Goal: Task Accomplishment & Management: Use online tool/utility

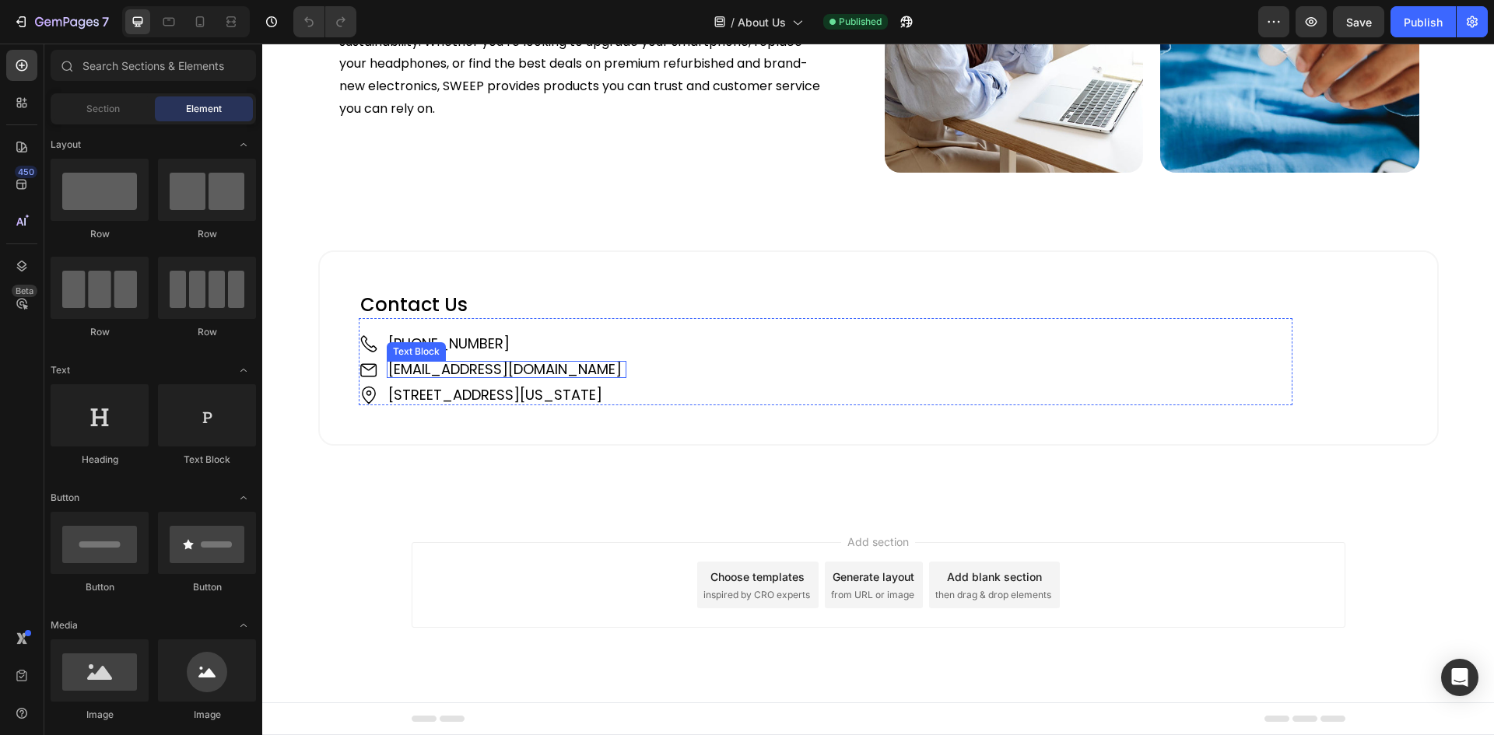
scroll to position [1715, 0]
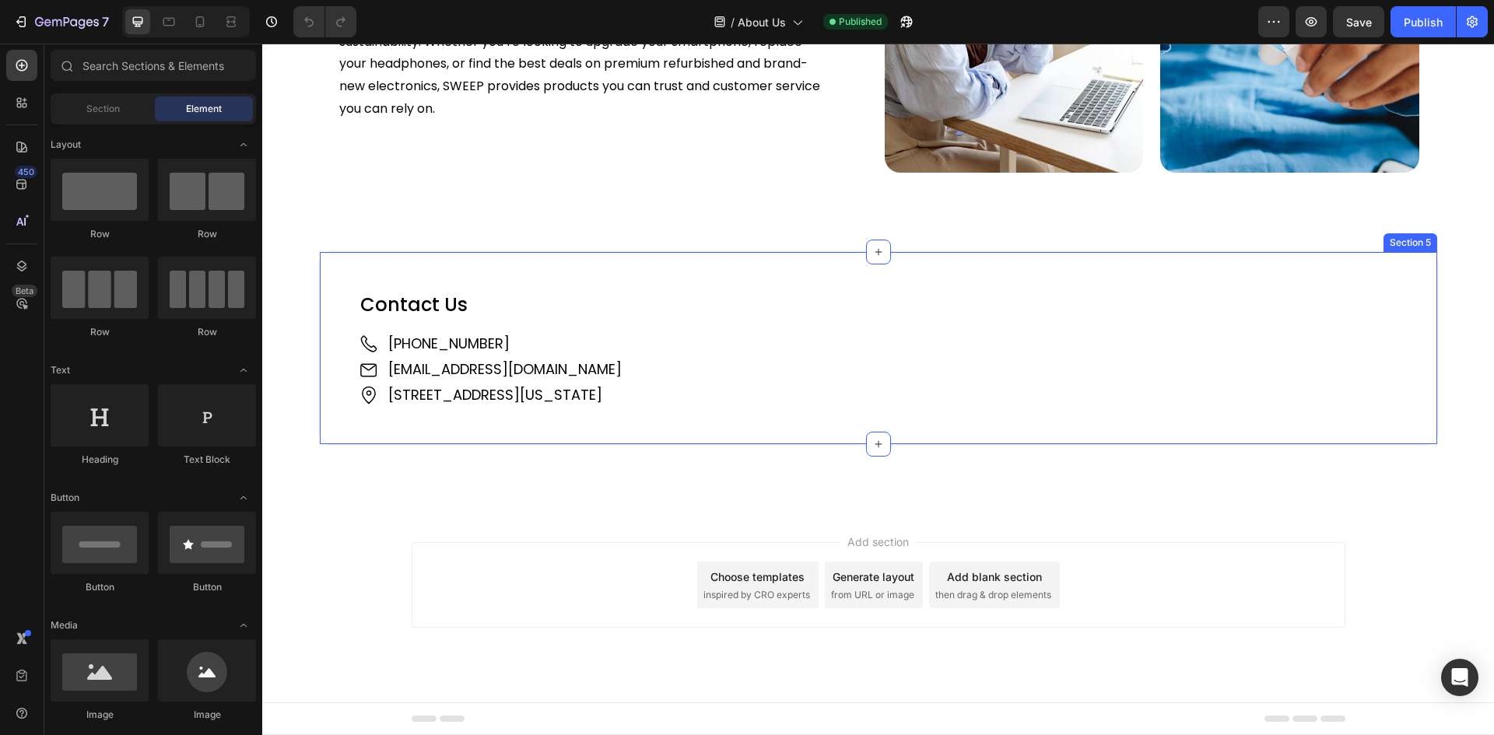
click at [332, 348] on div "Contact Us Heading Image +61 421 489 289 Text Block Image support@sweepedge.com…" at bounding box center [878, 348] width 1120 height 196
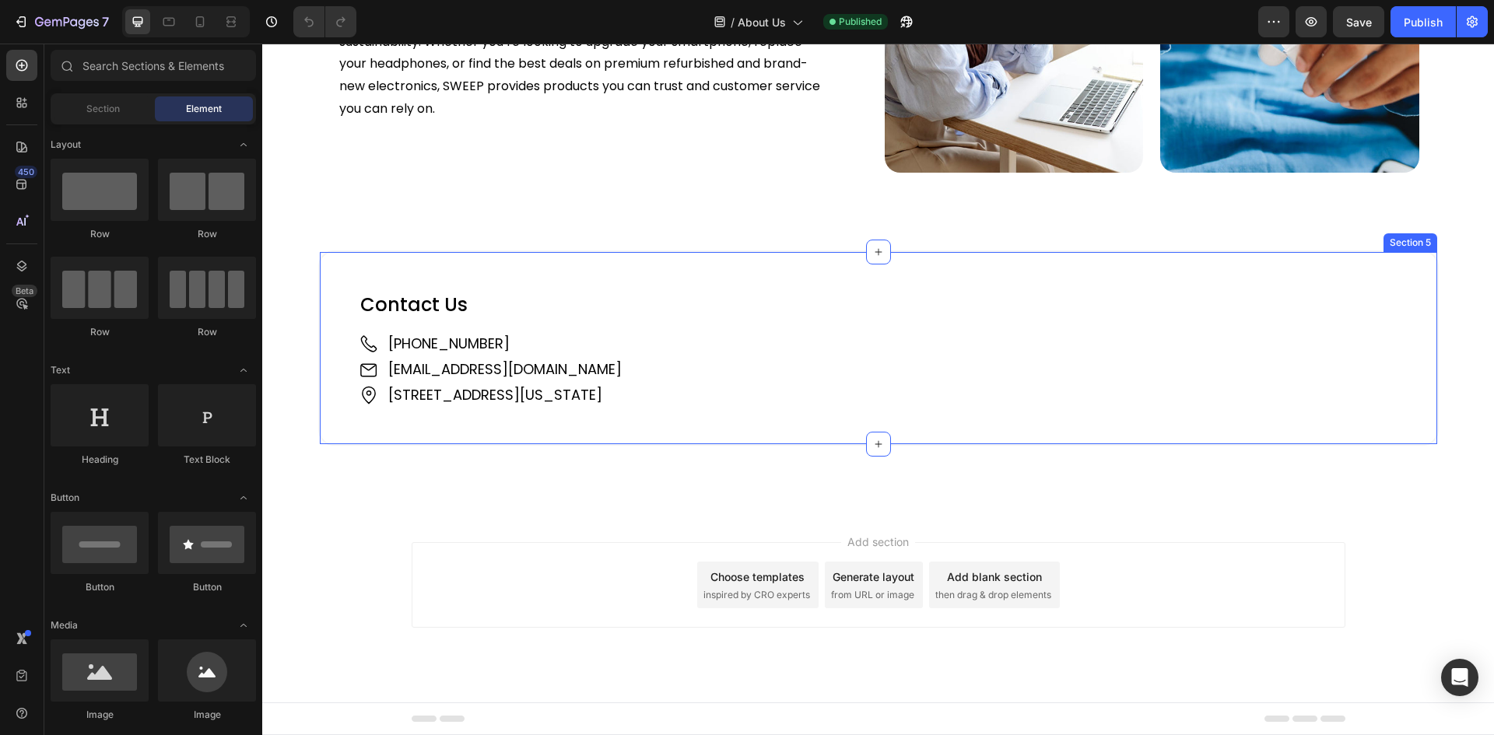
click at [334, 340] on div "Contact Us Heading Image +61 421 489 289 Text Block Image support@sweepedge.com…" at bounding box center [878, 348] width 1120 height 196
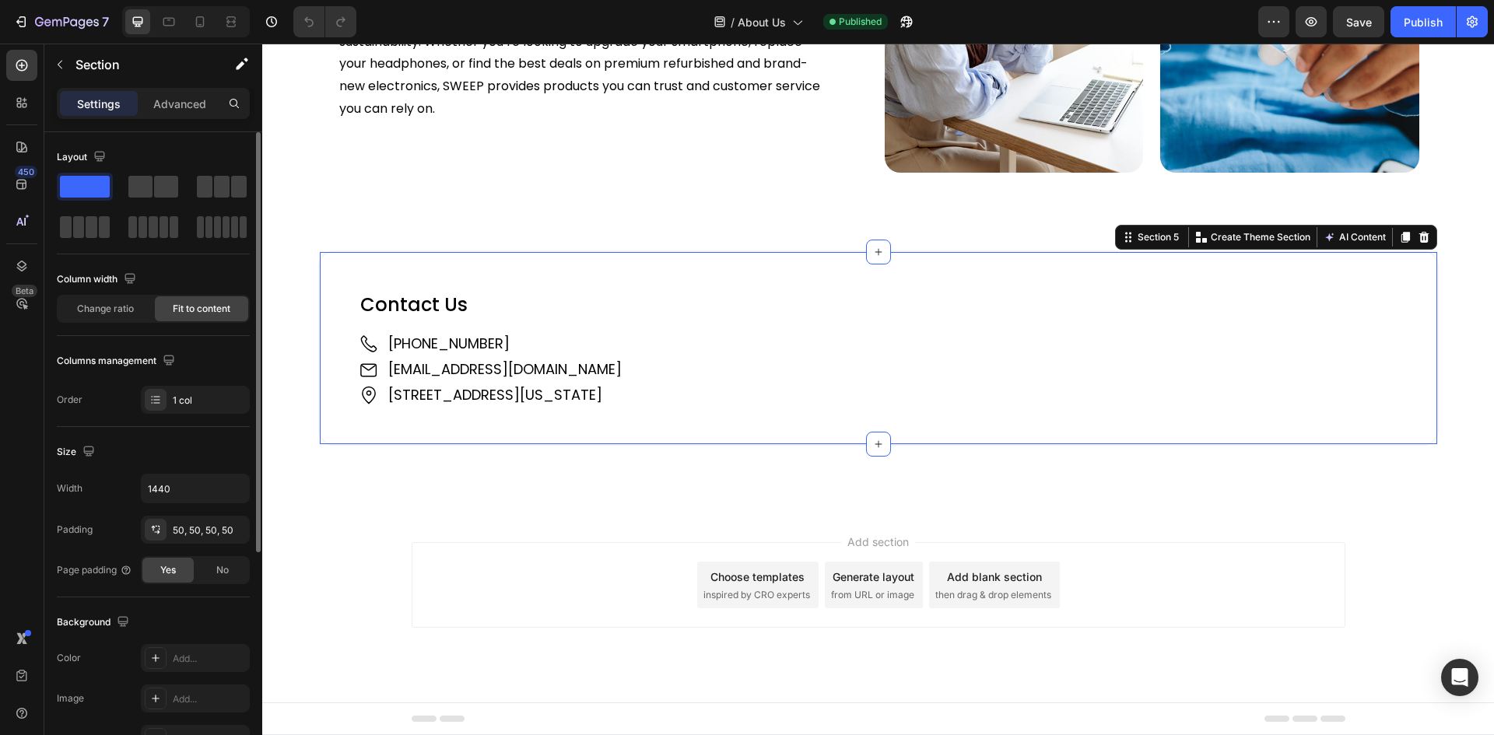
scroll to position [156, 0]
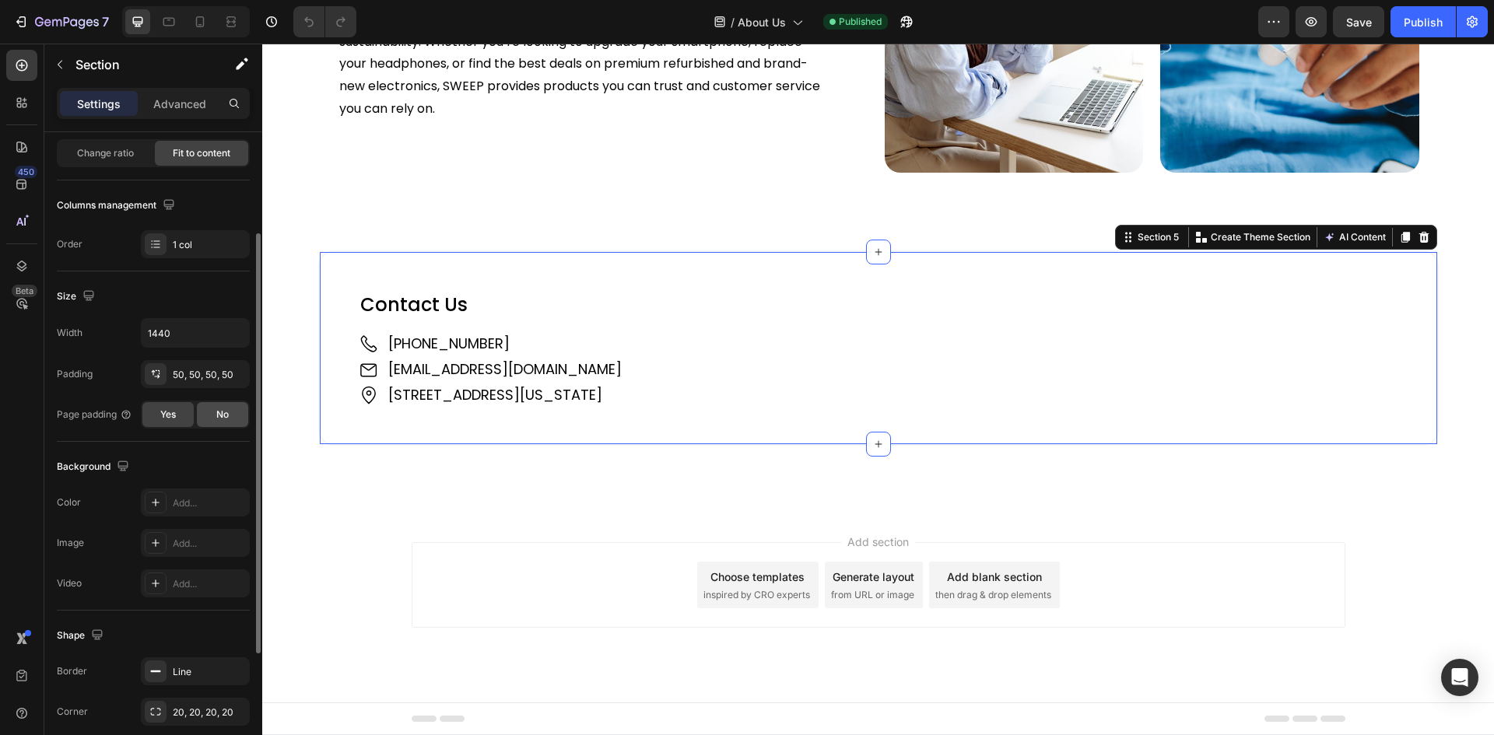
click at [226, 402] on div "No" at bounding box center [222, 414] width 51 height 25
click at [164, 112] on div "Advanced" at bounding box center [180, 103] width 78 height 25
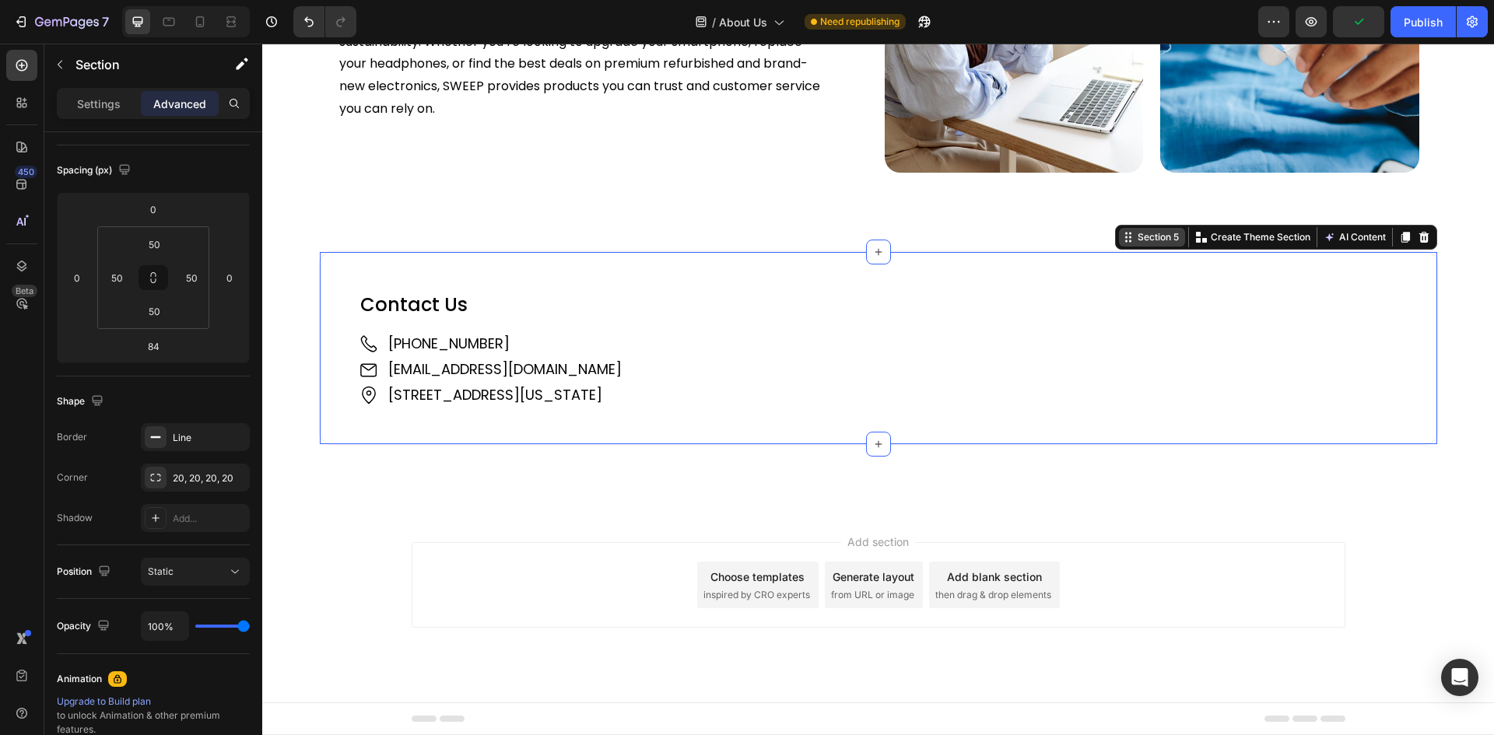
click at [1146, 244] on div "Section 5" at bounding box center [1157, 237] width 47 height 14
click at [378, 358] on div "Contact Us Heading Image +61 421 489 289 Text Block Image support@sweepedge.com…" at bounding box center [878, 348] width 1120 height 196
click at [397, 318] on h2 "Contact Us" at bounding box center [825, 304] width 933 height 27
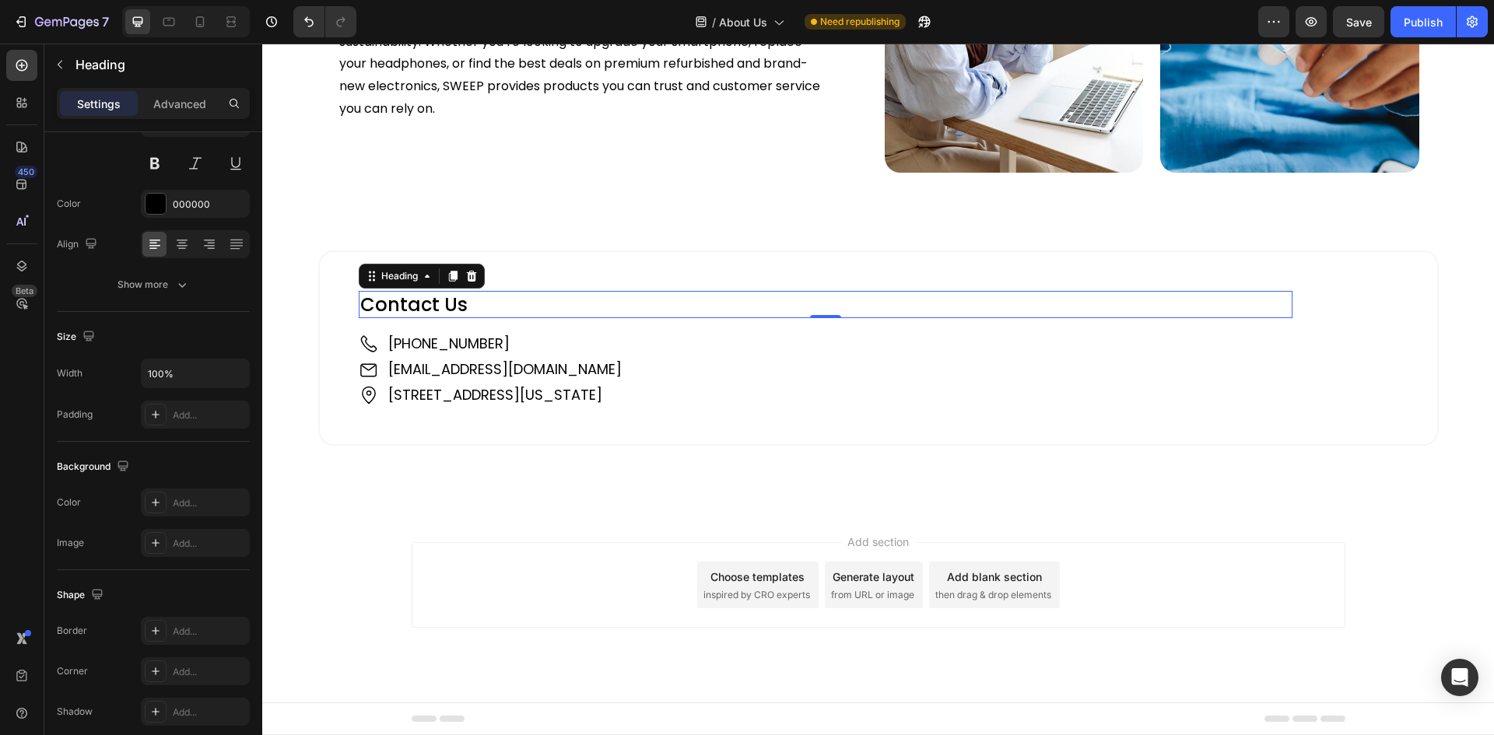
scroll to position [0, 0]
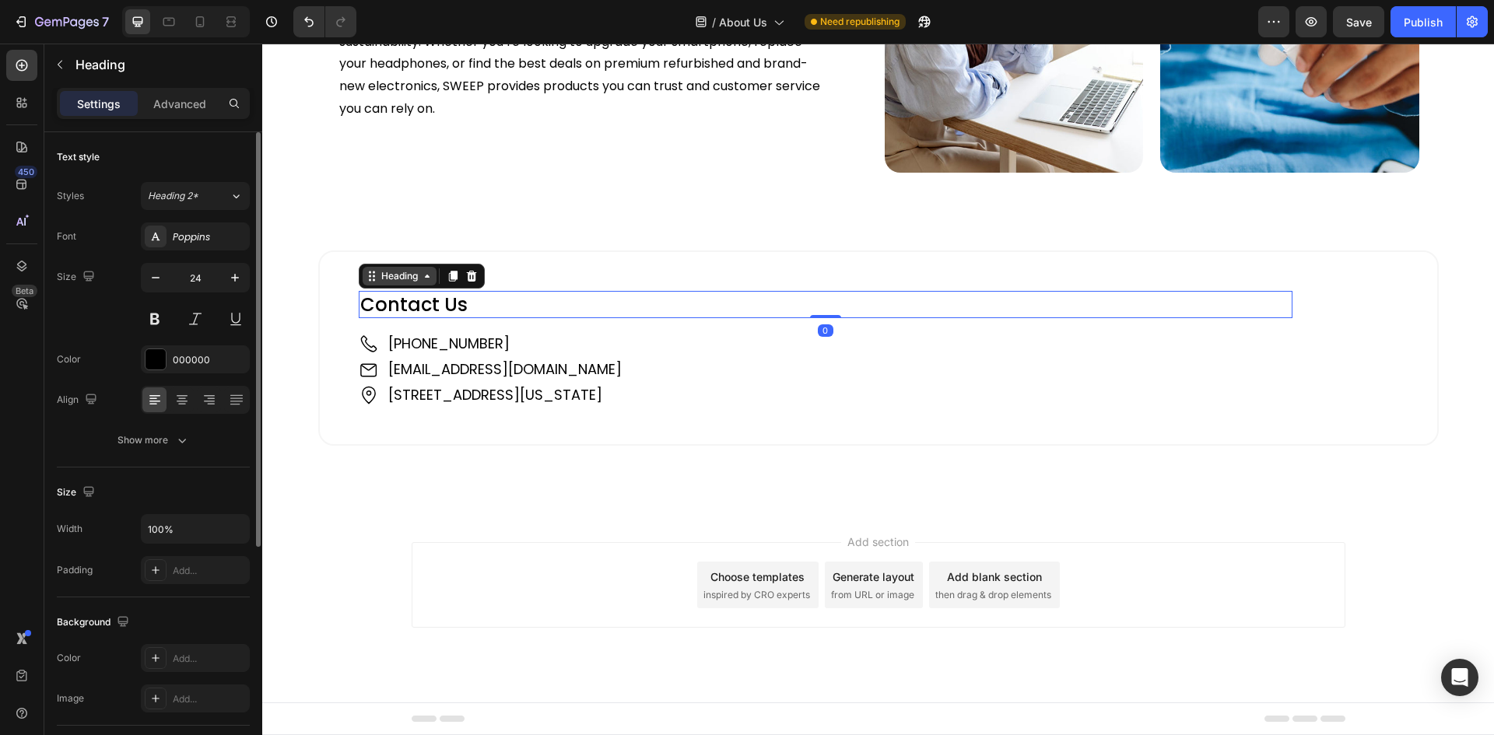
click at [370, 282] on icon at bounding box center [372, 276] width 12 height 12
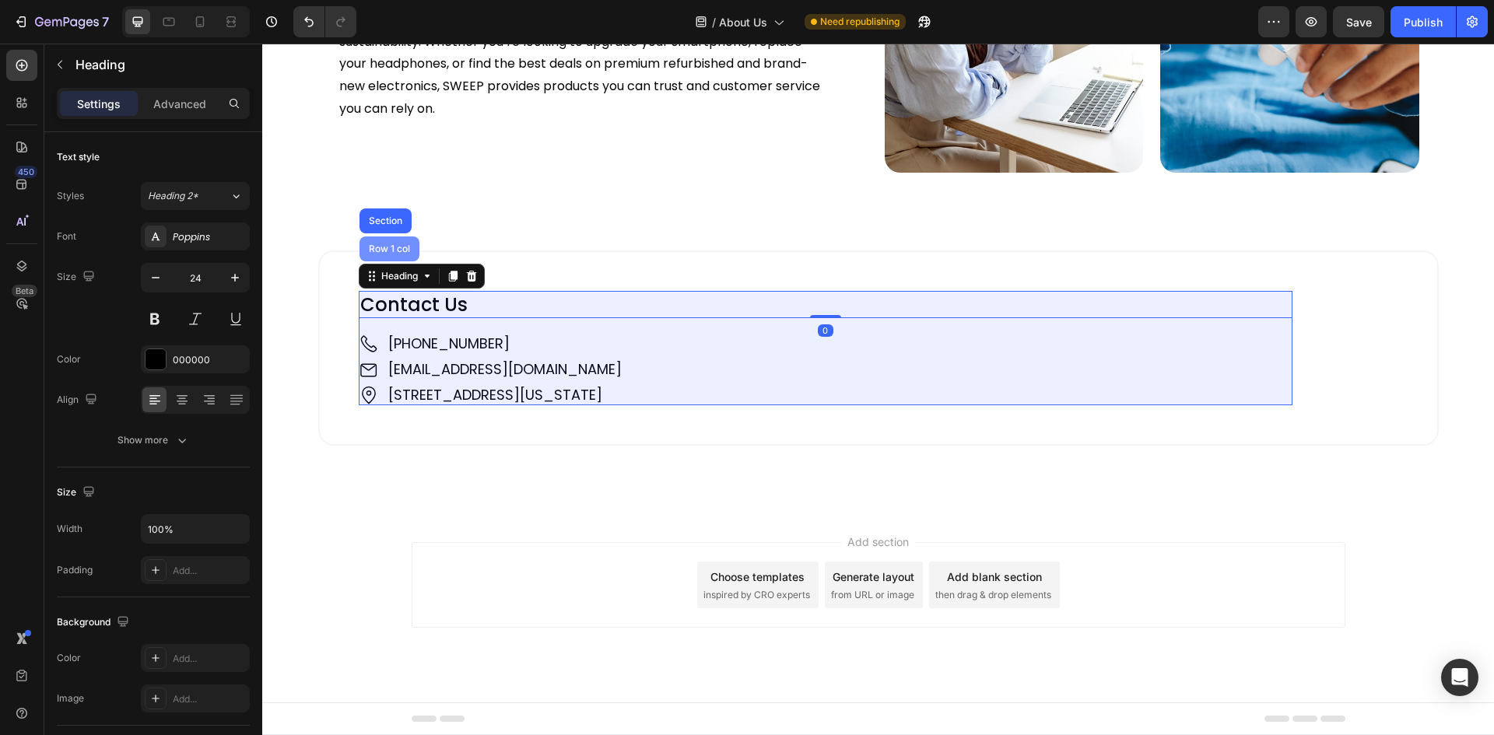
click at [380, 254] on div "Row 1 col" at bounding box center [389, 248] width 47 height 9
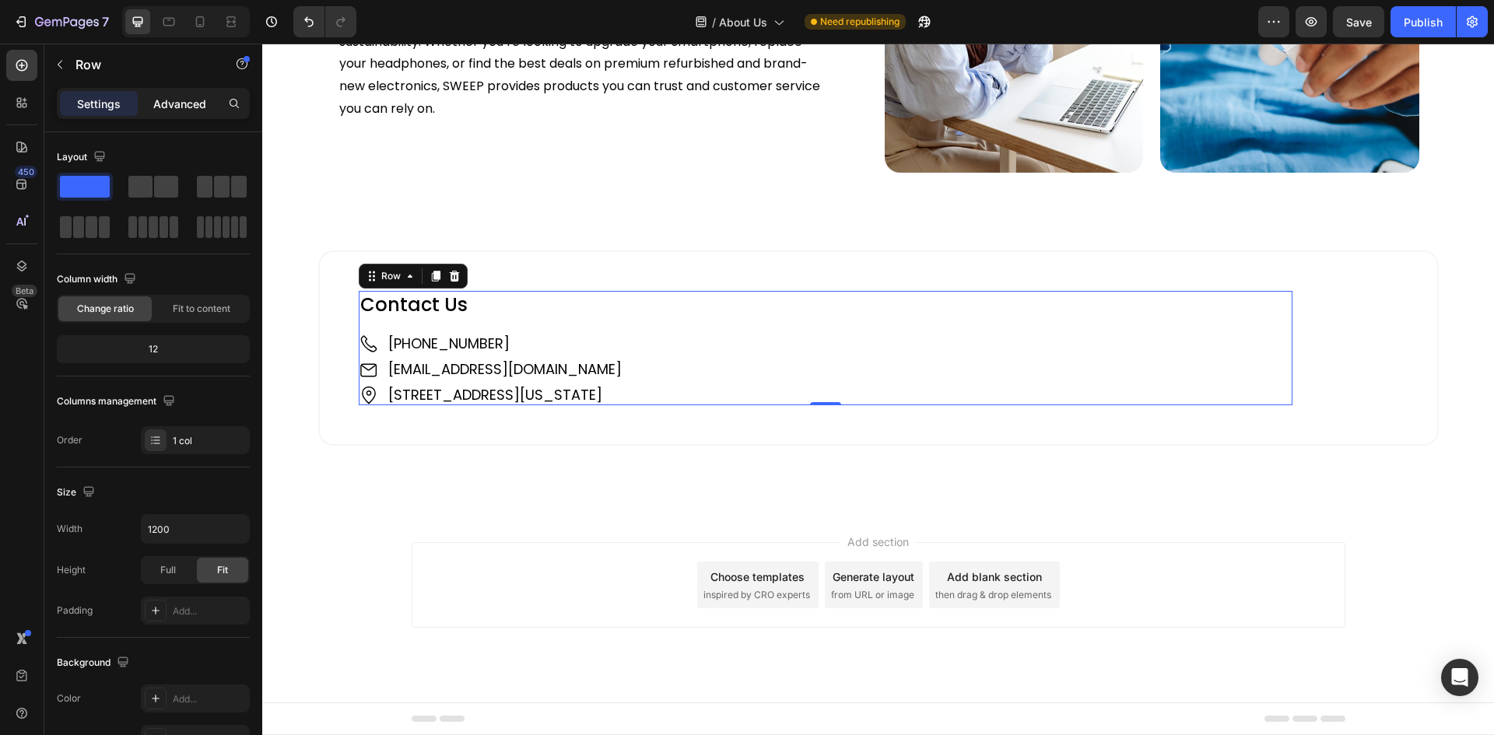
click at [187, 99] on p "Advanced" at bounding box center [179, 104] width 53 height 16
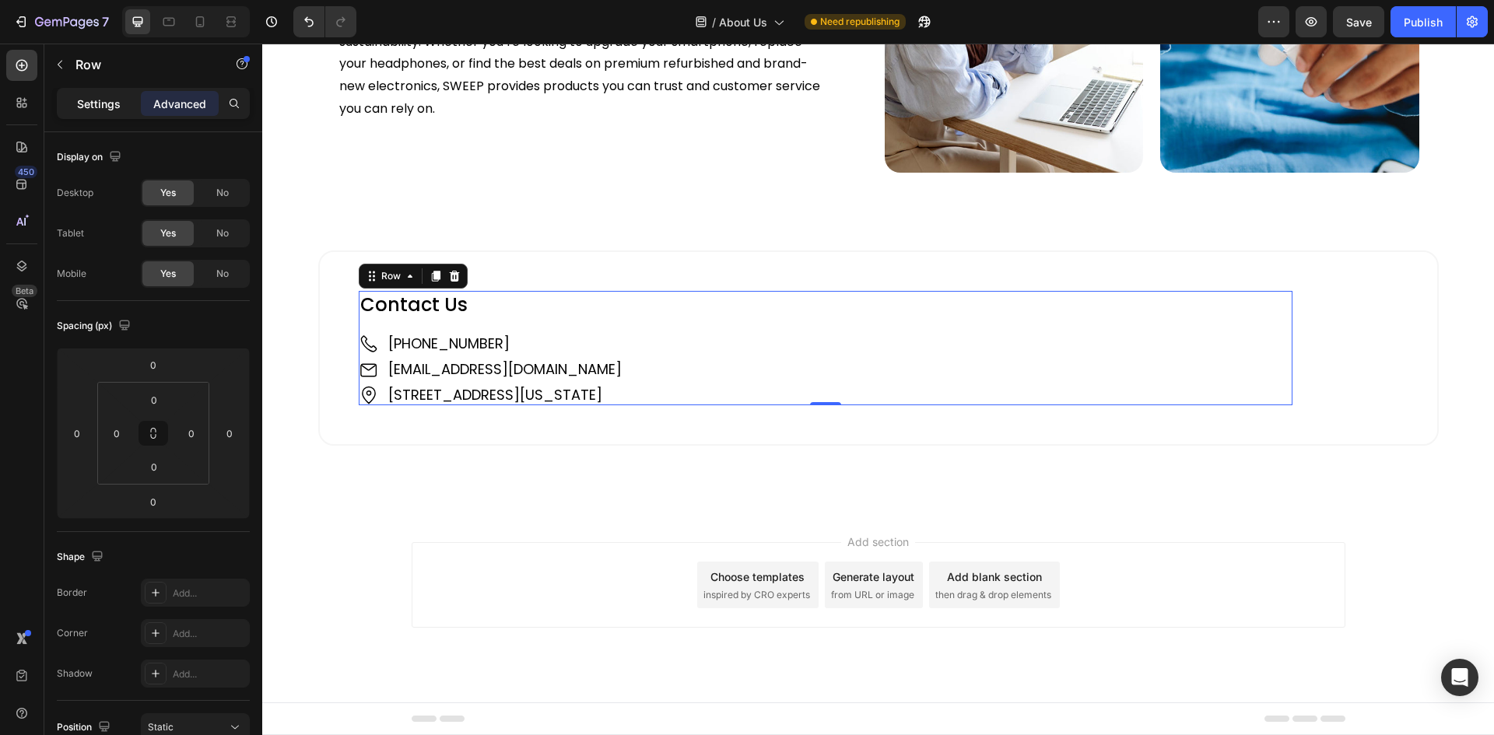
click at [80, 104] on p "Settings" at bounding box center [99, 104] width 44 height 16
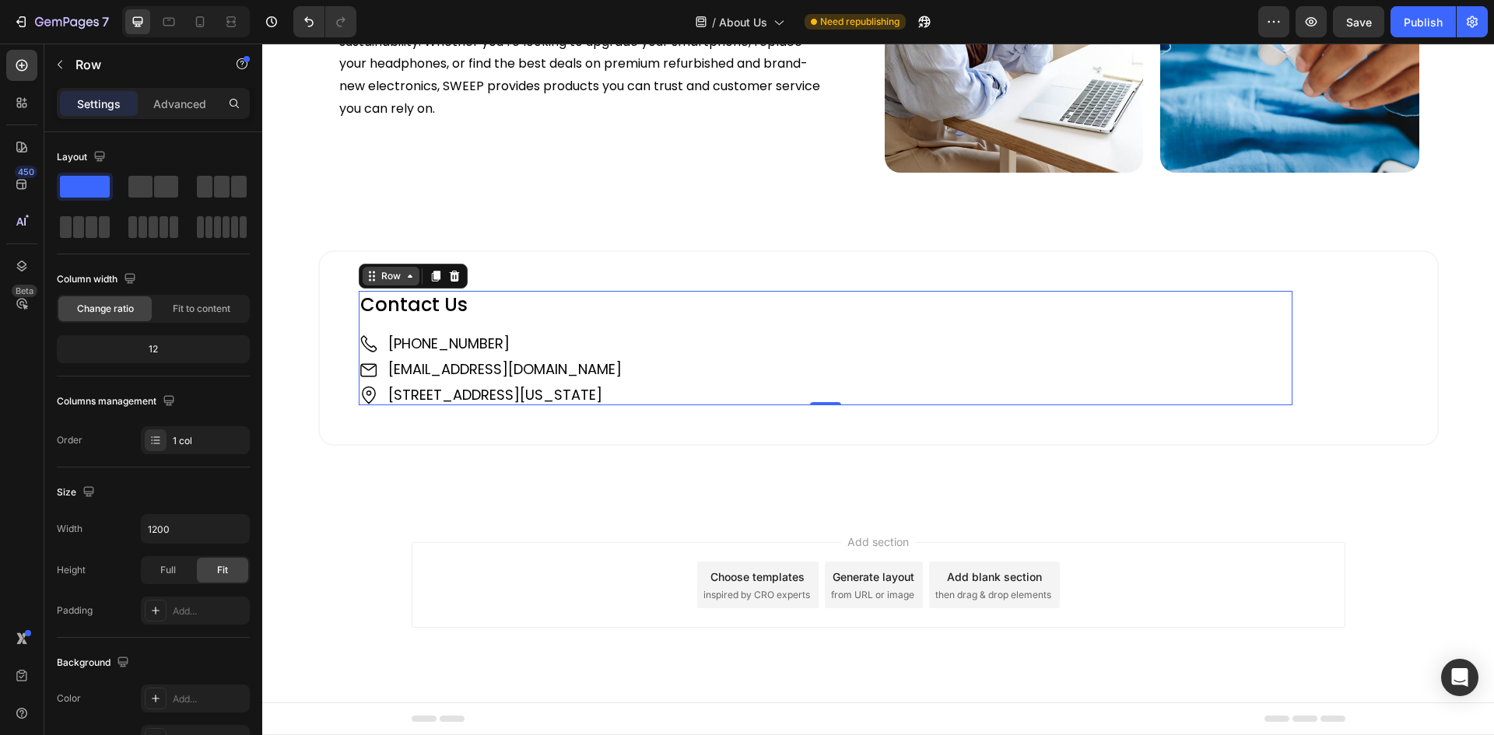
click at [388, 285] on div "Row" at bounding box center [390, 276] width 57 height 19
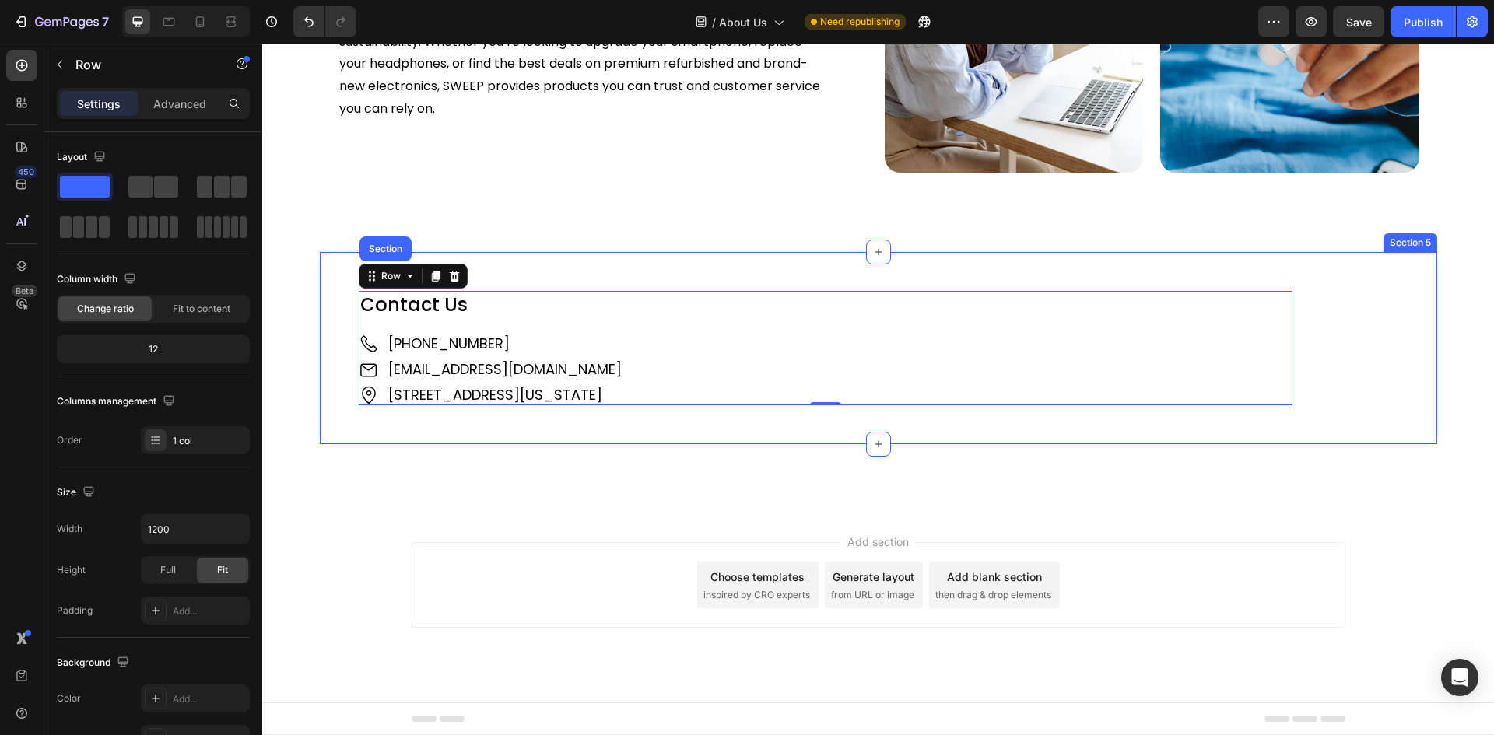
click at [489, 347] on div "Contact Us Heading Image +61 421 489 289 Text Block Image support@sweepedge.com…" at bounding box center [878, 348] width 1120 height 196
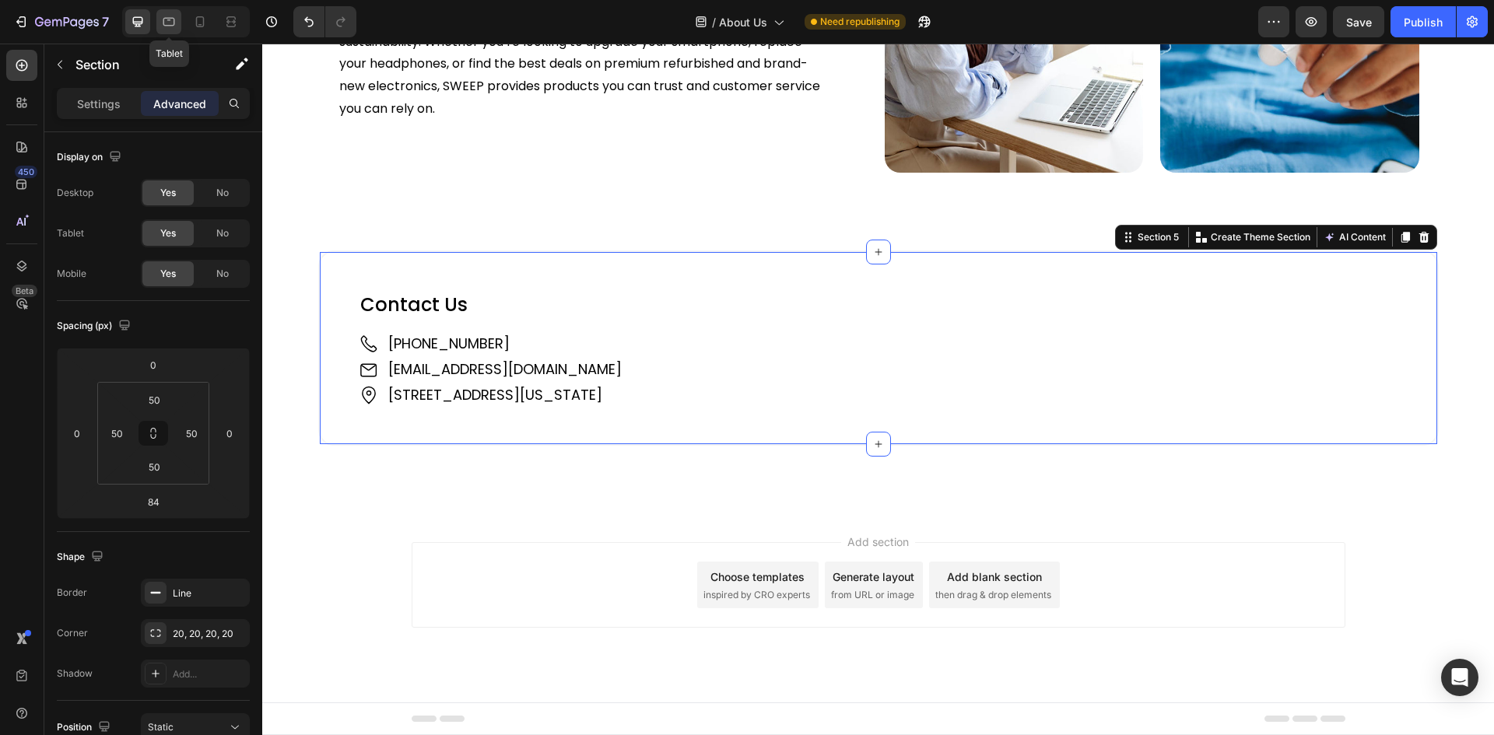
click at [159, 23] on div at bounding box center [168, 21] width 25 height 25
type input "0"
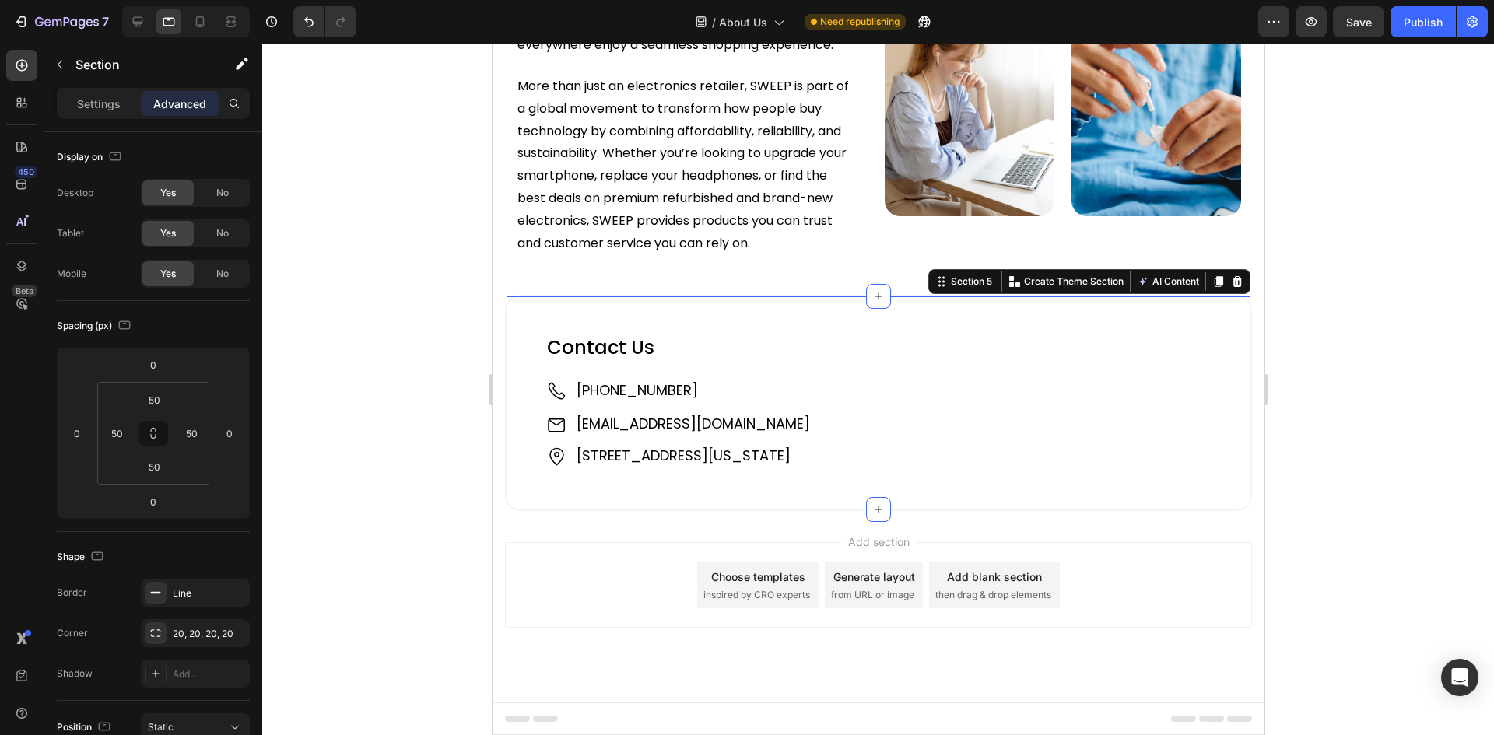
scroll to position [1480, 0]
click at [534, 307] on div "Contact Us Heading Image +61 421 489 289 Text Block Image support@sweepedge.com…" at bounding box center [877, 403] width 747 height 216
click at [95, 102] on p "Settings" at bounding box center [99, 104] width 44 height 16
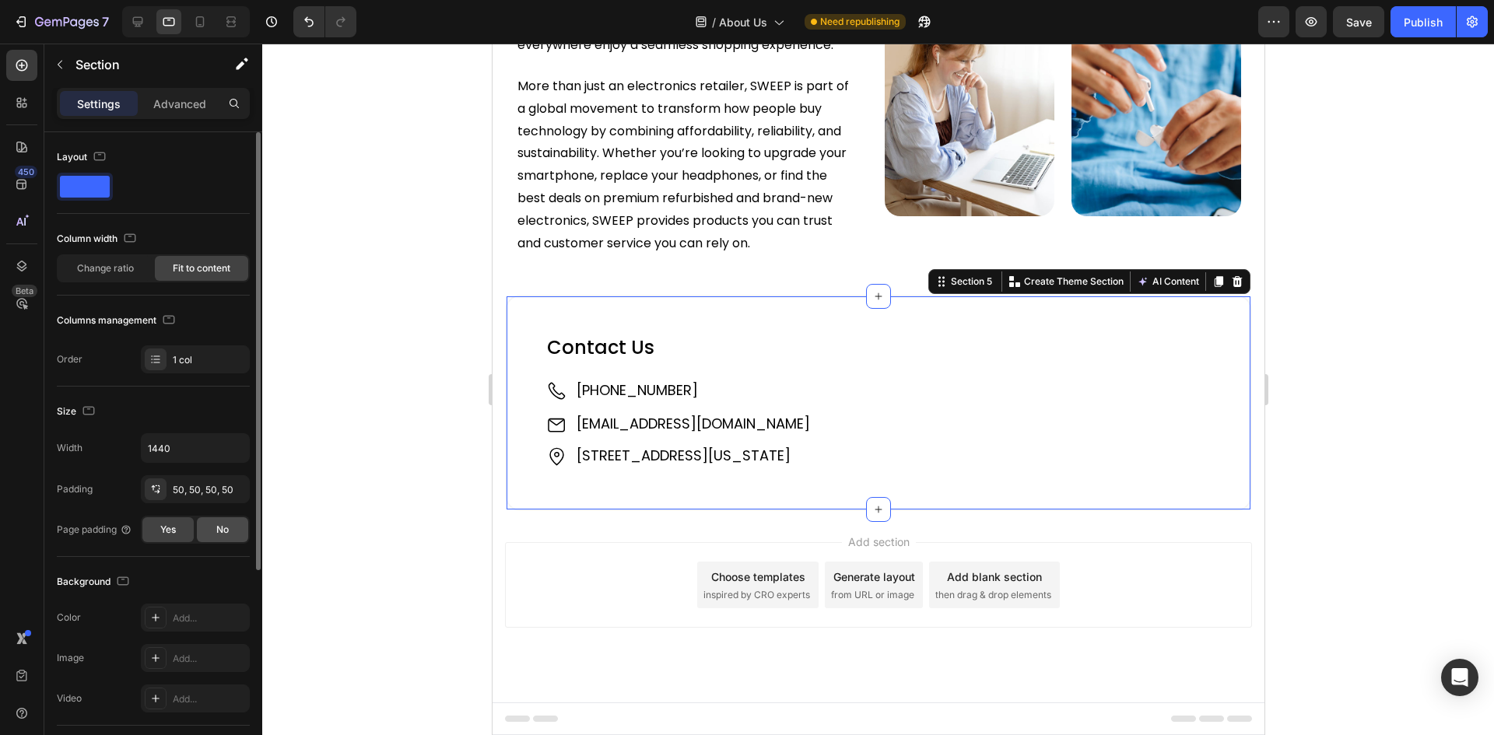
click at [207, 522] on div "No" at bounding box center [222, 529] width 51 height 25
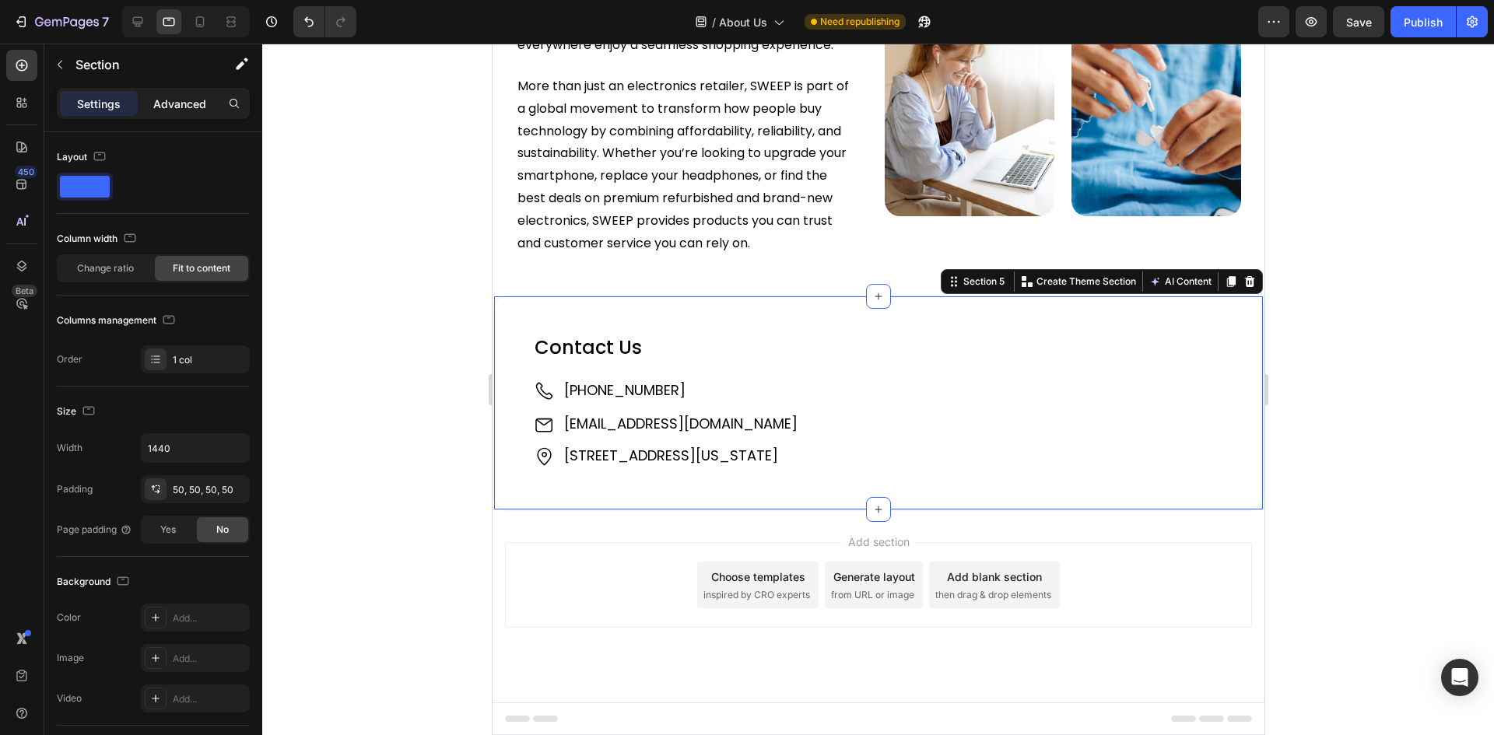
click at [193, 103] on p "Advanced" at bounding box center [179, 104] width 53 height 16
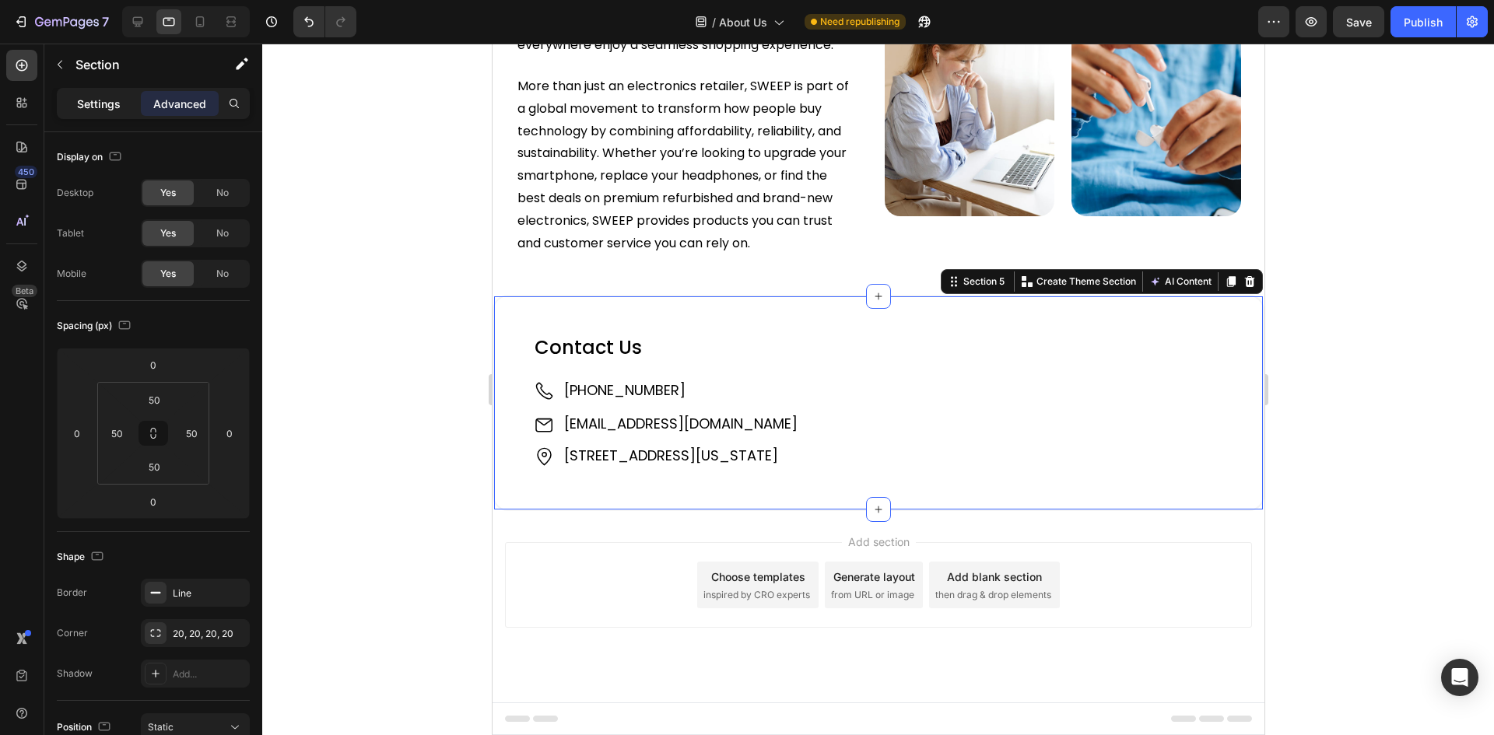
click at [101, 103] on p "Settings" at bounding box center [99, 104] width 44 height 16
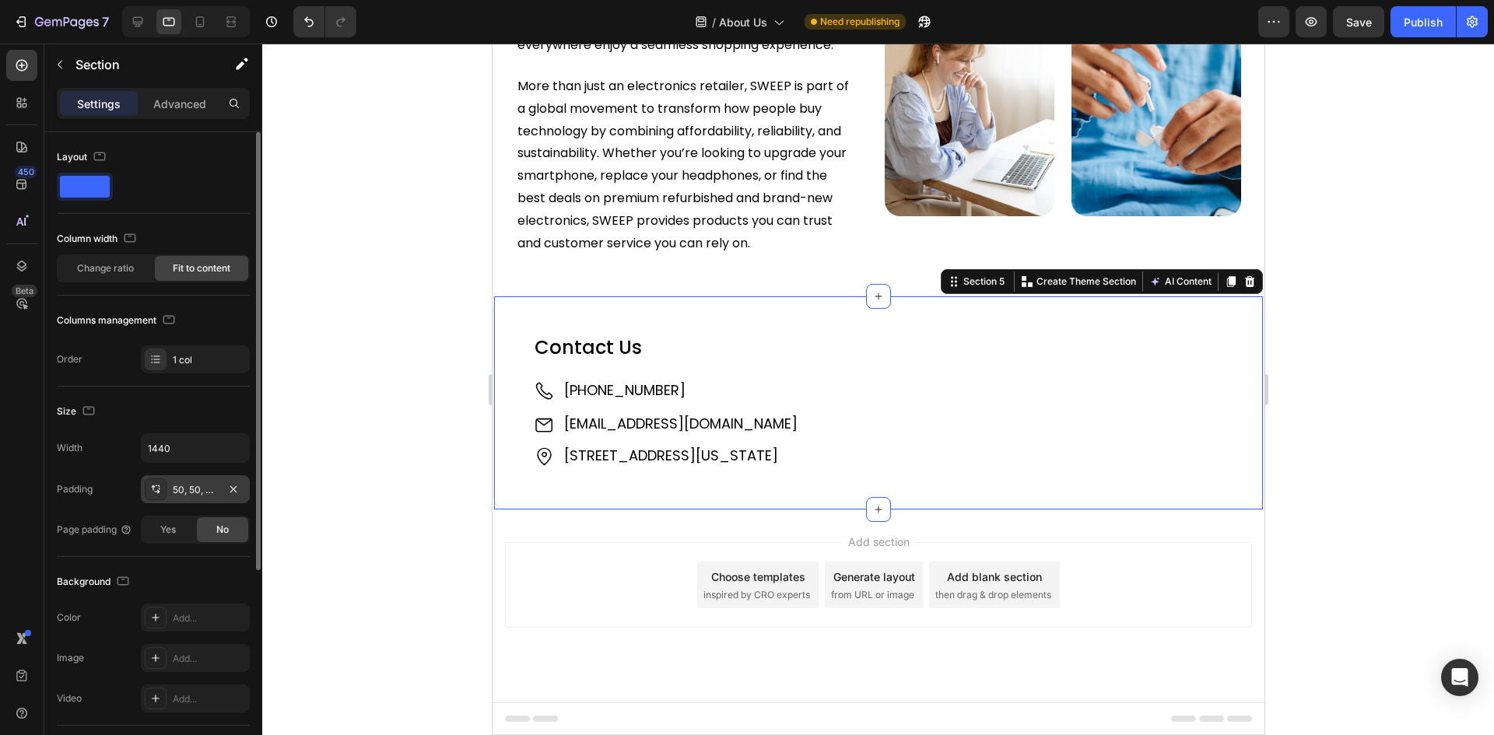
click at [196, 487] on div "50, 50, 50, 50" at bounding box center [195, 490] width 45 height 14
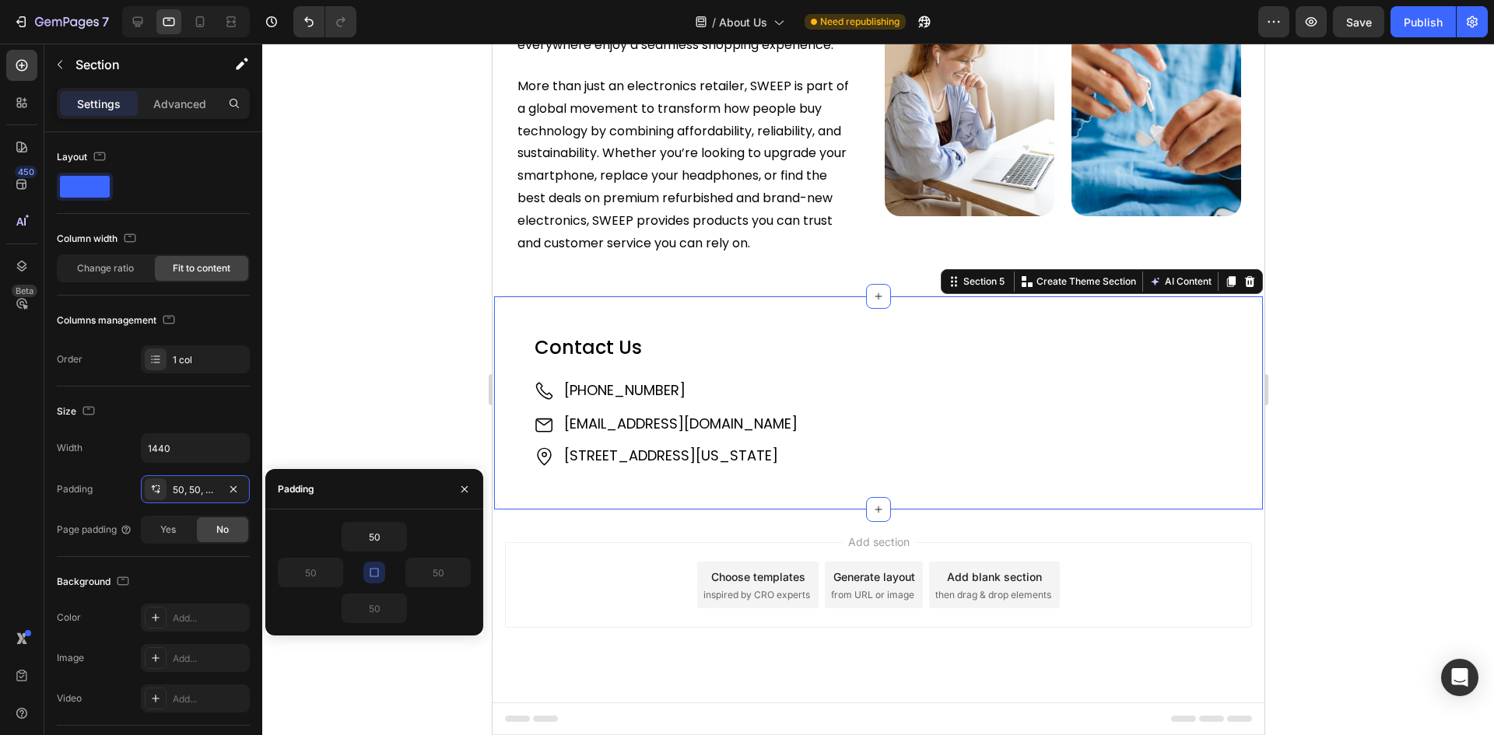
click at [375, 573] on icon "button" at bounding box center [374, 572] width 12 height 12
click at [306, 572] on input "50" at bounding box center [310, 573] width 64 height 28
click at [314, 569] on input "30" at bounding box center [310, 573] width 64 height 28
type input "50"
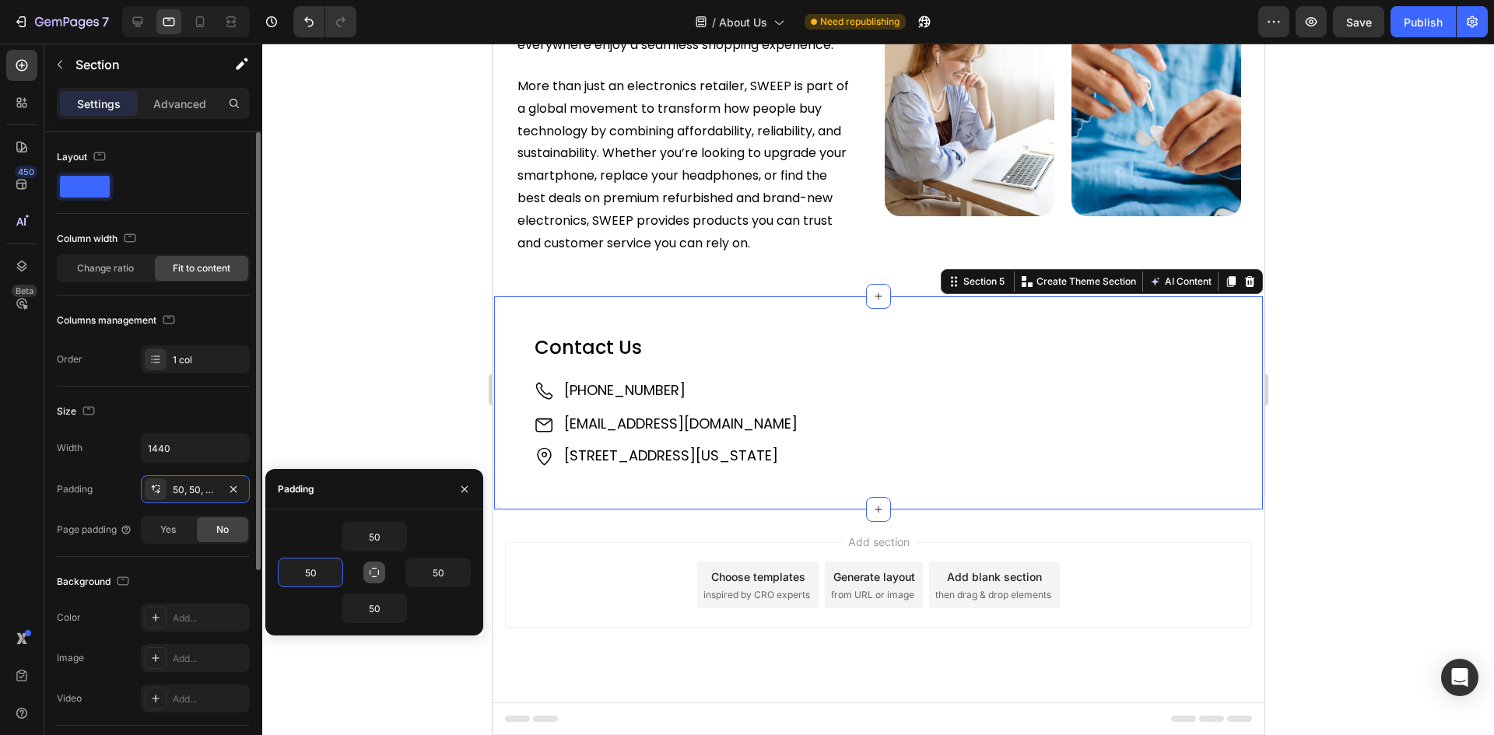
click at [116, 467] on div "Width 1440 Padding 50, 50, 50, 50 Page padding Yes No" at bounding box center [153, 488] width 193 height 110
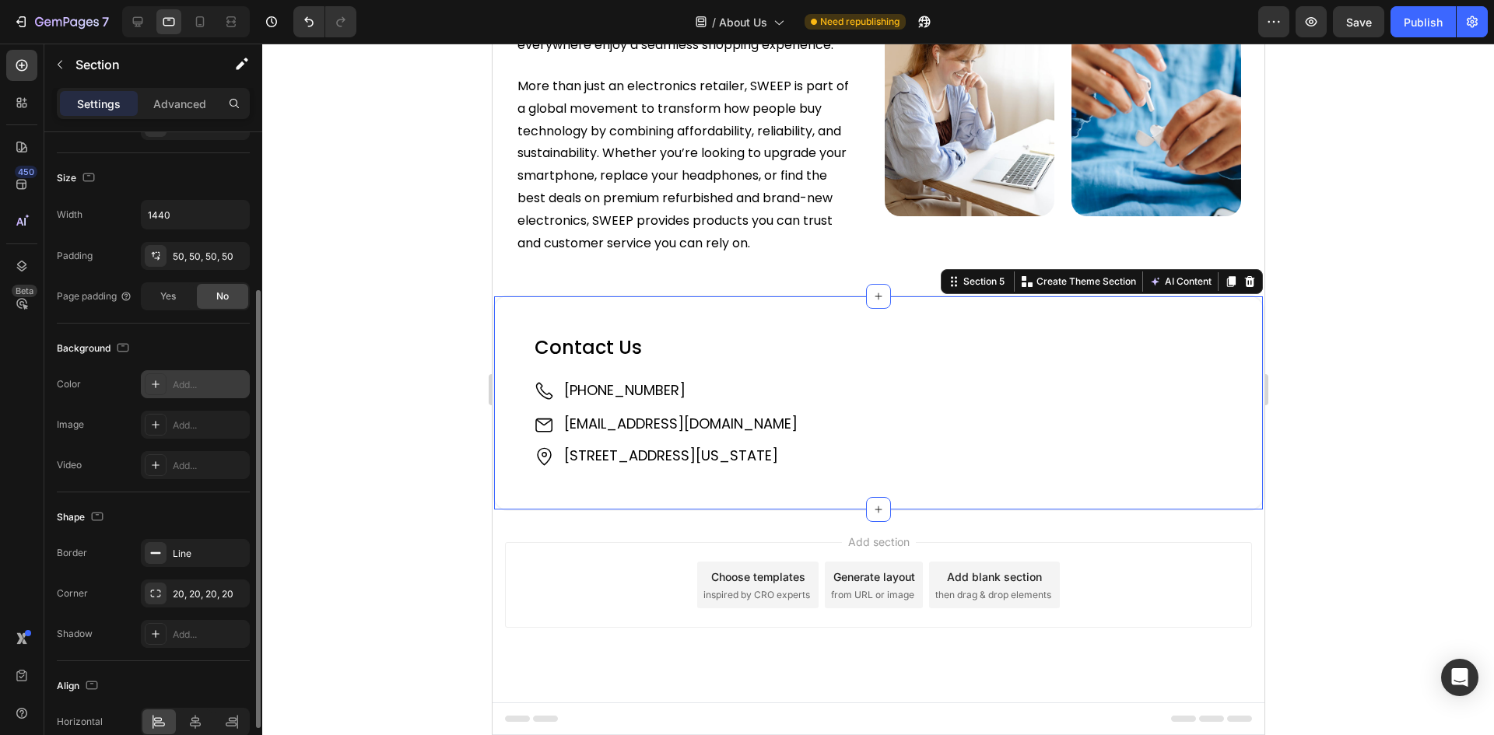
scroll to position [78, 0]
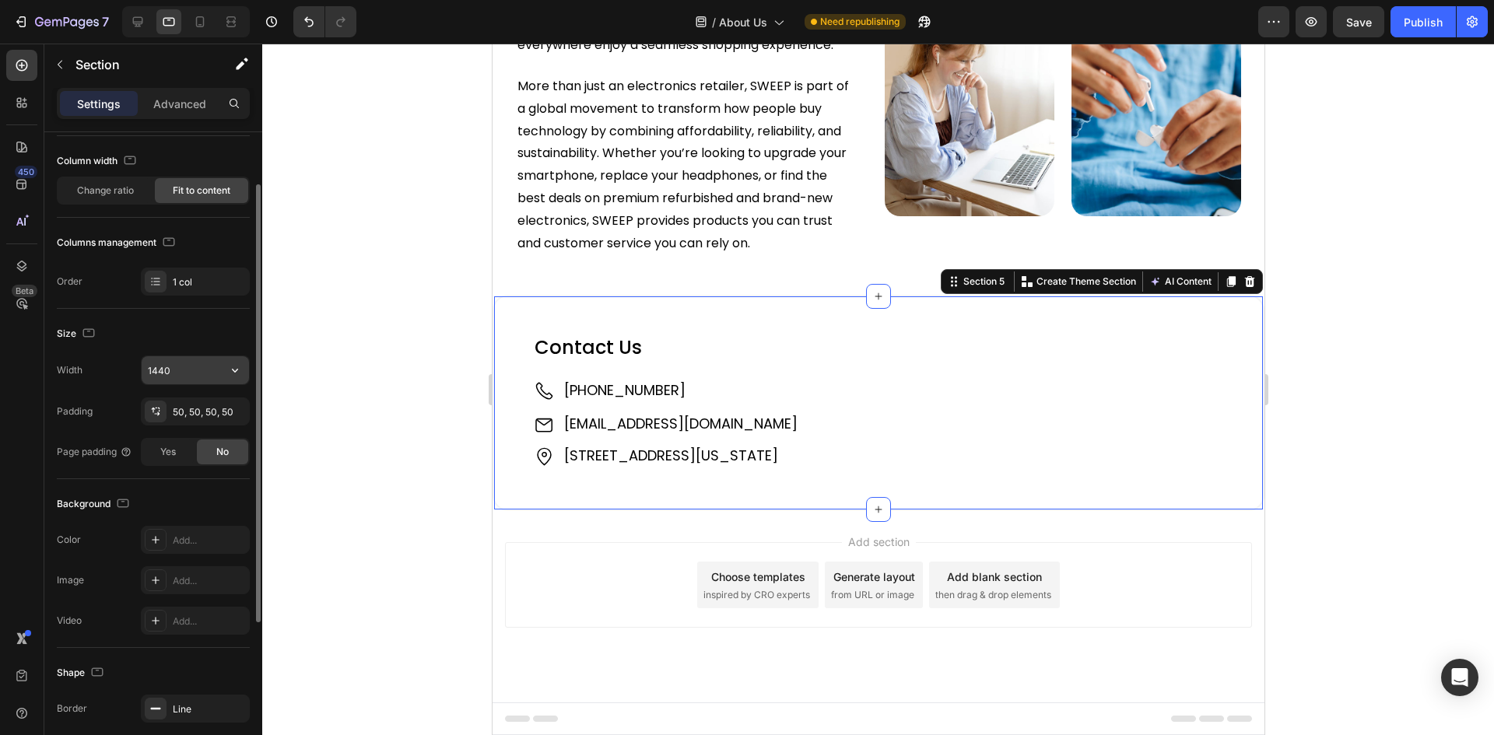
click at [154, 368] on input "1440" at bounding box center [195, 370] width 107 height 28
click at [135, 19] on icon at bounding box center [138, 22] width 16 height 16
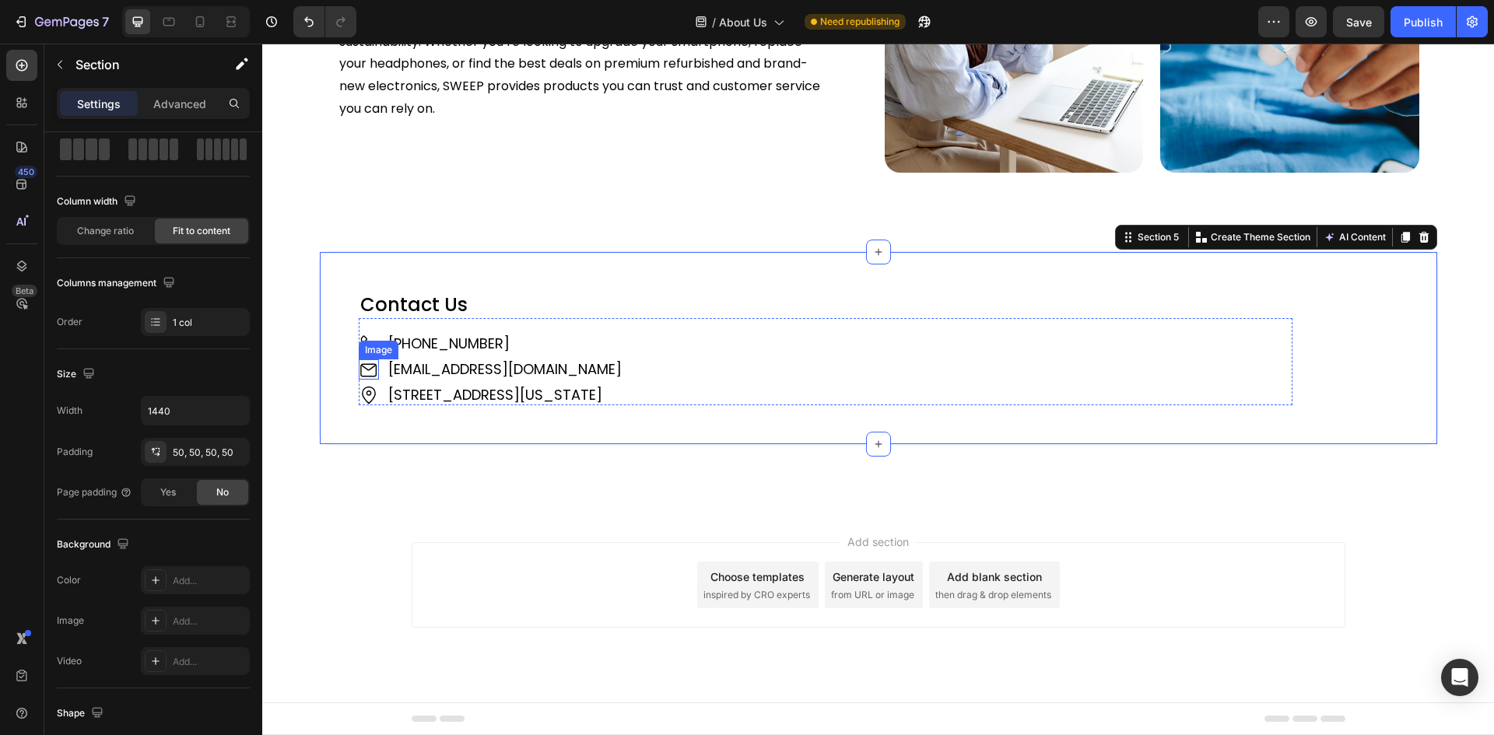
scroll to position [1637, 0]
click at [161, 411] on input "1440" at bounding box center [195, 411] width 107 height 28
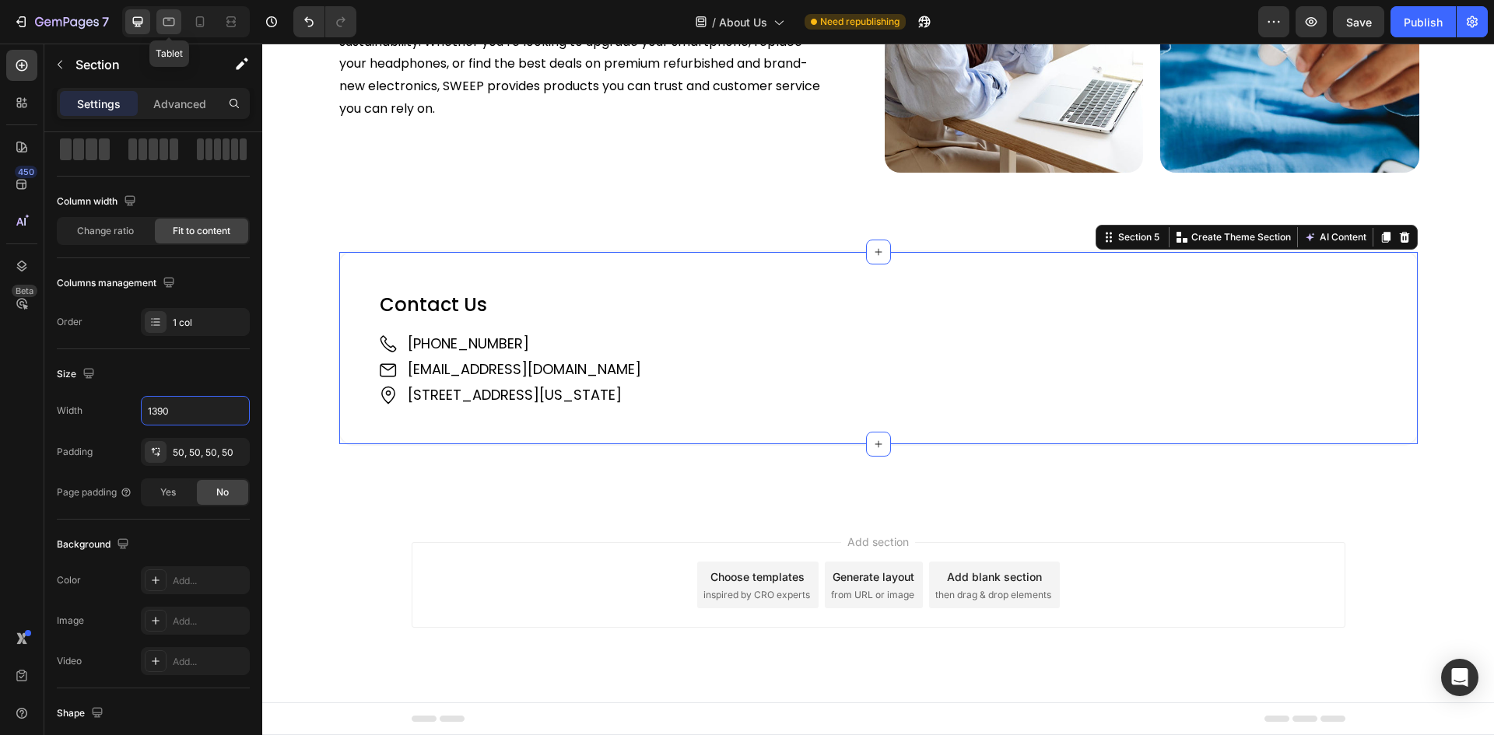
type input "1390"
click at [165, 20] on icon at bounding box center [169, 22] width 16 height 16
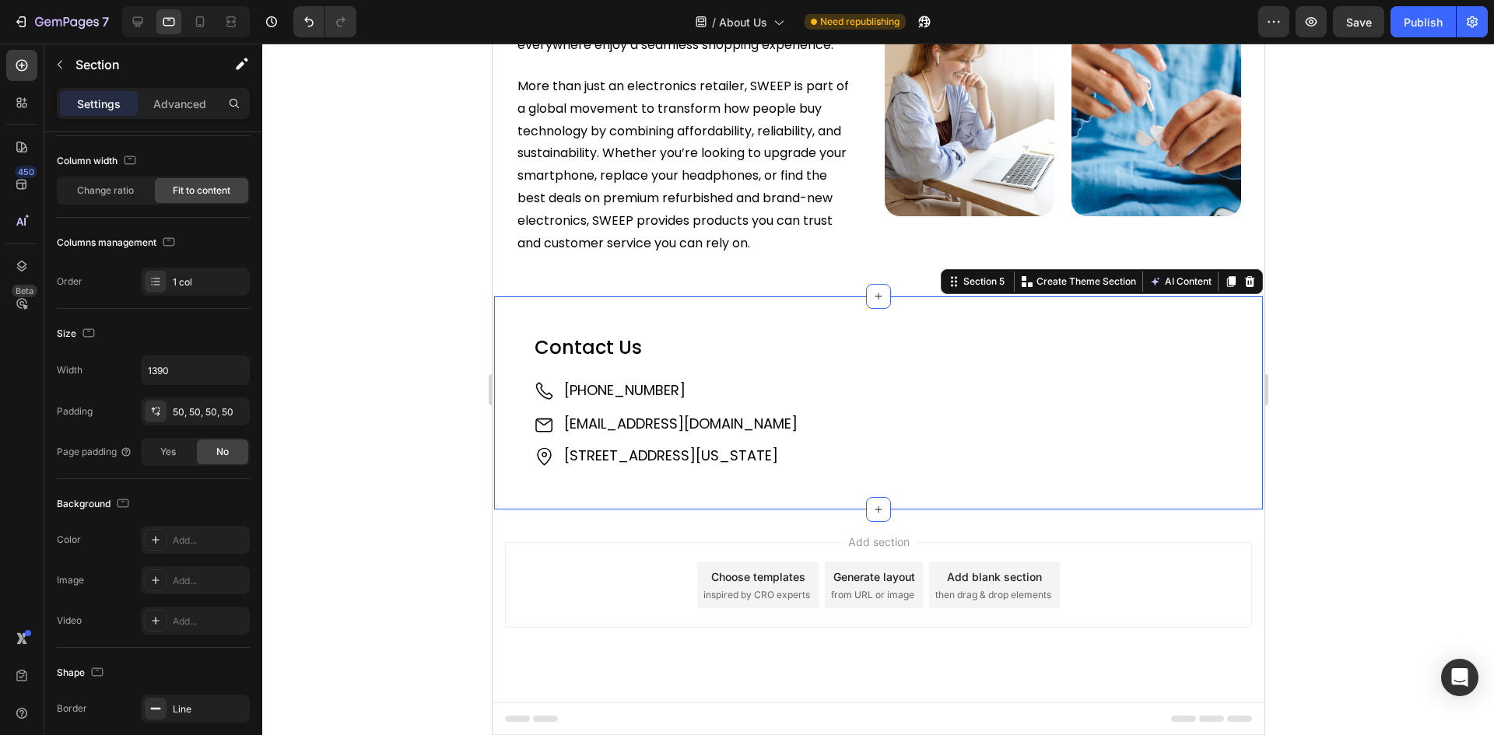
scroll to position [1480, 0]
click at [201, 19] on icon at bounding box center [200, 22] width 16 height 16
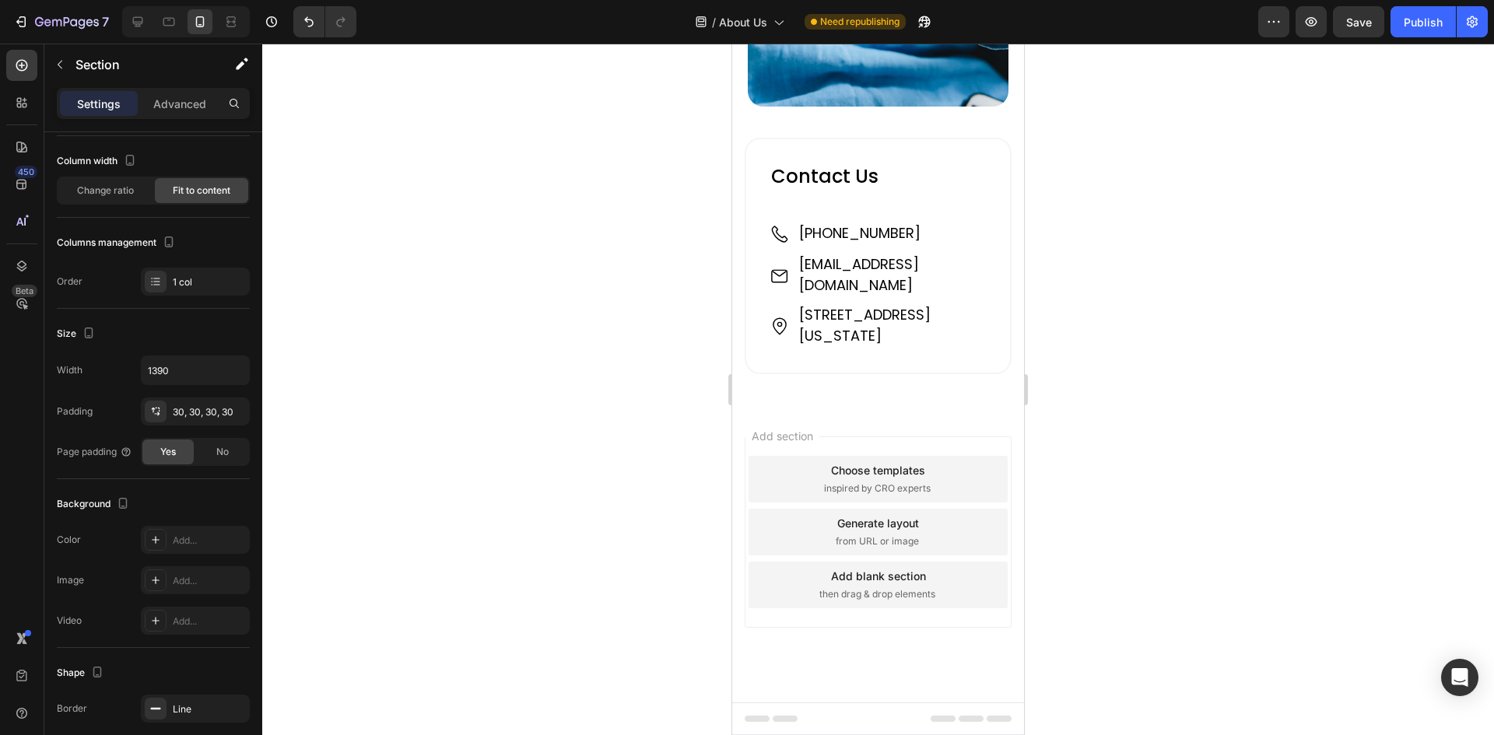
scroll to position [2369, 0]
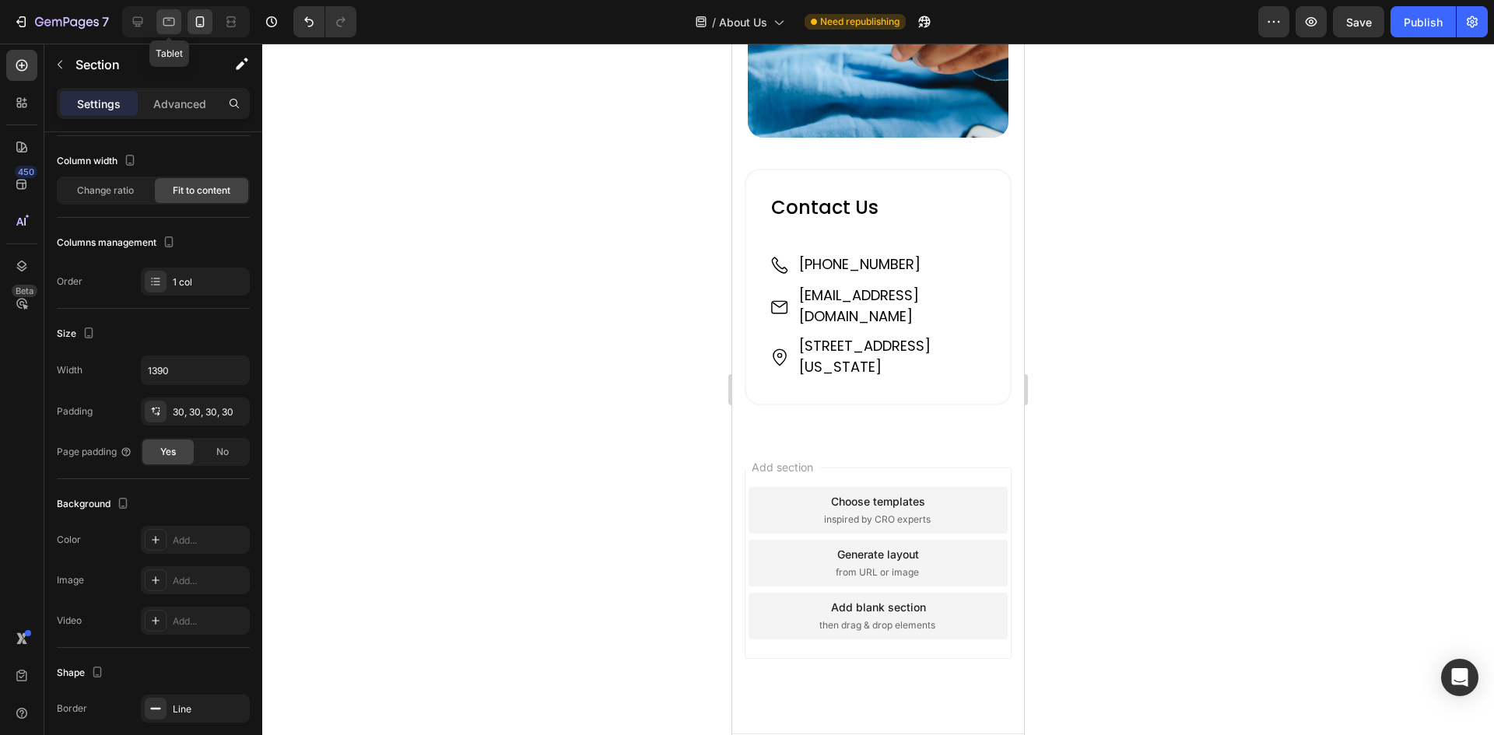
click at [164, 24] on icon at bounding box center [169, 22] width 12 height 9
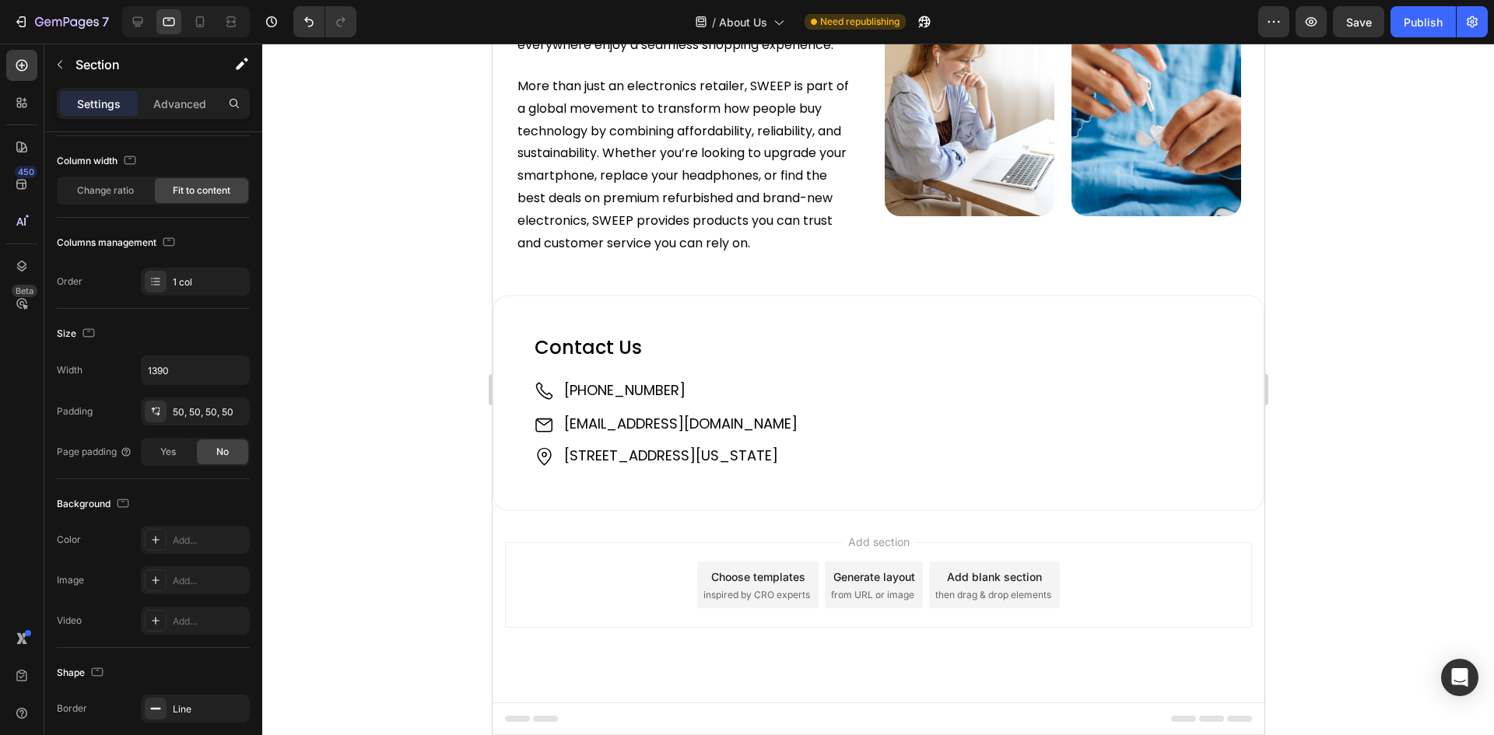
scroll to position [1480, 0]
click at [186, 89] on div "Settings Advanced" at bounding box center [153, 103] width 193 height 31
click at [186, 100] on p "Advanced" at bounding box center [179, 104] width 53 height 16
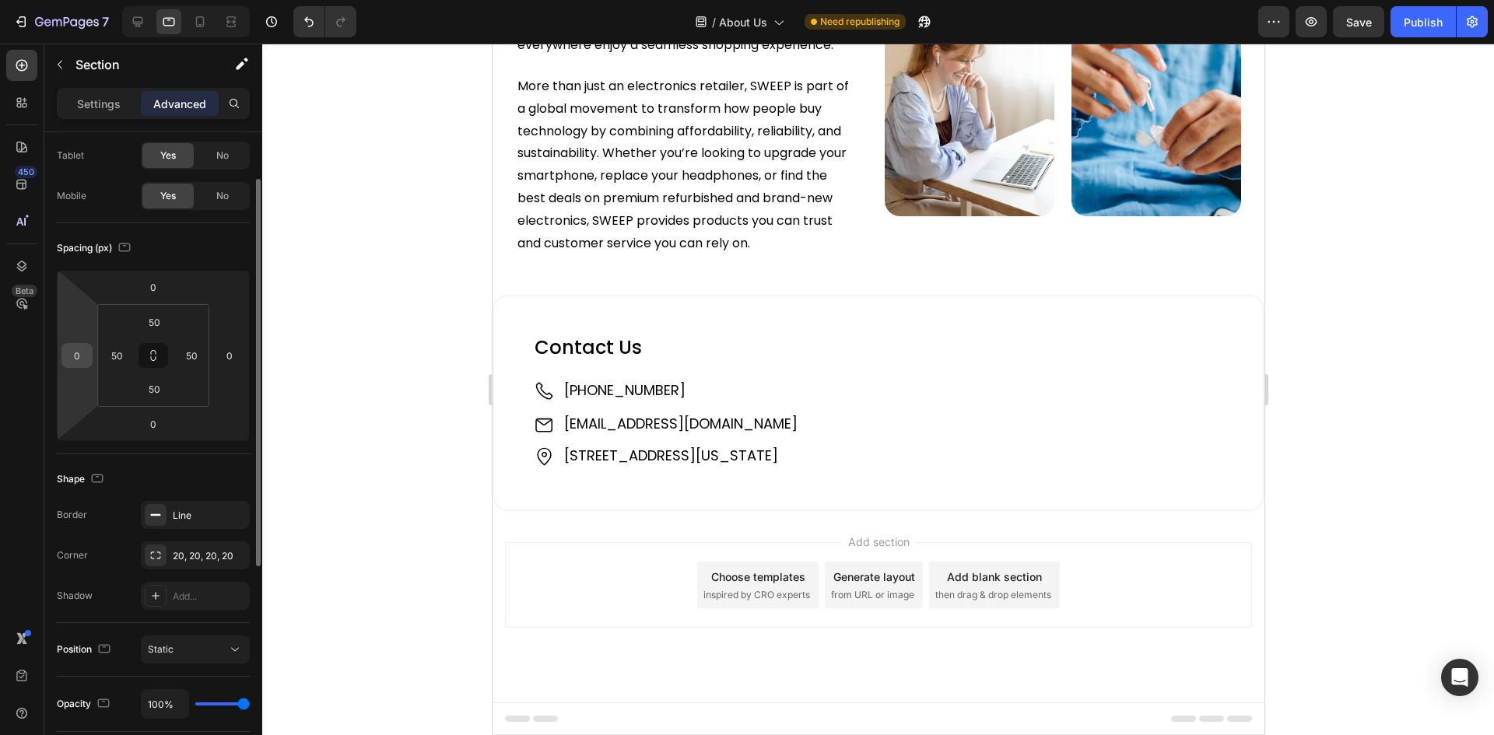
click at [79, 356] on input "0" at bounding box center [76, 355] width 23 height 23
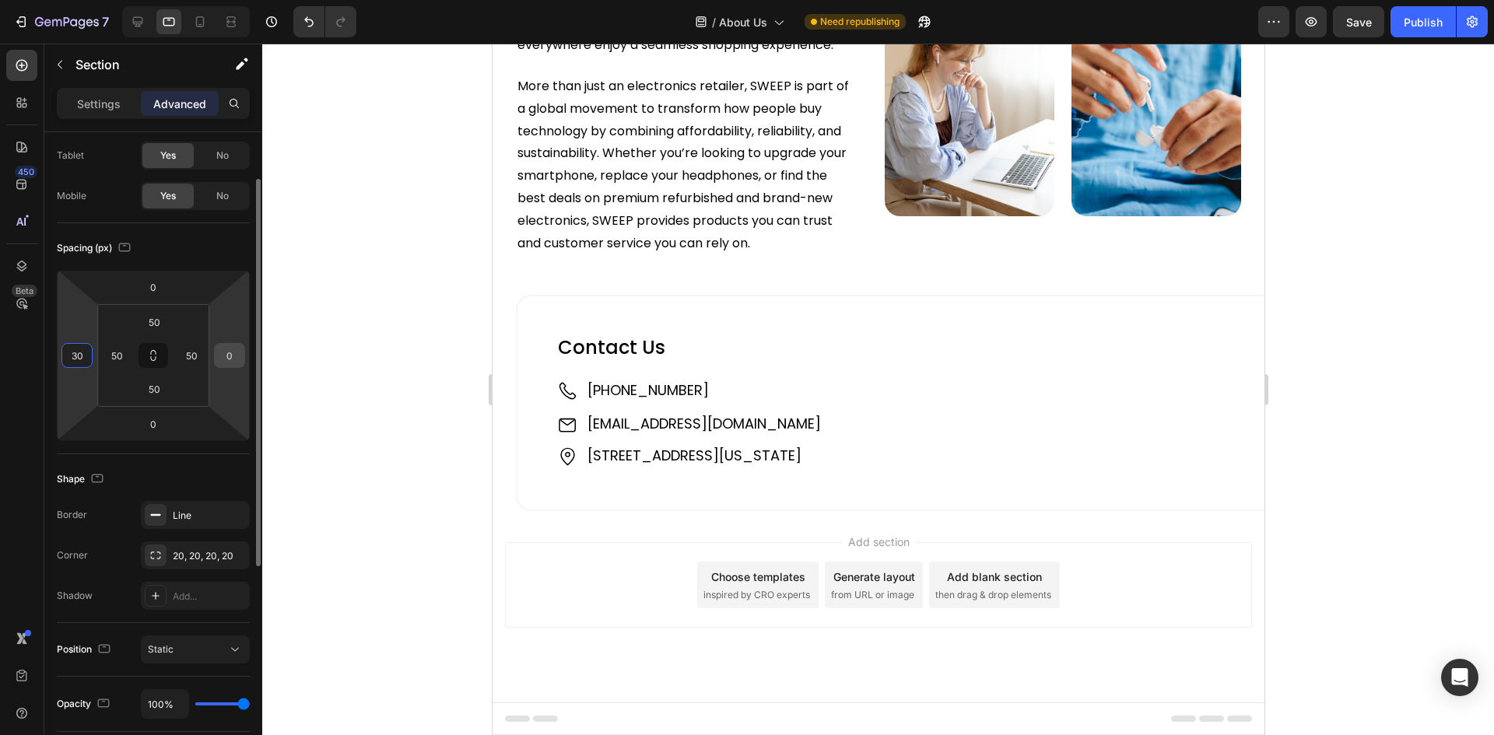
type input "30"
click at [226, 352] on input "0" at bounding box center [229, 355] width 23 height 23
click at [229, 357] on input "30" at bounding box center [229, 355] width 23 height 23
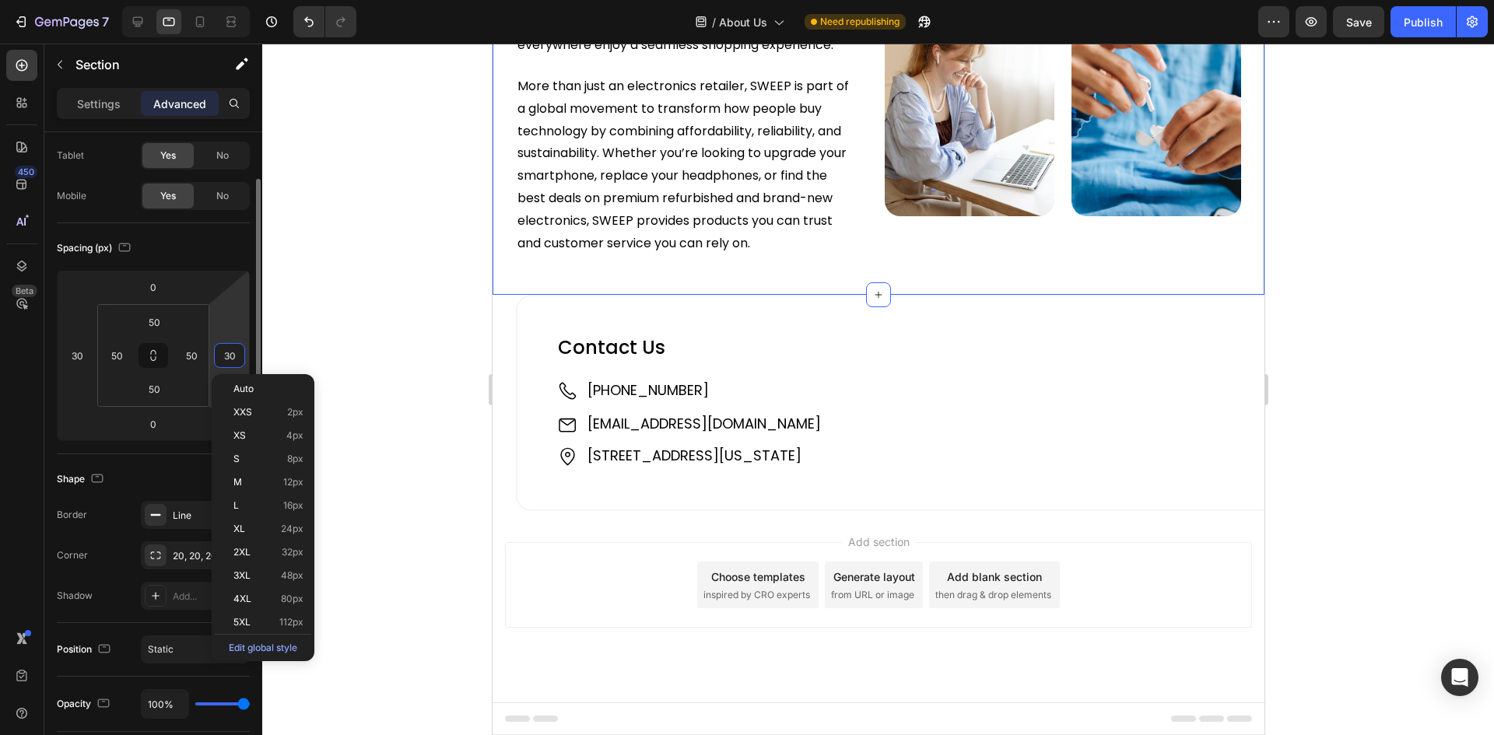
type input "0"
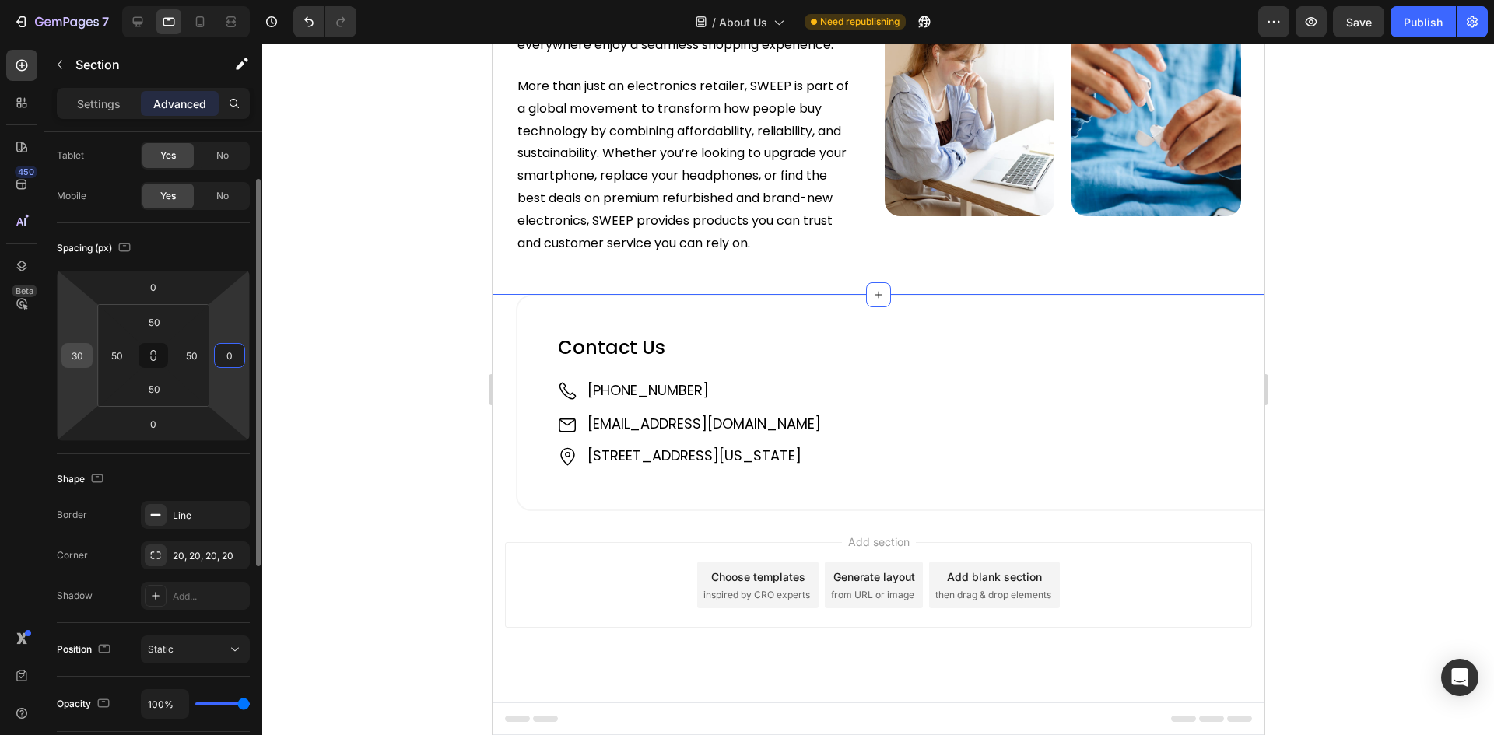
click at [77, 353] on input "30" at bounding box center [76, 355] width 23 height 23
type input "0"
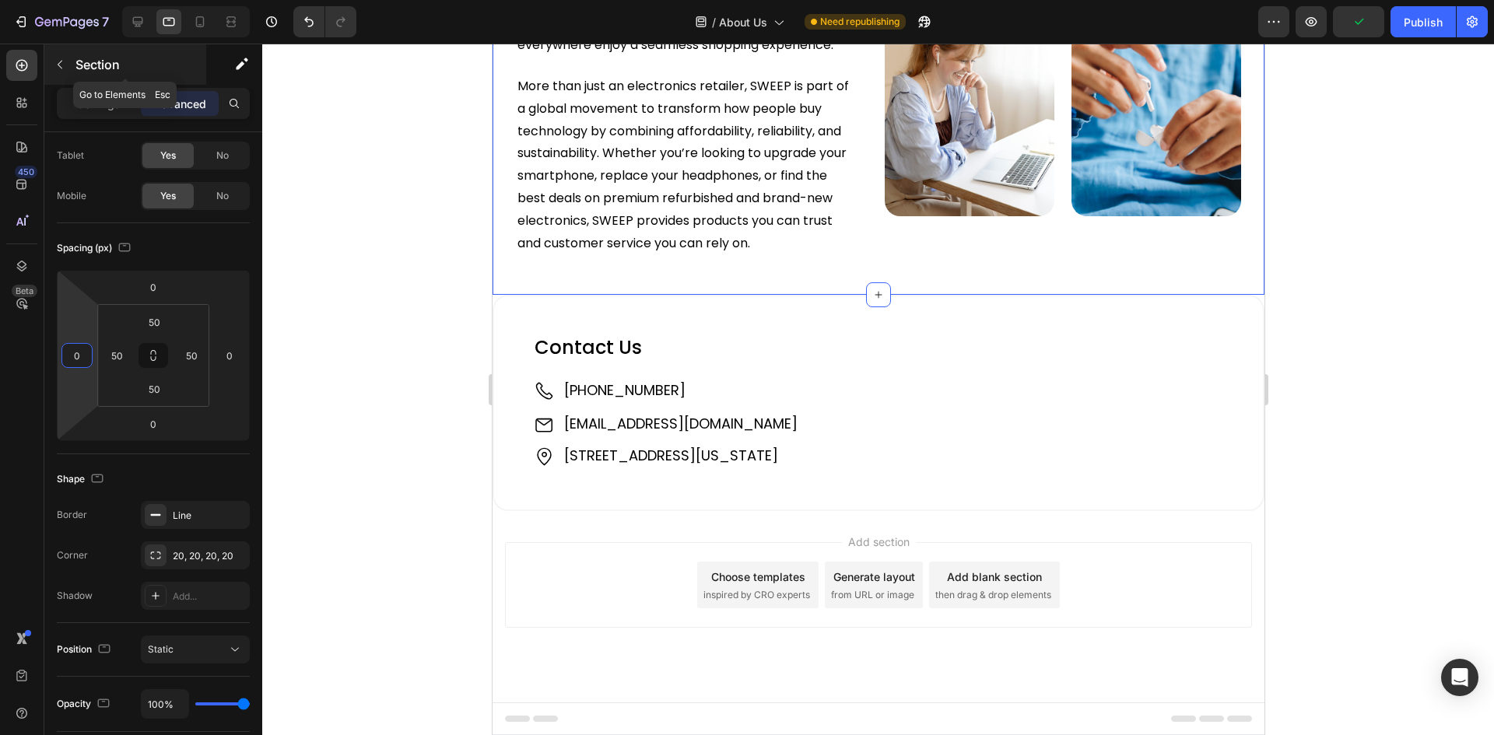
click at [61, 62] on icon "button" at bounding box center [60, 64] width 12 height 12
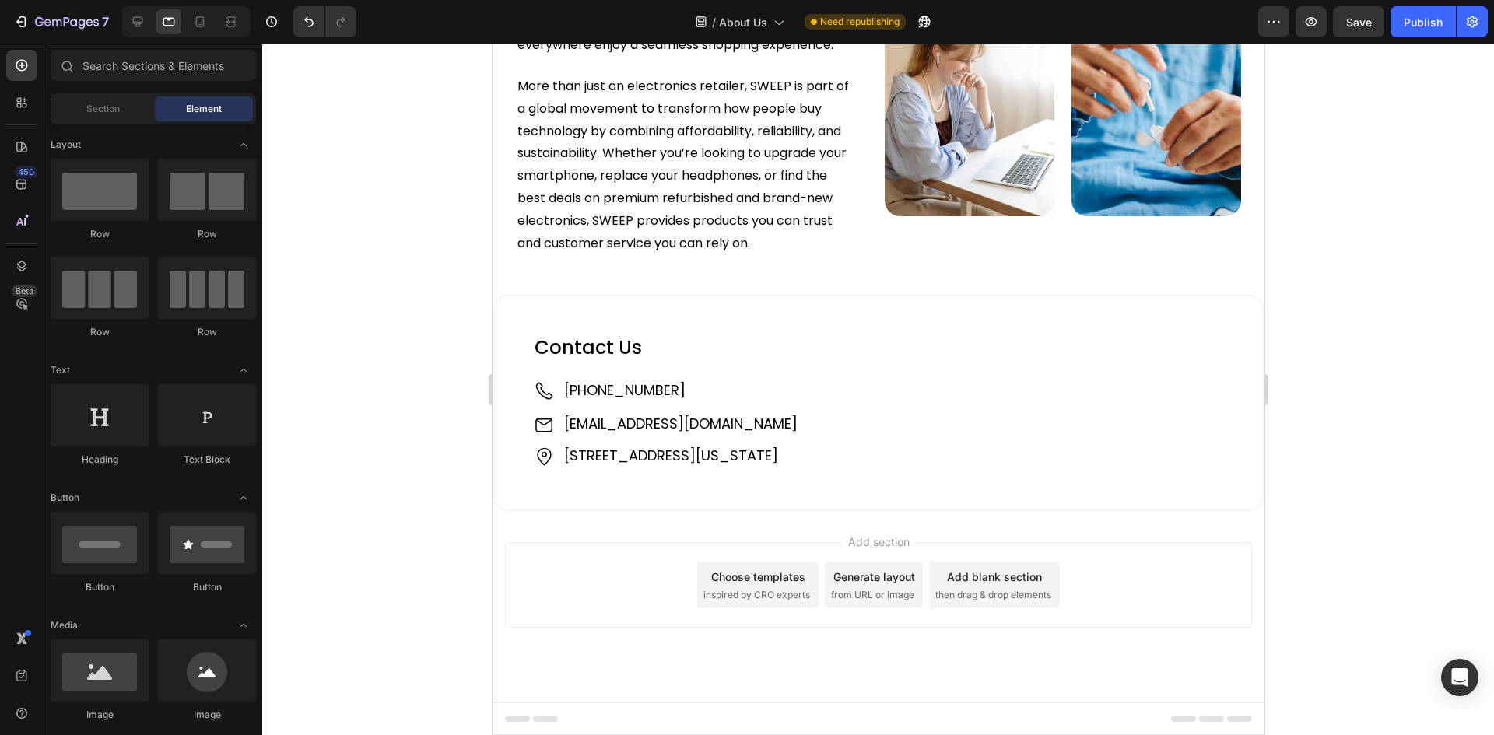
click at [965, 575] on div "Add blank section" at bounding box center [993, 577] width 95 height 16
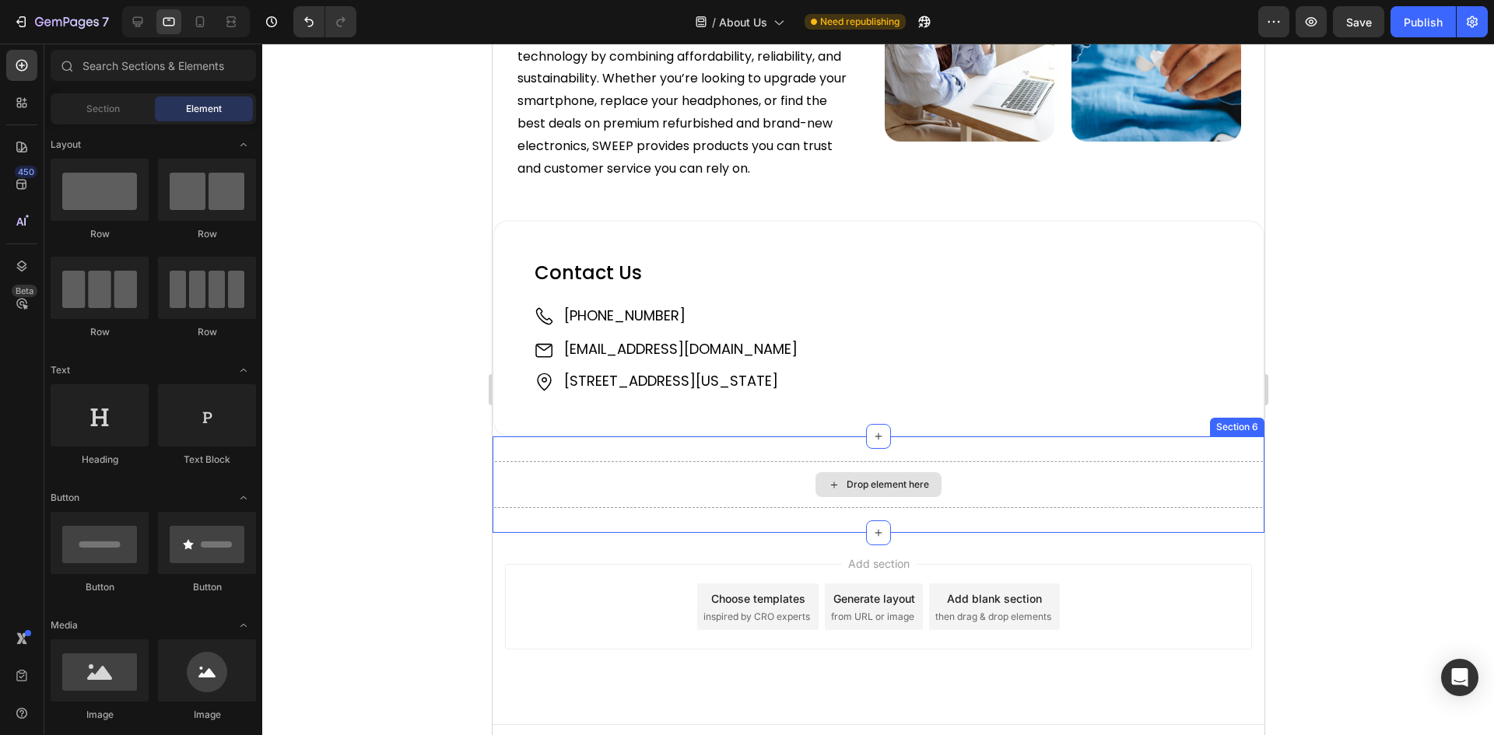
click at [844, 497] on div "Drop element here" at bounding box center [877, 484] width 126 height 25
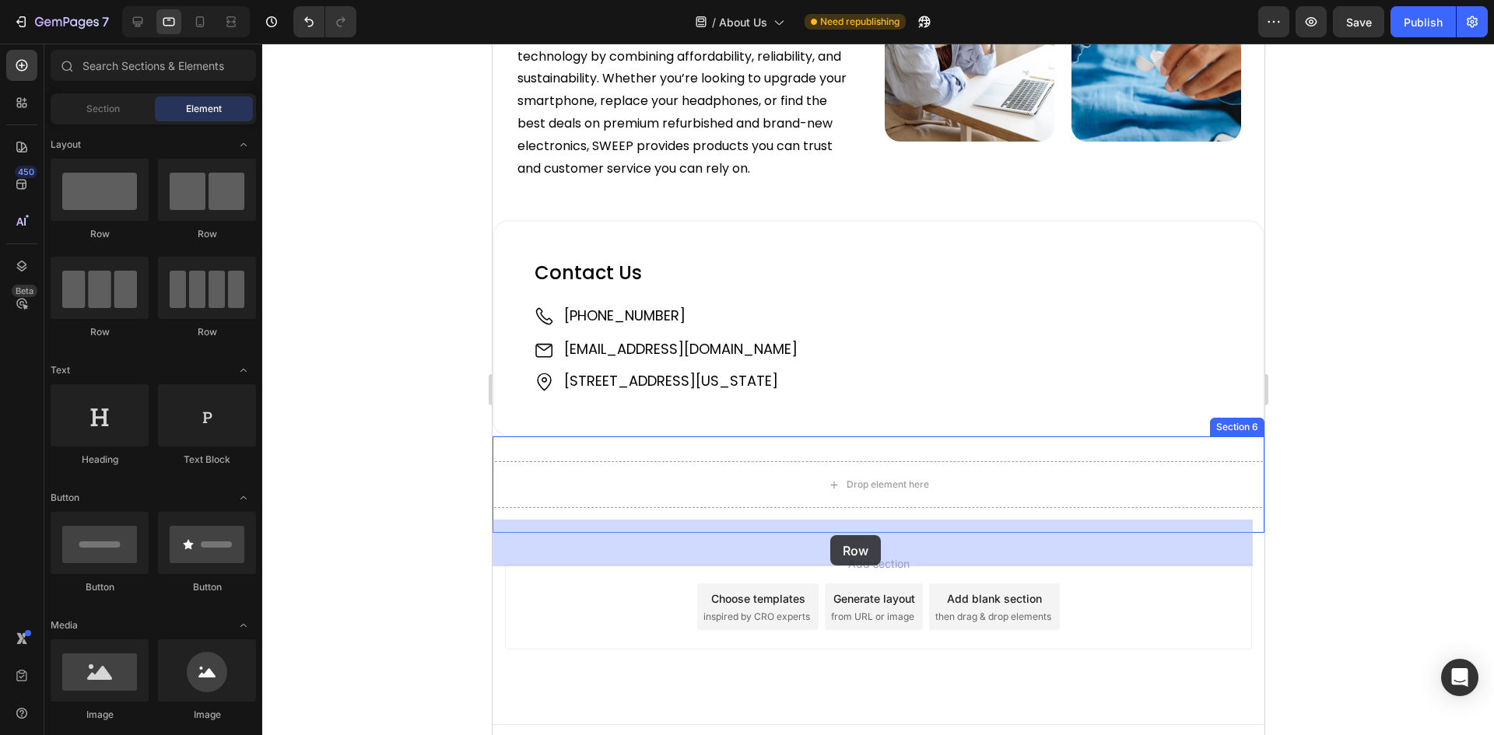
drag, startPoint x: 598, startPoint y: 240, endPoint x: 829, endPoint y: 535, distance: 375.2
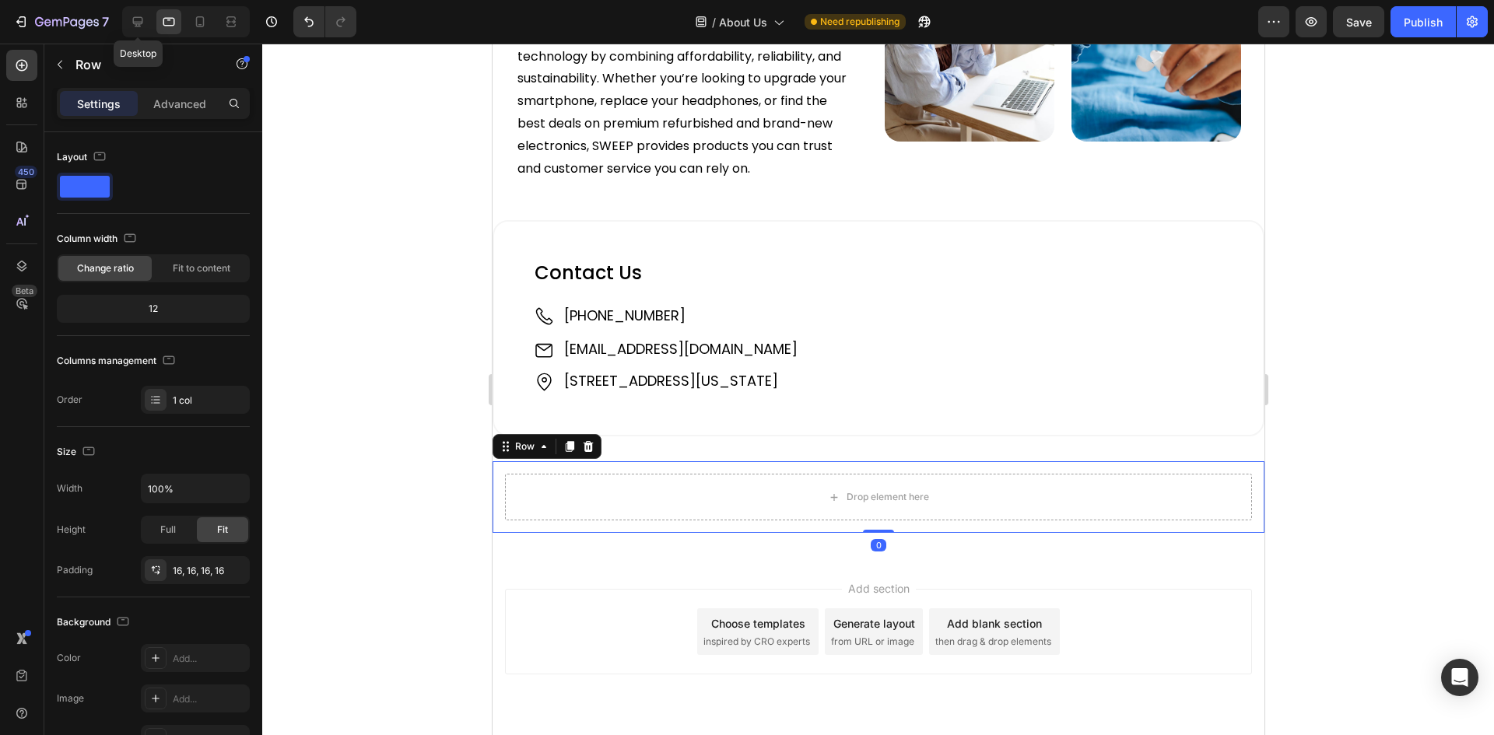
click at [124, 15] on div "Desktop" at bounding box center [186, 21] width 128 height 31
drag, startPoint x: 137, startPoint y: 21, endPoint x: 51, endPoint y: 178, distance: 178.9
click at [137, 21] on icon at bounding box center [138, 22] width 16 height 16
type input "1200"
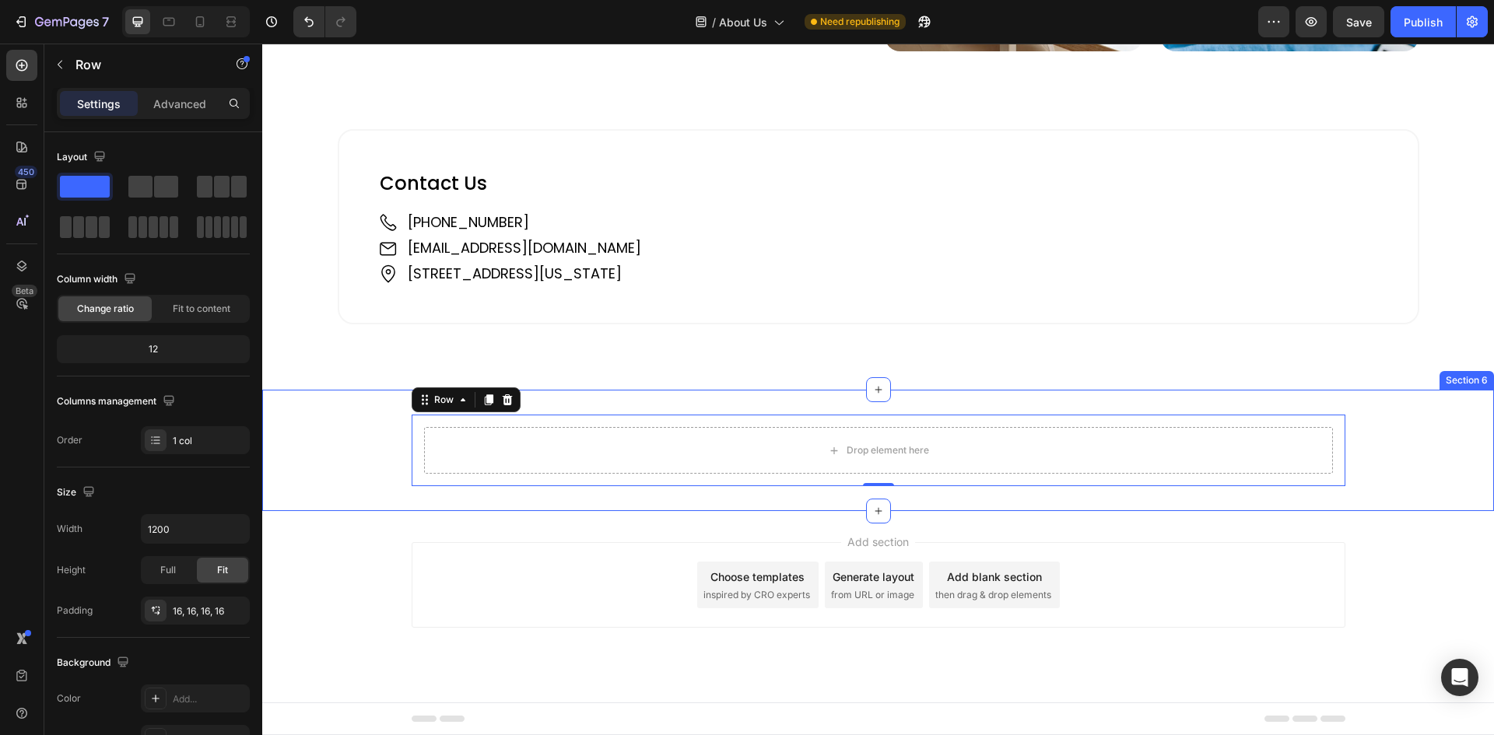
scroll to position [1914, 0]
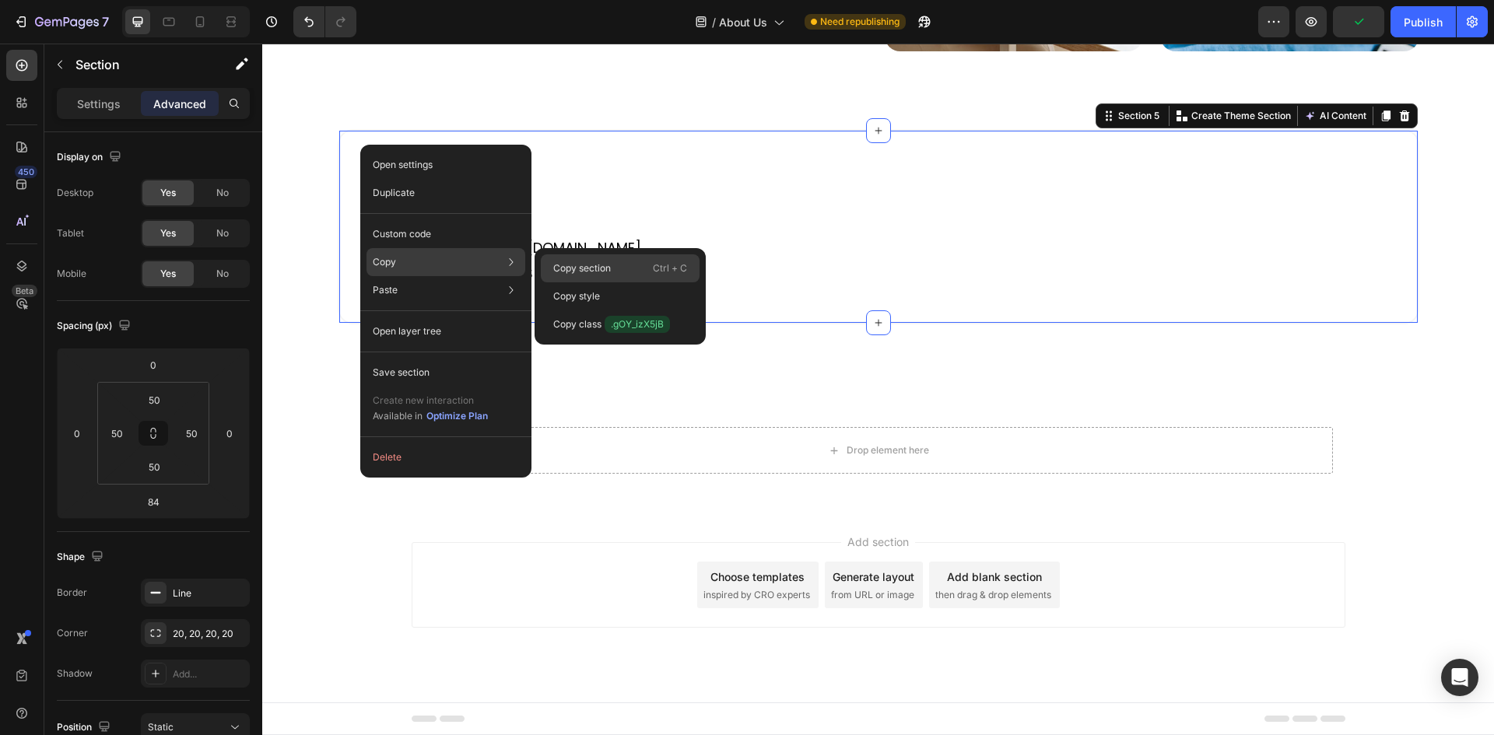
click at [572, 271] on p "Copy section" at bounding box center [582, 268] width 58 height 14
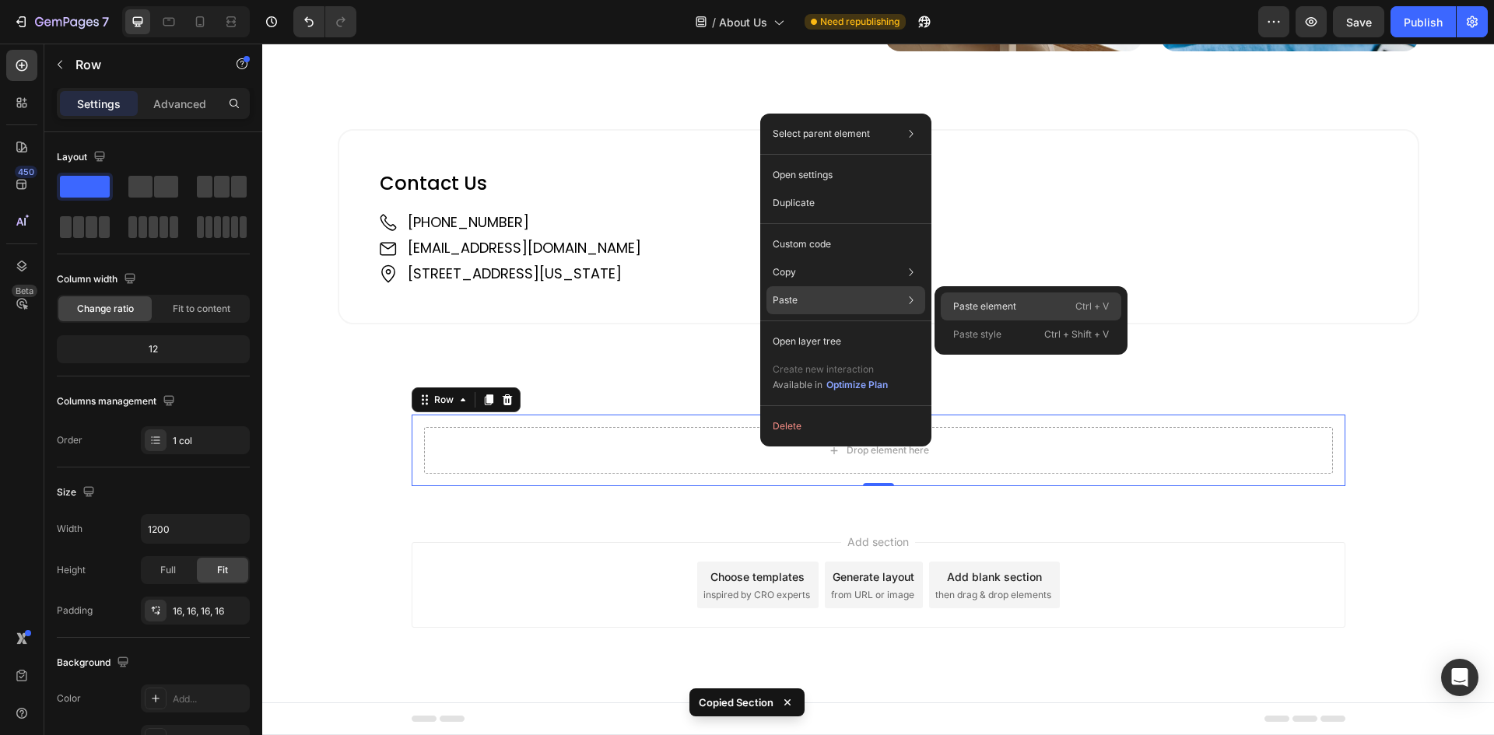
click at [979, 300] on p "Paste element" at bounding box center [984, 306] width 63 height 14
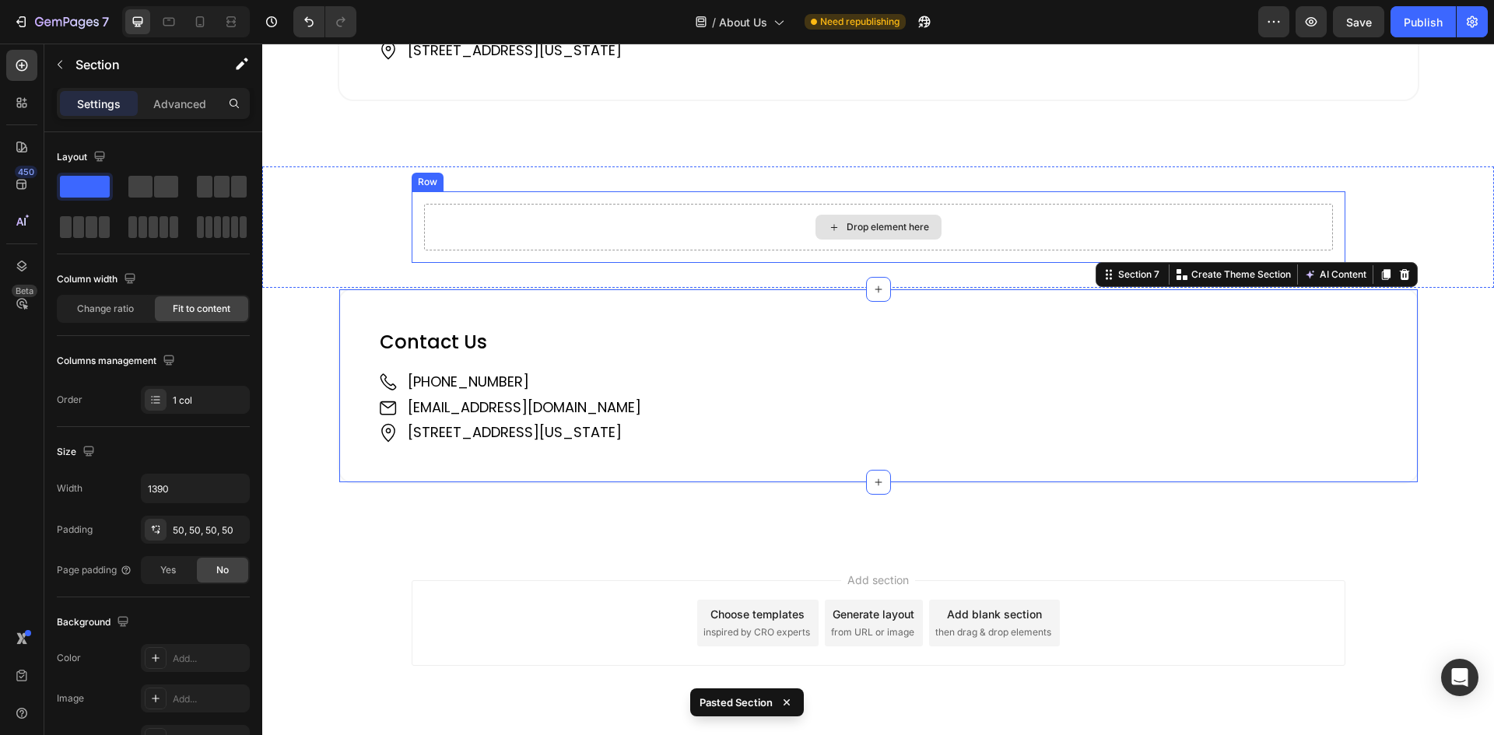
click at [834, 240] on div "Drop element here" at bounding box center [878, 227] width 126 height 25
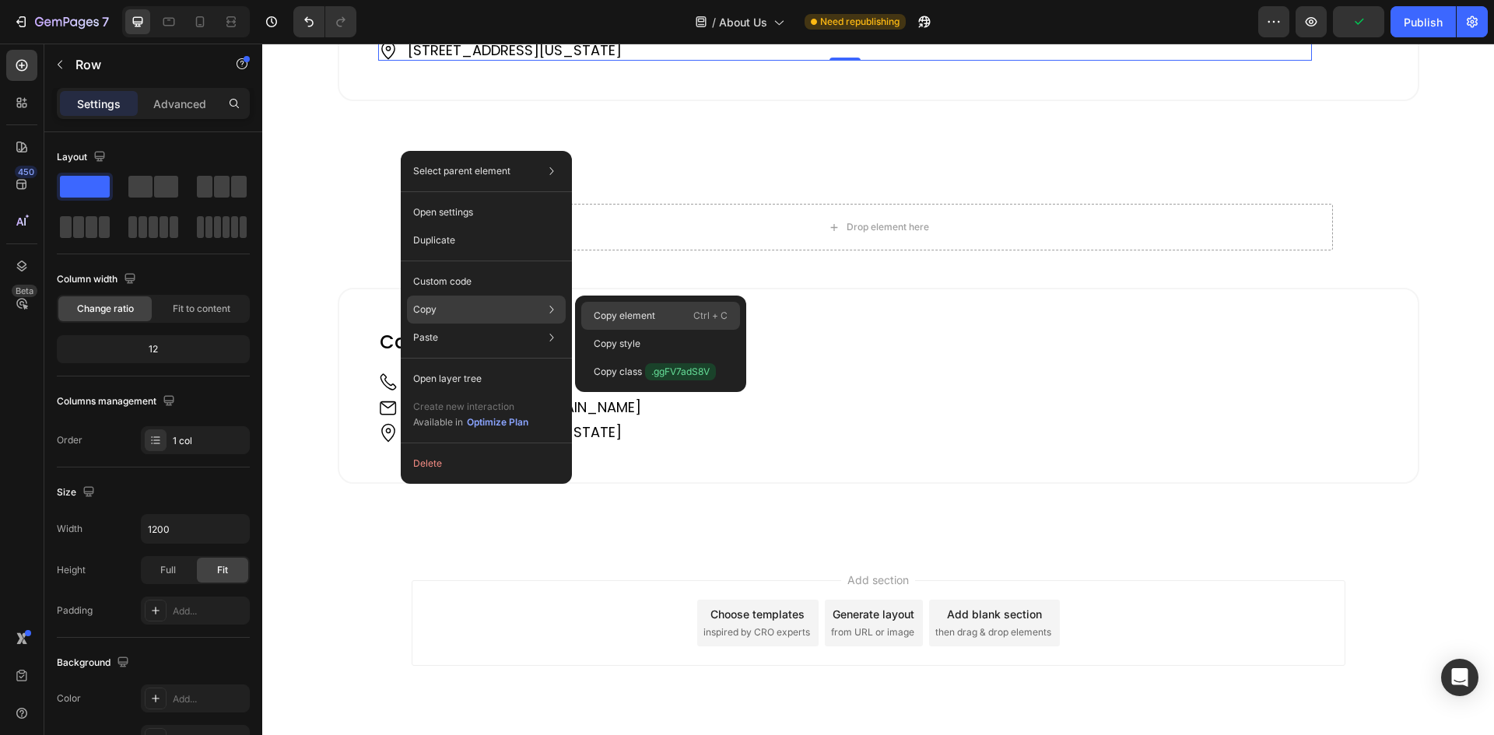
click at [624, 310] on p "Copy element" at bounding box center [624, 316] width 61 height 14
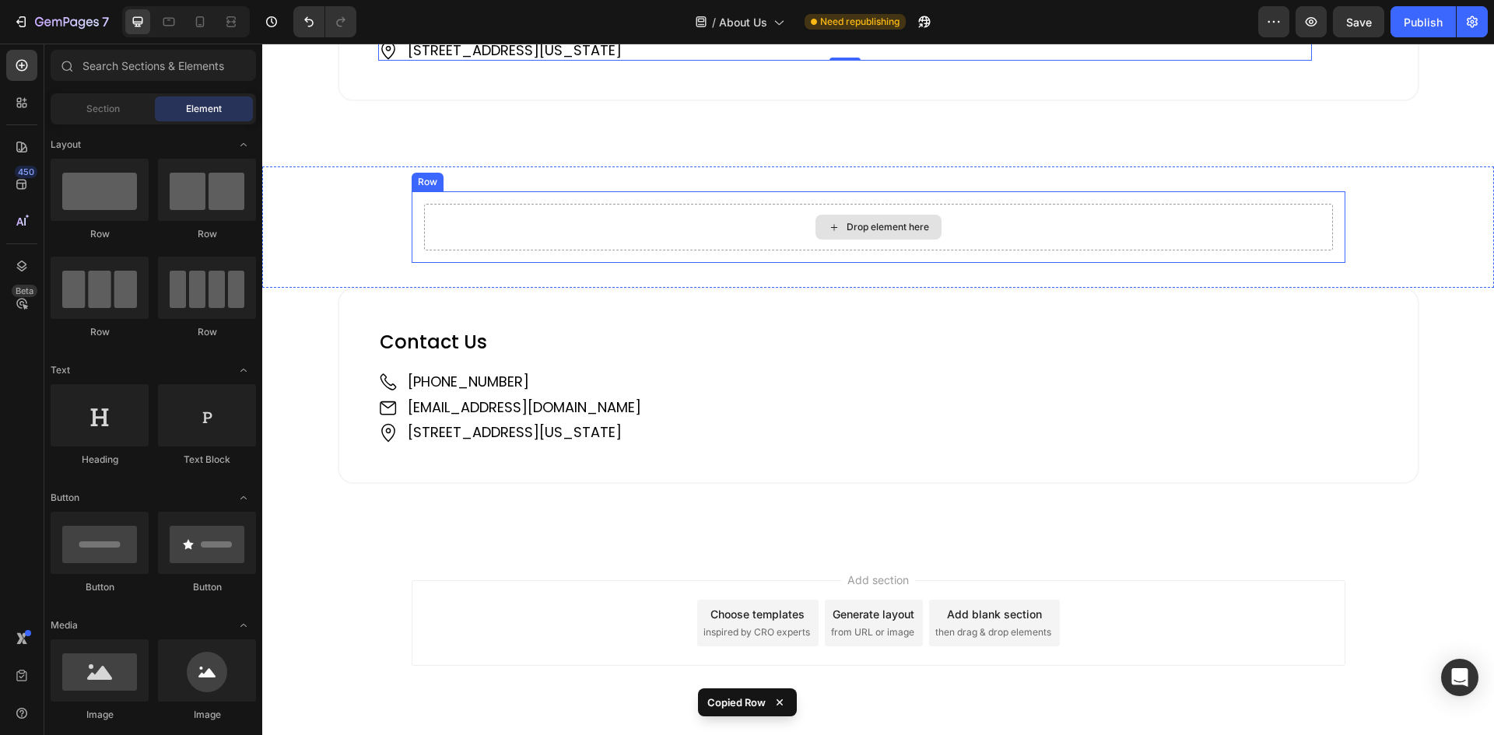
click at [848, 233] on div "Drop element here" at bounding box center [887, 227] width 82 height 12
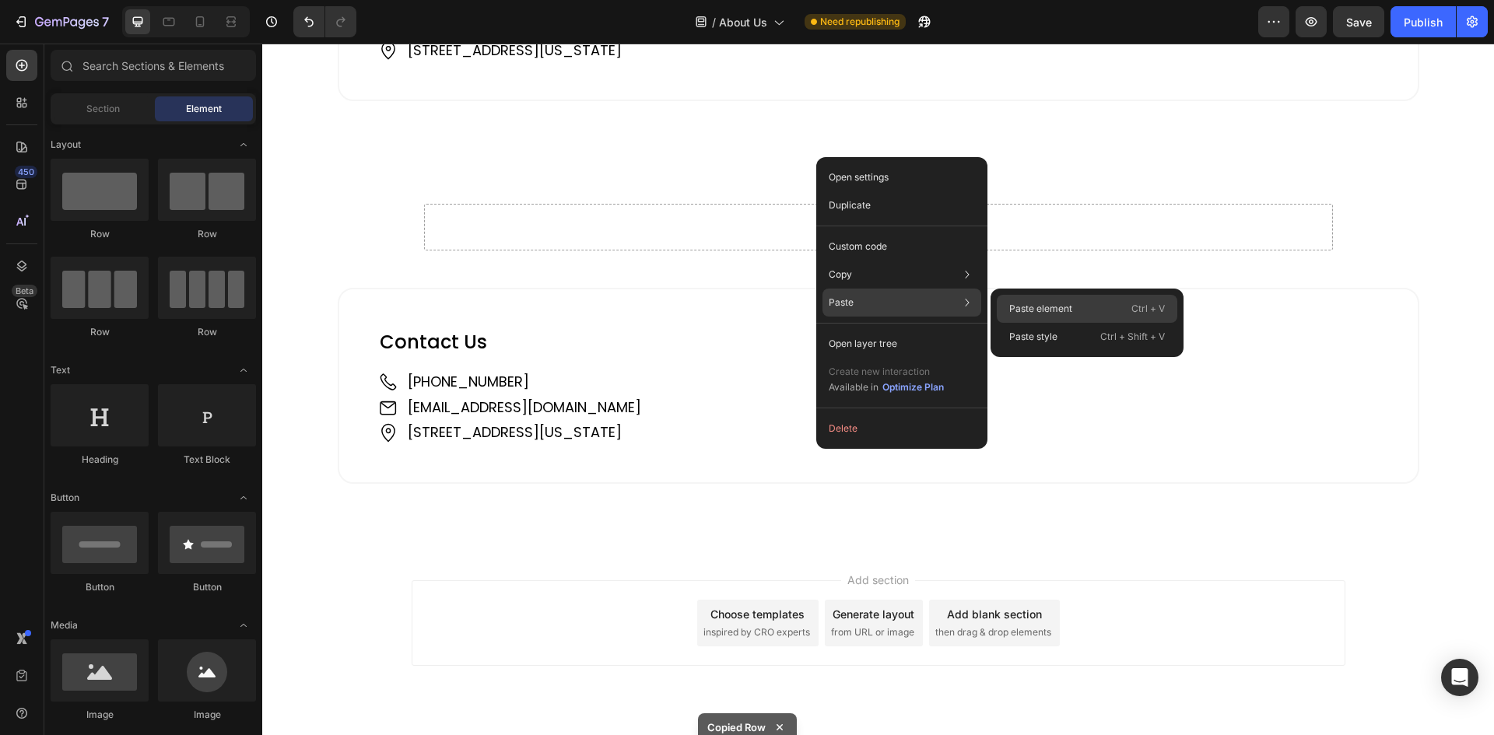
click at [1038, 308] on p "Paste element" at bounding box center [1040, 309] width 63 height 14
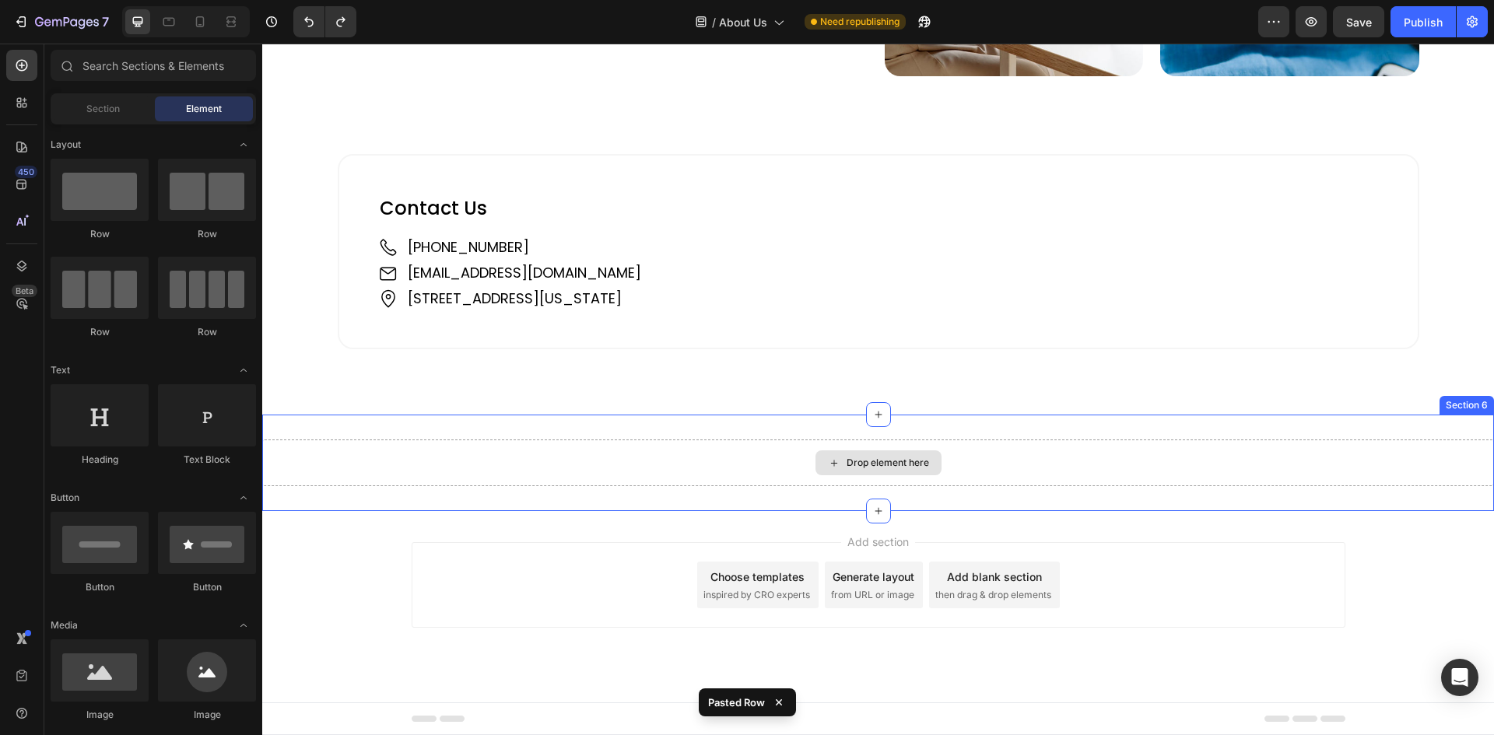
scroll to position [1889, 0]
click at [868, 460] on div "Drop element here" at bounding box center [887, 463] width 82 height 12
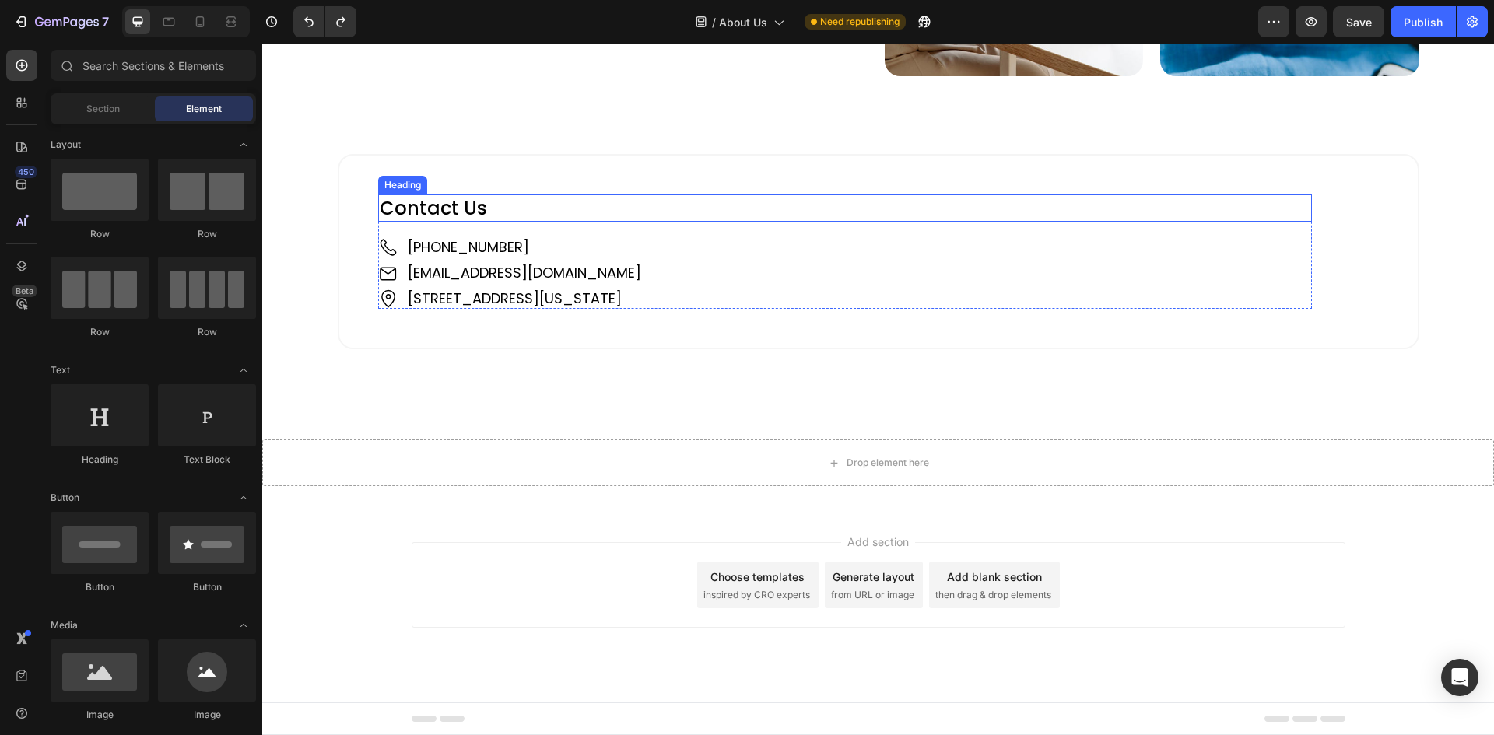
click at [391, 180] on div "Heading" at bounding box center [402, 185] width 43 height 14
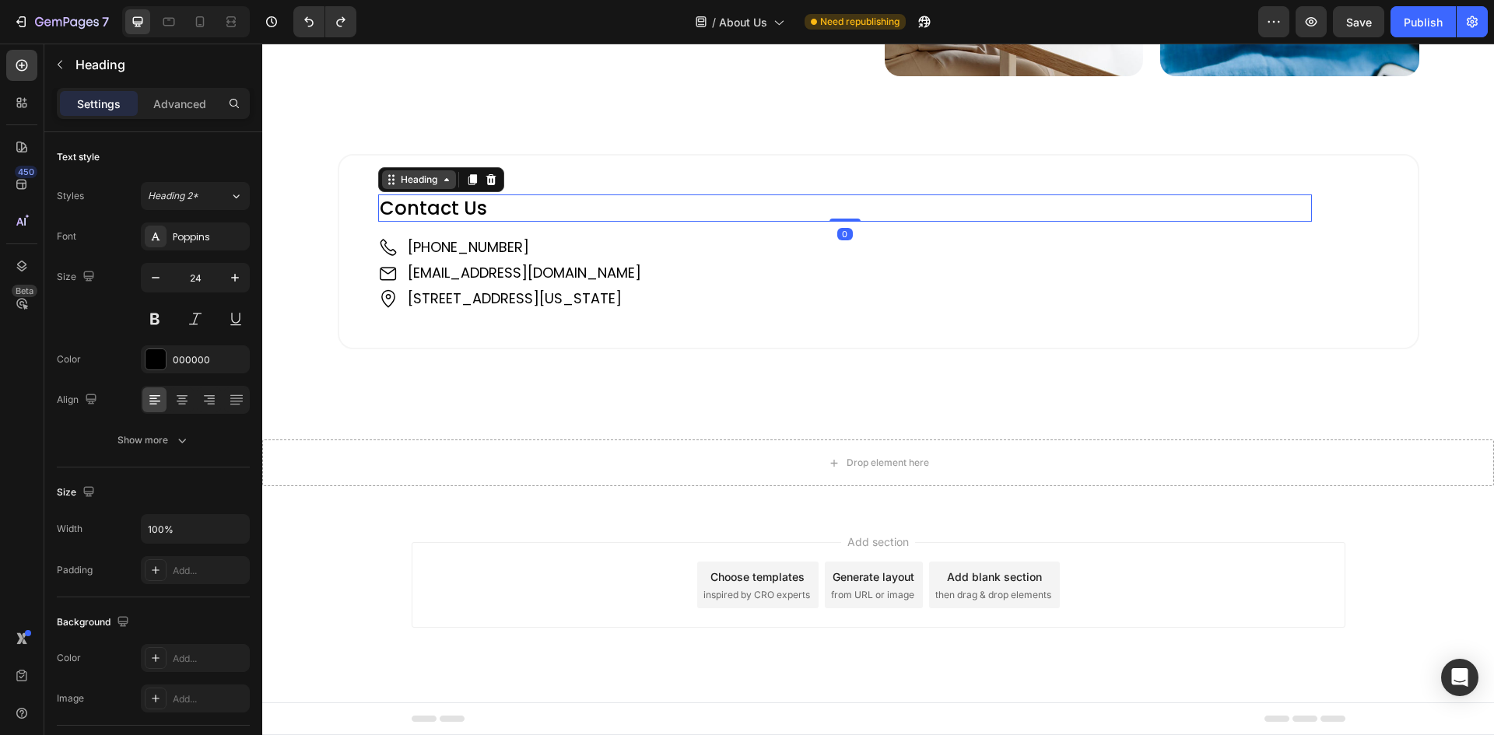
click at [398, 175] on div "Heading" at bounding box center [418, 180] width 43 height 14
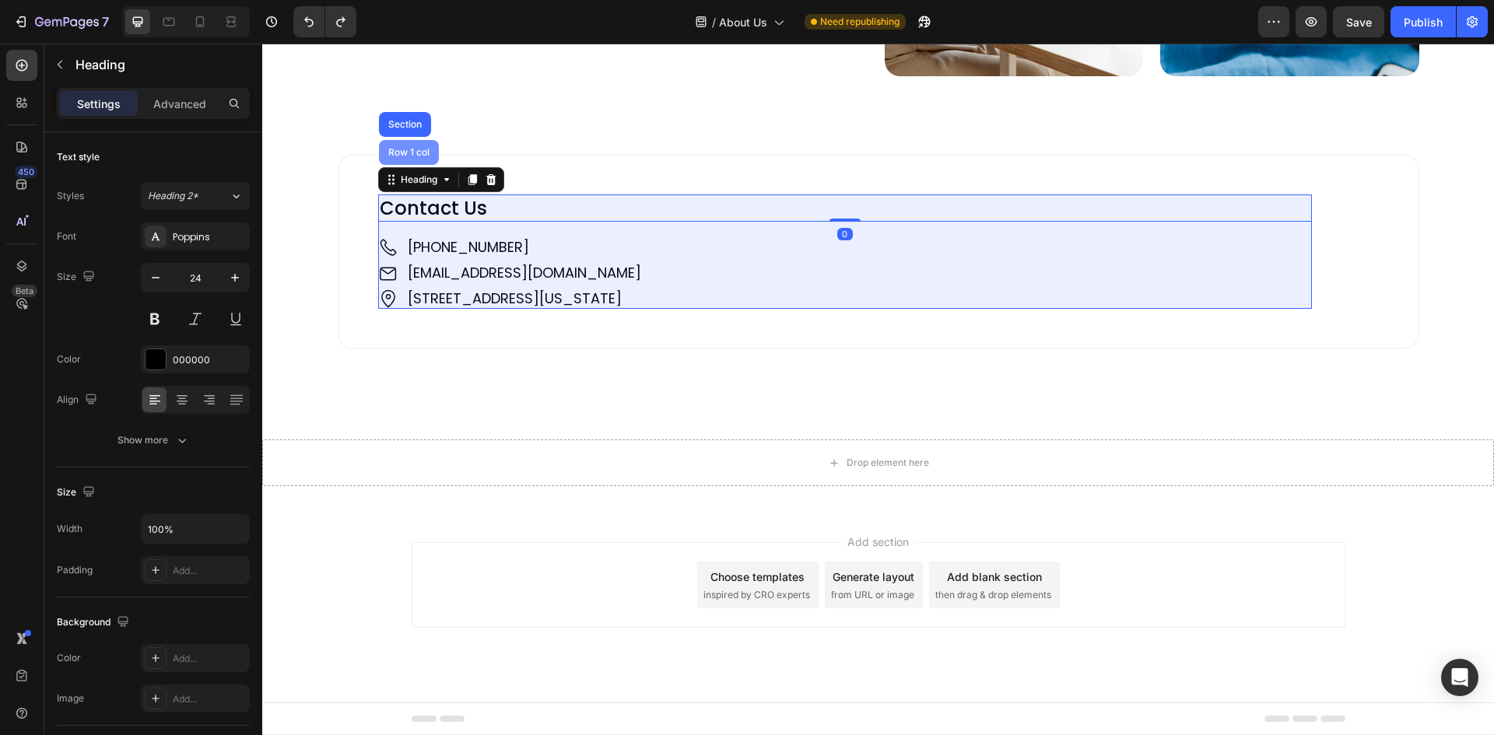
click at [402, 149] on div "Row 1 col" at bounding box center [408, 152] width 47 height 9
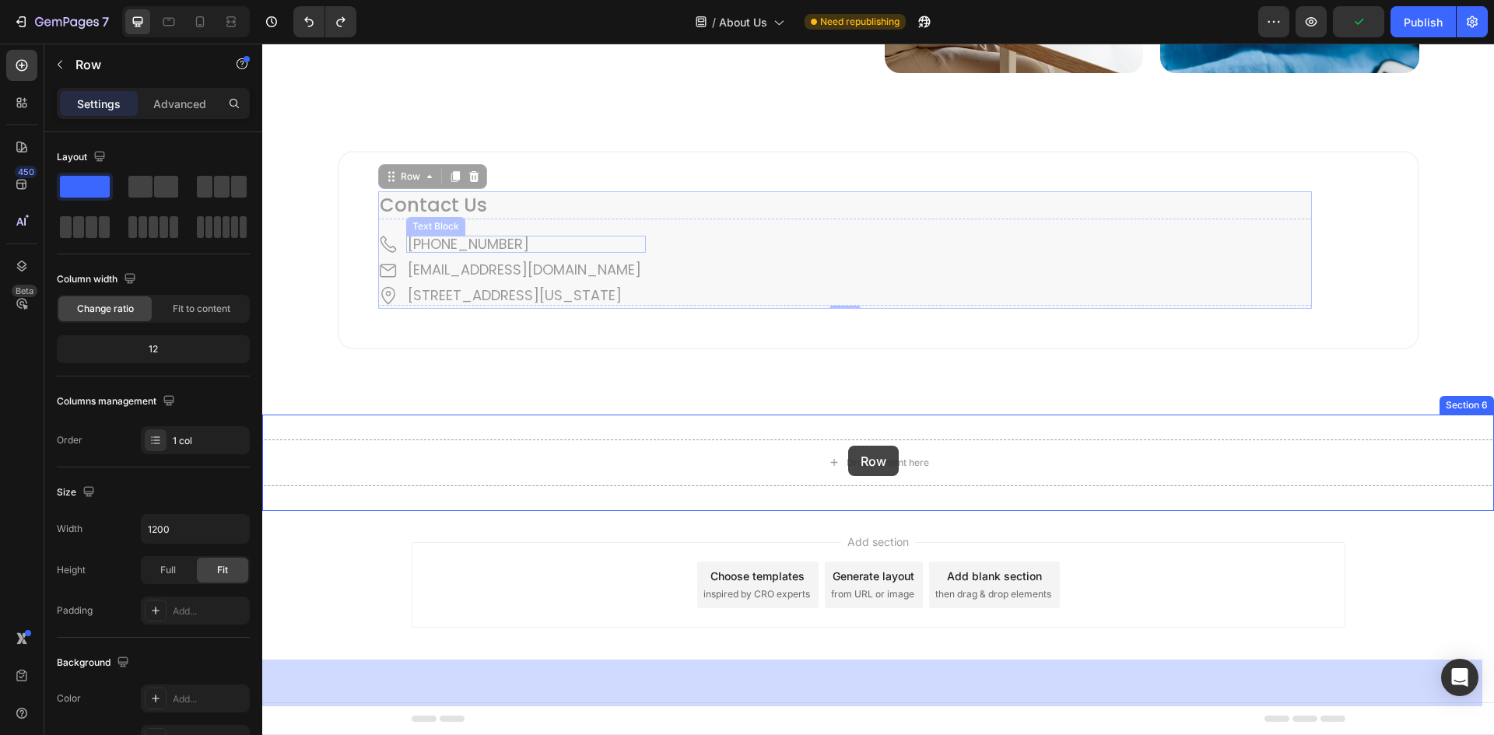
drag, startPoint x: 395, startPoint y: 177, endPoint x: 847, endPoint y: 446, distance: 525.6
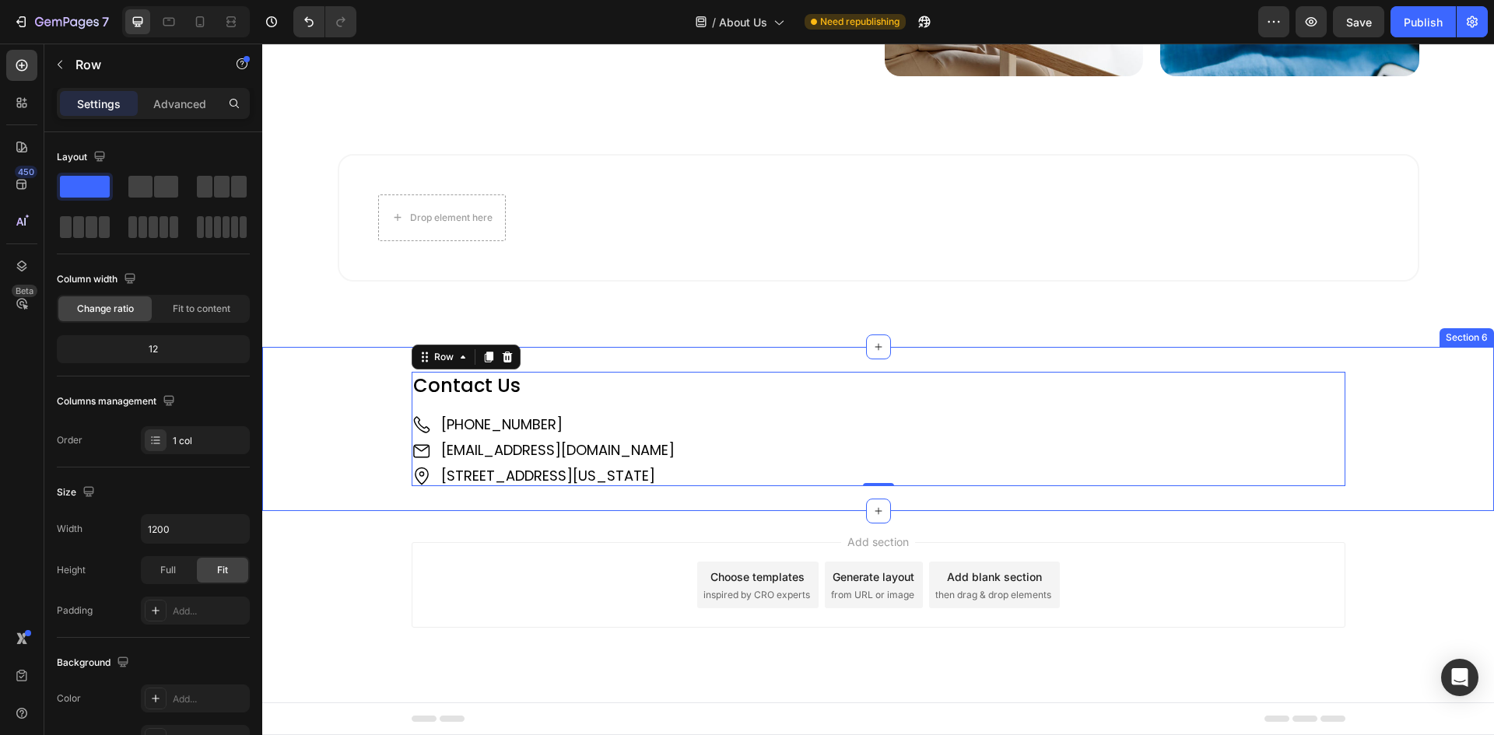
click at [384, 376] on div "Contact Us Heading Image +61 421 489 289 Text Block Image support@sweepedge.com…" at bounding box center [877, 429] width 1231 height 115
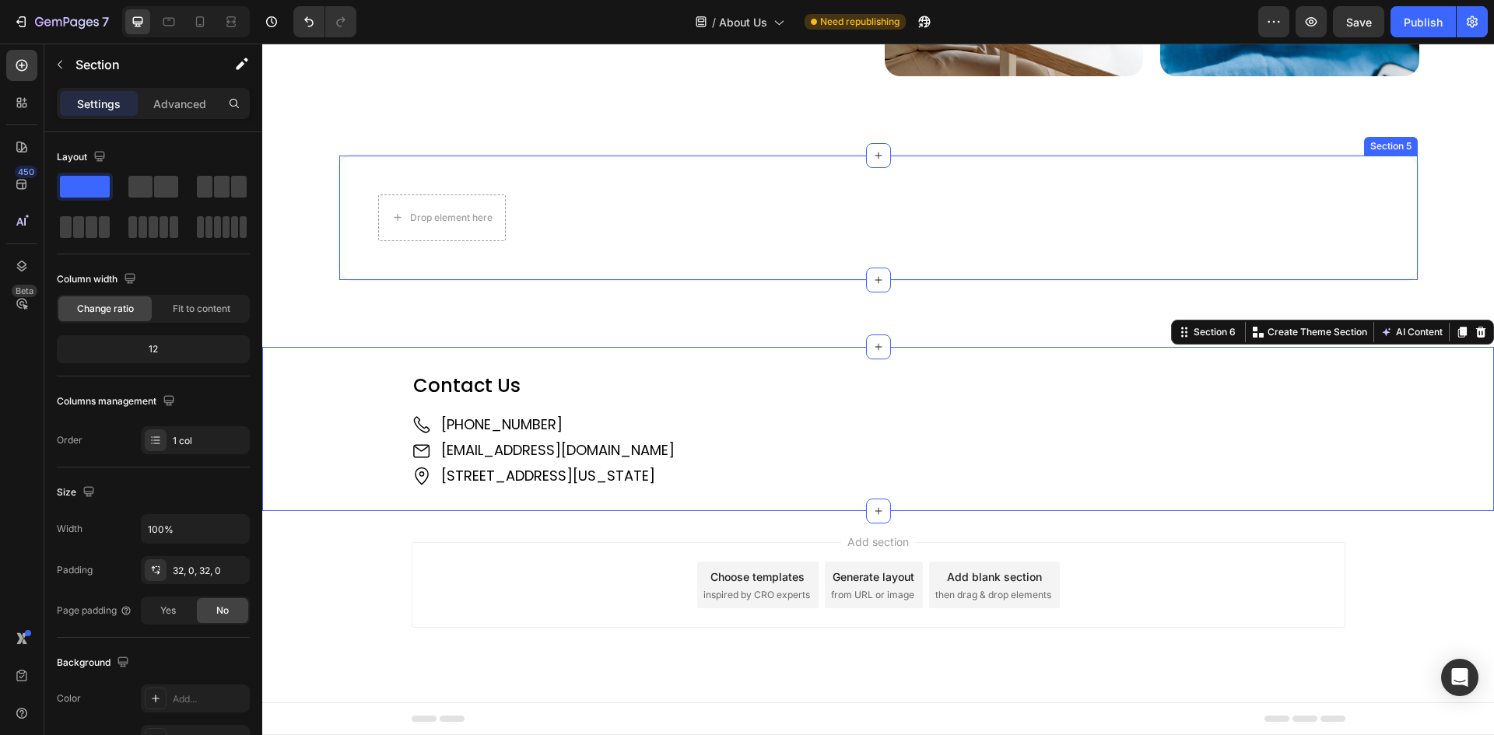
click at [373, 167] on div "Drop element here Section 5" at bounding box center [878, 218] width 1081 height 128
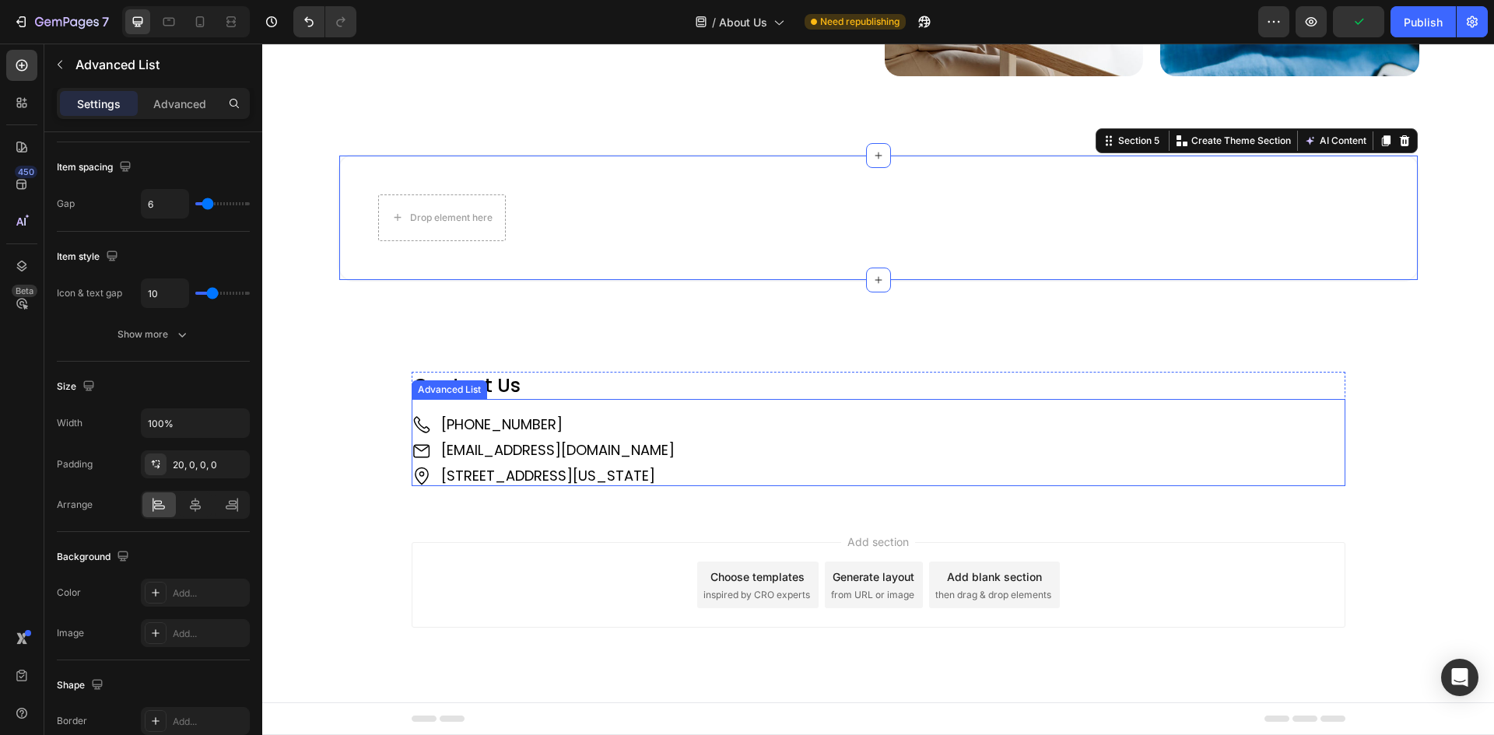
click at [424, 385] on div "Advanced List" at bounding box center [449, 390] width 69 height 14
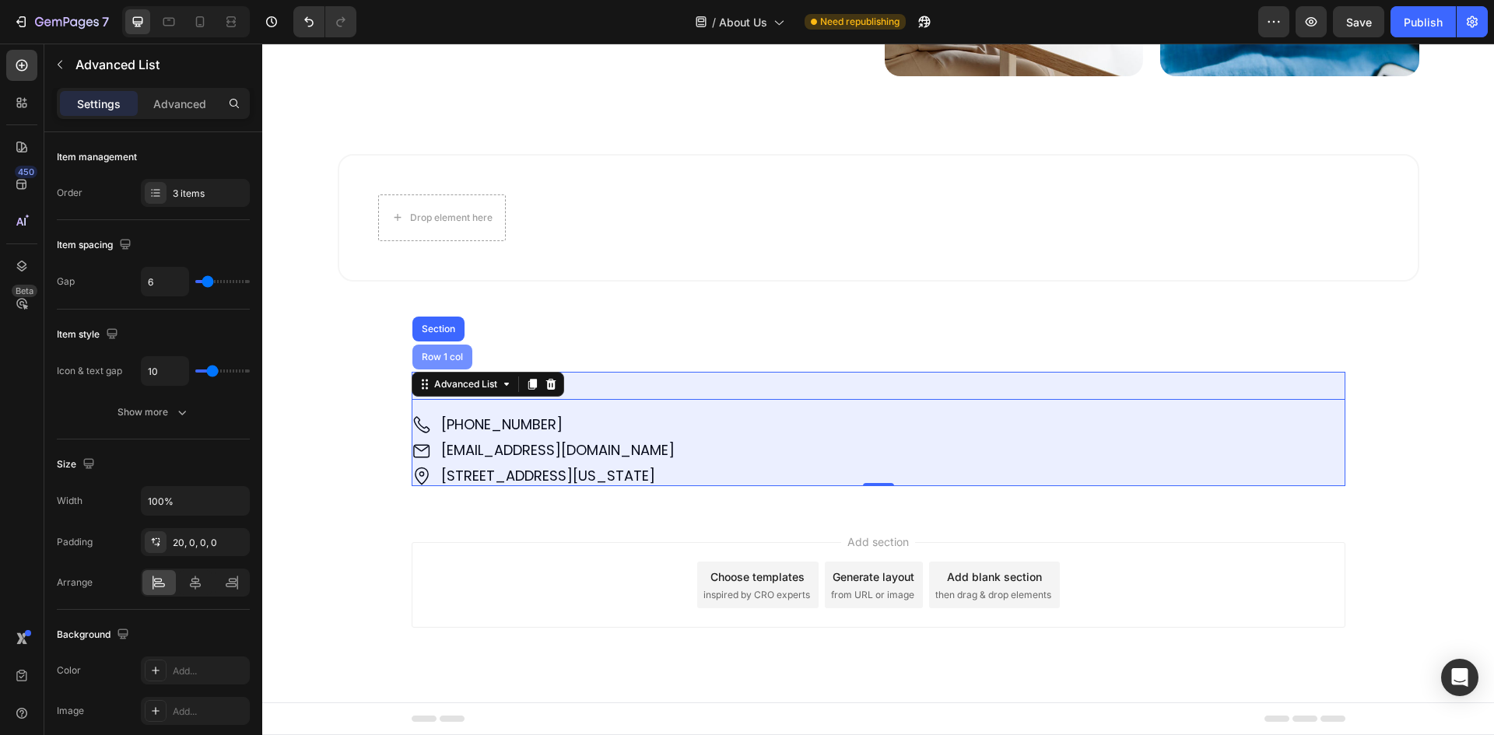
click at [446, 347] on div "Row 1 col" at bounding box center [442, 357] width 60 height 25
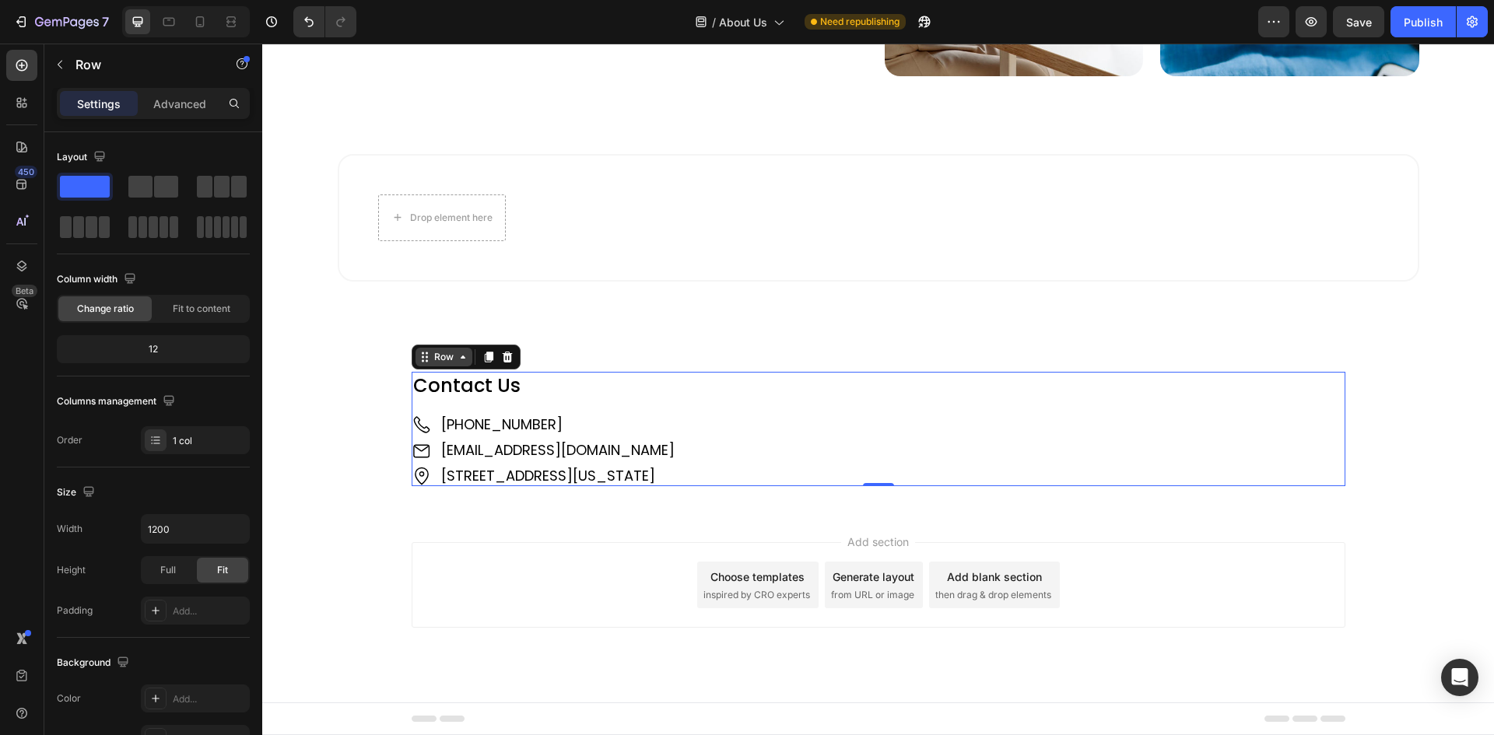
click at [422, 348] on div "Row" at bounding box center [443, 357] width 57 height 19
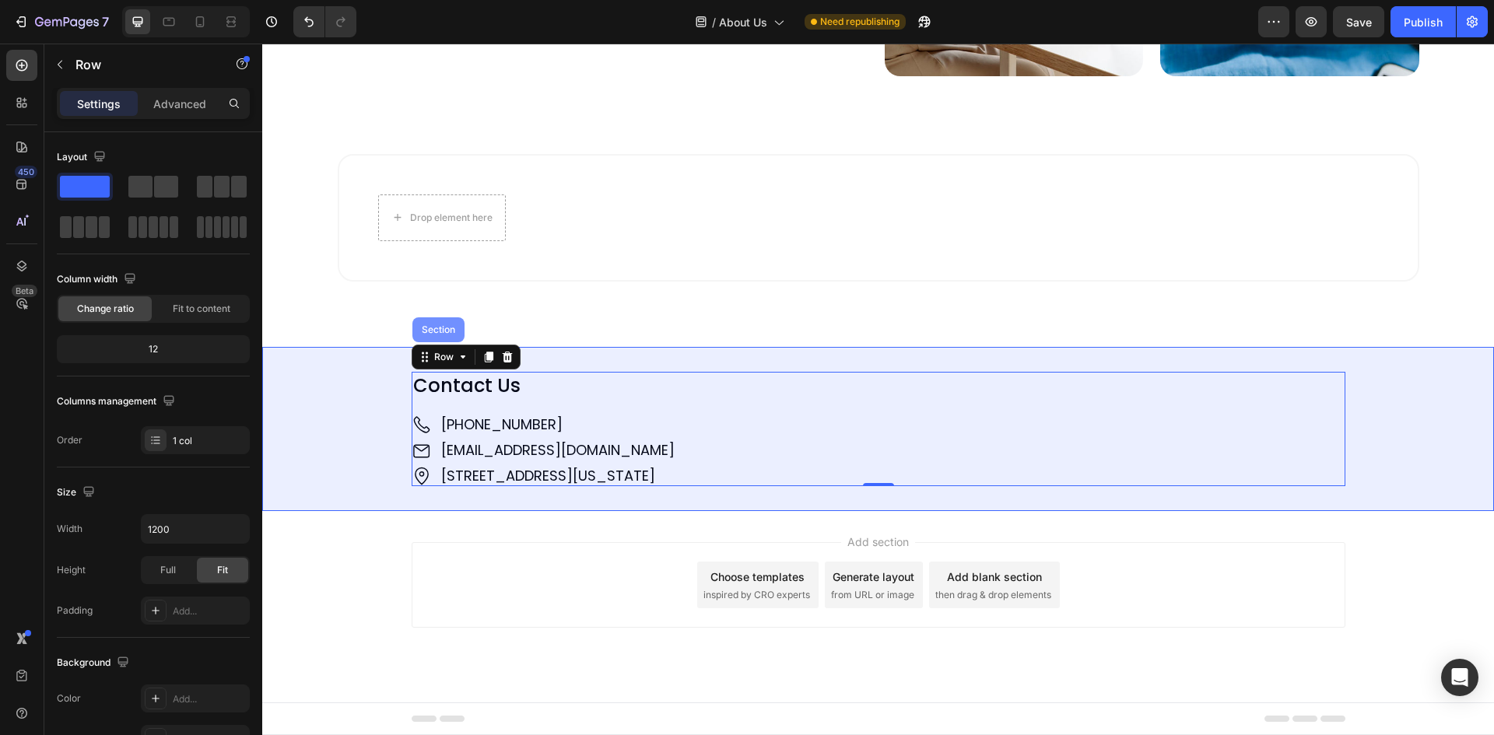
click at [439, 325] on div "Section" at bounding box center [438, 329] width 40 height 9
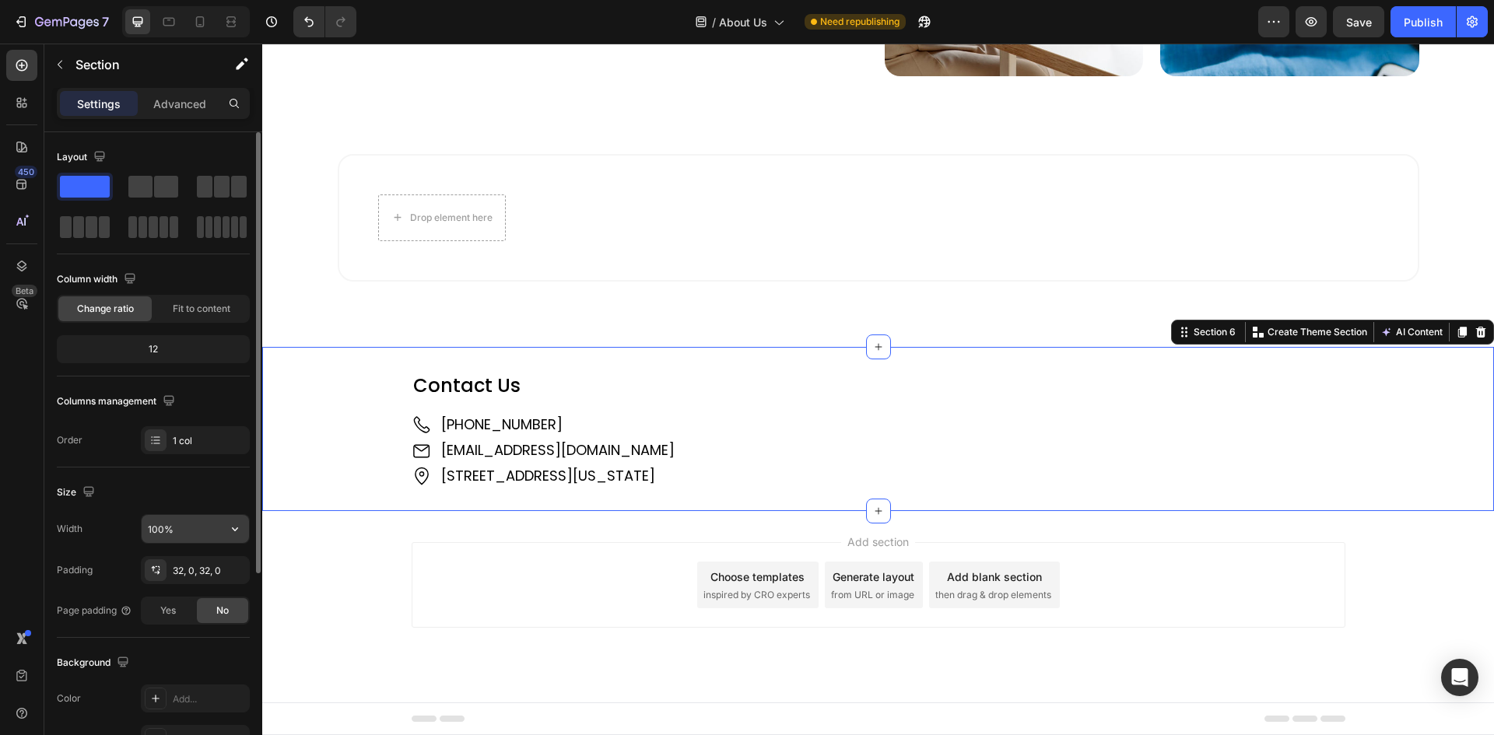
click at [208, 536] on input "100%" at bounding box center [195, 529] width 107 height 28
click at [234, 534] on icon "button" at bounding box center [235, 529] width 16 height 16
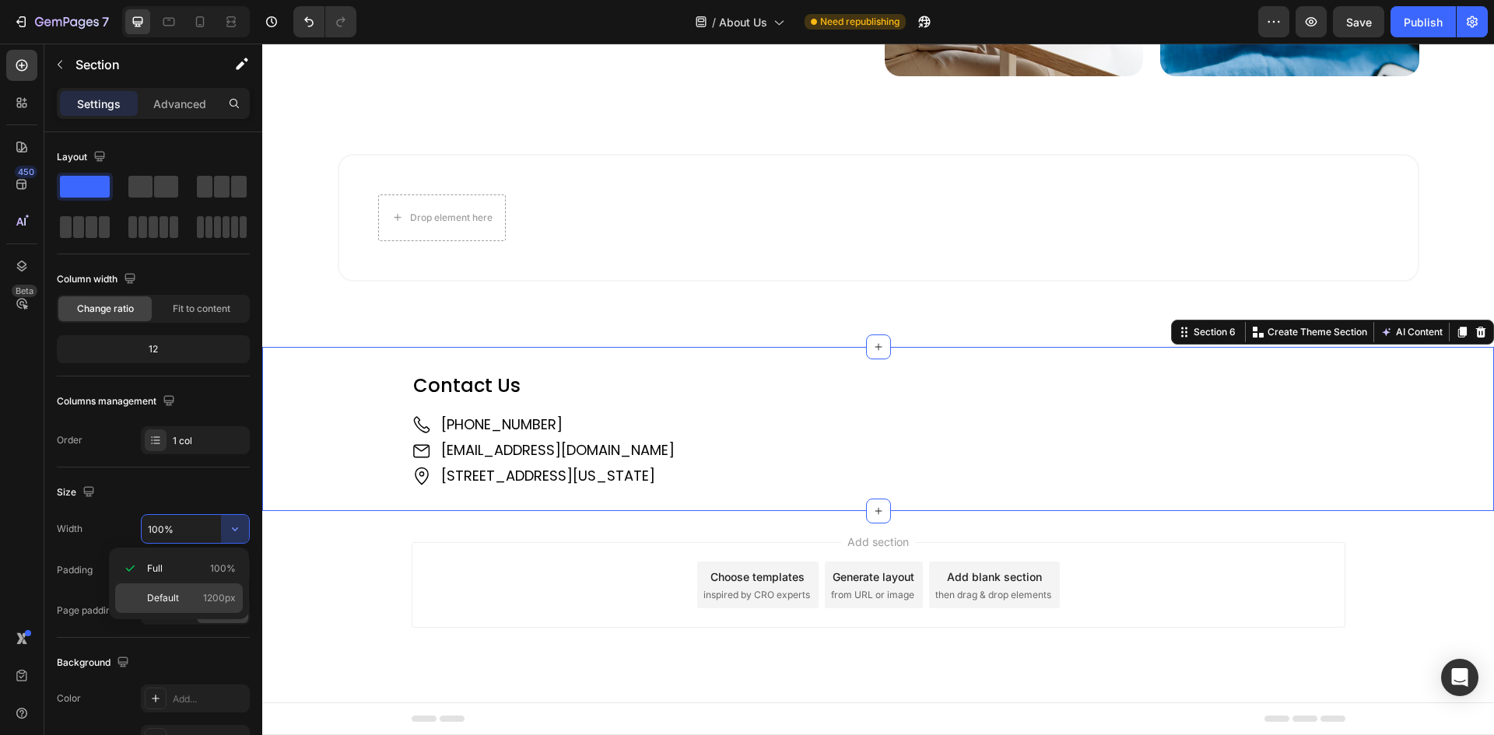
click at [167, 607] on div "Default 1200px" at bounding box center [179, 598] width 128 height 30
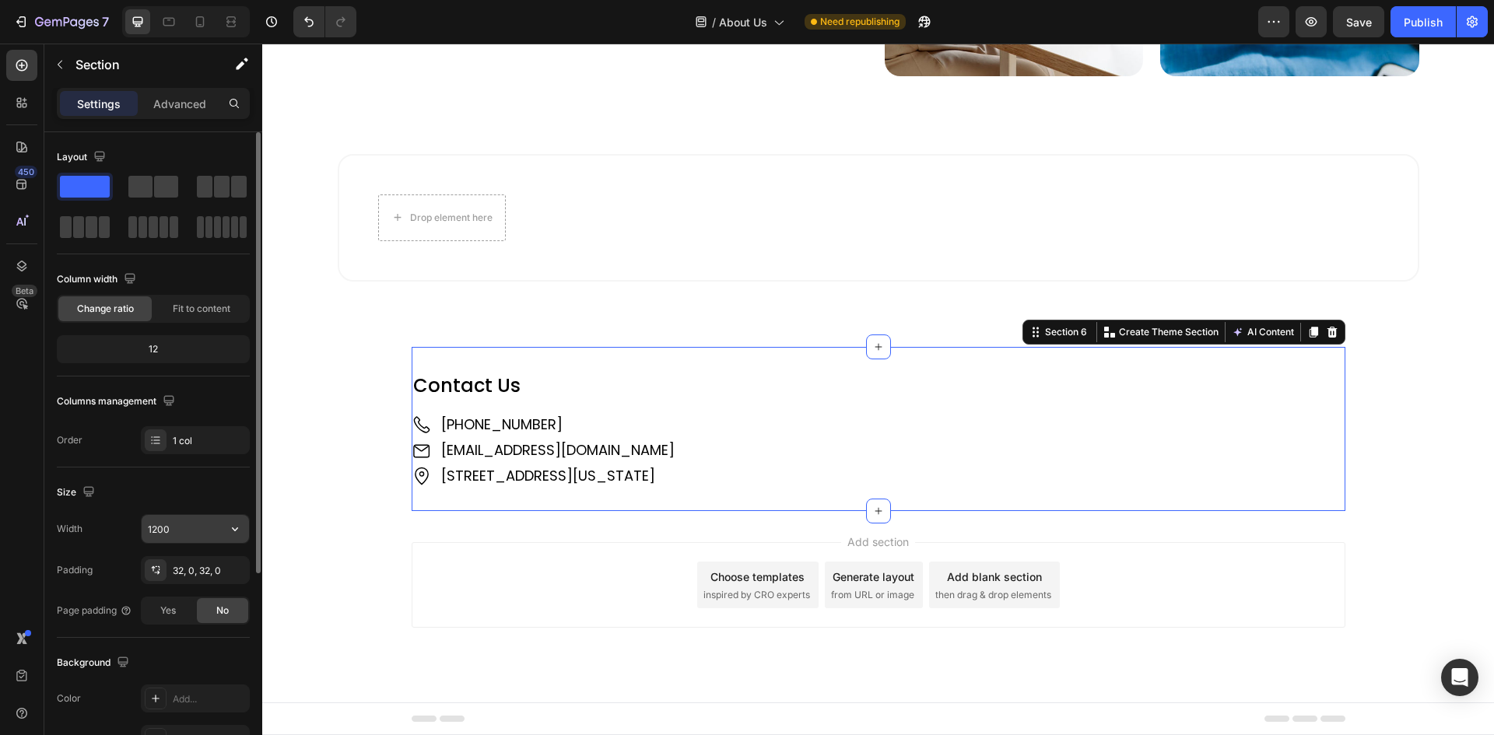
click at [162, 528] on input "1200" at bounding box center [195, 529] width 107 height 28
click at [239, 534] on icon "button" at bounding box center [235, 529] width 16 height 16
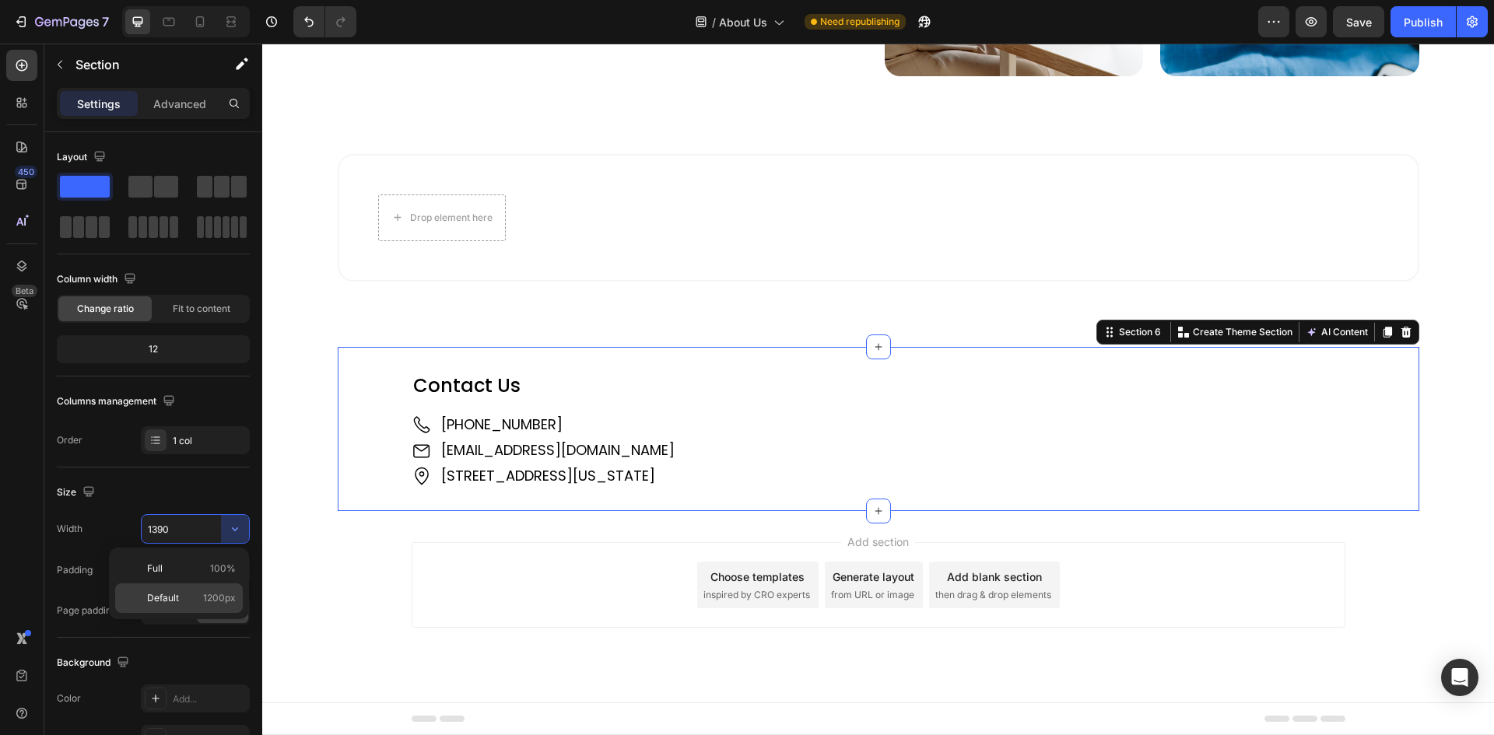
click at [165, 600] on span "Default" at bounding box center [163, 598] width 32 height 14
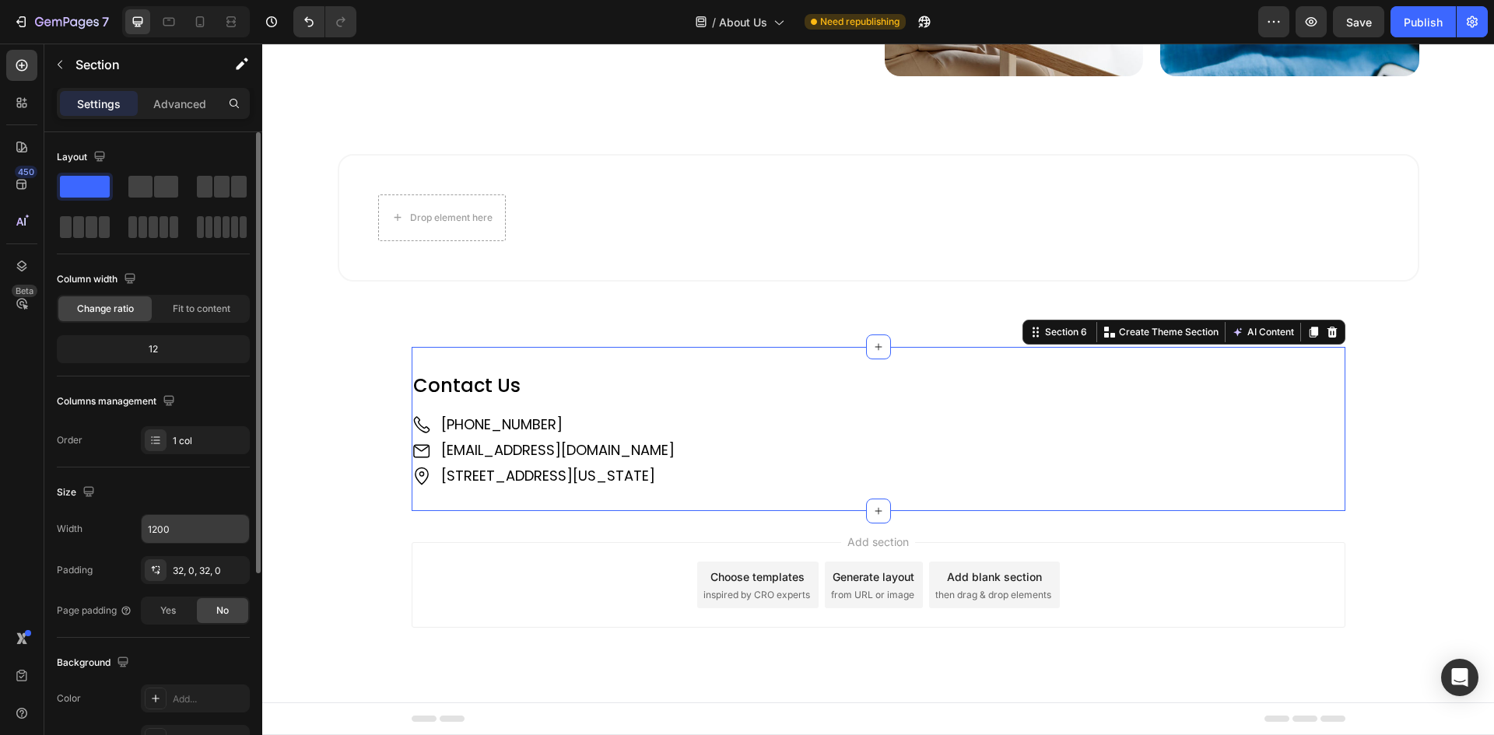
click at [180, 525] on input "1200" at bounding box center [195, 529] width 107 height 28
click at [236, 531] on icon "button" at bounding box center [235, 529] width 16 height 16
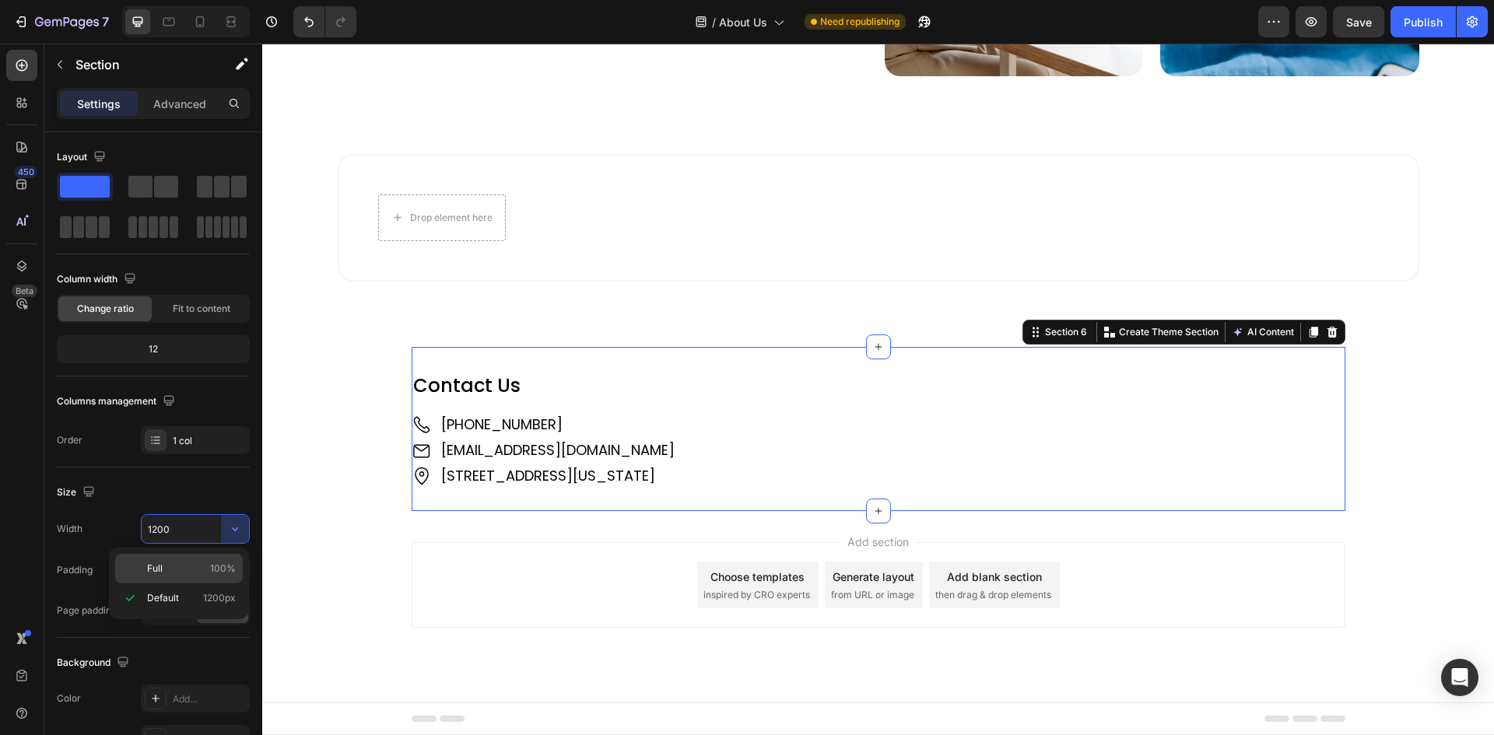
drag, startPoint x: 150, startPoint y: 569, endPoint x: 189, endPoint y: 445, distance: 129.7
click at [150, 569] on span "Full" at bounding box center [155, 569] width 16 height 14
type input "100%"
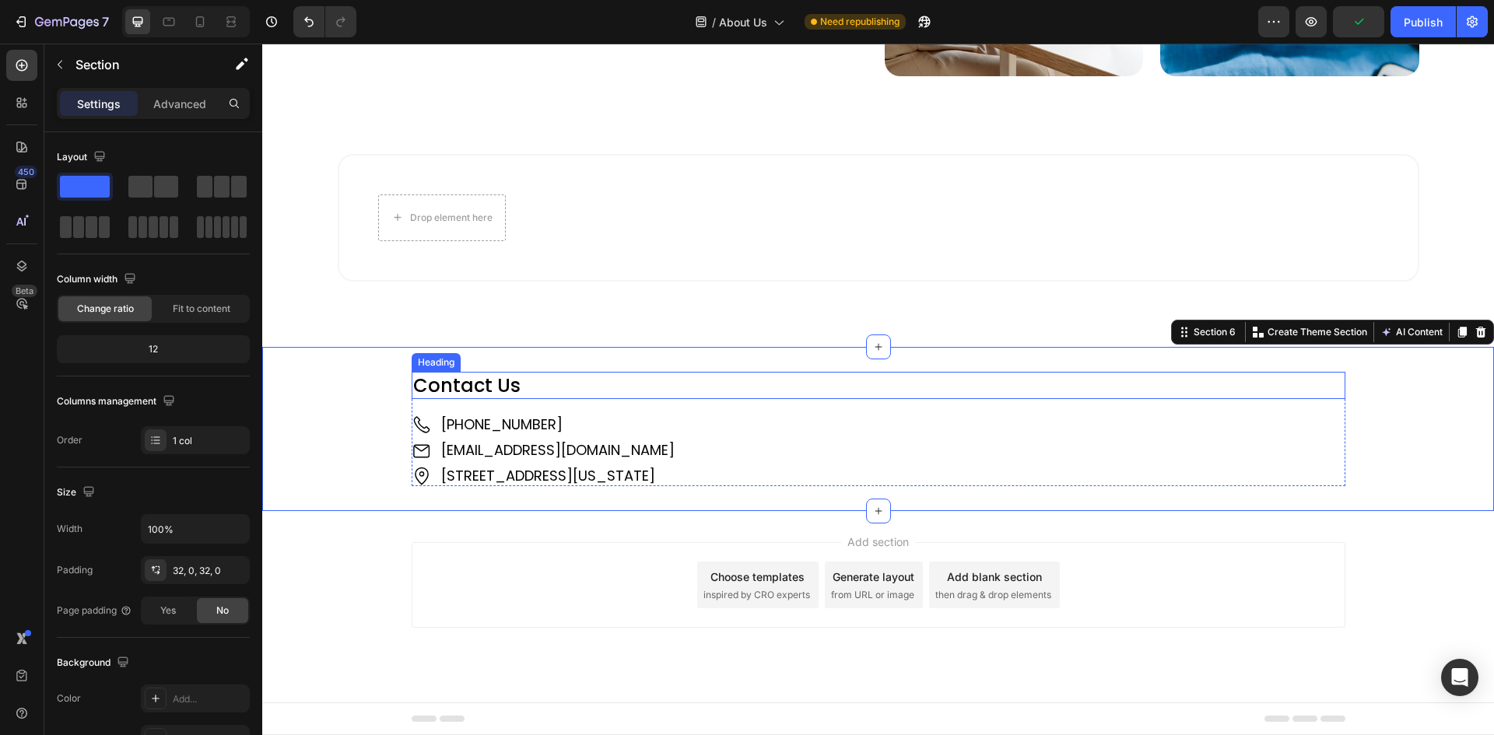
click at [428, 357] on div "Heading" at bounding box center [436, 362] width 43 height 14
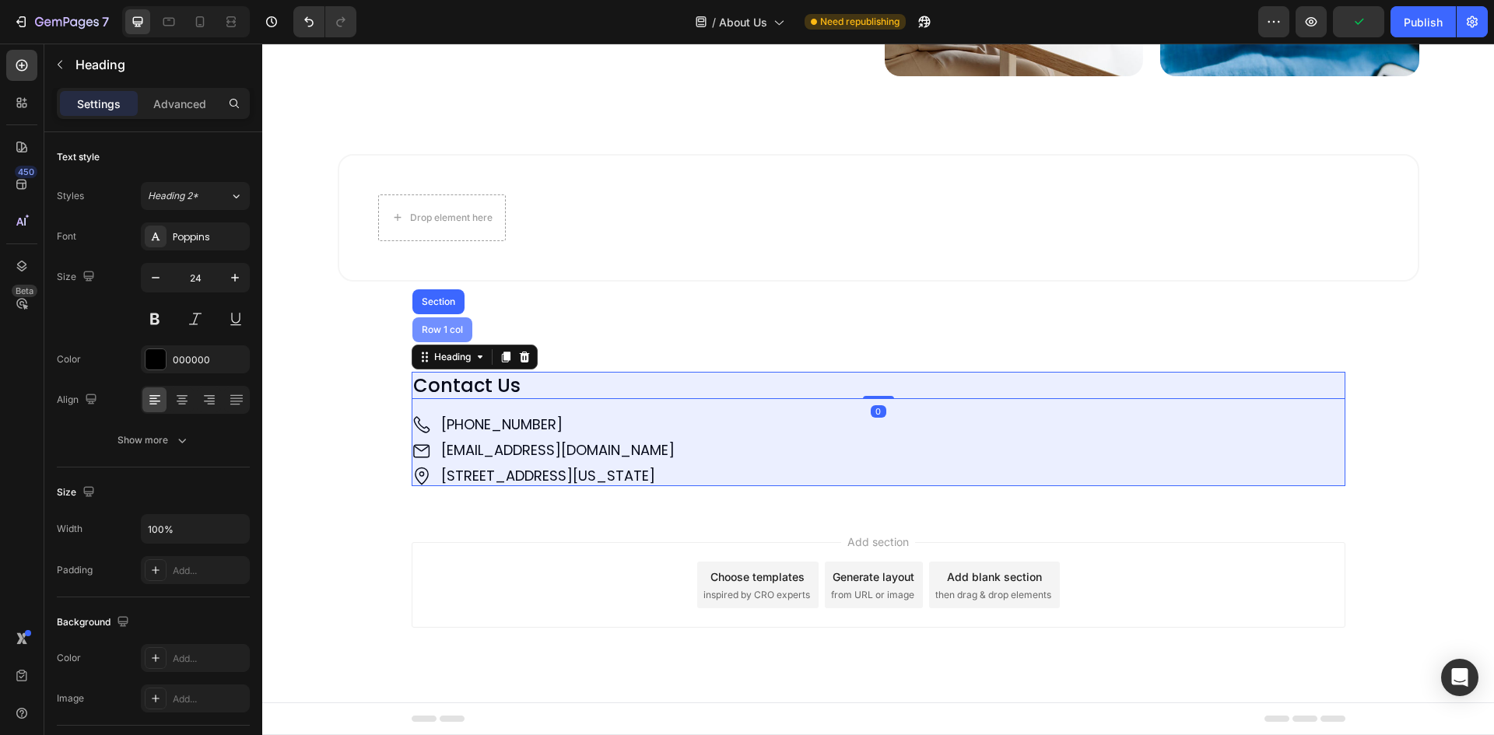
click at [434, 332] on div "Row 1 col" at bounding box center [442, 329] width 60 height 25
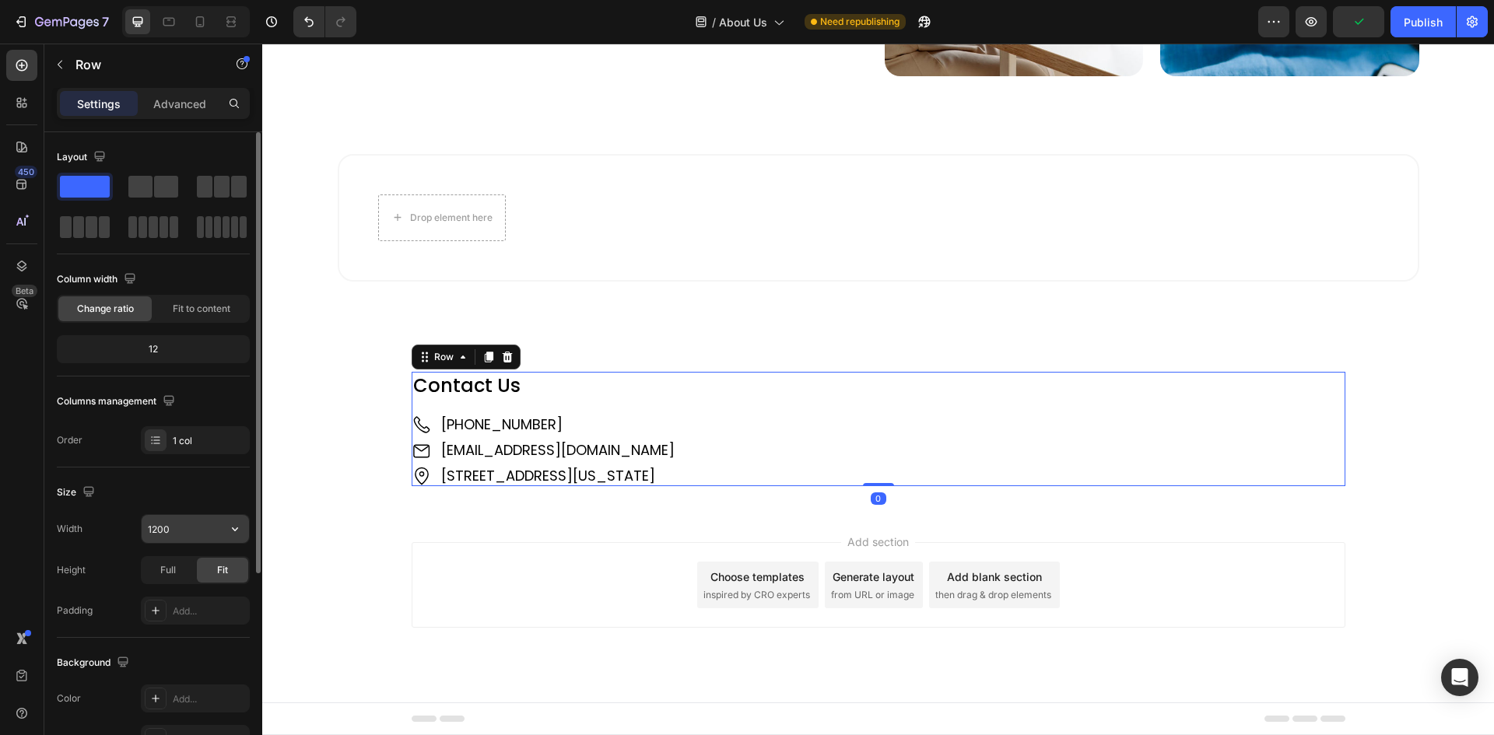
click at [148, 522] on input "1200" at bounding box center [195, 529] width 107 height 28
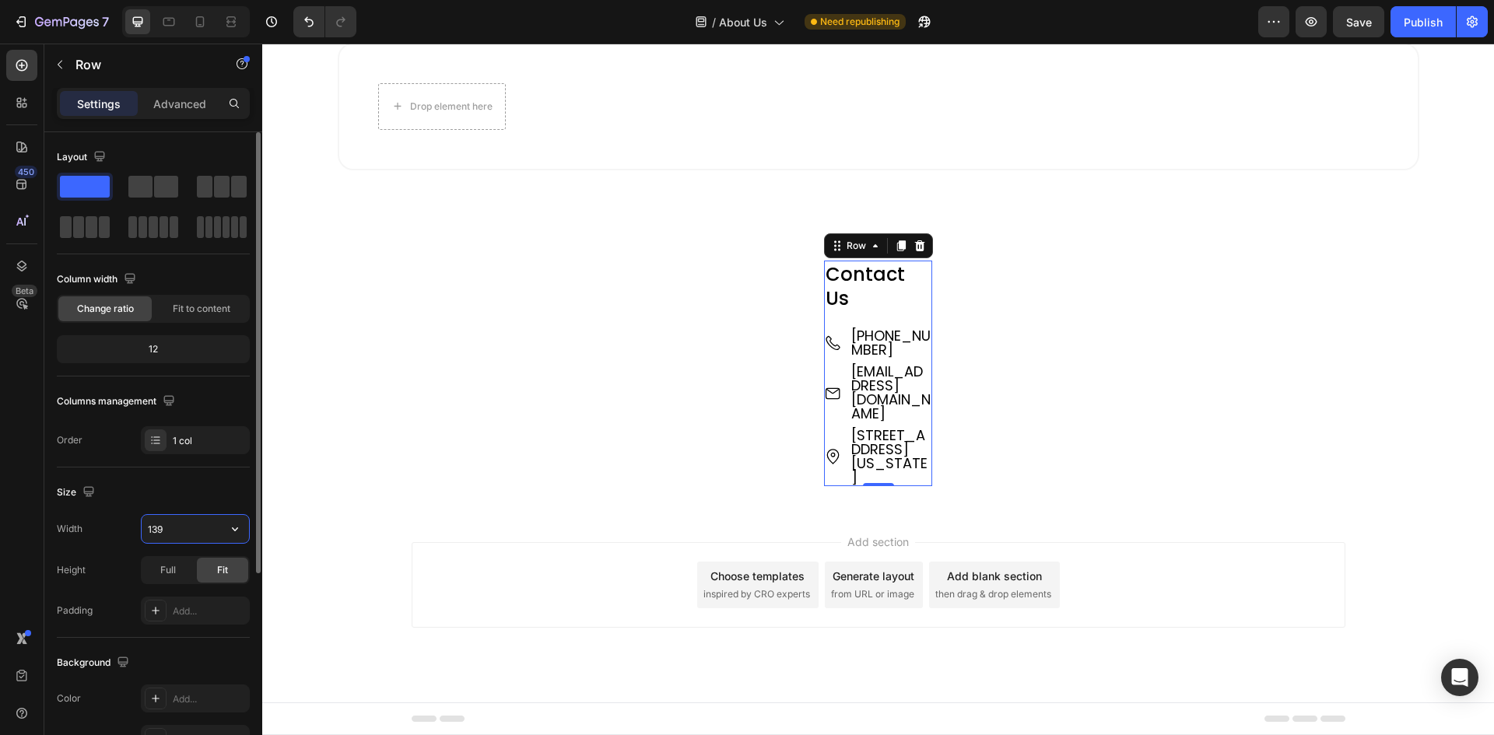
type input "1390"
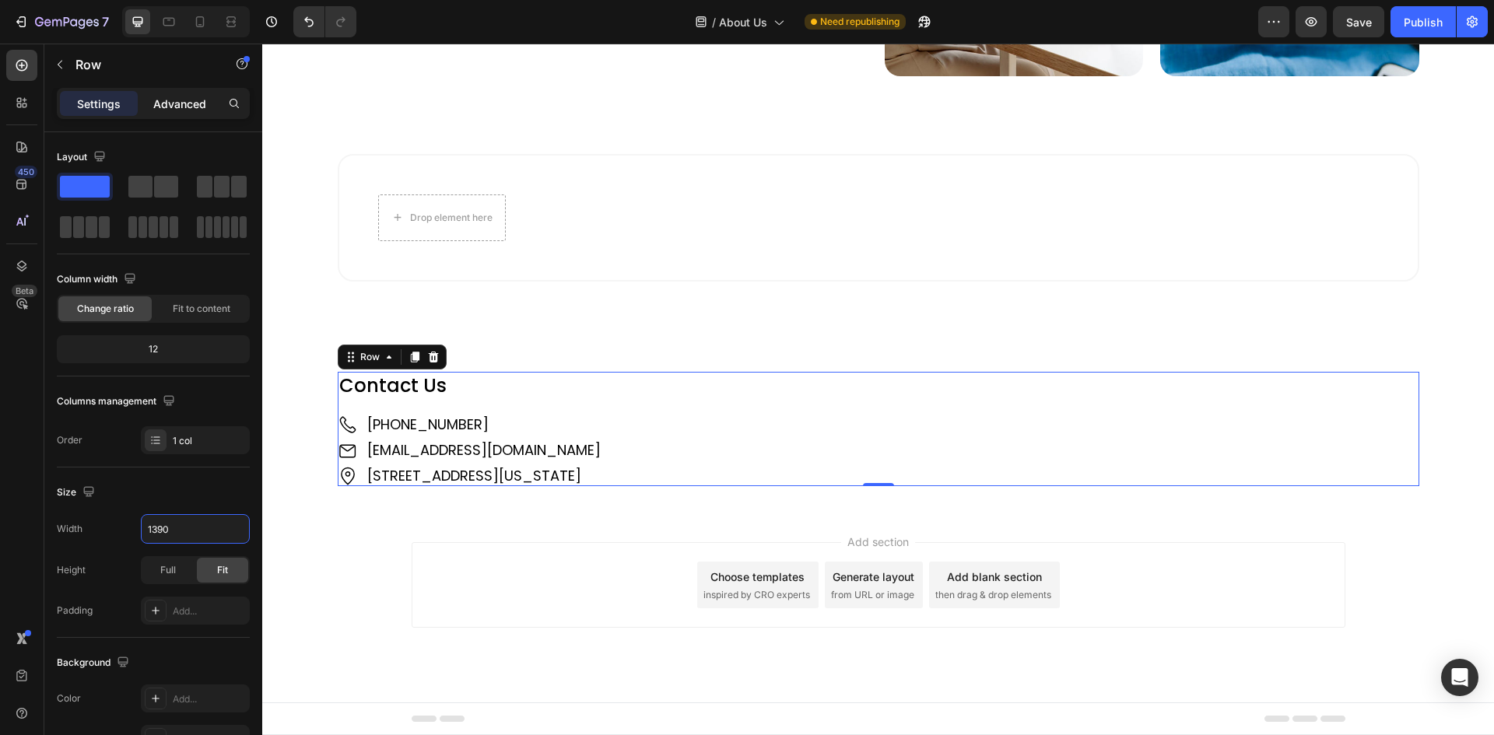
click at [184, 91] on div "Advanced" at bounding box center [180, 103] width 78 height 25
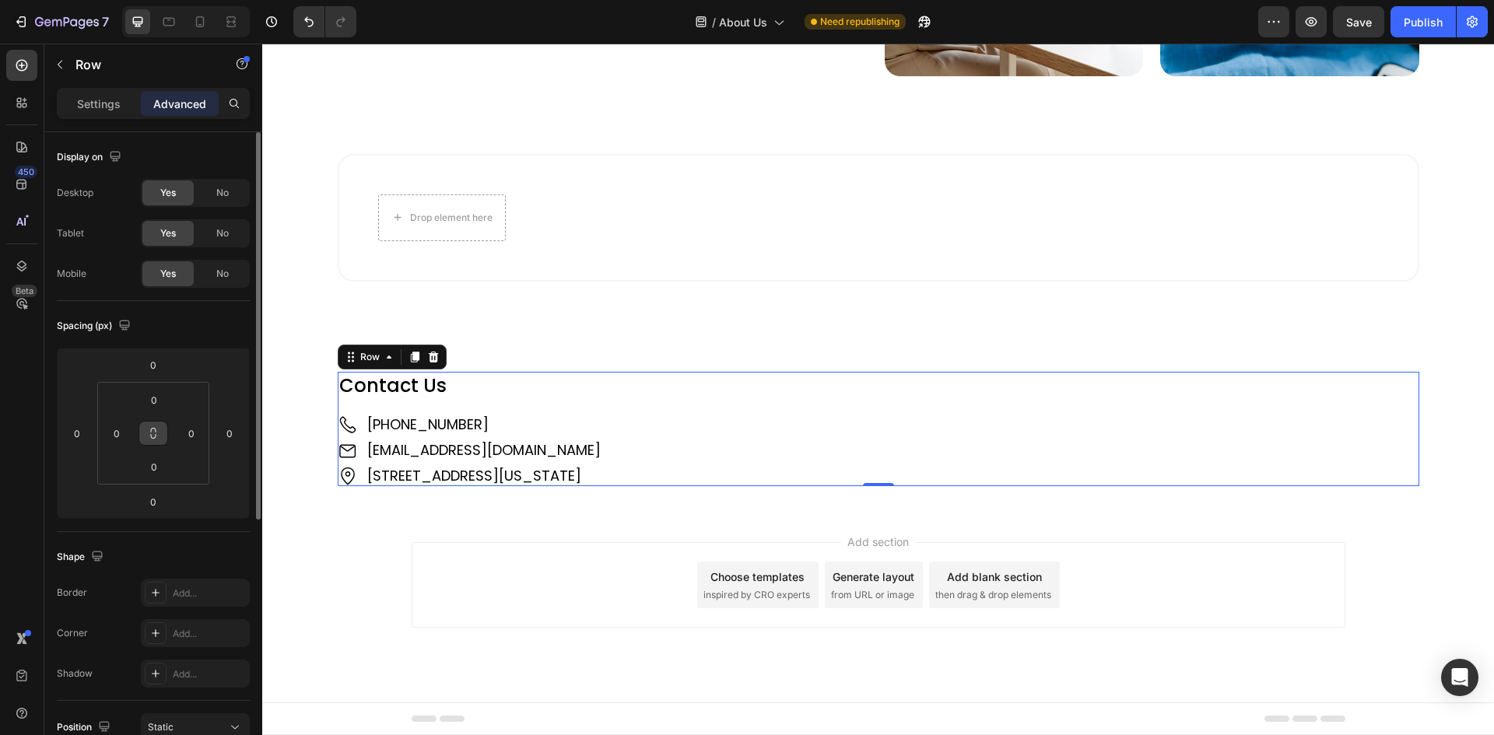
click at [149, 434] on icon at bounding box center [153, 433] width 12 height 12
click at [152, 397] on input "0" at bounding box center [153, 399] width 31 height 23
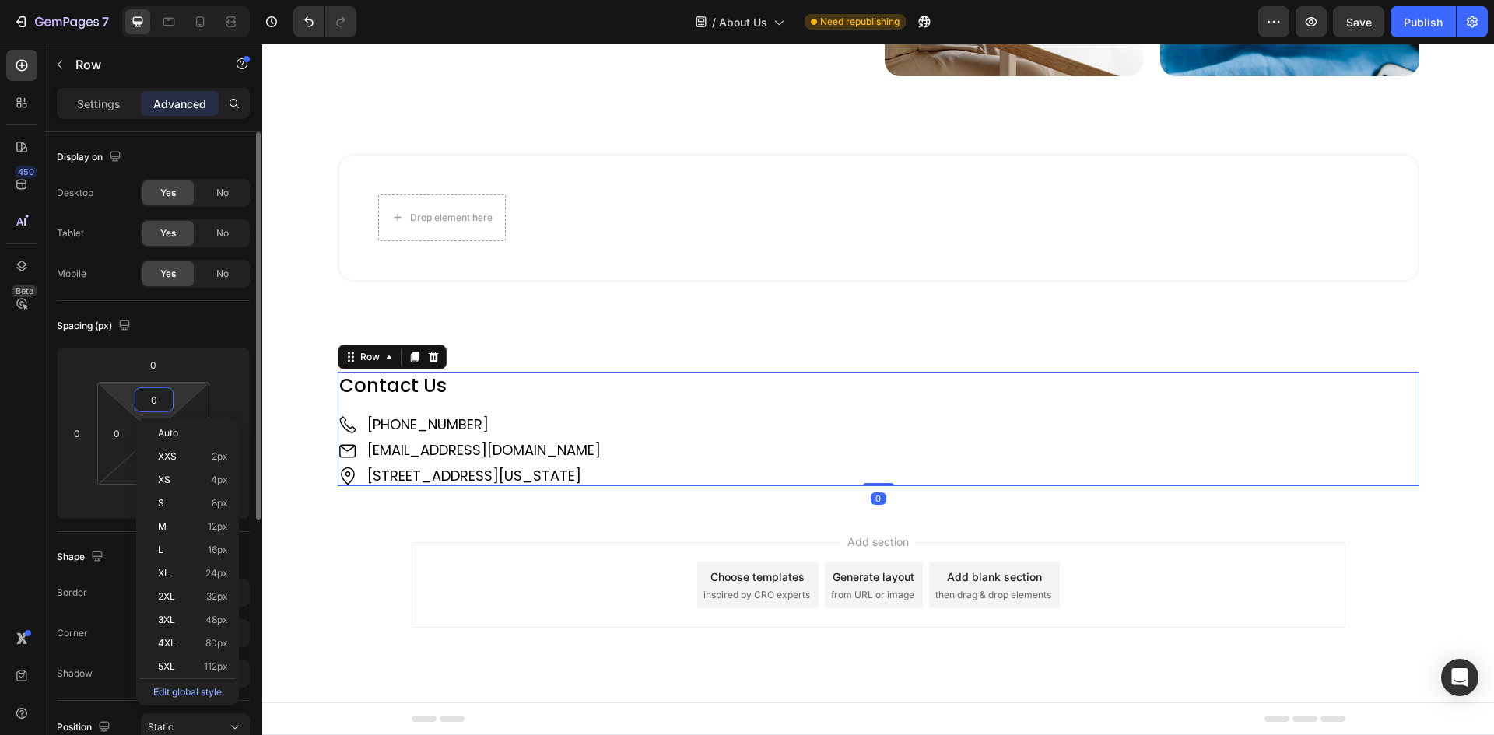
click at [145, 401] on input "0" at bounding box center [153, 399] width 31 height 23
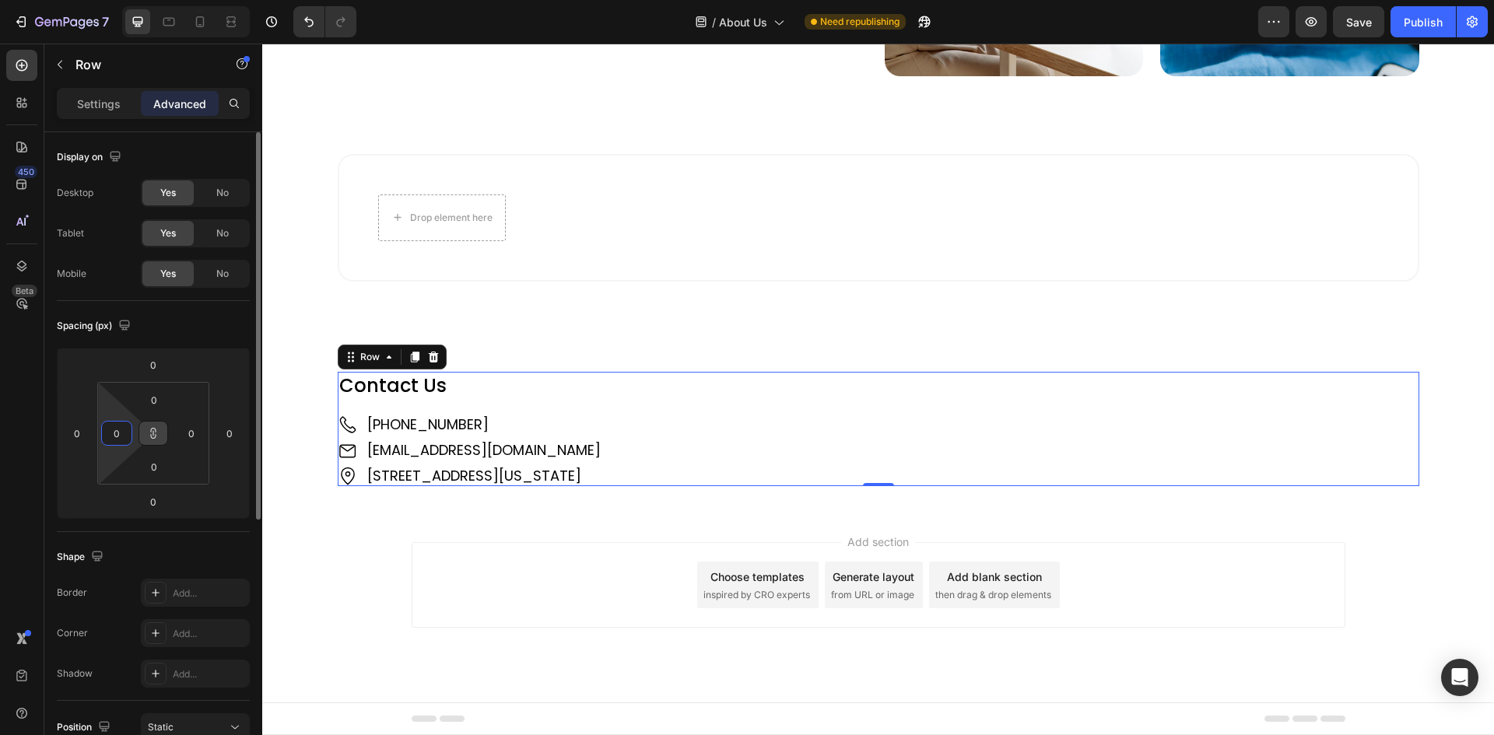
click at [123, 436] on input "0" at bounding box center [116, 433] width 23 height 23
click at [145, 432] on button at bounding box center [153, 433] width 30 height 25
click at [151, 397] on input "0" at bounding box center [153, 399] width 31 height 23
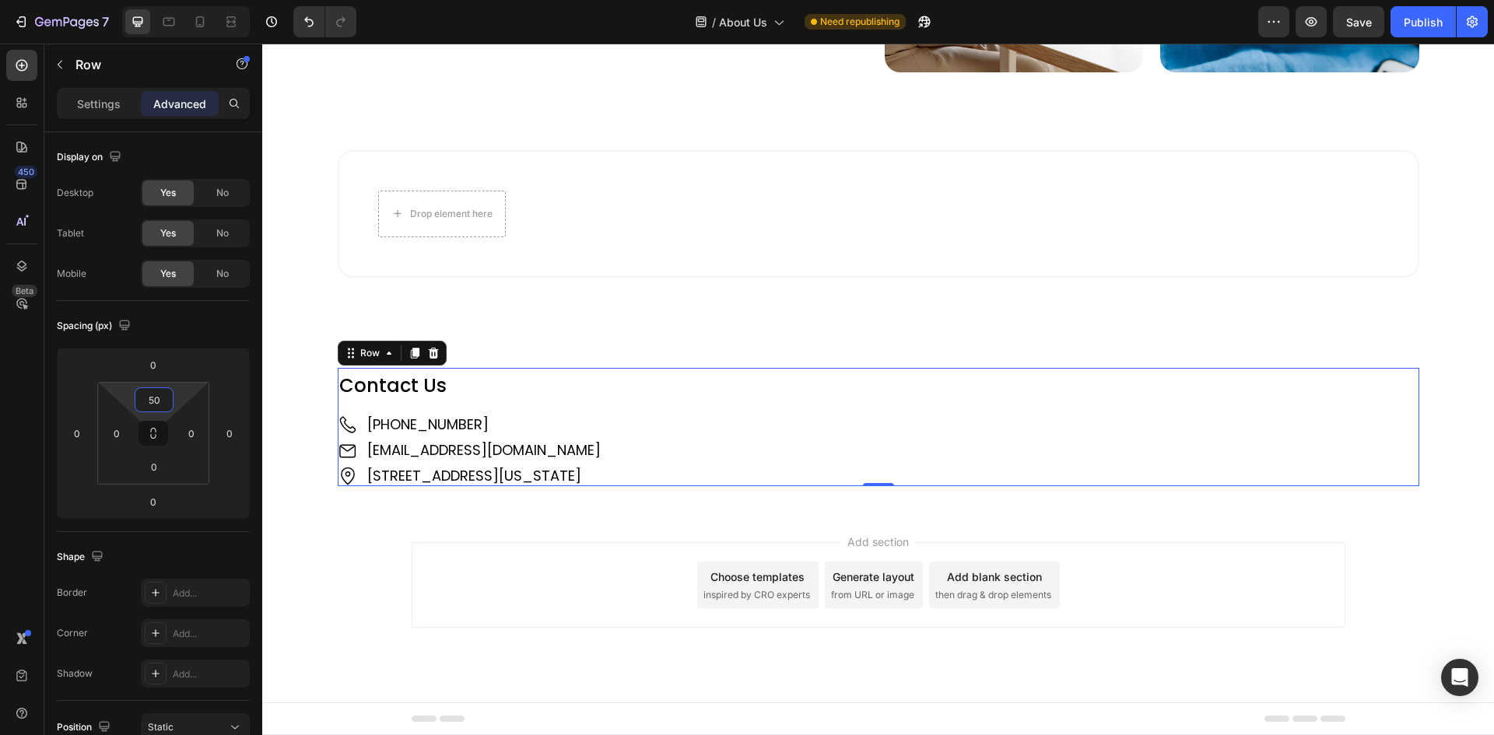
scroll to position [1914, 0]
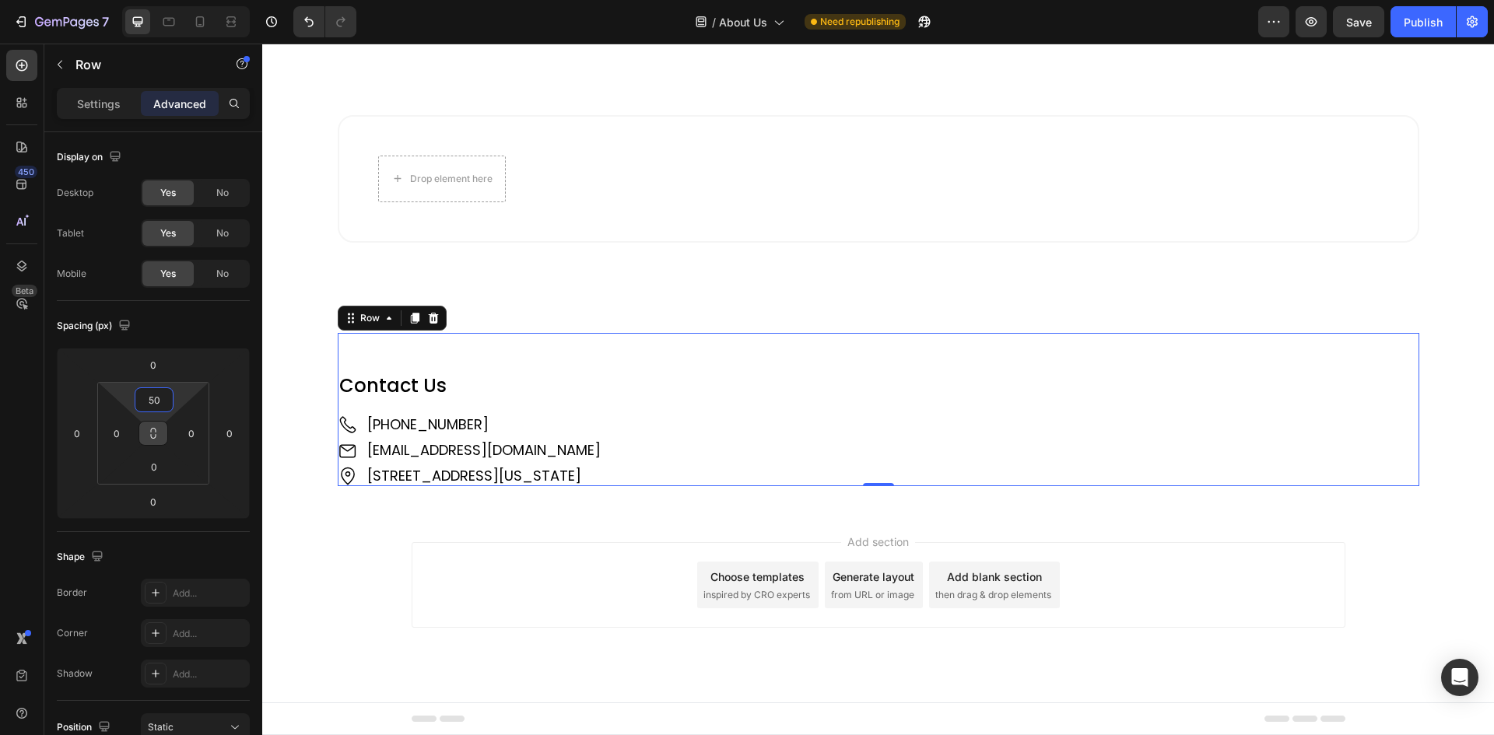
click at [143, 434] on button at bounding box center [153, 433] width 30 height 25
click at [123, 436] on input "0" at bounding box center [116, 433] width 23 height 23
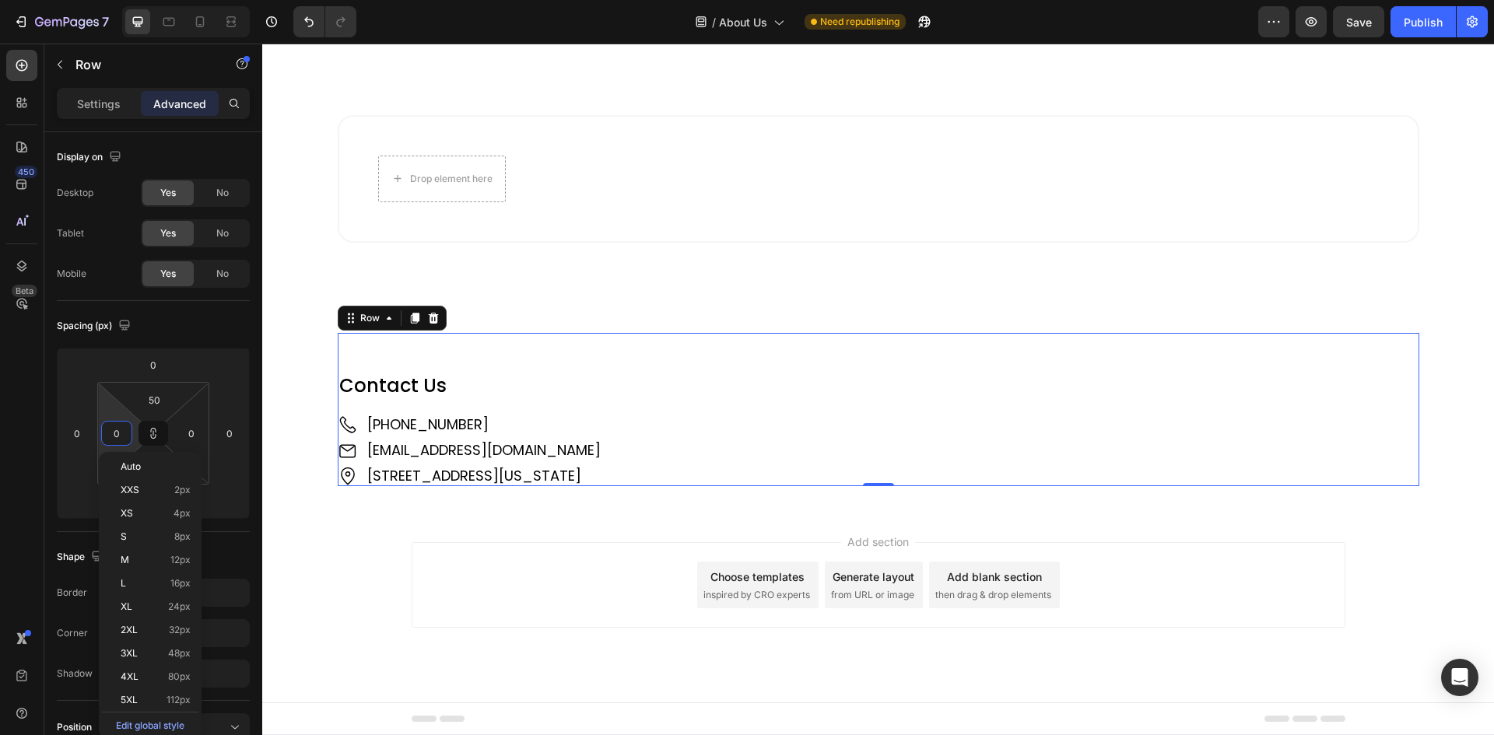
type input "5"
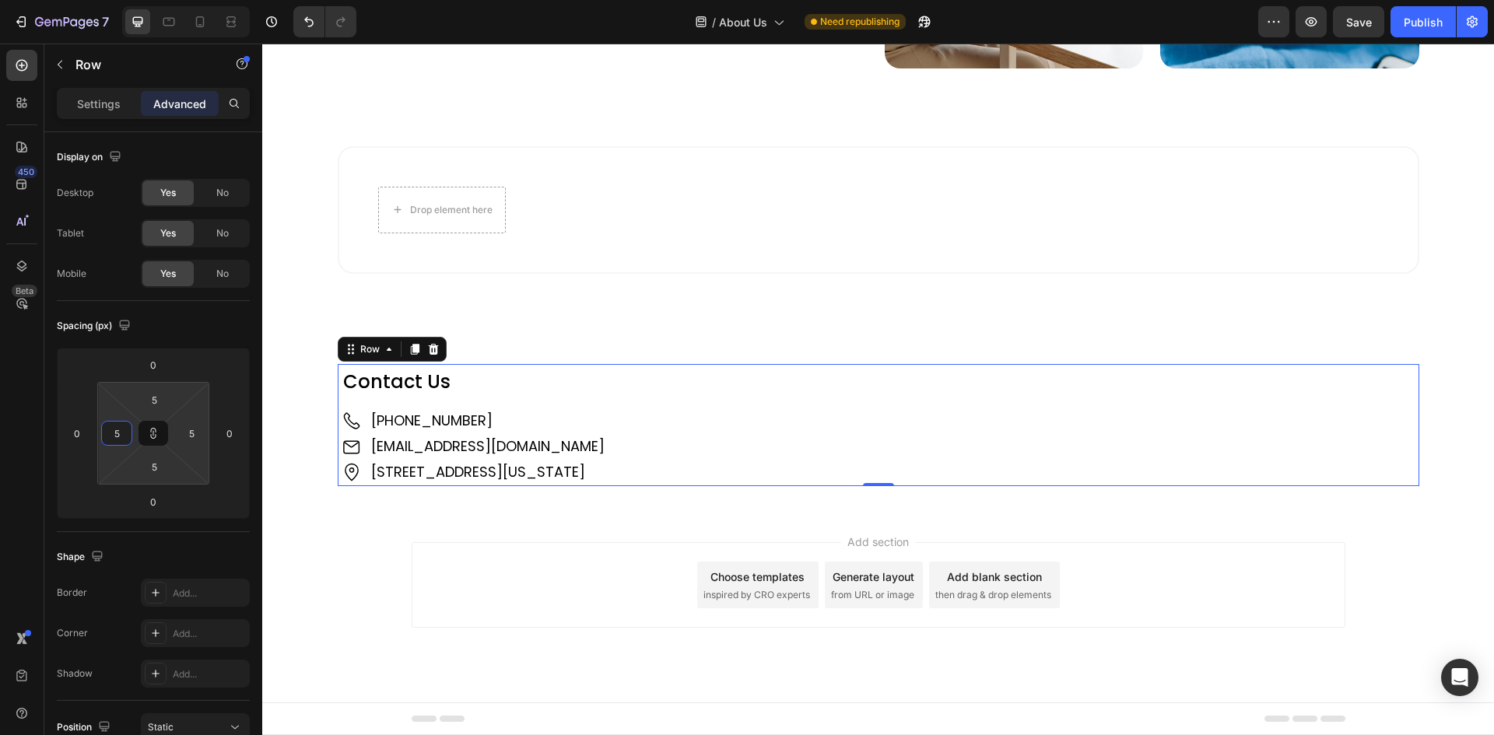
type input "50"
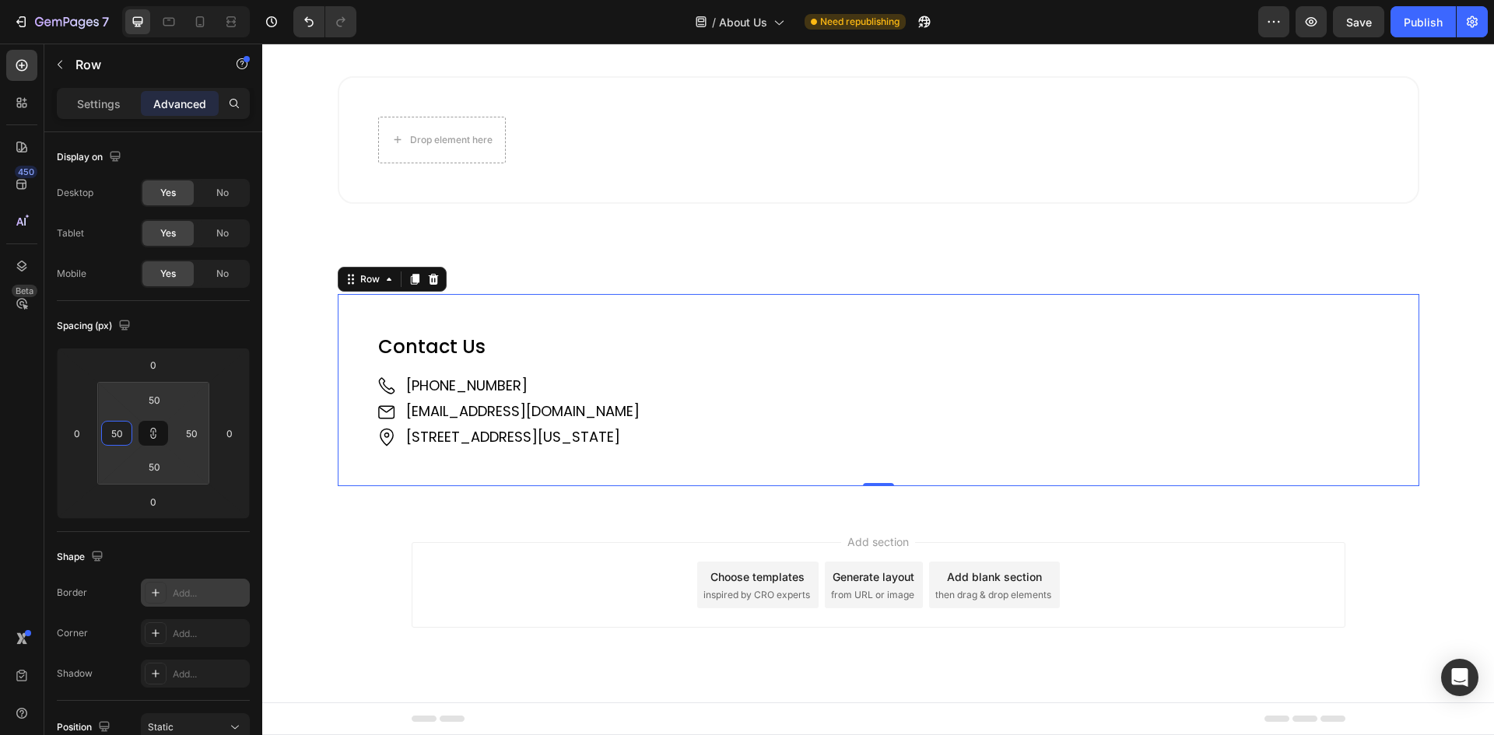
type input "50"
click at [178, 589] on div "Add..." at bounding box center [209, 594] width 73 height 14
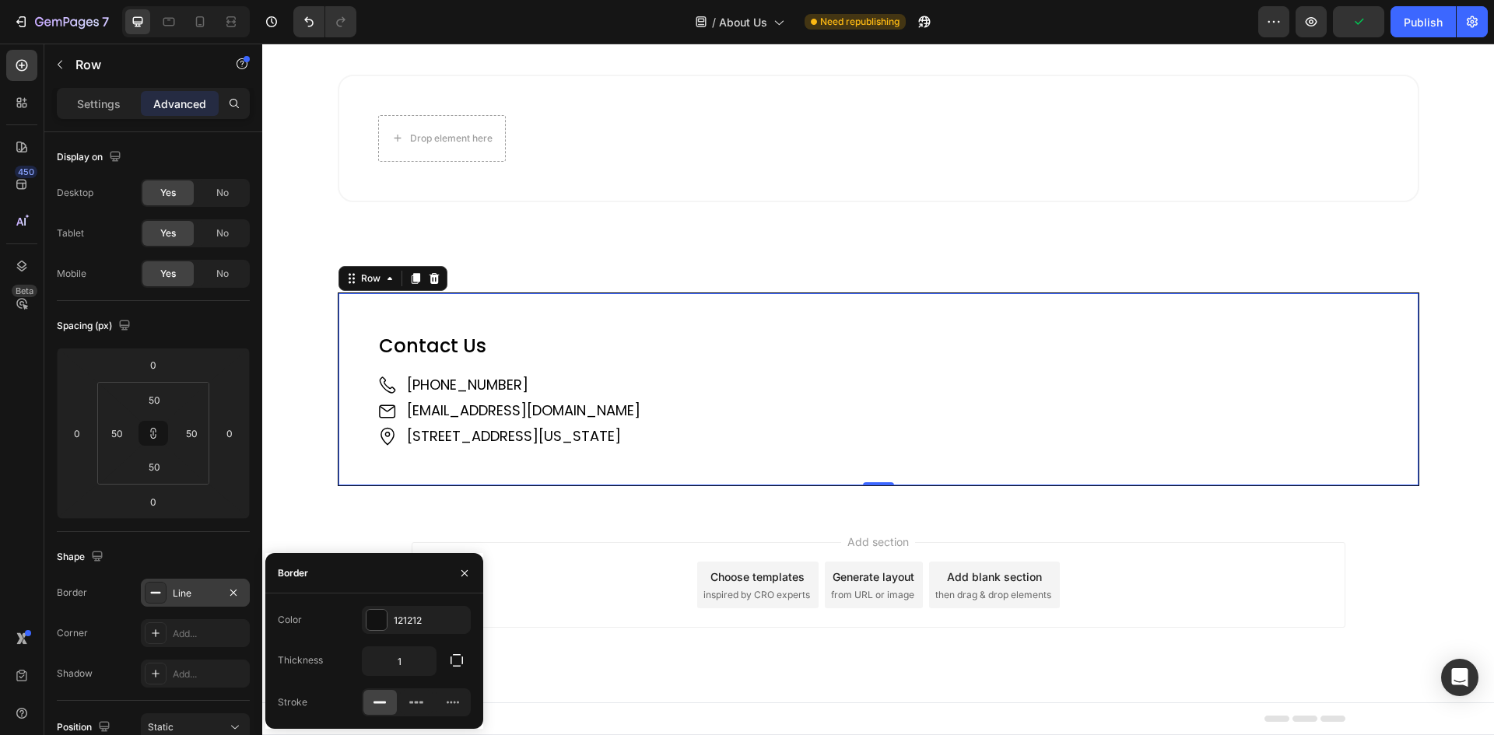
click at [191, 545] on div "Shape" at bounding box center [153, 557] width 193 height 25
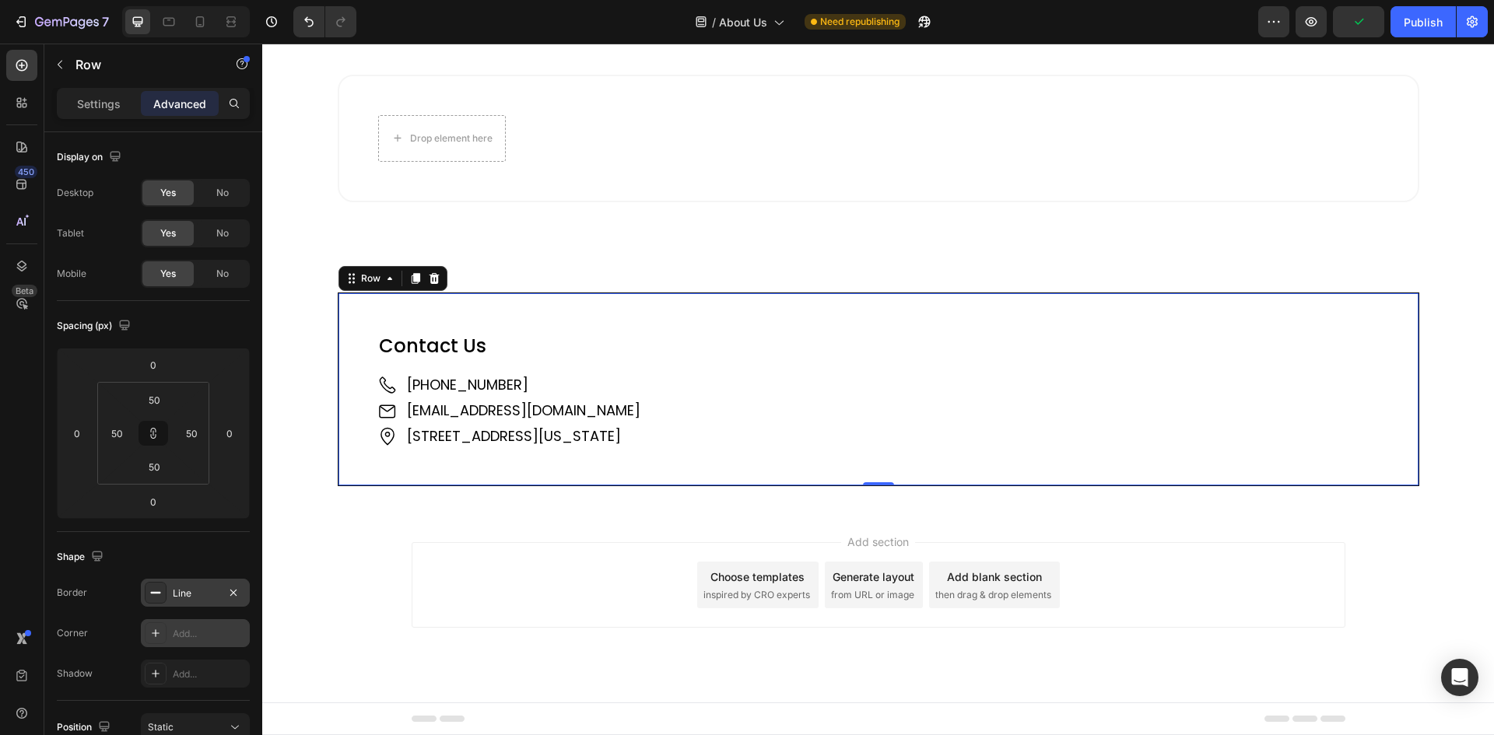
click at [192, 638] on div "Add..." at bounding box center [209, 634] width 73 height 14
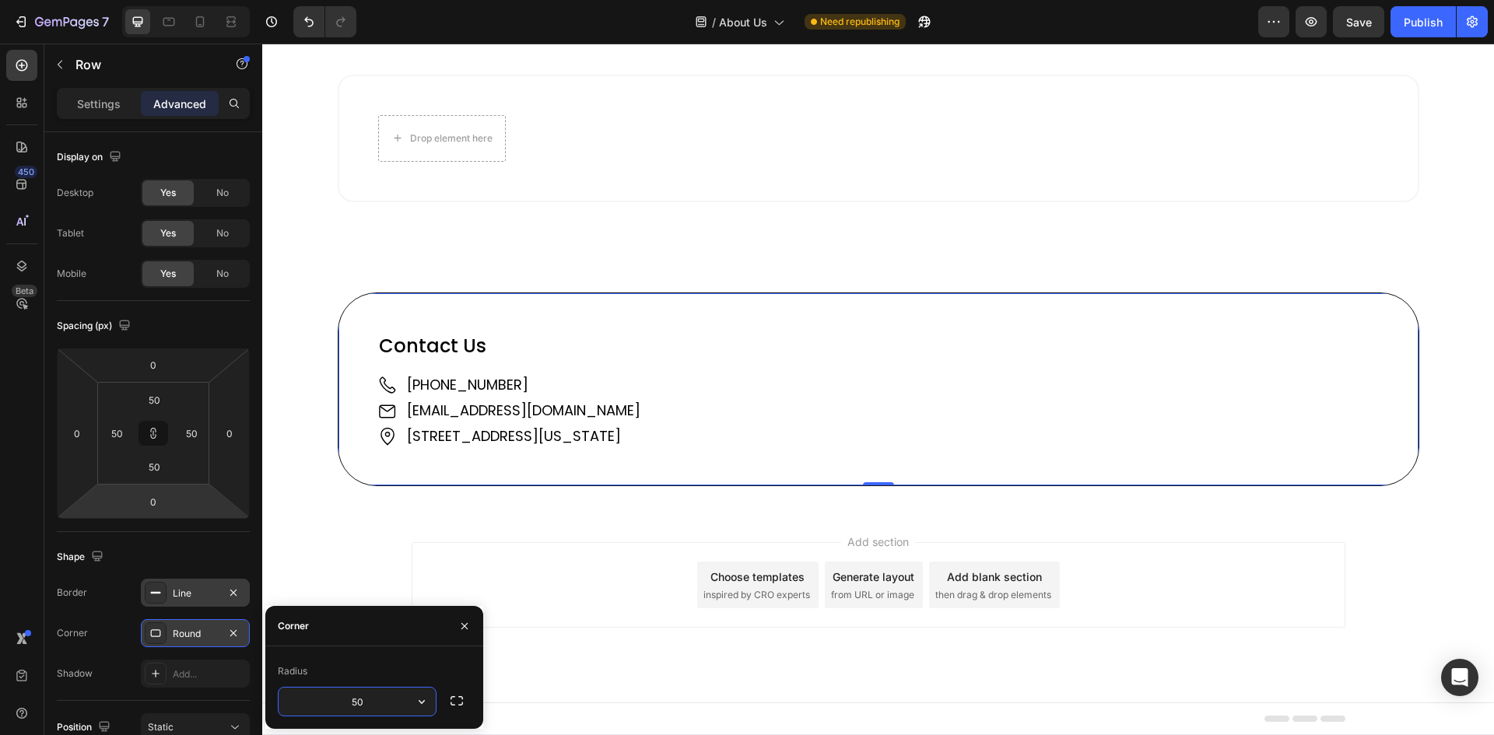
click at [351, 698] on input "50" at bounding box center [356, 702] width 157 height 28
type input "20"
click at [171, 21] on icon at bounding box center [169, 22] width 16 height 16
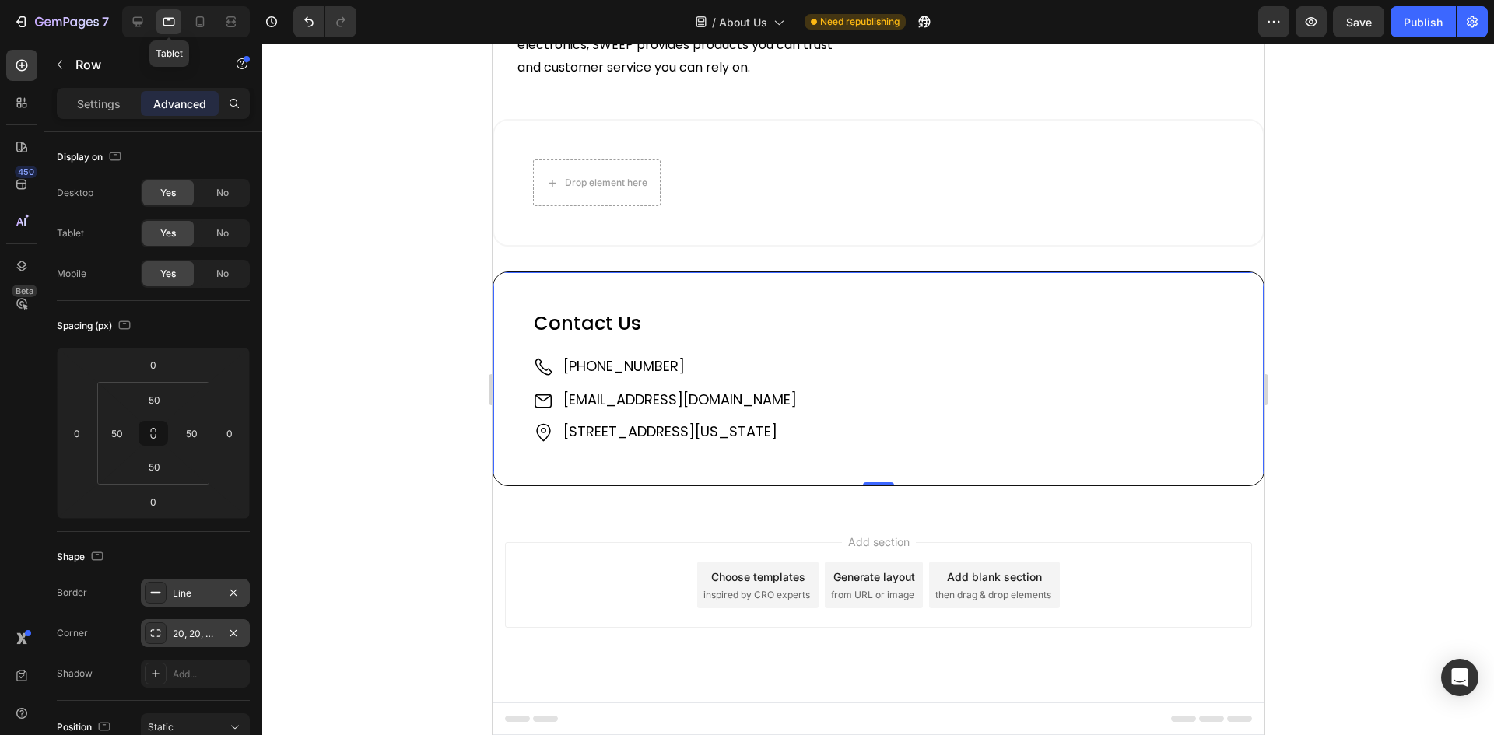
scroll to position [1656, 0]
click at [133, 23] on icon at bounding box center [138, 22] width 16 height 16
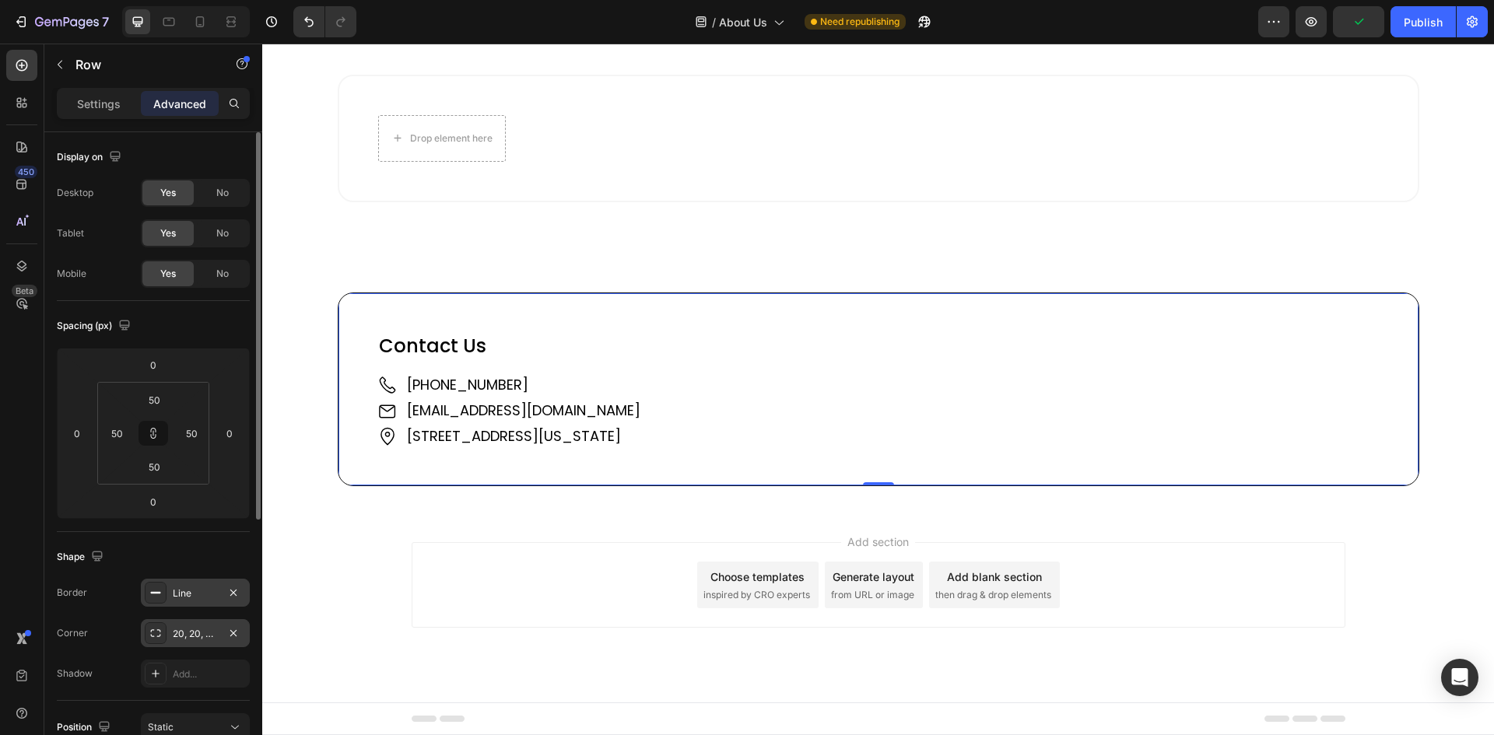
scroll to position [1969, 0]
click at [89, 103] on p "Settings" at bounding box center [99, 104] width 44 height 16
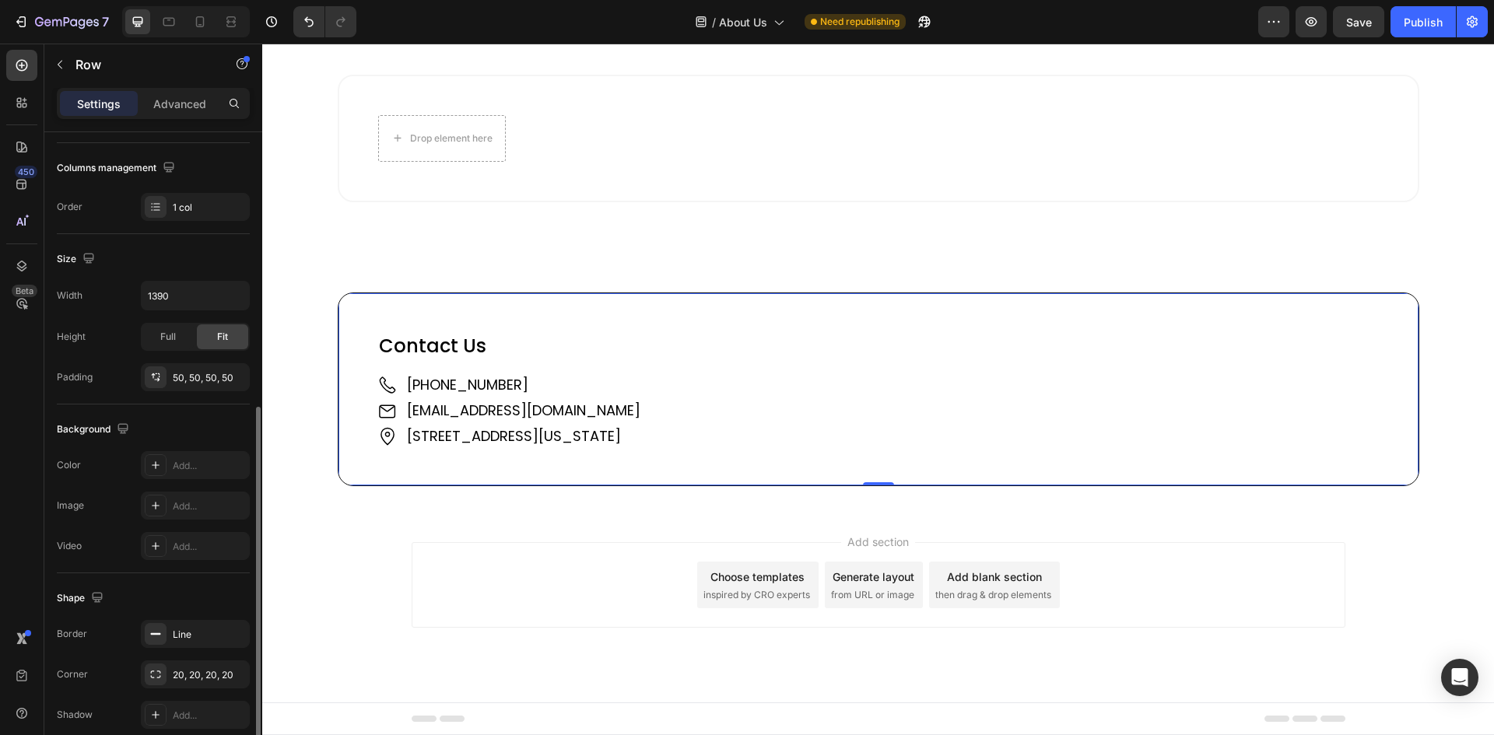
scroll to position [302, 0]
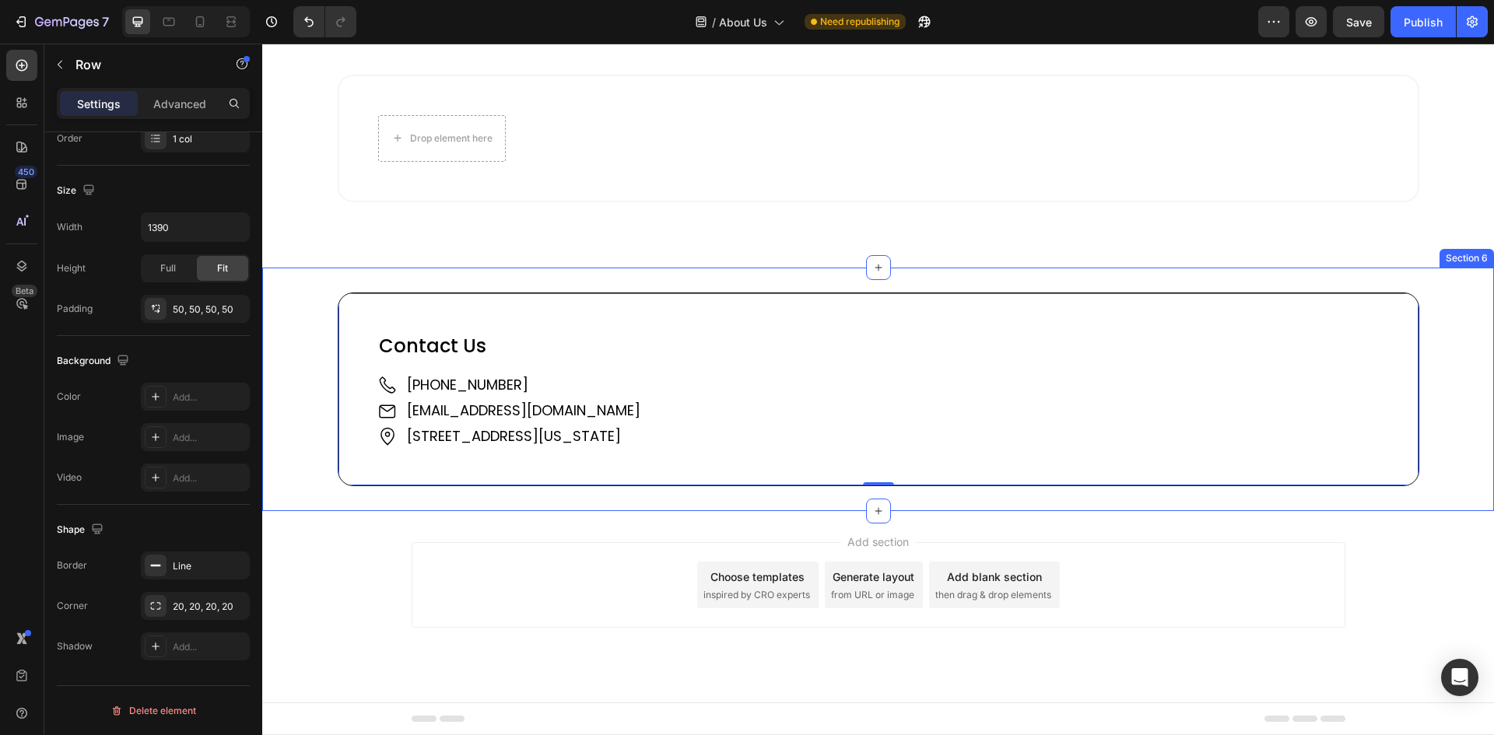
click at [313, 319] on div "Contact Us Heading Image [PHONE_NUMBER] Text Block Image [EMAIL_ADDRESS][DOMAIN…" at bounding box center [877, 389] width 1231 height 194
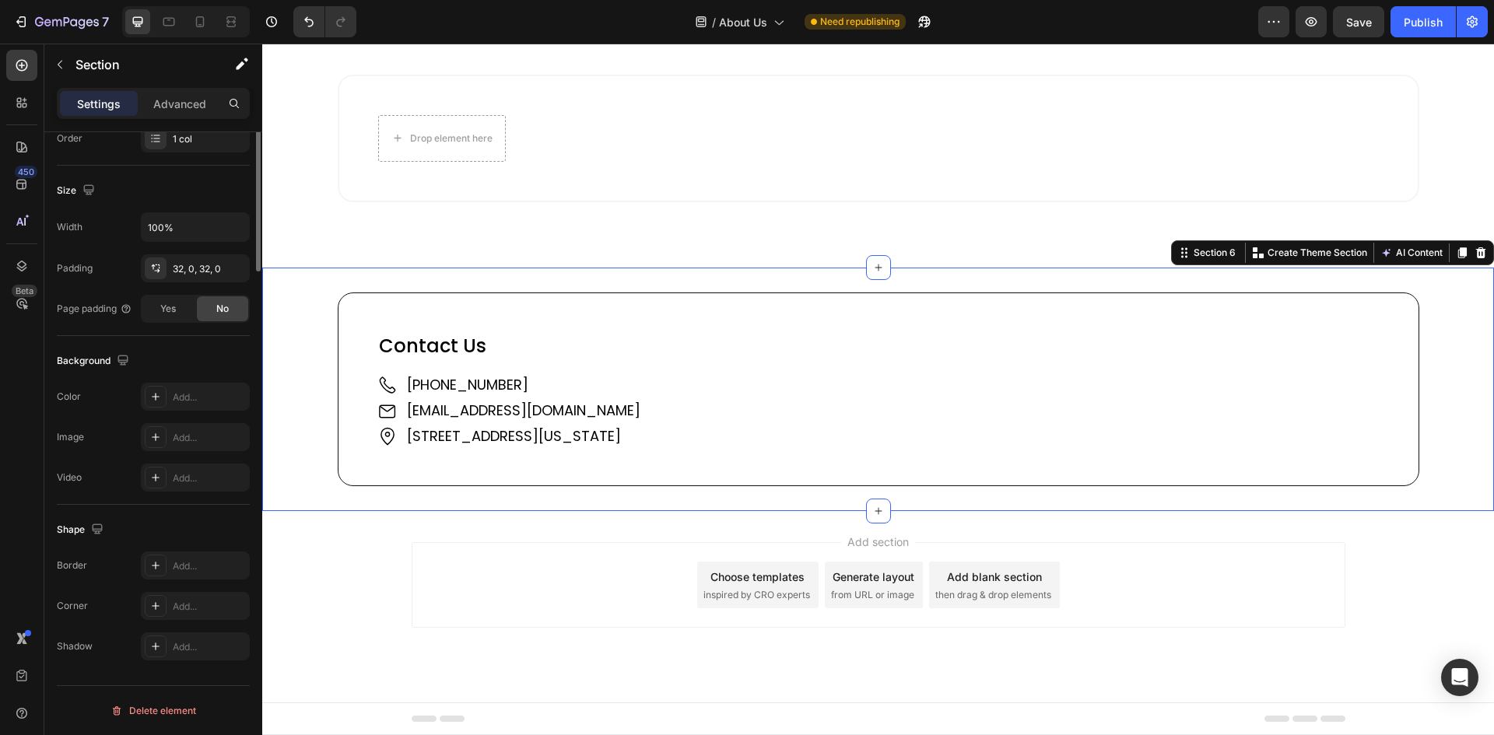
scroll to position [0, 0]
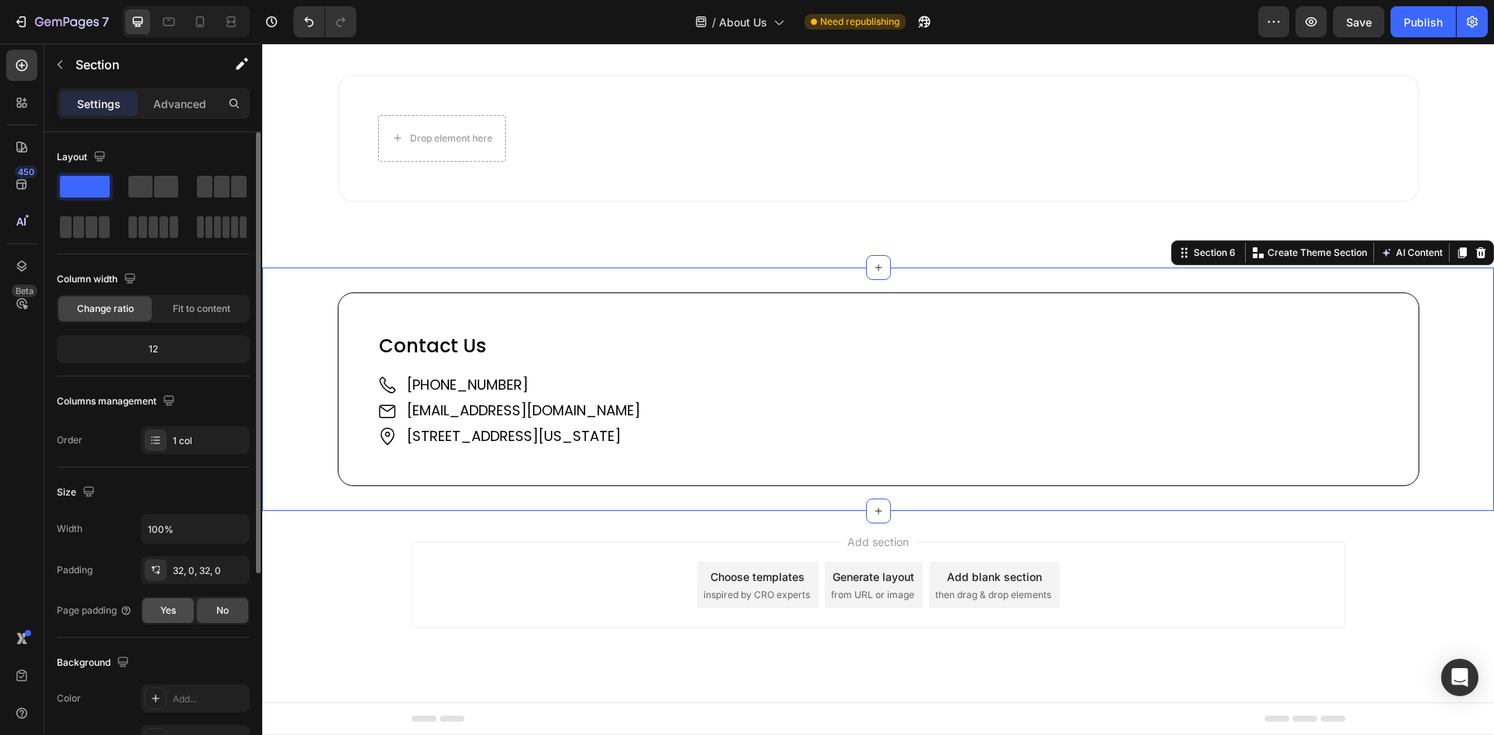
click at [174, 609] on span "Yes" at bounding box center [168, 611] width 16 height 14
click at [217, 609] on span "No" at bounding box center [222, 611] width 12 height 14
click at [164, 22] on icon at bounding box center [169, 22] width 12 height 9
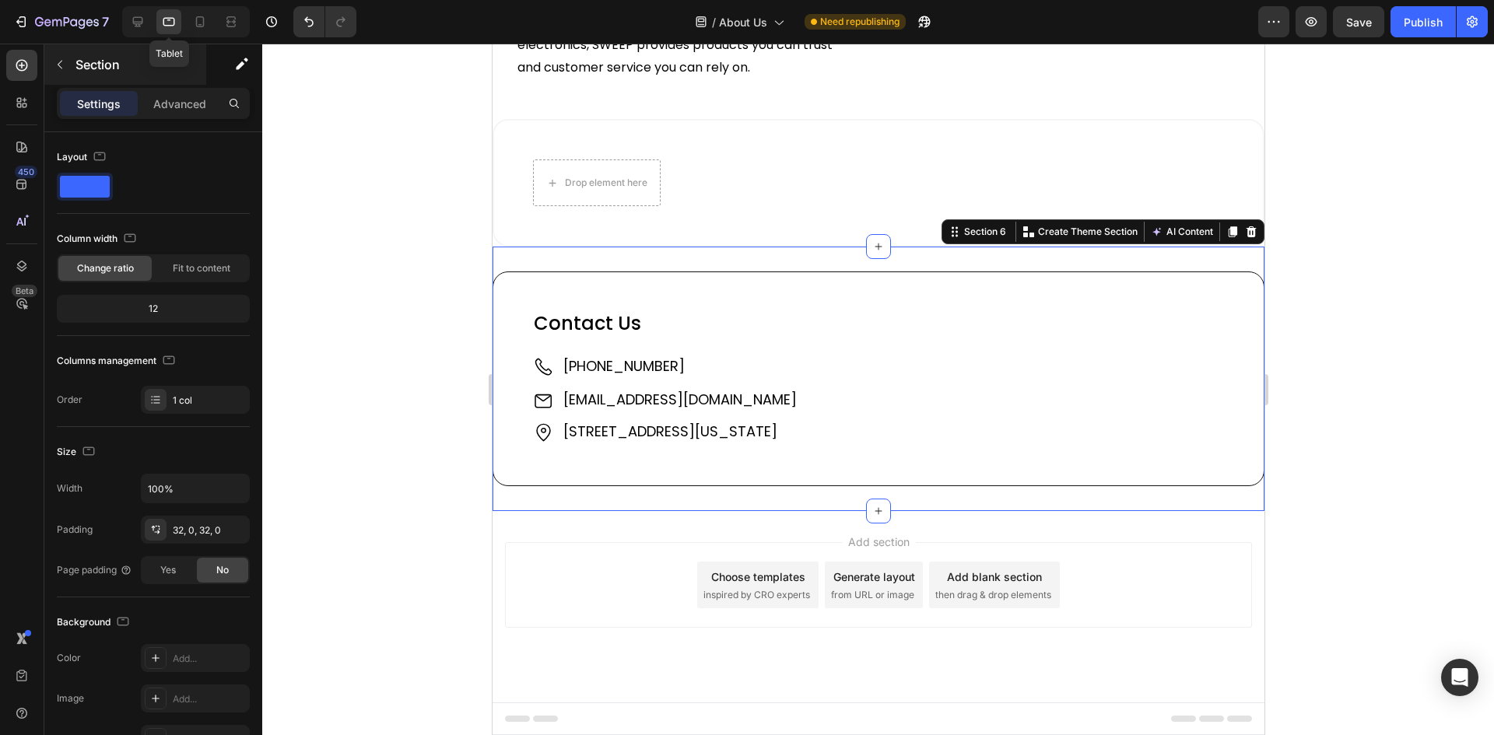
scroll to position [1656, 0]
click at [194, 521] on div "32, 0, 32, 0" at bounding box center [195, 530] width 109 height 28
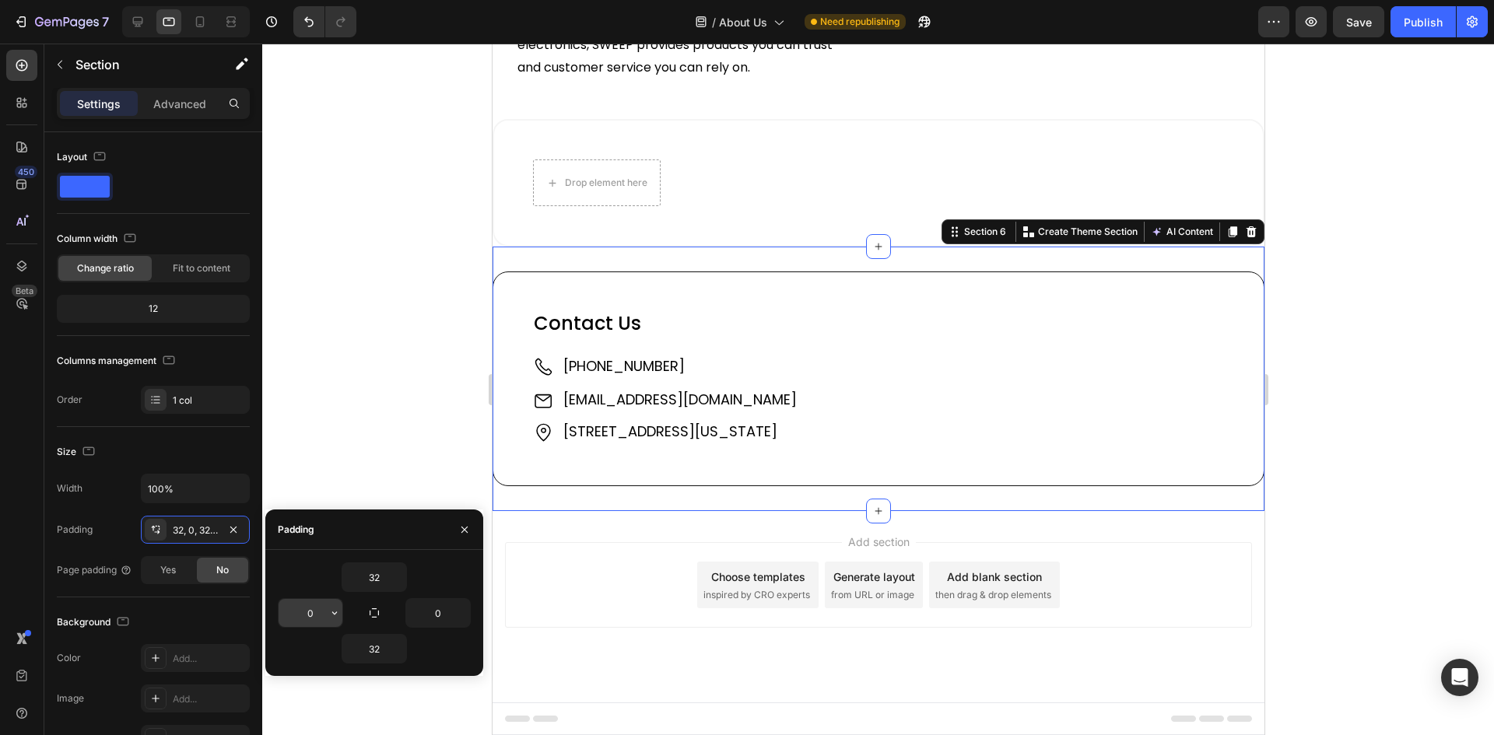
click at [318, 615] on input "0" at bounding box center [310, 613] width 64 height 28
type input "30"
click at [457, 605] on button "button" at bounding box center [462, 613] width 16 height 28
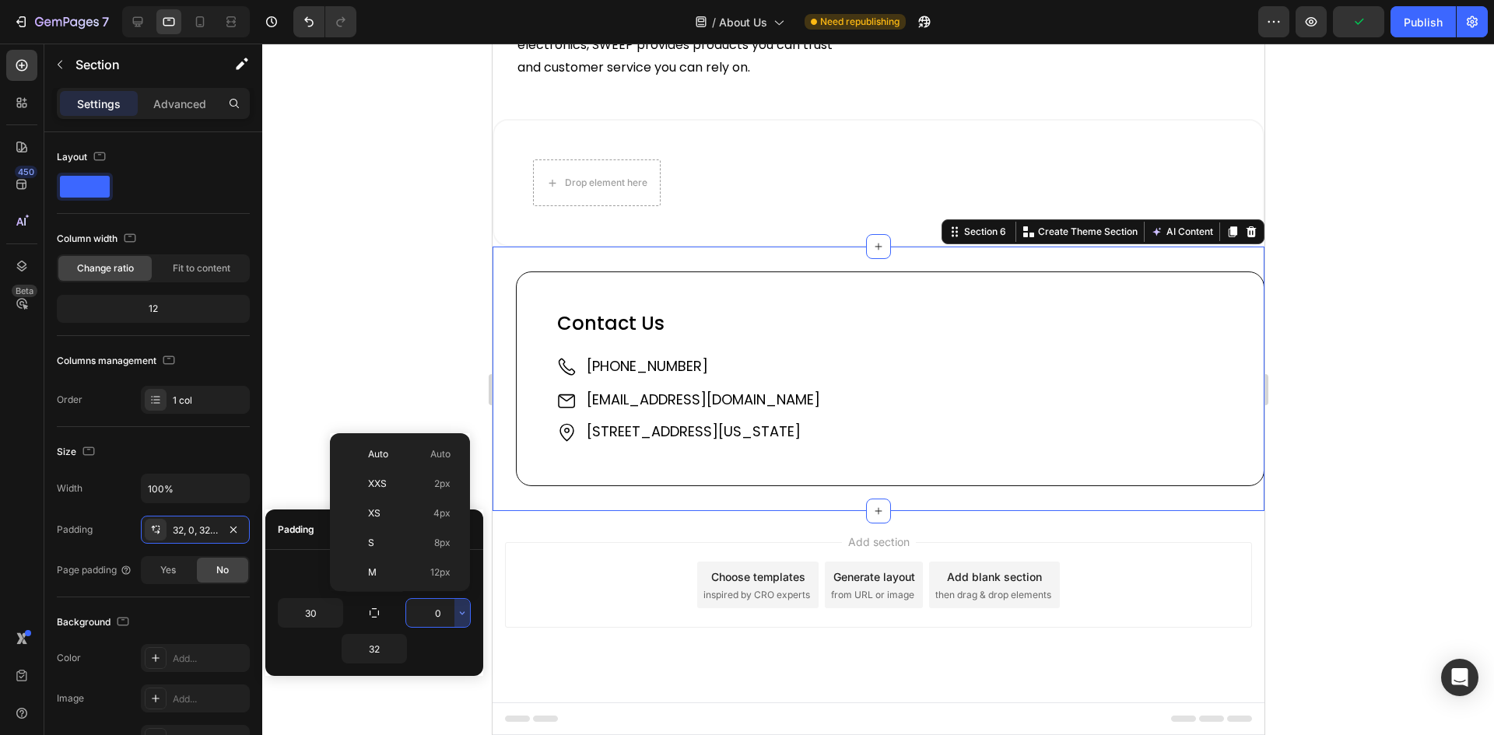
click at [439, 612] on input "0" at bounding box center [438, 613] width 64 height 28
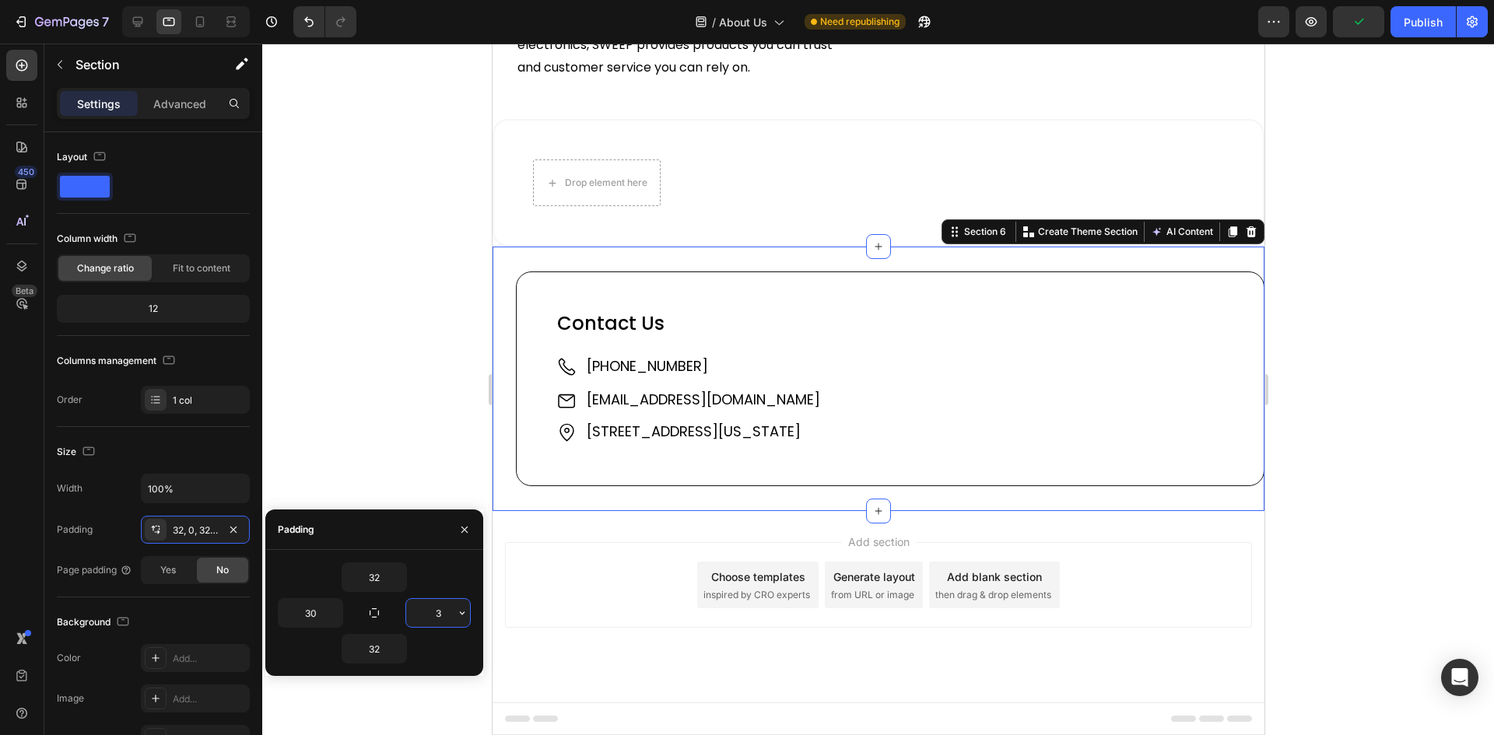
type input "30"
click at [122, 485] on div "Width 100%" at bounding box center [153, 489] width 193 height 30
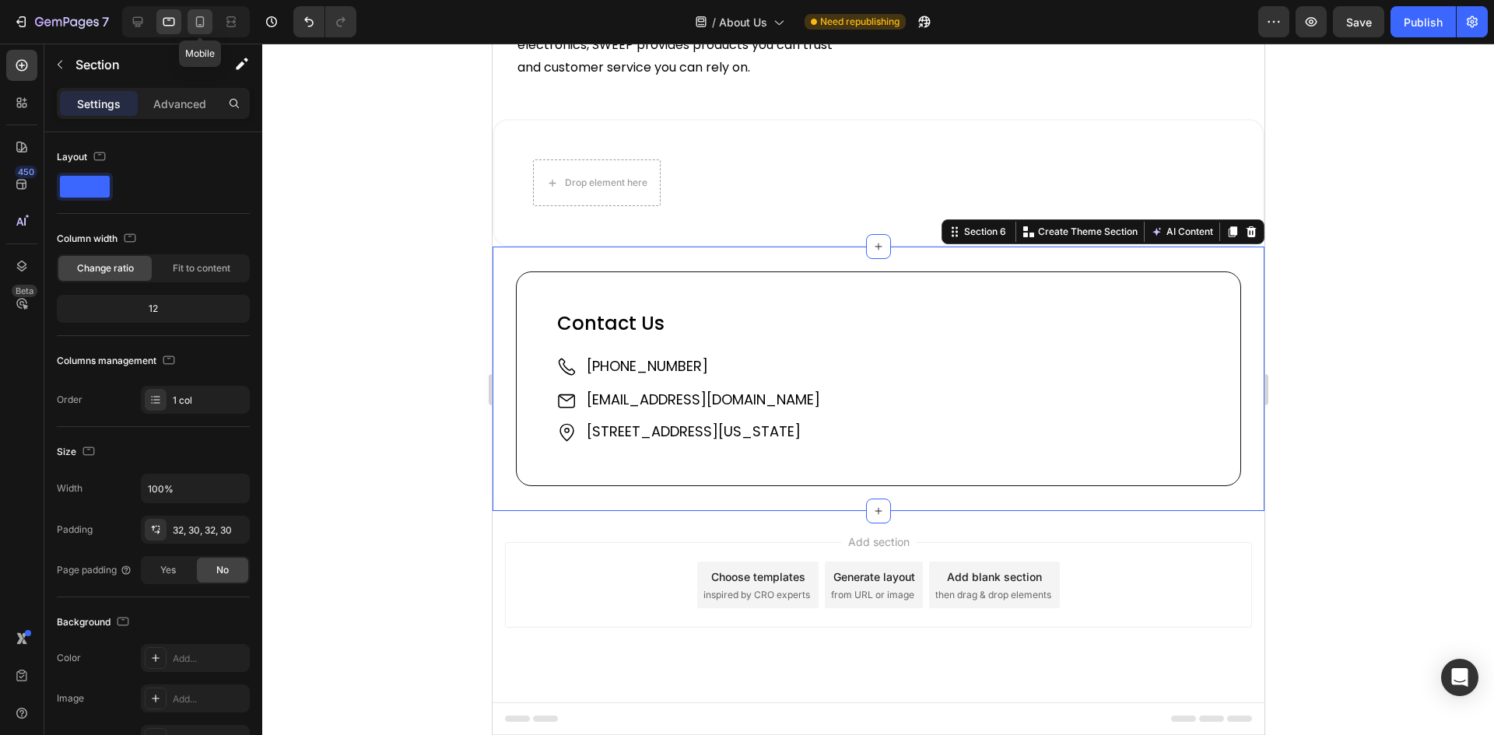
click at [200, 19] on icon at bounding box center [200, 22] width 16 height 16
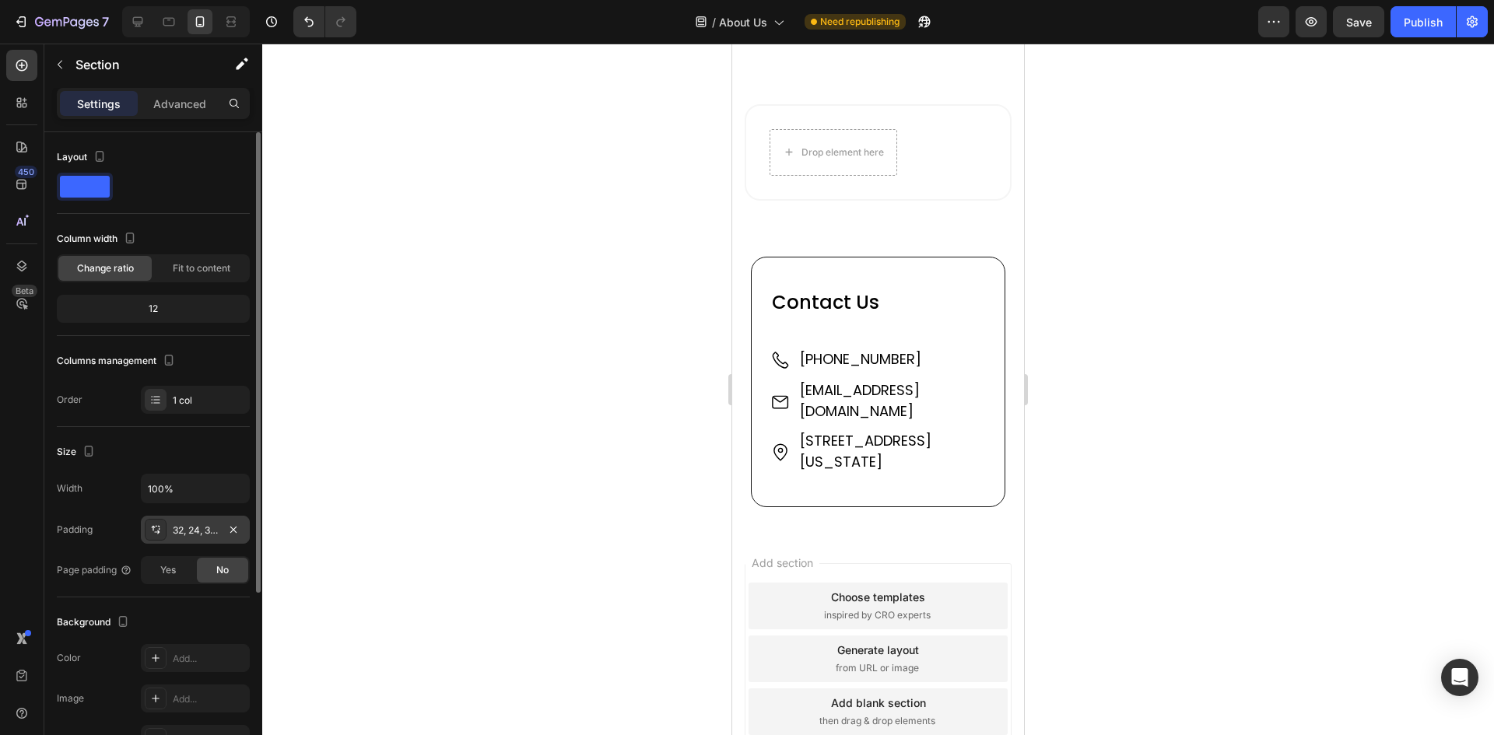
scroll to position [2702, 0]
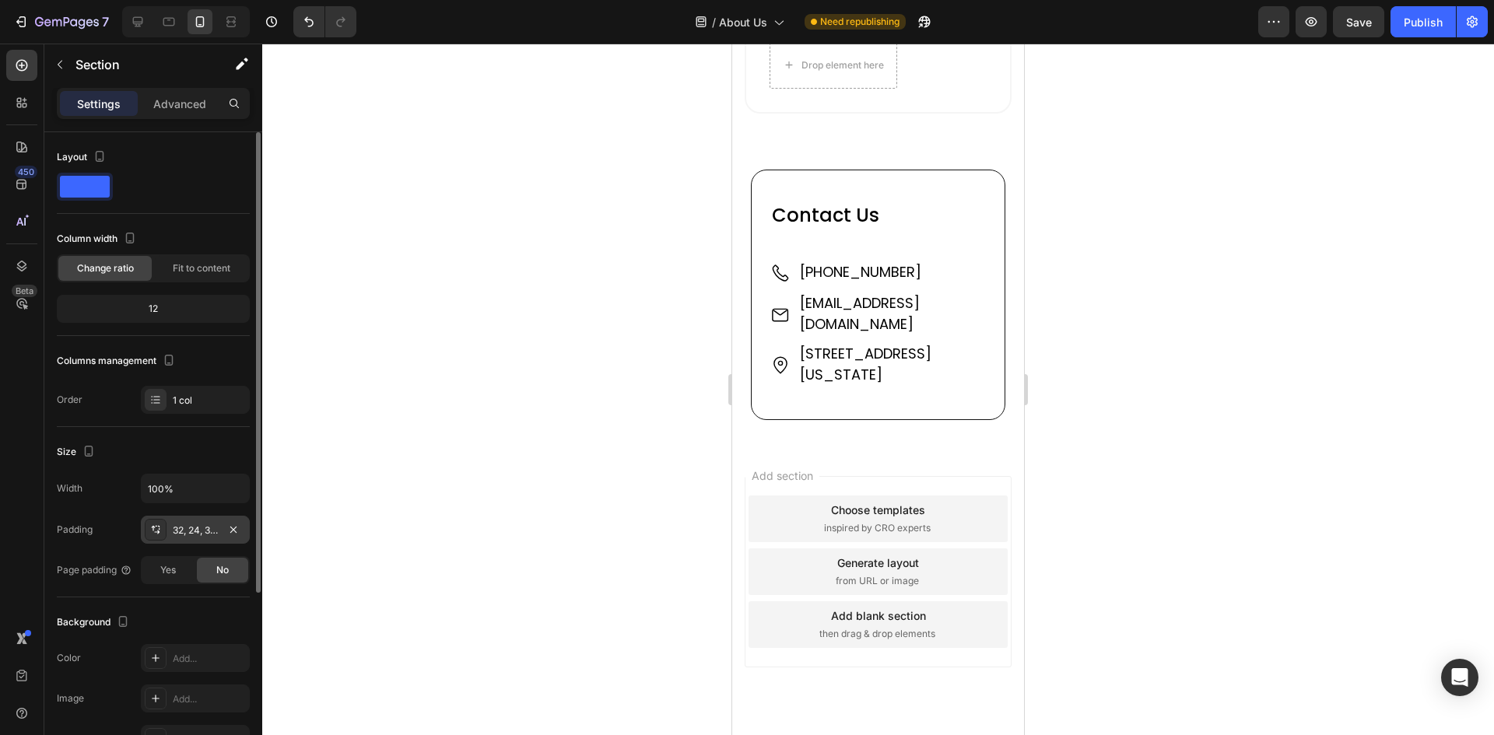
click at [201, 529] on div "32, 24, 32, 24" at bounding box center [195, 531] width 45 height 14
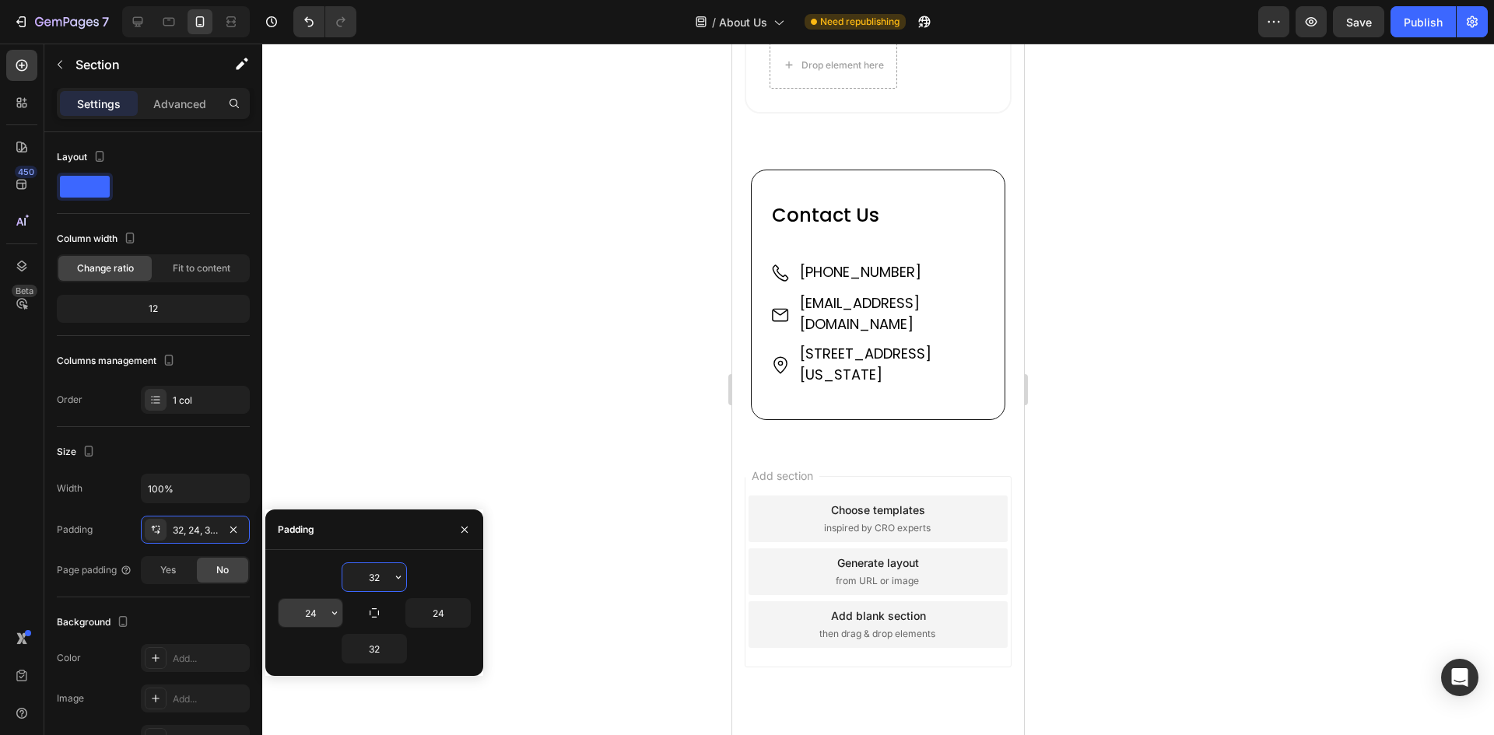
click at [310, 612] on input "24" at bounding box center [310, 613] width 64 height 28
type input "2"
click at [439, 615] on input "24" at bounding box center [438, 613] width 64 height 28
type input "20"
click at [318, 608] on input "2" at bounding box center [310, 613] width 64 height 28
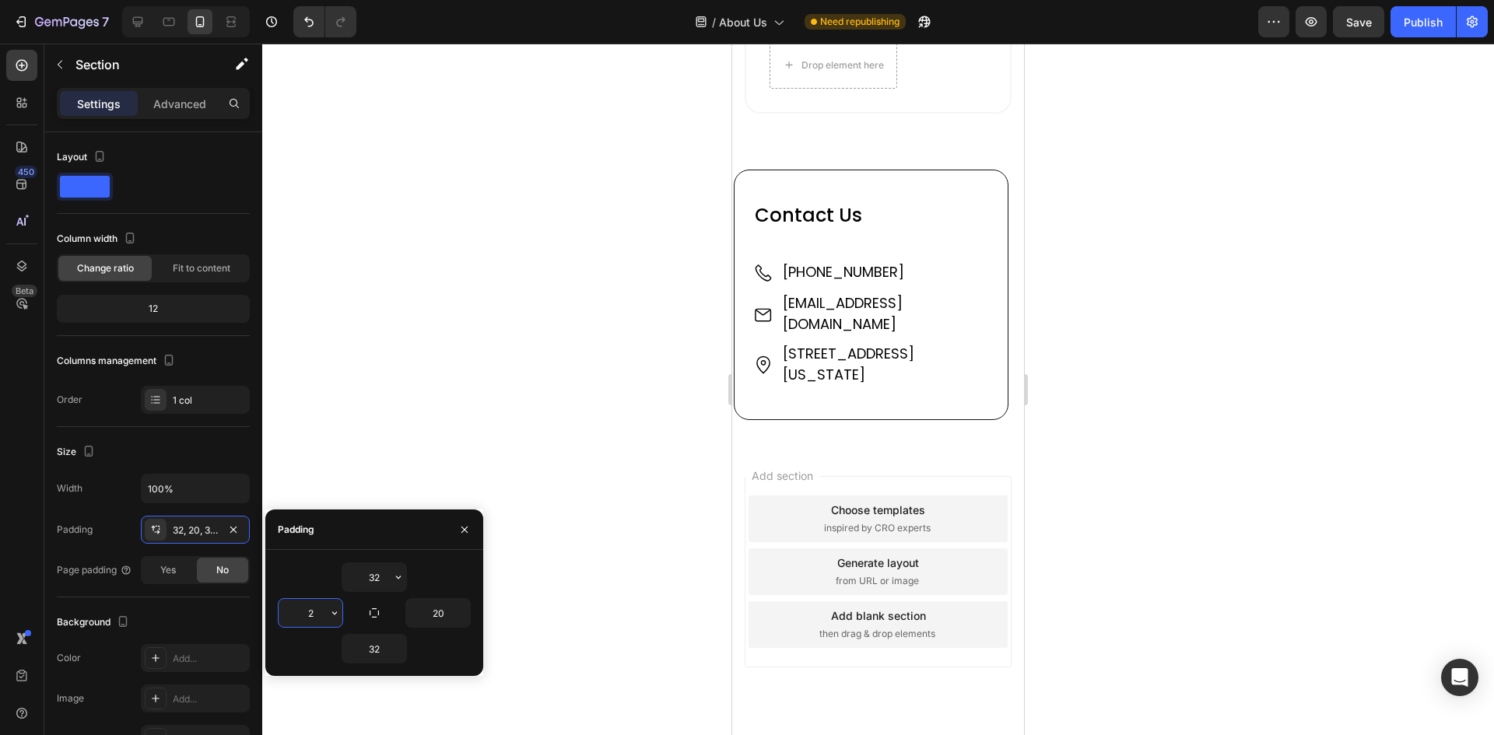
type input "20"
drag, startPoint x: 1403, startPoint y: 14, endPoint x: 1360, endPoint y: 30, distance: 45.5
click at [1403, 14] on div "Publish" at bounding box center [1422, 22] width 39 height 16
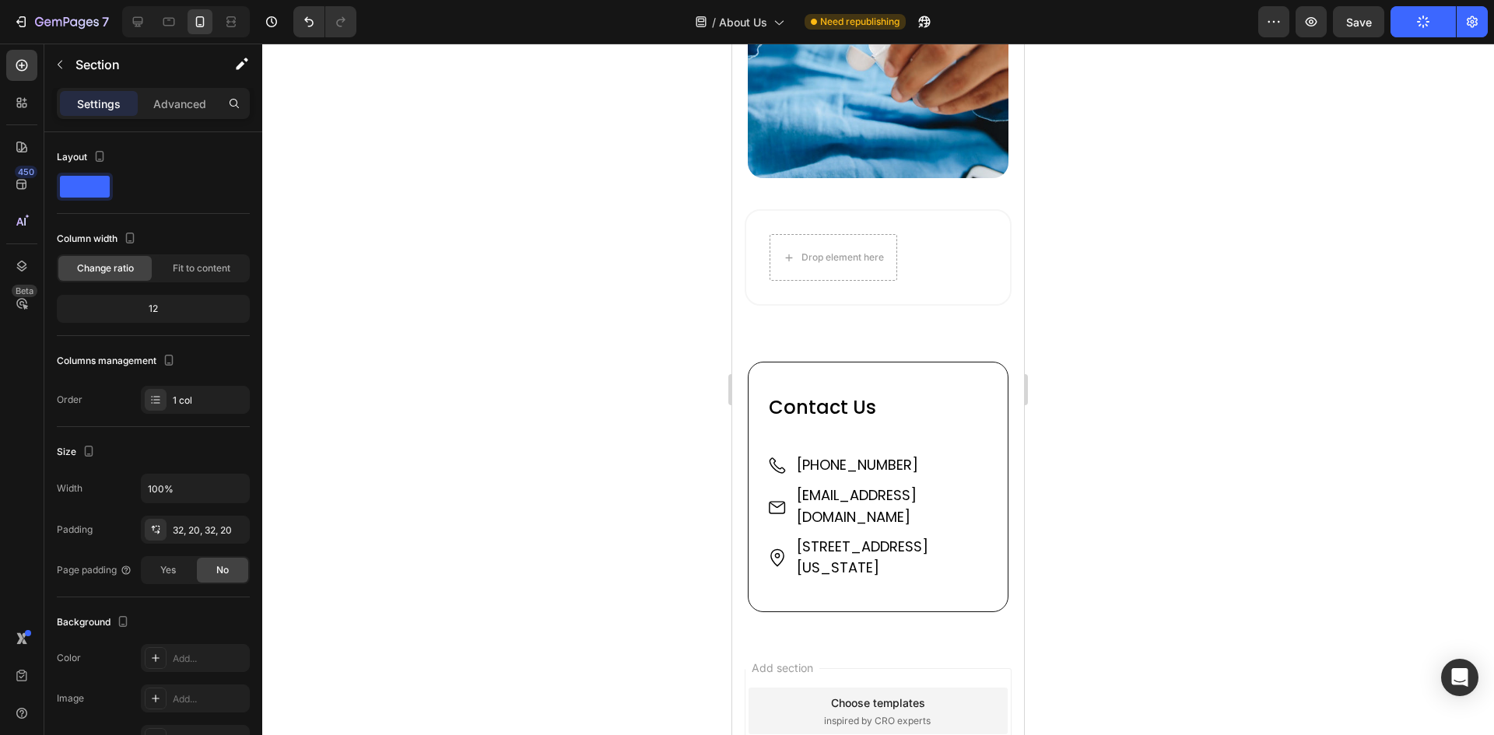
scroll to position [2547, 0]
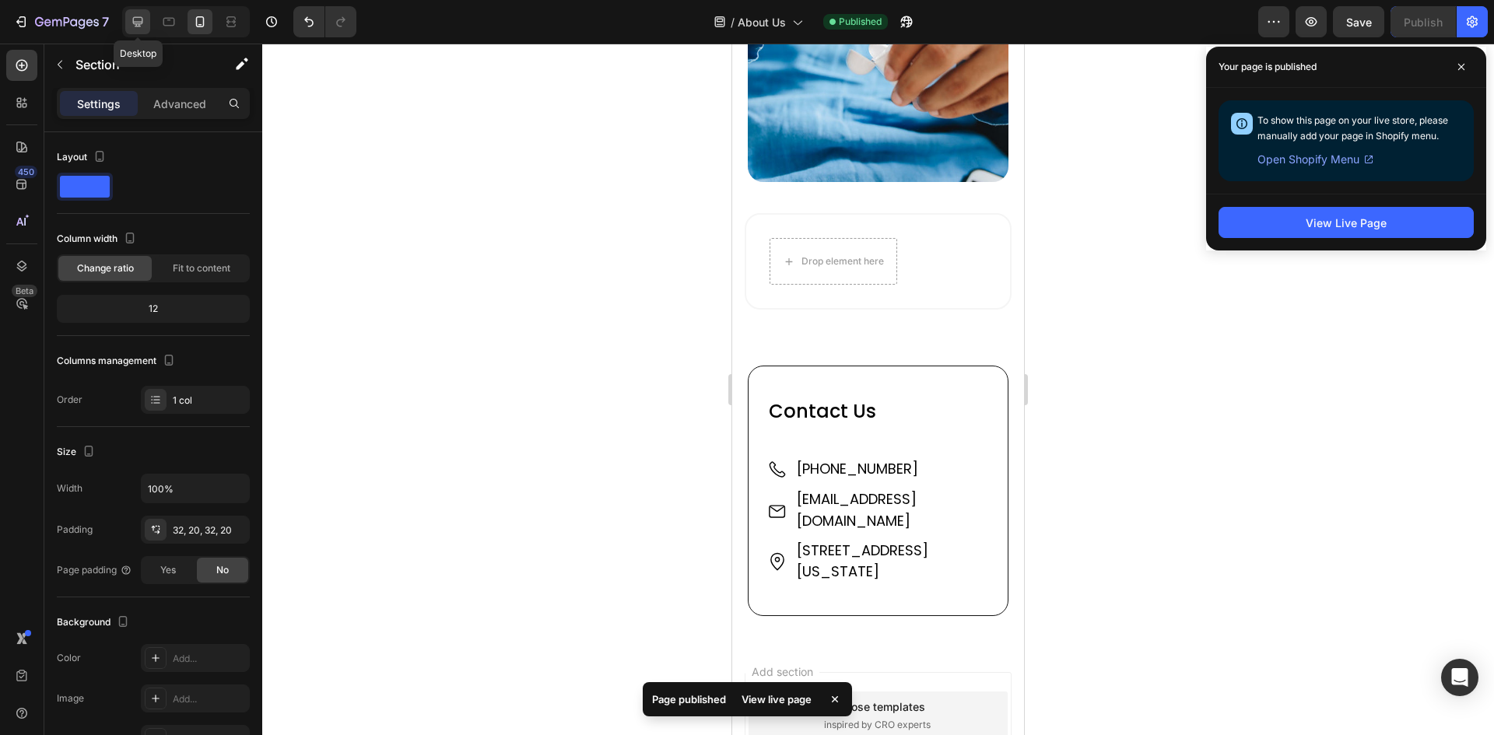
click at [139, 19] on icon at bounding box center [138, 22] width 16 height 16
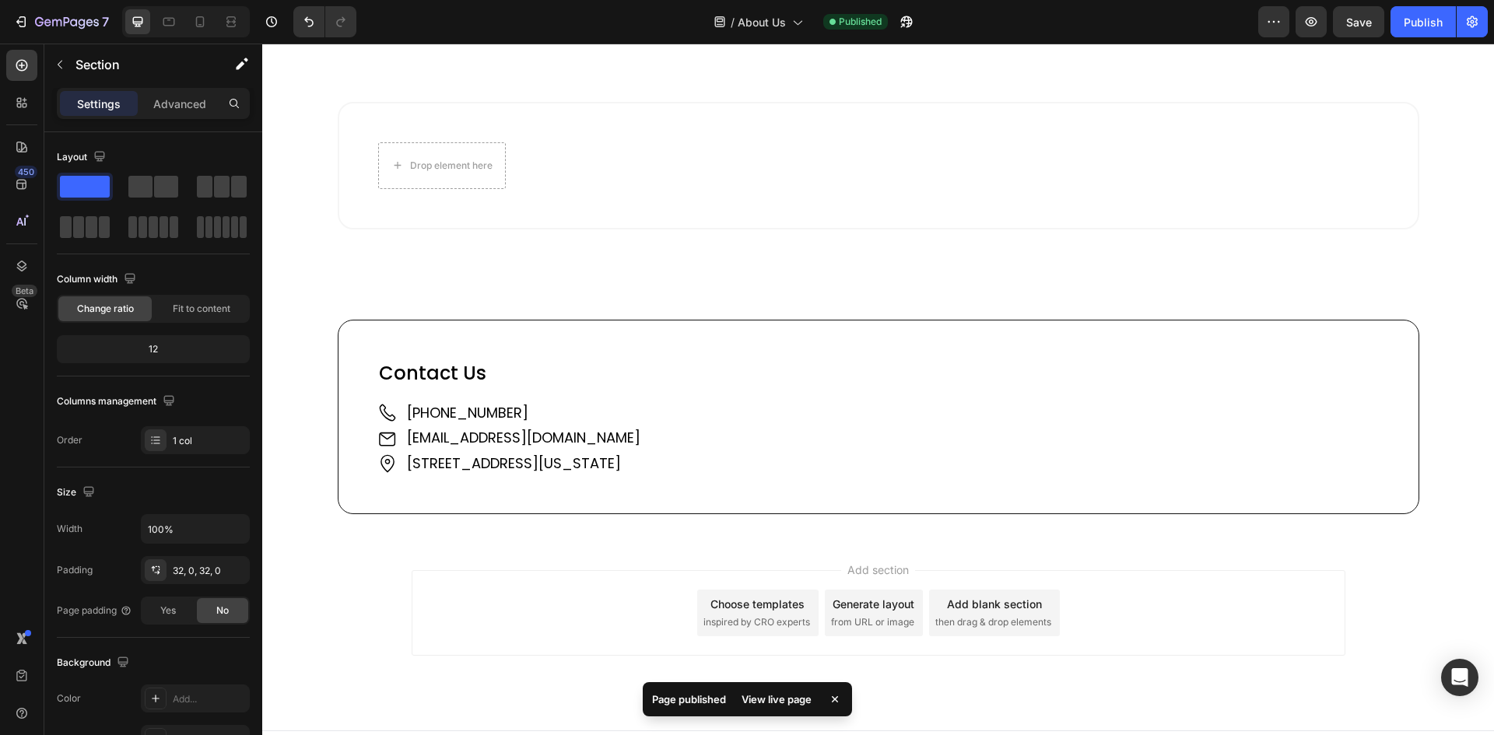
scroll to position [1891, 0]
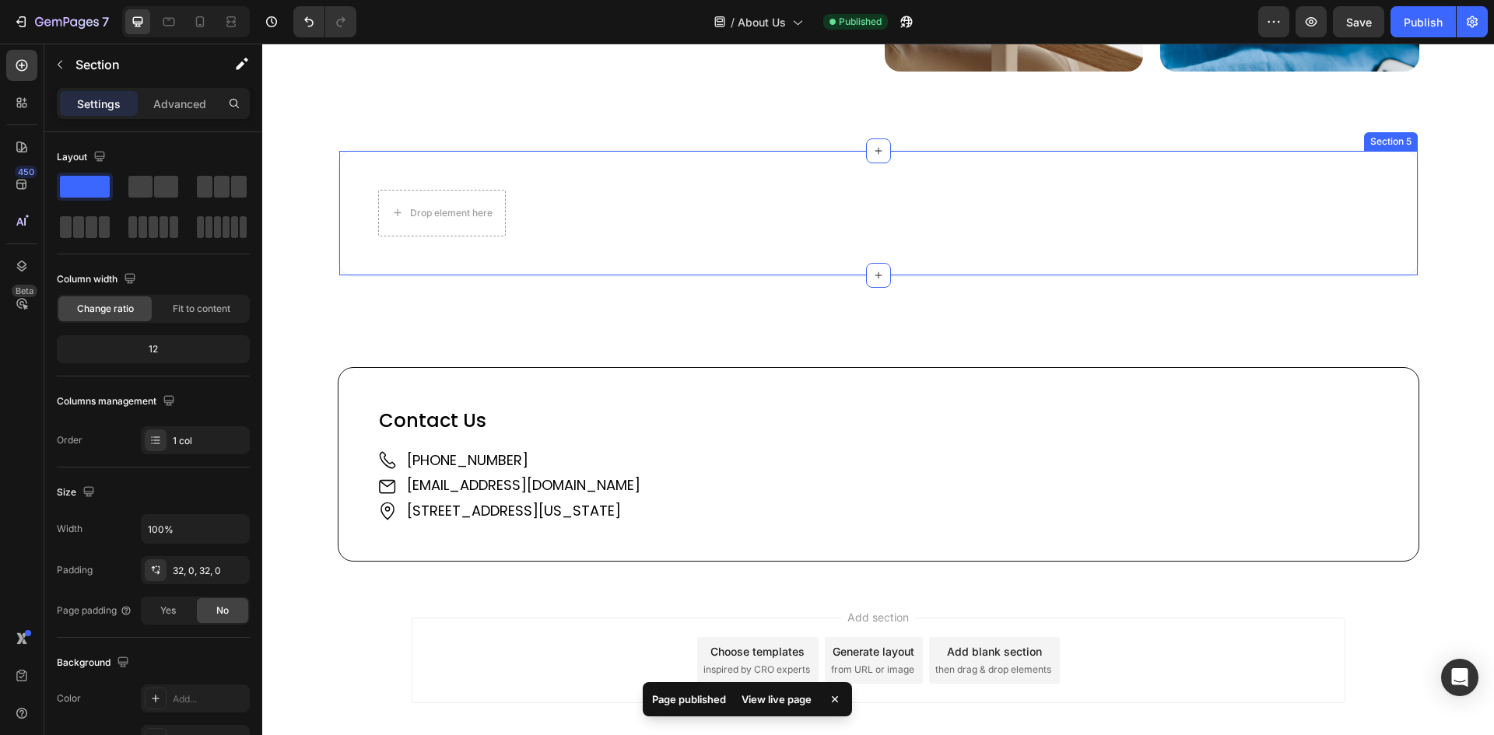
click at [576, 169] on div "Drop element here Section 5" at bounding box center [878, 213] width 1081 height 128
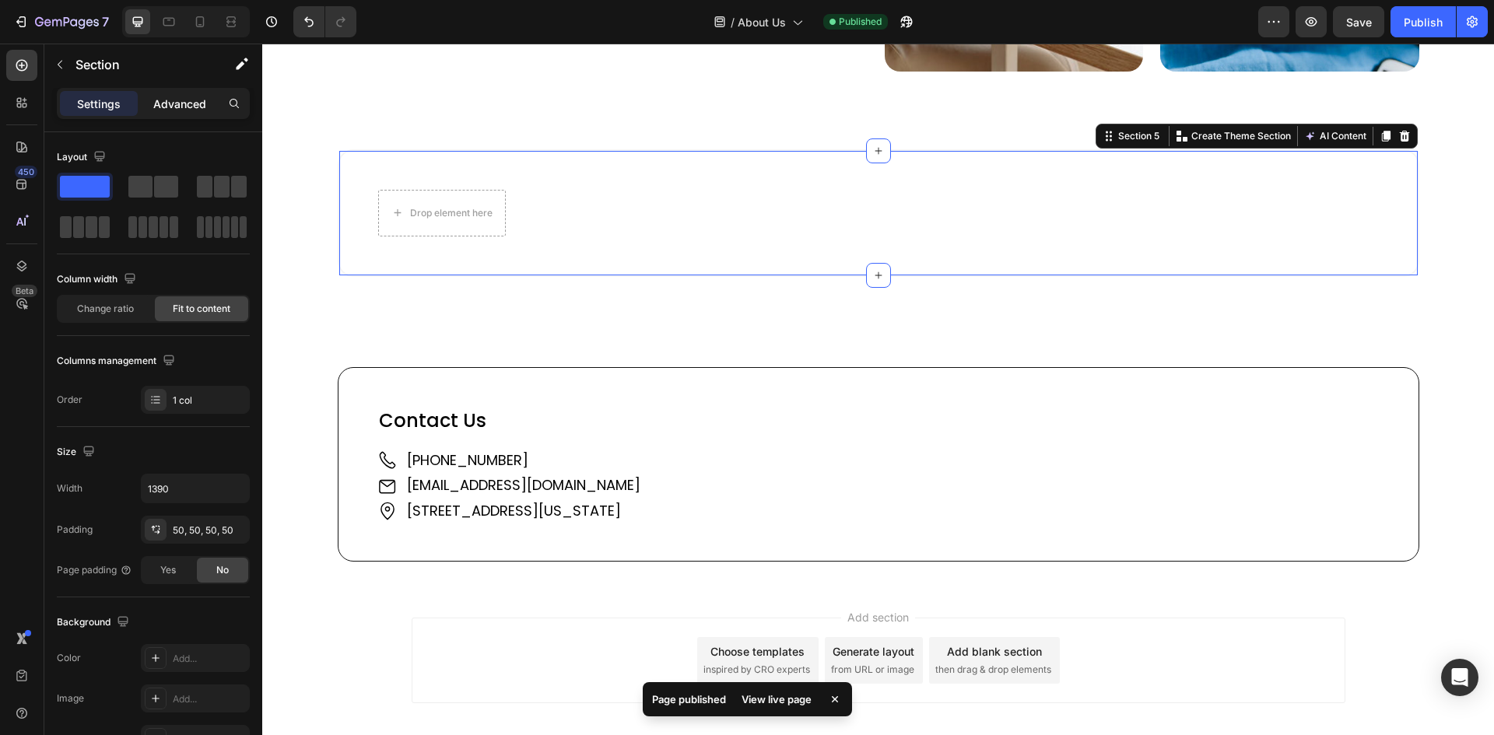
click at [188, 101] on p "Advanced" at bounding box center [179, 104] width 53 height 16
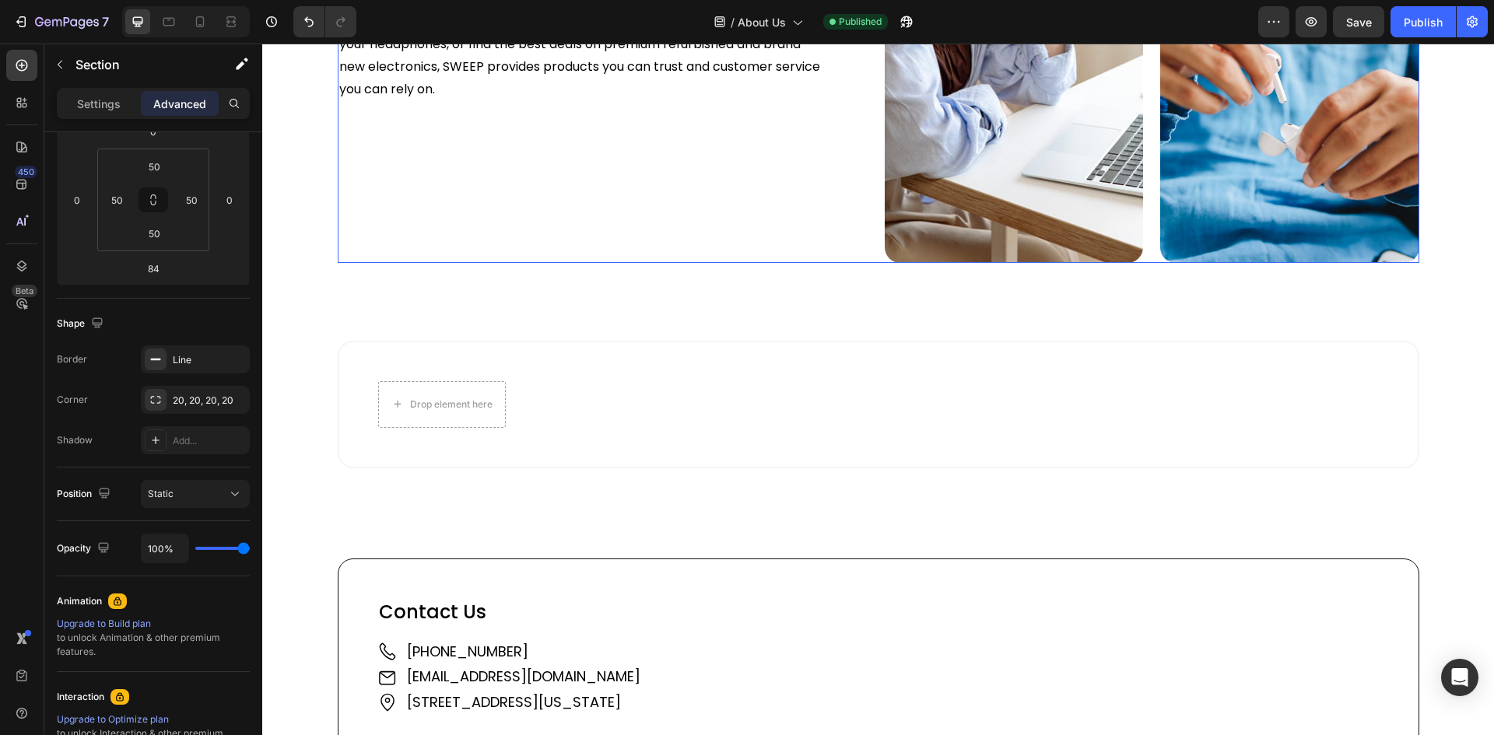
scroll to position [1801, 0]
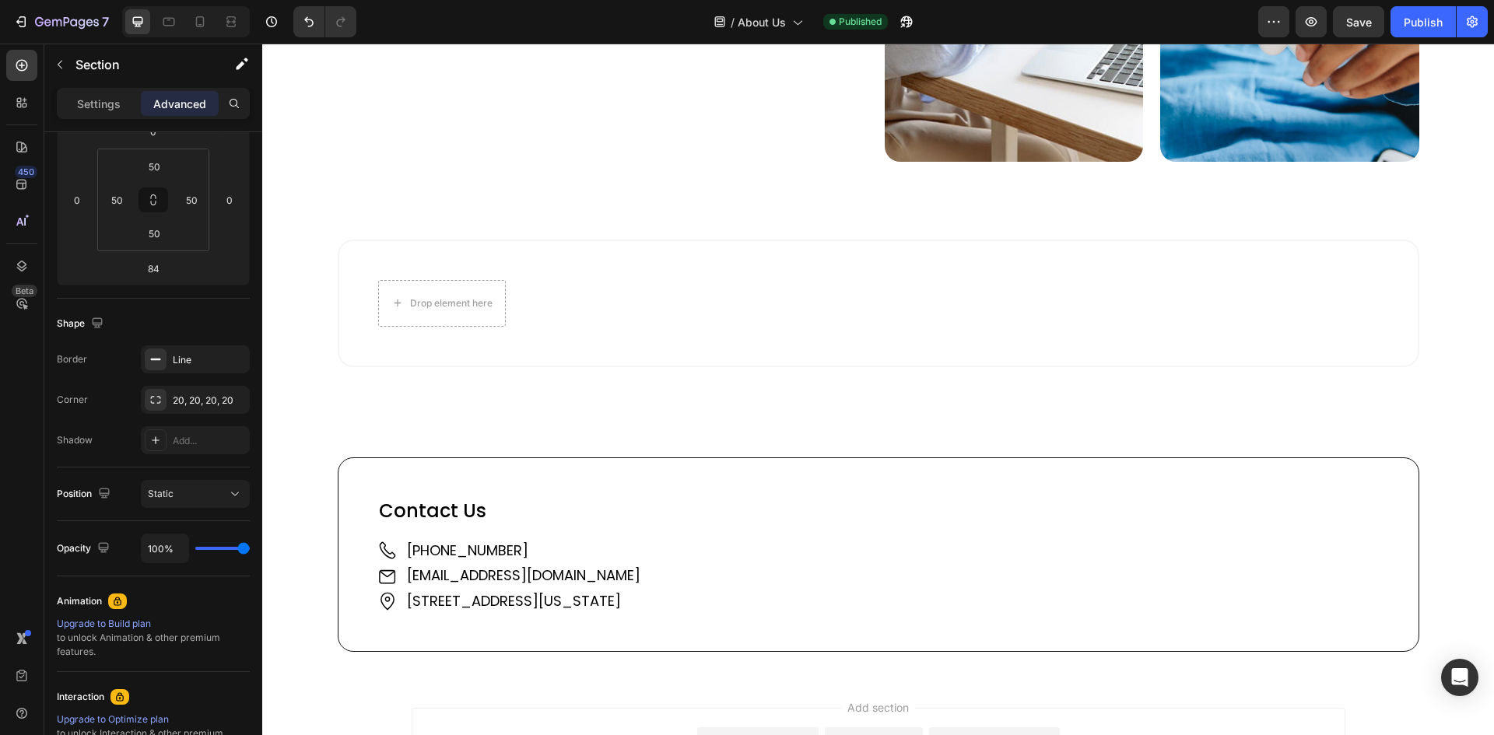
click at [338, 253] on div "Drop element here Section 5" at bounding box center [878, 304] width 1081 height 128
click at [444, 254] on div "Drop element here Section 5" at bounding box center [878, 304] width 1081 height 128
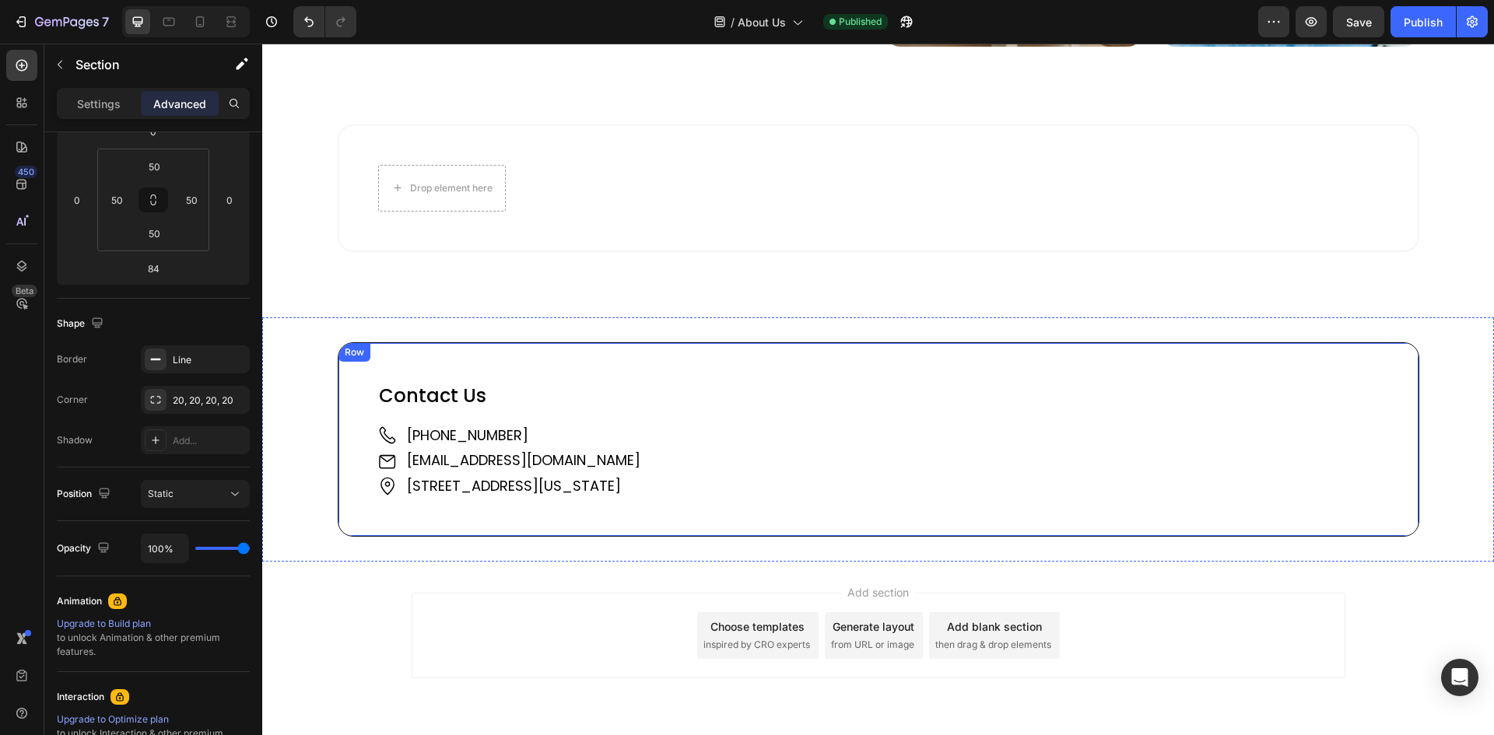
scroll to position [1658, 0]
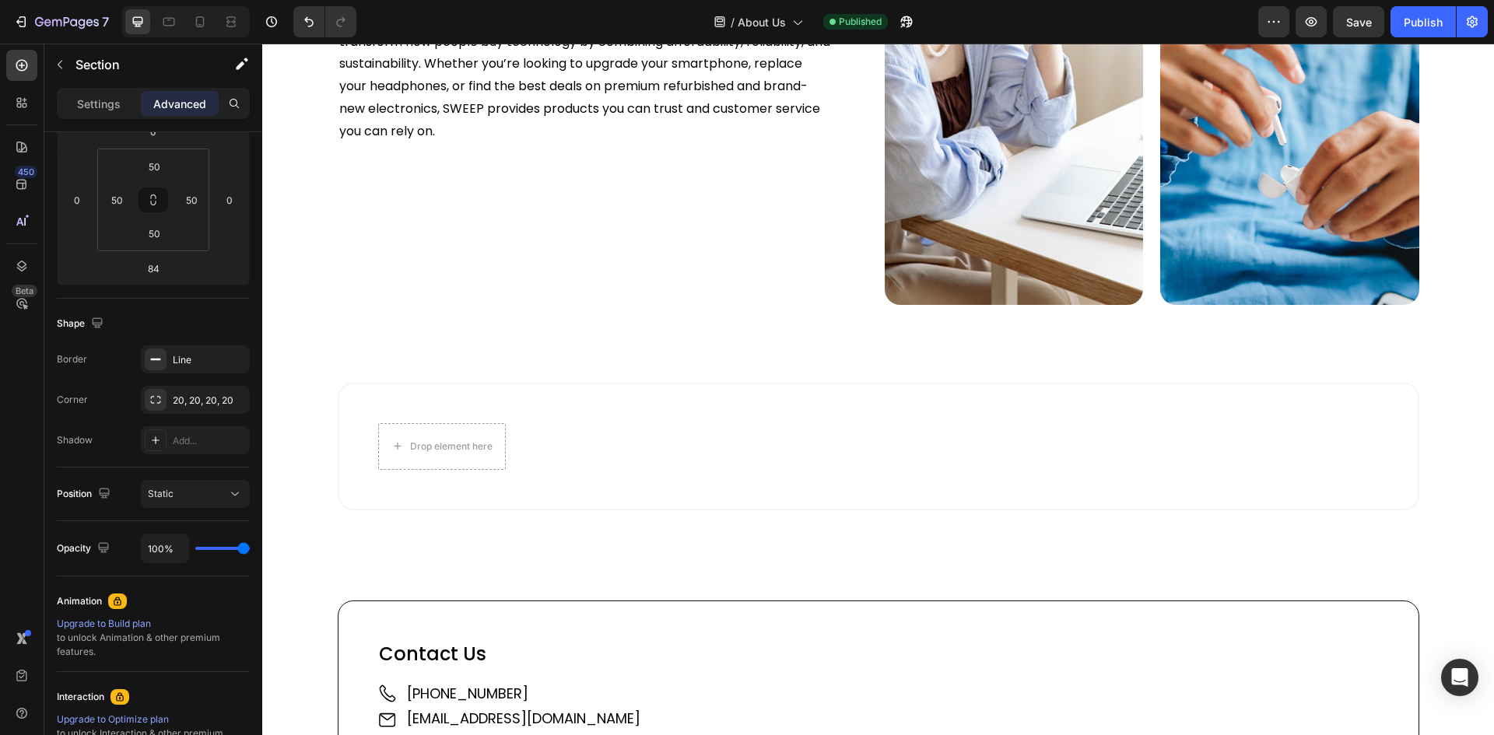
click at [448, 385] on div "Drop element here Section 5" at bounding box center [878, 447] width 1081 height 128
click at [367, 507] on div "Drop element here Section 5" at bounding box center [878, 447] width 1081 height 128
click at [435, 492] on div "Drop element here Section 5" at bounding box center [878, 447] width 1081 height 128
click at [441, 492] on div "Drop element here Section 5" at bounding box center [878, 447] width 1081 height 128
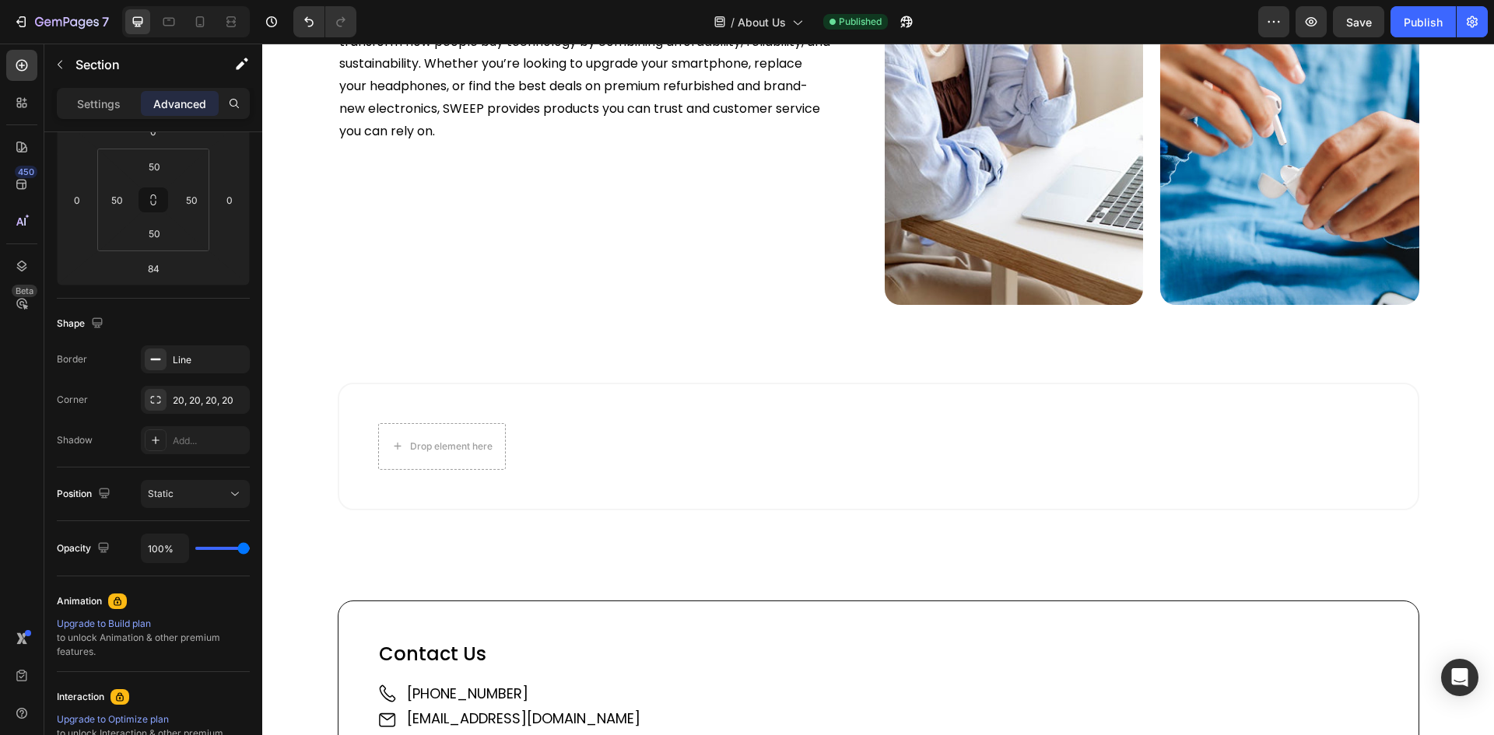
click at [878, 492] on div "Drop element here Section 5" at bounding box center [878, 447] width 1081 height 128
drag, startPoint x: 863, startPoint y: 494, endPoint x: 566, endPoint y: 420, distance: 305.4
click at [856, 494] on div "Drop element here Section 5" at bounding box center [878, 447] width 1081 height 128
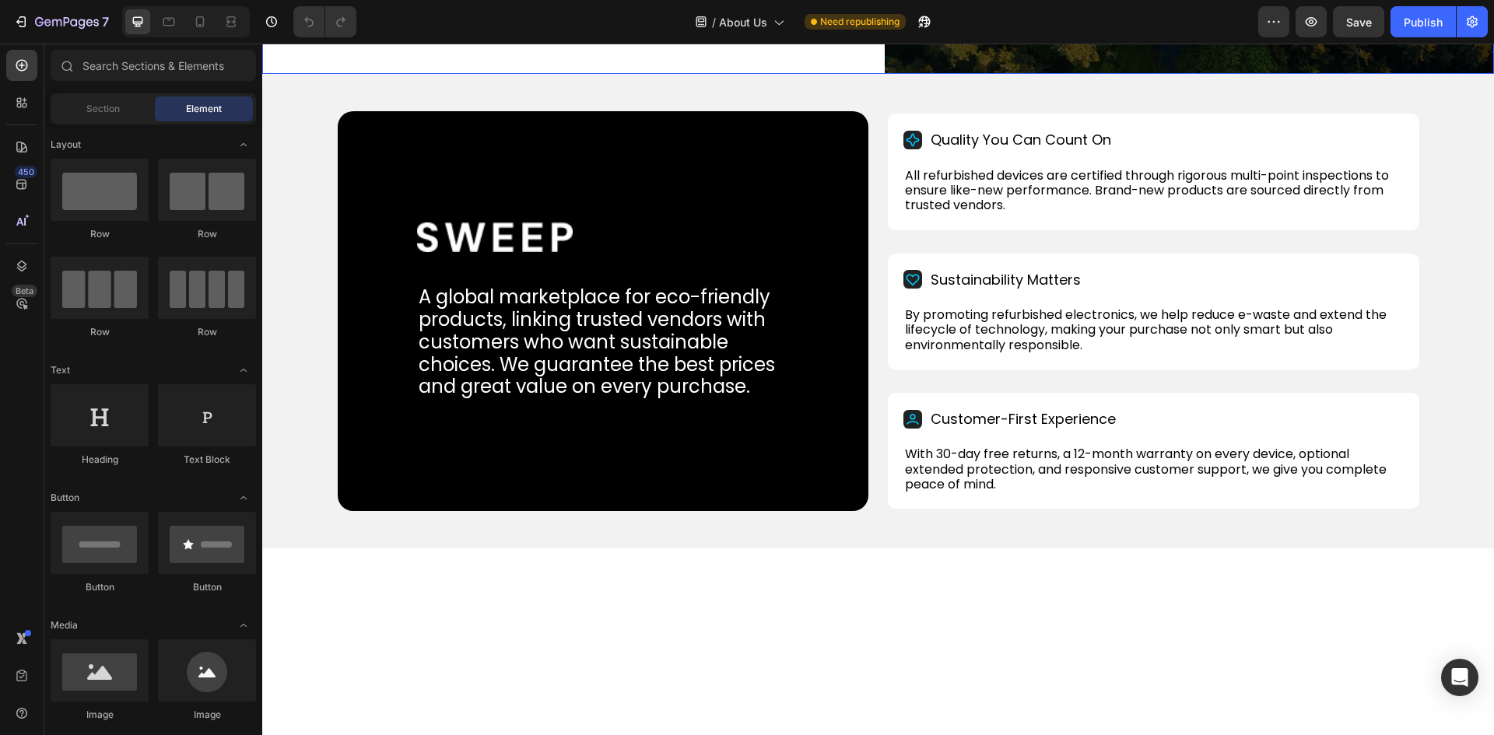
scroll to position [311, 0]
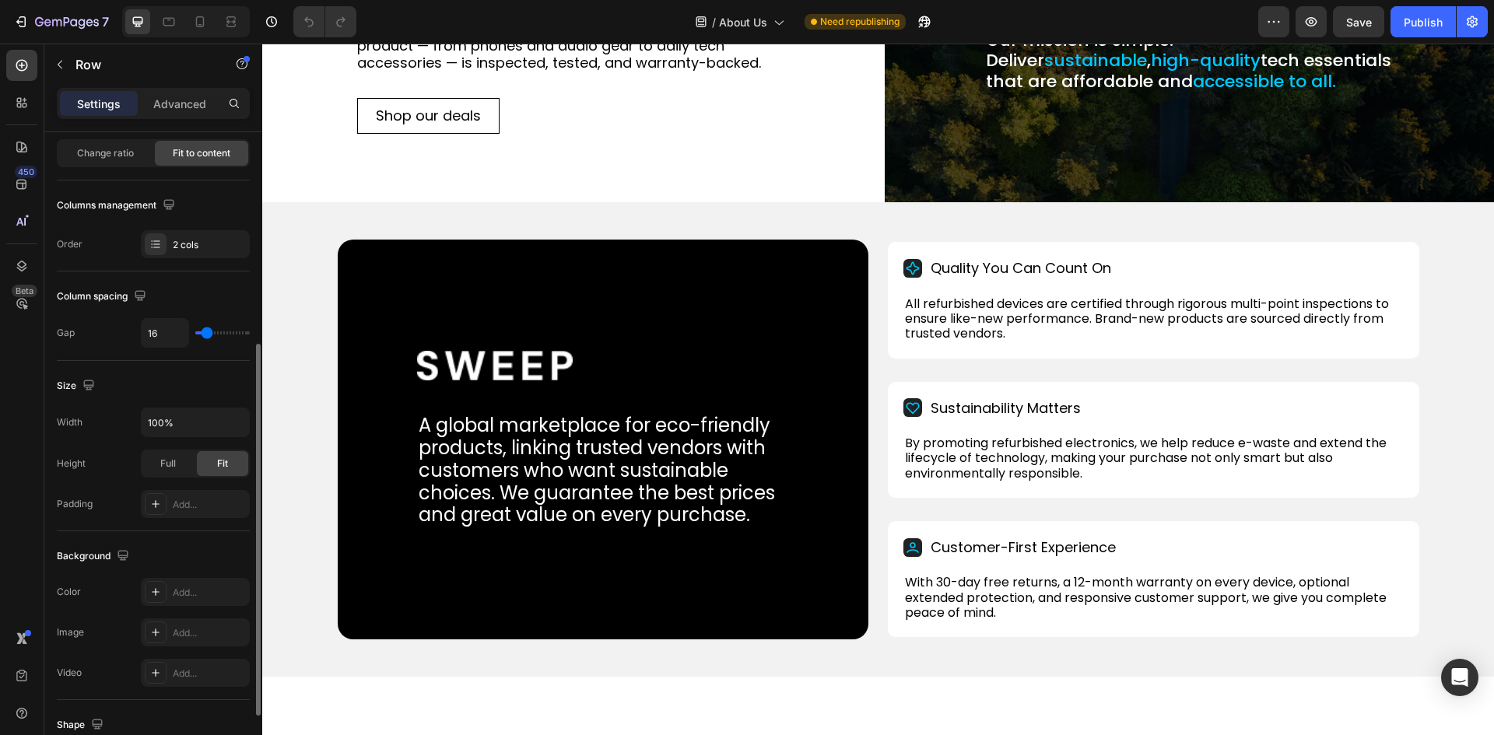
scroll to position [233, 0]
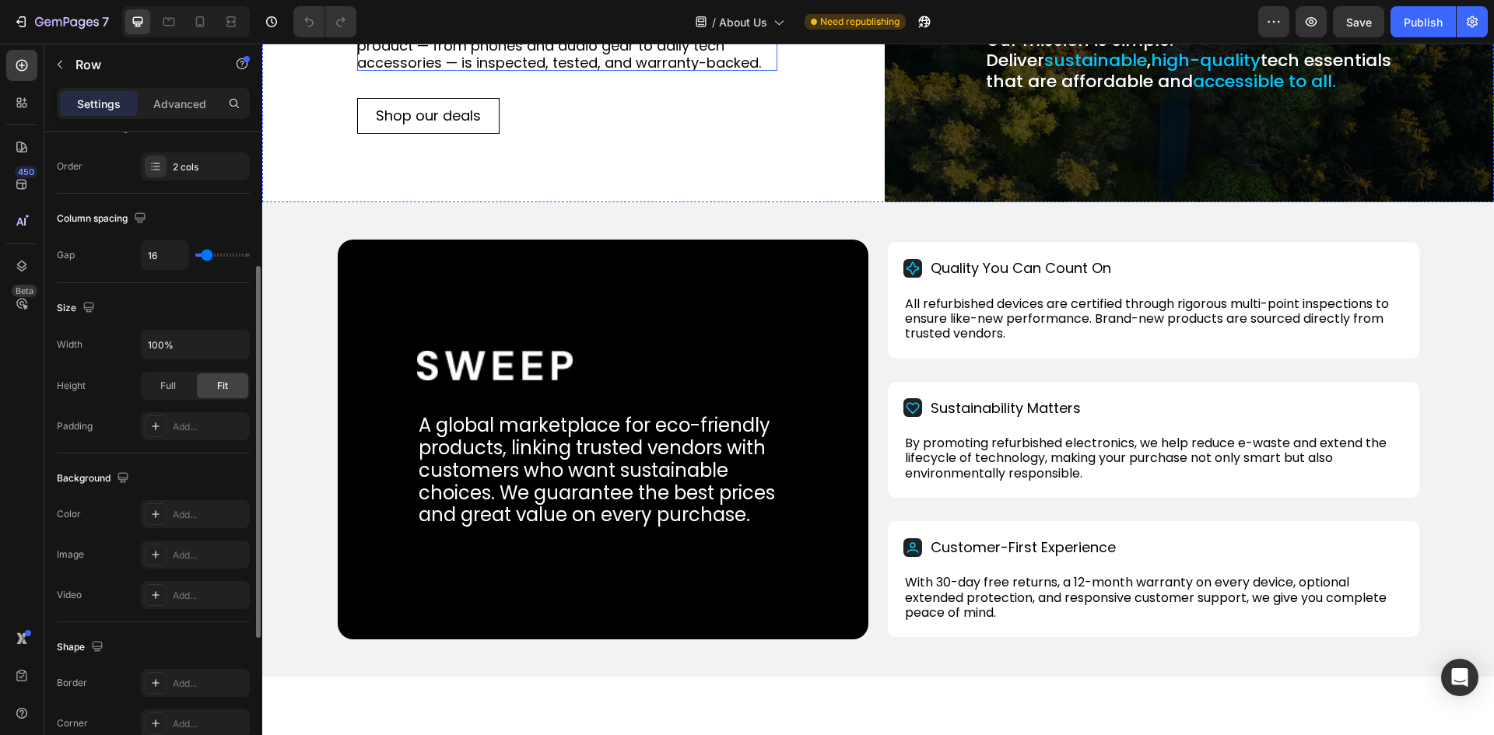
click at [437, 71] on p "We bring customers high-quality refurbished and brand-new devices, combining va…" at bounding box center [567, 37] width 420 height 67
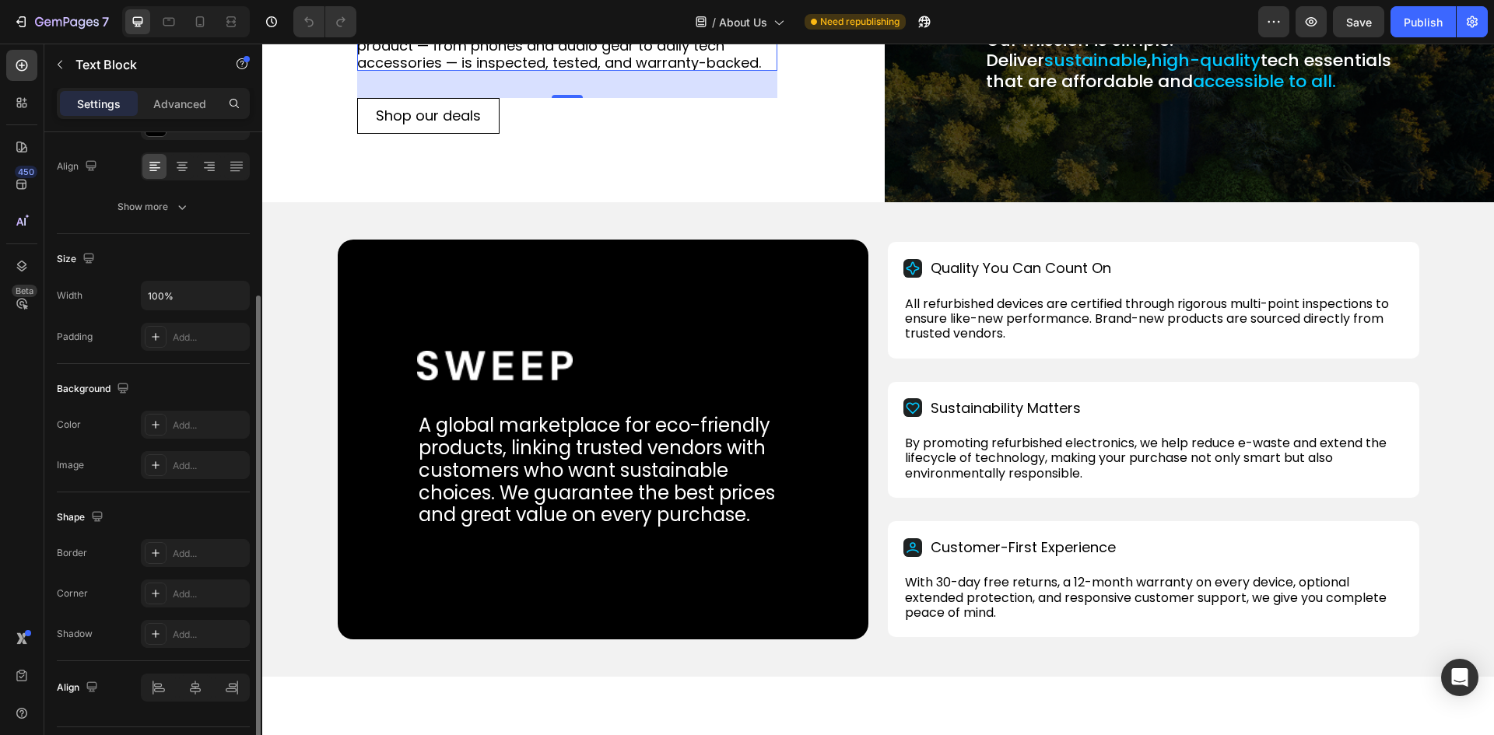
scroll to position [0, 0]
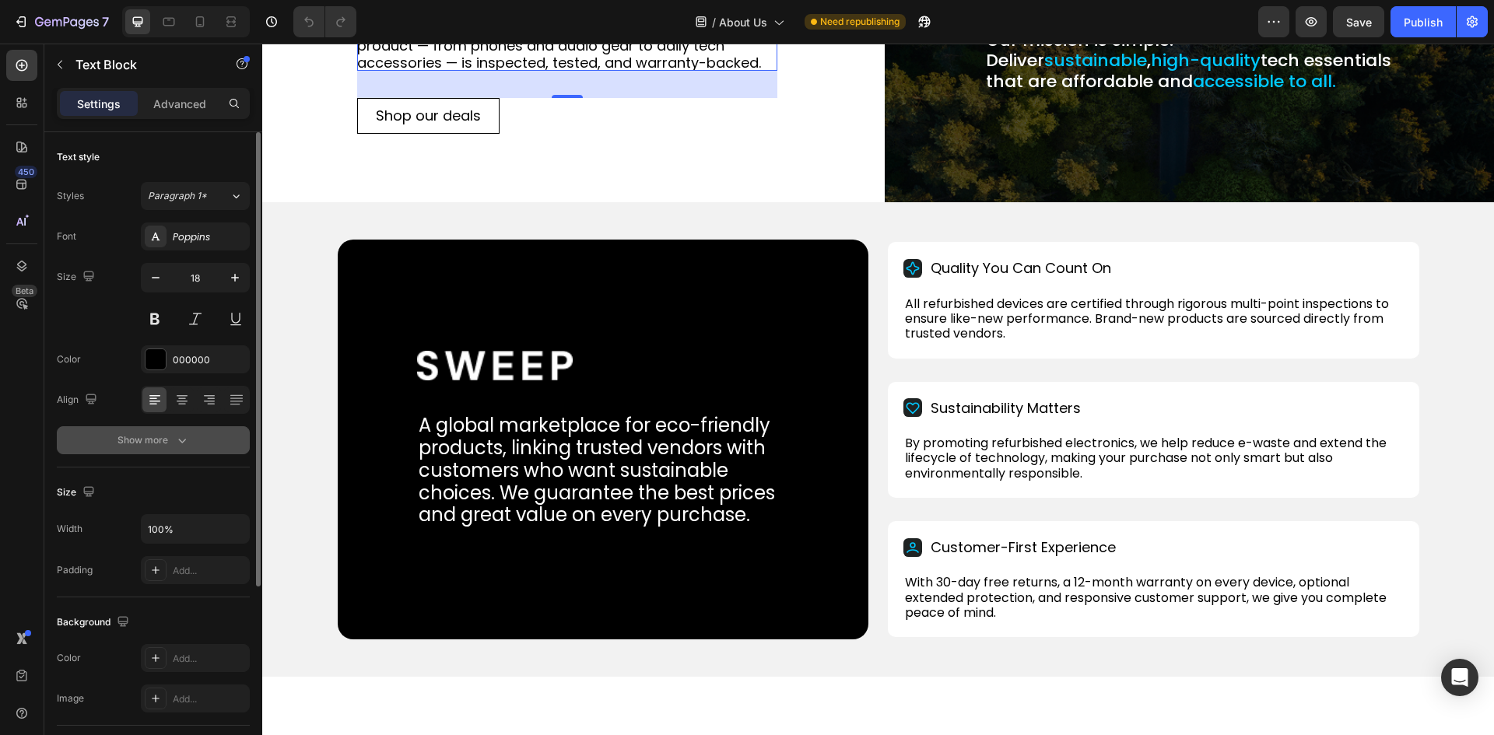
click at [174, 429] on button "Show more" at bounding box center [153, 440] width 193 height 28
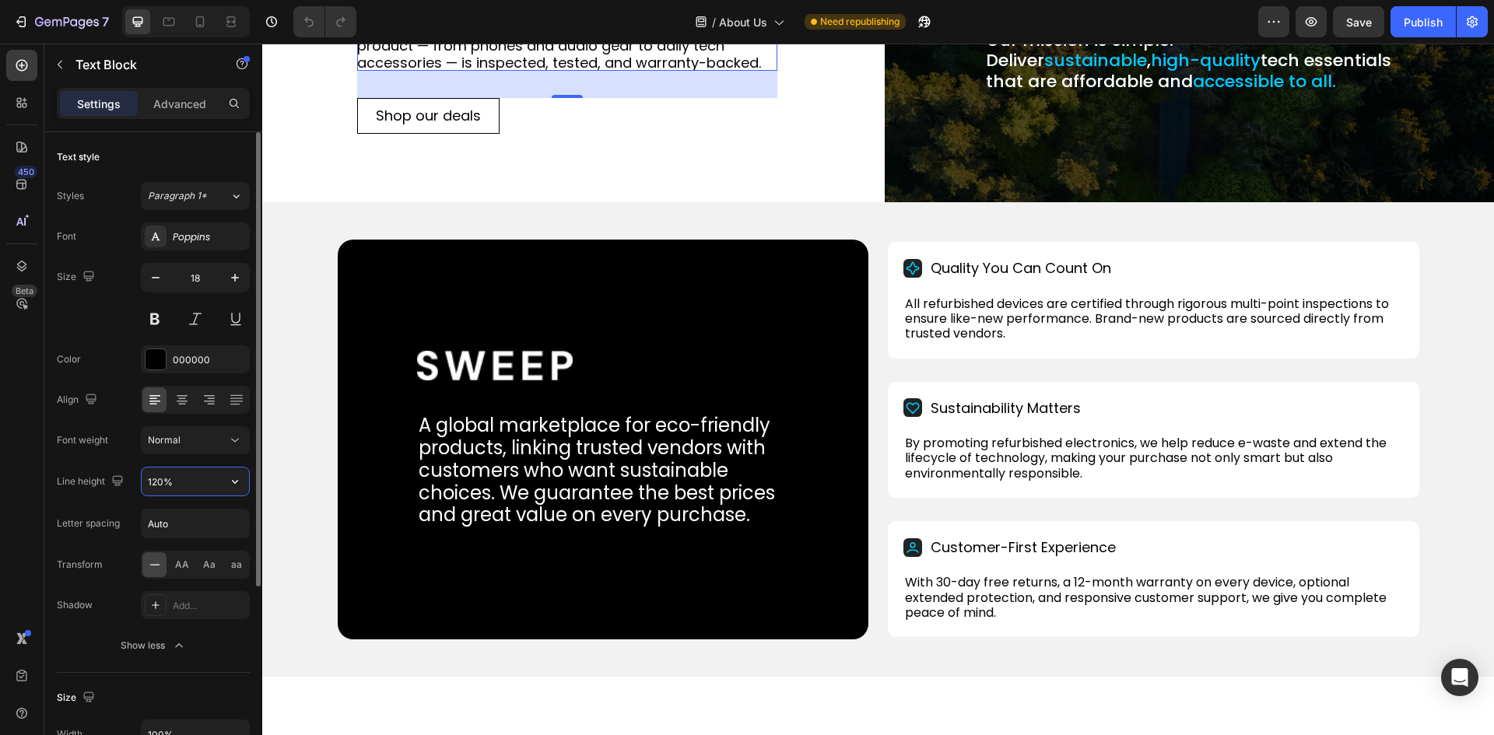
click at [166, 484] on input "120%" at bounding box center [195, 481] width 107 height 28
click at [183, 481] on input "120%" at bounding box center [195, 481] width 107 height 28
click at [242, 482] on icon "button" at bounding box center [235, 482] width 16 height 16
click at [151, 576] on span "130%" at bounding box center [159, 580] width 25 height 14
click at [242, 485] on icon "button" at bounding box center [235, 482] width 16 height 16
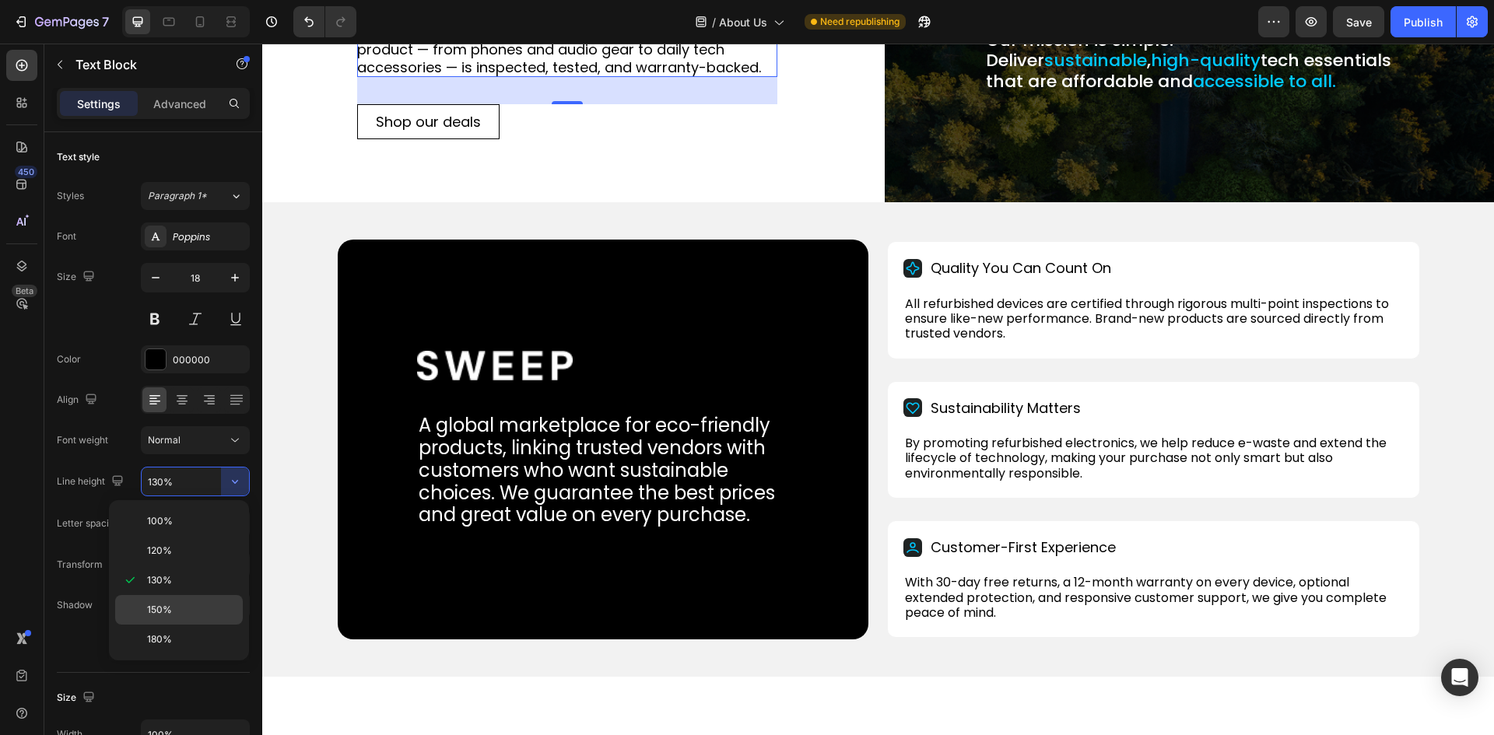
click at [163, 625] on div "150%" at bounding box center [179, 640] width 128 height 30
type input "150%"
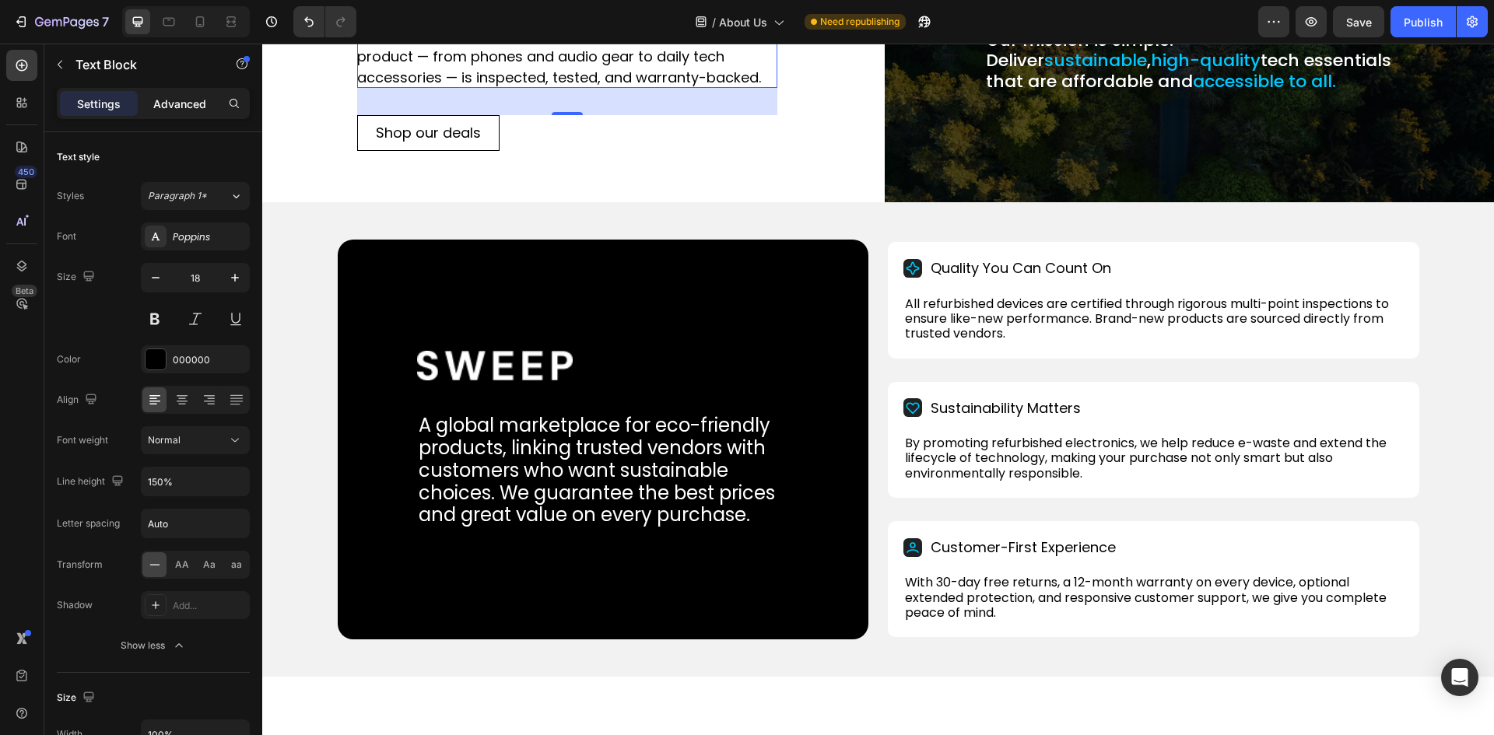
click at [184, 102] on p "Advanced" at bounding box center [179, 104] width 53 height 16
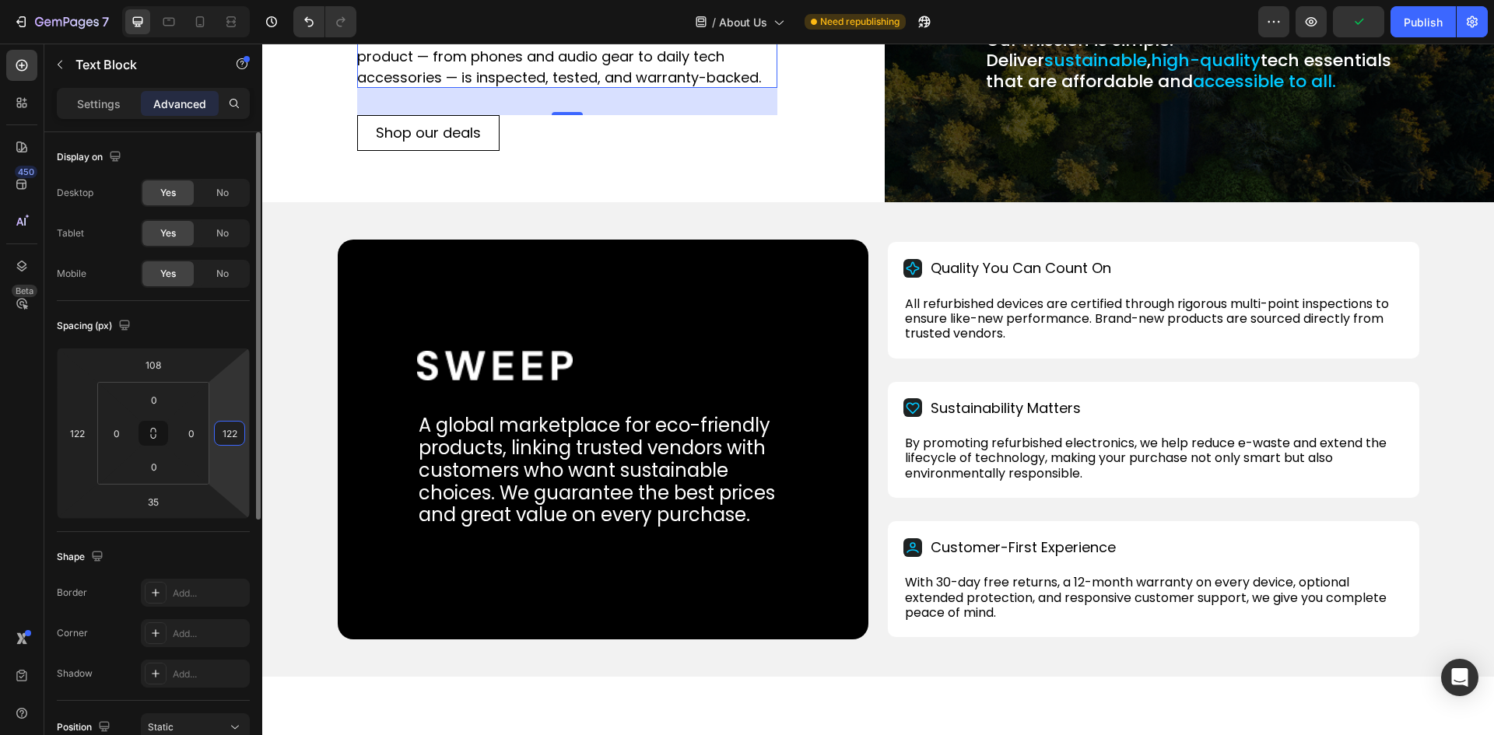
click at [219, 430] on input "122" at bounding box center [229, 433] width 23 height 23
click at [229, 439] on input "140" at bounding box center [229, 433] width 23 height 23
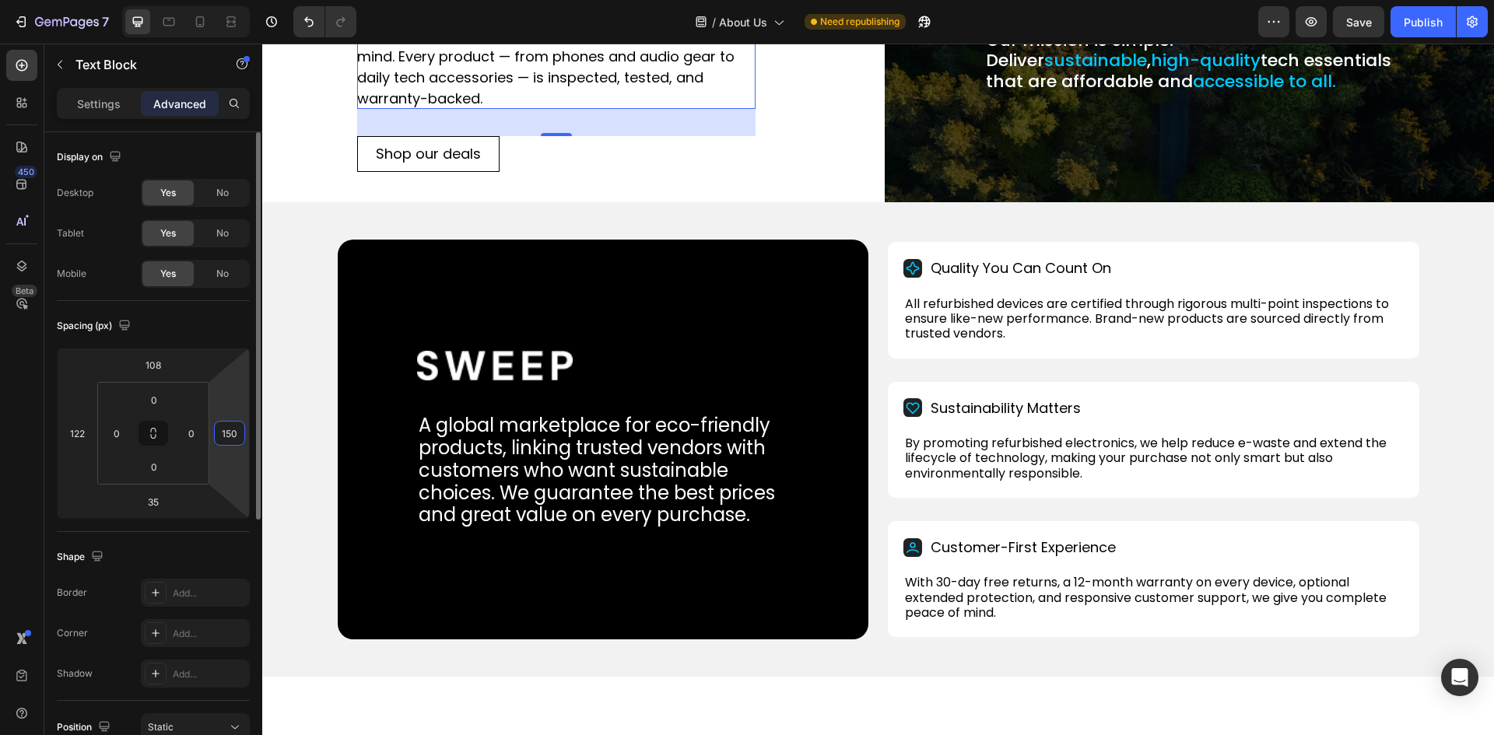
click at [236, 433] on input "150" at bounding box center [229, 433] width 23 height 23
click at [231, 434] on input "150" at bounding box center [229, 433] width 23 height 23
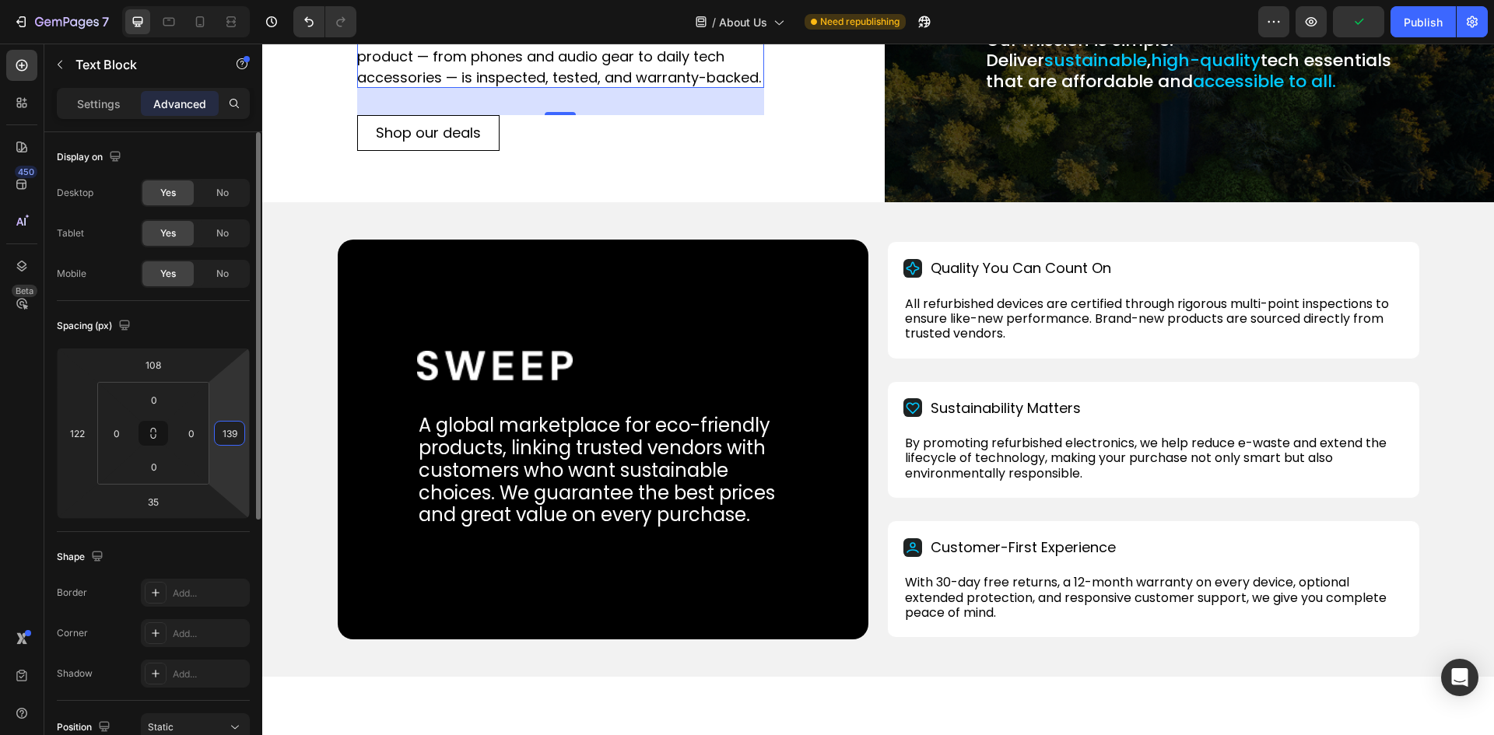
type input "140"
click at [497, 88] on p "We bring customers high-quality refurbished and brand-new devices, combining va…" at bounding box center [560, 46] width 406 height 84
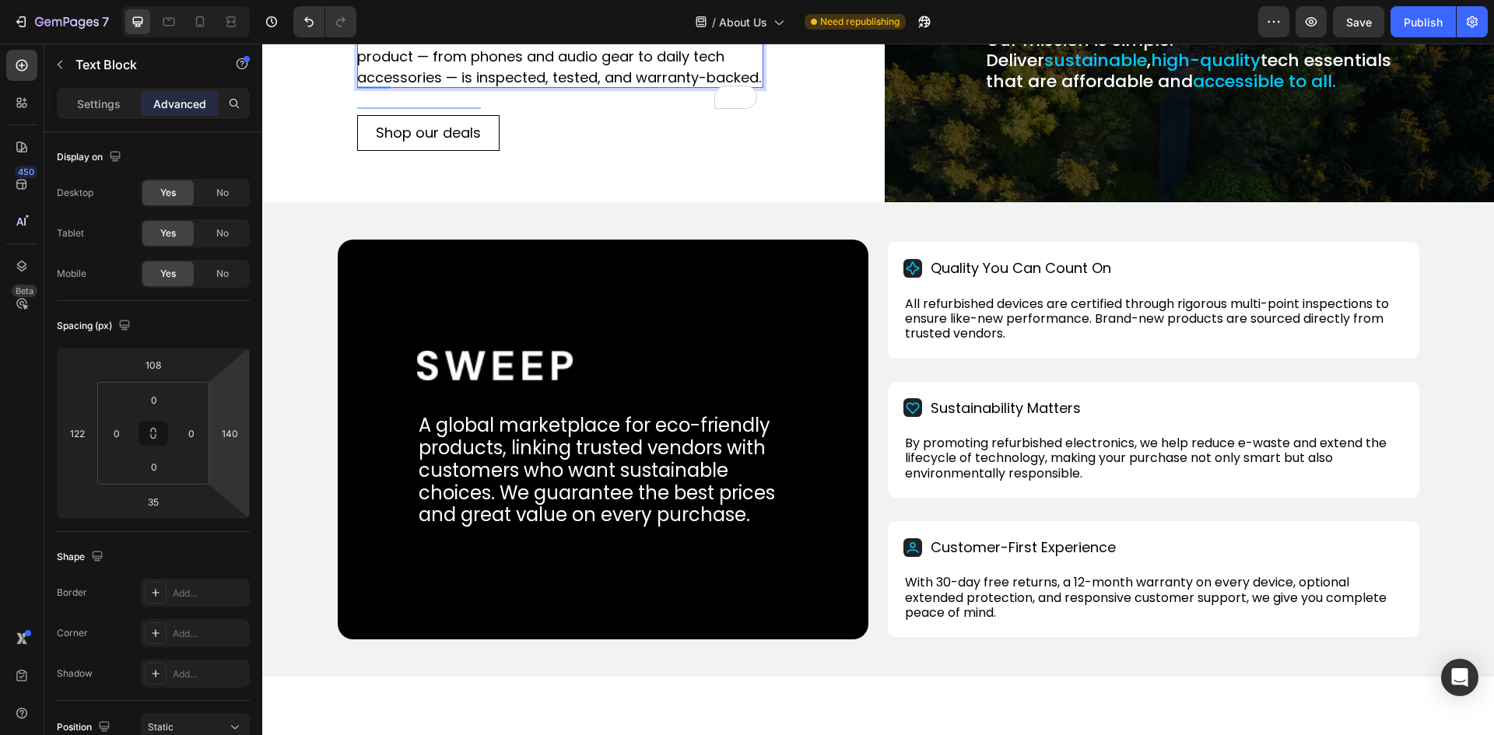
click at [81, 118] on div "Settings Advanced" at bounding box center [153, 103] width 193 height 31
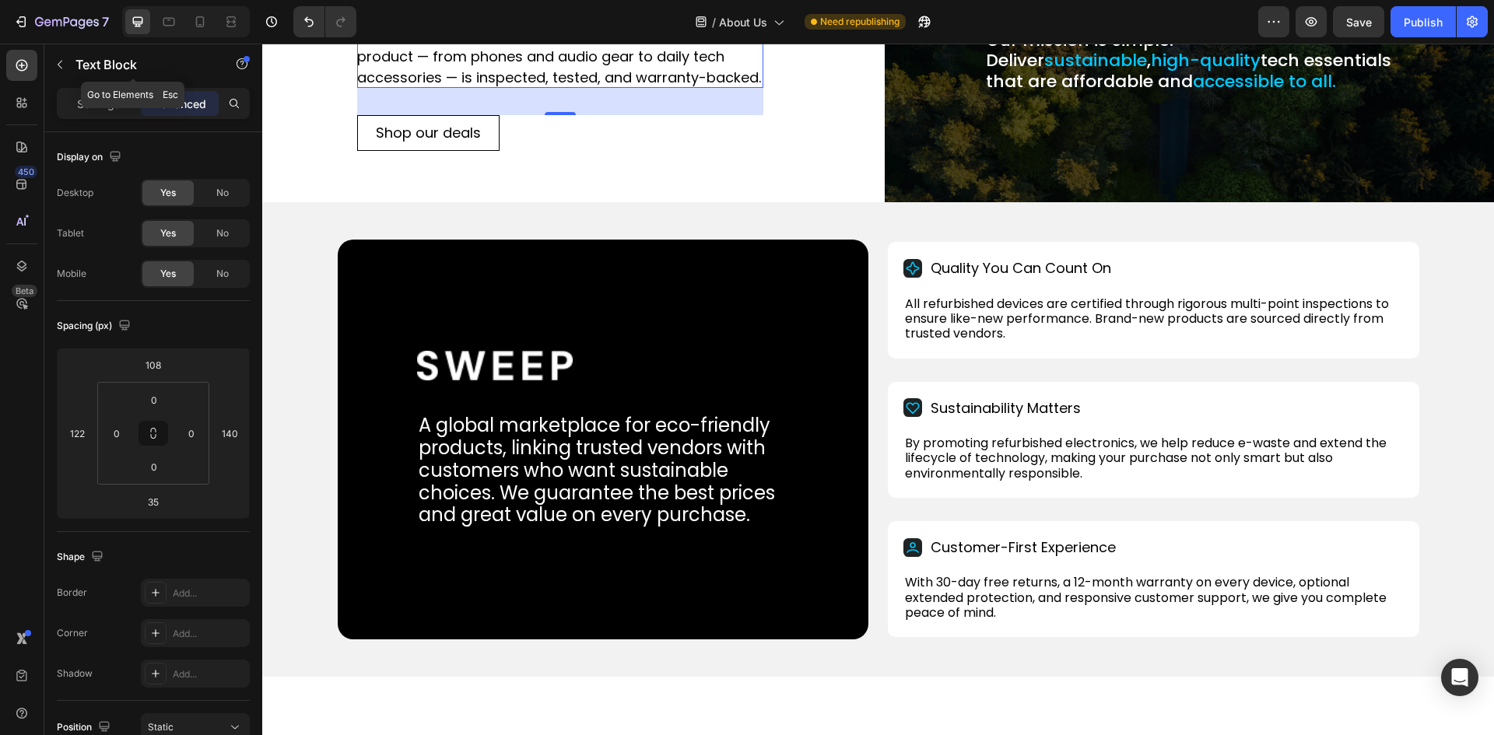
click at [104, 87] on div "Text Block" at bounding box center [132, 66] width 177 height 44
click at [104, 99] on p "Settings" at bounding box center [99, 104] width 44 height 16
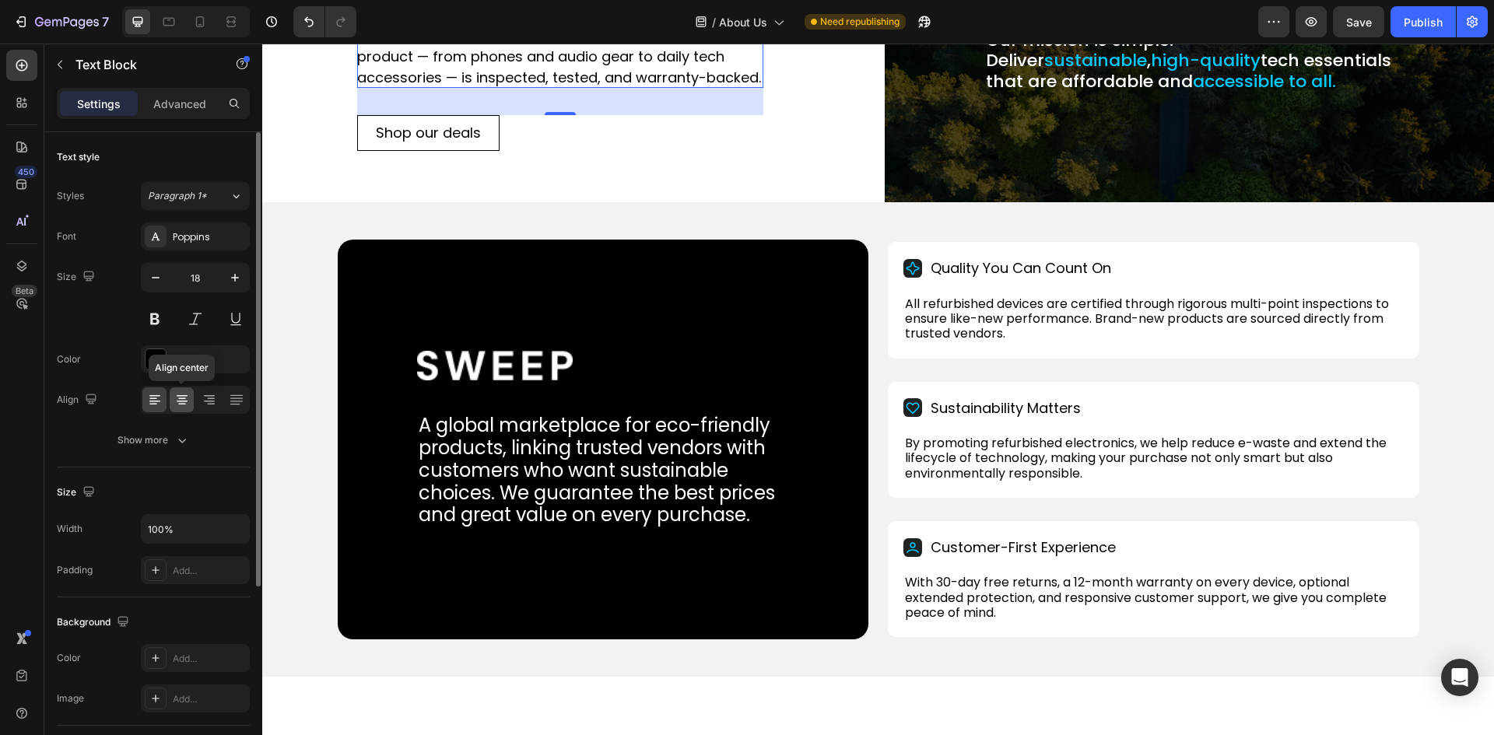
click at [183, 405] on icon at bounding box center [182, 400] width 16 height 16
click at [150, 402] on icon at bounding box center [155, 400] width 16 height 16
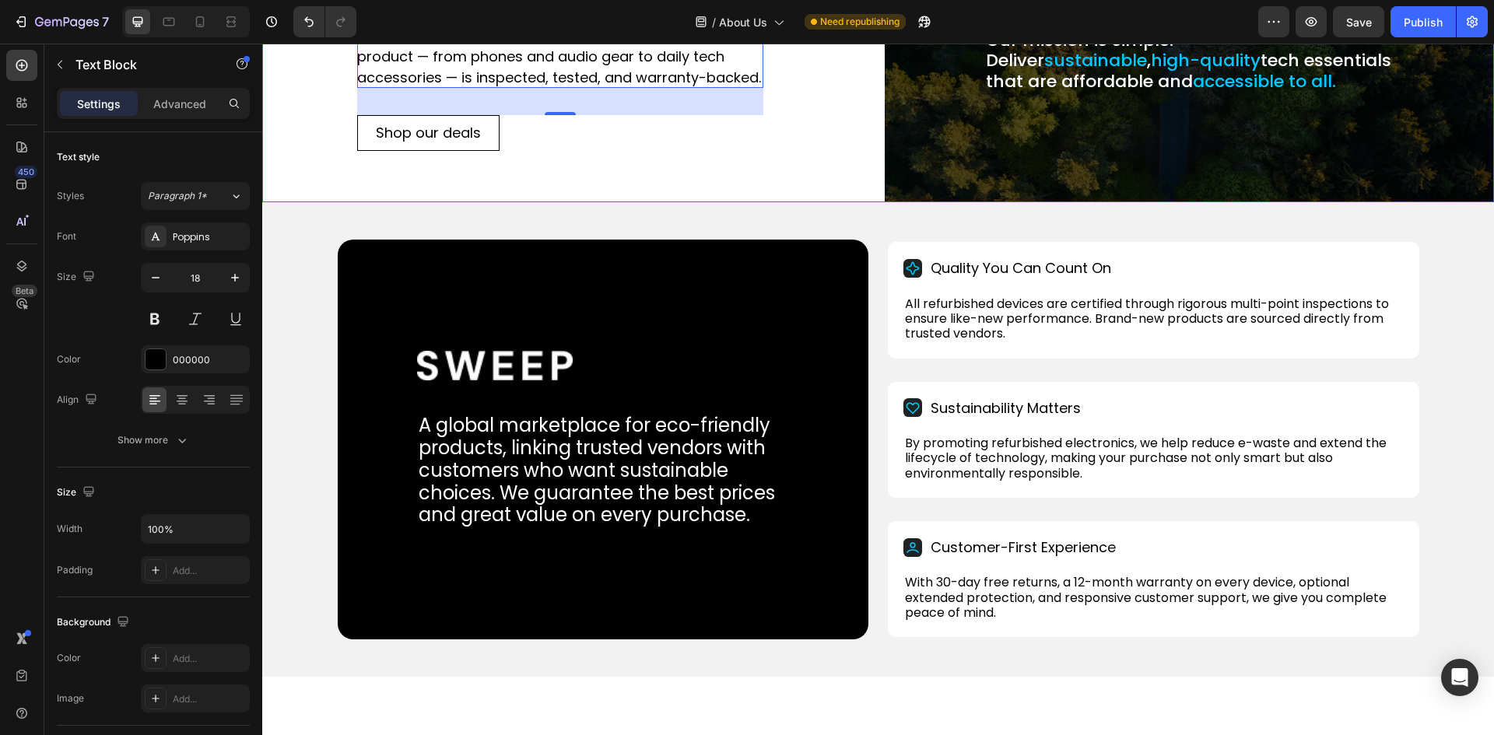
click at [365, 202] on div "We bring customers high-quality refurbished and brand-new devices, combining va…" at bounding box center [567, 61] width 610 height 282
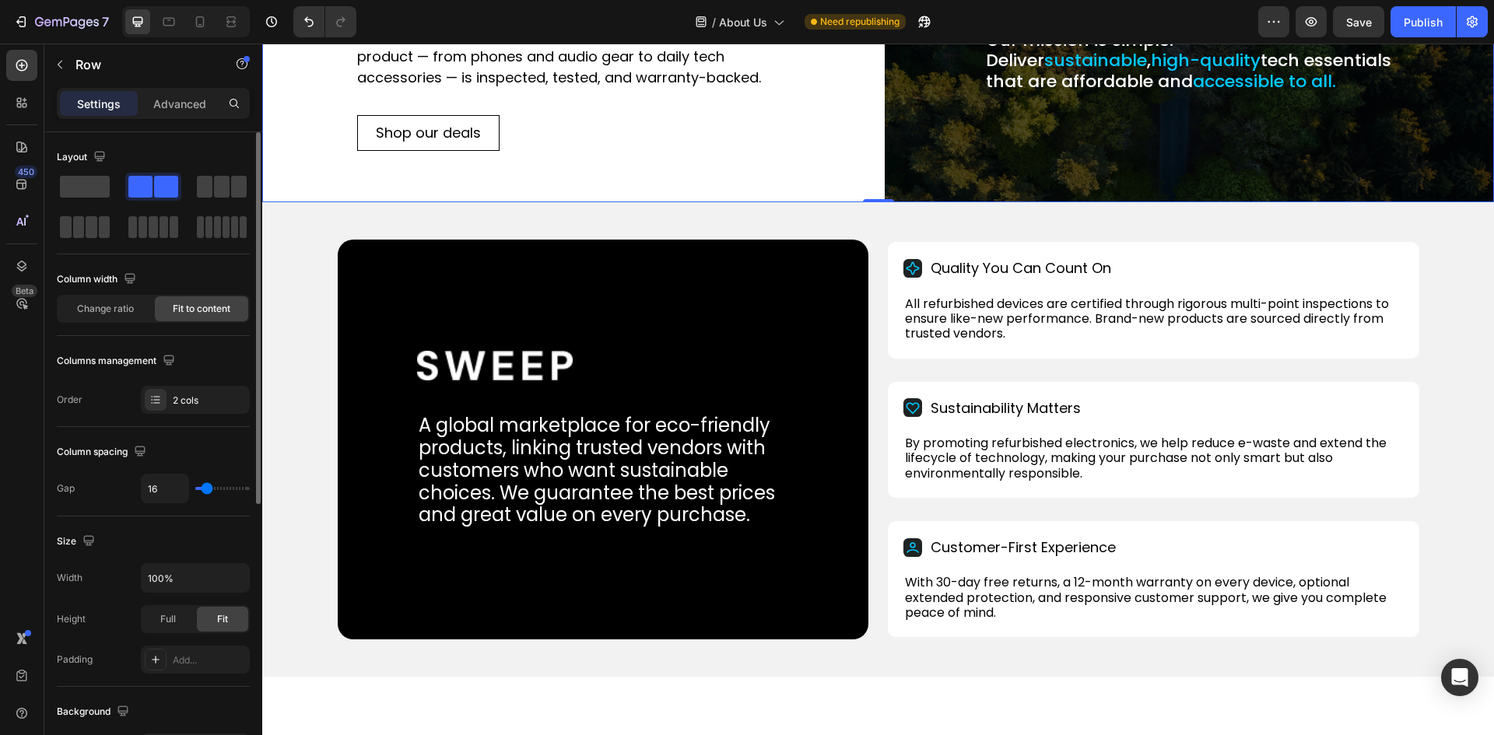
type input "11"
type input "7"
type input "0"
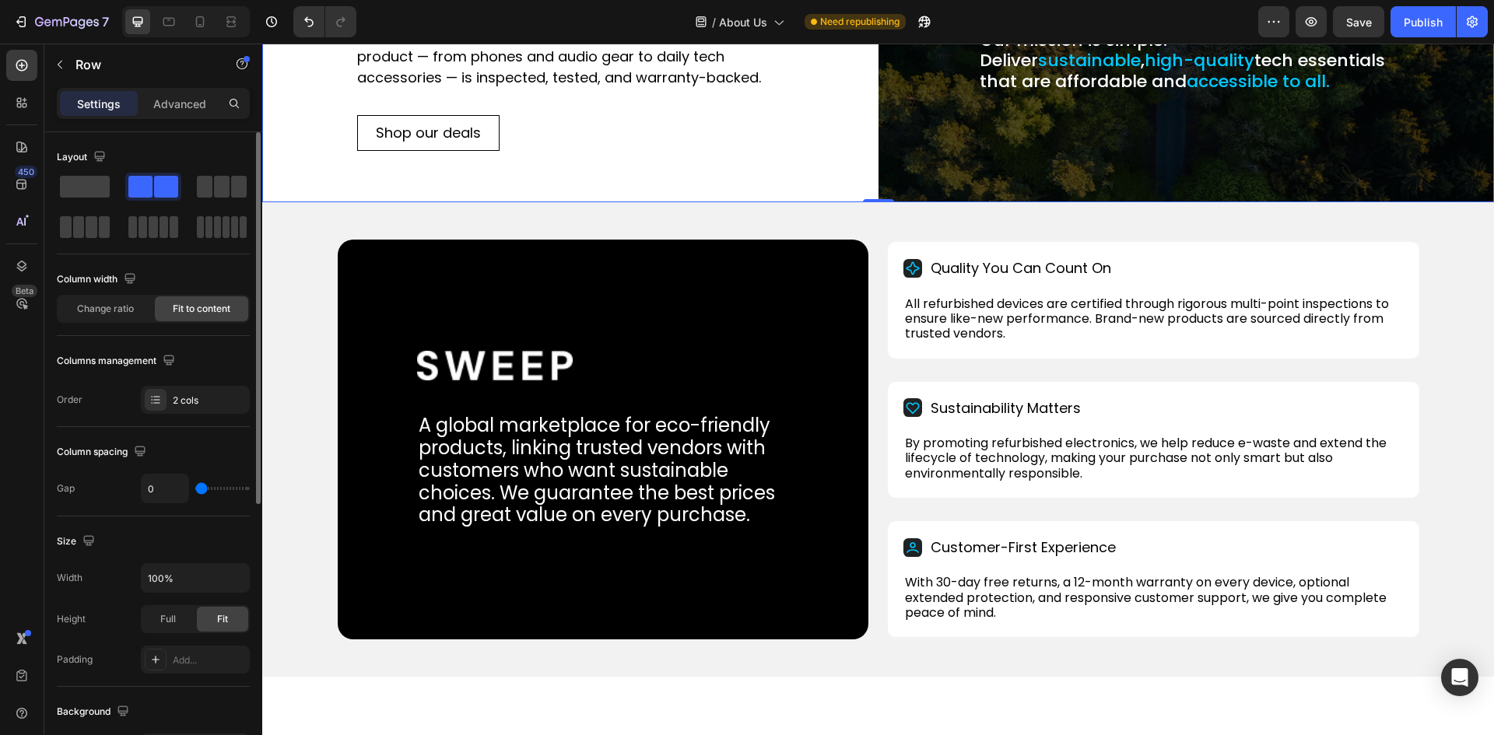
drag, startPoint x: 206, startPoint y: 486, endPoint x: 187, endPoint y: 489, distance: 19.6
type input "0"
click at [195, 489] on input "range" at bounding box center [222, 488] width 54 height 3
click at [159, 484] on input "0" at bounding box center [165, 489] width 47 height 28
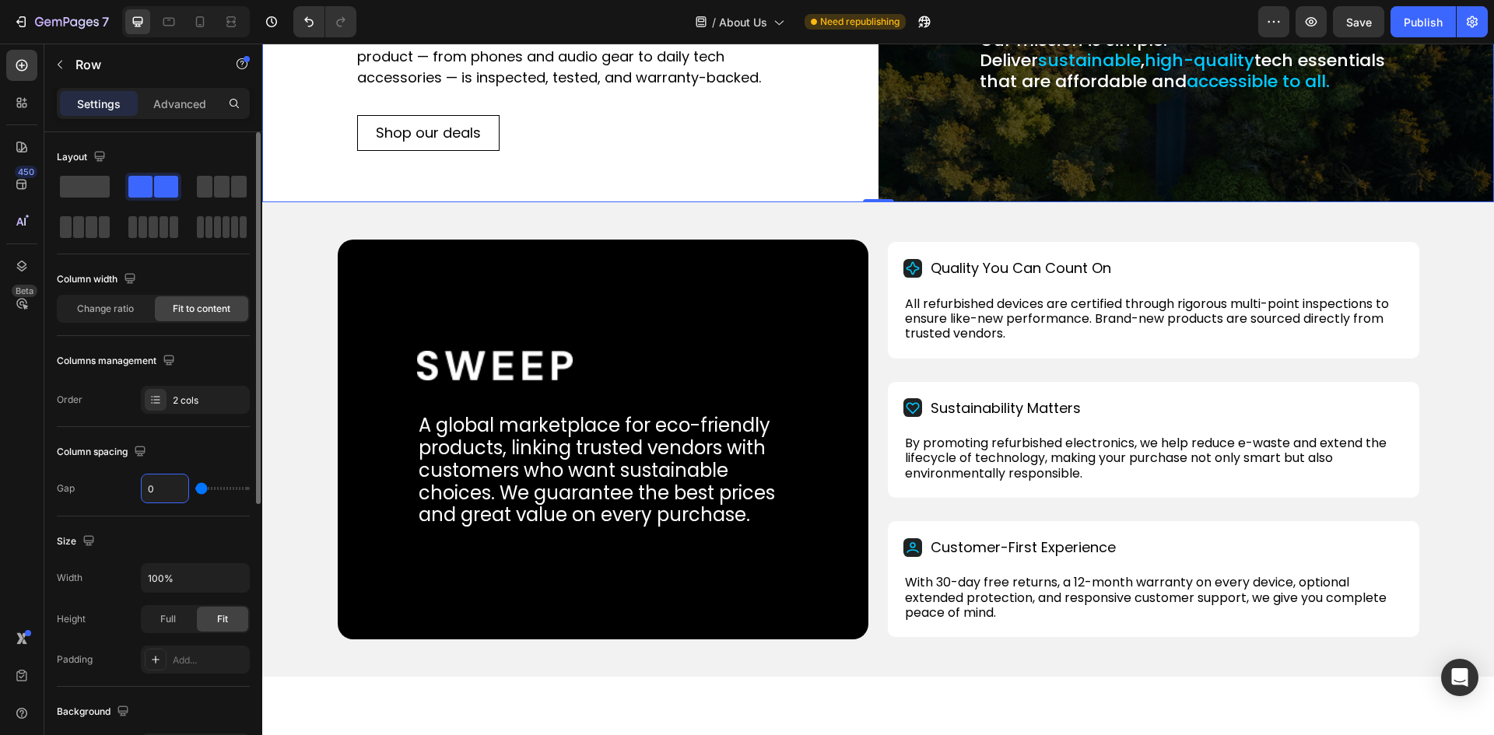
type input "1"
type input "11"
type input "112"
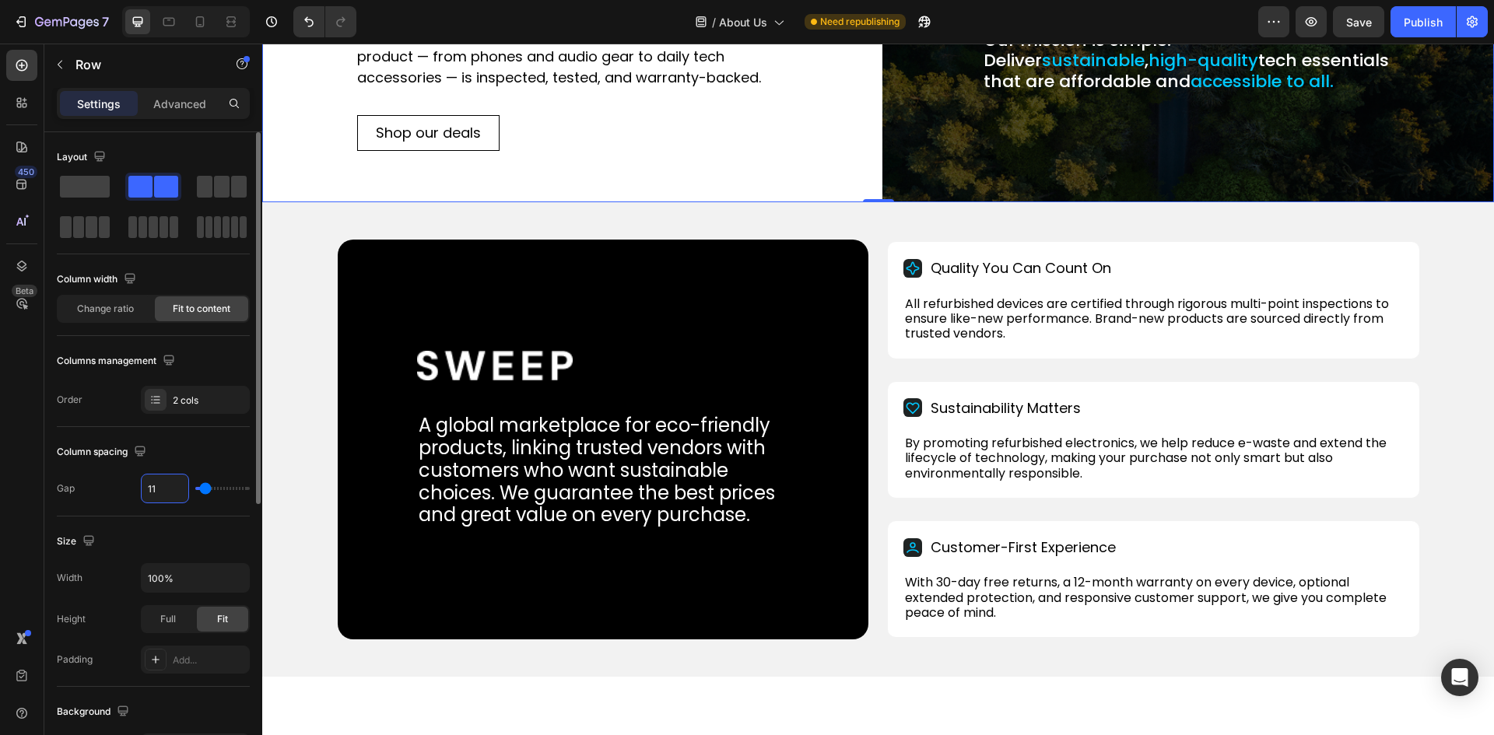
type input "112"
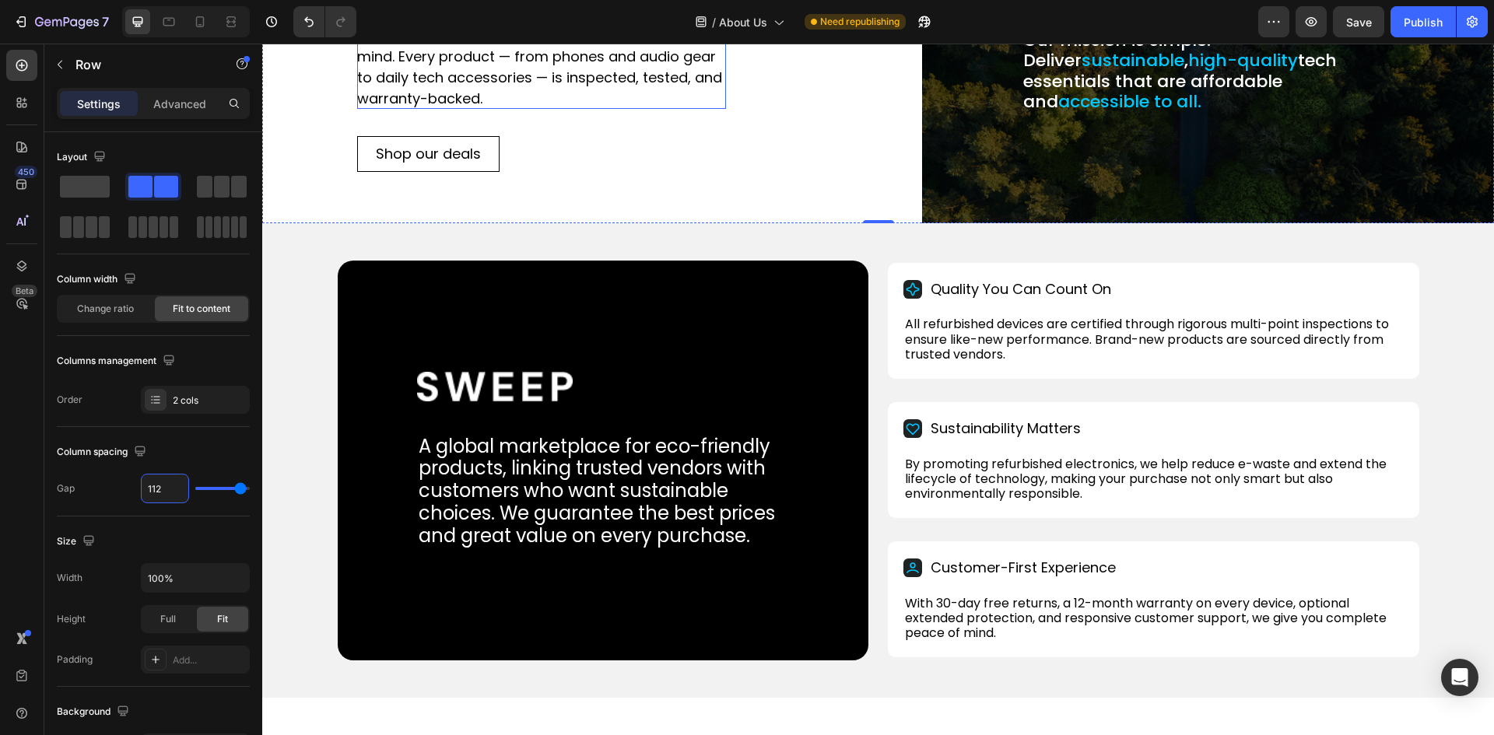
click at [425, 109] on p "We bring customers high-quality refurbished and brand-new devices, combining va…" at bounding box center [541, 56] width 369 height 105
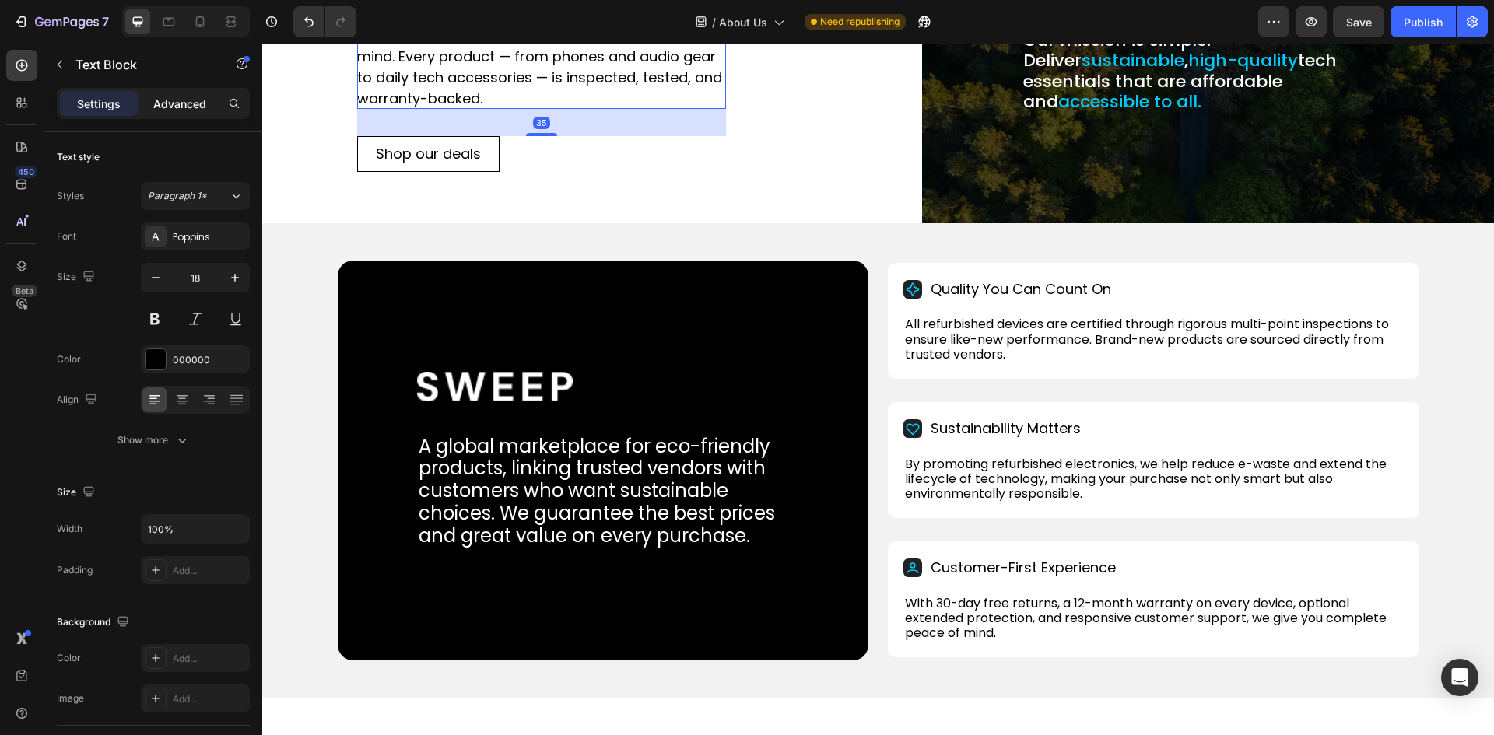
click at [188, 96] on p "Advanced" at bounding box center [179, 104] width 53 height 16
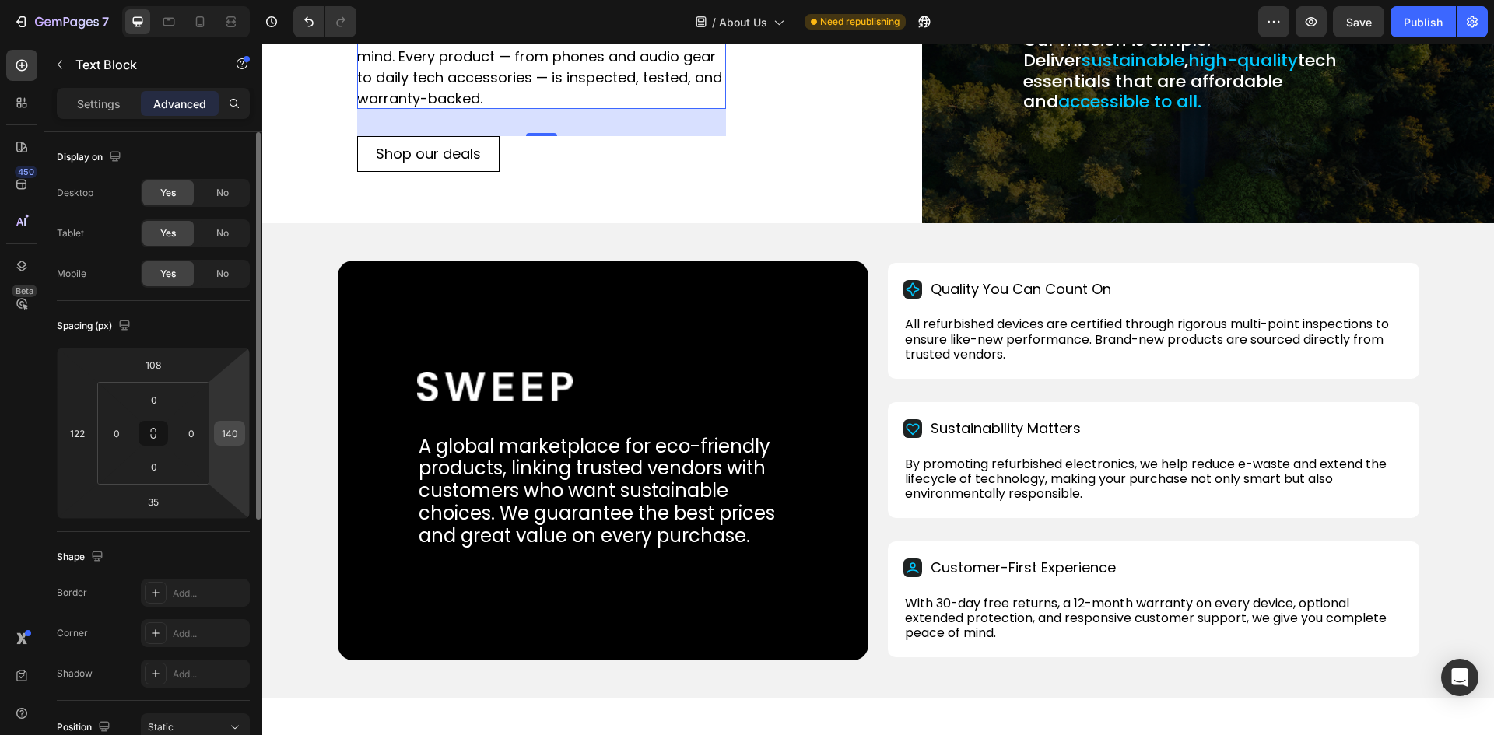
click at [233, 432] on input "140" at bounding box center [229, 433] width 23 height 23
click at [233, 433] on input "140" at bounding box center [229, 433] width 23 height 23
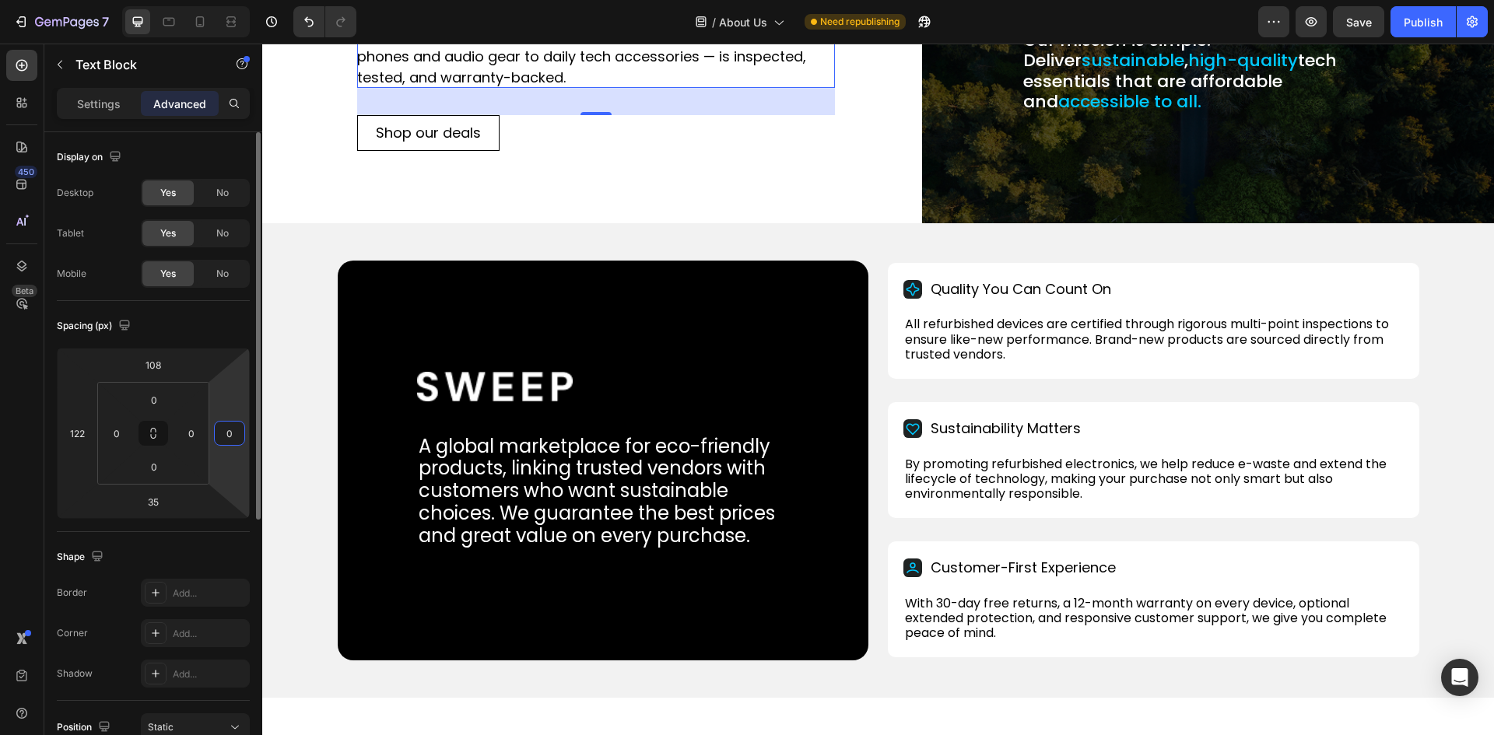
drag, startPoint x: 223, startPoint y: 433, endPoint x: 237, endPoint y: 433, distance: 14.0
click at [237, 433] on input "0" at bounding box center [229, 433] width 23 height 23
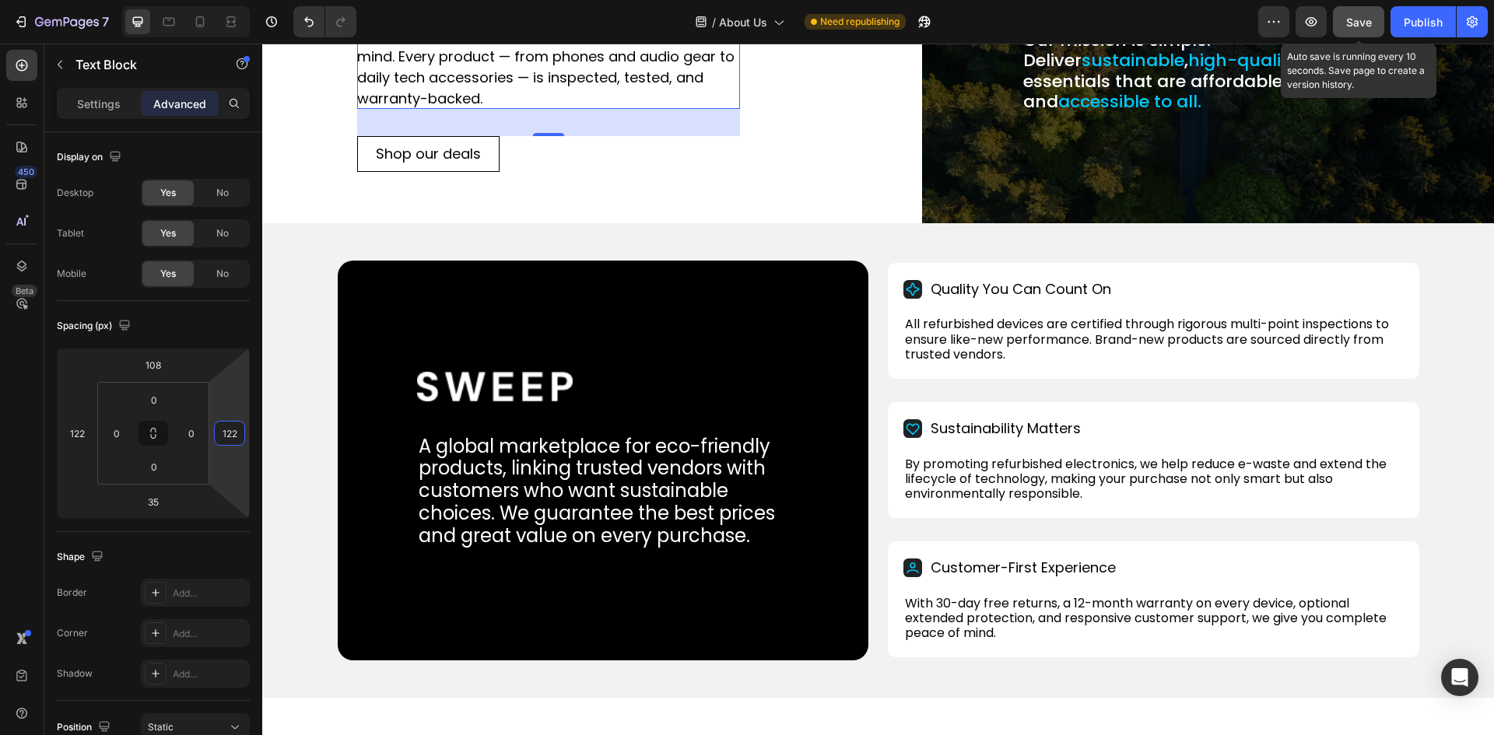
click at [1366, 28] on span "Save" at bounding box center [1359, 22] width 26 height 13
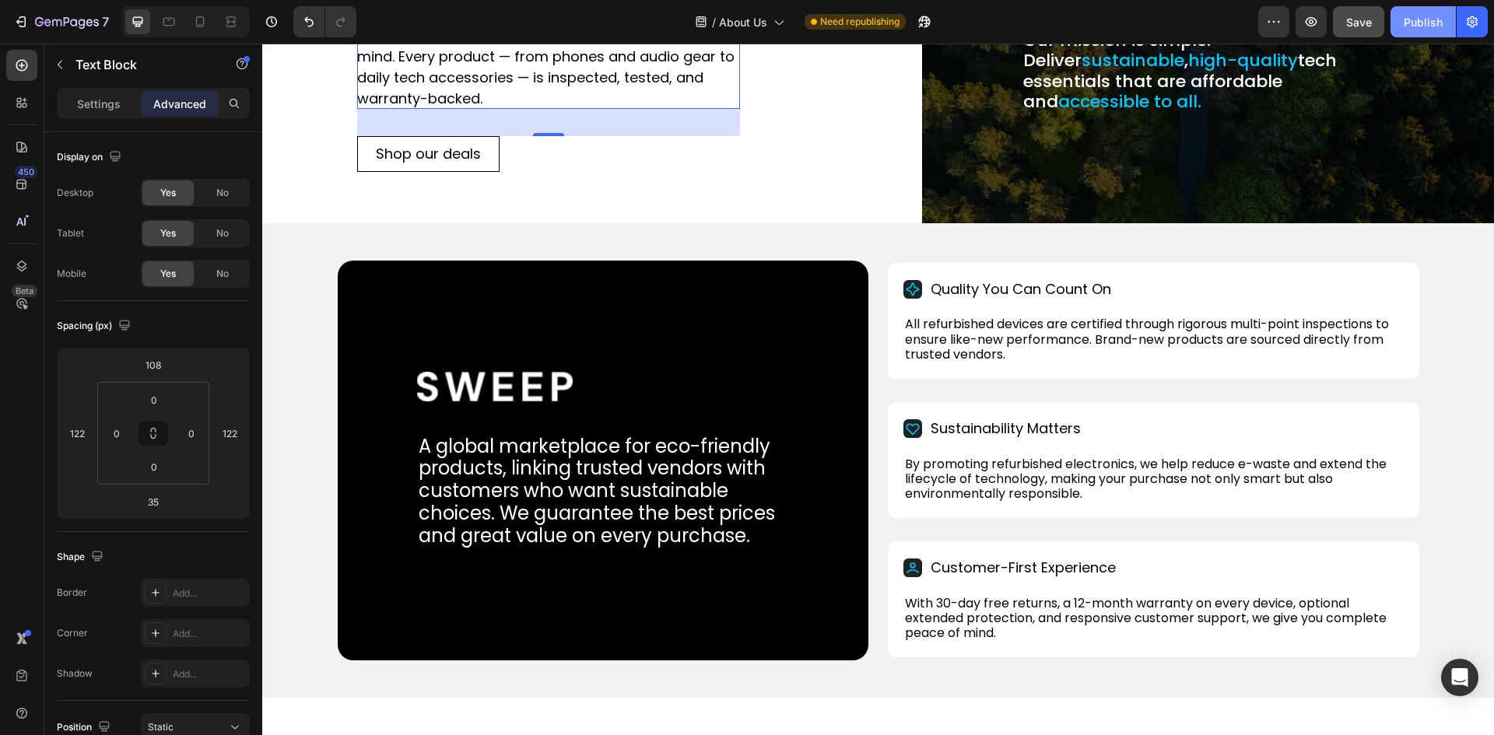
click at [1419, 28] on div "Publish" at bounding box center [1422, 22] width 39 height 16
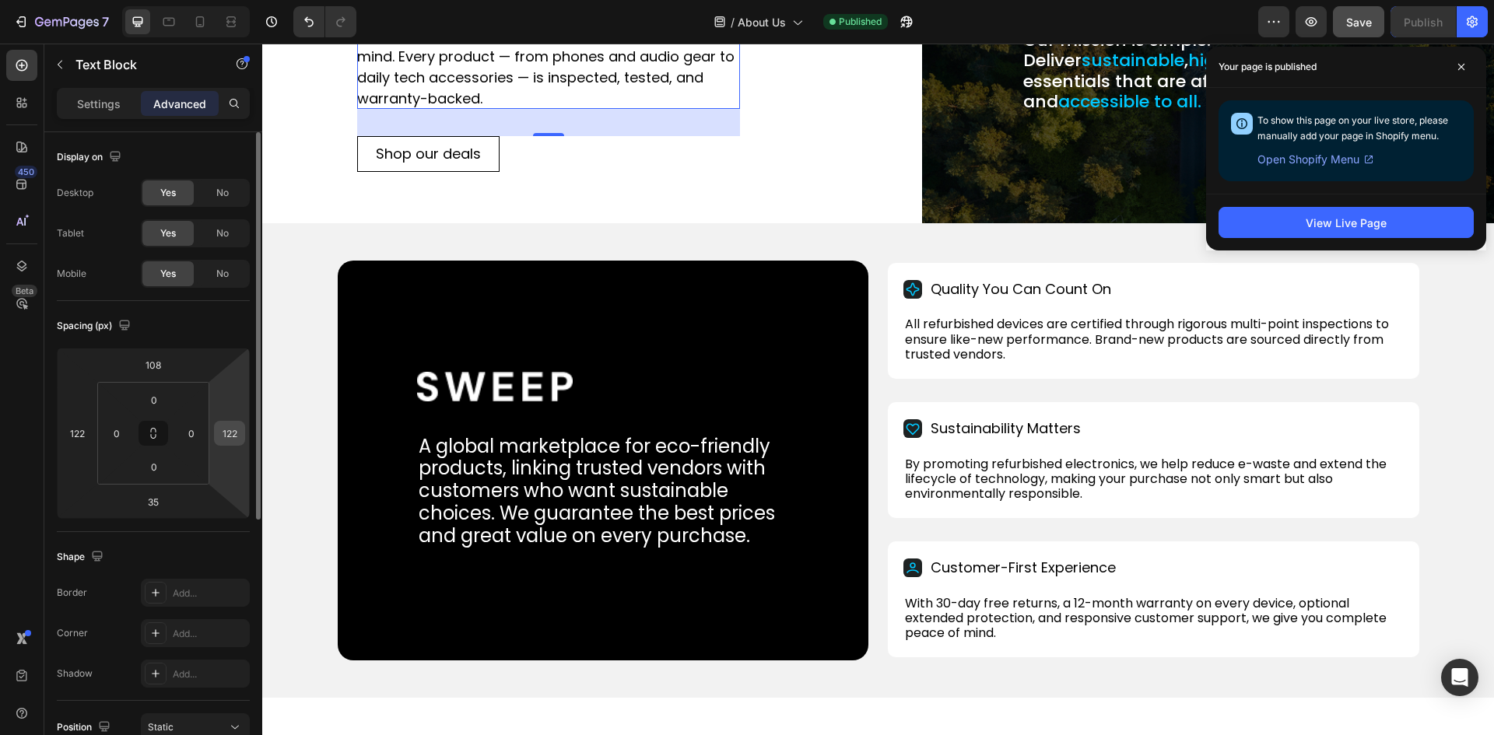
click at [230, 427] on input "122" at bounding box center [229, 433] width 23 height 23
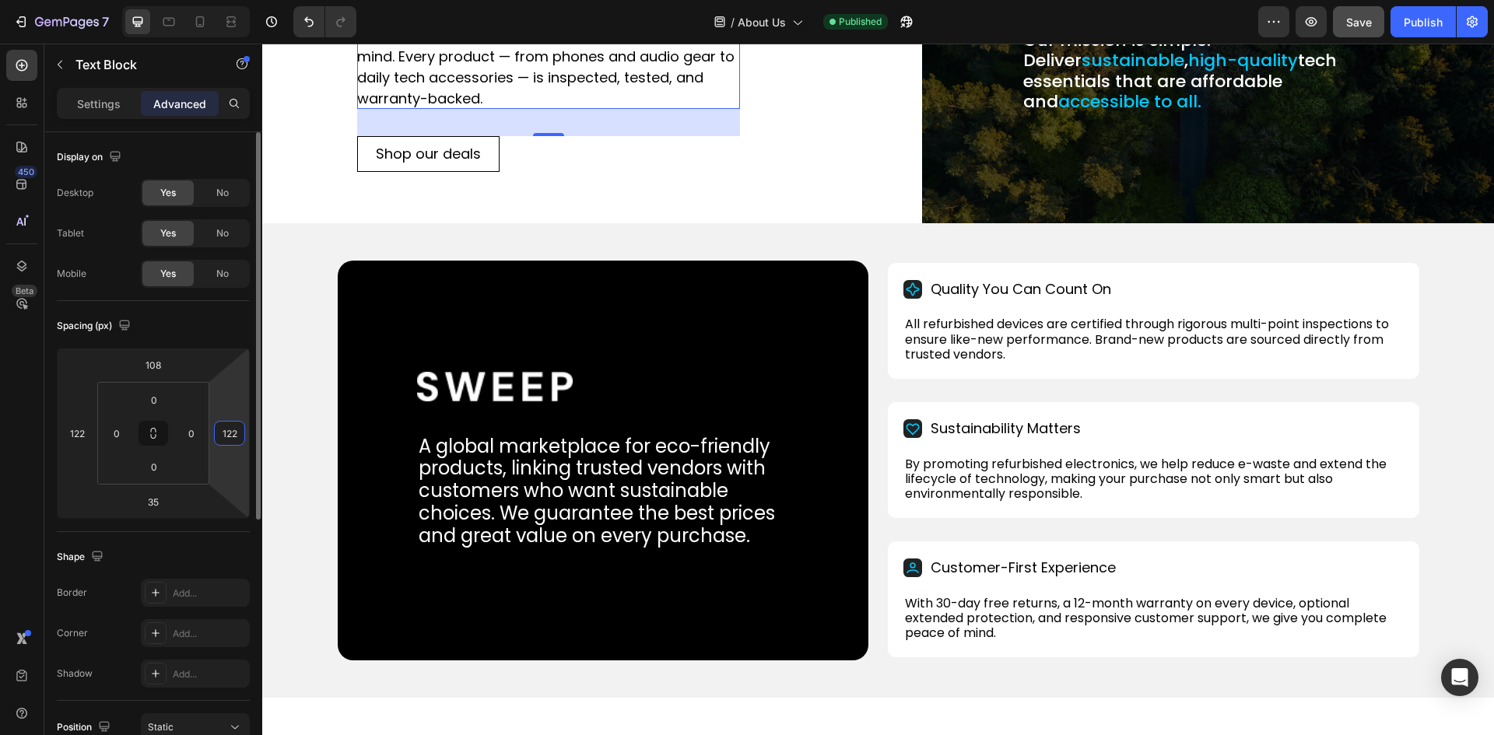
click at [230, 427] on input "122" at bounding box center [229, 433] width 23 height 23
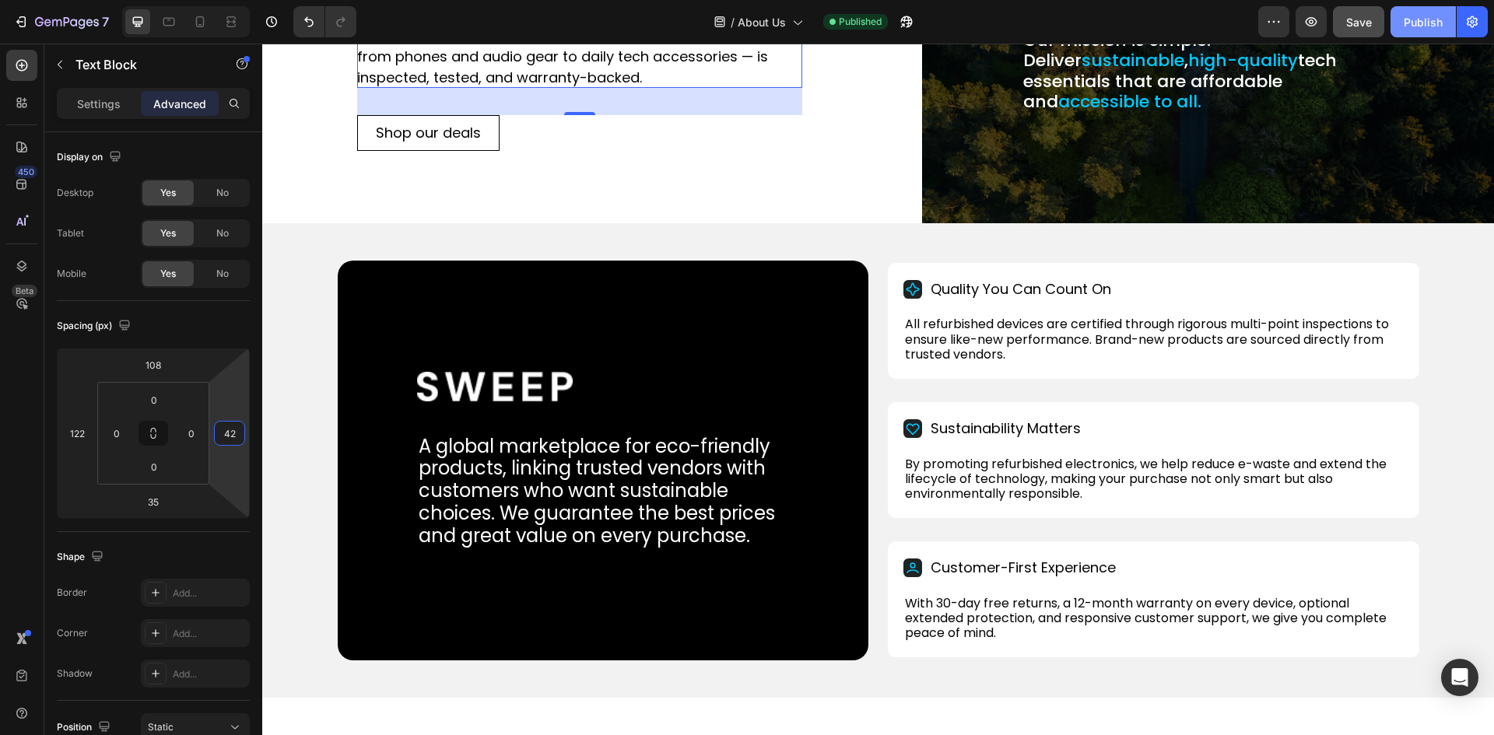
type input "42"
click at [1424, 30] on button "Publish" at bounding box center [1422, 21] width 65 height 31
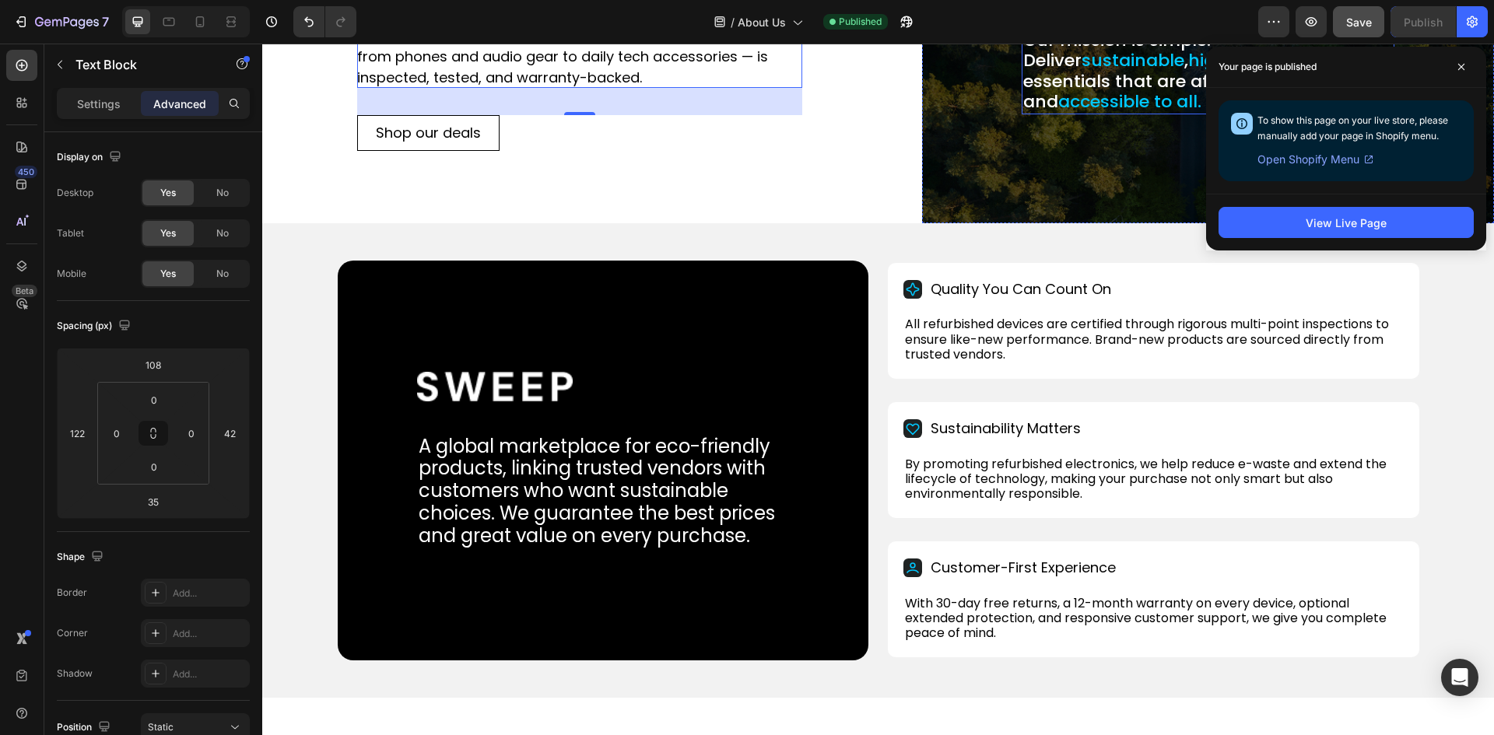
click at [1053, 113] on p "Our mission is simple: Deliver sustainable , high-quality tech essentials that …" at bounding box center [1208, 71] width 370 height 82
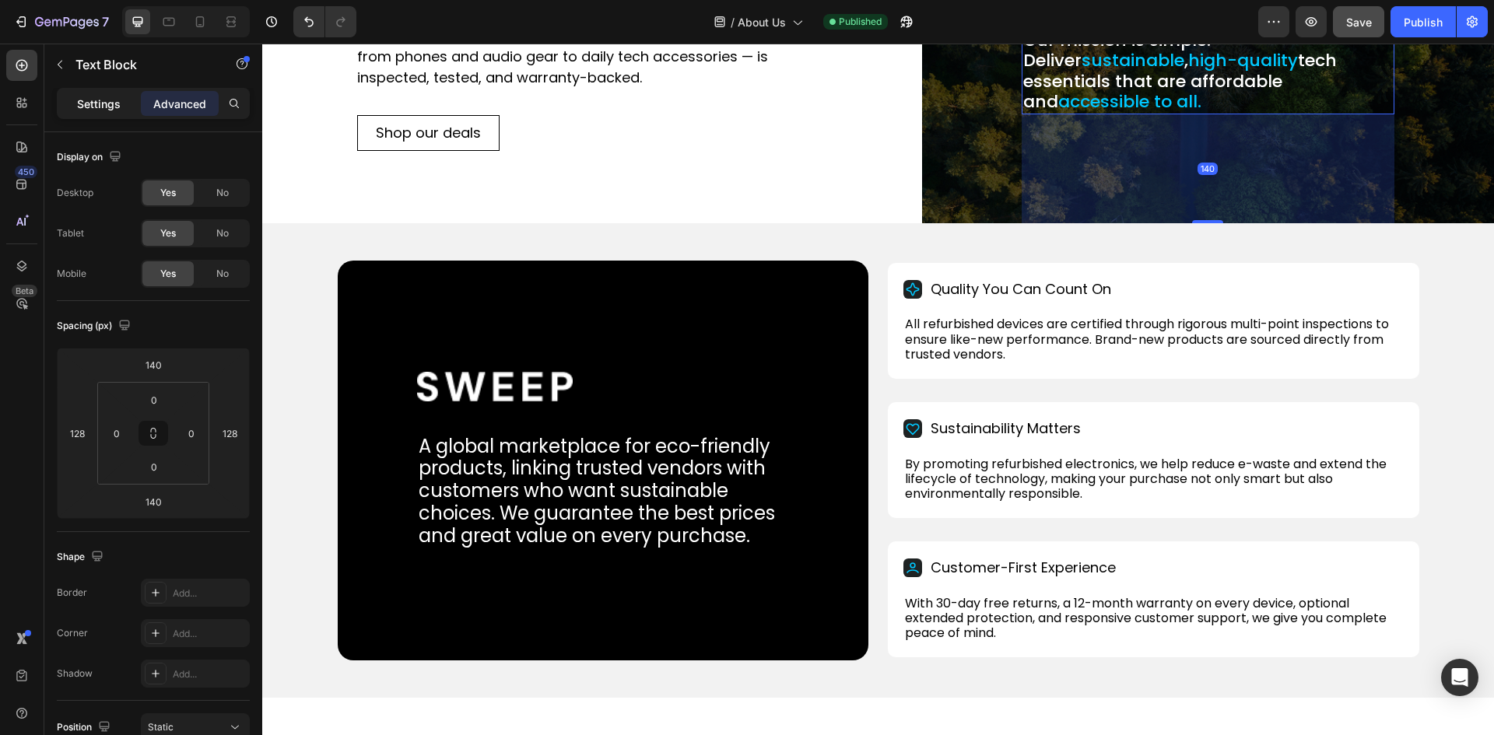
click at [96, 107] on p "Settings" at bounding box center [99, 104] width 44 height 16
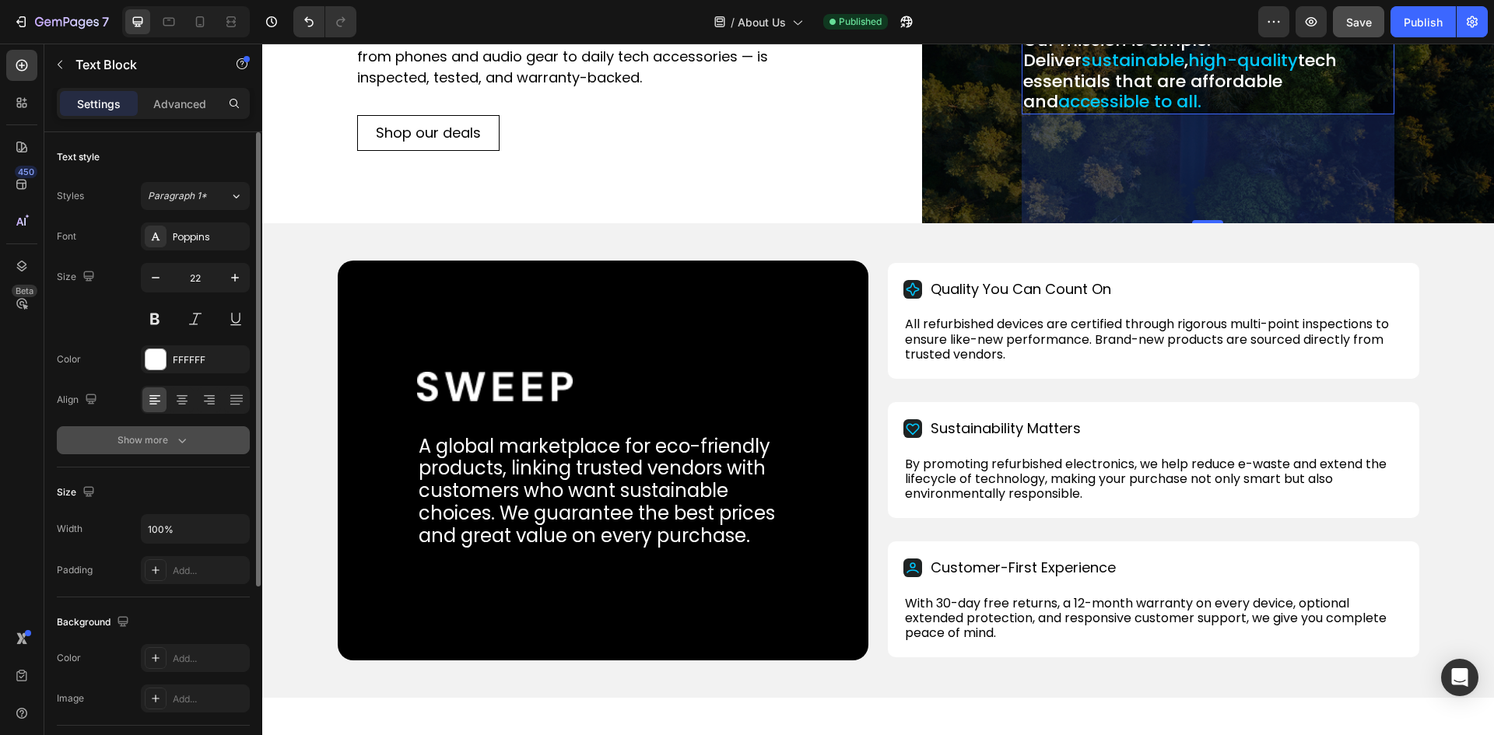
click at [145, 443] on div "Show more" at bounding box center [153, 440] width 72 height 16
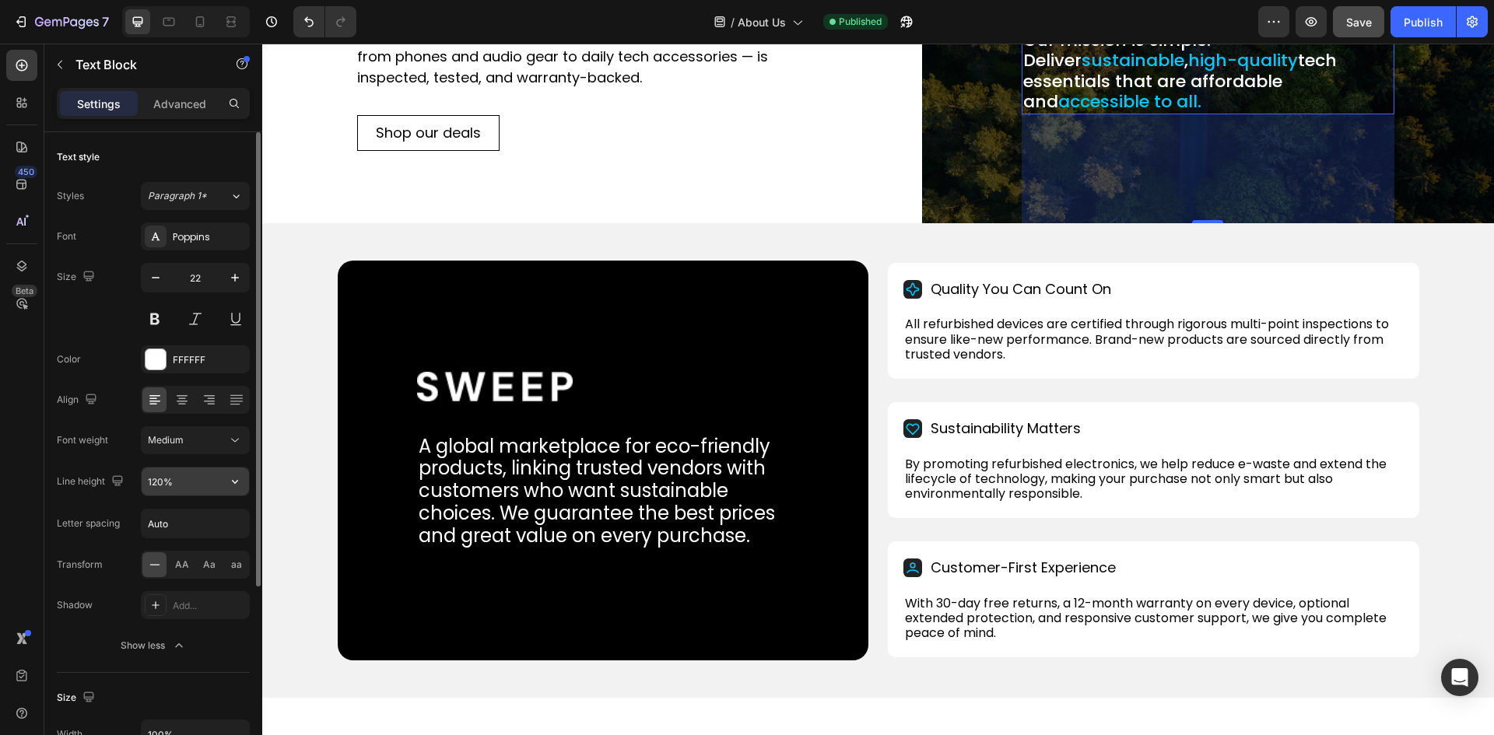
click at [177, 485] on input "120%" at bounding box center [195, 481] width 107 height 28
click at [233, 489] on button "button" at bounding box center [235, 481] width 28 height 28
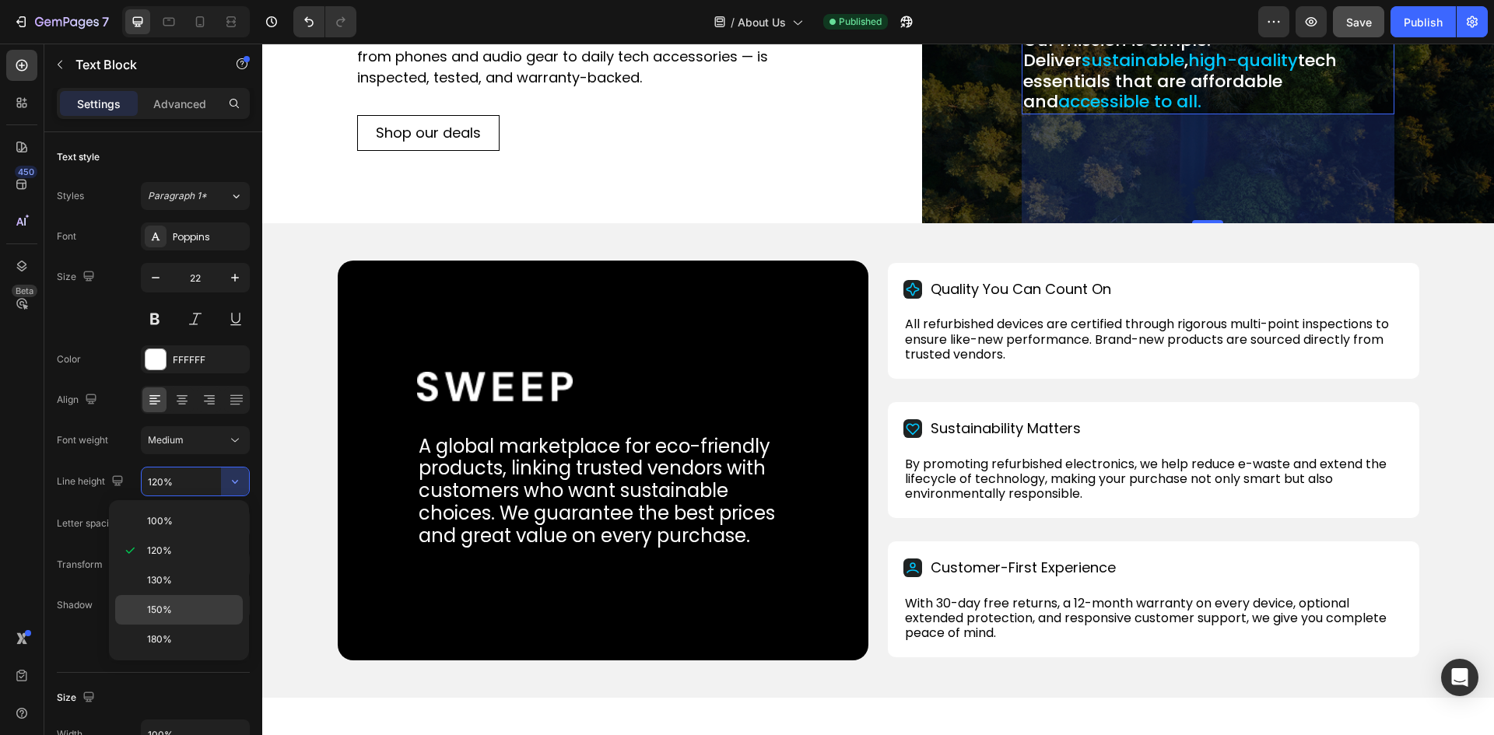
click at [157, 605] on span "150%" at bounding box center [159, 610] width 25 height 14
type input "150%"
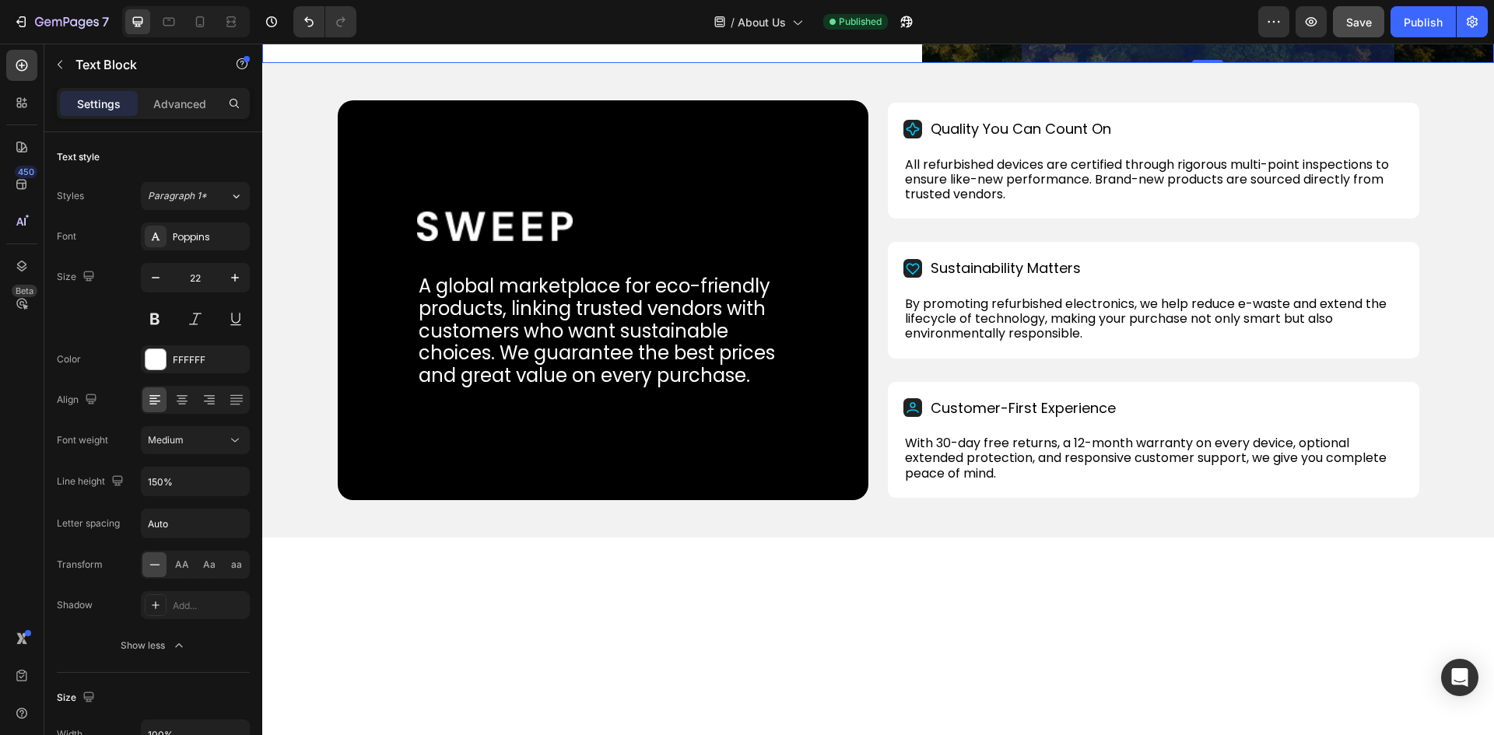
scroll to position [389, 0]
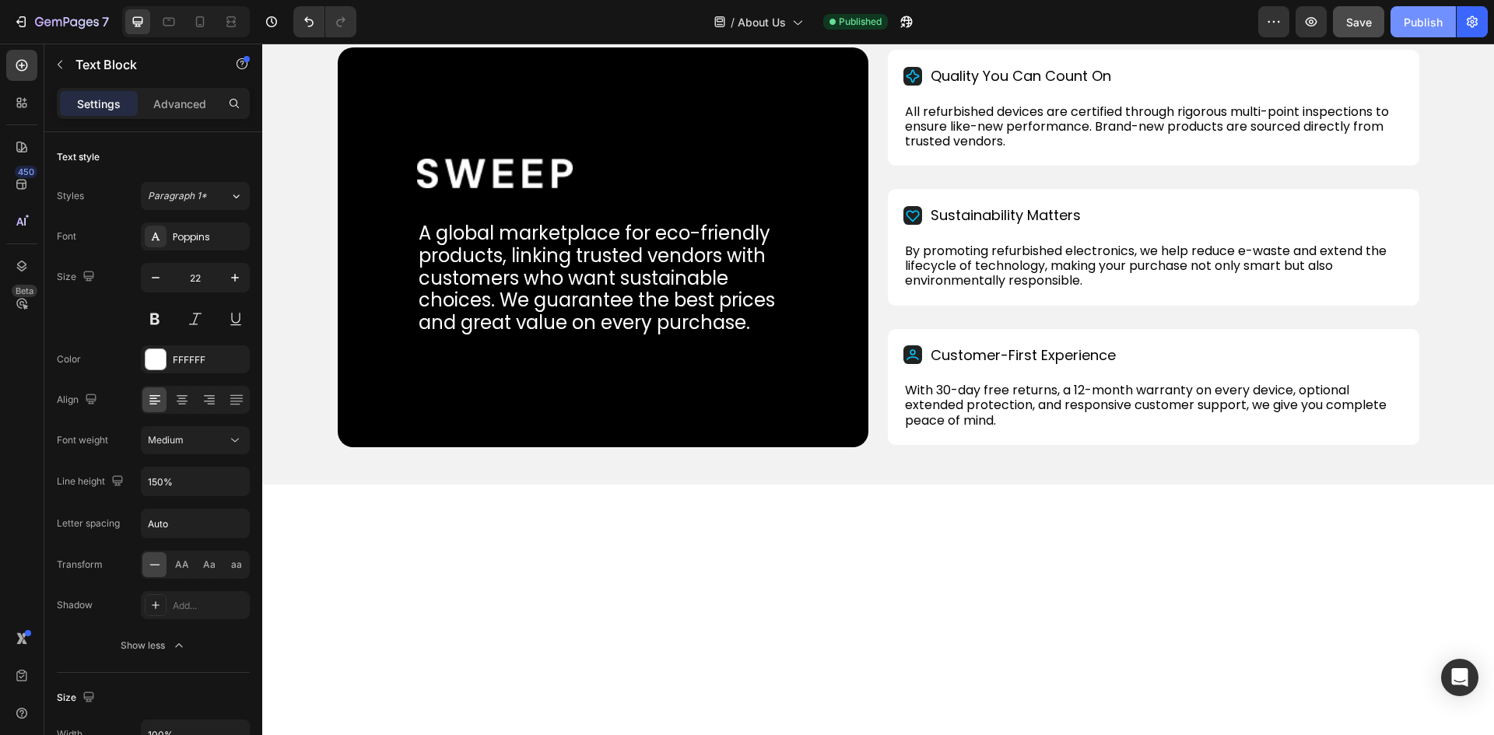
click at [1434, 22] on div "Publish" at bounding box center [1422, 22] width 39 height 16
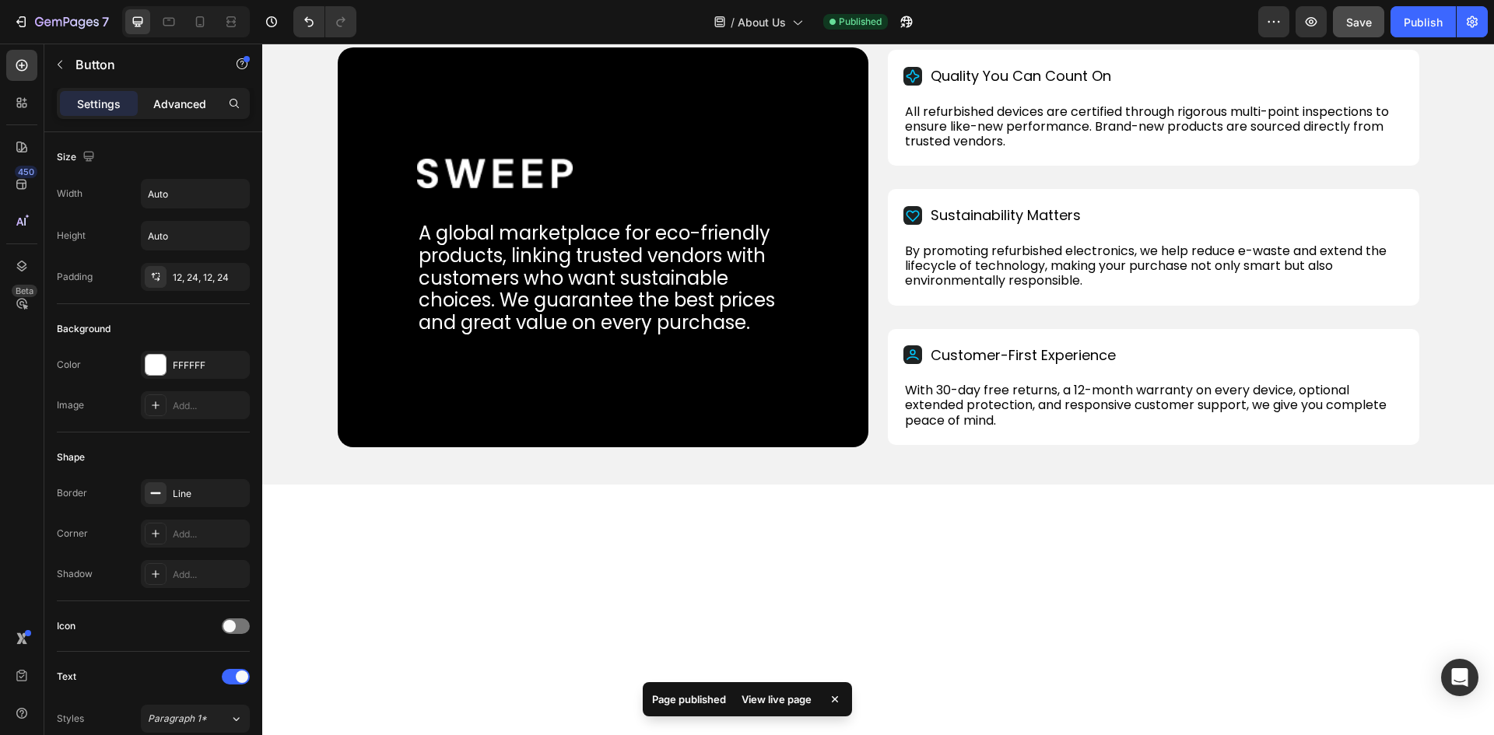
click at [170, 101] on p "Advanced" at bounding box center [179, 104] width 53 height 16
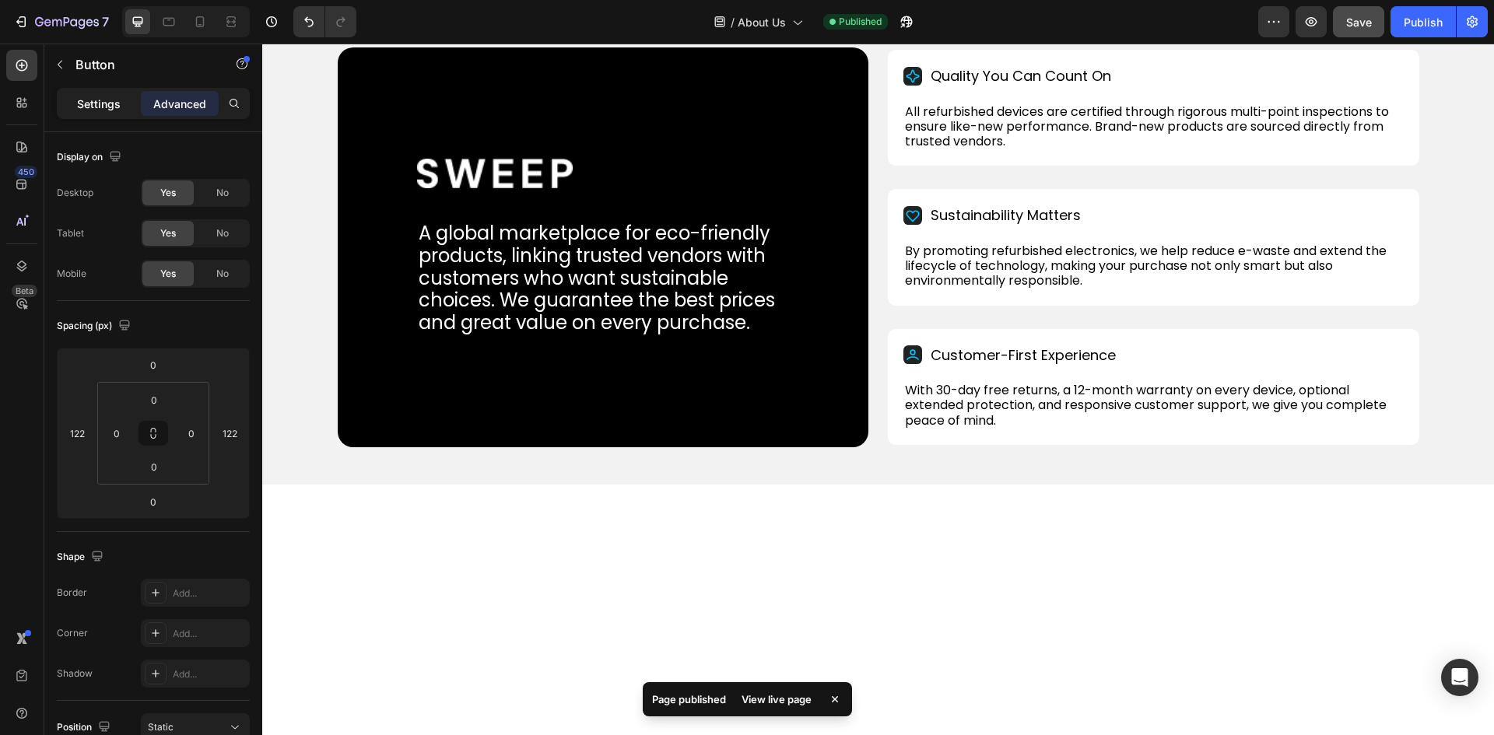
click at [87, 110] on p "Settings" at bounding box center [99, 104] width 44 height 16
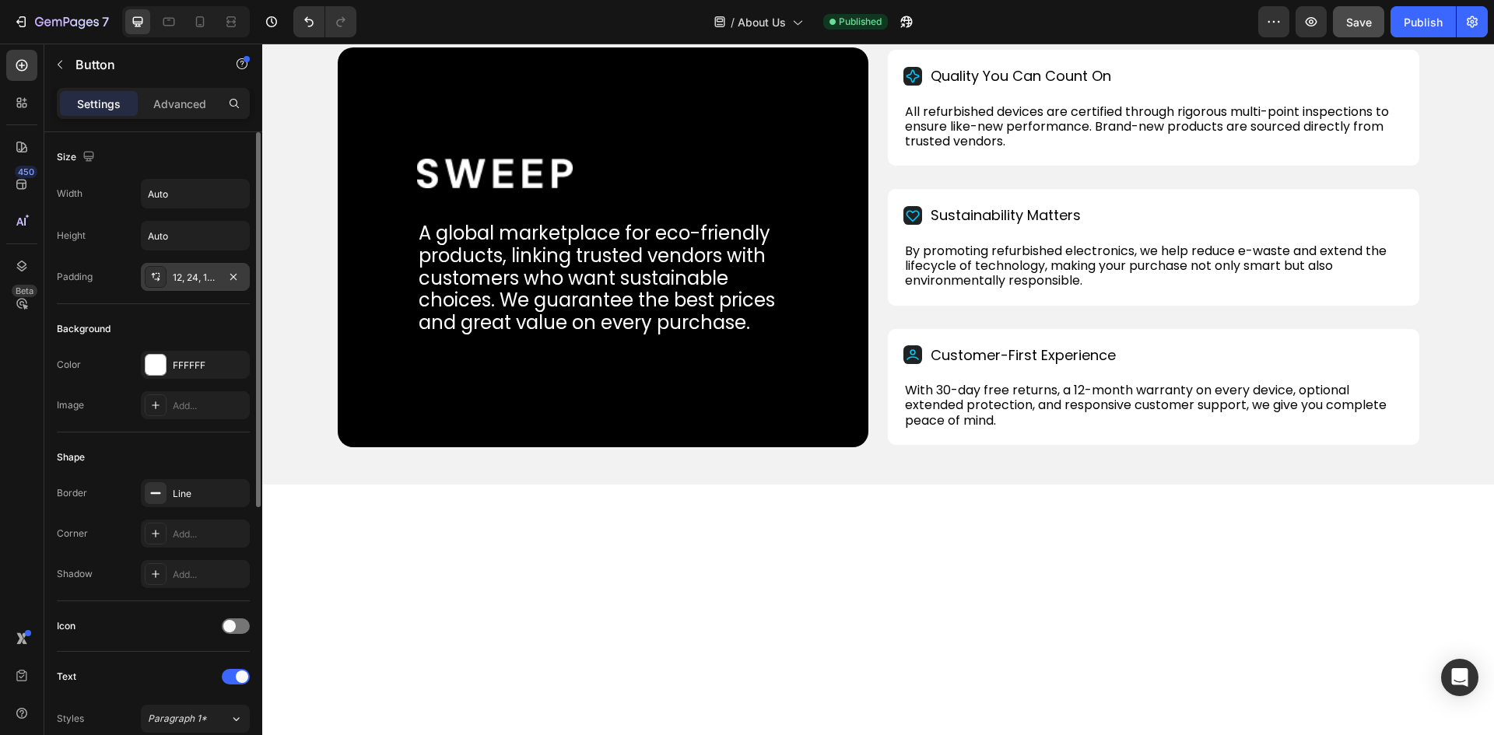
click at [194, 269] on div "12, 24, 12, 24" at bounding box center [195, 277] width 109 height 28
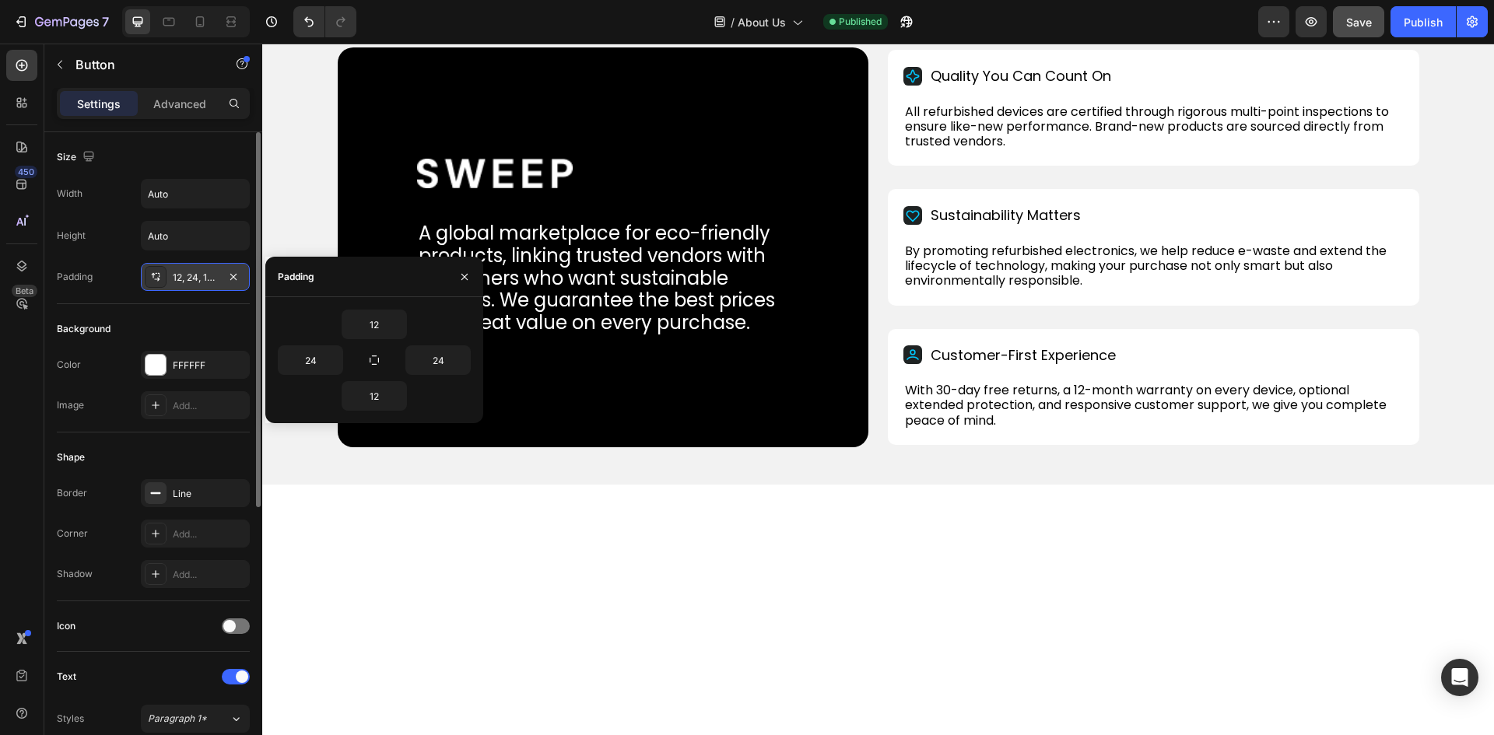
click at [201, 278] on div "12, 24, 12, 24" at bounding box center [195, 278] width 45 height 14
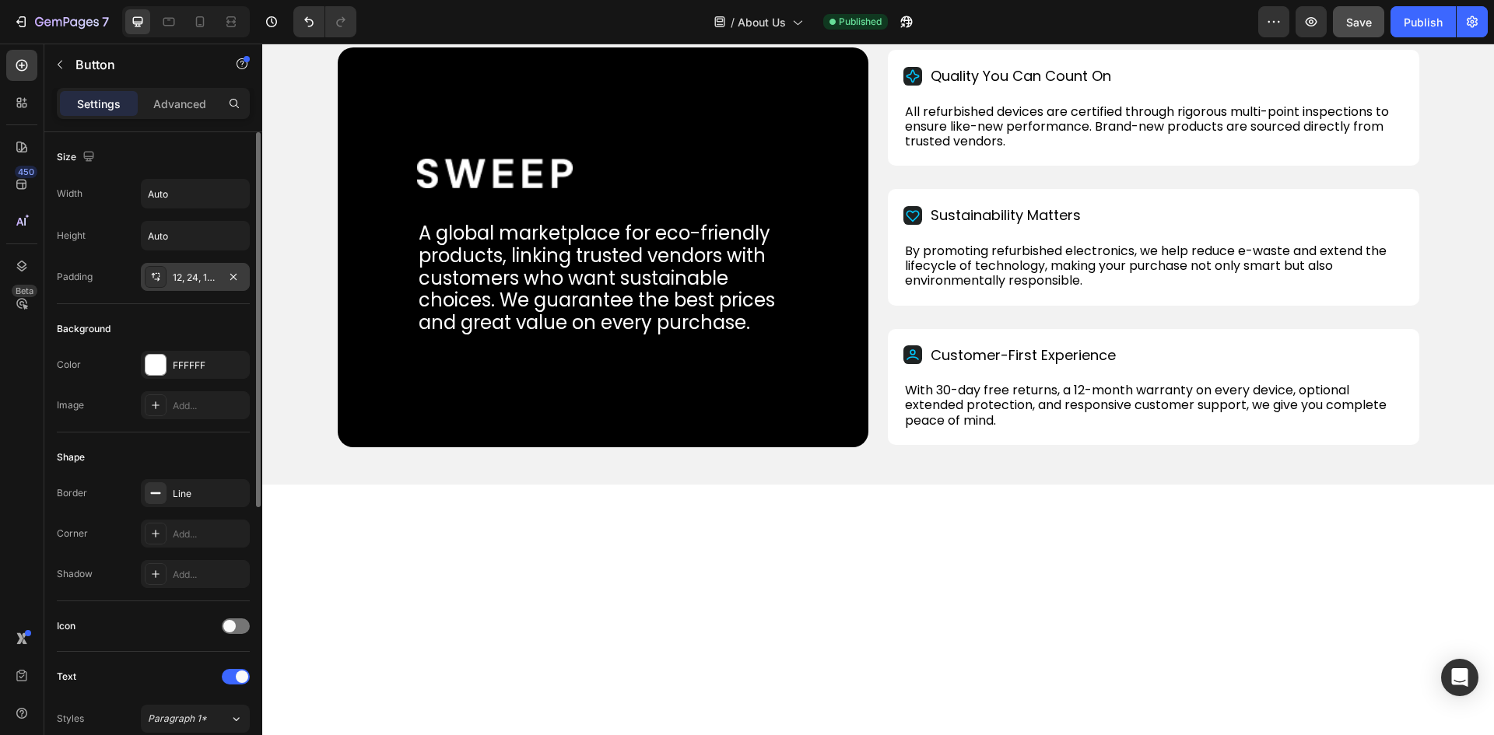
click at [189, 276] on div "12, 24, 12, 24" at bounding box center [195, 278] width 45 height 14
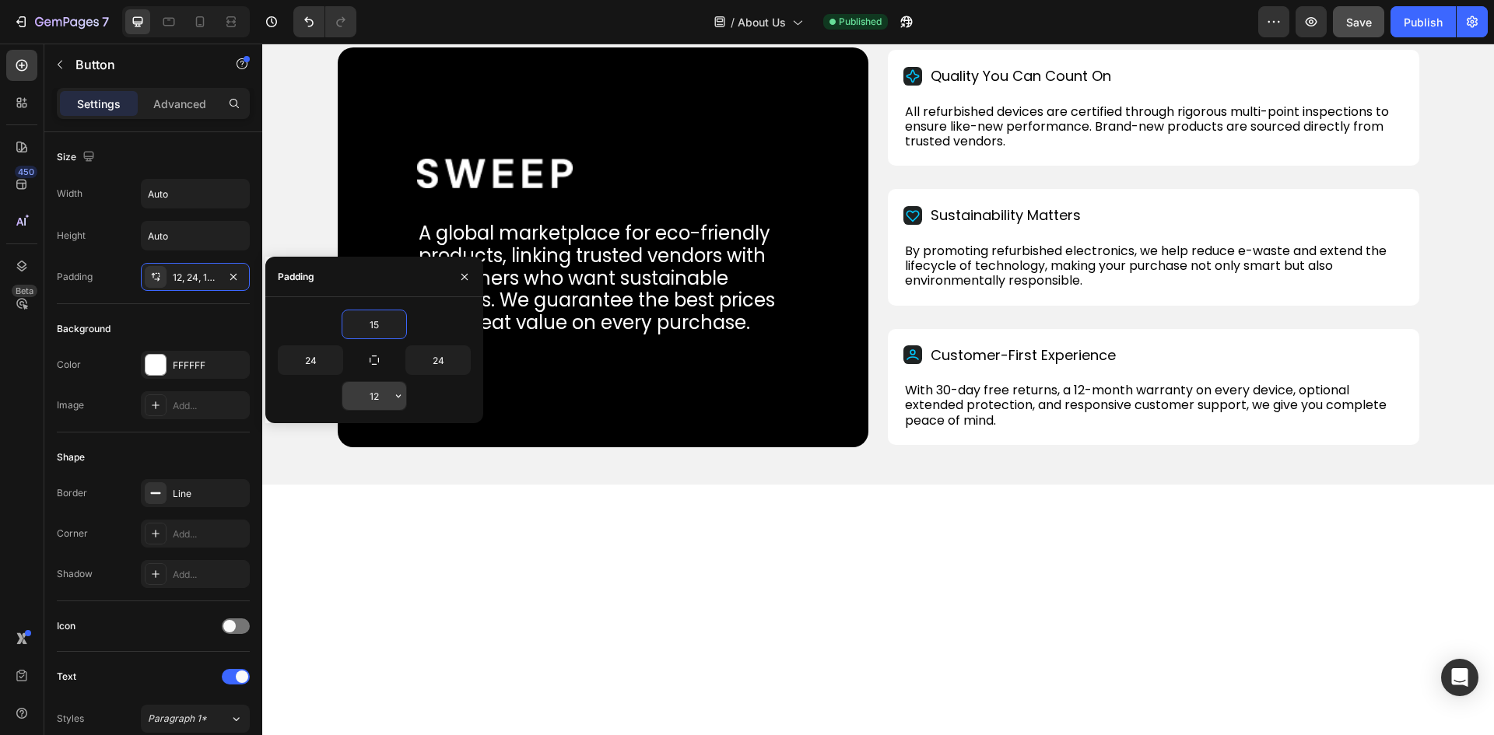
type input "15"
click at [370, 392] on input "12" at bounding box center [374, 396] width 64 height 28
type input "15"
click at [306, 357] on input "24" at bounding box center [310, 360] width 64 height 28
type input "20"
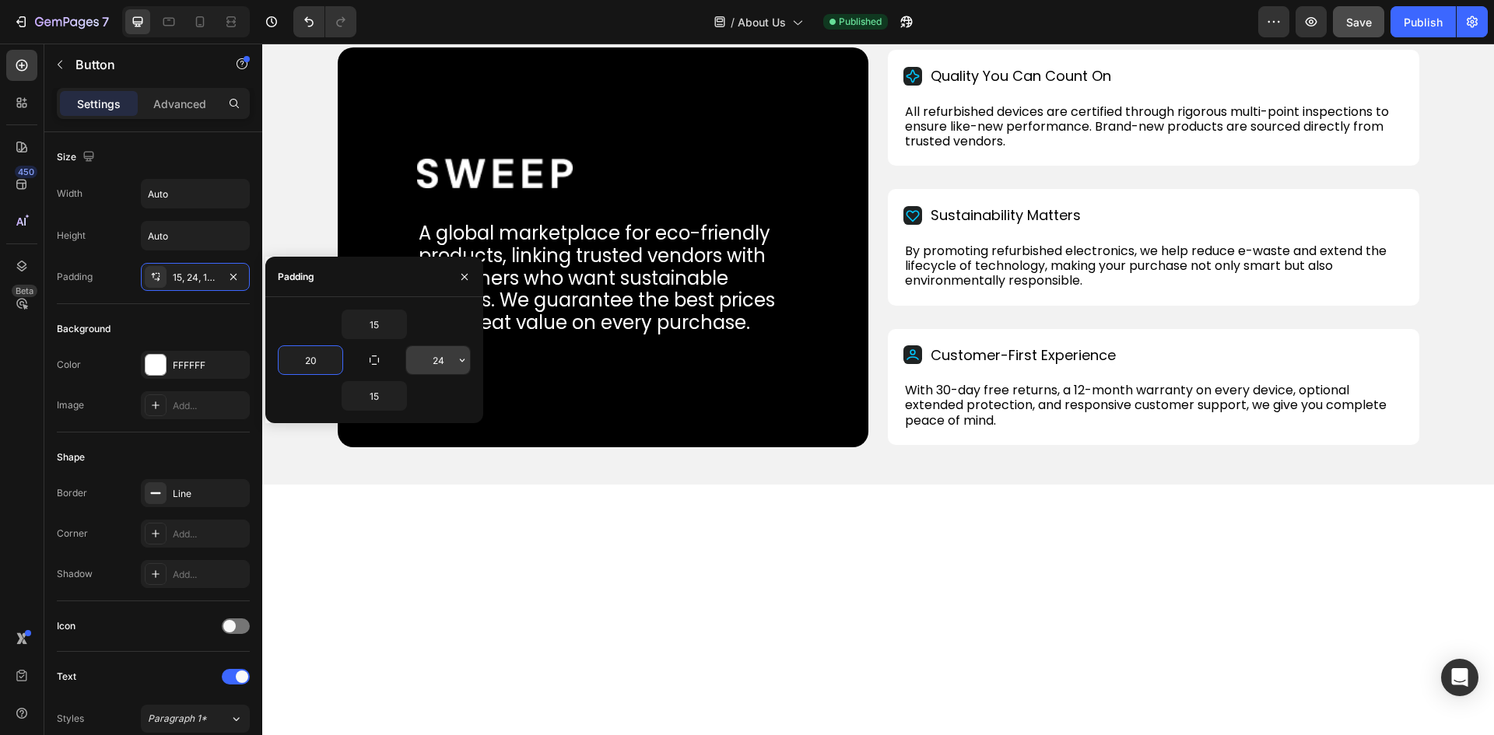
click at [434, 365] on input "24" at bounding box center [438, 360] width 64 height 28
type input "20"
click at [468, 281] on icon "button" at bounding box center [464, 277] width 12 height 12
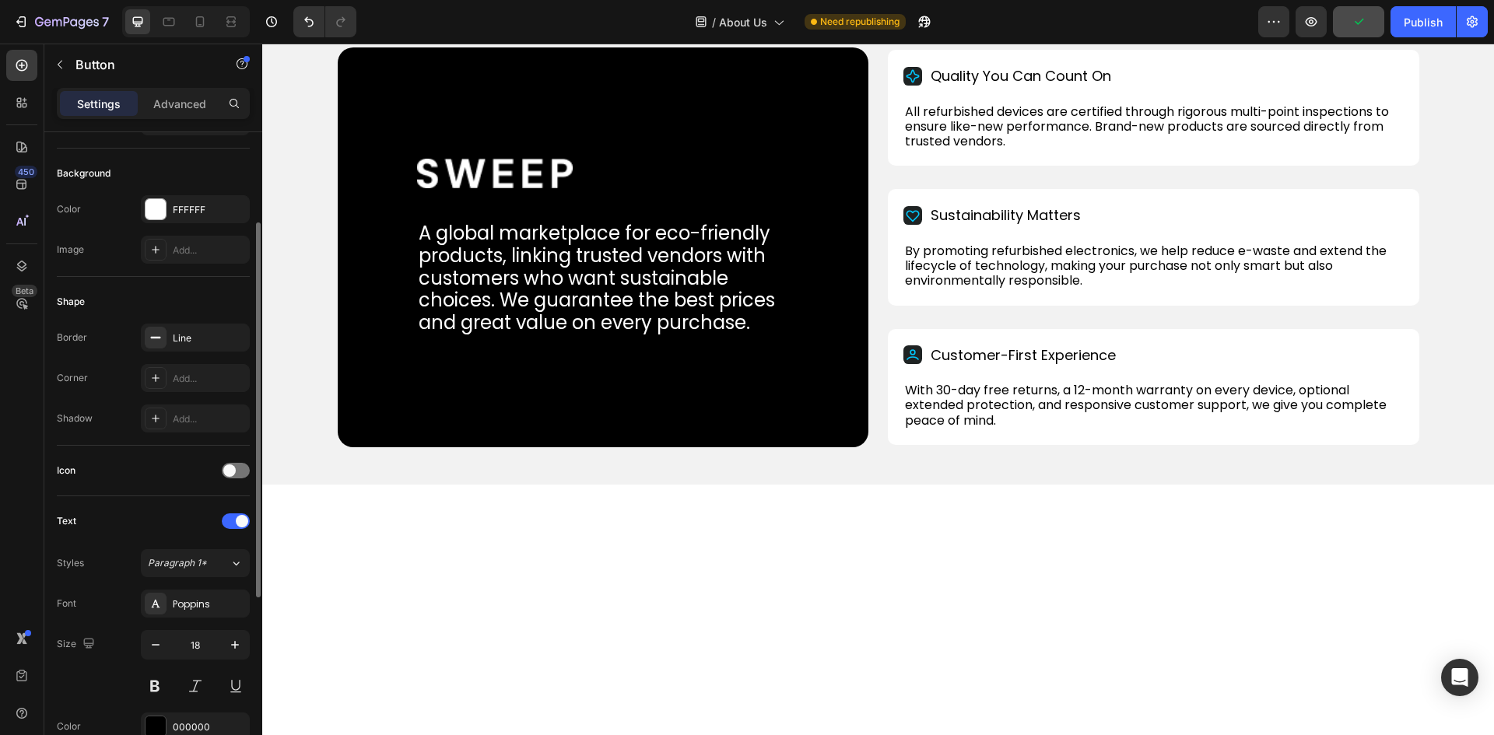
scroll to position [467, 0]
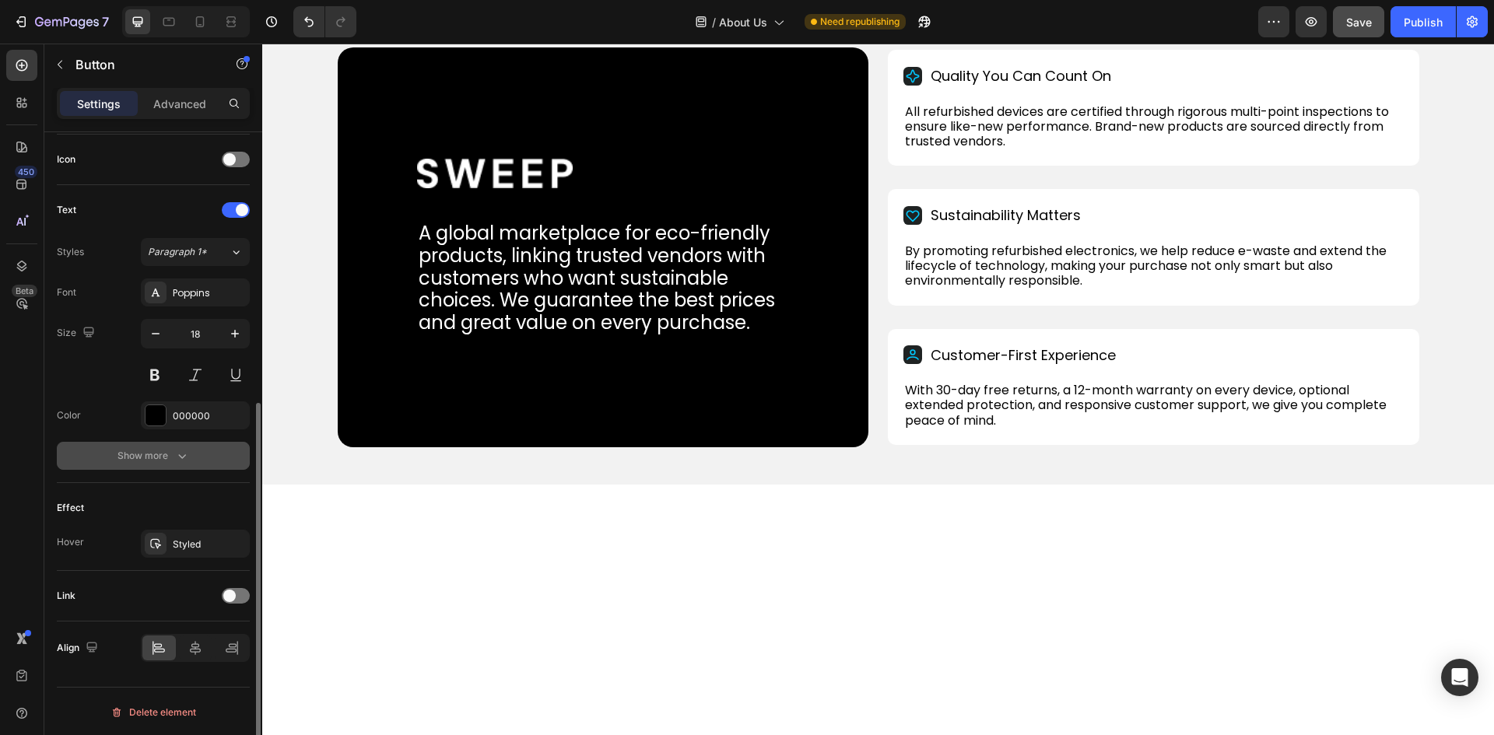
click at [168, 455] on div "Show more" at bounding box center [153, 456] width 72 height 16
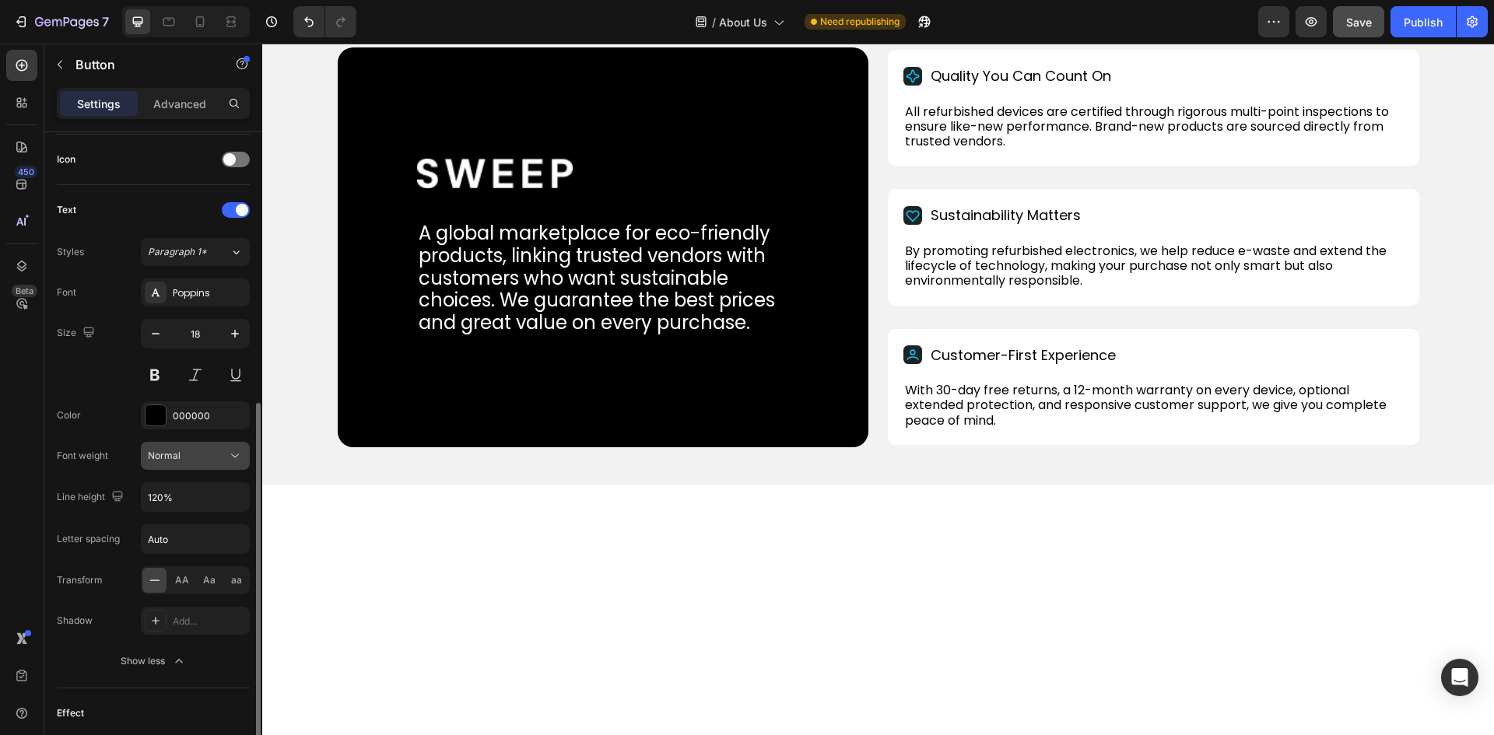
click at [166, 457] on span "Normal" at bounding box center [164, 456] width 33 height 12
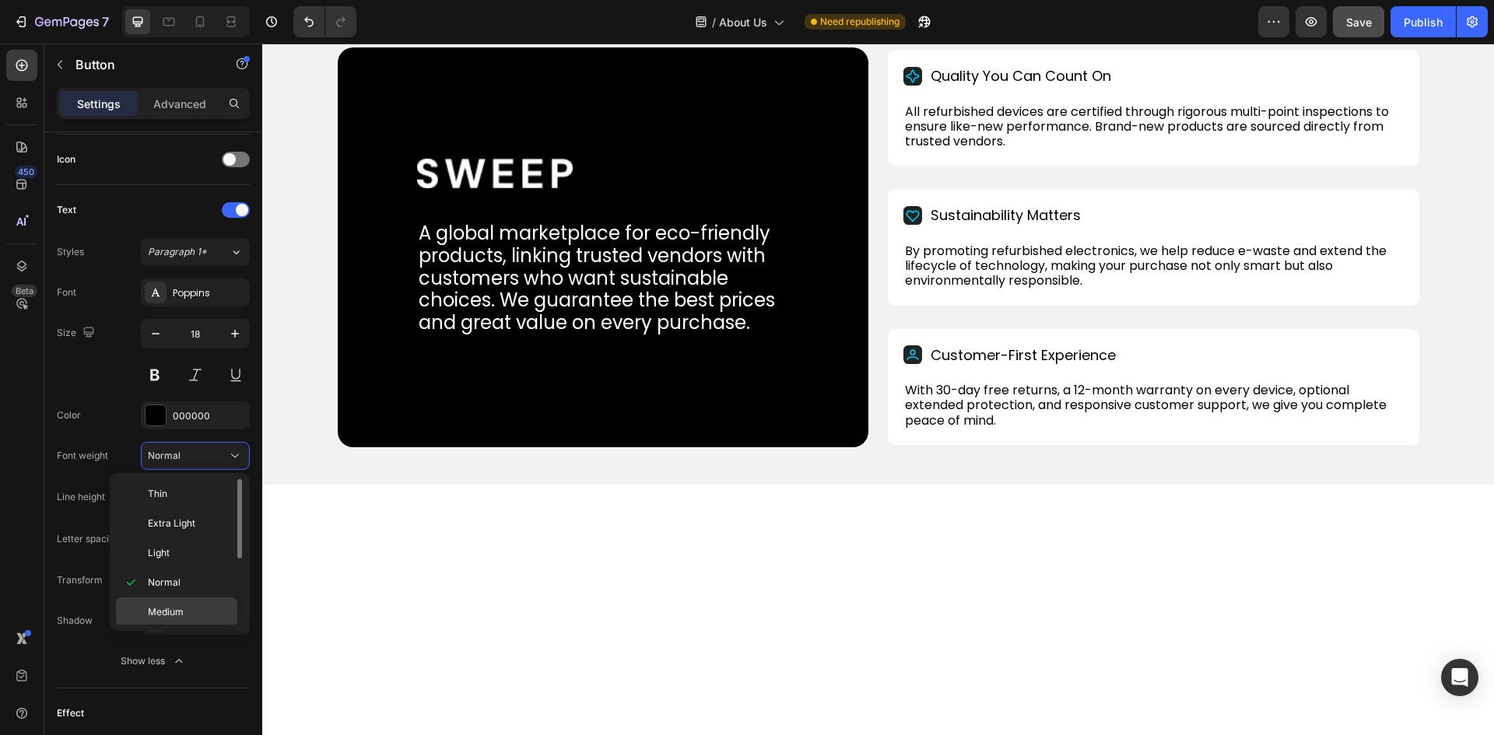
click at [156, 607] on span "Medium" at bounding box center [166, 612] width 36 height 14
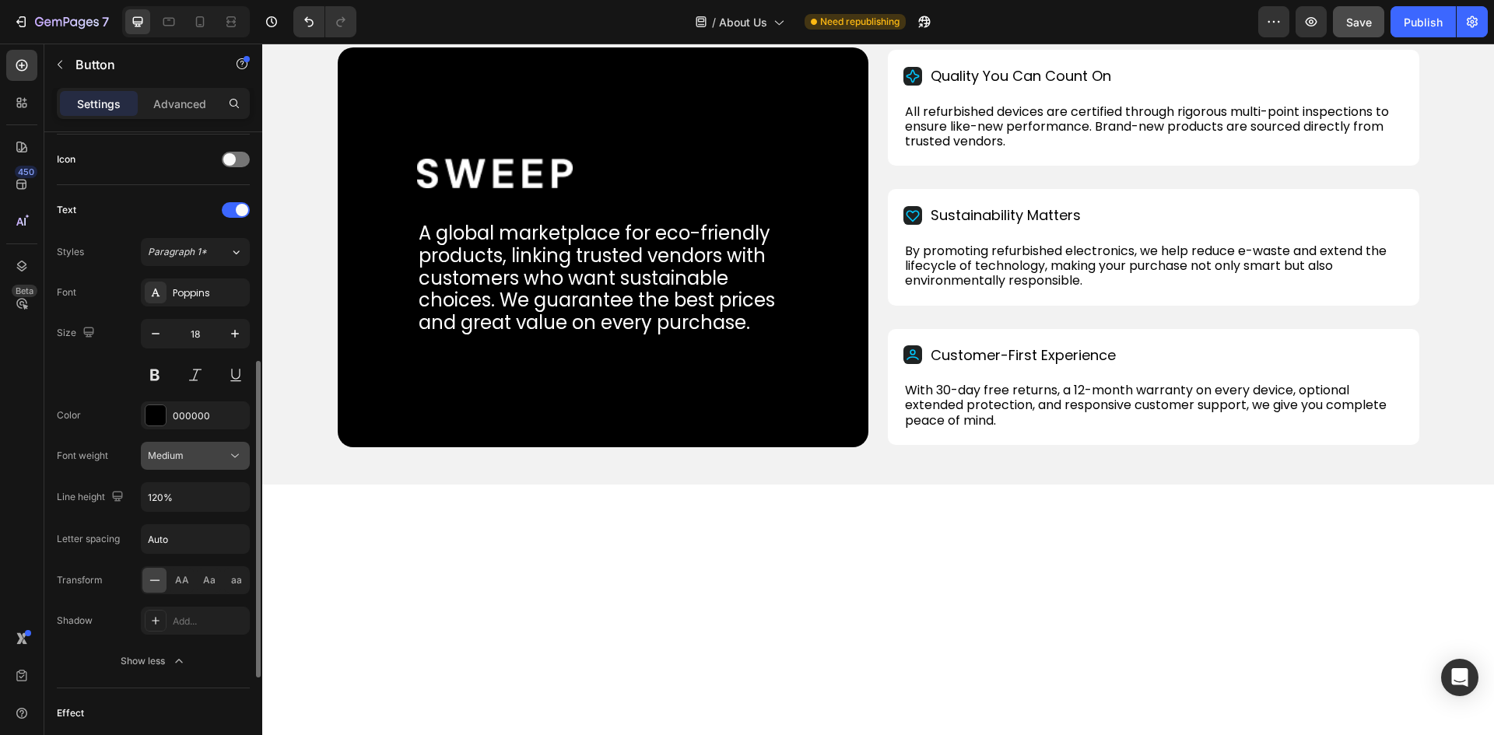
click at [174, 460] on span "Medium" at bounding box center [166, 456] width 36 height 12
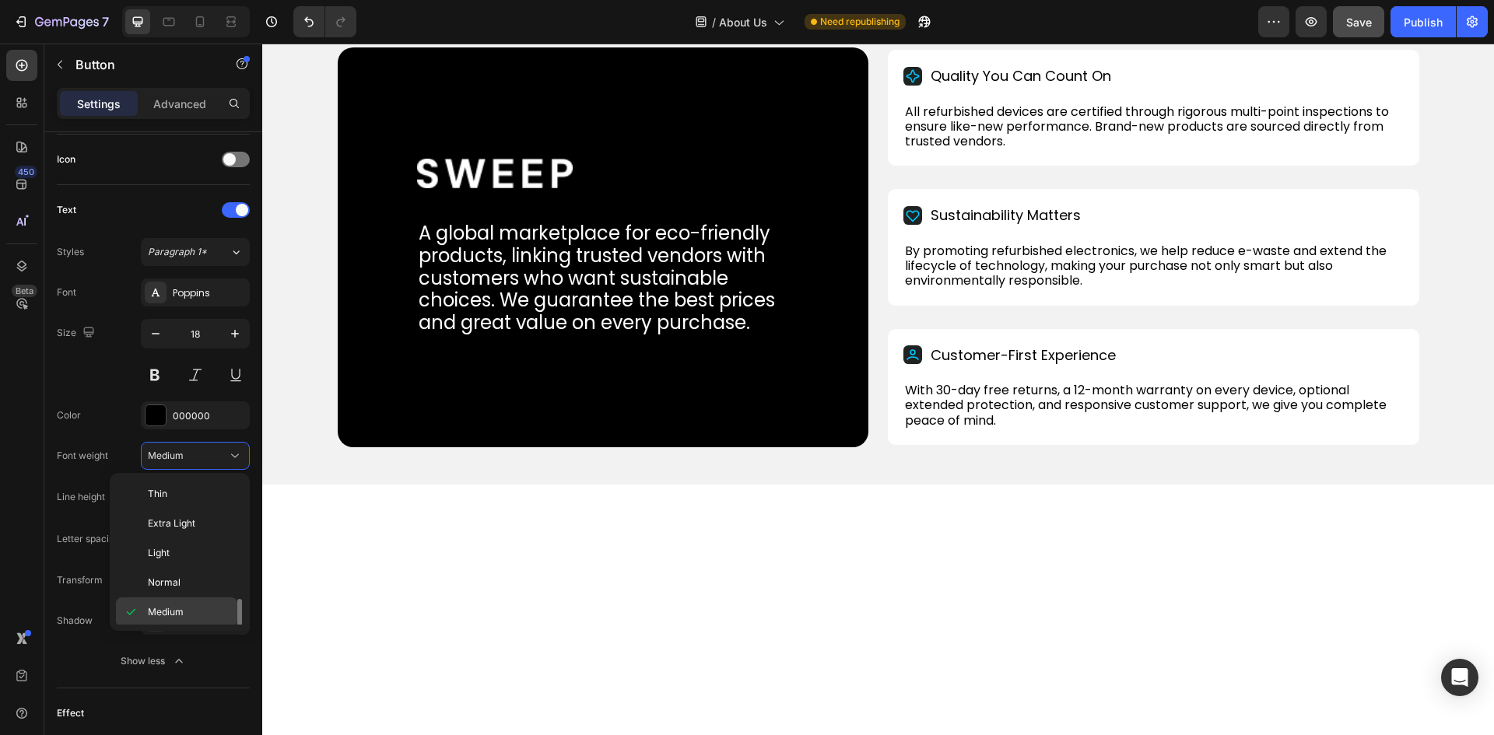
scroll to position [121, 0]
click at [158, 556] on span "Bold" at bounding box center [157, 551] width 19 height 14
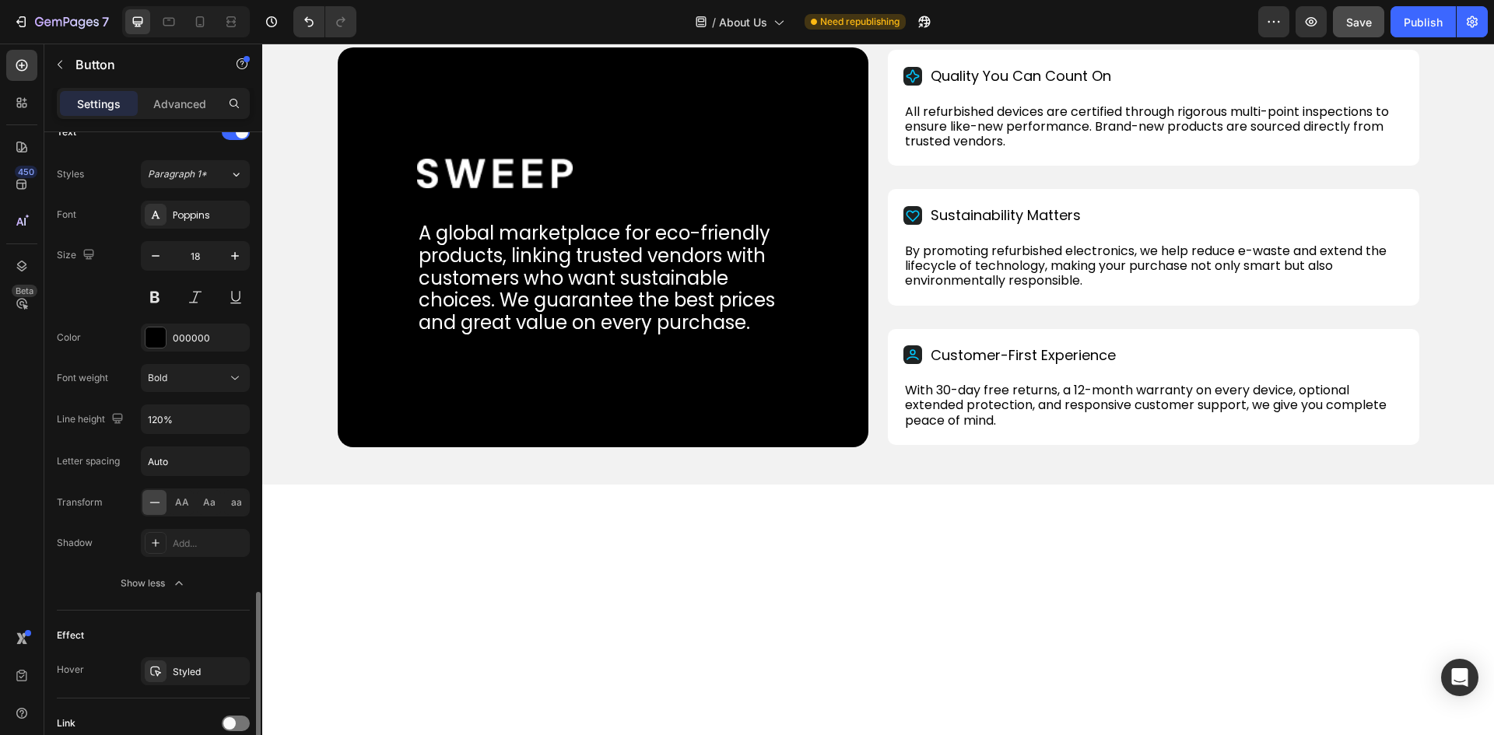
scroll to position [674, 0]
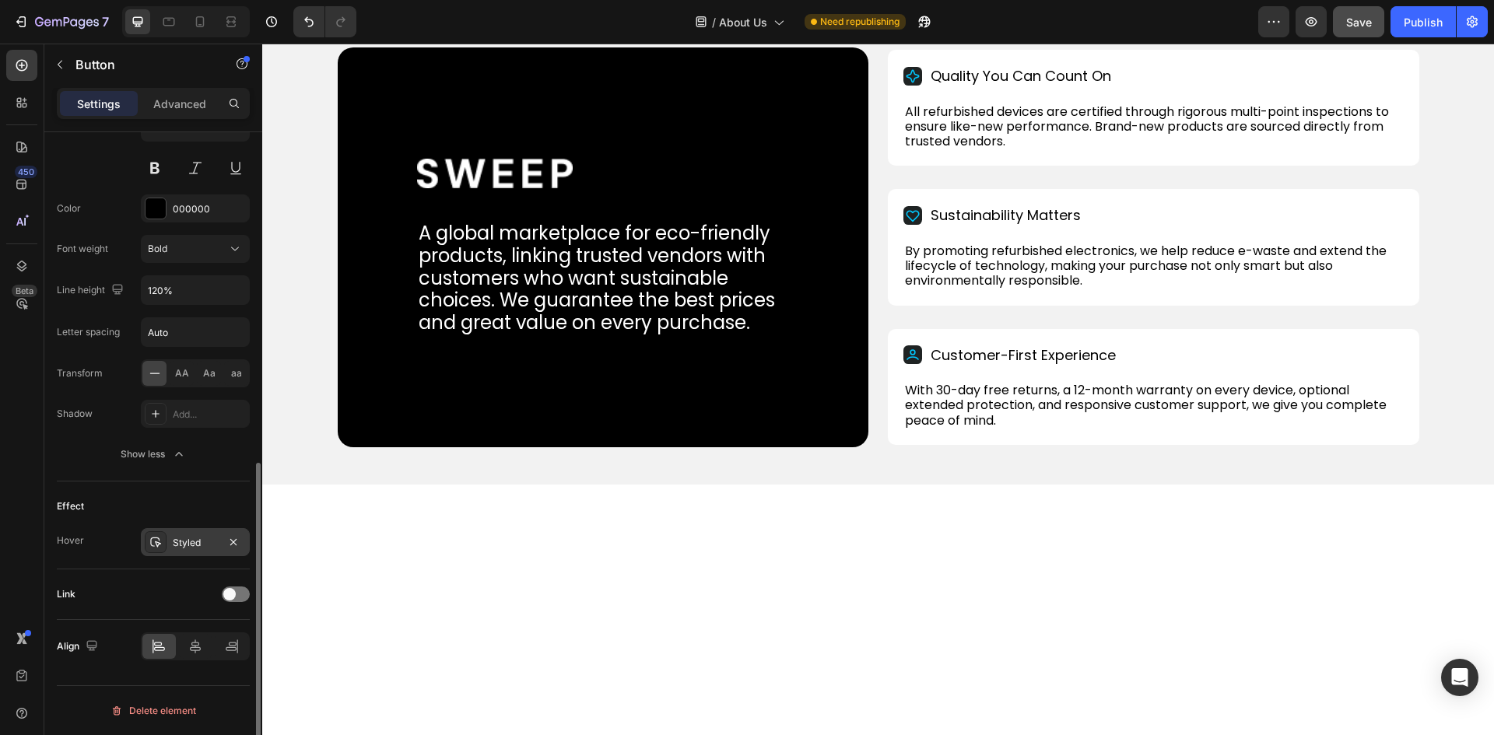
click at [174, 540] on div "Styled" at bounding box center [195, 543] width 45 height 14
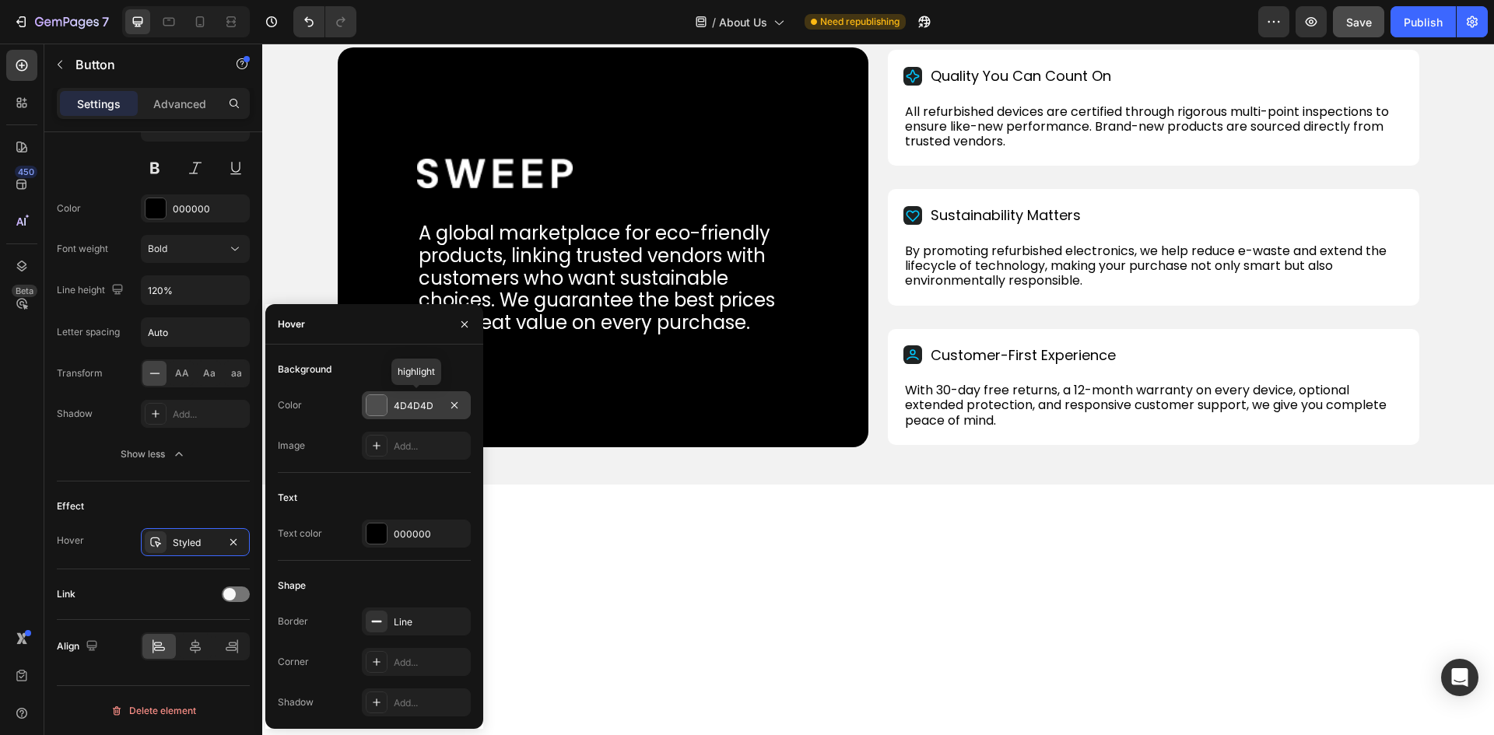
click at [380, 402] on div at bounding box center [376, 405] width 20 height 20
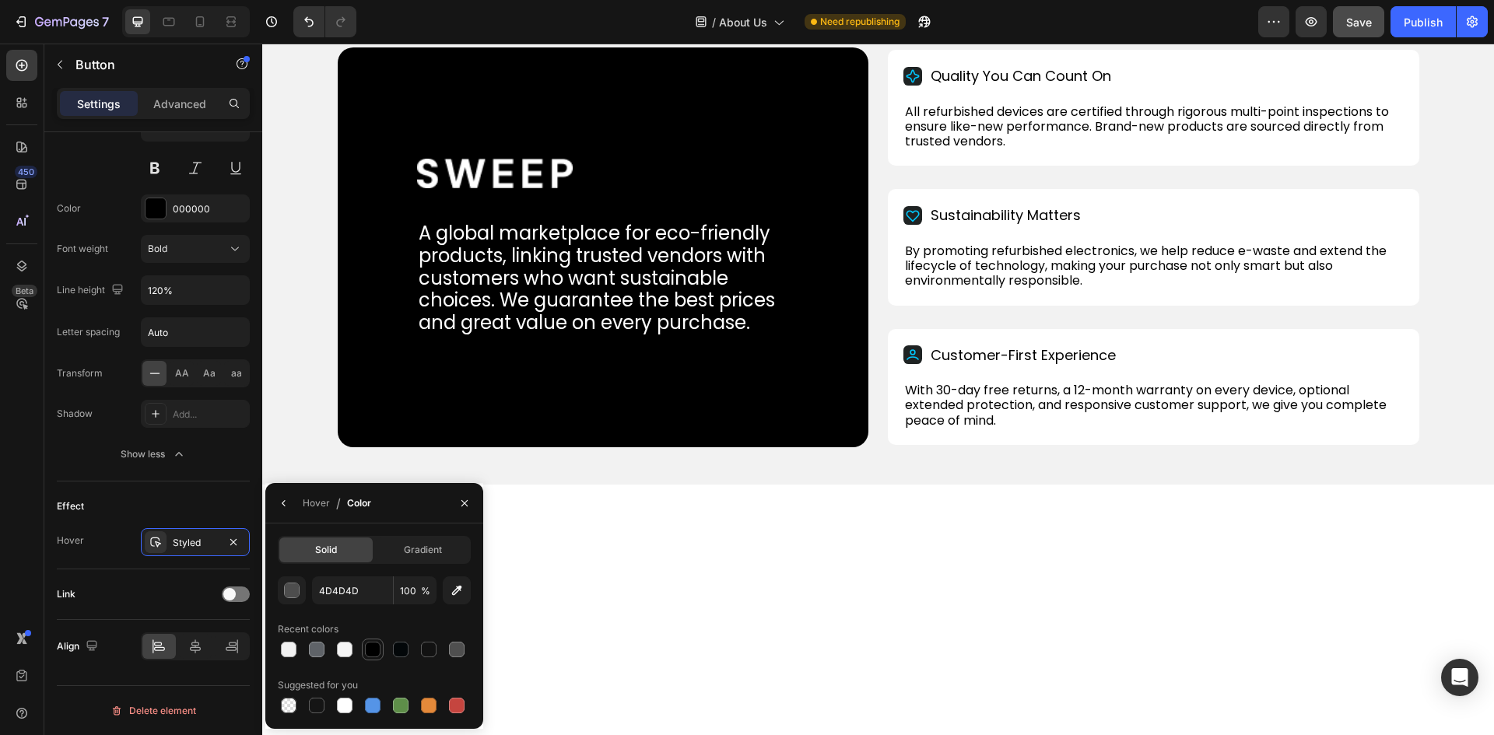
click at [379, 650] on div at bounding box center [373, 650] width 16 height 16
type input "000000"
click at [287, 505] on icon "button" at bounding box center [284, 503] width 12 height 12
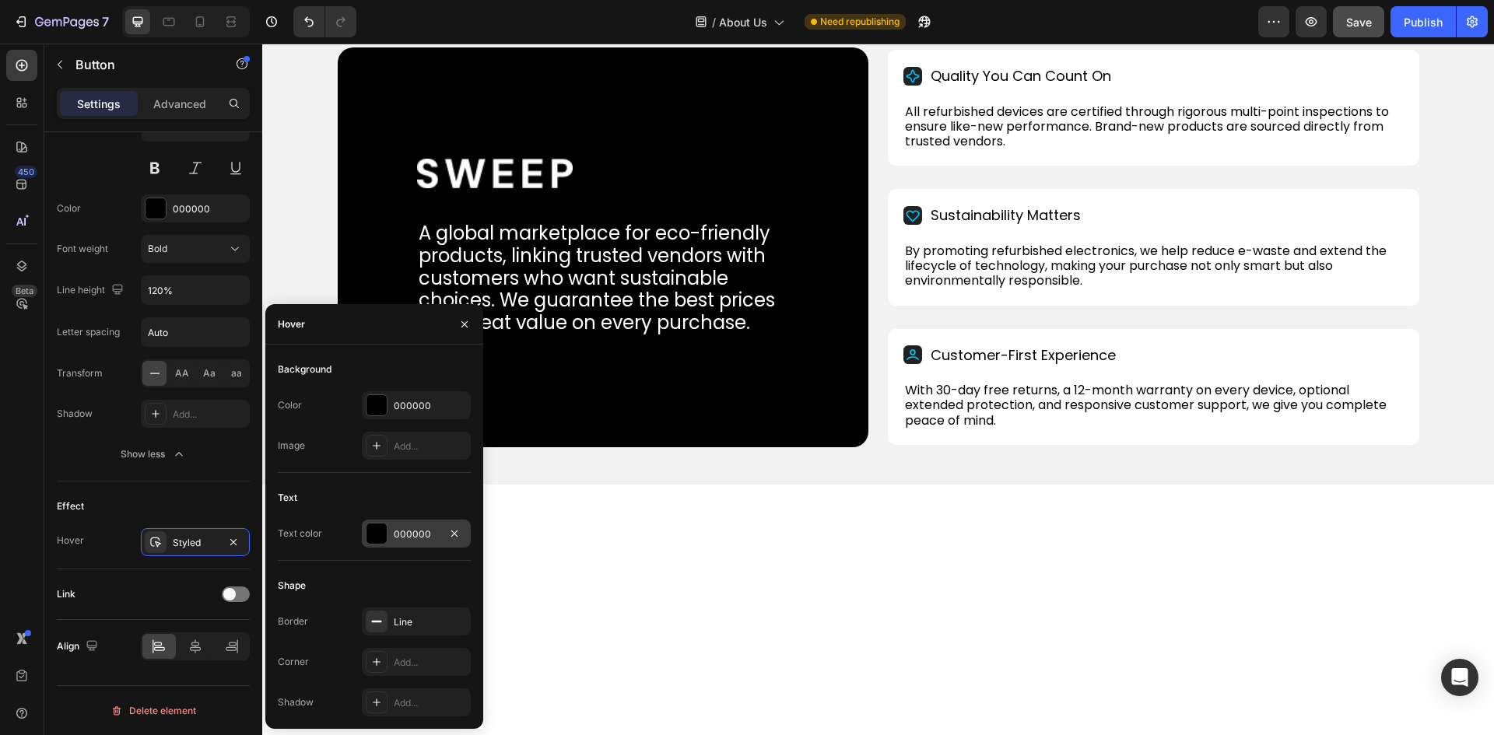
click at [398, 541] on div "000000" at bounding box center [416, 534] width 109 height 28
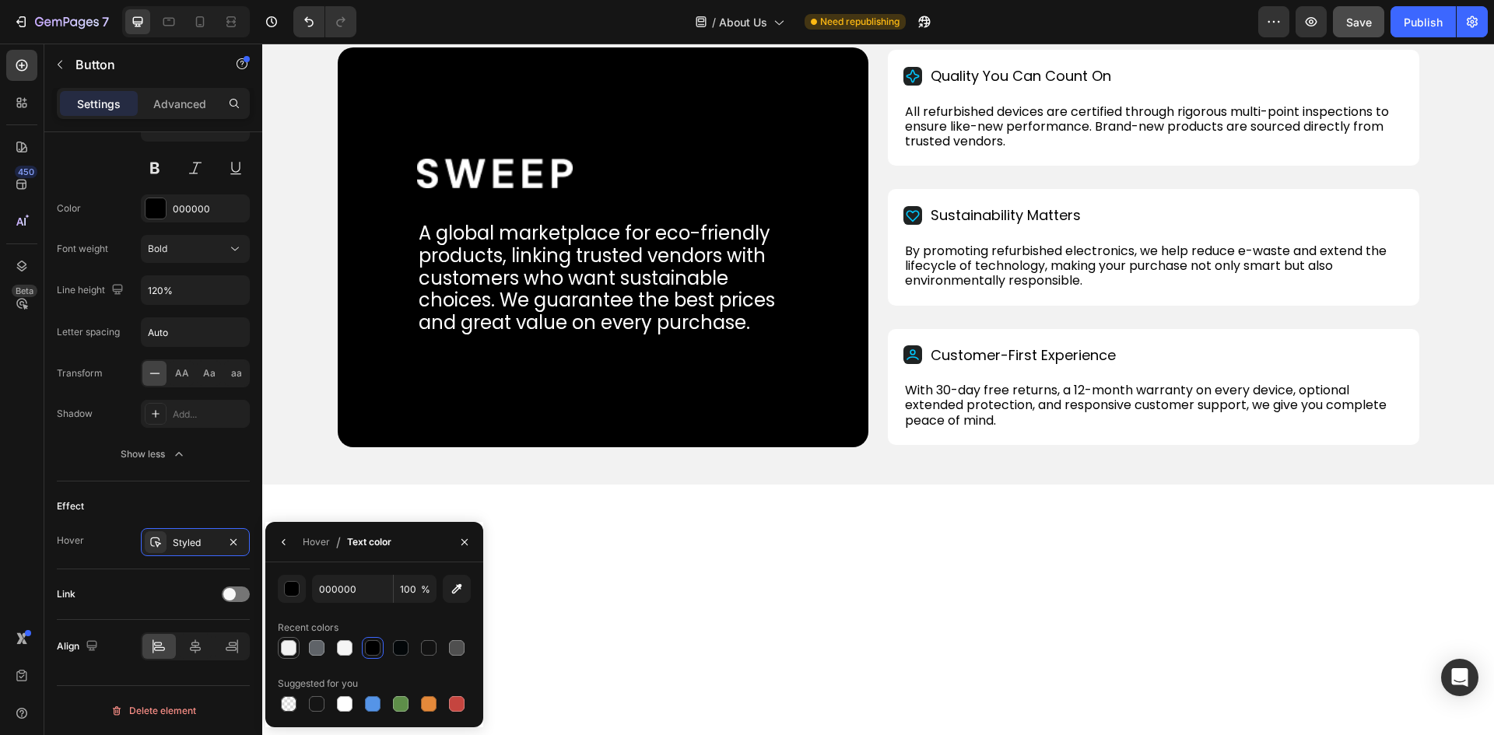
click at [288, 643] on div at bounding box center [289, 648] width 16 height 16
type input "F2F2F2"
click at [86, 483] on div "Effect Hover Styled" at bounding box center [153, 526] width 193 height 88
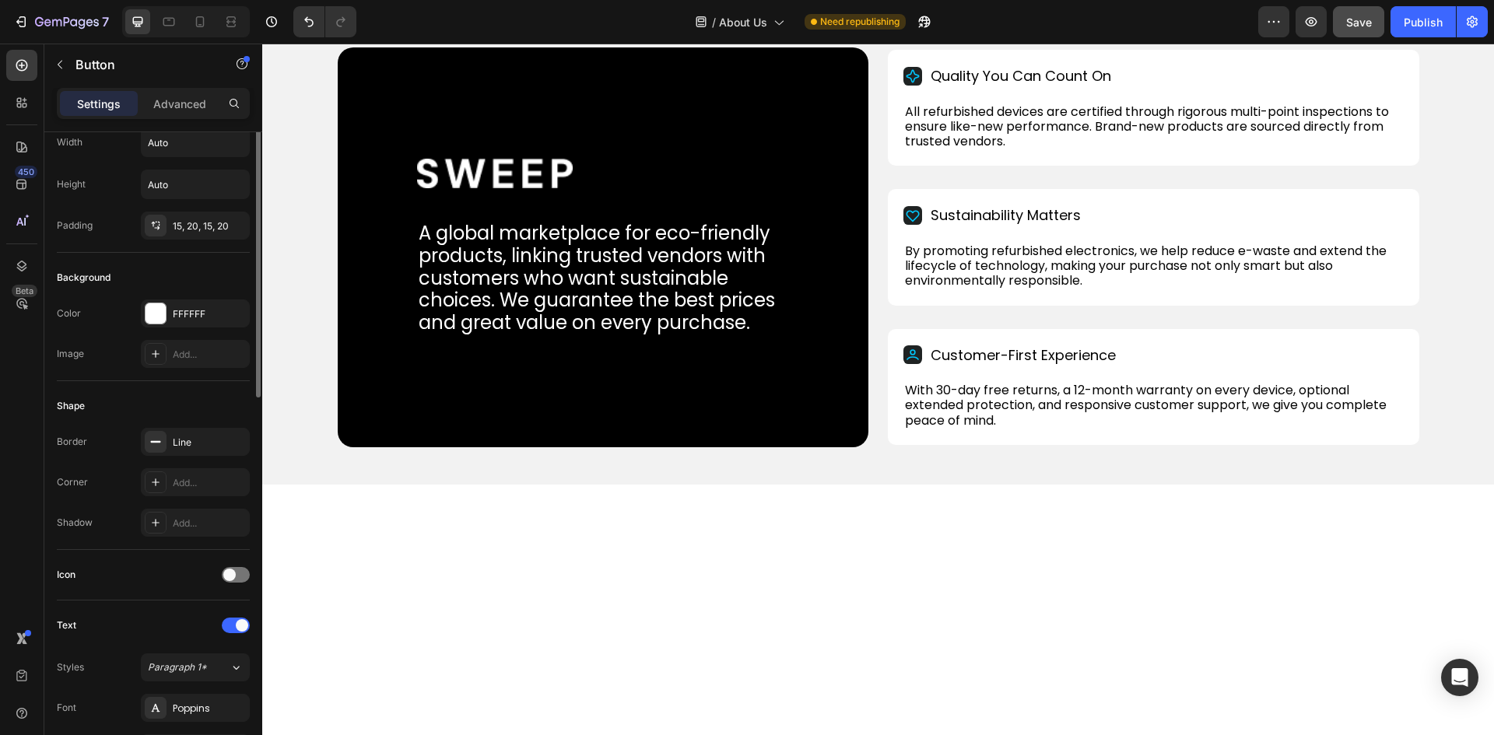
scroll to position [0, 0]
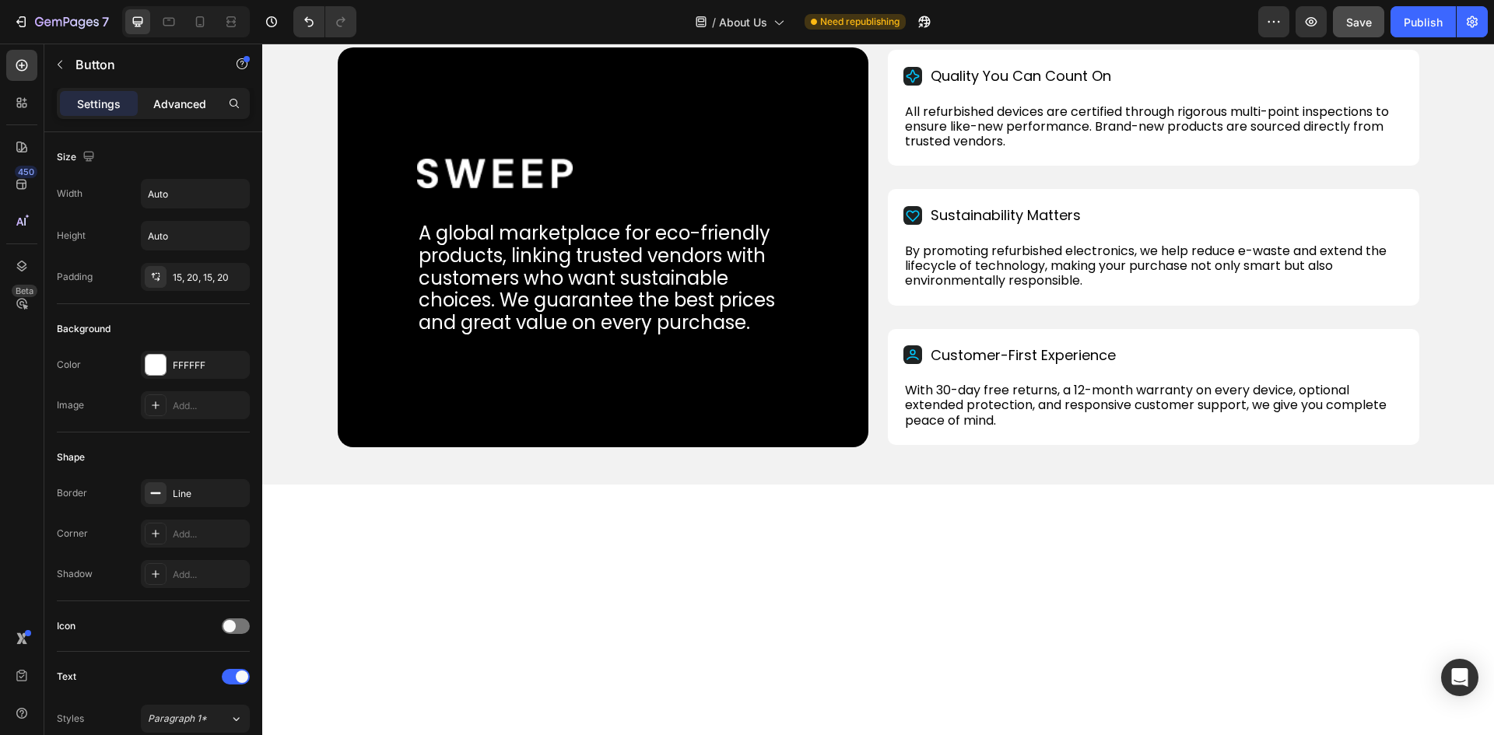
click at [184, 114] on div "Advanced" at bounding box center [180, 103] width 78 height 25
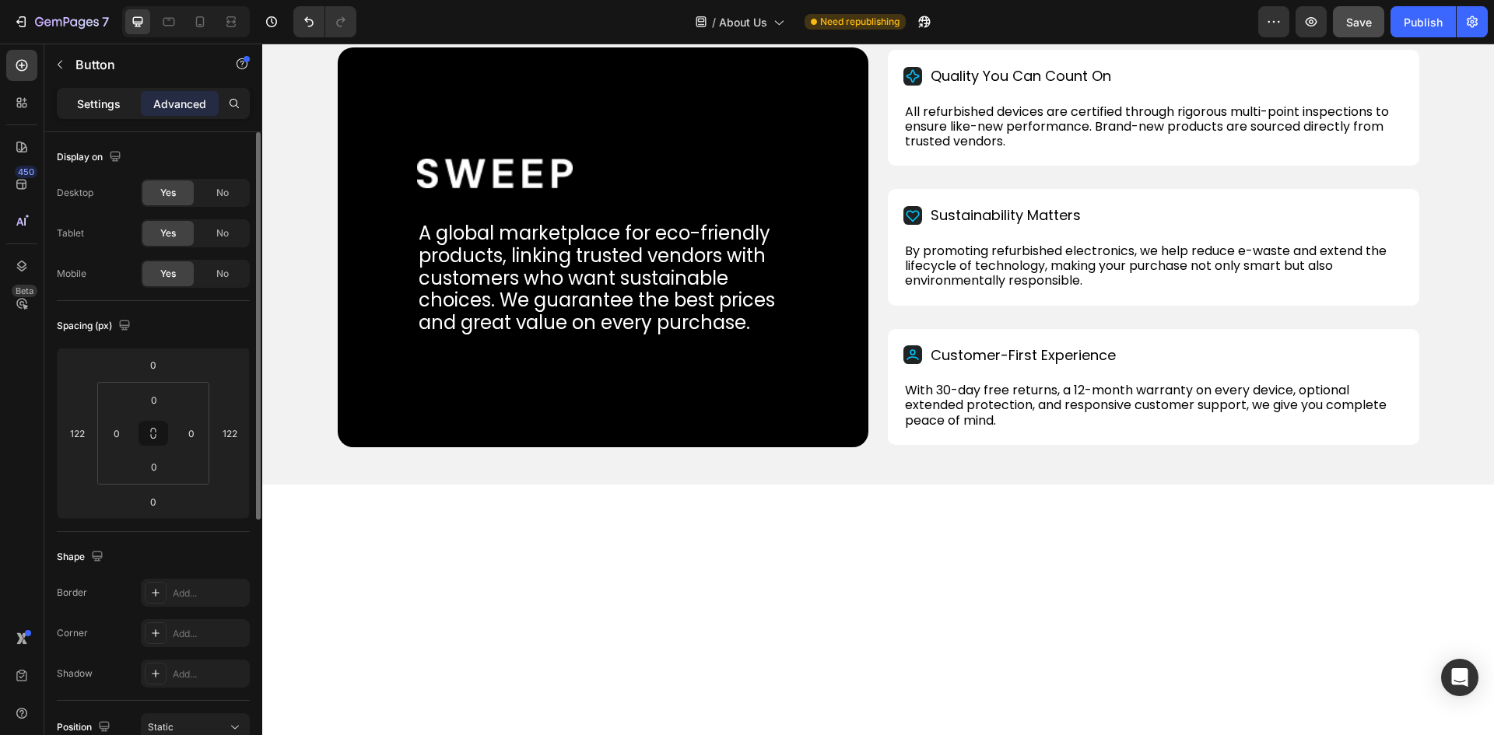
click at [100, 99] on p "Settings" at bounding box center [99, 104] width 44 height 16
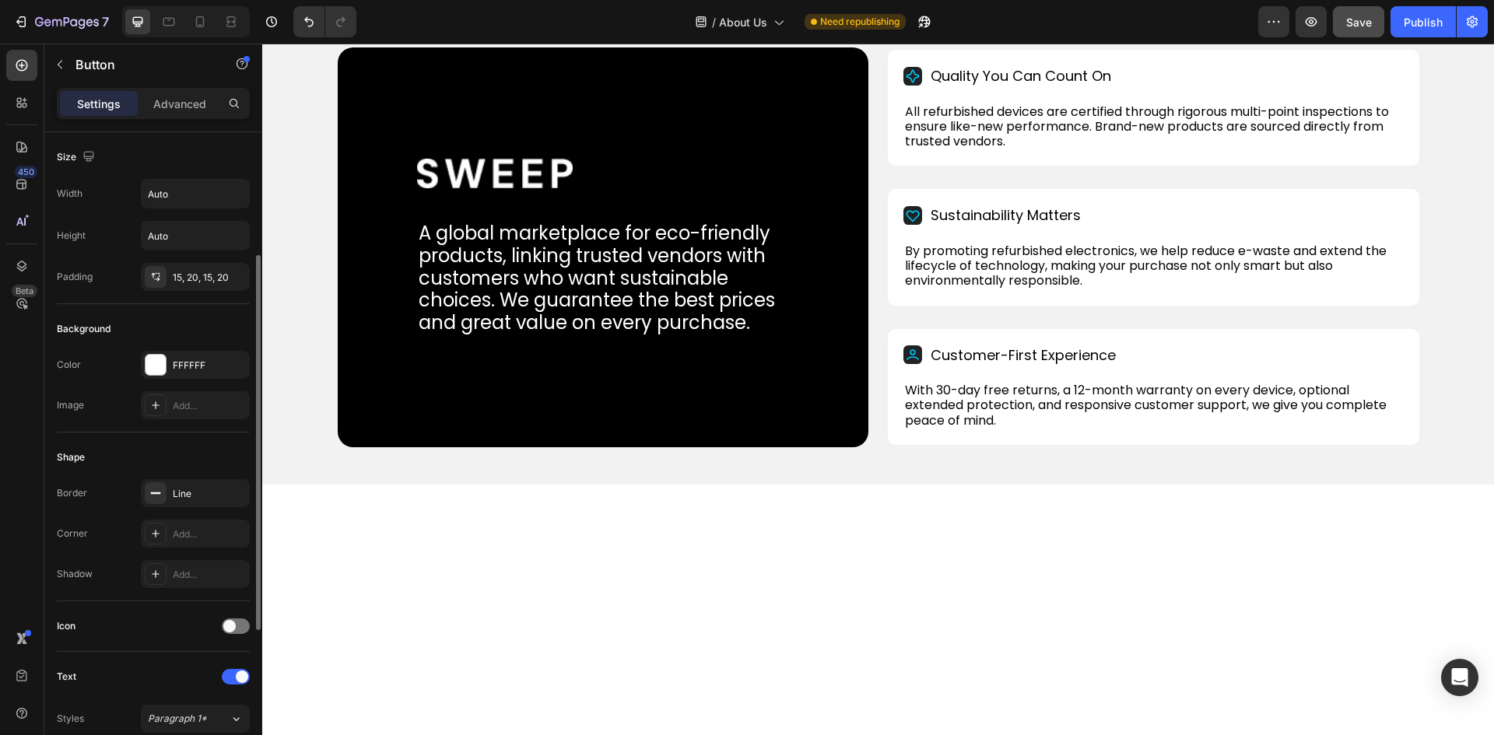
scroll to position [78, 0]
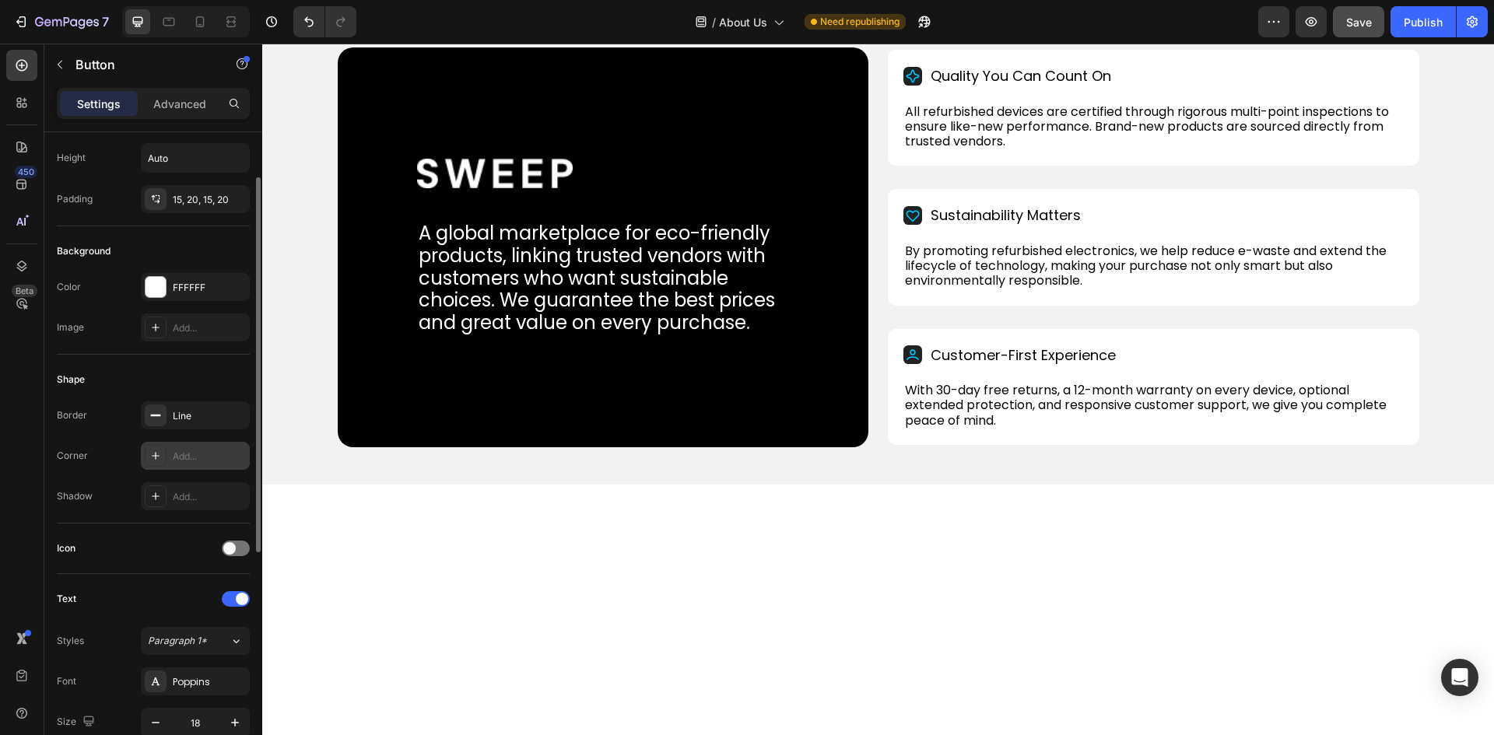
click at [185, 456] on div "Add..." at bounding box center [209, 457] width 73 height 14
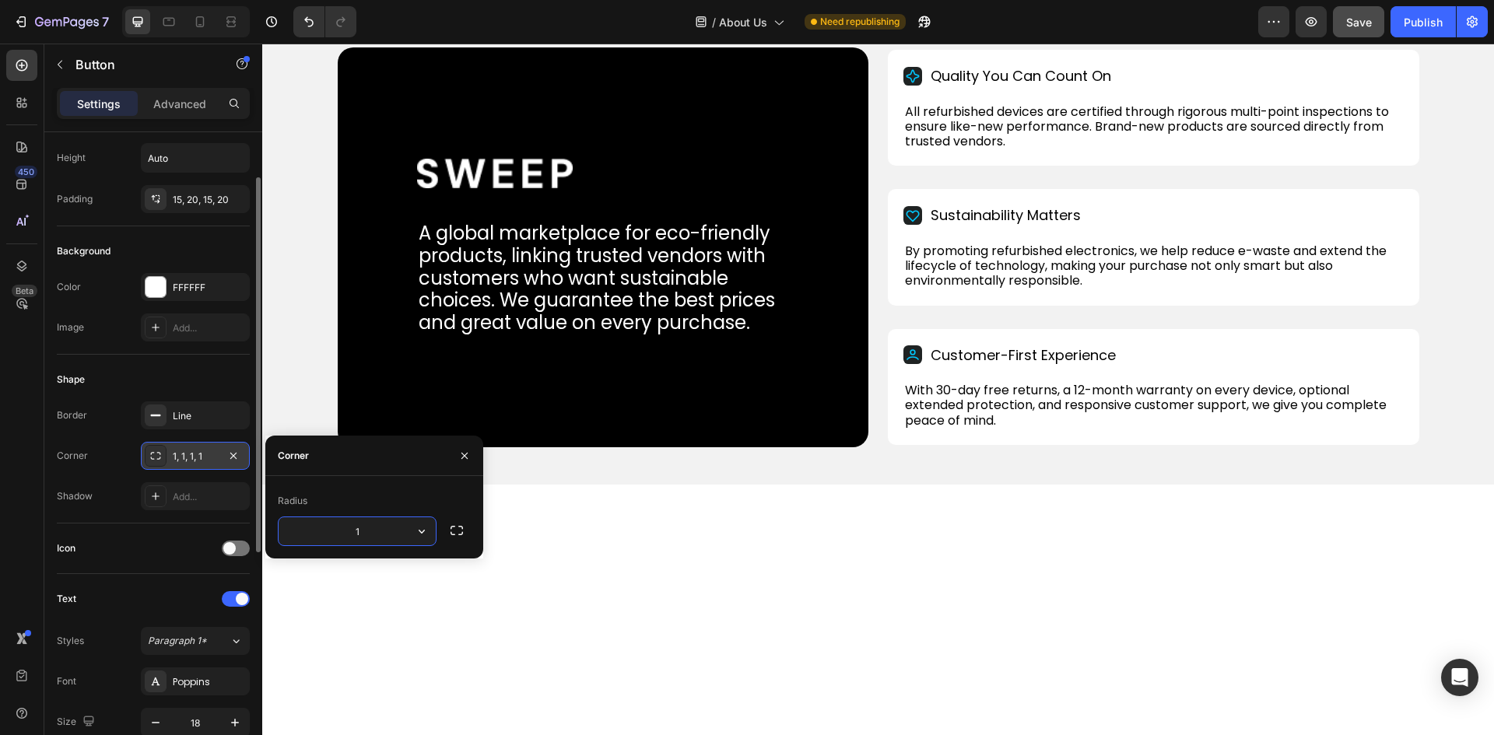
type input "5"
click at [133, 360] on div "Shape Border Line Corner 1, 1, 1, 1 Shadow Add..." at bounding box center [153, 439] width 193 height 169
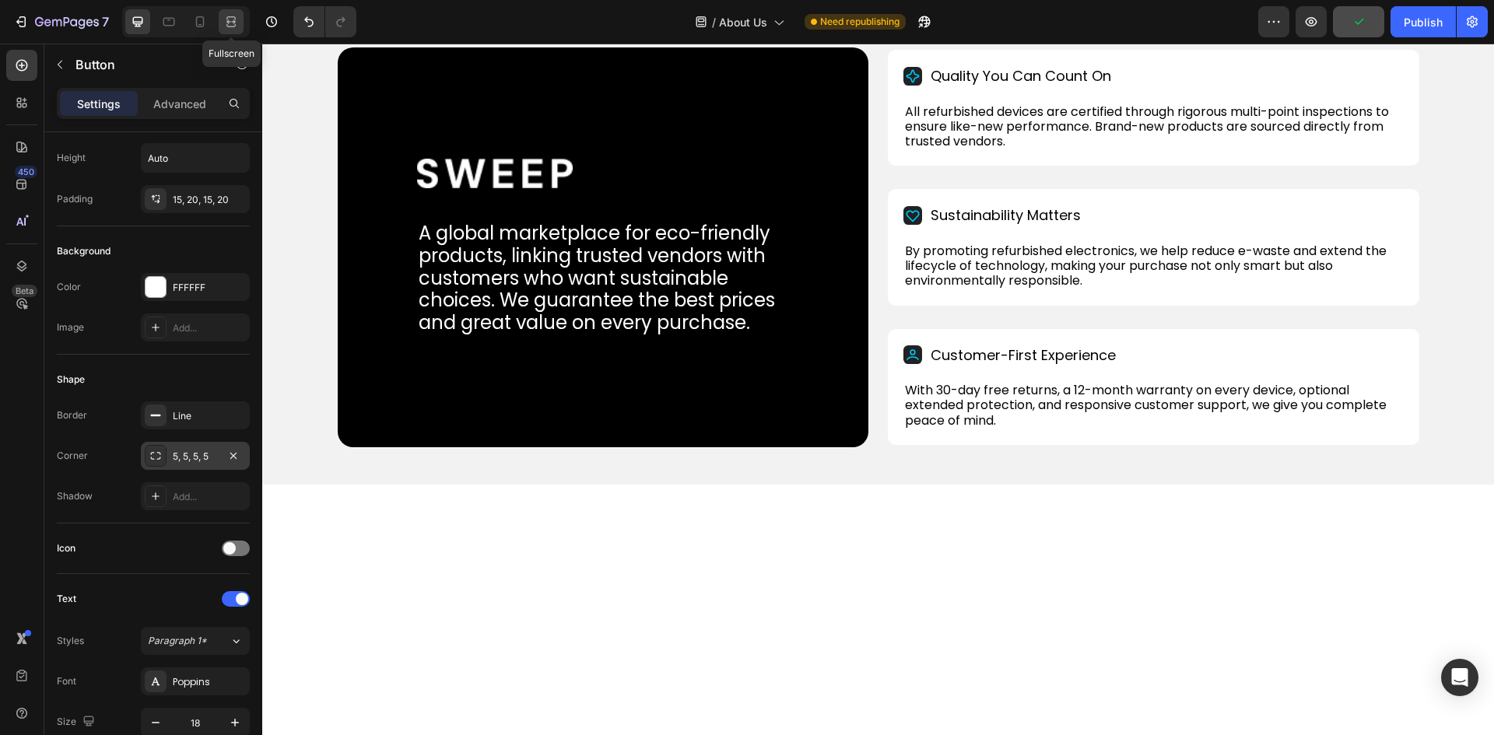
click at [228, 19] on icon at bounding box center [231, 22] width 16 height 16
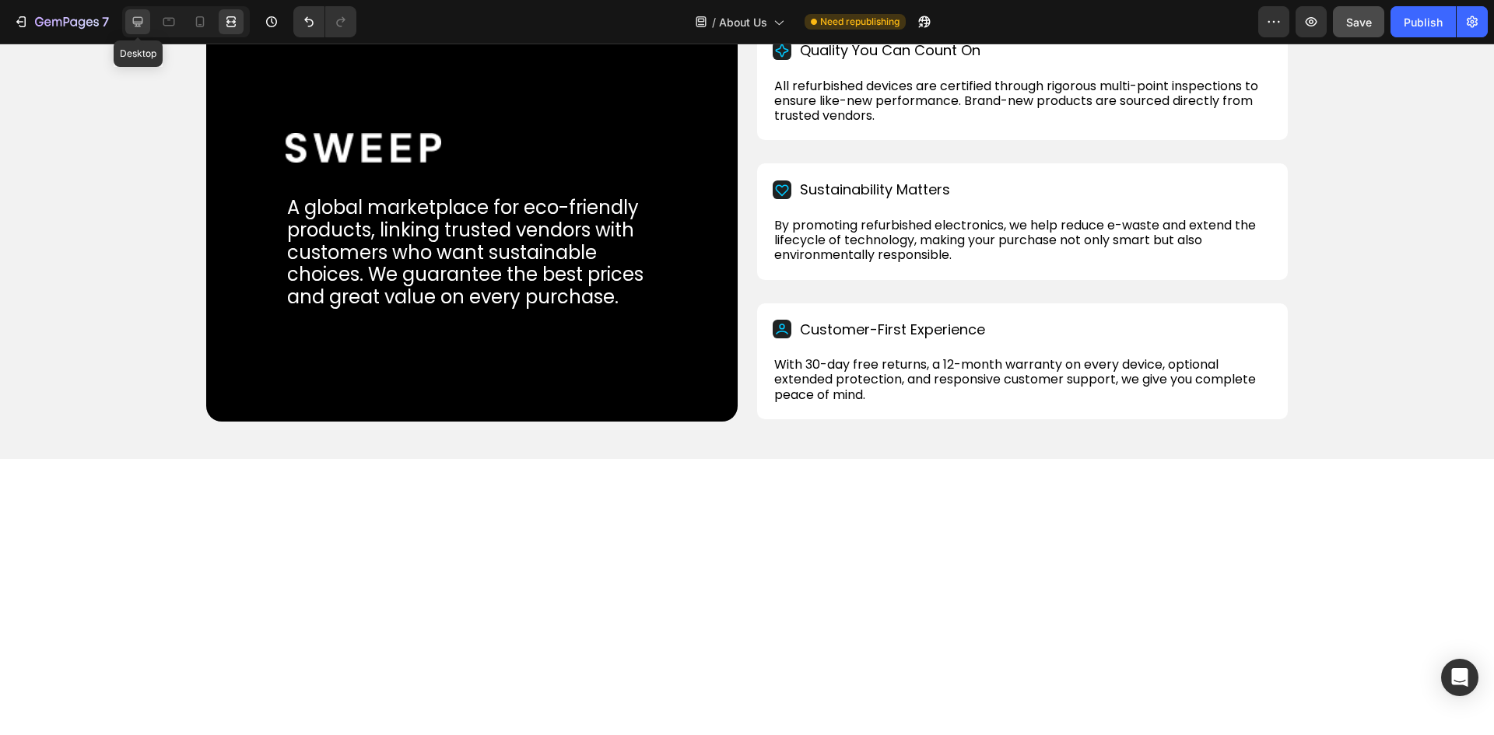
click at [138, 22] on icon at bounding box center [138, 22] width 10 height 10
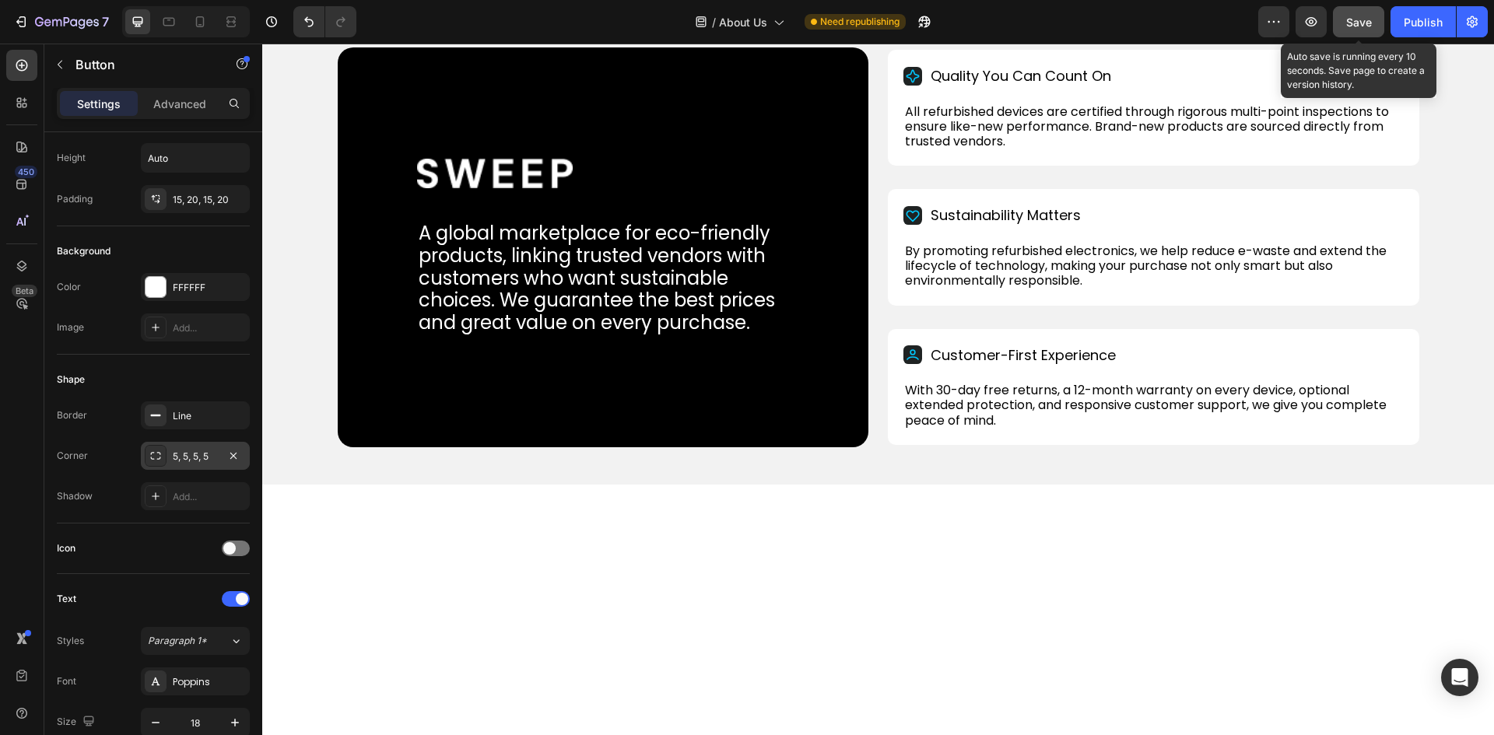
click at [1364, 19] on span "Save" at bounding box center [1359, 22] width 26 height 13
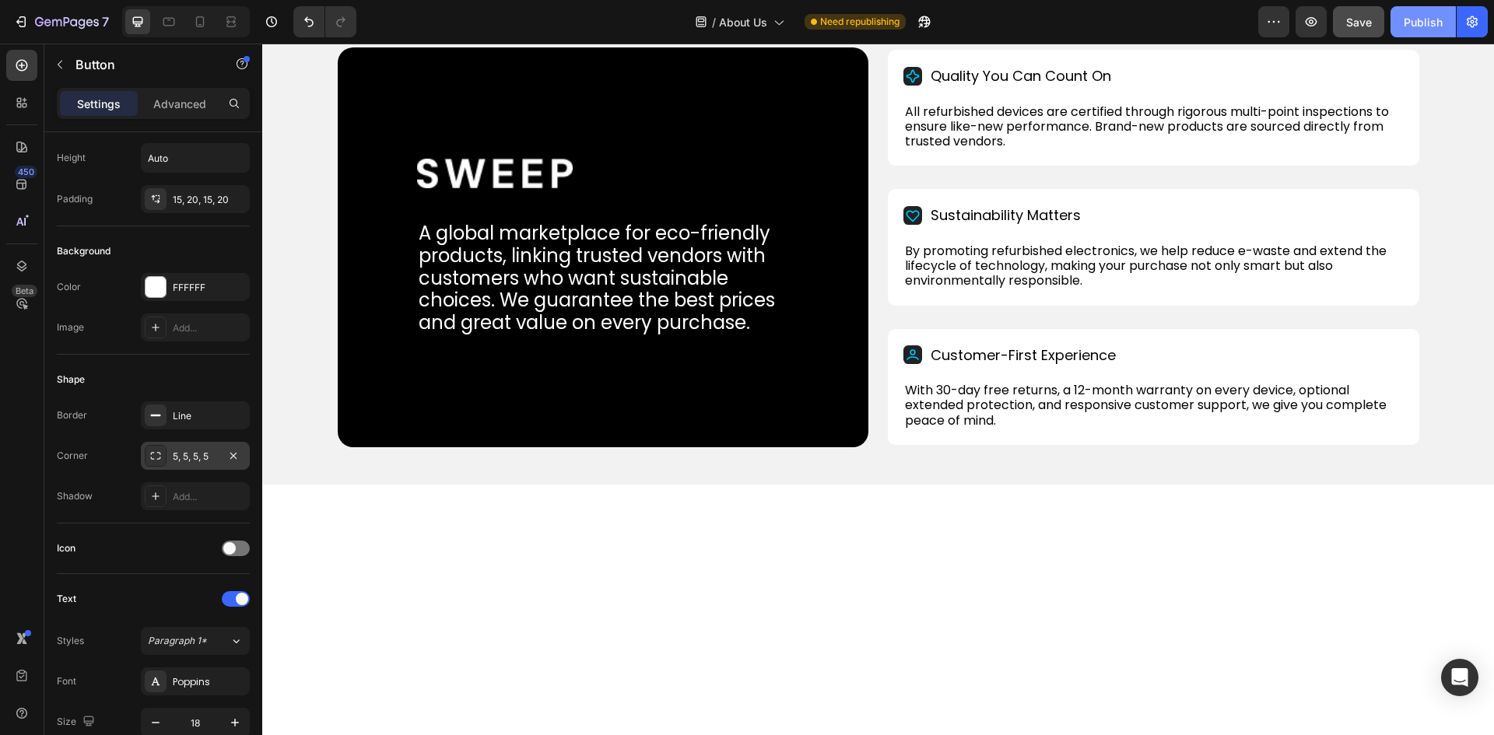
click at [1428, 20] on div "Publish" at bounding box center [1422, 22] width 39 height 16
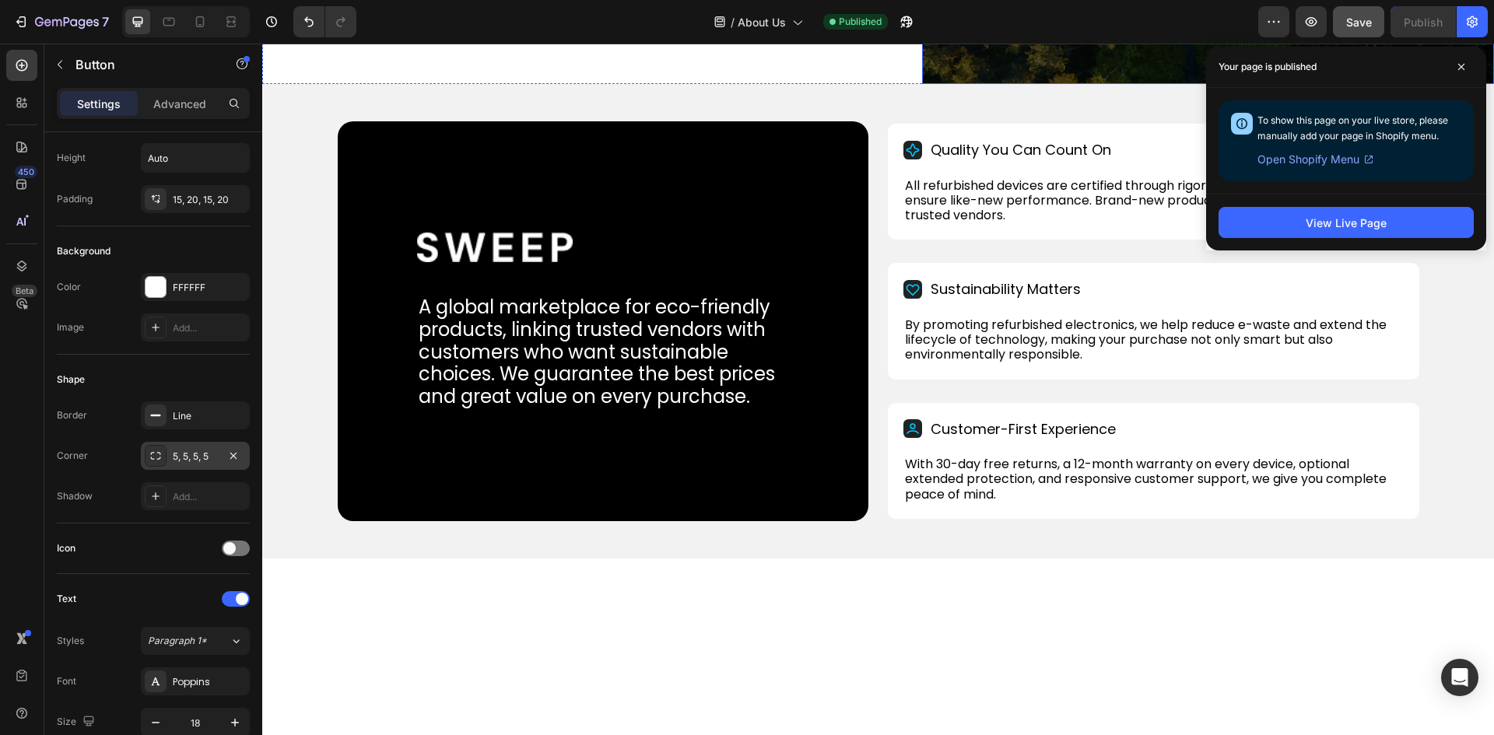
scroll to position [233, 0]
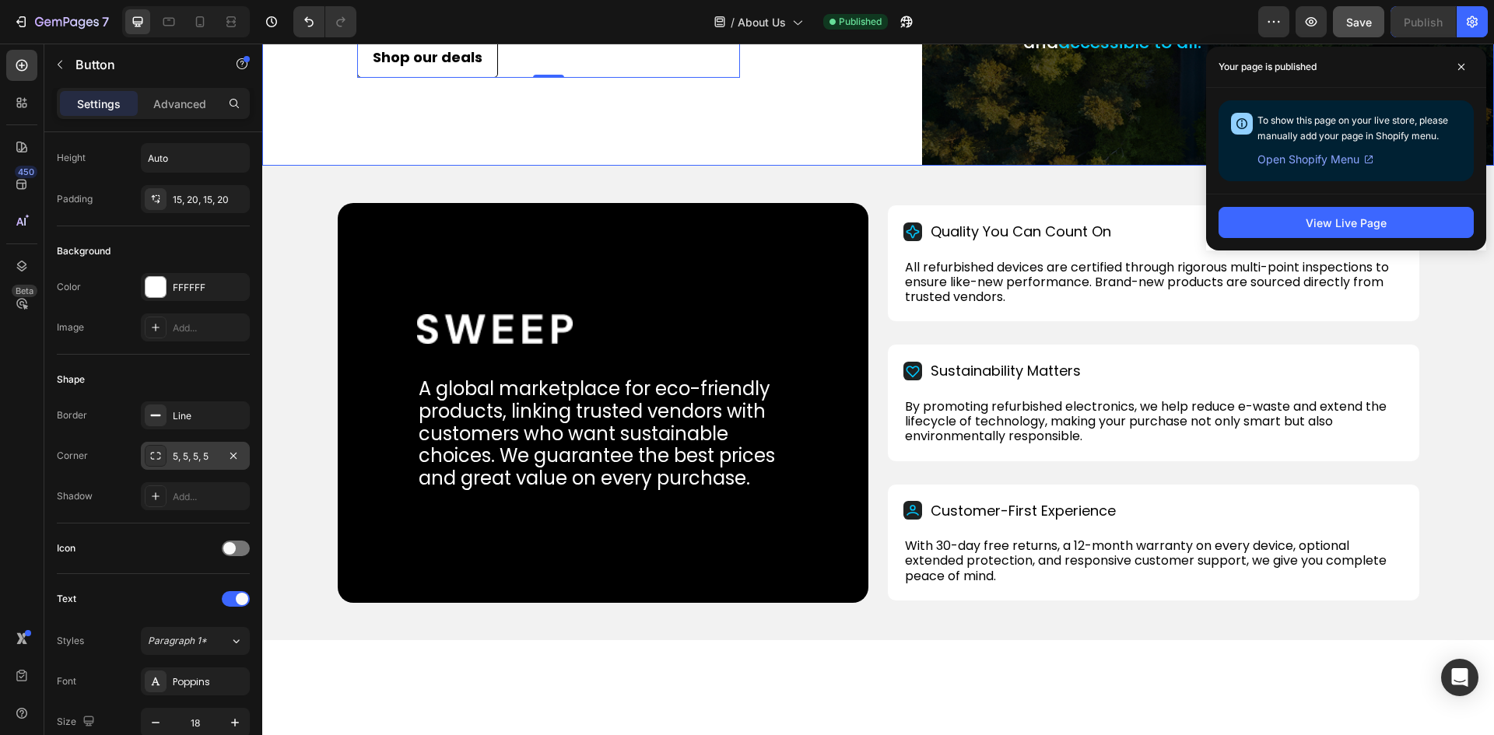
click at [311, 166] on div "We bring customers high-quality refurbished and brand-new devices, combining va…" at bounding box center [548, 4] width 573 height 324
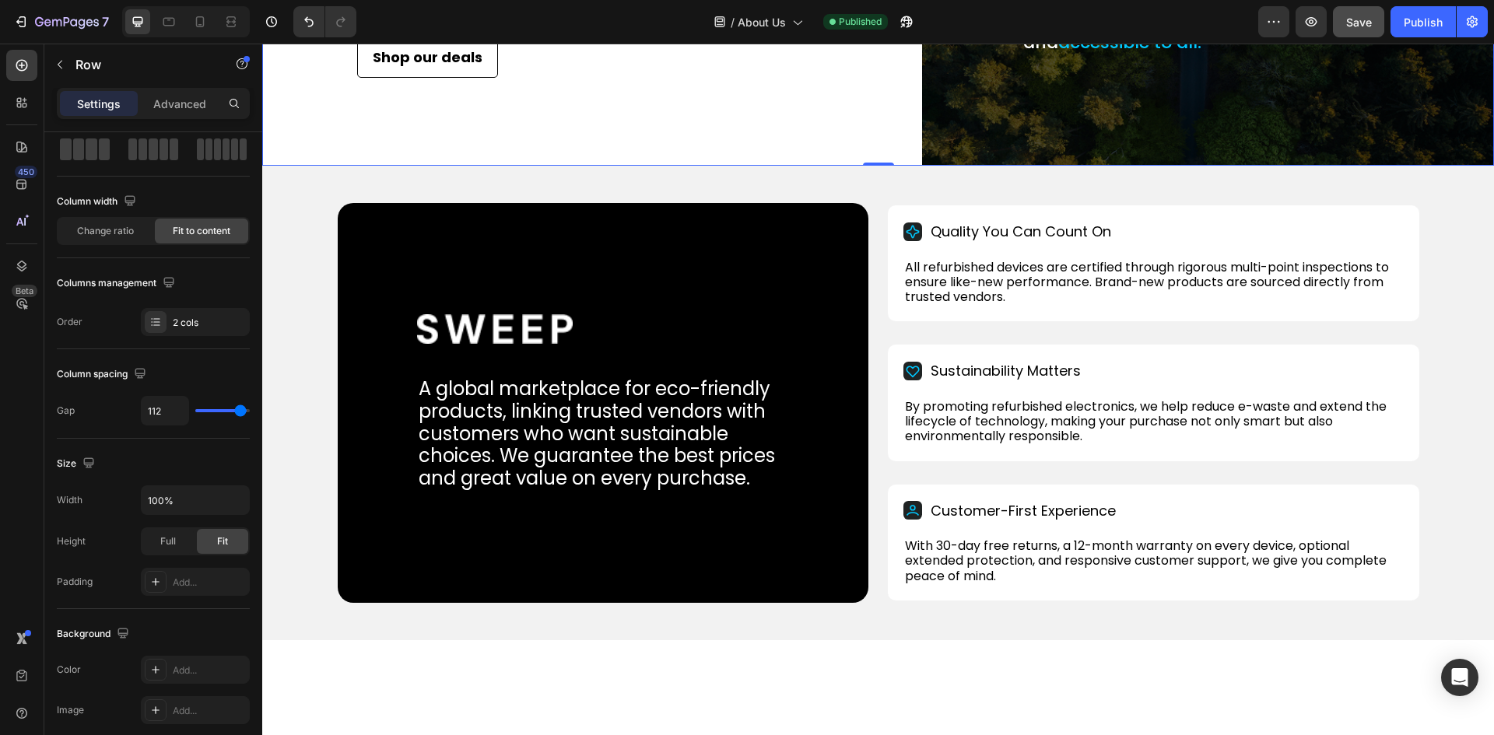
scroll to position [0, 0]
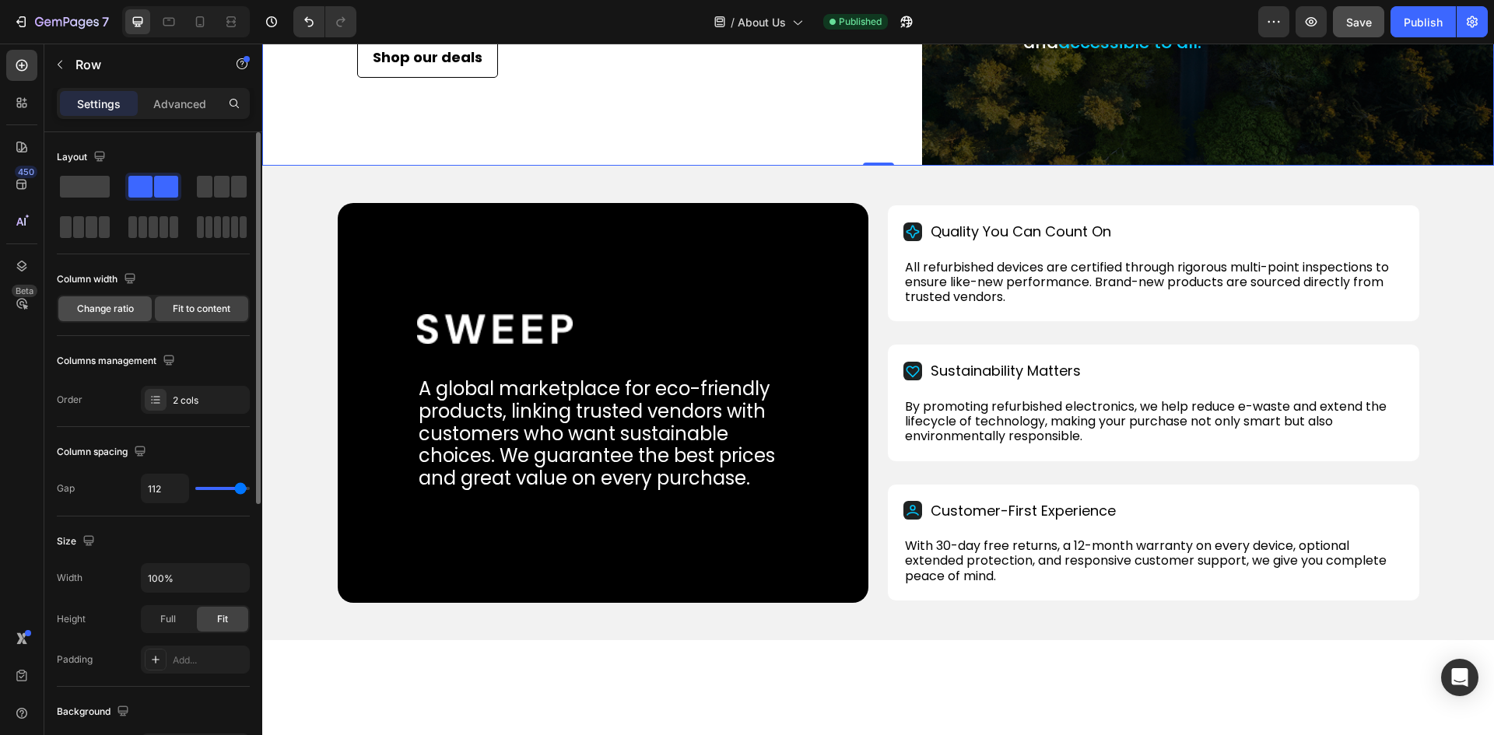
click at [96, 310] on span "Change ratio" at bounding box center [105, 309] width 57 height 14
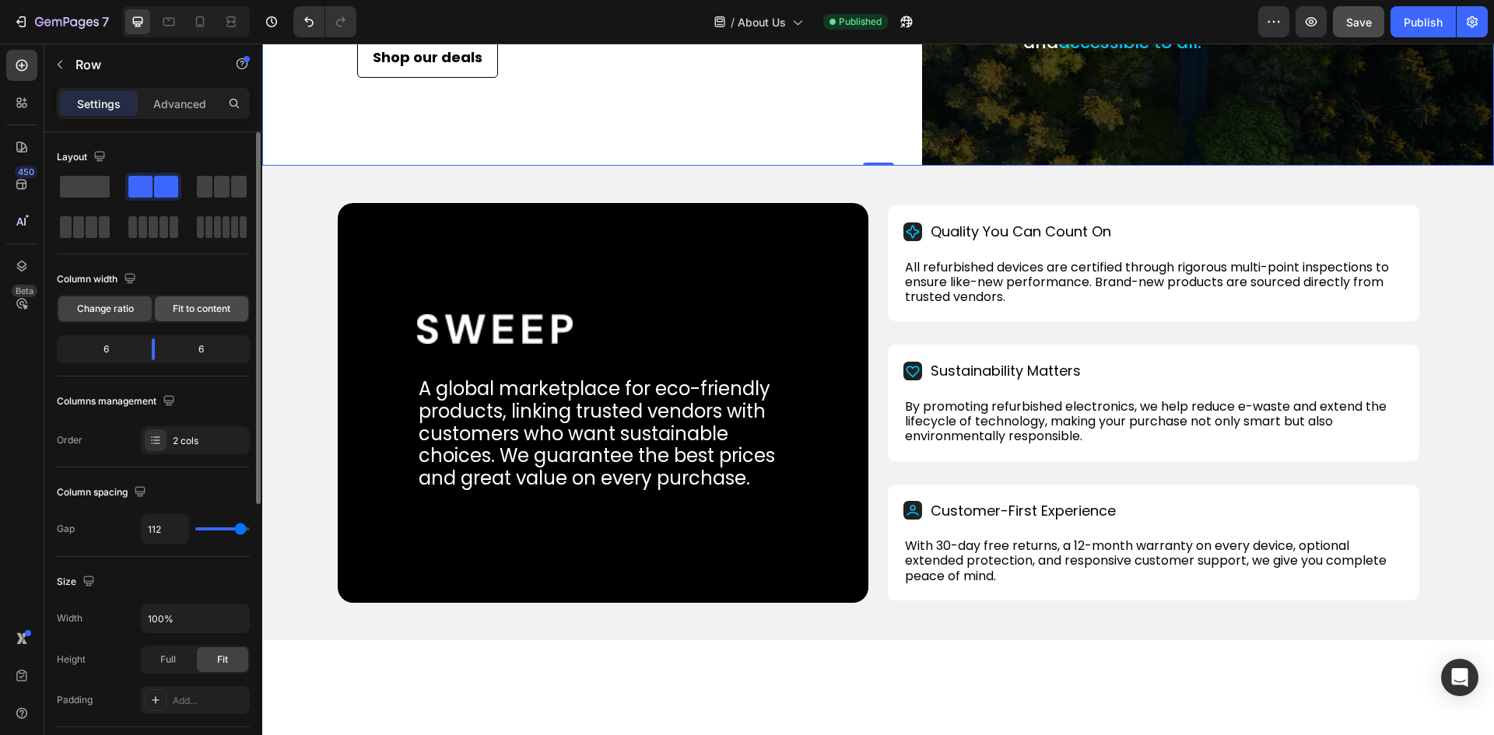
click at [198, 303] on span "Fit to content" at bounding box center [202, 309] width 58 height 14
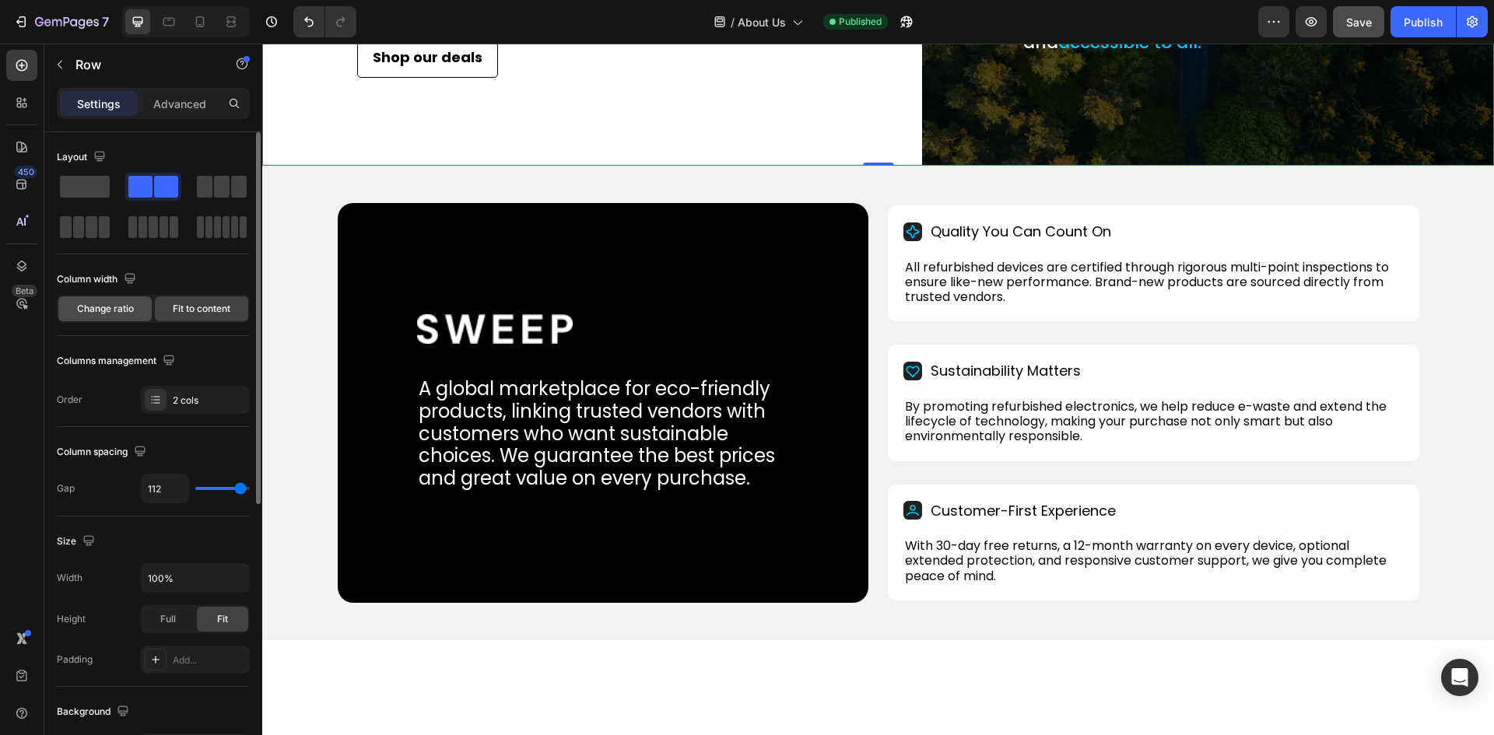
click at [100, 311] on span "Change ratio" at bounding box center [105, 309] width 57 height 14
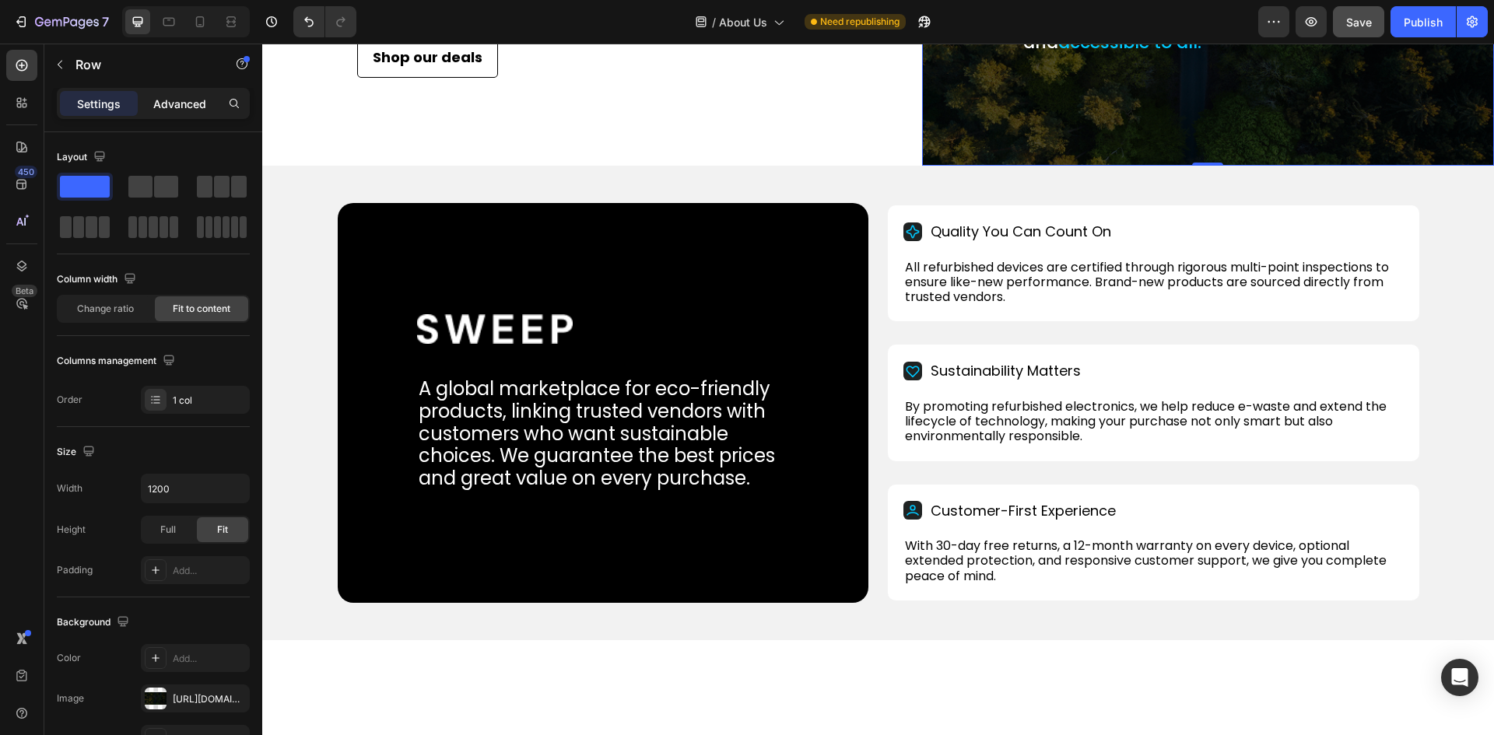
click at [145, 99] on div "Advanced" at bounding box center [180, 103] width 78 height 25
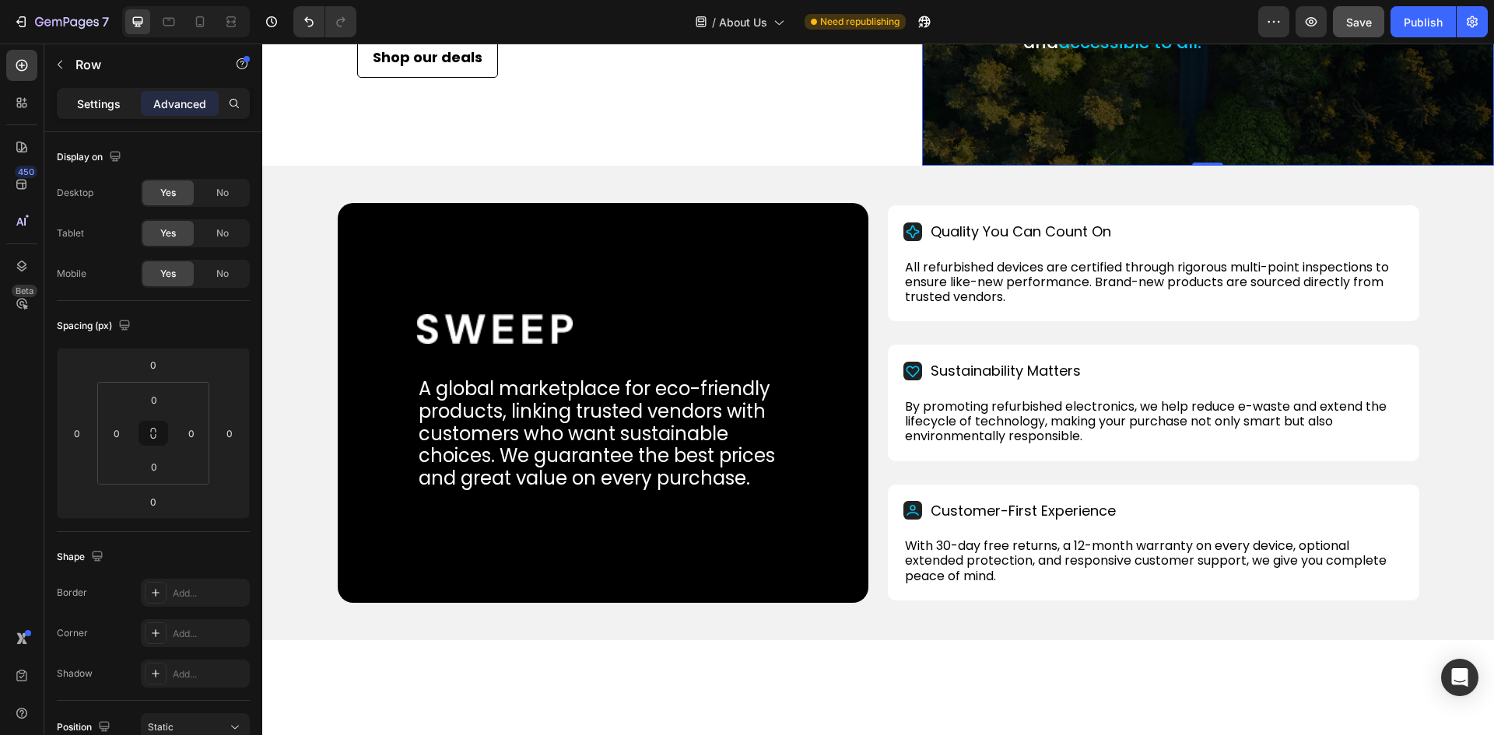
click at [84, 107] on p "Settings" at bounding box center [99, 104] width 44 height 16
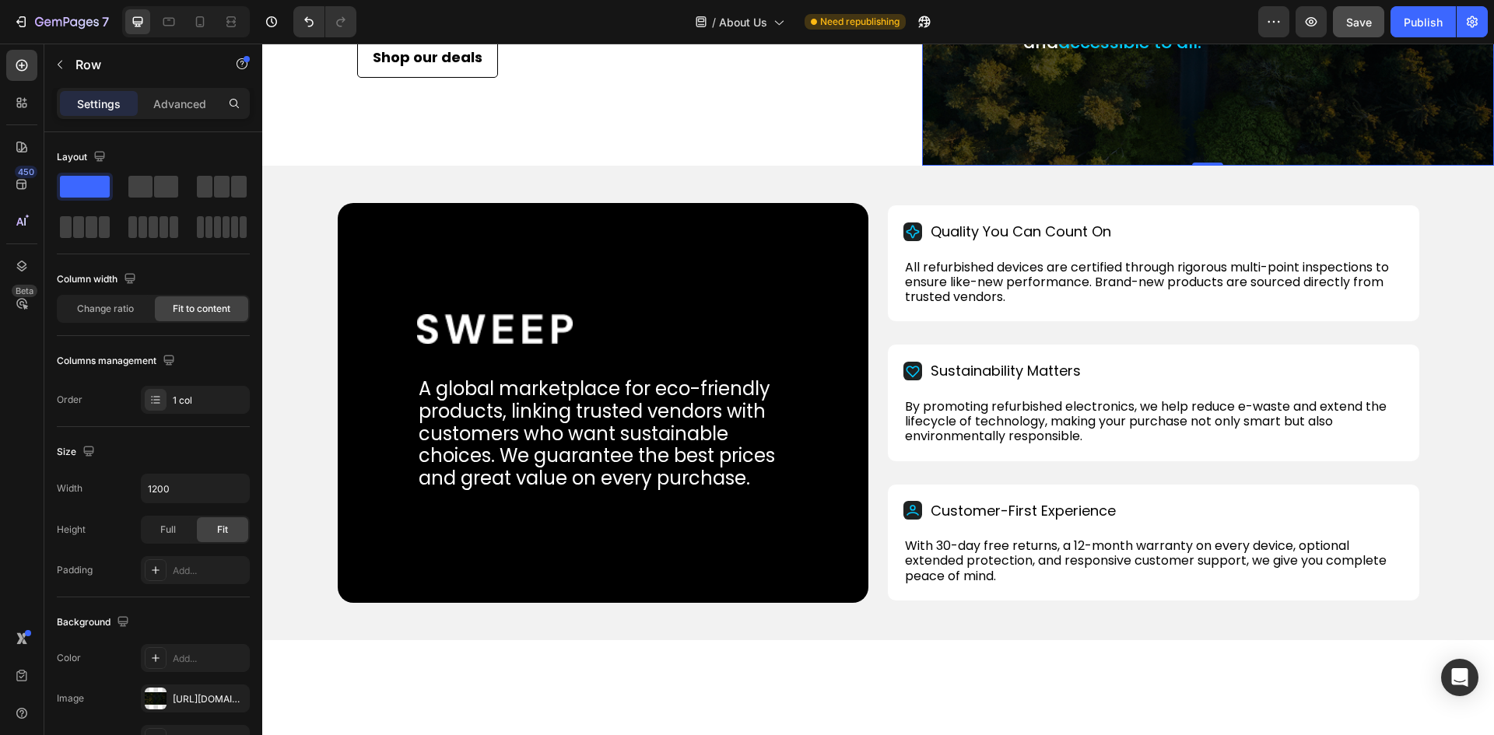
click at [996, 166] on div "Our mission is simple: Deliver sustainable , high-quality tech essentials that …" at bounding box center [1208, 4] width 573 height 324
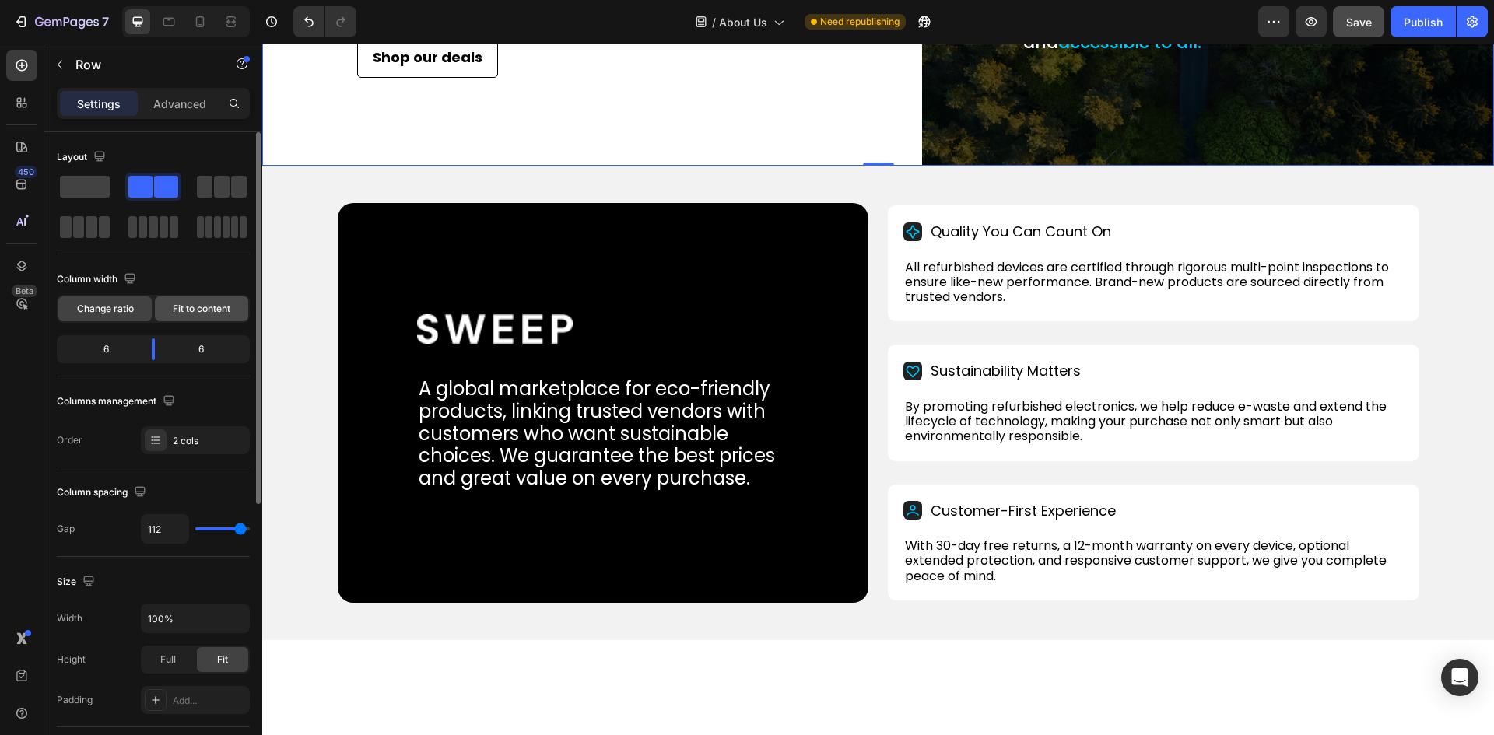
click at [197, 309] on span "Fit to content" at bounding box center [202, 309] width 58 height 14
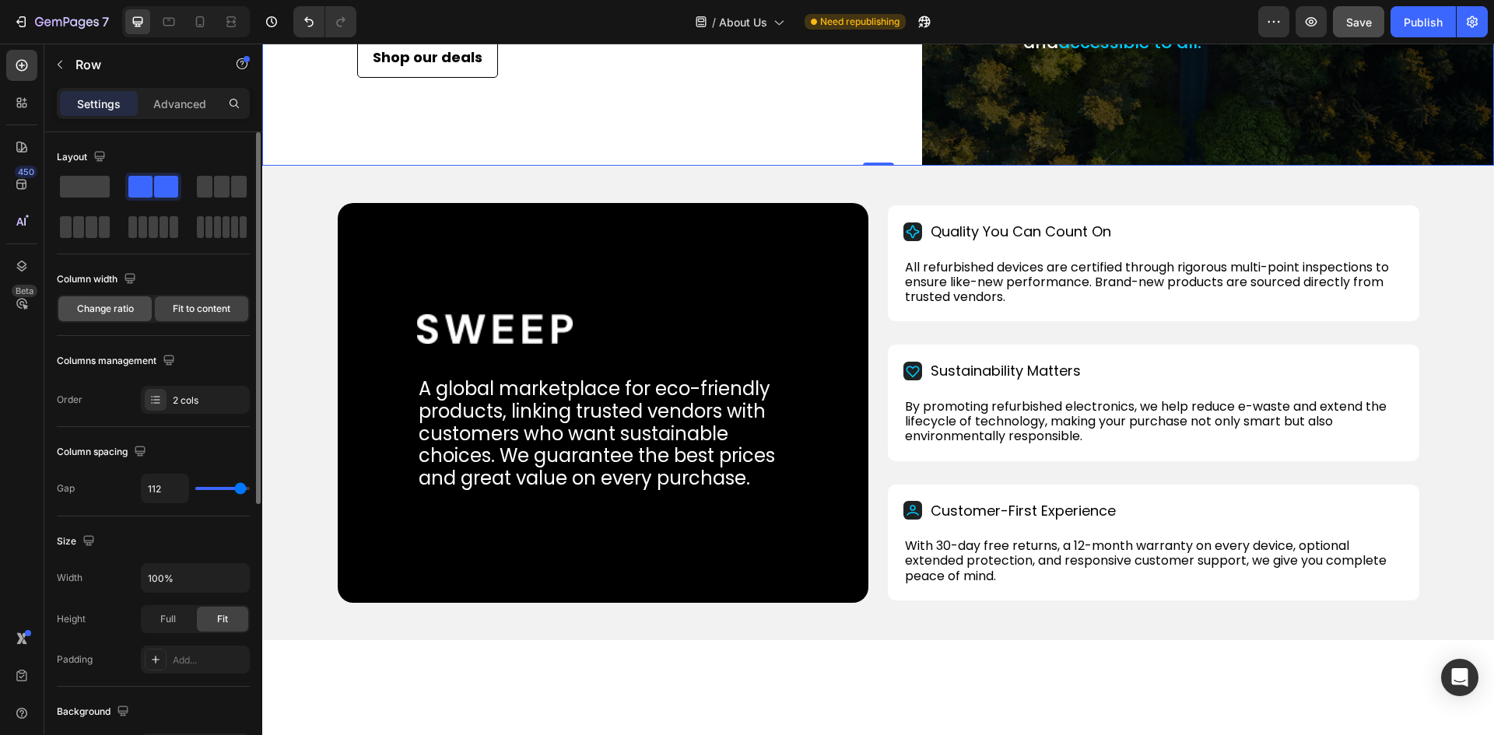
click at [102, 304] on span "Change ratio" at bounding box center [105, 309] width 57 height 14
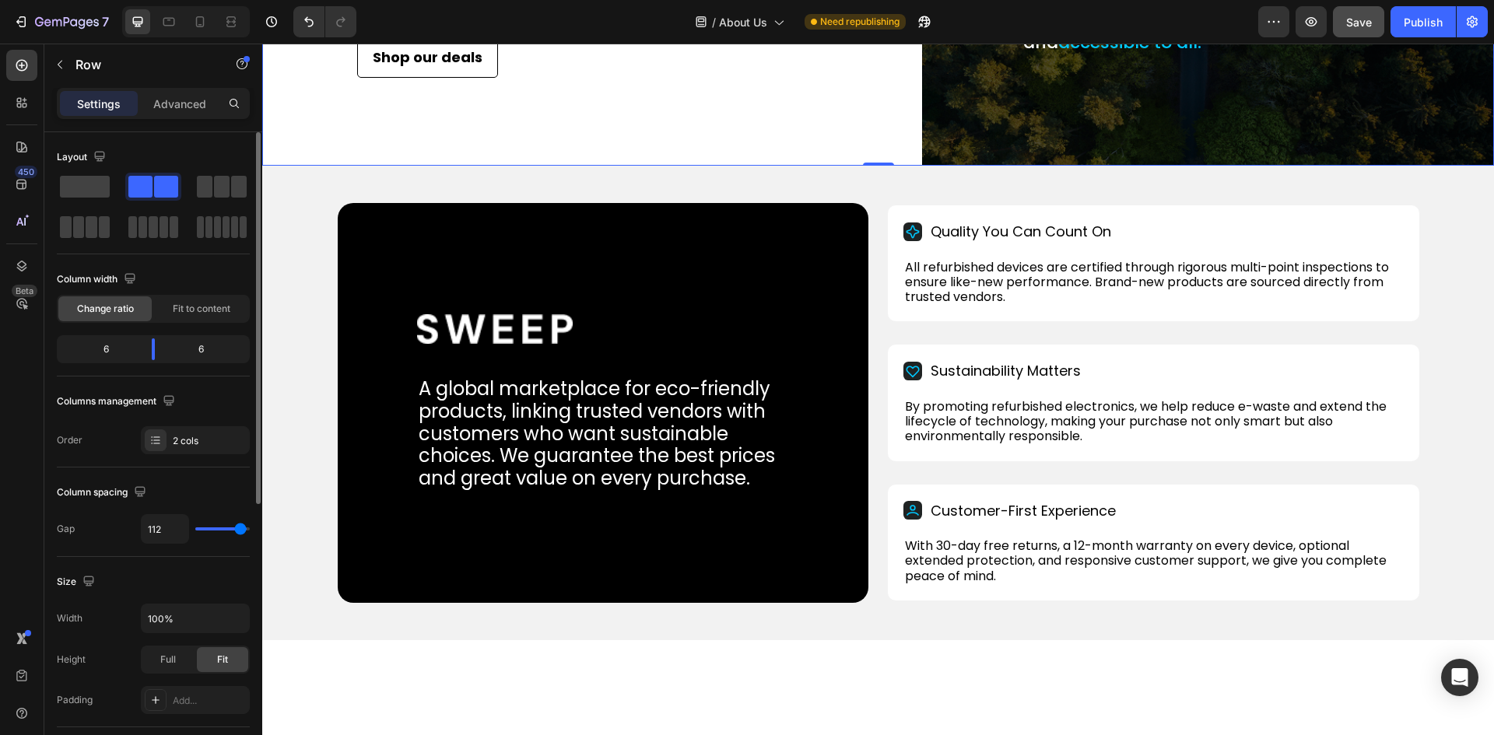
click at [199, 349] on div "6" at bounding box center [206, 349] width 79 height 22
click at [202, 348] on div "6" at bounding box center [206, 349] width 79 height 22
click at [102, 345] on div "6" at bounding box center [99, 349] width 79 height 22
click at [154, 0] on body "7 / About Us Need republishing Preview Save Publish 450 Beta Sections(18) Eleme…" at bounding box center [747, 0] width 1494 height 0
click at [184, 107] on p "Advanced" at bounding box center [179, 104] width 53 height 16
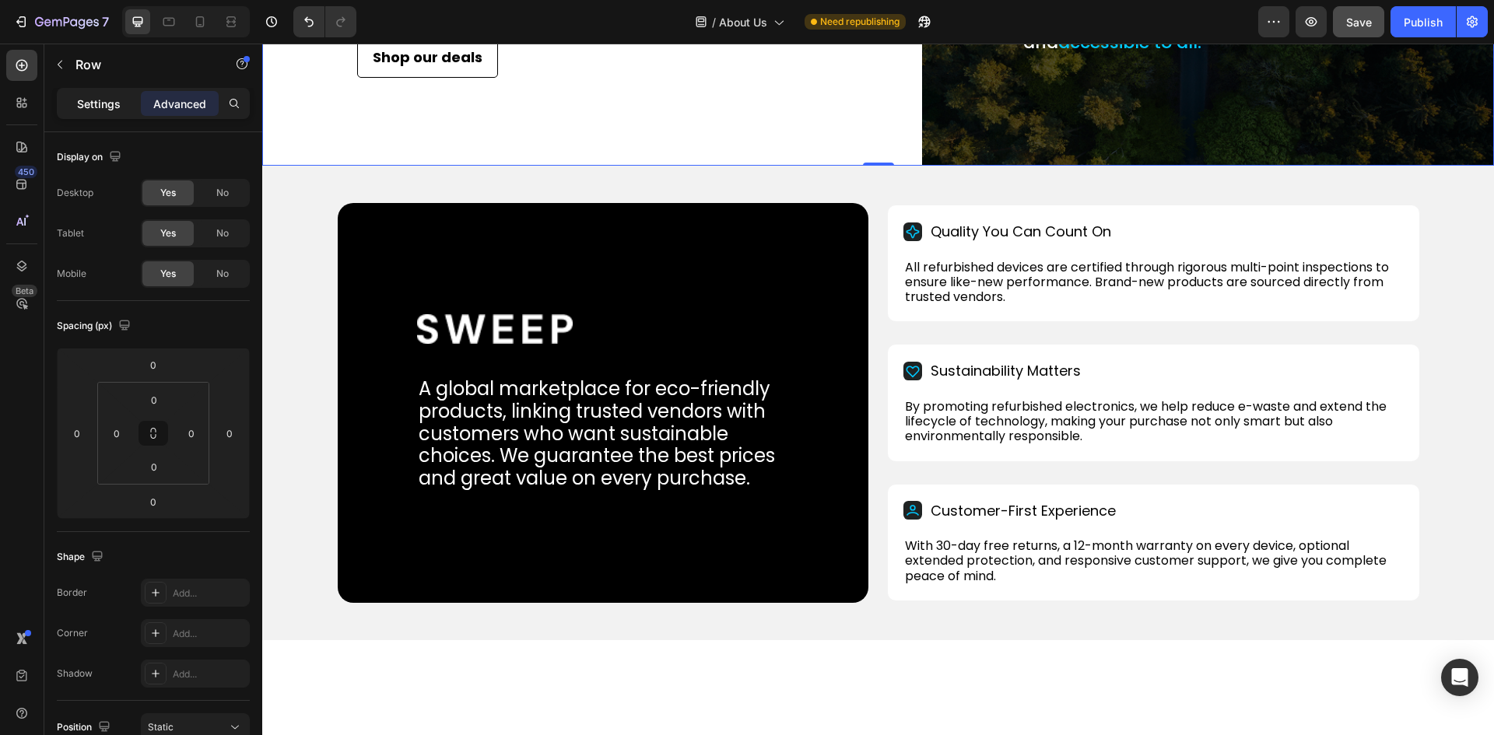
click at [104, 107] on p "Settings" at bounding box center [99, 104] width 44 height 16
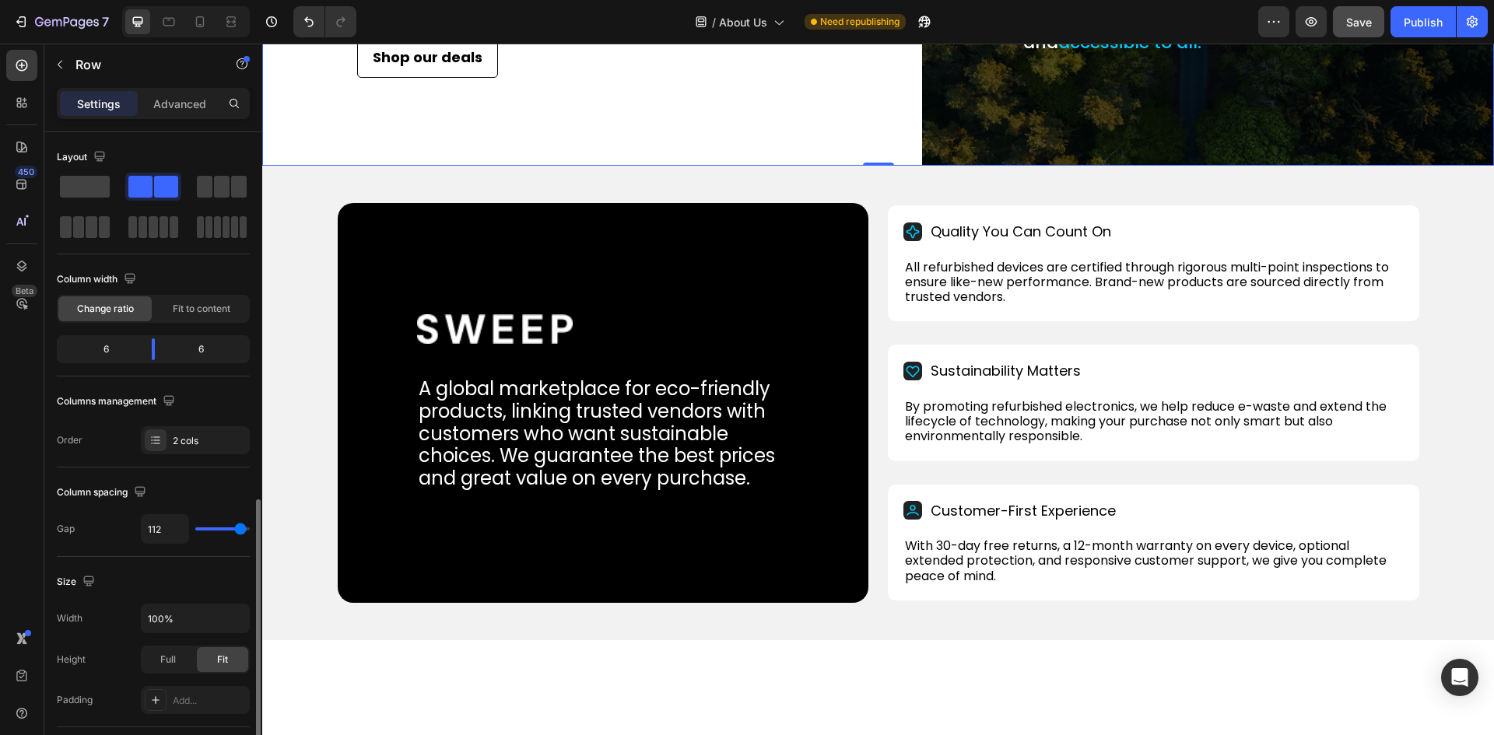
scroll to position [311, 0]
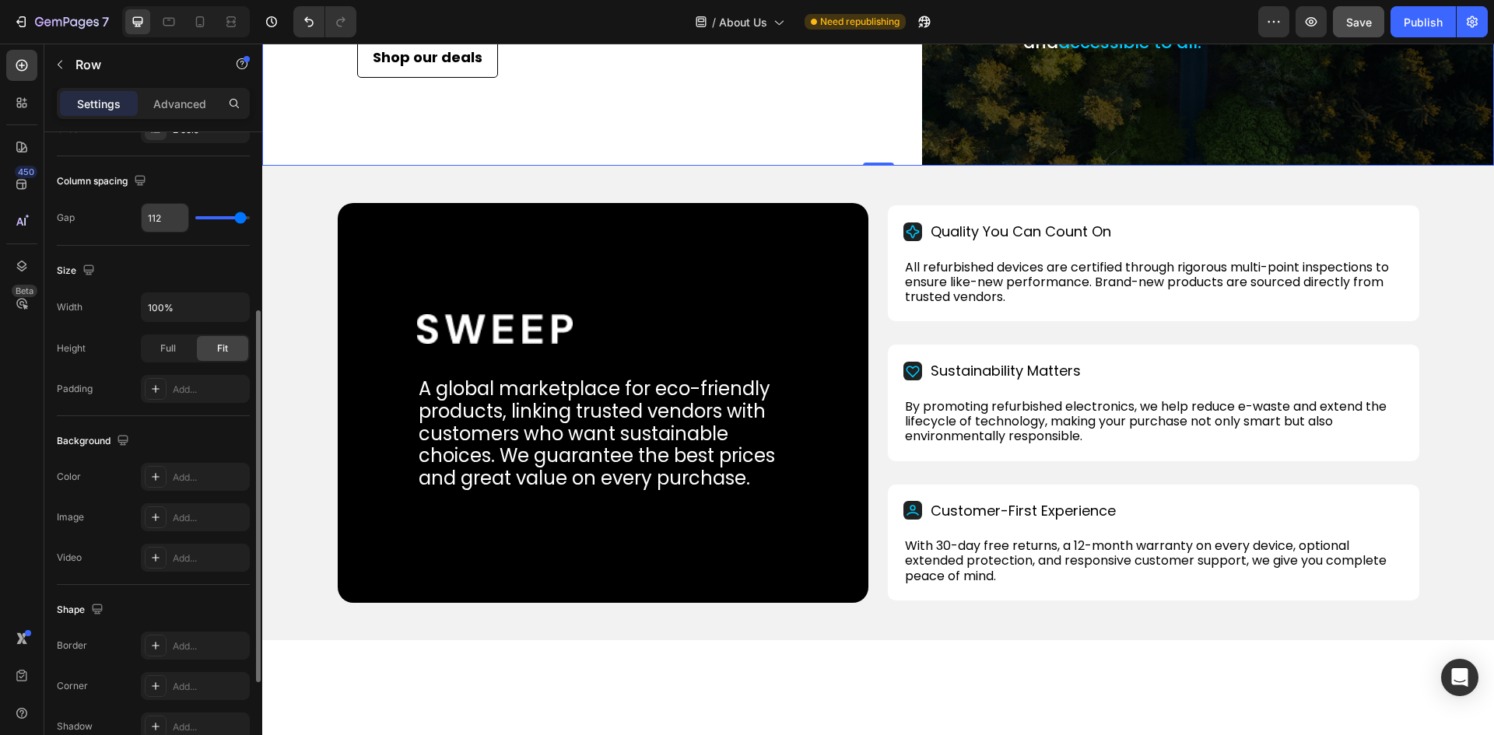
click at [154, 215] on input "112" at bounding box center [165, 218] width 47 height 28
type input "0"
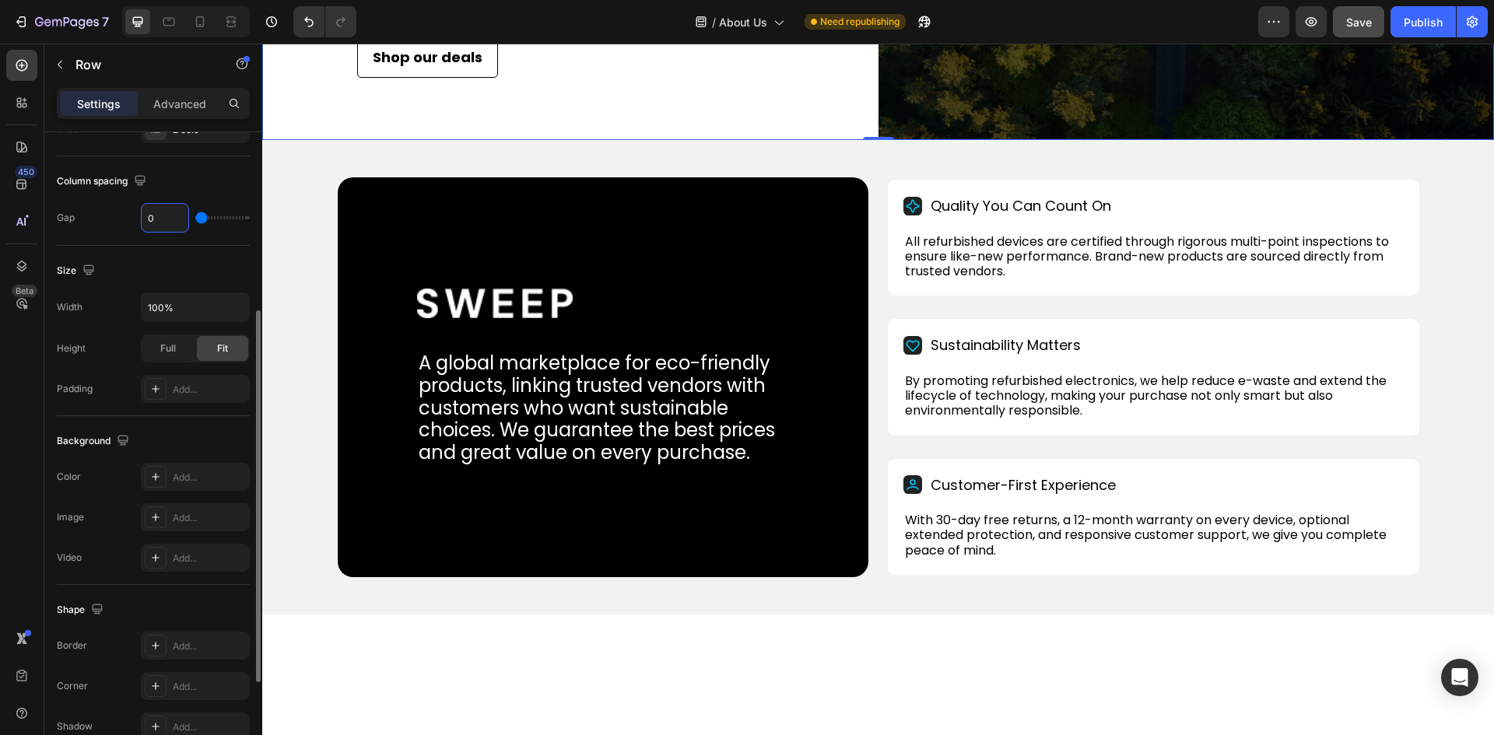
drag, startPoint x: 156, startPoint y: 219, endPoint x: 146, endPoint y: 221, distance: 10.2
click at [146, 221] on input "0" at bounding box center [165, 218] width 47 height 28
type input "2"
type input "20"
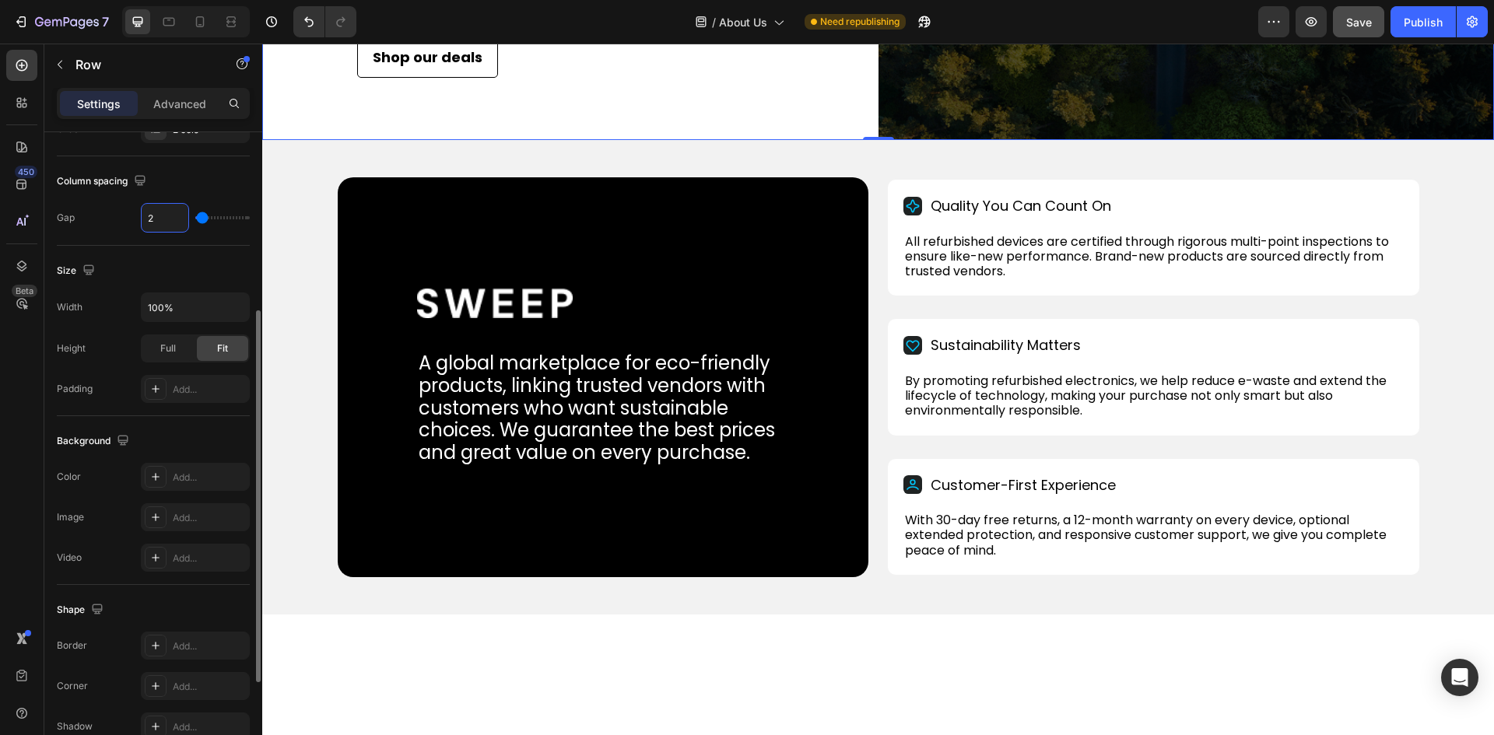
type input "20"
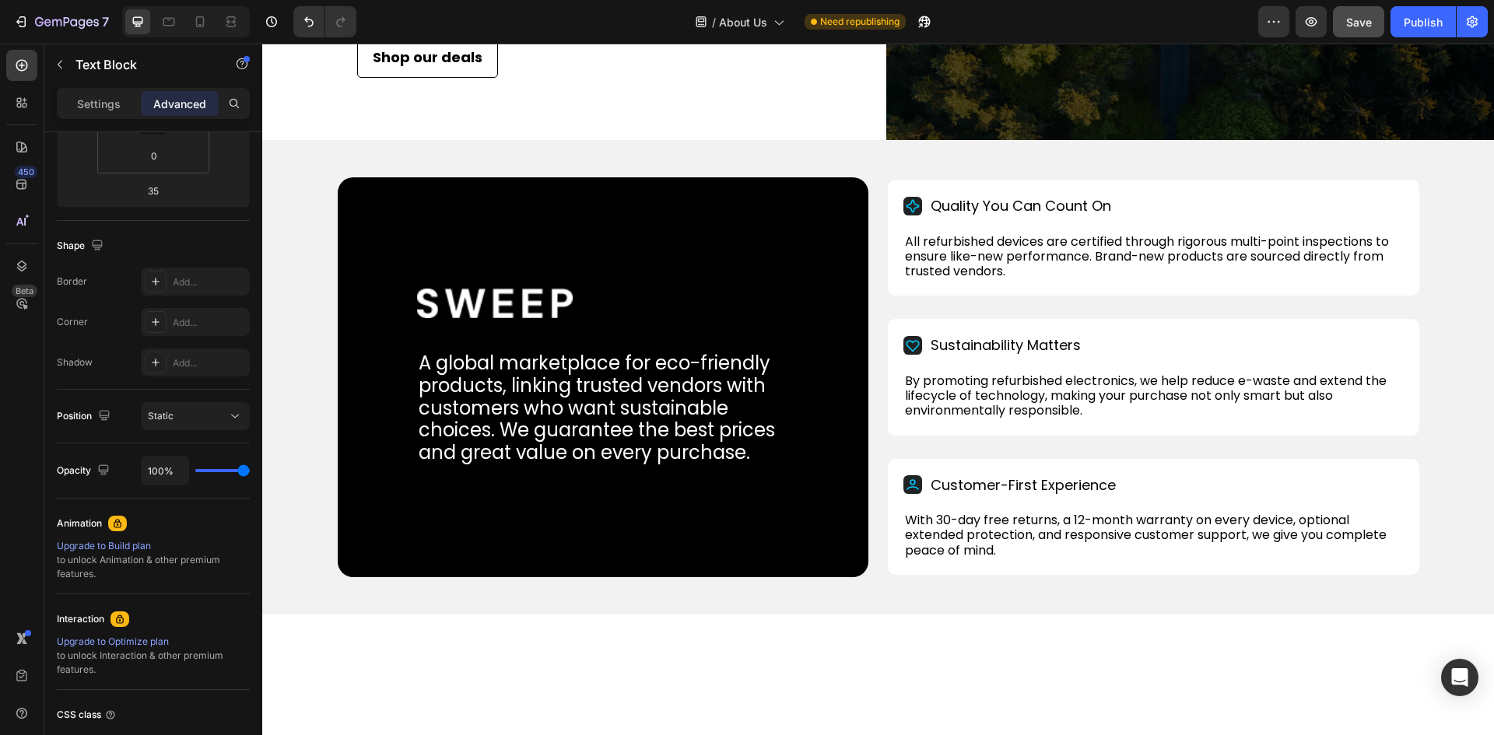
scroll to position [0, 0]
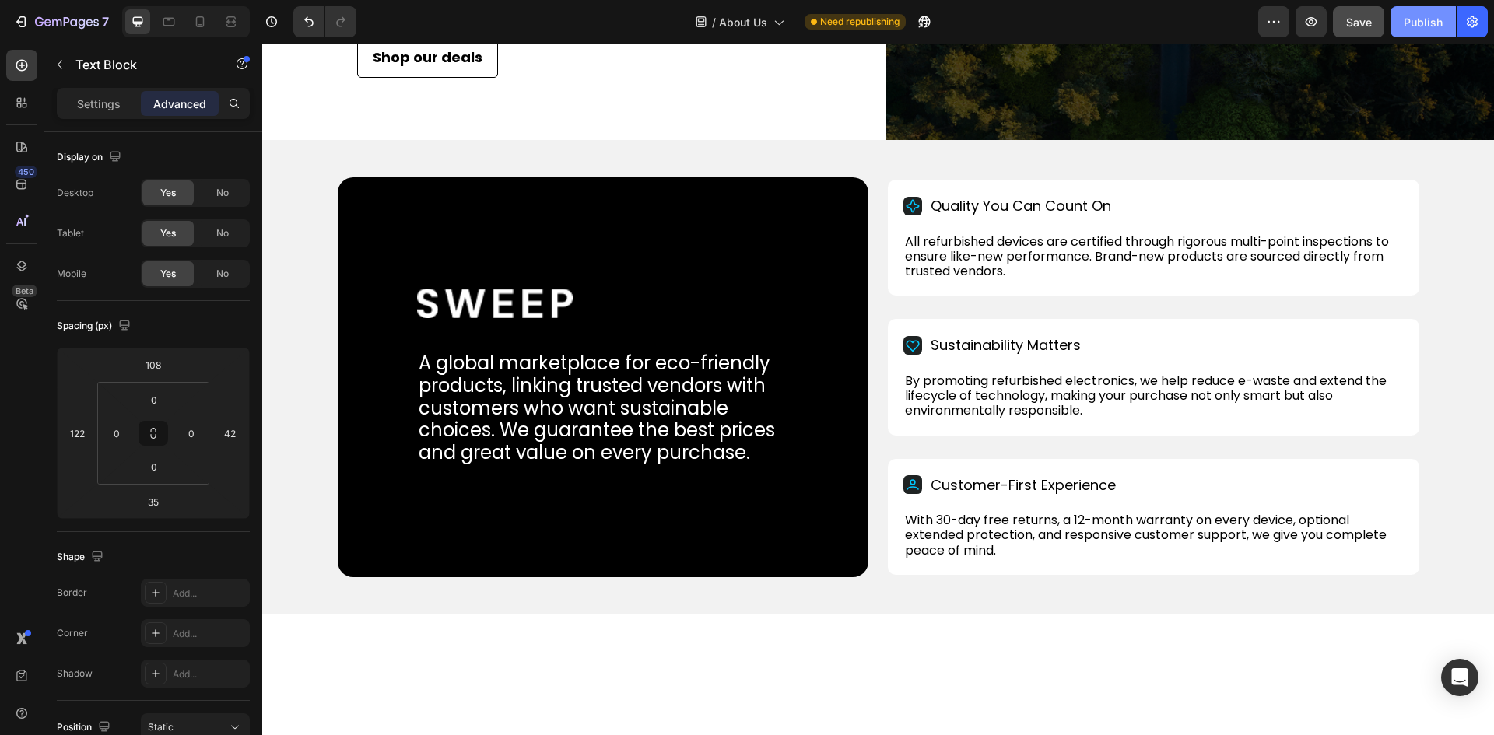
click at [1430, 15] on div "Publish" at bounding box center [1422, 22] width 39 height 16
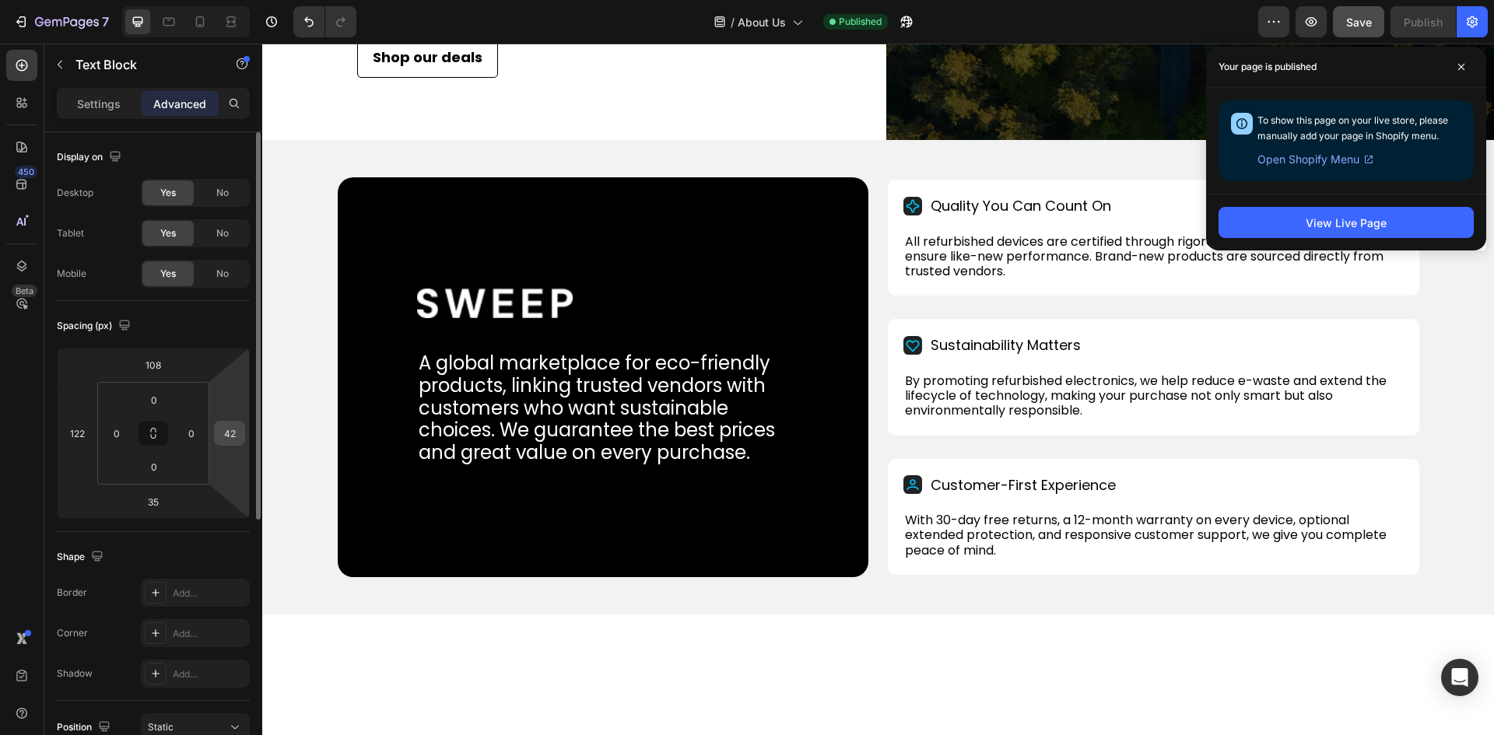
click at [236, 436] on input "42" at bounding box center [229, 433] width 23 height 23
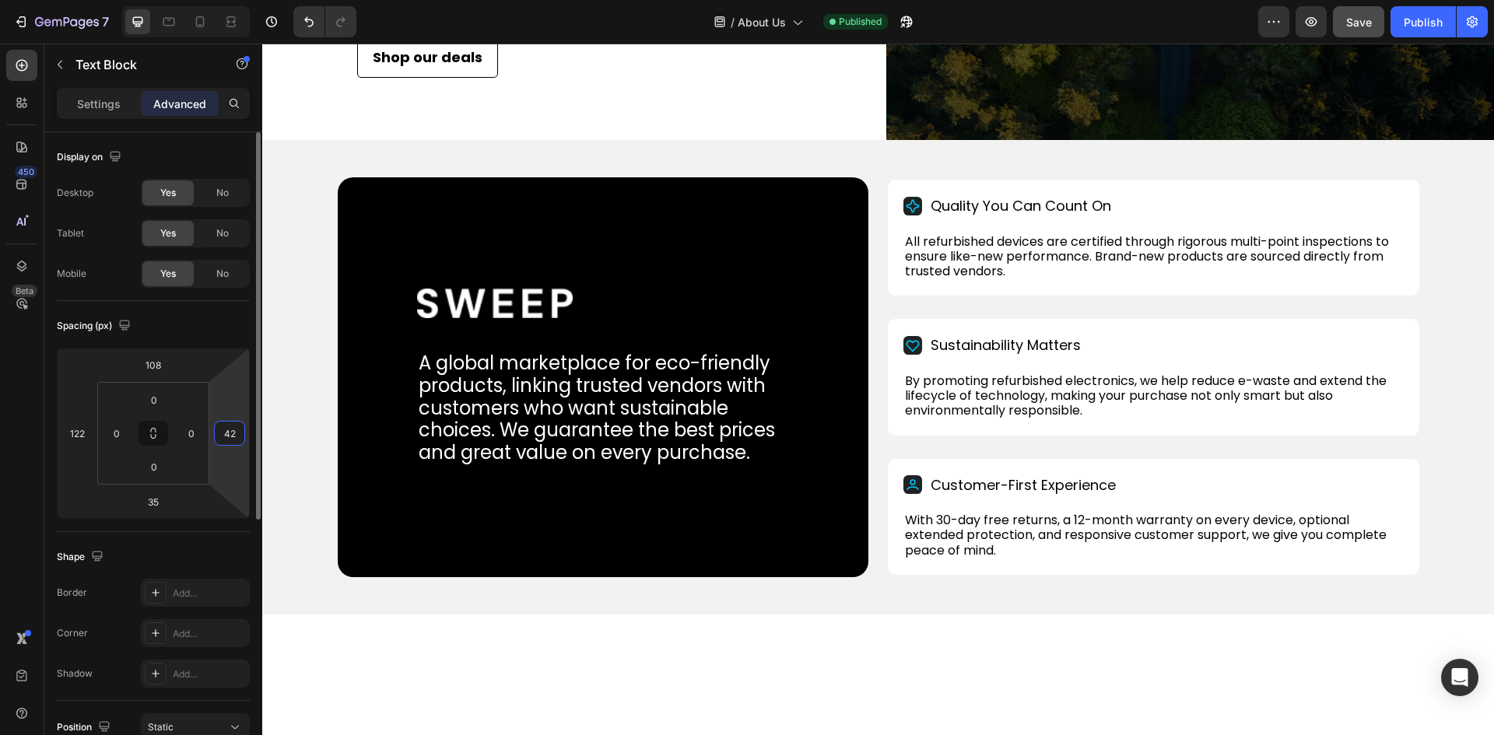
click at [236, 436] on input "42" at bounding box center [229, 433] width 23 height 23
type input "62"
click at [1422, 16] on div "Publish" at bounding box center [1422, 22] width 39 height 16
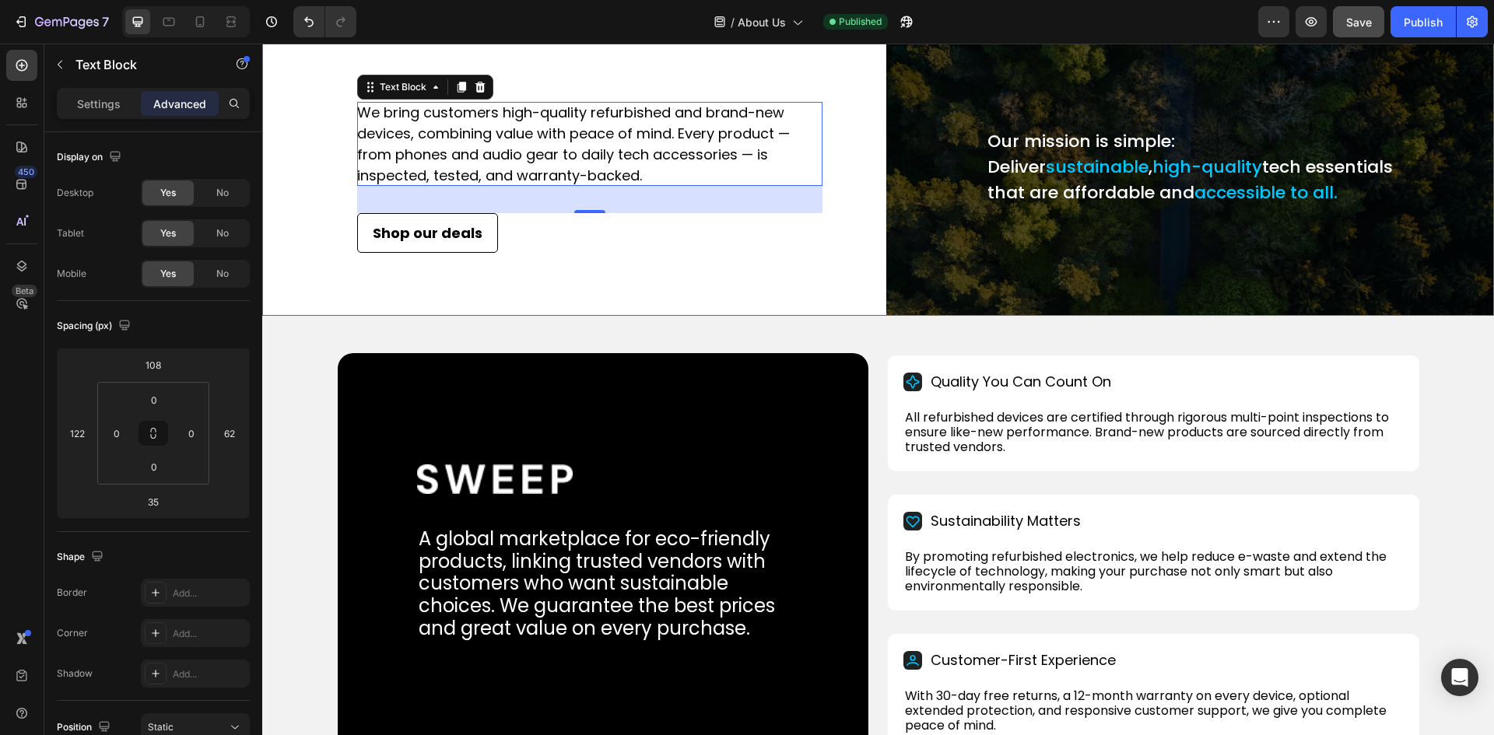
scroll to position [622, 0]
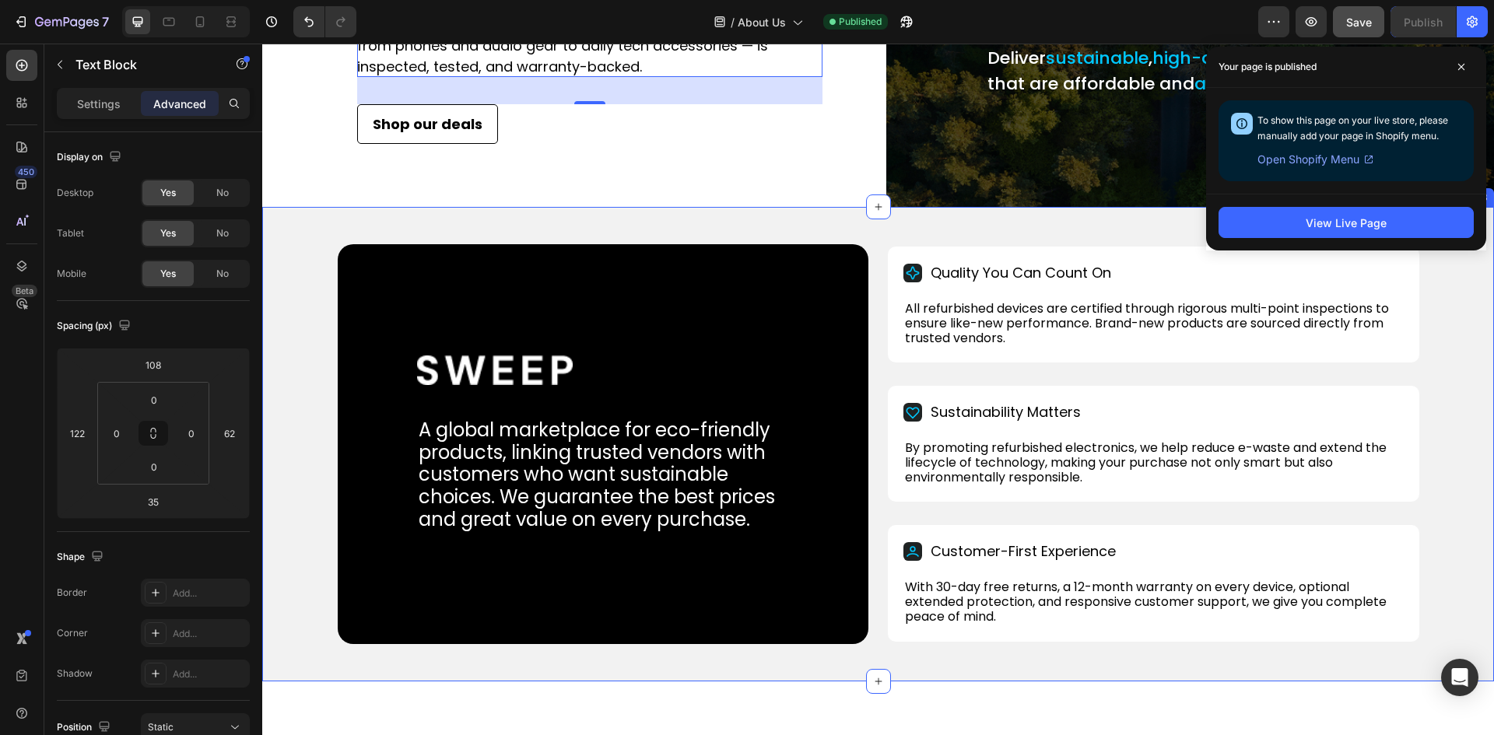
click at [306, 259] on div "Image A global marketplace for eco-friendly products, linking trusted vendors w…" at bounding box center [877, 444] width 1231 height 475
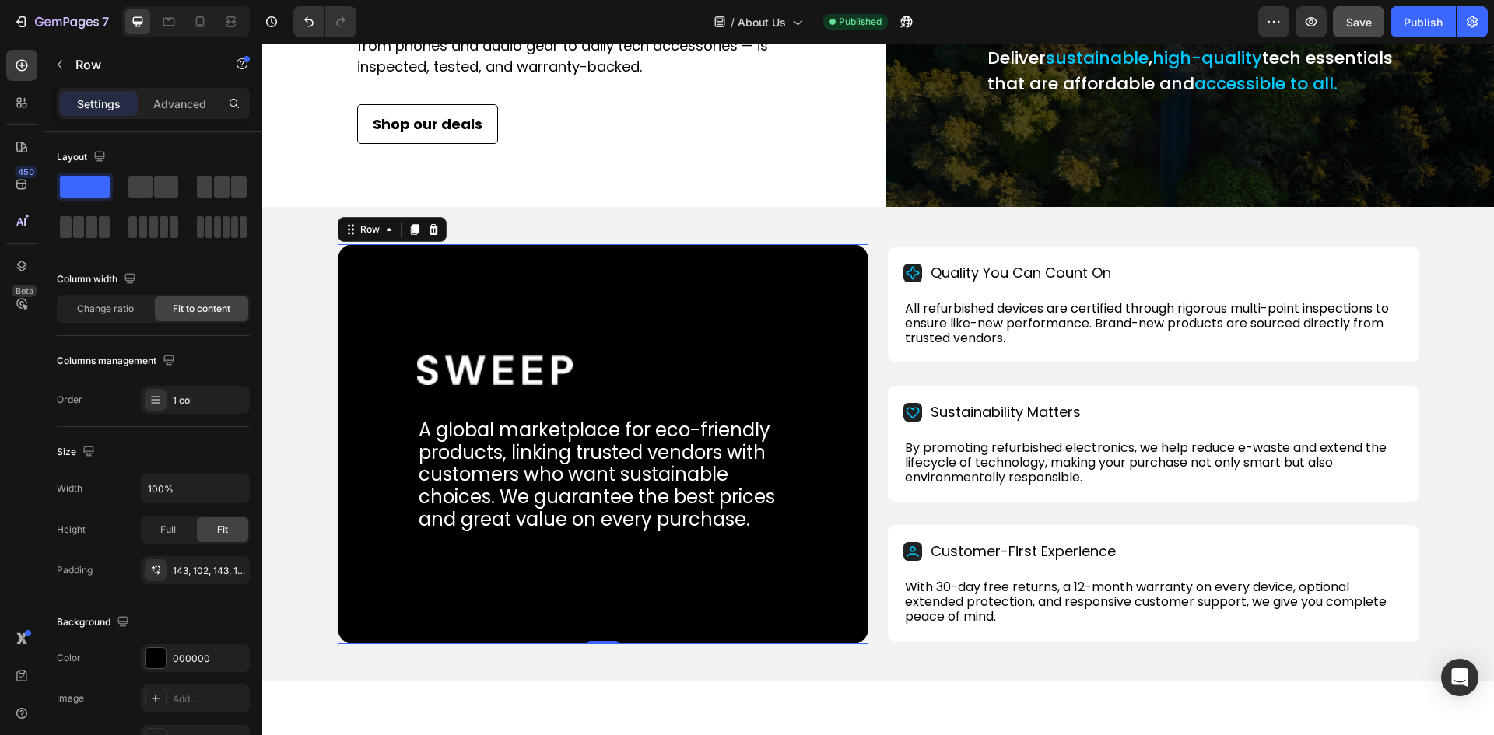
click at [351, 286] on div "Image A global marketplace for eco-friendly products, linking trusted vendors w…" at bounding box center [603, 444] width 531 height 400
click at [170, 657] on div "000000" at bounding box center [195, 658] width 109 height 28
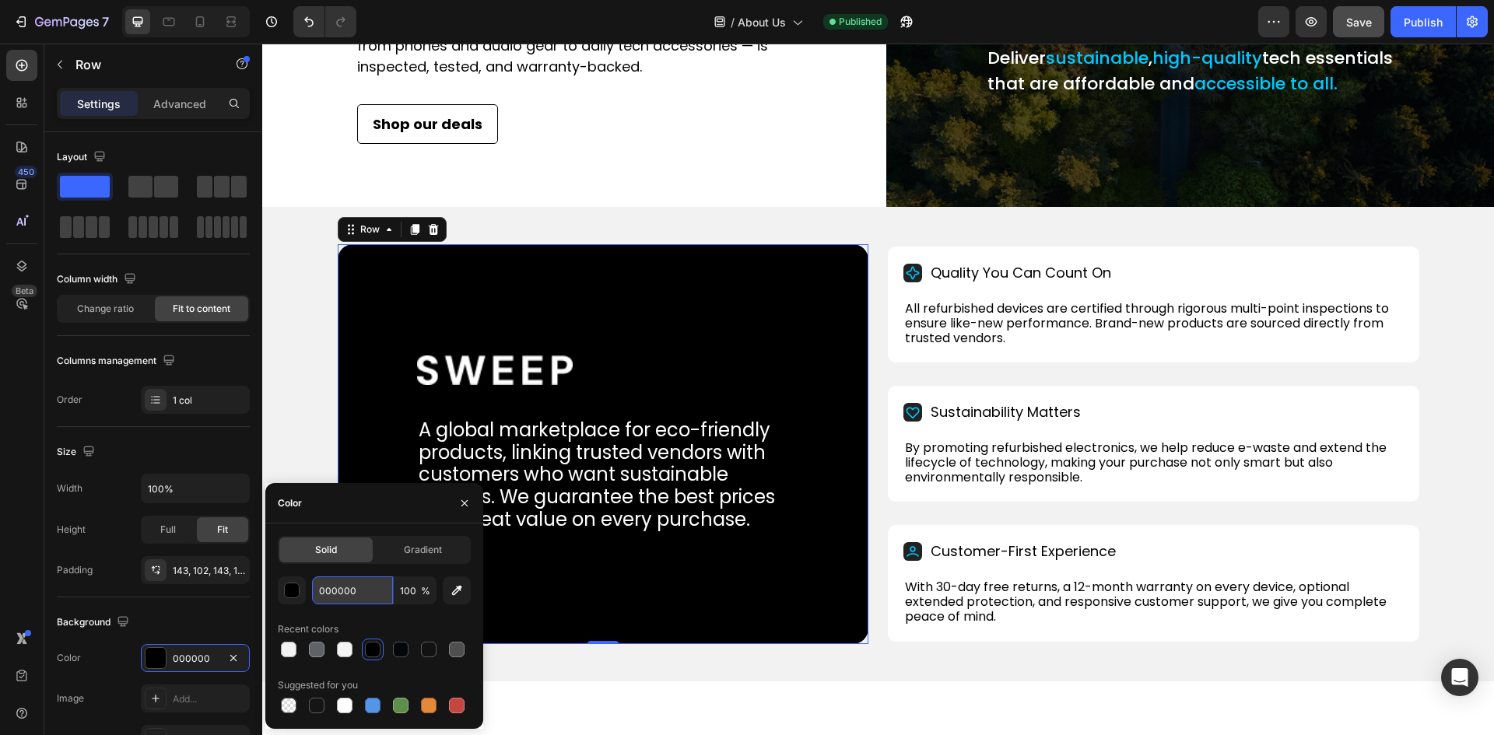
click at [333, 594] on input "000000" at bounding box center [352, 590] width 81 height 28
paste input "#1F2323"
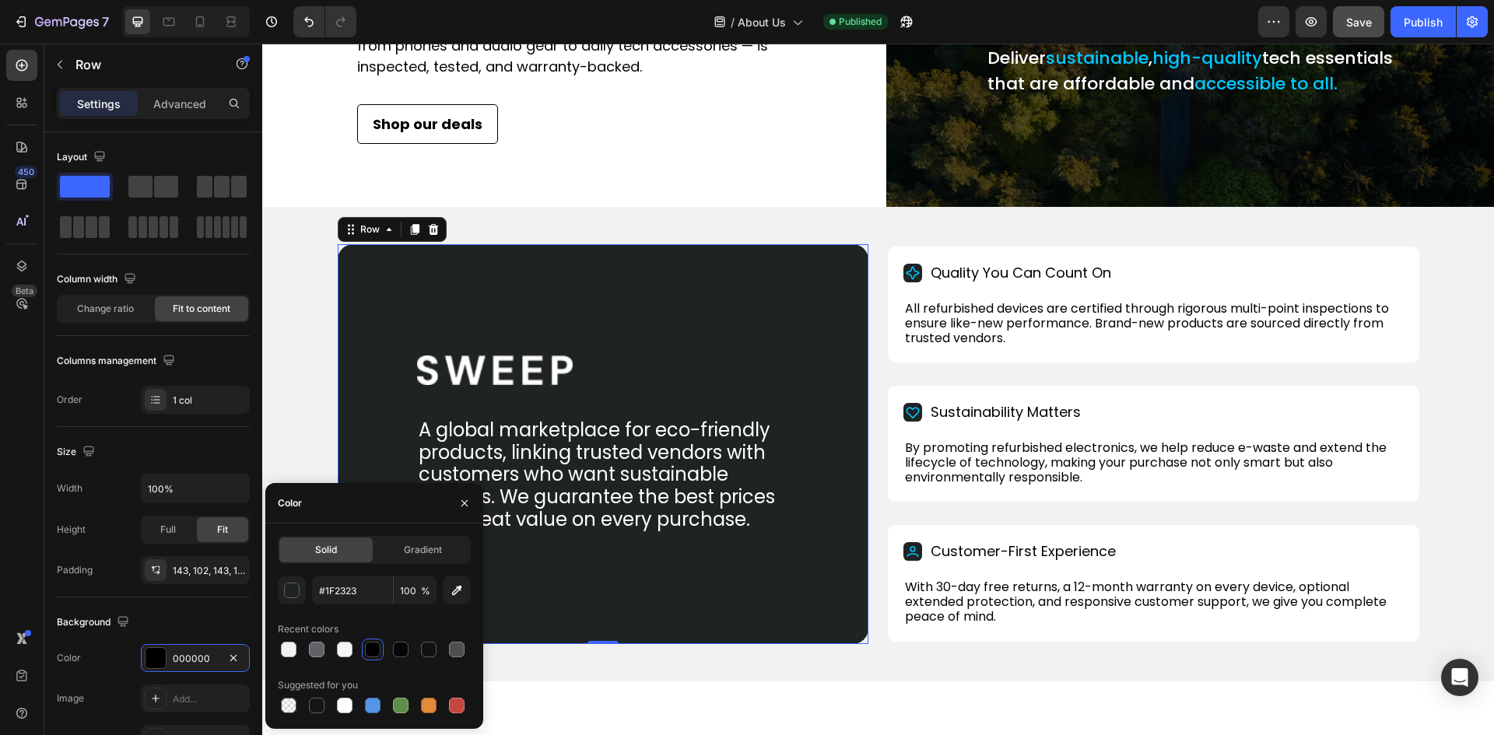
click at [306, 615] on div "#1F2323 100 % Recent colors Suggested for you" at bounding box center [374, 646] width 193 height 140
type input "1F2323"
click at [180, 611] on div "Background" at bounding box center [153, 622] width 193 height 25
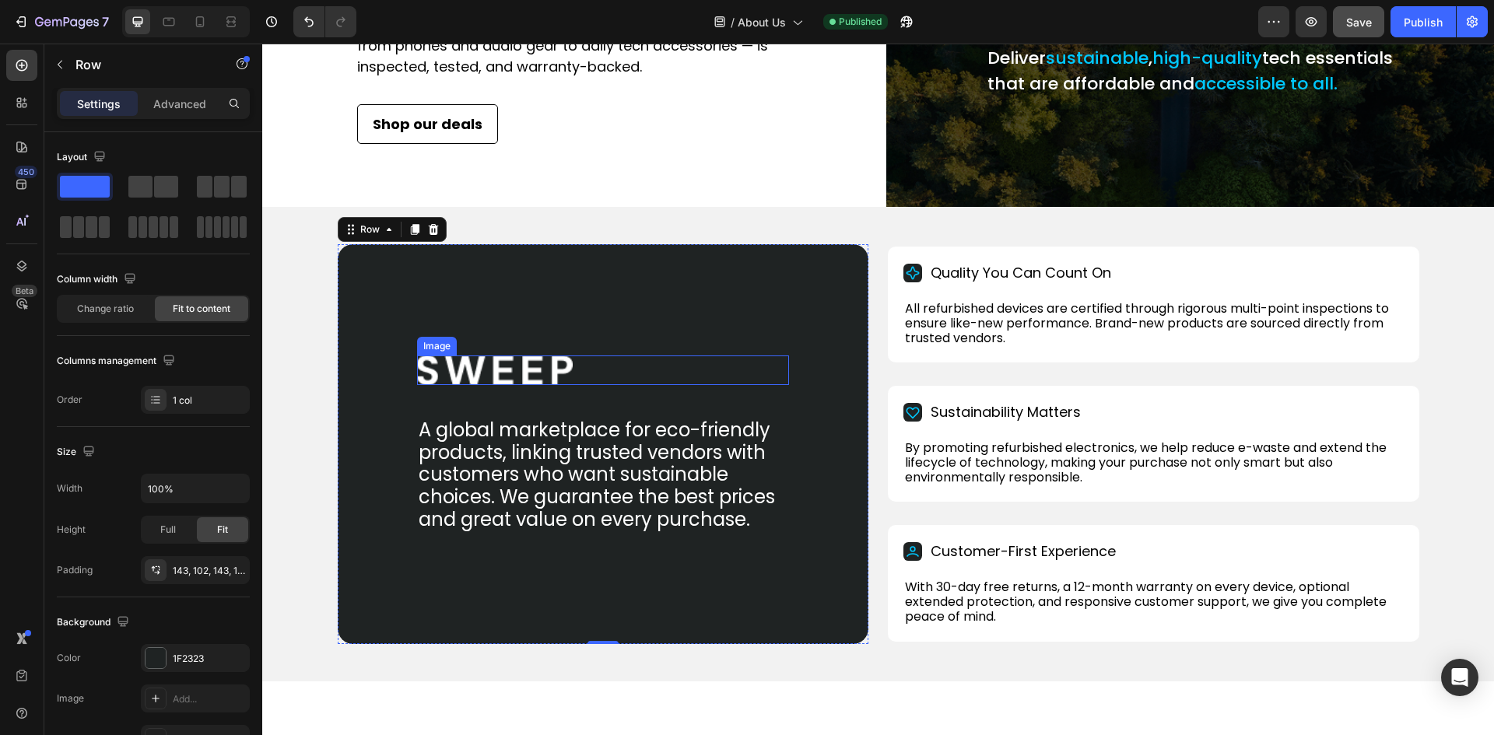
click at [481, 385] on img at bounding box center [495, 370] width 156 height 30
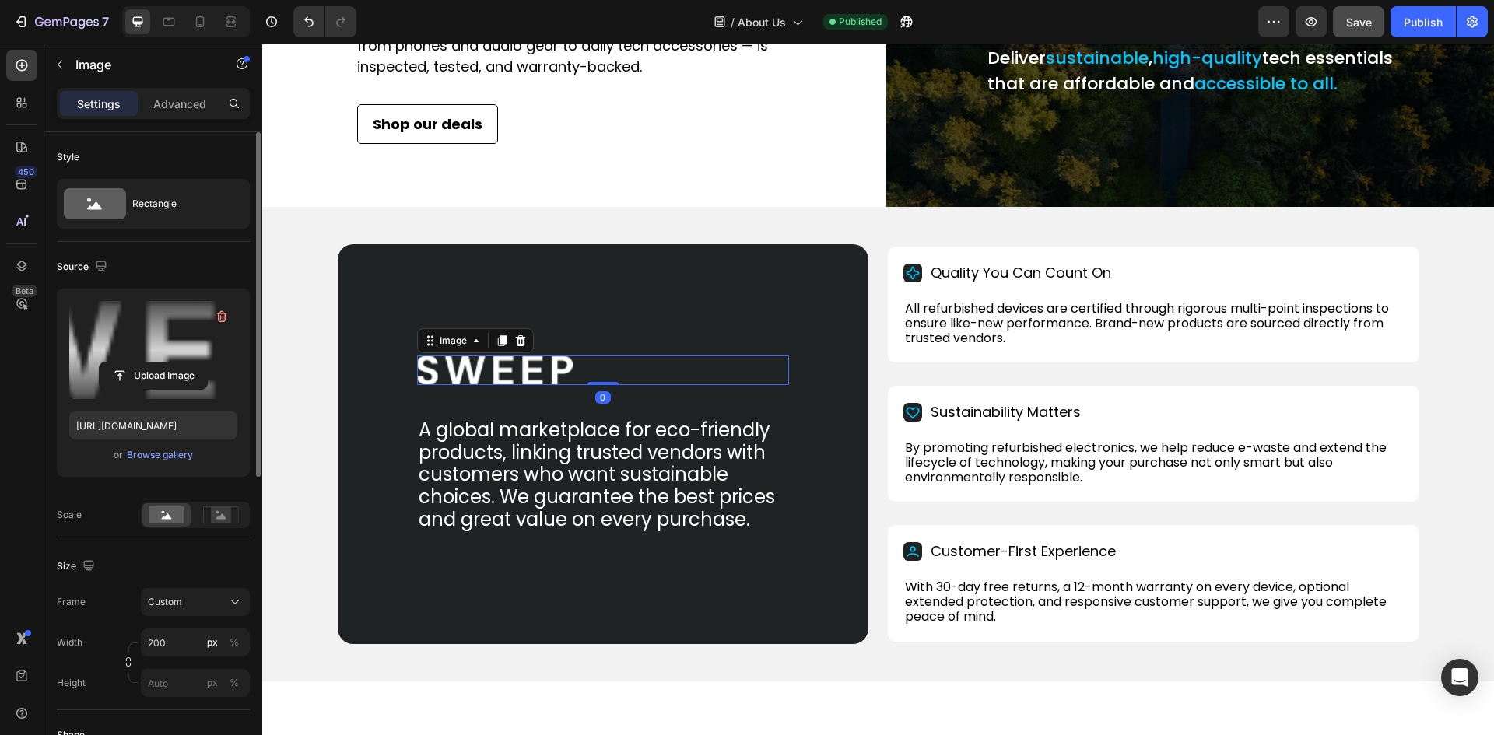
click at [145, 329] on label at bounding box center [153, 350] width 168 height 98
click at [145, 362] on input "file" at bounding box center [153, 375] width 107 height 26
click at [129, 338] on label at bounding box center [153, 350] width 168 height 98
click at [129, 362] on input "file" at bounding box center [153, 375] width 107 height 26
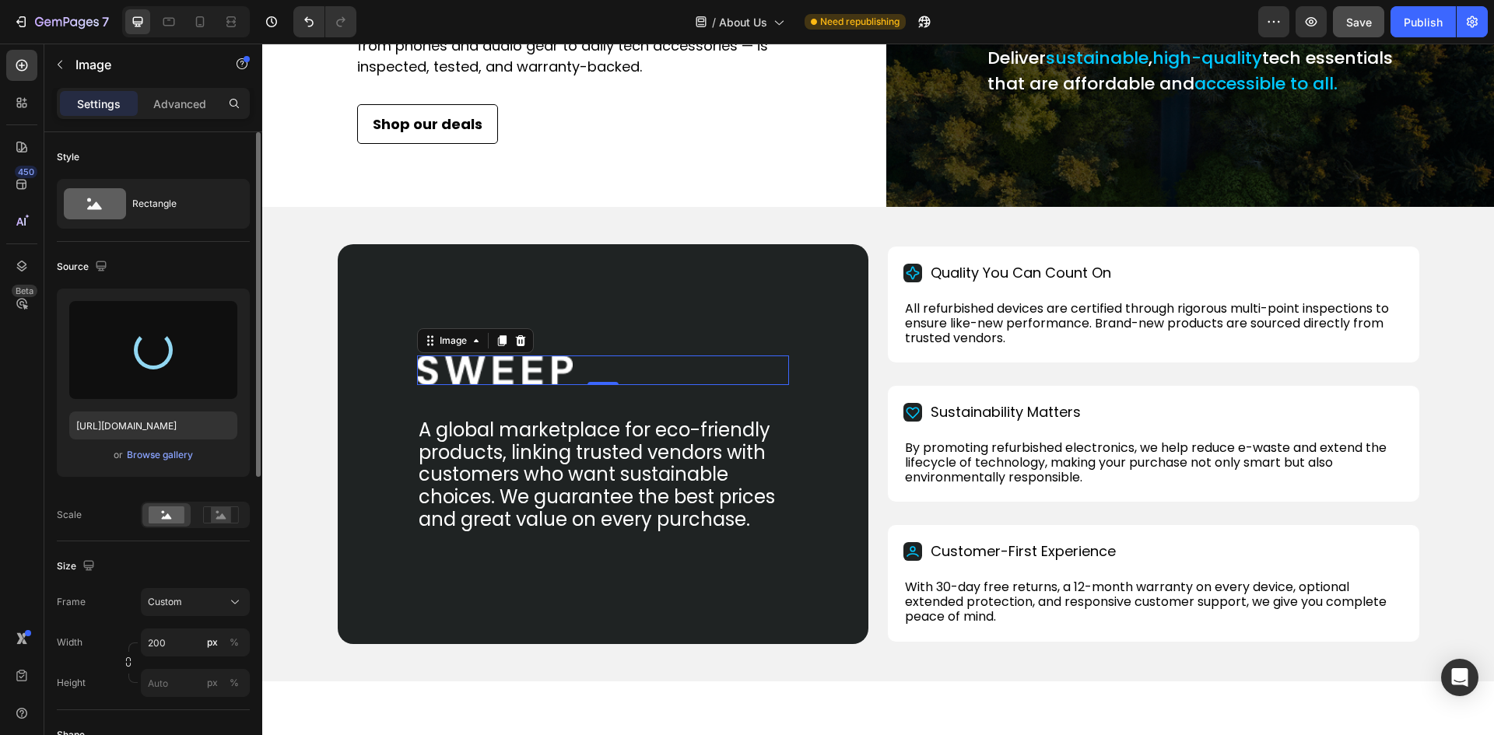
type input "[URL][DOMAIN_NAME]"
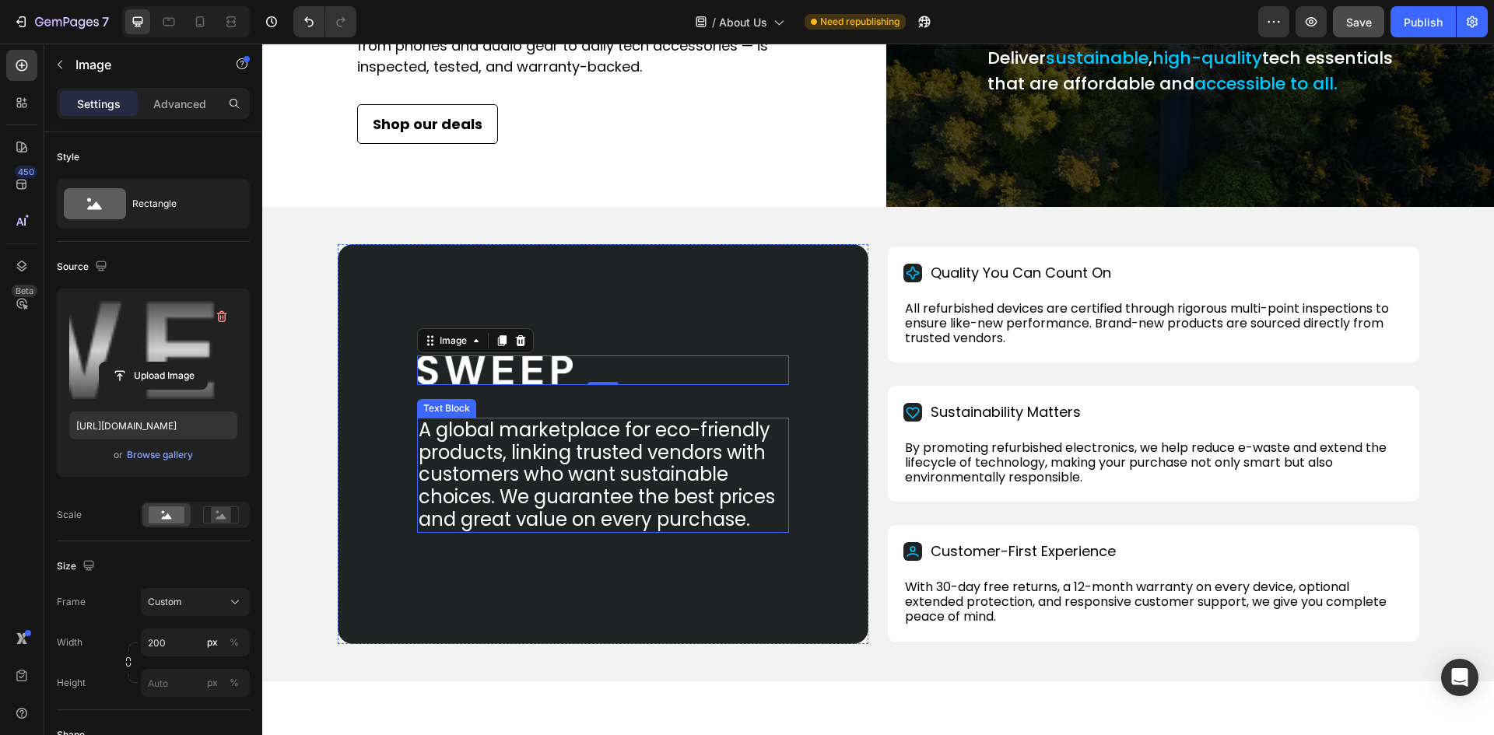
click at [466, 467] on p "A global marketplace for eco-friendly products, linking trusted vendors with cu…" at bounding box center [602, 475] width 369 height 112
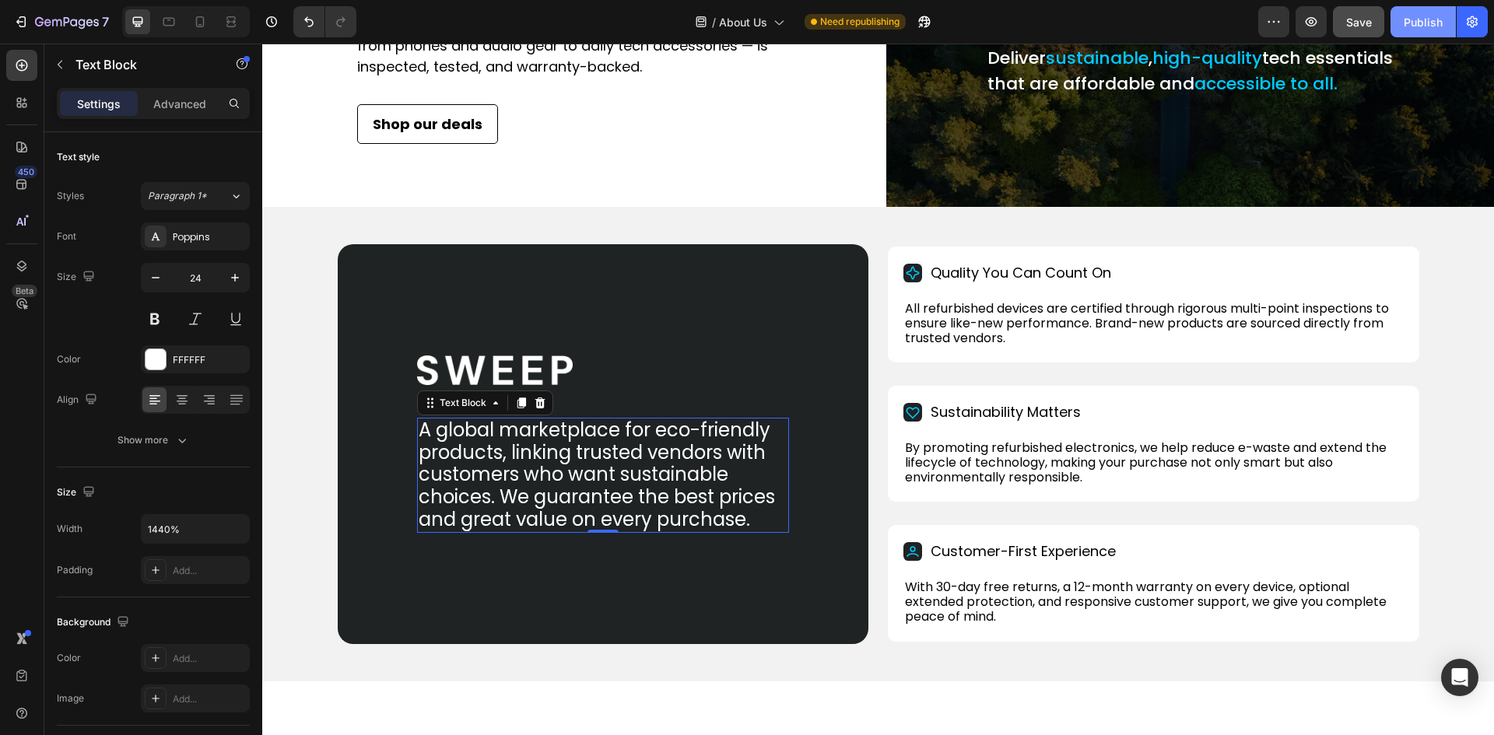
click at [1421, 18] on div "Publish" at bounding box center [1422, 22] width 39 height 16
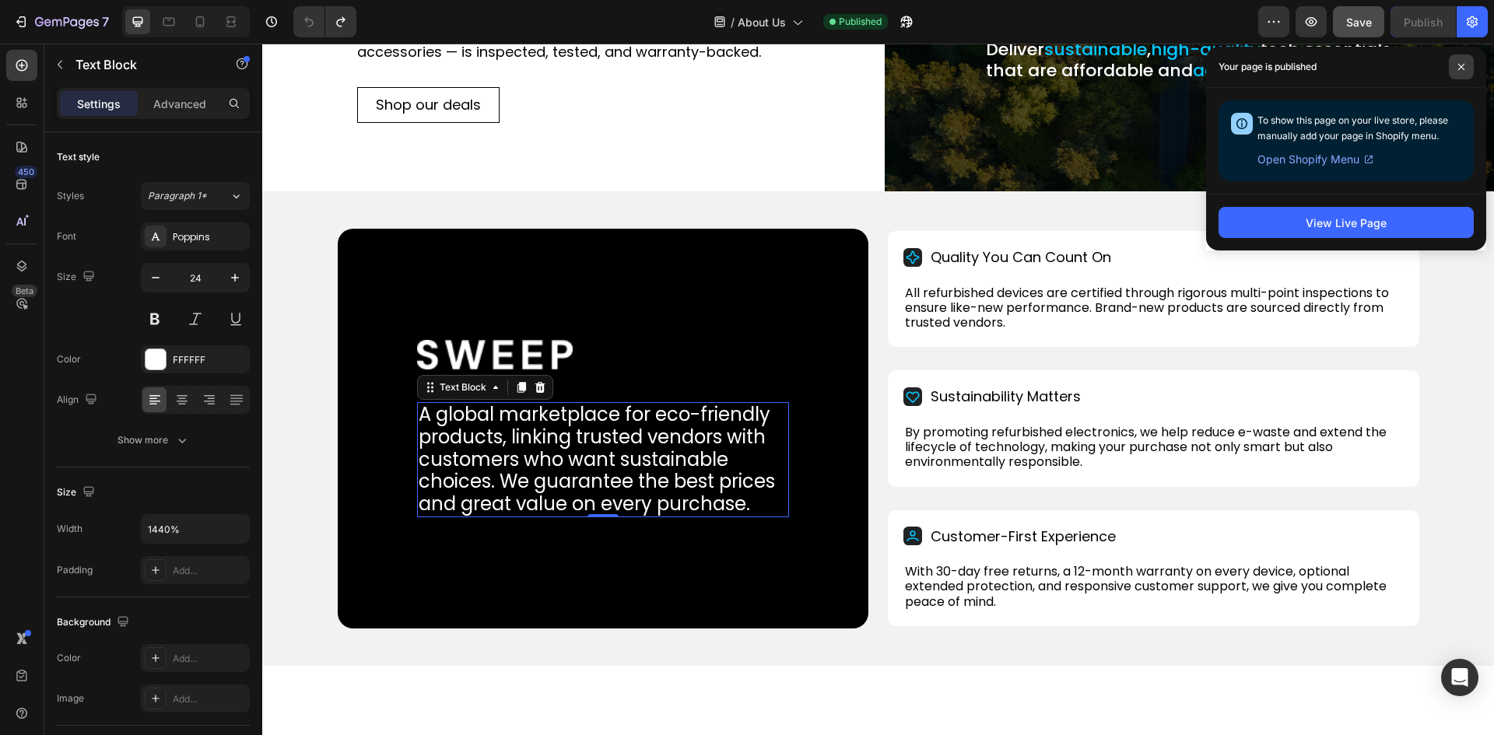
click at [1460, 59] on span at bounding box center [1460, 66] width 25 height 25
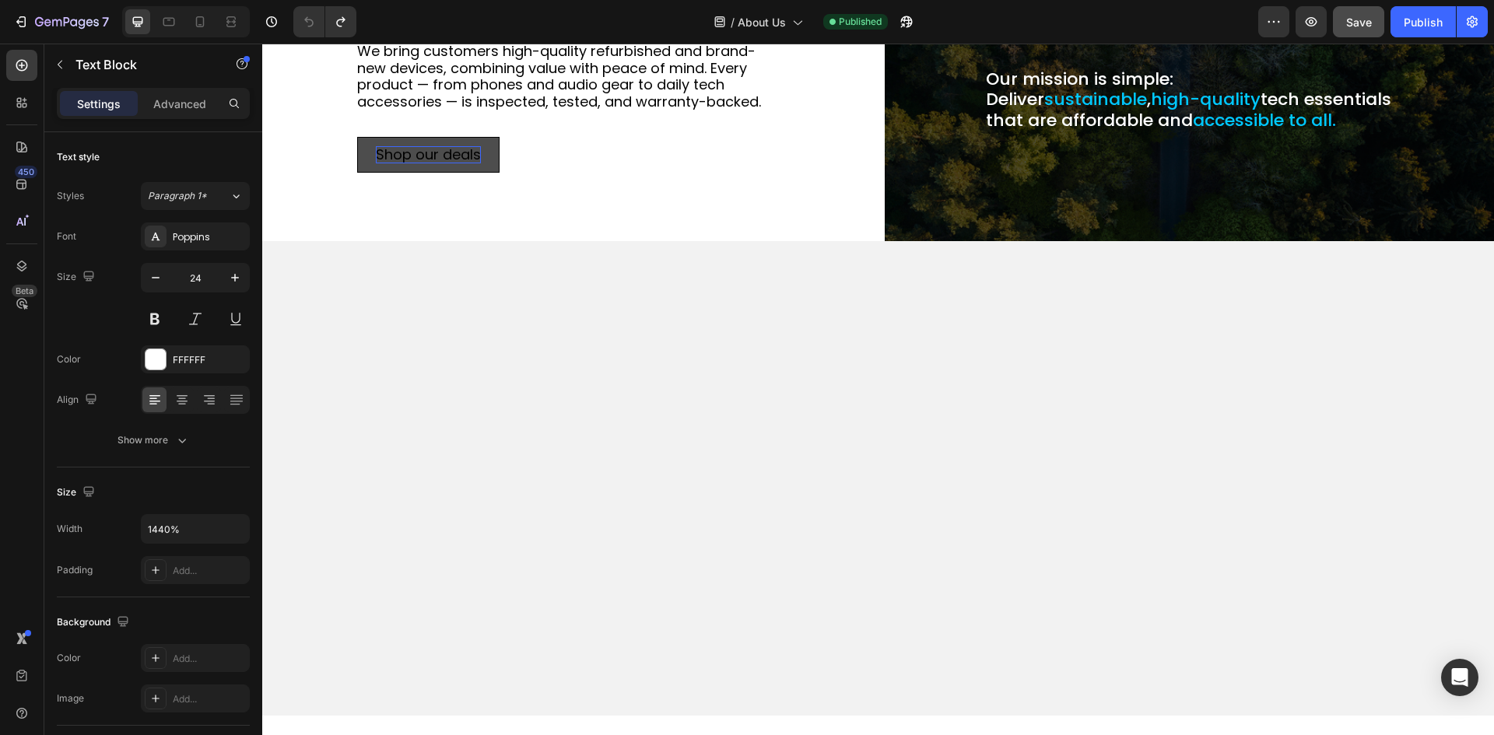
scroll to position [311, 0]
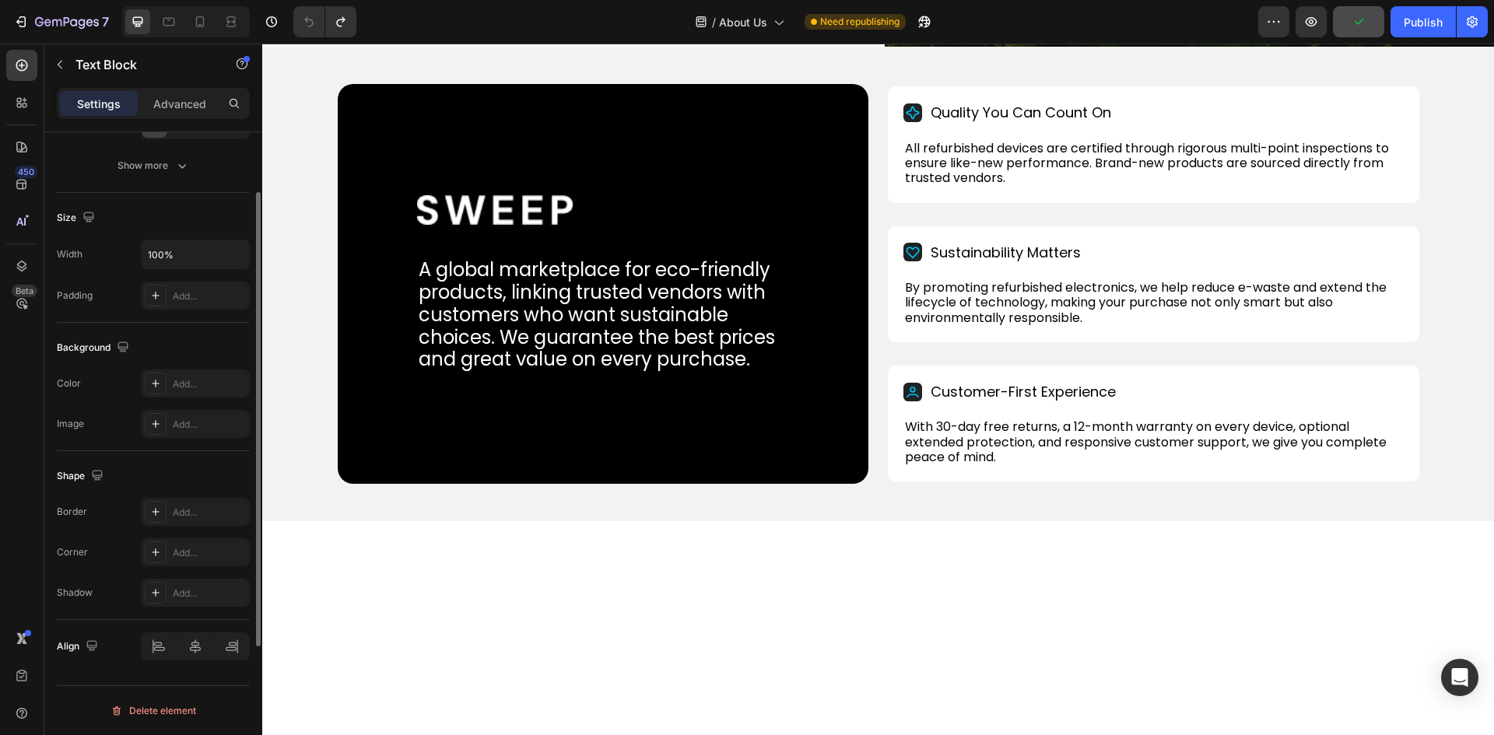
scroll to position [0, 0]
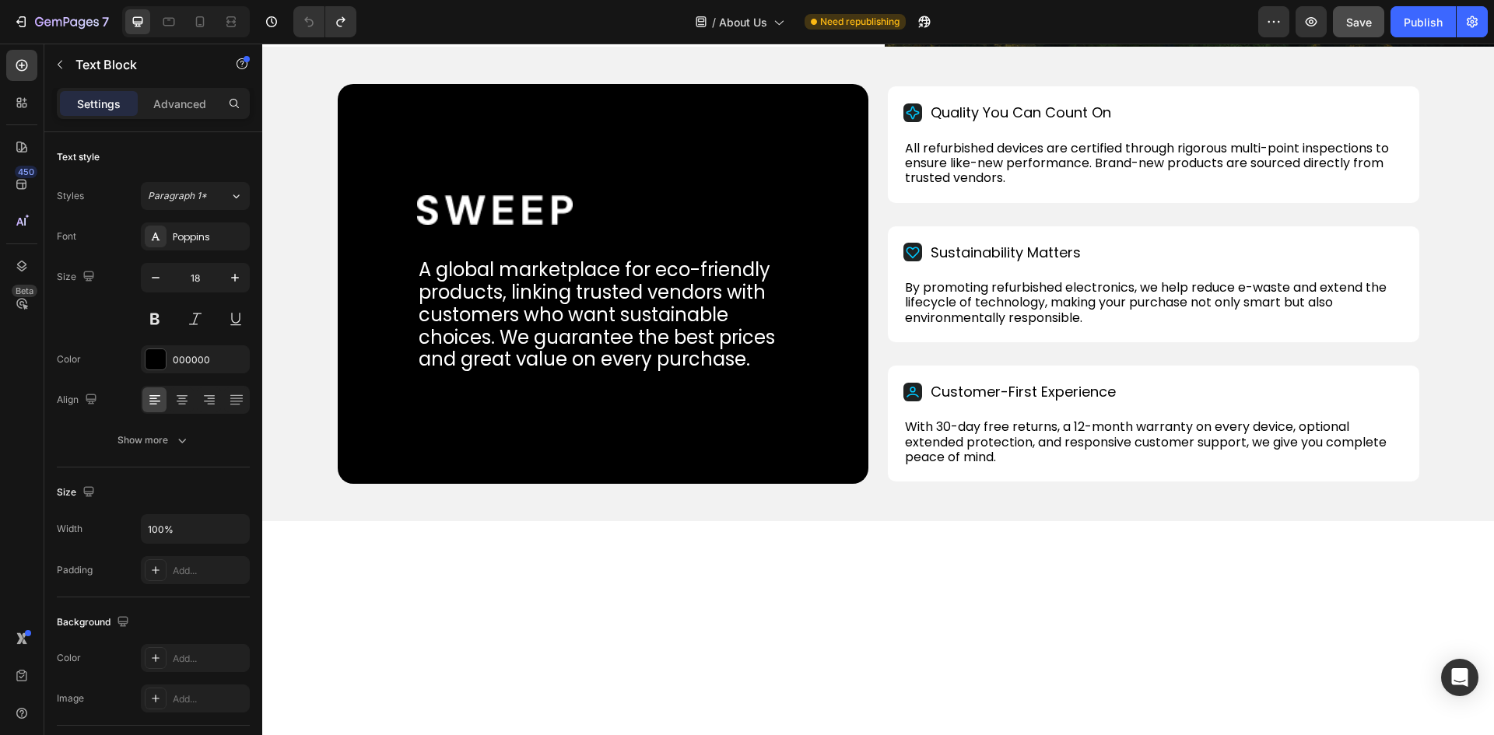
click at [135, 427] on button "Show more" at bounding box center [153, 440] width 193 height 28
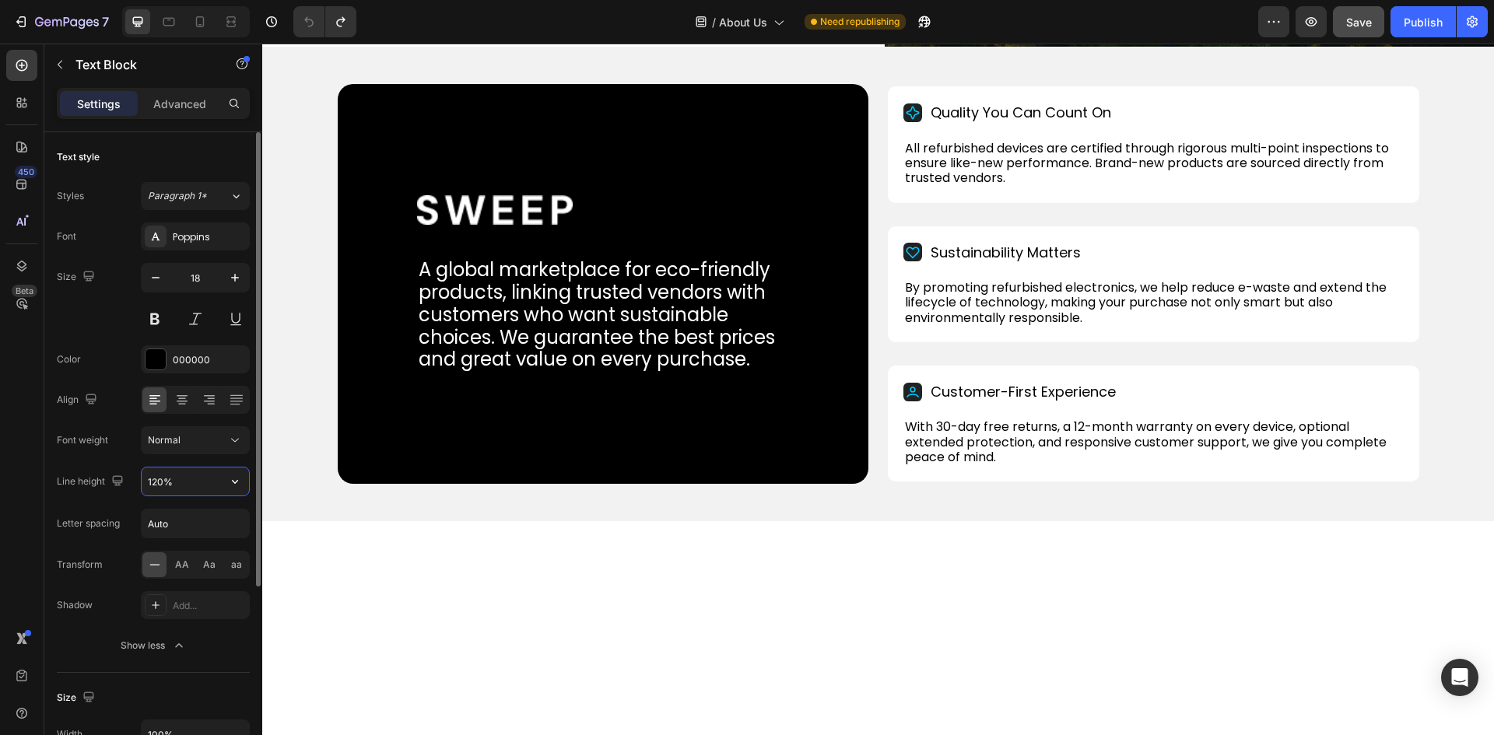
click at [192, 477] on input "120%" at bounding box center [195, 481] width 107 height 28
click at [229, 480] on button "button" at bounding box center [235, 481] width 28 height 28
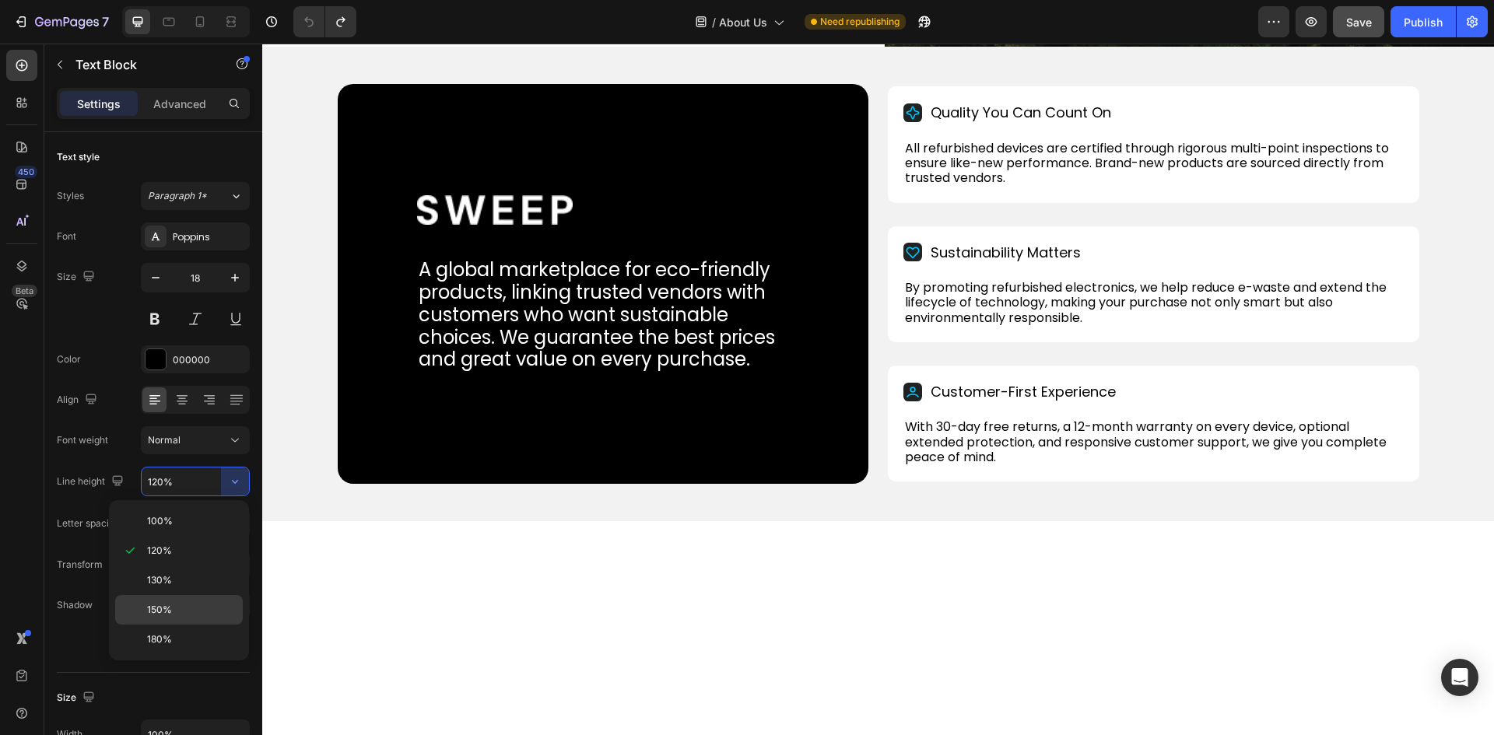
click at [157, 612] on span "150%" at bounding box center [159, 610] width 25 height 14
type input "150%"
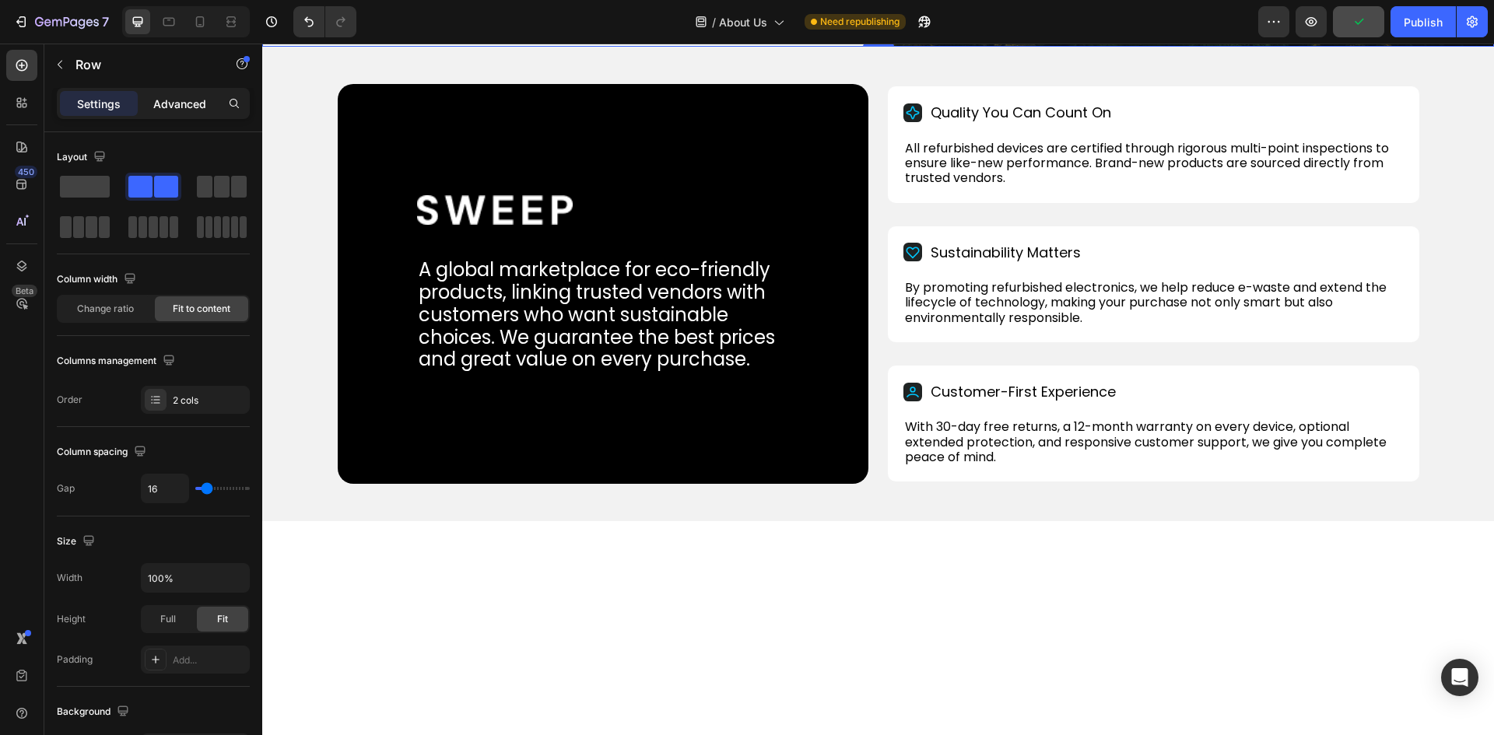
click at [193, 108] on p "Advanced" at bounding box center [179, 104] width 53 height 16
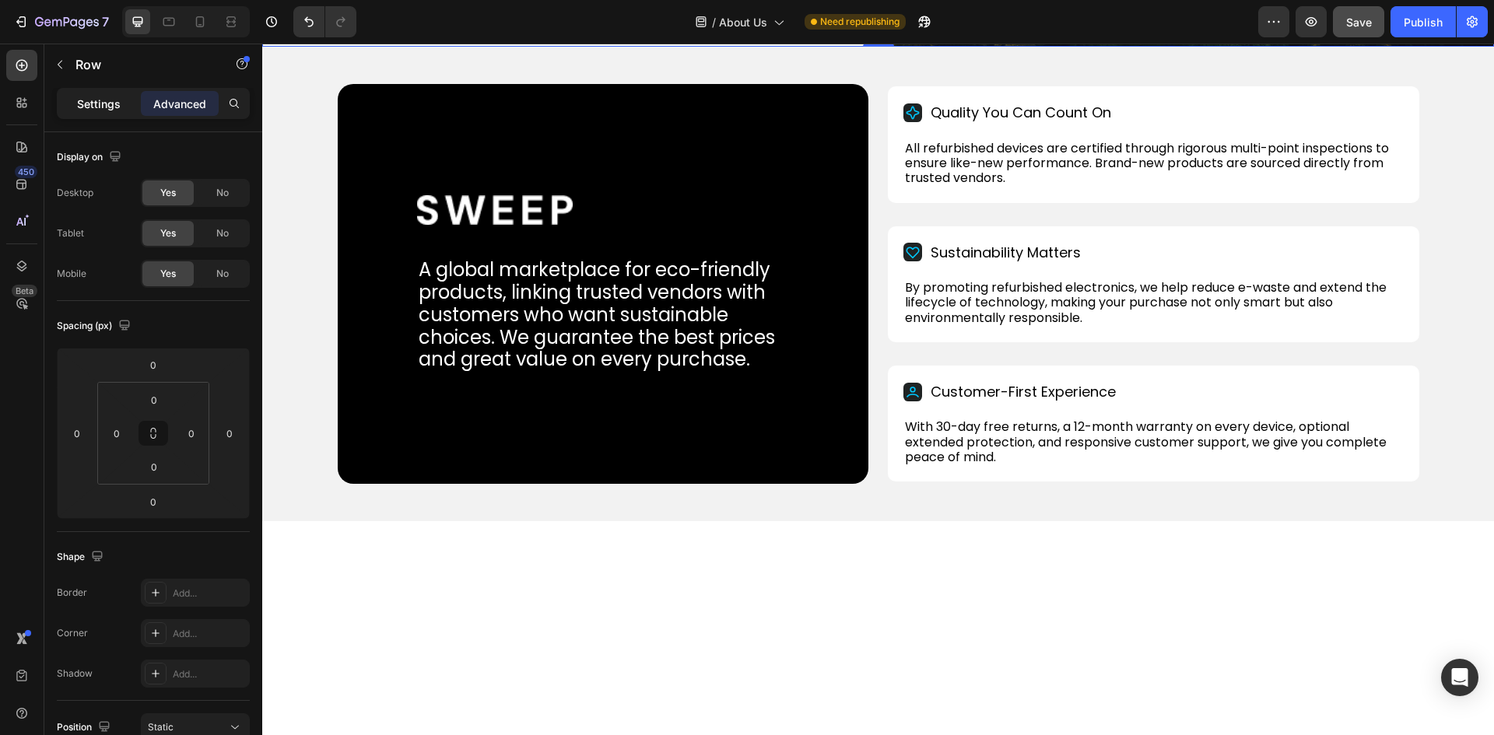
click at [89, 110] on p "Settings" at bounding box center [99, 104] width 44 height 16
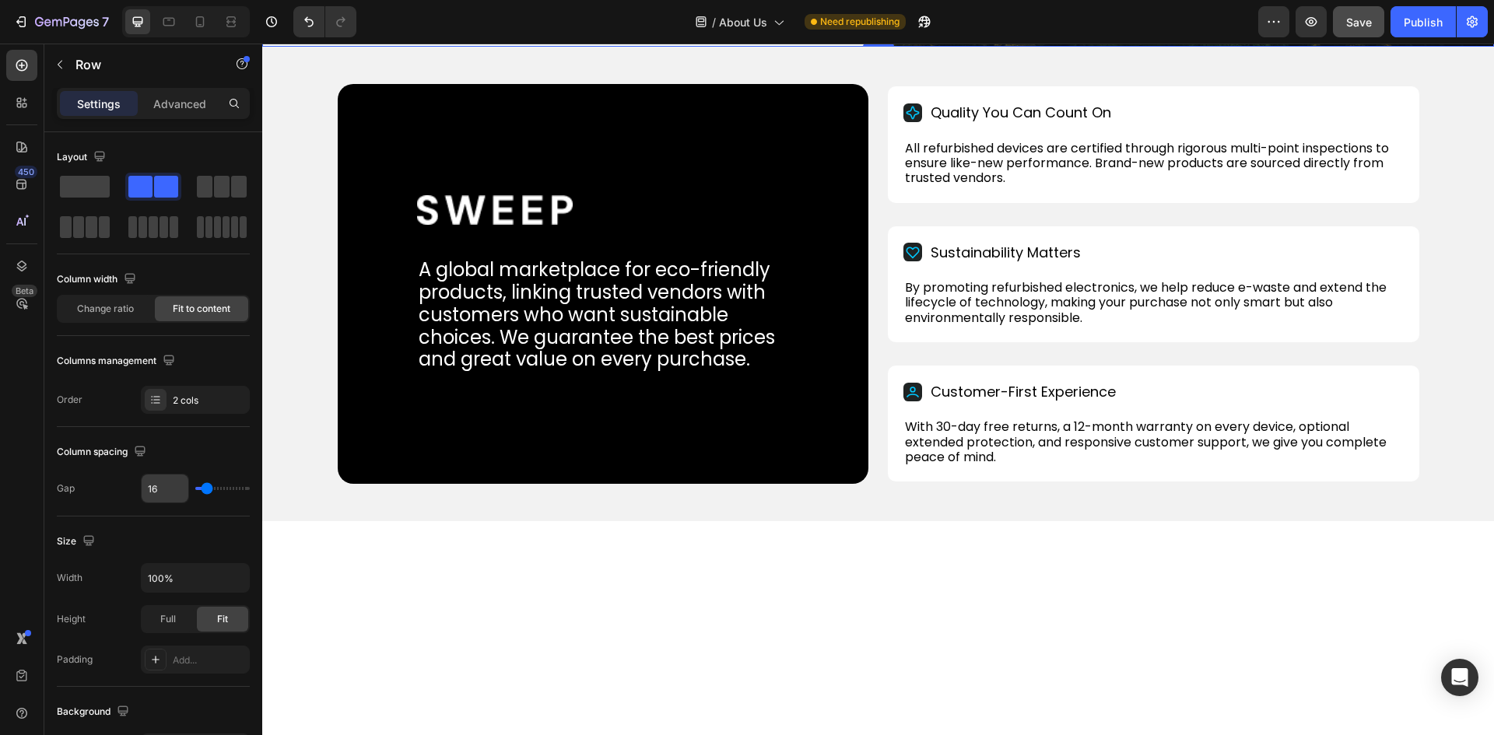
click at [155, 490] on input "16" at bounding box center [165, 489] width 47 height 28
type input "2"
type input "20"
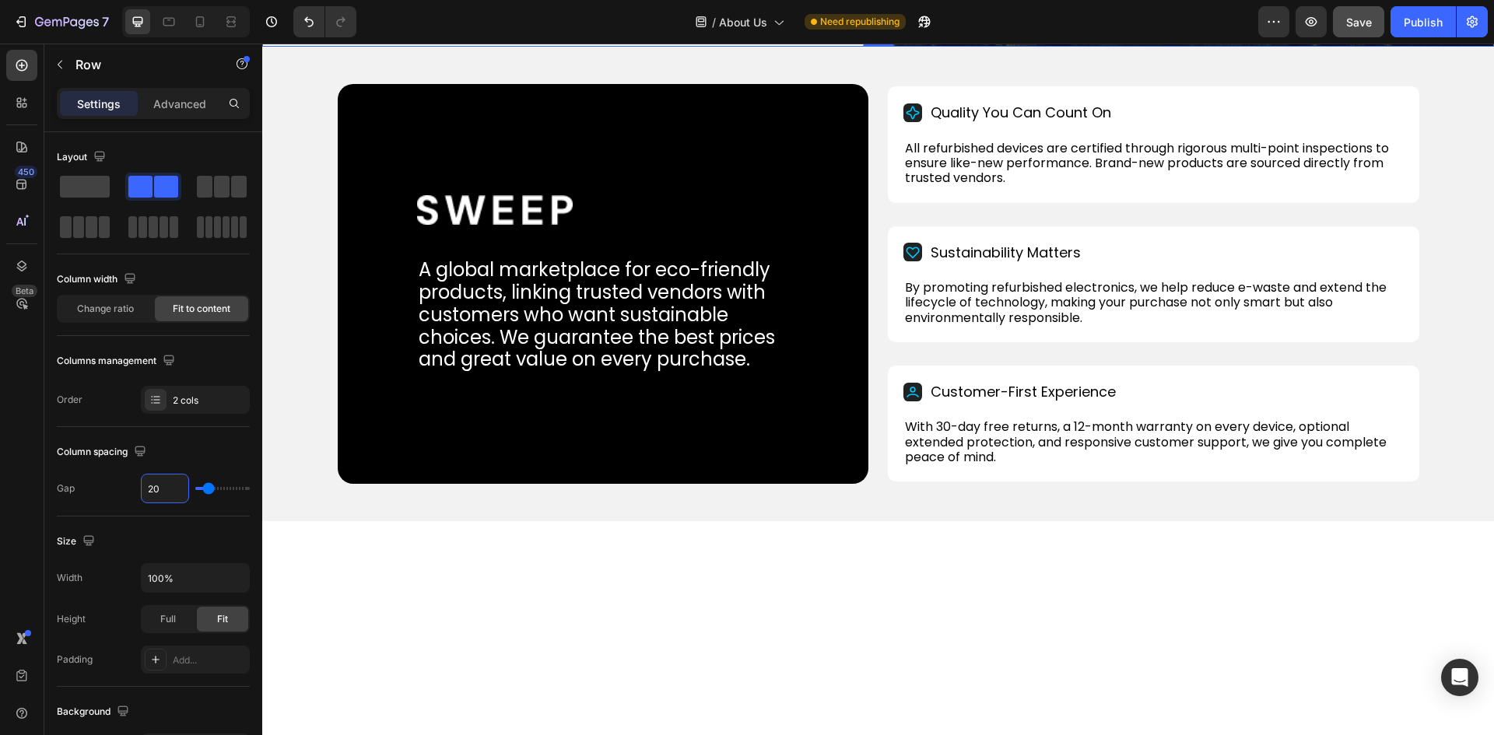
type input "20"
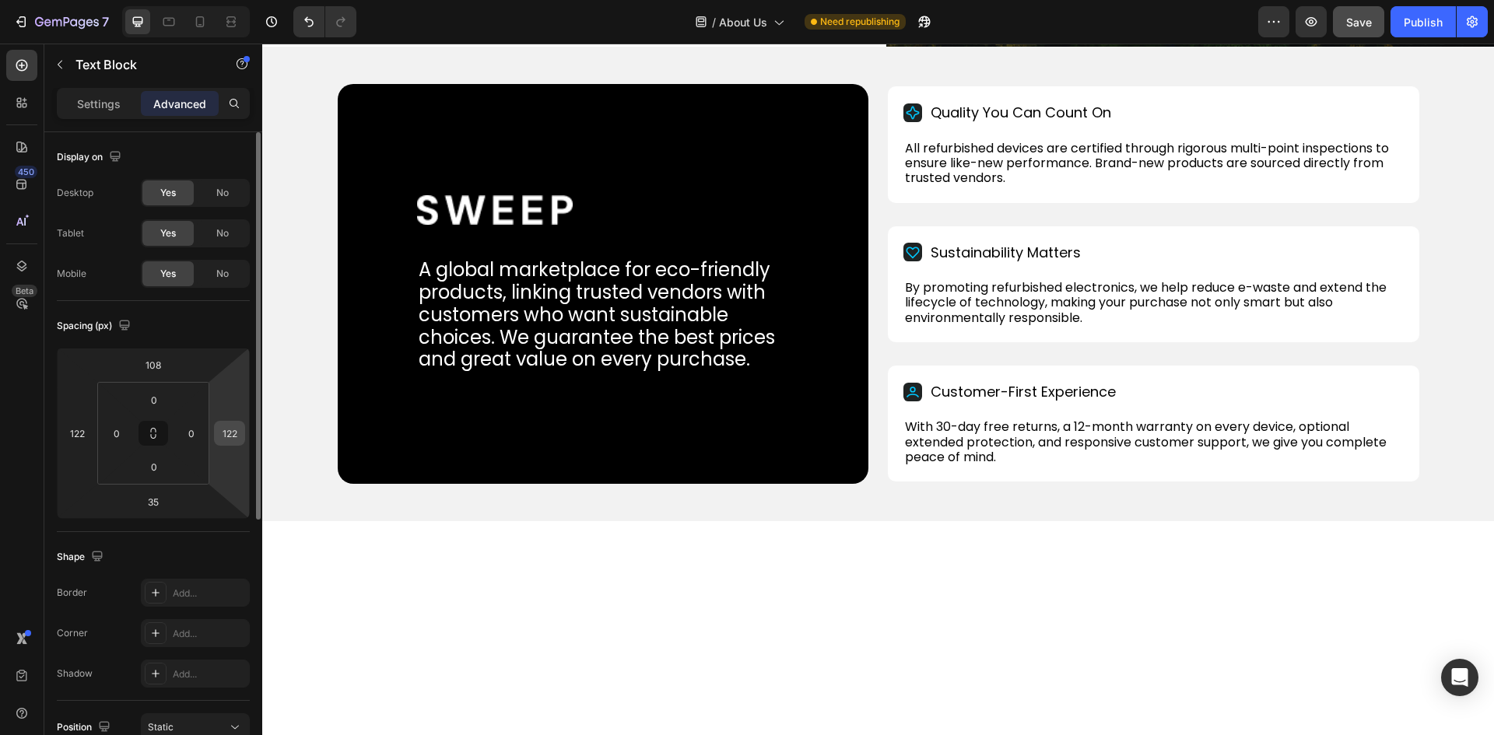
click at [229, 429] on input "122" at bounding box center [229, 433] width 23 height 23
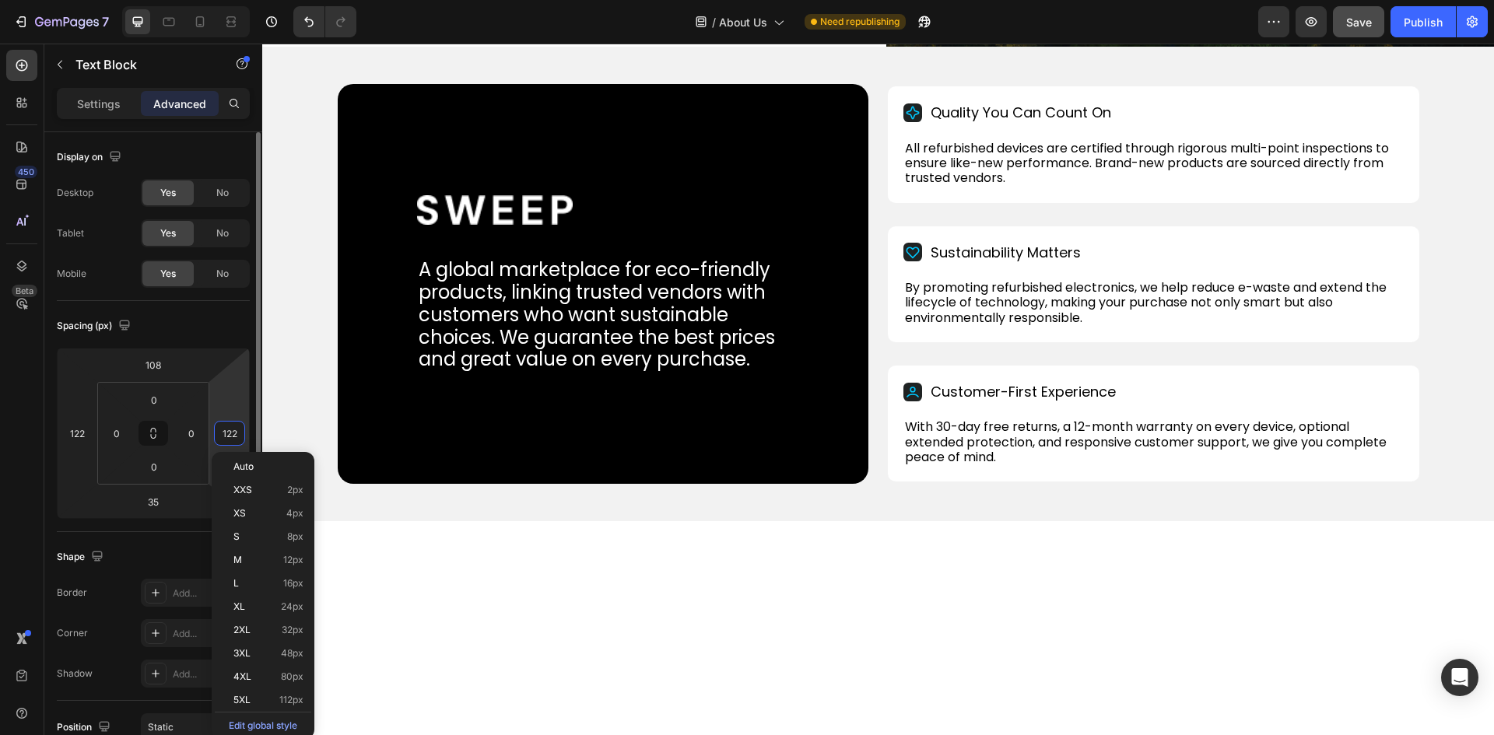
click at [229, 429] on input "122" at bounding box center [229, 433] width 23 height 23
click at [1427, 25] on div "Publish" at bounding box center [1422, 22] width 39 height 16
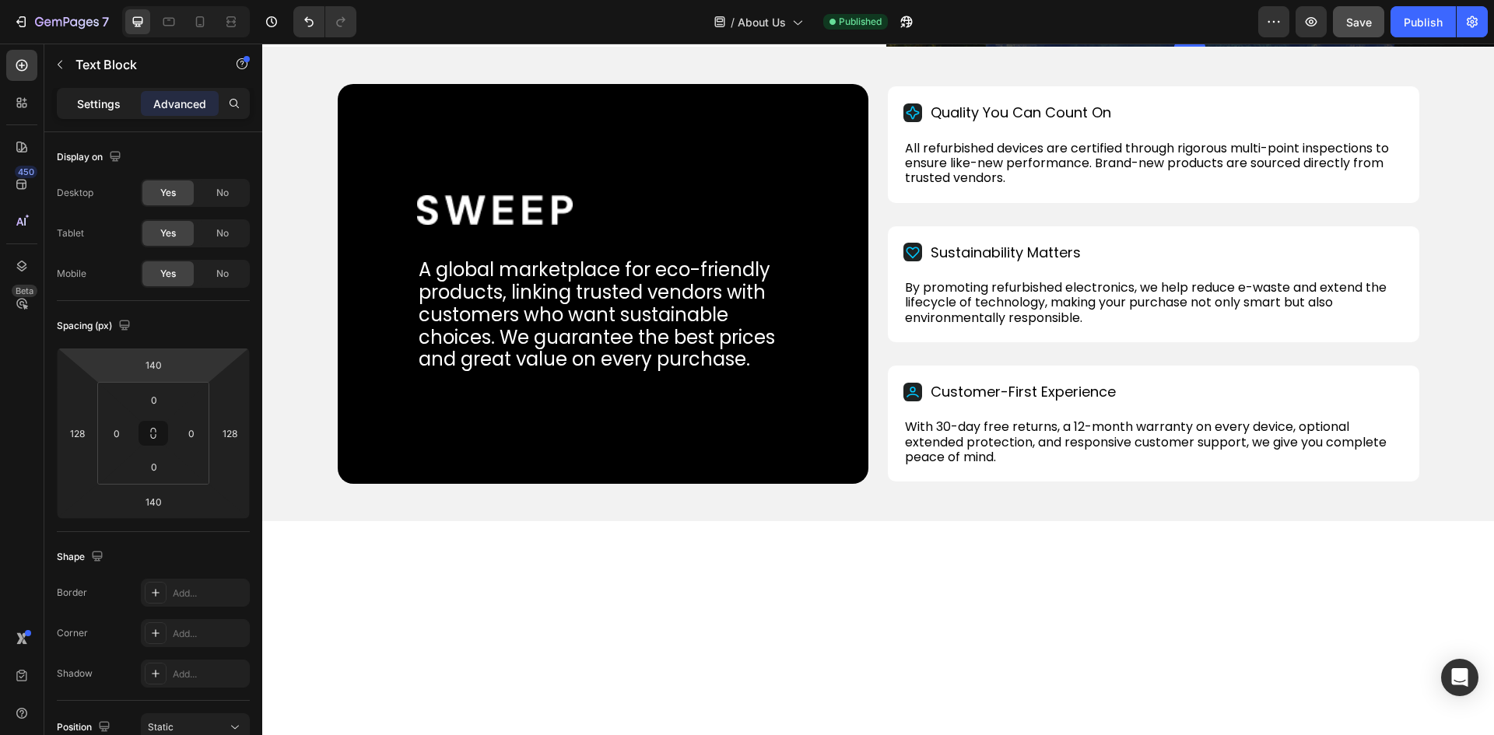
click at [99, 104] on p "Settings" at bounding box center [99, 104] width 44 height 16
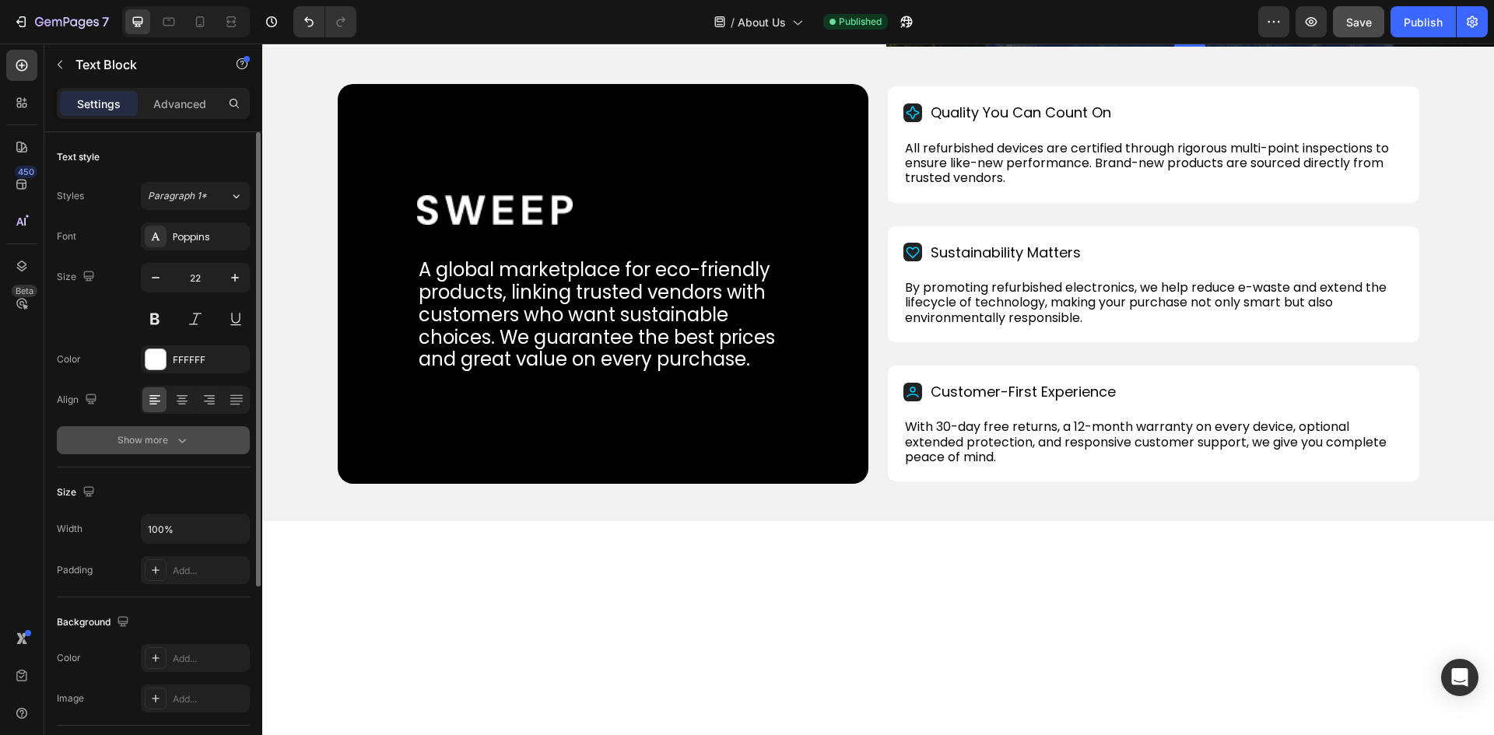
click at [160, 437] on div "Show more" at bounding box center [153, 440] width 72 height 16
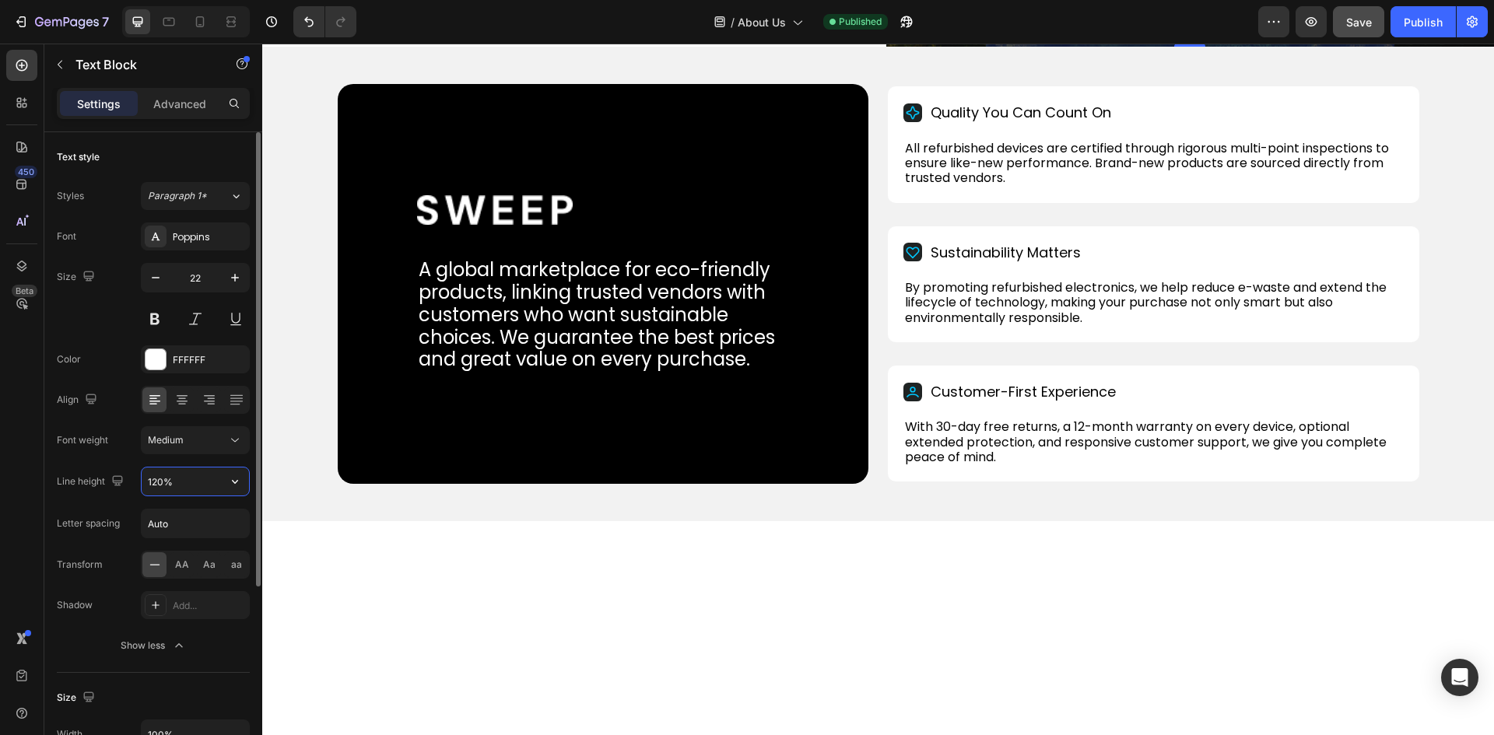
click at [171, 482] on input "120%" at bounding box center [195, 481] width 107 height 28
click at [229, 479] on icon "button" at bounding box center [235, 482] width 16 height 16
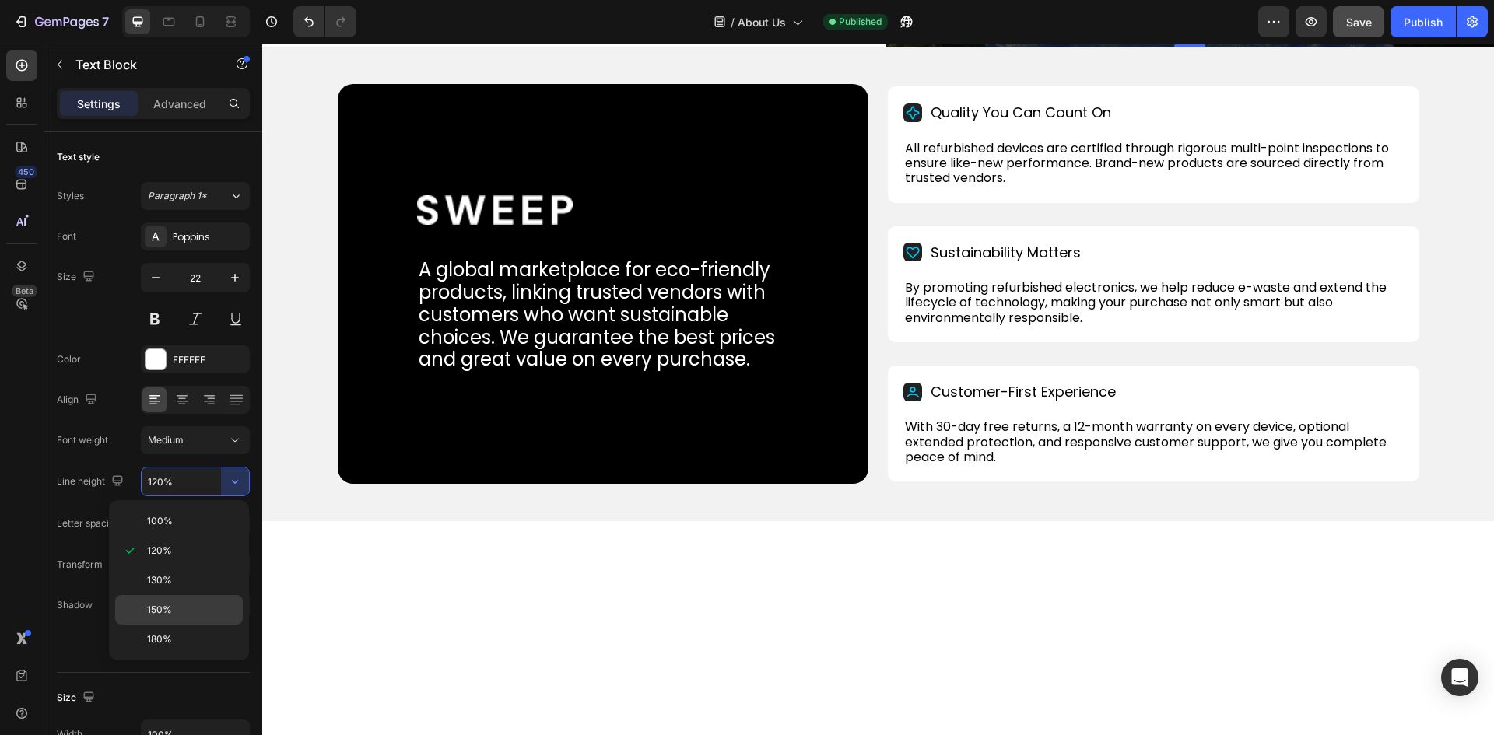
click at [152, 609] on span "150%" at bounding box center [159, 610] width 25 height 14
type input "150%"
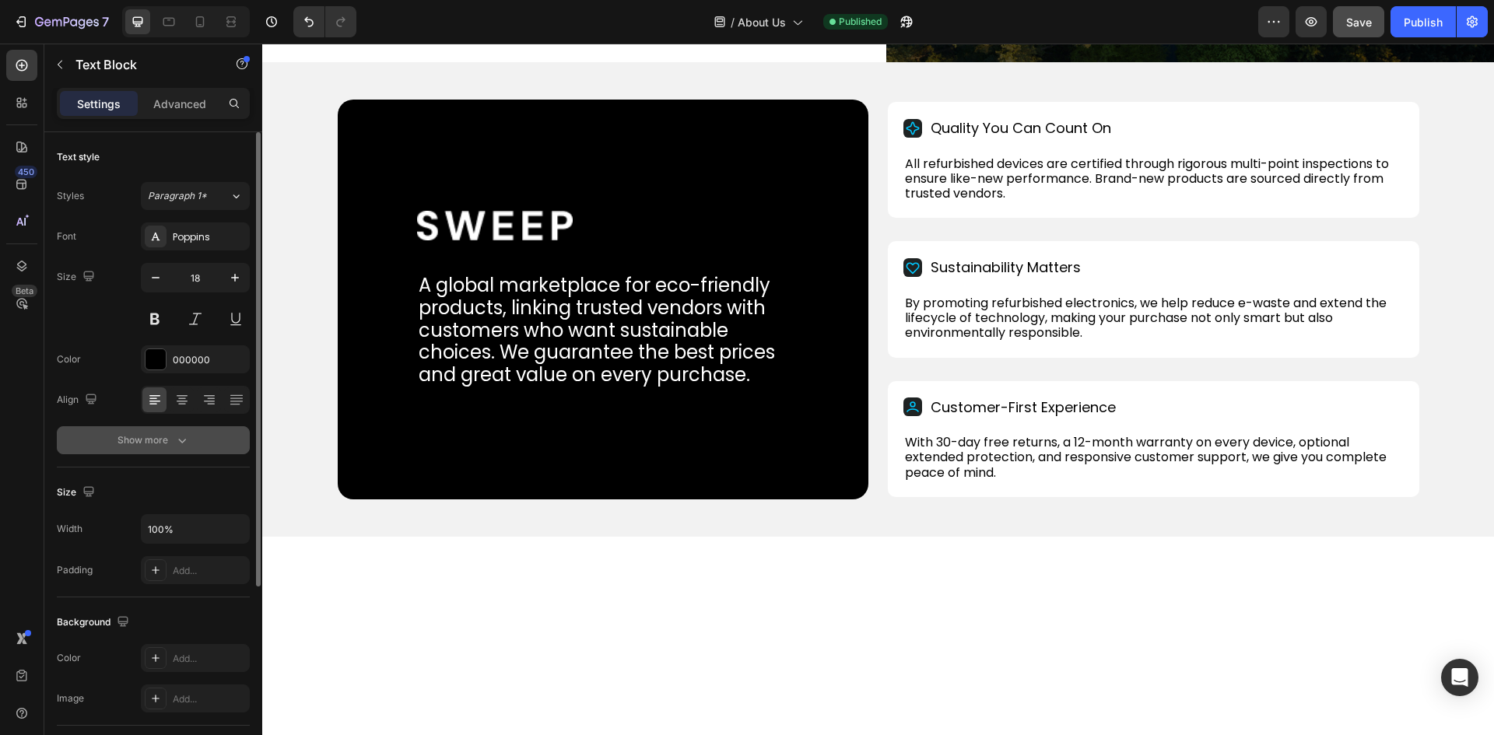
click at [142, 443] on div "Show more" at bounding box center [153, 440] width 72 height 16
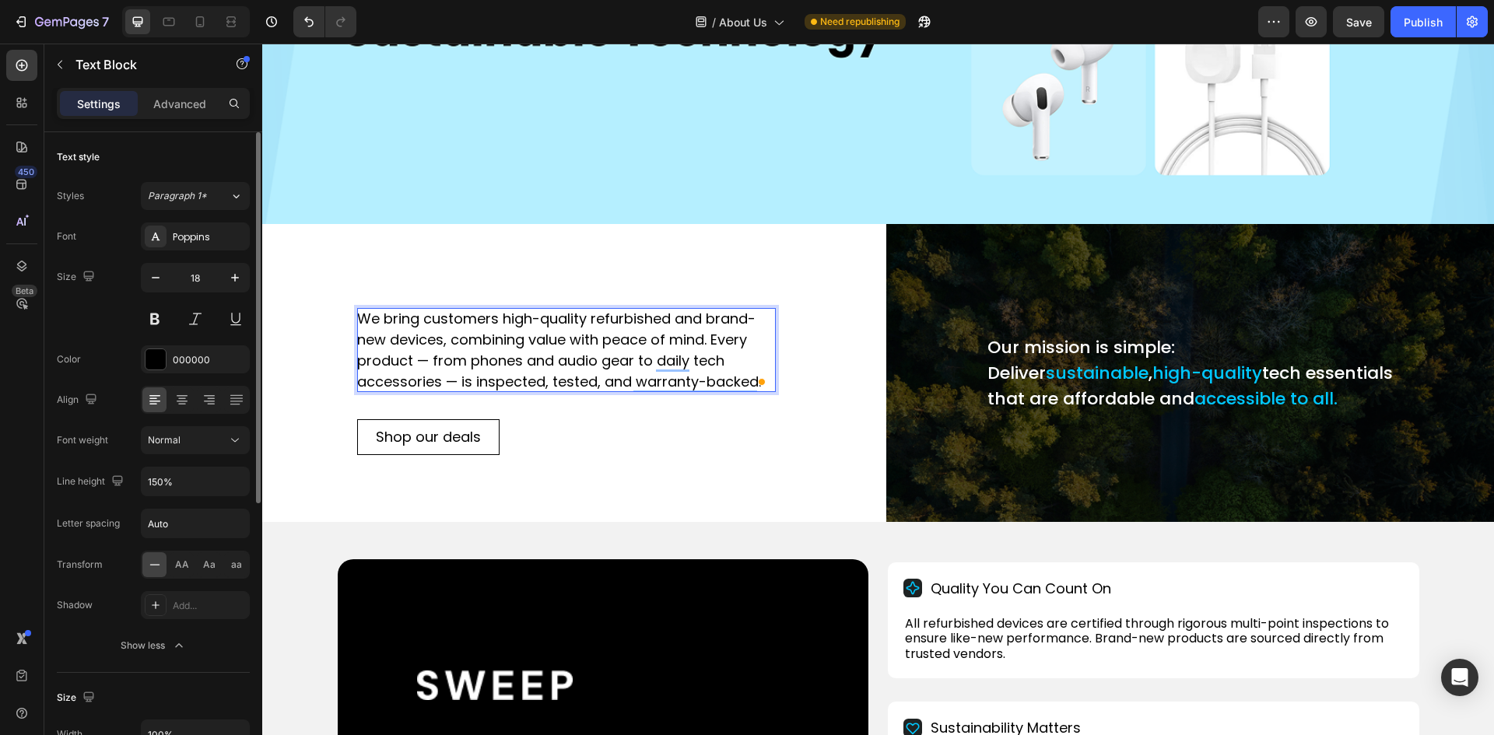
click at [166, 88] on div "Settings Advanced" at bounding box center [153, 103] width 193 height 31
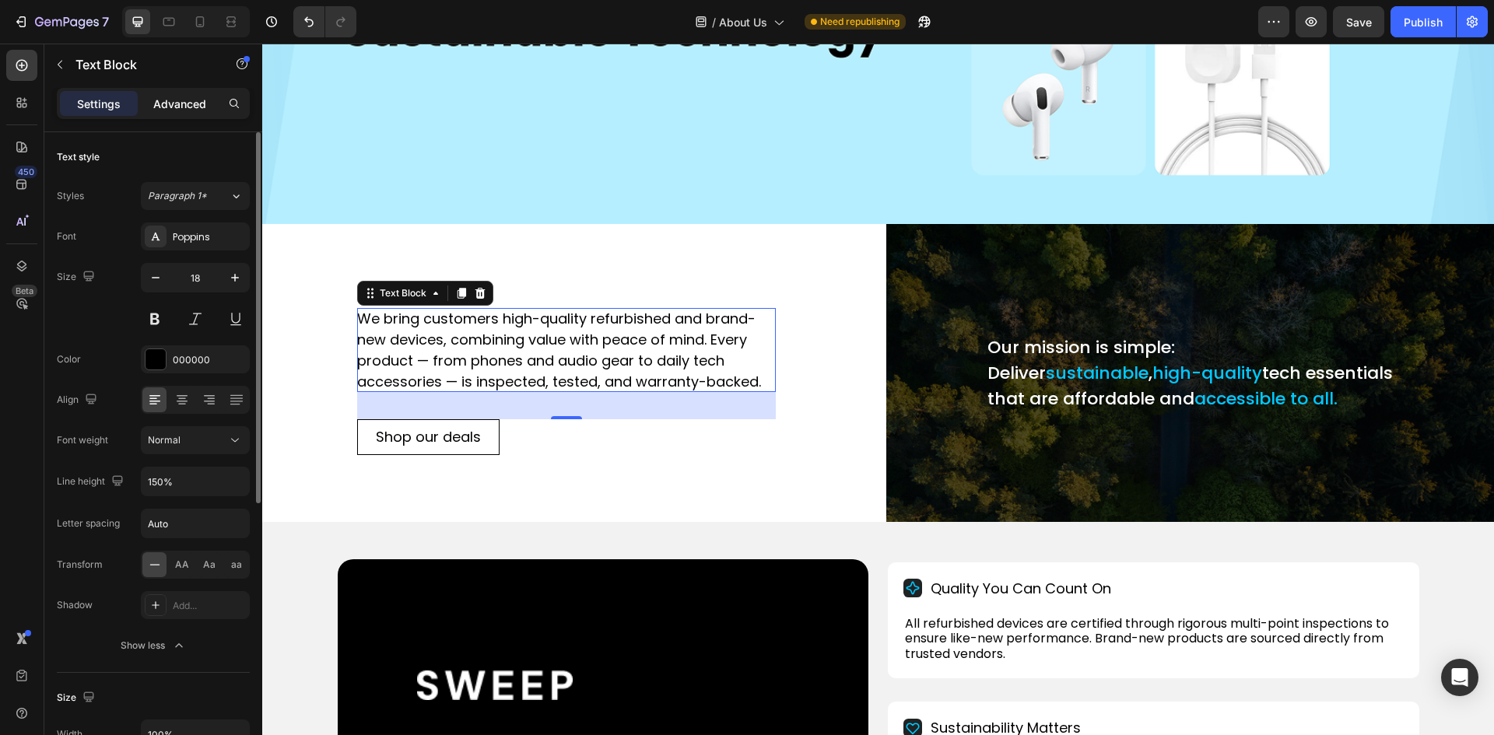
click at [170, 96] on p "Advanced" at bounding box center [179, 104] width 53 height 16
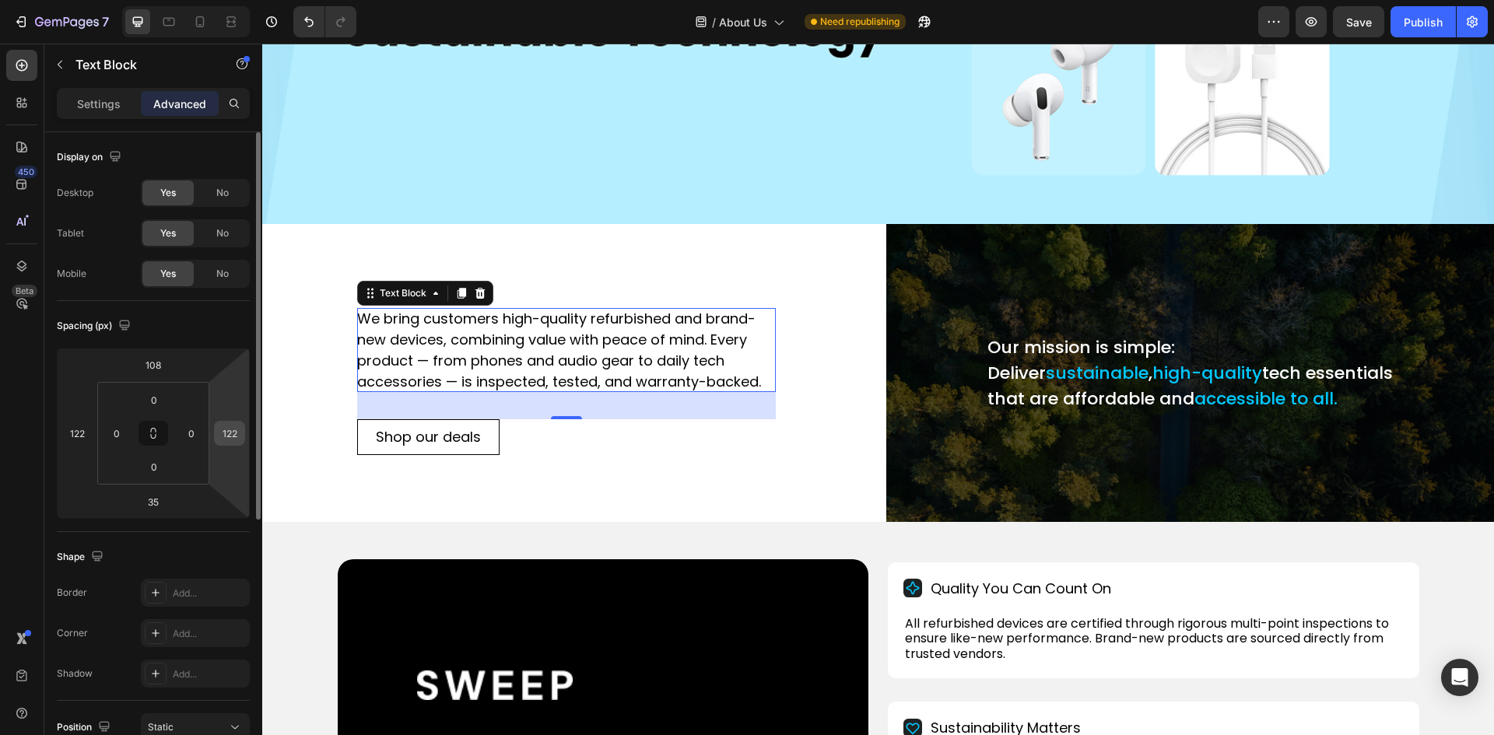
click at [227, 440] on input "122" at bounding box center [229, 433] width 23 height 23
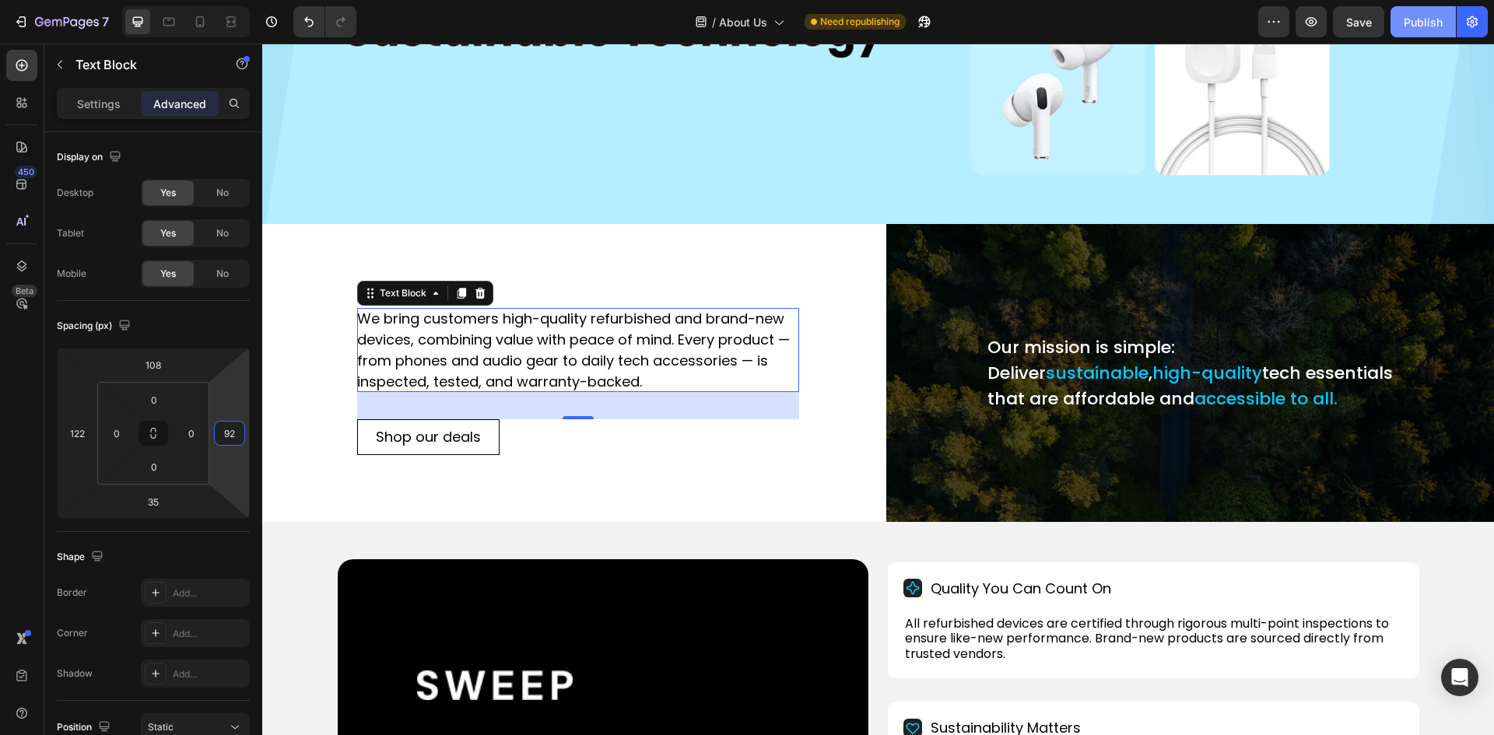
type input "92"
click at [1417, 16] on div "Publish" at bounding box center [1422, 22] width 39 height 16
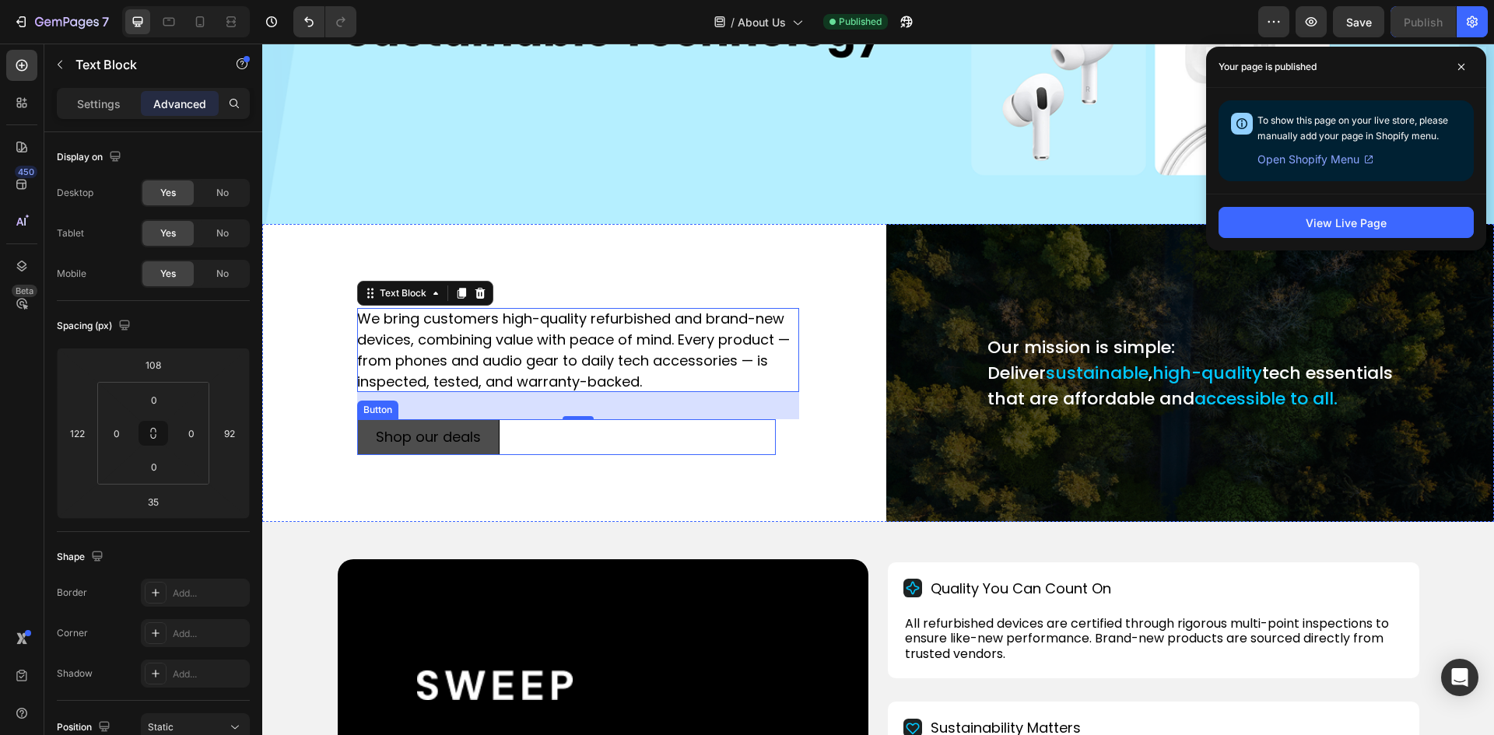
click at [479, 429] on p "Shop our deals" at bounding box center [428, 437] width 105 height 17
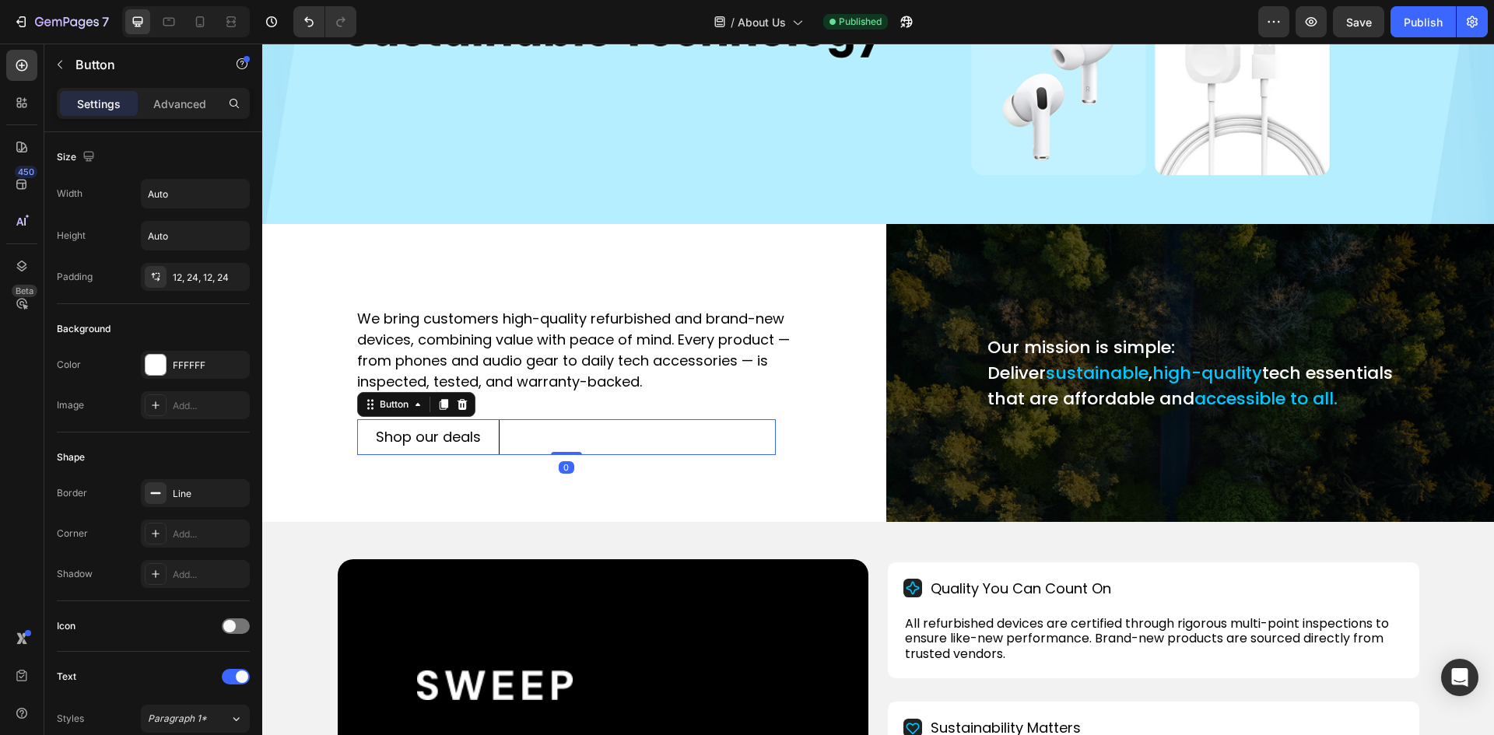
click at [570, 433] on div "Shop our deals Button 0" at bounding box center [566, 437] width 418 height 36
click at [510, 429] on div "Shop our deals Button 0" at bounding box center [566, 437] width 418 height 36
click at [403, 400] on div "Button" at bounding box center [393, 404] width 35 height 14
click at [527, 425] on div "Shop our deals Button Row 2 cols Section 0" at bounding box center [566, 437] width 418 height 36
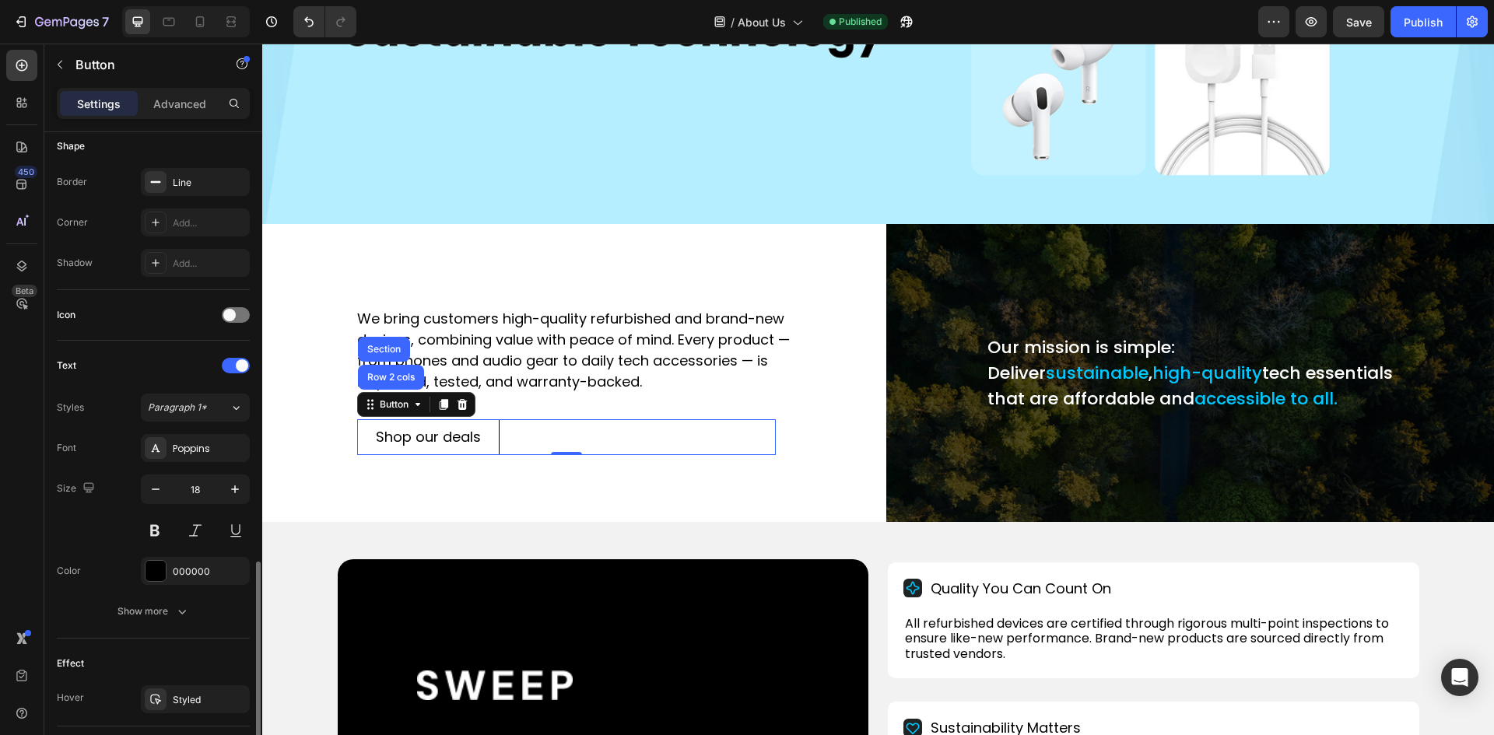
scroll to position [468, 0]
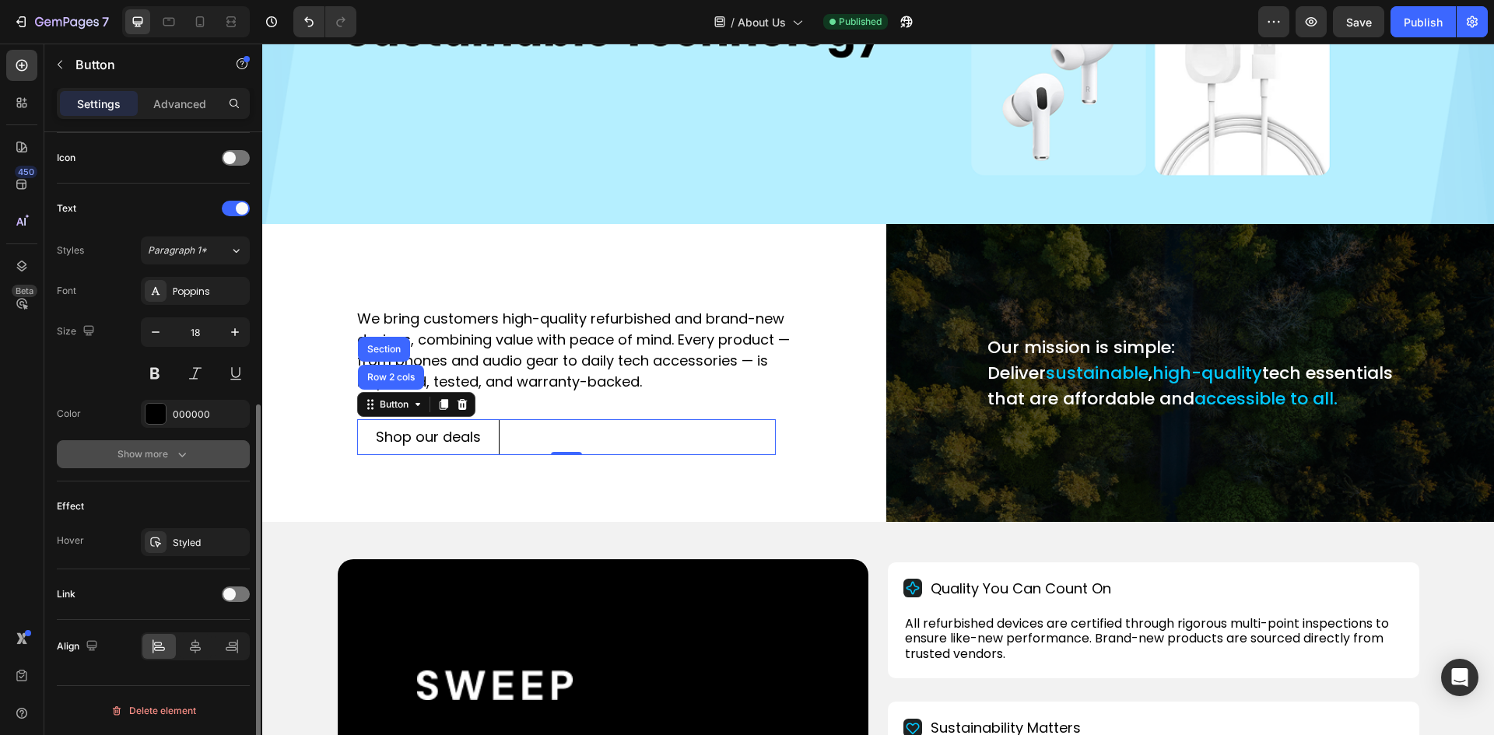
click at [145, 453] on div "Show more" at bounding box center [153, 454] width 72 height 16
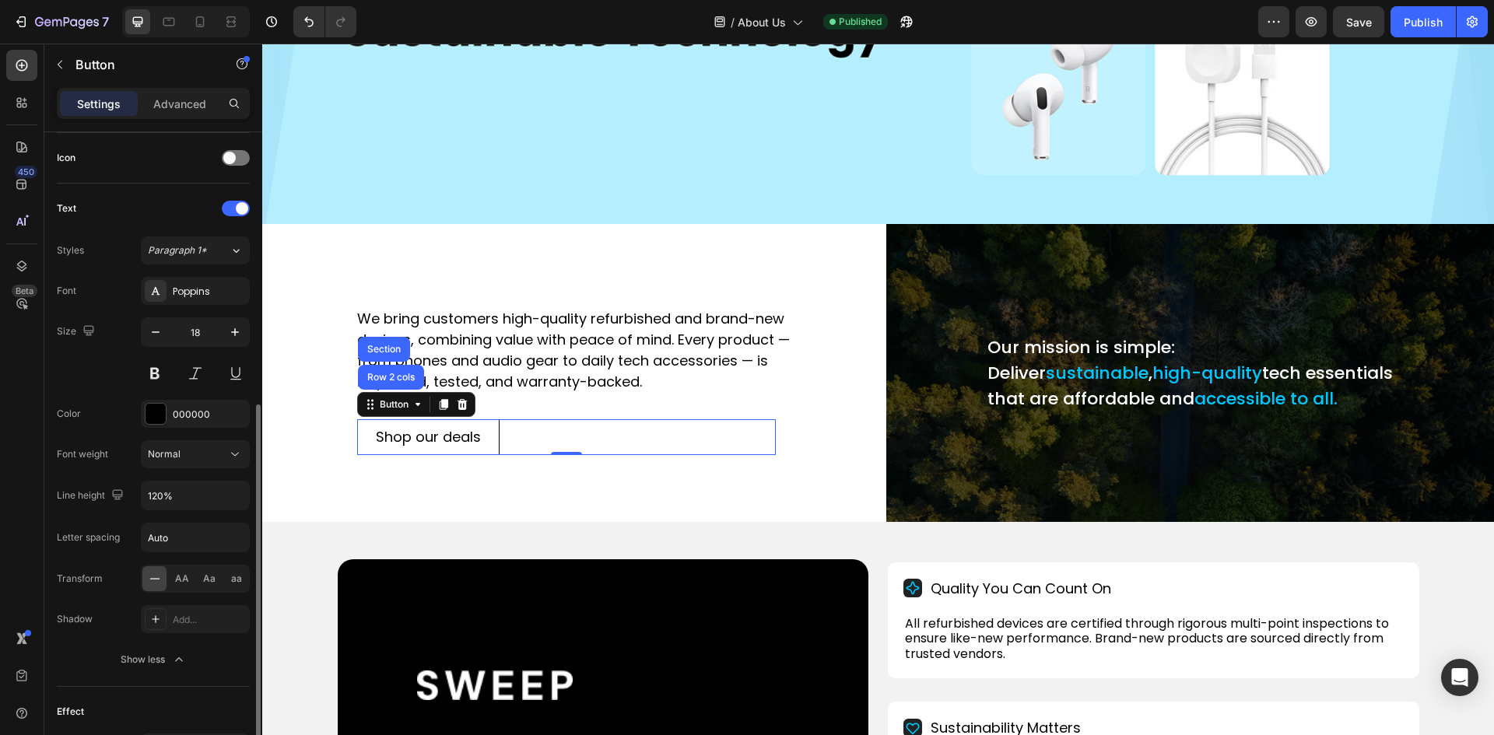
scroll to position [546, 0]
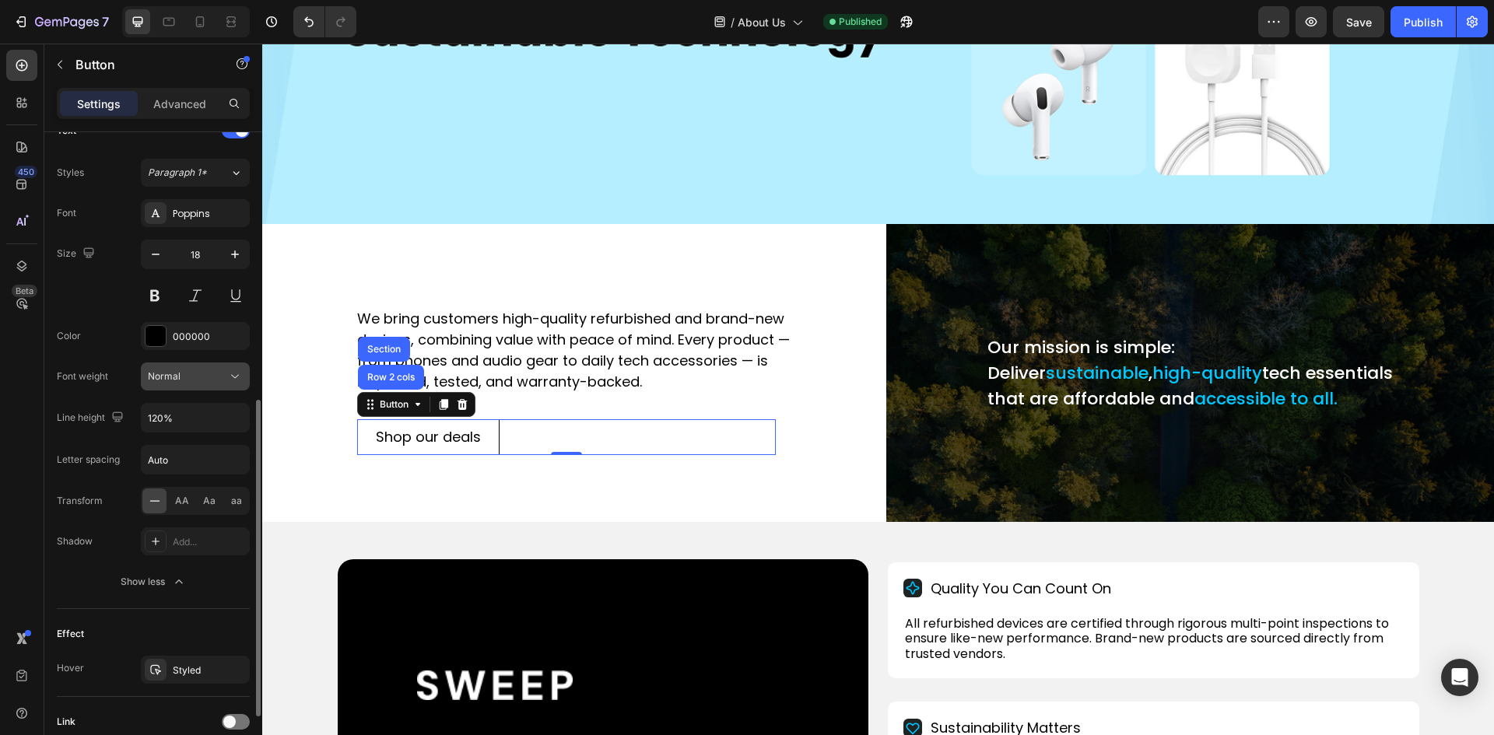
click at [157, 384] on button "Normal" at bounding box center [195, 376] width 109 height 28
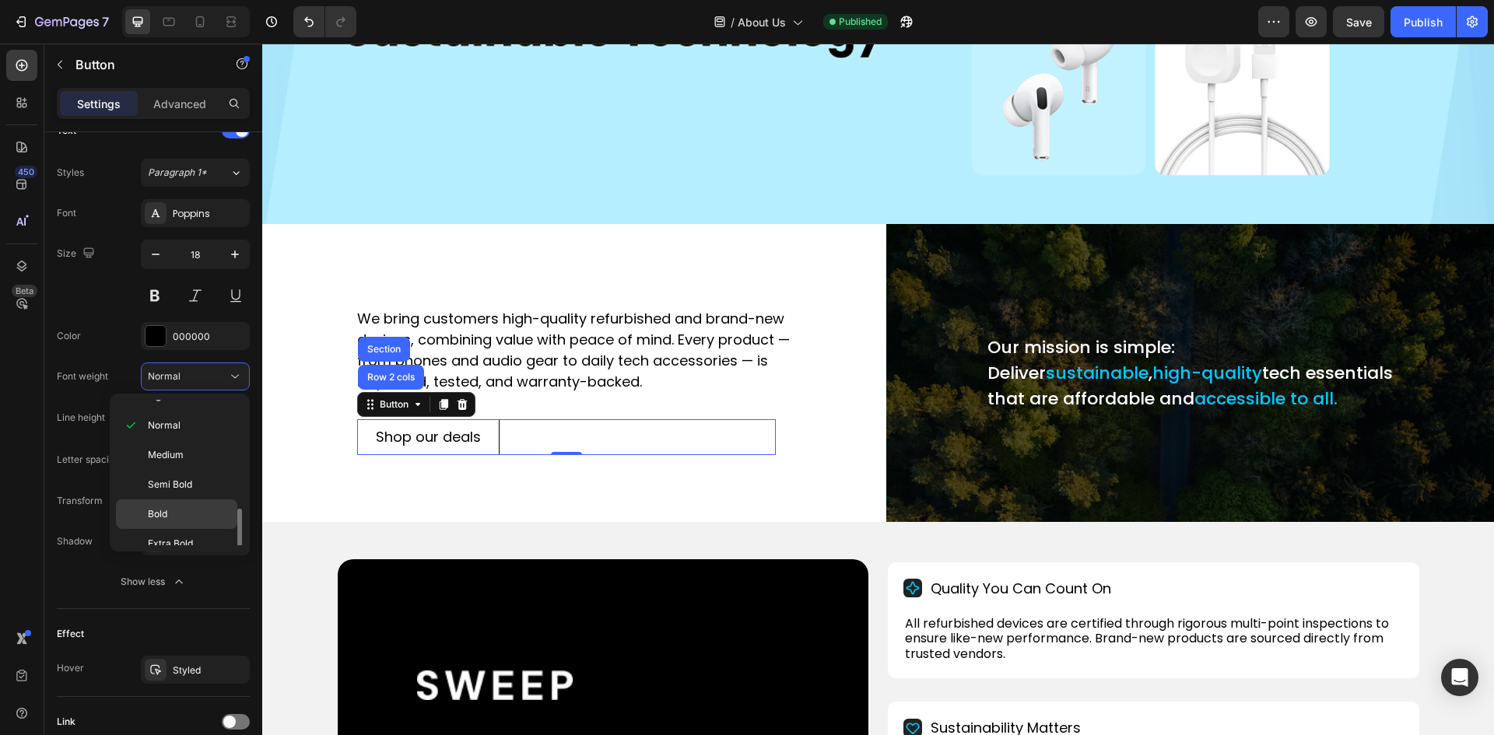
scroll to position [121, 0]
click at [157, 505] on span "Extra Bold" at bounding box center [170, 501] width 45 height 14
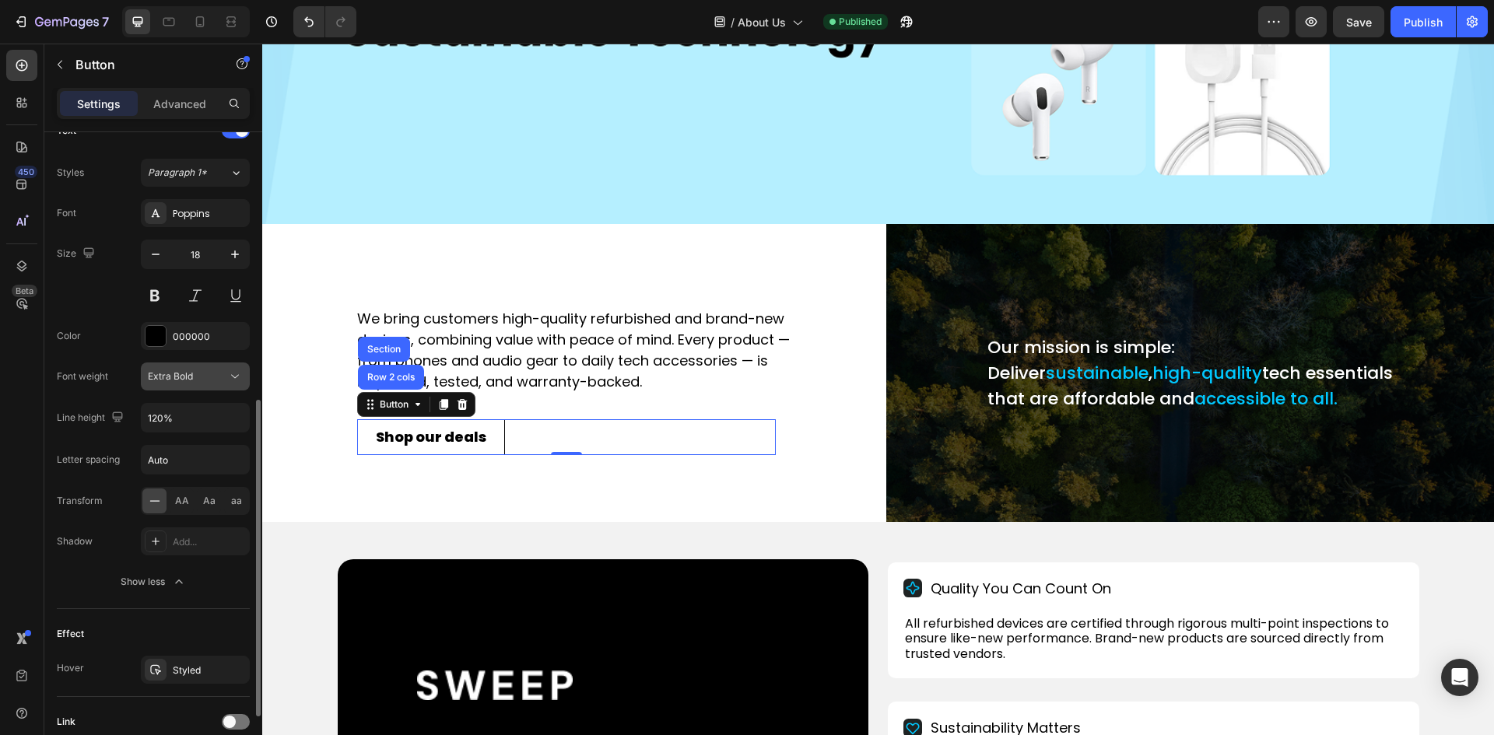
click at [166, 373] on span "Extra Bold" at bounding box center [170, 376] width 45 height 12
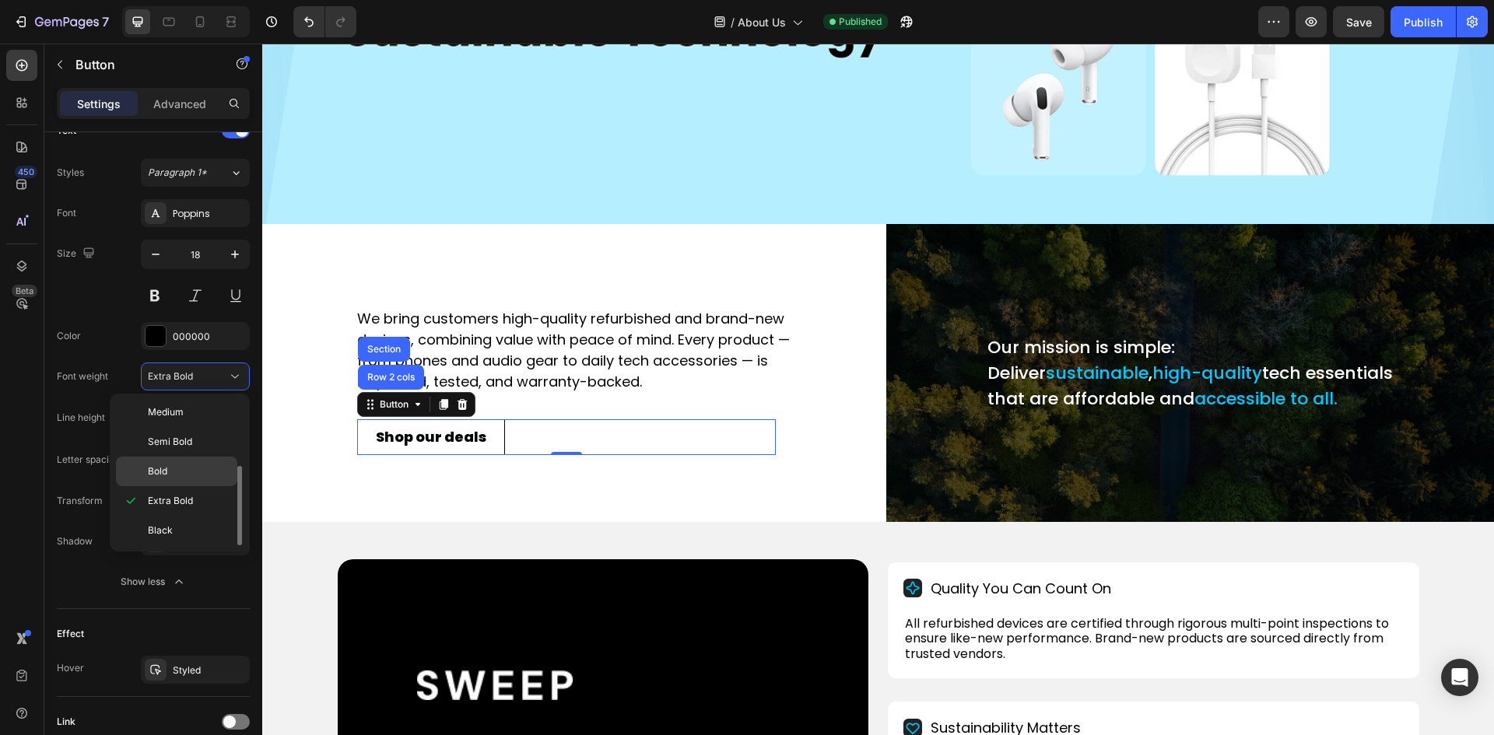
click at [159, 472] on span "Bold" at bounding box center [157, 471] width 19 height 14
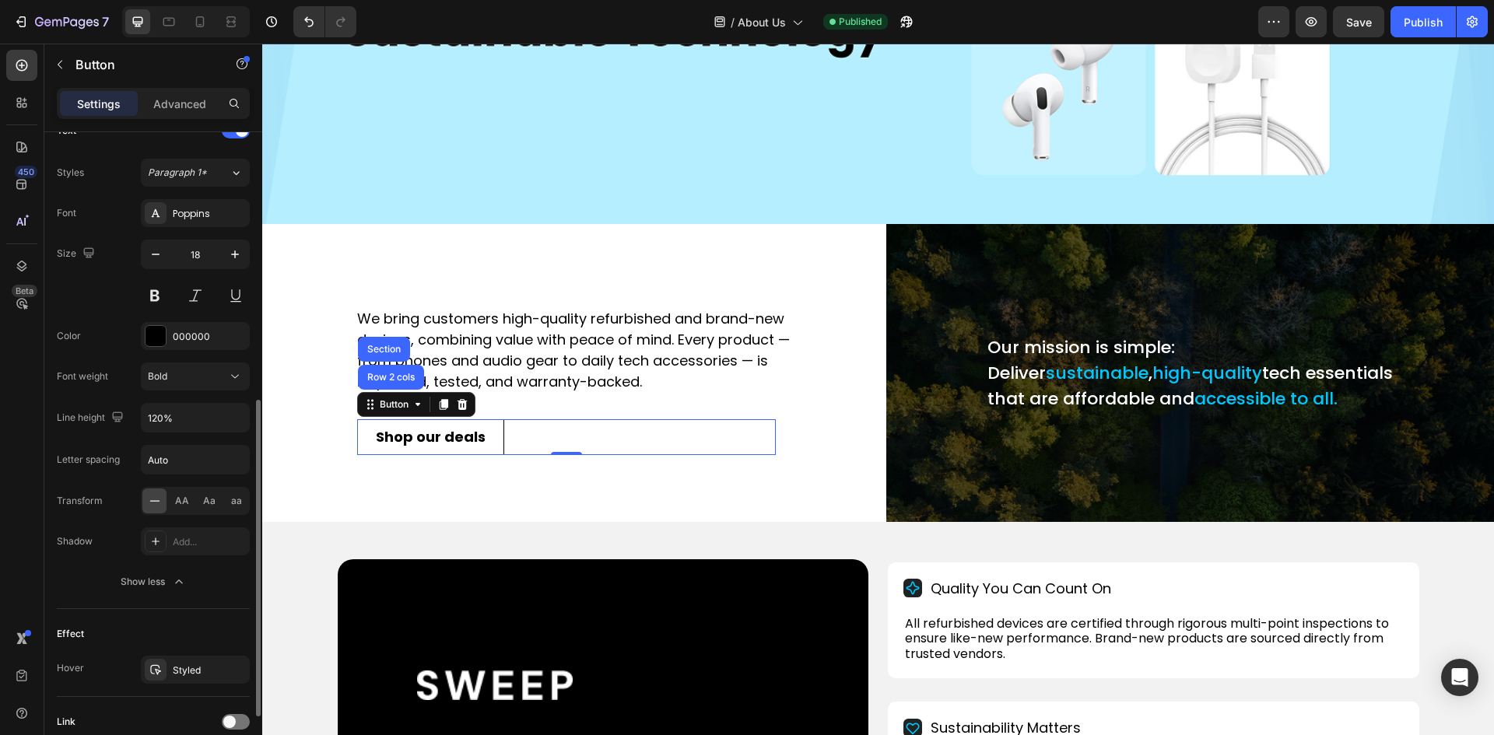
click at [127, 356] on div "Font Poppins Size 18 Color 000000 Font weight Bold Line height 120% Letter spac…" at bounding box center [153, 397] width 193 height 397
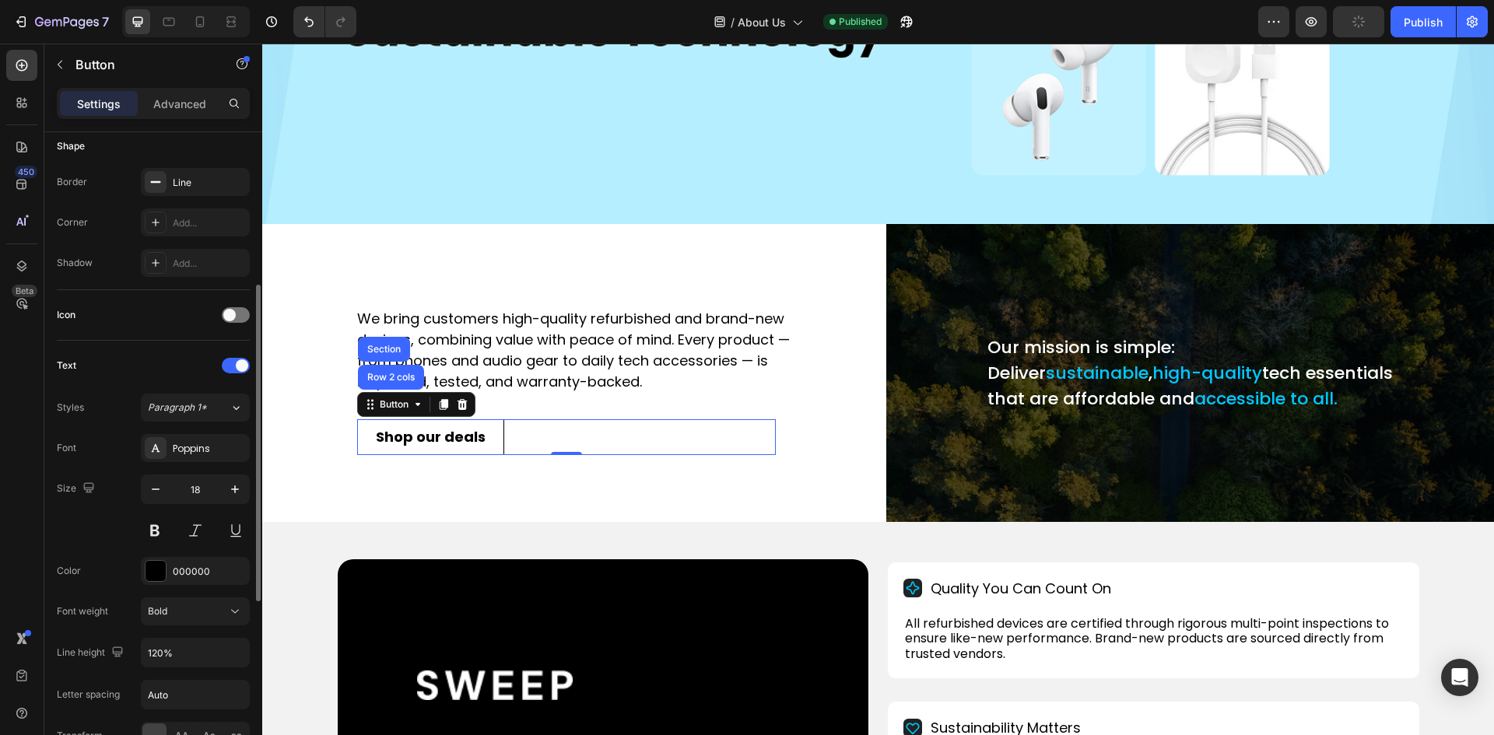
scroll to position [0, 0]
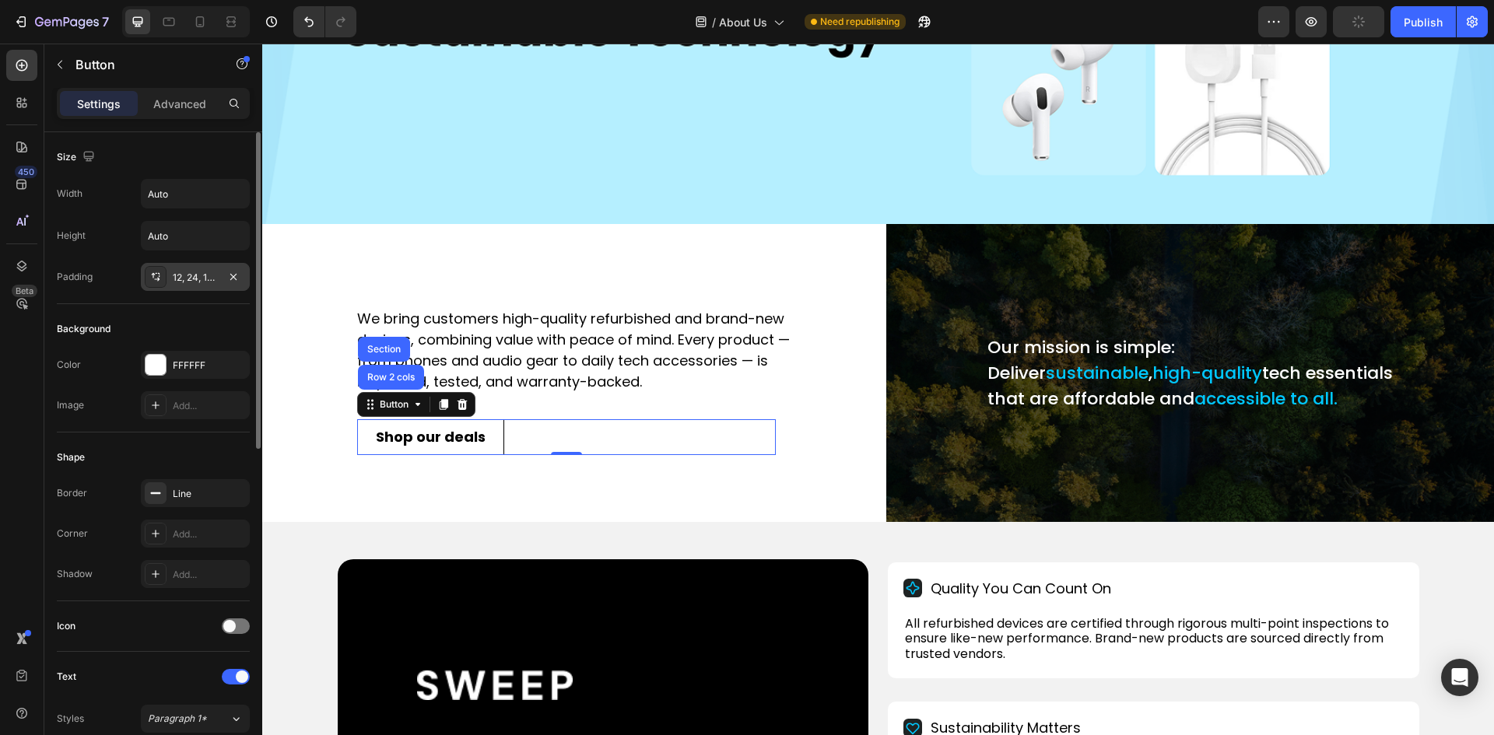
click at [184, 272] on div "12, 24, 12, 24" at bounding box center [195, 278] width 45 height 14
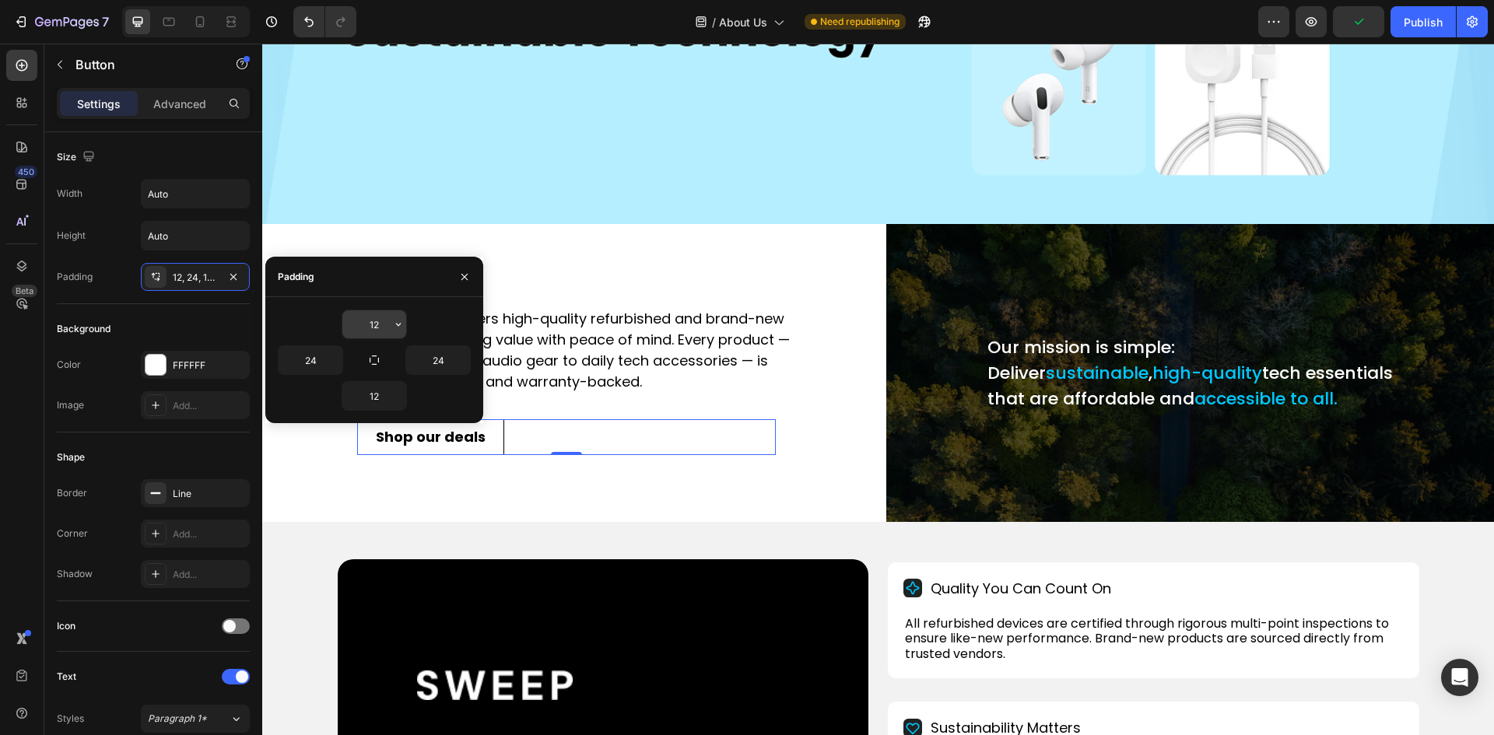
click at [372, 330] on input "12" at bounding box center [374, 324] width 64 height 28
type input "15"
click at [374, 398] on input "12" at bounding box center [374, 396] width 64 height 28
type input "15"
click at [296, 358] on input "24" at bounding box center [310, 360] width 64 height 28
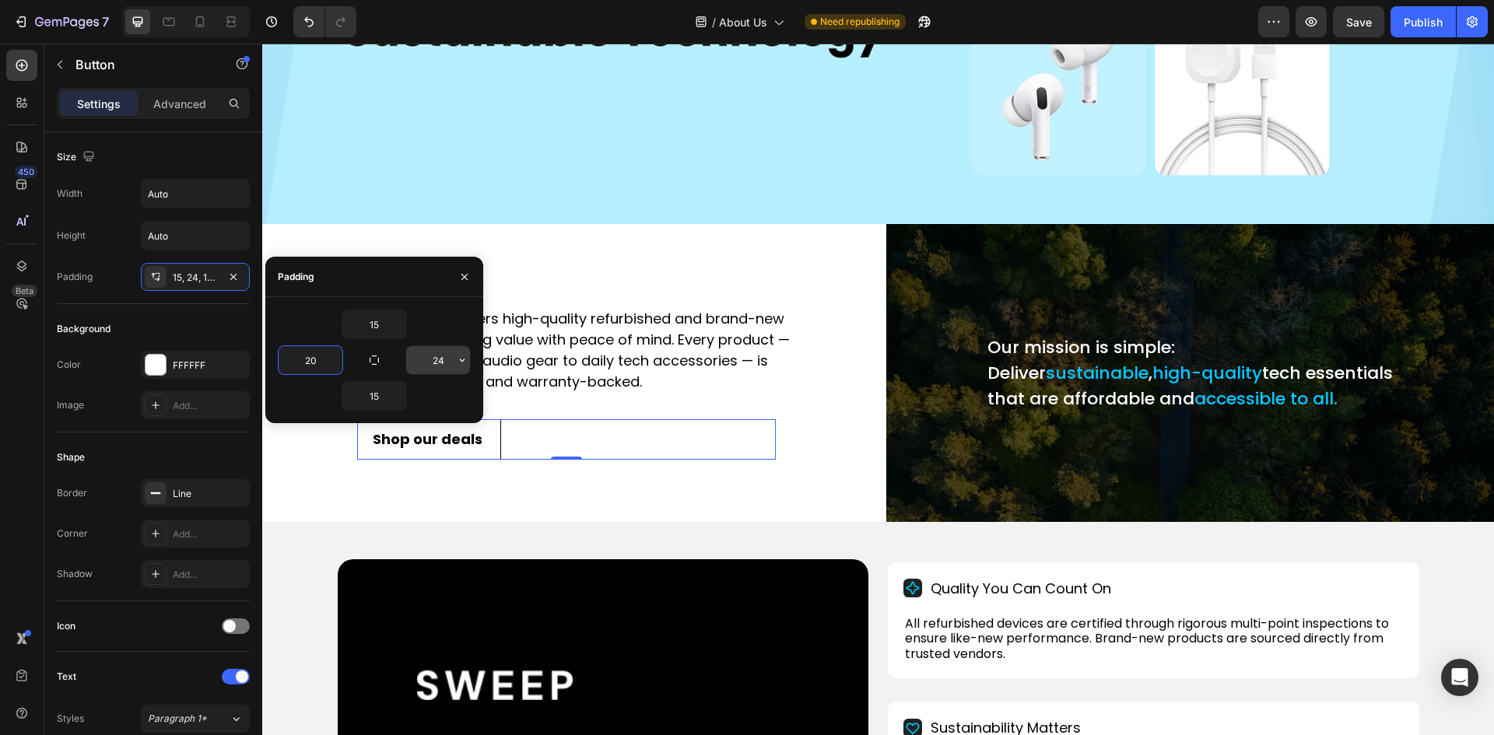
type input "20"
click at [436, 357] on input "24" at bounding box center [438, 360] width 64 height 28
type input "20"
click at [314, 402] on div "15" at bounding box center [374, 396] width 193 height 30
click at [143, 327] on div "Background" at bounding box center [153, 329] width 193 height 25
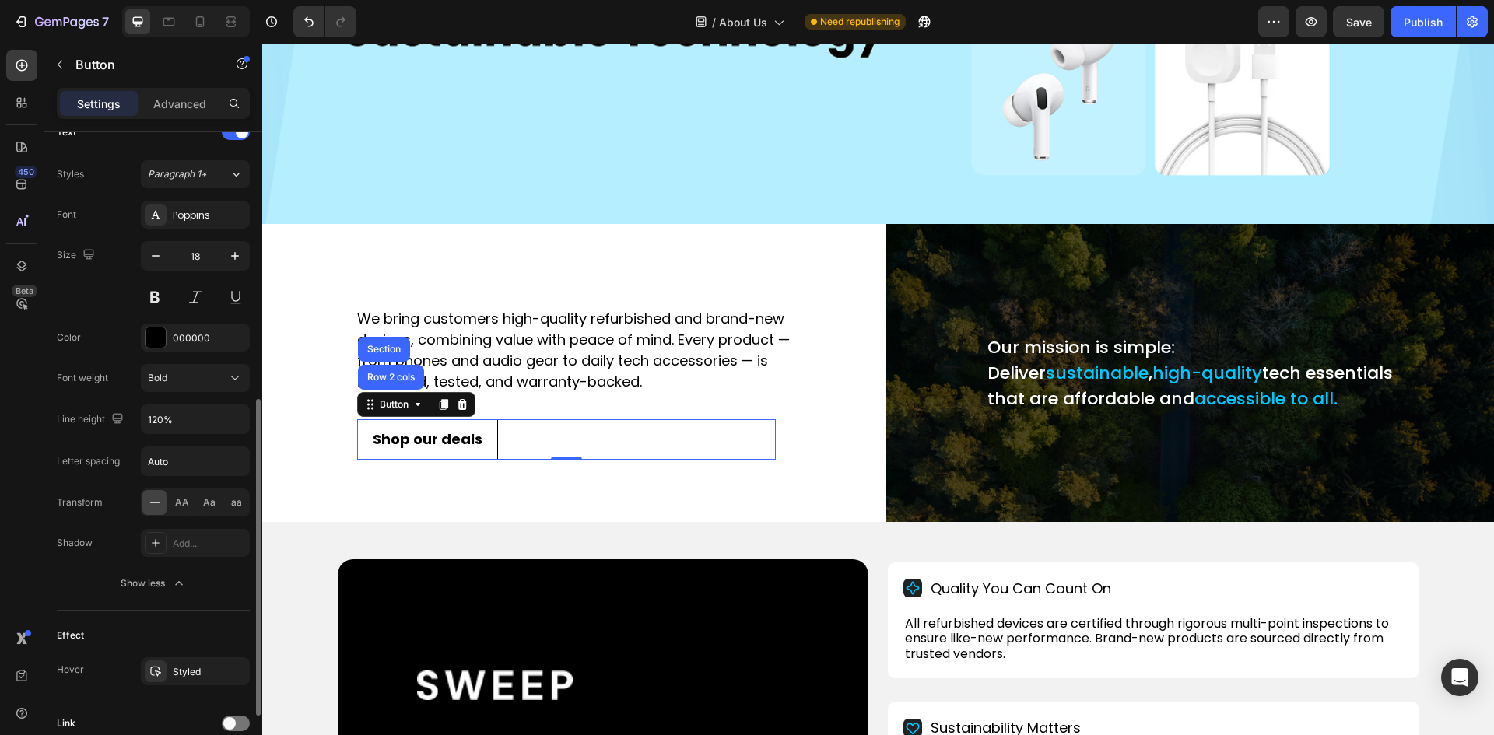
scroll to position [674, 0]
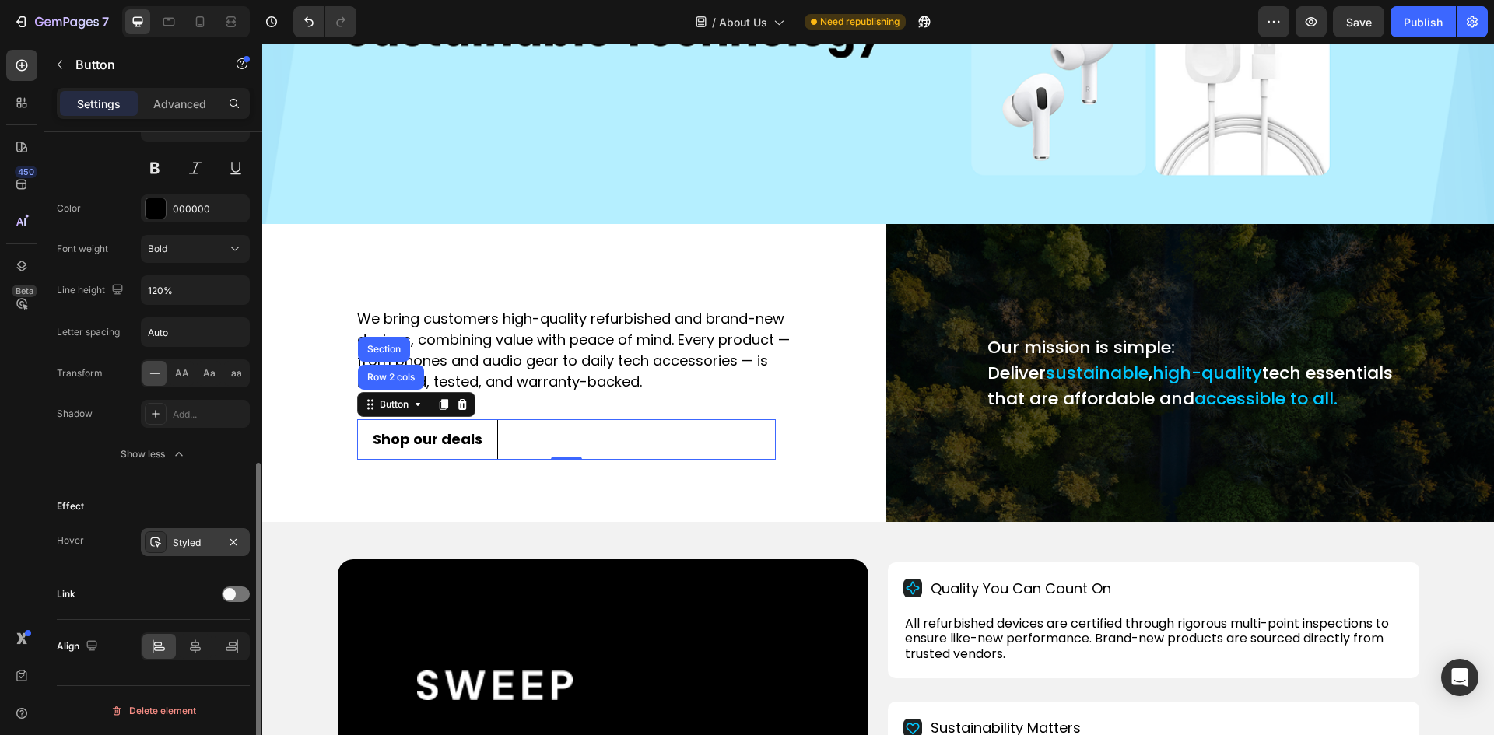
click at [184, 540] on div "Styled" at bounding box center [195, 543] width 45 height 14
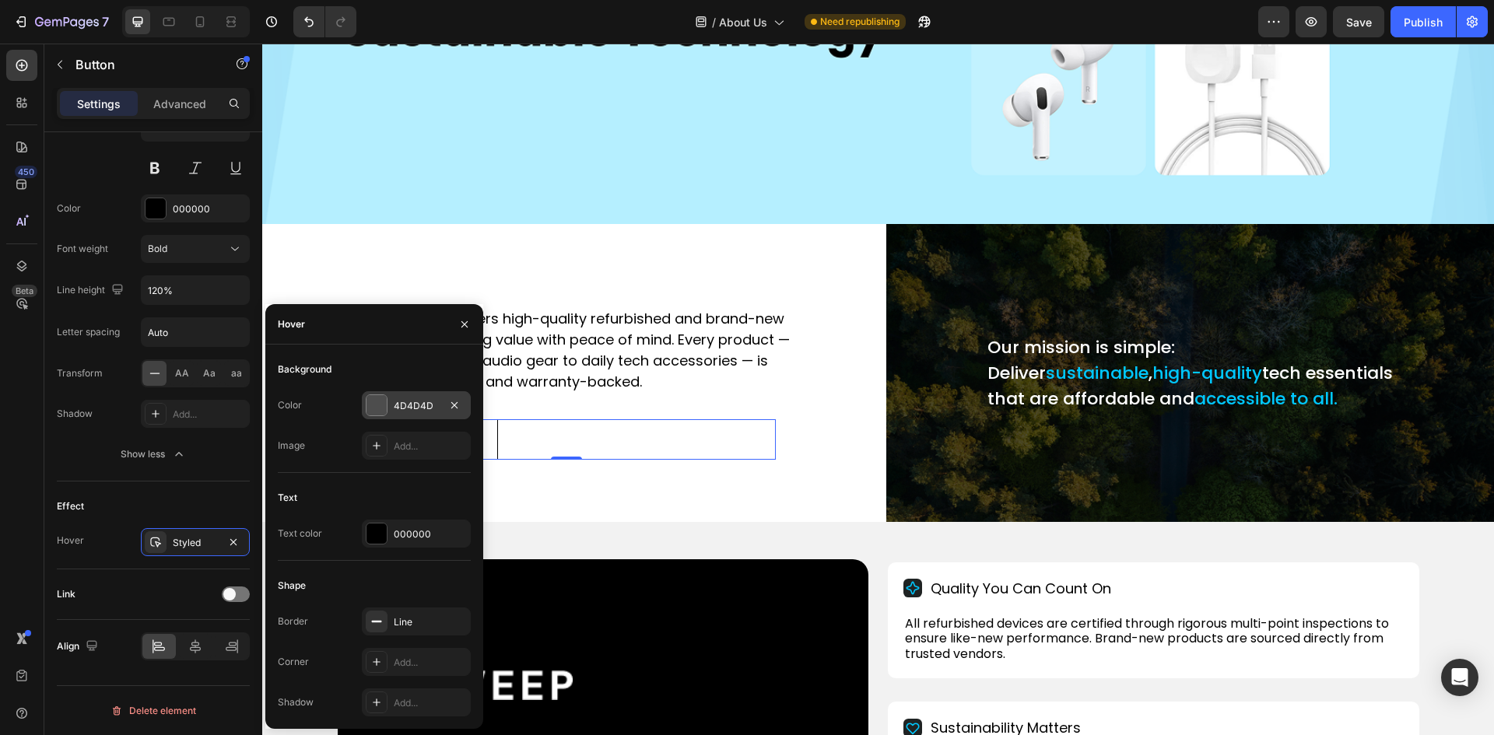
click at [386, 407] on div at bounding box center [376, 405] width 20 height 20
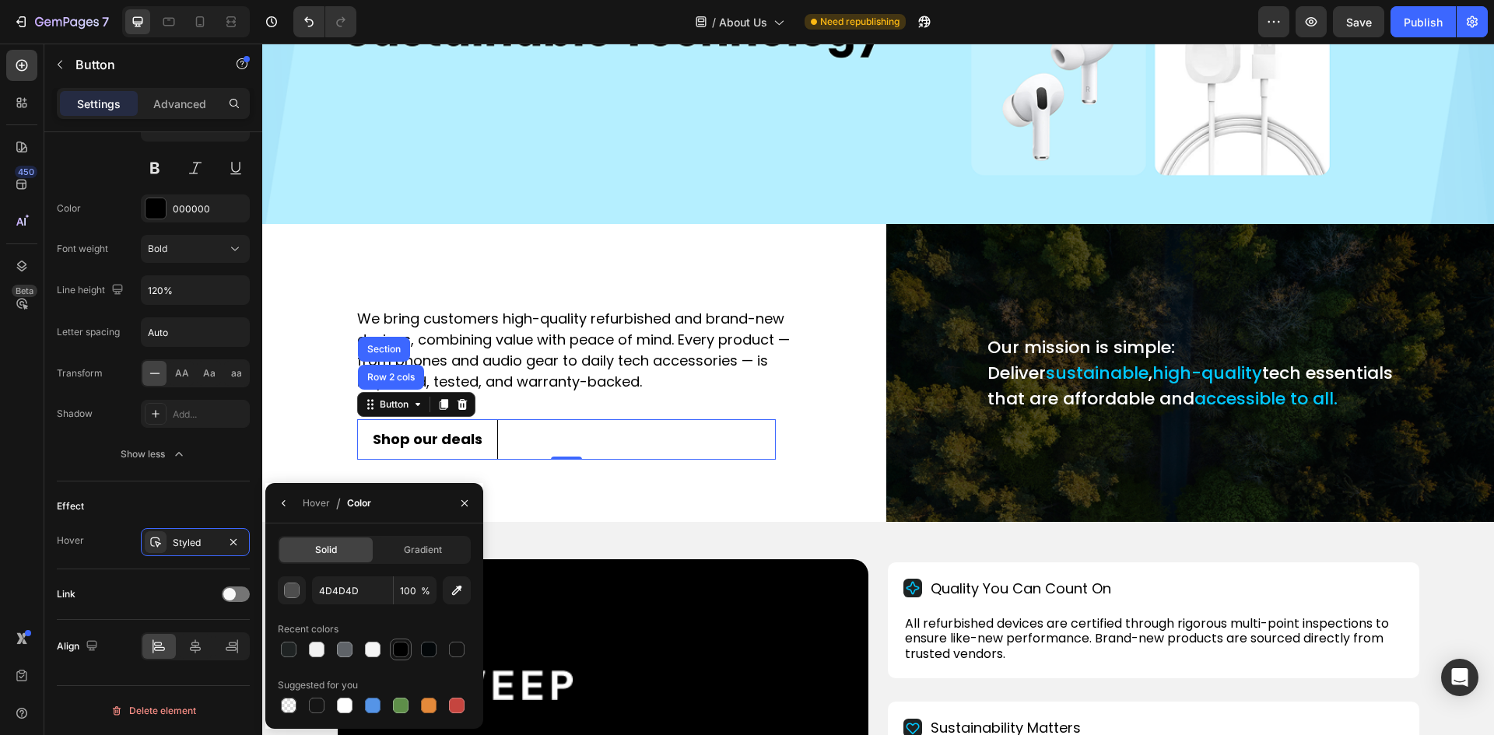
click at [397, 648] on div at bounding box center [401, 650] width 16 height 16
type input "000000"
click at [281, 496] on button "button" at bounding box center [283, 503] width 25 height 25
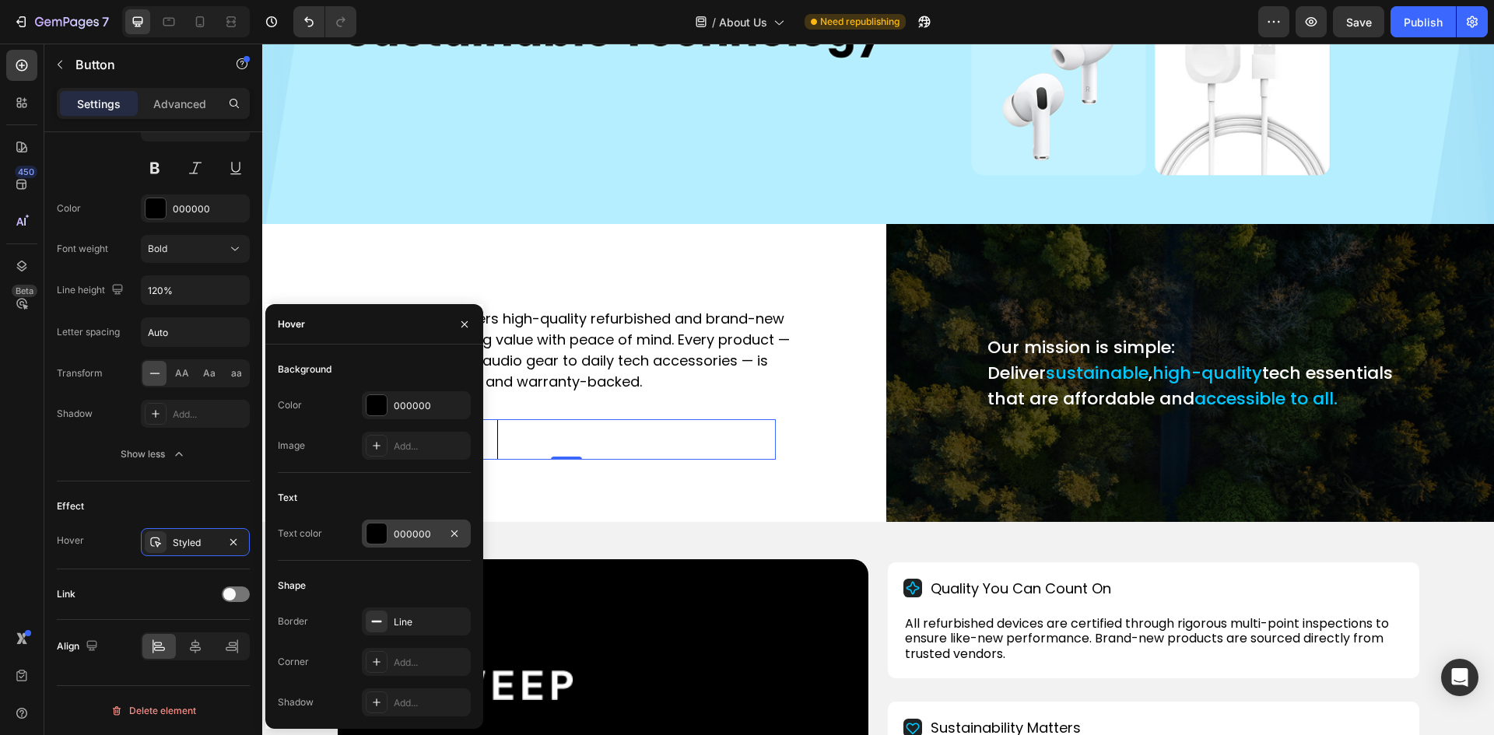
click at [398, 536] on div "000000" at bounding box center [416, 534] width 45 height 14
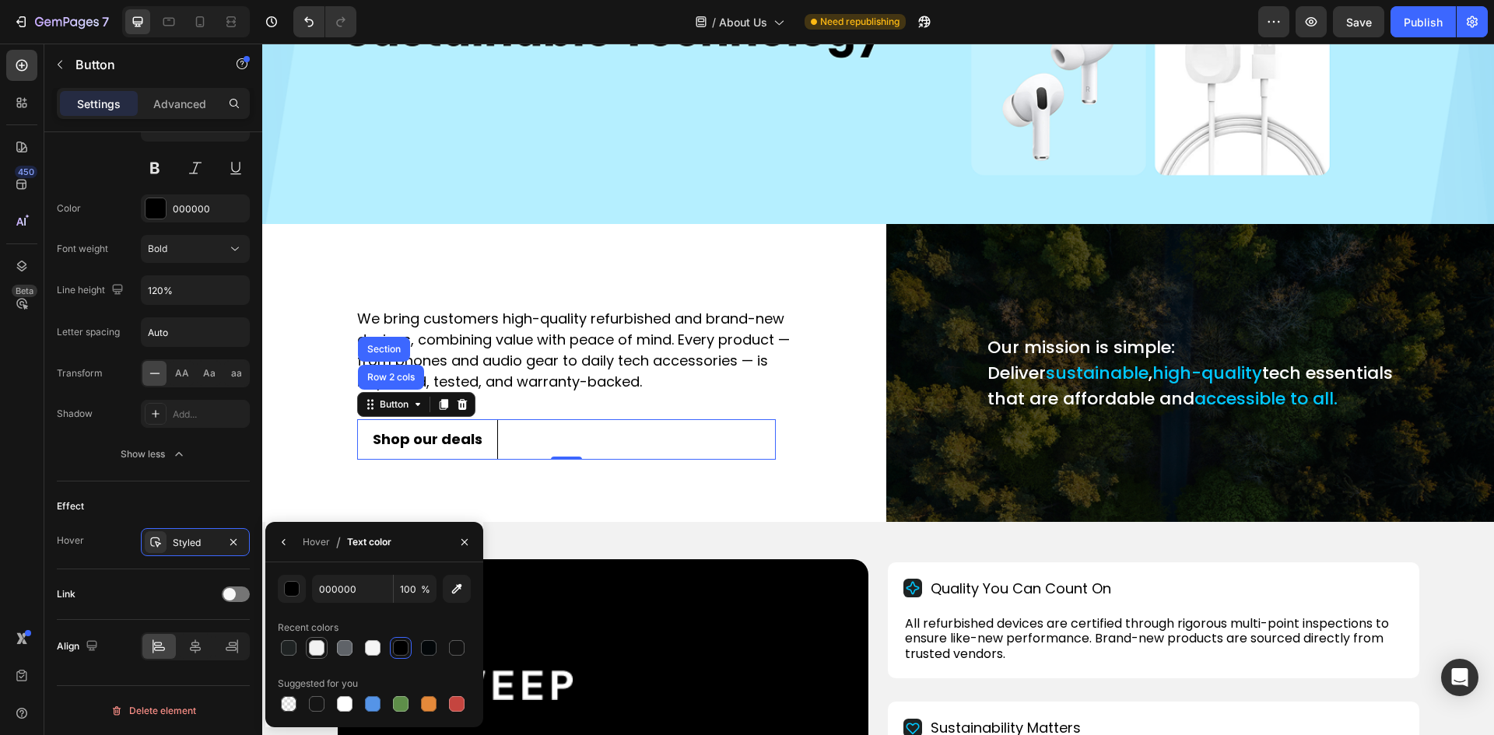
click at [317, 646] on div at bounding box center [317, 648] width 16 height 16
type input "F2F2F2"
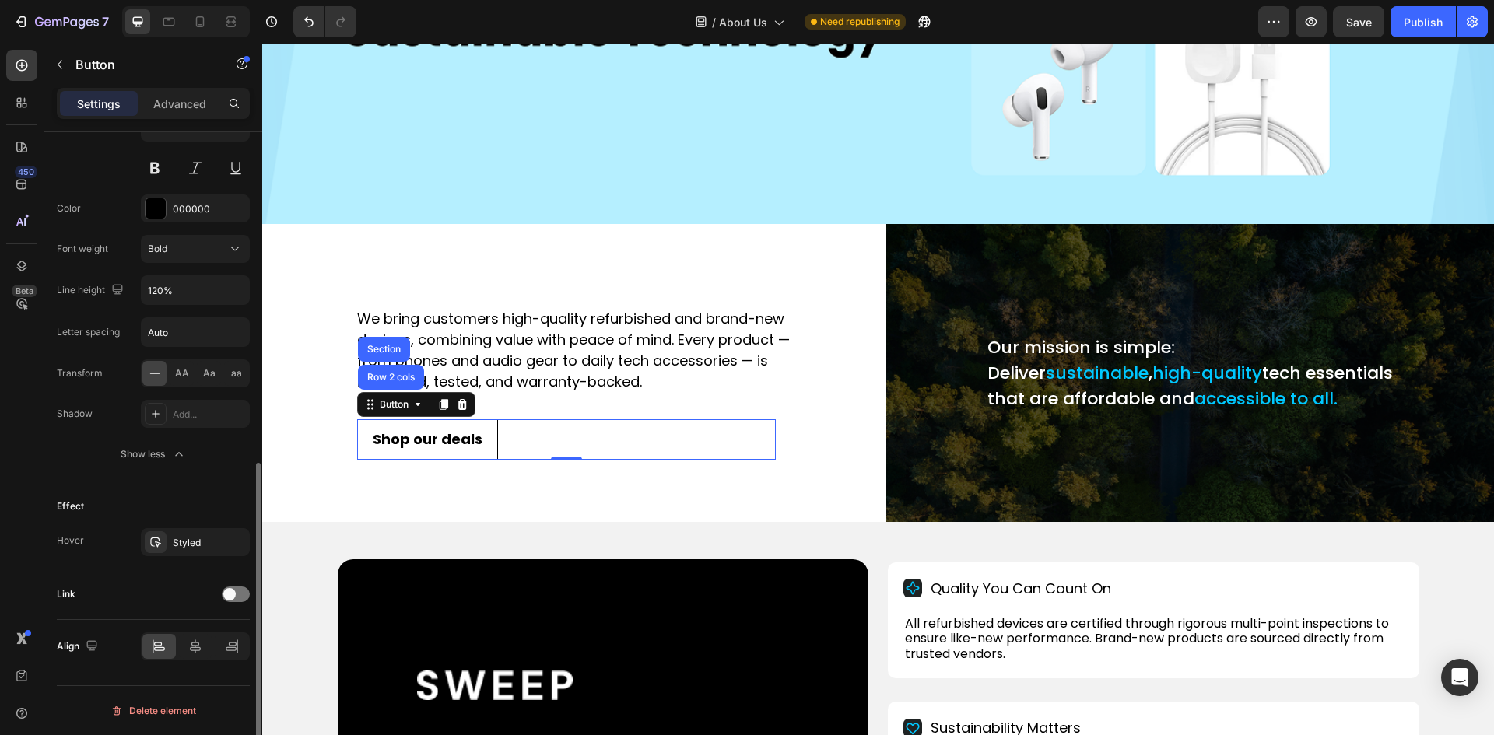
click at [182, 513] on div "Effect" at bounding box center [153, 506] width 193 height 25
click at [511, 367] on p "We bring customers high-quality refurbished and brand-new devices, combining va…" at bounding box center [578, 350] width 442 height 84
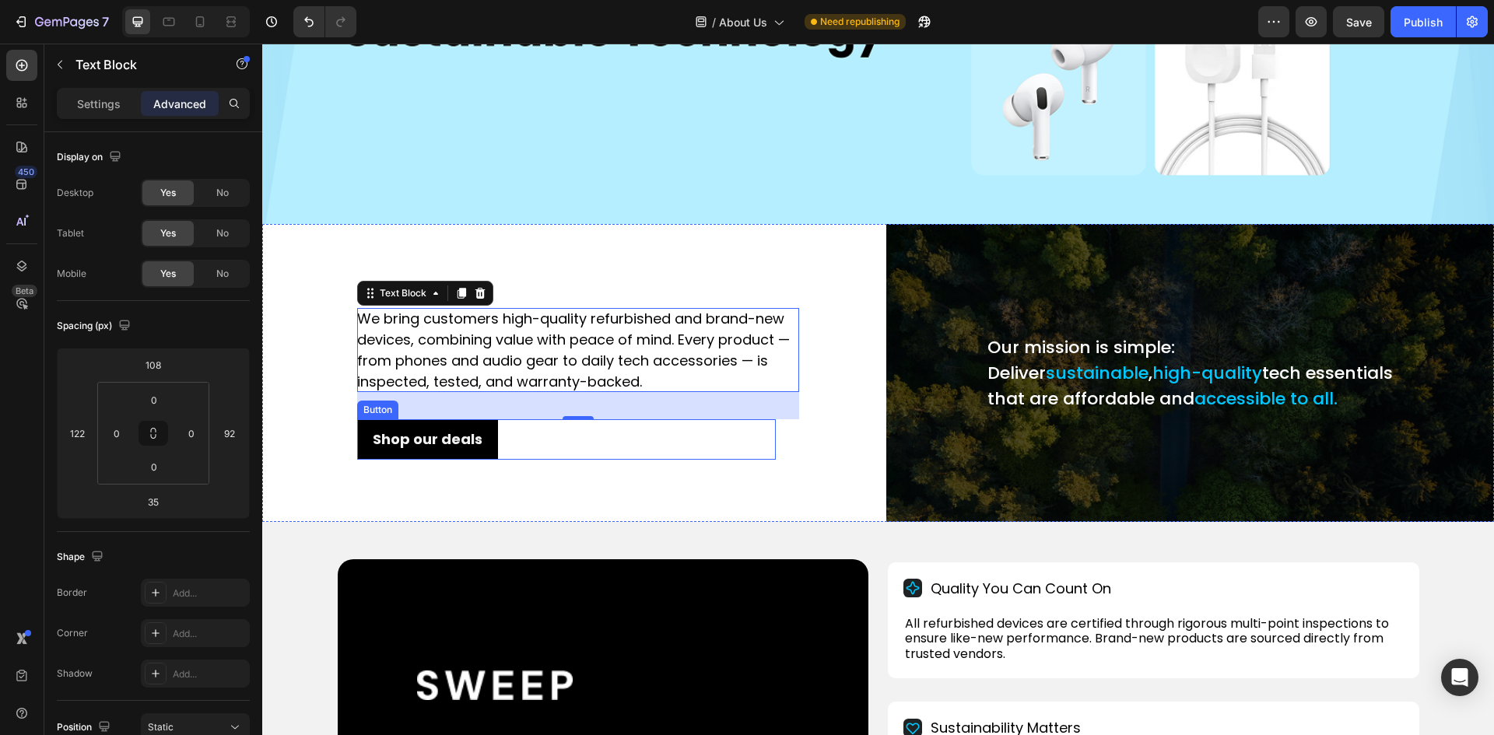
click at [481, 431] on button "Shop our deals" at bounding box center [427, 439] width 141 height 40
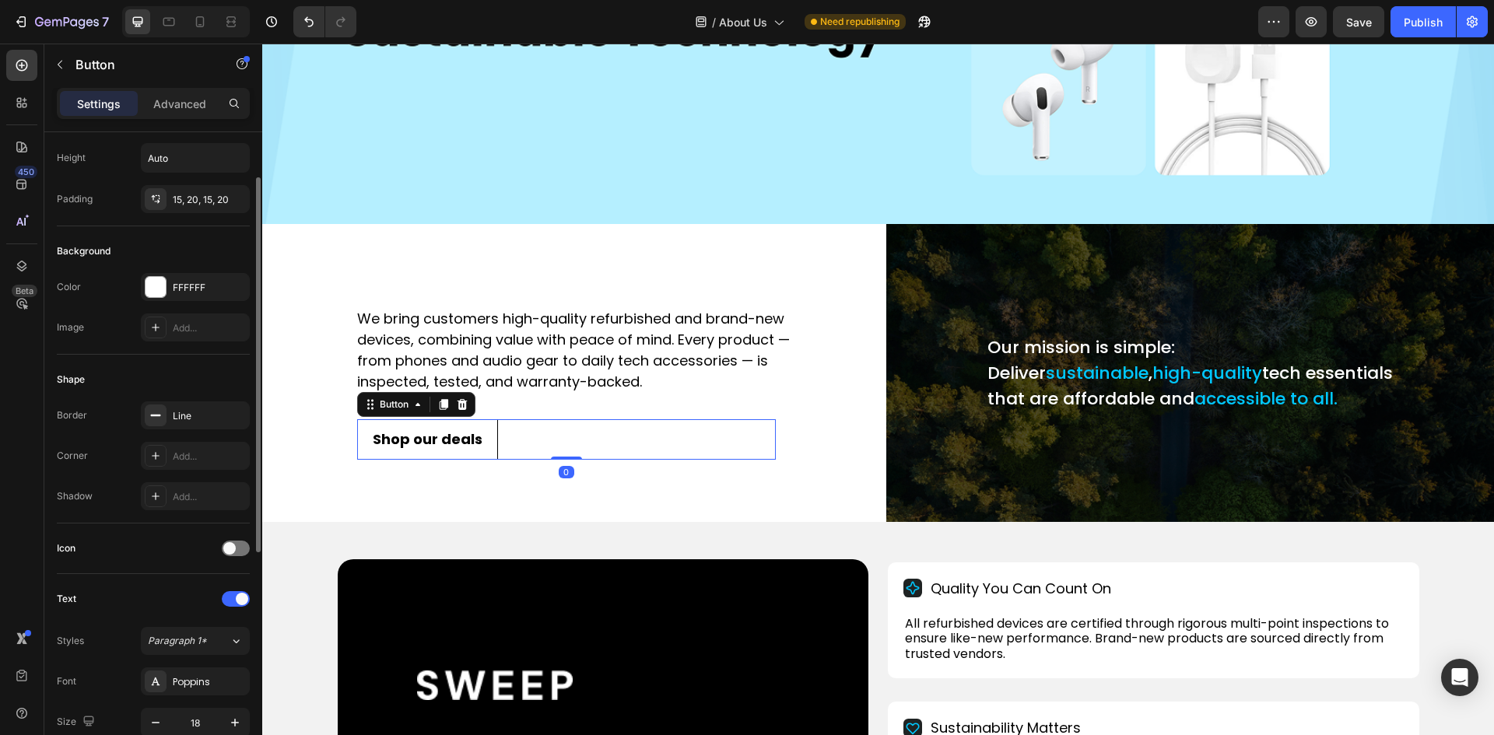
scroll to position [156, 0]
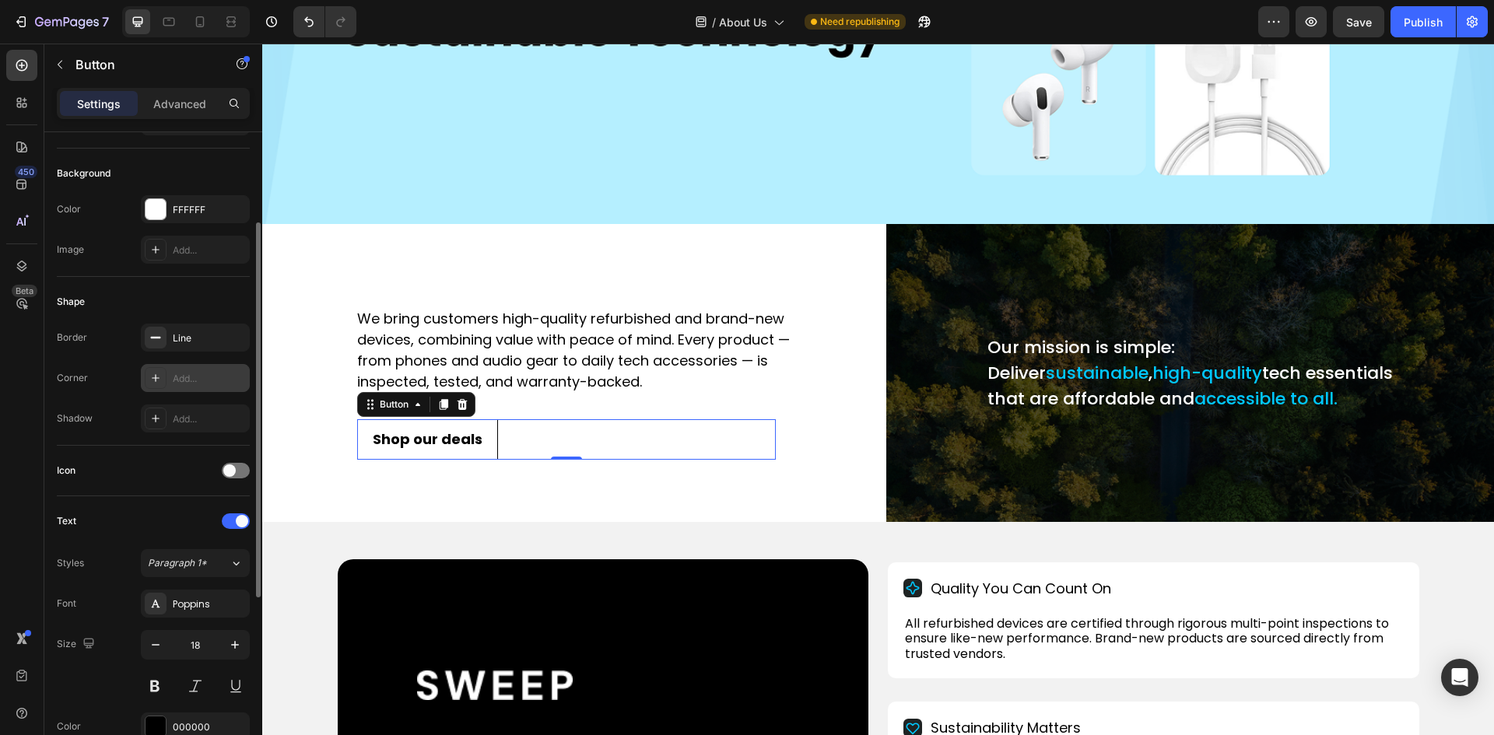
click at [189, 376] on div "Add..." at bounding box center [209, 379] width 73 height 14
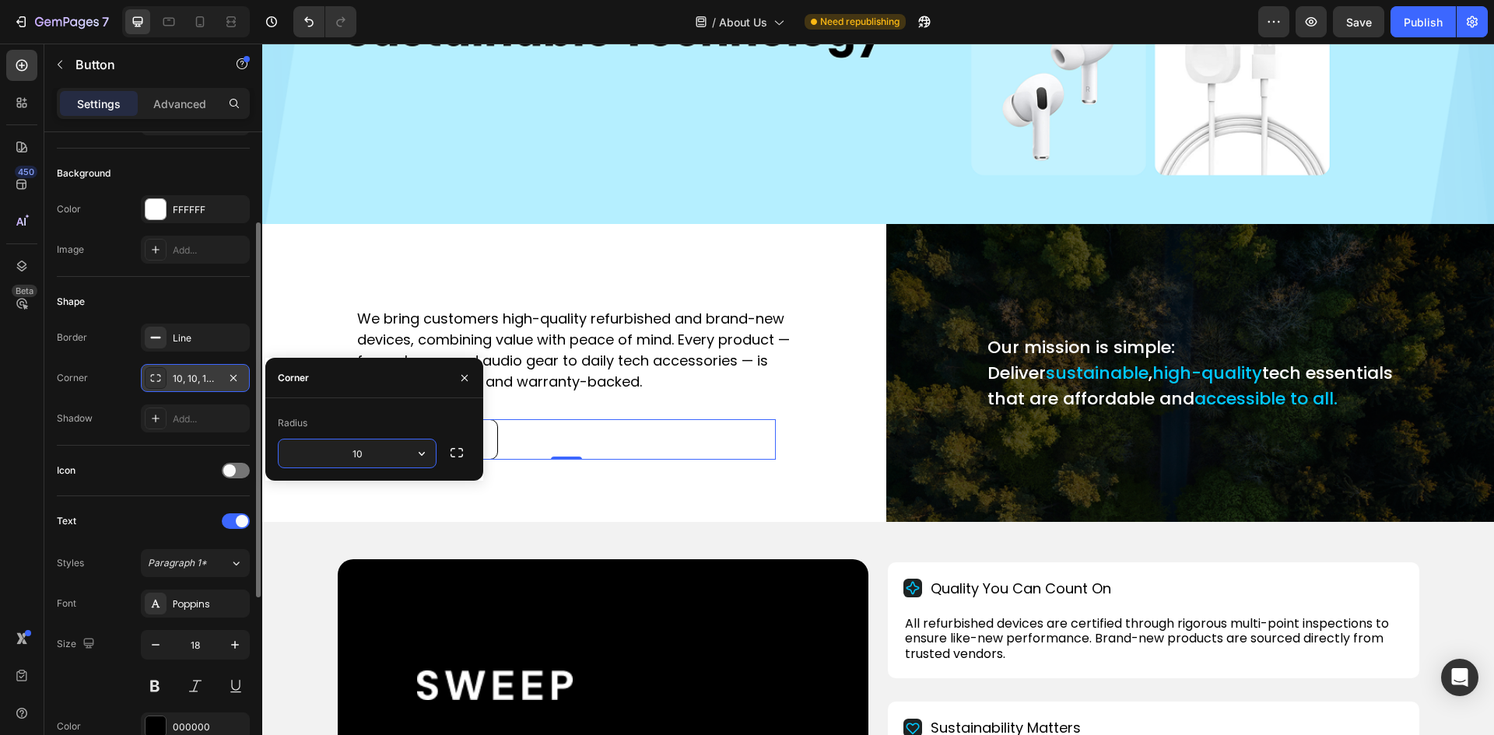
type input "5"
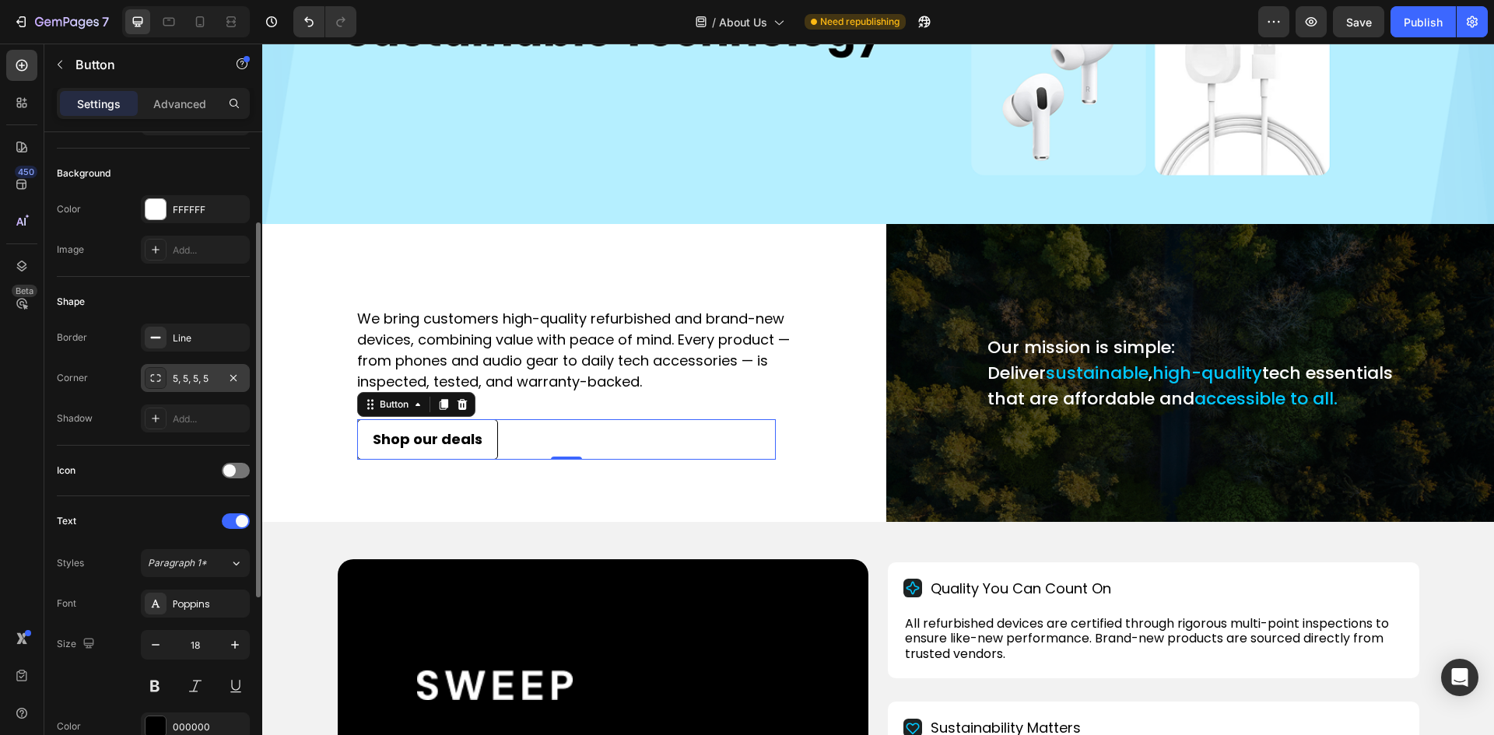
click at [114, 411] on div "Shadow Add..." at bounding box center [153, 418] width 193 height 28
click at [1427, 24] on div "Publish" at bounding box center [1422, 22] width 39 height 16
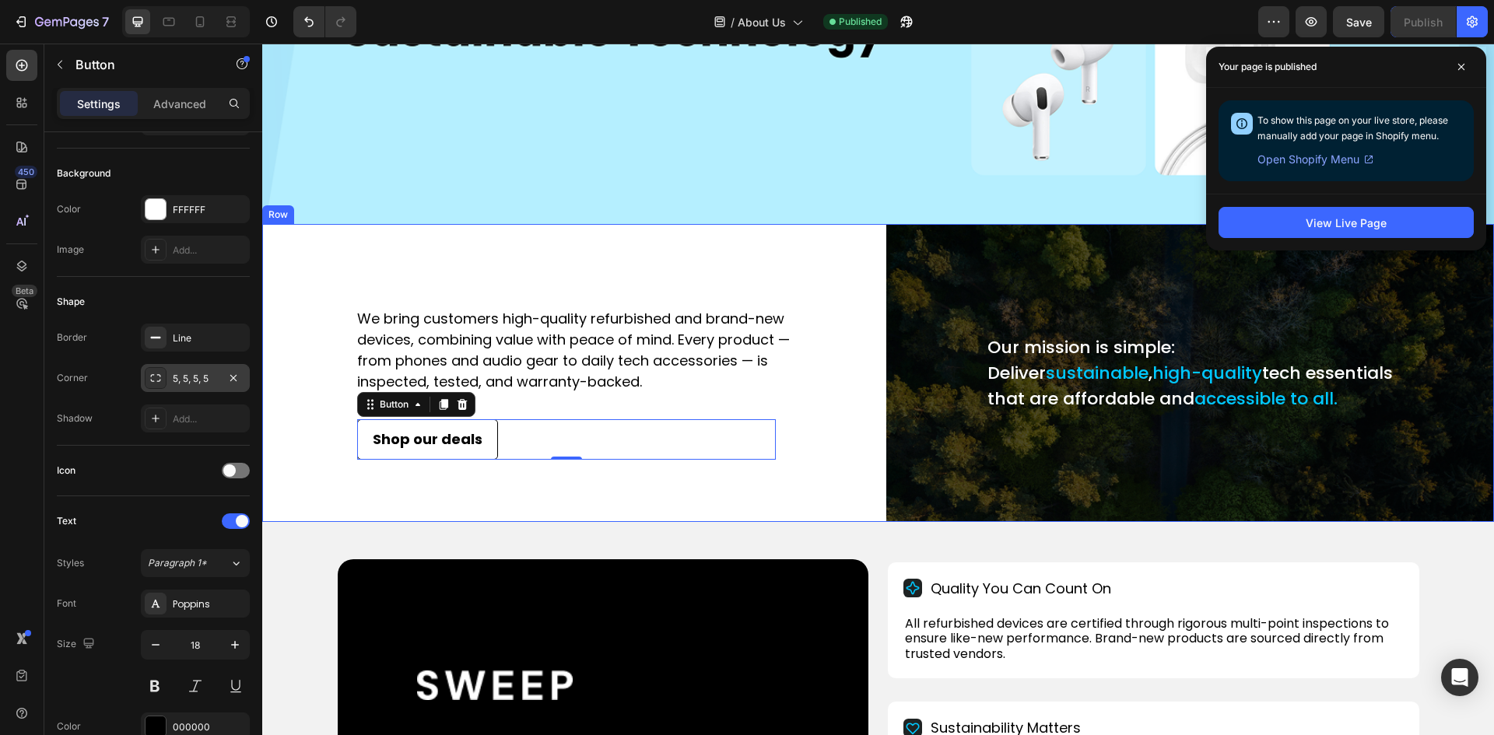
click at [348, 271] on div "We bring customers high-quality refurbished and brand-new devices, combining va…" at bounding box center [566, 373] width 608 height 298
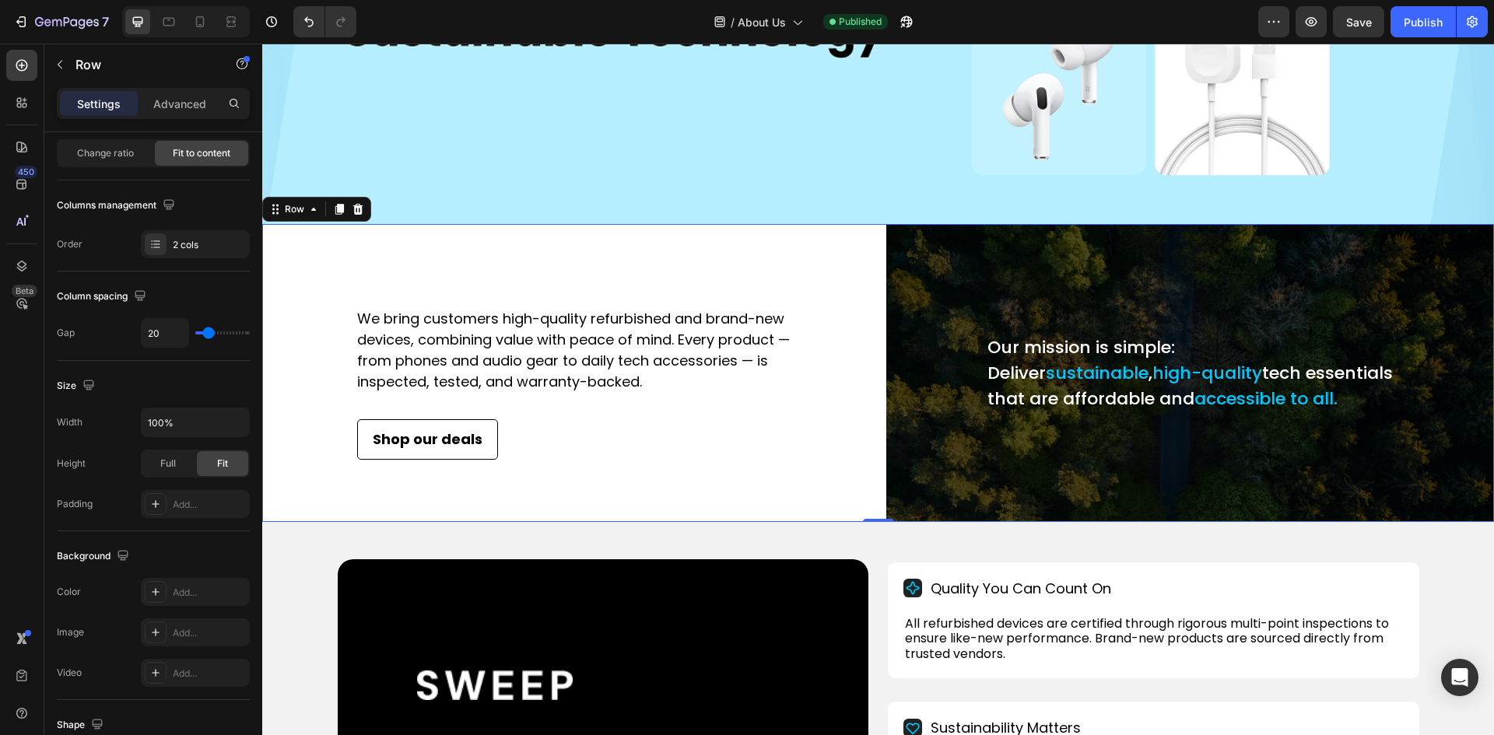
scroll to position [0, 0]
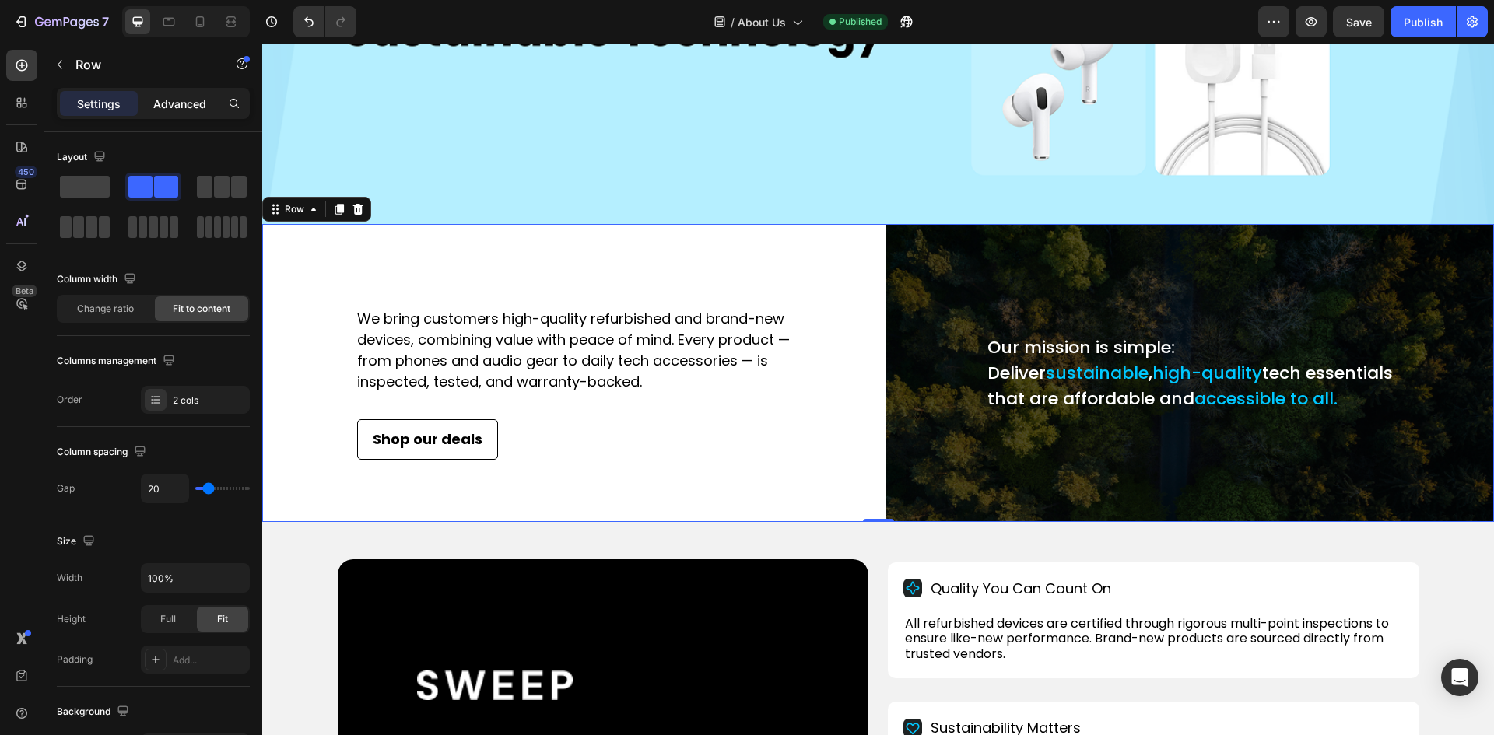
click at [189, 96] on p "Advanced" at bounding box center [179, 104] width 53 height 16
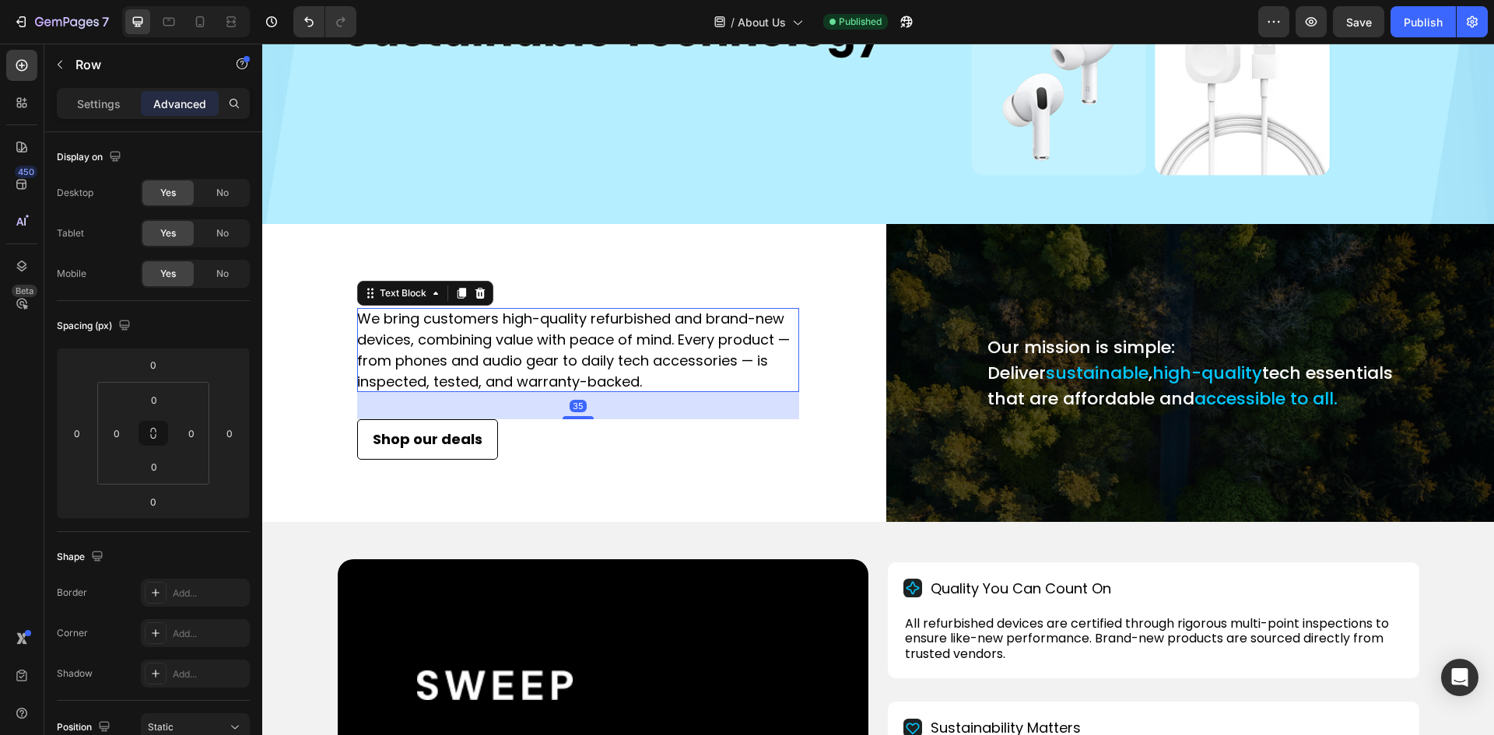
click at [357, 316] on p "We bring customers high-quality refurbished and brand-new devices, combining va…" at bounding box center [578, 350] width 442 height 84
click at [389, 292] on div "Text Block" at bounding box center [402, 293] width 53 height 14
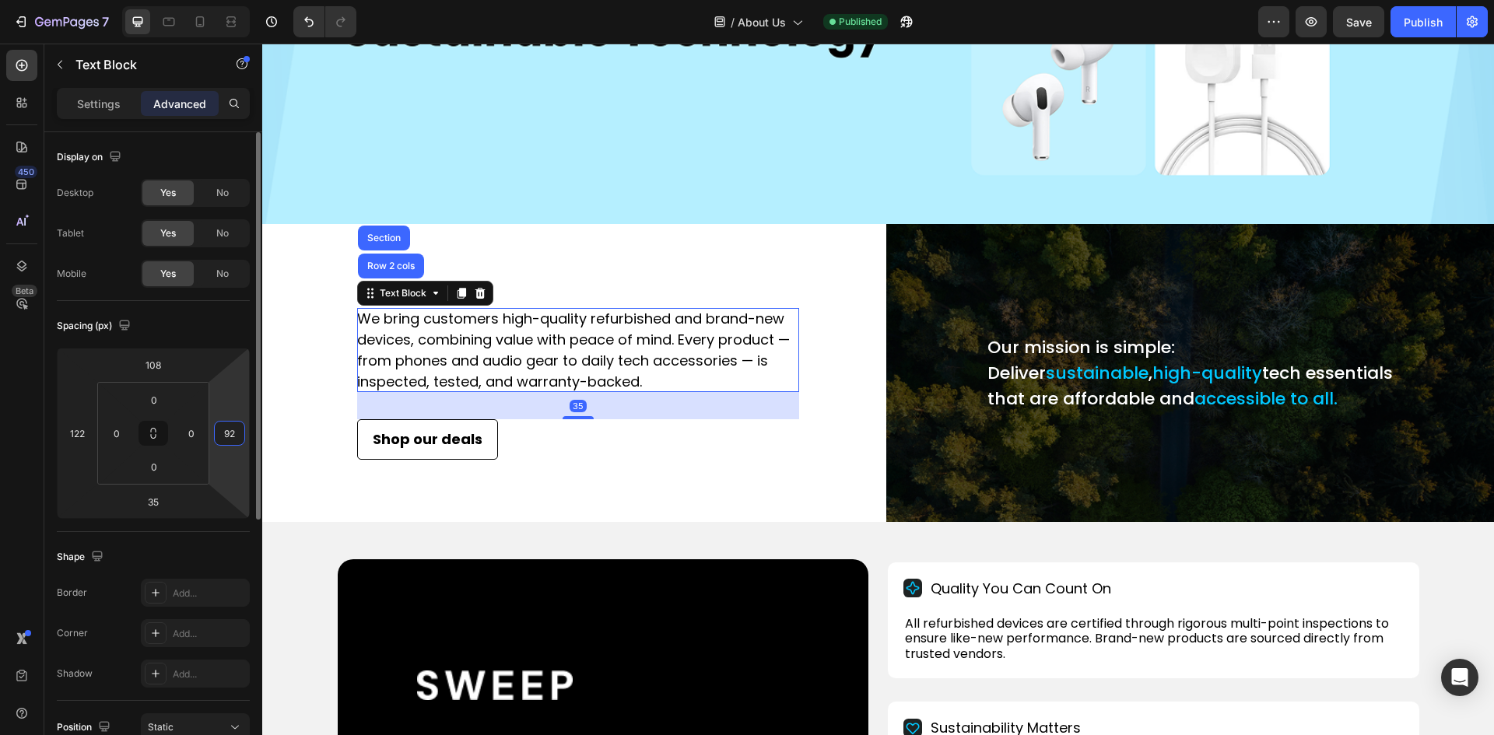
click at [229, 426] on input "92" at bounding box center [229, 433] width 23 height 23
type input "72"
click at [1441, 17] on div "Publish" at bounding box center [1422, 22] width 39 height 16
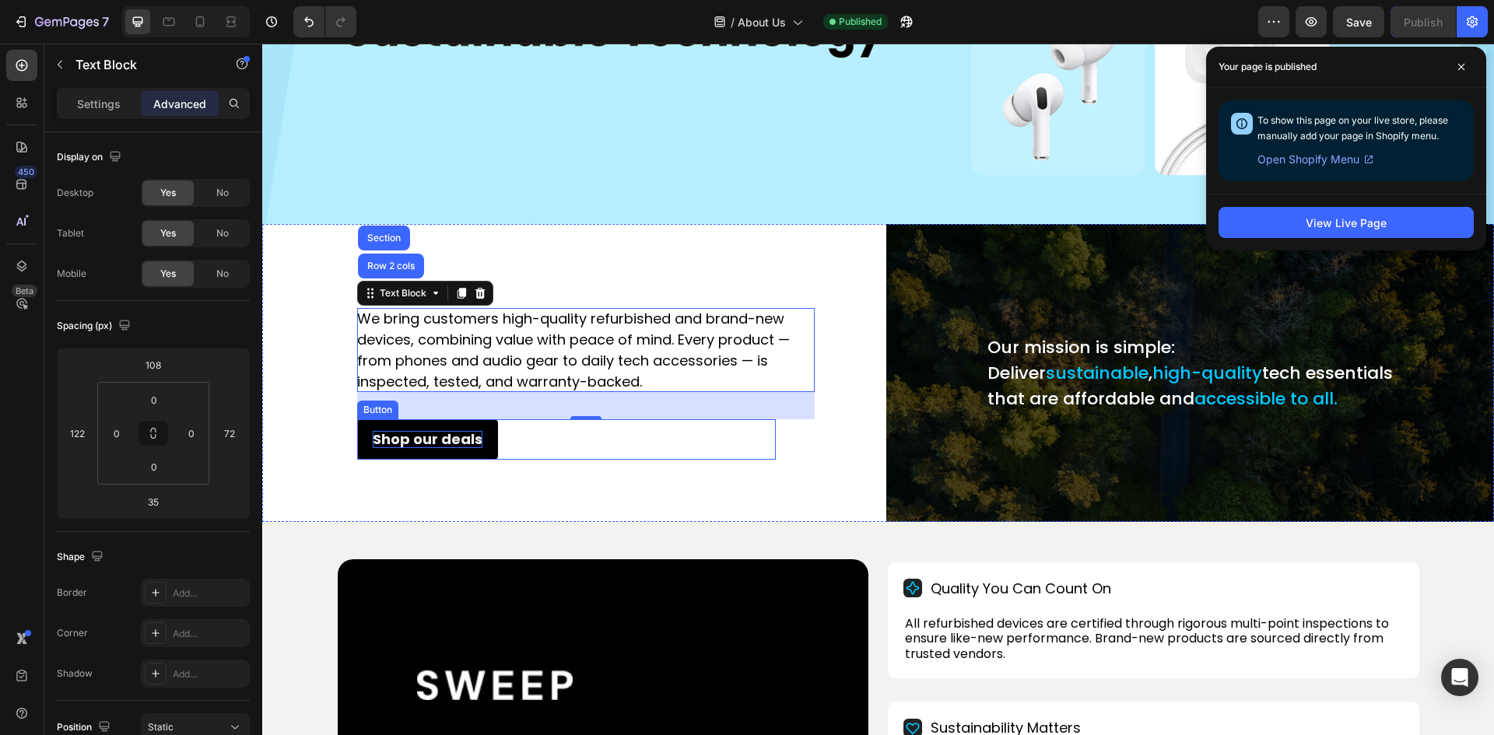
click at [460, 436] on p "Shop our deals" at bounding box center [428, 439] width 110 height 17
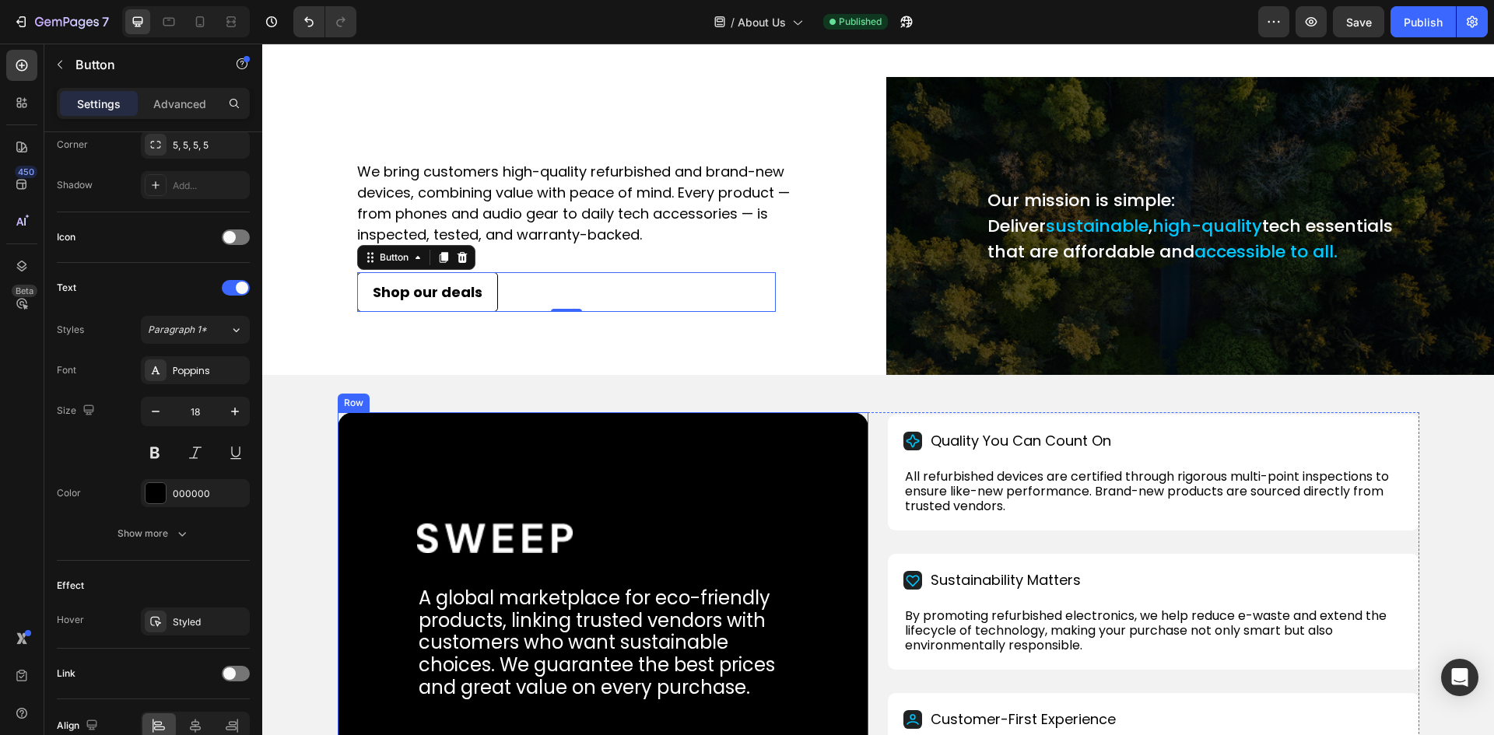
scroll to position [622, 0]
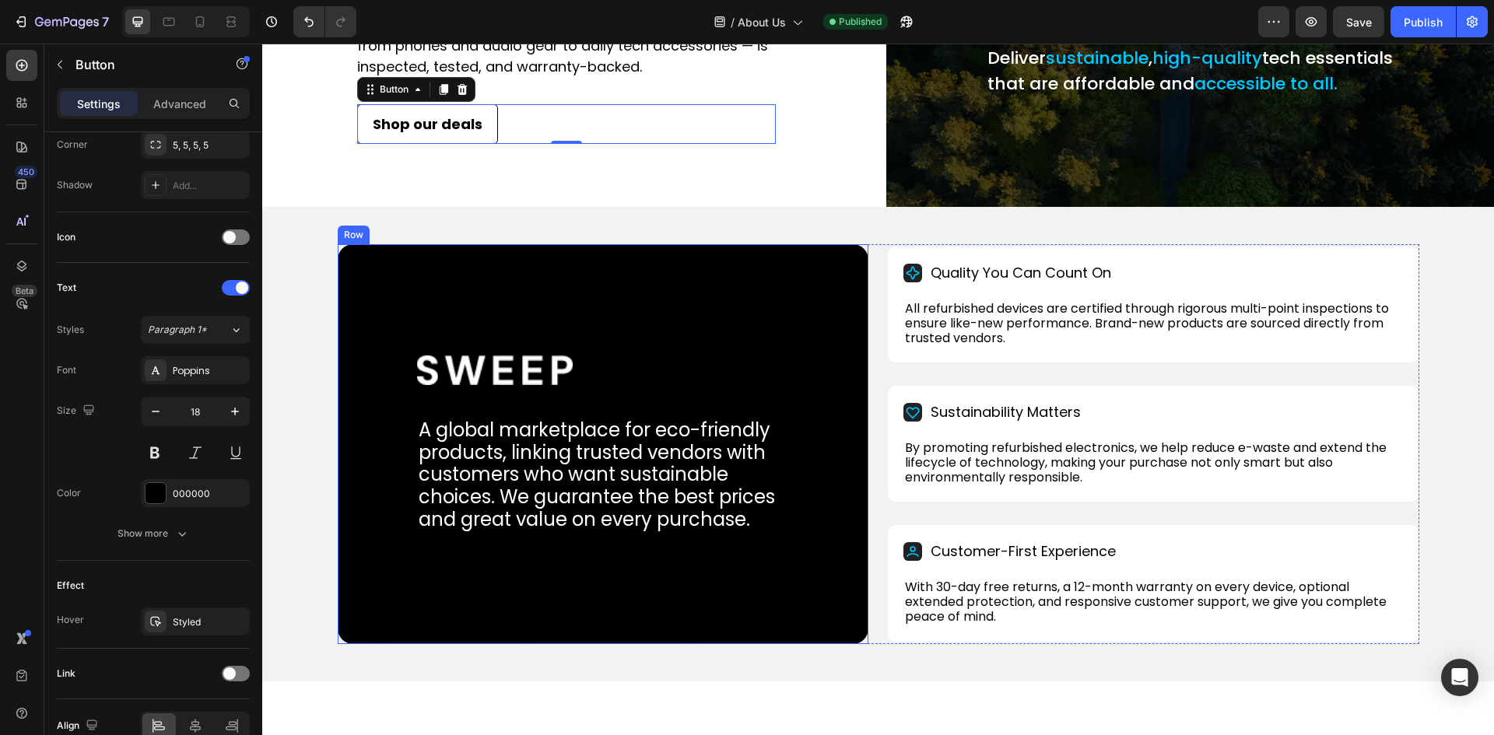
click at [636, 313] on div "Image A global marketplace for eco-friendly products, linking trusted vendors w…" at bounding box center [603, 444] width 531 height 400
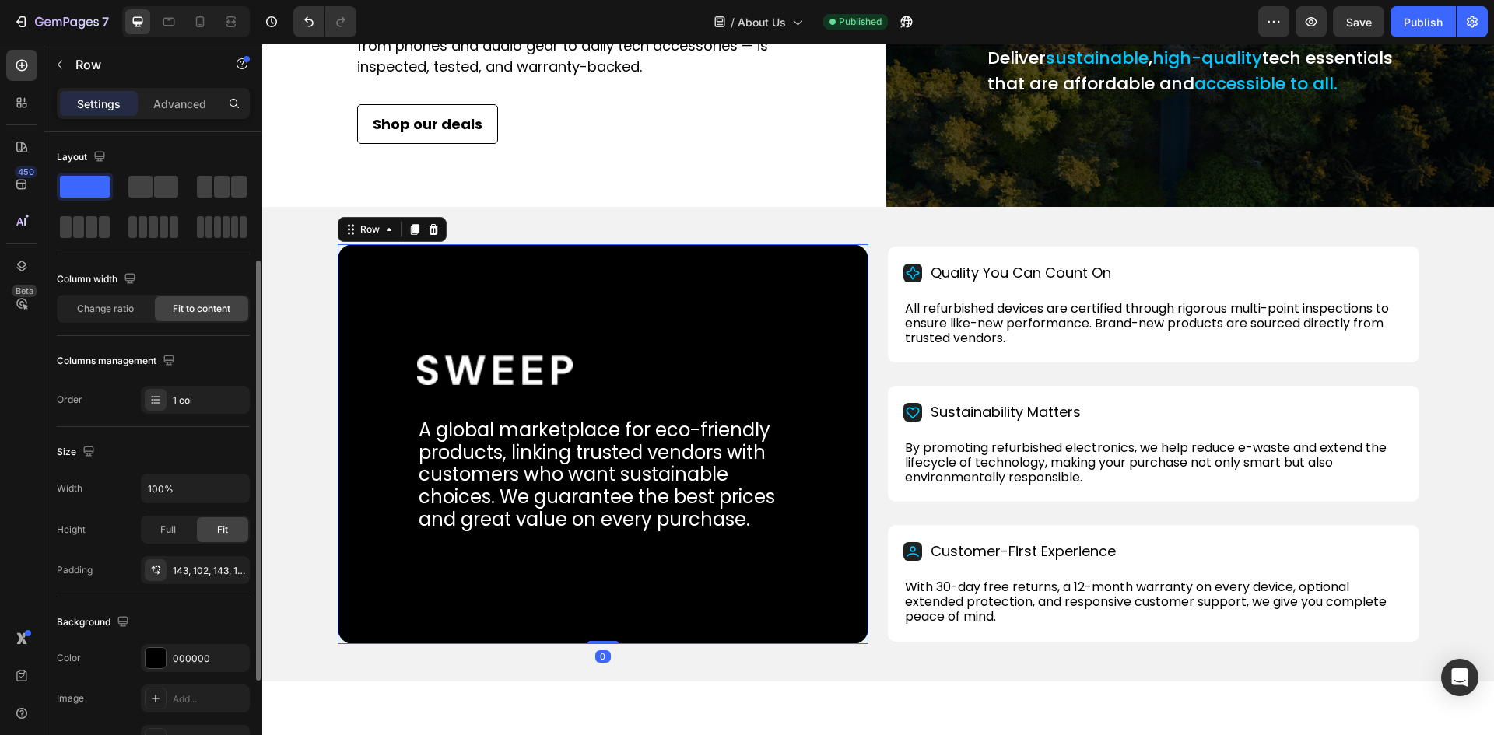
scroll to position [311, 0]
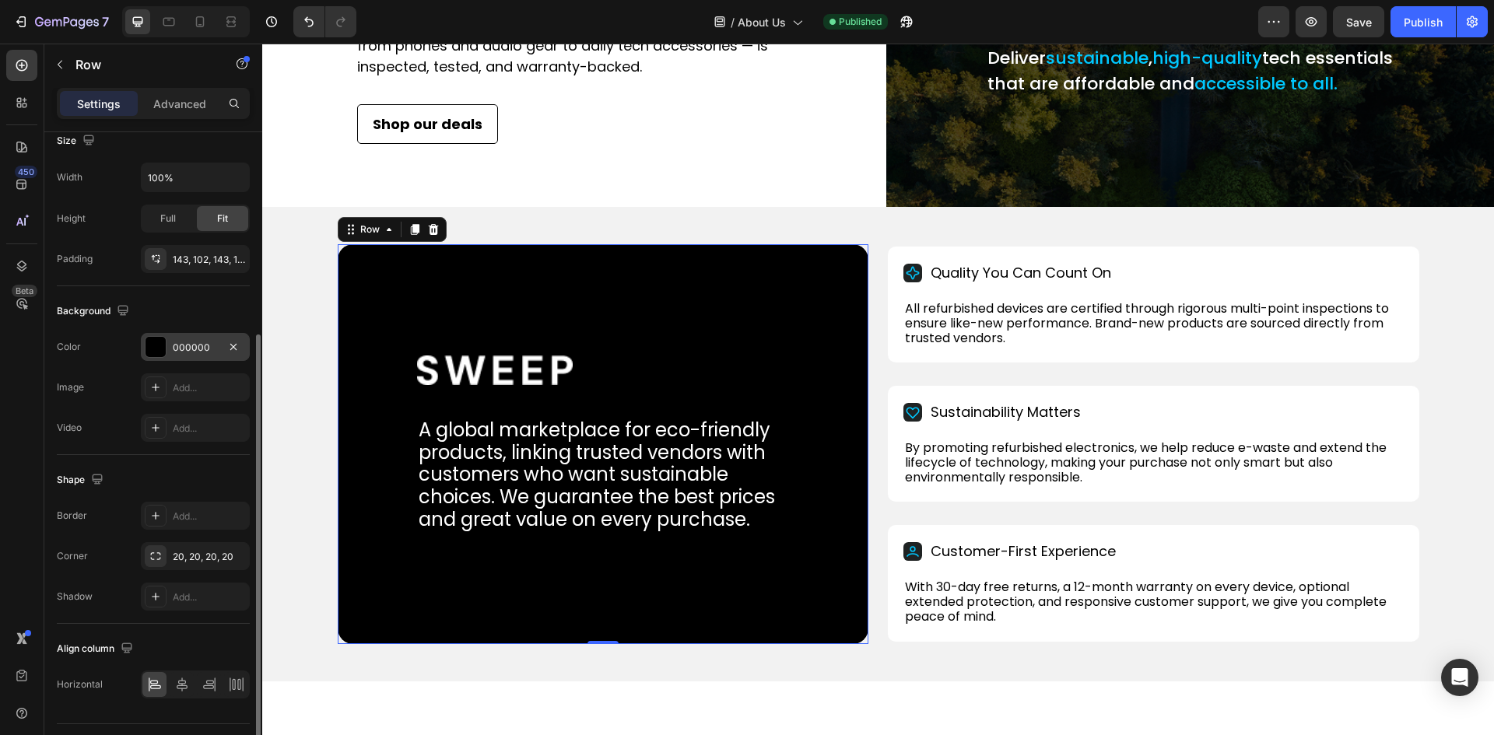
click at [152, 344] on div at bounding box center [155, 347] width 20 height 20
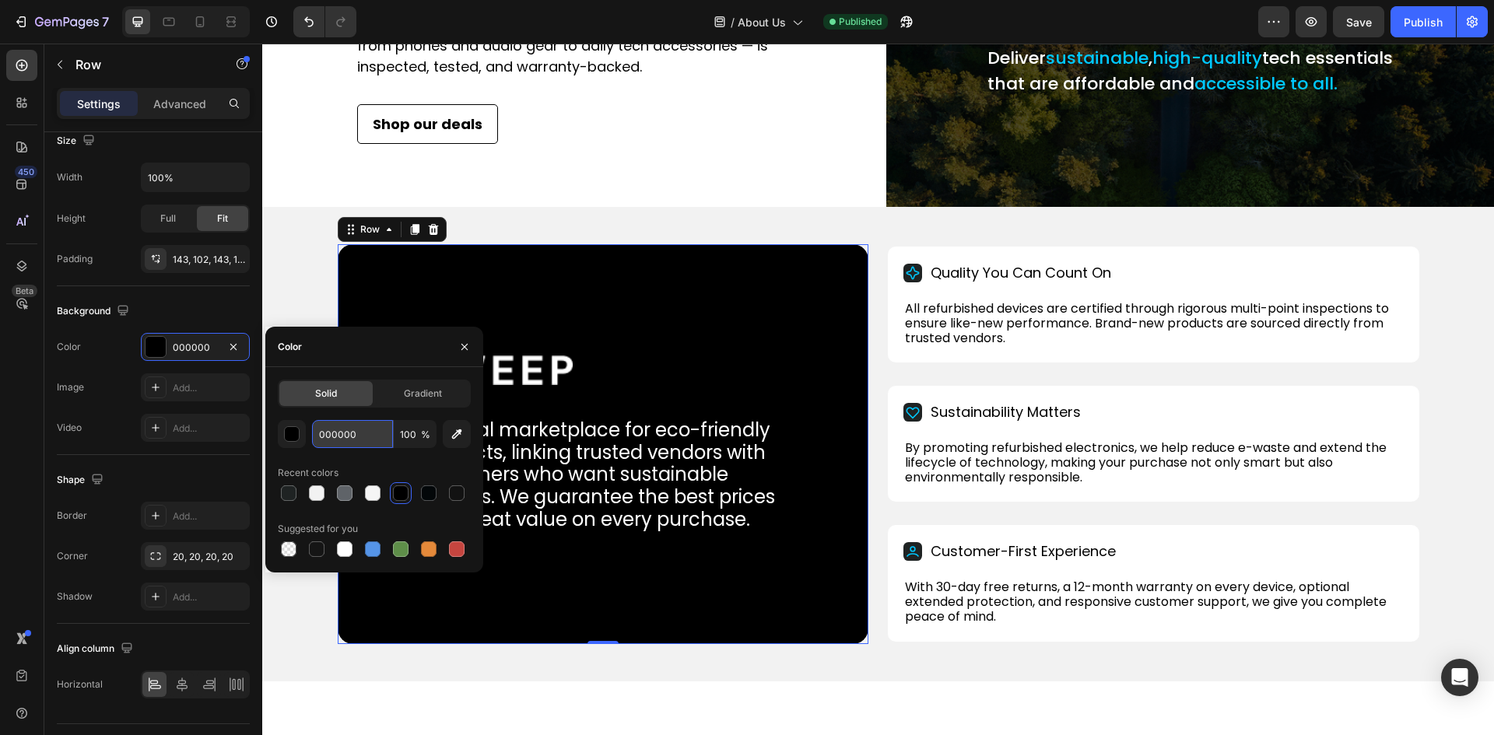
click at [331, 433] on input "000000" at bounding box center [352, 434] width 81 height 28
paste input "#1F2323"
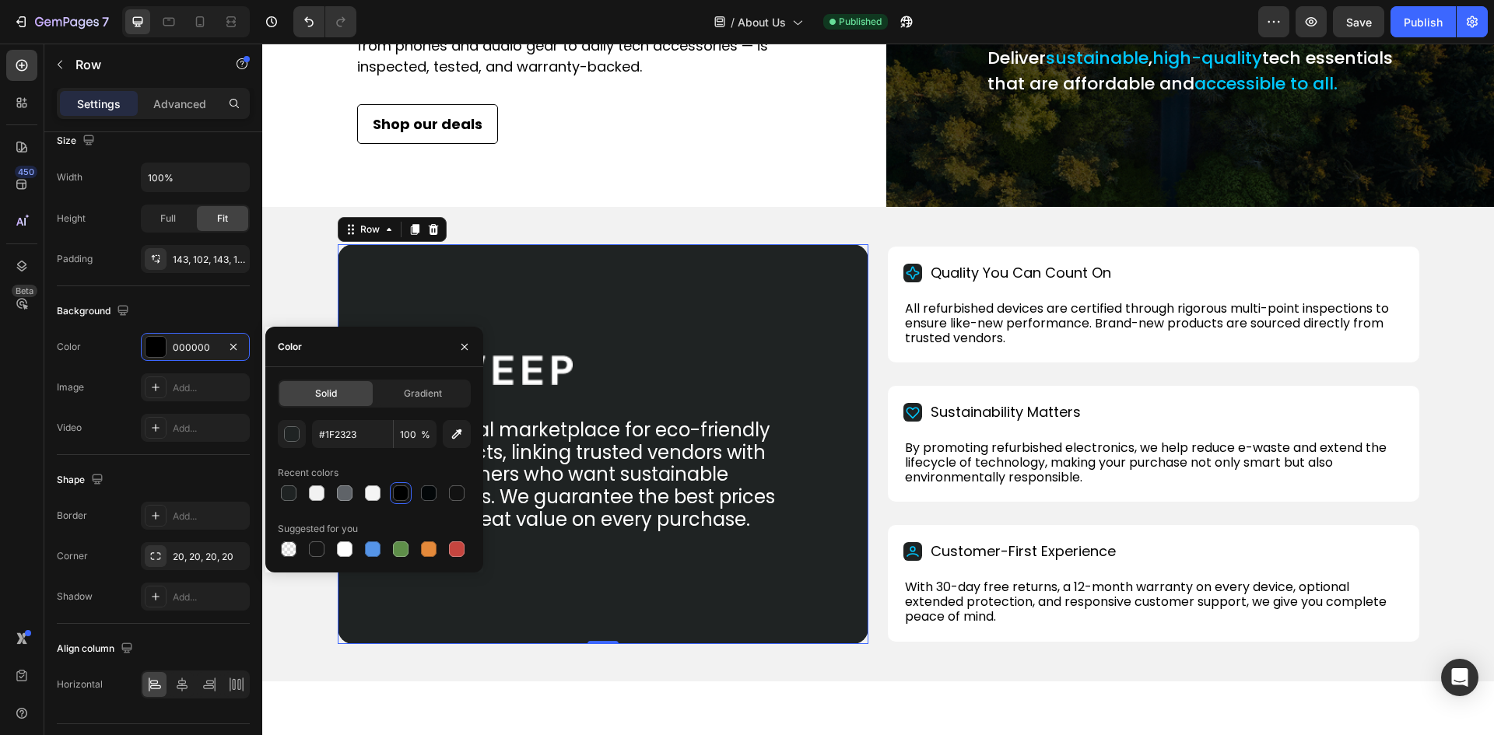
click at [369, 457] on div "#1F2323 100 % Recent colors Suggested for you" at bounding box center [374, 490] width 193 height 140
type input "1F2323"
click at [575, 385] on div at bounding box center [603, 370] width 373 height 30
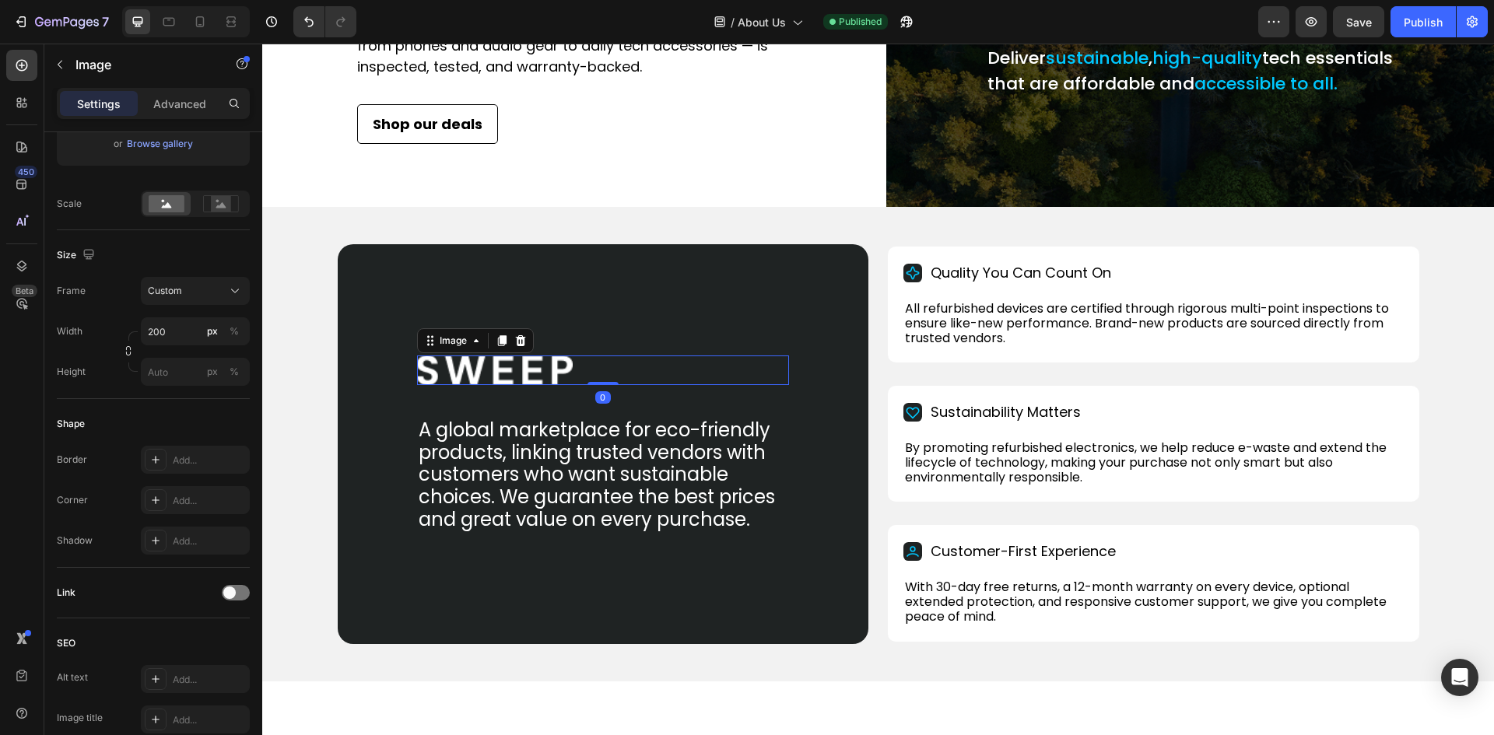
scroll to position [0, 0]
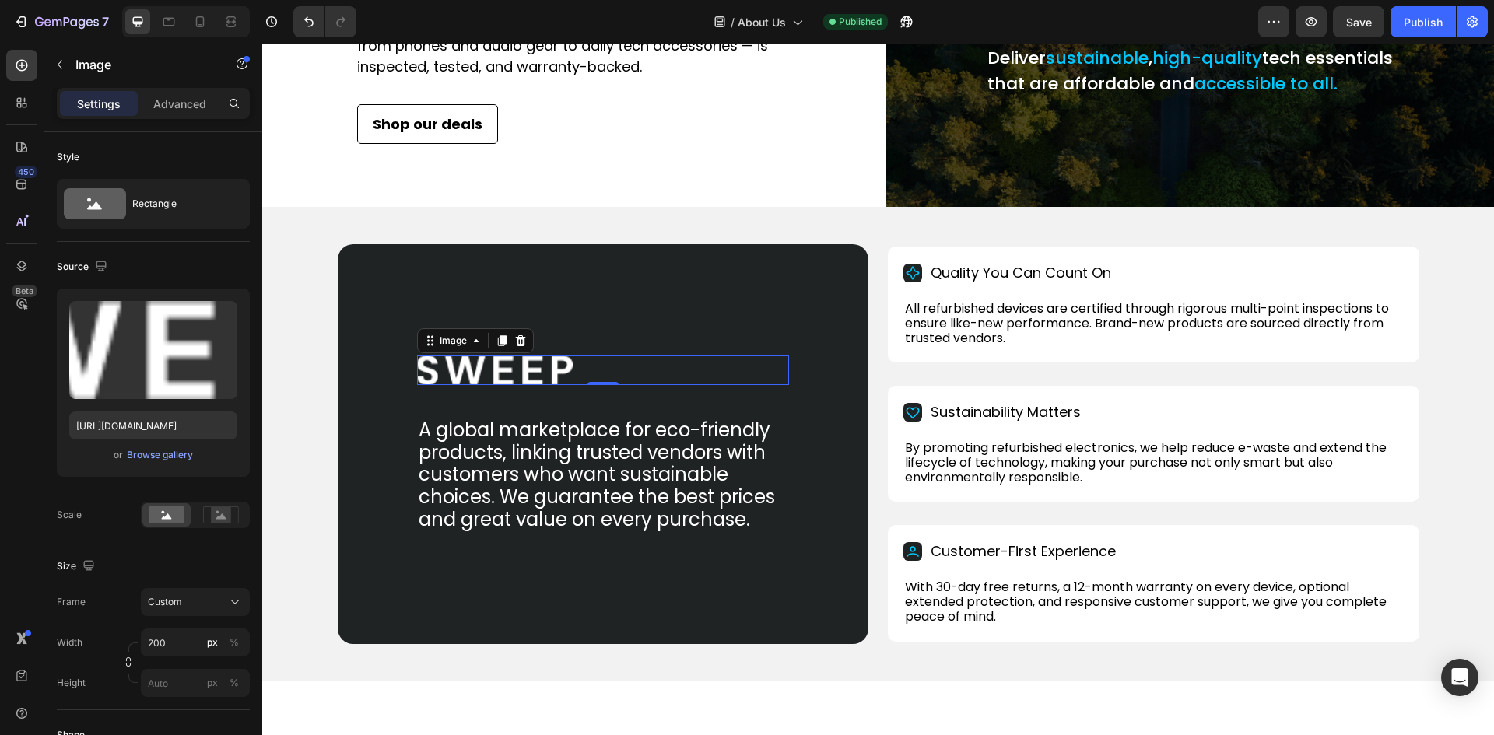
click at [496, 385] on img at bounding box center [495, 370] width 156 height 30
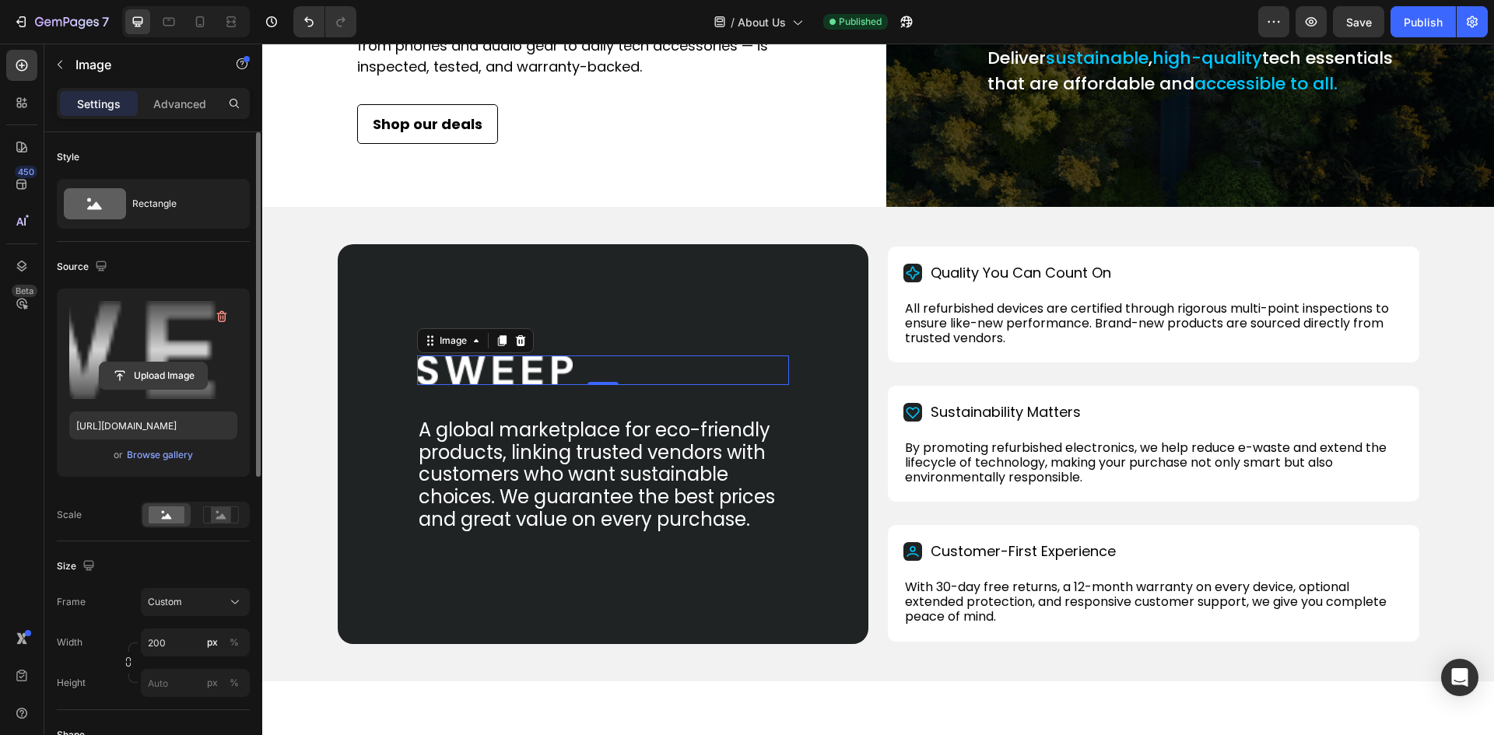
click at [163, 369] on input "file" at bounding box center [153, 375] width 107 height 26
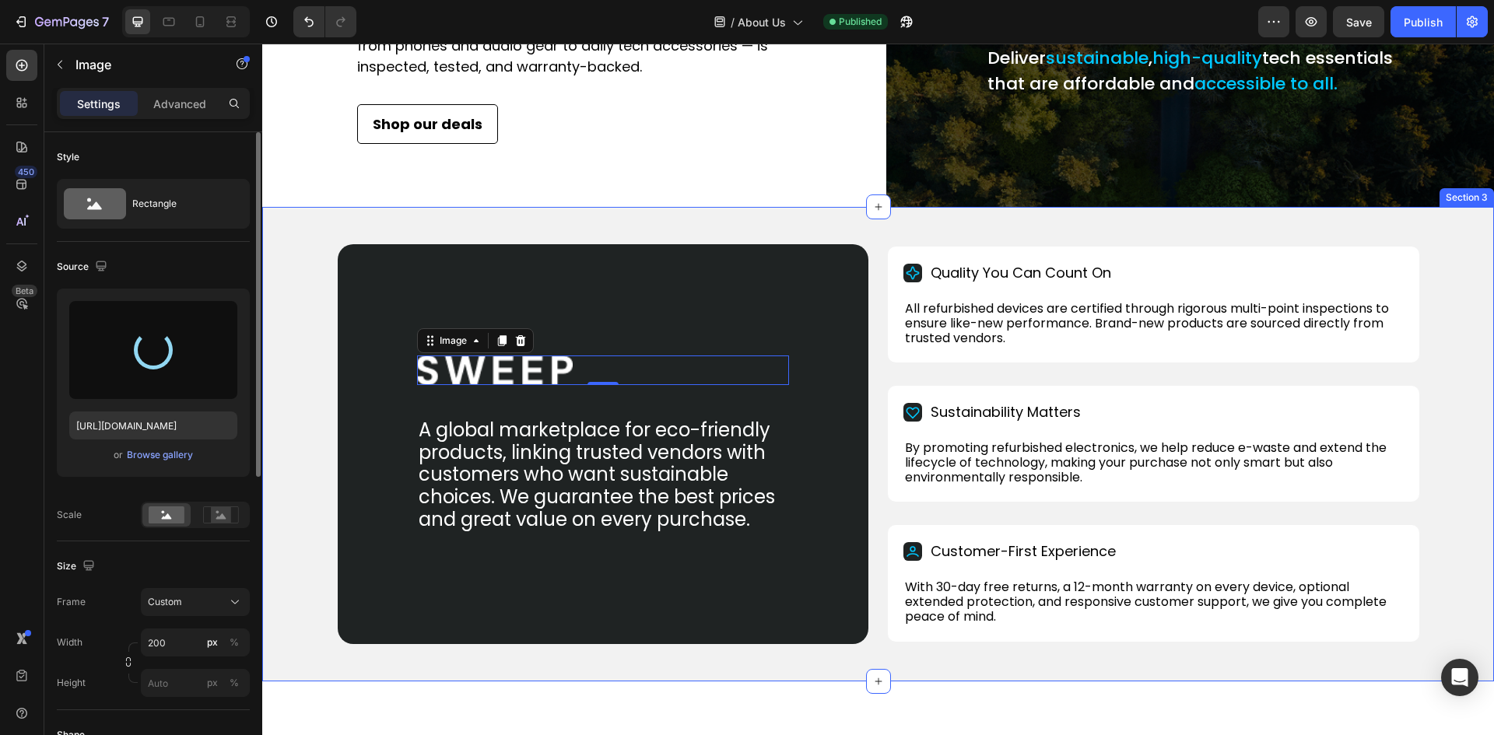
type input "https://cdn.shopify.com/s/files/1/0943/8209/6755/files/gempages_581757496763351…"
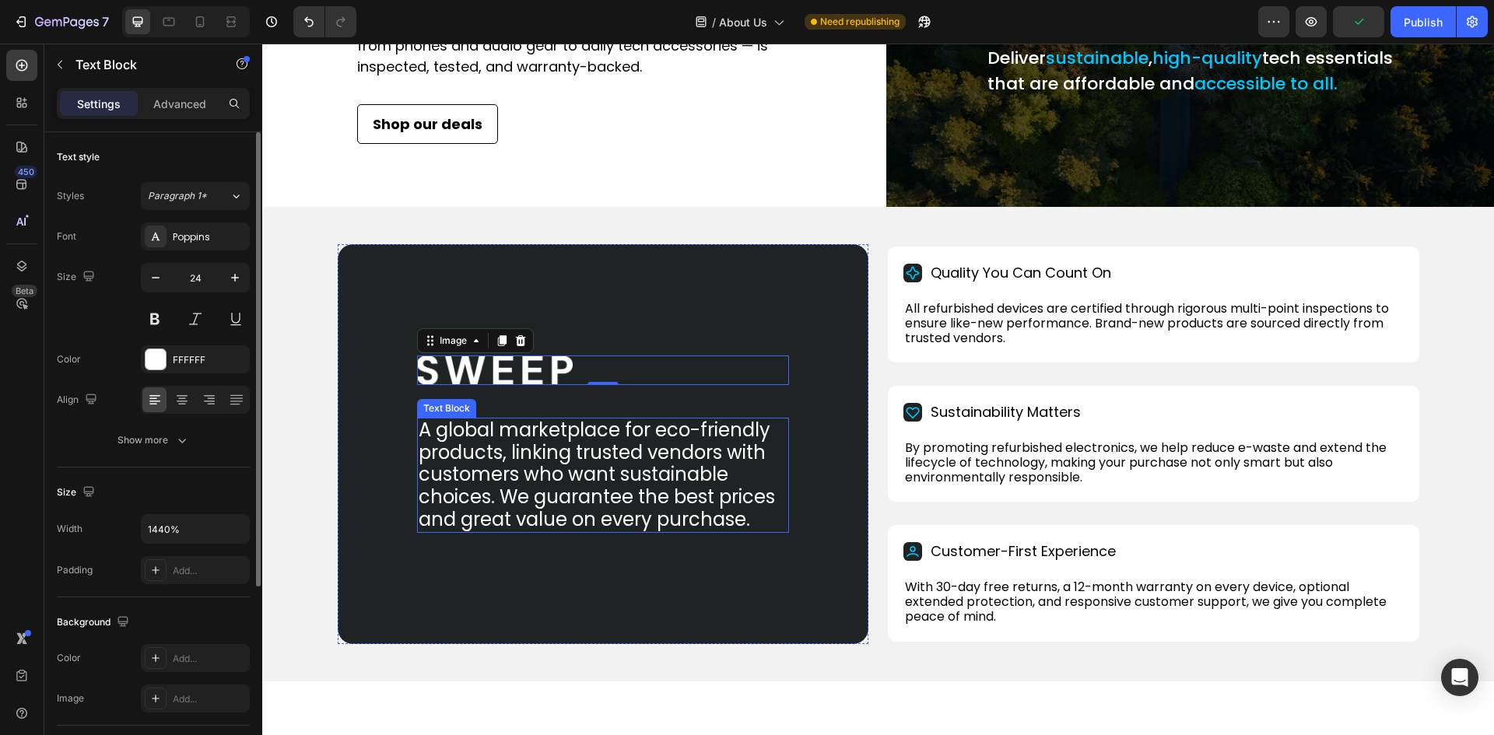
click at [491, 477] on p "A global marketplace for eco-friendly products, linking trusted vendors with cu…" at bounding box center [602, 475] width 369 height 112
click at [484, 385] on img at bounding box center [495, 370] width 156 height 30
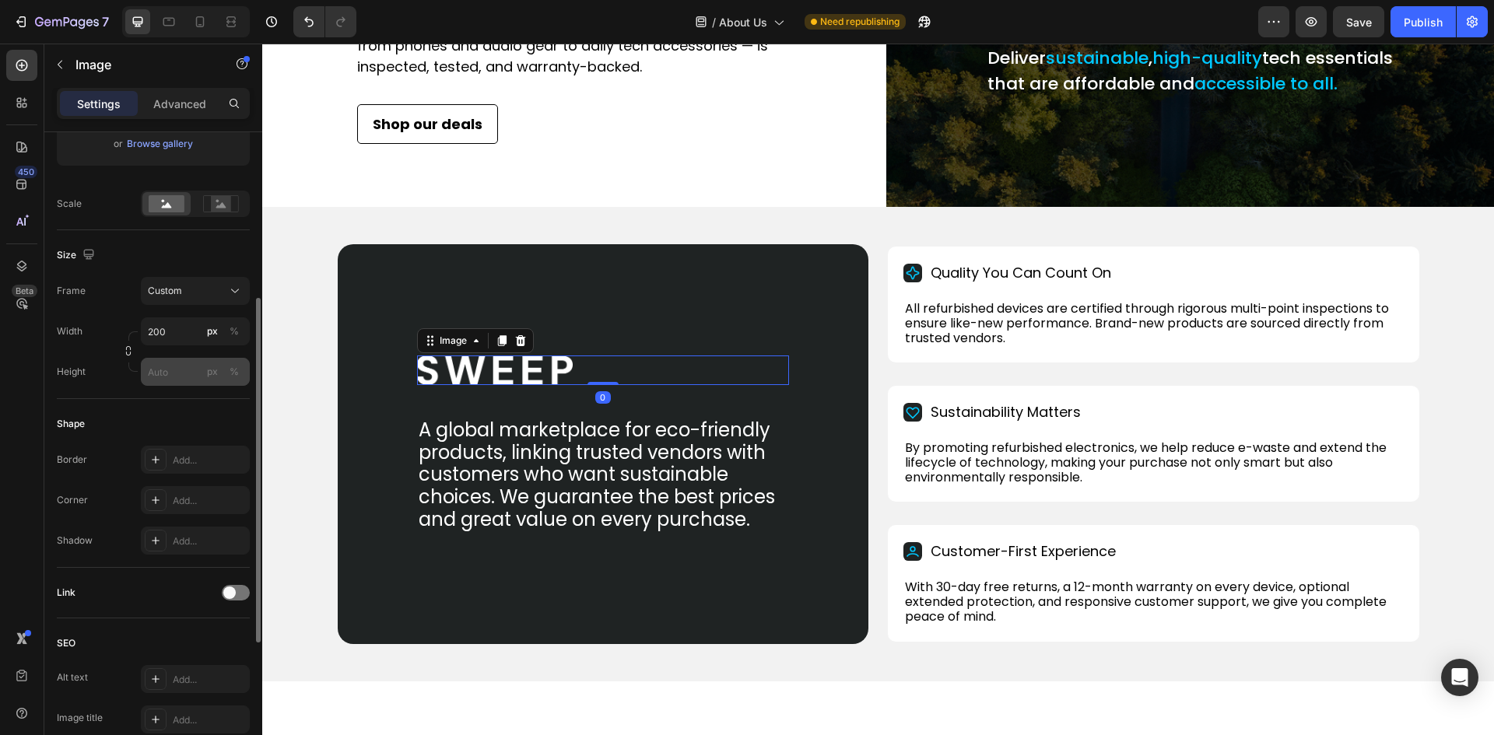
scroll to position [233, 0]
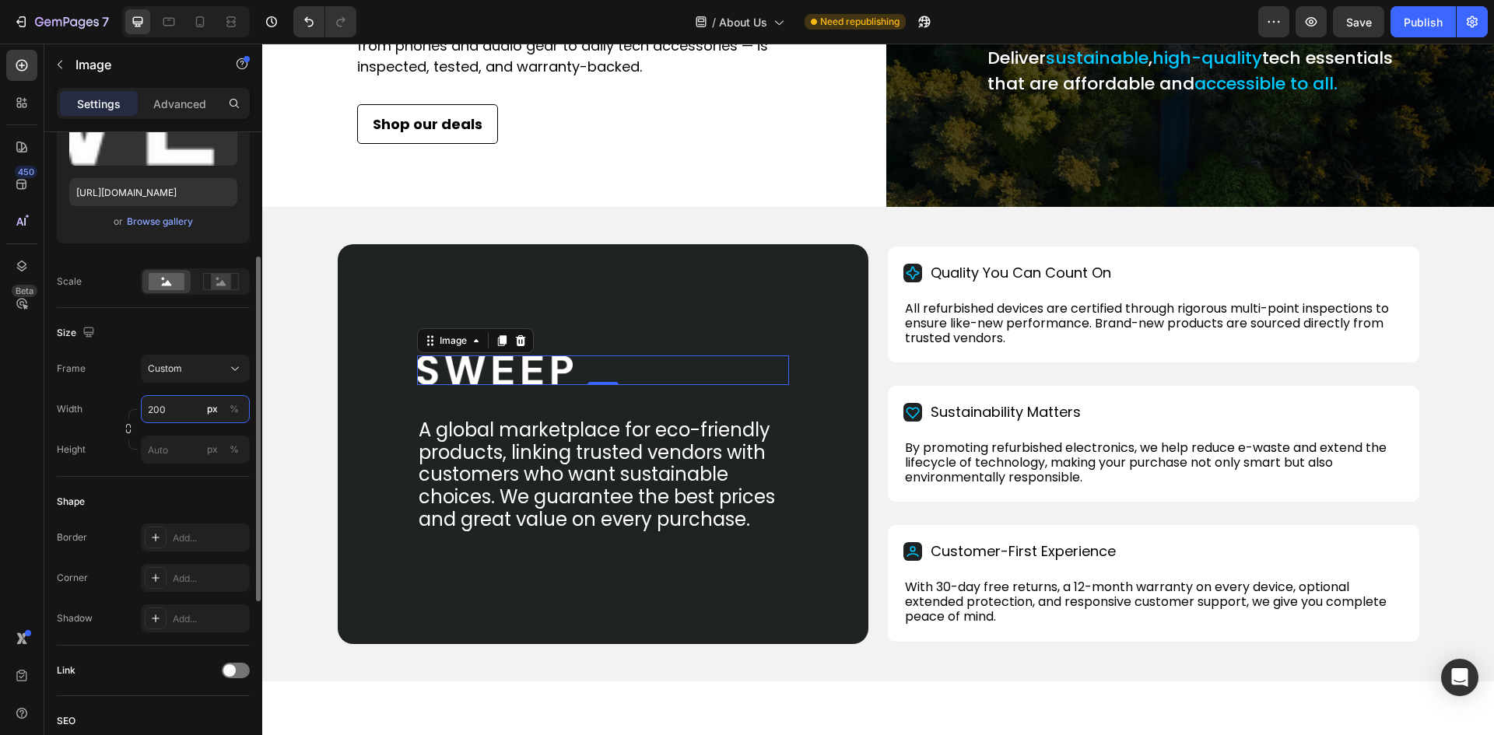
click at [163, 412] on input "200" at bounding box center [195, 409] width 109 height 28
click at [170, 374] on span "Custom" at bounding box center [165, 369] width 34 height 14
click at [167, 490] on span "Original" at bounding box center [164, 495] width 34 height 14
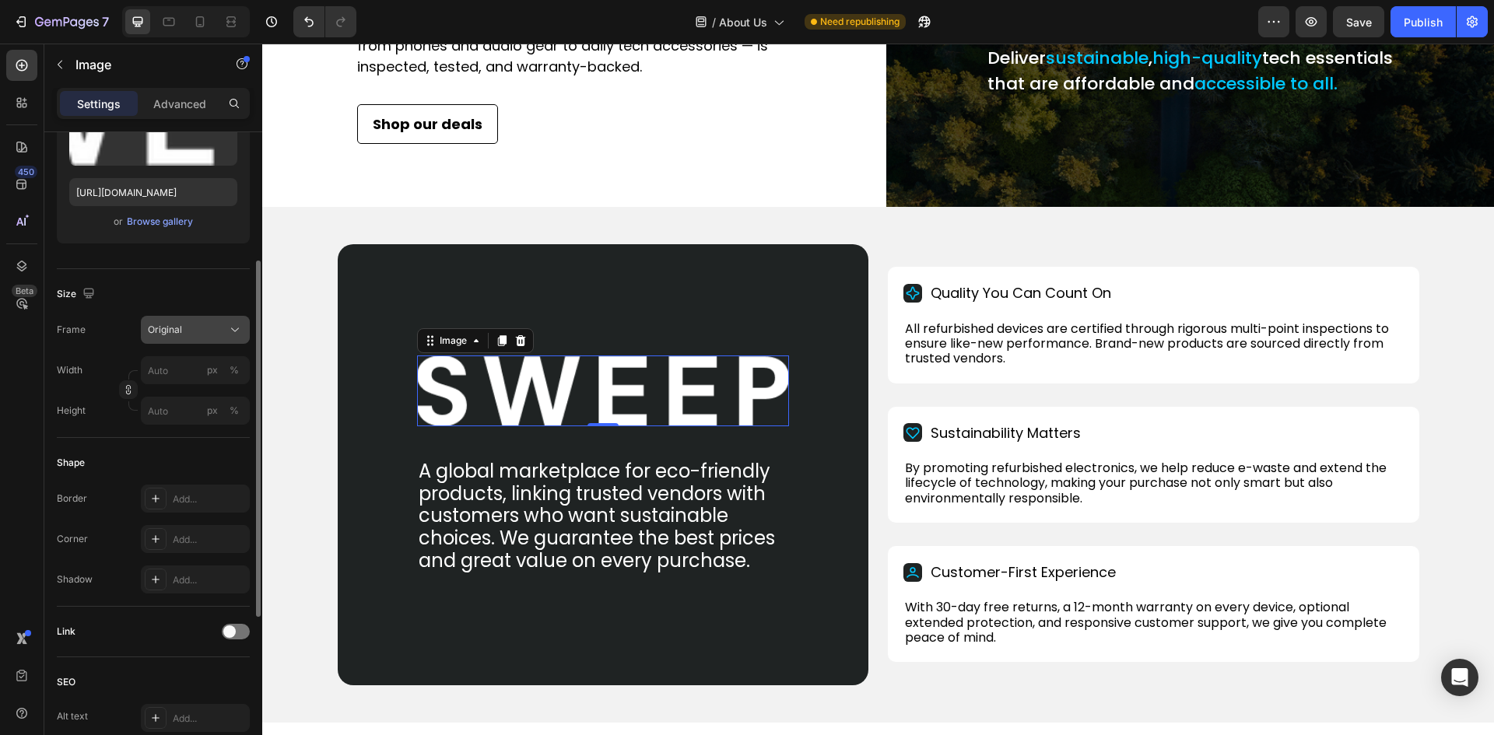
click at [158, 334] on span "Original" at bounding box center [165, 330] width 34 height 14
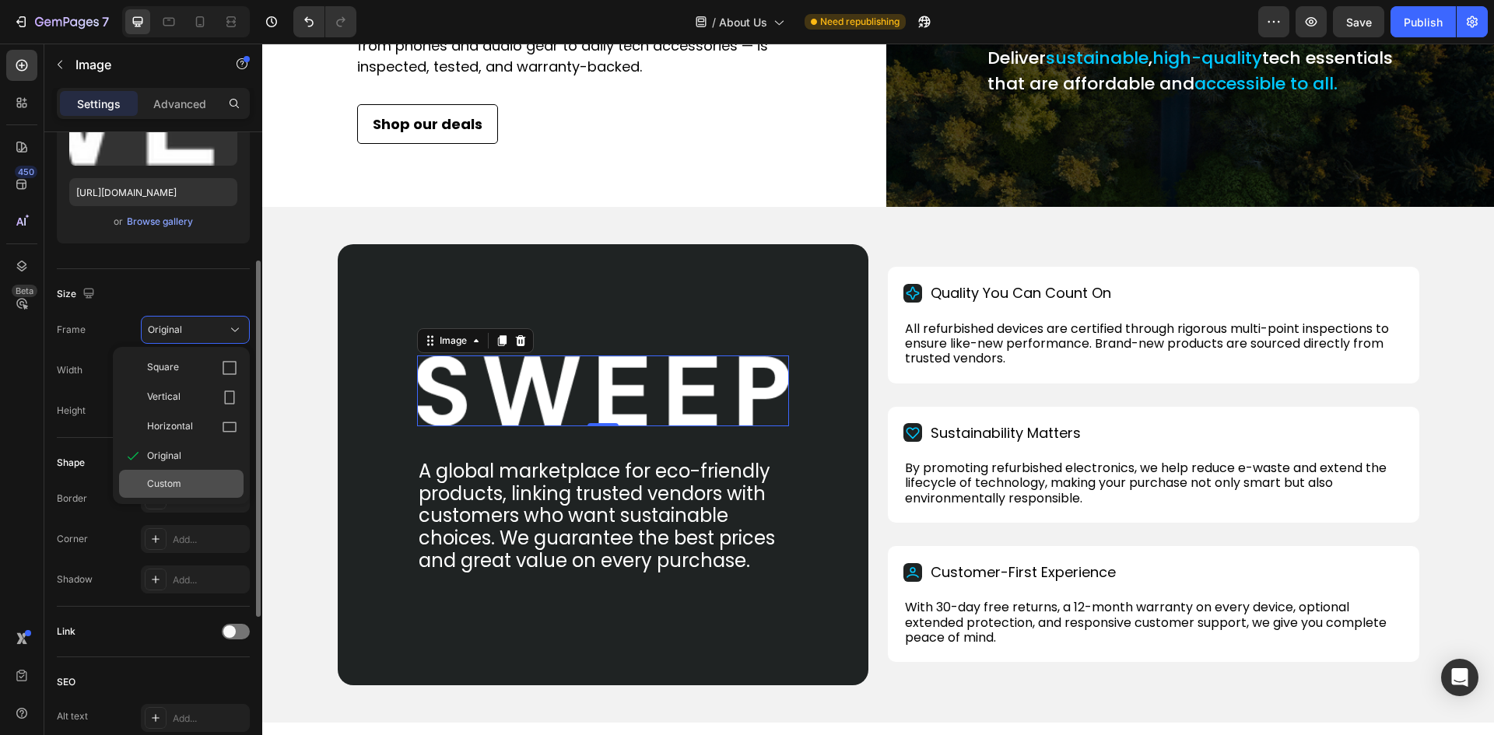
click at [150, 481] on span "Custom" at bounding box center [164, 484] width 34 height 14
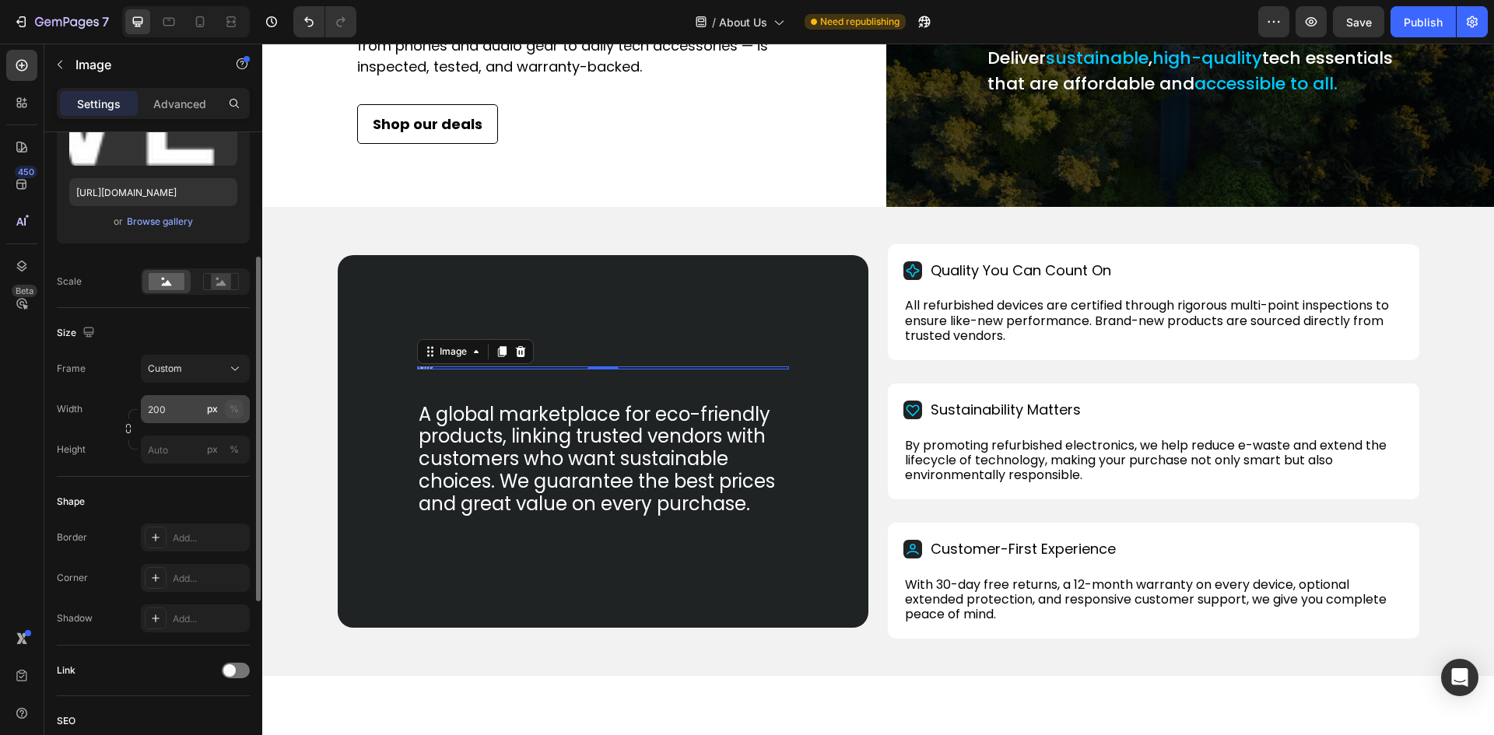
click at [235, 407] on div "%" at bounding box center [233, 409] width 9 height 14
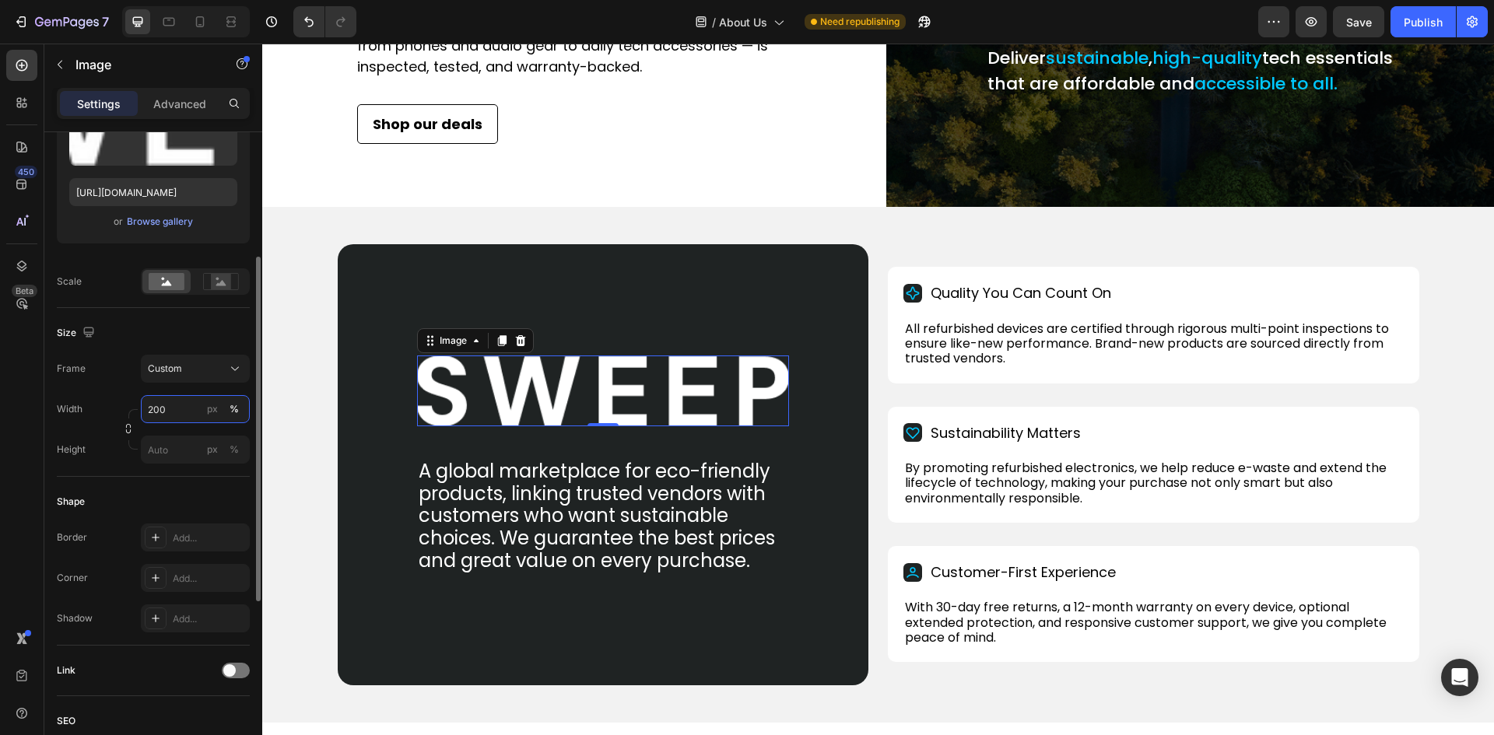
click at [151, 409] on input "200" at bounding box center [195, 409] width 109 height 28
click at [152, 409] on input "200" at bounding box center [195, 409] width 109 height 28
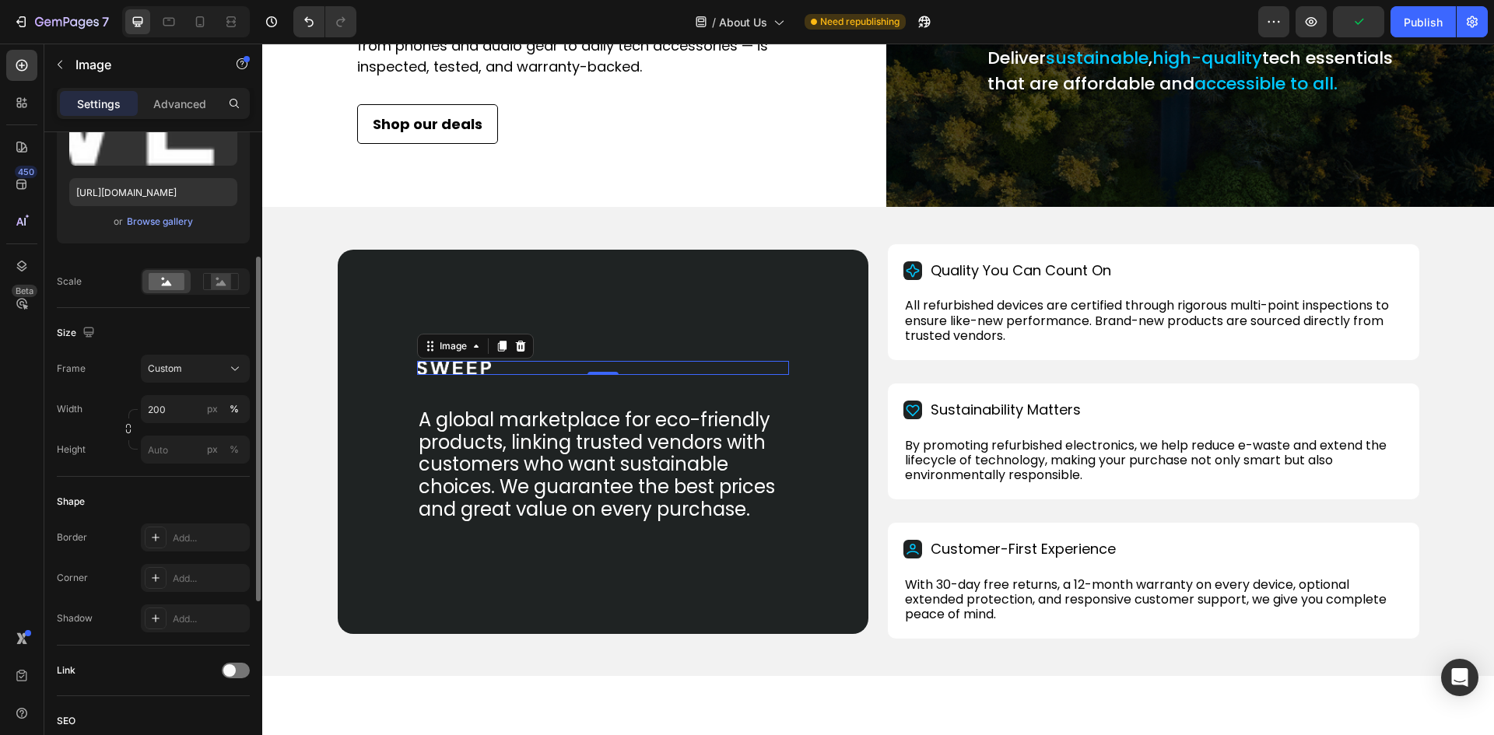
click at [126, 394] on div "Frame Custom Width 200 px % Height px %" at bounding box center [153, 409] width 193 height 109
click at [184, 373] on div "Custom" at bounding box center [186, 369] width 76 height 14
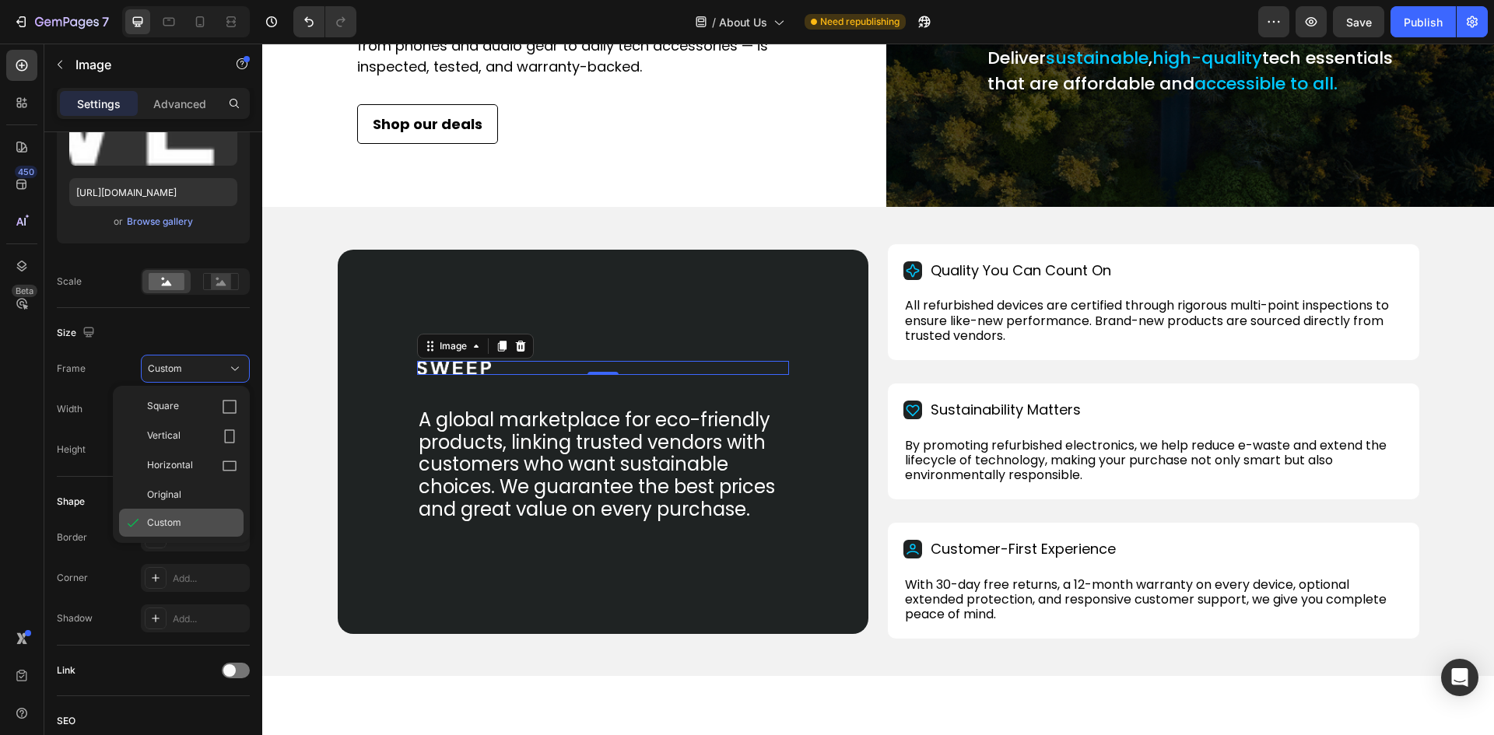
click at [169, 527] on span "Custom" at bounding box center [164, 523] width 34 height 14
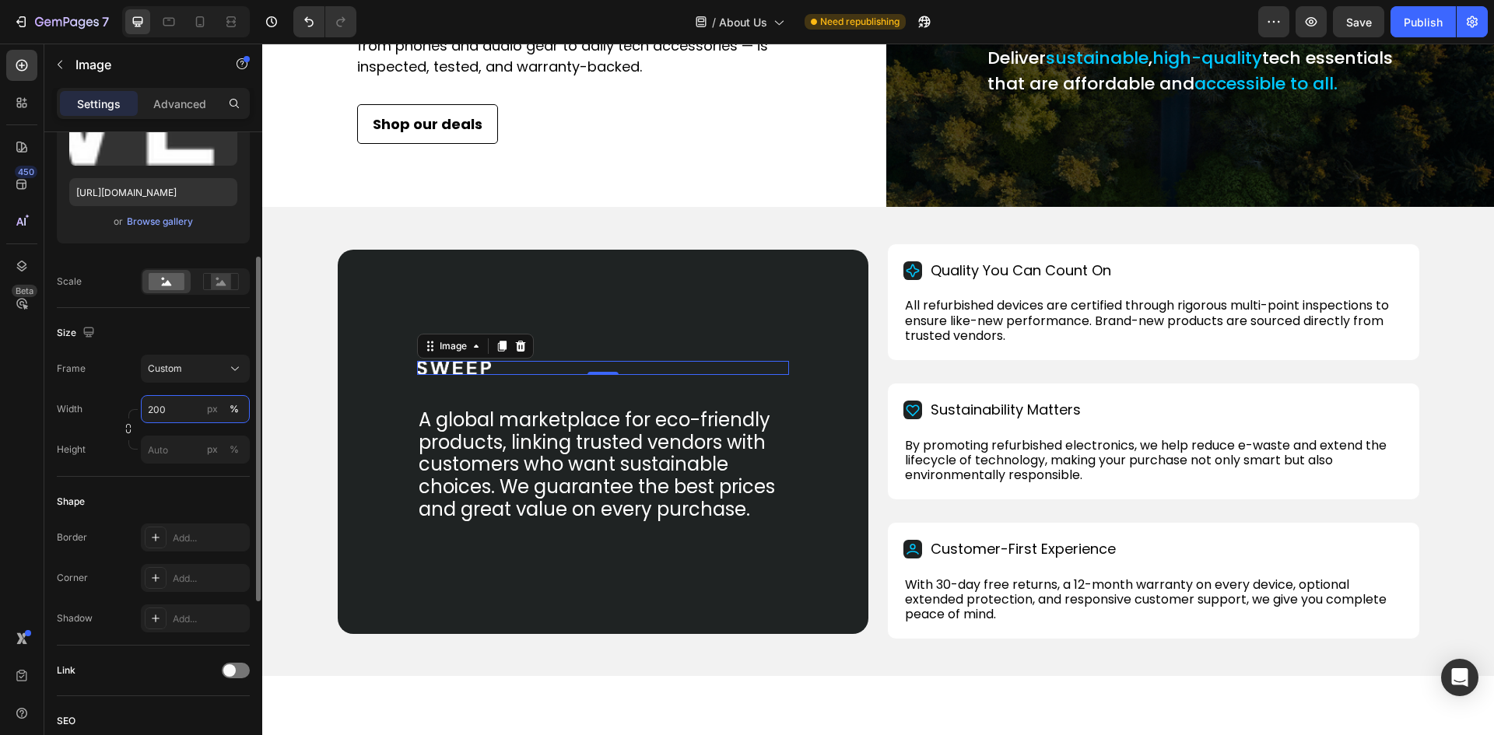
click at [164, 406] on input "200" at bounding box center [195, 409] width 109 height 28
click at [164, 406] on input "20" at bounding box center [195, 409] width 109 height 28
click at [215, 414] on div "px" at bounding box center [212, 409] width 11 height 14
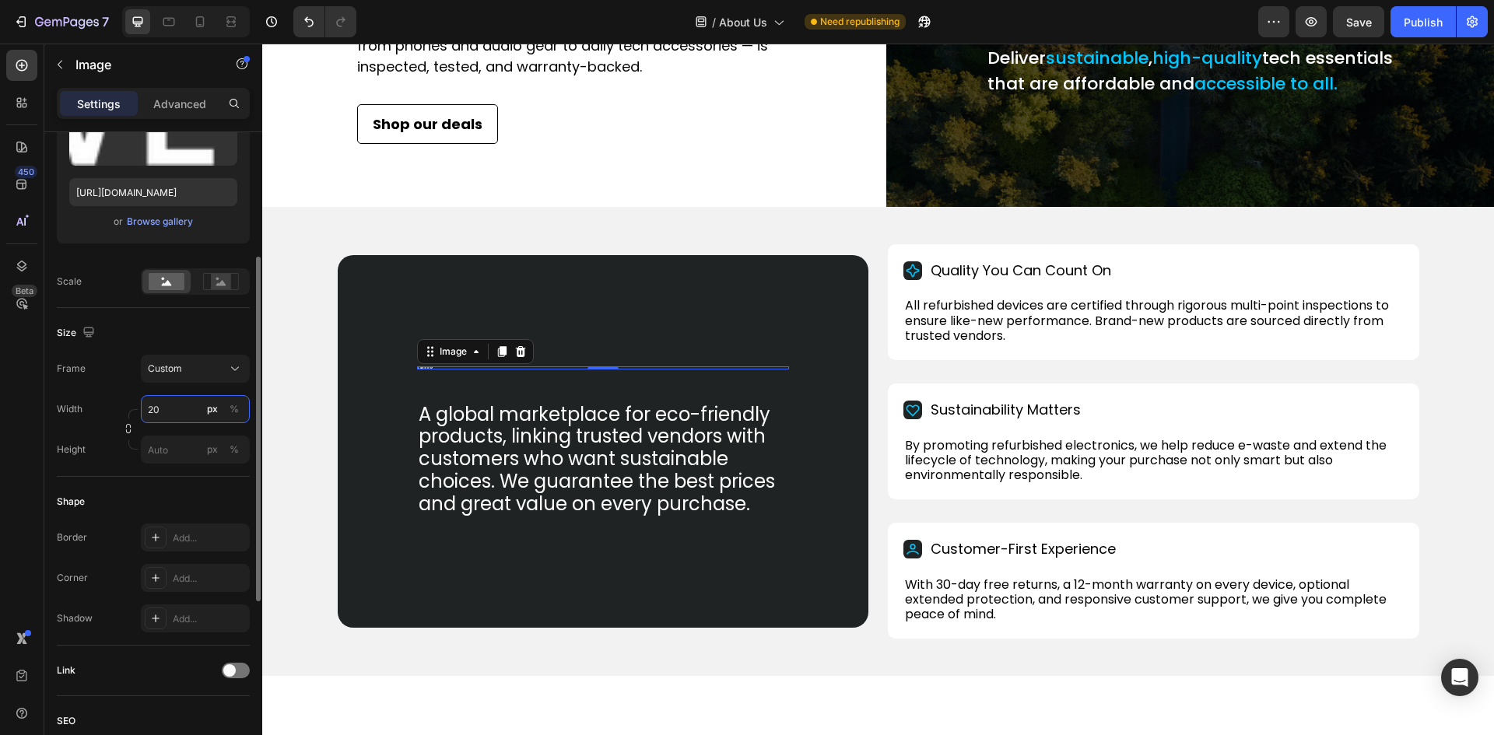
click at [150, 411] on input "20" at bounding box center [195, 409] width 109 height 28
click at [152, 411] on input "20" at bounding box center [195, 409] width 109 height 28
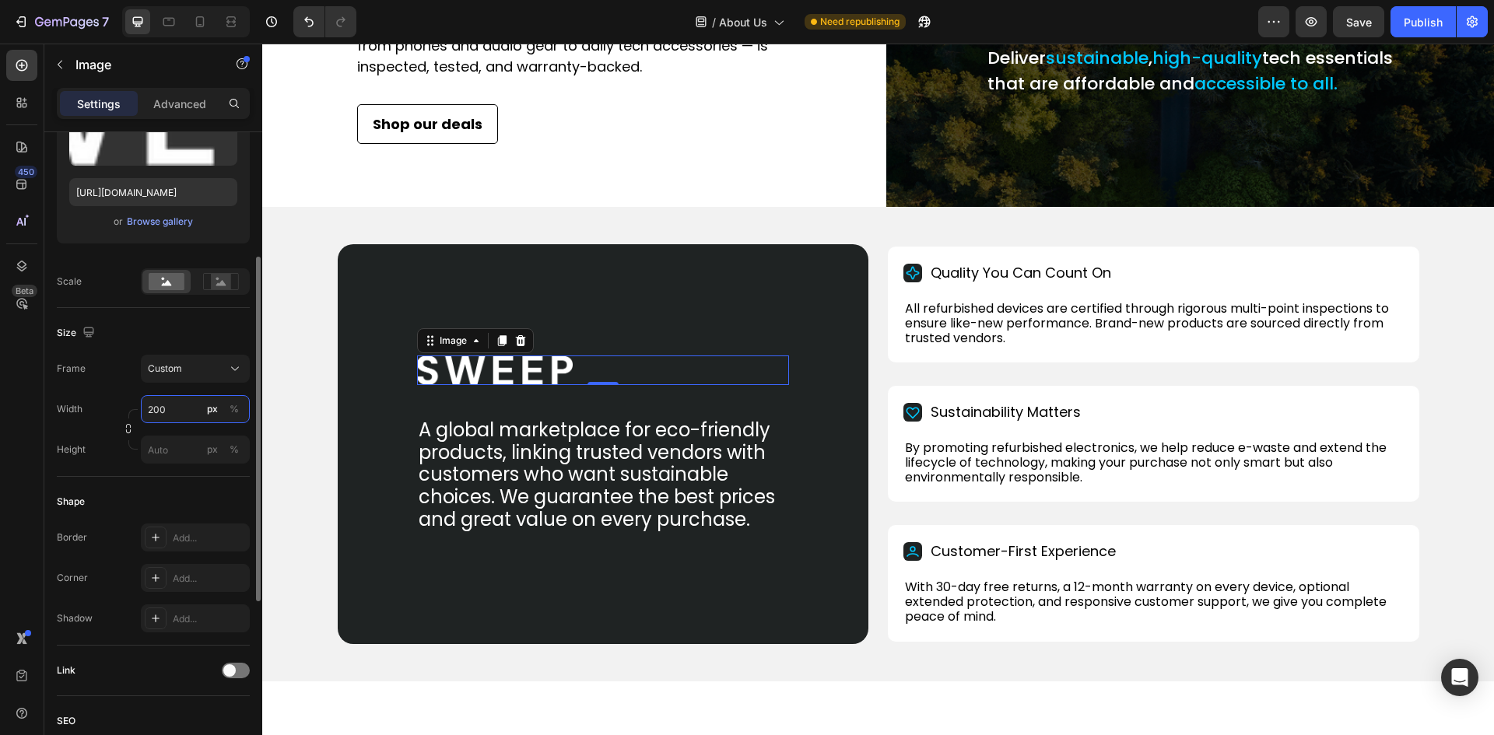
type input "200"
click at [151, 327] on div "Size" at bounding box center [153, 332] width 193 height 25
click at [582, 504] on p "A global marketplace for eco-friendly products, linking trusted vendors with cu…" at bounding box center [602, 475] width 369 height 112
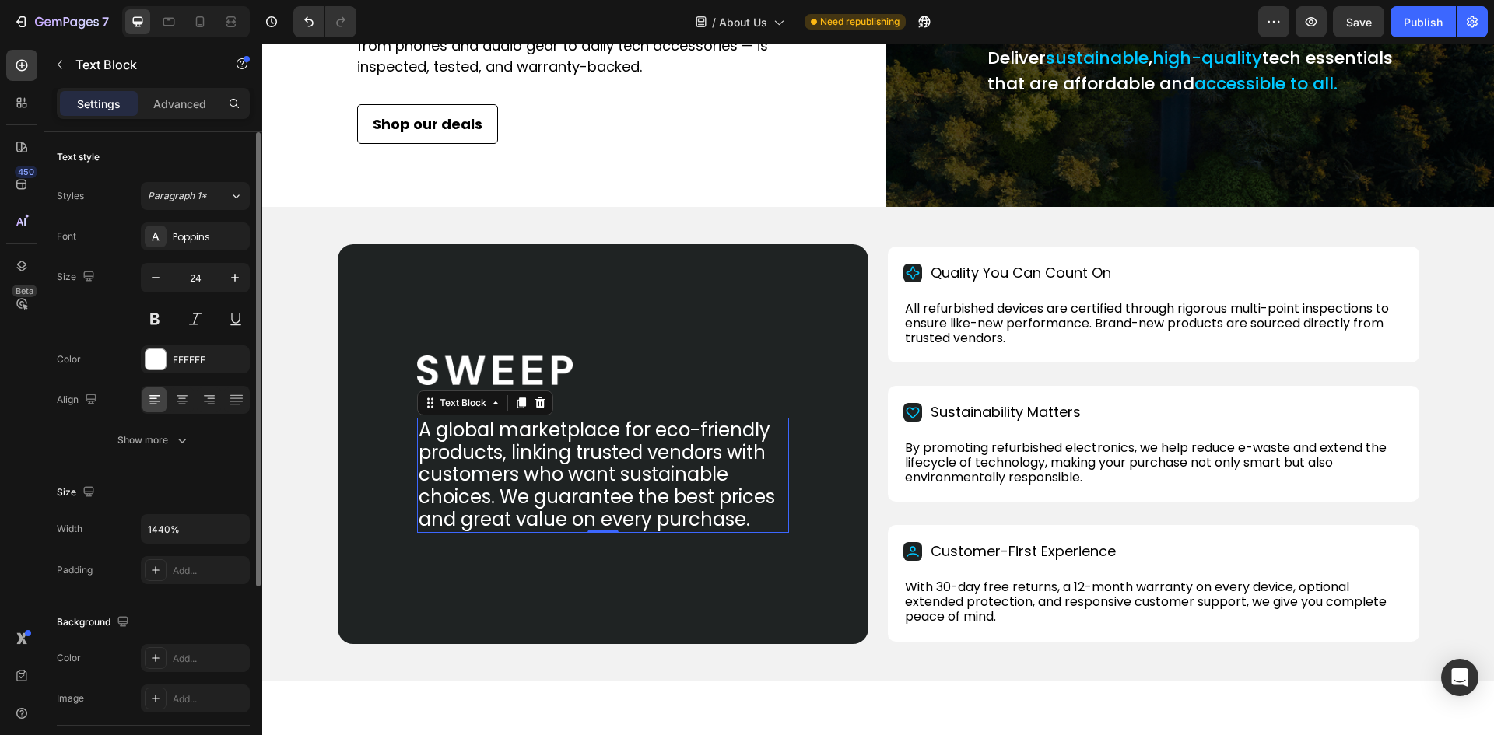
scroll to position [78, 0]
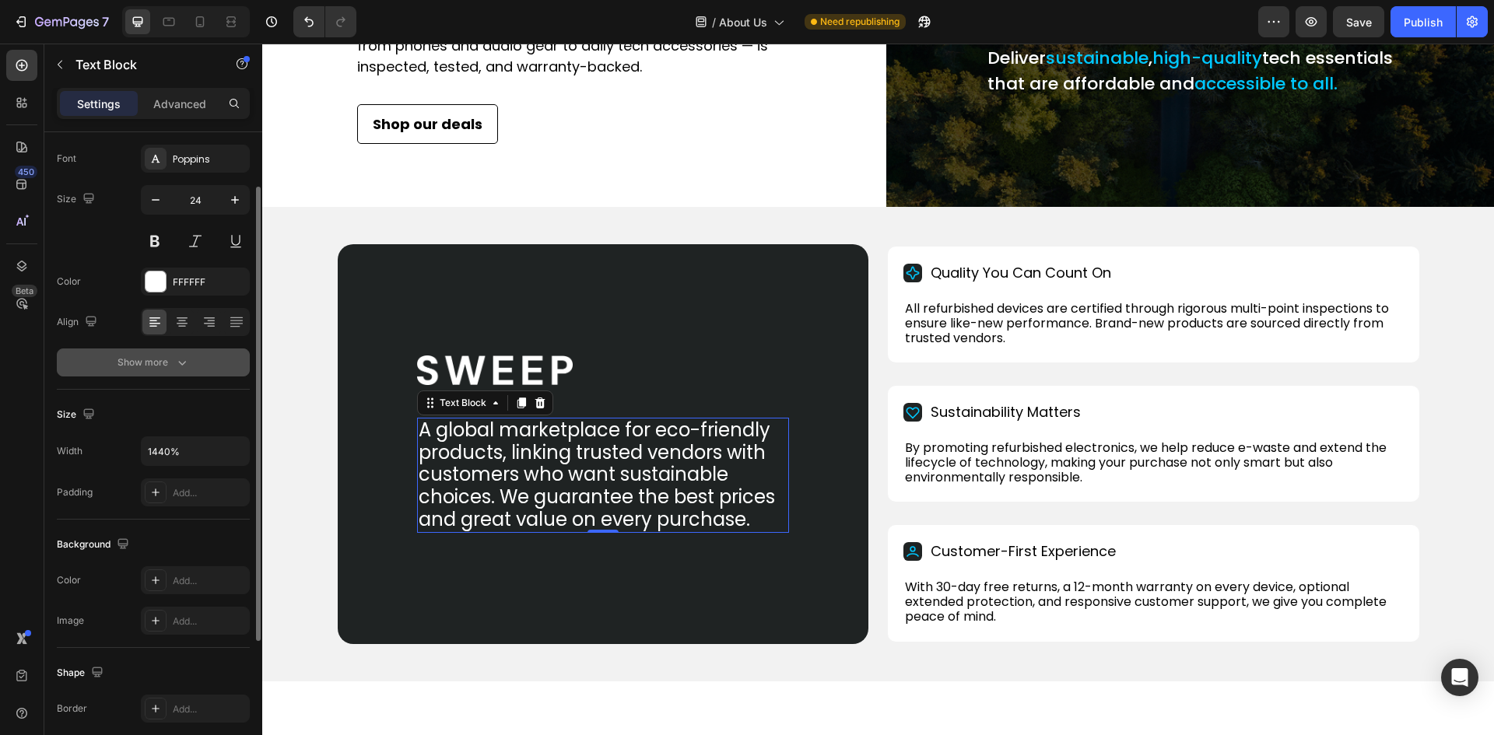
click at [139, 359] on div "Show more" at bounding box center [153, 363] width 72 height 16
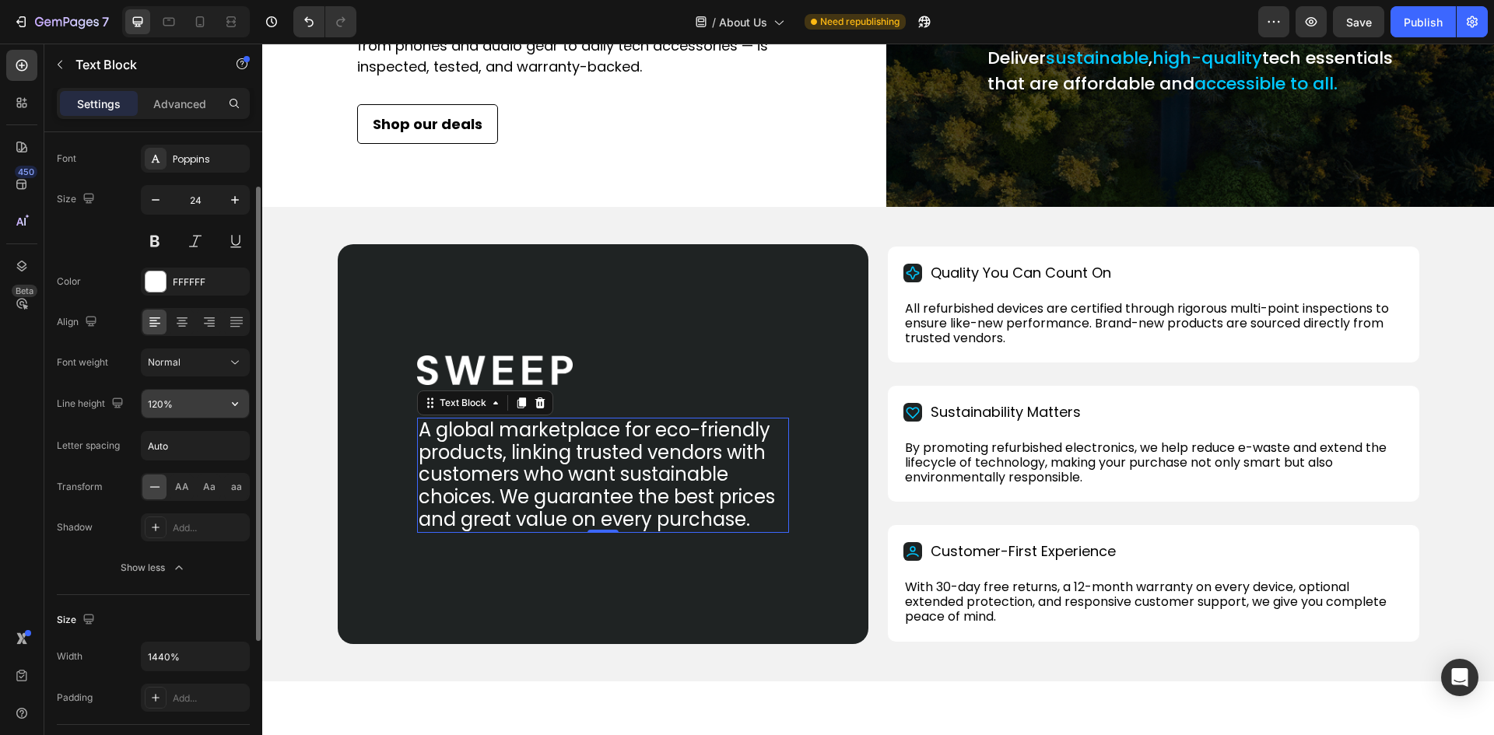
click at [179, 401] on input "120%" at bounding box center [195, 404] width 107 height 28
click at [249, 401] on div "120%" at bounding box center [195, 404] width 109 height 30
click at [230, 405] on icon "button" at bounding box center [235, 404] width 16 height 16
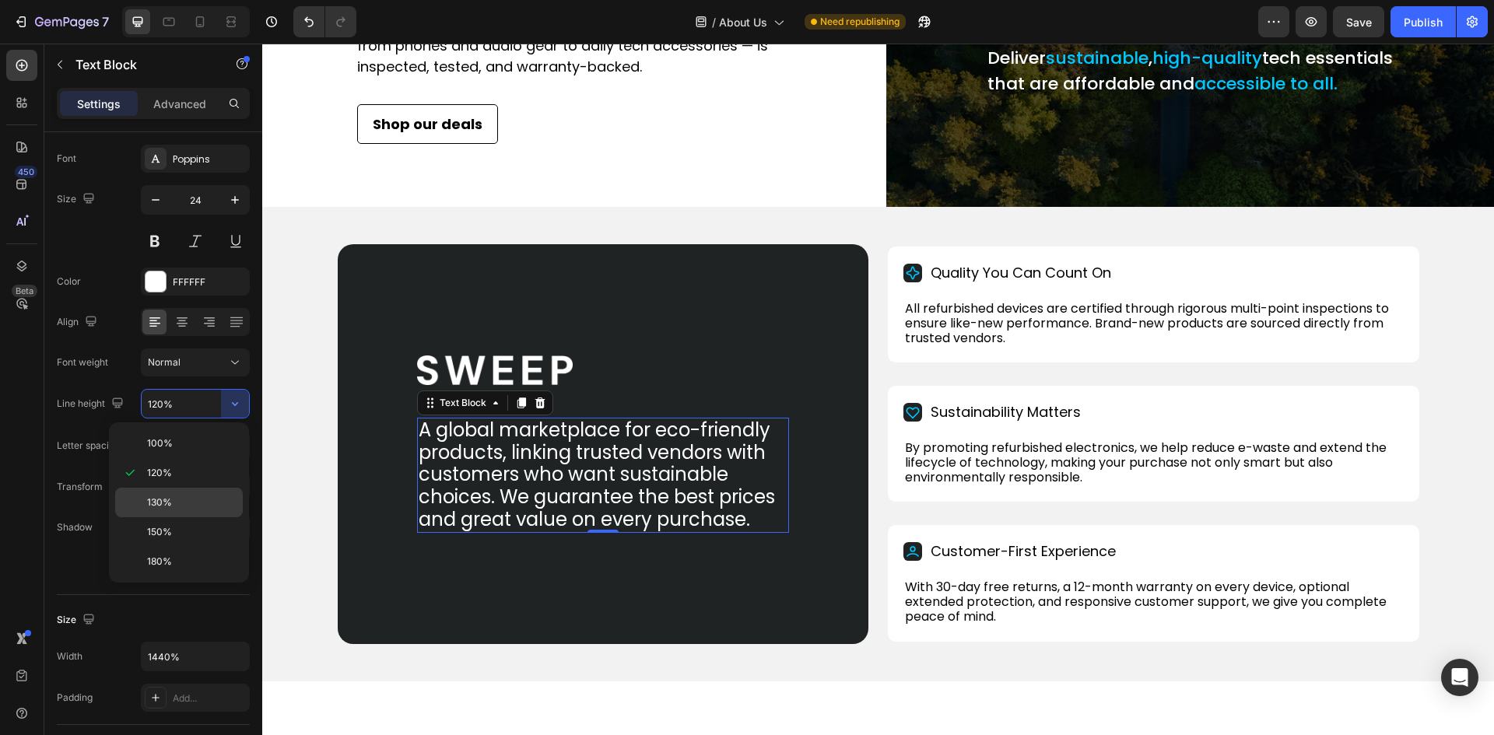
click at [154, 503] on span "130%" at bounding box center [159, 503] width 25 height 14
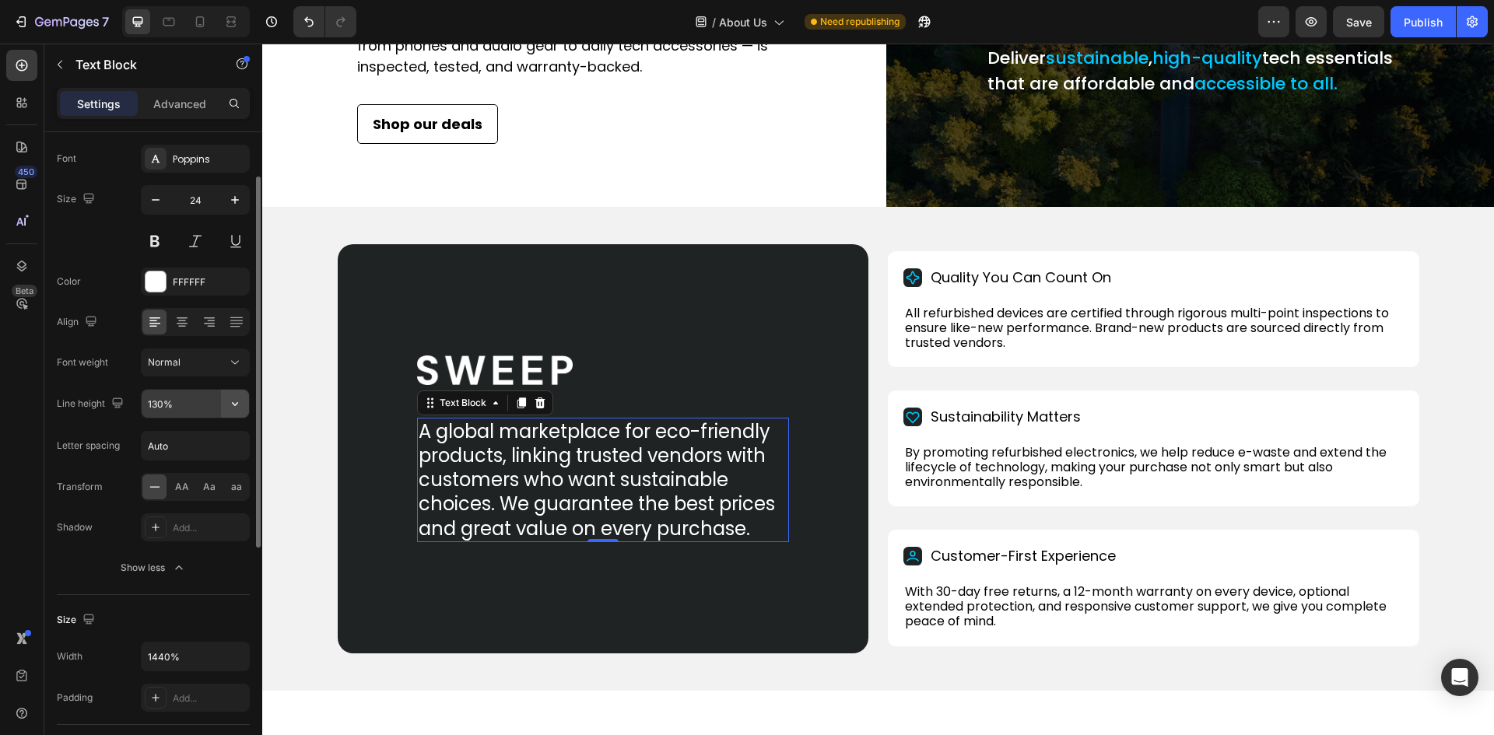
click at [237, 404] on icon "button" at bounding box center [235, 404] width 6 height 4
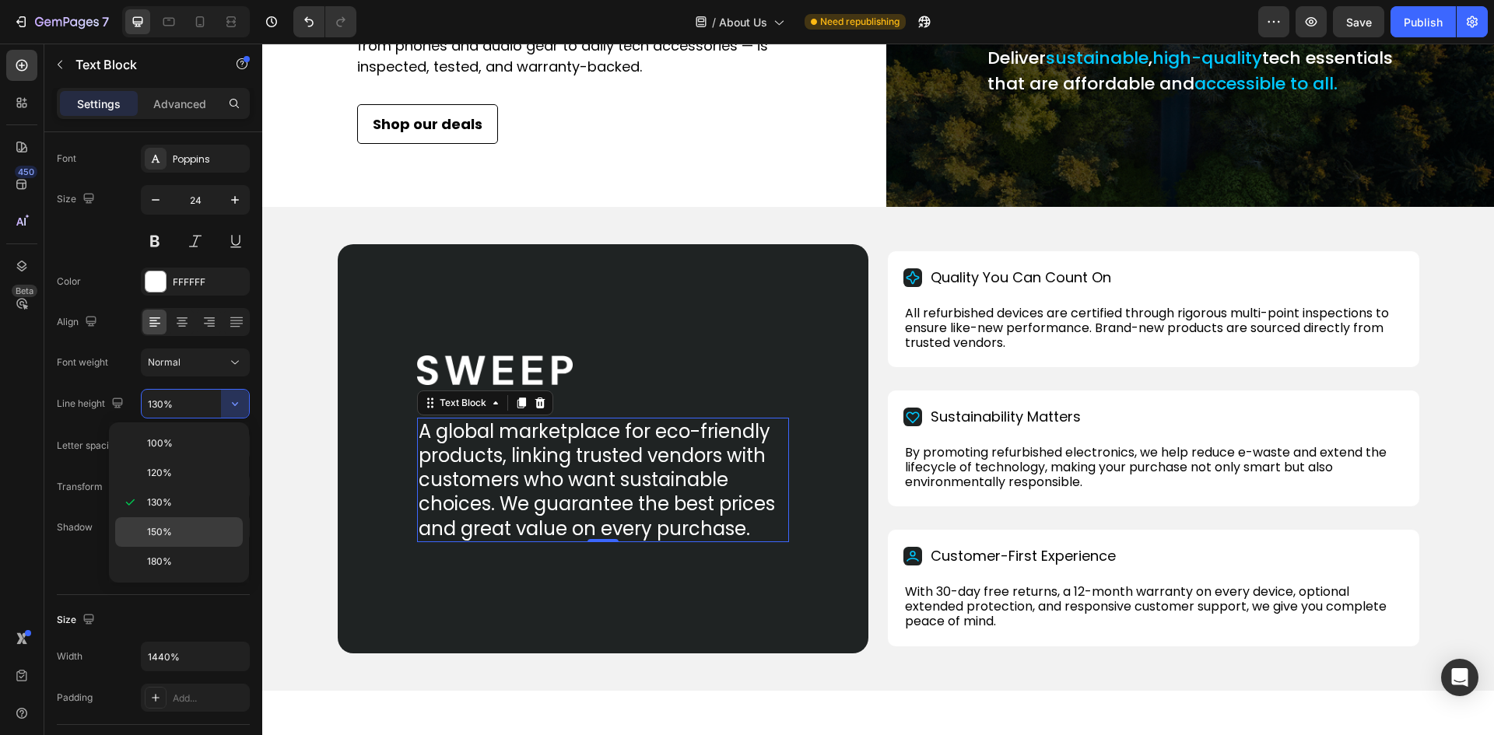
click at [164, 528] on span "150%" at bounding box center [159, 532] width 25 height 14
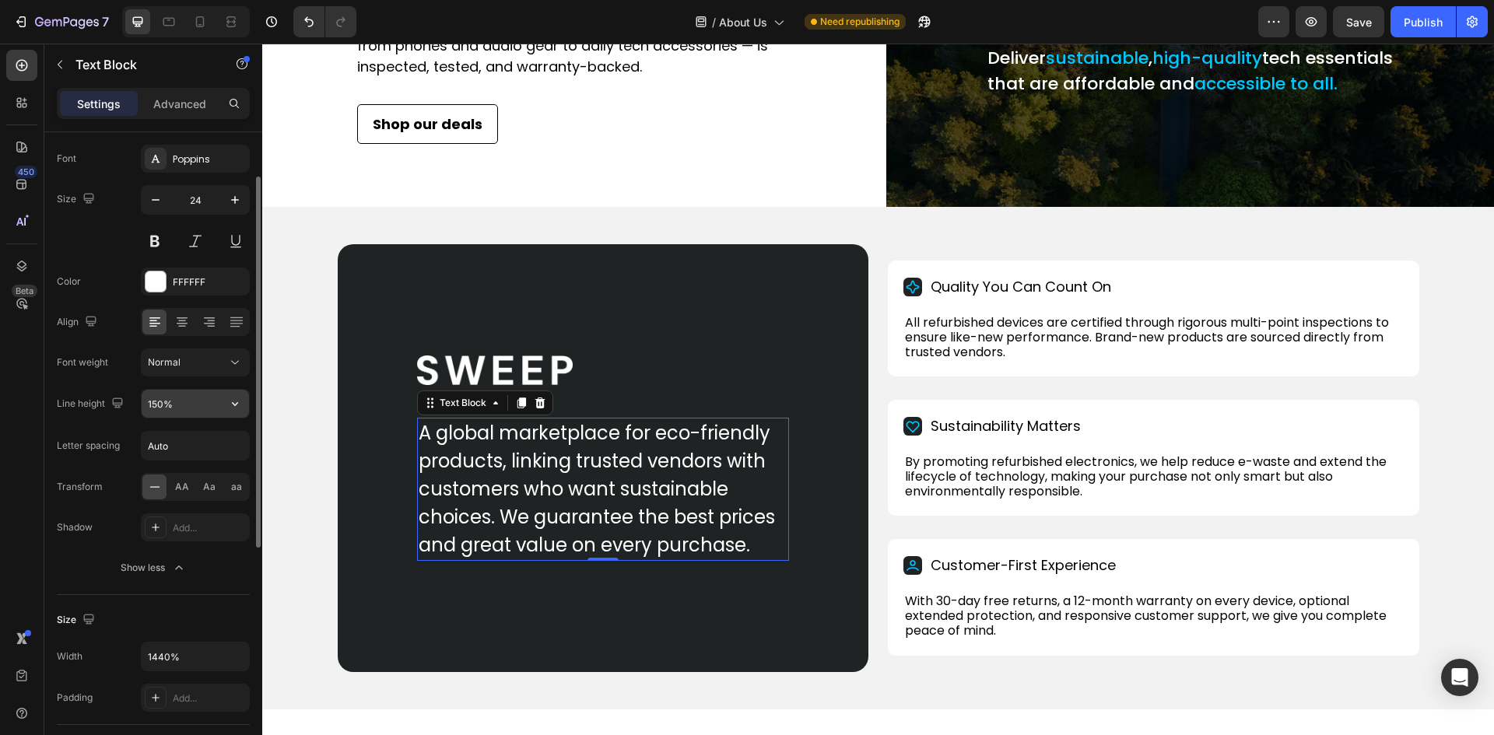
drag, startPoint x: 236, startPoint y: 411, endPoint x: 220, endPoint y: 414, distance: 16.5
click at [236, 411] on button "button" at bounding box center [235, 404] width 28 height 28
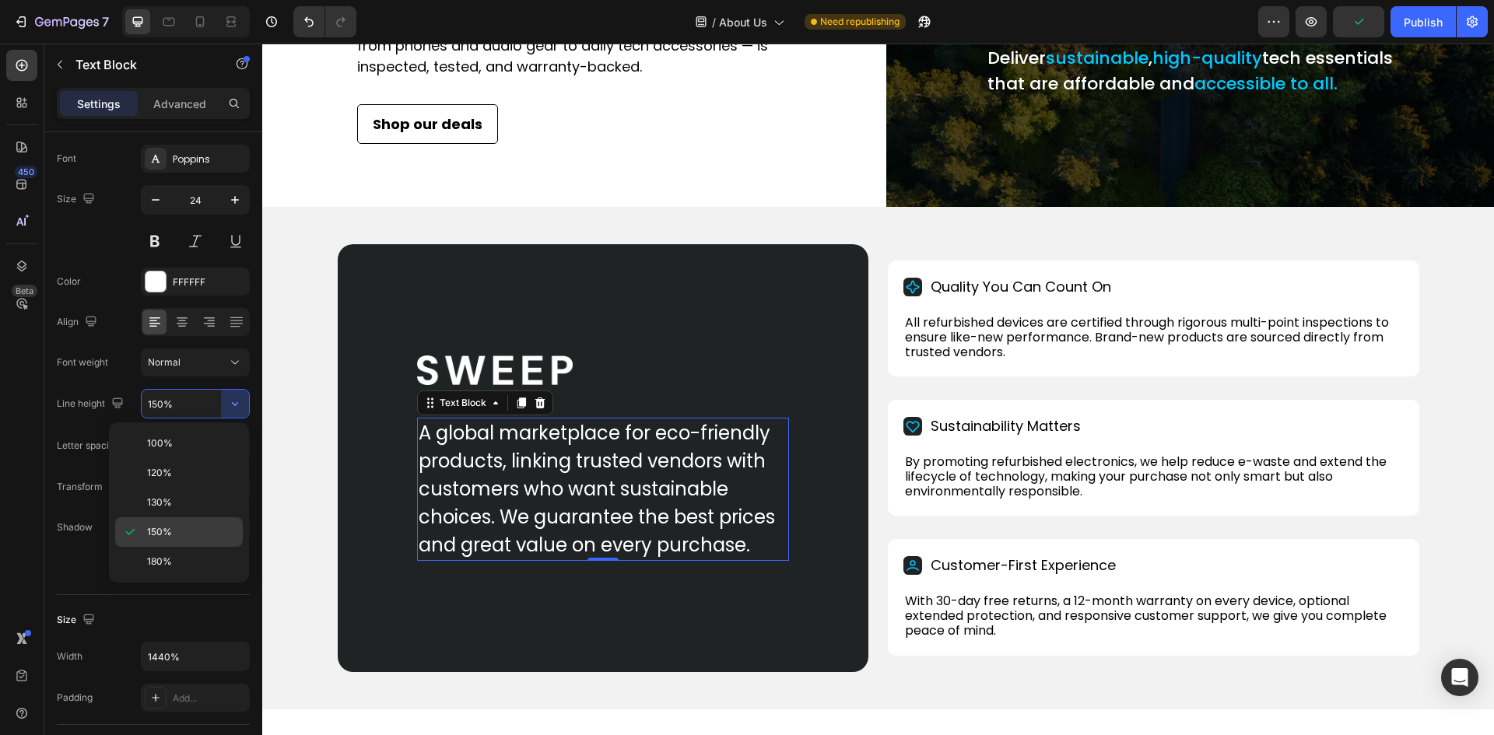
click at [163, 529] on span "150%" at bounding box center [159, 532] width 25 height 14
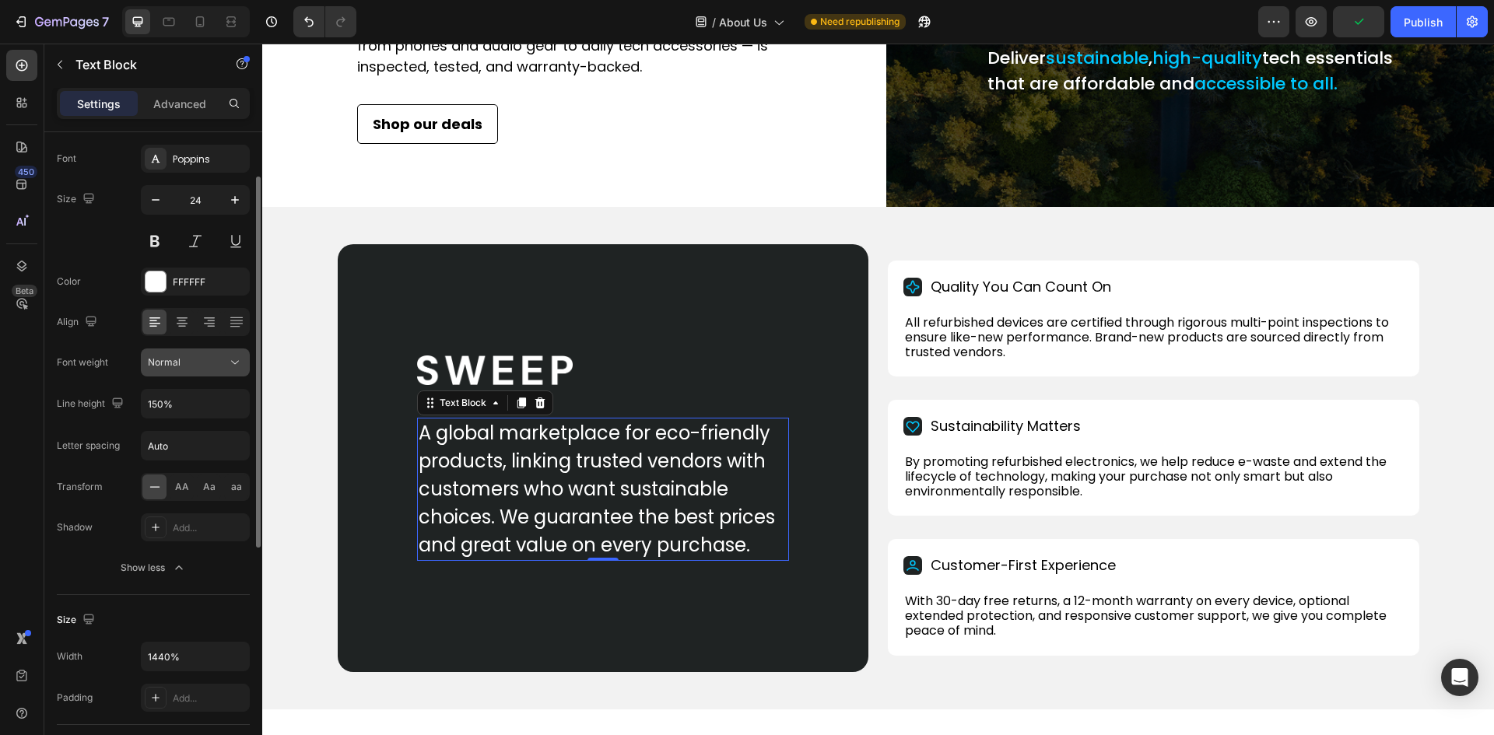
click at [229, 375] on button "Normal" at bounding box center [195, 362] width 109 height 28
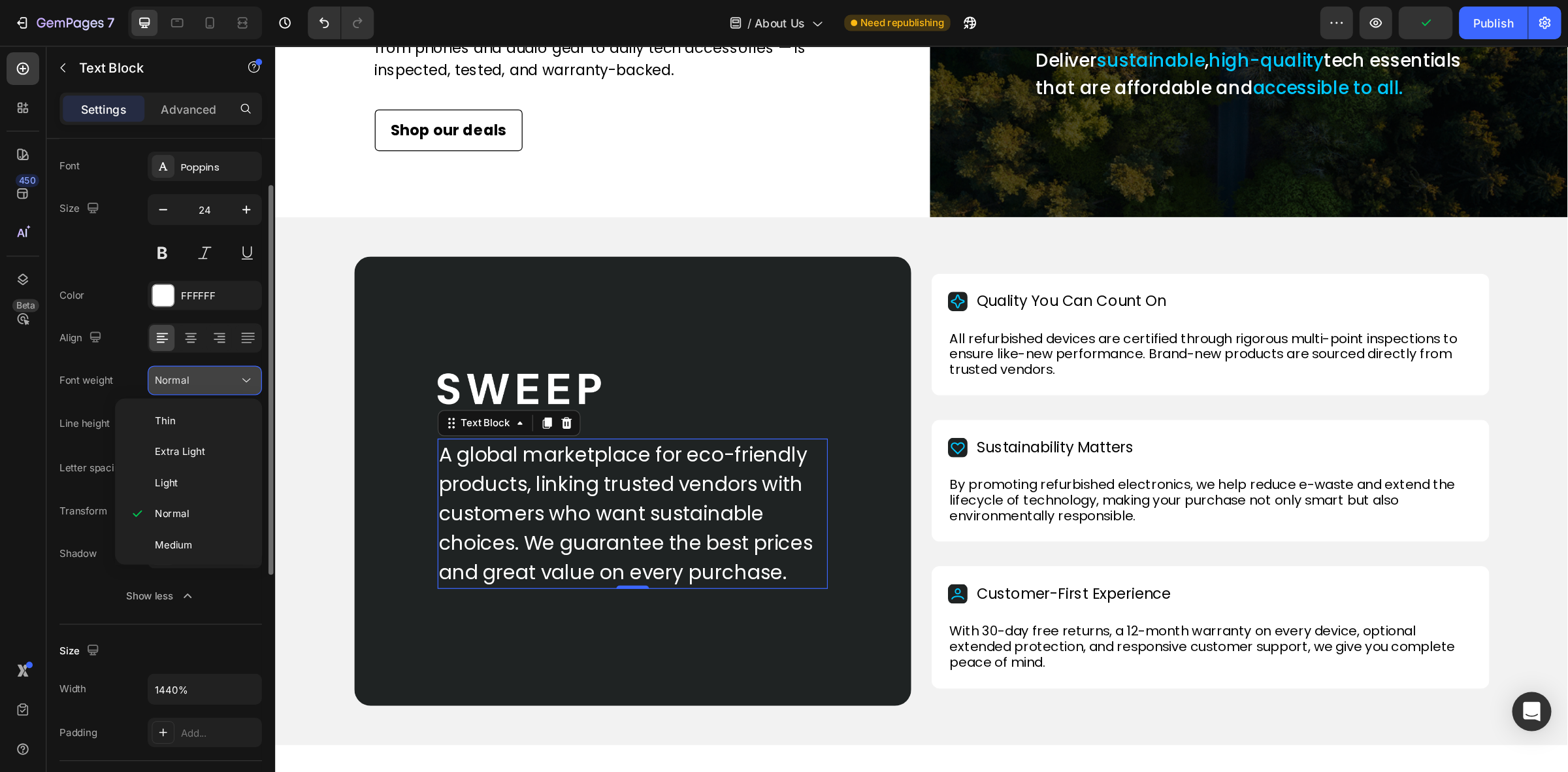
scroll to position [102, 0]
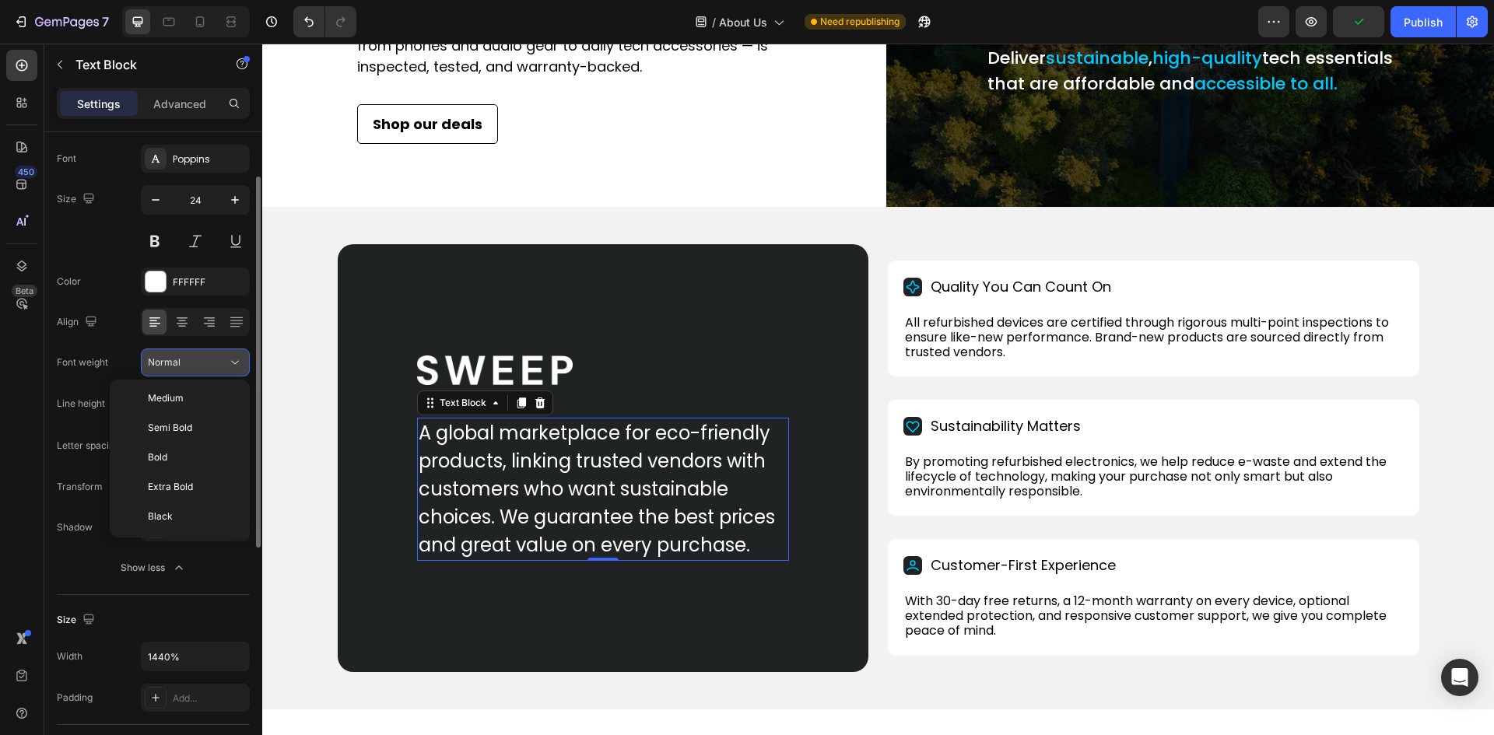
click at [242, 404] on div at bounding box center [238, 337] width 12 height 145
click at [110, 375] on div "Font weight Normal" at bounding box center [153, 362] width 193 height 28
click at [240, 403] on icon "button" at bounding box center [235, 404] width 16 height 16
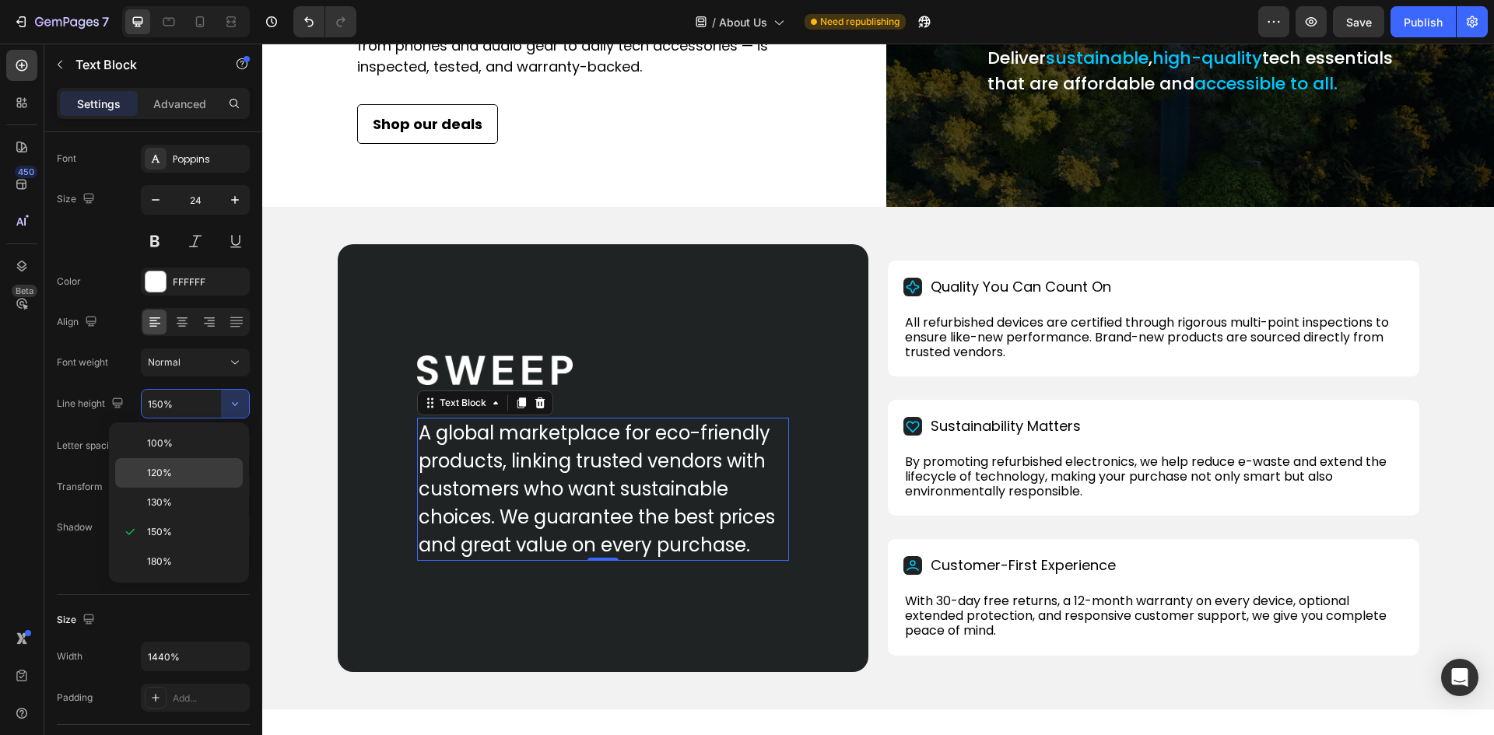
click at [167, 471] on span "120%" at bounding box center [159, 473] width 25 height 14
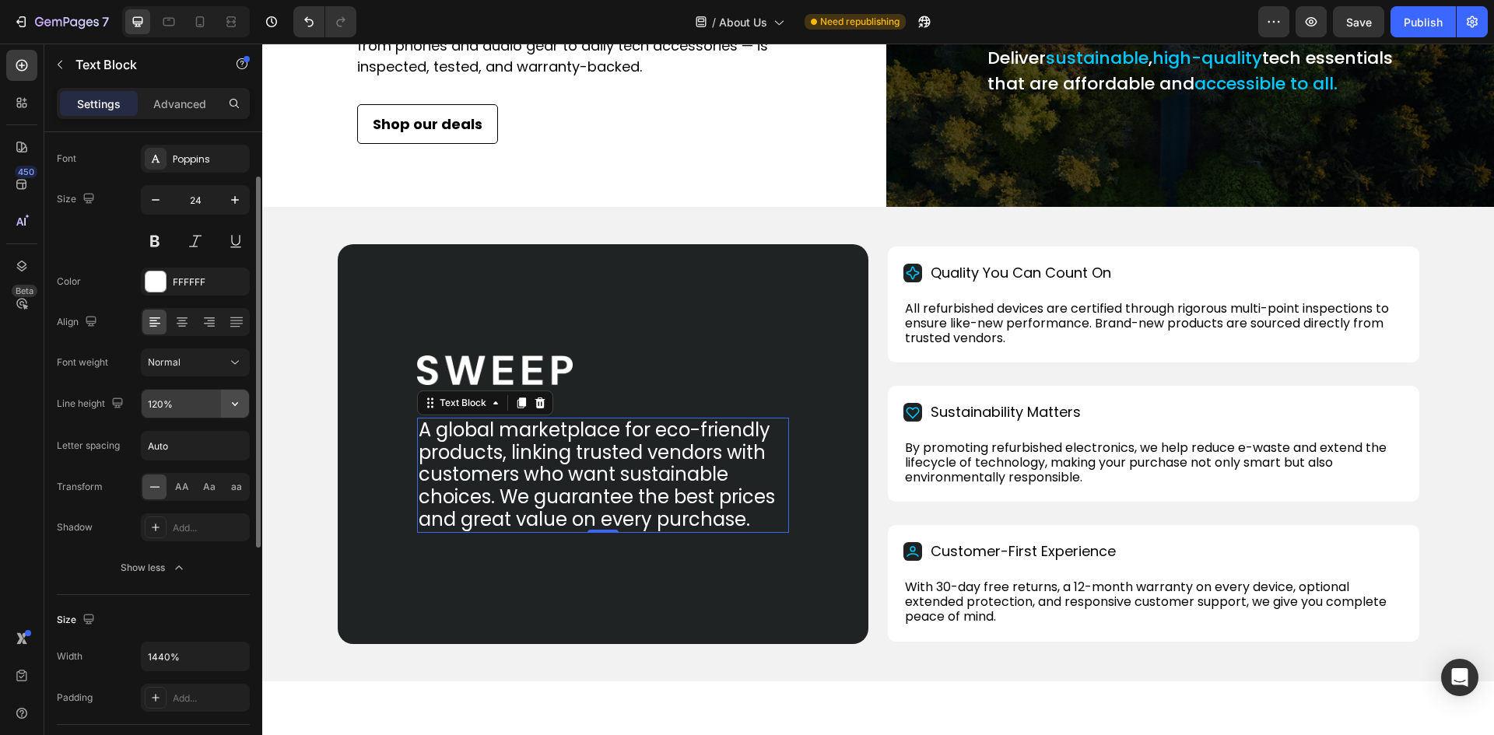
click at [231, 409] on icon "button" at bounding box center [235, 404] width 16 height 16
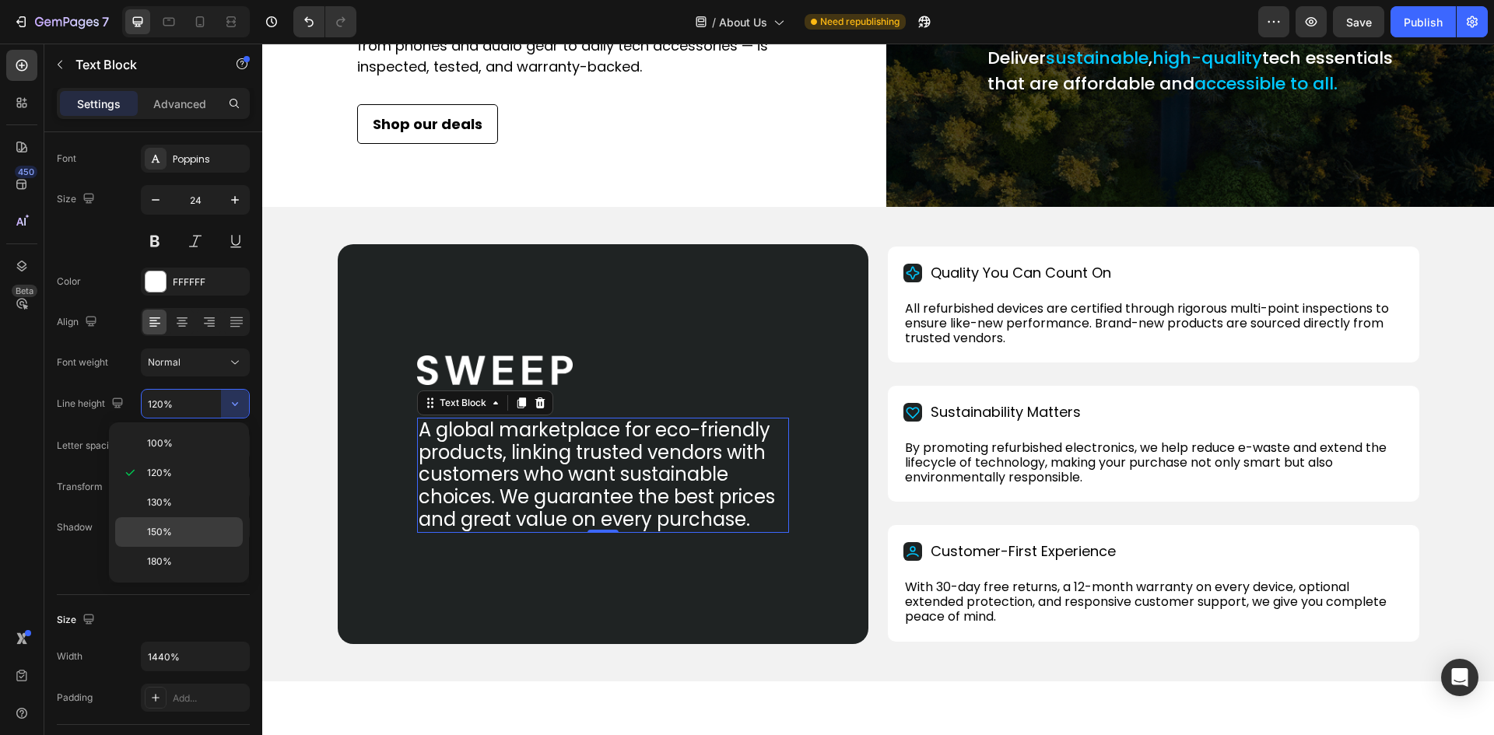
click at [165, 547] on div "150%" at bounding box center [179, 562] width 128 height 30
type input "150%"
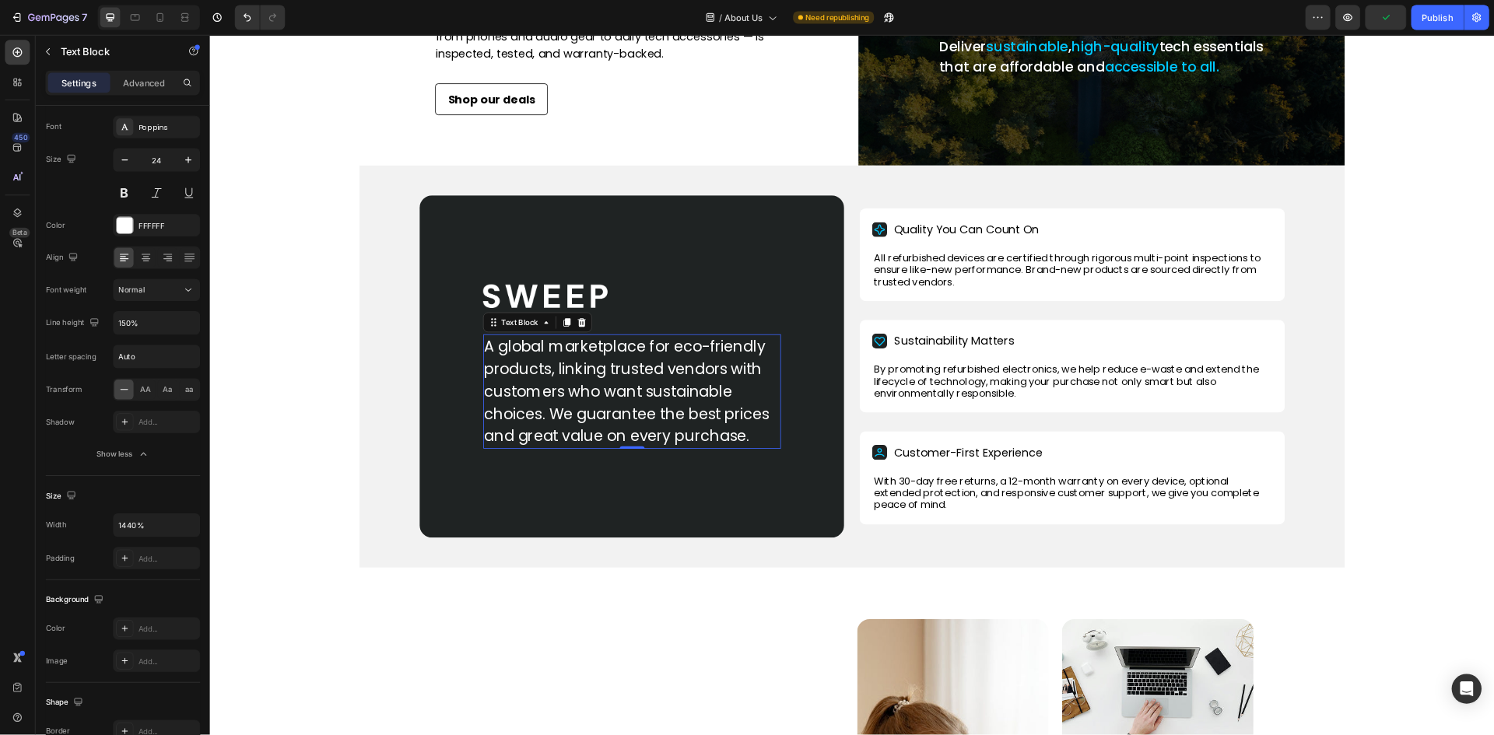
scroll to position [78, 0]
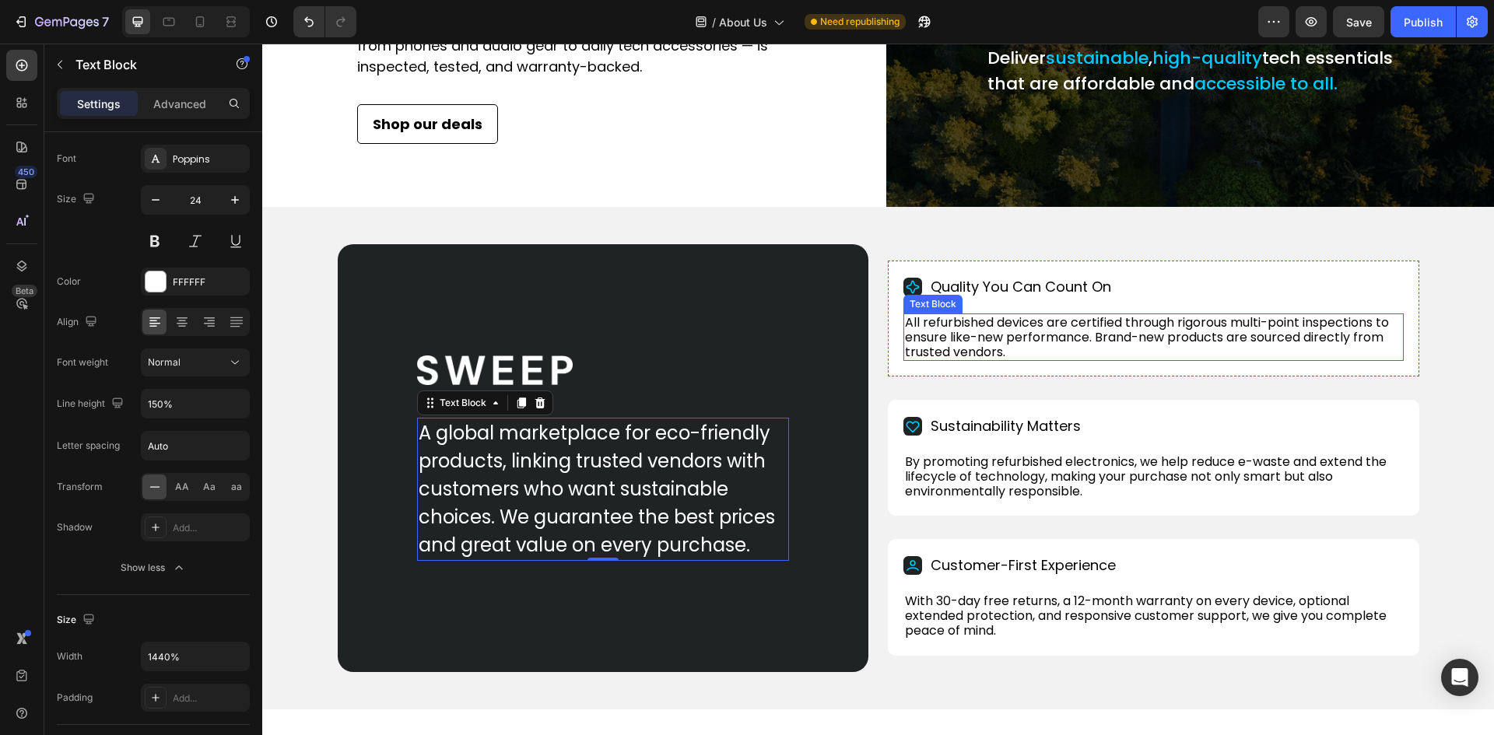
click at [955, 313] on div "Text Block" at bounding box center [932, 304] width 59 height 19
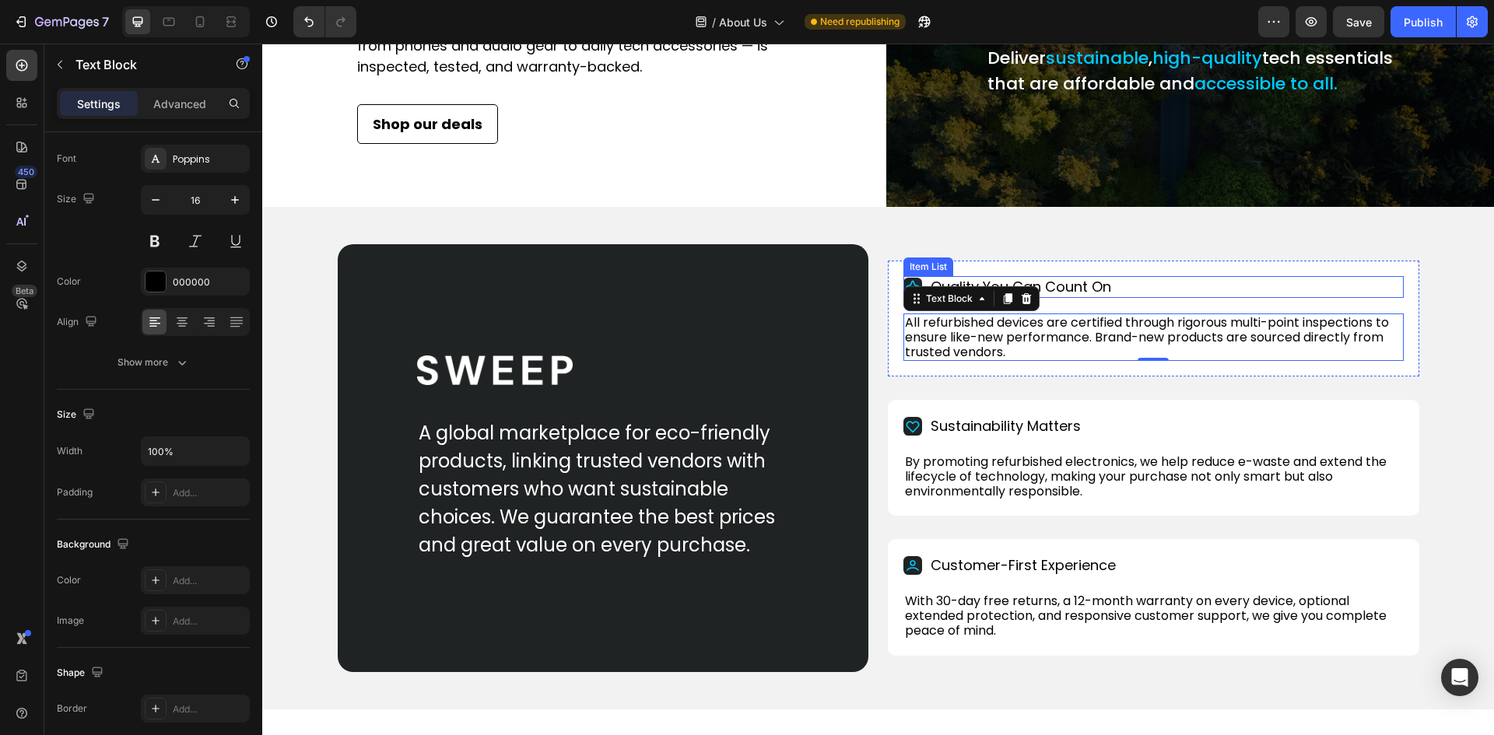
click at [1008, 296] on p "Quality You Can Count On" at bounding box center [1020, 286] width 180 height 17
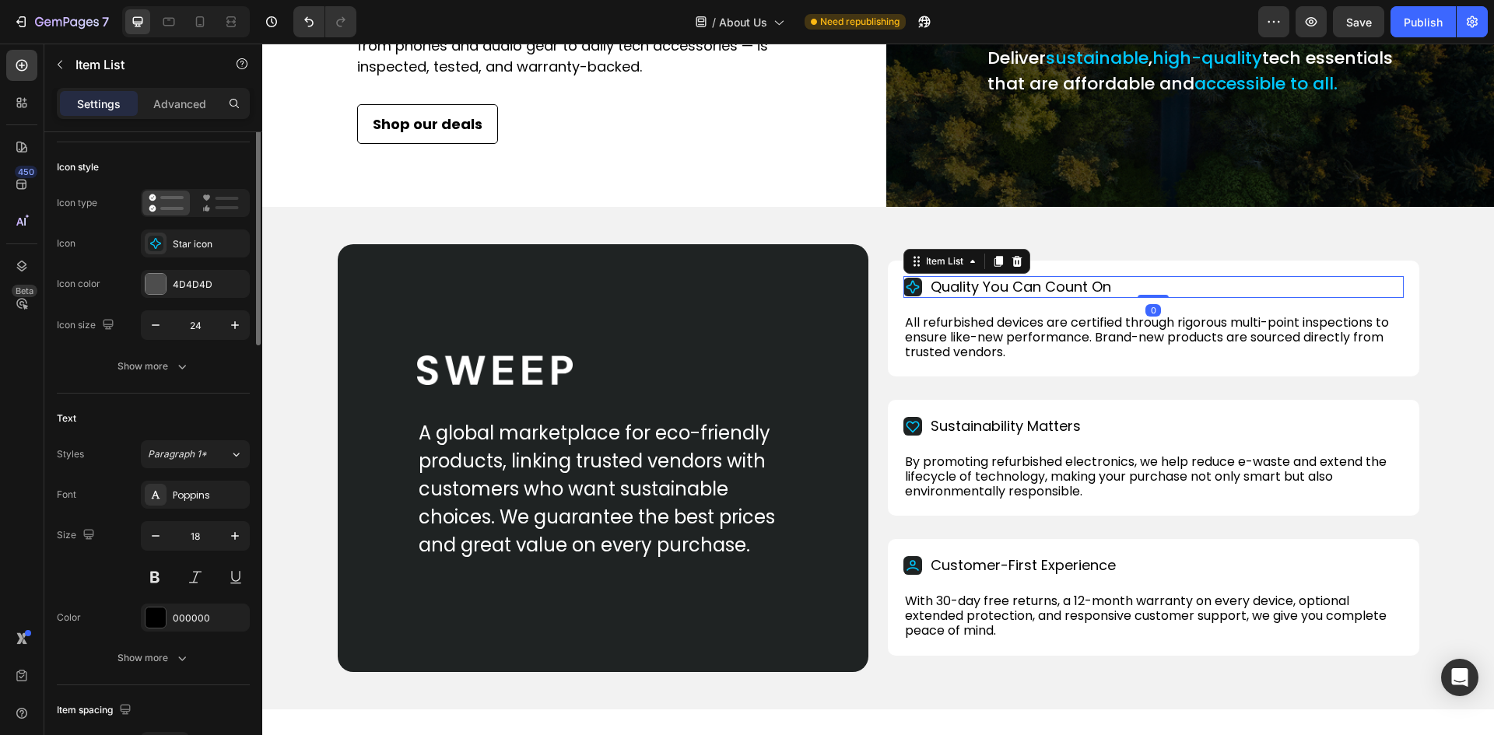
scroll to position [0, 0]
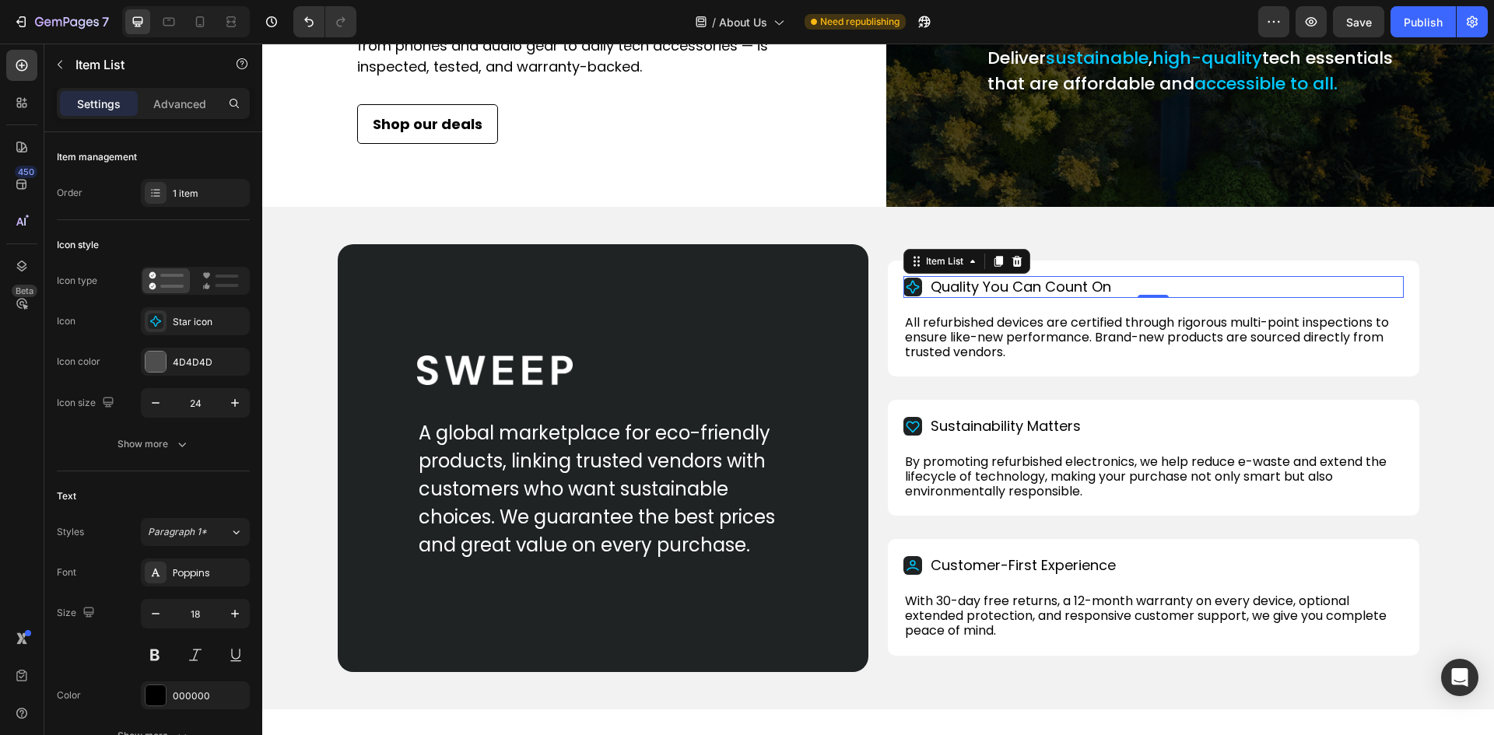
click at [1040, 296] on p "Quality You Can Count On" at bounding box center [1020, 286] width 180 height 17
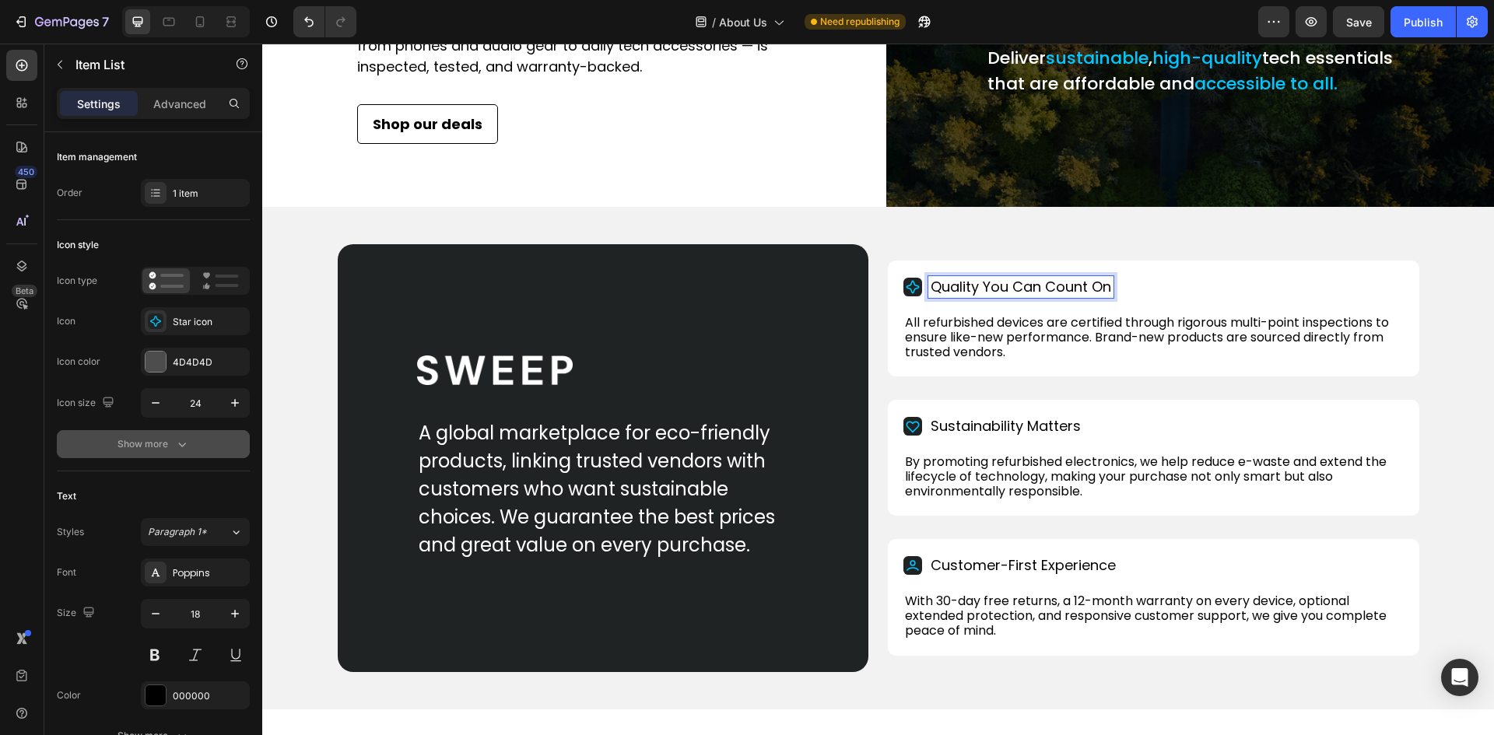
click at [160, 451] on div "Show more" at bounding box center [153, 444] width 72 height 16
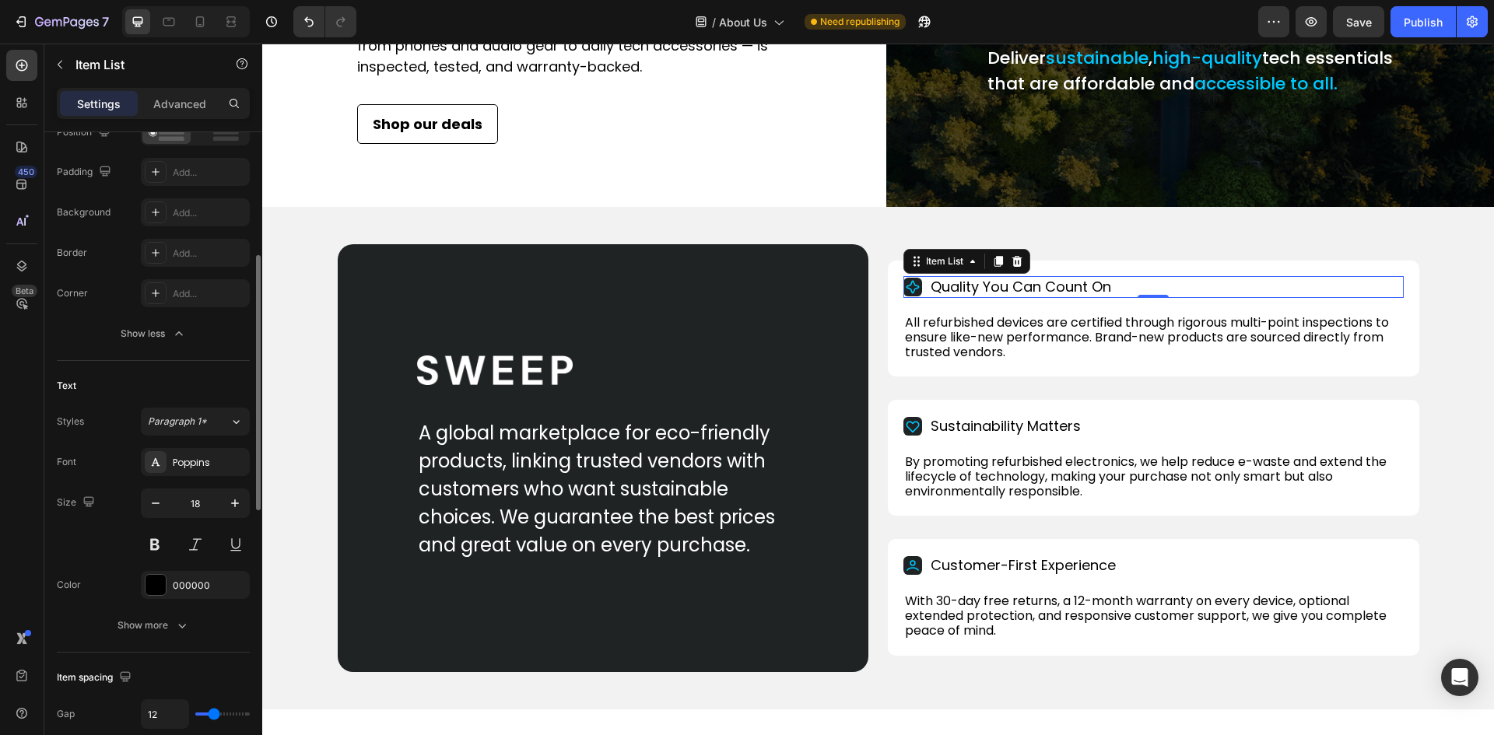
scroll to position [622, 0]
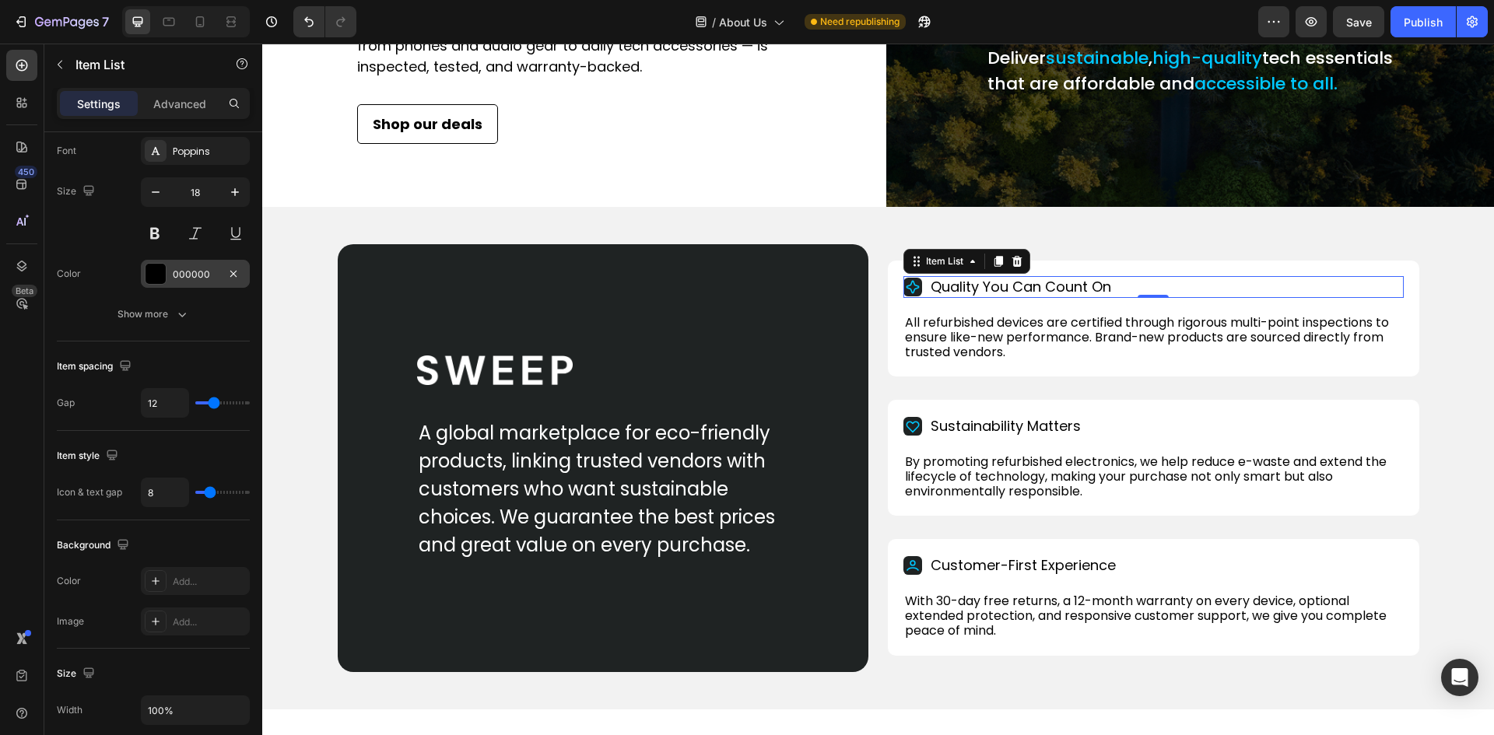
click at [180, 273] on div "000000" at bounding box center [195, 275] width 45 height 14
click at [152, 314] on div "Show more" at bounding box center [153, 314] width 72 height 16
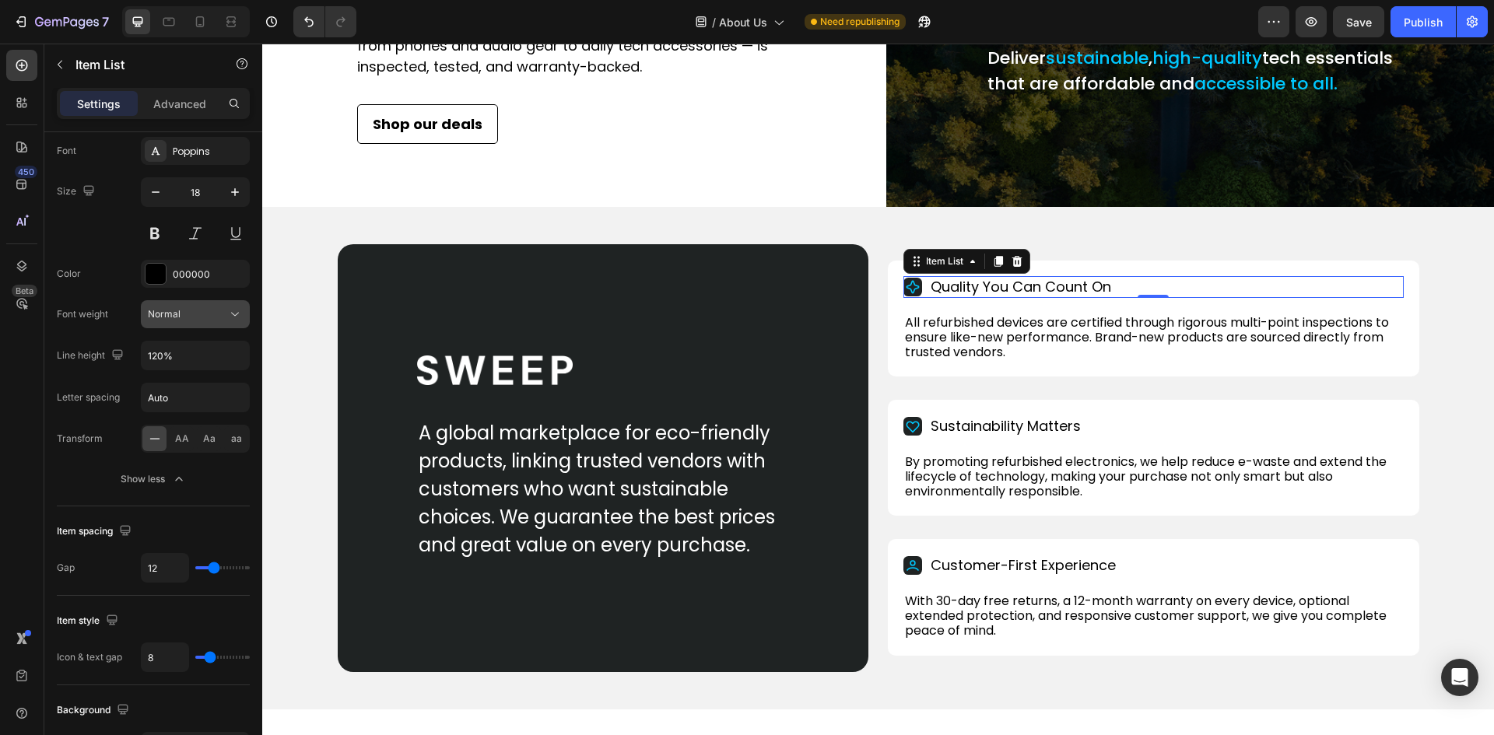
click at [172, 322] on div "Normal" at bounding box center [195, 314] width 95 height 16
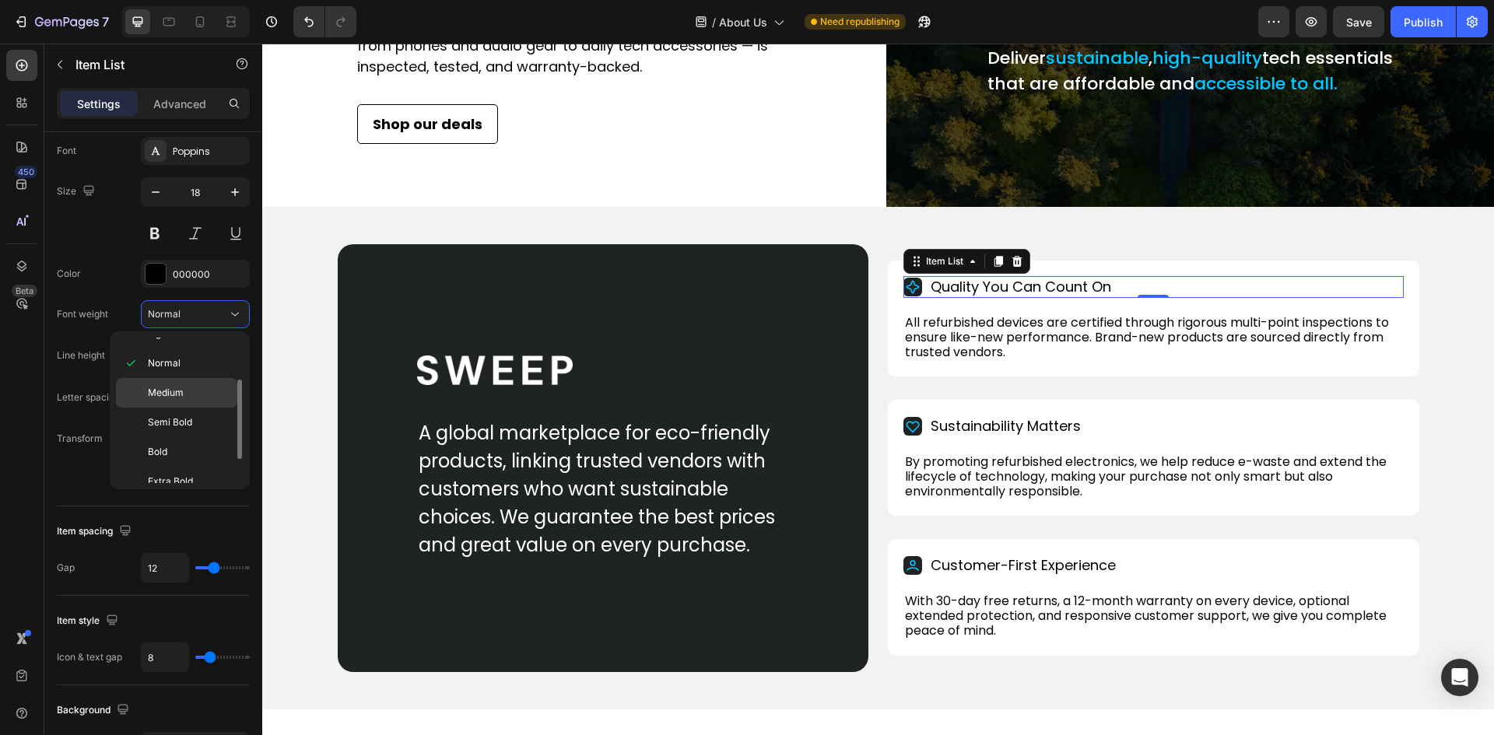
click at [158, 395] on span "Medium" at bounding box center [166, 393] width 36 height 14
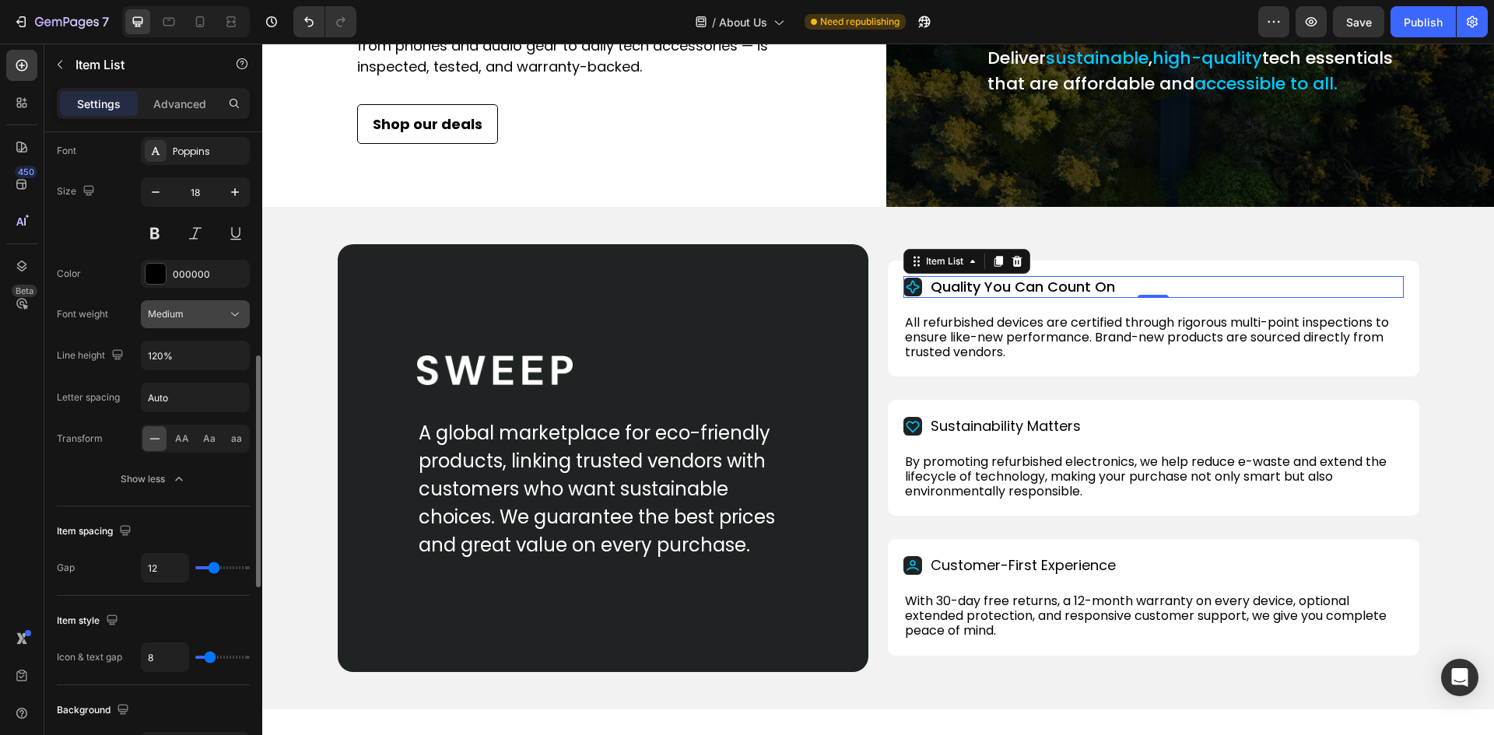
click at [167, 311] on span "Medium" at bounding box center [166, 314] width 36 height 12
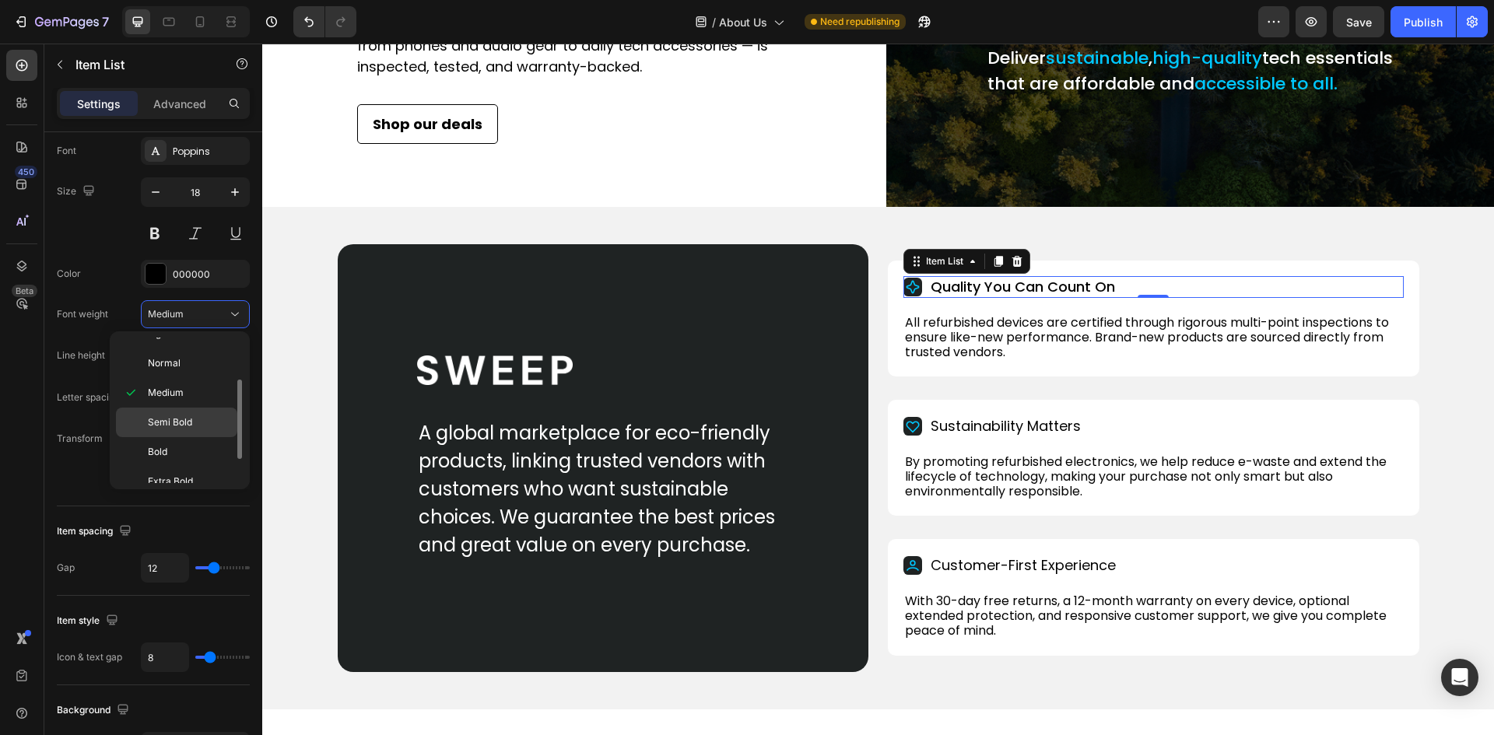
click at [159, 421] on span "Semi Bold" at bounding box center [170, 422] width 44 height 14
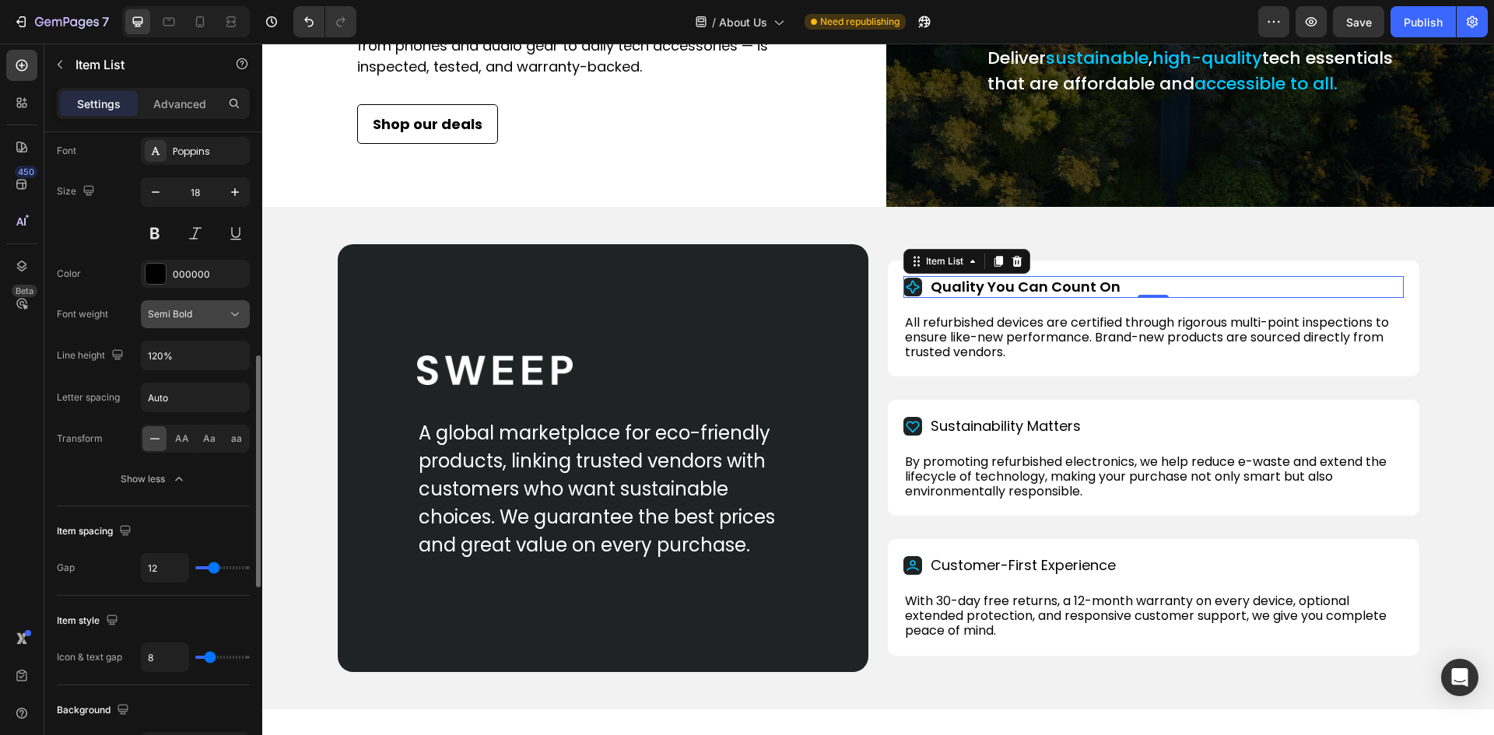
click at [155, 319] on span "Semi Bold" at bounding box center [170, 314] width 44 height 12
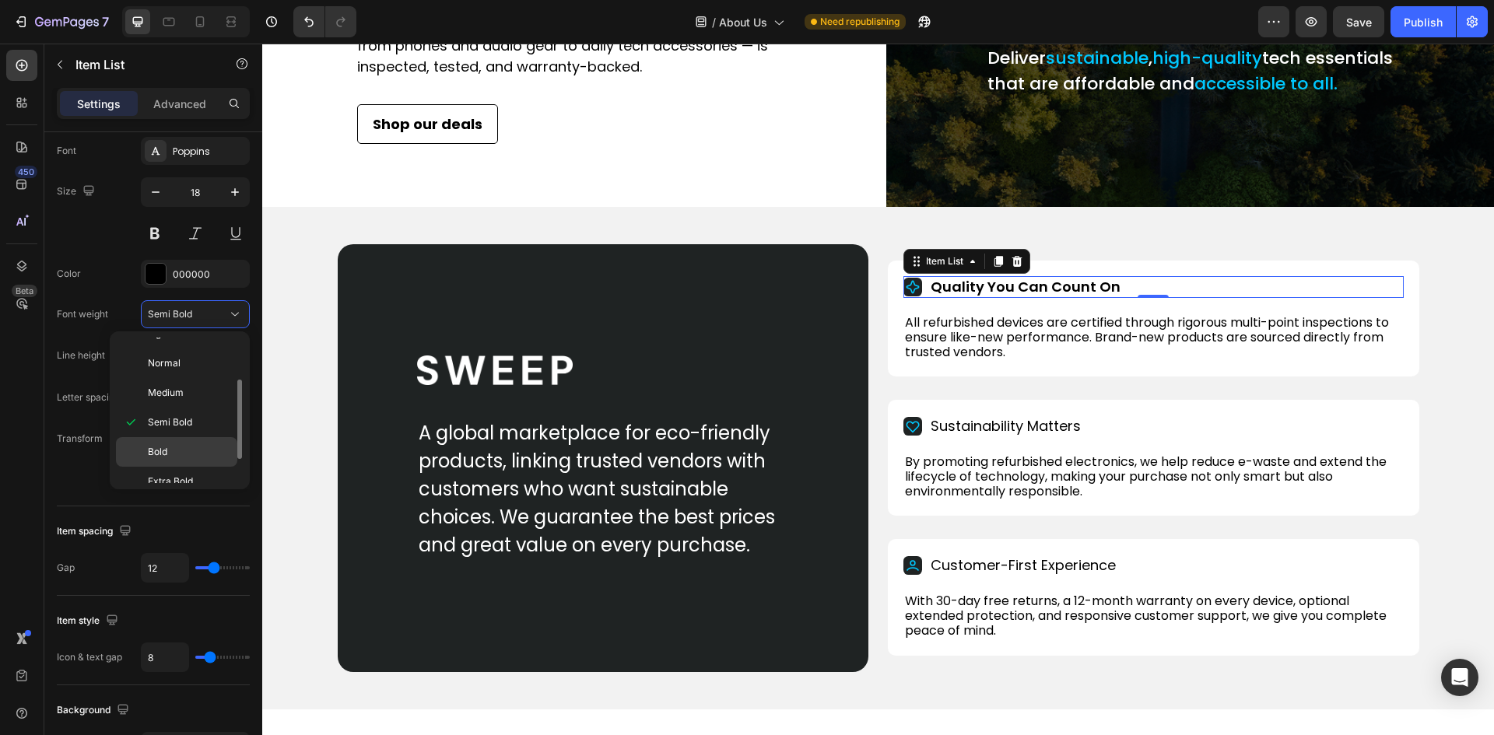
click at [163, 449] on span "Bold" at bounding box center [157, 452] width 19 height 14
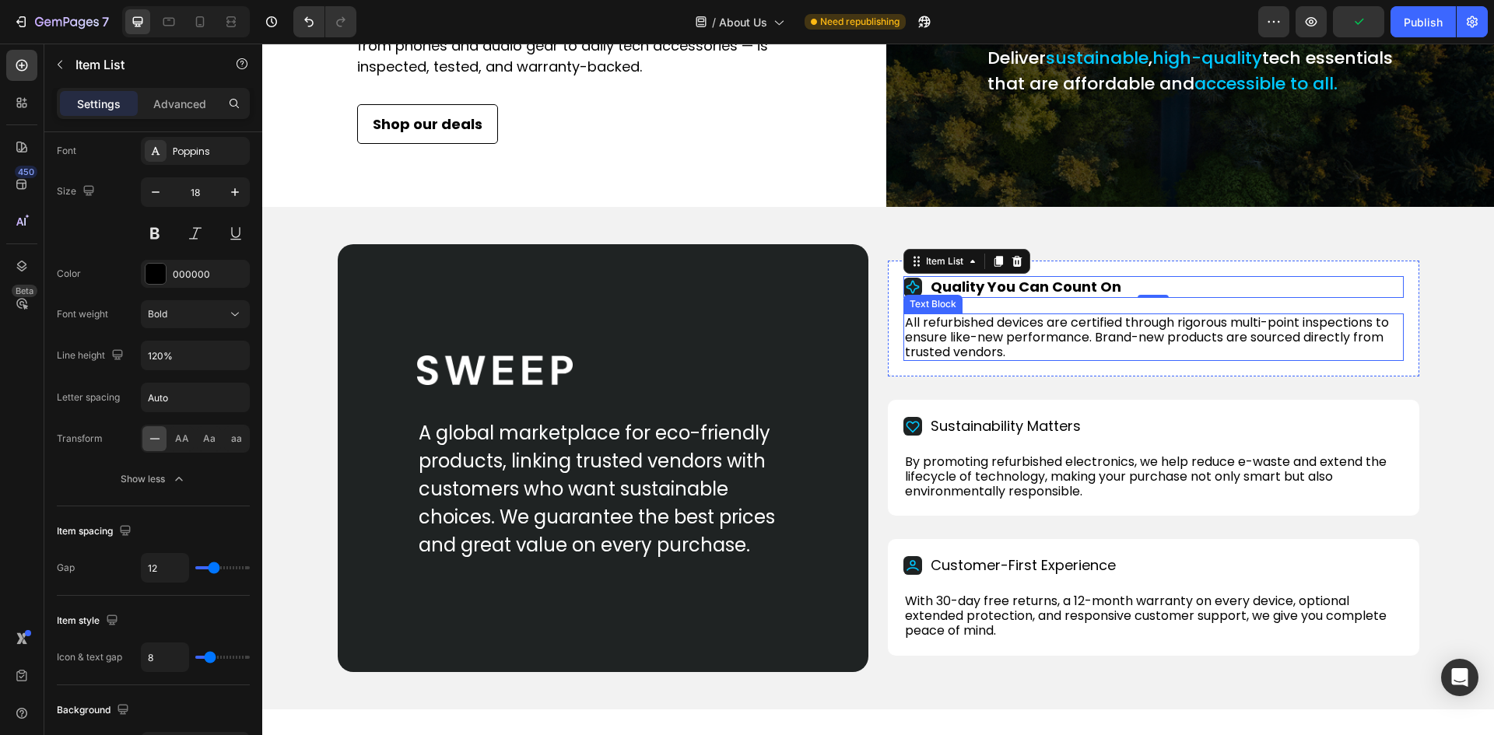
click at [1024, 357] on p "All refurbished devices are certified through rigorous multi-point inspections …" at bounding box center [1153, 337] width 497 height 45
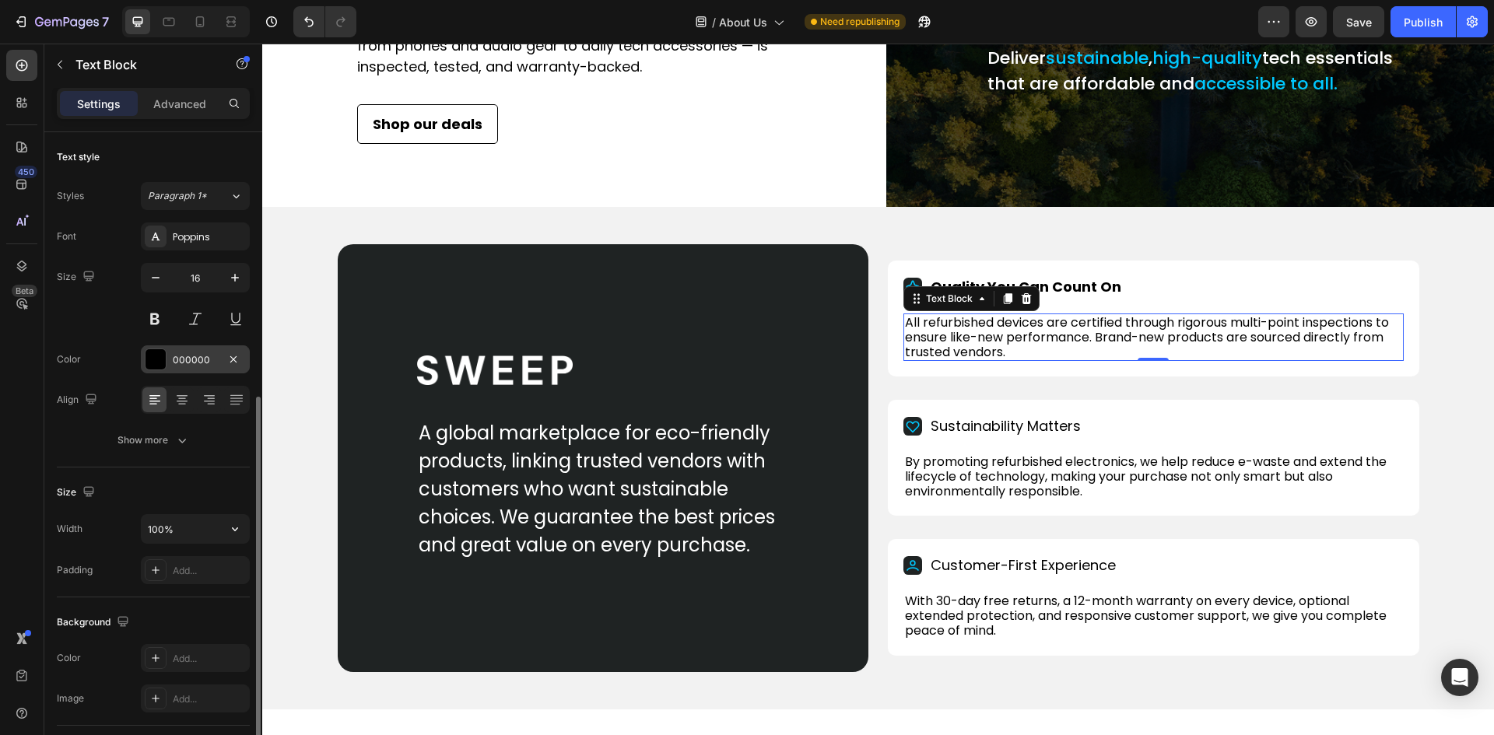
scroll to position [233, 0]
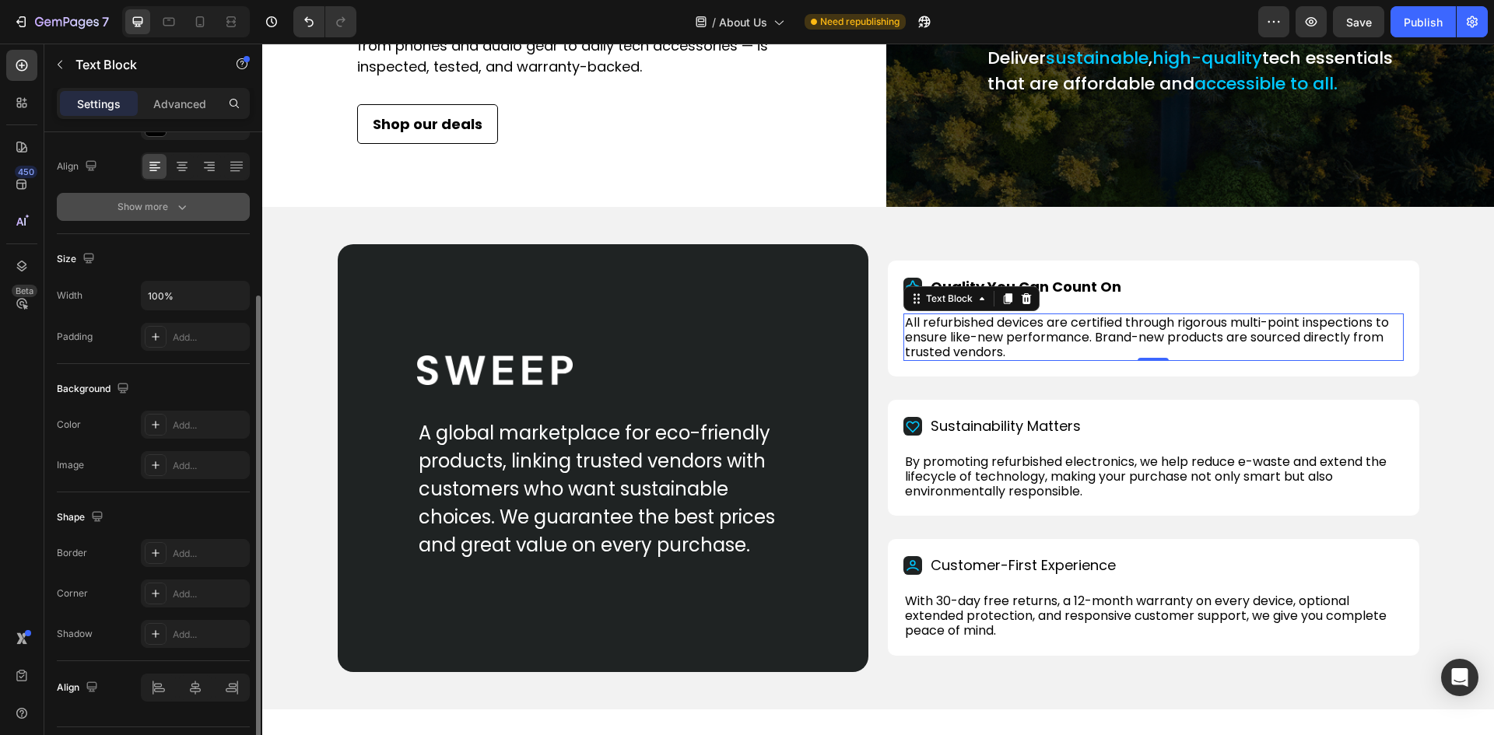
click at [168, 205] on div "Show more" at bounding box center [153, 207] width 72 height 16
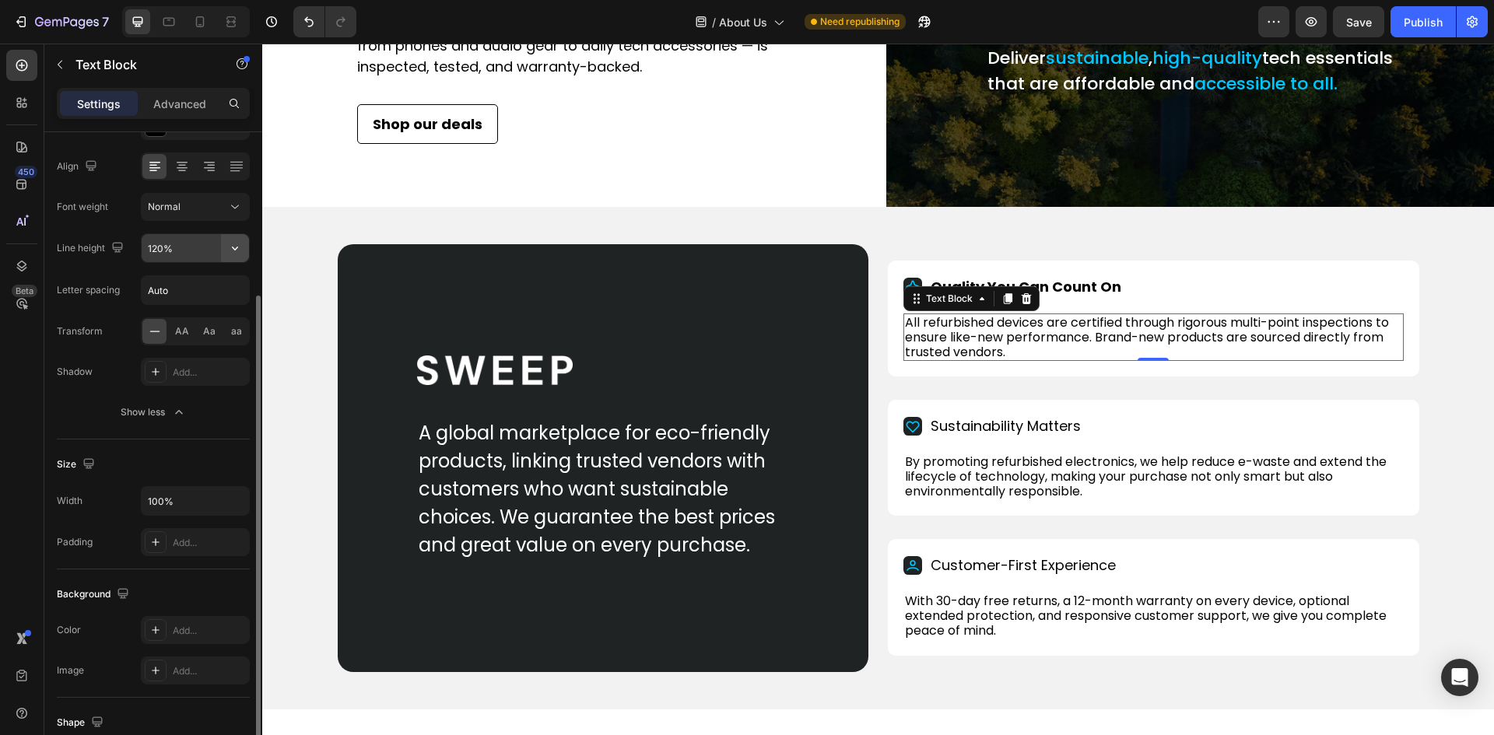
click at [239, 252] on icon "button" at bounding box center [235, 248] width 16 height 16
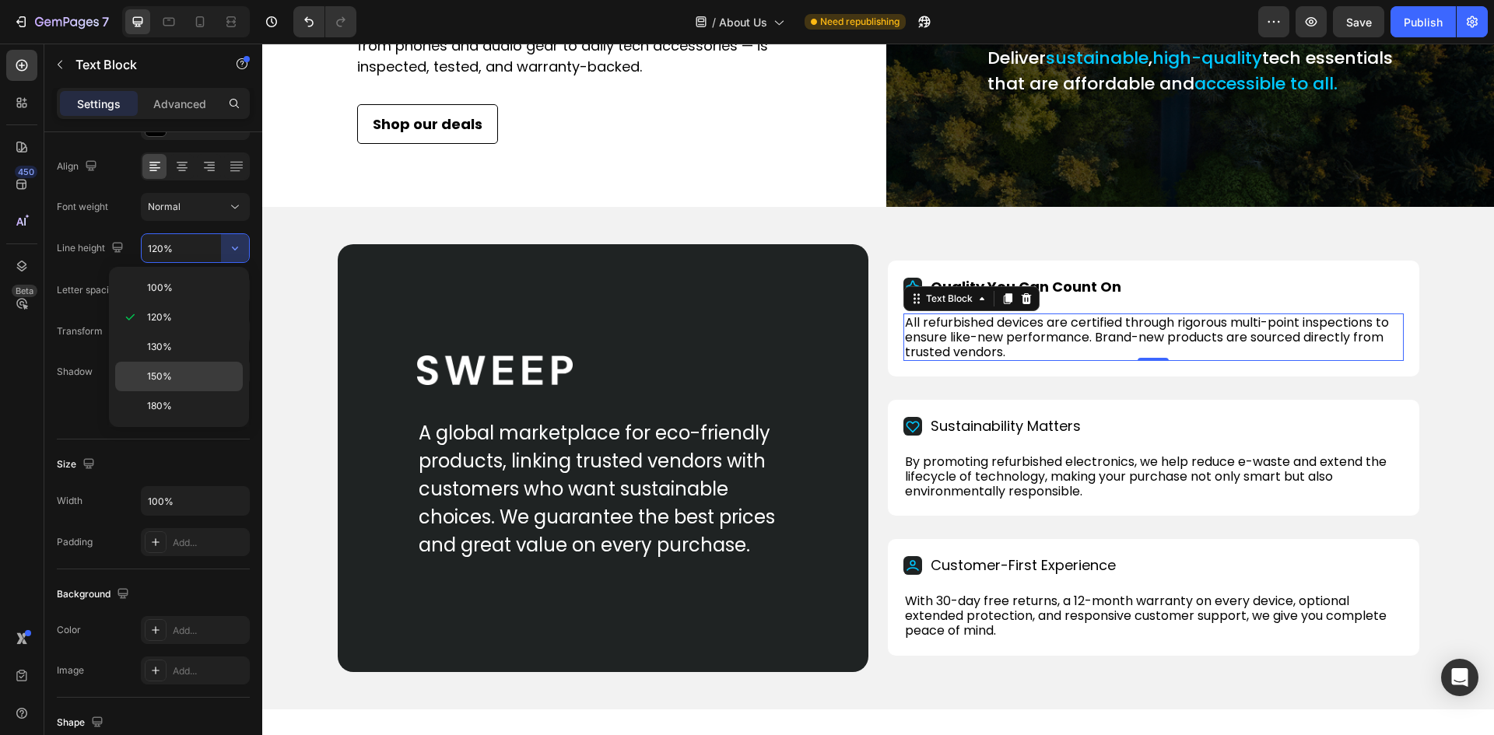
click at [149, 371] on span "150%" at bounding box center [159, 376] width 25 height 14
type input "150%"
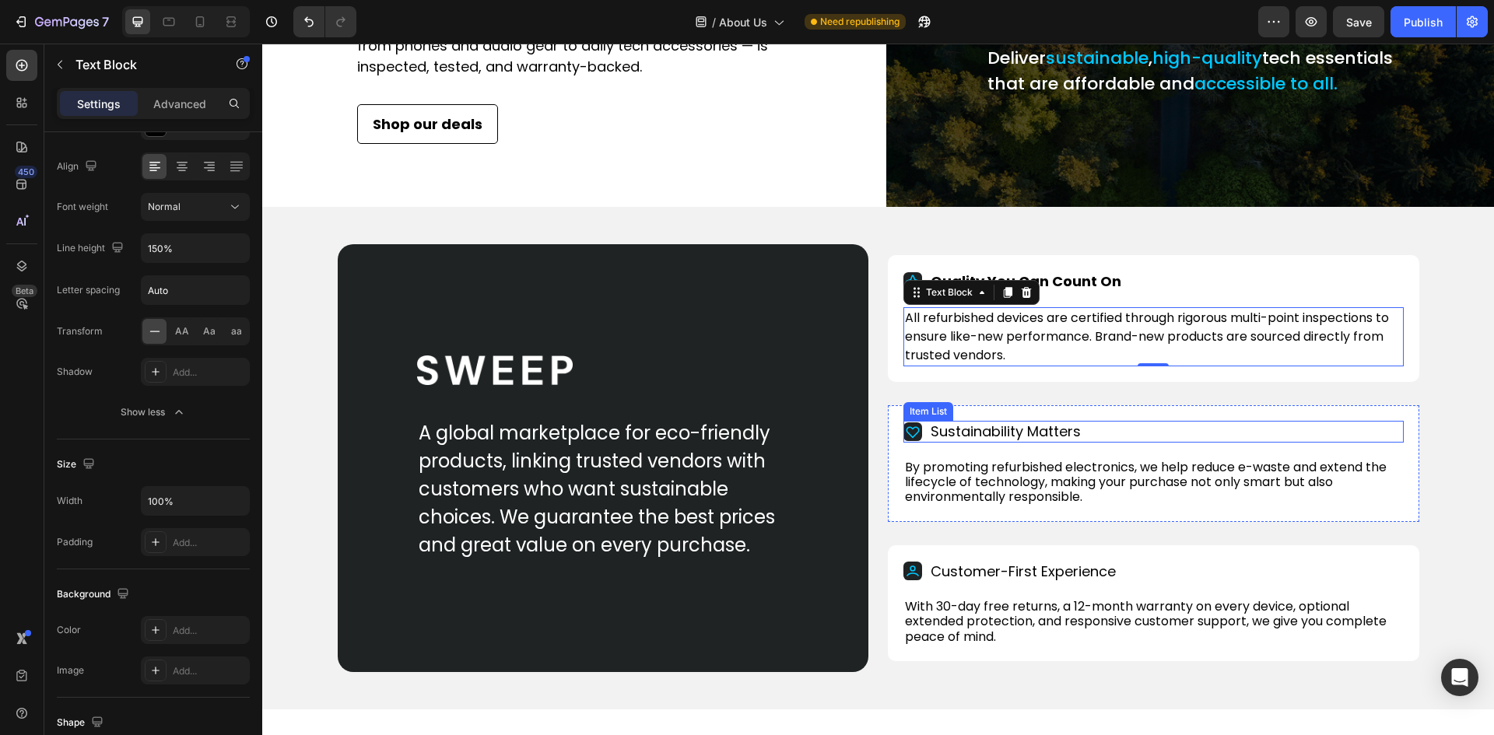
click at [1022, 440] on p "Sustainability Matters" at bounding box center [1005, 431] width 150 height 17
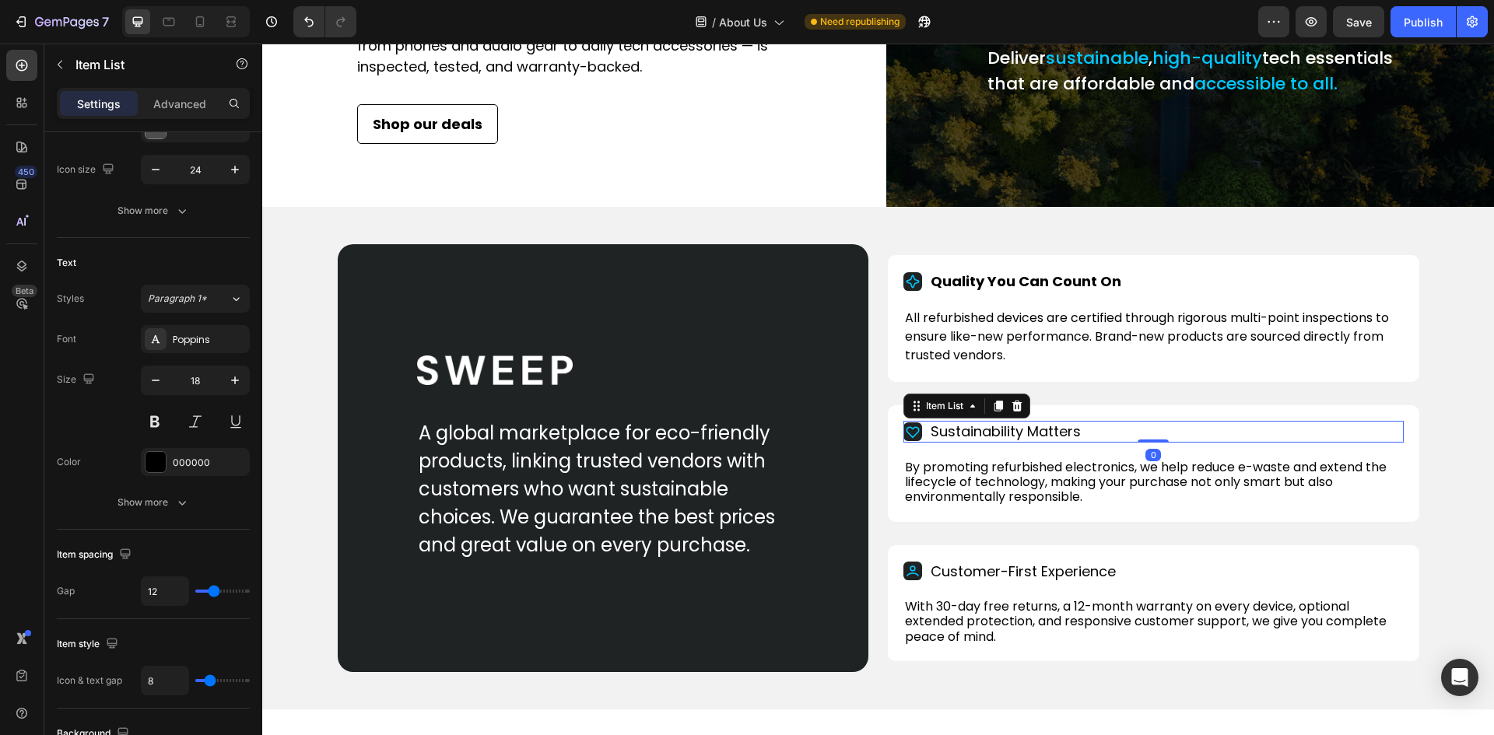
scroll to position [0, 0]
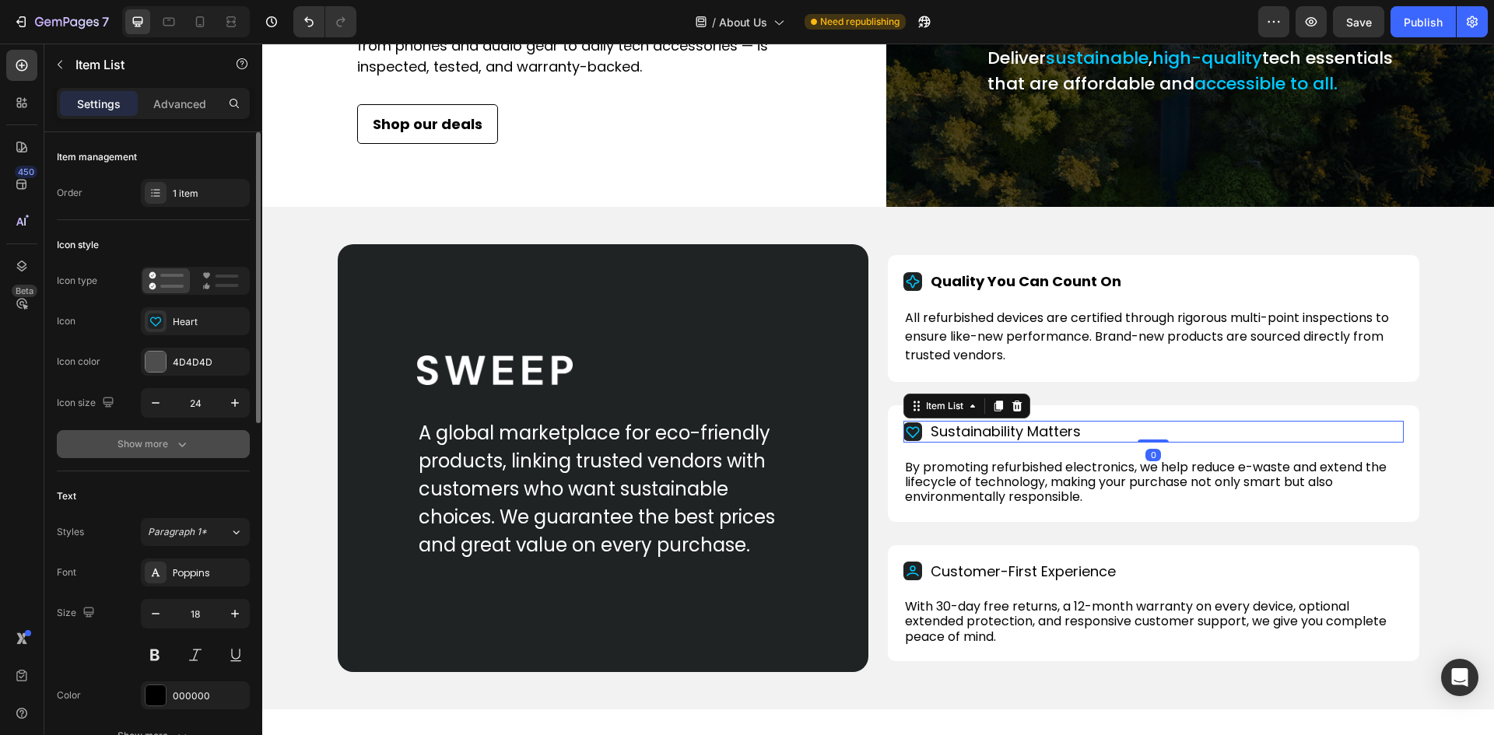
click at [162, 446] on div "Show more" at bounding box center [153, 444] width 72 height 16
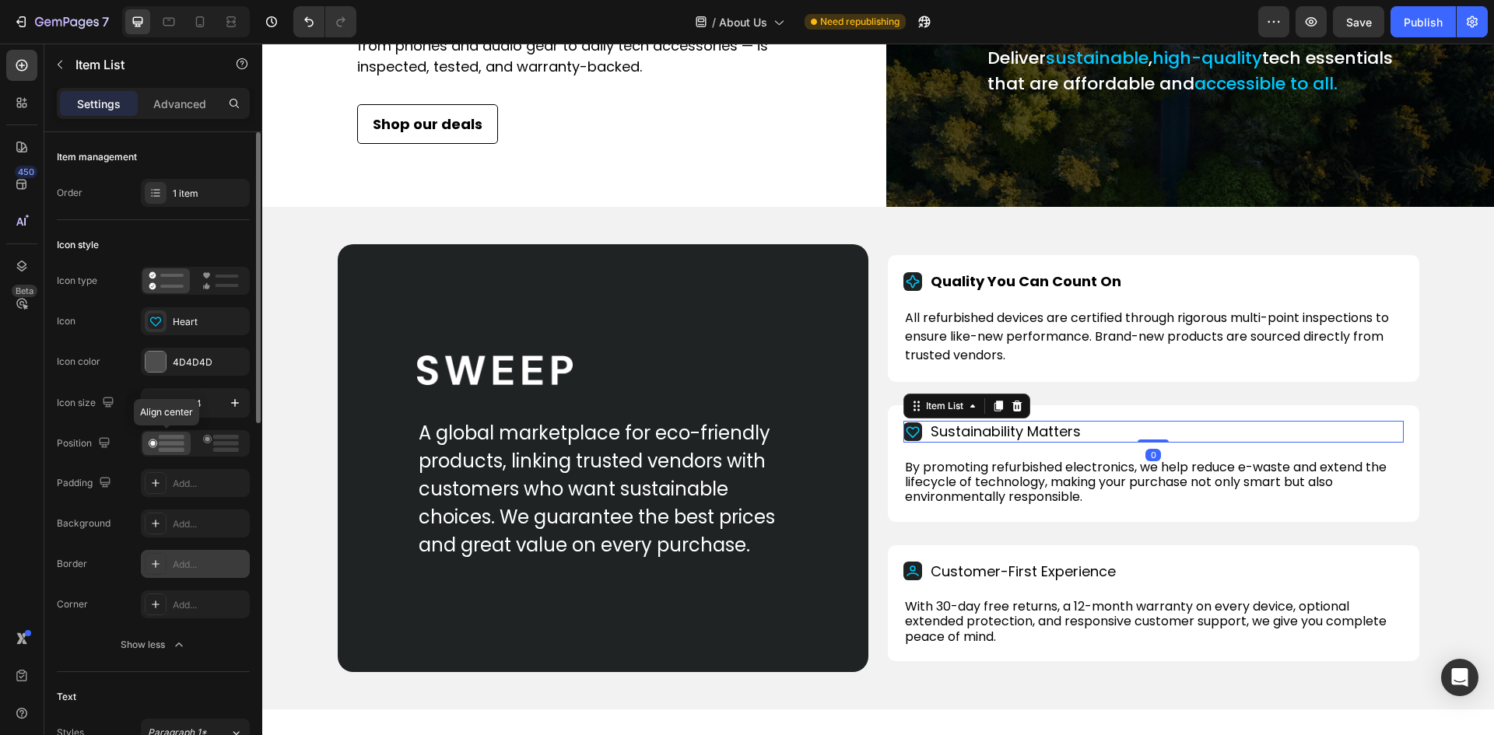
scroll to position [156, 0]
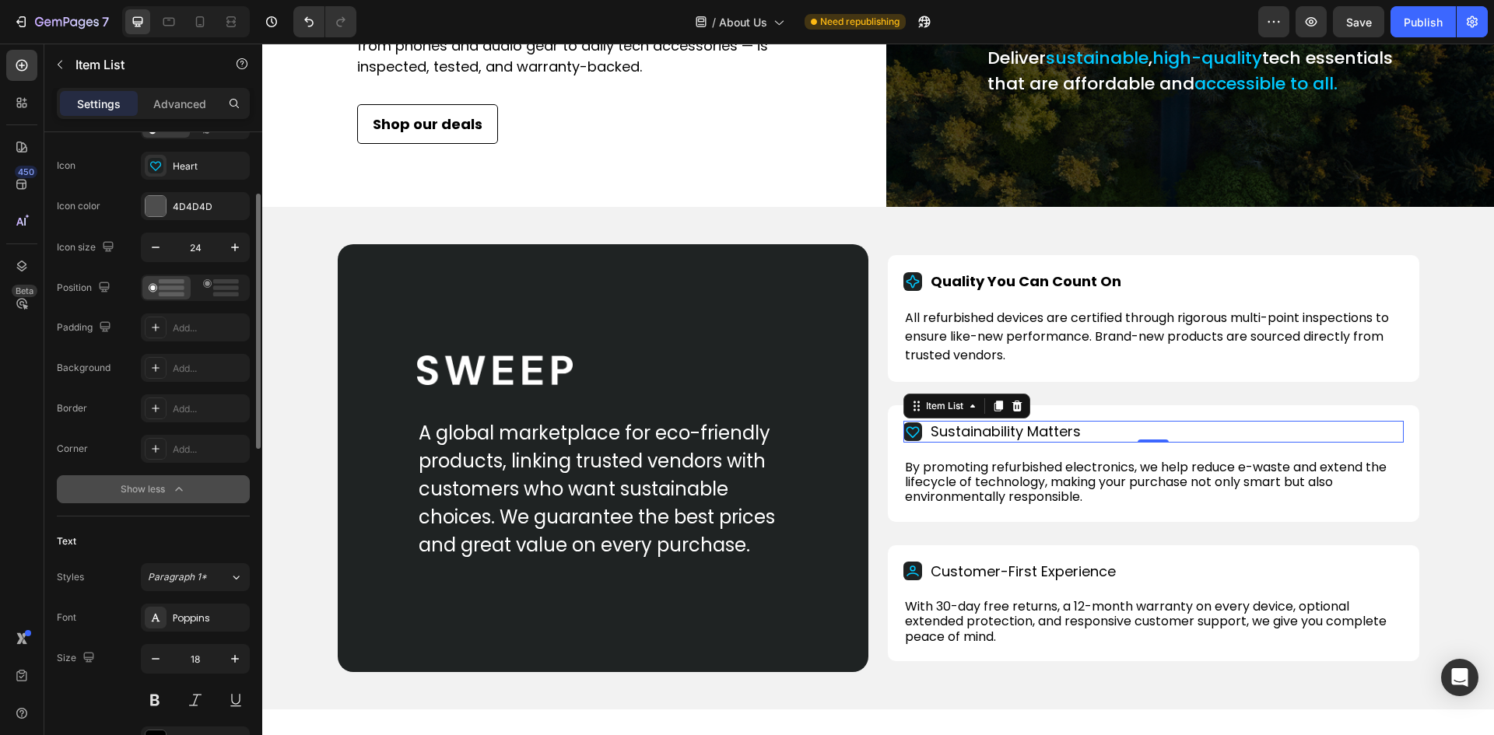
click at [139, 489] on div "Show less" at bounding box center [154, 490] width 66 height 16
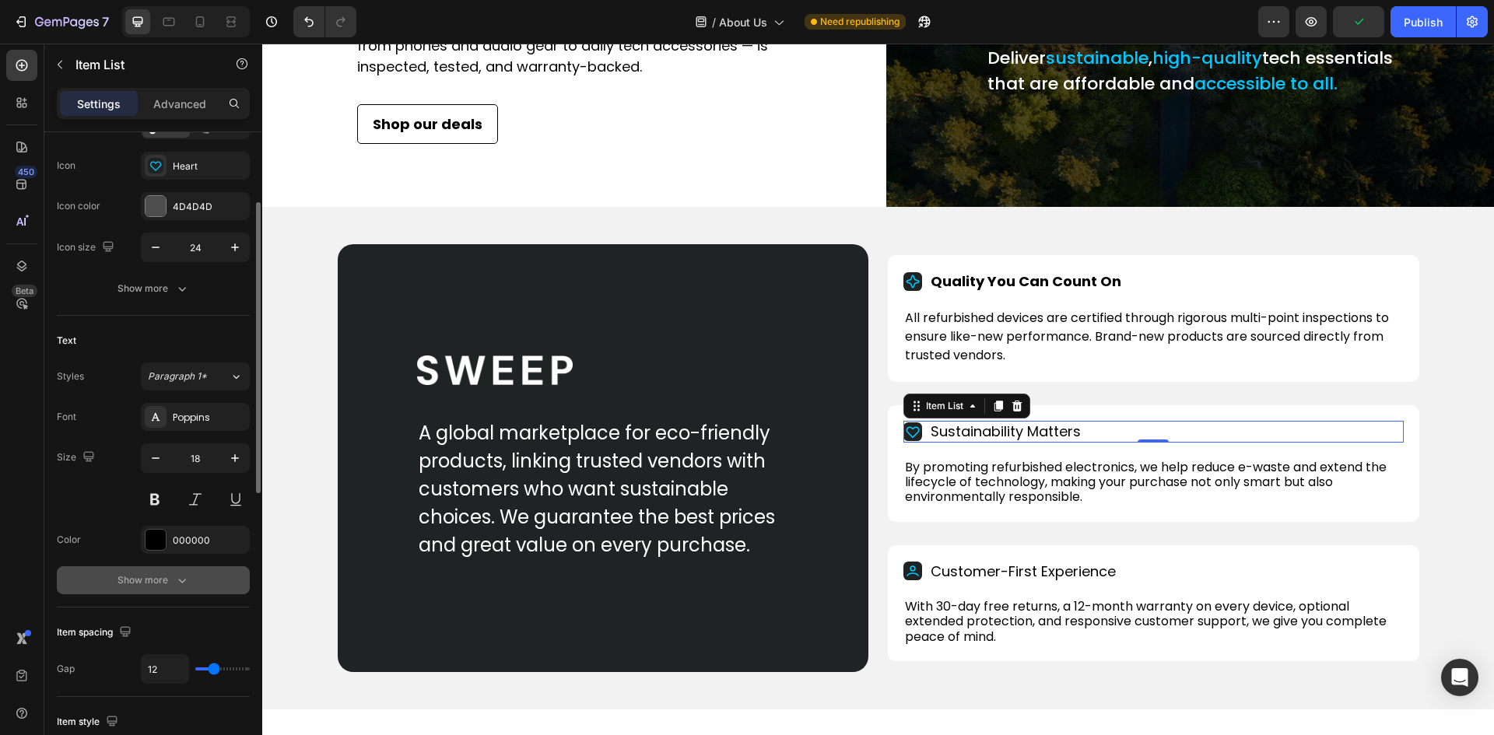
click at [163, 576] on div "Show more" at bounding box center [153, 581] width 72 height 16
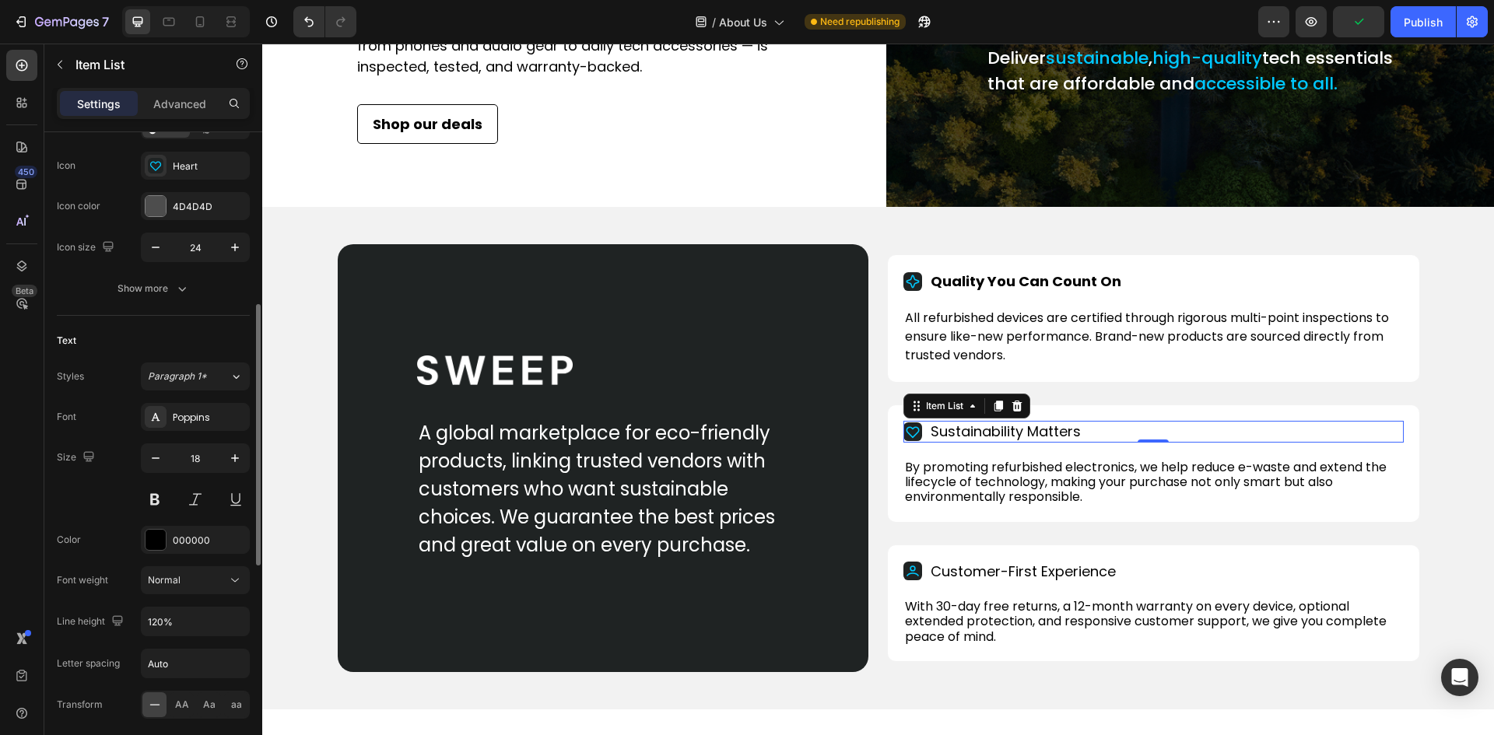
scroll to position [311, 0]
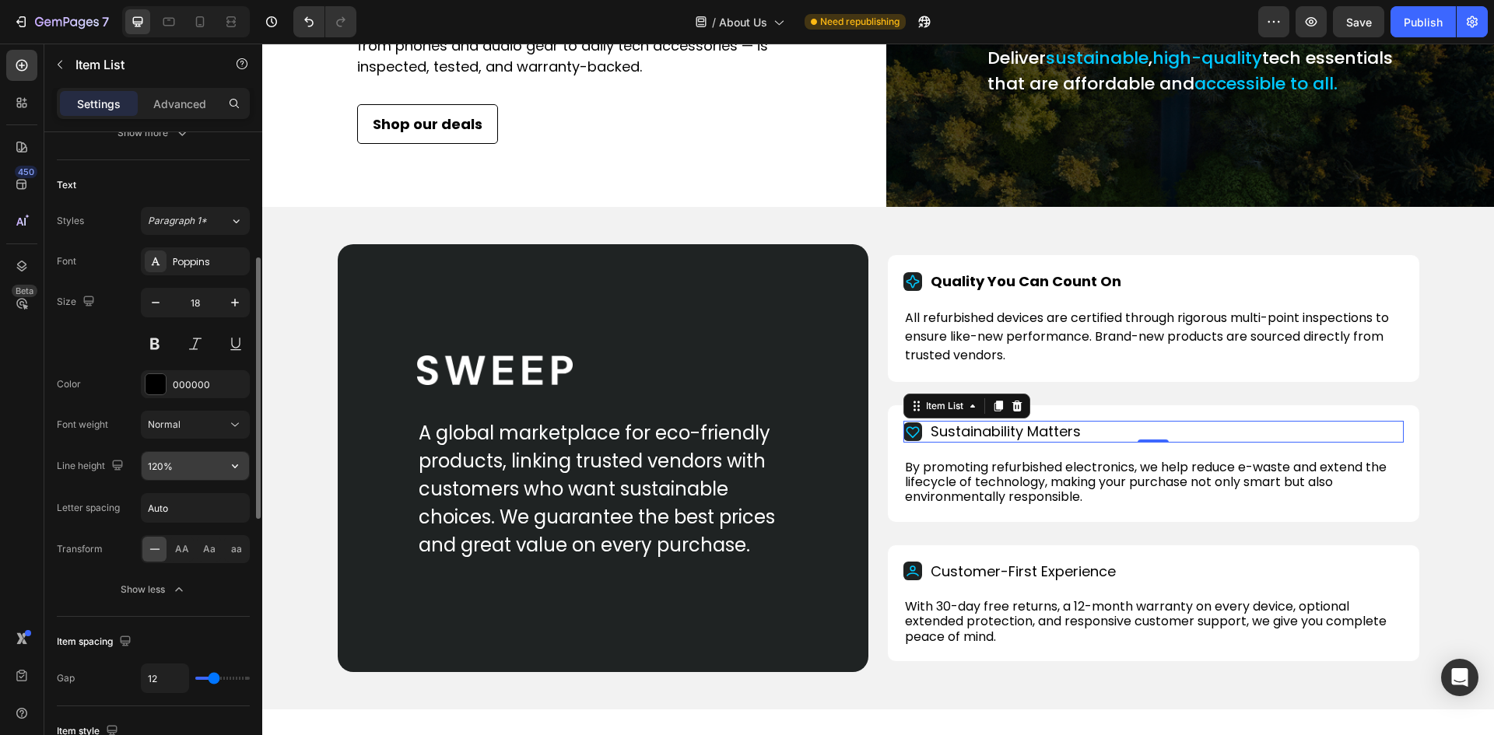
click at [160, 466] on input "120%" at bounding box center [195, 466] width 107 height 28
drag, startPoint x: 233, startPoint y: 467, endPoint x: 226, endPoint y: 475, distance: 10.0
click at [233, 467] on icon "button" at bounding box center [235, 466] width 16 height 16
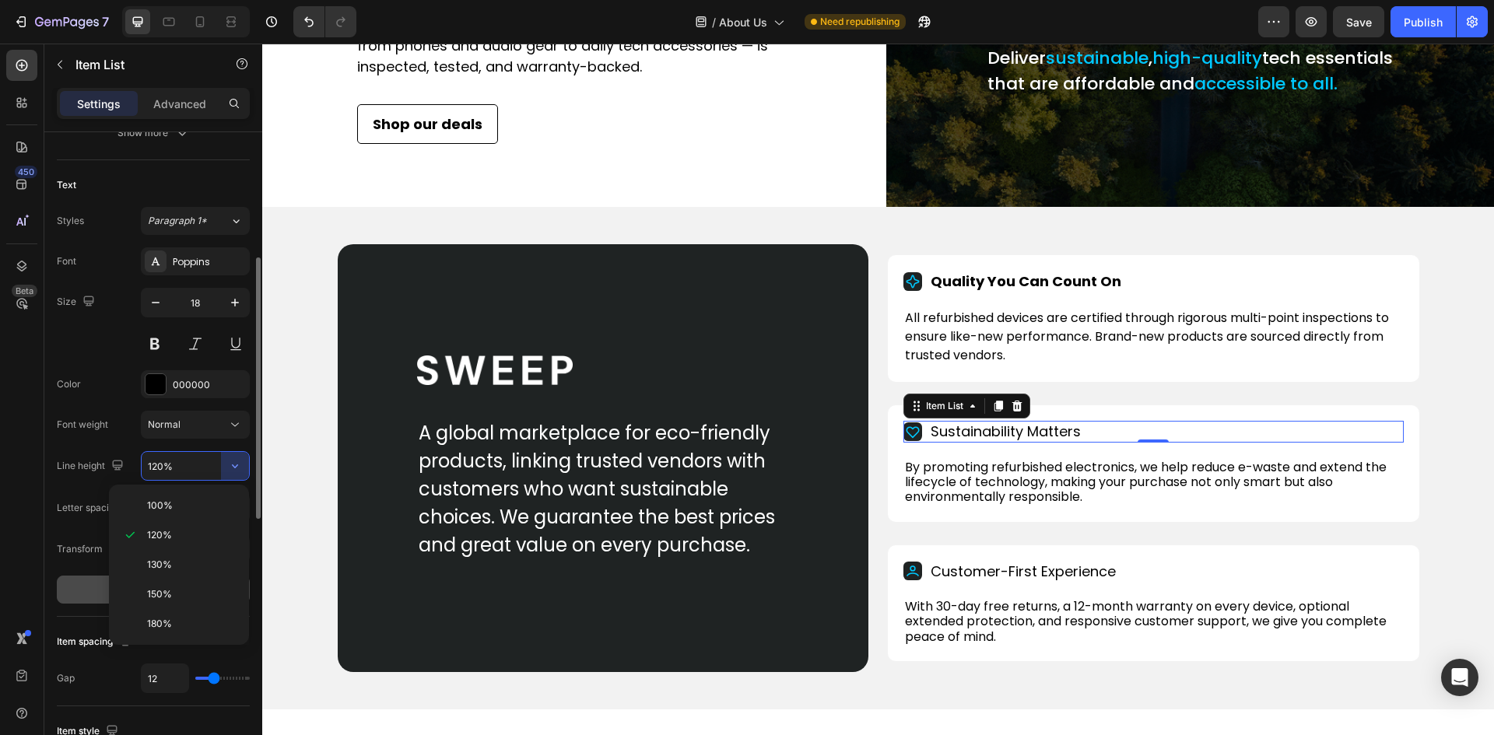
click at [156, 589] on span "150%" at bounding box center [159, 594] width 25 height 14
type input "150%"
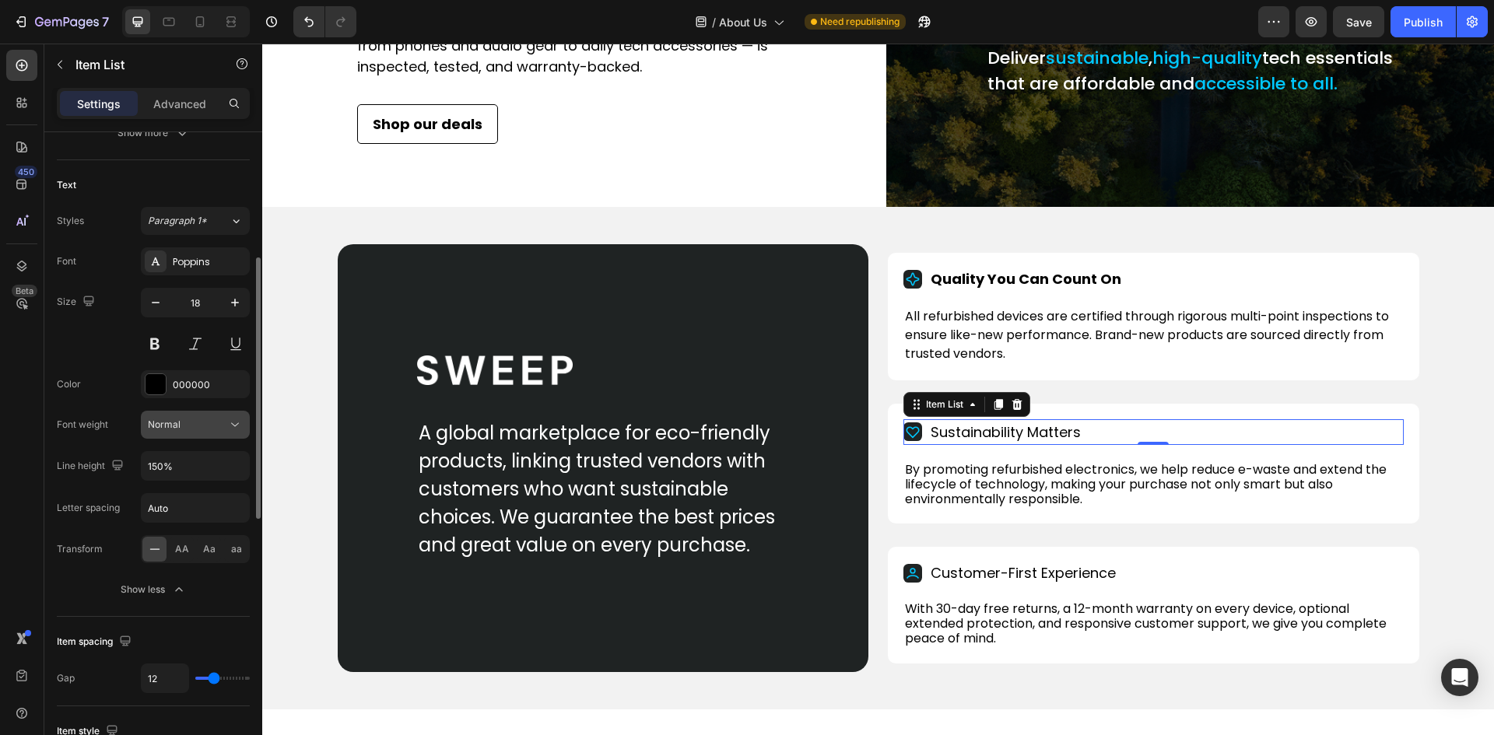
click at [173, 424] on span "Normal" at bounding box center [164, 424] width 33 height 12
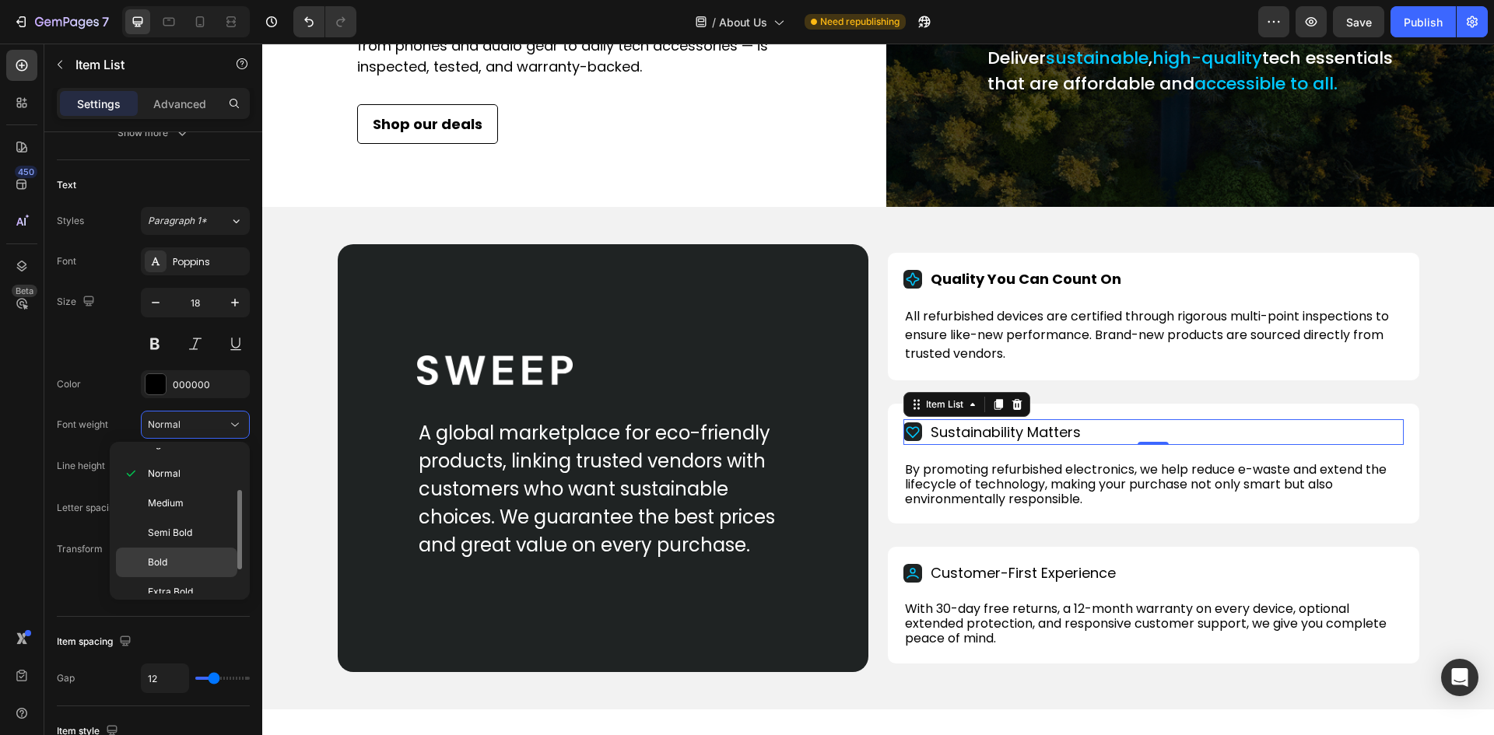
click at [166, 577] on div "Bold" at bounding box center [176, 592] width 121 height 30
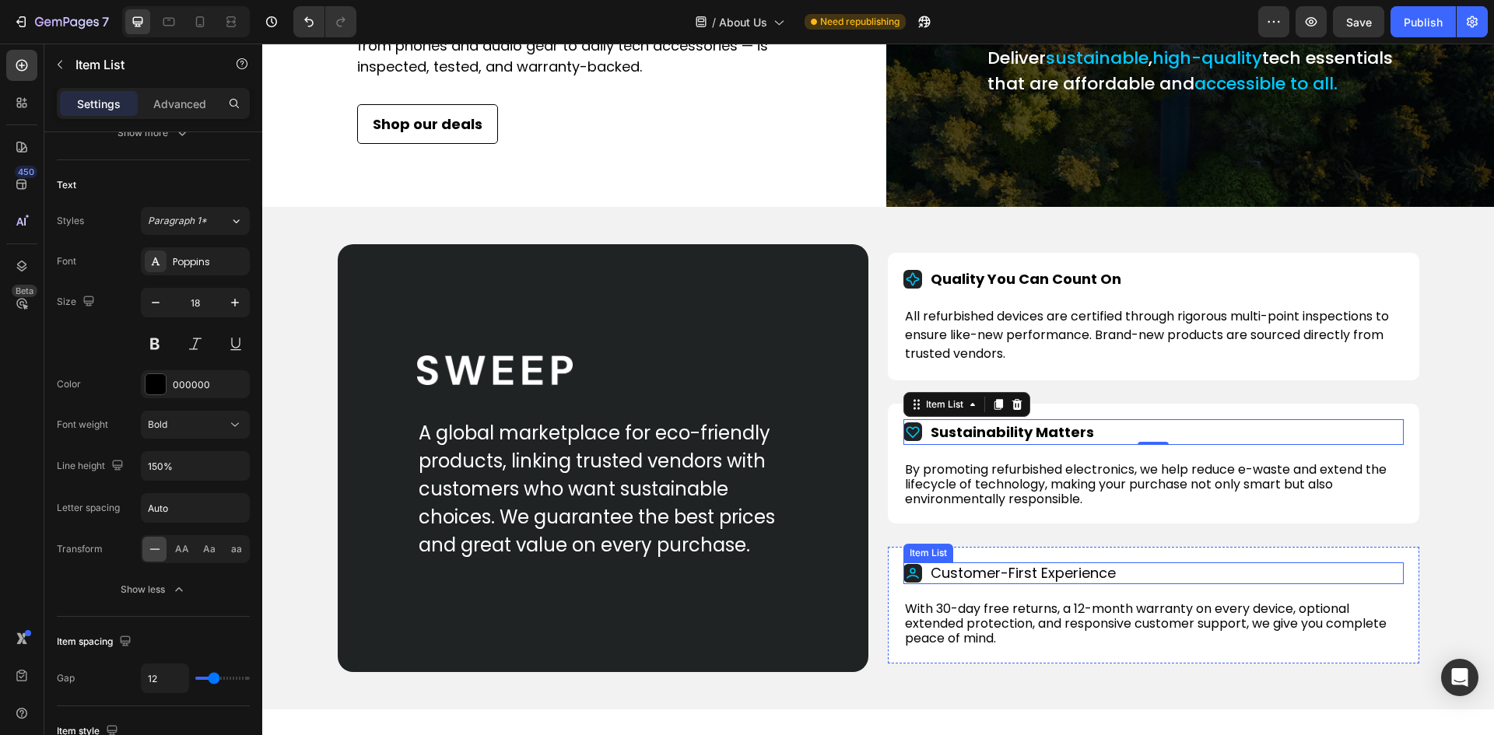
click at [1007, 582] on p "Customer-First Experience" at bounding box center [1022, 573] width 185 height 17
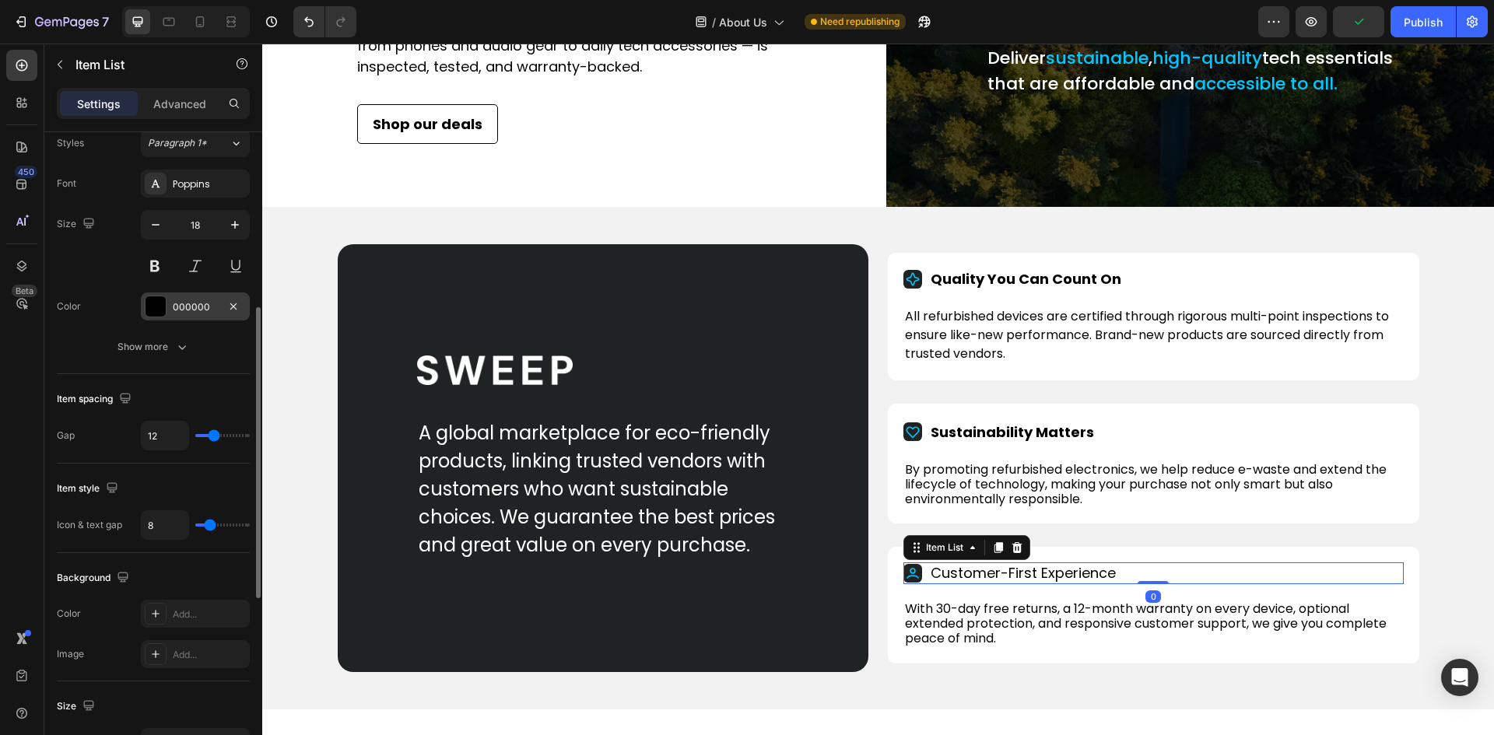
scroll to position [311, 0]
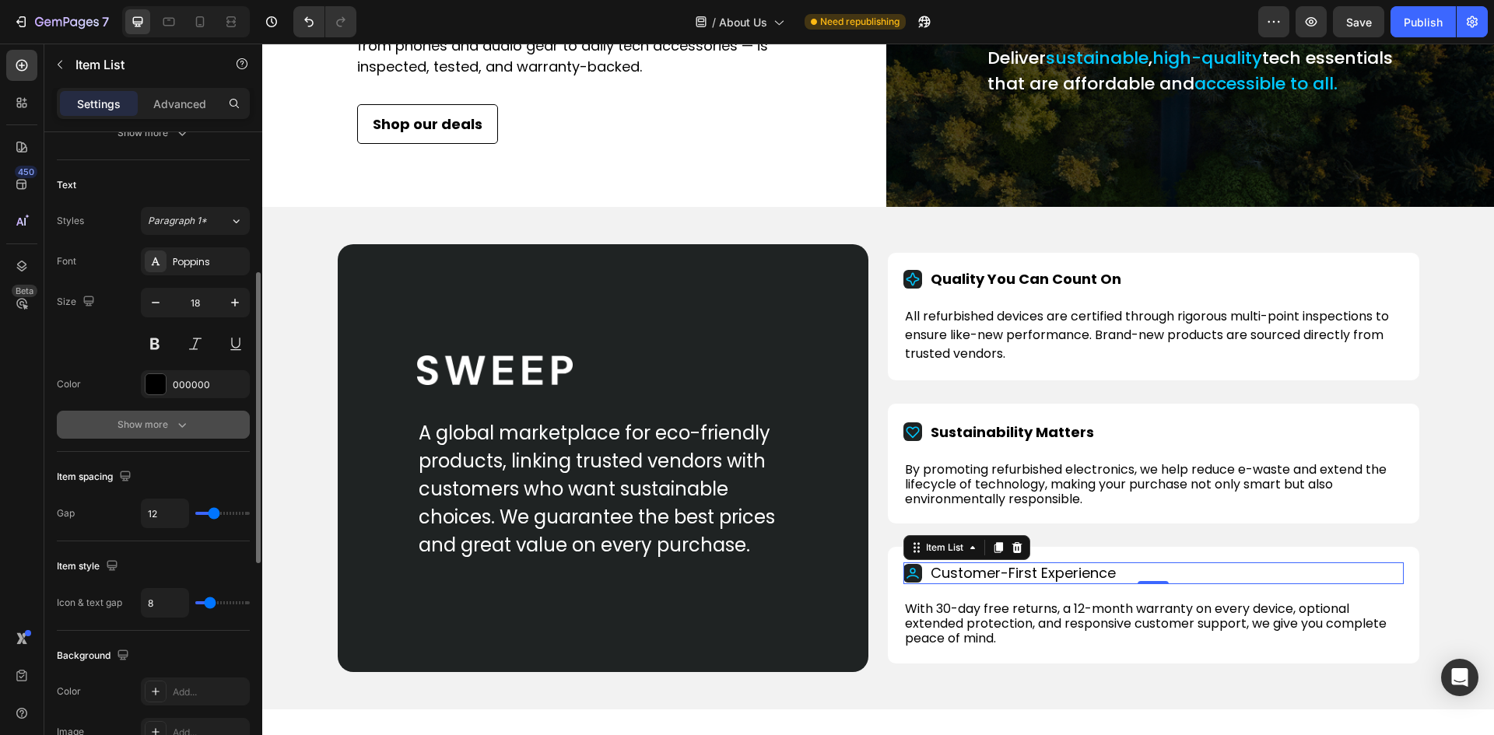
click at [173, 432] on button "Show more" at bounding box center [153, 425] width 193 height 28
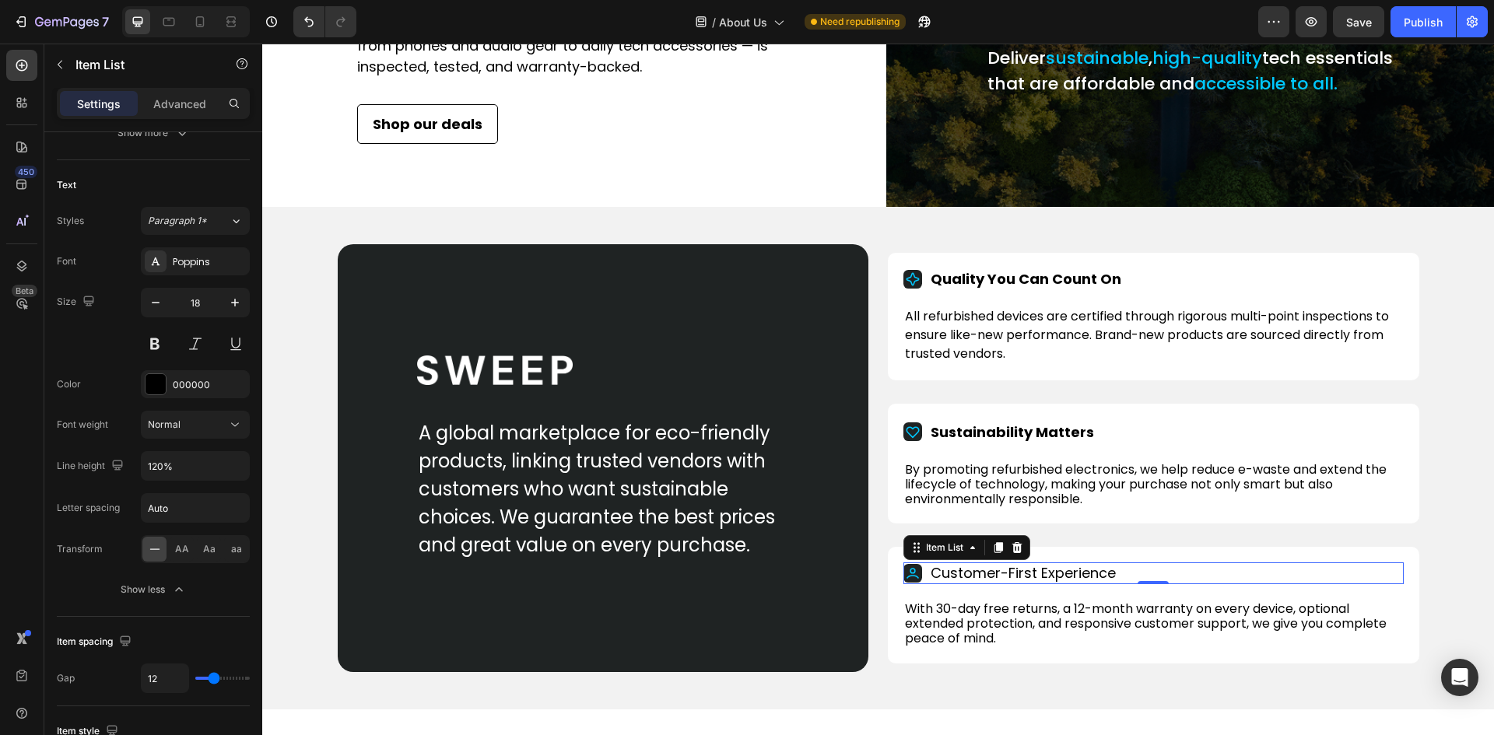
click at [1060, 582] on p "Customer-First Experience" at bounding box center [1022, 573] width 185 height 17
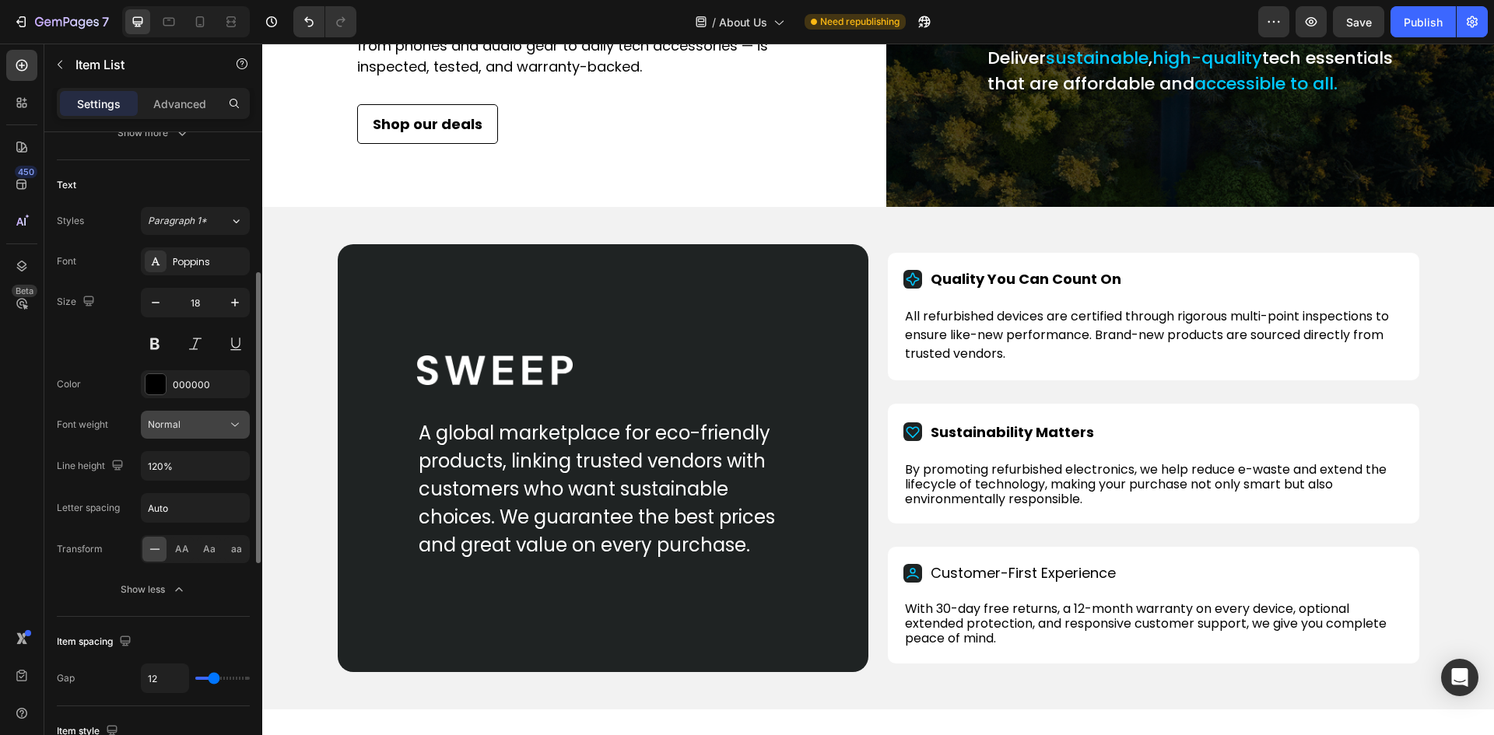
click at [168, 422] on span "Normal" at bounding box center [164, 424] width 33 height 12
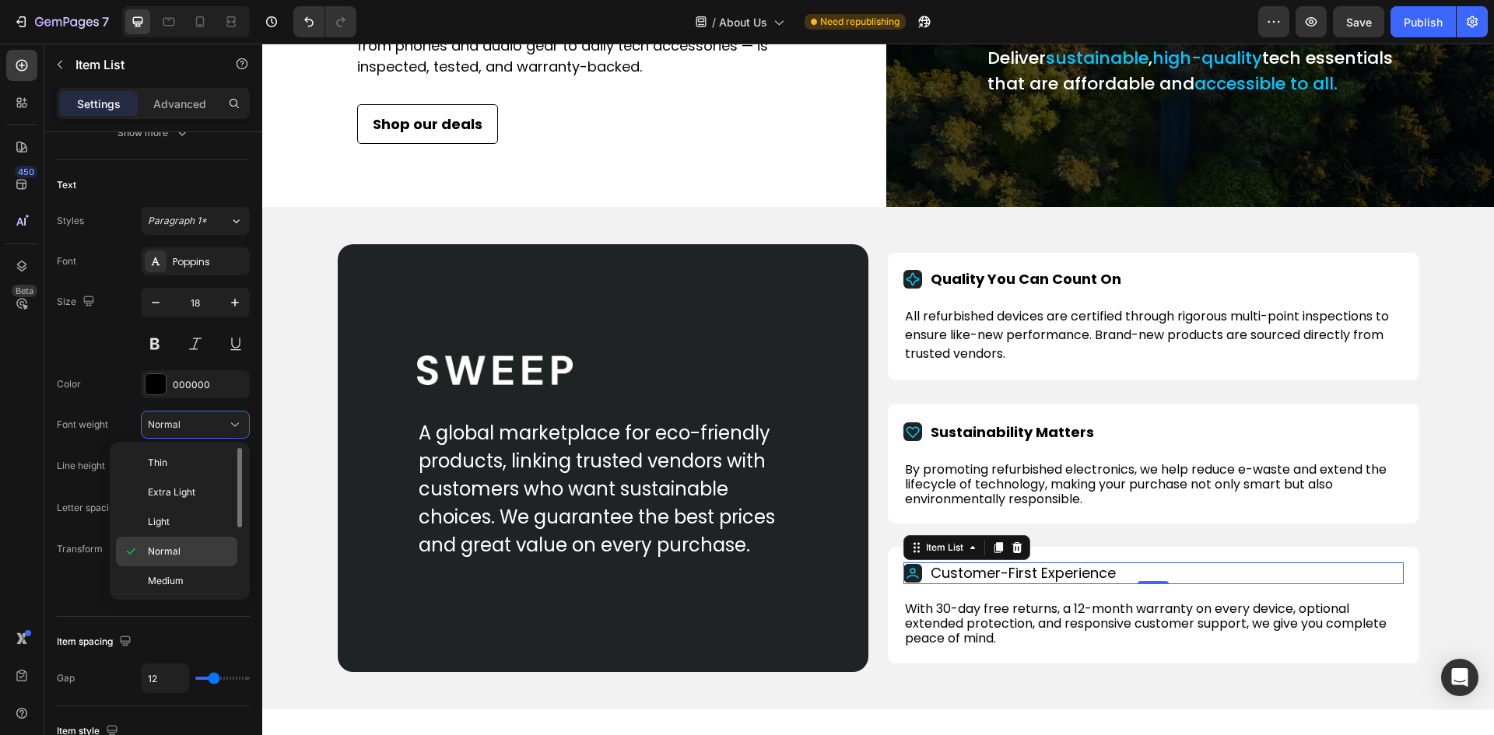
scroll to position [78, 0]
click at [160, 559] on span "Bold" at bounding box center [157, 562] width 19 height 14
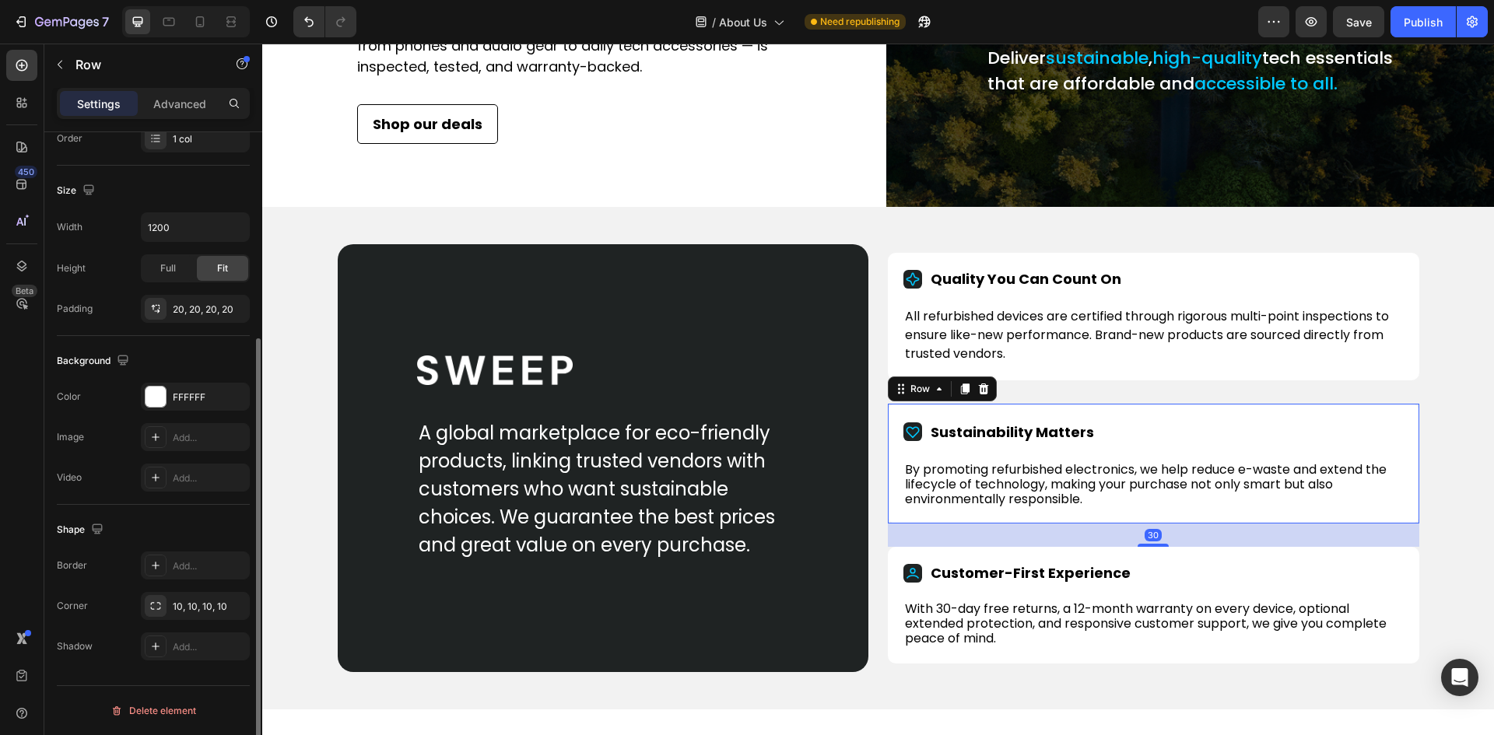
click at [890, 437] on div "Sustainability Matters Item List By promoting refurbished electronics, we help …" at bounding box center [1153, 464] width 531 height 121
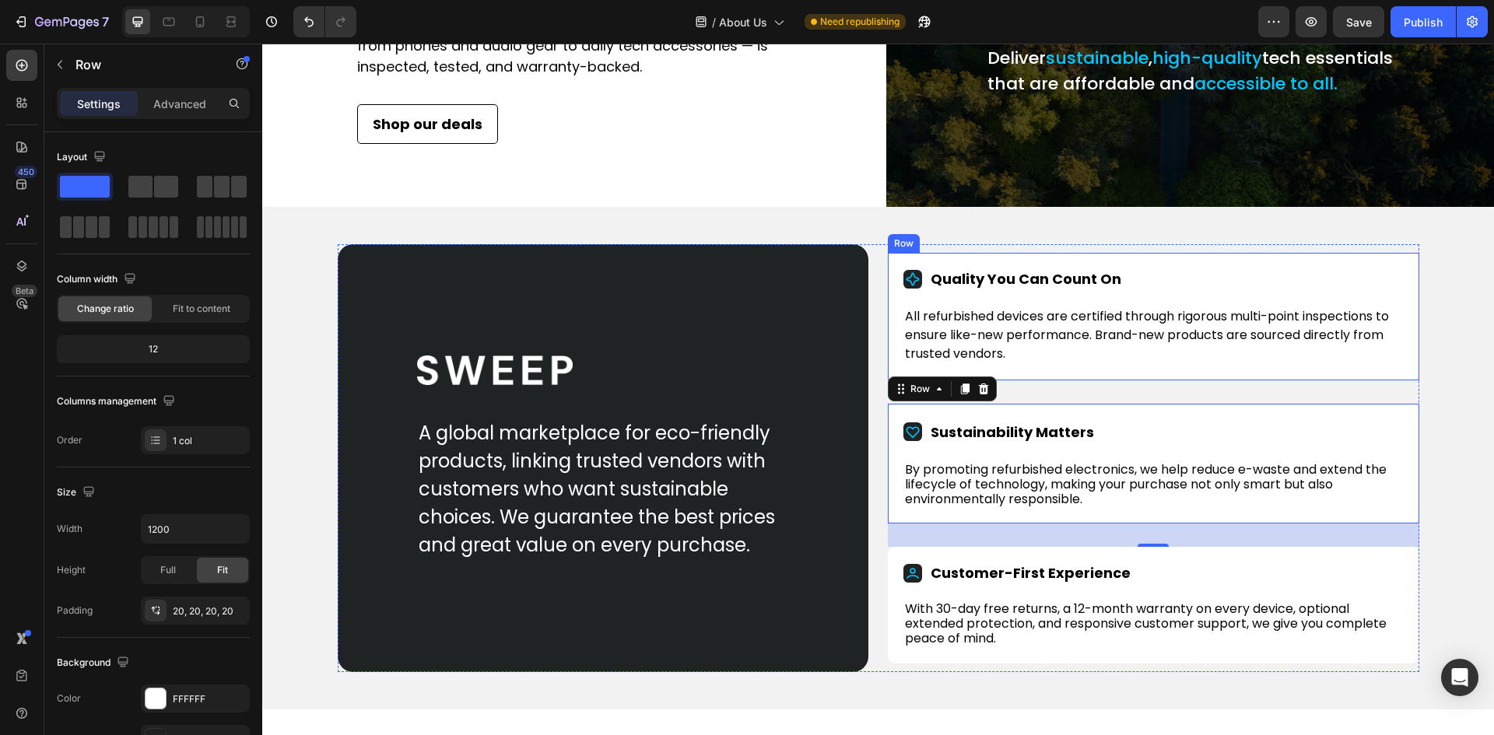
click at [891, 287] on div "Quality You Can Count On Item List All refurbished devices are certified throug…" at bounding box center [1153, 317] width 531 height 128
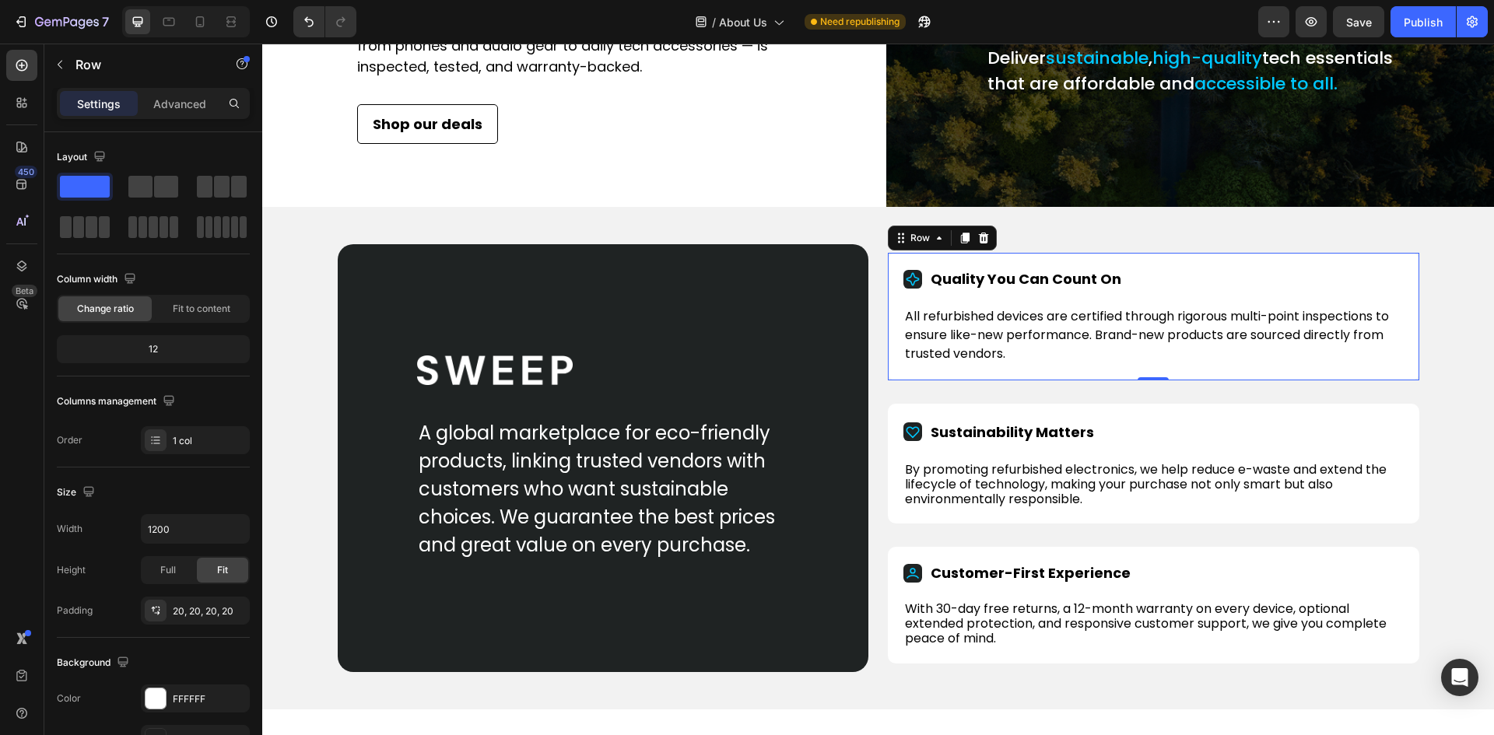
click at [170, 103] on p "Advanced" at bounding box center [179, 104] width 53 height 16
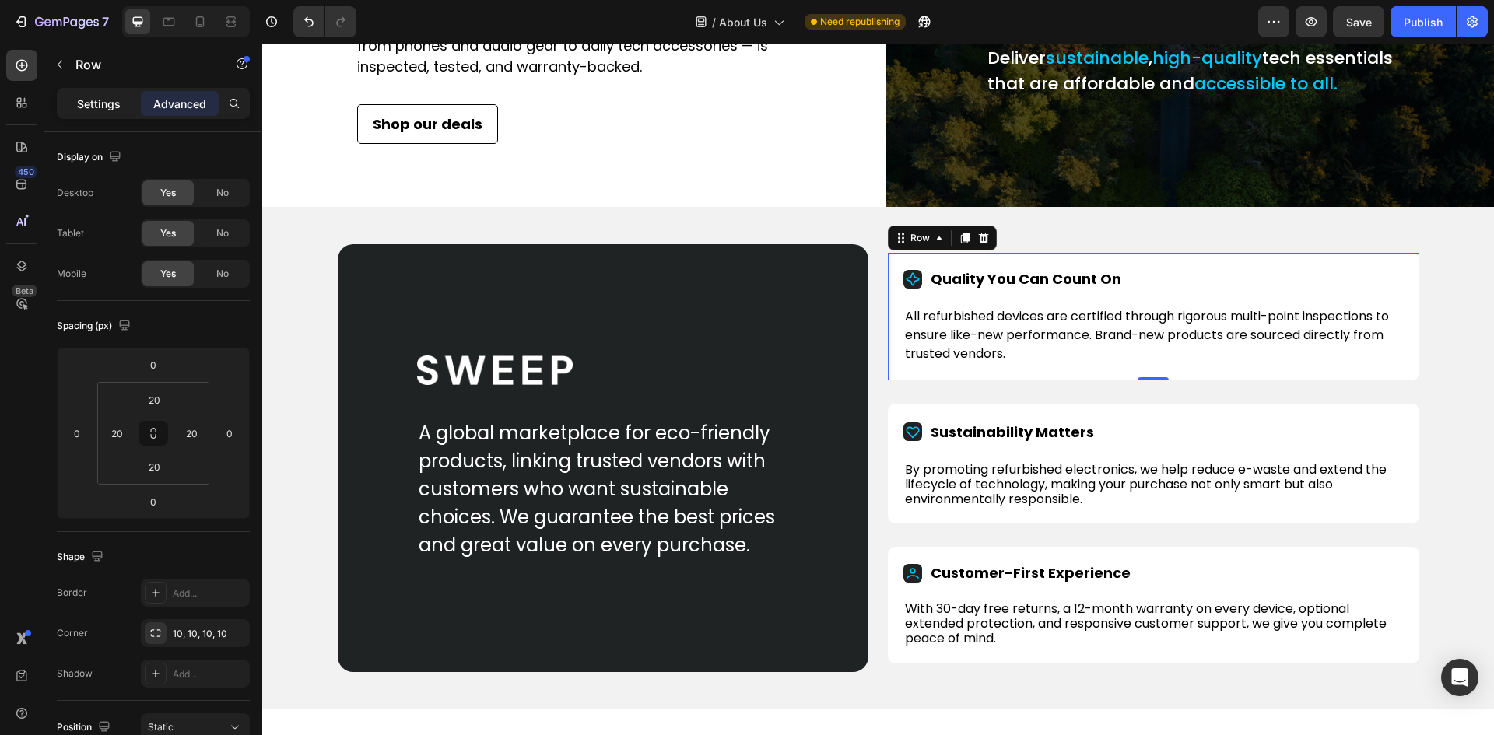
click at [106, 103] on p "Settings" at bounding box center [99, 104] width 44 height 16
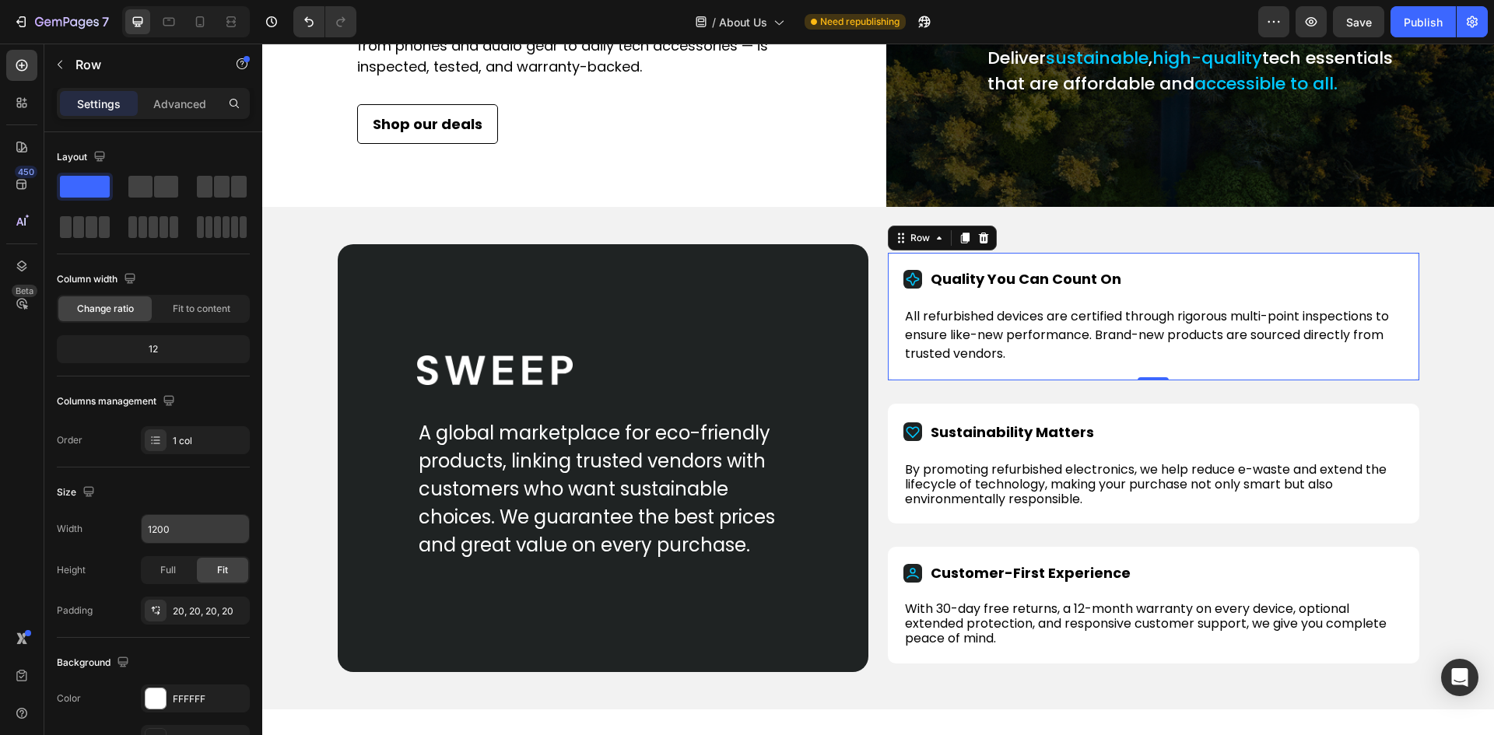
scroll to position [156, 0]
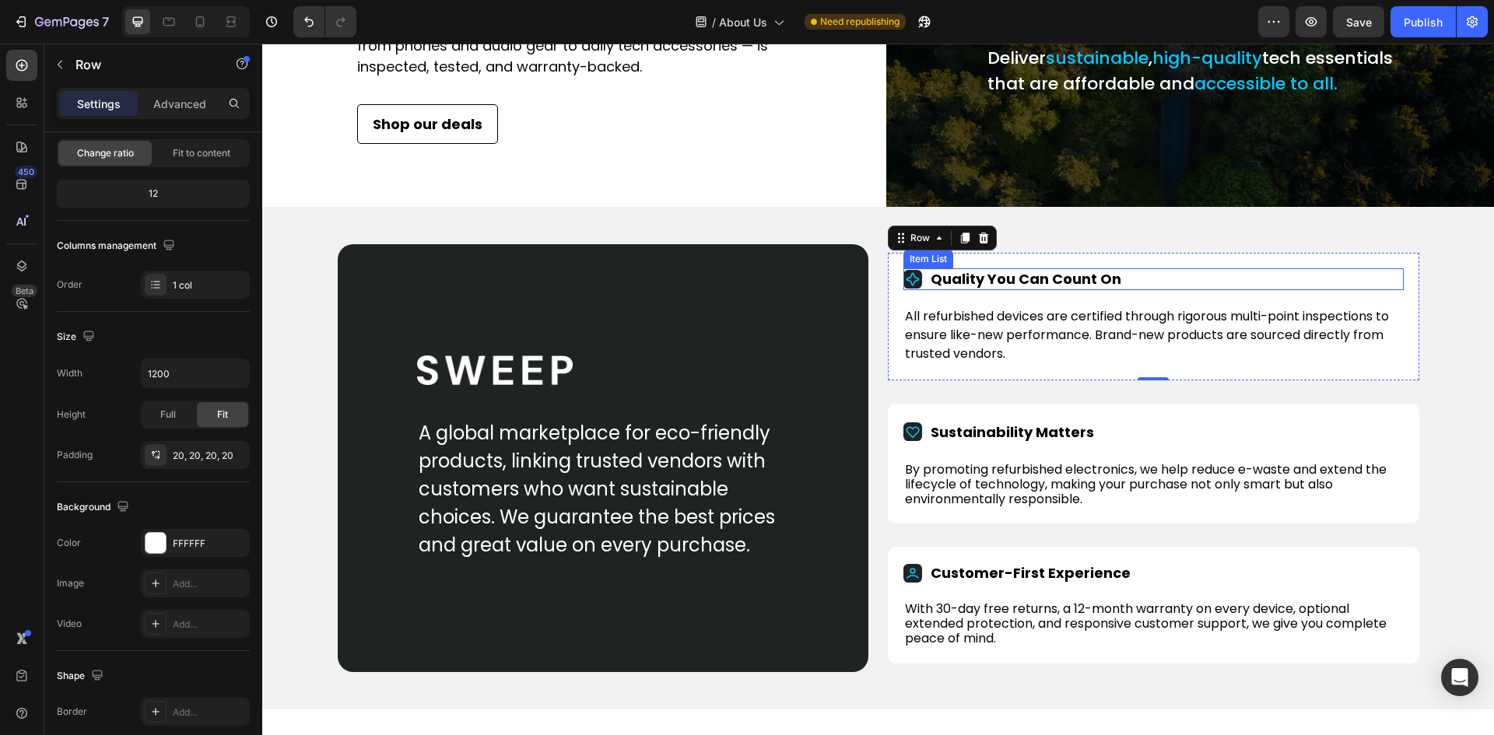
click at [909, 289] on rect at bounding box center [912, 279] width 19 height 19
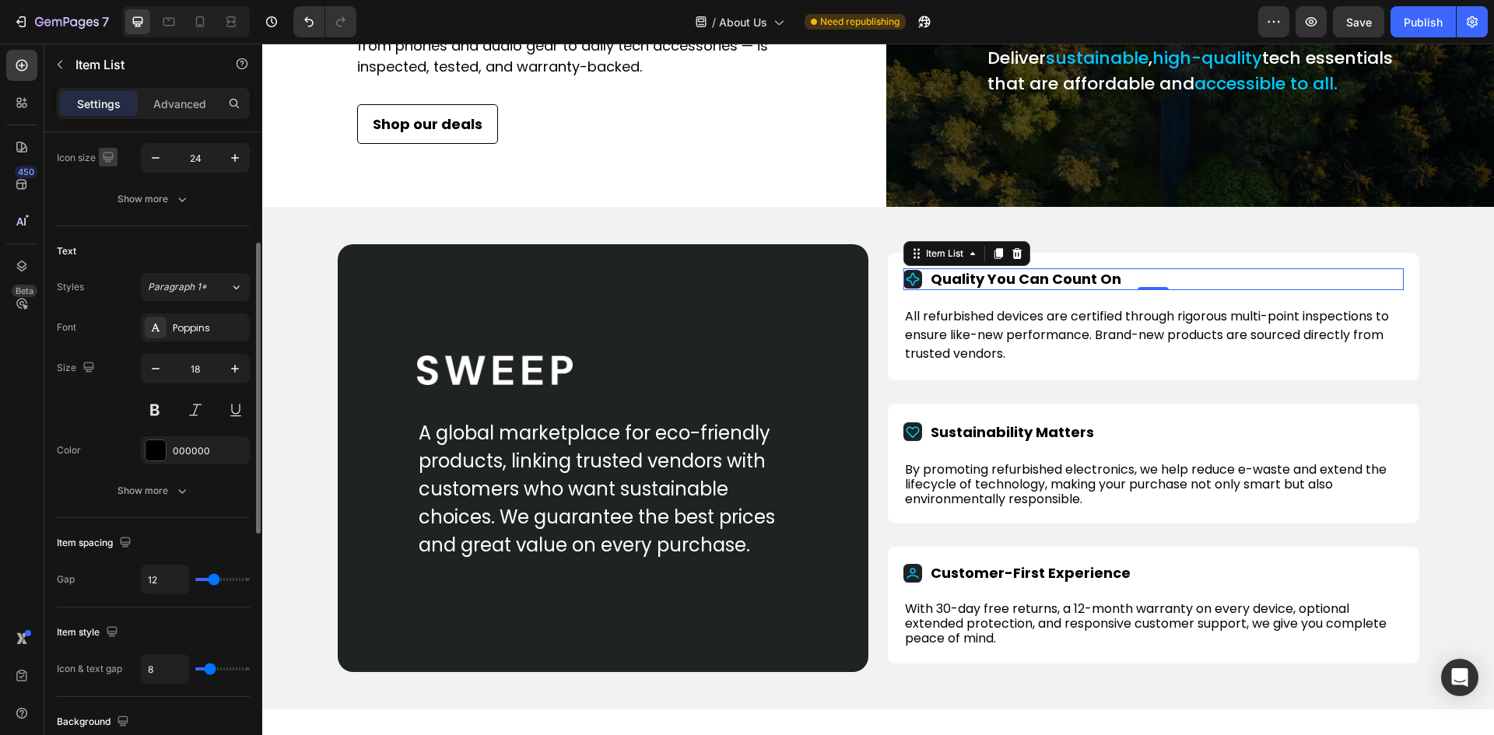
scroll to position [0, 0]
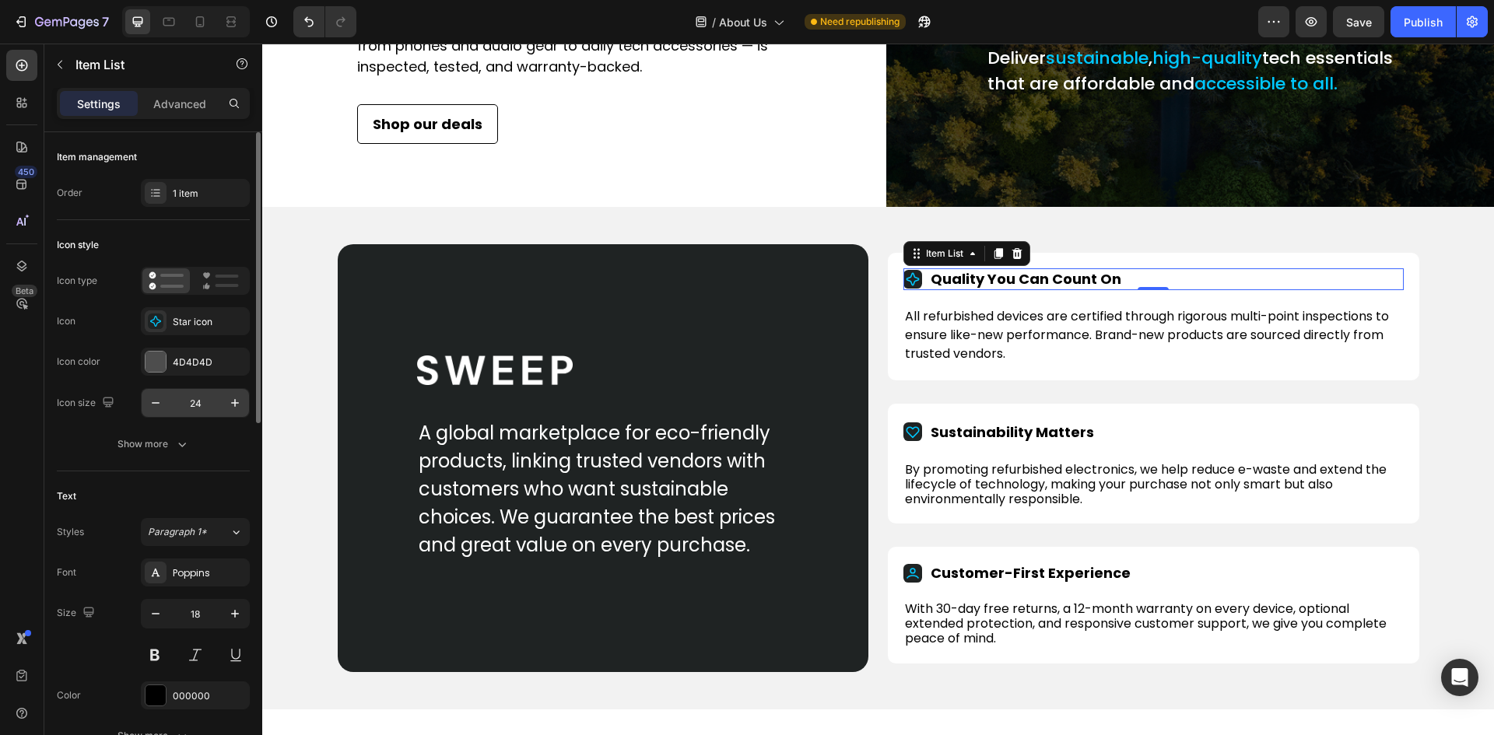
click at [198, 401] on input "24" at bounding box center [195, 403] width 51 height 28
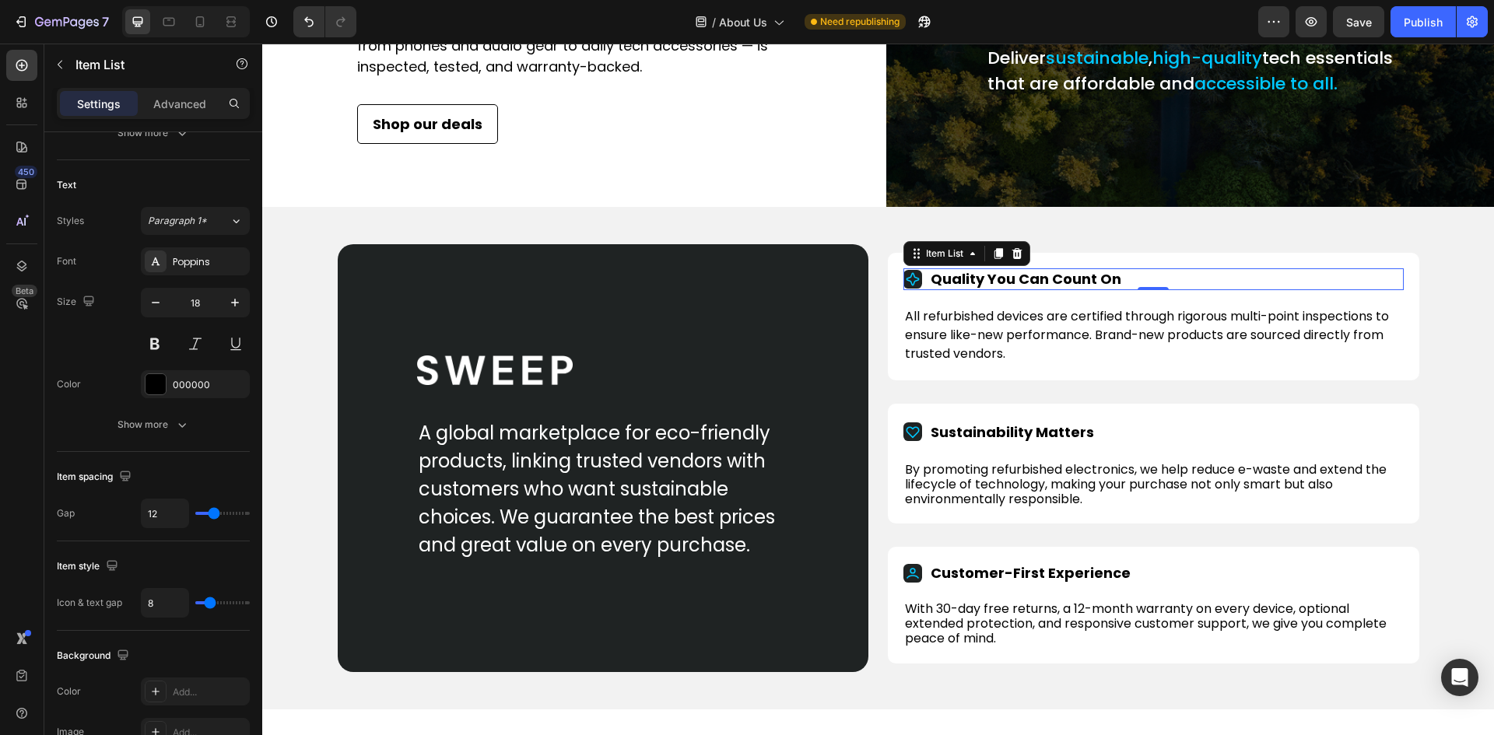
click at [905, 289] on rect at bounding box center [912, 279] width 19 height 19
click at [912, 289] on rect at bounding box center [912, 279] width 19 height 19
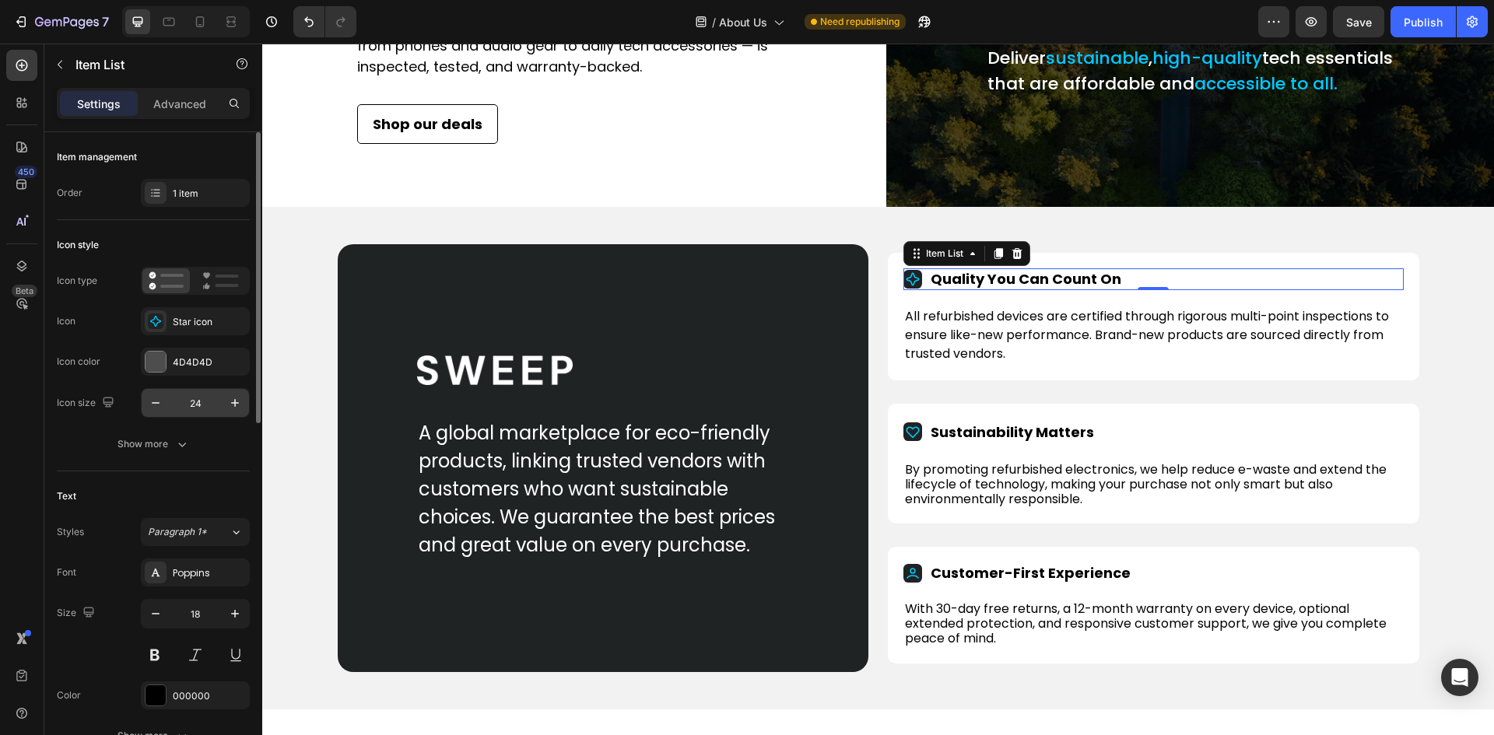
click at [194, 401] on input "24" at bounding box center [195, 403] width 51 height 28
click at [195, 401] on input "24" at bounding box center [195, 403] width 51 height 28
type input "30"
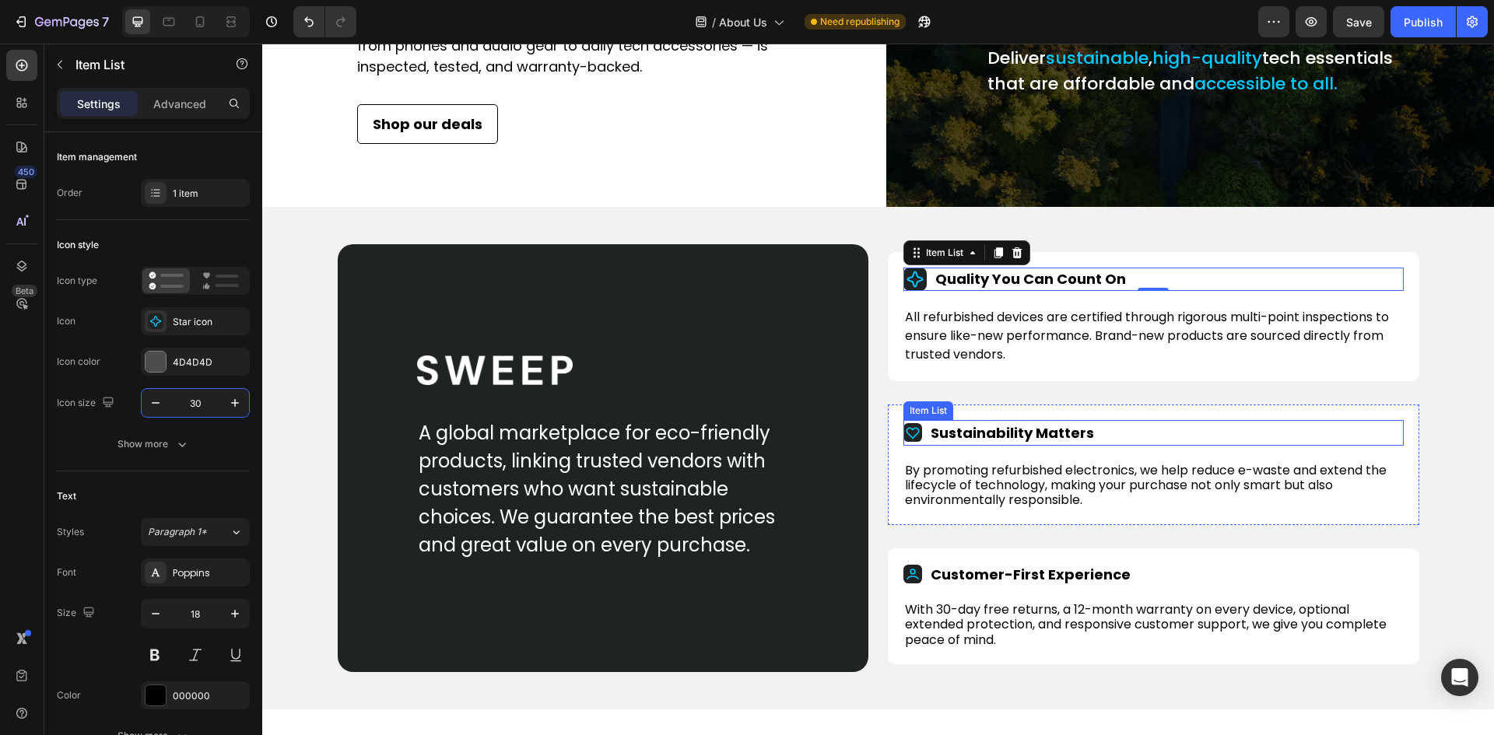
click at [910, 442] on rect at bounding box center [912, 432] width 19 height 19
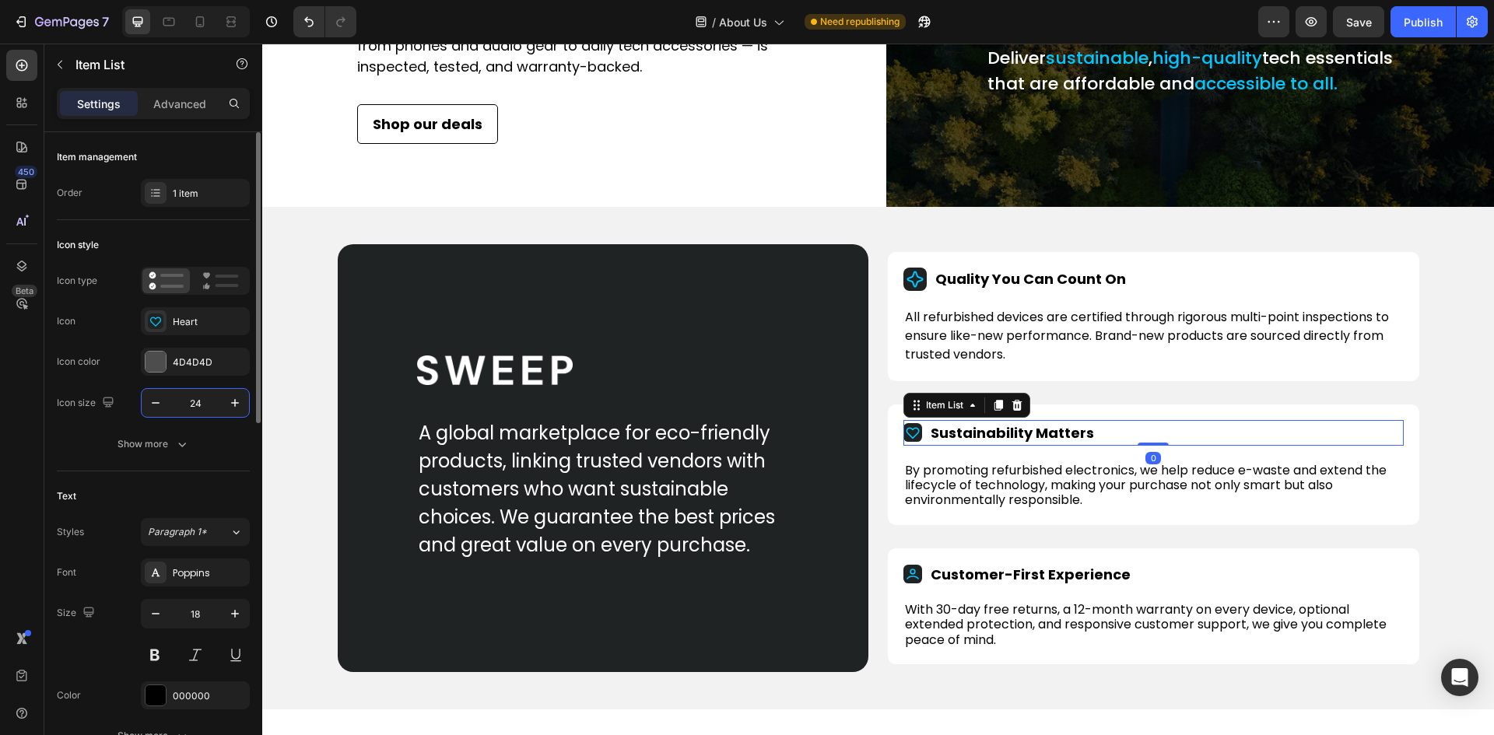
click at [195, 404] on input "24" at bounding box center [195, 403] width 51 height 28
type input "30"
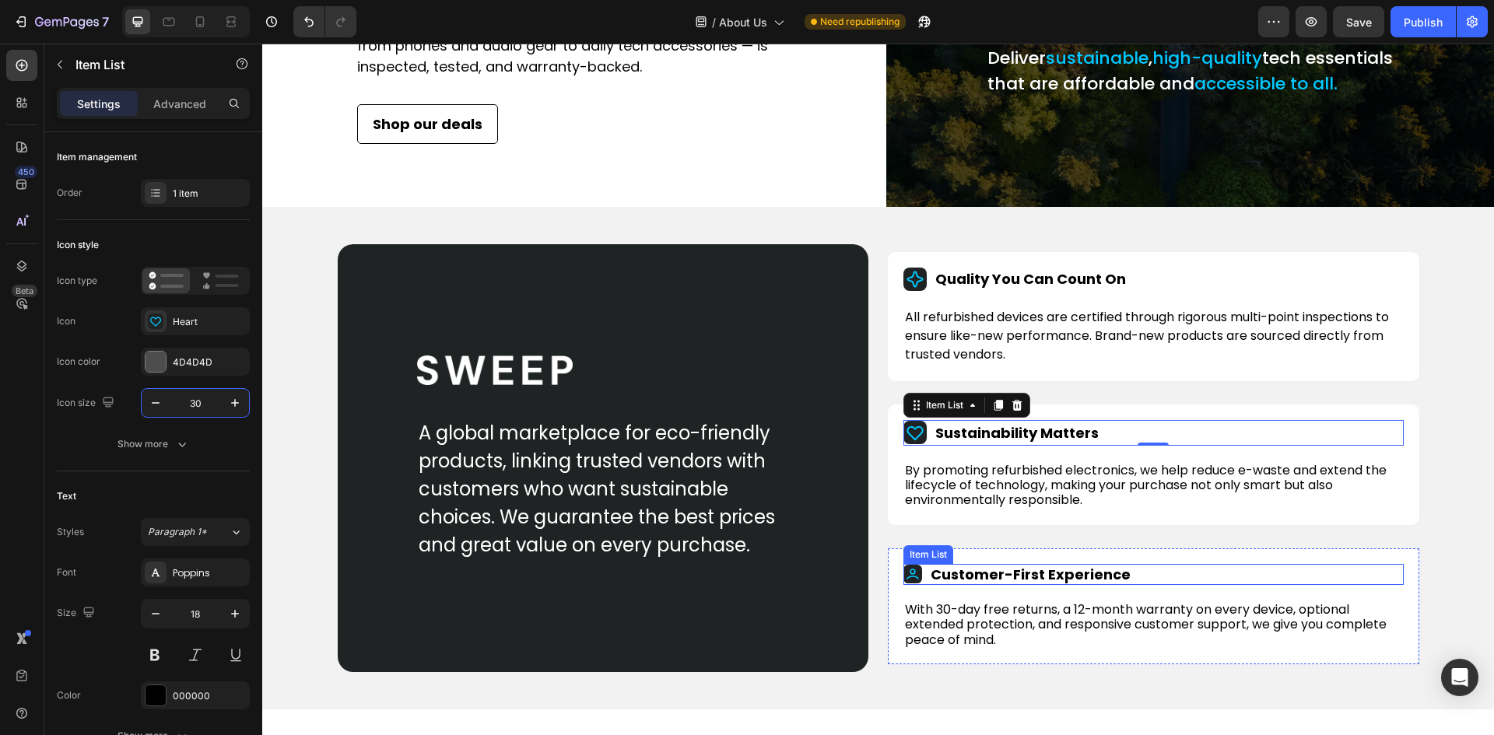
click at [907, 583] on rect at bounding box center [912, 574] width 19 height 19
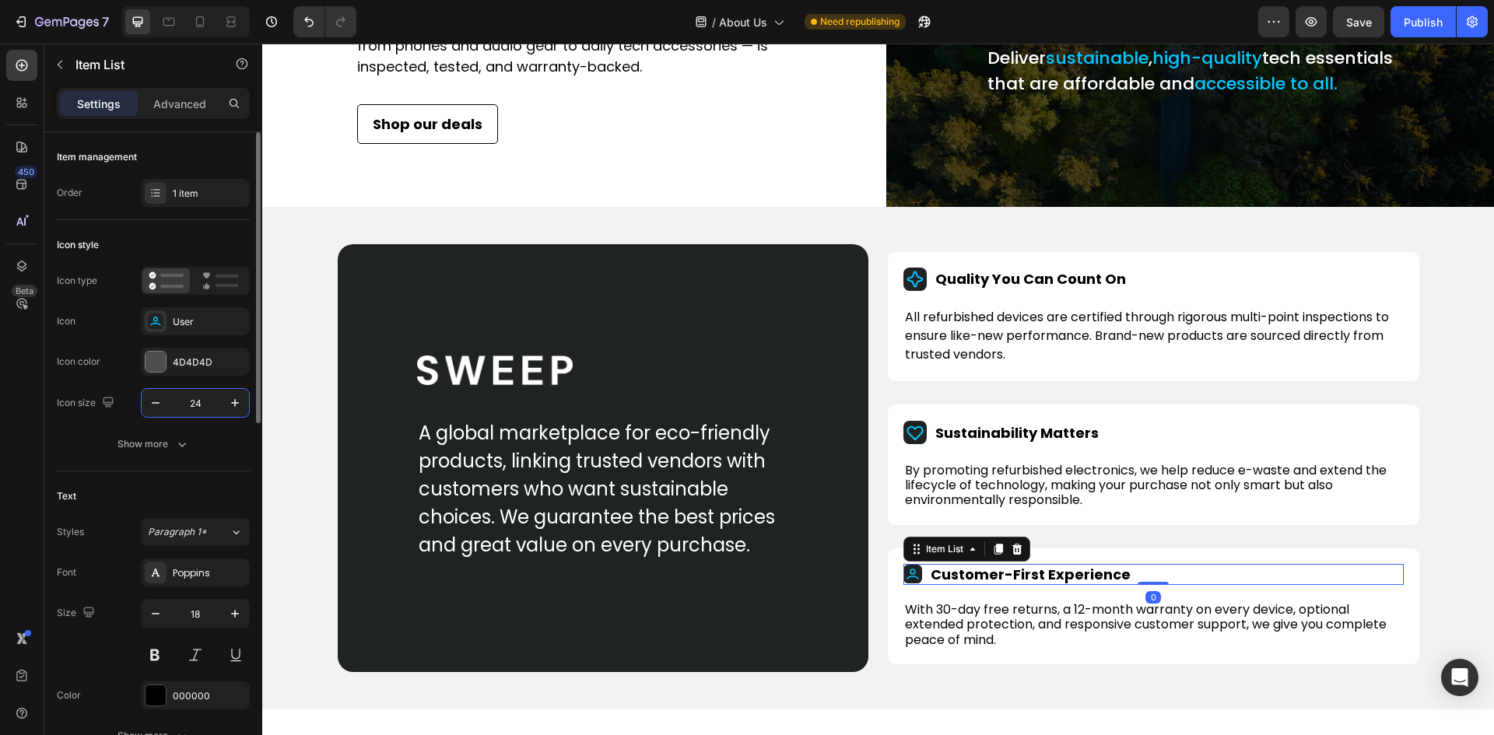
click at [191, 401] on input "24" at bounding box center [195, 403] width 51 height 28
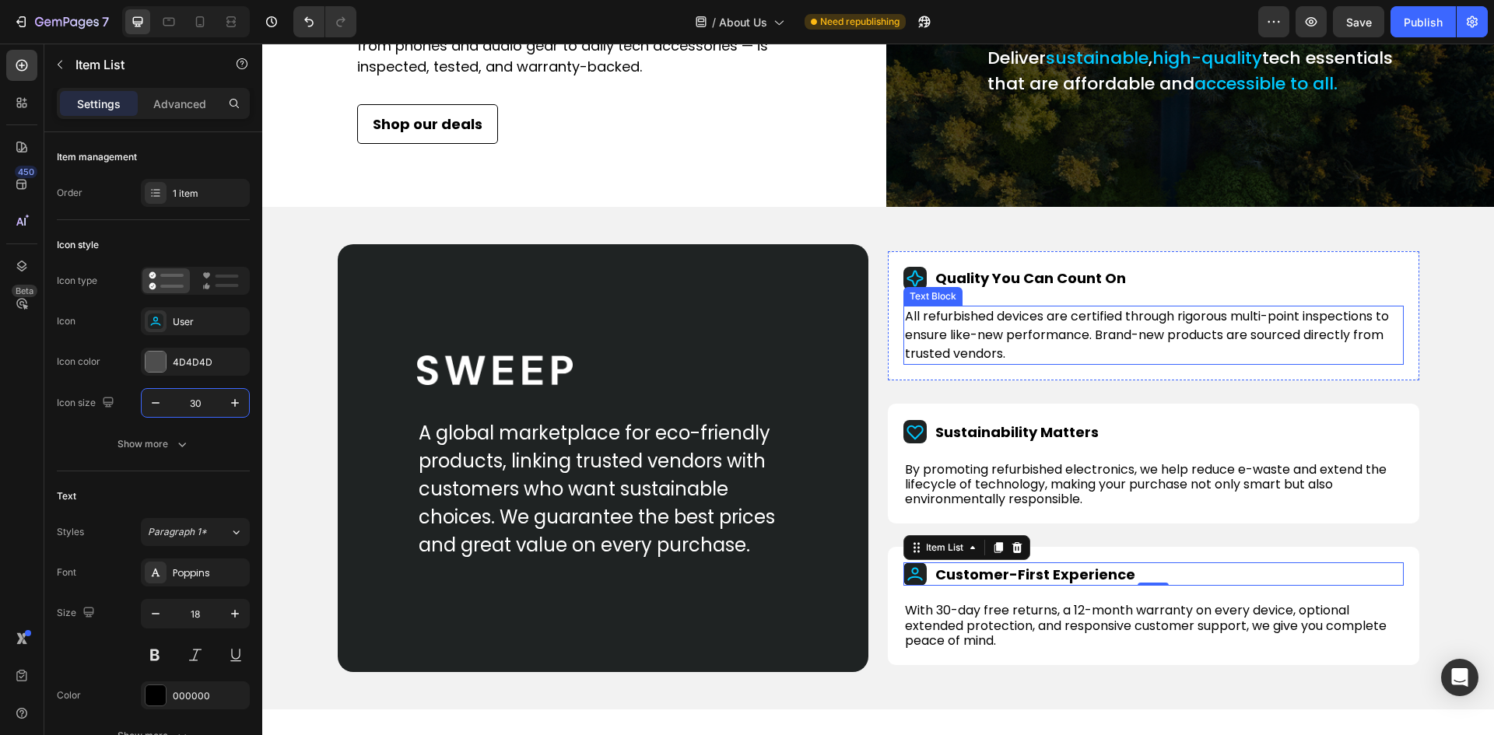
type input "30"
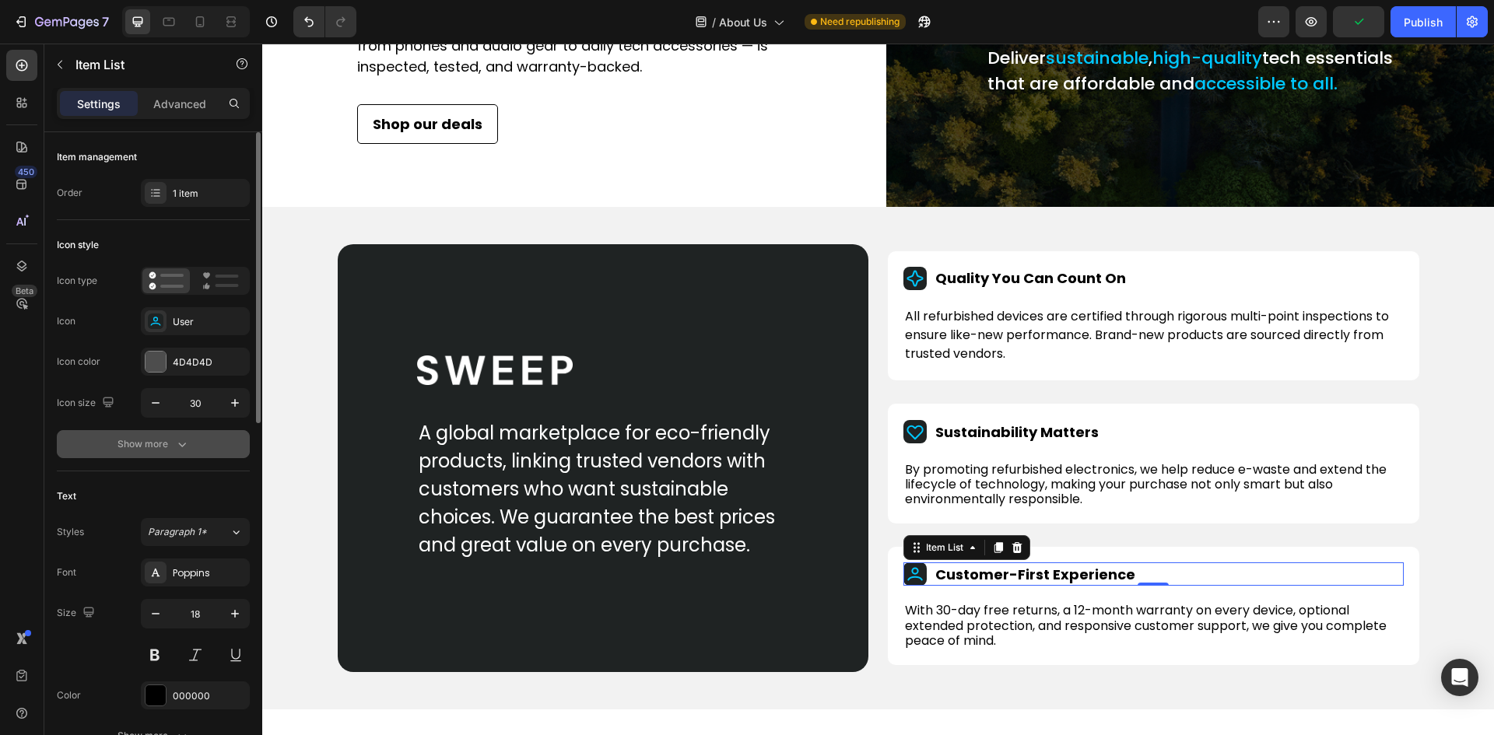
click at [194, 442] on button "Show more" at bounding box center [153, 444] width 193 height 28
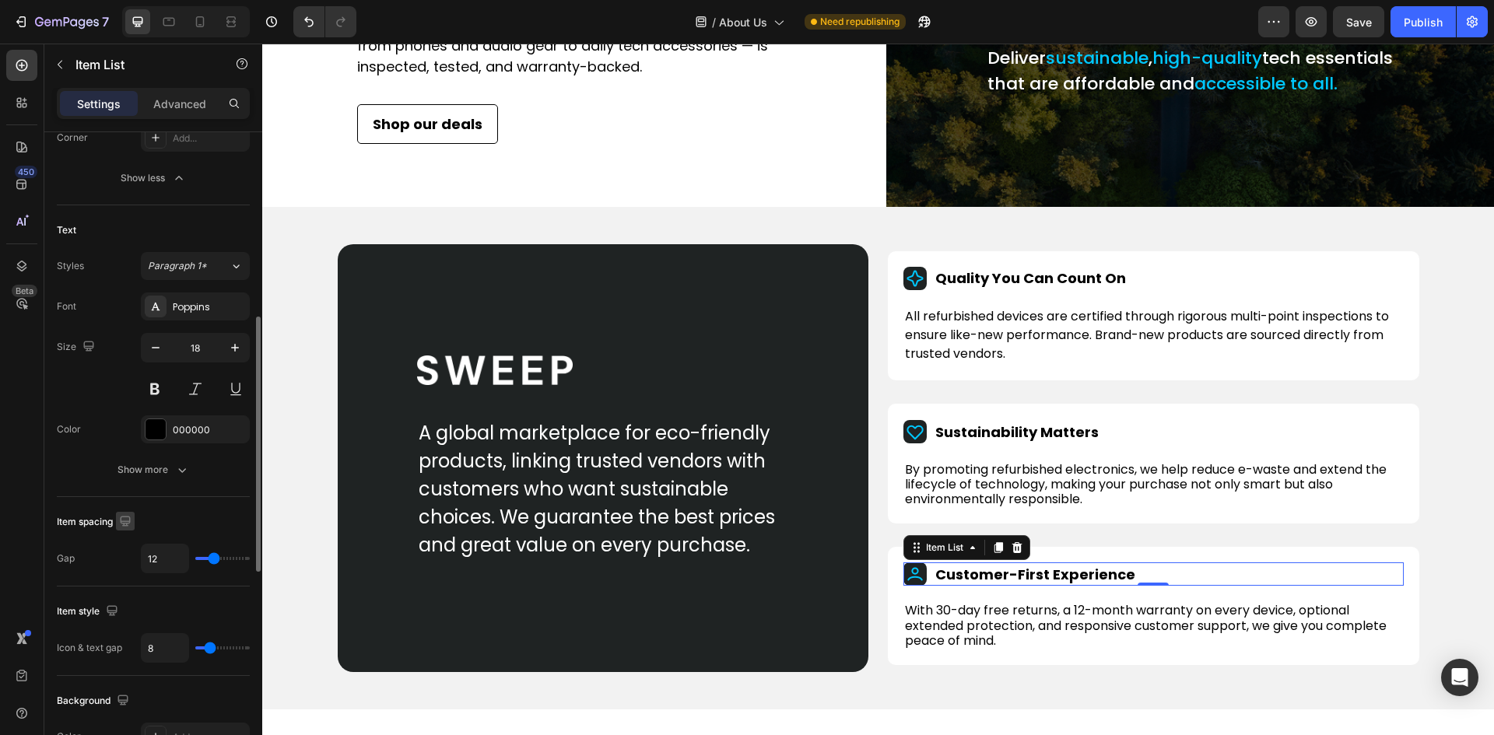
scroll to position [545, 0]
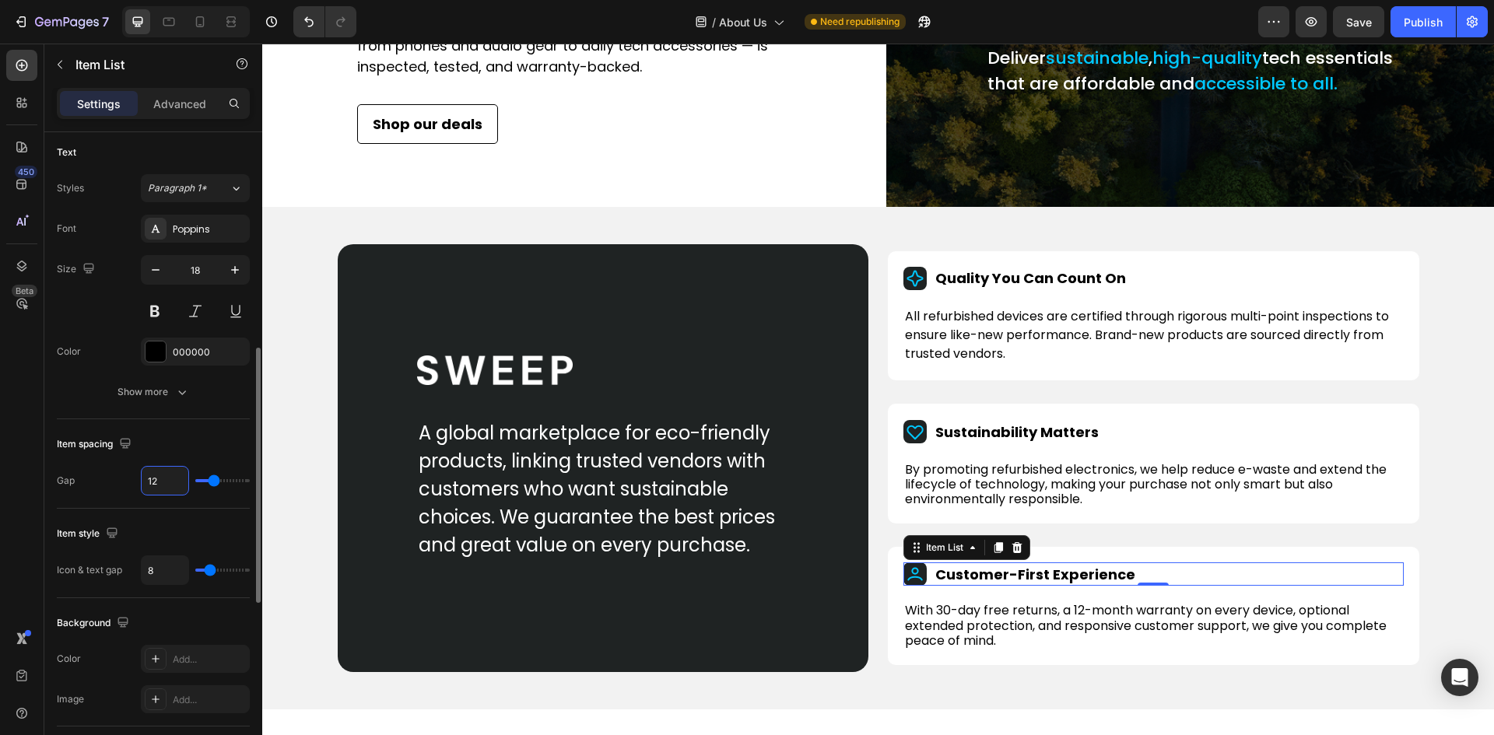
click at [153, 478] on input "12" at bounding box center [165, 481] width 47 height 28
type input "1"
type input "10"
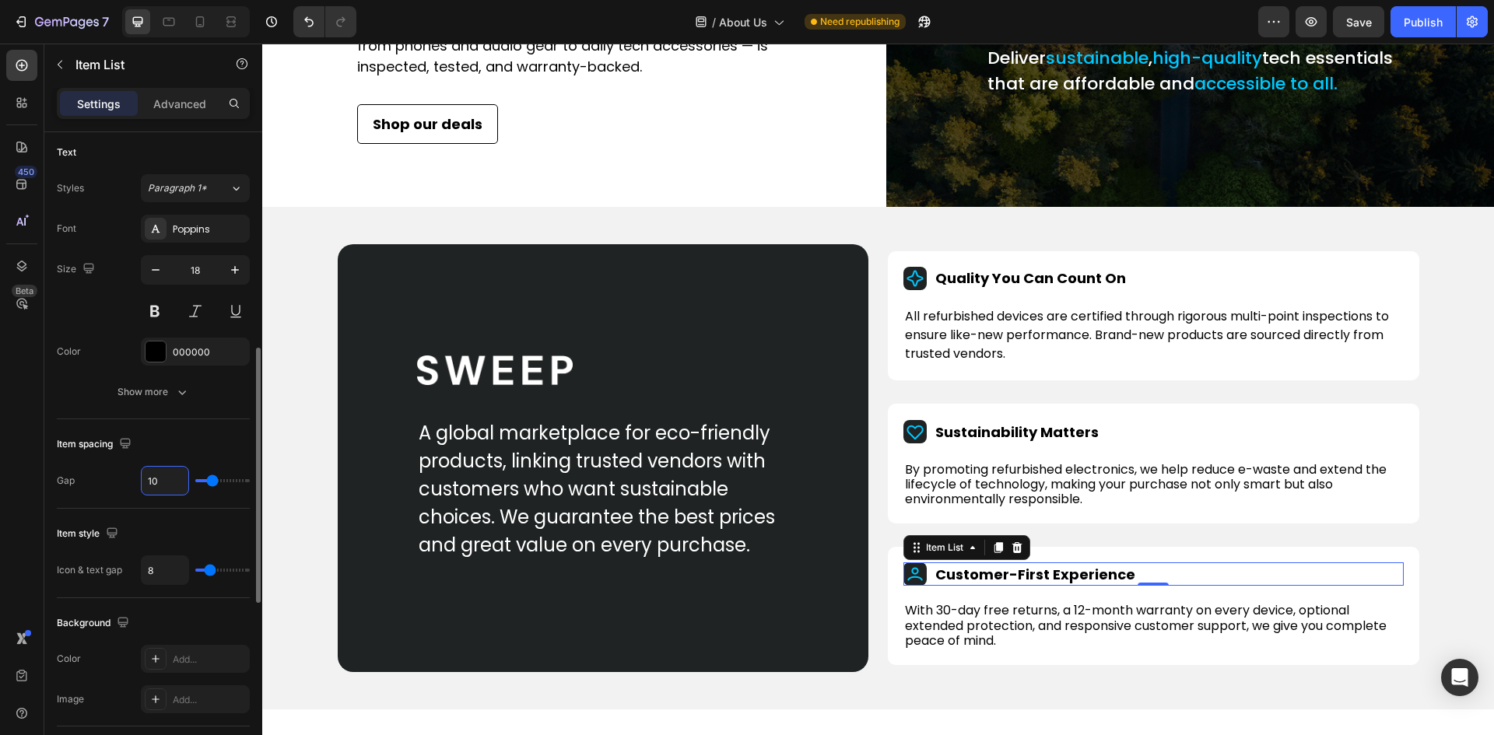
type input "102"
type input "40"
click at [154, 478] on input "102" at bounding box center [165, 481] width 47 height 28
type input "1"
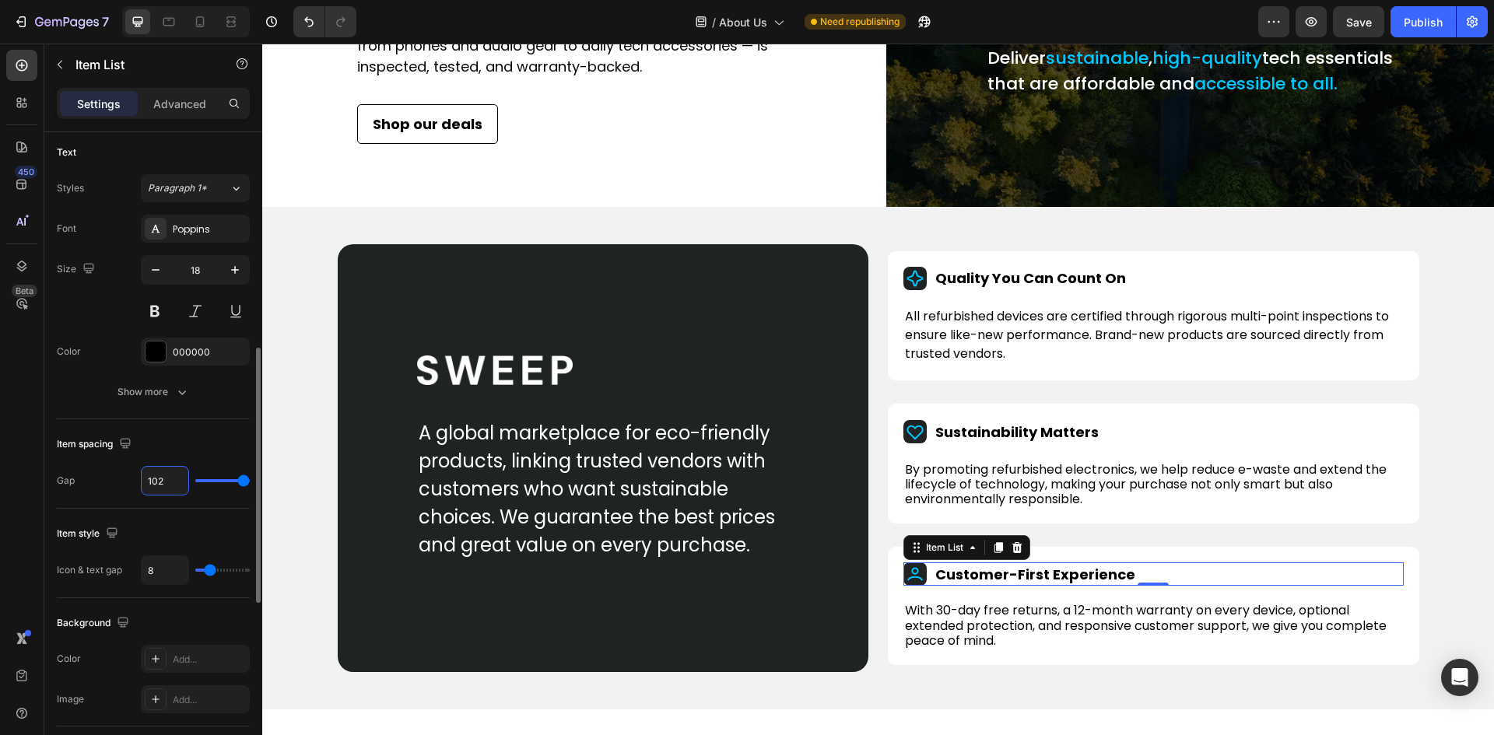
type input "1"
type input "12"
type input "1"
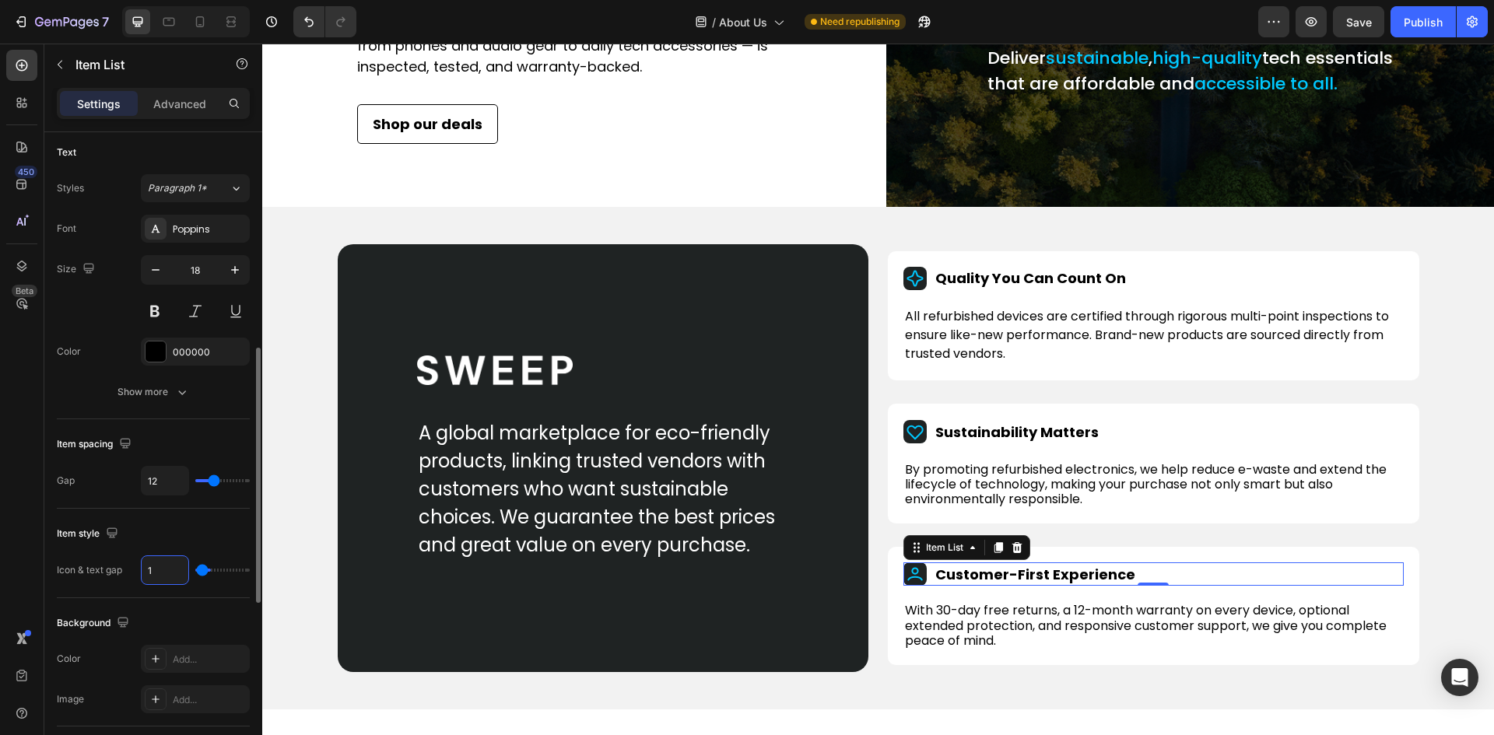
type input "10"
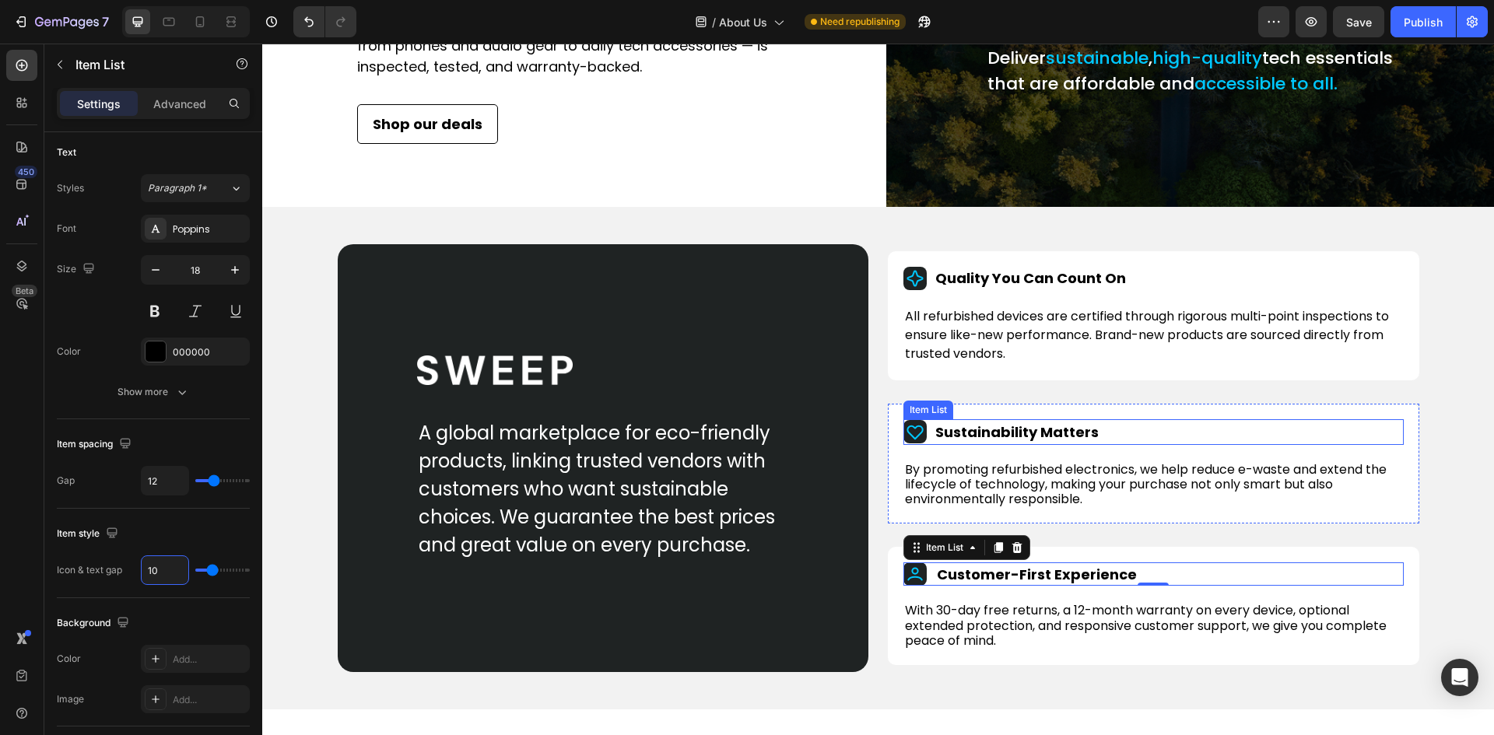
click at [923, 445] on div "Sustainability Matters" at bounding box center [1002, 432] width 198 height 26
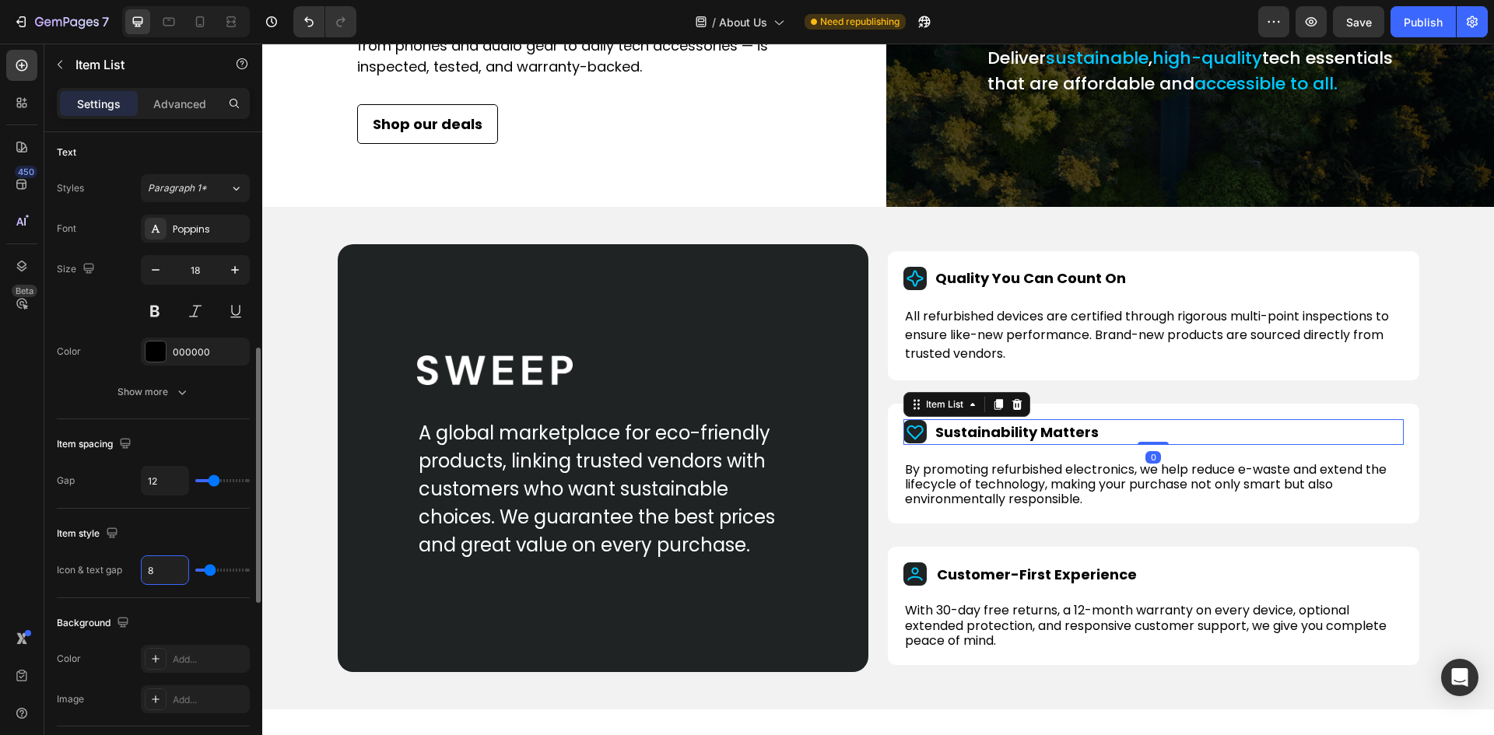
click at [156, 566] on input "8" at bounding box center [165, 570] width 47 height 28
type input "10"
click at [941, 287] on p "Quality You Can Count On" at bounding box center [1030, 278] width 191 height 17
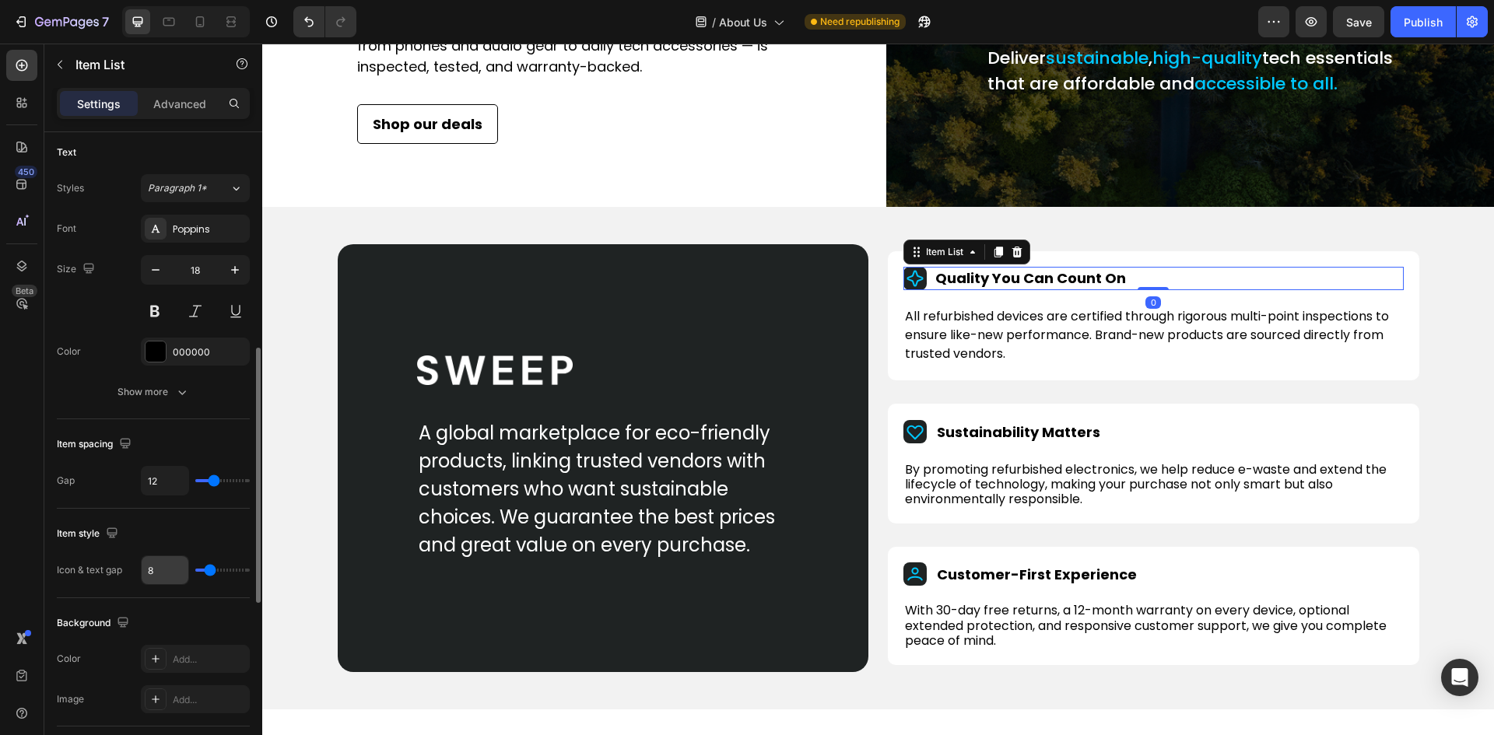
click at [150, 573] on input "8" at bounding box center [165, 570] width 47 height 28
type input "1"
type input "10"
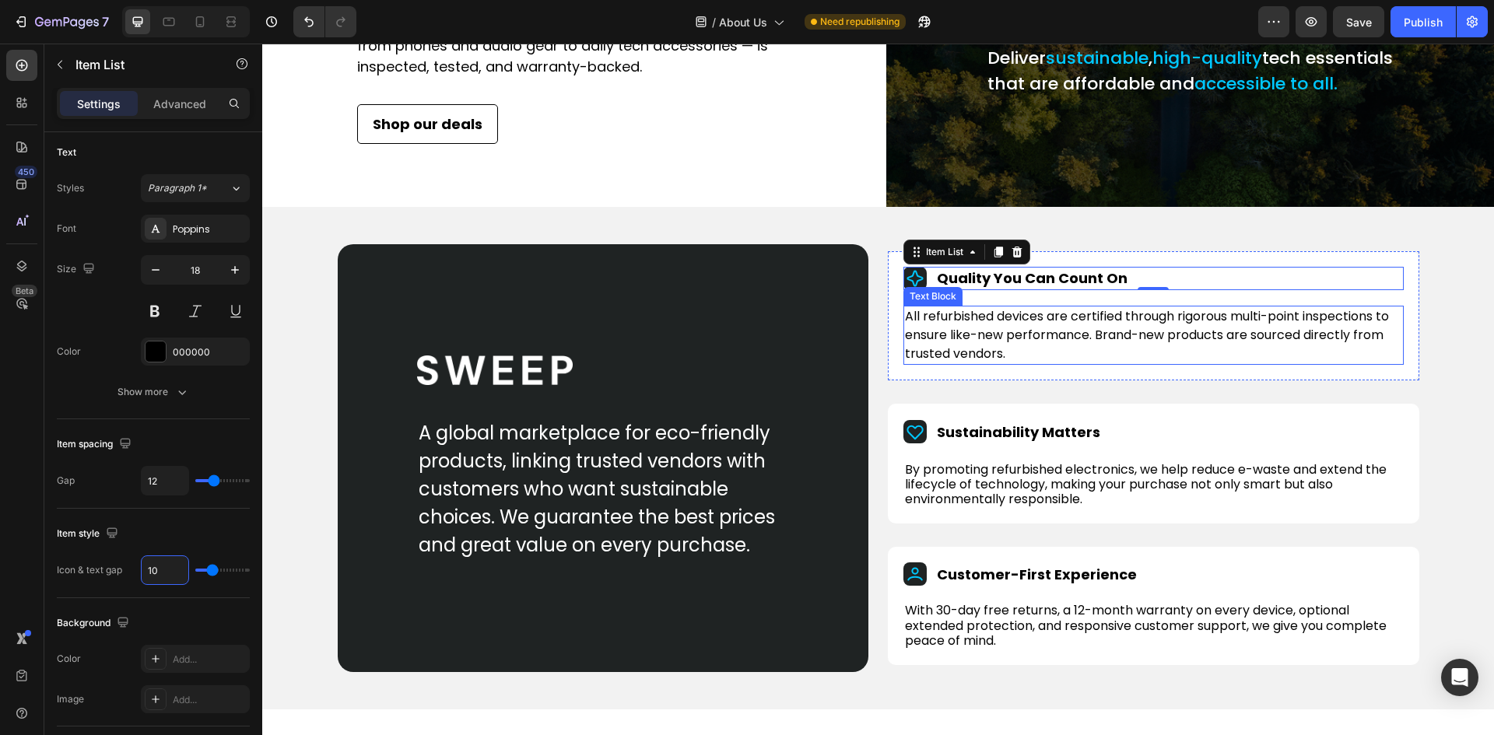
type input "10"
click at [892, 312] on div "Quality You Can Count On Item List 0 All refurbished devices are certified thro…" at bounding box center [1153, 315] width 531 height 129
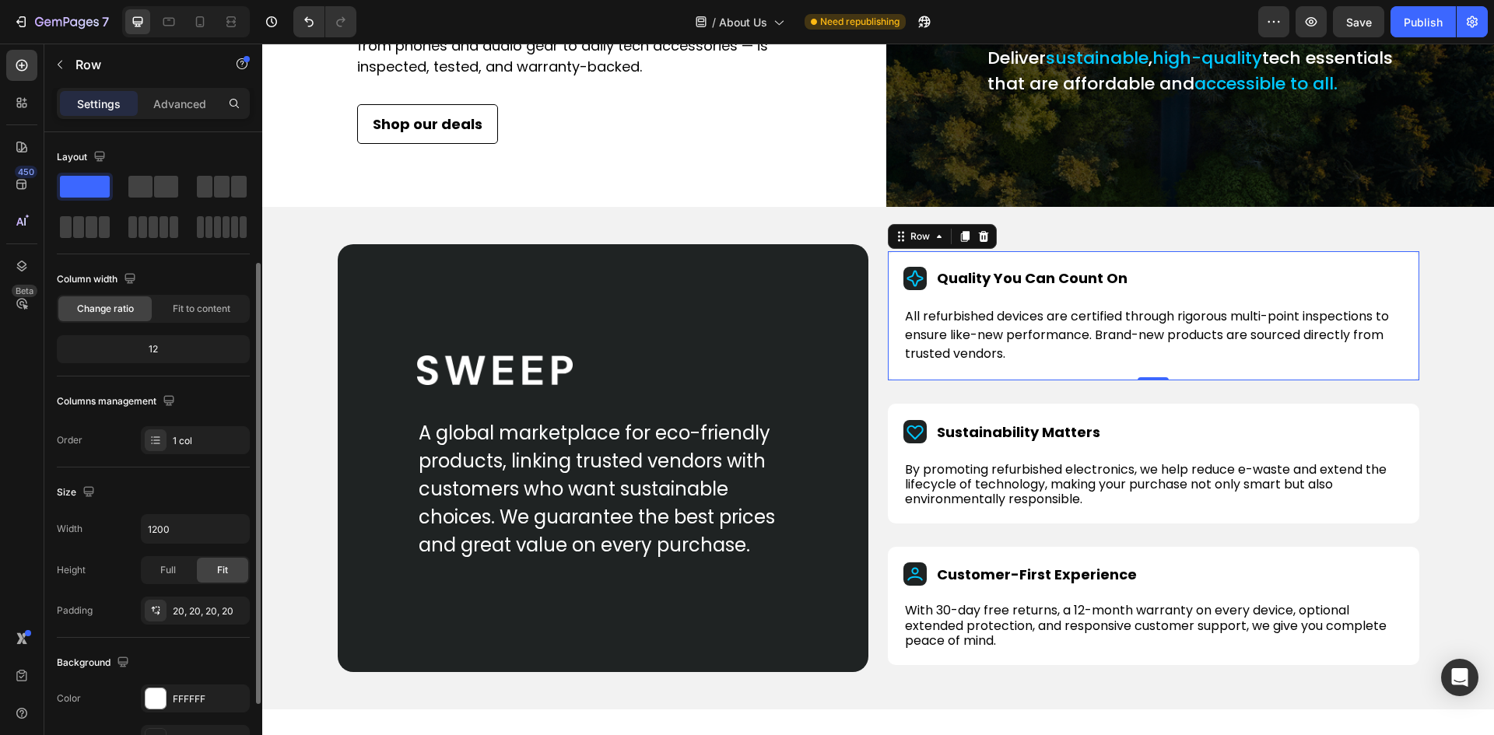
scroll to position [302, 0]
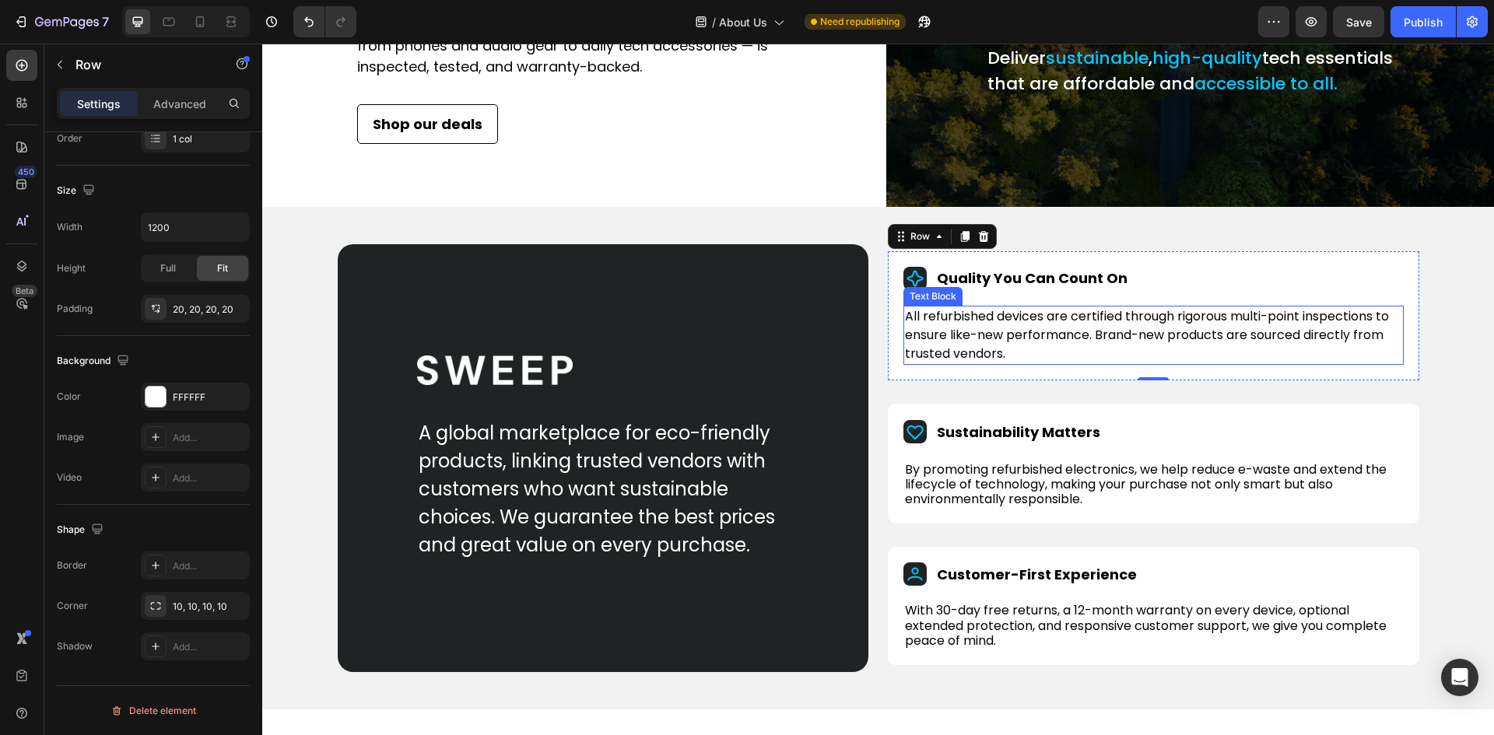
click at [993, 341] on p "All refurbished devices are certified through rigorous multi-point inspections …" at bounding box center [1153, 335] width 497 height 56
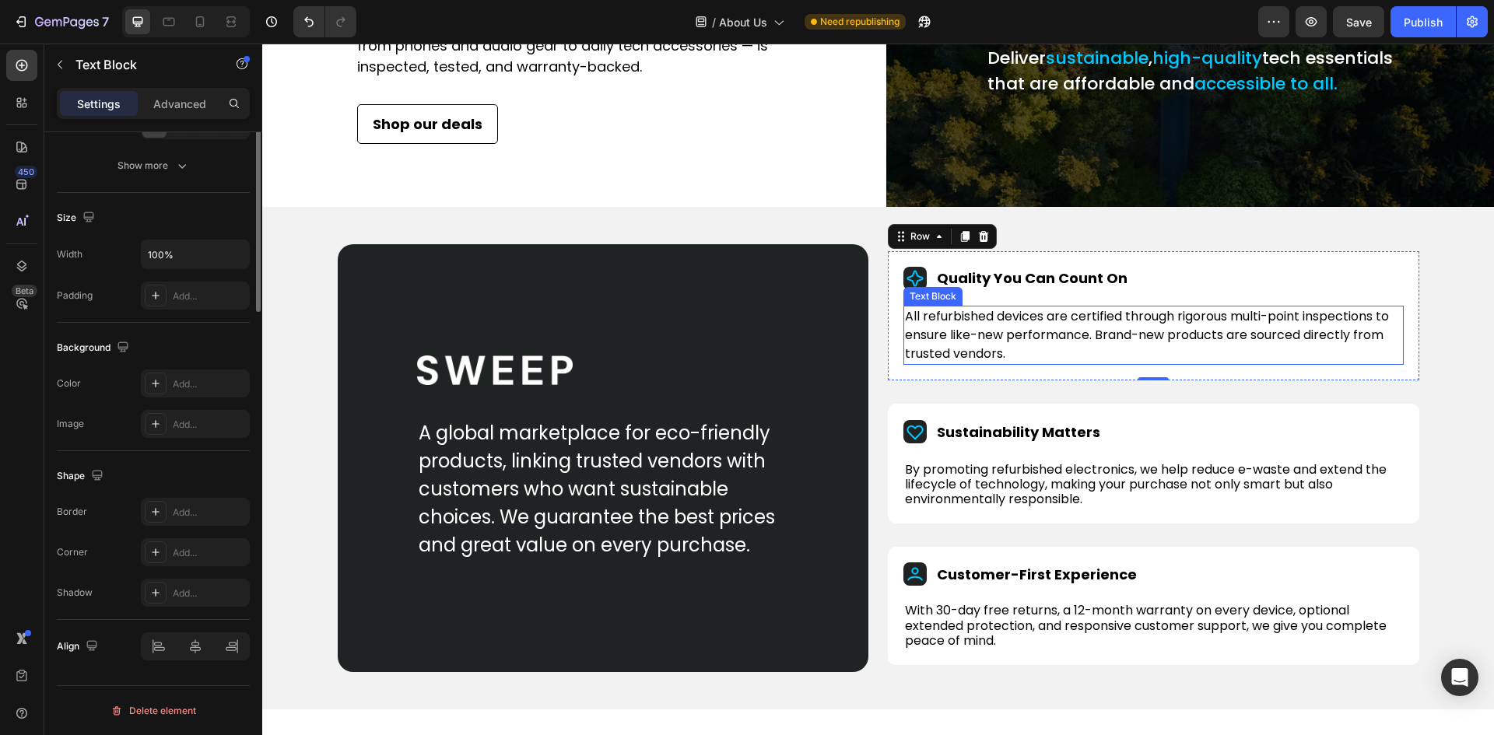
scroll to position [0, 0]
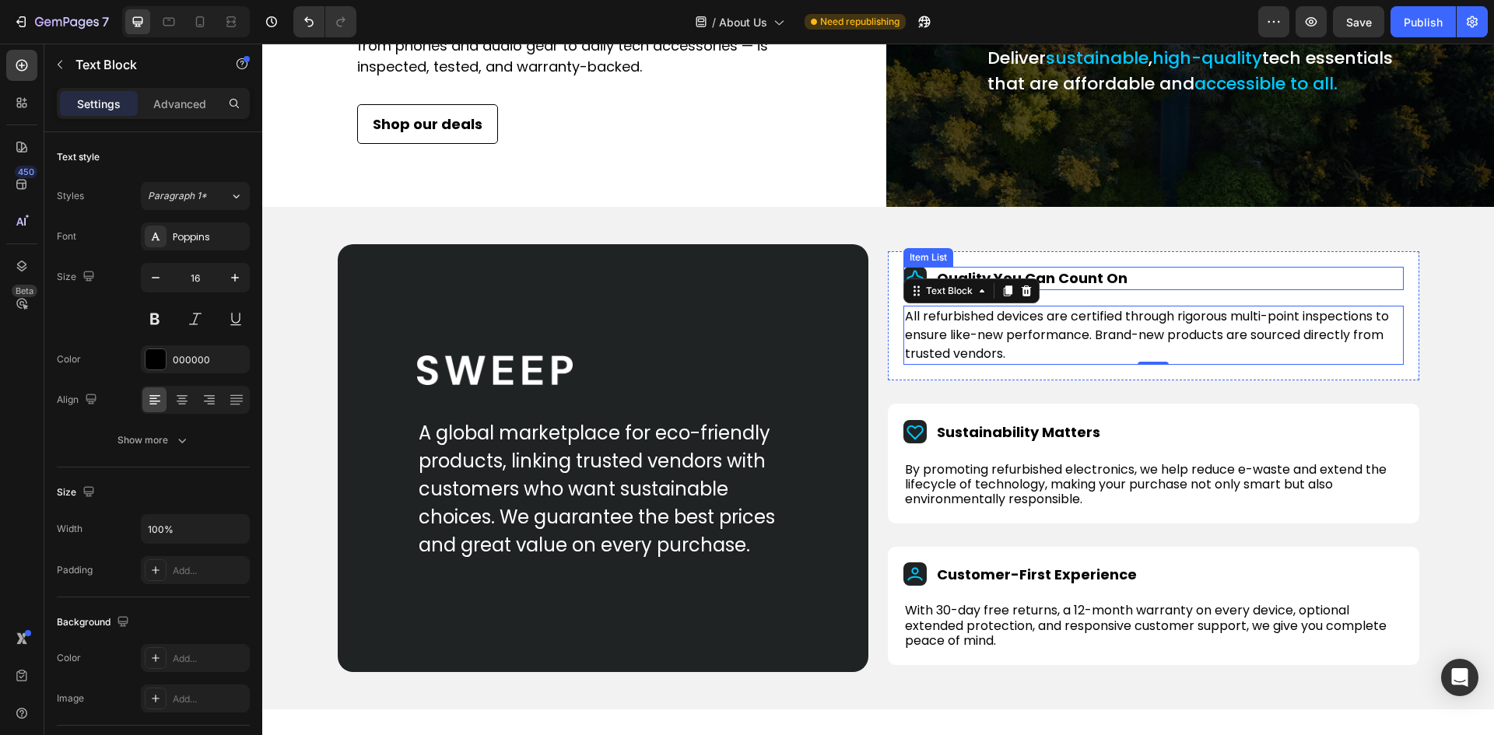
click at [1142, 290] on div "Quality You Can Count On" at bounding box center [1153, 278] width 500 height 23
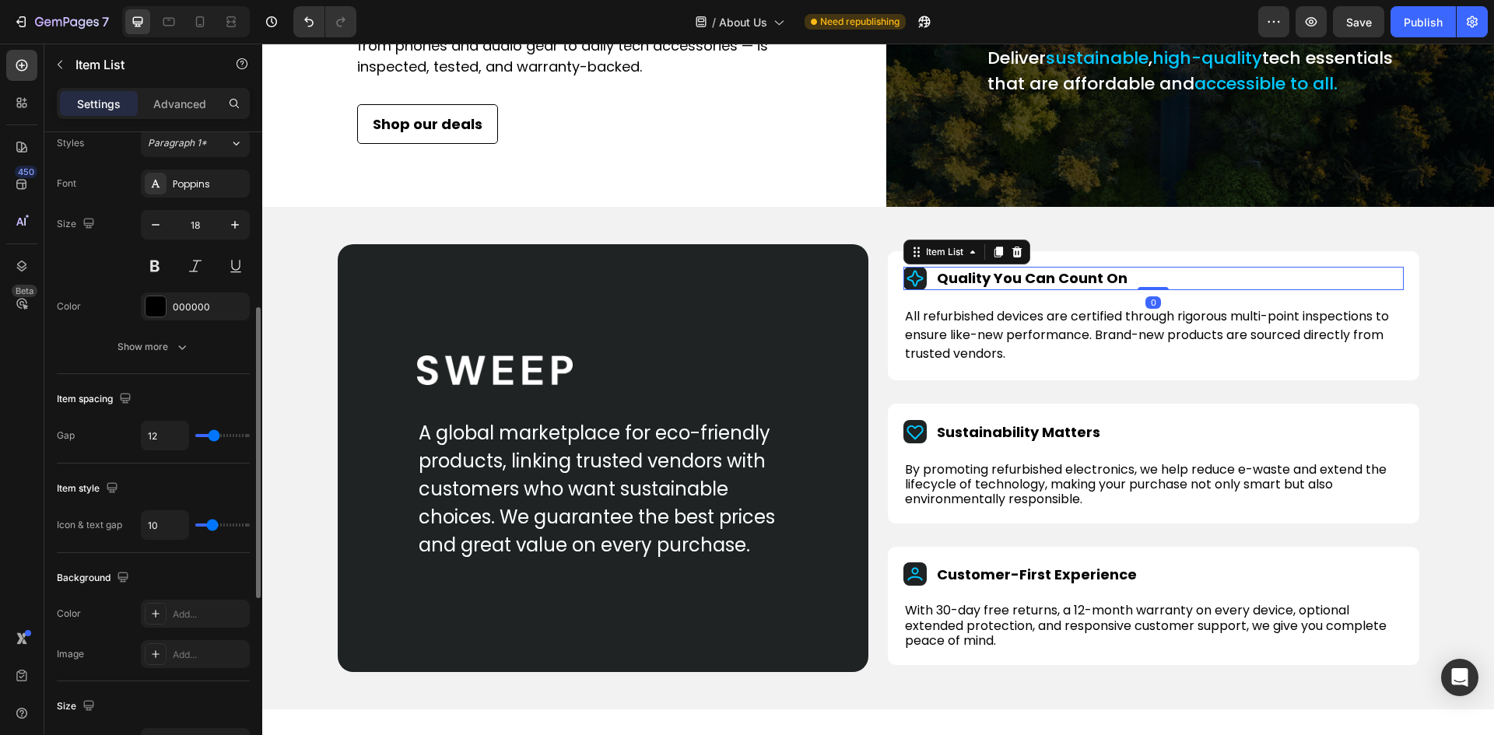
scroll to position [467, 0]
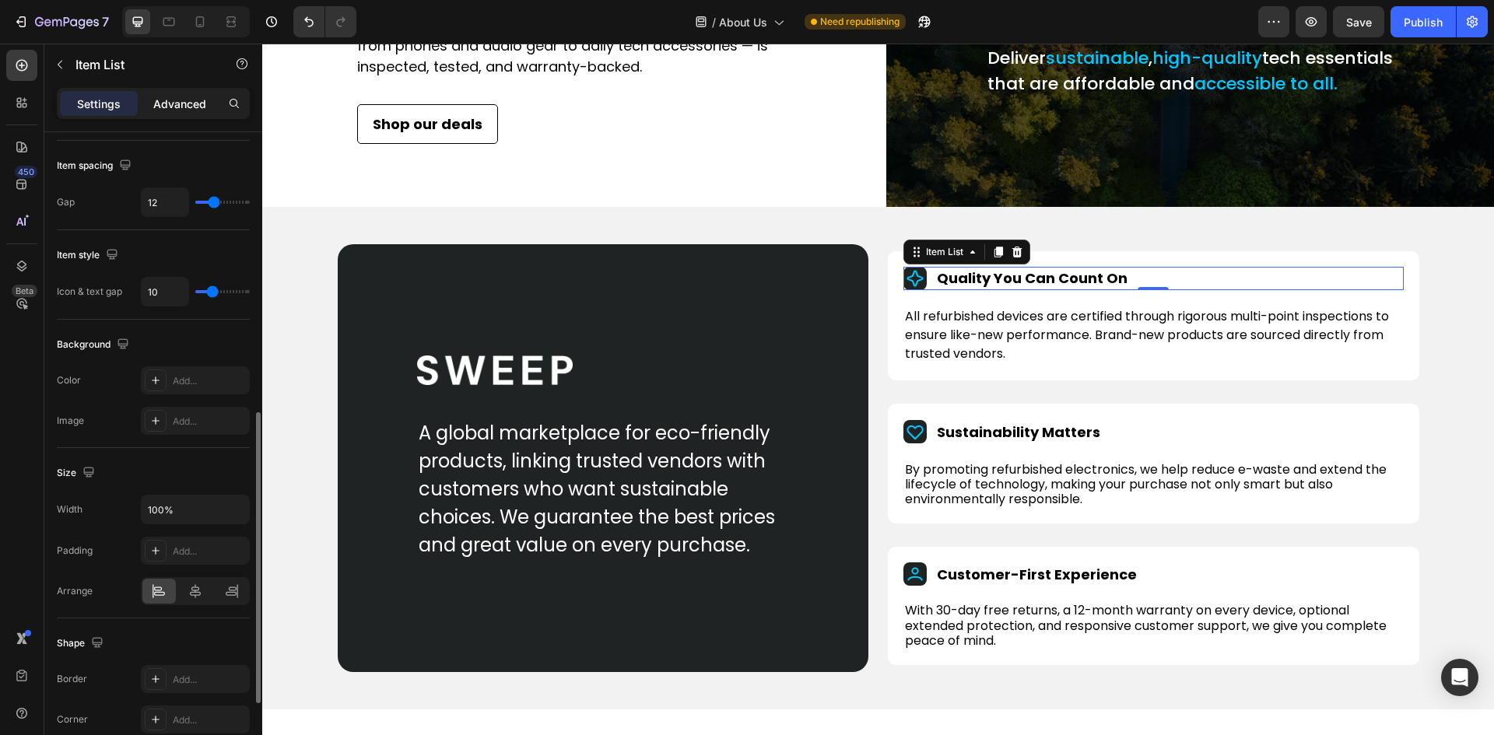
click at [161, 108] on p "Advanced" at bounding box center [179, 104] width 53 height 16
type input "100%"
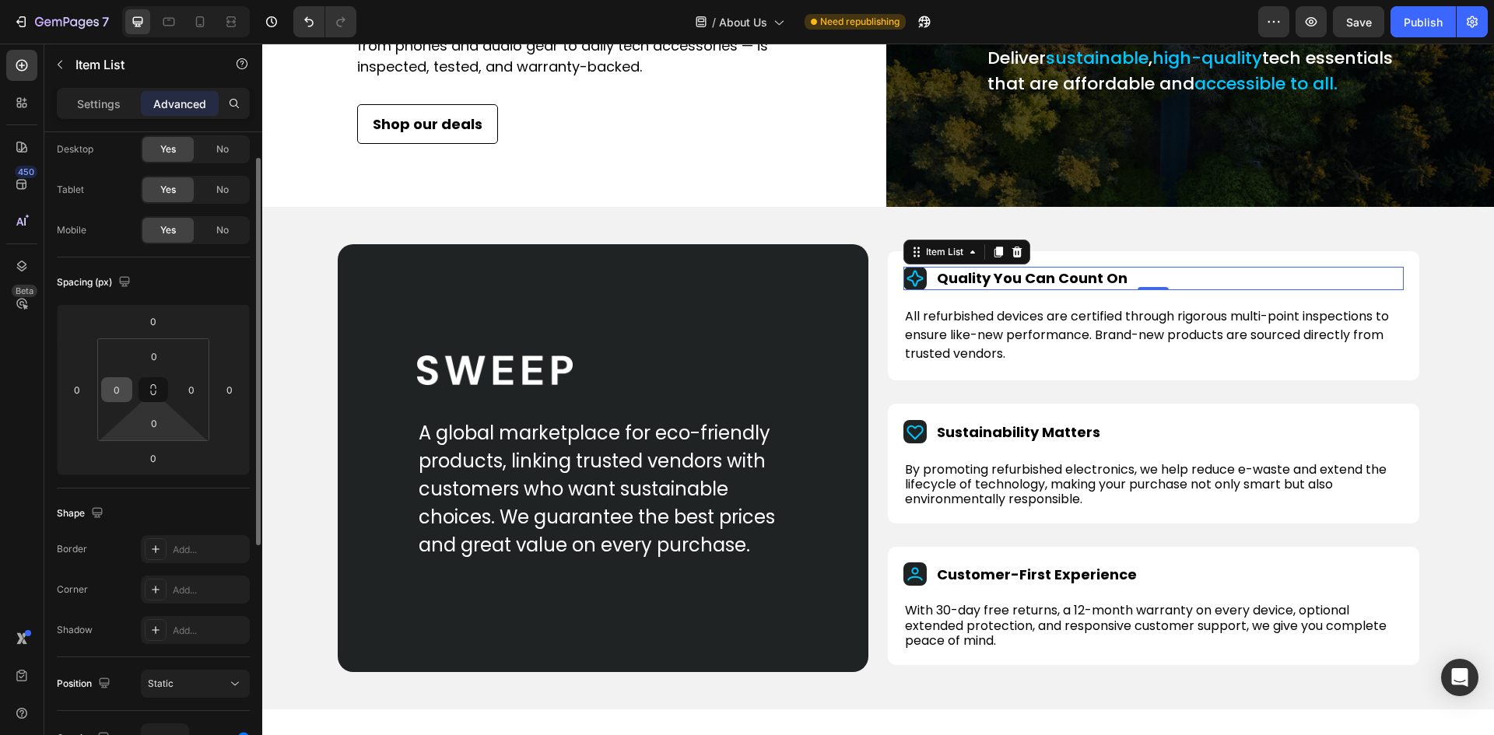
scroll to position [0, 0]
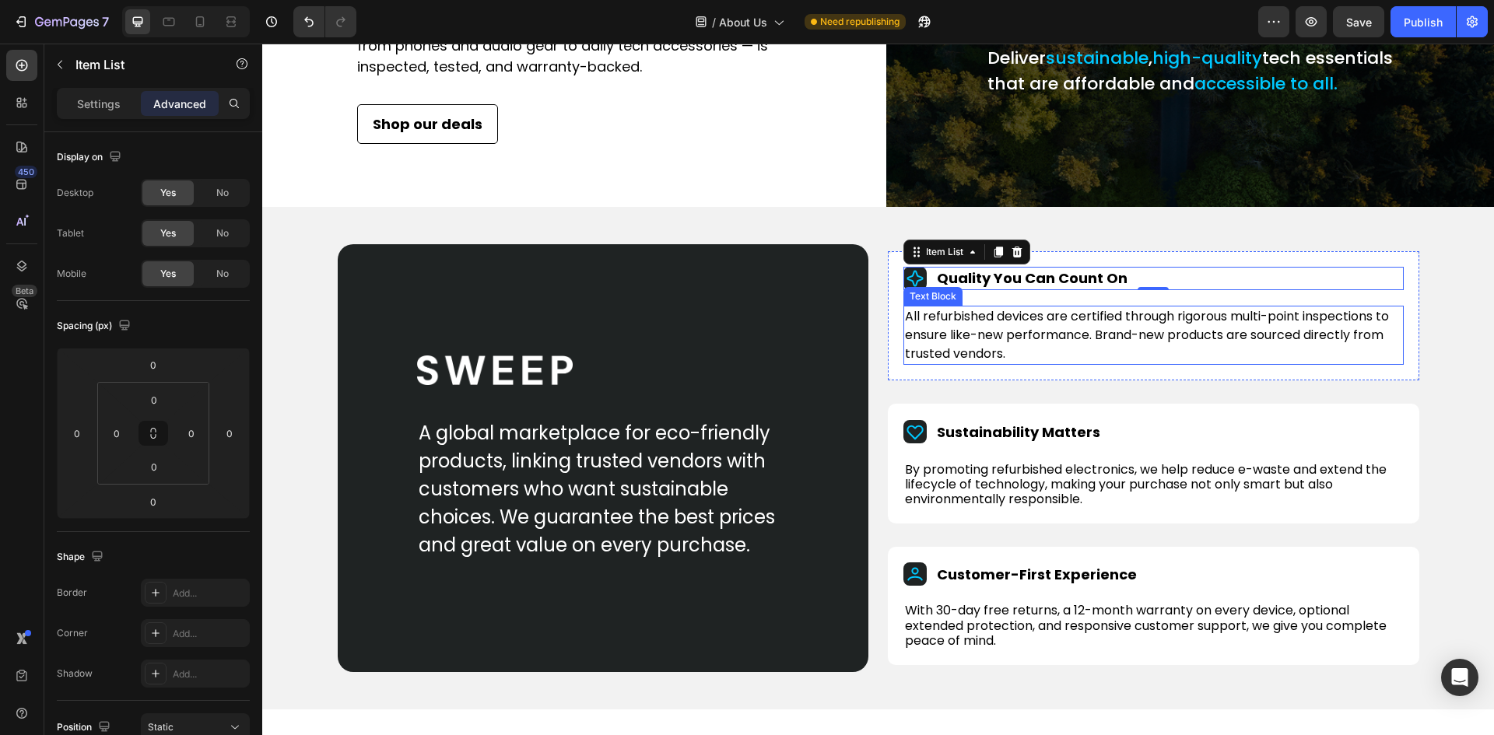
click at [919, 351] on p "All refurbished devices are certified through rigorous multi-point inspections …" at bounding box center [1153, 335] width 497 height 56
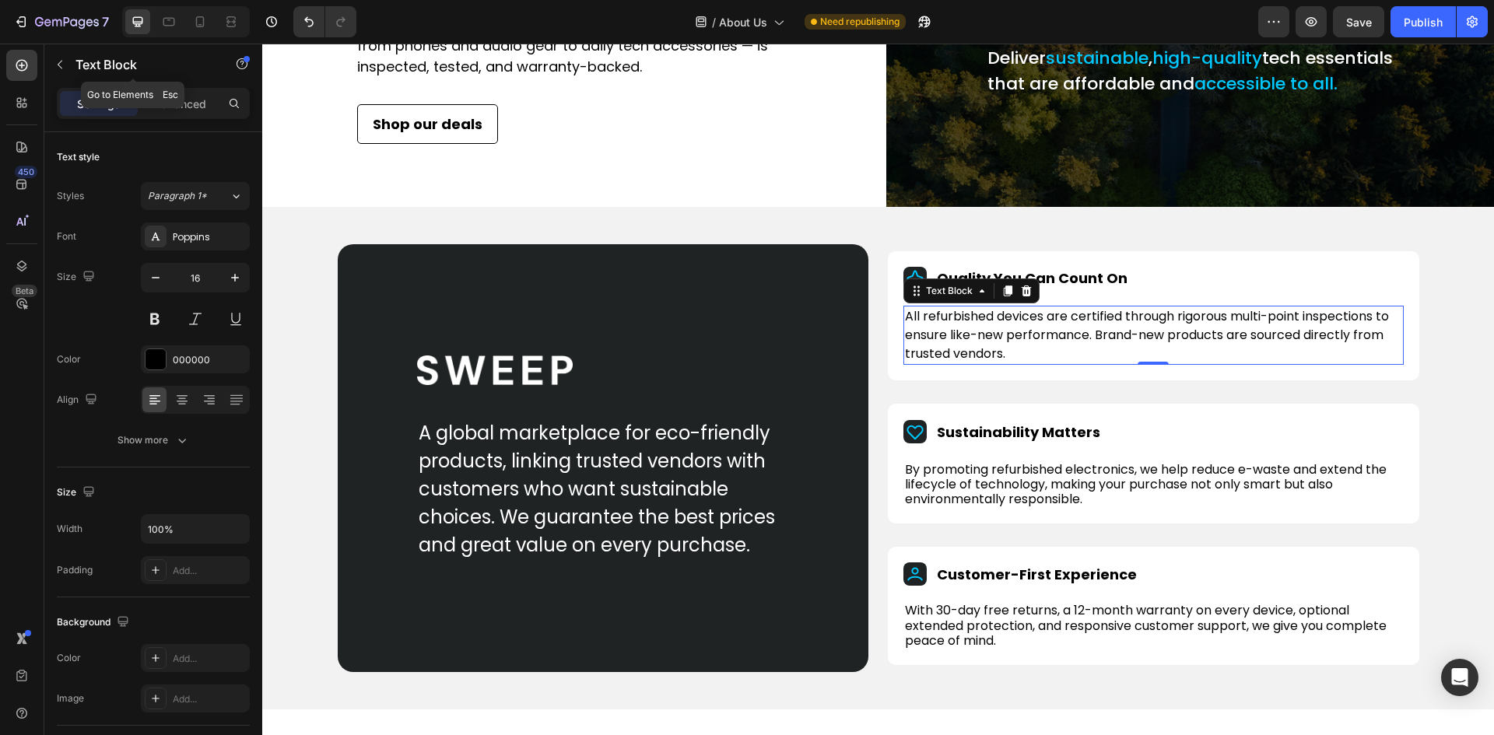
click at [194, 85] on div "Text Block" at bounding box center [132, 66] width 177 height 44
click at [190, 96] on p "Advanced" at bounding box center [179, 104] width 53 height 16
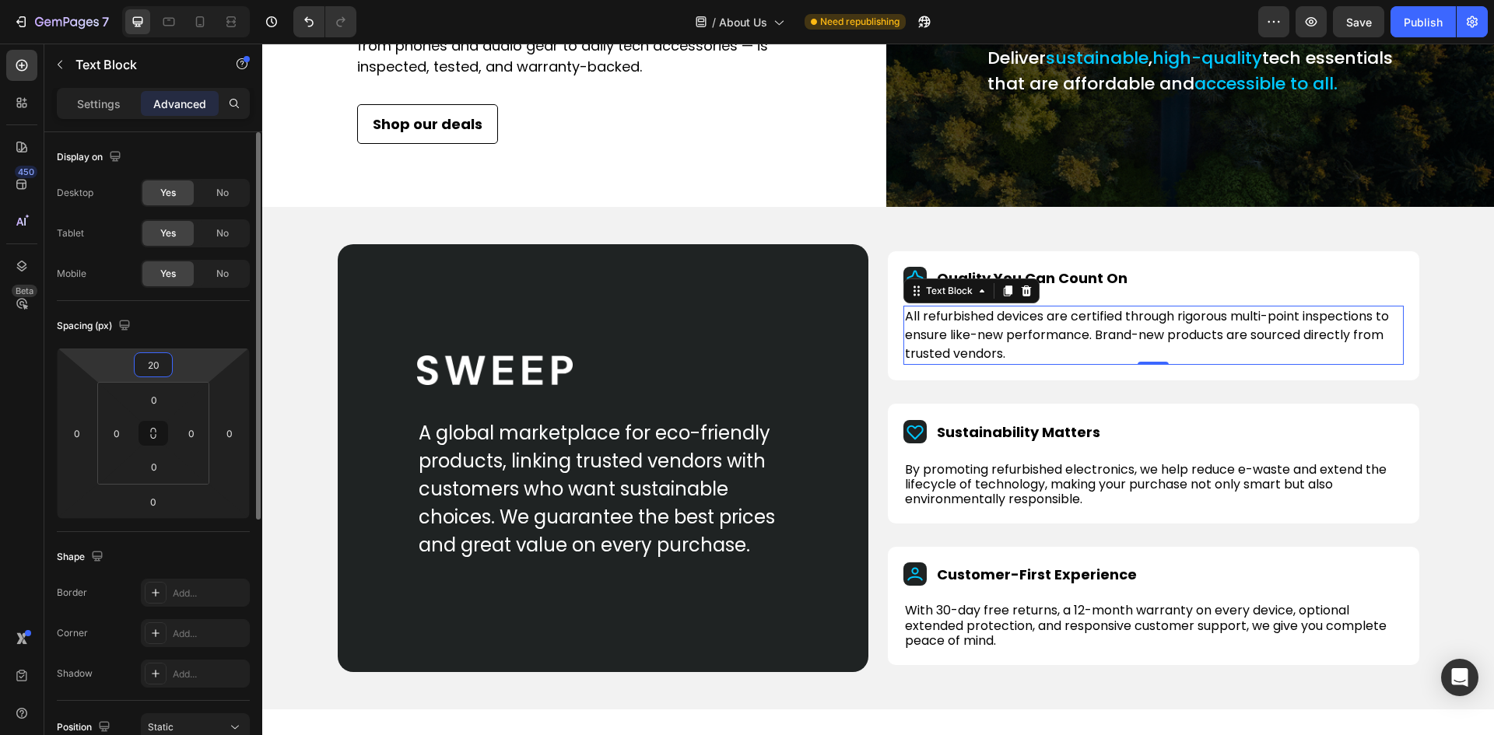
click at [162, 368] on input "20" at bounding box center [153, 364] width 31 height 23
type input "17"
click at [973, 362] on p "All refurbished devices are certified through rigorous multi-point inspections …" at bounding box center [1153, 334] width 497 height 56
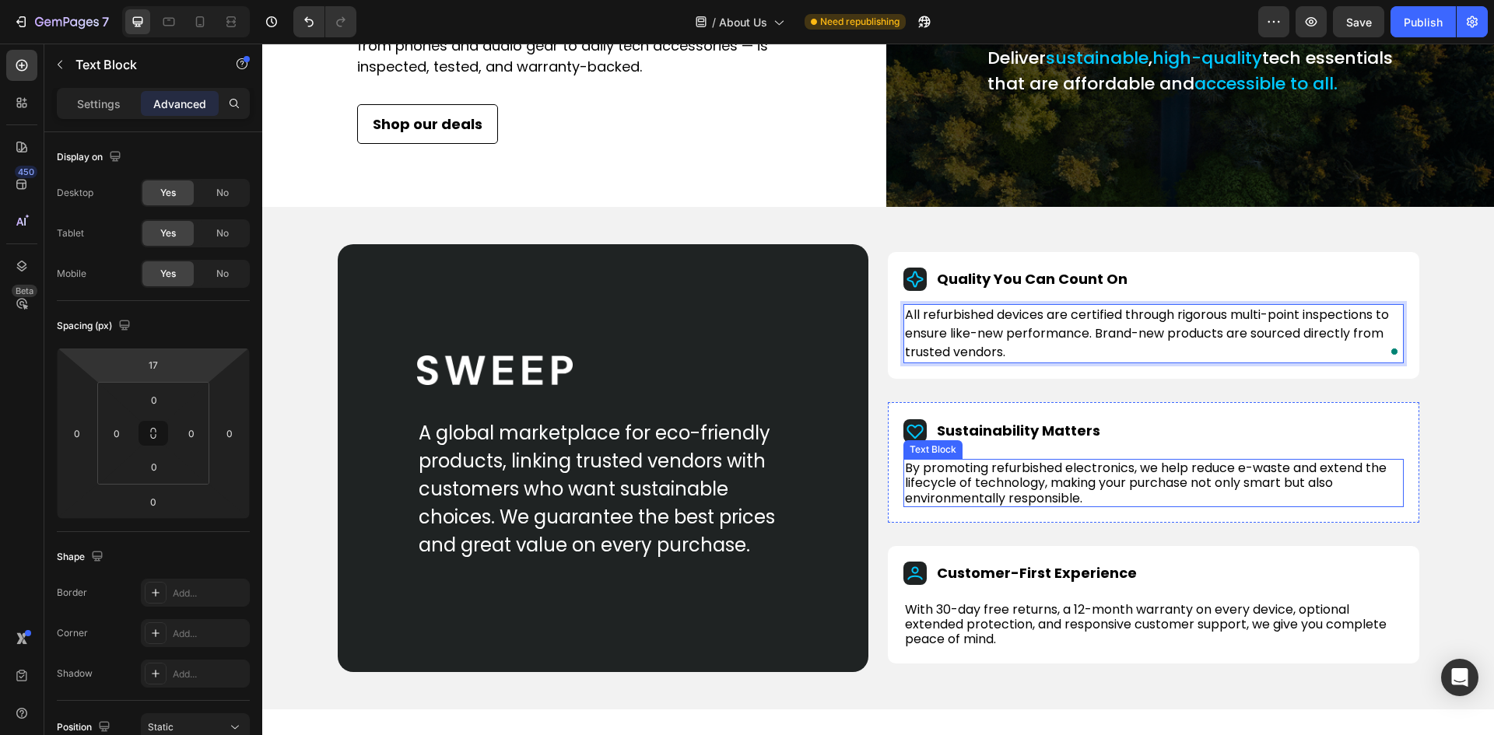
click at [1038, 506] on p "By promoting refurbished electronics, we help reduce e-waste and extend the lif…" at bounding box center [1153, 482] width 497 height 45
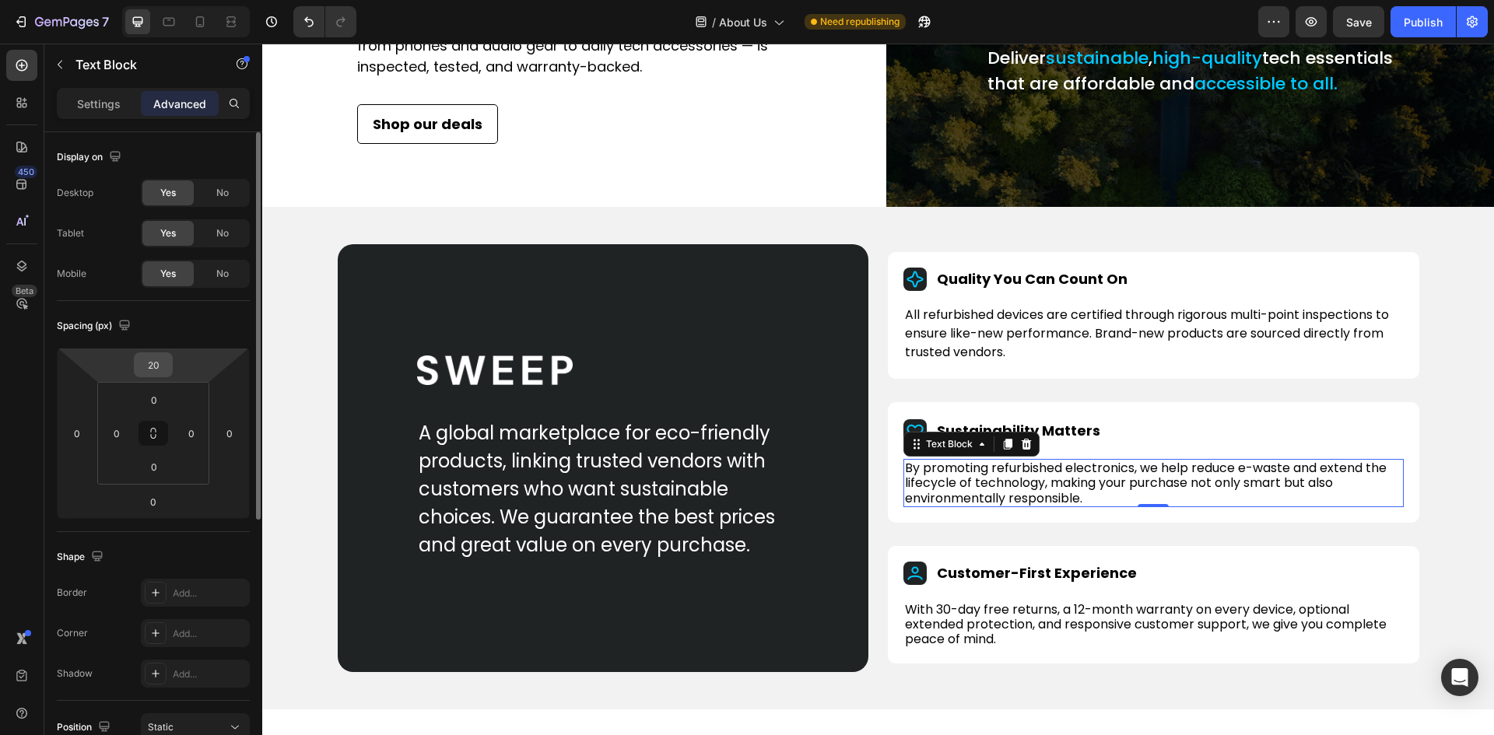
click at [164, 368] on input "20" at bounding box center [153, 364] width 31 height 23
type input "17"
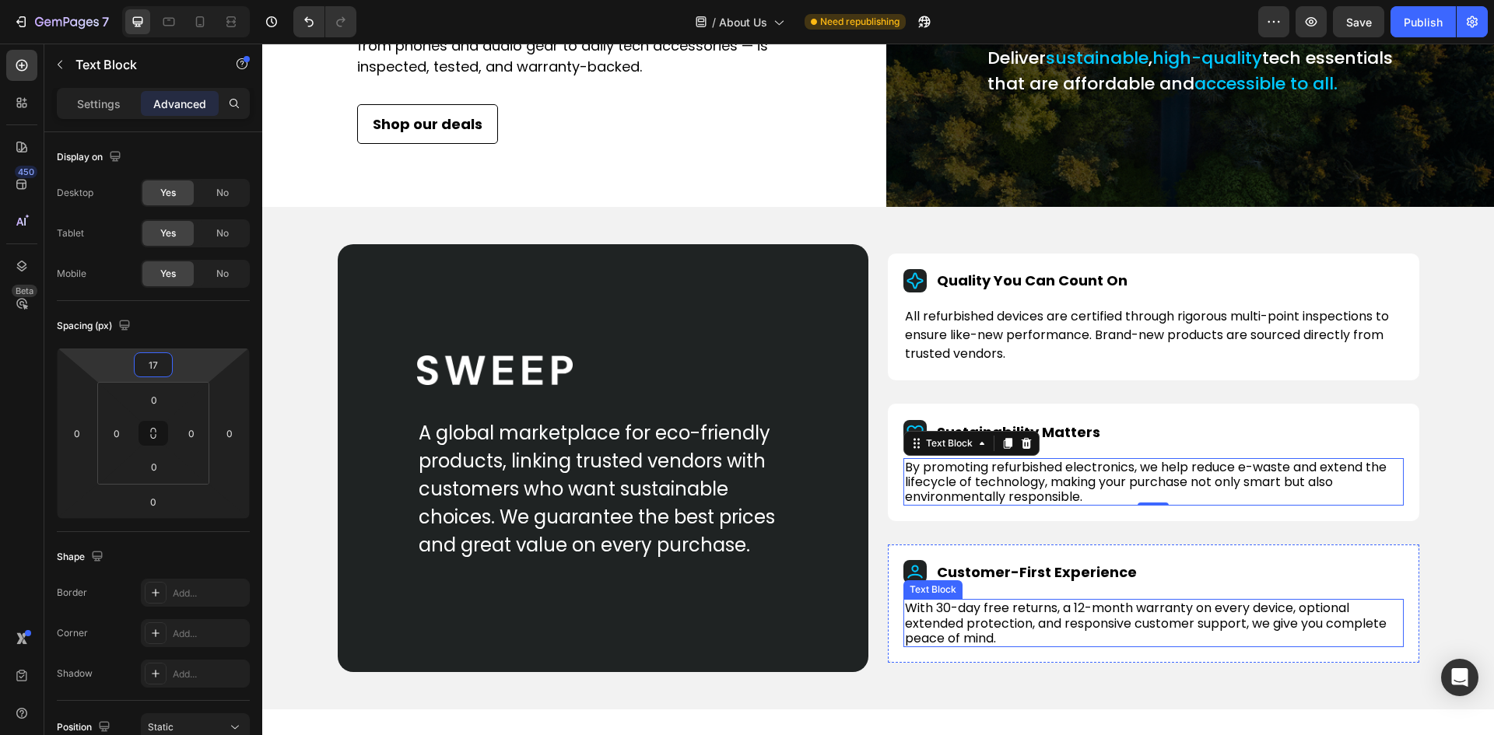
click at [1019, 638] on p "With 30-day free returns, a 12-month warranty on every device, optional extende…" at bounding box center [1153, 623] width 497 height 45
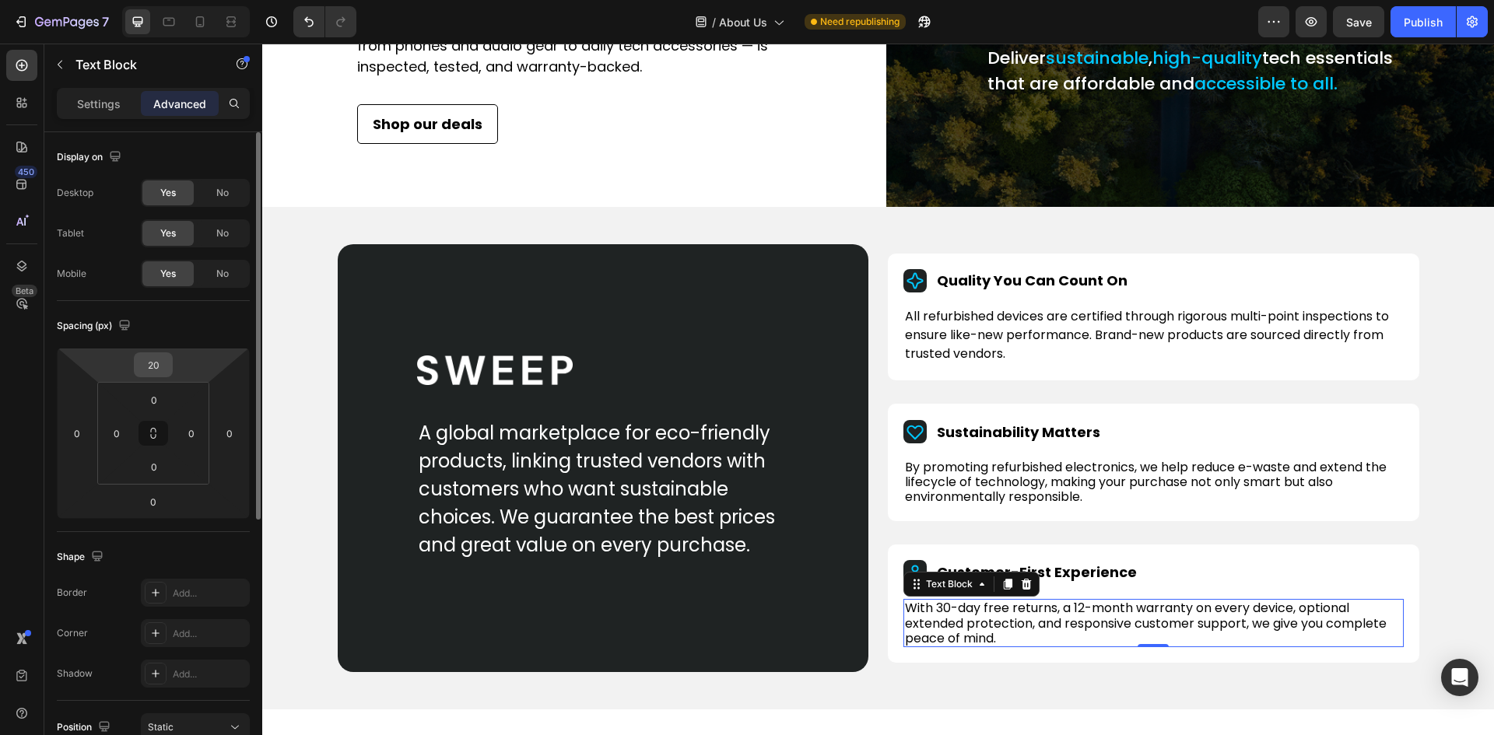
click at [154, 362] on input "20" at bounding box center [153, 364] width 31 height 23
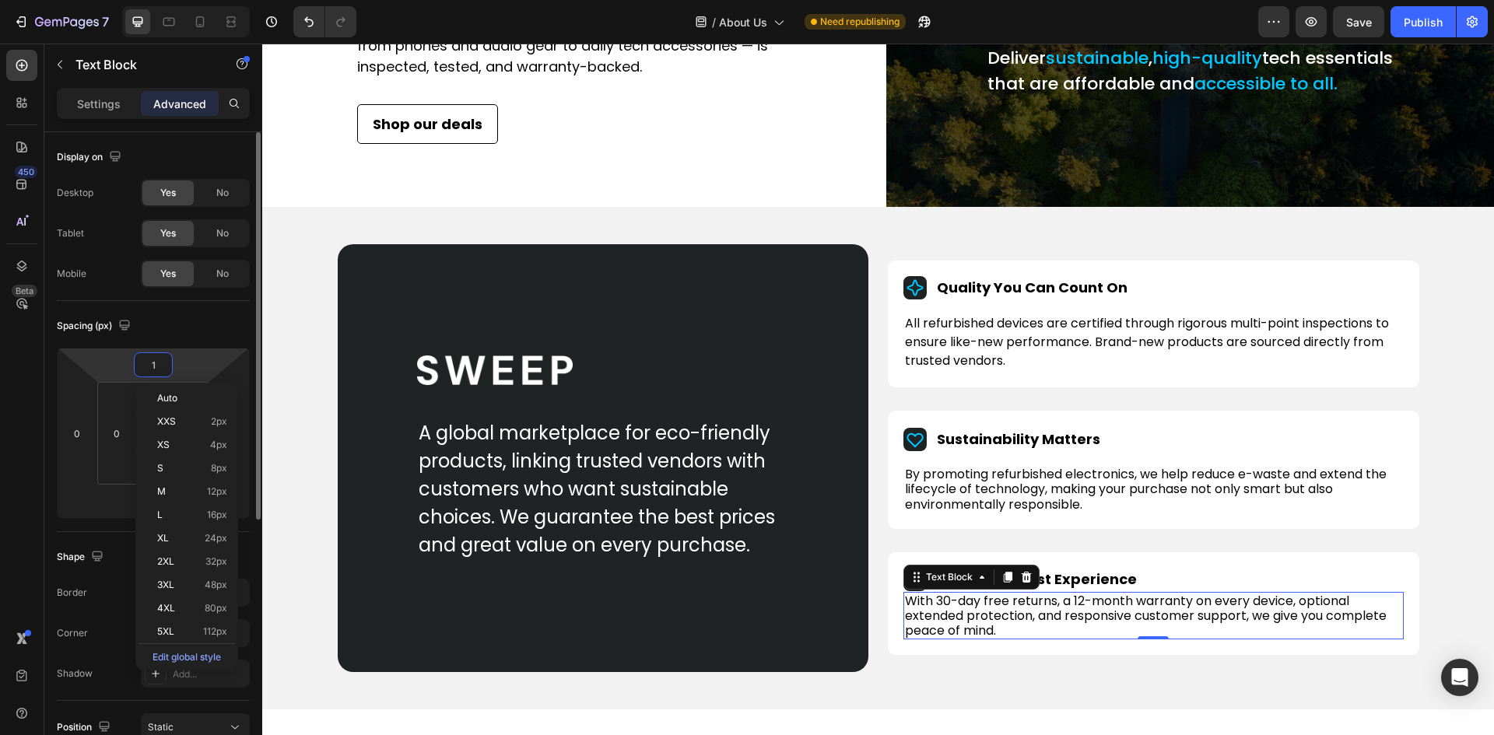
type input "17"
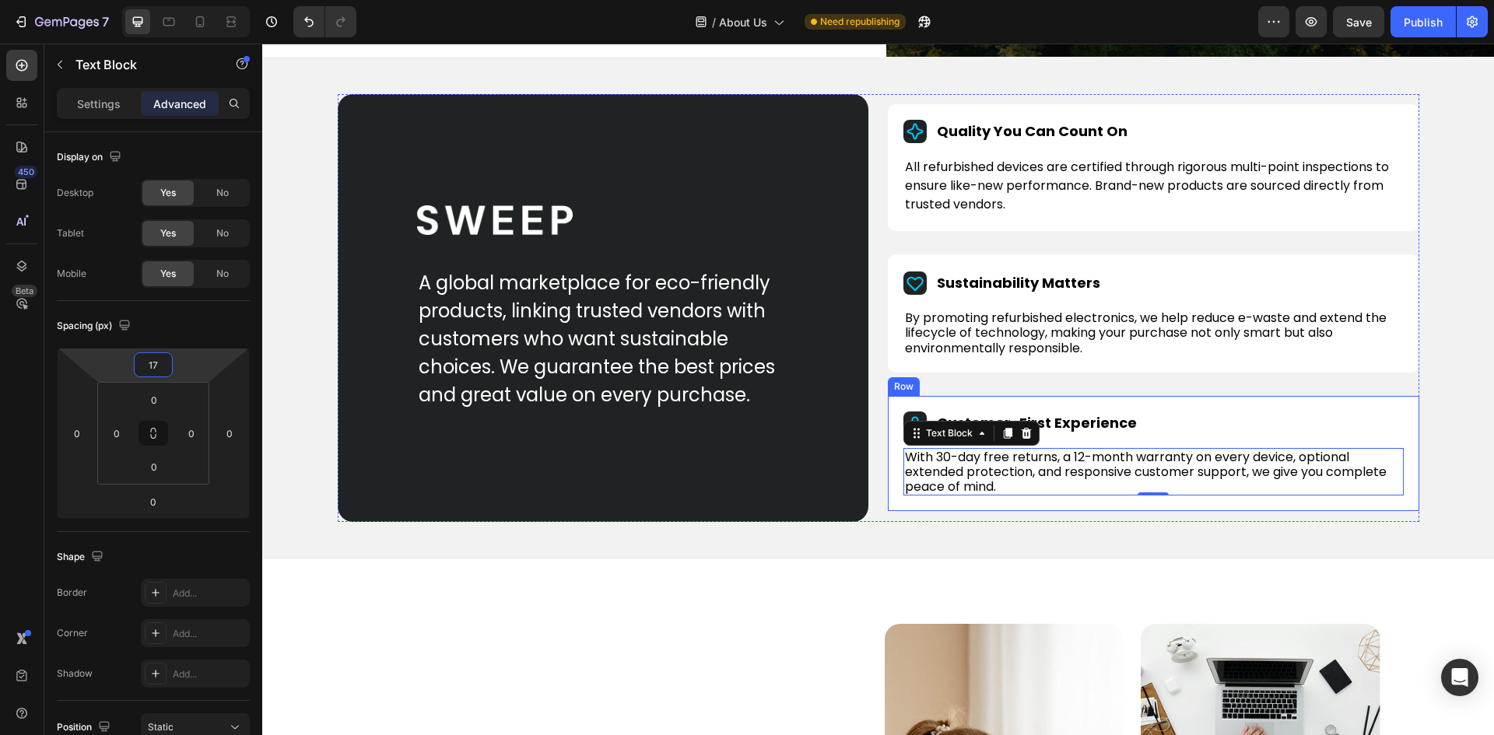
scroll to position [778, 0]
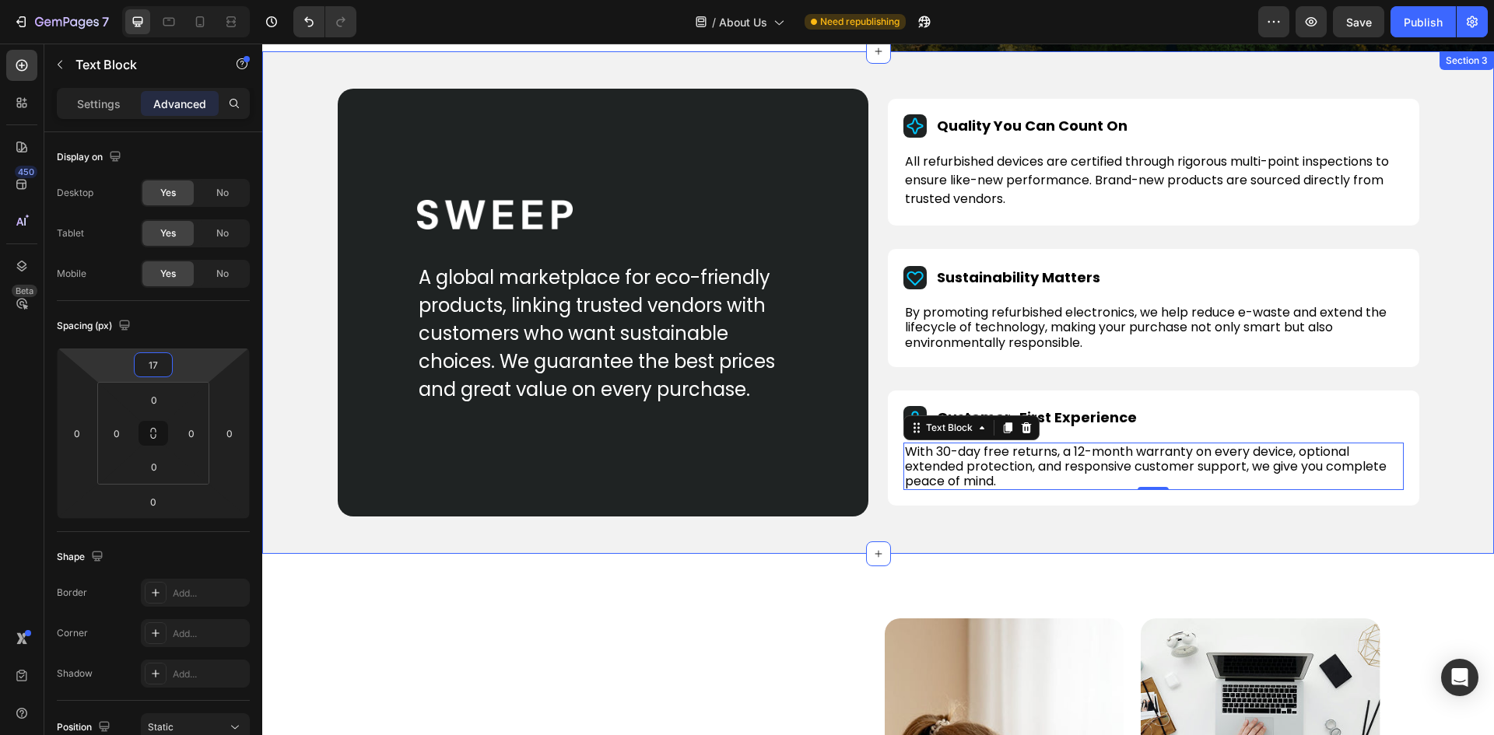
click at [1437, 325] on div "Image A global marketplace for eco-friendly products, linking trusted vendors w…" at bounding box center [877, 302] width 1231 height 503
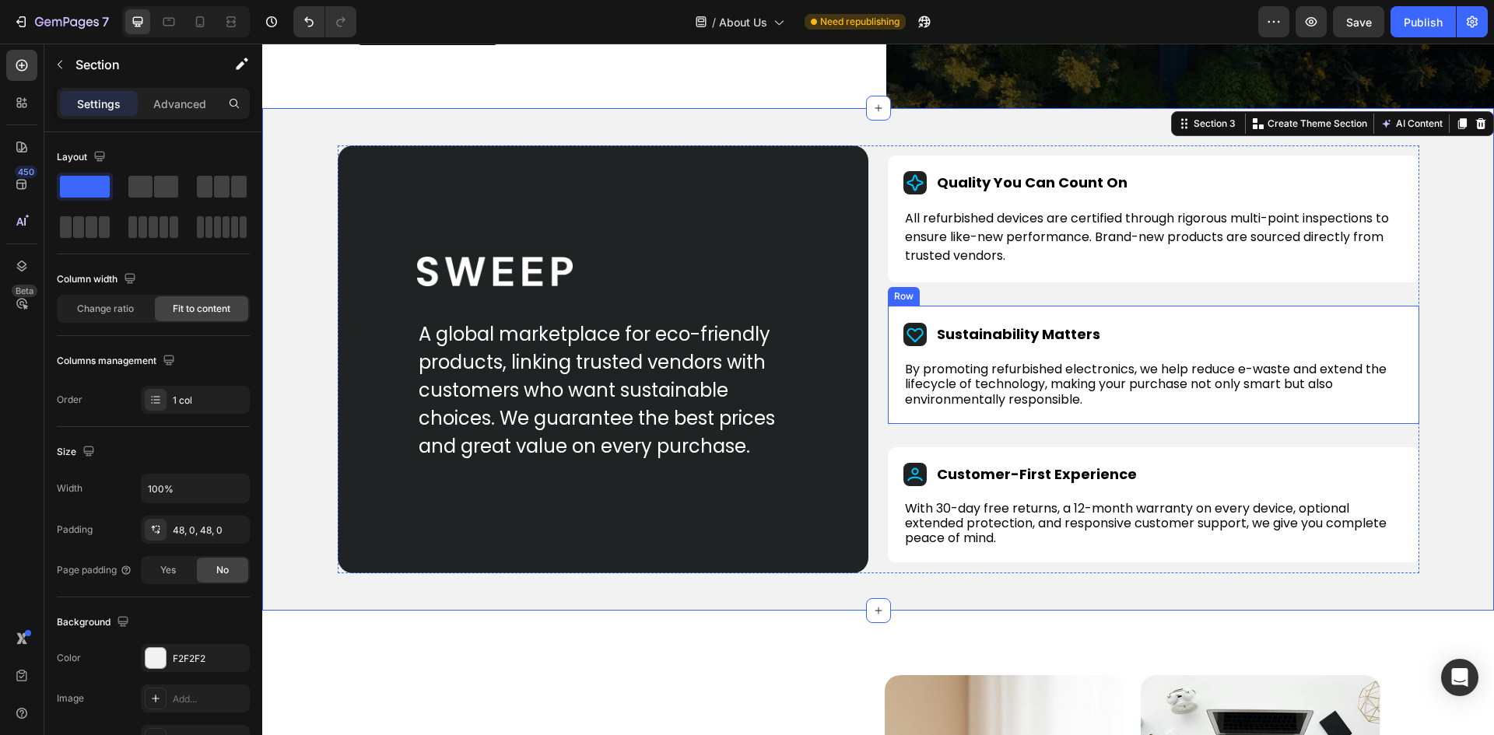
scroll to position [700, 0]
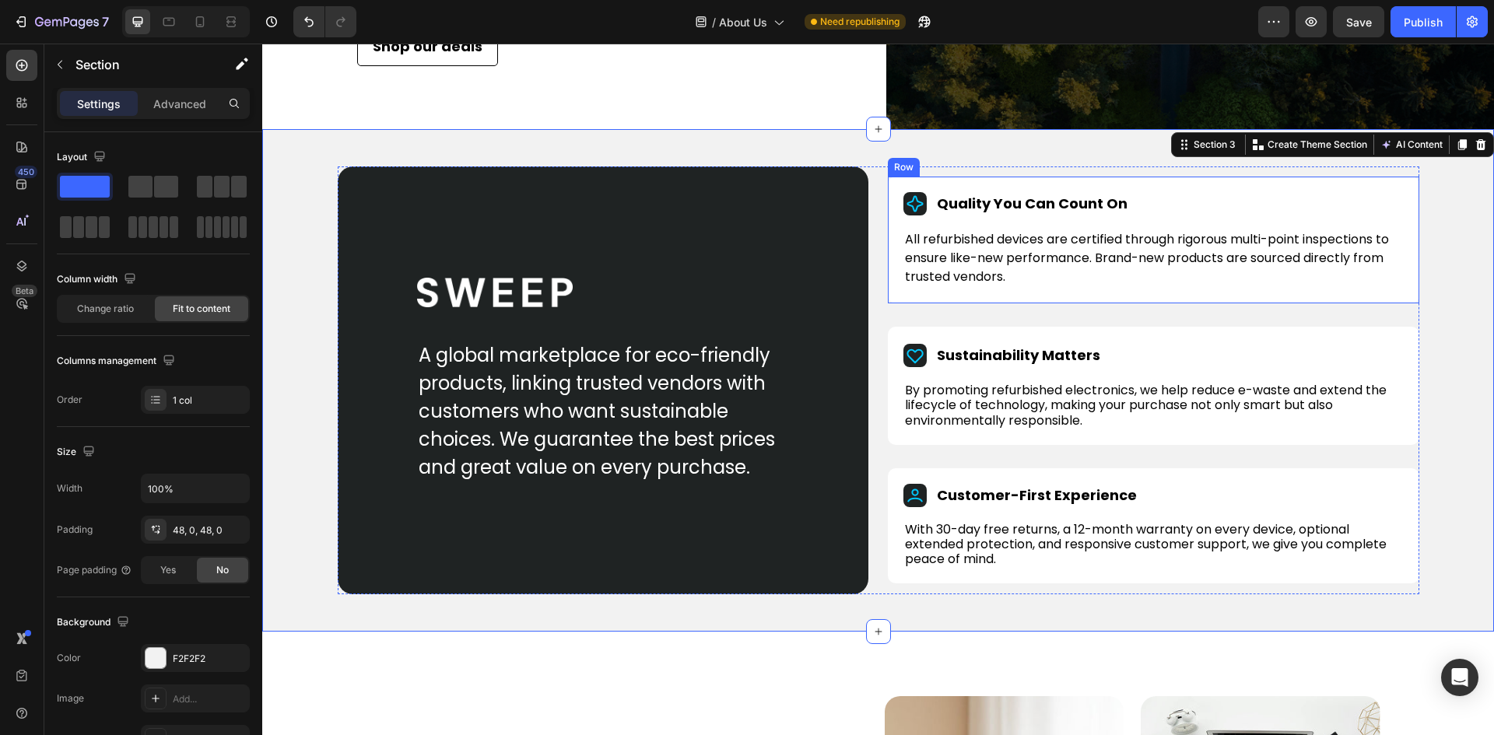
click at [895, 219] on div "Quality You Can Count On Item List All refurbished devices are certified throug…" at bounding box center [1153, 240] width 531 height 127
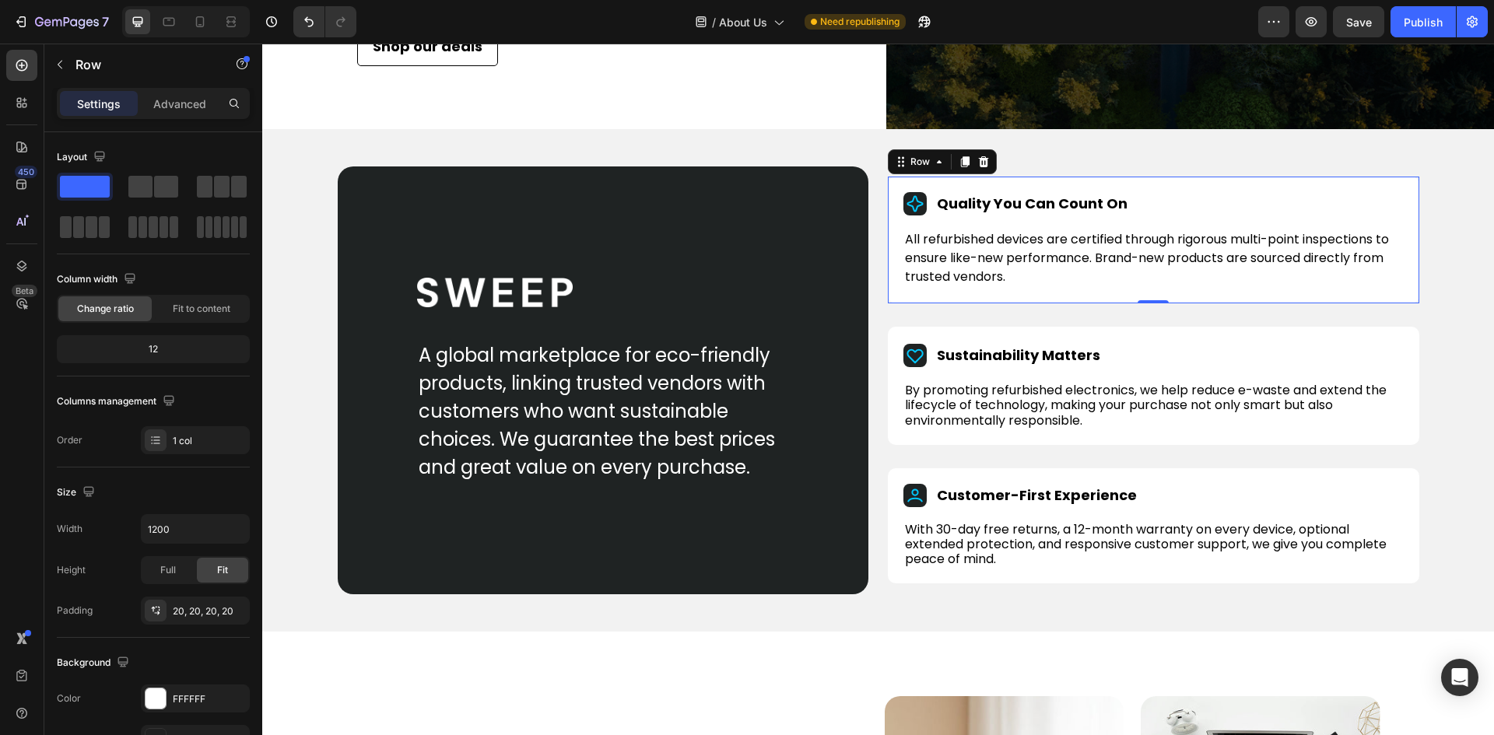
click at [890, 226] on div "Quality You Can Count On Item List All refurbished devices are certified throug…" at bounding box center [1153, 240] width 531 height 127
click at [965, 285] on p "All refurbished devices are certified through rigorous multi-point inspections …" at bounding box center [1153, 258] width 497 height 56
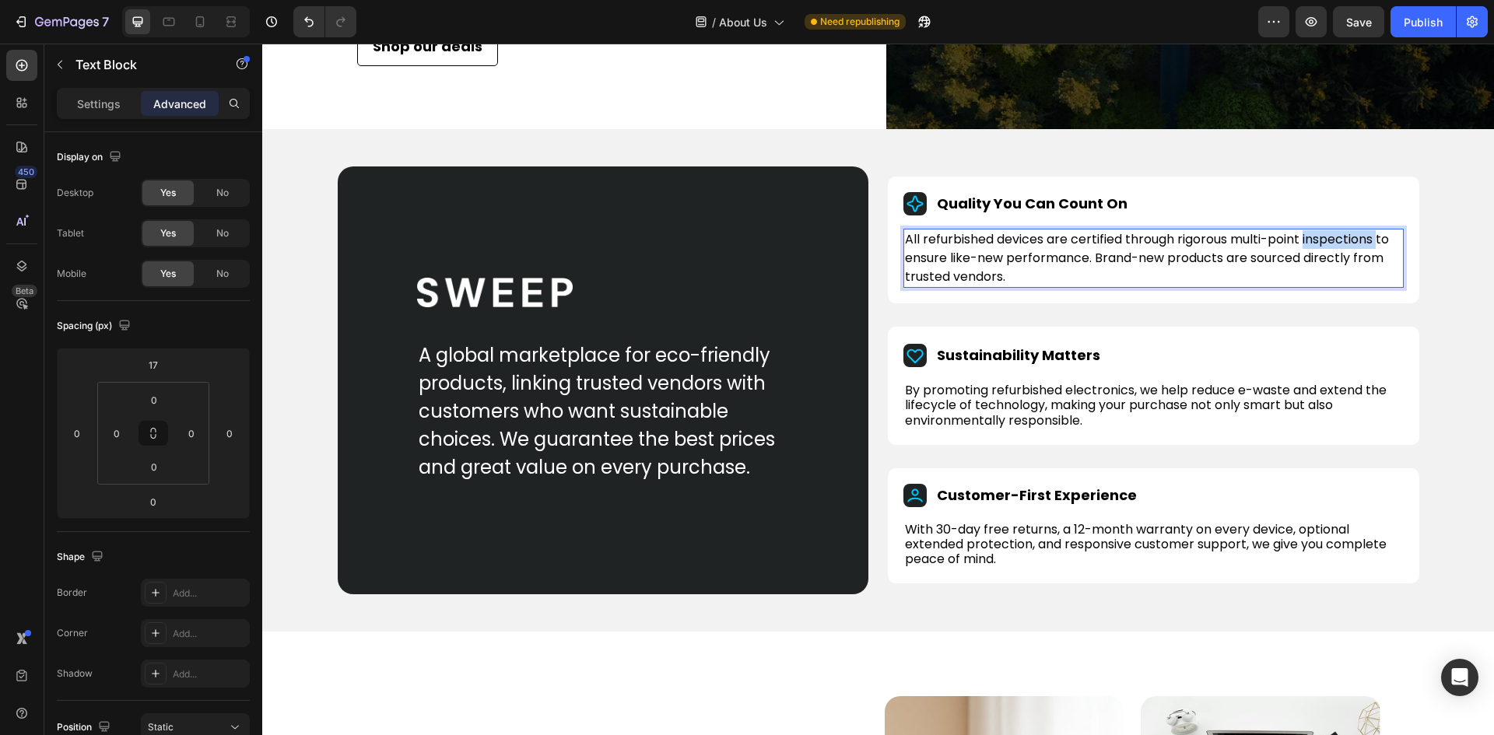
click at [1367, 266] on p "All refurbished devices are certified through rigorous multi-point inspections …" at bounding box center [1153, 258] width 497 height 56
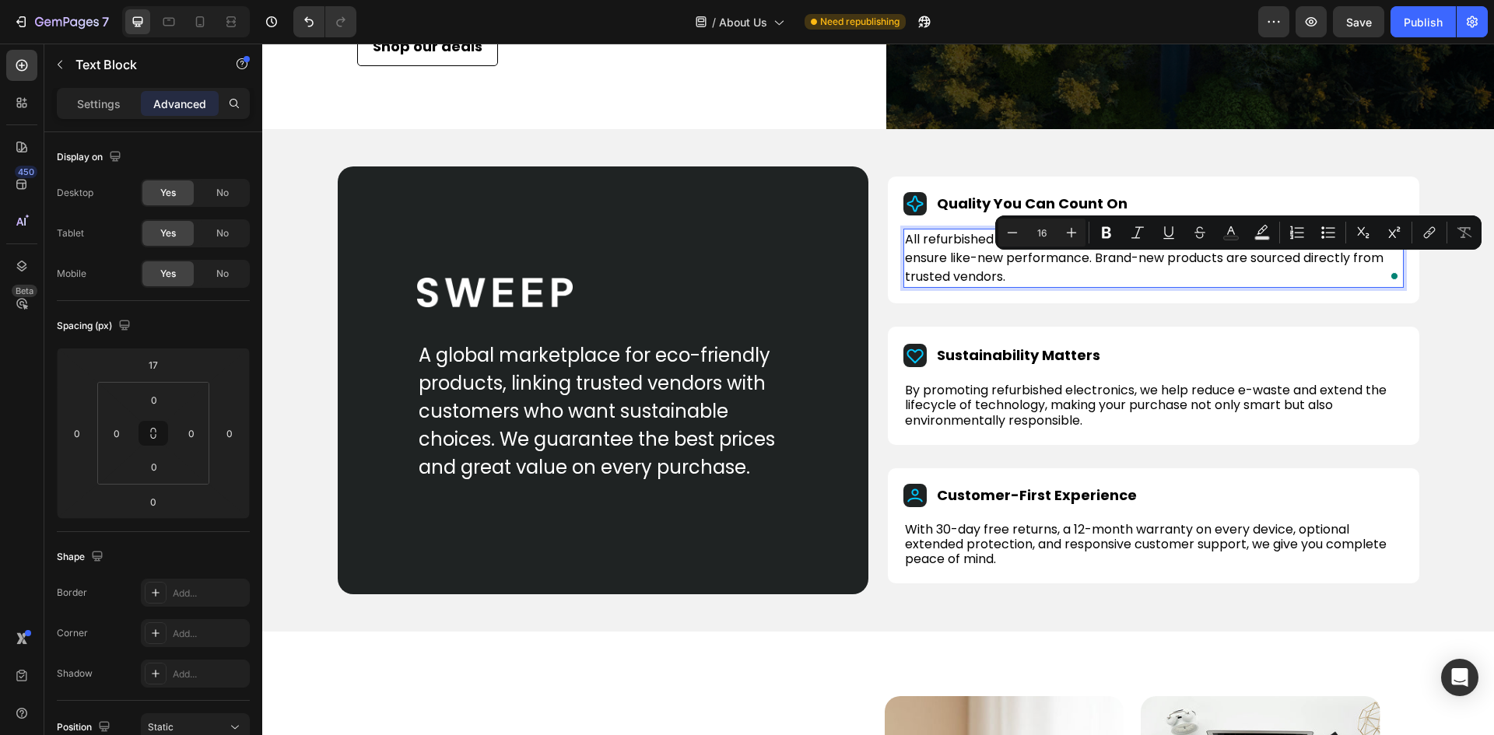
click at [1378, 264] on p "All refurbished devices are certified through rigorous multi-point inspections …" at bounding box center [1153, 258] width 497 height 56
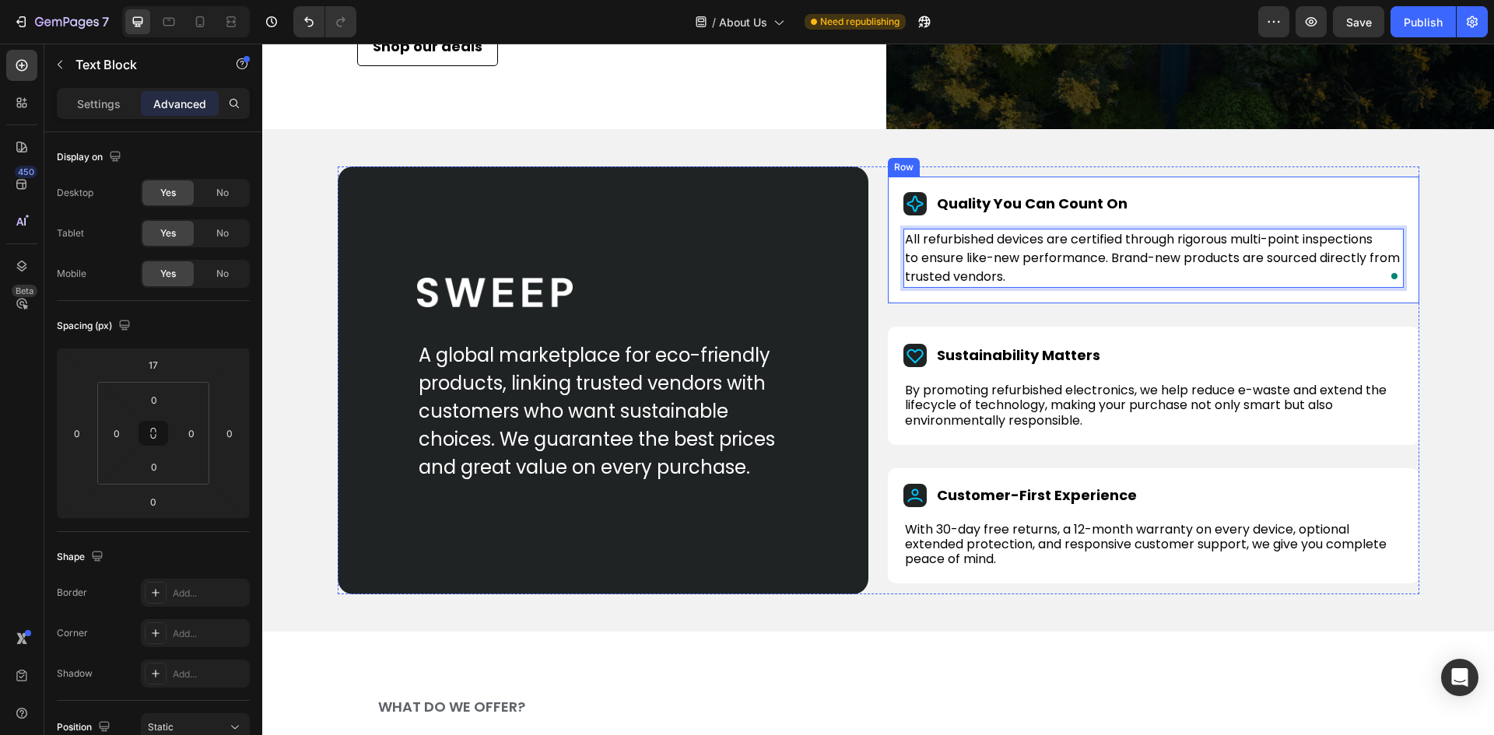
scroll to position [700, 0]
click at [1365, 282] on p "to ensure like-new performance. Brand-new products are sourced directly from tr…" at bounding box center [1153, 267] width 497 height 37
click at [1419, 17] on div "Publish" at bounding box center [1422, 22] width 39 height 16
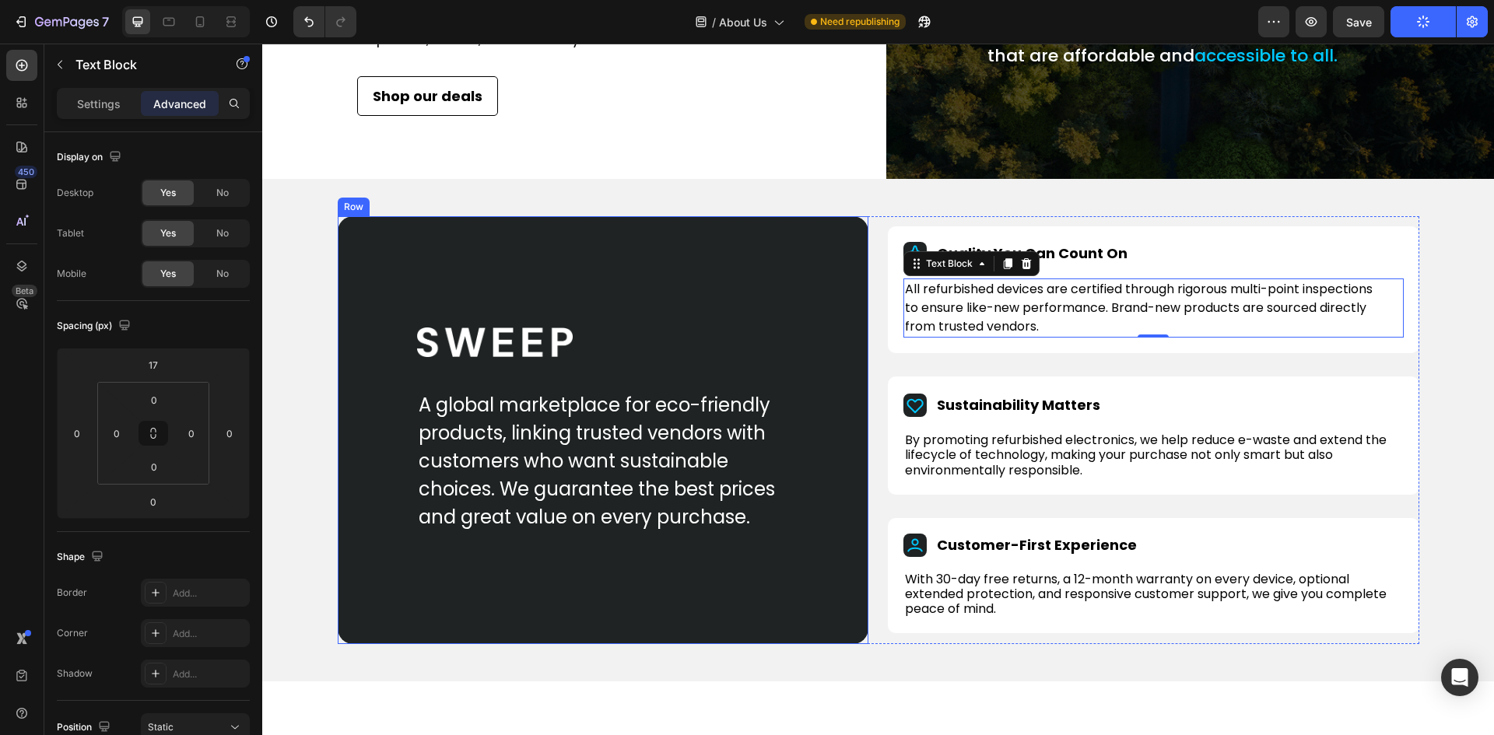
scroll to position [622, 0]
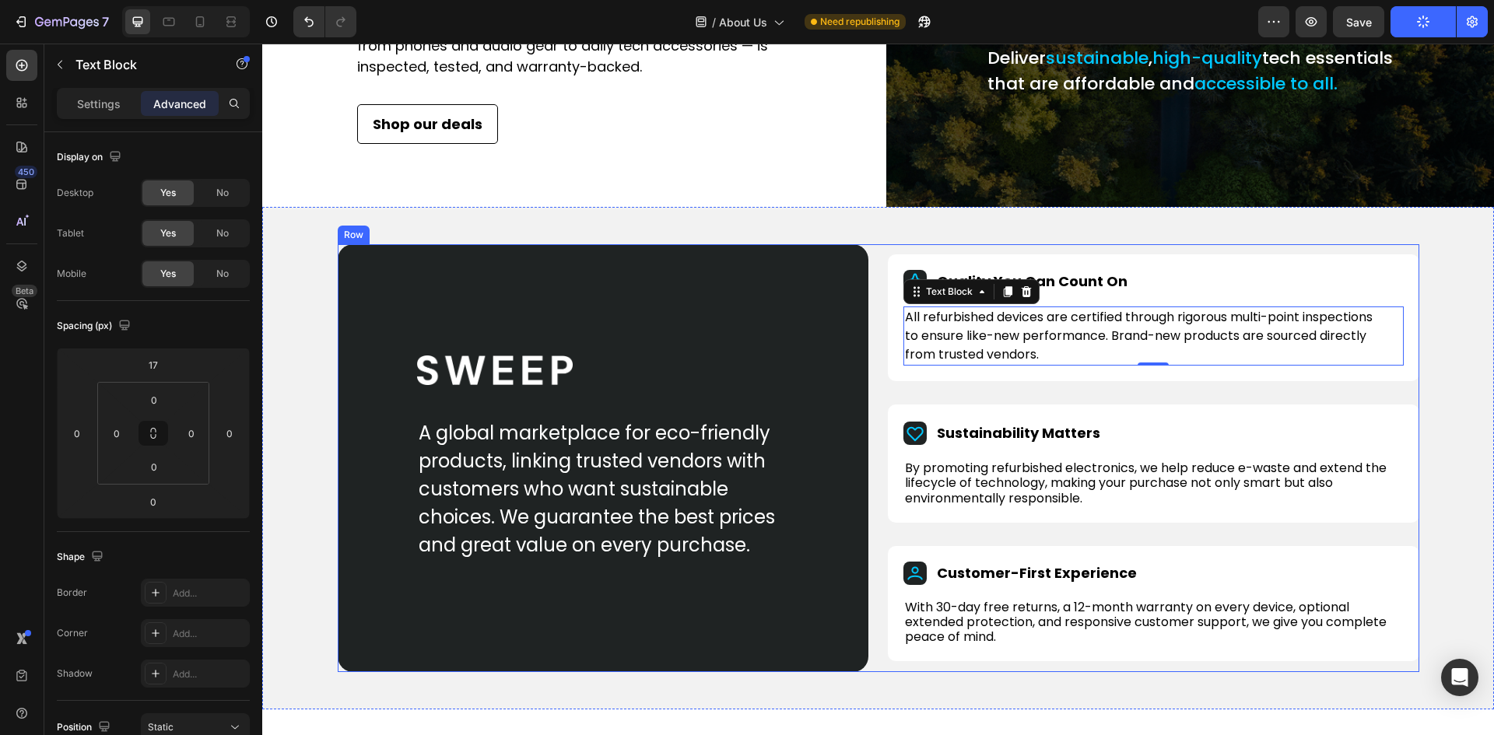
click at [872, 293] on div "Image A global marketplace for eco-friendly products, linking trusted vendors w…" at bounding box center [878, 458] width 1081 height 428
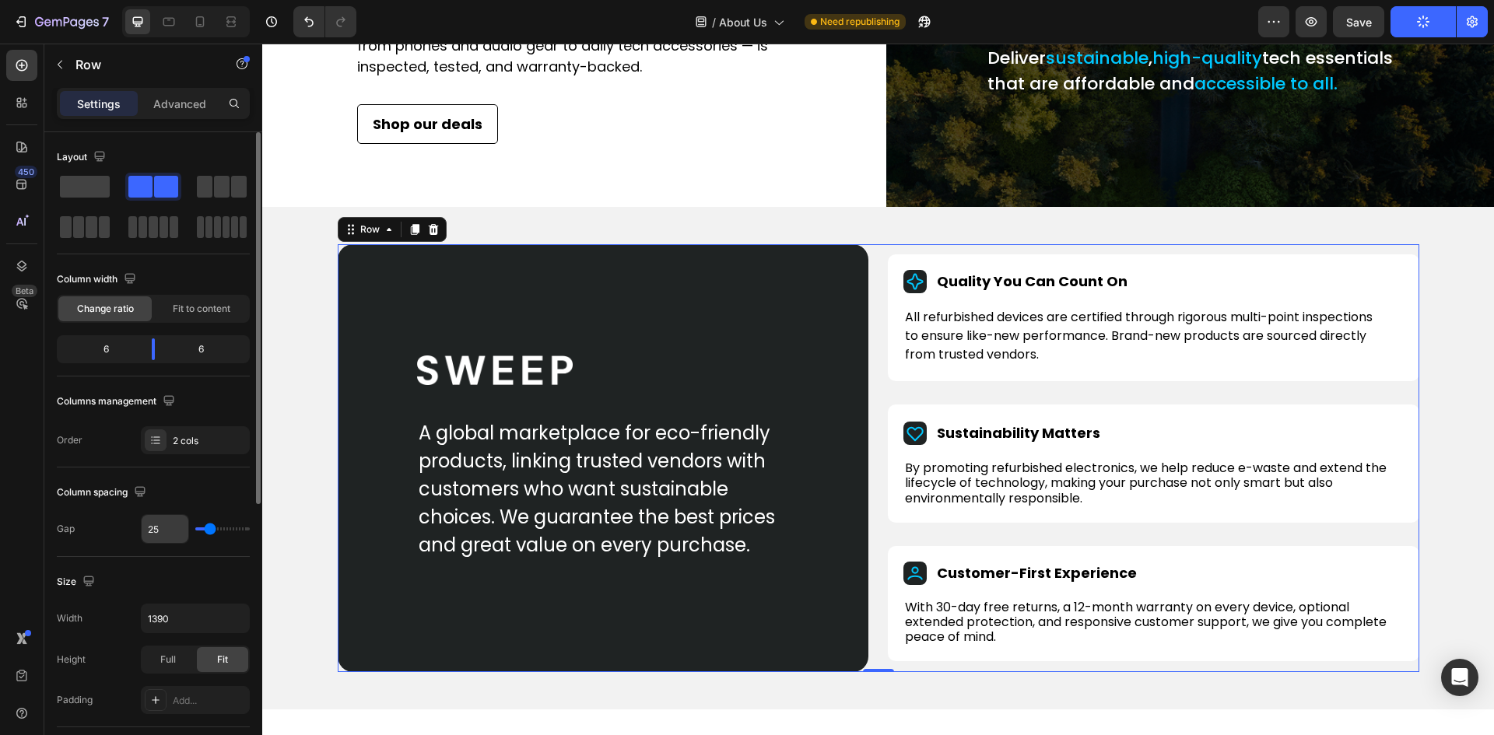
click at [154, 524] on input "25" at bounding box center [165, 529] width 47 height 28
type input "5"
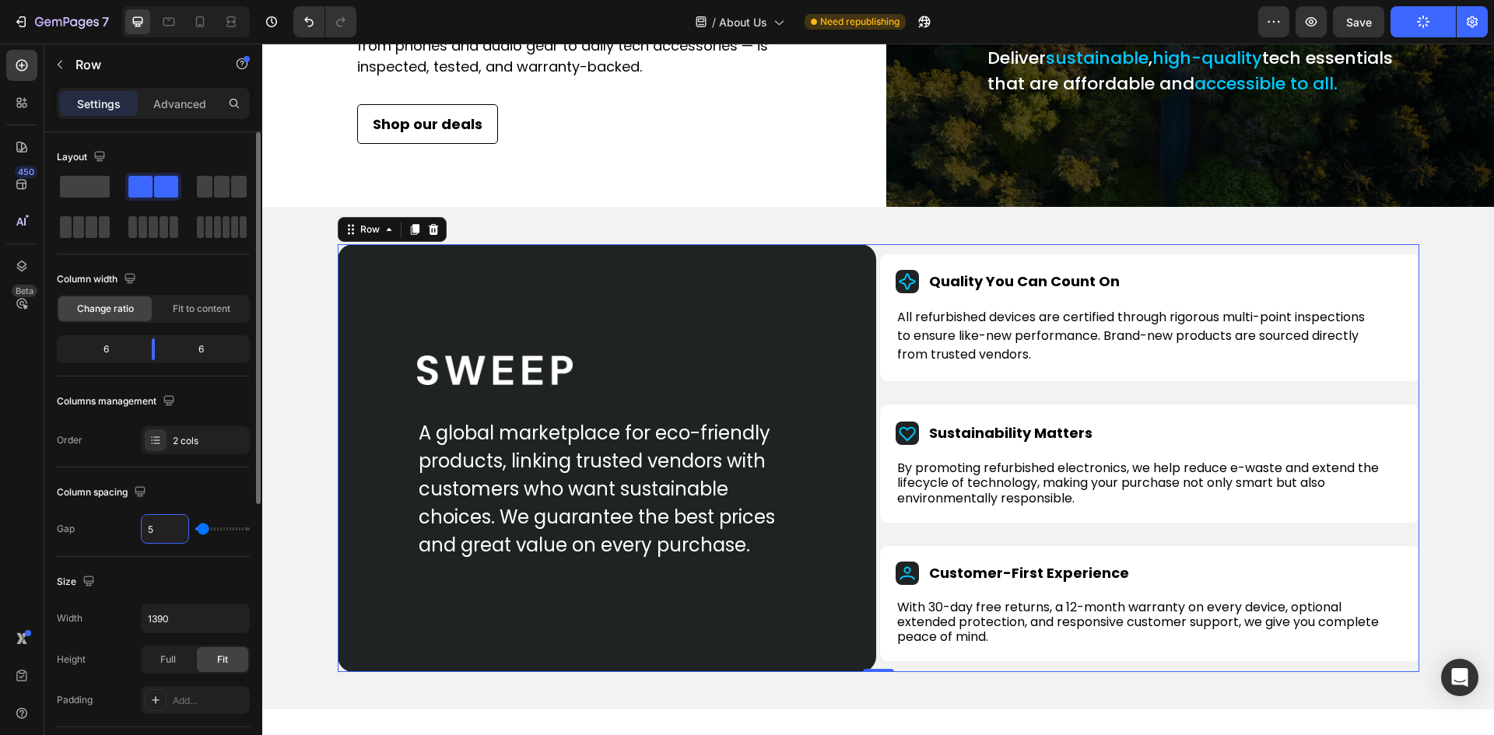
type input "50"
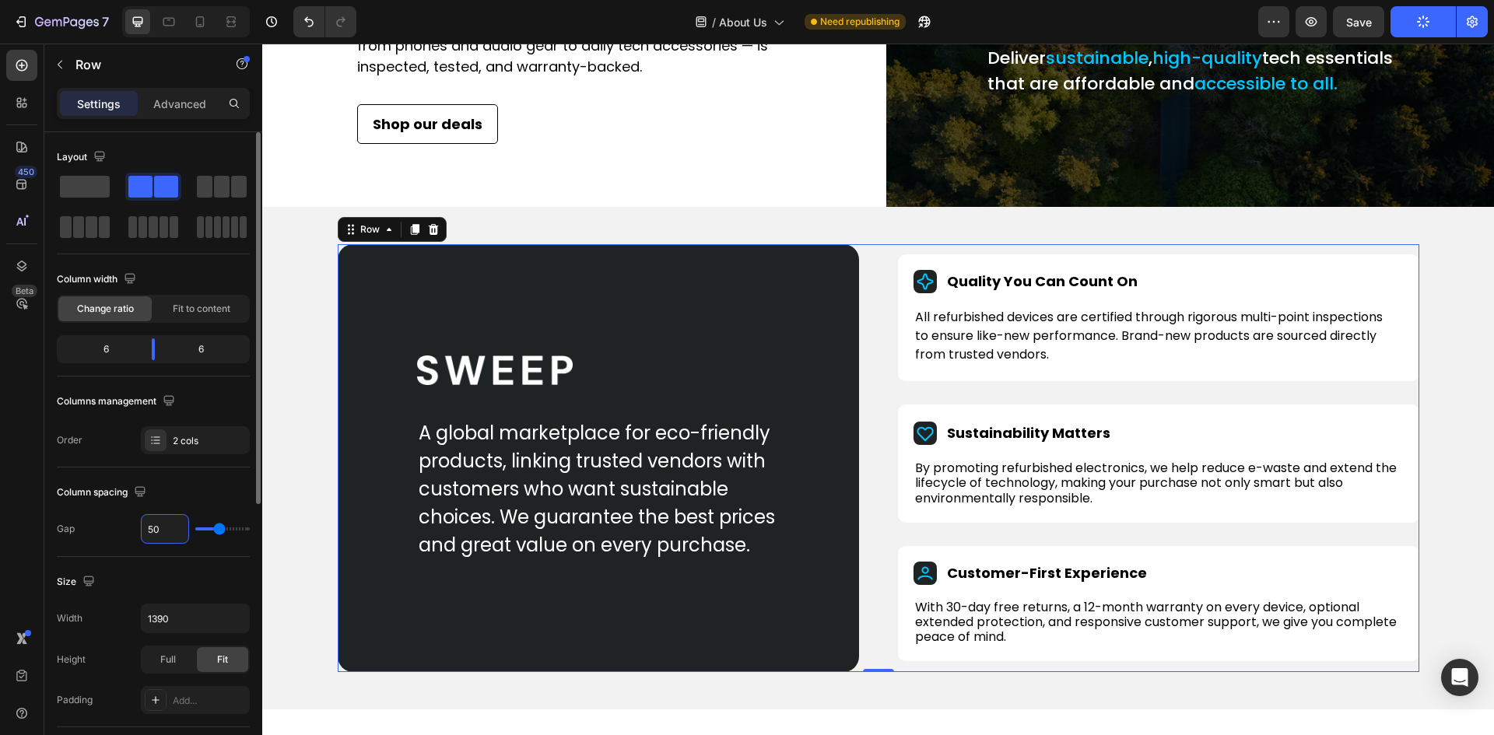
type input "50"
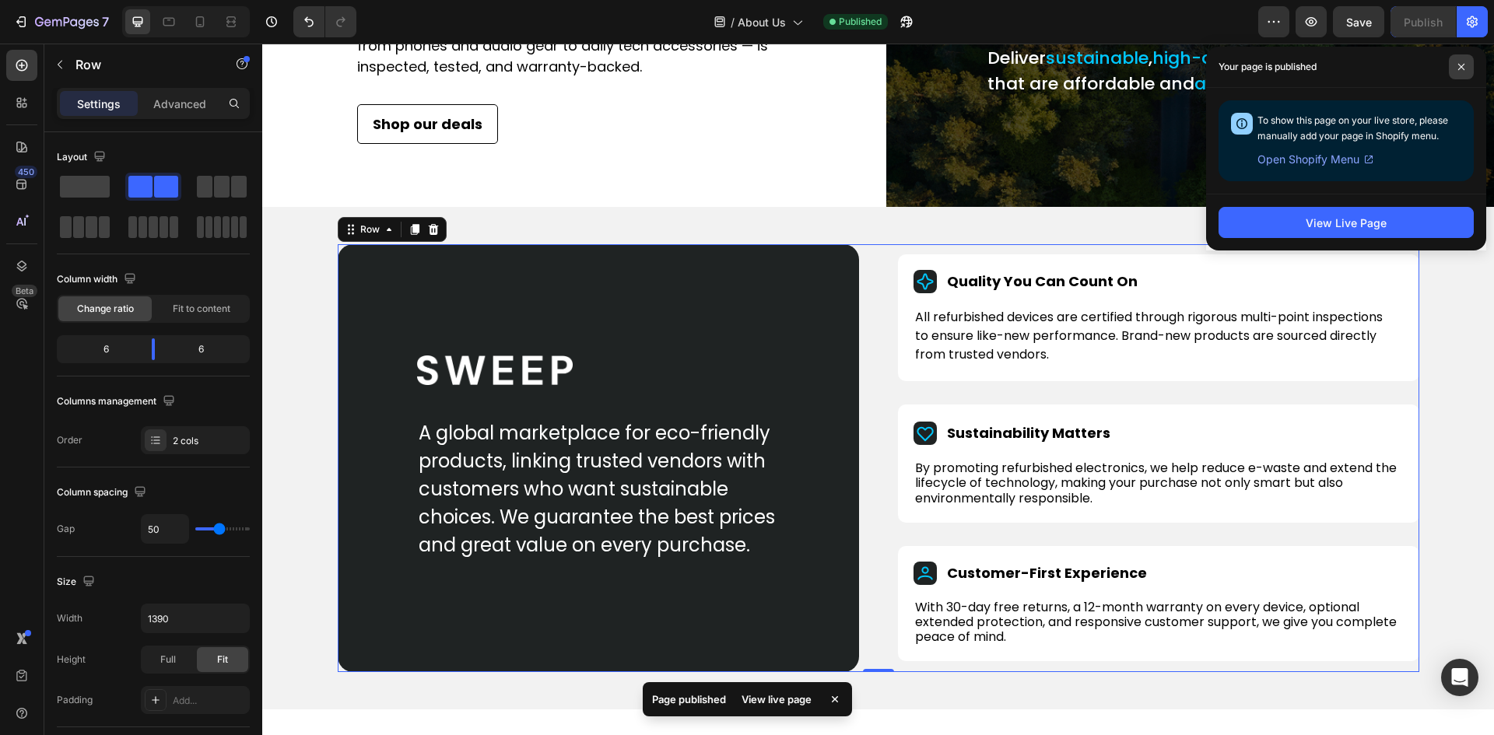
click at [1456, 64] on span at bounding box center [1460, 66] width 25 height 25
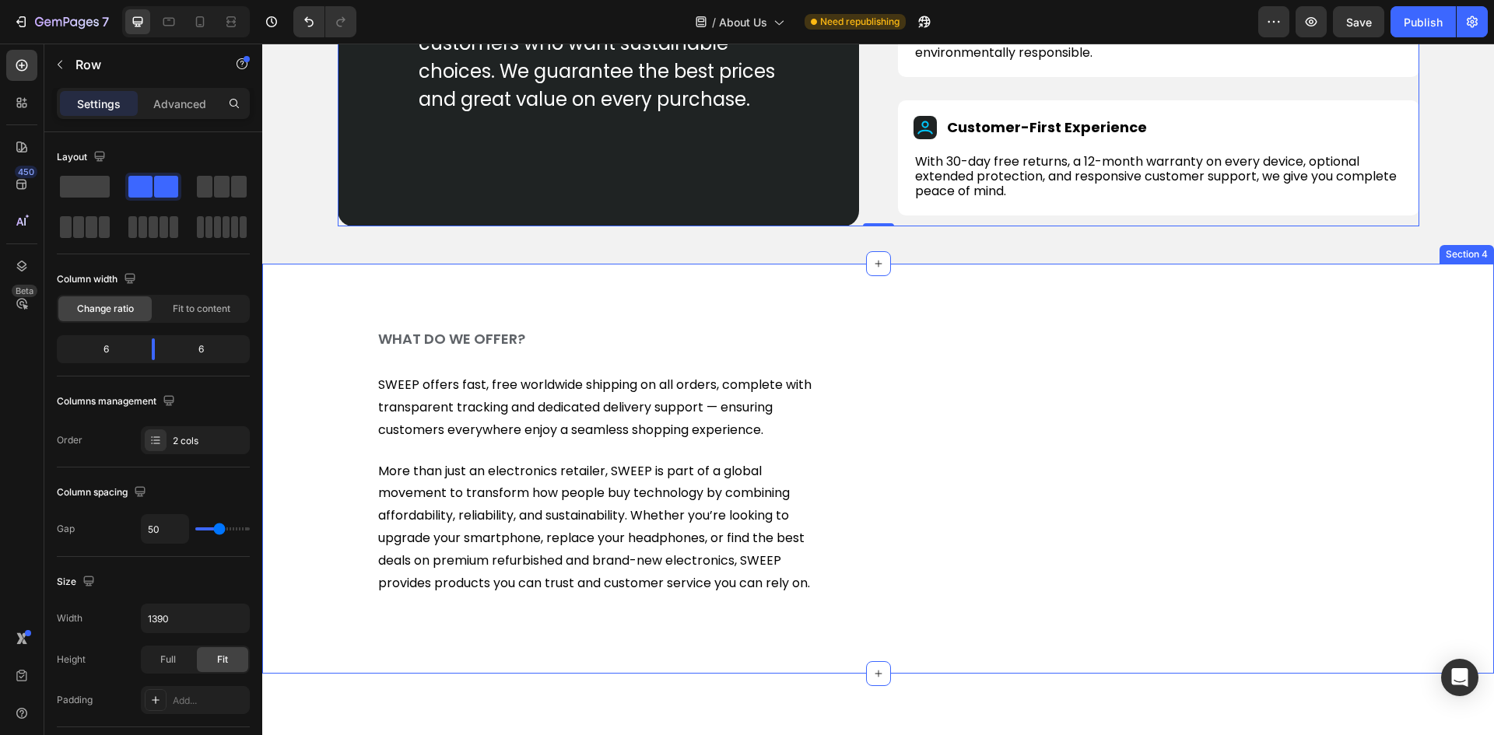
scroll to position [1089, 0]
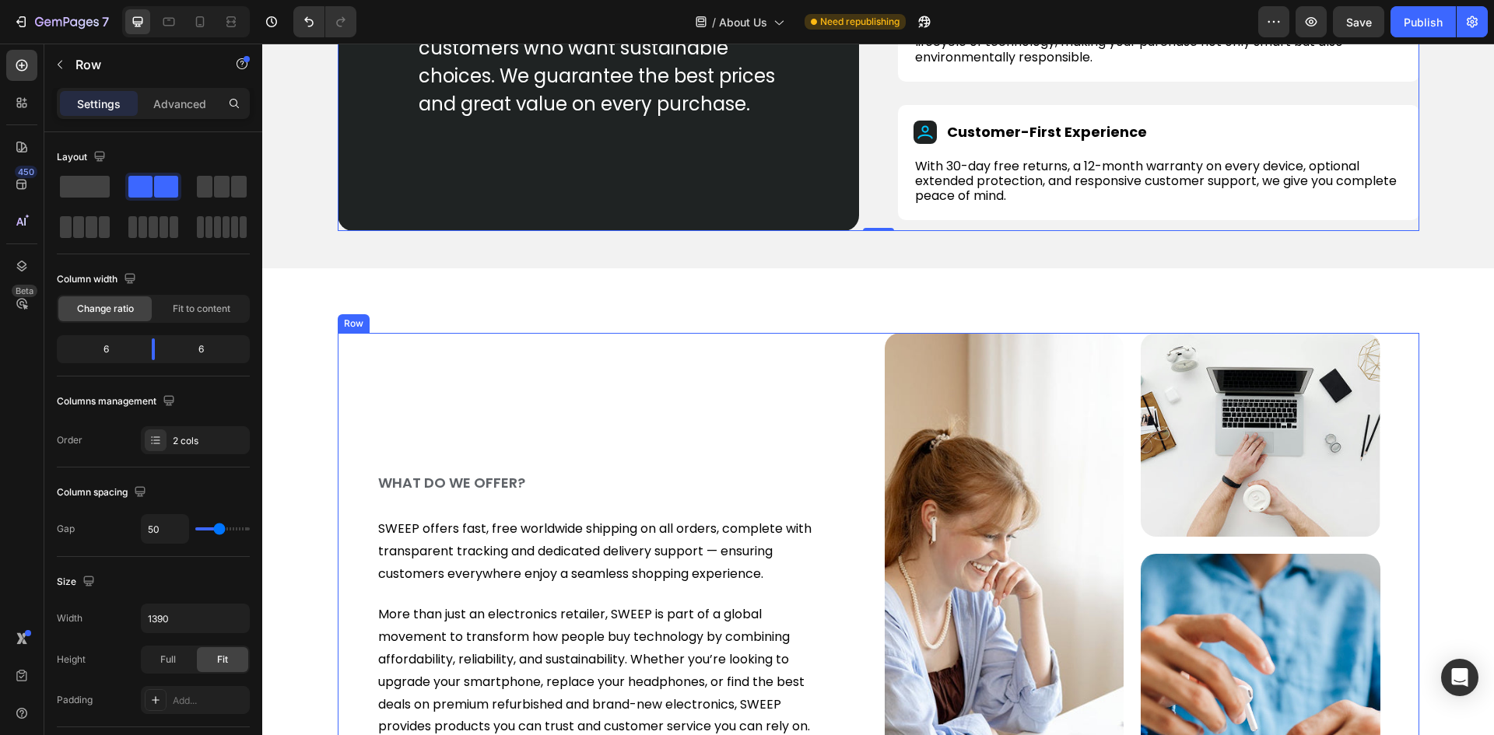
click at [366, 372] on div "WHAT DO WE OFFER? Heading SWEEP offers fast, free worldwide shipping on all ord…" at bounding box center [878, 606] width 1081 height 546
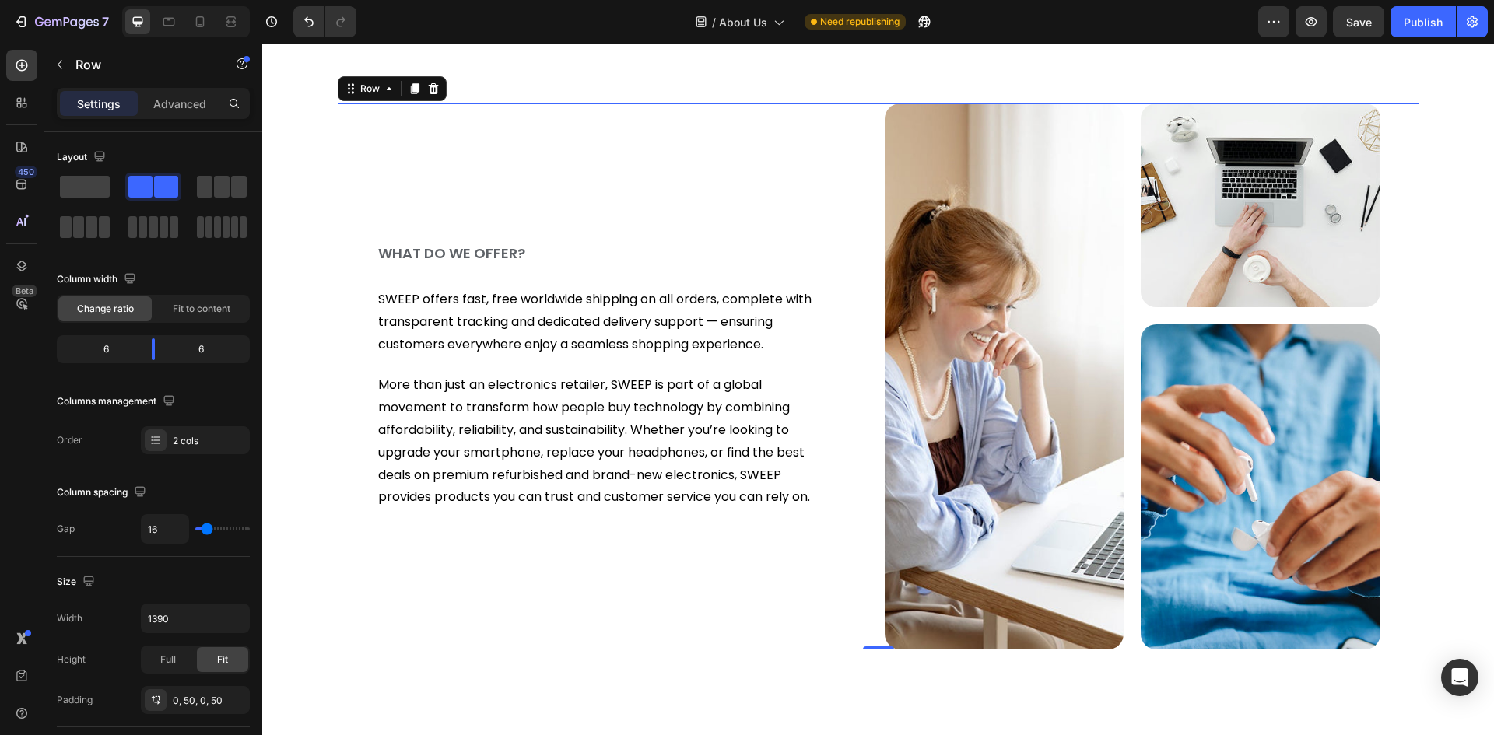
scroll to position [1322, 0]
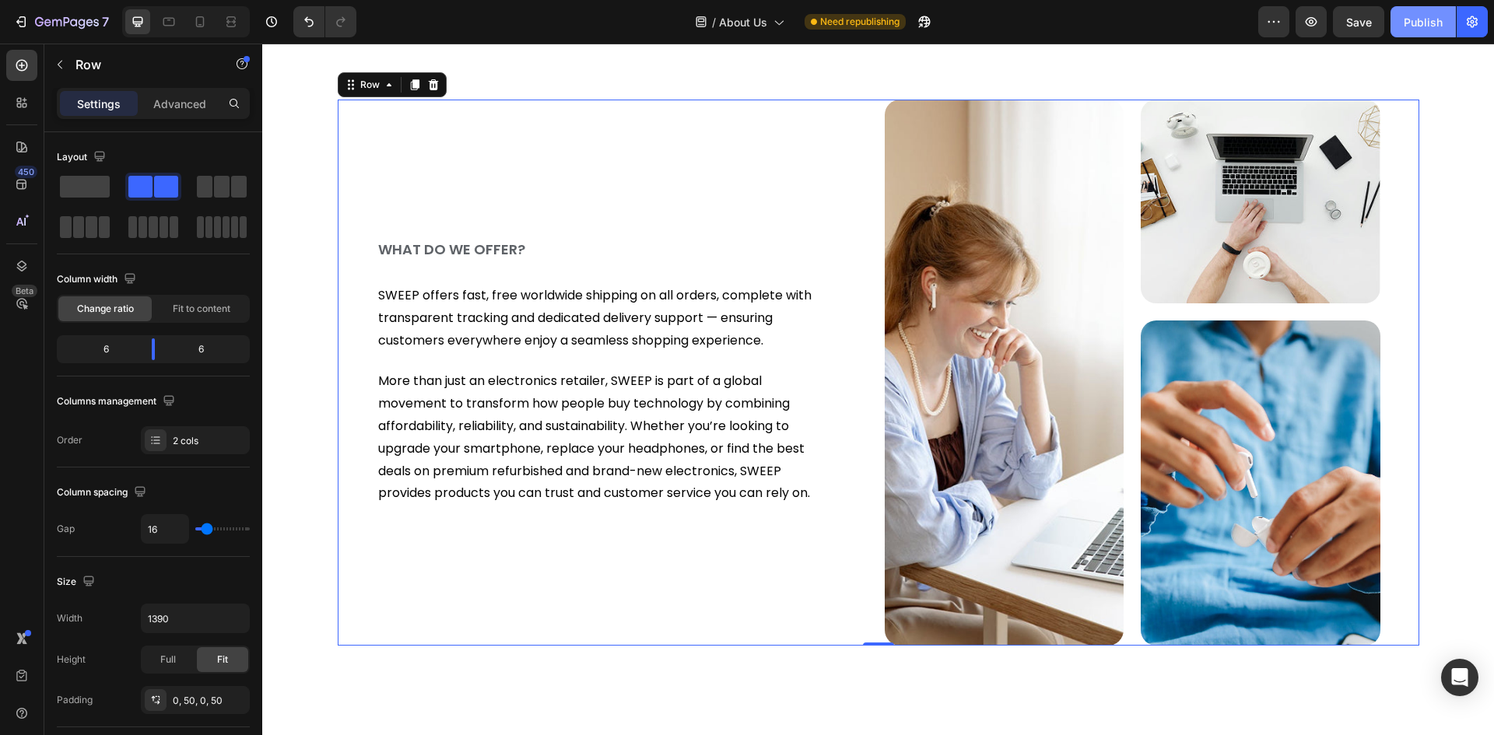
drag, startPoint x: 1415, startPoint y: 23, endPoint x: 1390, endPoint y: 30, distance: 25.9
click at [1415, 22] on div "Publish" at bounding box center [1422, 22] width 39 height 16
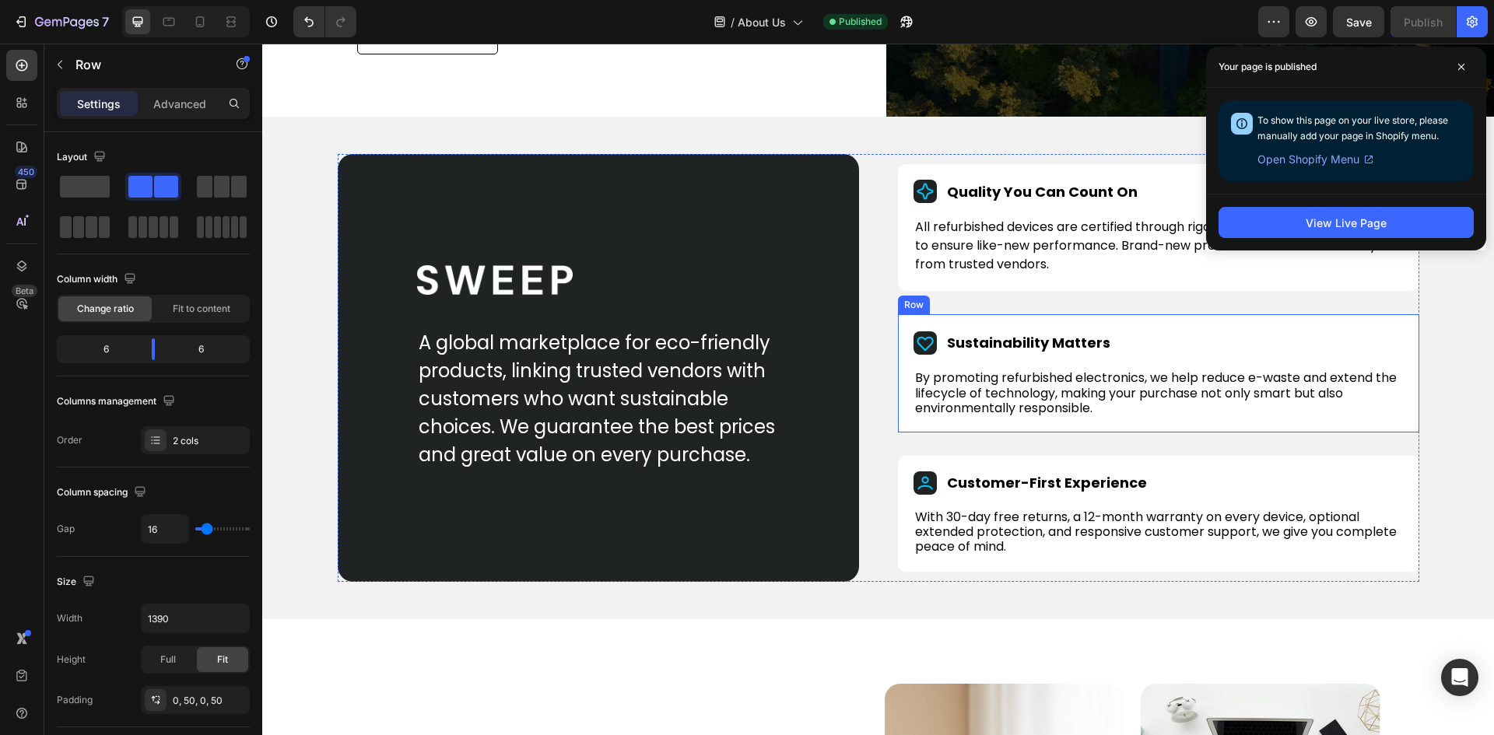
scroll to position [233, 0]
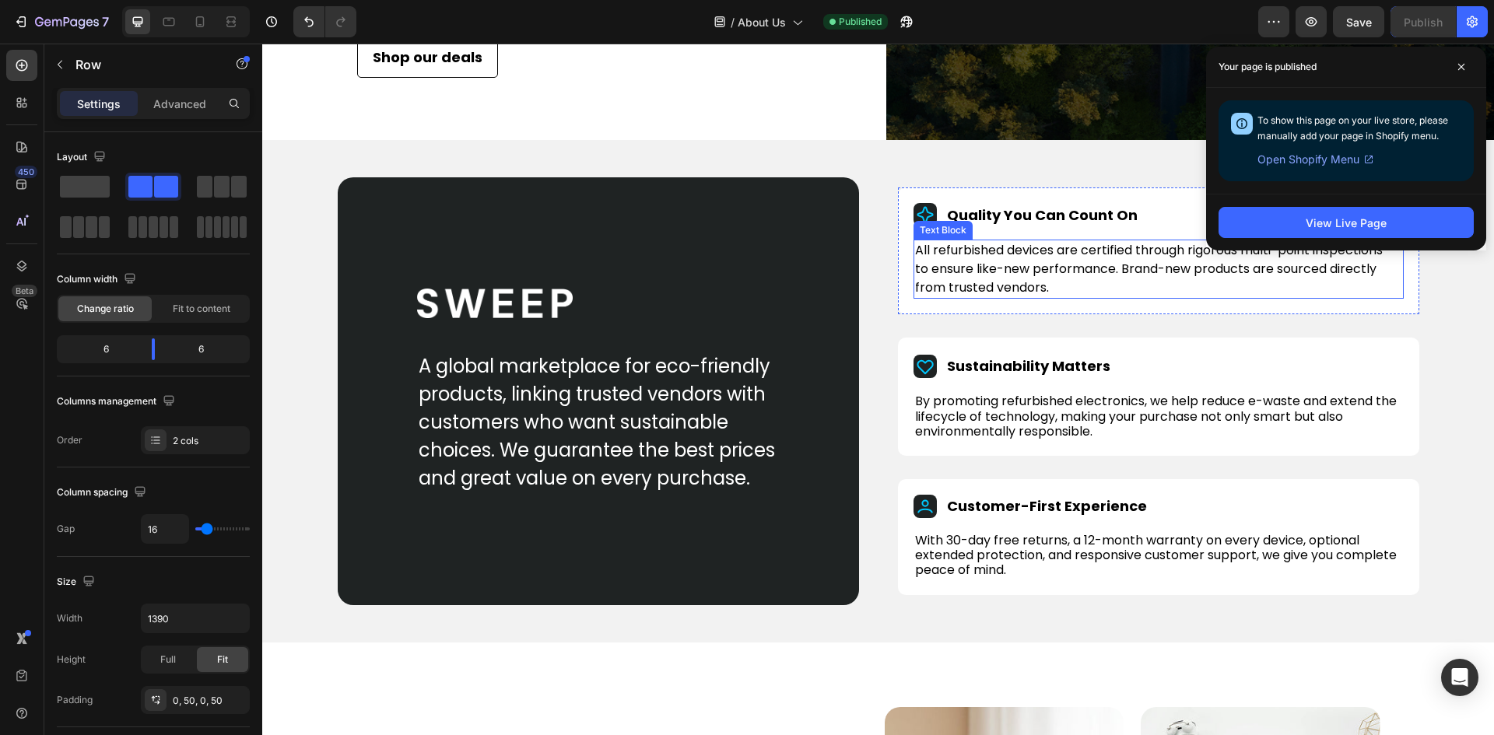
click at [1015, 278] on p "to ensure like-new performance. Brand-new products are sourced directly" at bounding box center [1158, 269] width 487 height 19
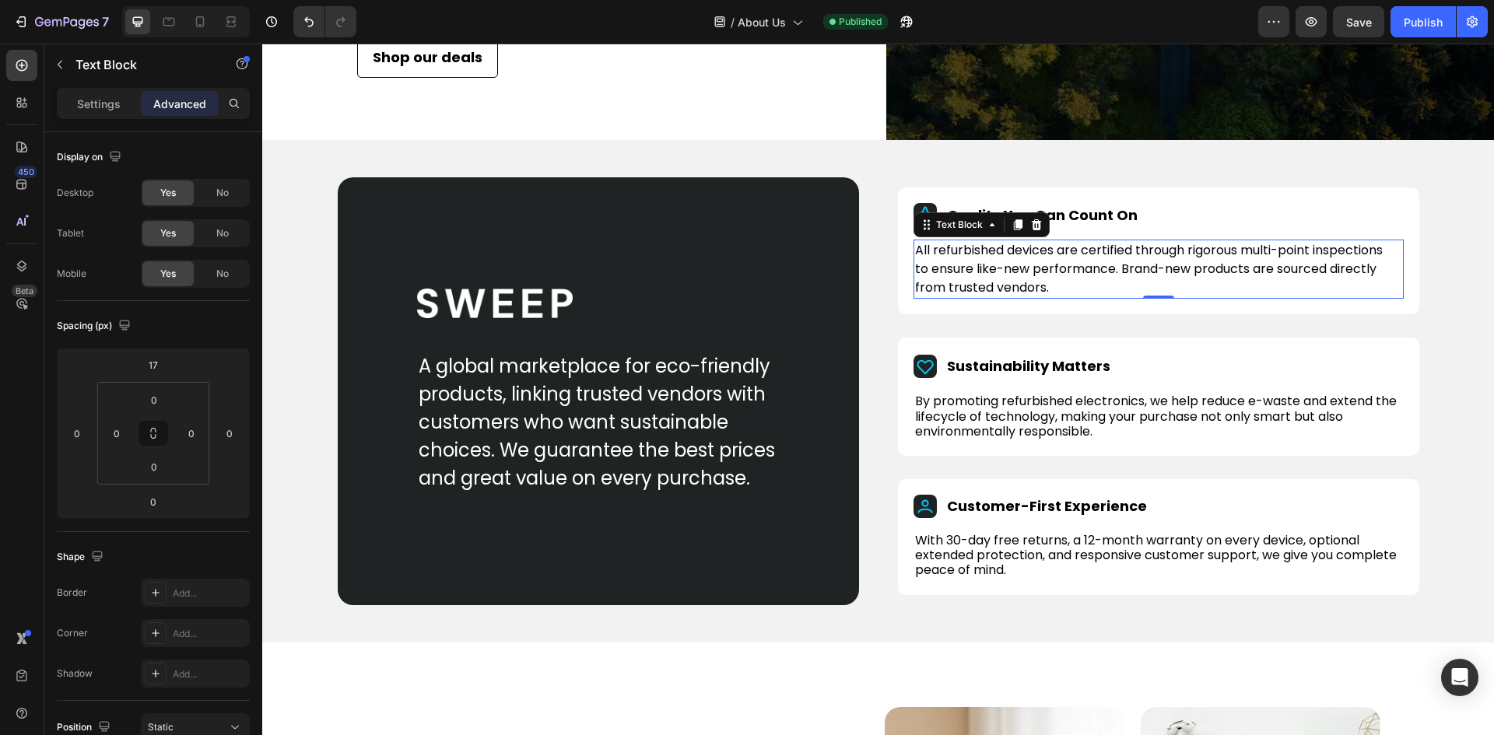
click at [1049, 278] on p "to ensure like-new performance. Brand-new products are sourced directly" at bounding box center [1158, 269] width 487 height 19
click at [970, 297] on p "from trusted vendors." at bounding box center [1158, 287] width 487 height 19
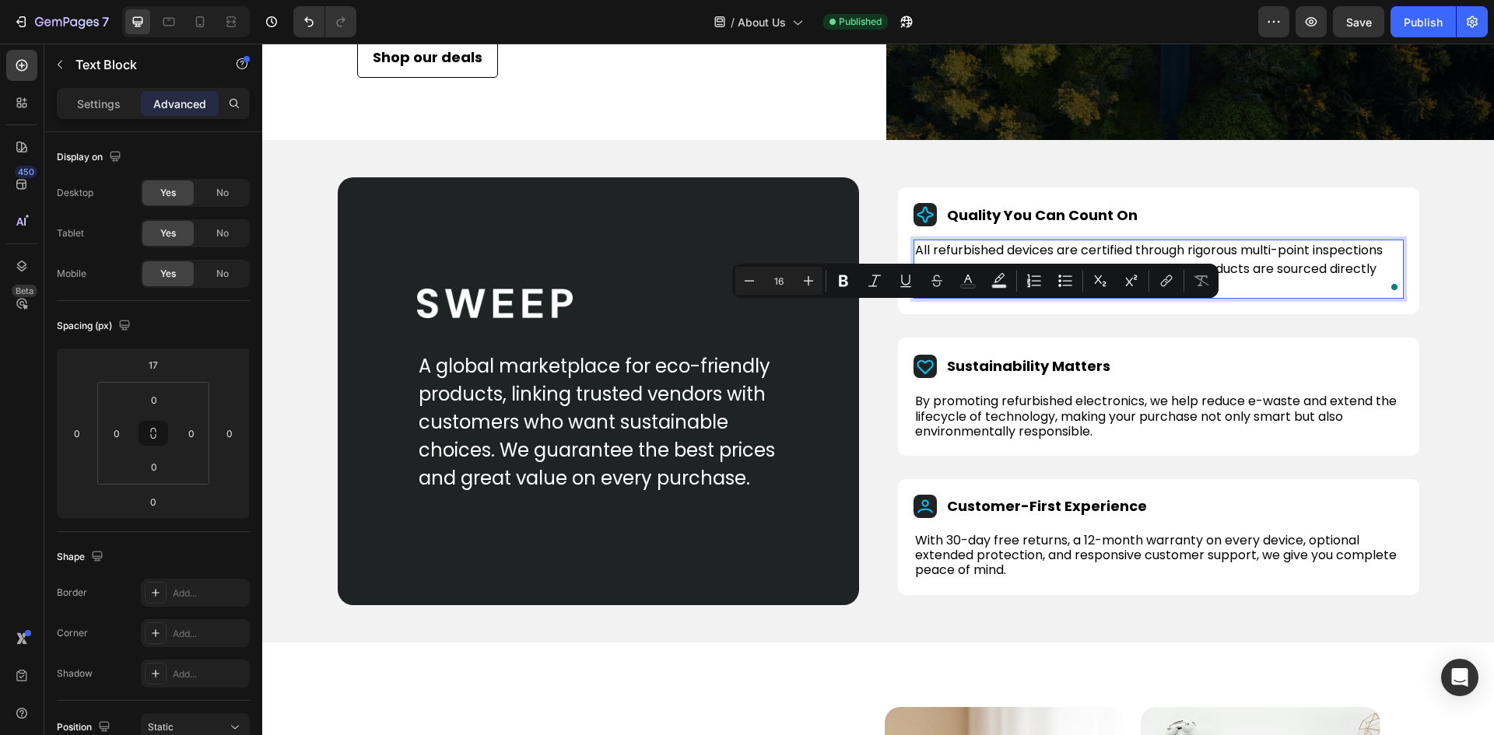
click at [995, 297] on p "from trusted vendors." at bounding box center [1158, 287] width 487 height 19
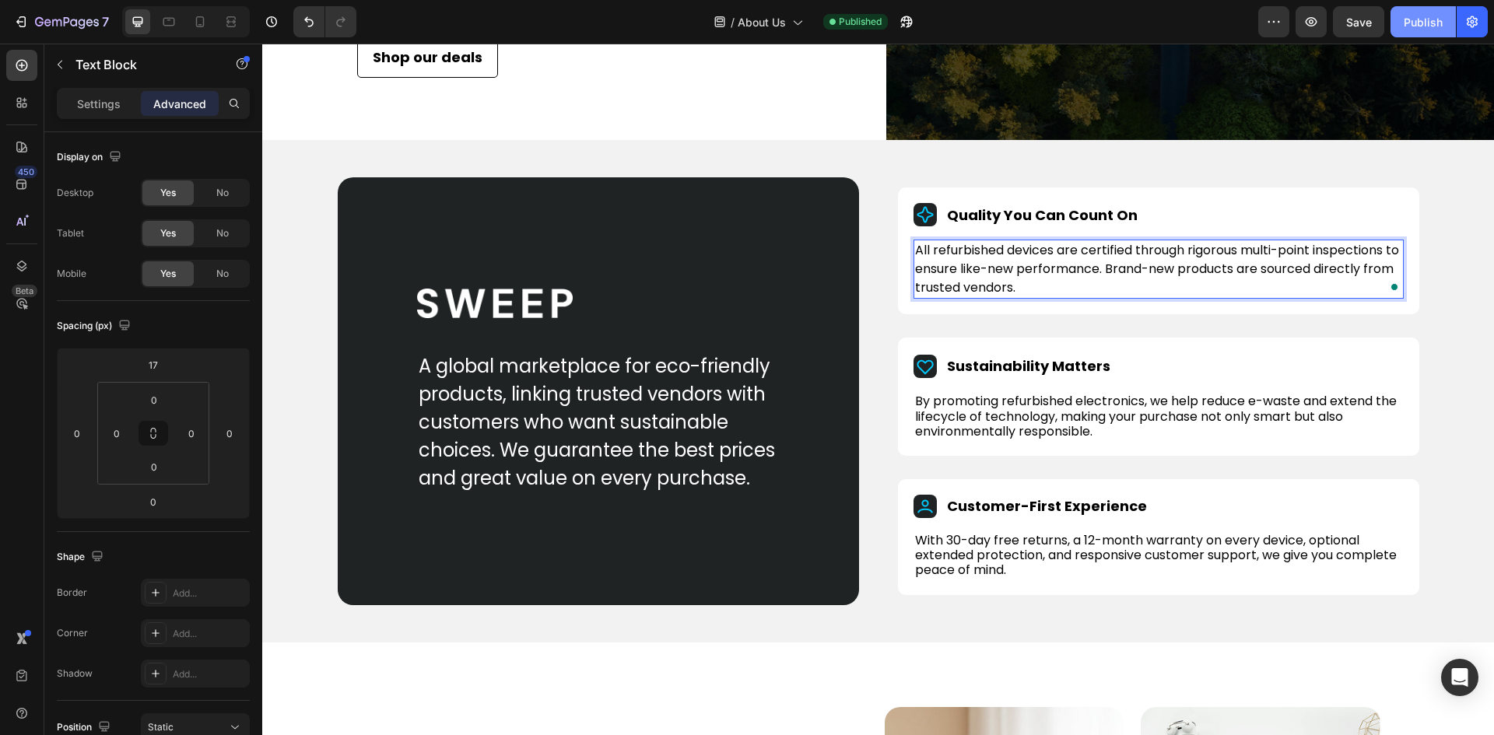
click at [1406, 24] on div "Publish" at bounding box center [1422, 22] width 39 height 16
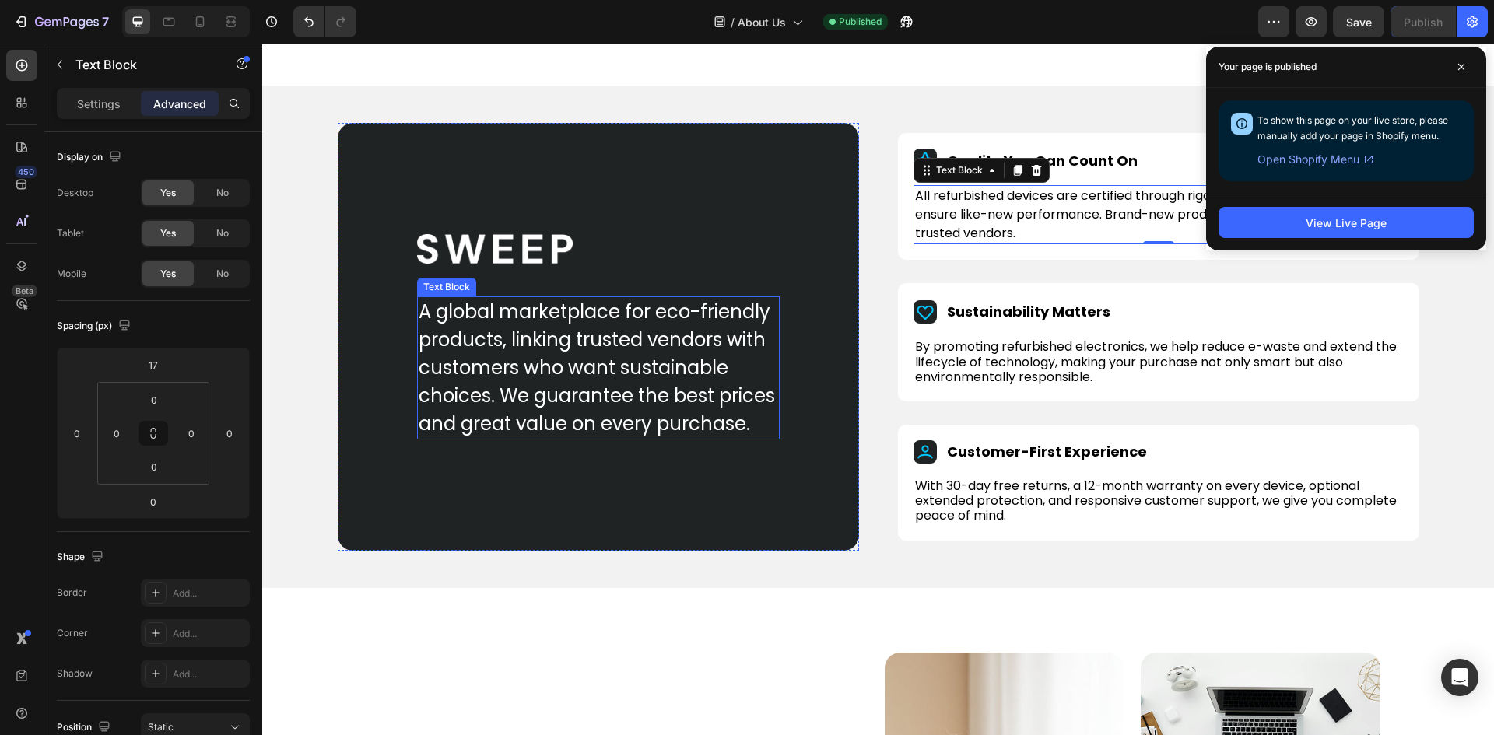
scroll to position [389, 0]
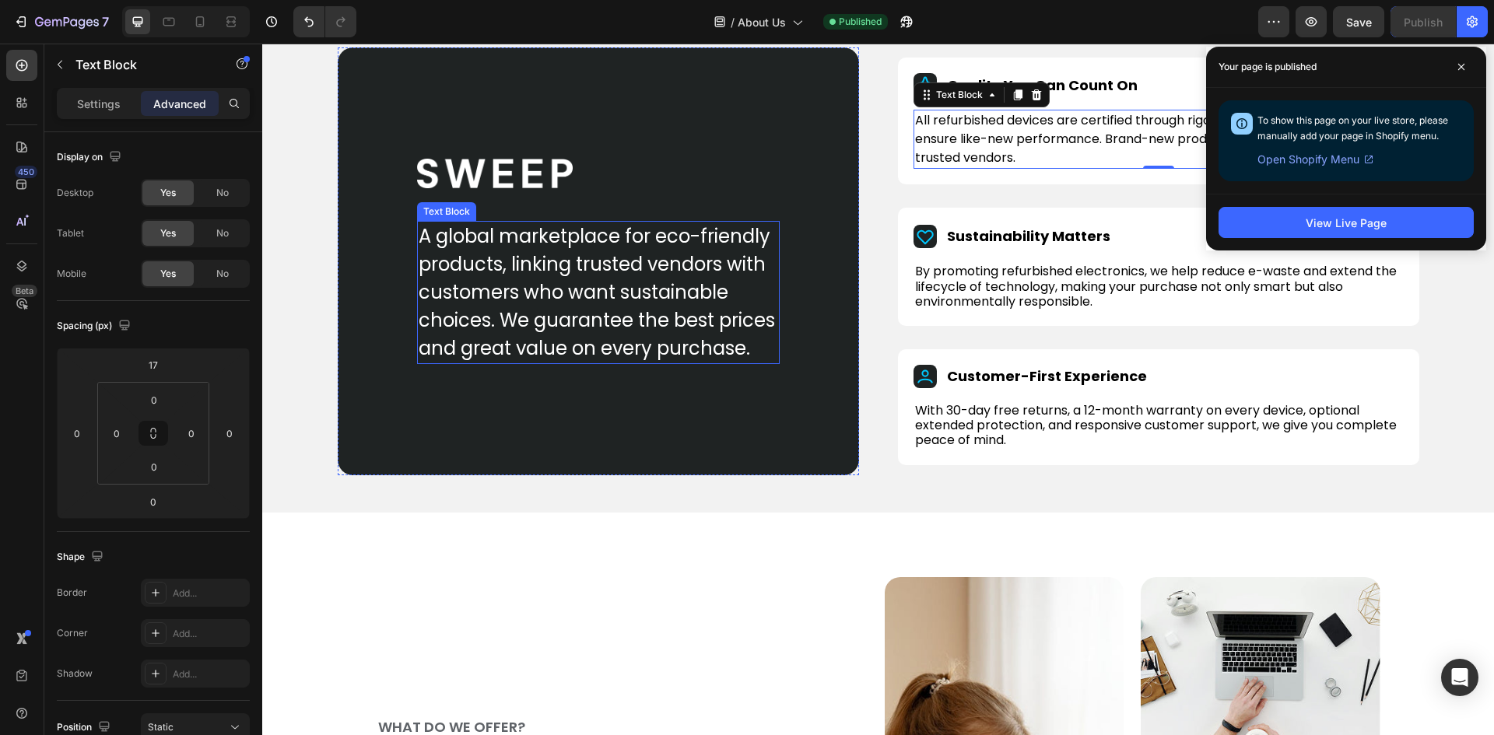
click at [594, 294] on p "A global marketplace for eco-friendly products, linking trusted vendors with cu…" at bounding box center [597, 292] width 359 height 140
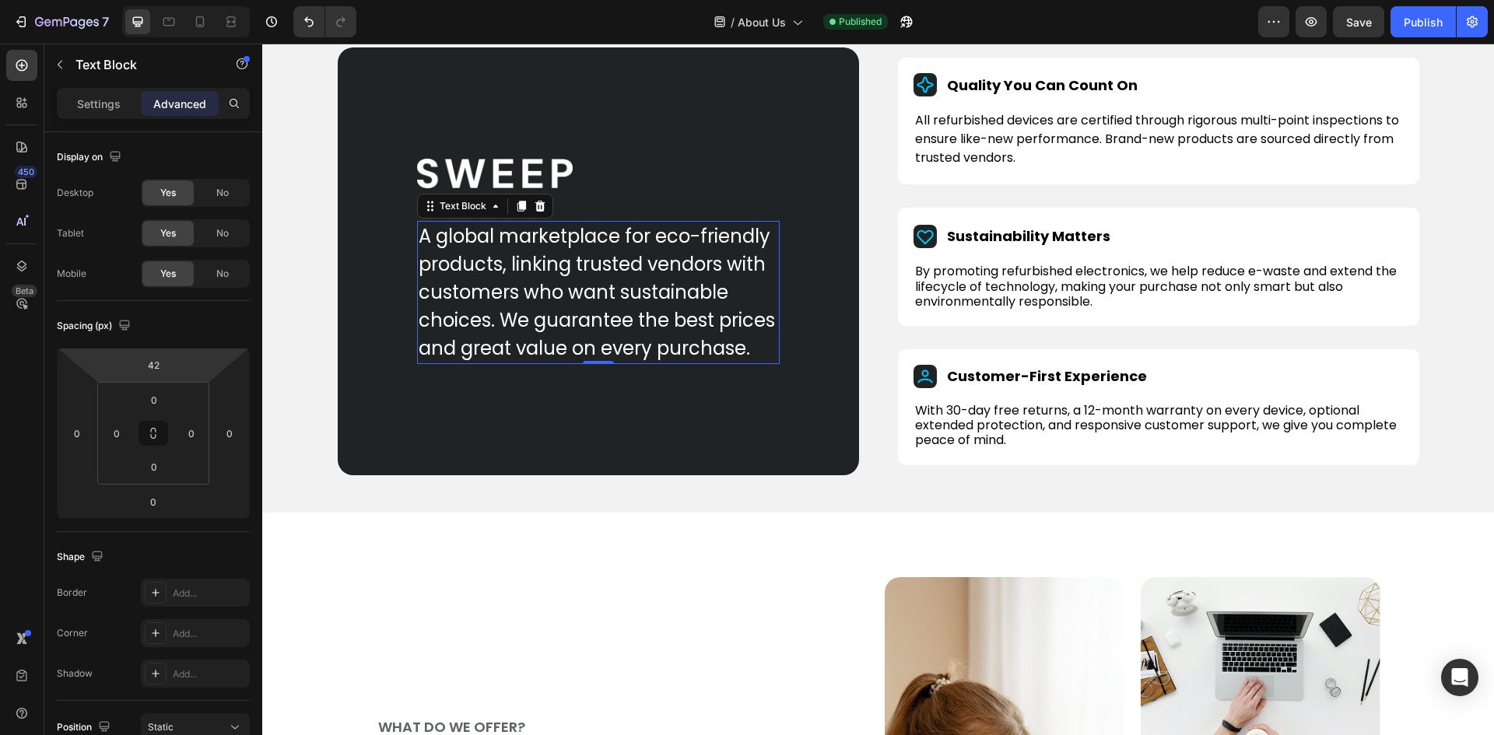
click at [96, 107] on p "Settings" at bounding box center [99, 104] width 44 height 16
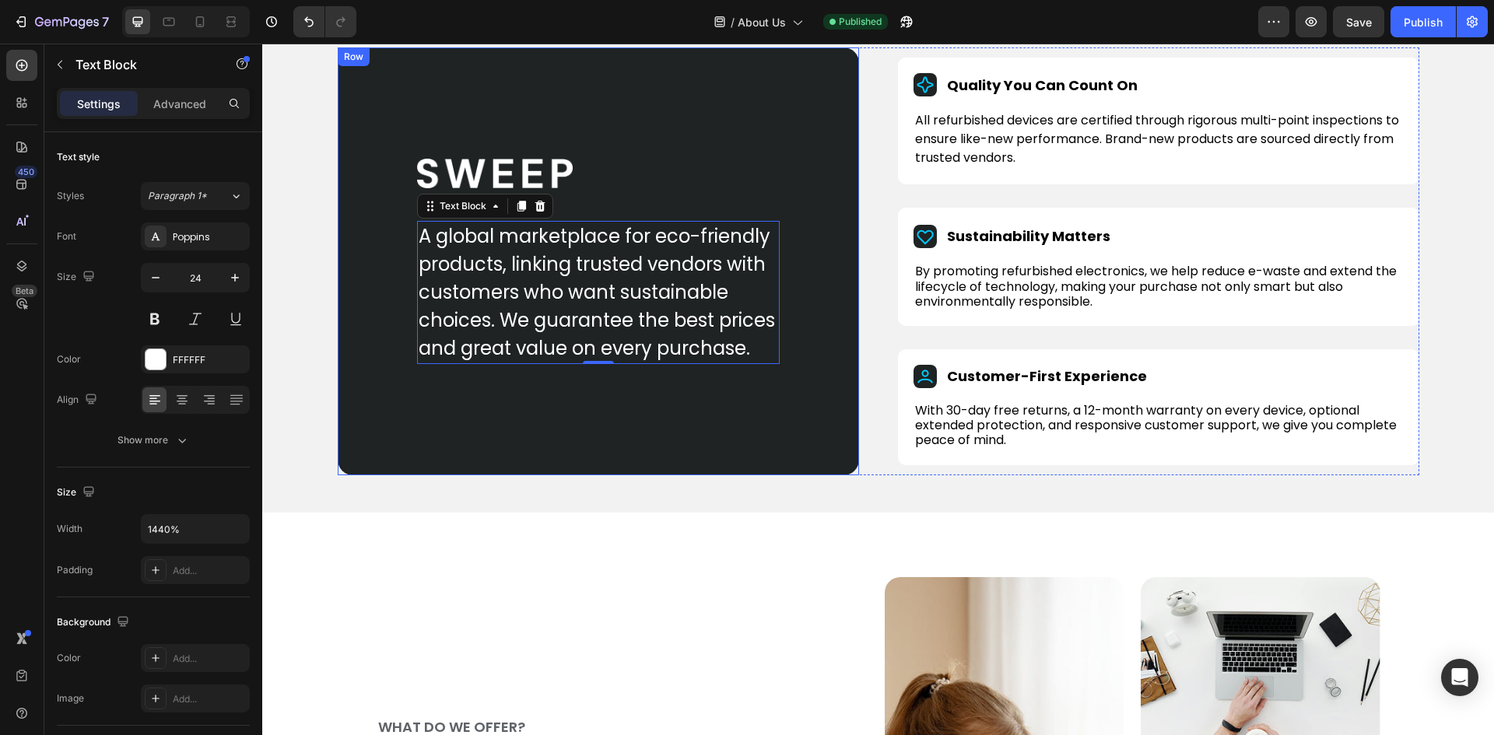
click at [401, 134] on div "Image A global marketplace for eco-friendly products, linking trusted vendors w…" at bounding box center [598, 261] width 521 height 428
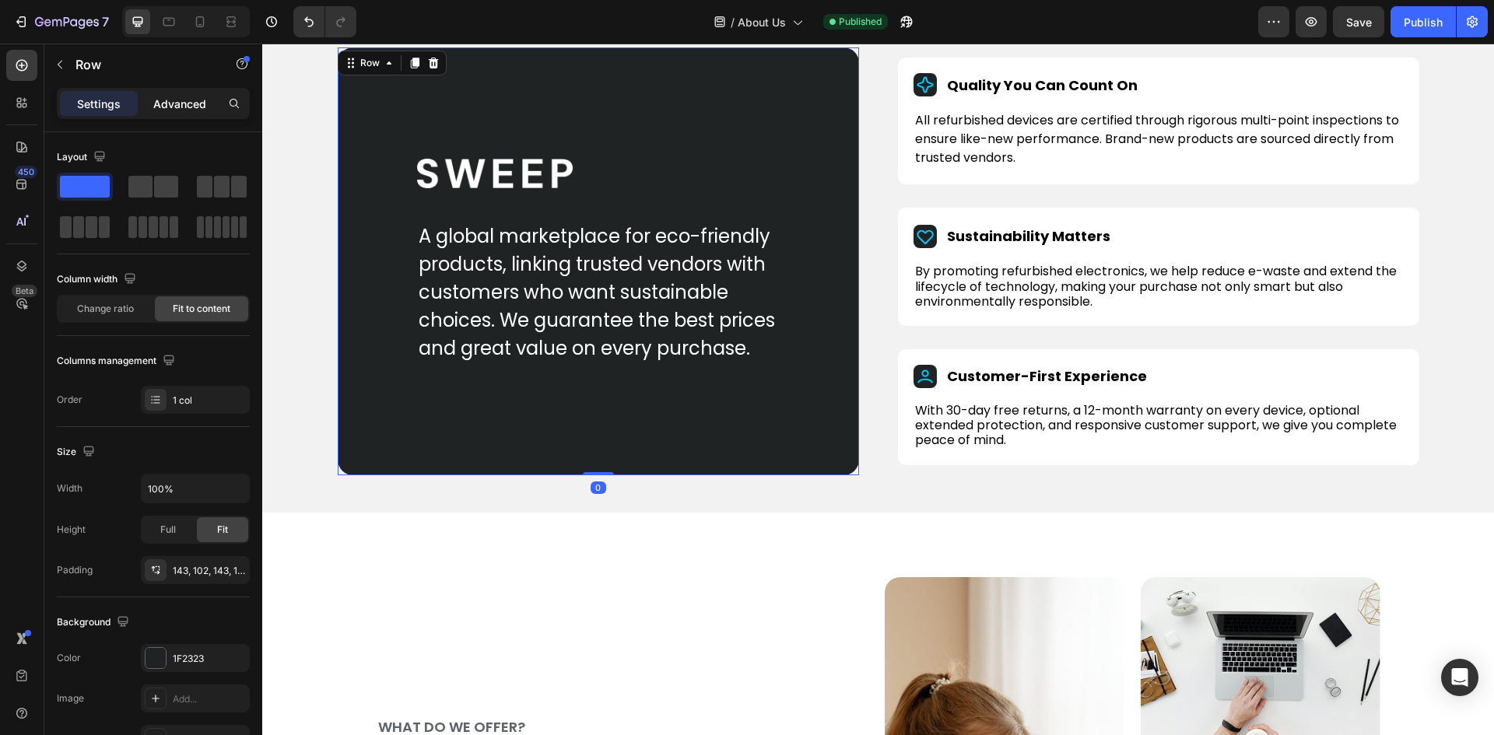
click at [188, 93] on div "Advanced" at bounding box center [180, 103] width 78 height 25
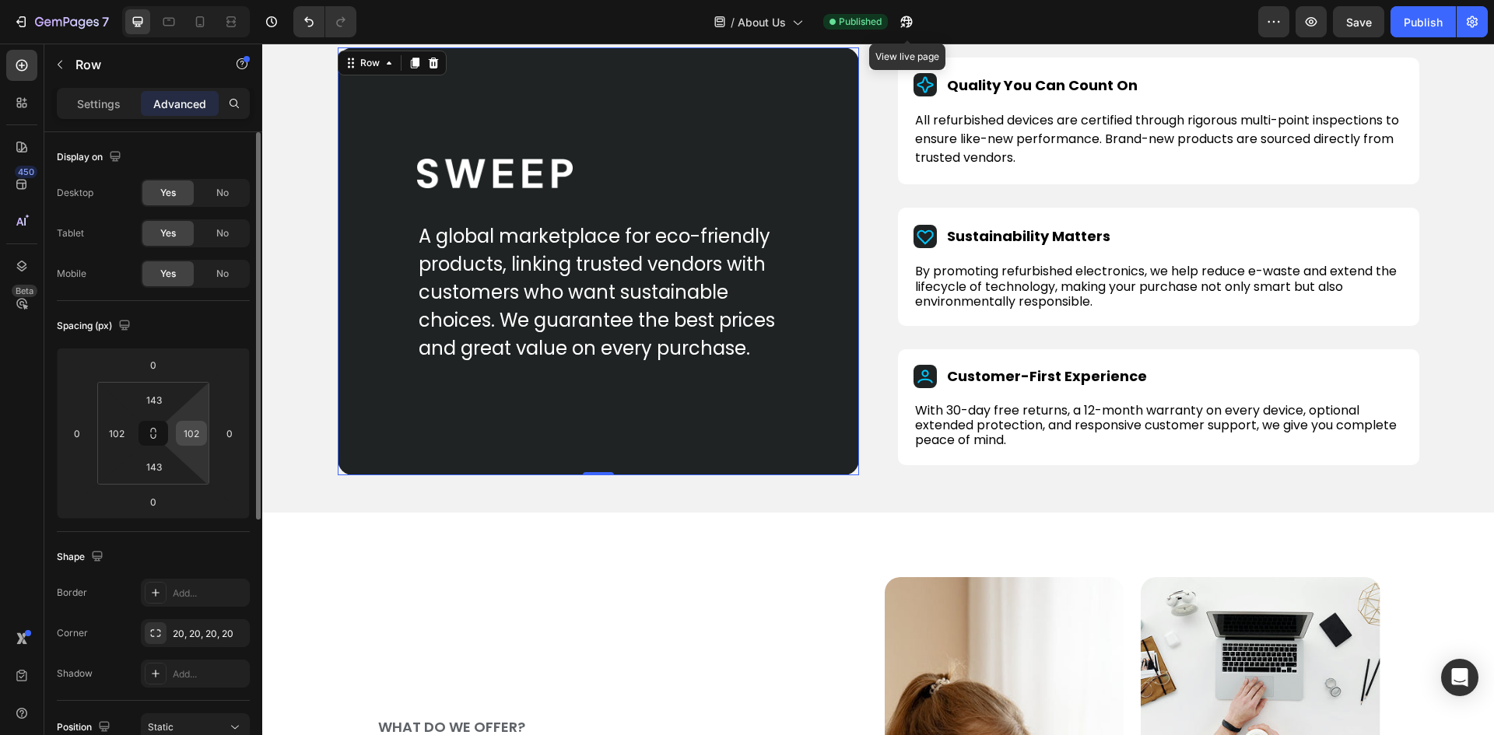
click at [198, 436] on input "102" at bounding box center [191, 433] width 23 height 23
type input "92"
click at [113, 429] on input "102" at bounding box center [116, 433] width 23 height 23
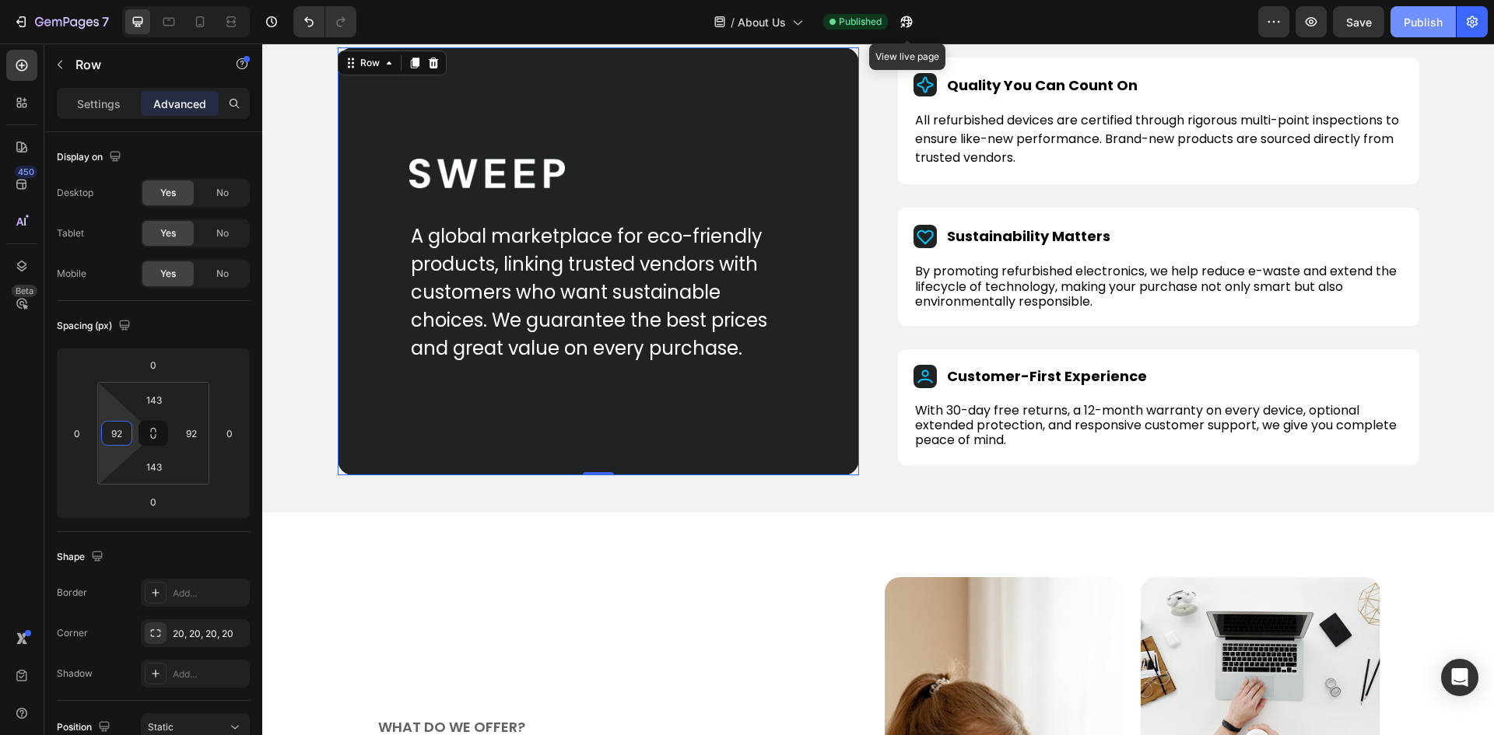
type input "92"
click at [1430, 20] on div "Publish" at bounding box center [1422, 22] width 39 height 16
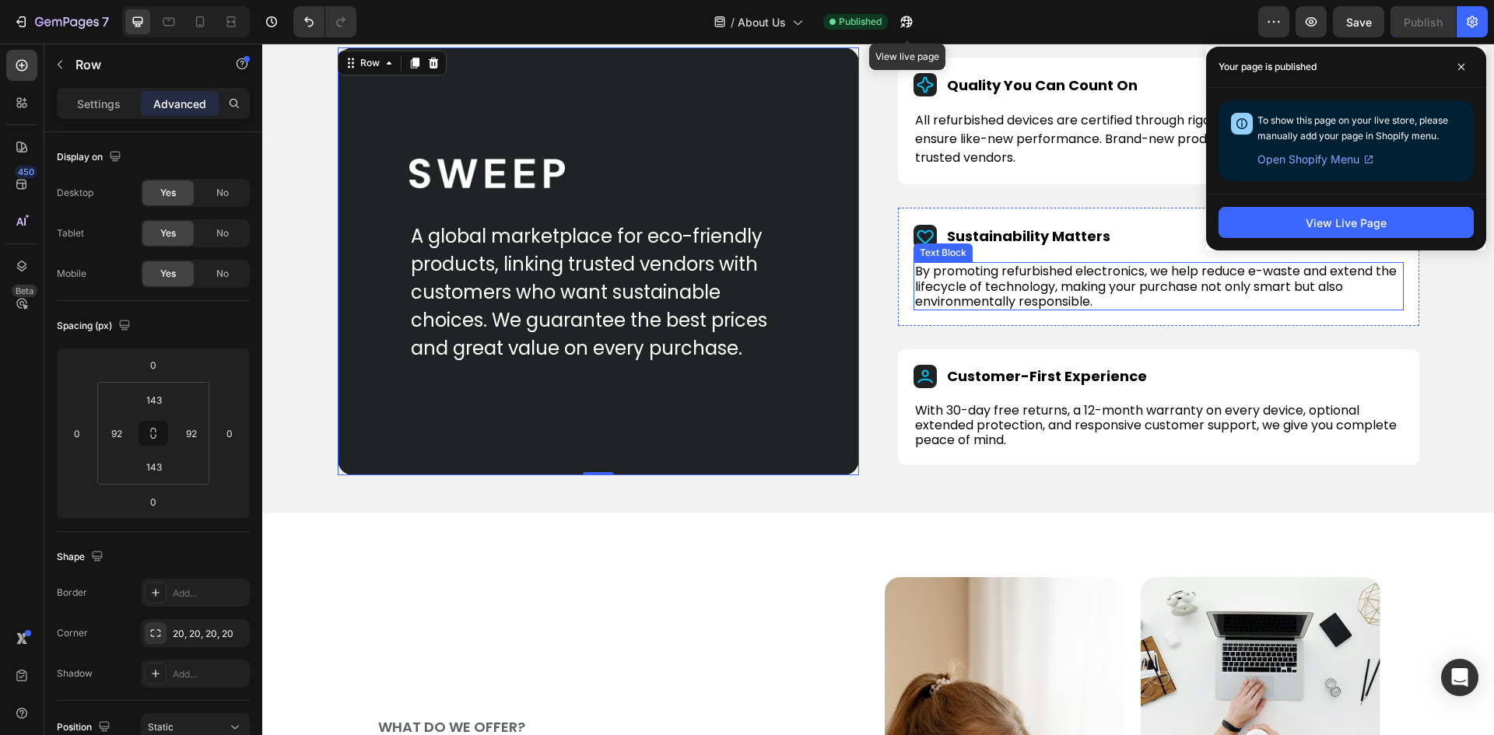
click at [990, 288] on p "By promoting refurbished electronics, we help reduce e-waste and extend the lif…" at bounding box center [1158, 286] width 487 height 45
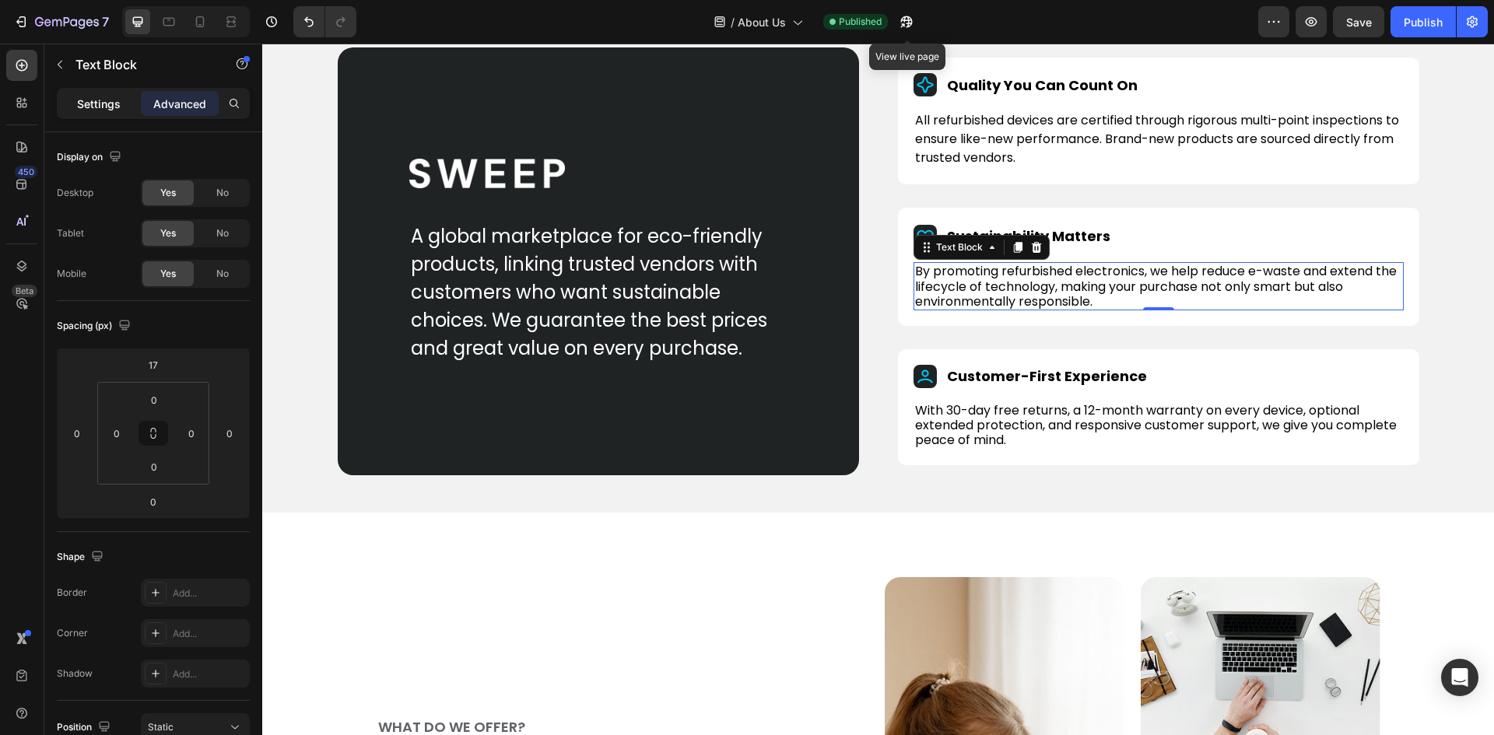
click at [91, 104] on p "Settings" at bounding box center [99, 104] width 44 height 16
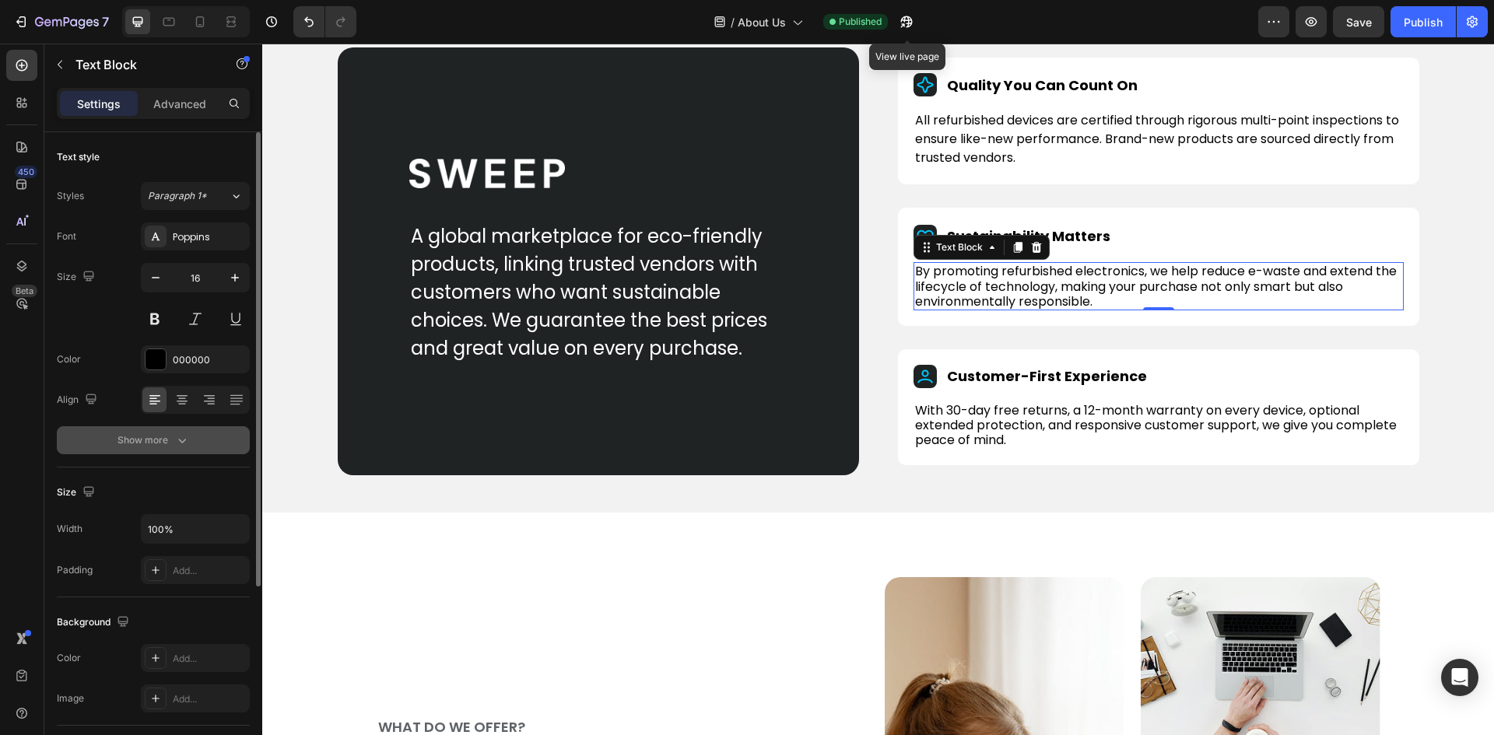
click at [156, 438] on div "Show more" at bounding box center [153, 440] width 72 height 16
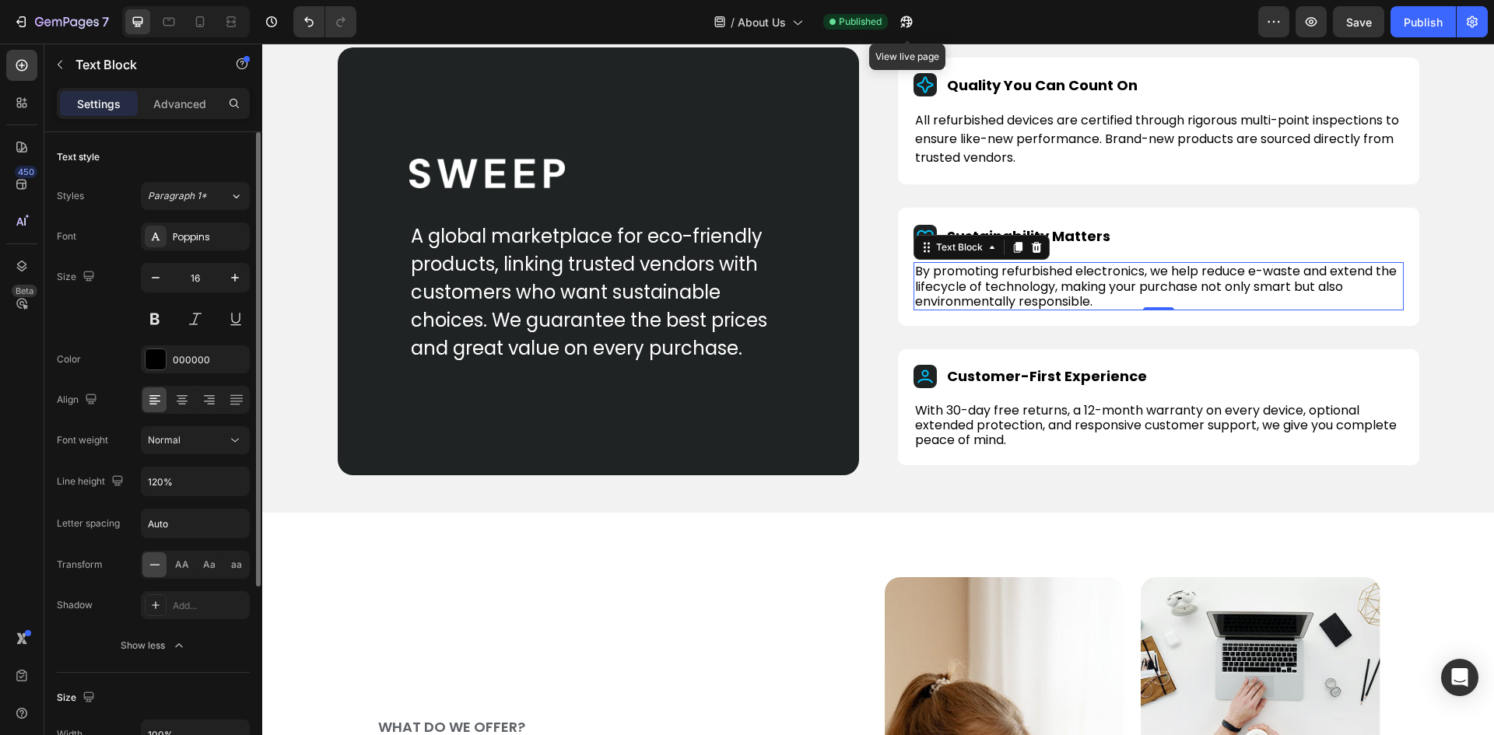
scroll to position [156, 0]
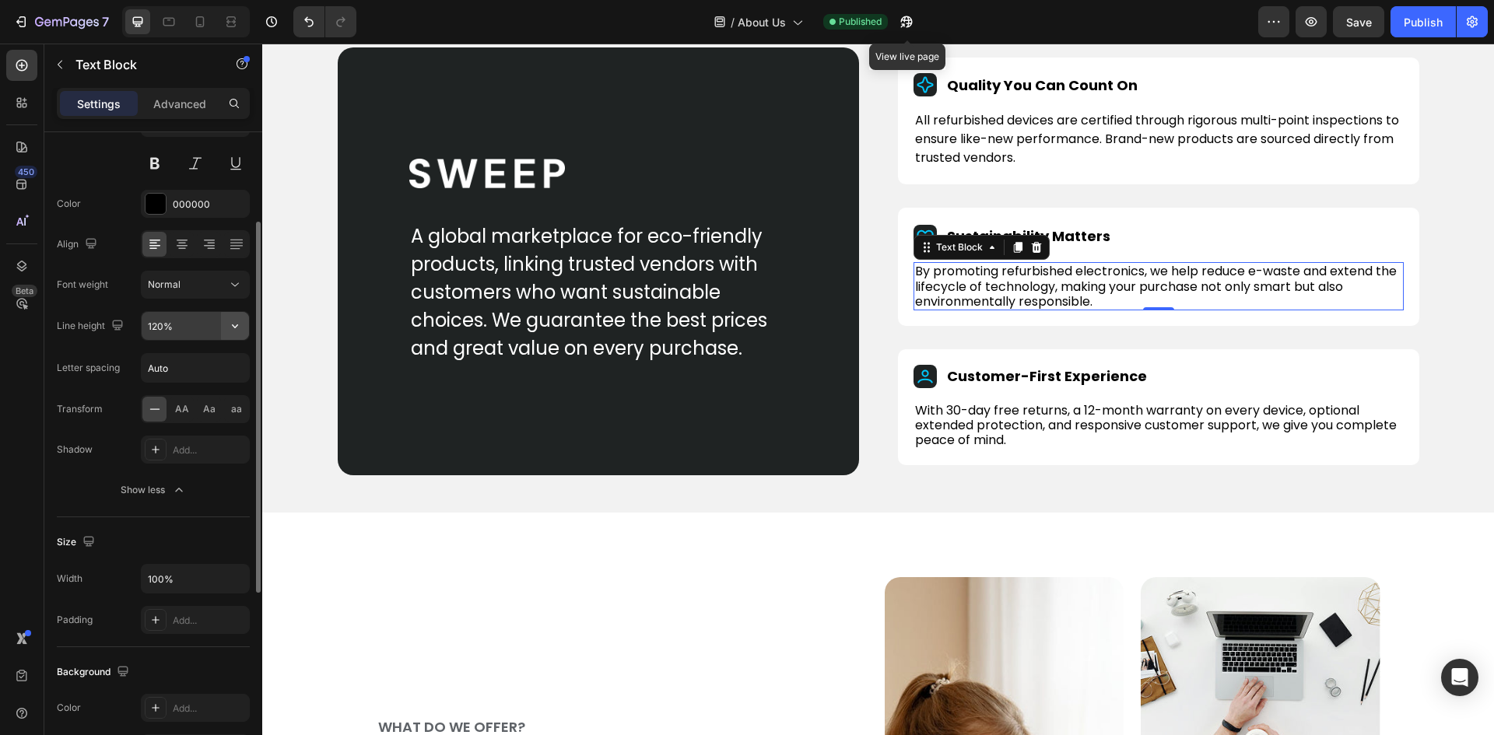
click at [232, 325] on icon "button" at bounding box center [235, 326] width 16 height 16
click at [160, 450] on span "150%" at bounding box center [159, 454] width 25 height 14
type input "150%"
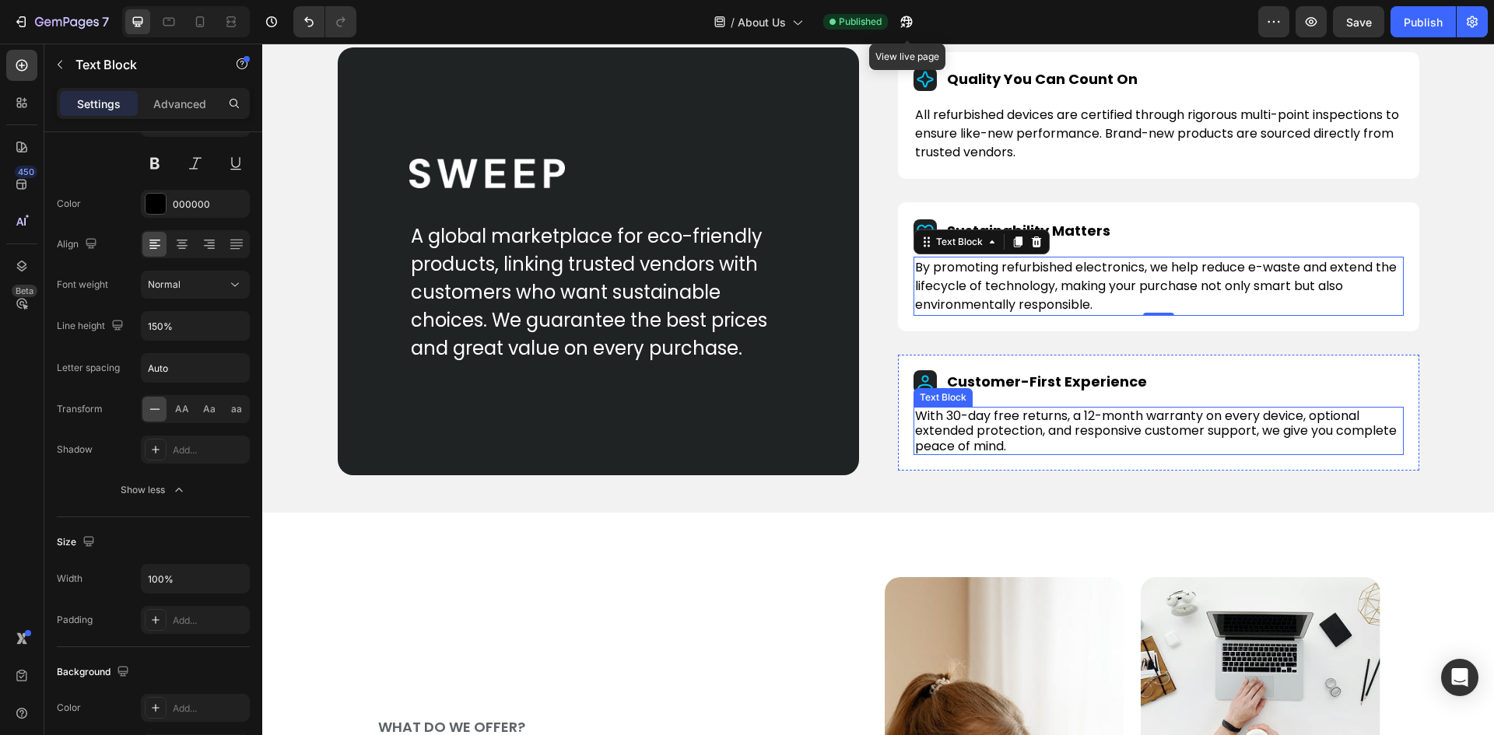
click at [1028, 422] on p "With 30-day free returns, a 12-month warranty on every device, optional extende…" at bounding box center [1158, 430] width 487 height 45
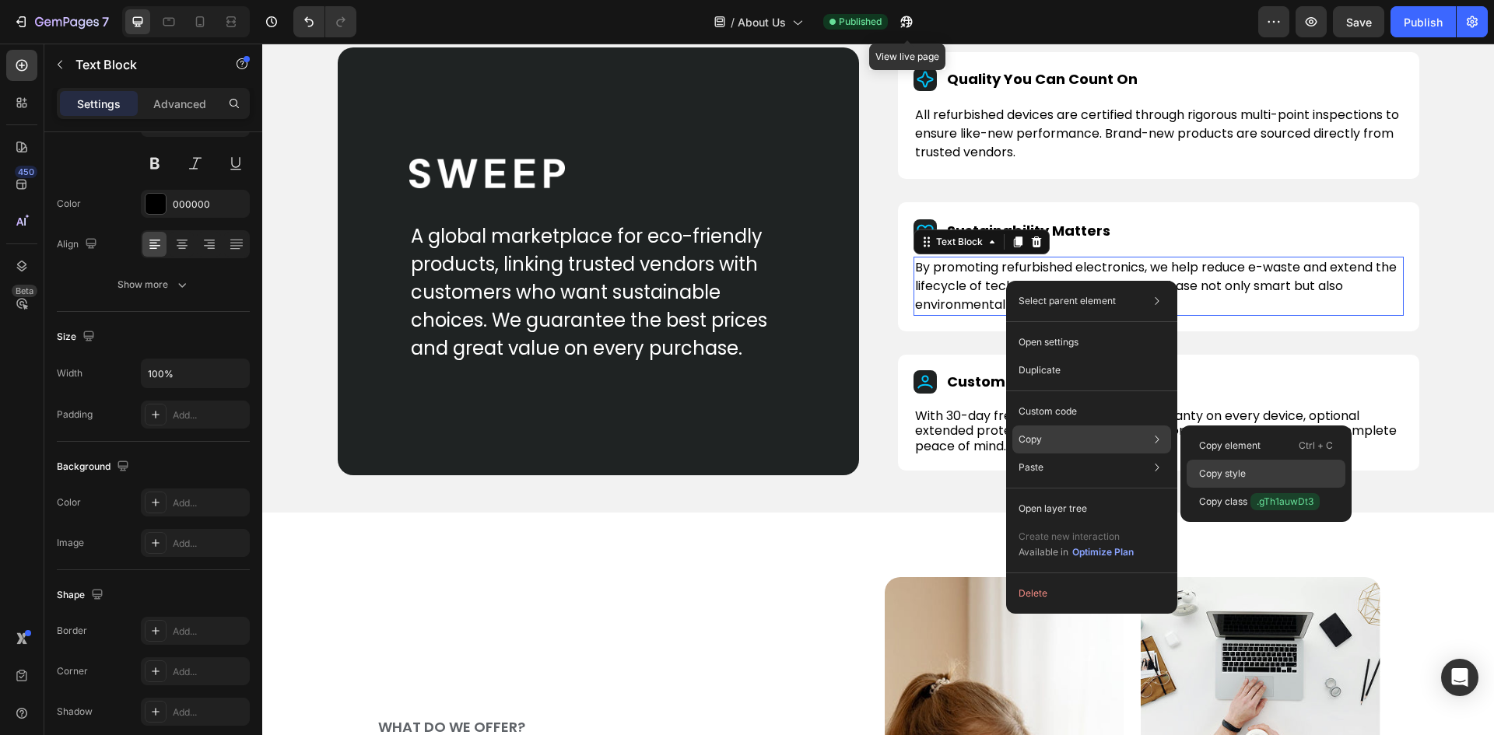
click at [1230, 469] on p "Copy style" at bounding box center [1222, 474] width 47 height 14
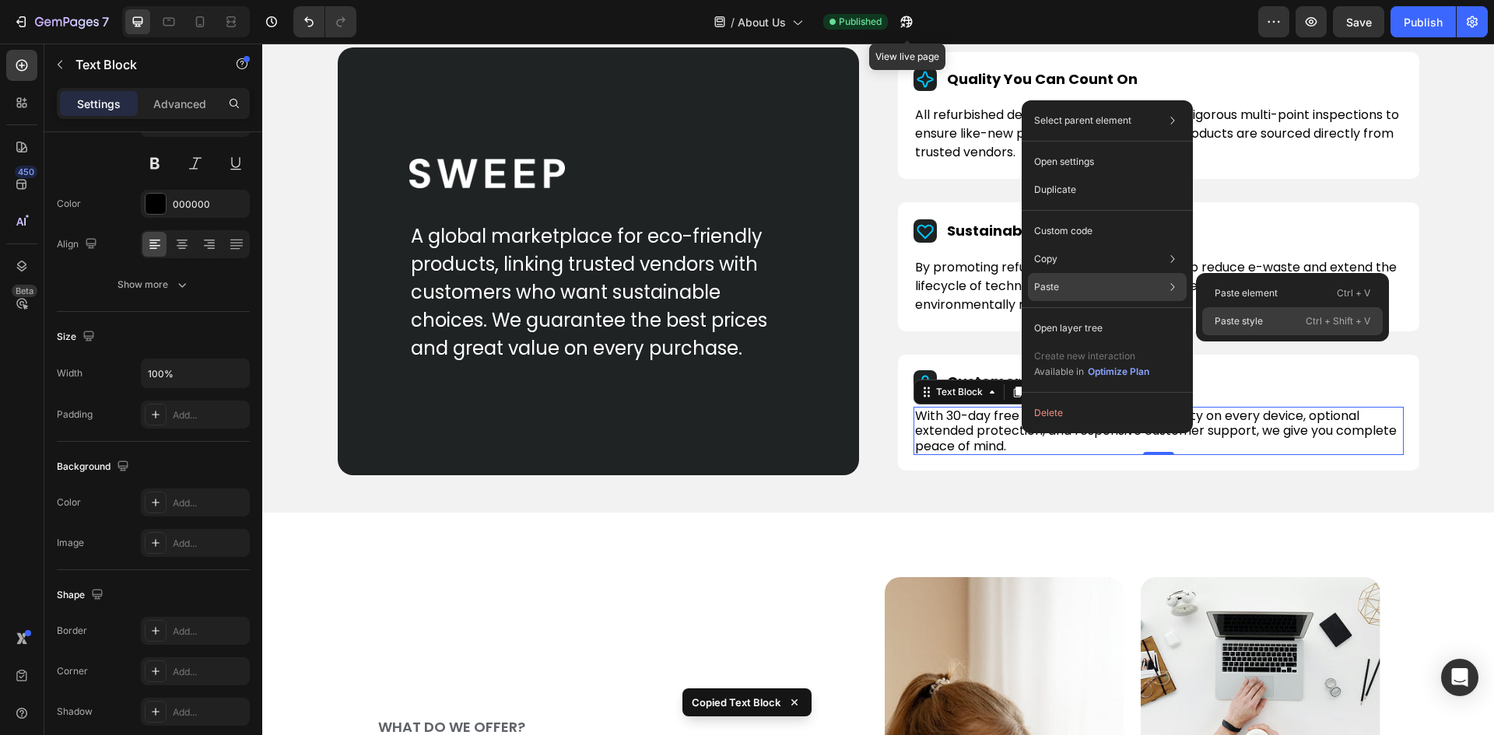
click at [1241, 319] on p "Paste style" at bounding box center [1238, 321] width 48 height 14
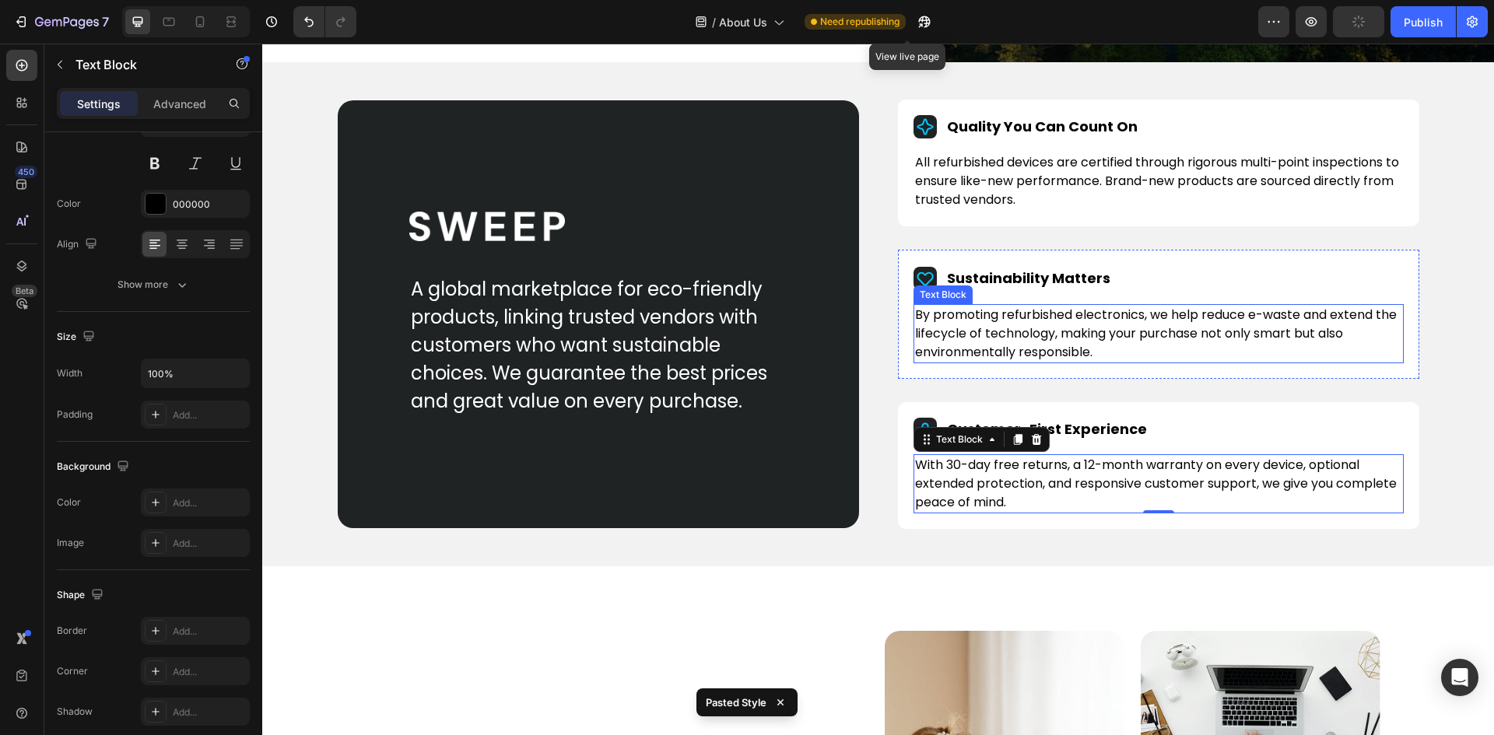
scroll to position [233, 0]
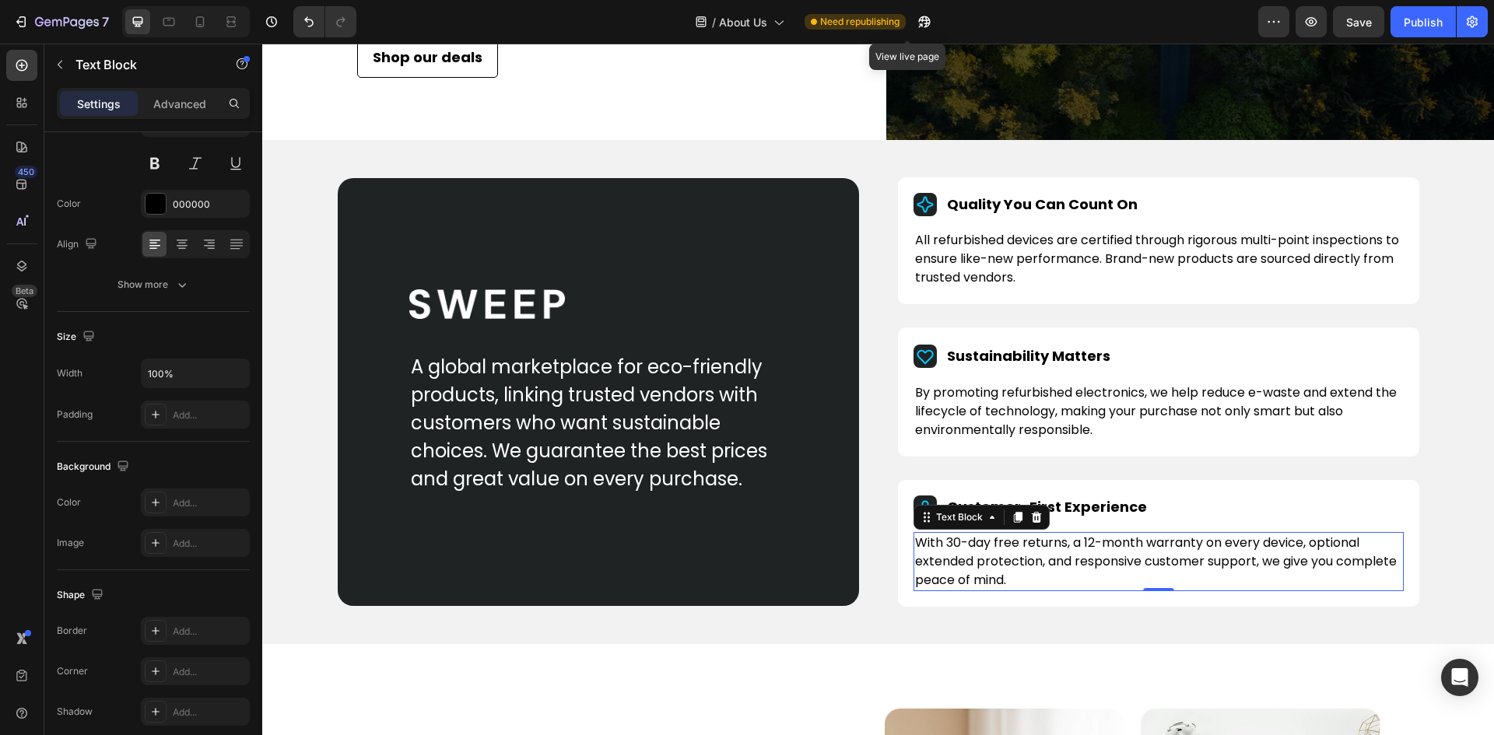
drag, startPoint x: 1405, startPoint y: 22, endPoint x: 1397, endPoint y: 37, distance: 17.4
click at [1406, 22] on div "Publish" at bounding box center [1422, 22] width 39 height 16
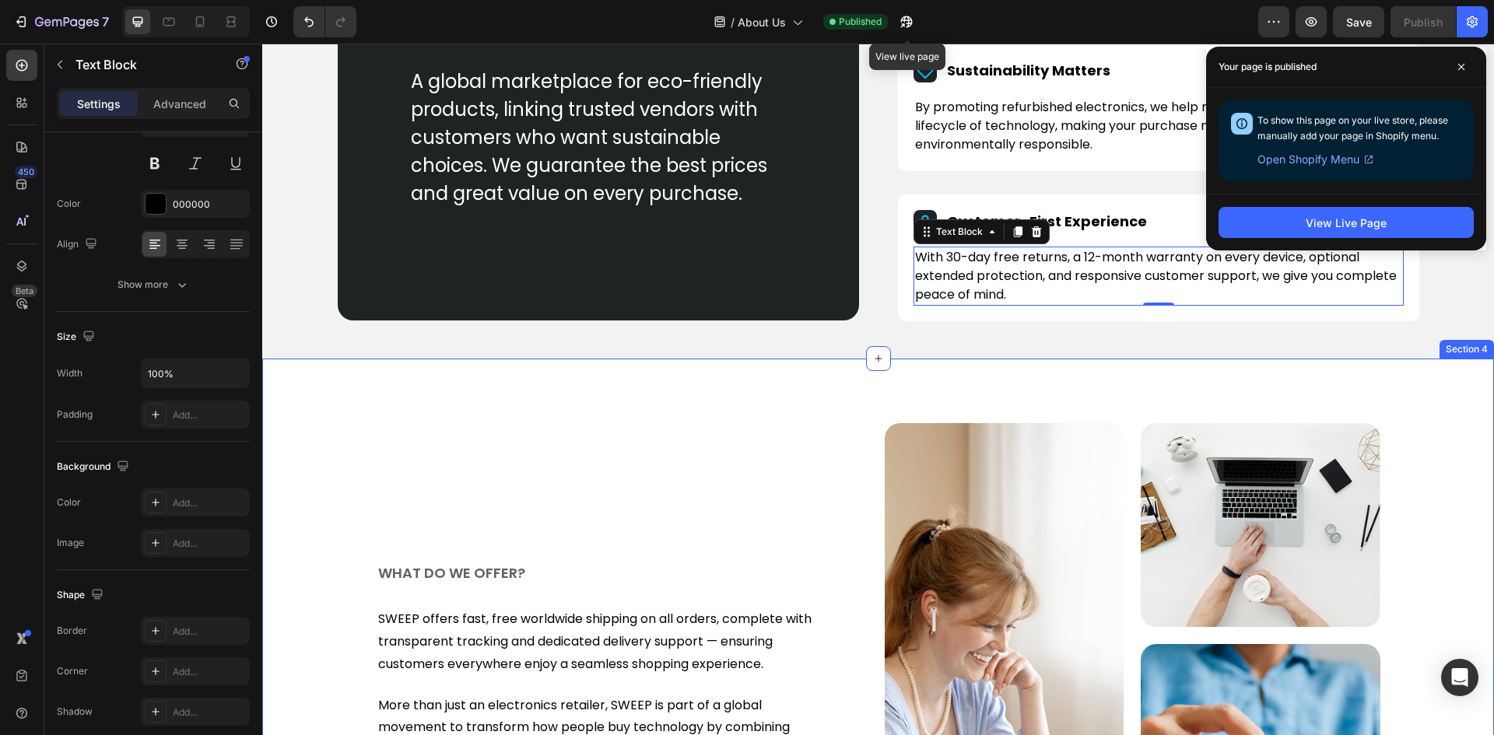
scroll to position [700, 0]
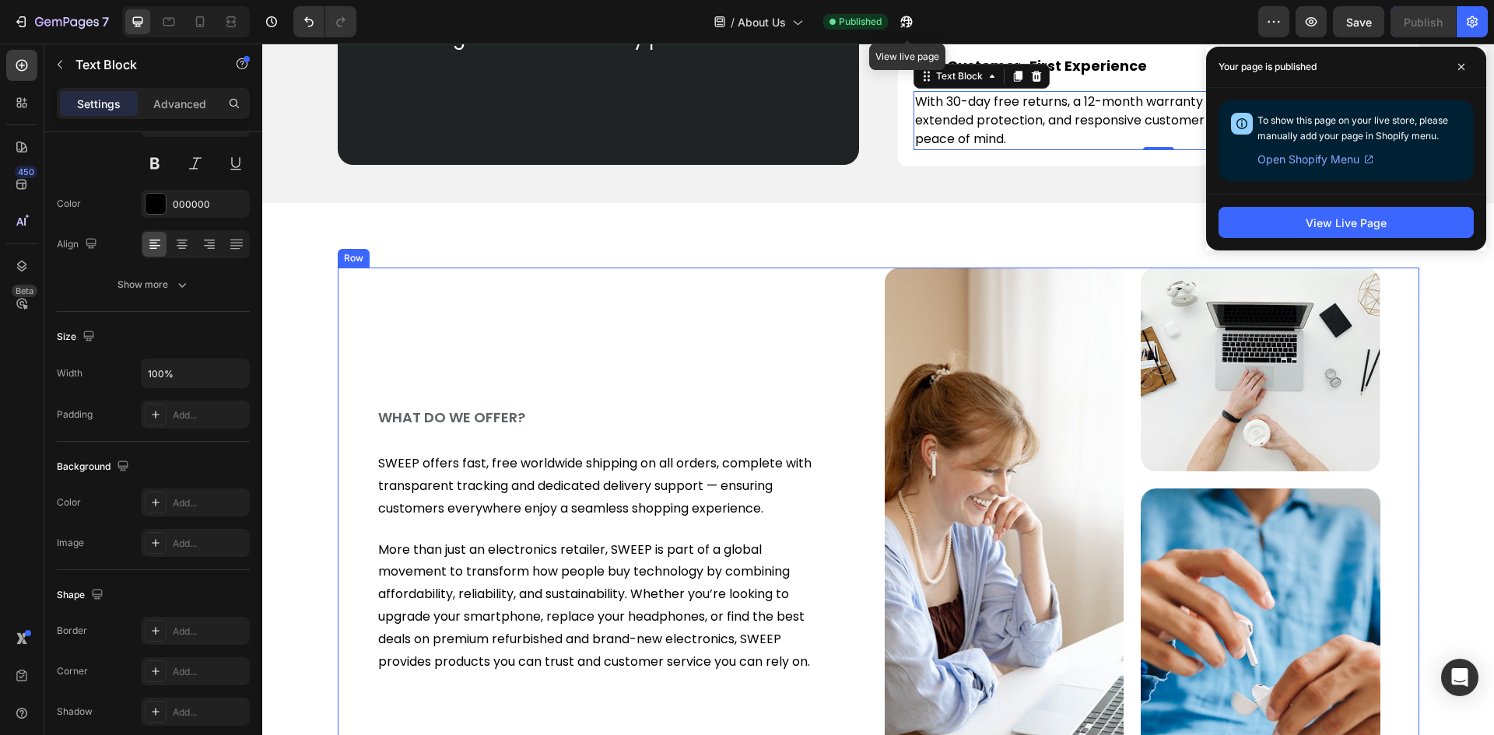
click at [361, 287] on div "WHAT DO WE OFFER? Heading SWEEP offers fast, free worldwide shipping on all ord…" at bounding box center [878, 541] width 1081 height 546
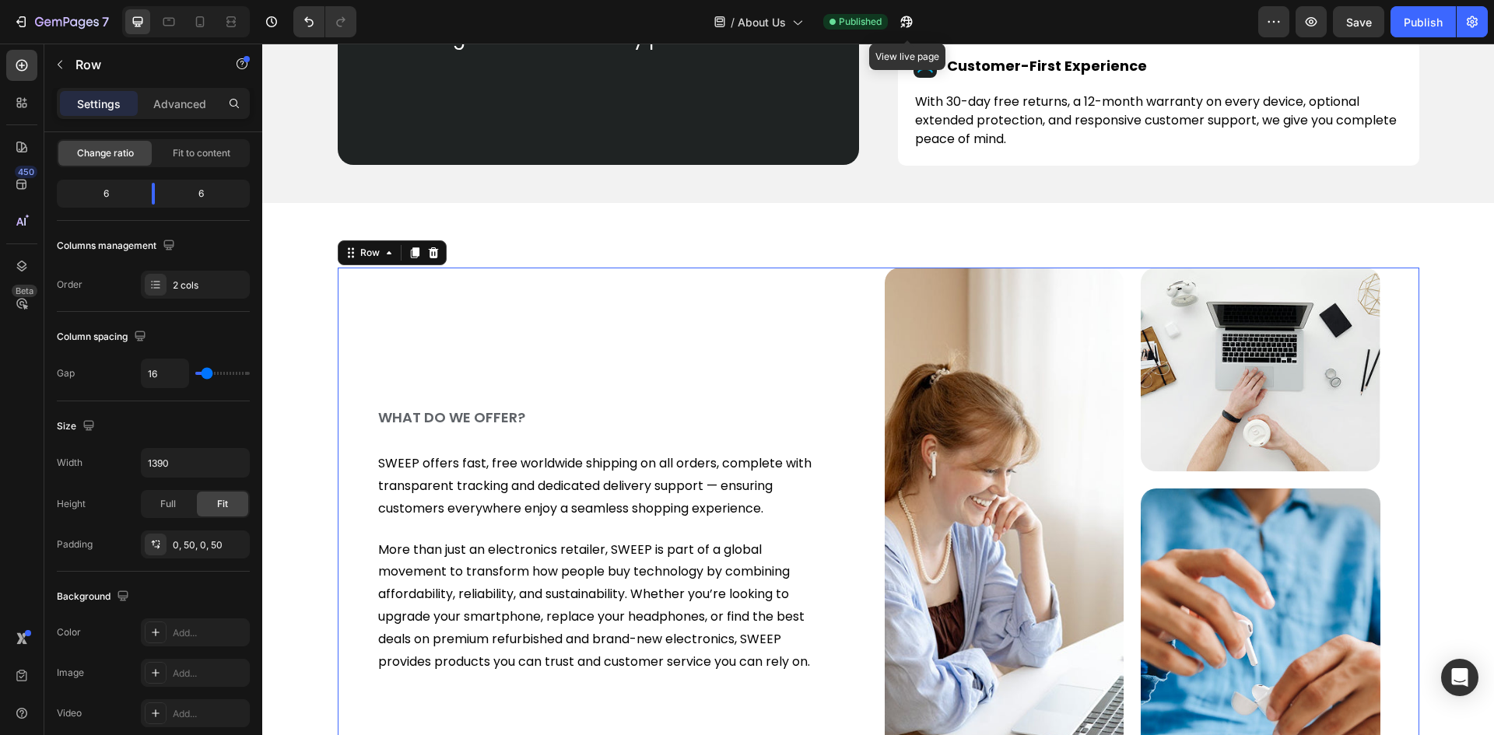
scroll to position [0, 0]
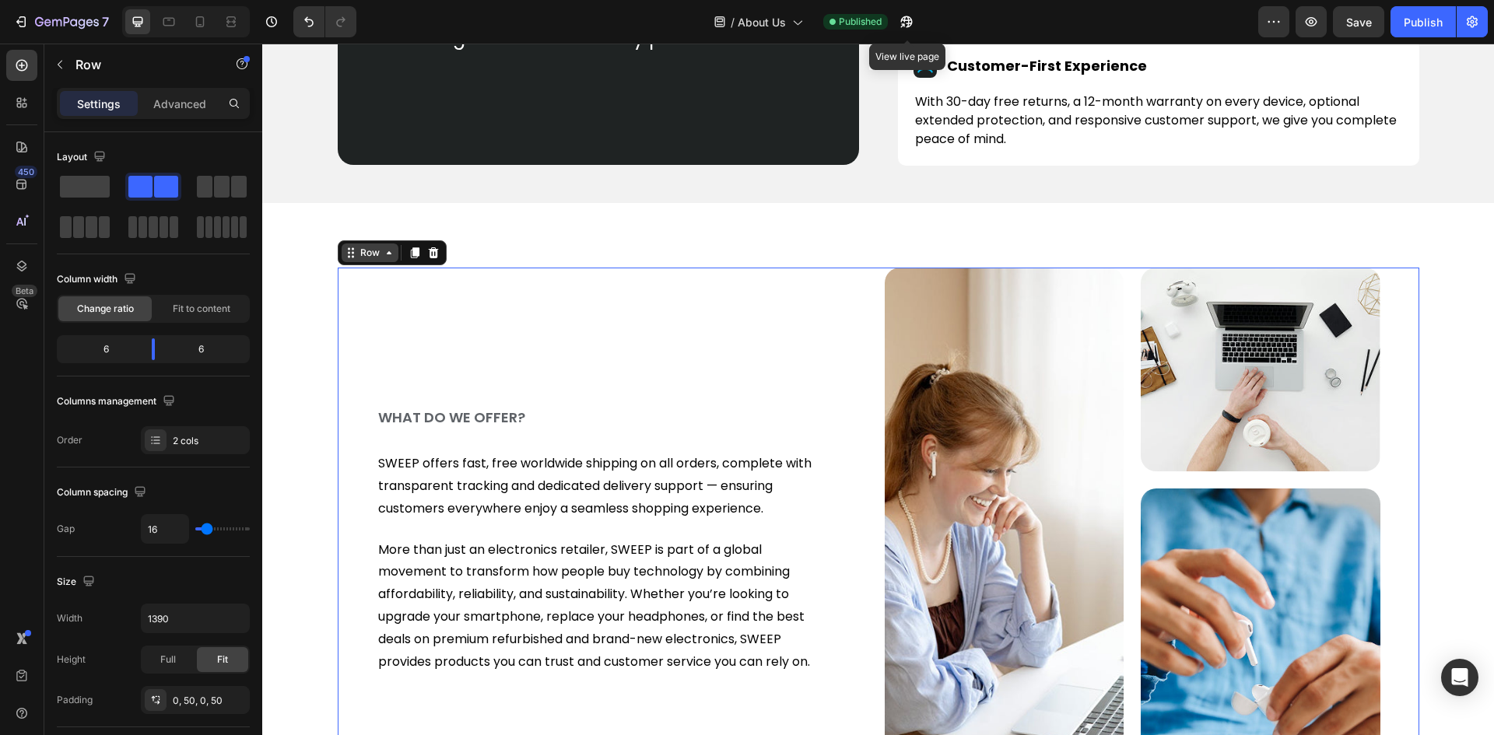
click at [383, 248] on icon at bounding box center [389, 253] width 12 height 12
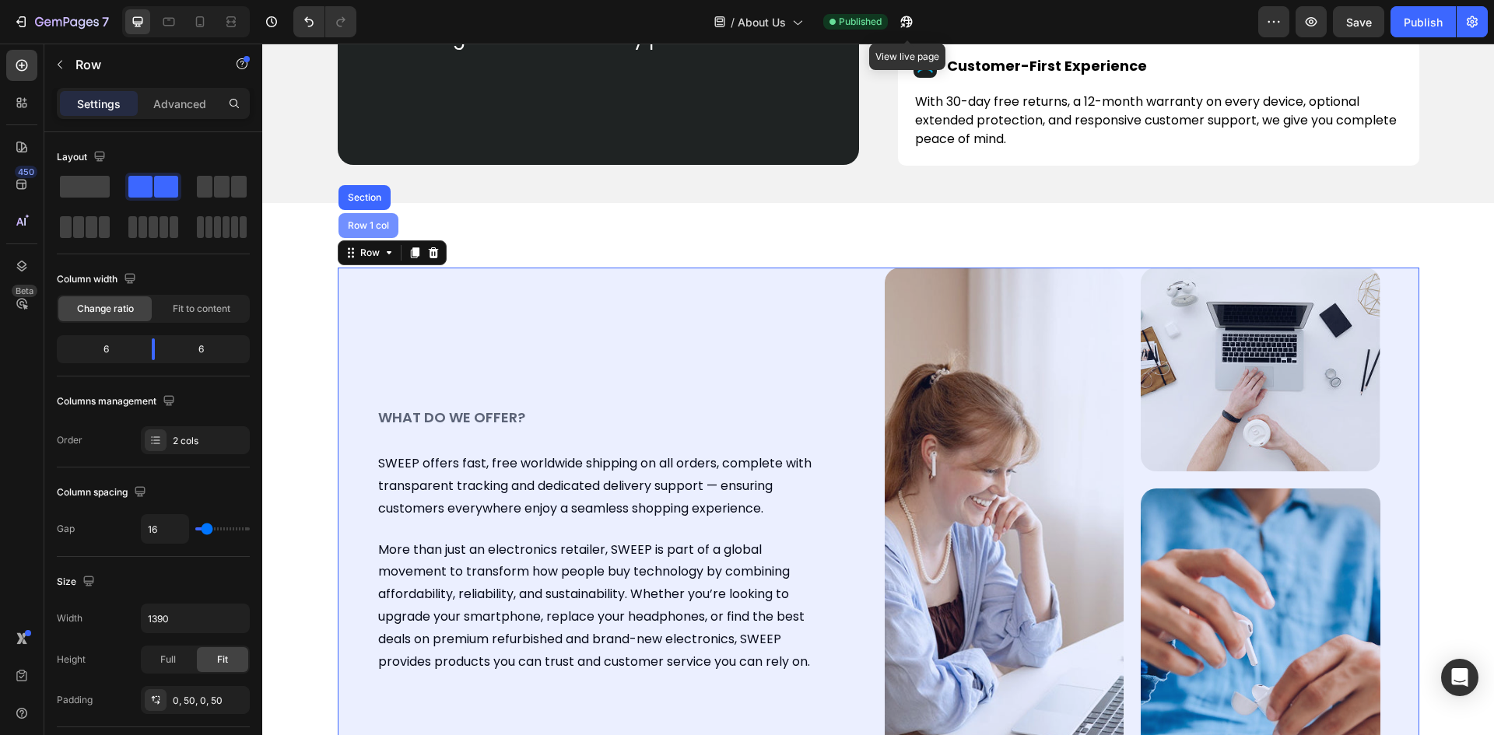
click at [366, 226] on div "Row 1 col" at bounding box center [368, 225] width 47 height 9
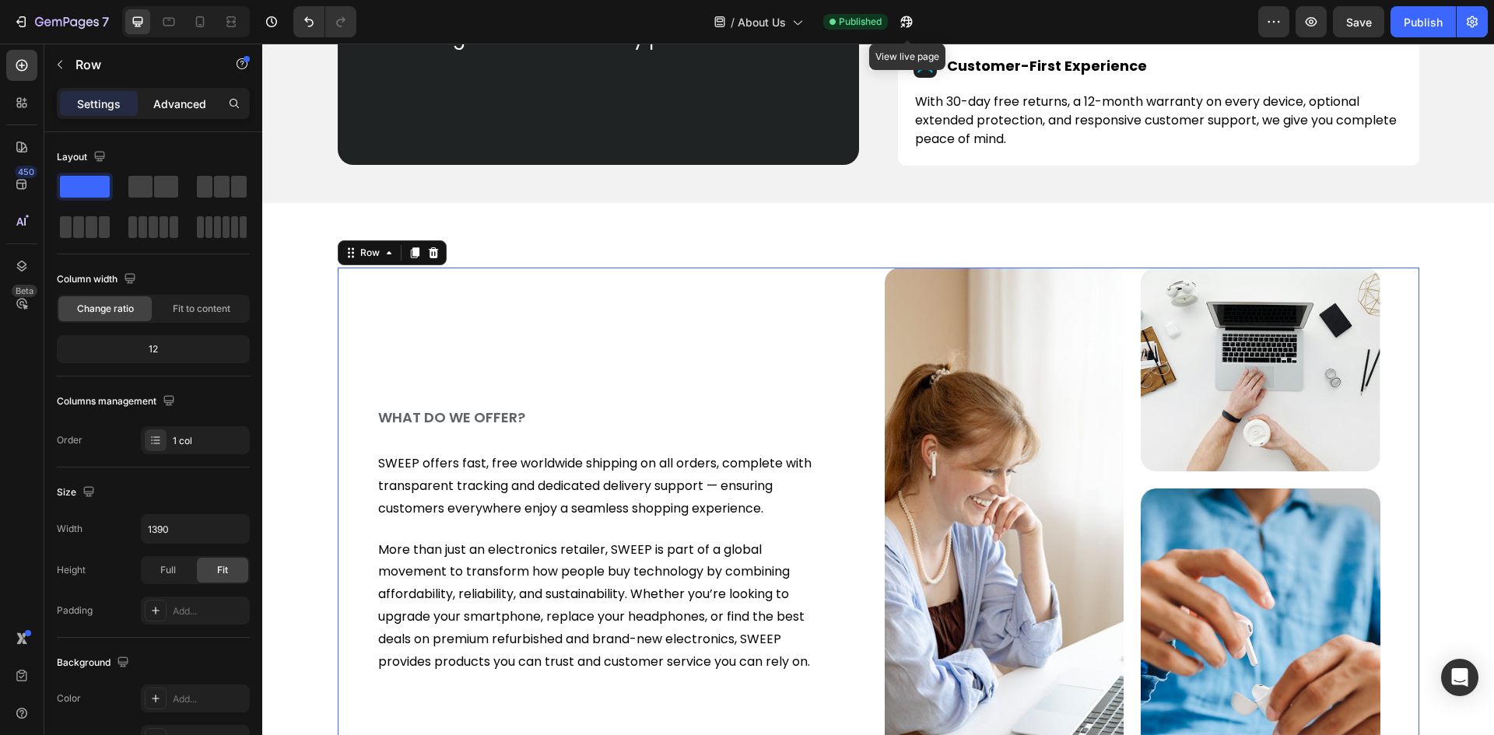
click at [187, 98] on p "Advanced" at bounding box center [179, 104] width 53 height 16
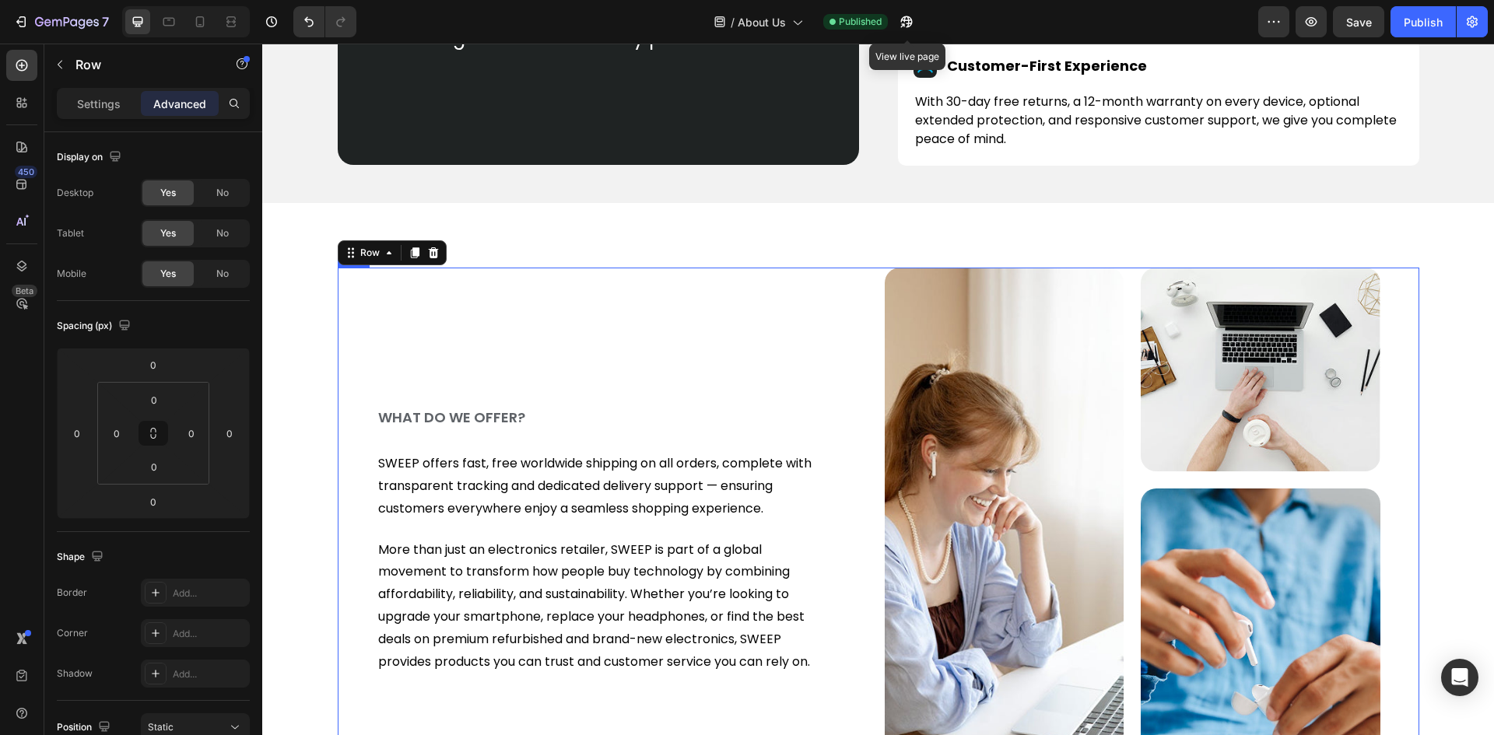
click at [369, 327] on div "WHAT DO WE OFFER? Heading SWEEP offers fast, free worldwide shipping on all ord…" at bounding box center [878, 541] width 1081 height 546
click at [368, 307] on div "WHAT DO WE OFFER? Heading SWEEP offers fast, free worldwide shipping on all ord…" at bounding box center [878, 541] width 1081 height 546
click at [418, 408] on h2 "WHAT DO WE OFFER?" at bounding box center [604, 417] width 456 height 21
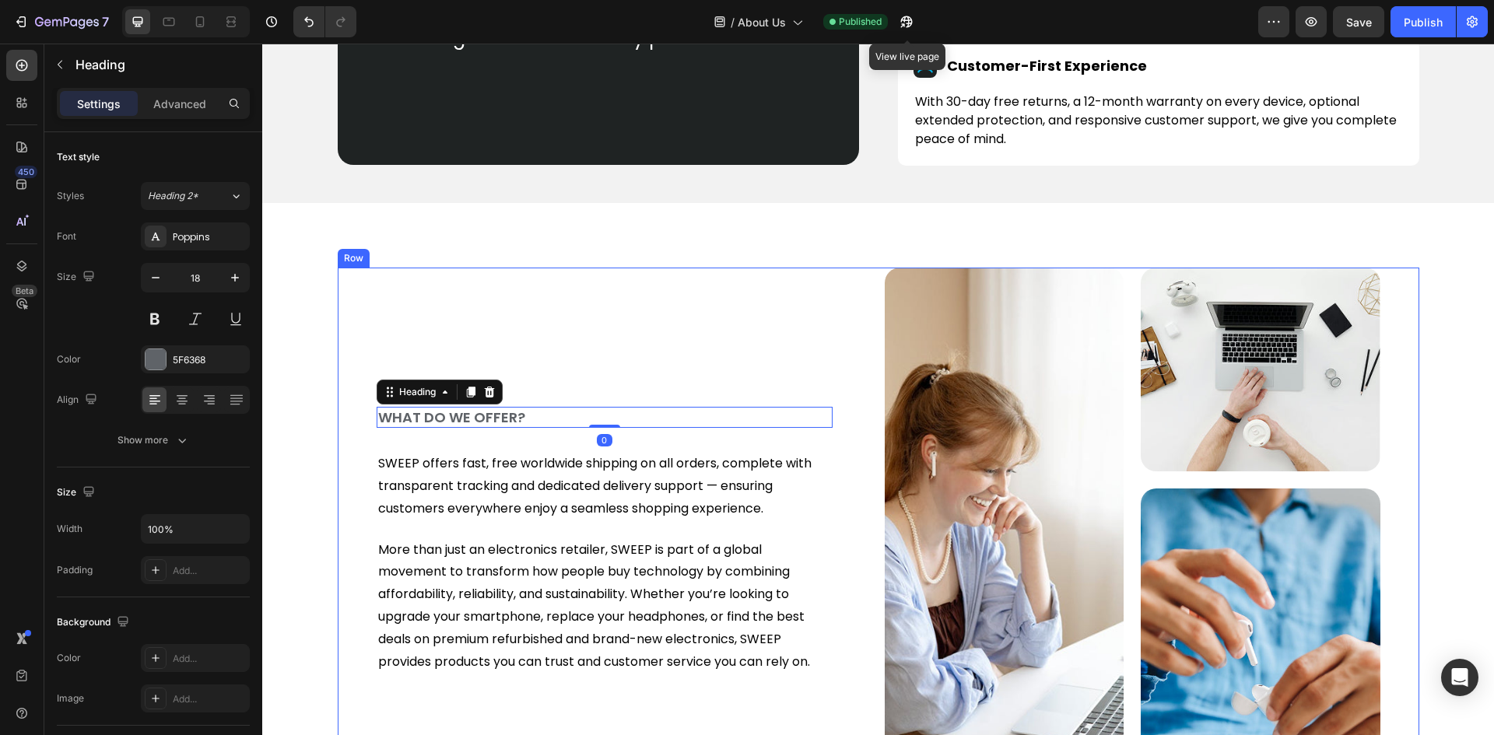
click at [377, 355] on div "WHAT DO WE OFFER? Heading 0 SWEEP offers fast, free worldwide shipping on all o…" at bounding box center [624, 541] width 496 height 546
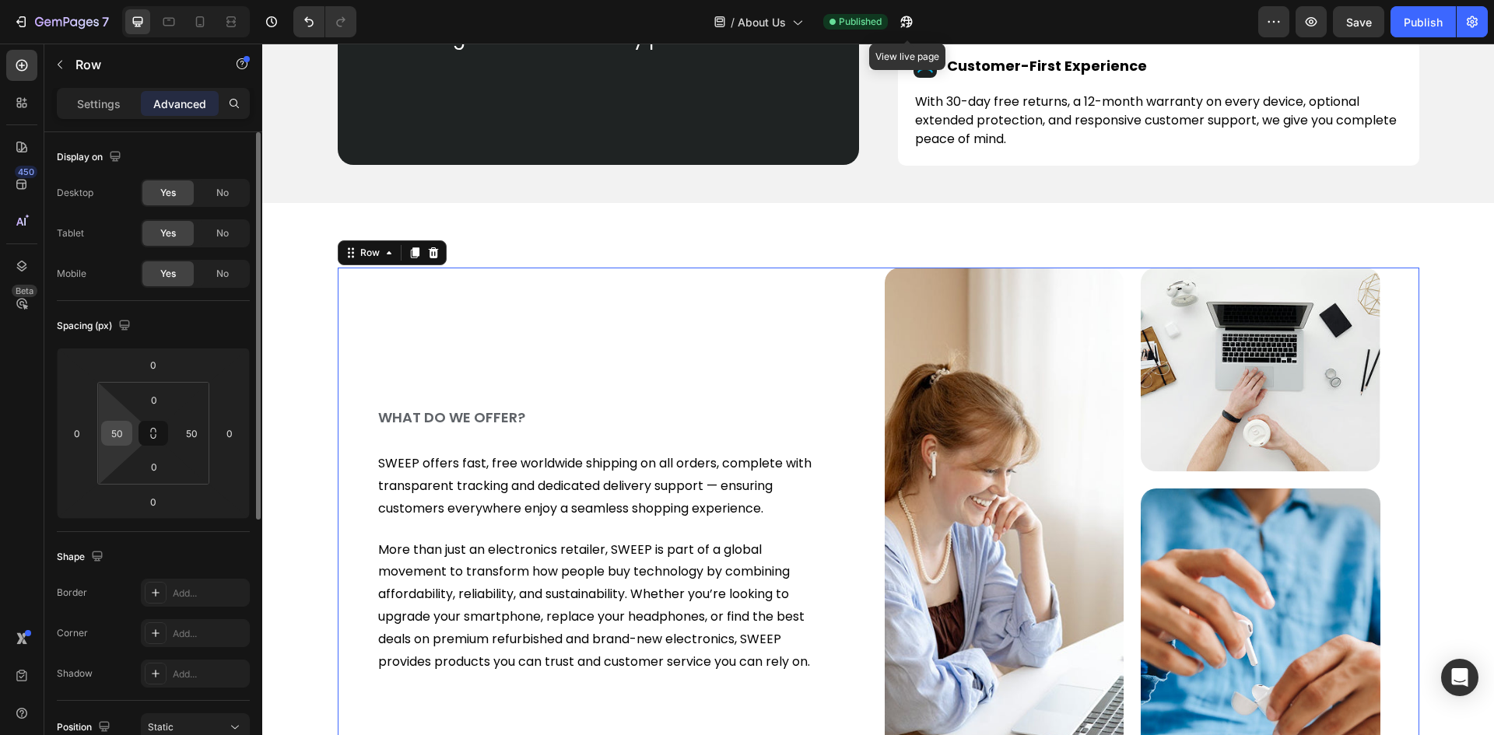
click at [119, 435] on input "50" at bounding box center [116, 433] width 23 height 23
click at [117, 433] on input "0" at bounding box center [116, 433] width 23 height 23
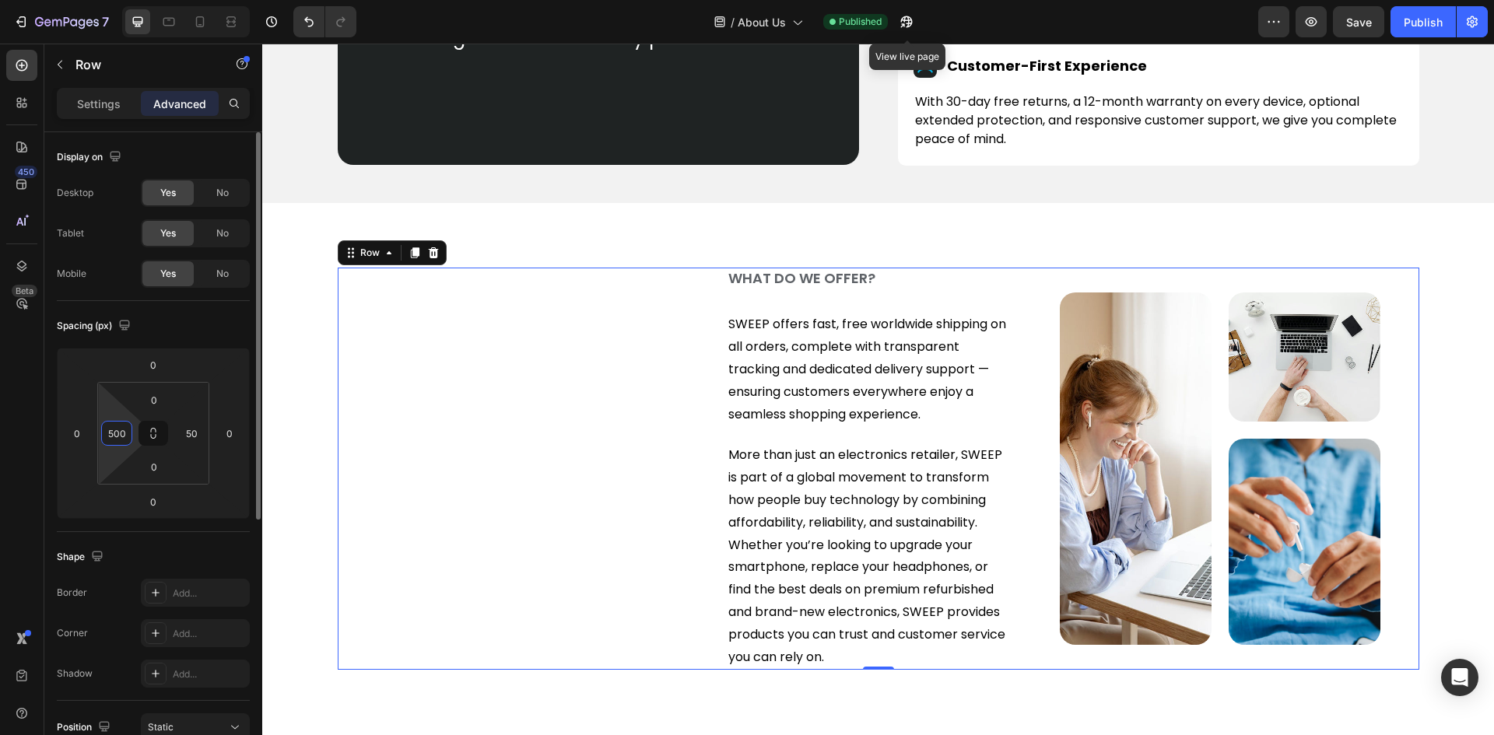
type input "50"
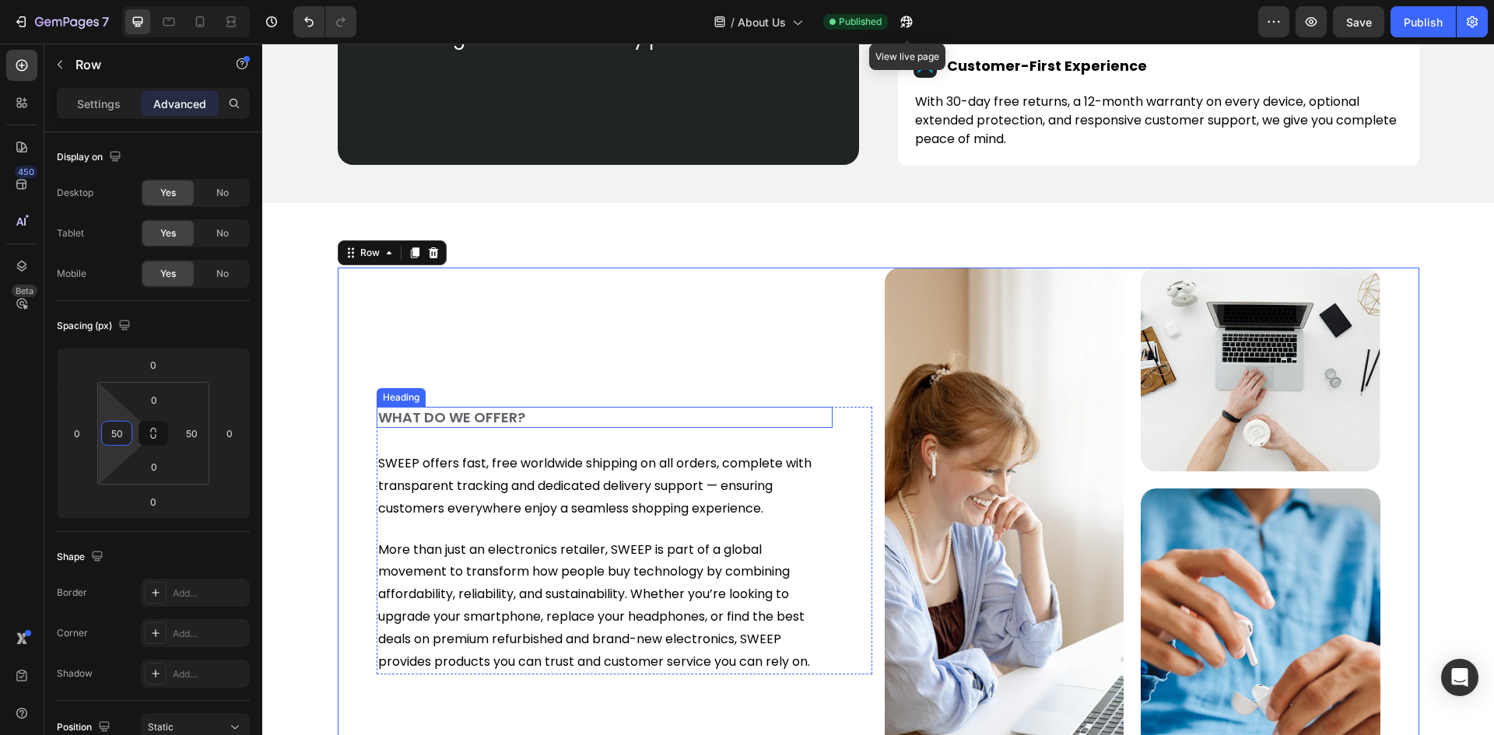
click at [406, 397] on div "Heading" at bounding box center [401, 397] width 43 height 14
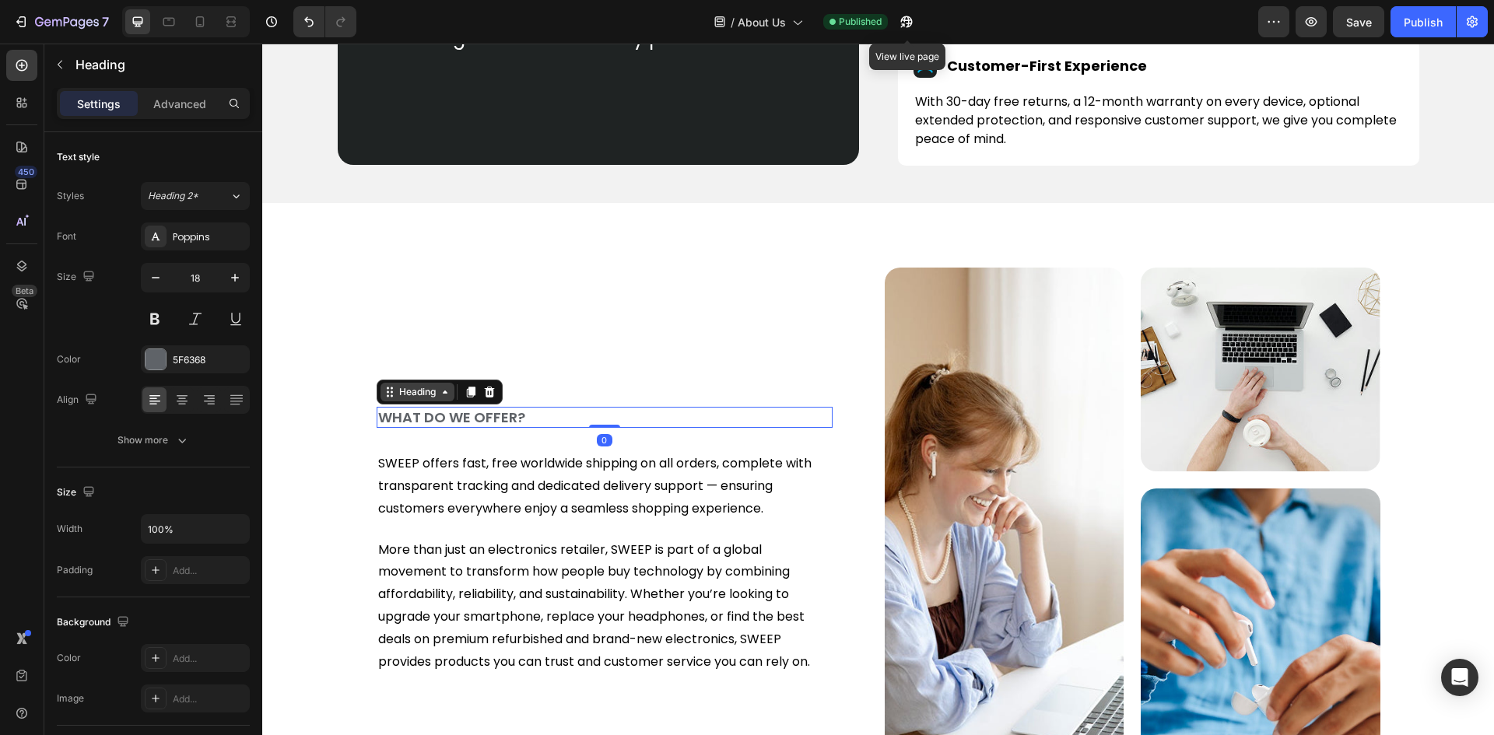
click at [406, 396] on div "Heading" at bounding box center [417, 392] width 43 height 14
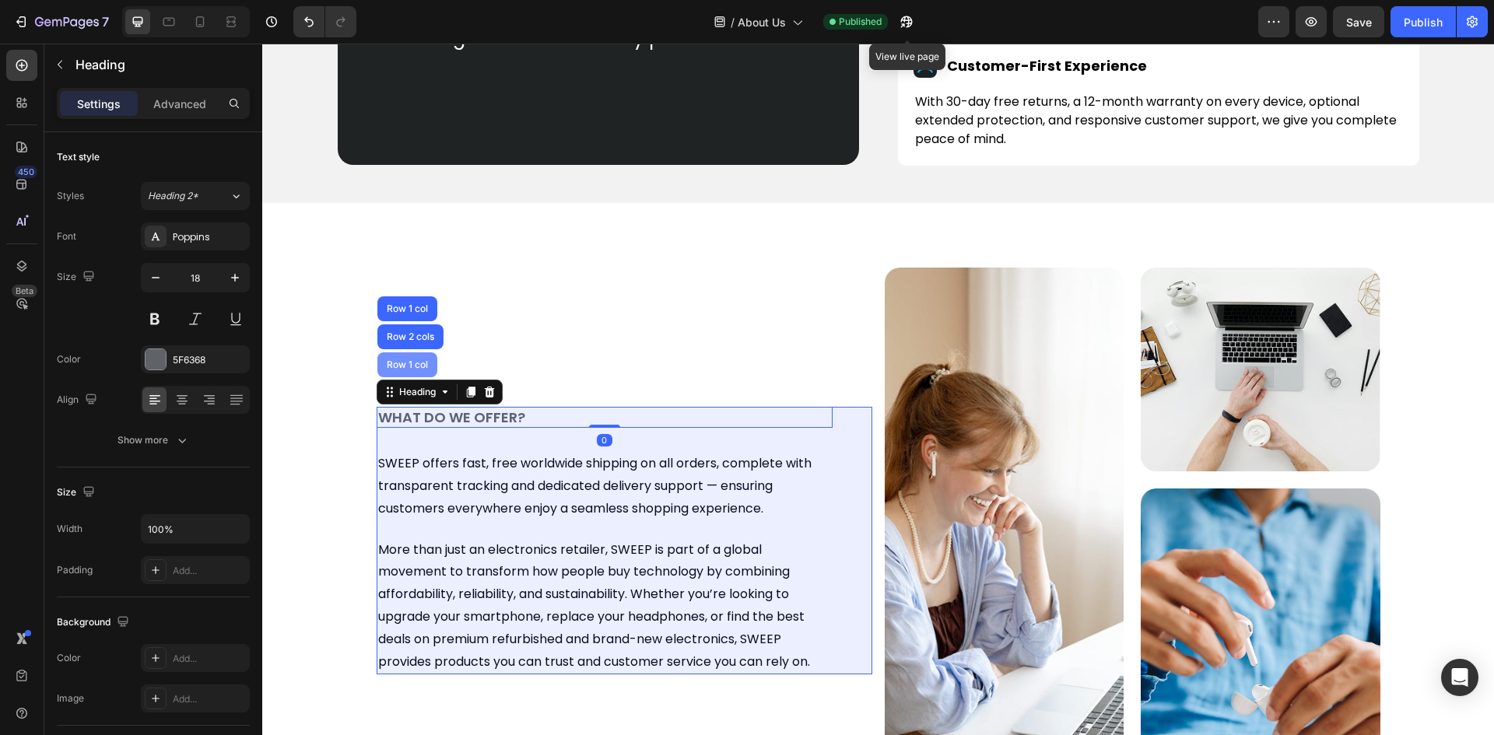
click at [406, 363] on div "Row 1 col" at bounding box center [406, 364] width 47 height 9
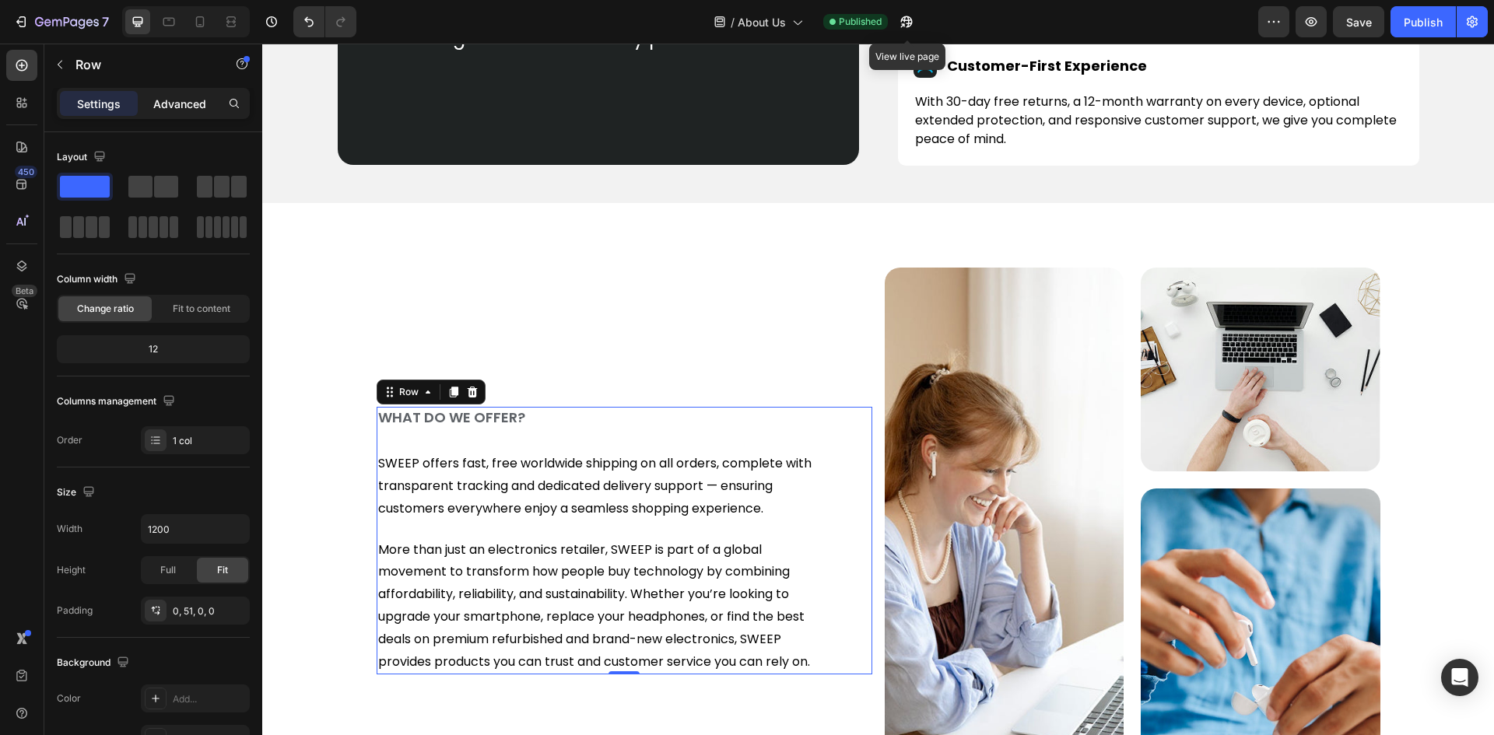
click at [195, 97] on p "Advanced" at bounding box center [179, 104] width 53 height 16
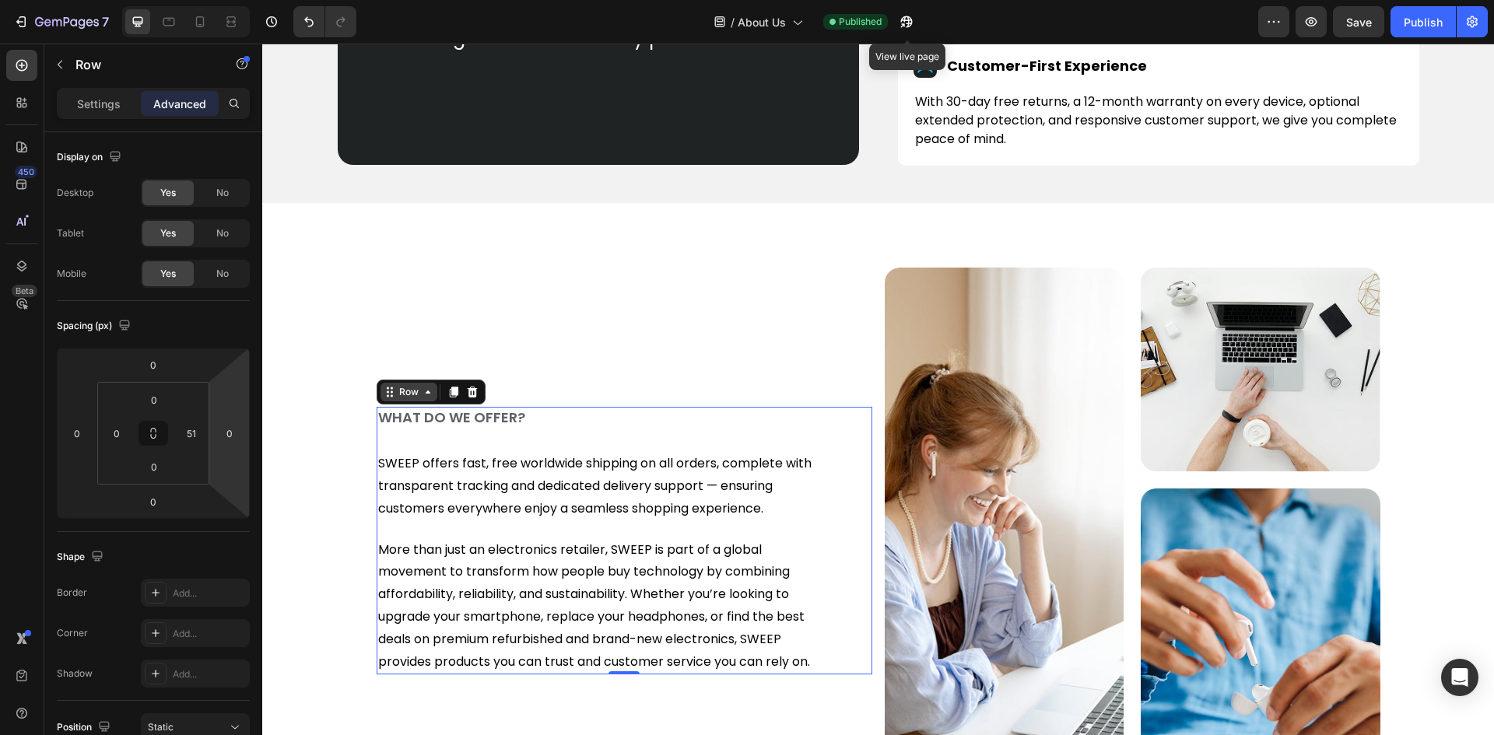
click at [401, 396] on div "Row" at bounding box center [409, 392] width 26 height 14
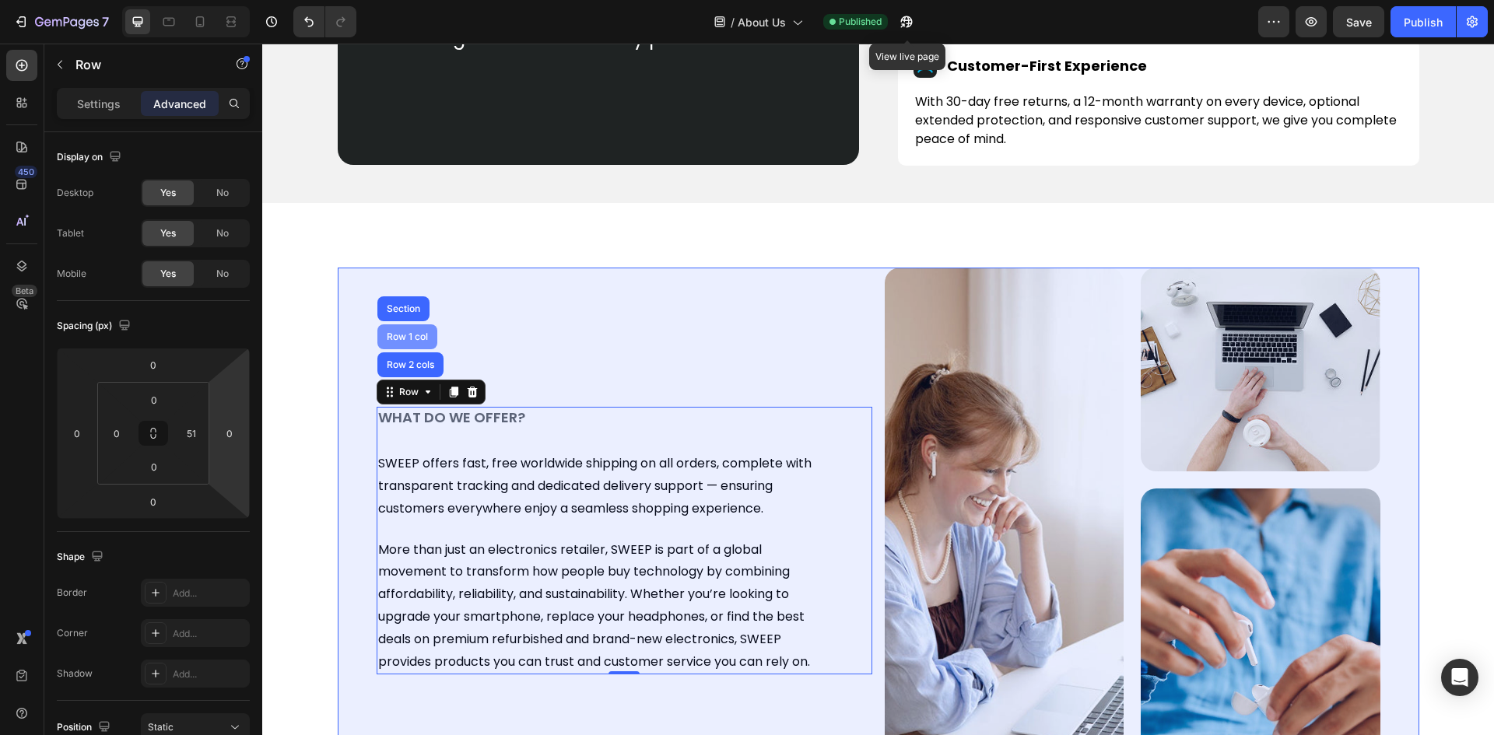
click at [406, 336] on div "Row 1 col" at bounding box center [406, 336] width 47 height 9
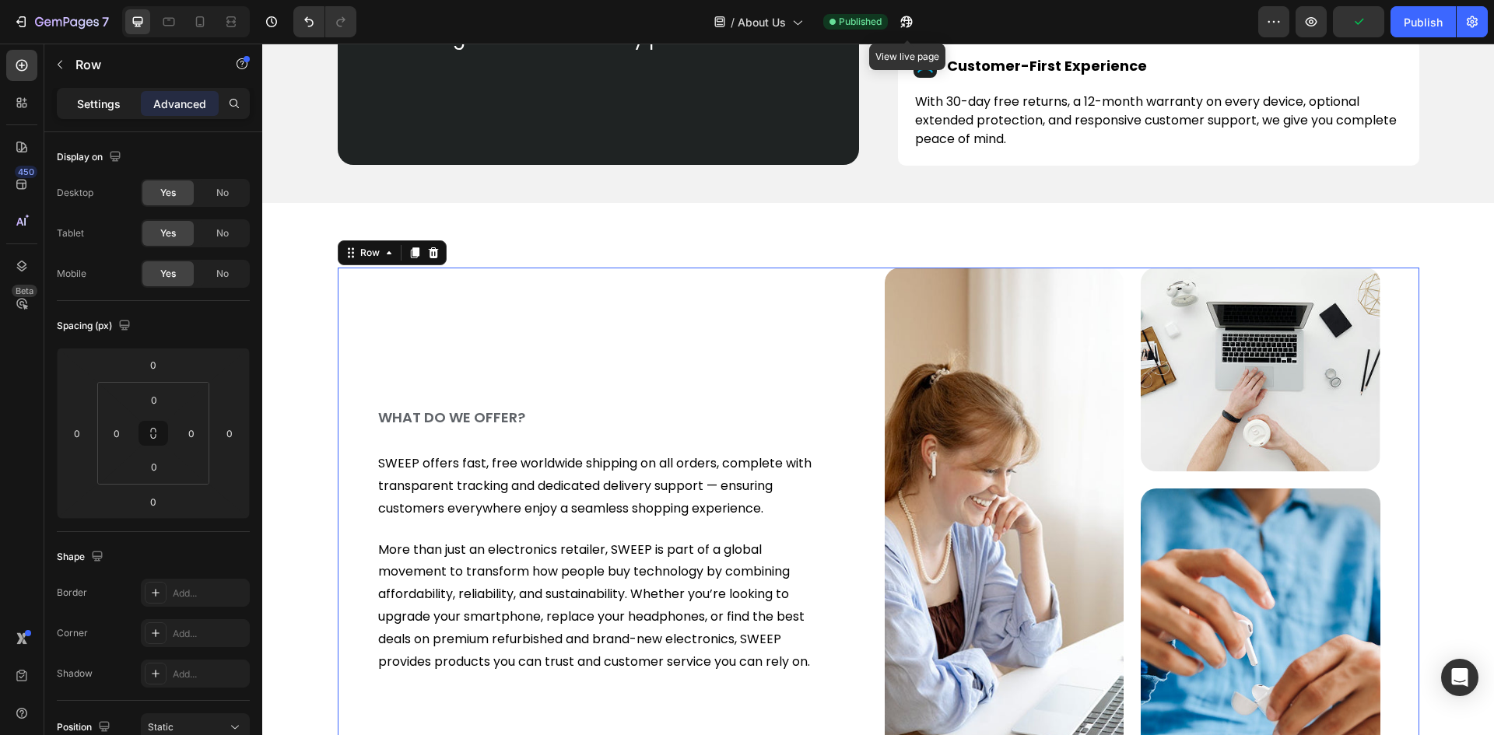
click at [72, 93] on div "Settings" at bounding box center [99, 103] width 78 height 25
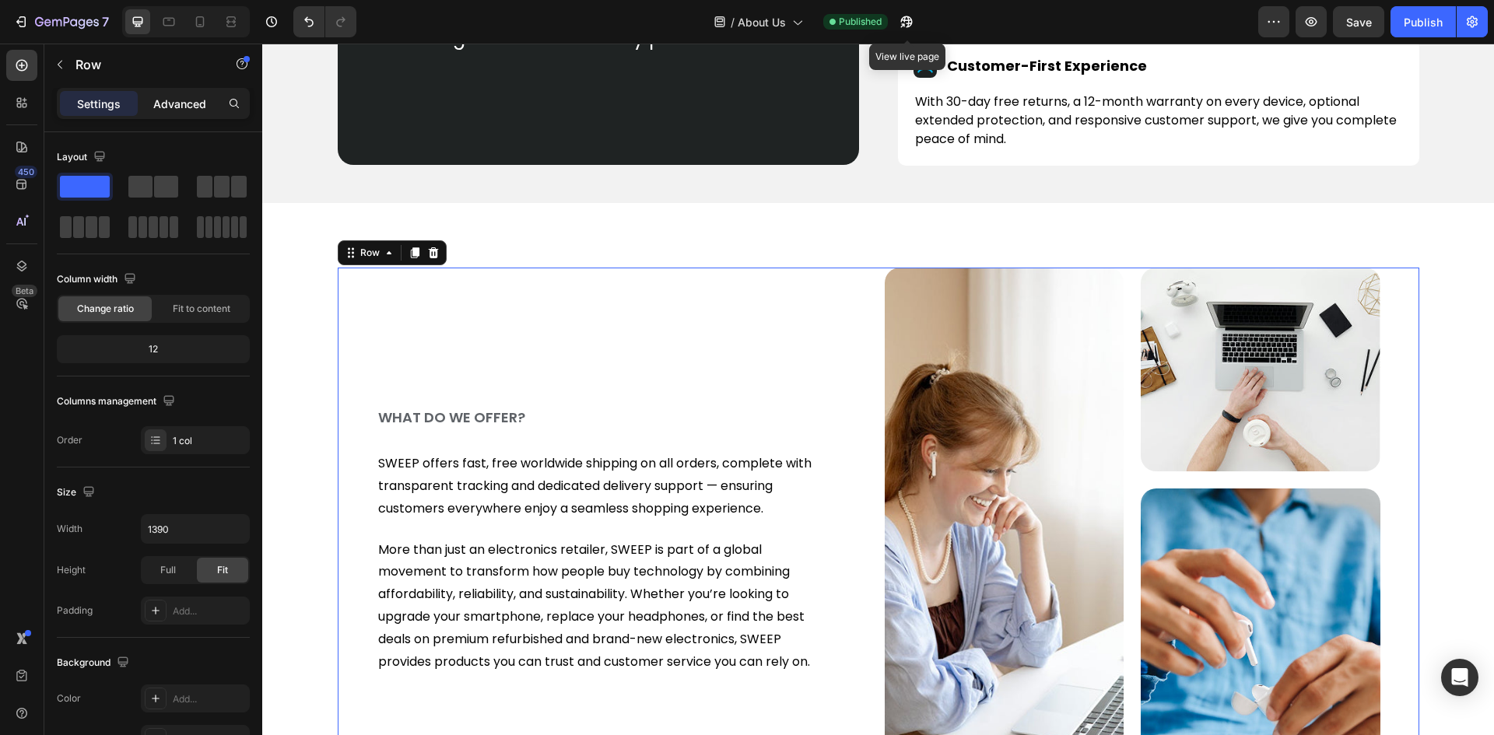
click at [171, 94] on div "Advanced" at bounding box center [180, 103] width 78 height 25
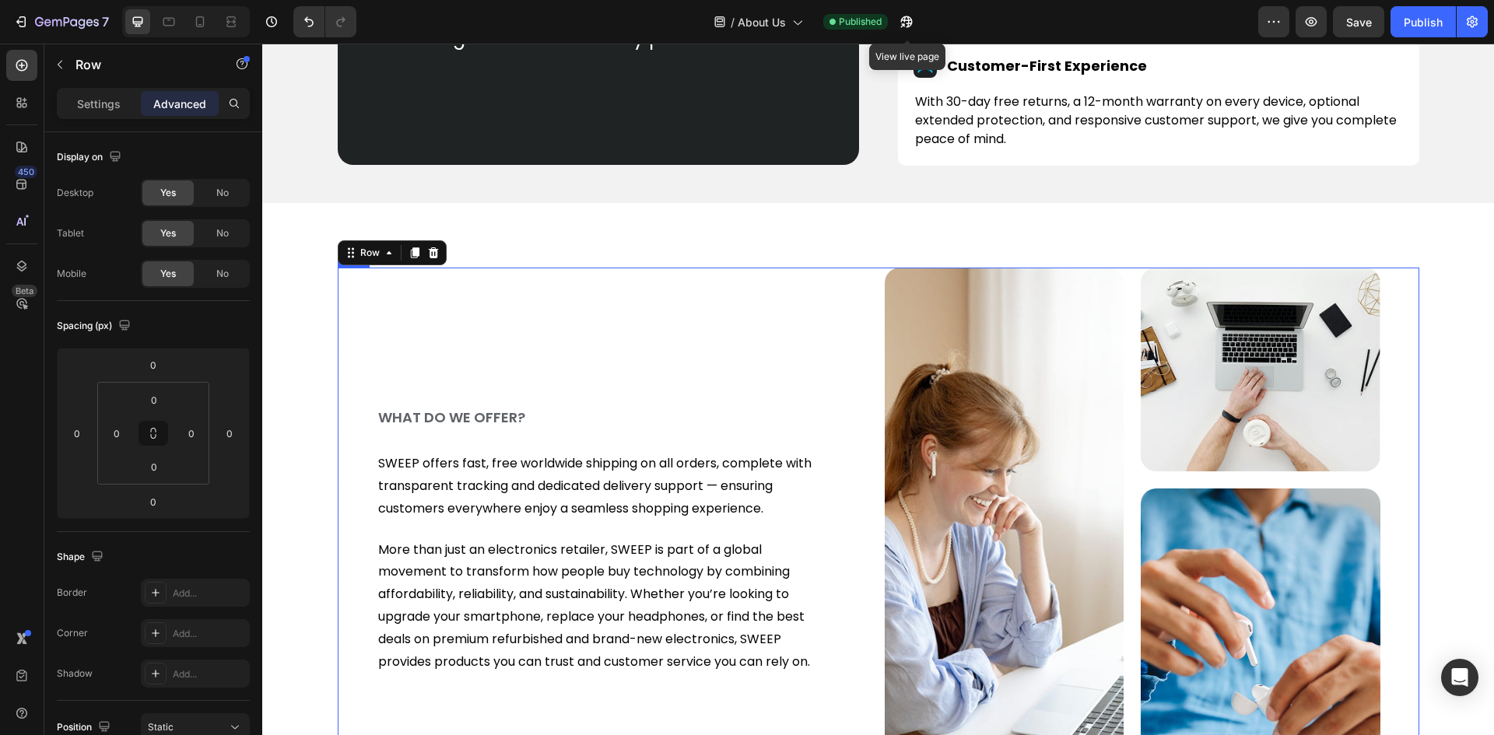
click at [1399, 340] on div "WHAT DO WE OFFER? Heading SWEEP offers fast, free worldwide shipping on all ord…" at bounding box center [878, 541] width 1081 height 546
click at [187, 432] on input "50" at bounding box center [191, 433] width 23 height 23
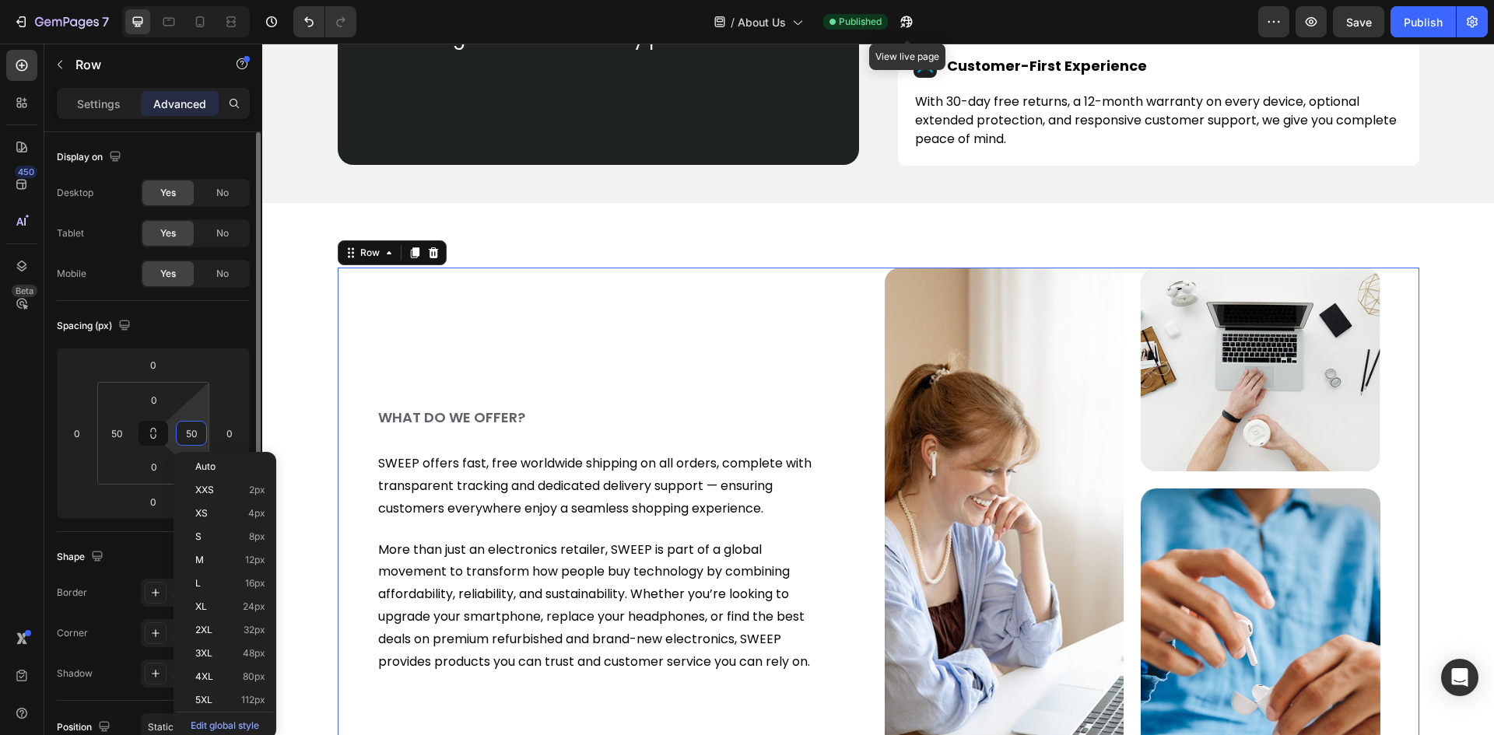
click at [187, 432] on input "50" at bounding box center [191, 433] width 23 height 23
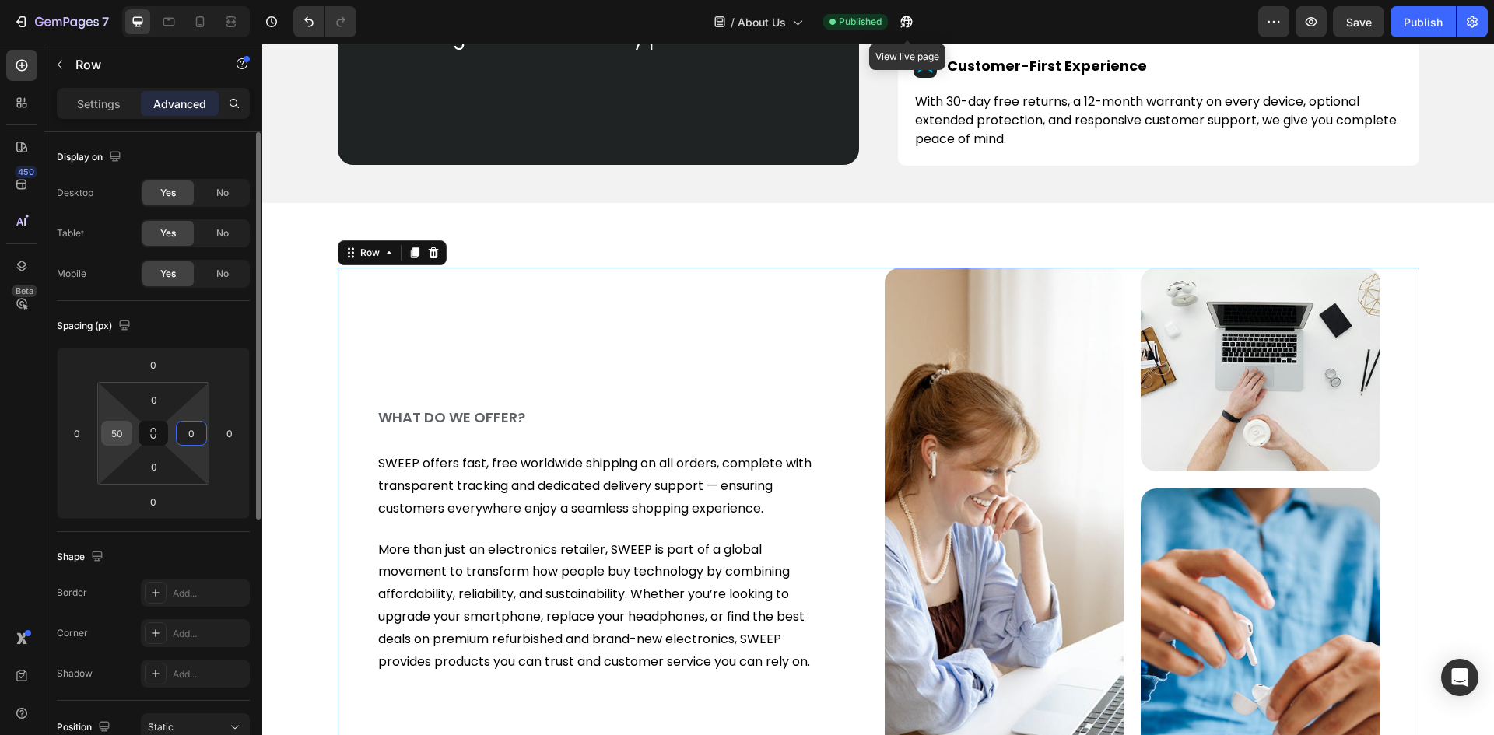
type input "0"
click at [114, 433] on input "50" at bounding box center [116, 433] width 23 height 23
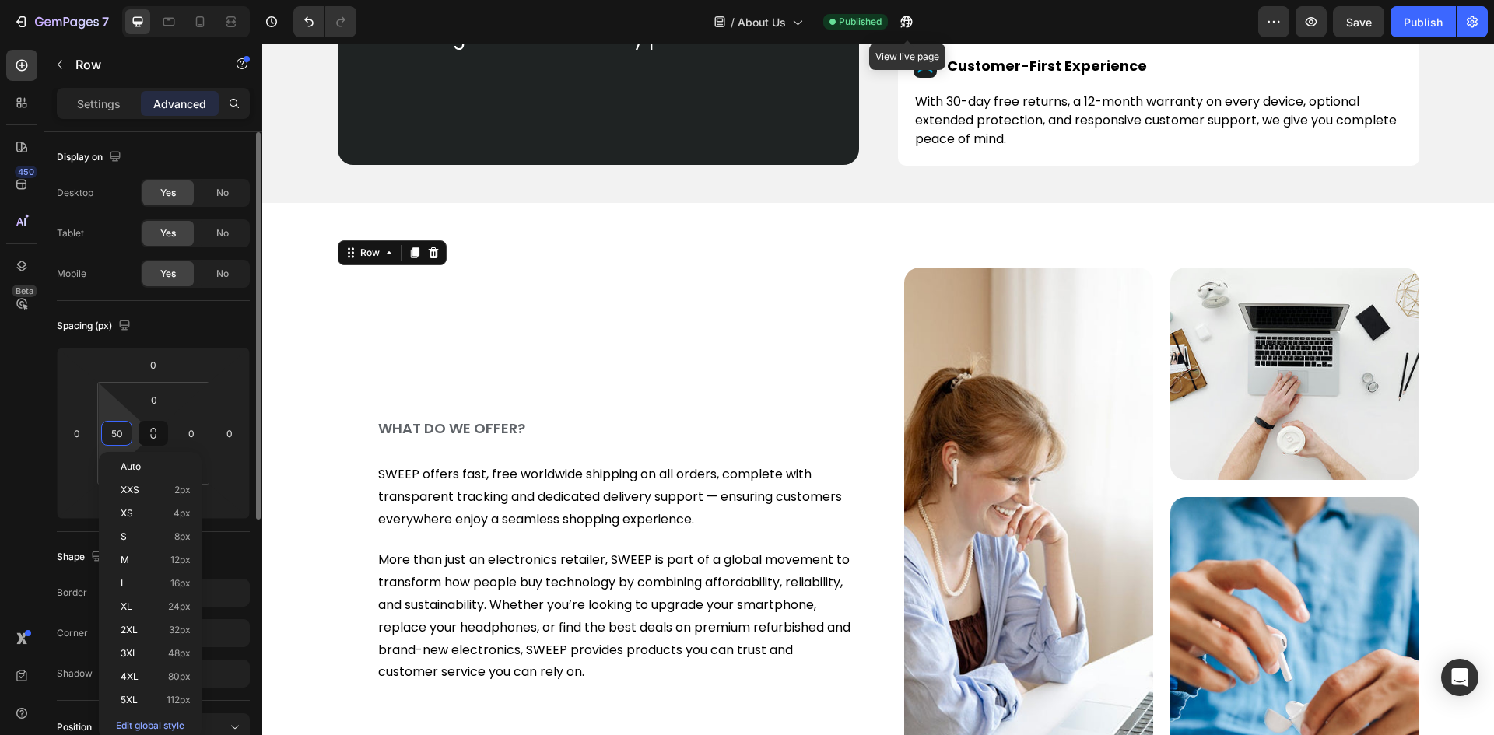
click at [114, 433] on input "50" at bounding box center [116, 433] width 23 height 23
type input "0"
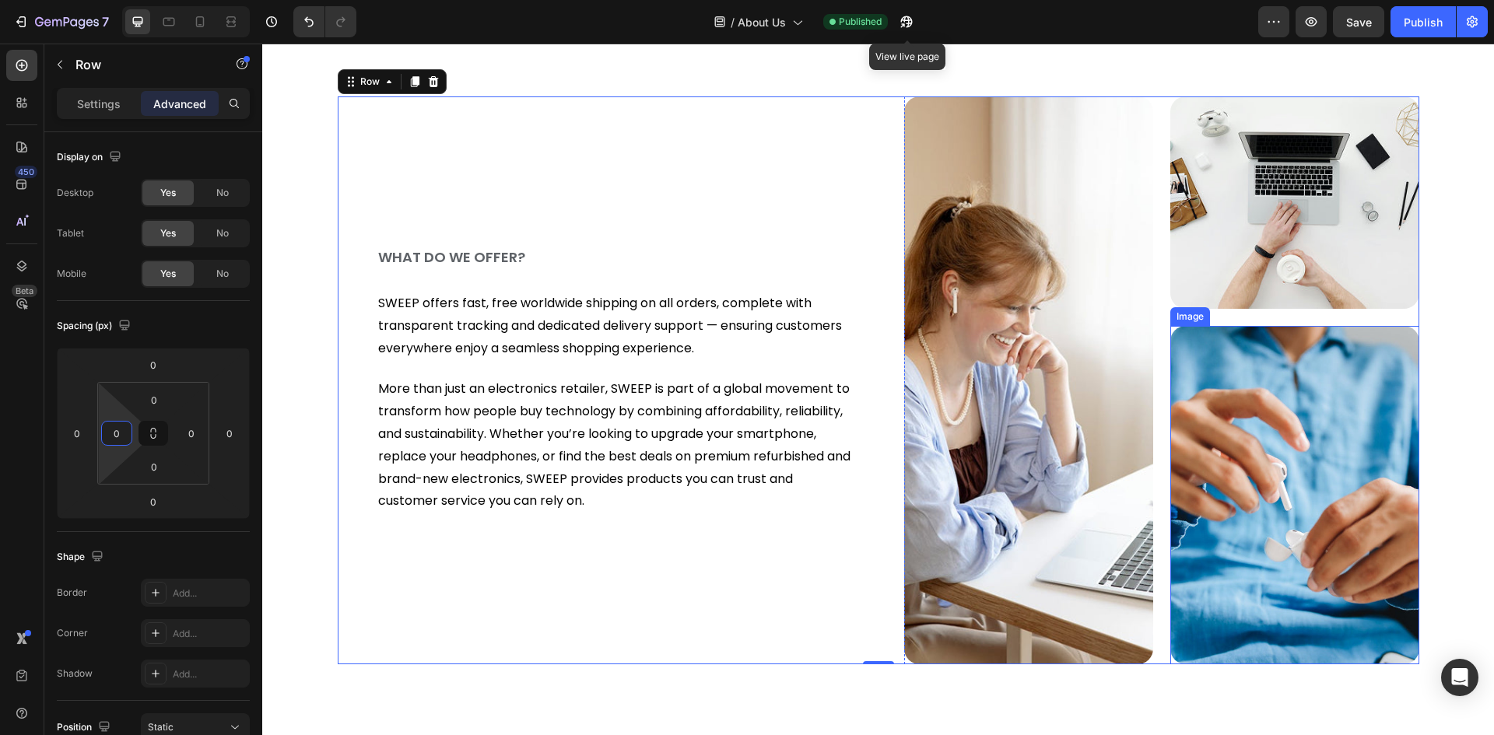
scroll to position [778, 0]
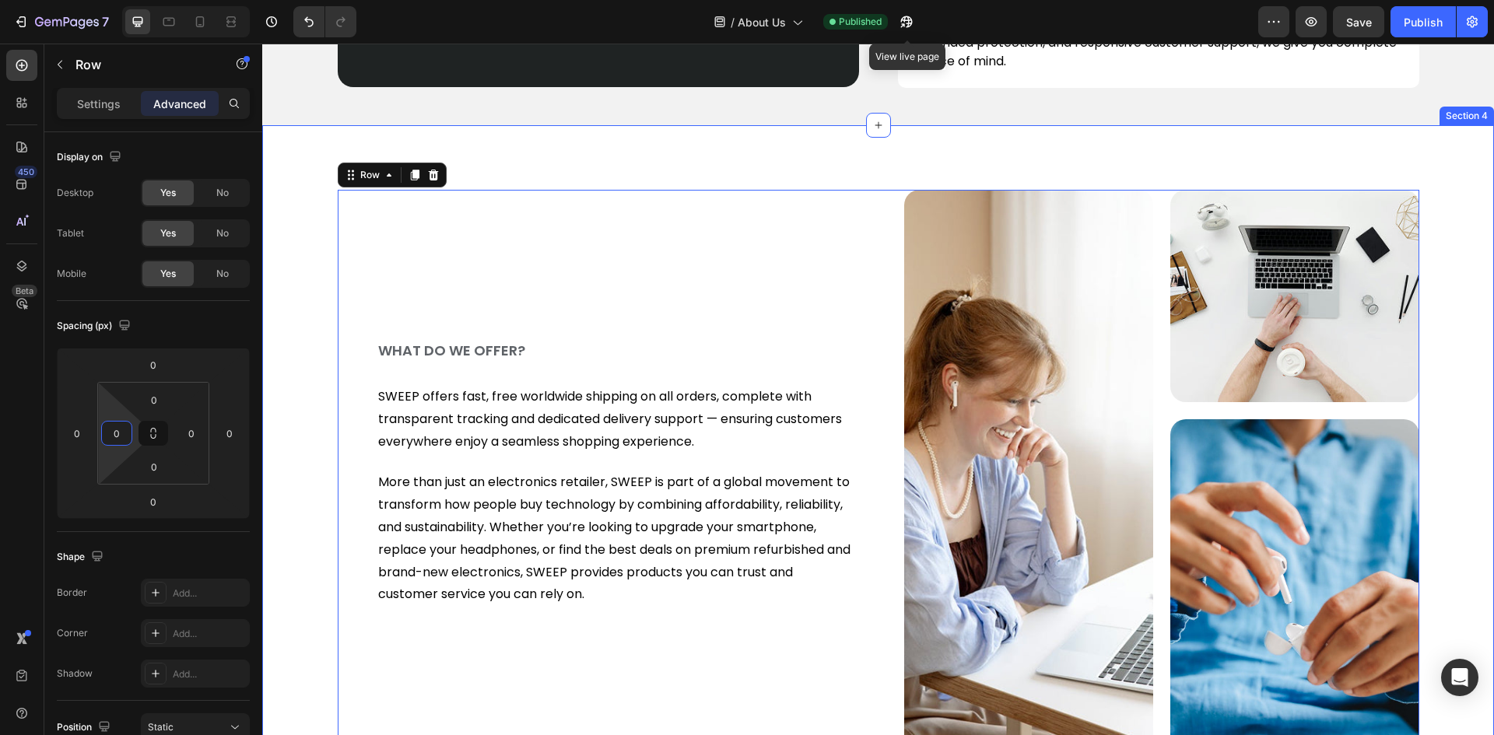
click at [310, 221] on div "WHAT DO WE OFFER? Heading SWEEP offers fast, free worldwide shipping on all ord…" at bounding box center [877, 474] width 1231 height 568
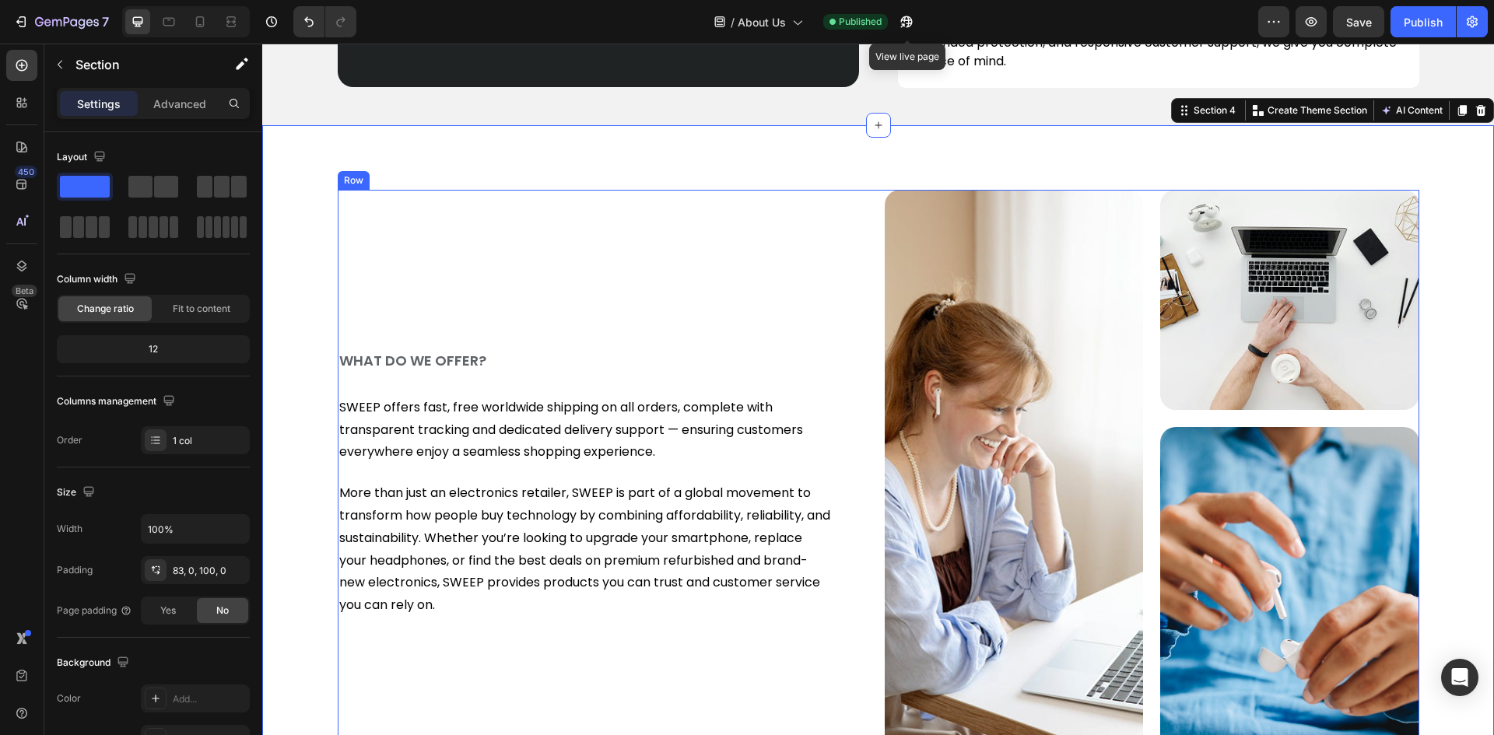
click at [372, 252] on div "WHAT DO WE OFFER? Heading SWEEP offers fast, free worldwide shipping on all ord…" at bounding box center [605, 485] width 534 height 590
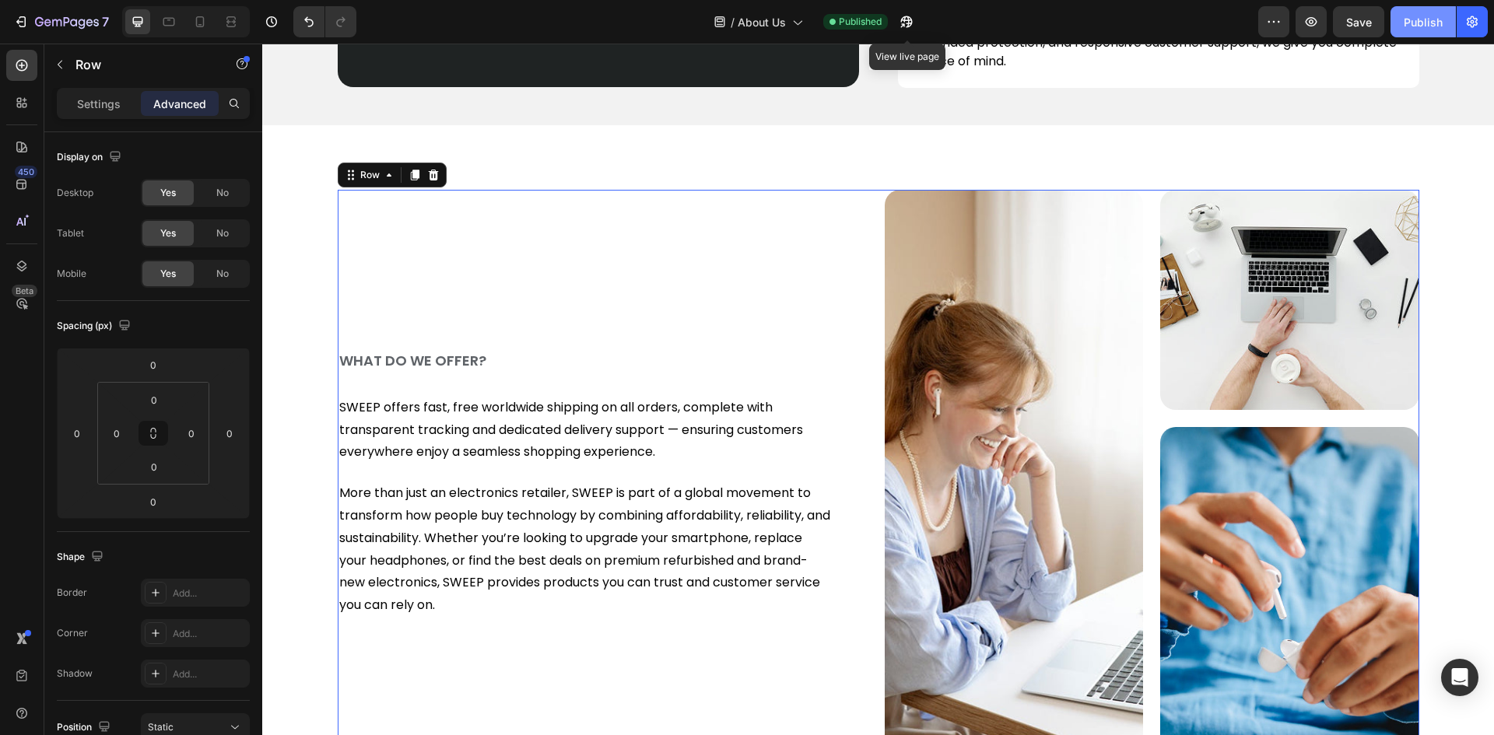
click at [1431, 25] on div "Publish" at bounding box center [1422, 22] width 39 height 16
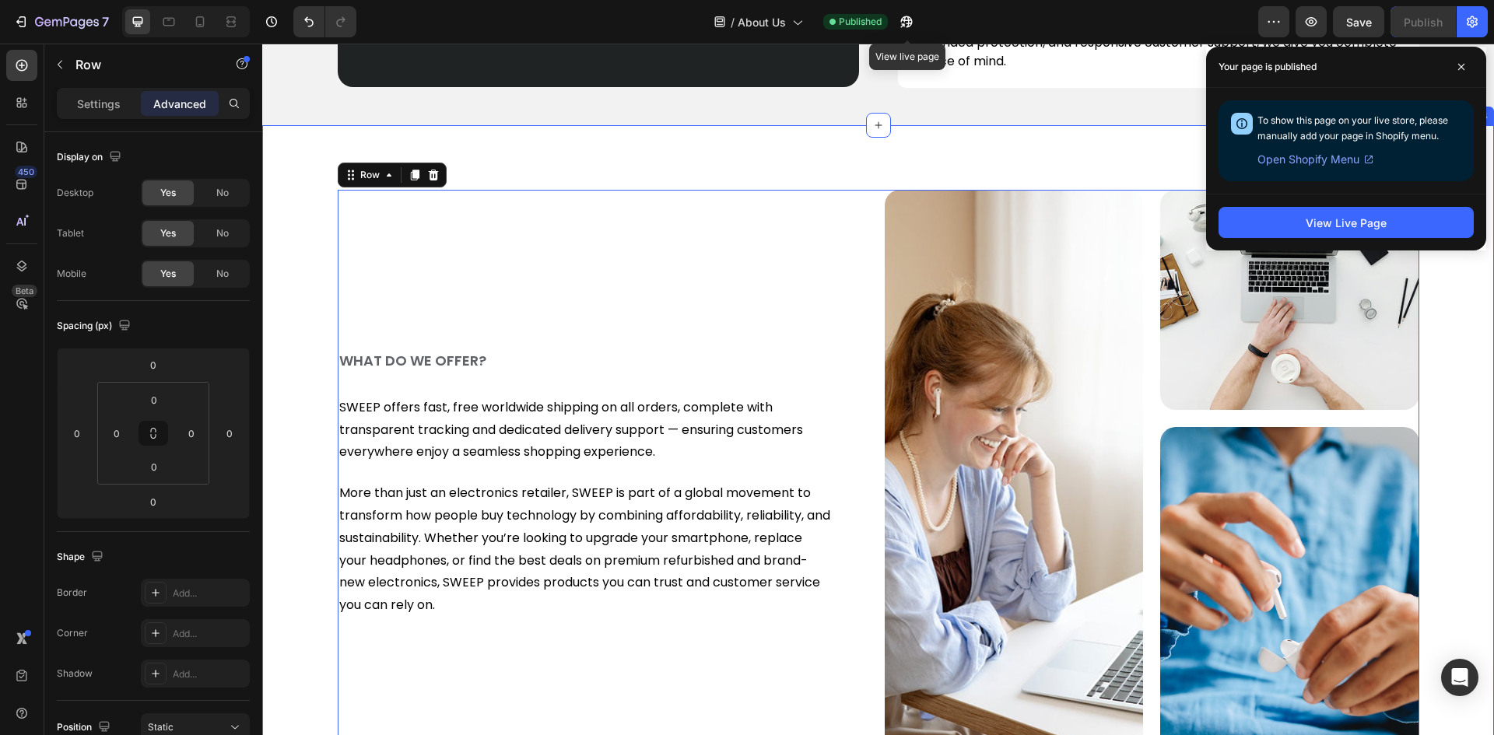
click at [733, 152] on div "WHAT DO WE OFFER? Heading SWEEP offers fast, free worldwide shipping on all ord…" at bounding box center [877, 491] width 1231 height 732
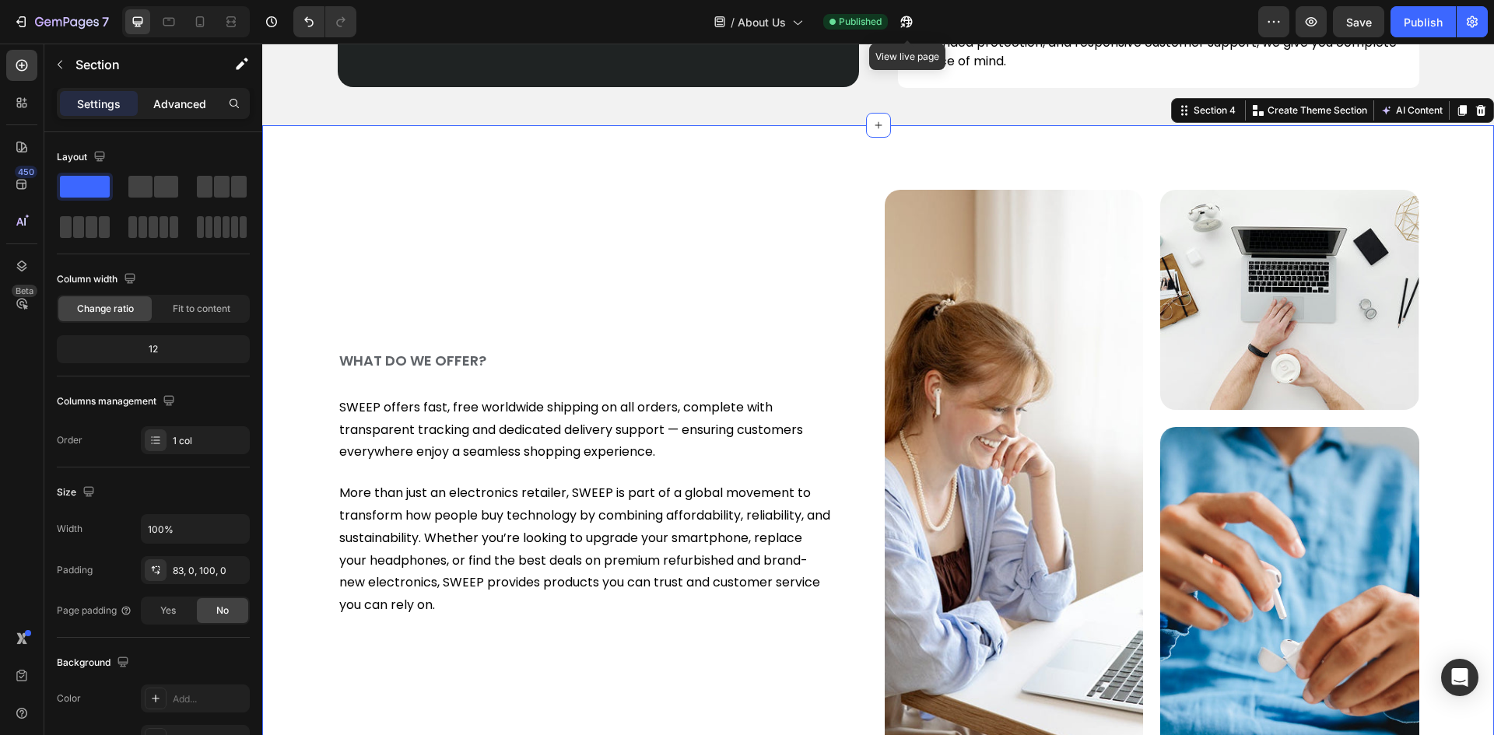
click at [173, 99] on p "Advanced" at bounding box center [179, 104] width 53 height 16
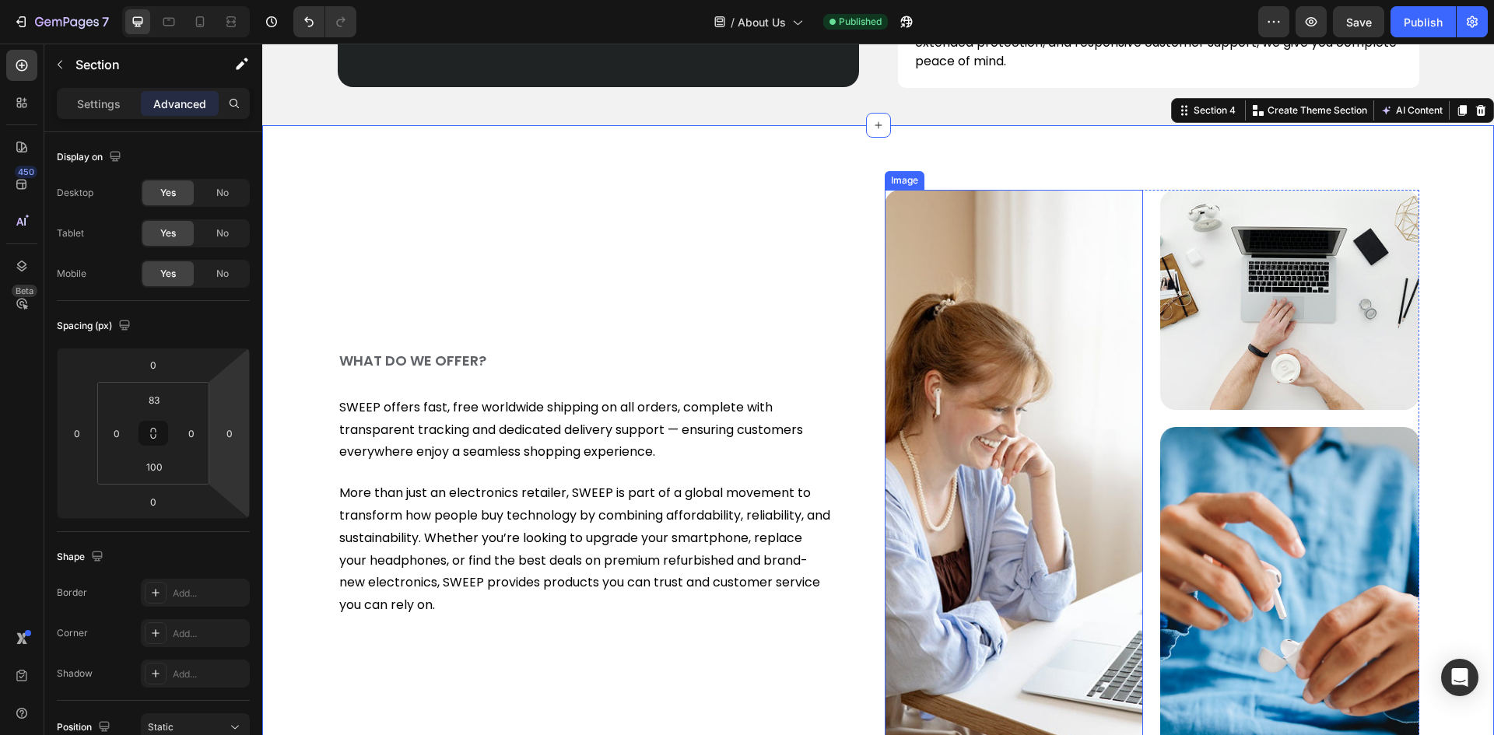
click at [943, 246] on img at bounding box center [1013, 485] width 259 height 590
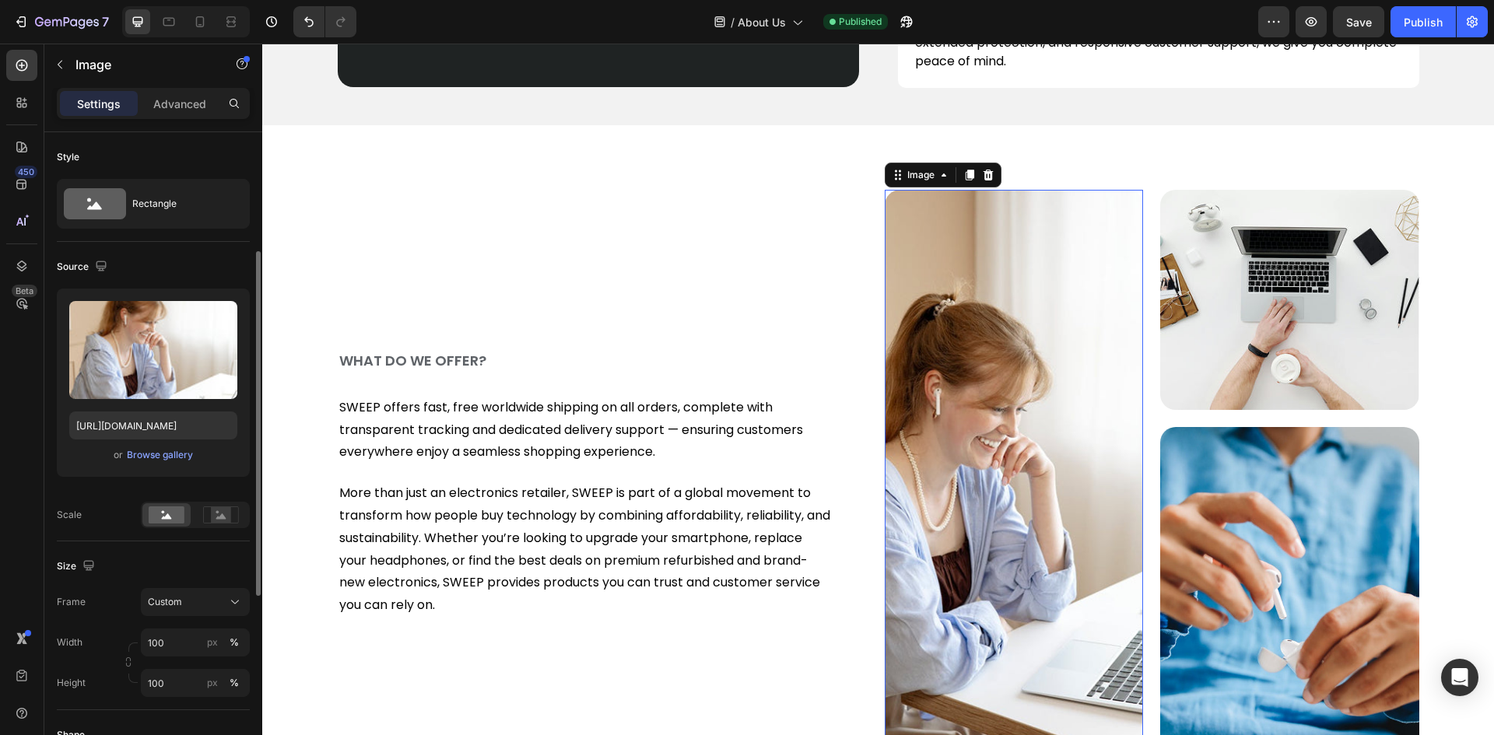
scroll to position [389, 0]
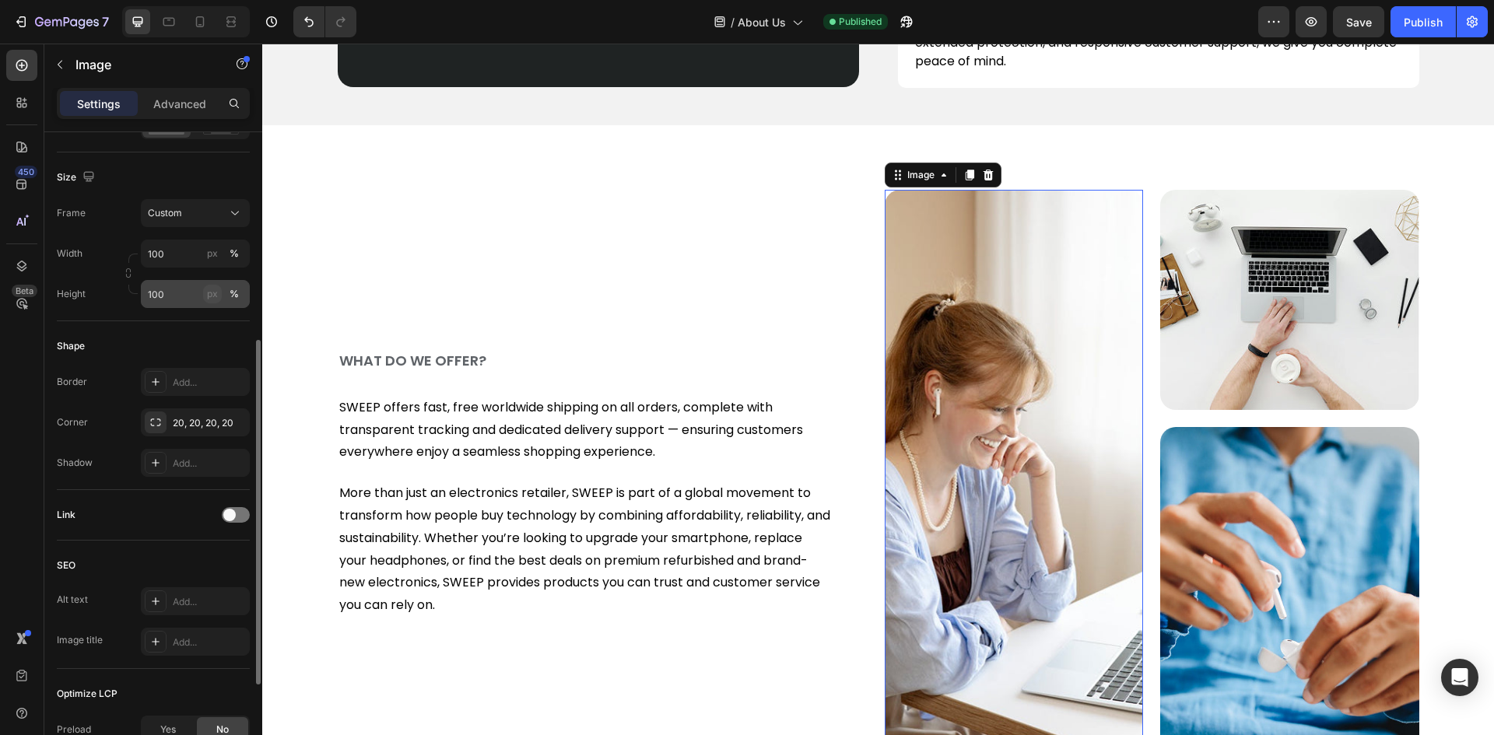
click at [215, 290] on div "px" at bounding box center [212, 294] width 11 height 14
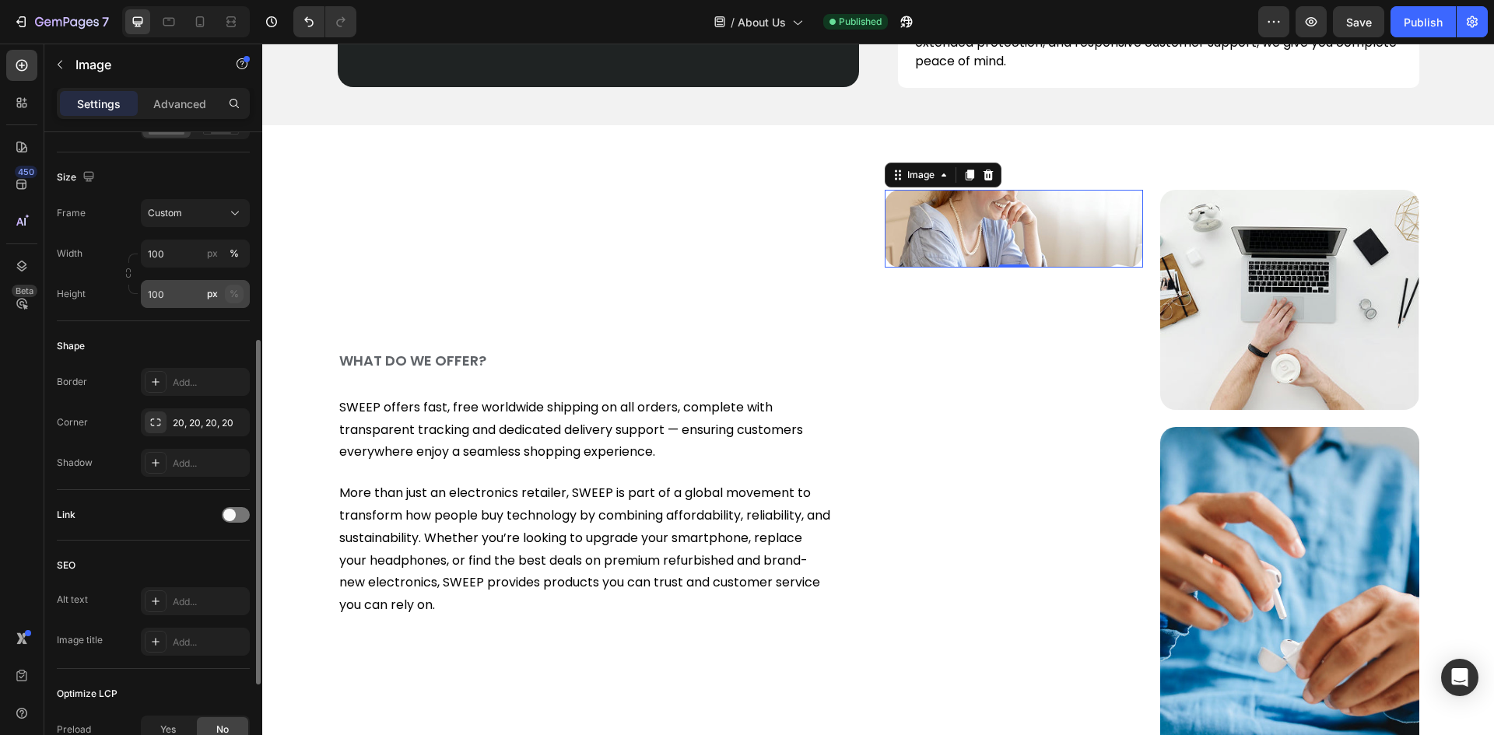
click at [236, 289] on div "%" at bounding box center [233, 294] width 9 height 14
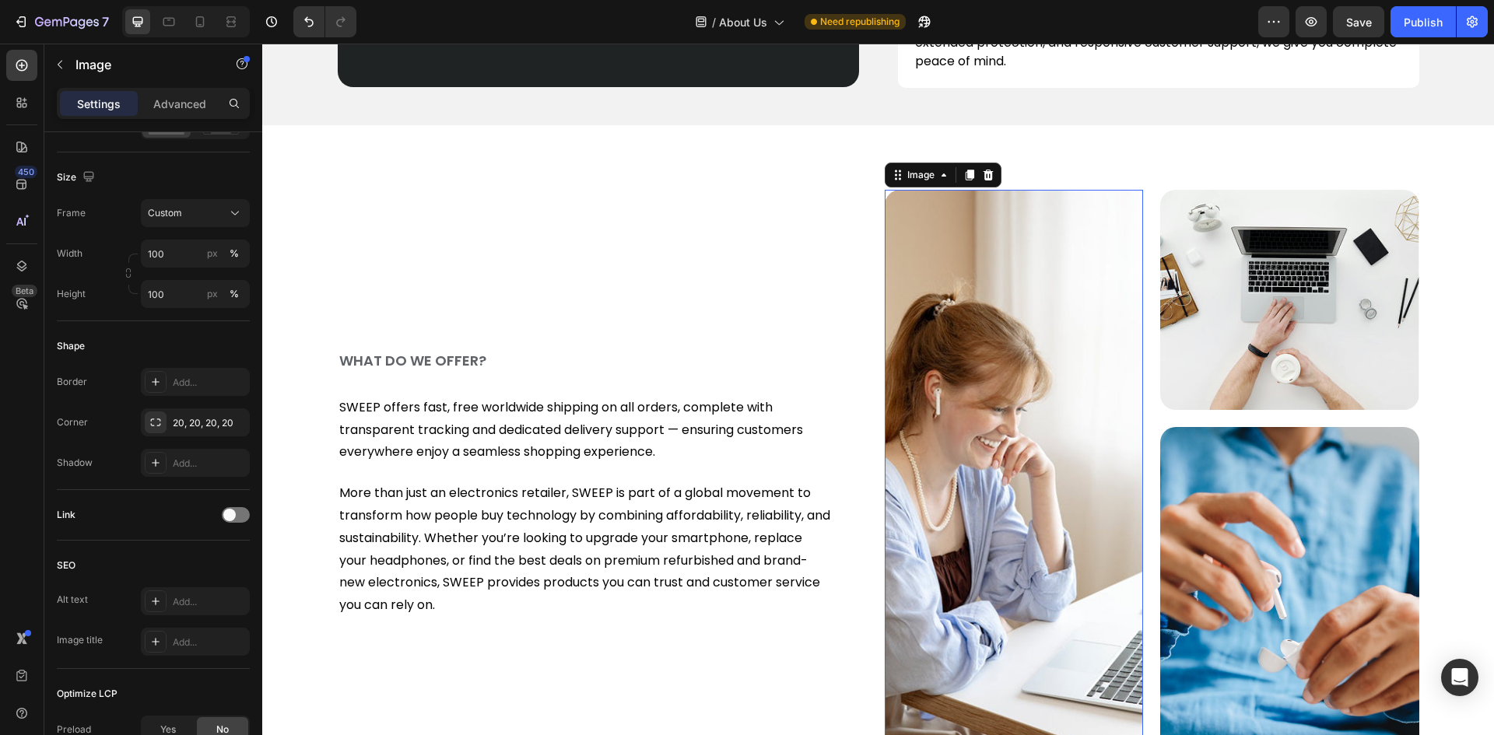
click at [1149, 225] on div "Image 0 Image Image Row" at bounding box center [1151, 485] width 534 height 590
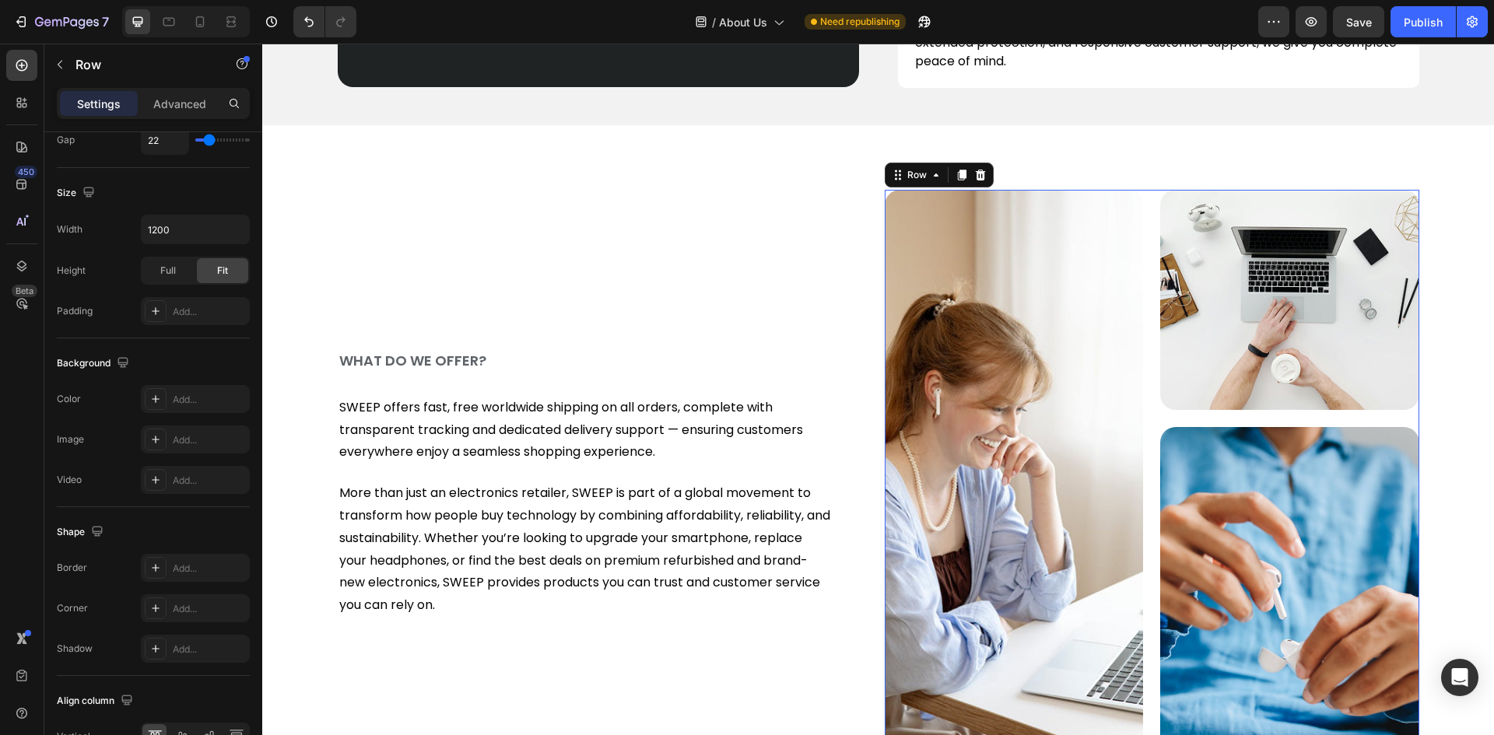
scroll to position [0, 0]
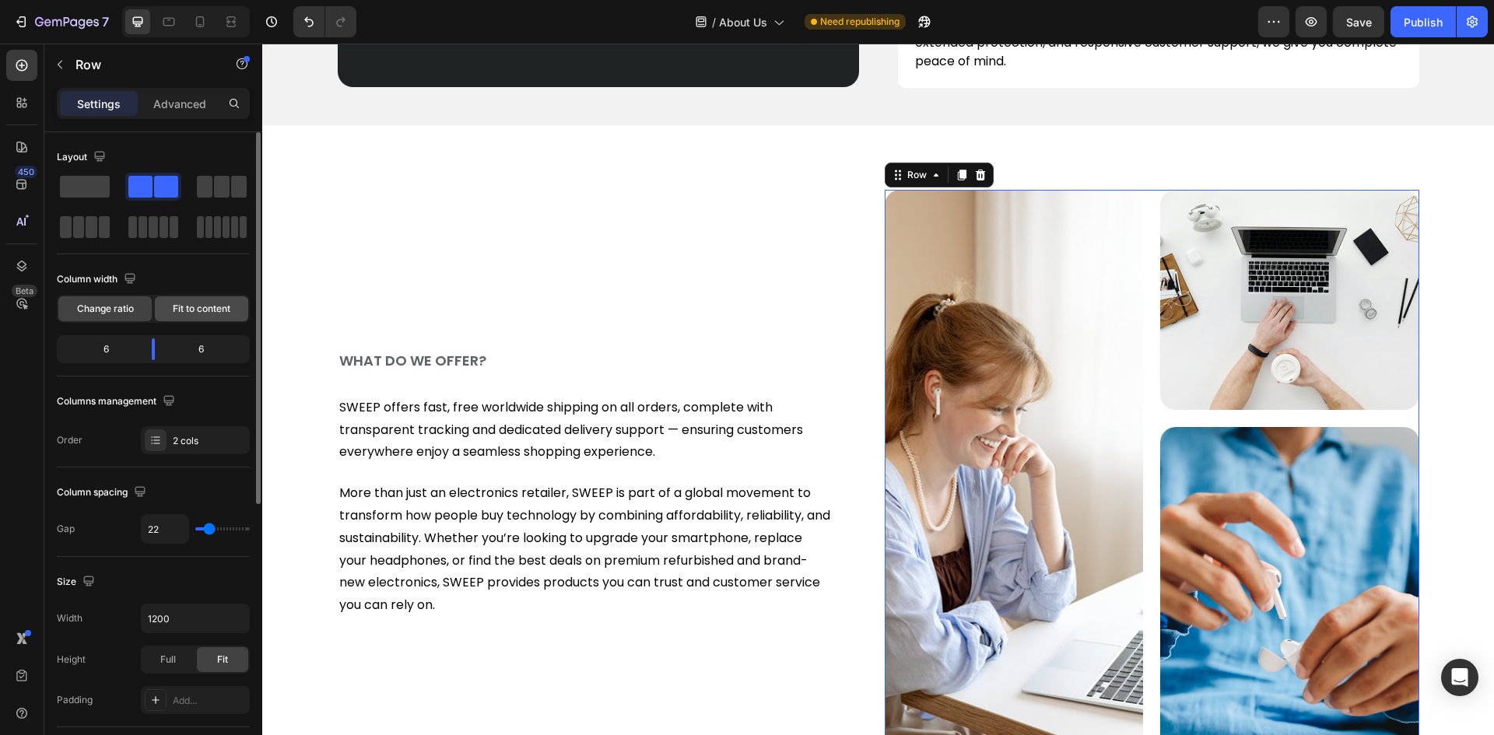
click at [201, 303] on span "Fit to content" at bounding box center [202, 309] width 58 height 14
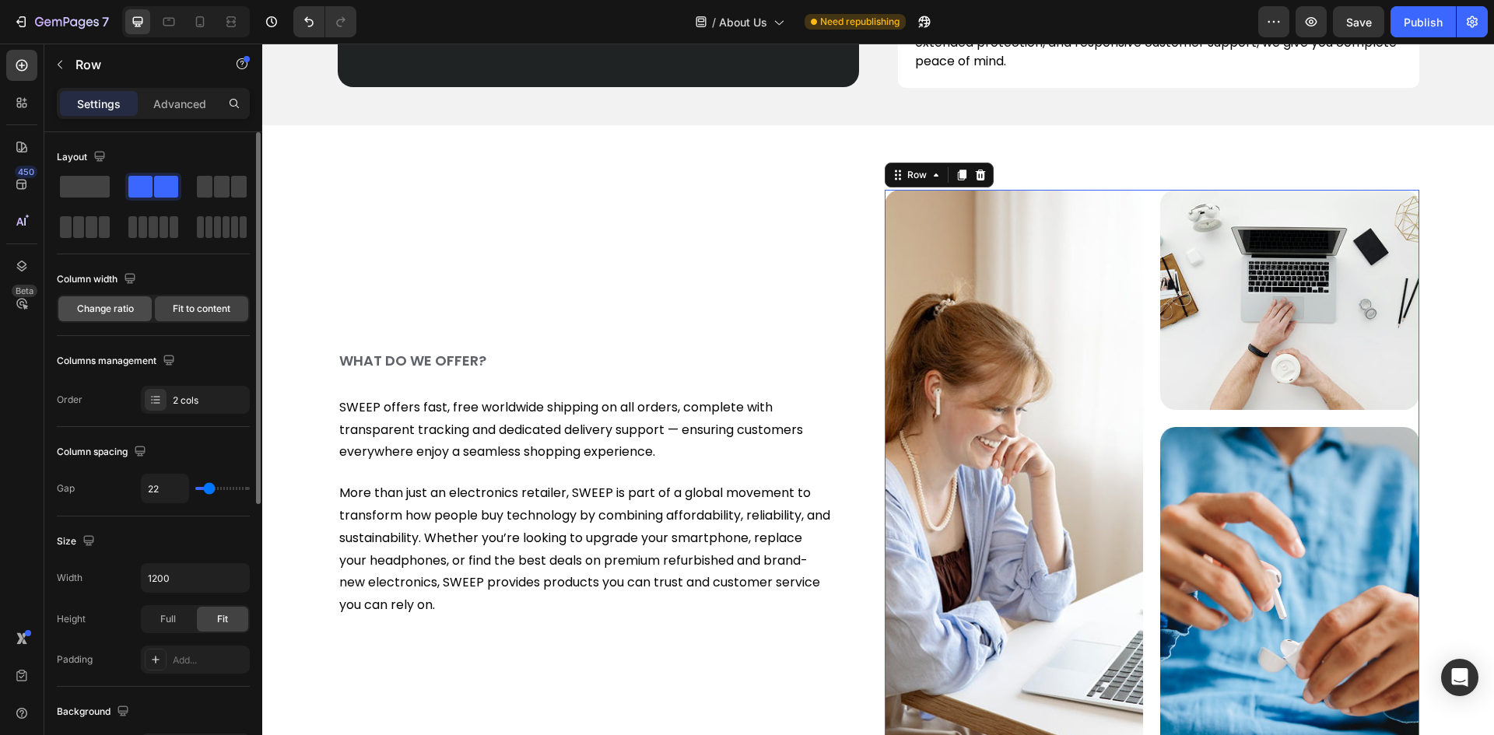
click at [93, 306] on span "Change ratio" at bounding box center [105, 309] width 57 height 14
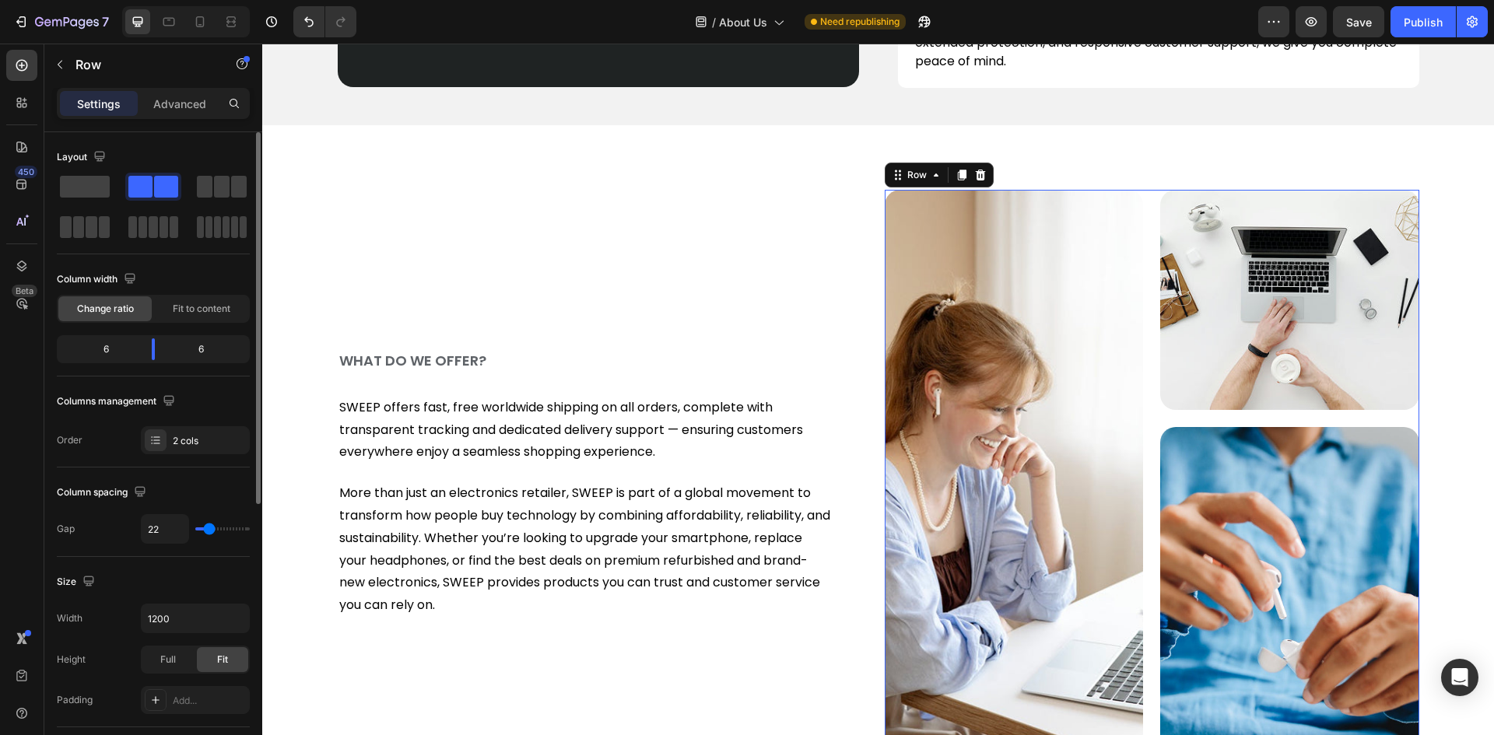
scroll to position [233, 0]
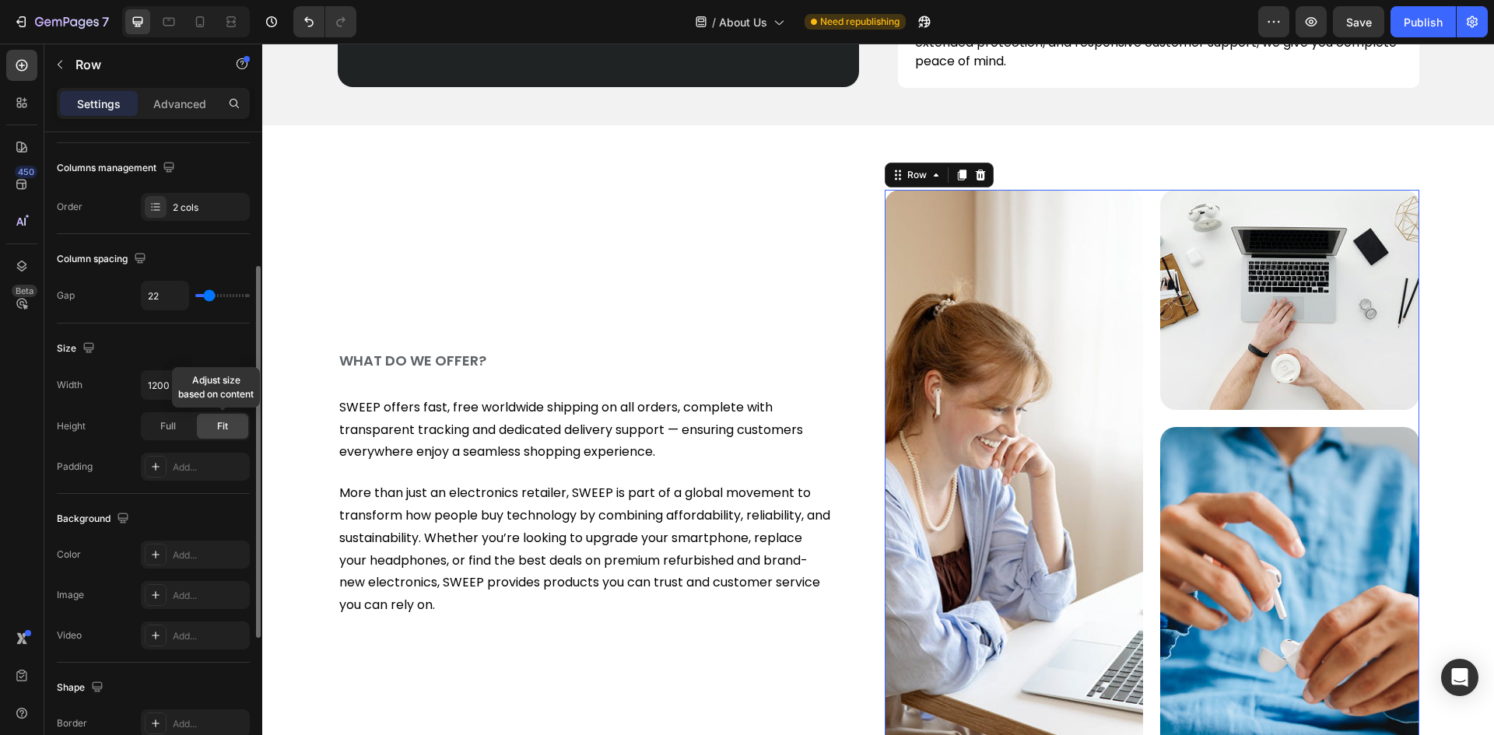
click at [215, 424] on div "Fit" at bounding box center [222, 426] width 51 height 25
click at [152, 421] on div "Full" at bounding box center [167, 426] width 51 height 25
click at [208, 419] on div "Fit" at bounding box center [222, 426] width 51 height 25
click at [1062, 272] on img at bounding box center [1013, 485] width 259 height 590
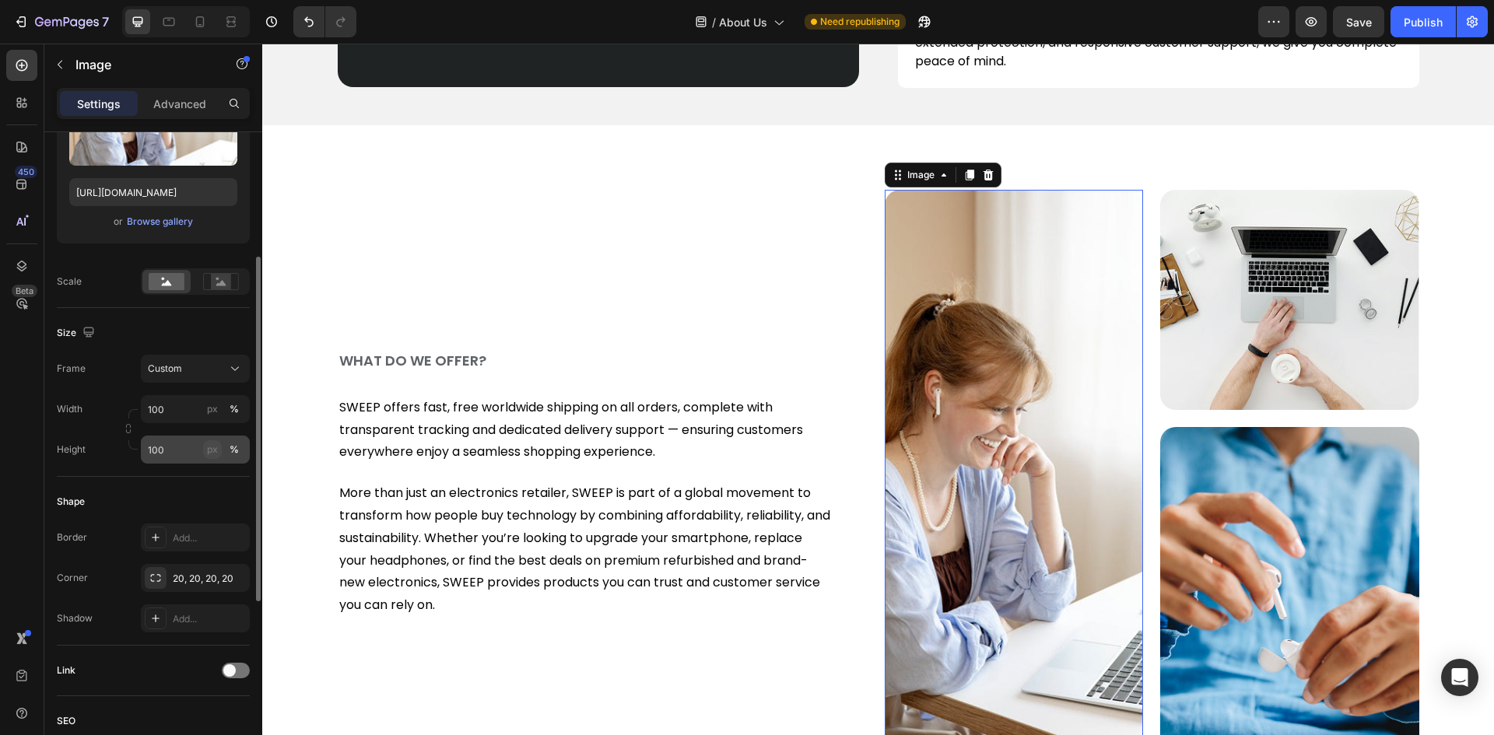
click at [215, 452] on div "px" at bounding box center [212, 450] width 11 height 14
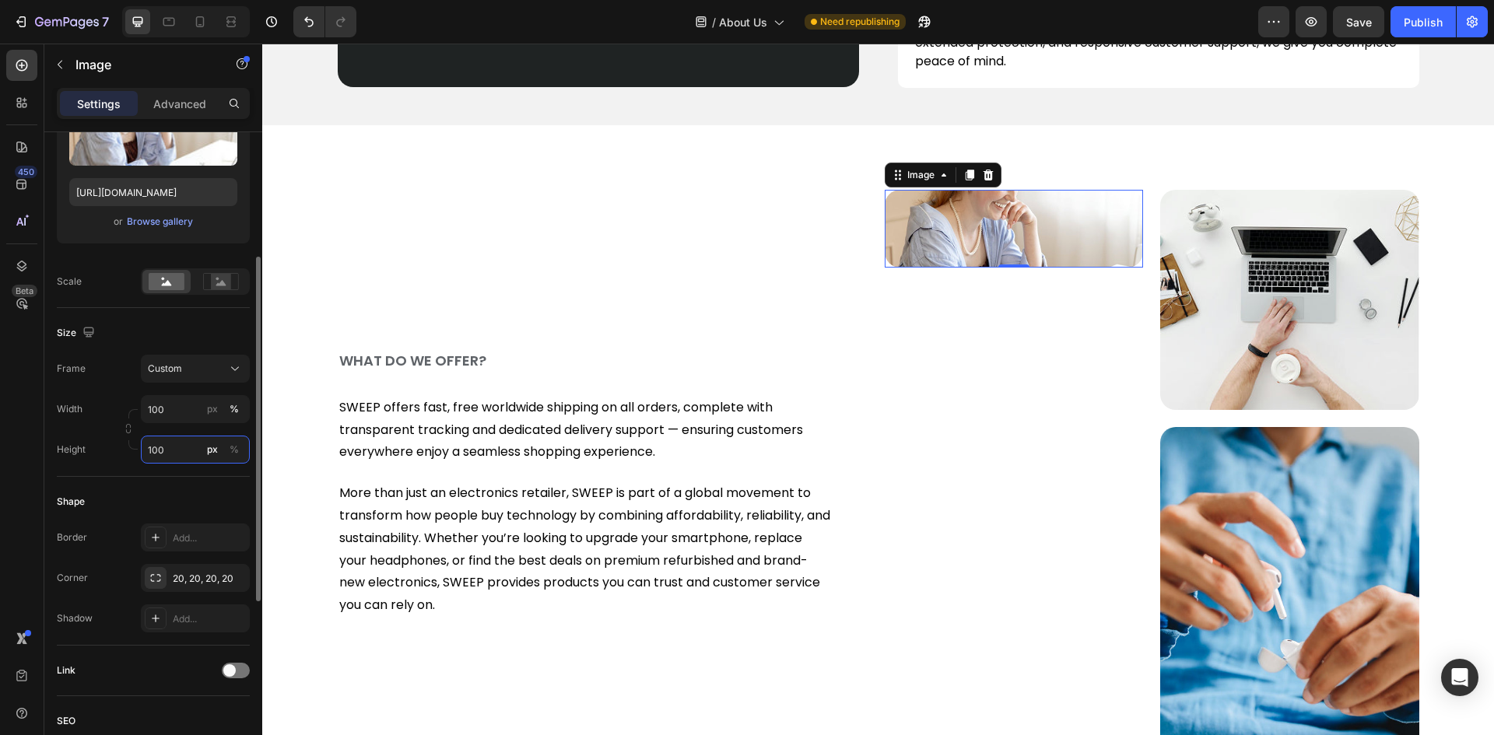
click at [143, 462] on input "100" at bounding box center [195, 450] width 109 height 28
click at [159, 450] on input "100" at bounding box center [195, 450] width 109 height 28
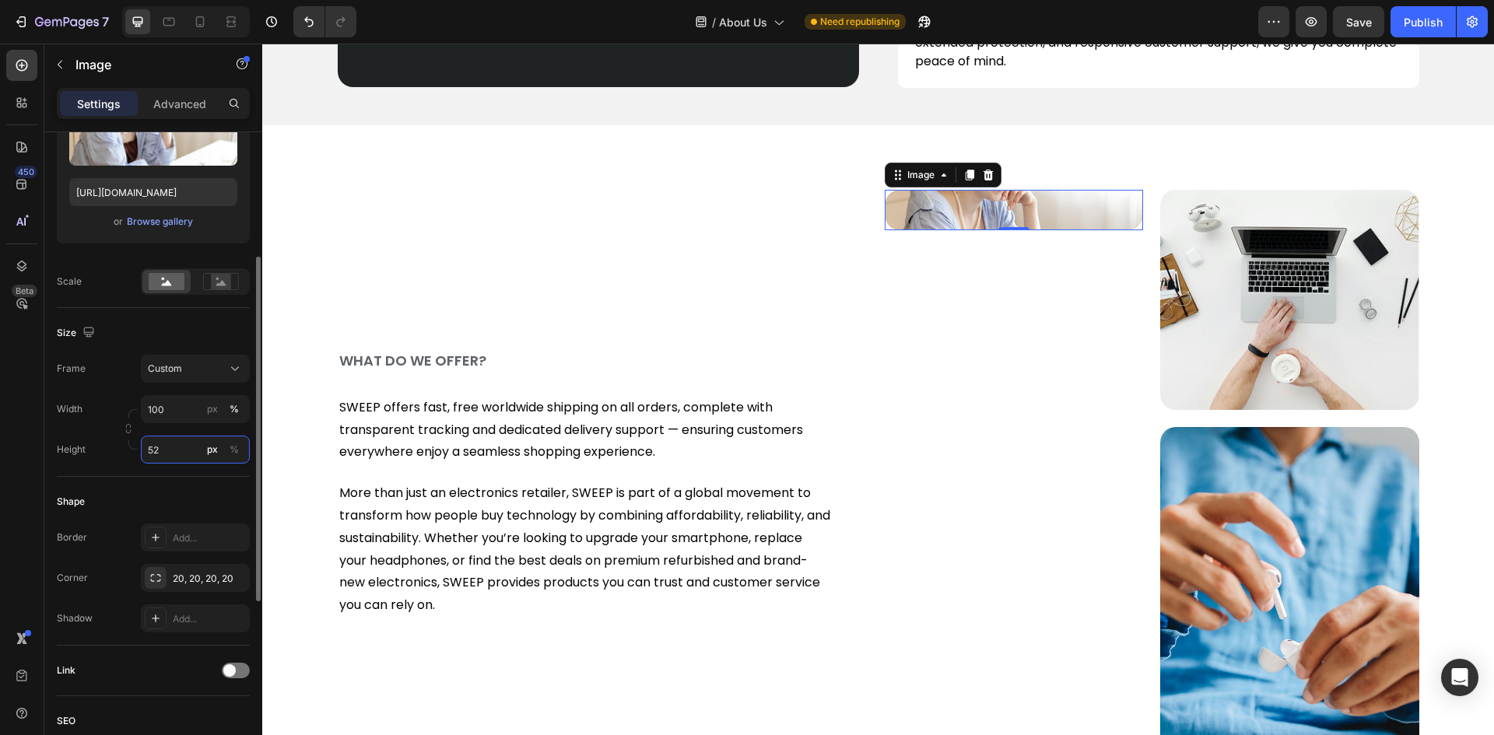
type input "520"
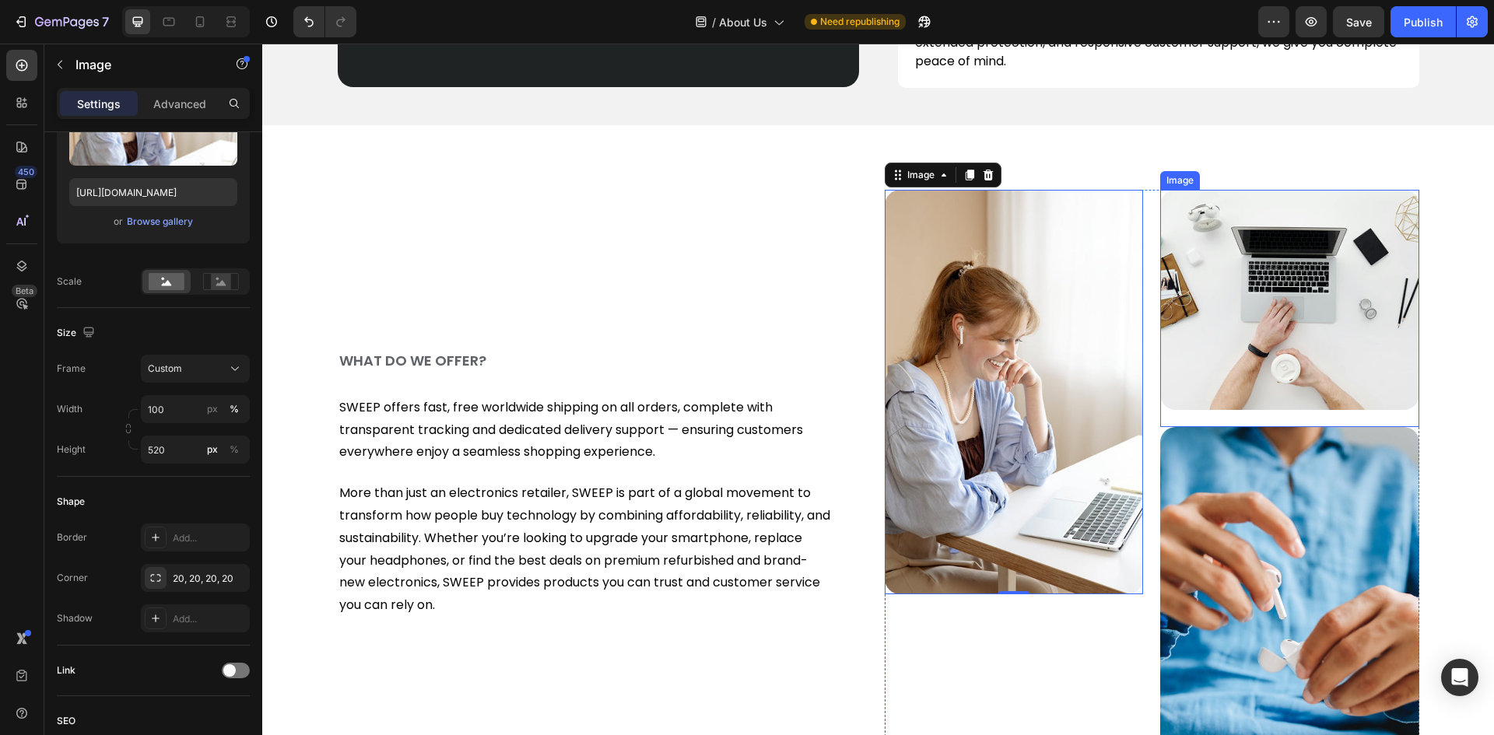
click at [1278, 272] on img at bounding box center [1289, 300] width 259 height 220
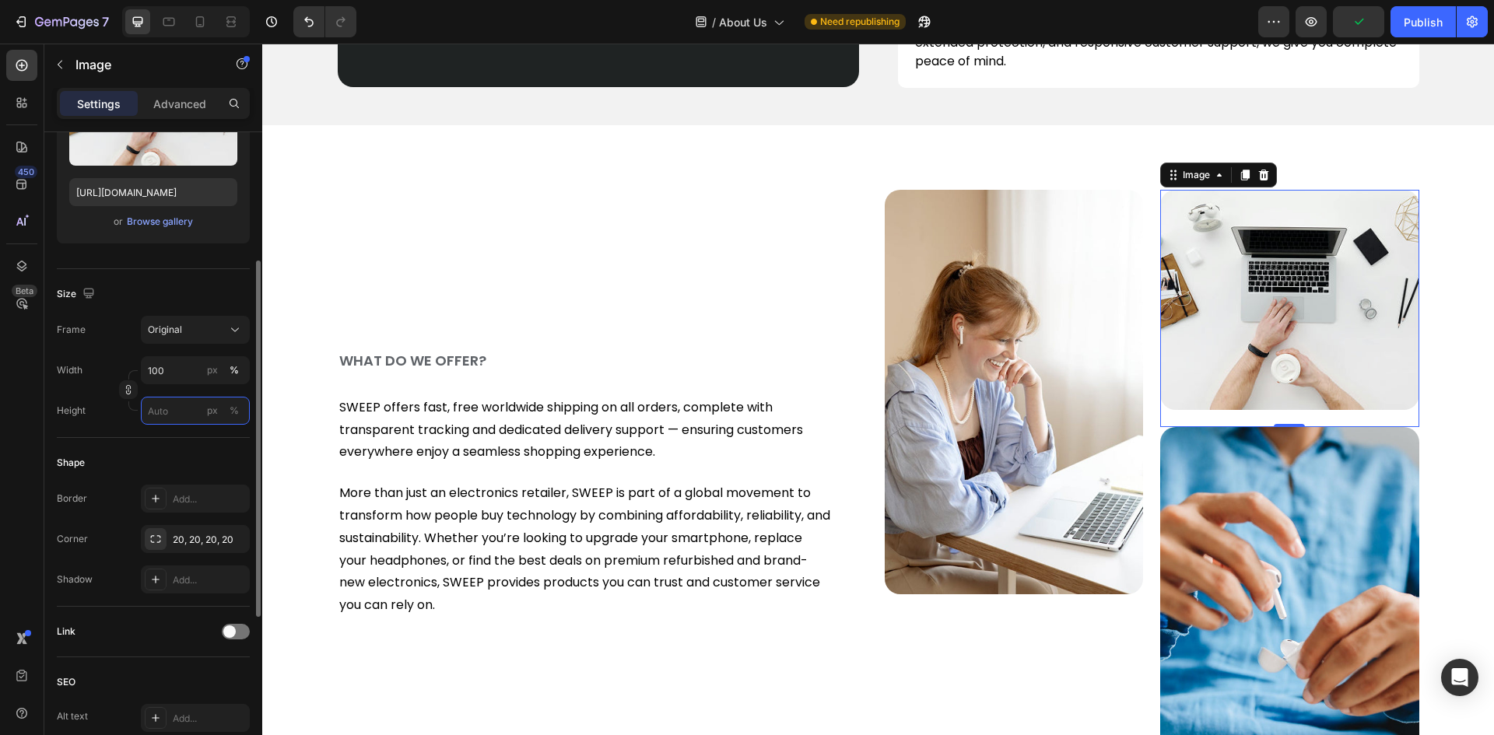
click at [161, 411] on input "px %" at bounding box center [195, 411] width 109 height 28
click at [159, 403] on input "px %" at bounding box center [195, 411] width 109 height 28
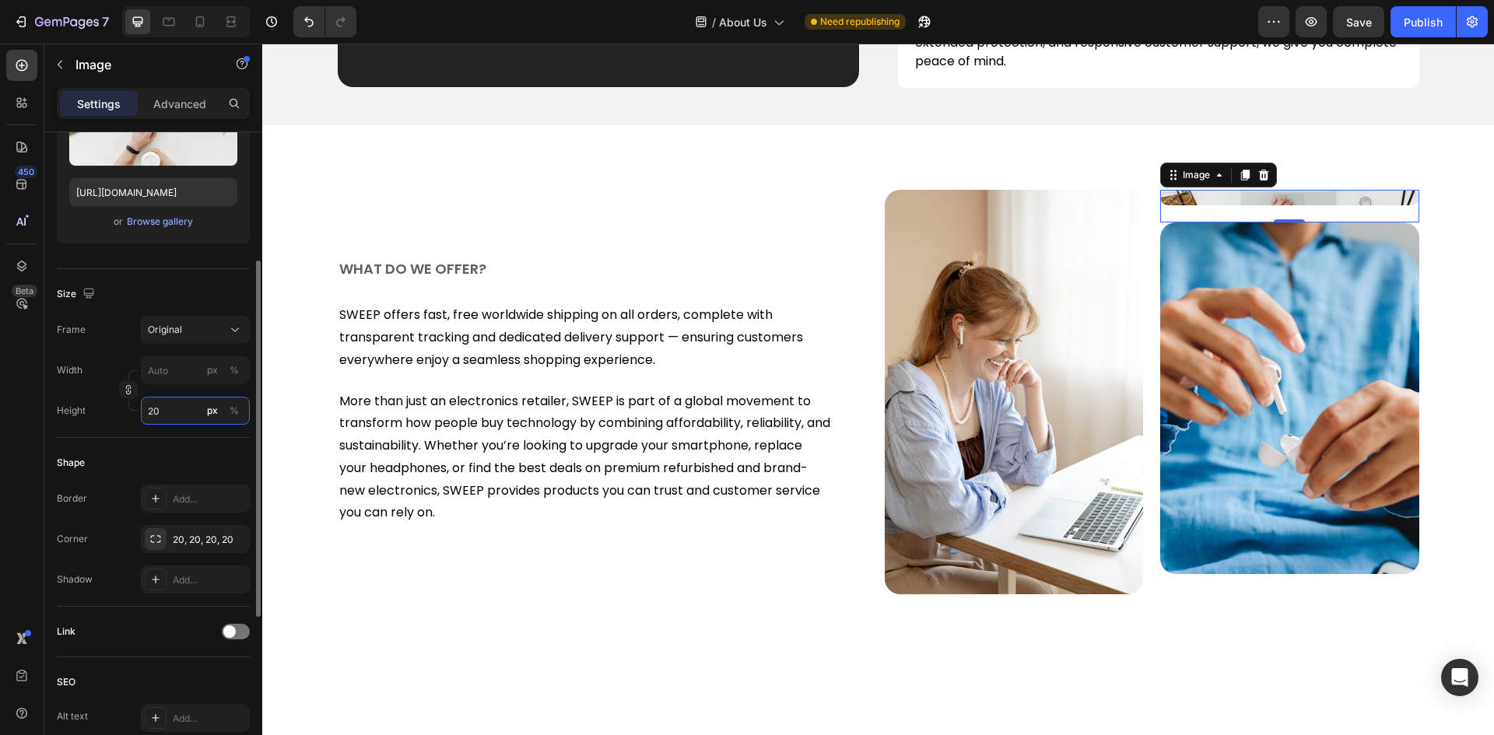
type input "200"
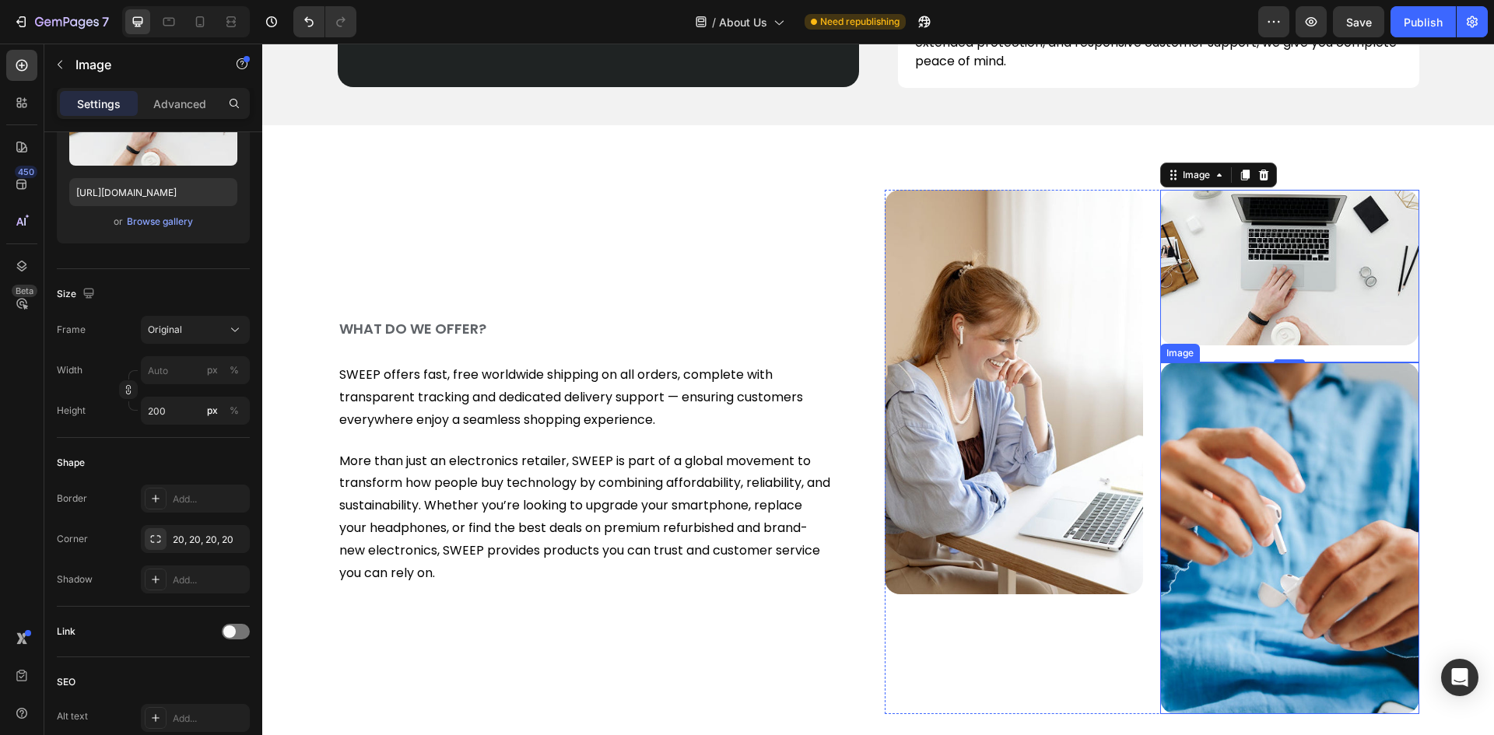
click at [1195, 450] on img at bounding box center [1289, 538] width 259 height 352
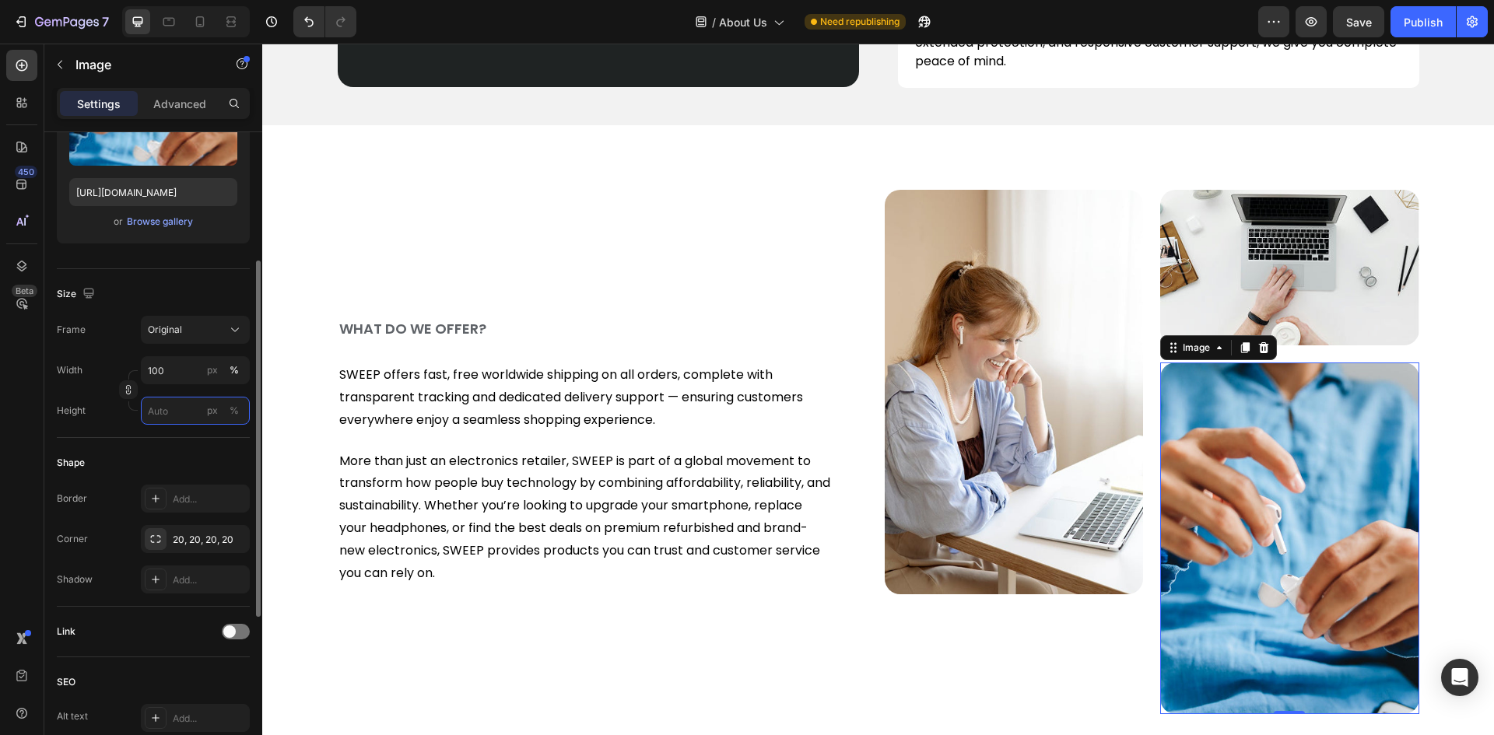
click at [161, 409] on input "px %" at bounding box center [195, 411] width 109 height 28
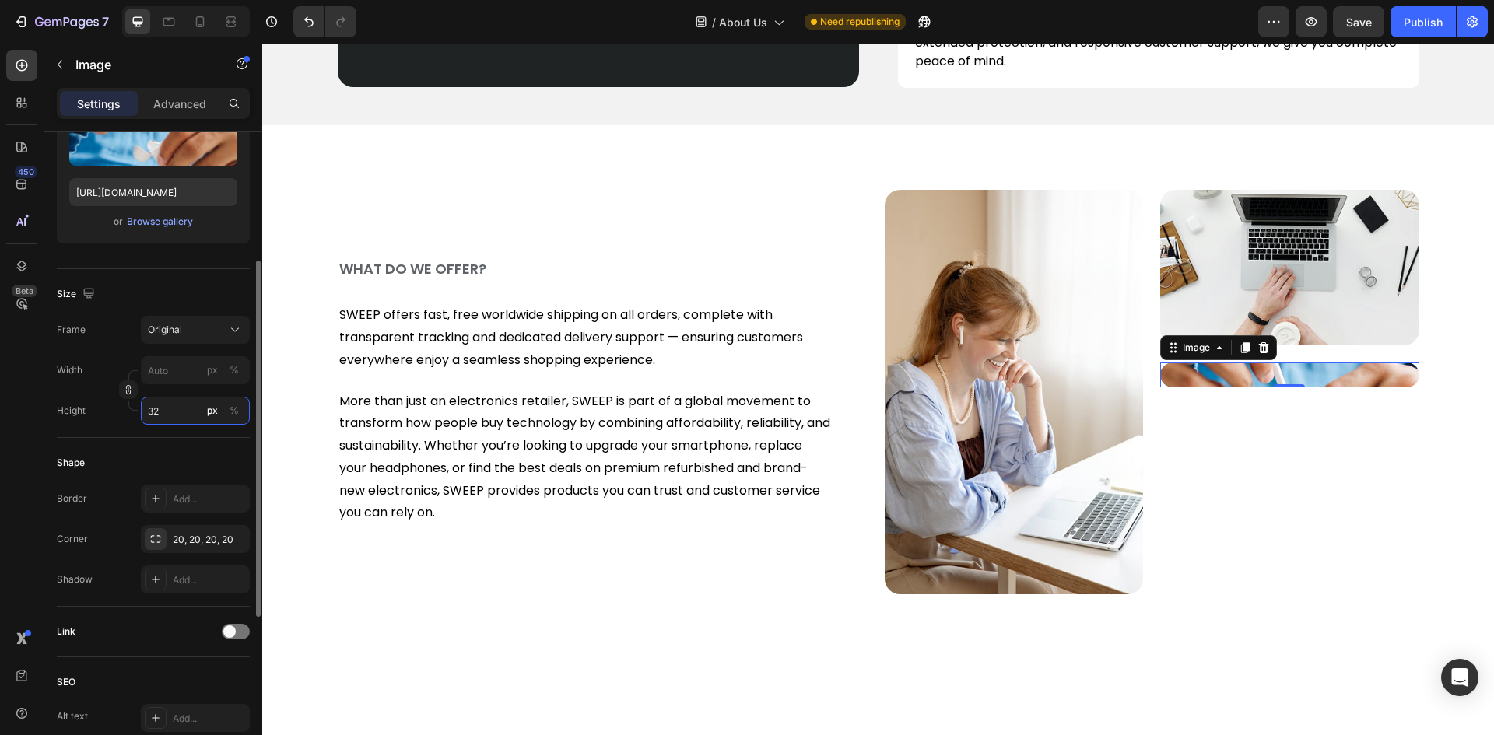
type input "325"
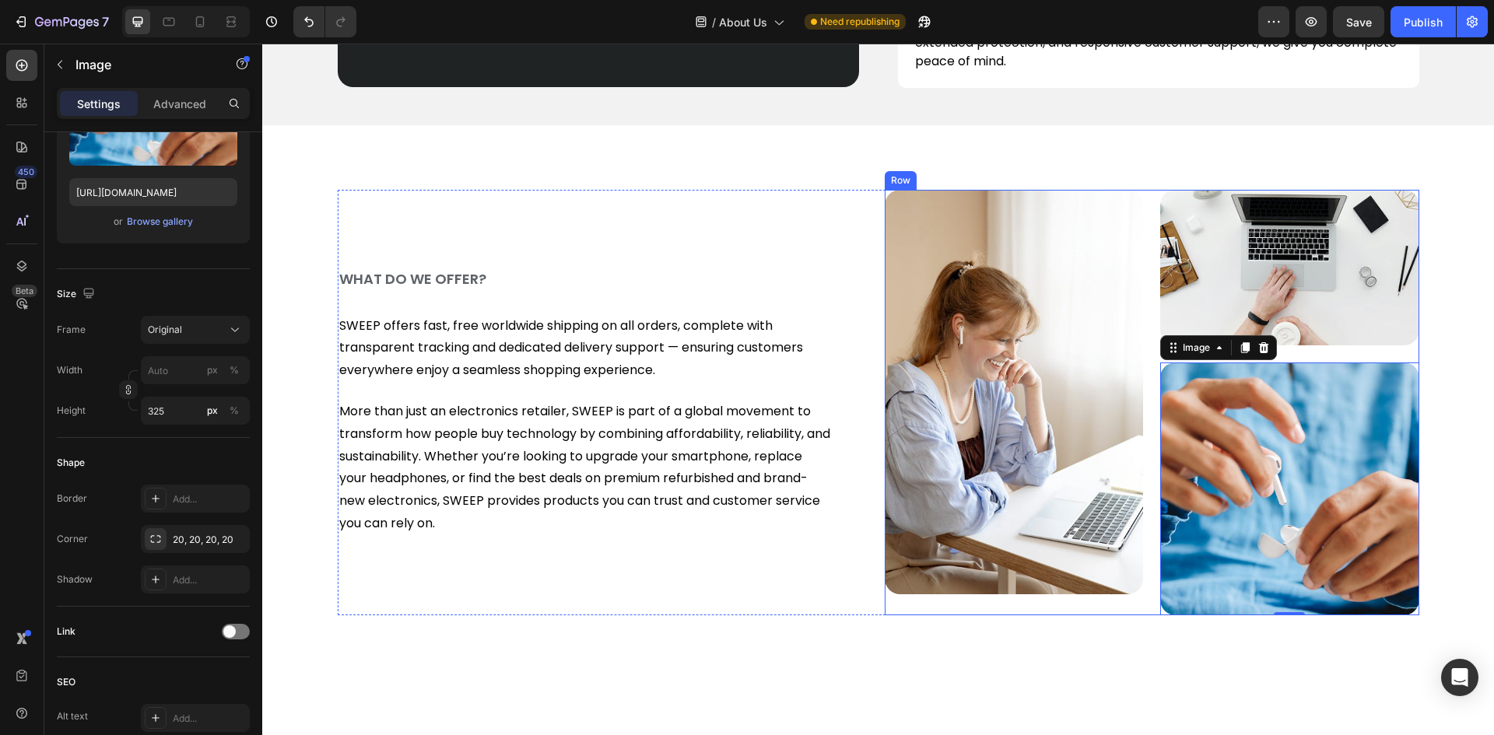
click at [1147, 243] on div "Image Image Image 0 Row" at bounding box center [1151, 402] width 534 height 425
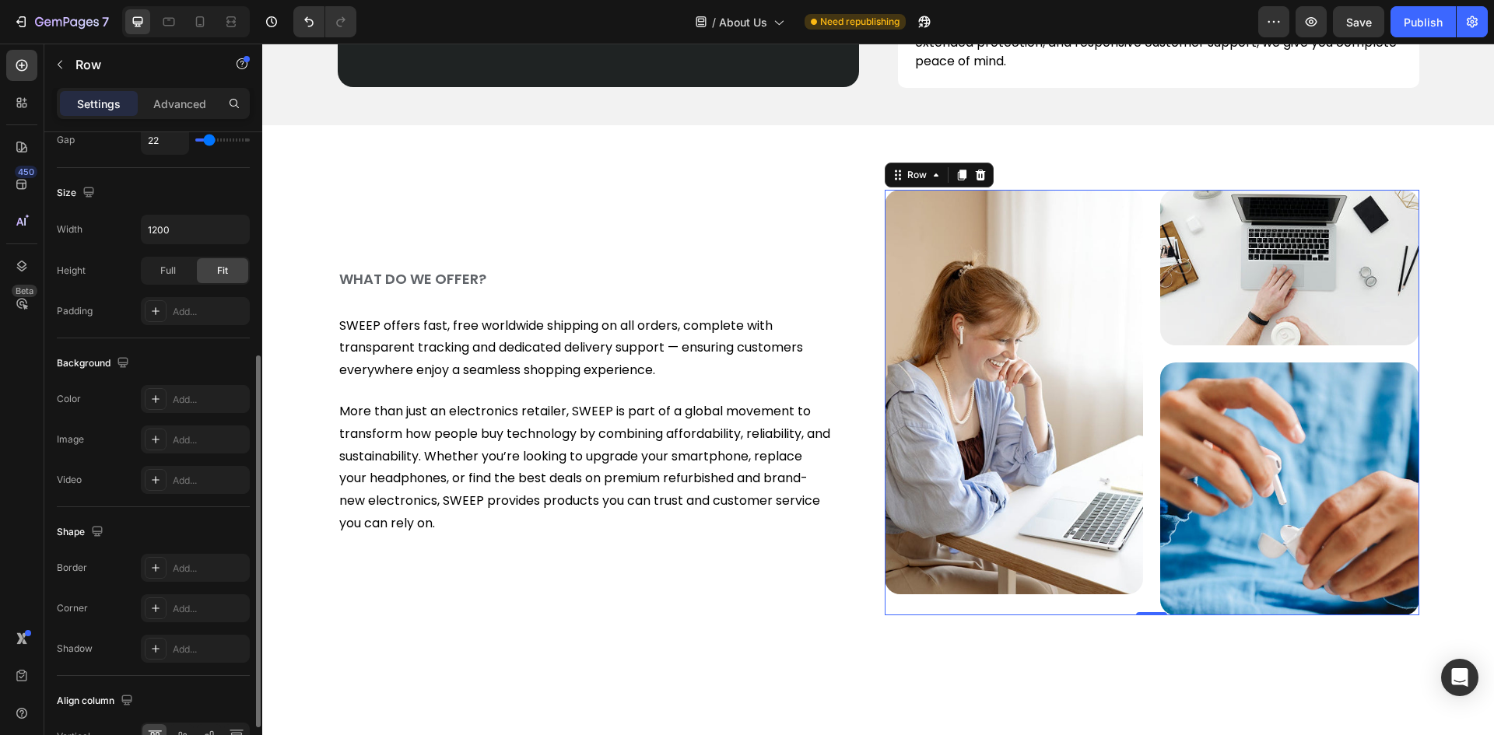
scroll to position [479, 0]
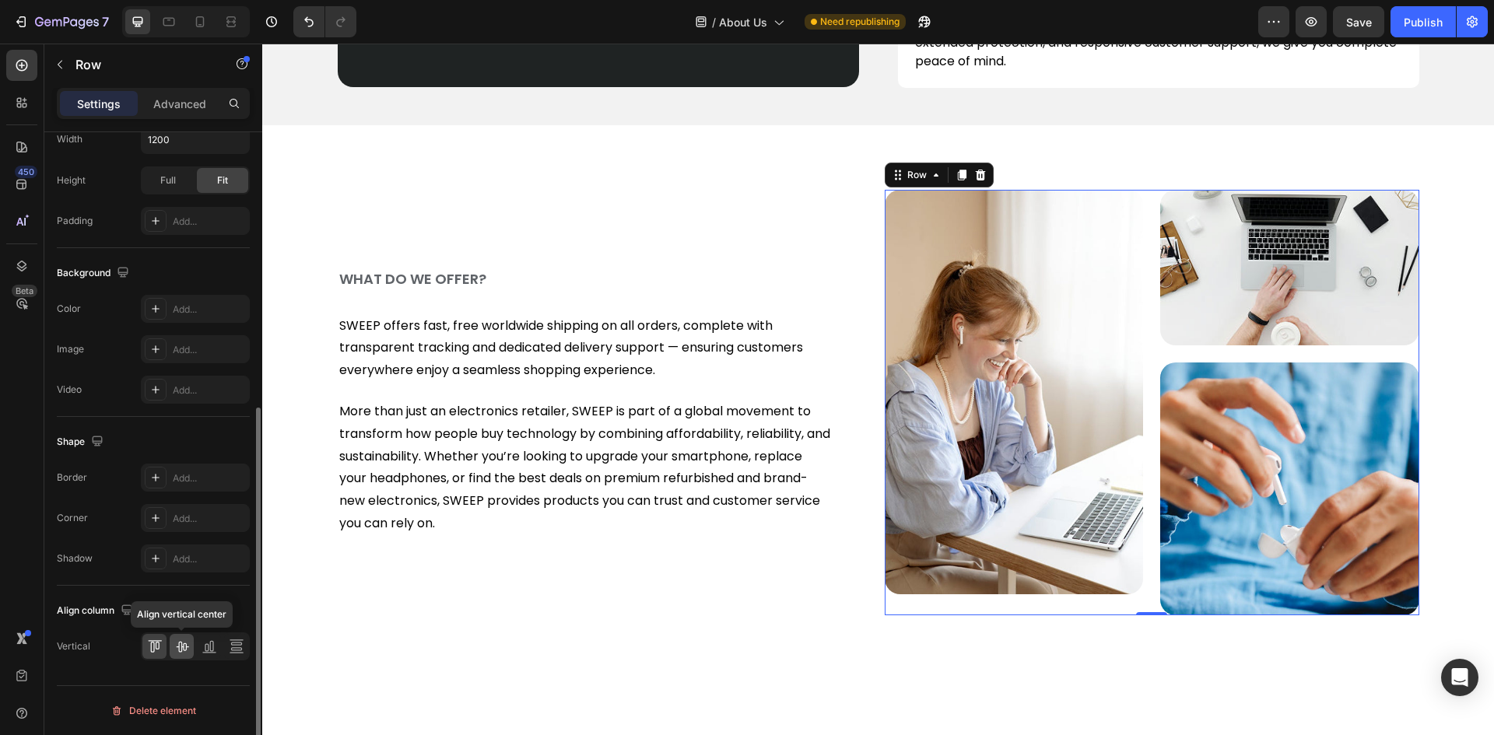
click at [177, 644] on icon at bounding box center [182, 647] width 16 height 16
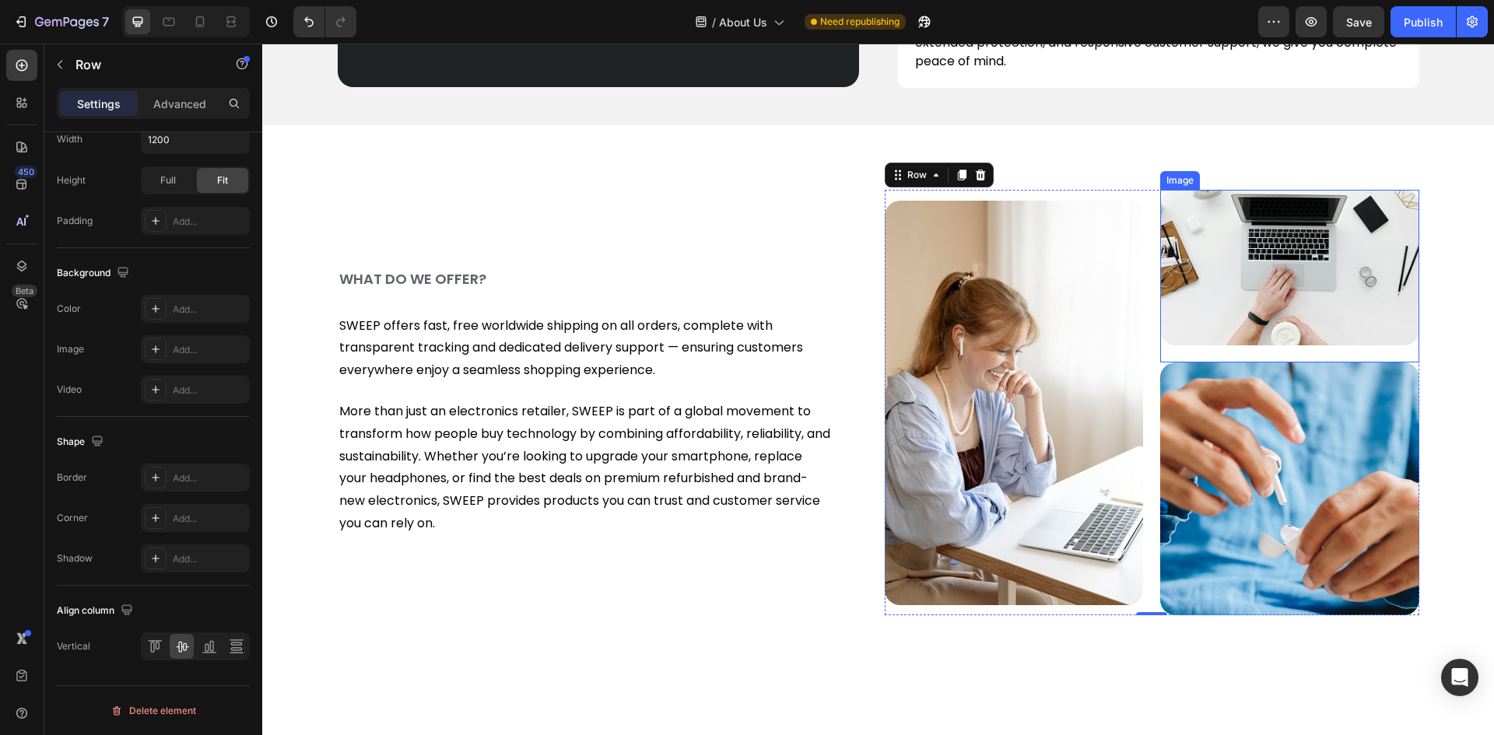
click at [1262, 240] on img at bounding box center [1289, 268] width 259 height 156
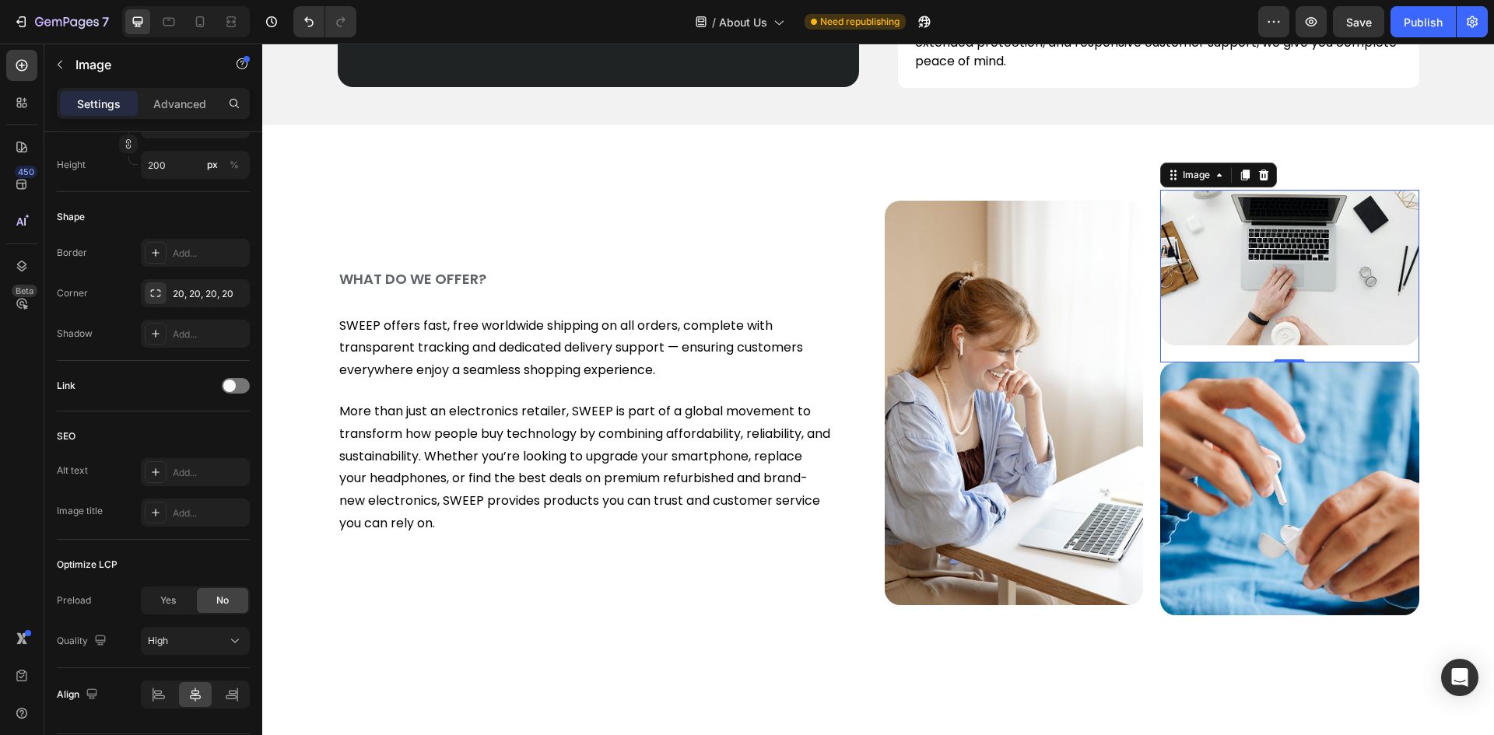
scroll to position [0, 0]
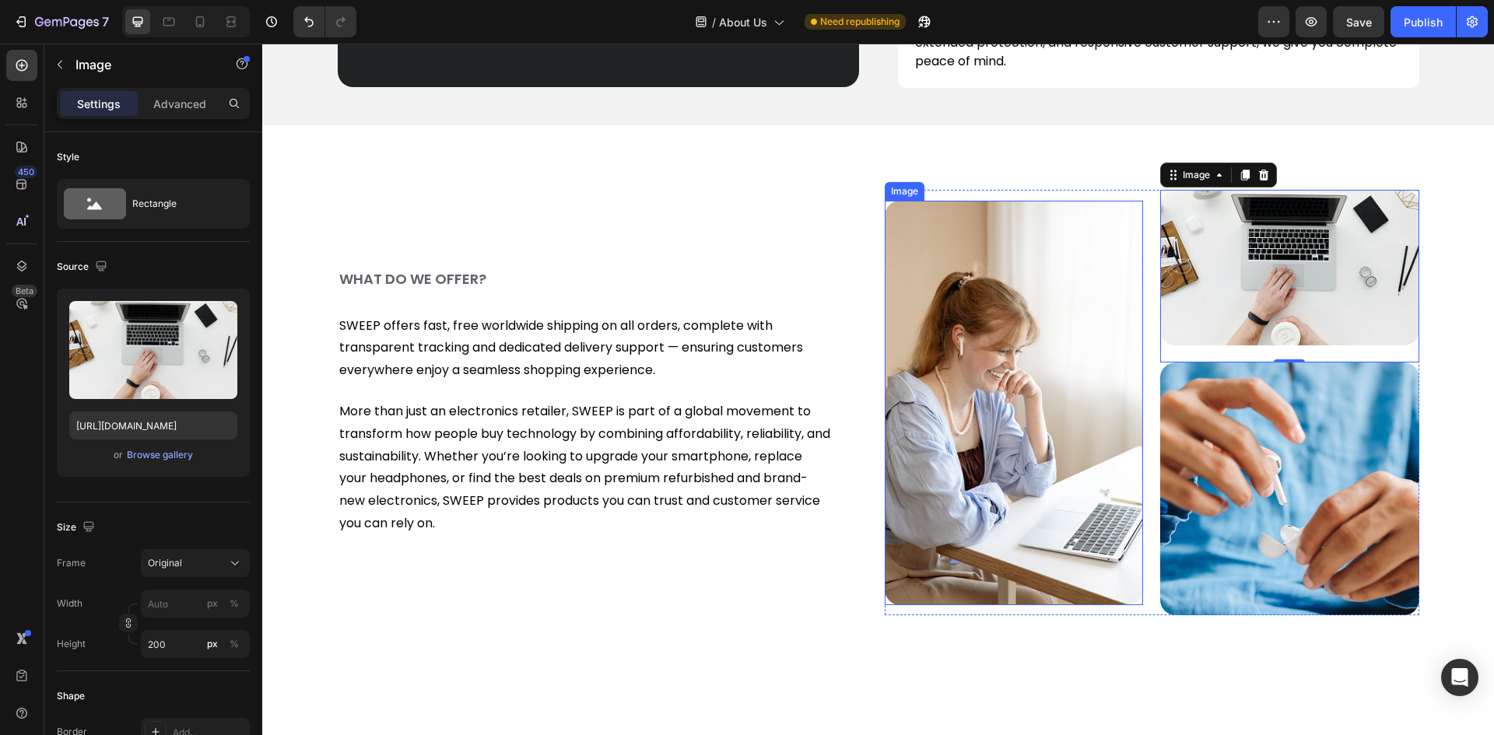
click at [1094, 345] on img at bounding box center [1013, 403] width 259 height 404
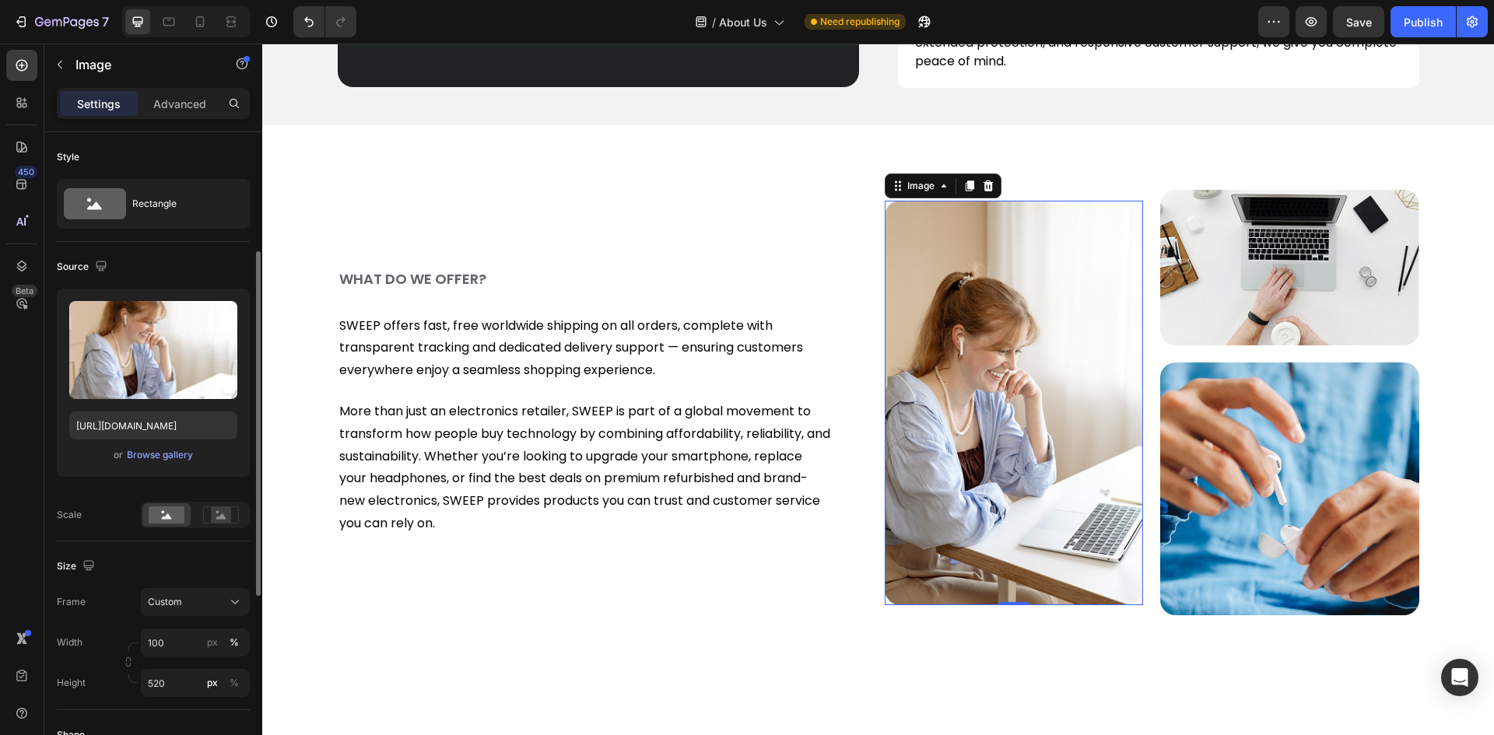
scroll to position [233, 0]
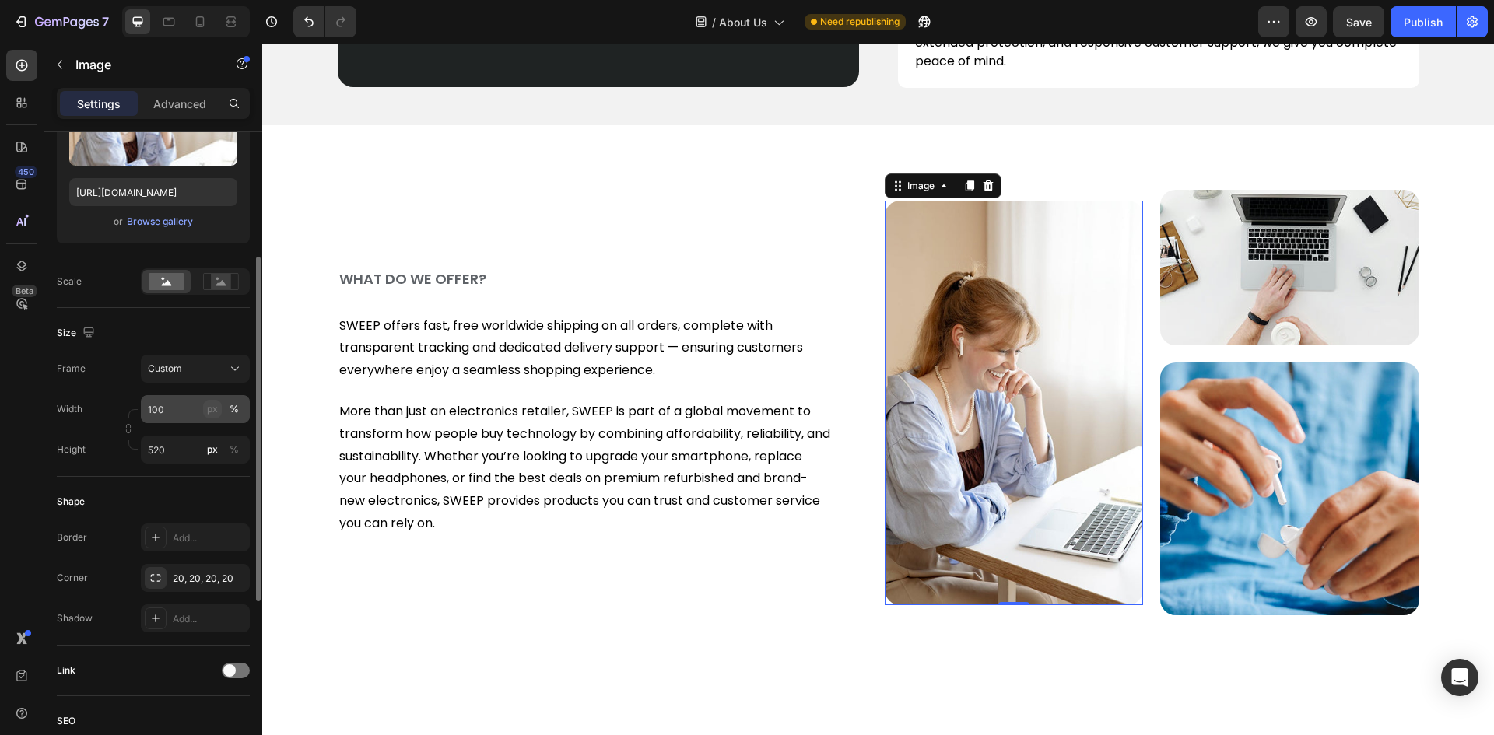
click at [213, 404] on div "px" at bounding box center [212, 409] width 11 height 14
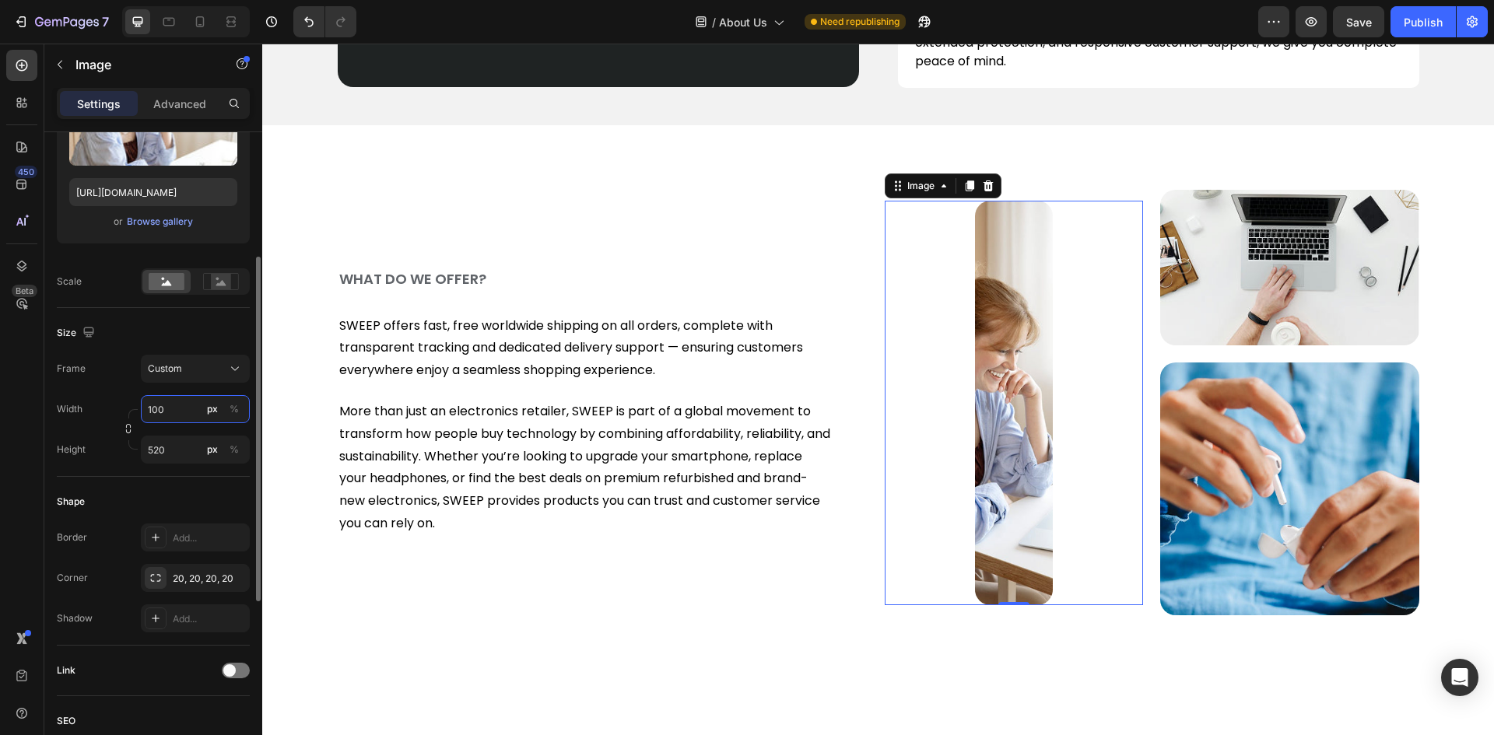
click at [159, 408] on input "100" at bounding box center [195, 409] width 109 height 28
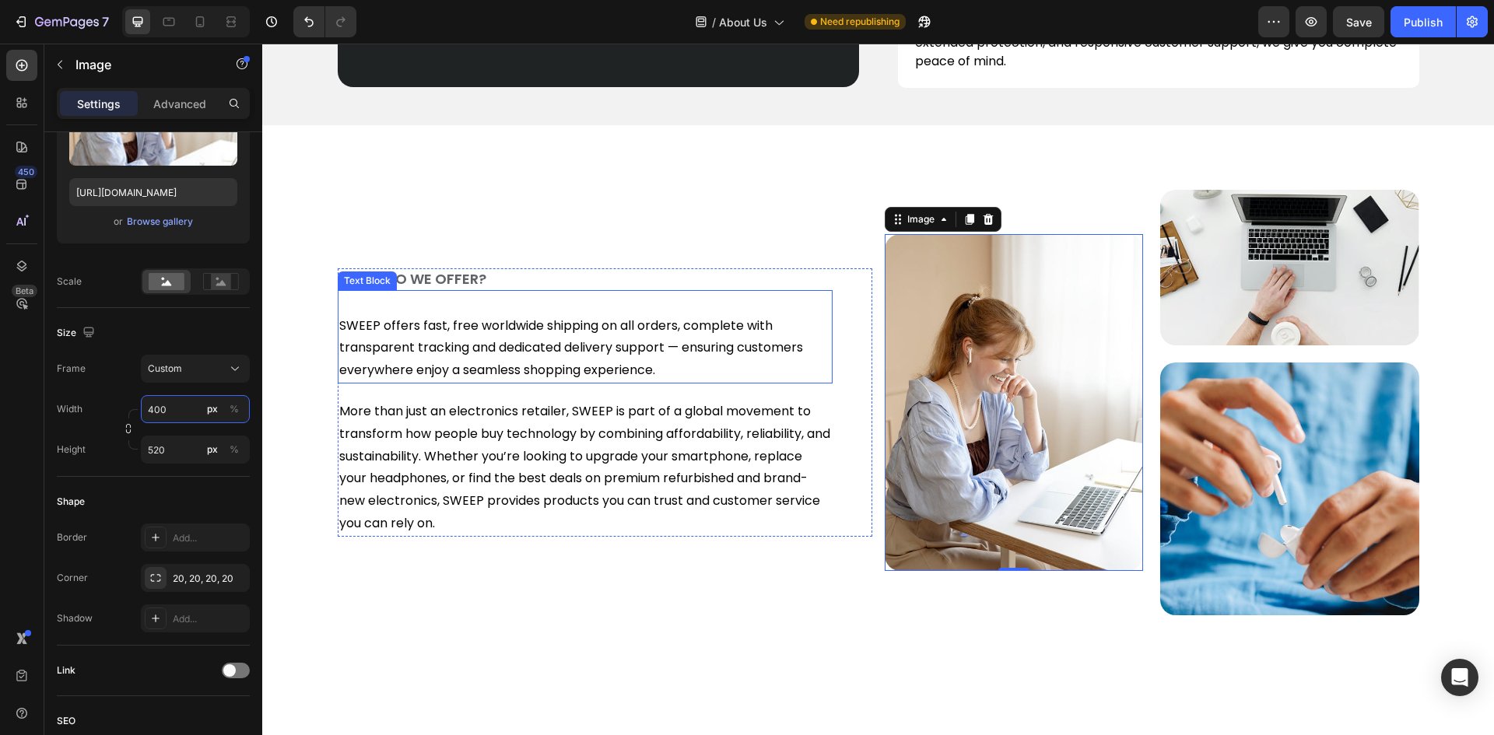
type input "400"
click at [1227, 263] on img at bounding box center [1289, 268] width 259 height 156
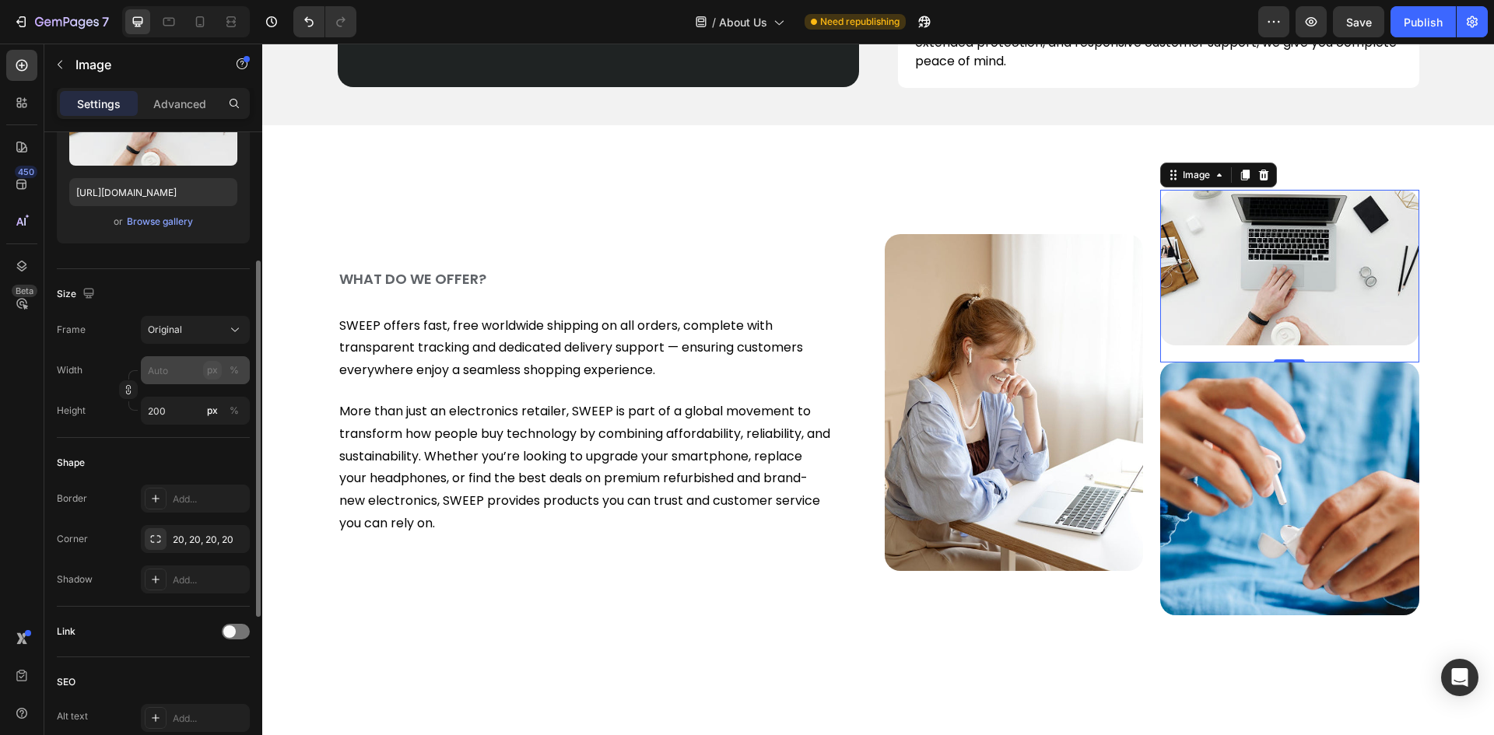
click at [213, 370] on div "px" at bounding box center [212, 370] width 11 height 14
click at [148, 372] on input "px %" at bounding box center [195, 370] width 109 height 28
click at [168, 370] on input "px %" at bounding box center [195, 370] width 109 height 28
type input "2"
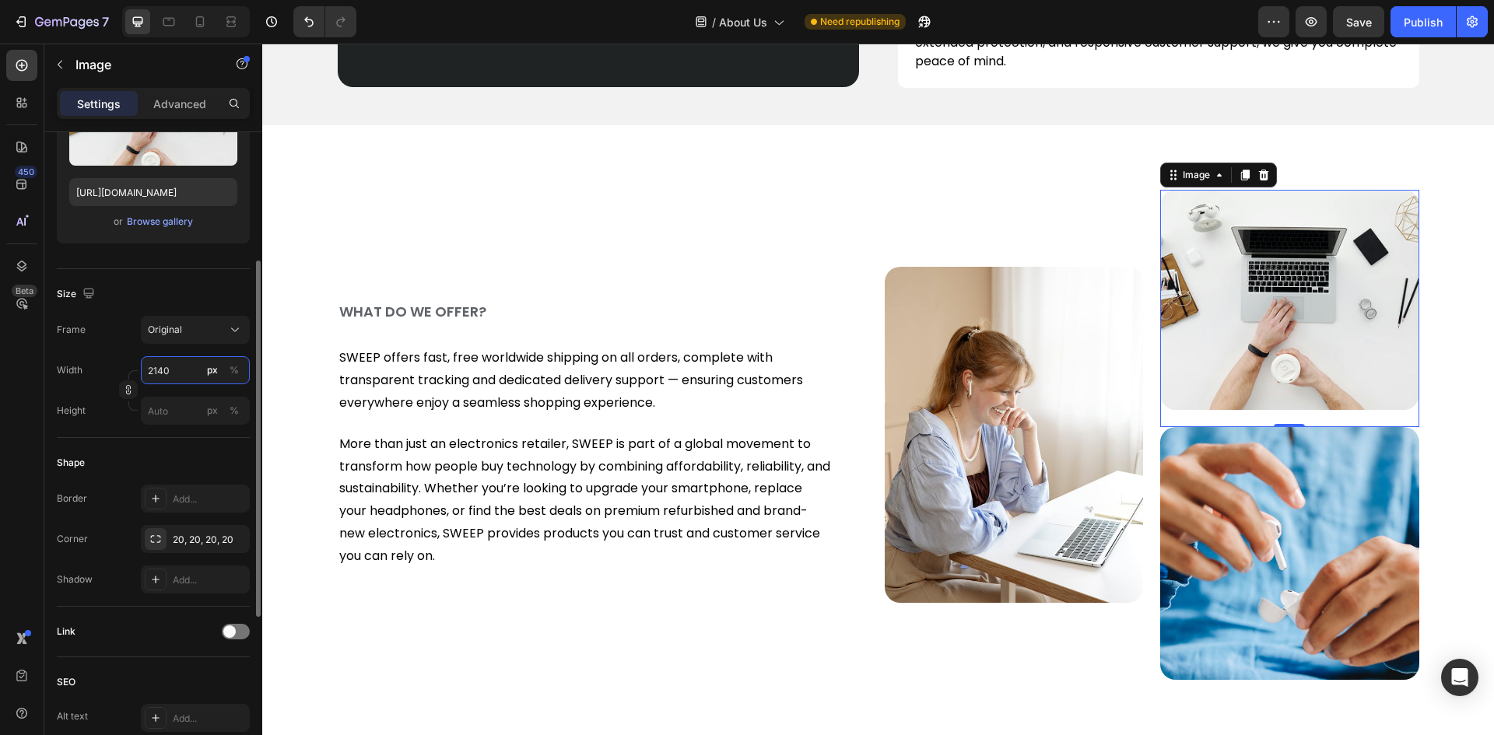
click at [159, 370] on input "2140" at bounding box center [195, 370] width 109 height 28
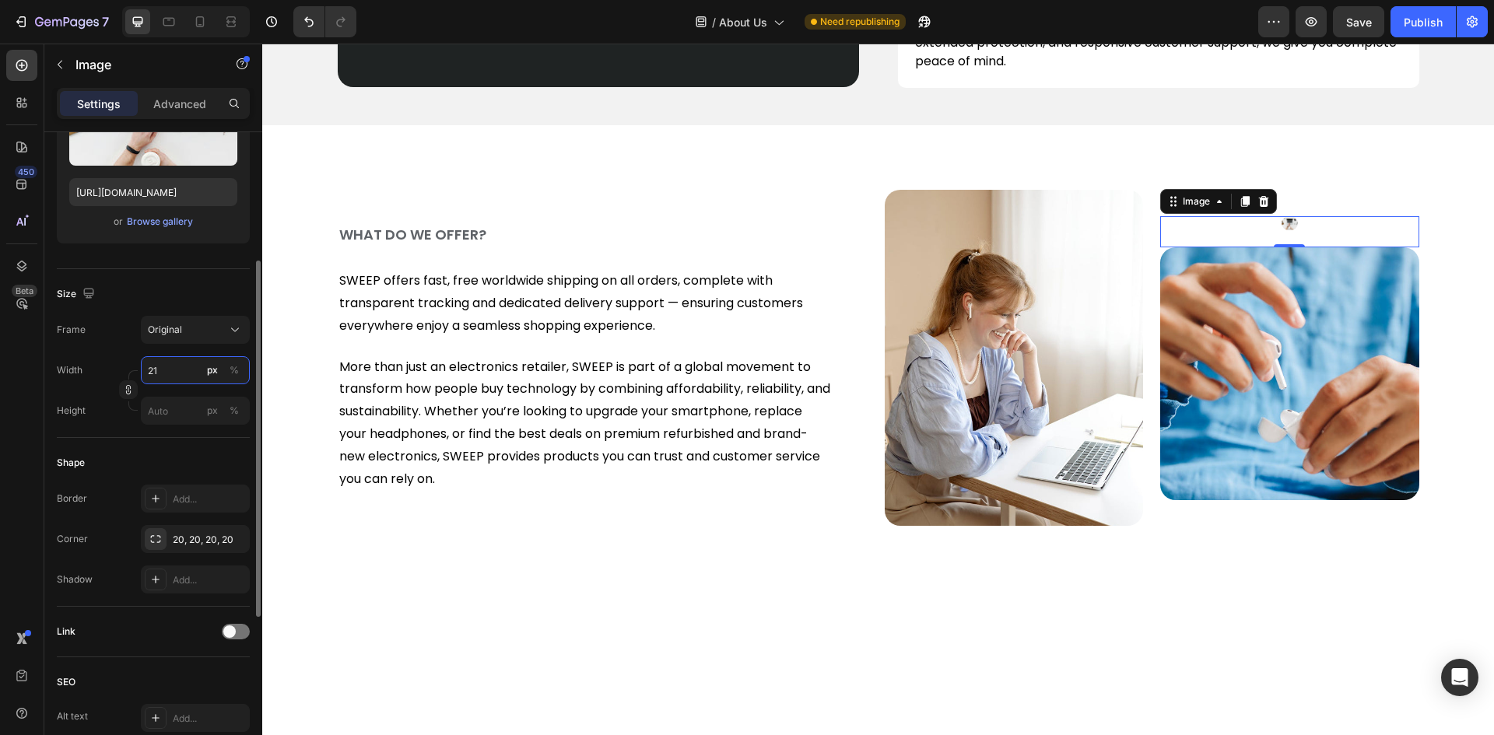
type input "210"
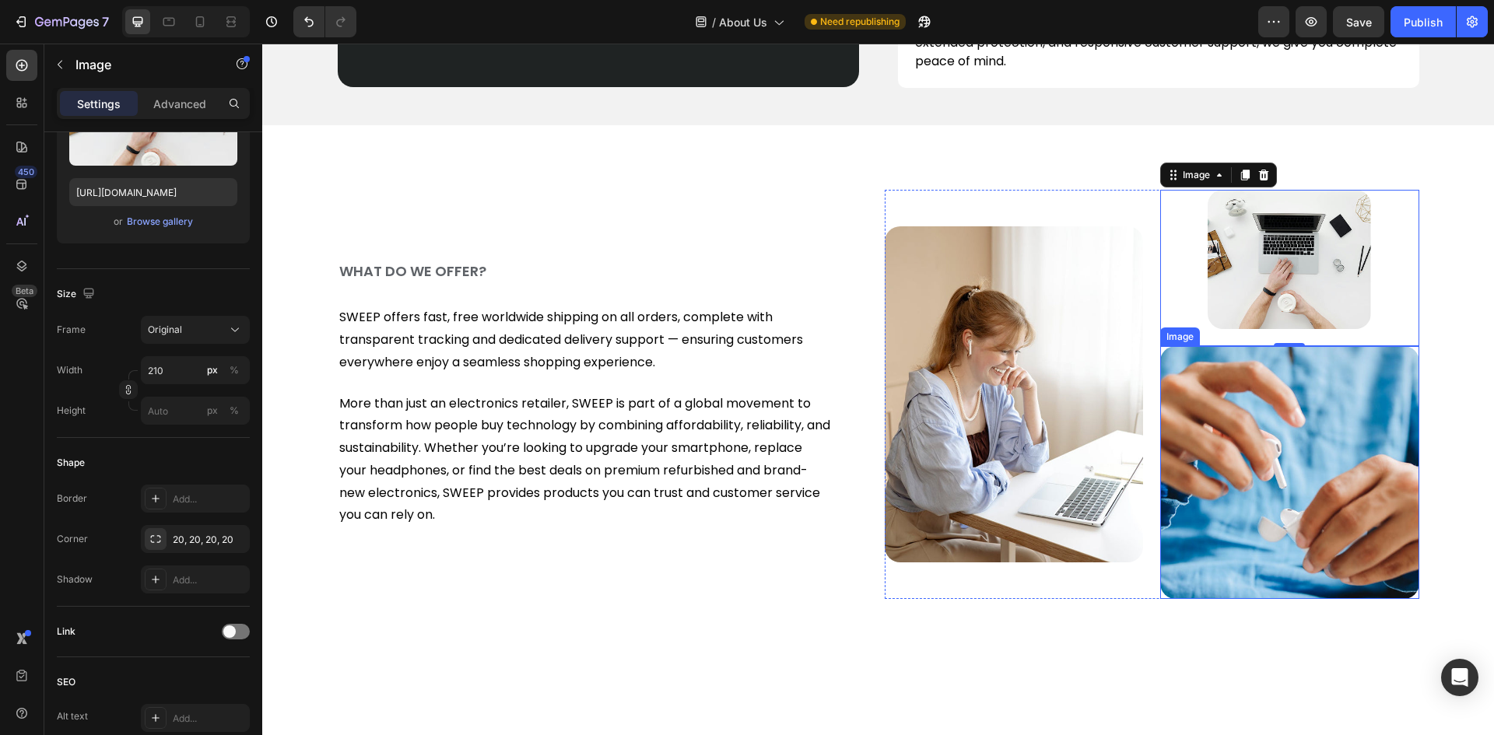
click at [1231, 428] on img at bounding box center [1289, 472] width 259 height 253
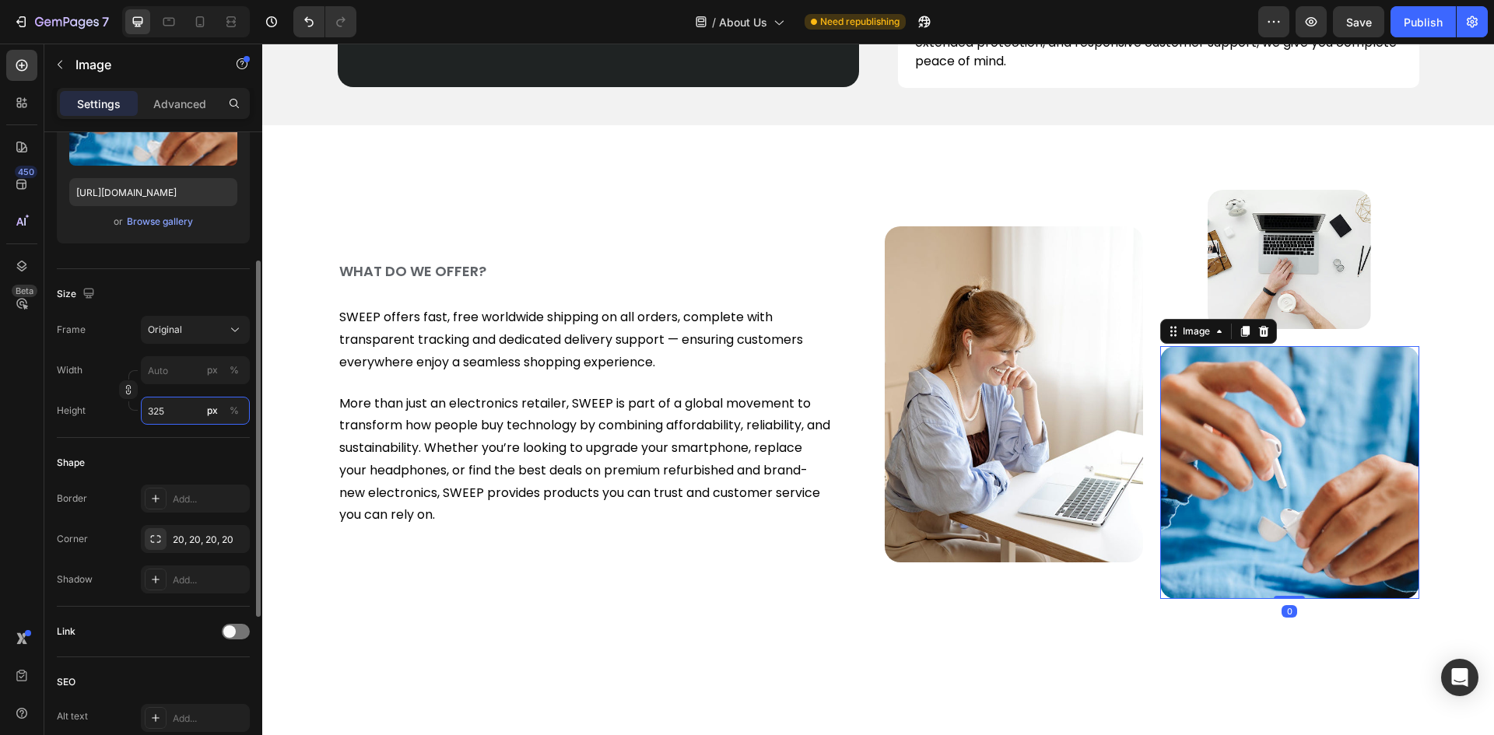
click at [156, 408] on input "325" at bounding box center [195, 411] width 109 height 28
click at [163, 376] on input "px %" at bounding box center [195, 370] width 109 height 28
click at [210, 366] on div "px" at bounding box center [212, 370] width 11 height 14
click at [166, 368] on input "px %" at bounding box center [195, 370] width 109 height 28
type input "2"
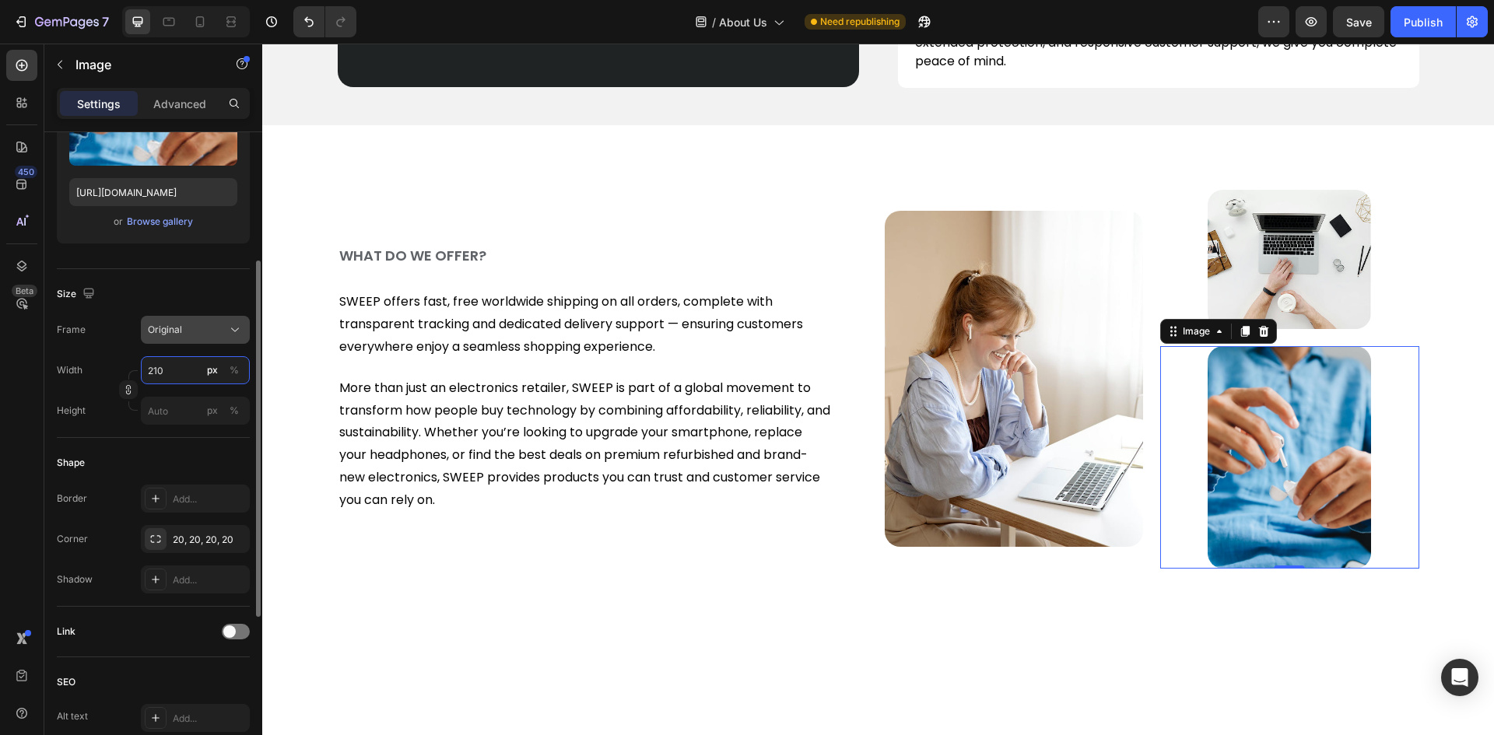
type input "210"
click at [150, 329] on span "Original" at bounding box center [165, 330] width 34 height 14
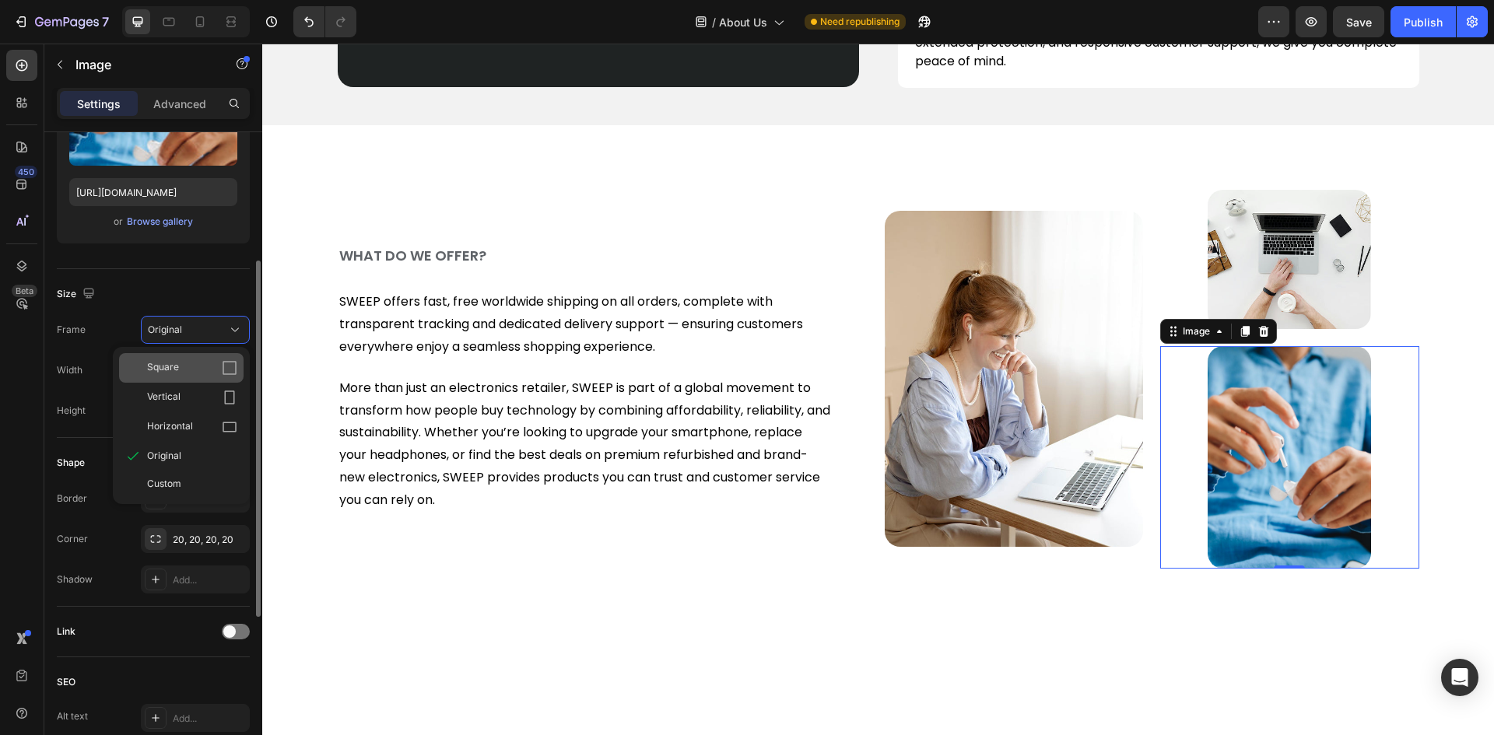
click at [169, 372] on span "Square" at bounding box center [163, 368] width 32 height 16
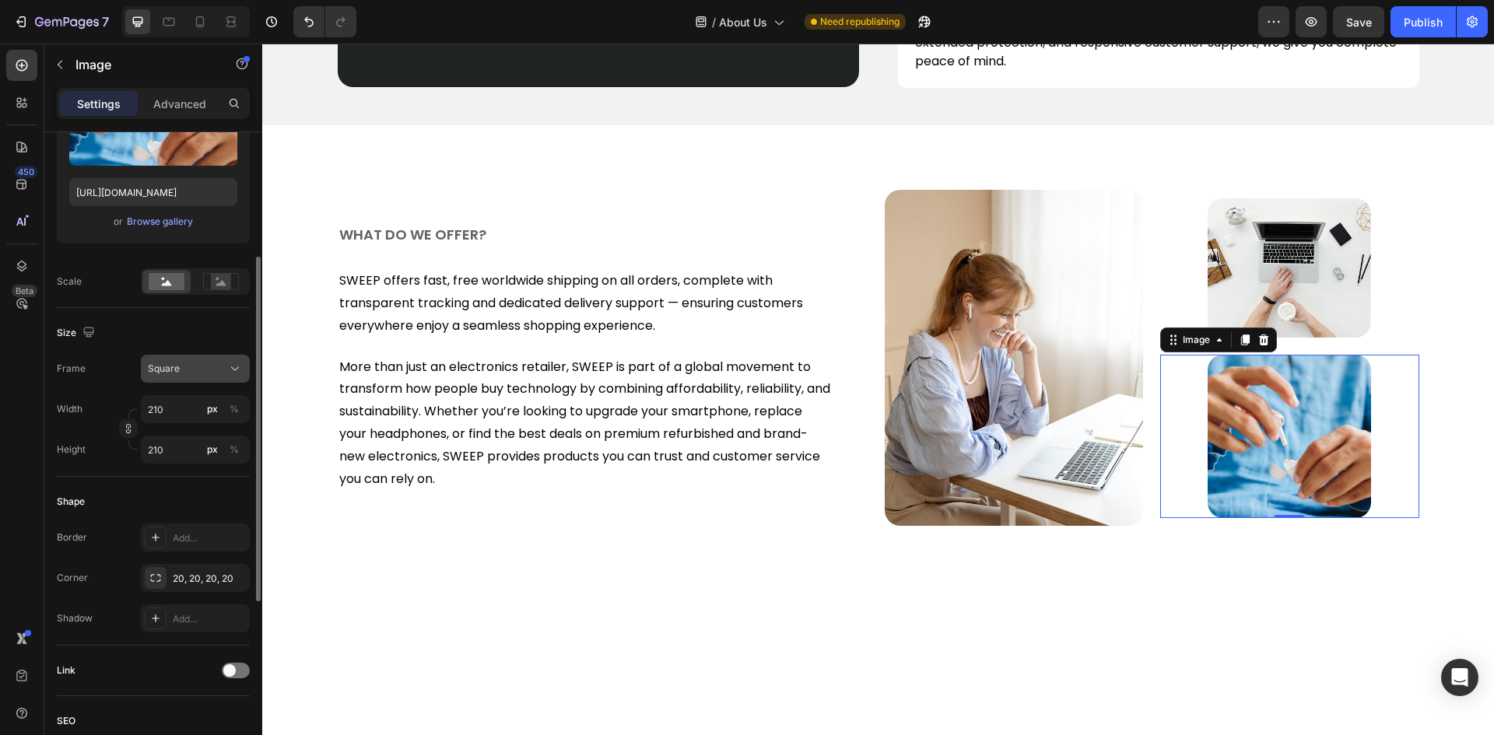
click at [170, 361] on div "Square" at bounding box center [195, 369] width 95 height 16
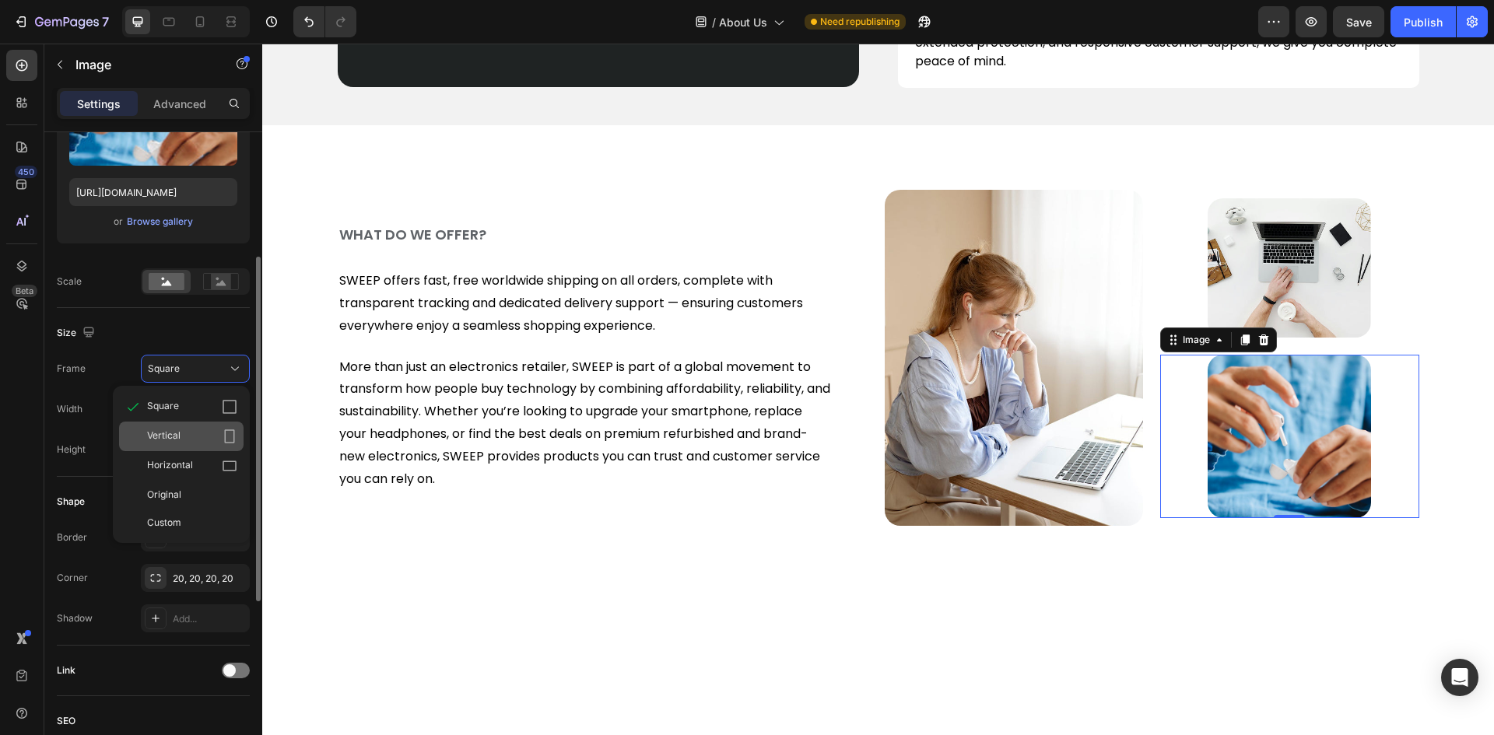
click at [165, 432] on span "Vertical" at bounding box center [163, 437] width 33 height 16
type input "280"
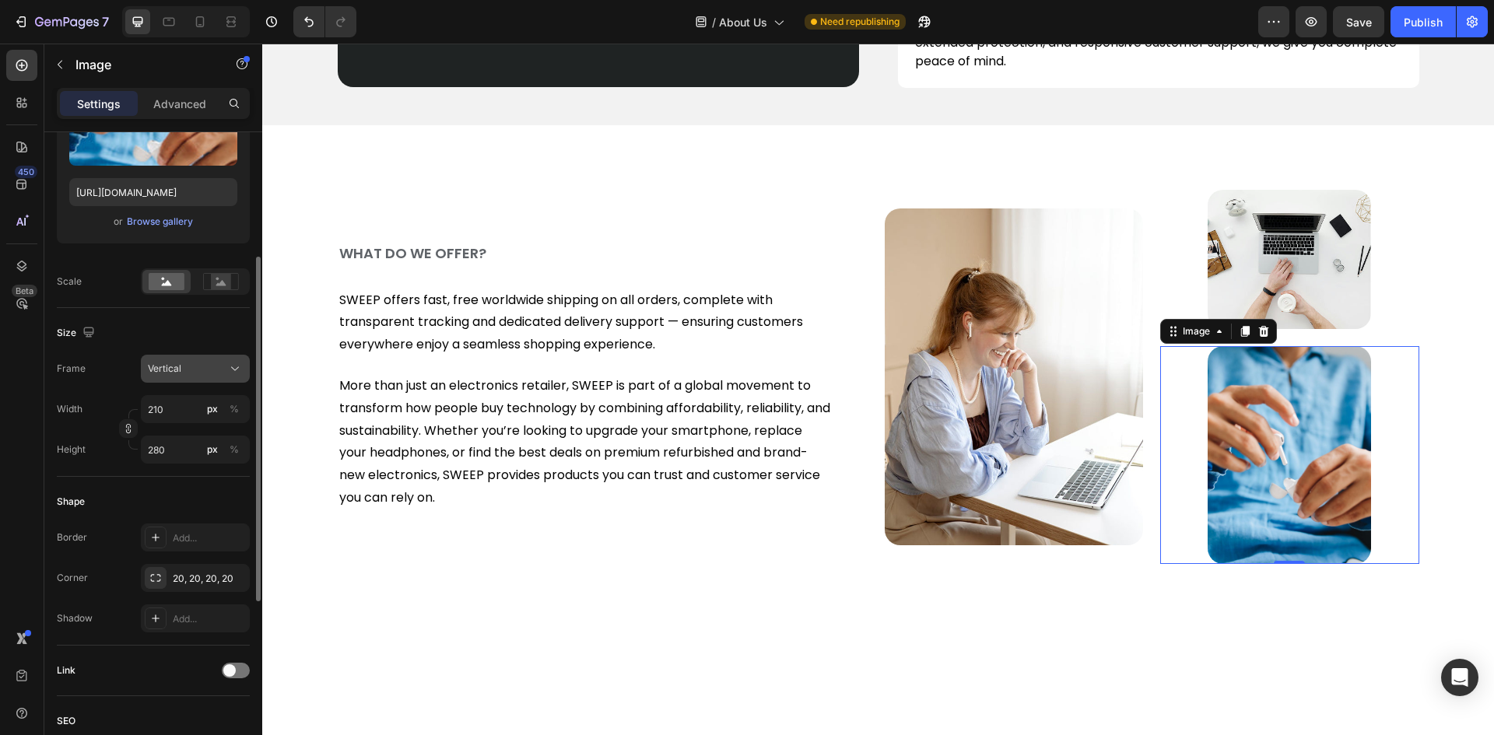
click at [179, 362] on span "Vertical" at bounding box center [164, 369] width 33 height 14
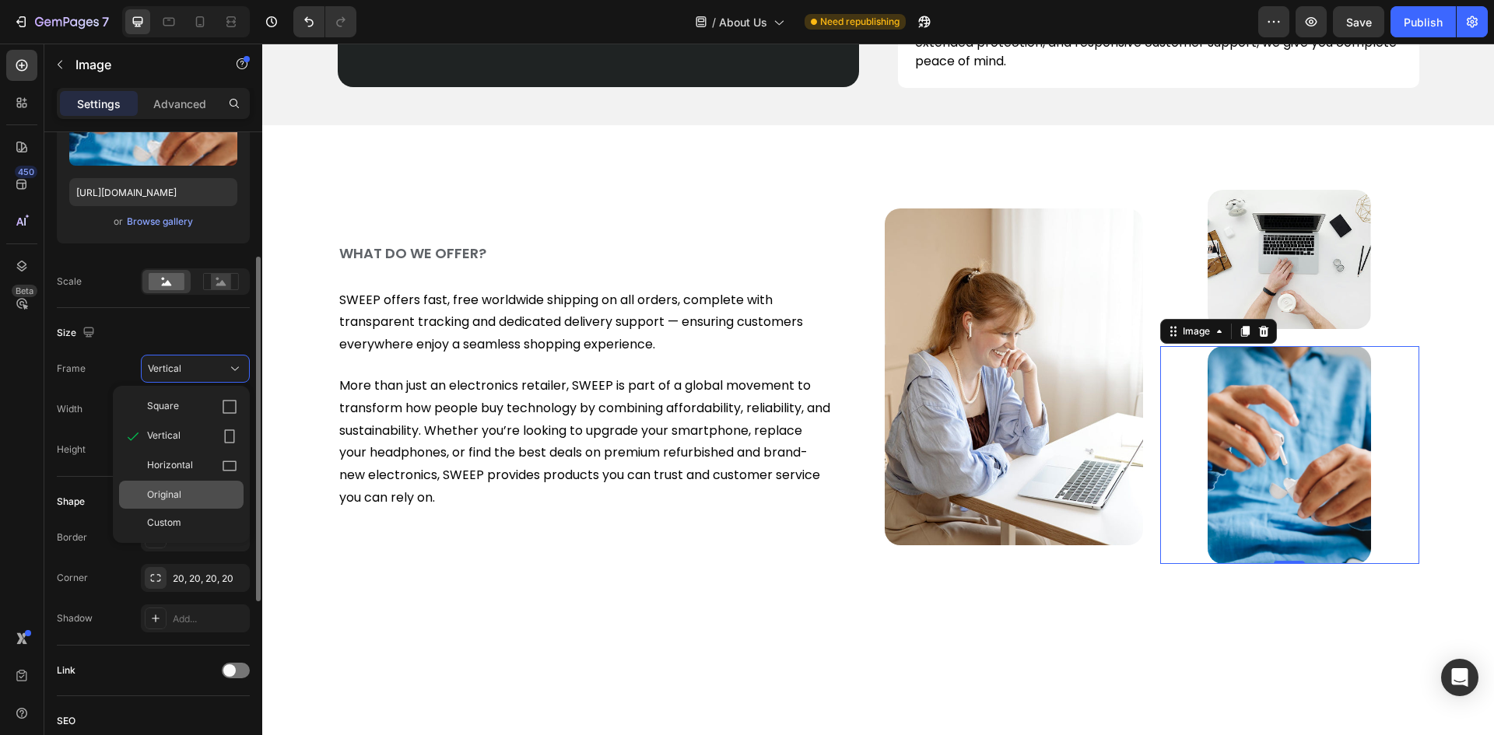
click at [165, 485] on div "Original" at bounding box center [181, 495] width 124 height 28
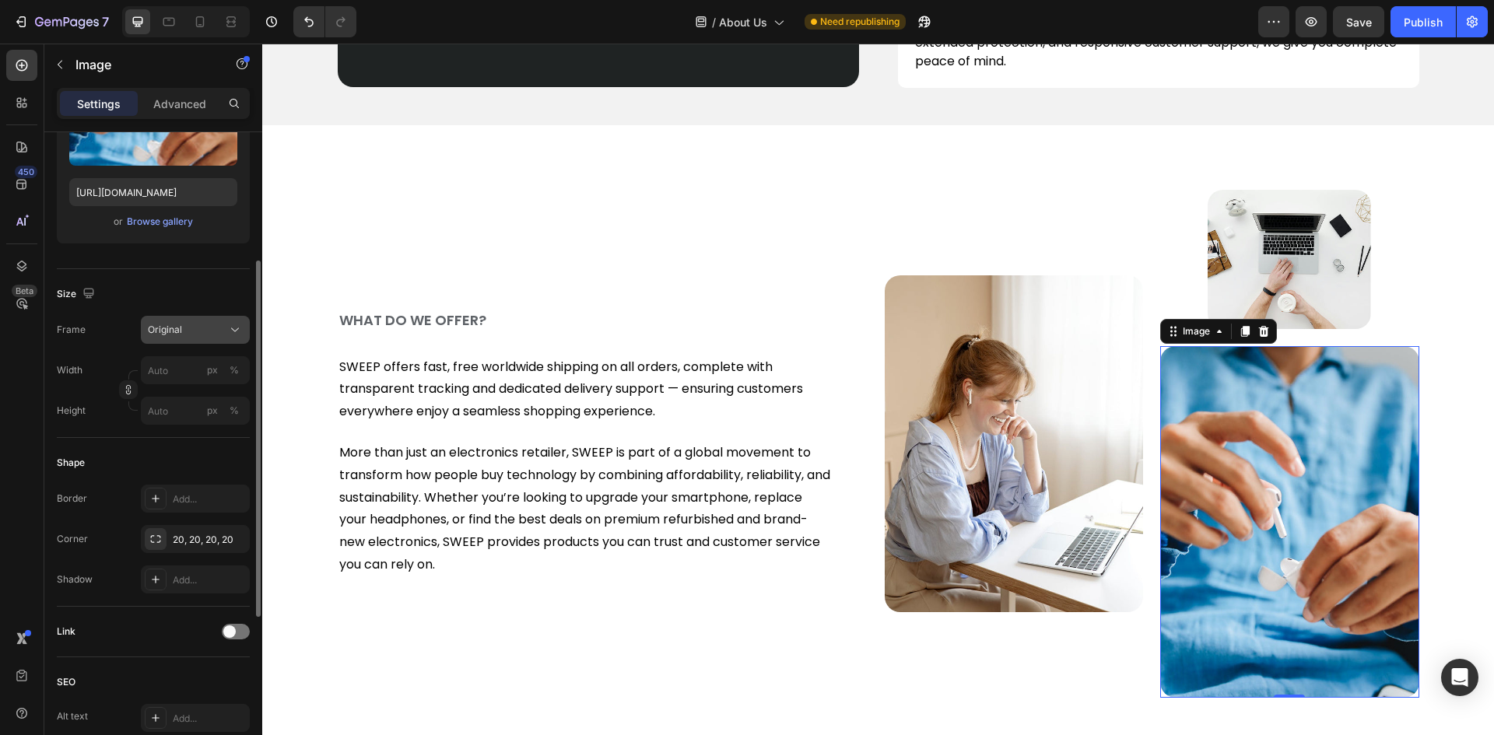
click at [159, 334] on span "Original" at bounding box center [165, 330] width 34 height 14
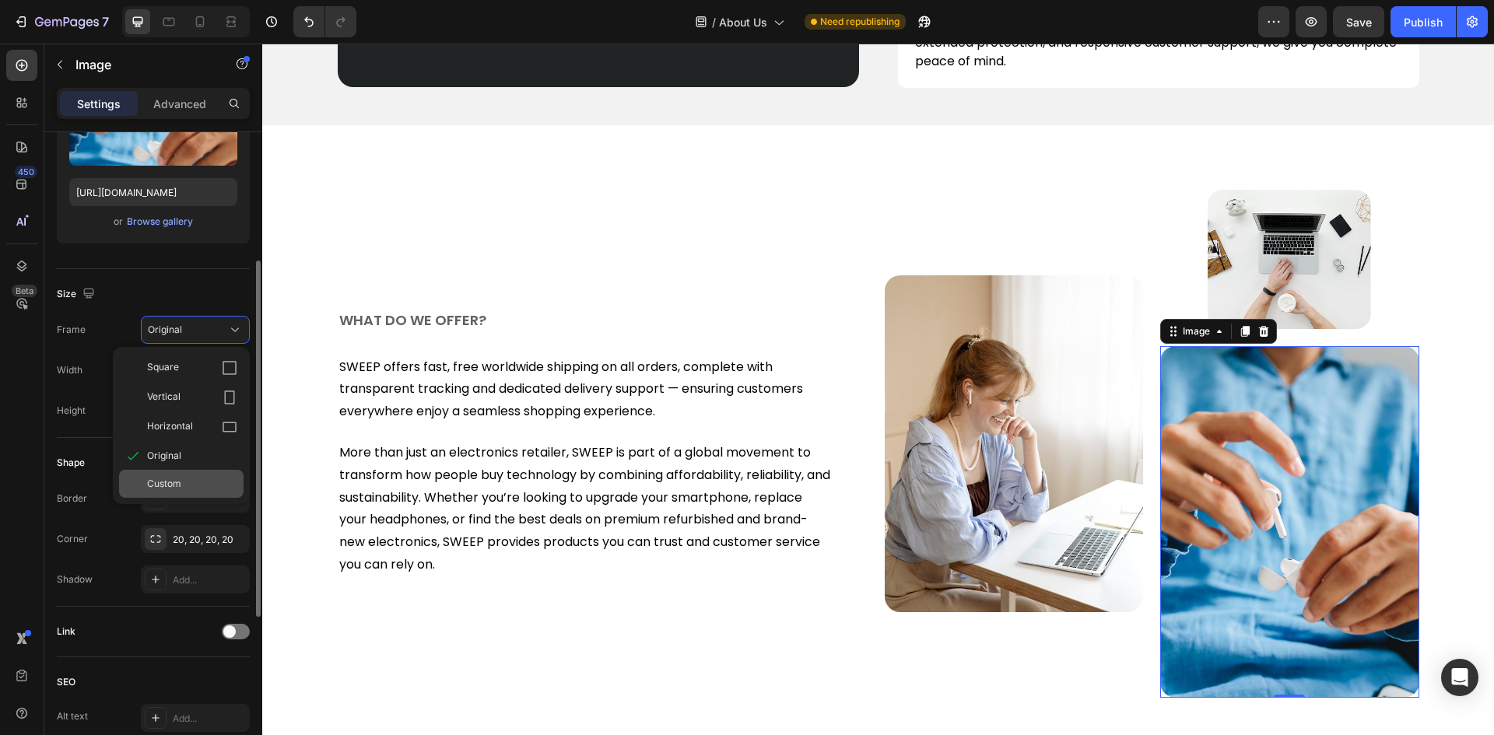
click at [172, 484] on span "Custom" at bounding box center [164, 484] width 34 height 14
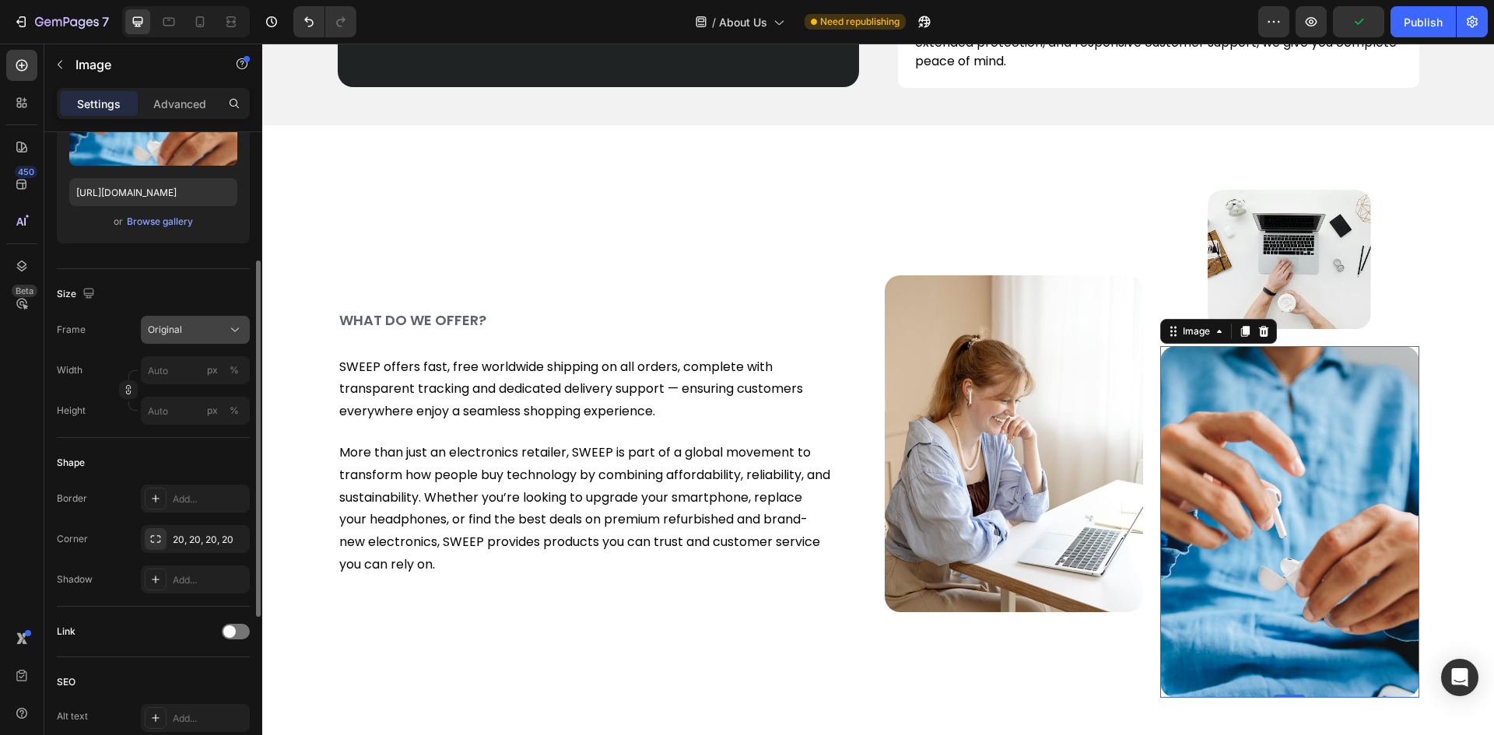
click at [180, 364] on div "Frame Original Width px % Height px %" at bounding box center [153, 370] width 193 height 109
click at [1235, 272] on img at bounding box center [1288, 259] width 163 height 139
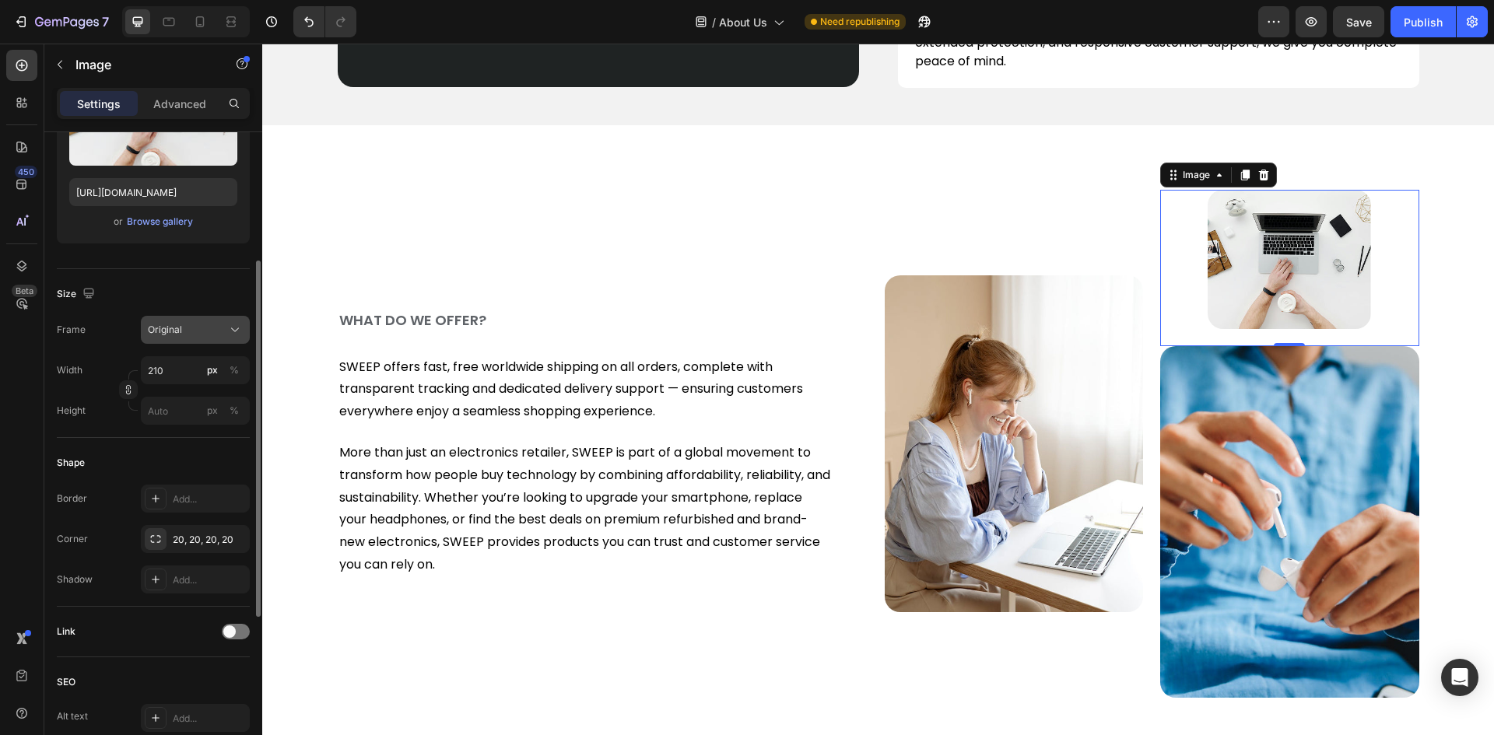
click at [165, 331] on span "Original" at bounding box center [165, 330] width 34 height 14
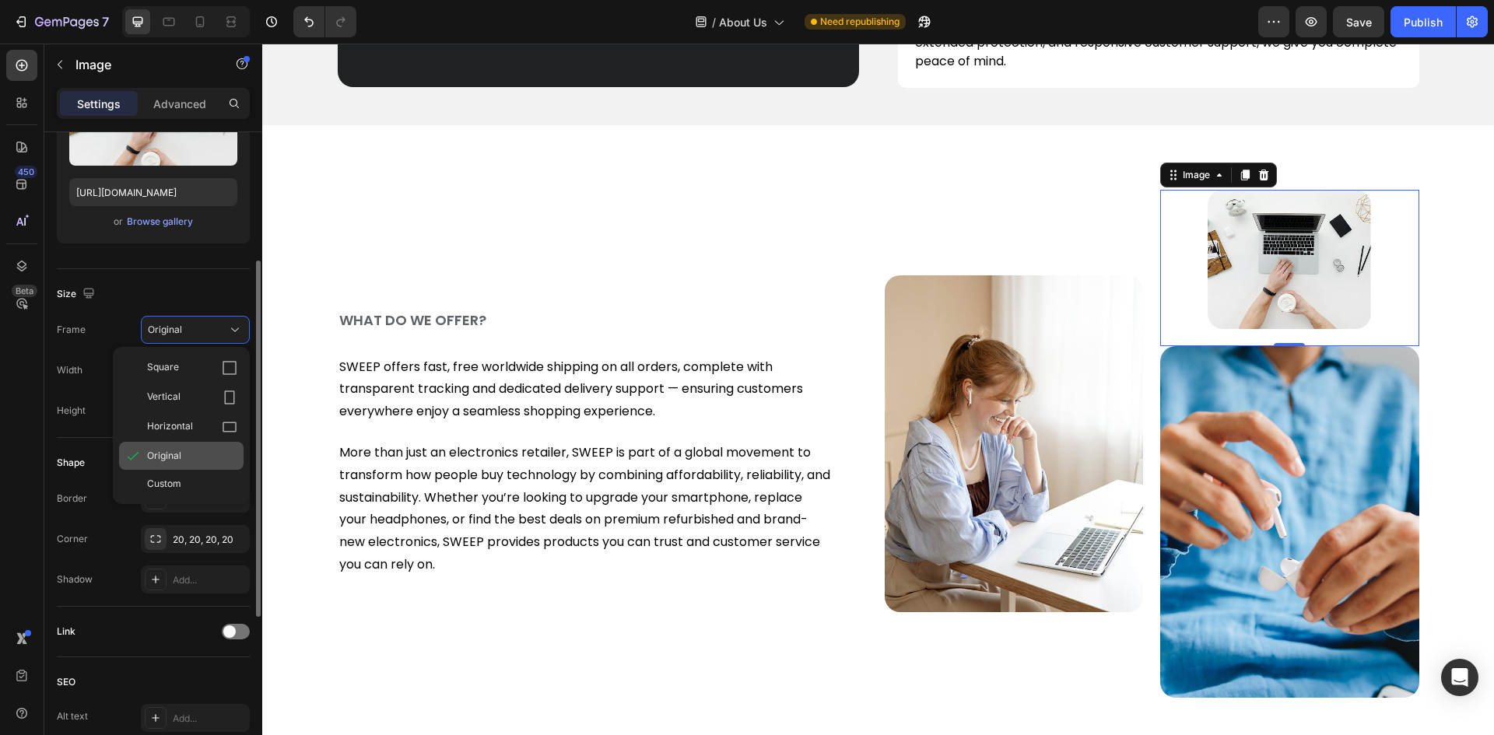
click at [156, 464] on div "Original" at bounding box center [181, 456] width 124 height 28
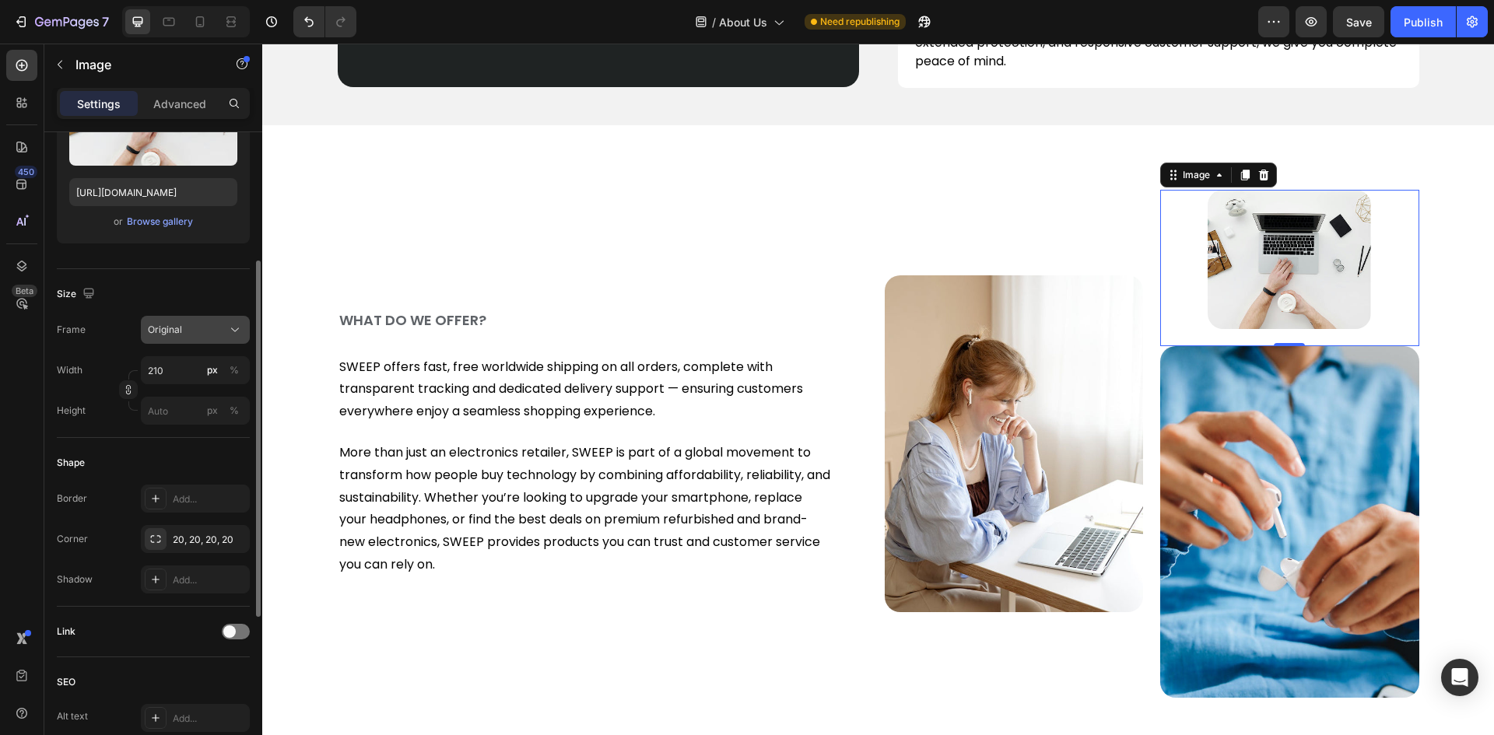
click at [169, 331] on span "Original" at bounding box center [165, 330] width 34 height 14
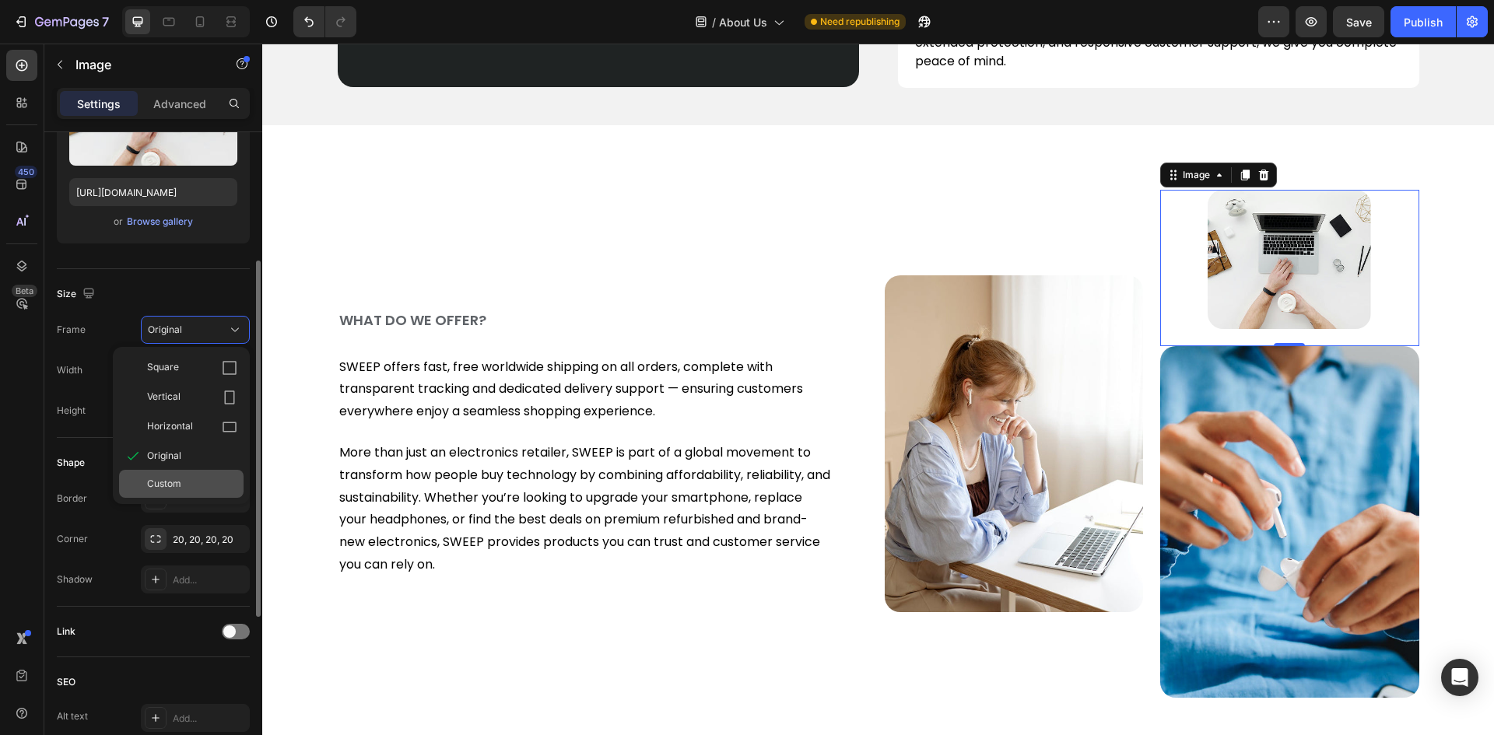
click at [149, 482] on span "Custom" at bounding box center [164, 484] width 34 height 14
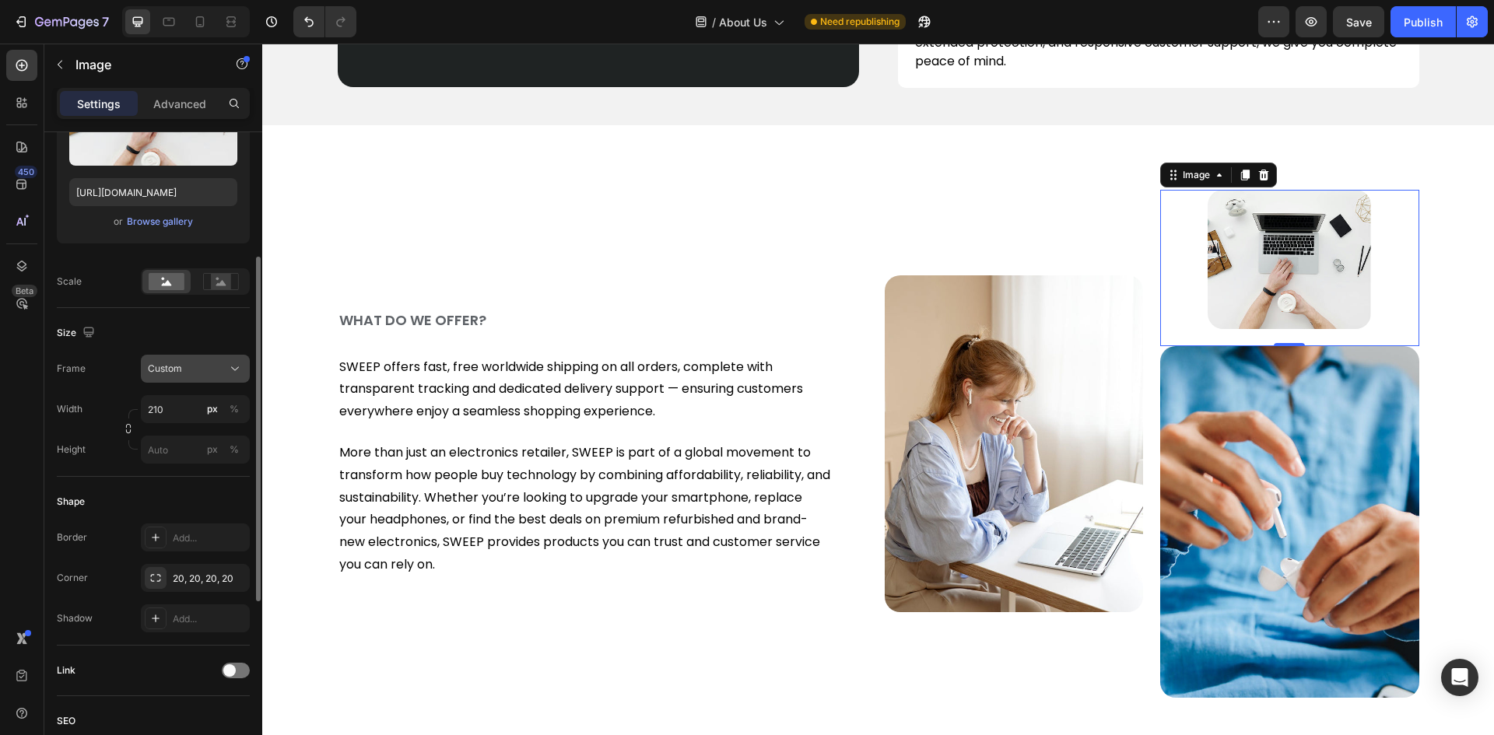
click at [163, 361] on div "Custom" at bounding box center [195, 369] width 95 height 16
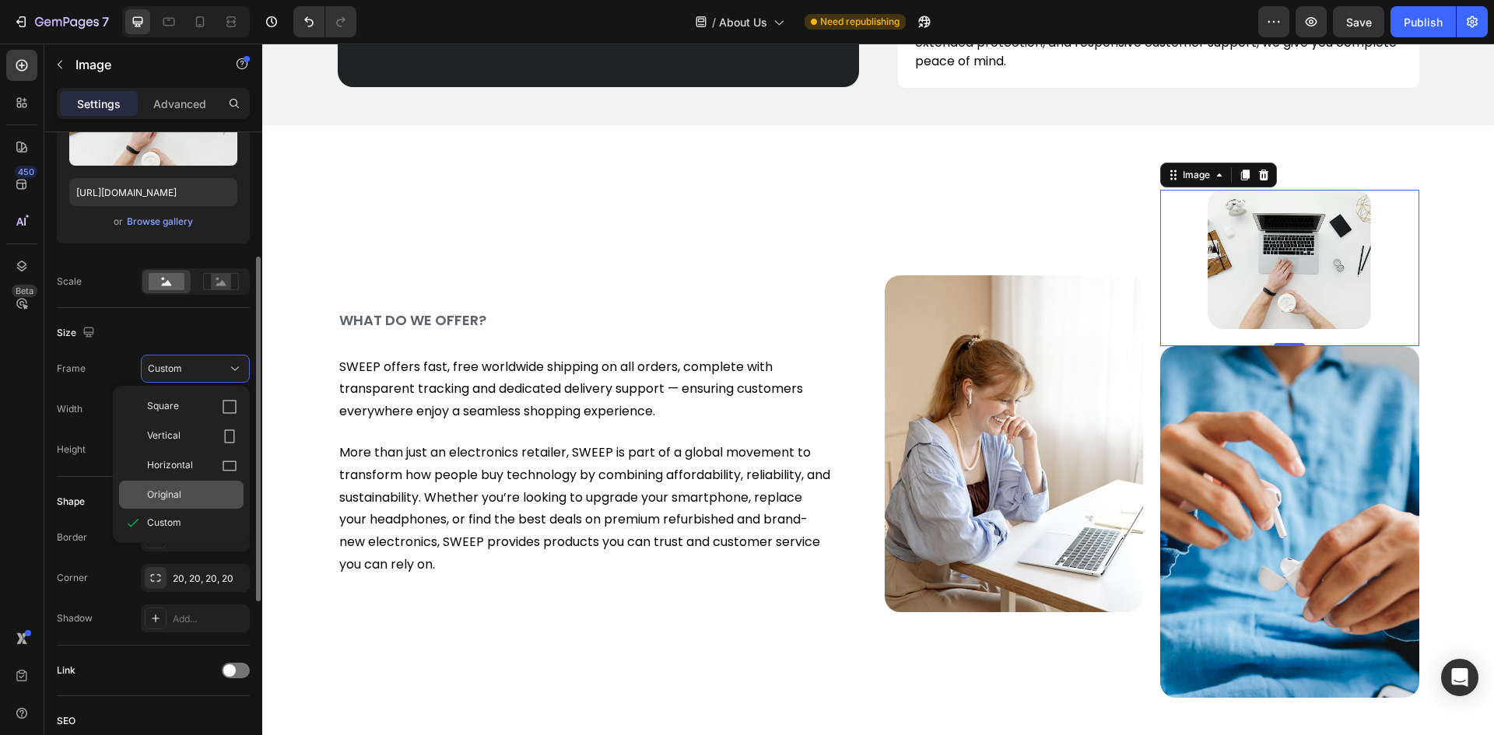
click at [151, 494] on span "Original" at bounding box center [164, 495] width 34 height 14
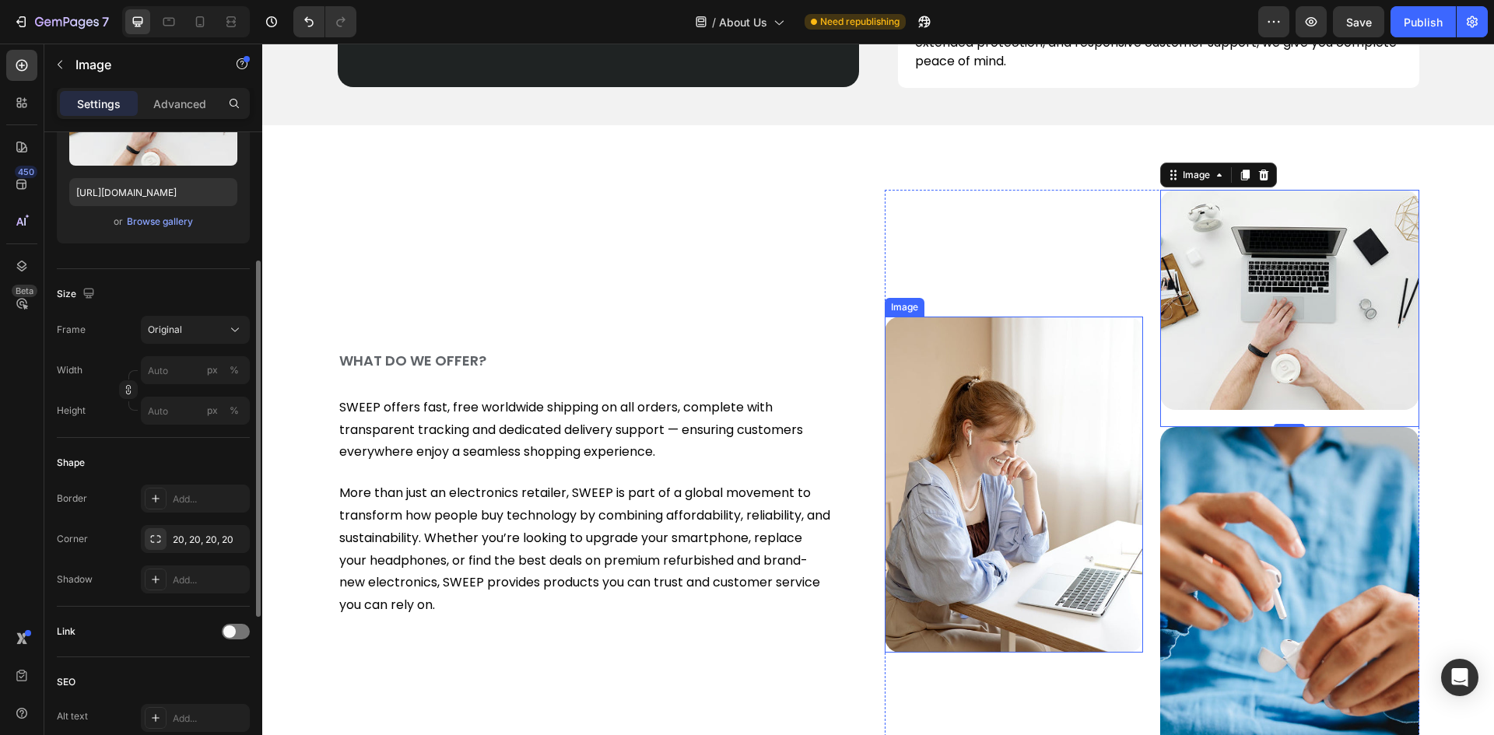
click at [1069, 405] on img at bounding box center [1013, 485] width 259 height 336
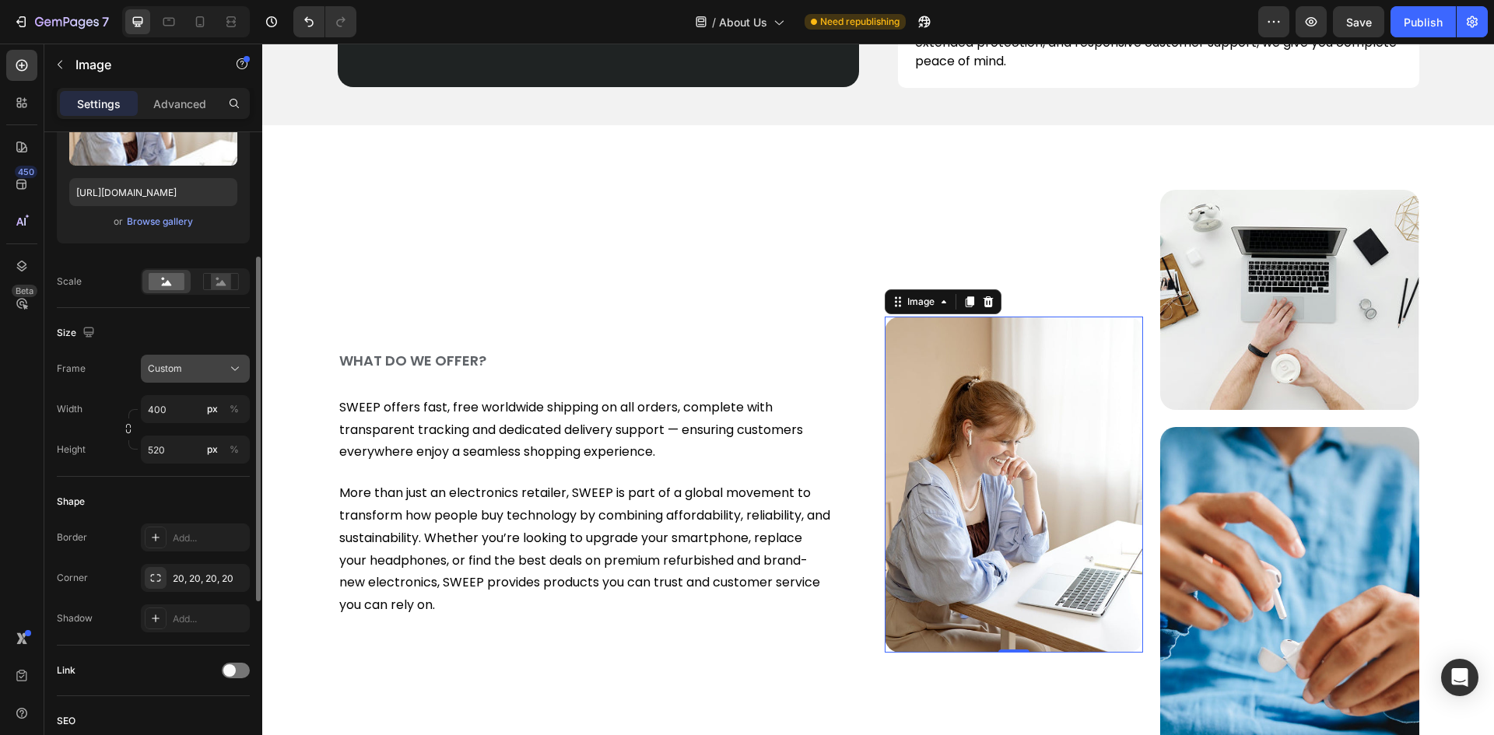
click at [176, 366] on span "Custom" at bounding box center [165, 369] width 34 height 14
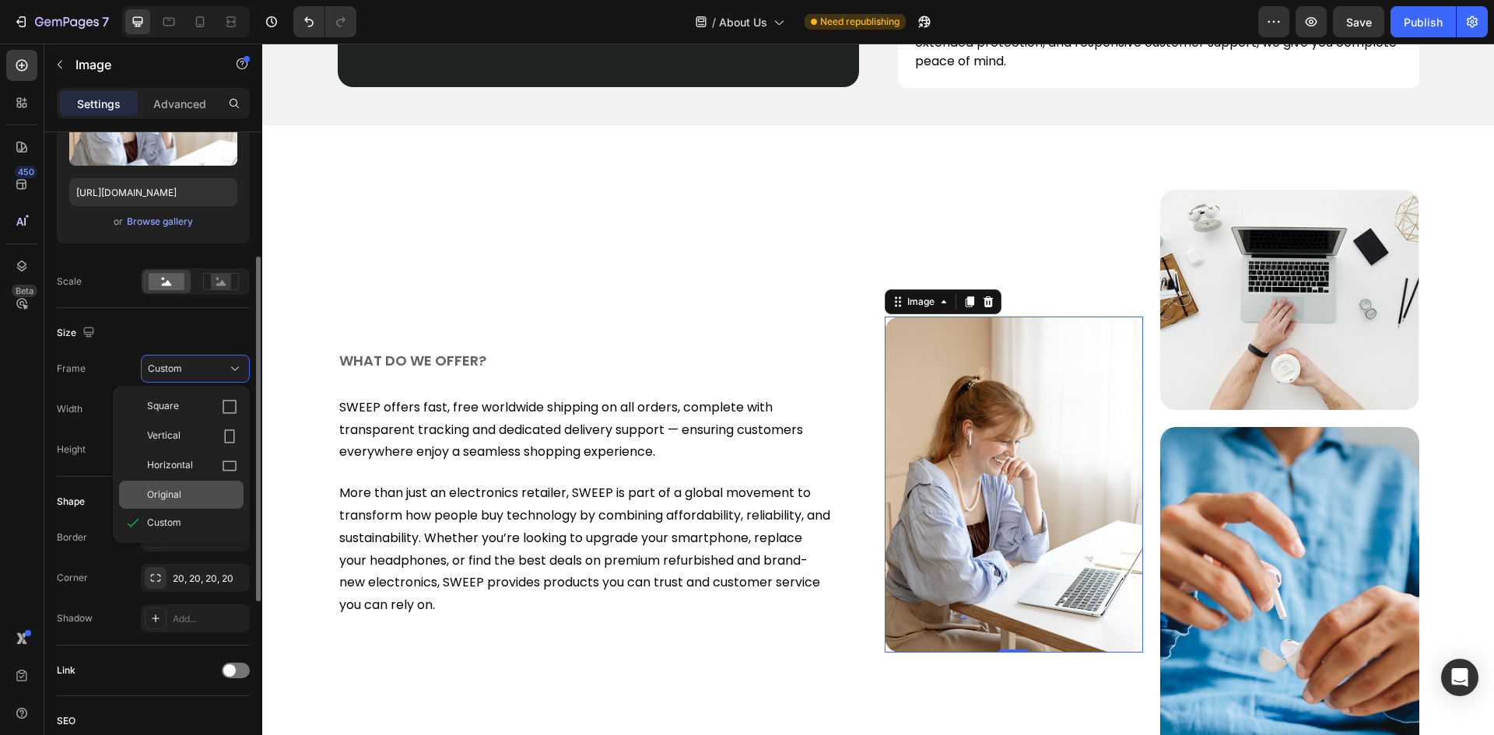
click at [158, 489] on span "Original" at bounding box center [164, 495] width 34 height 14
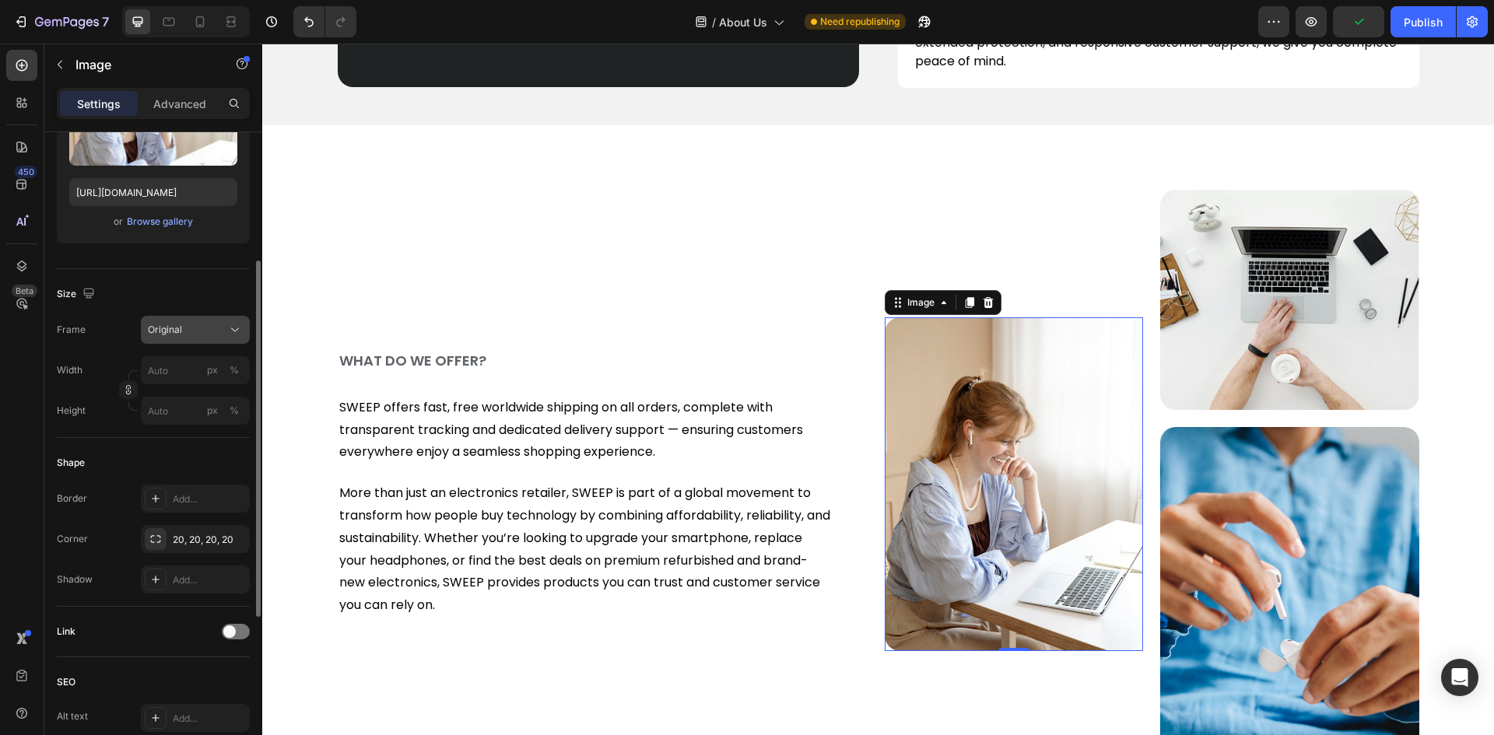
click at [167, 325] on span "Original" at bounding box center [165, 330] width 34 height 14
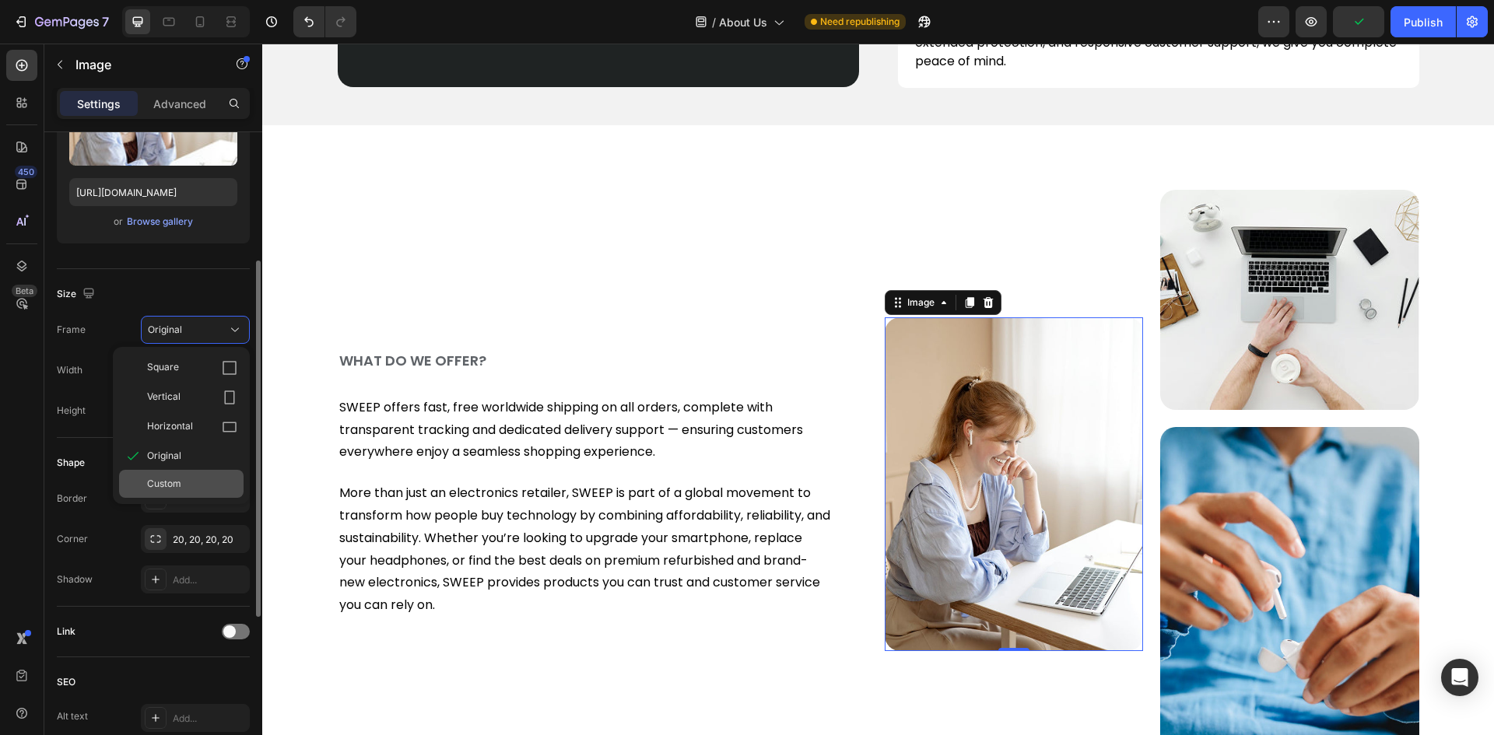
click at [154, 487] on span "Custom" at bounding box center [164, 484] width 34 height 14
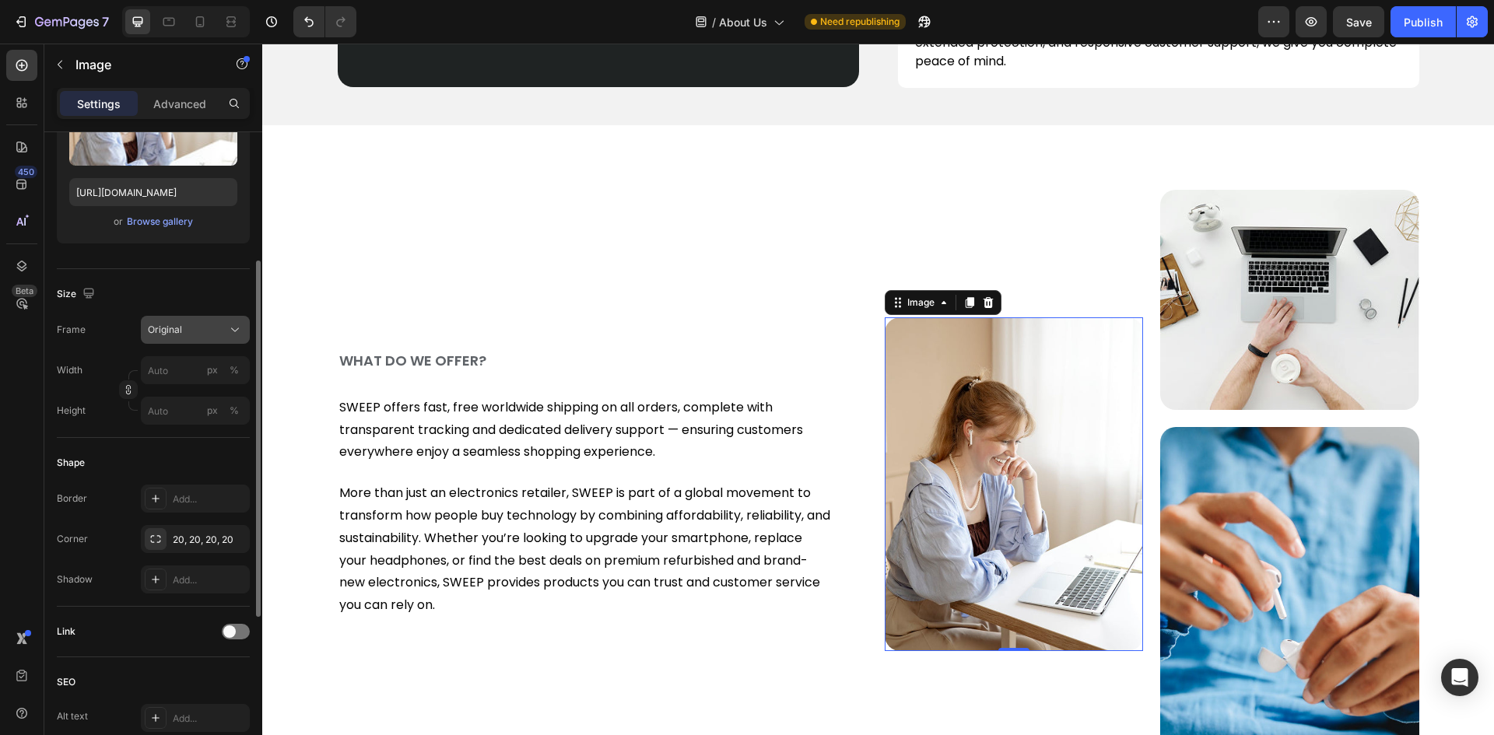
click at [165, 370] on div "Frame Original Width px % Height px %" at bounding box center [153, 370] width 193 height 109
click at [165, 317] on button "Original" at bounding box center [195, 330] width 109 height 28
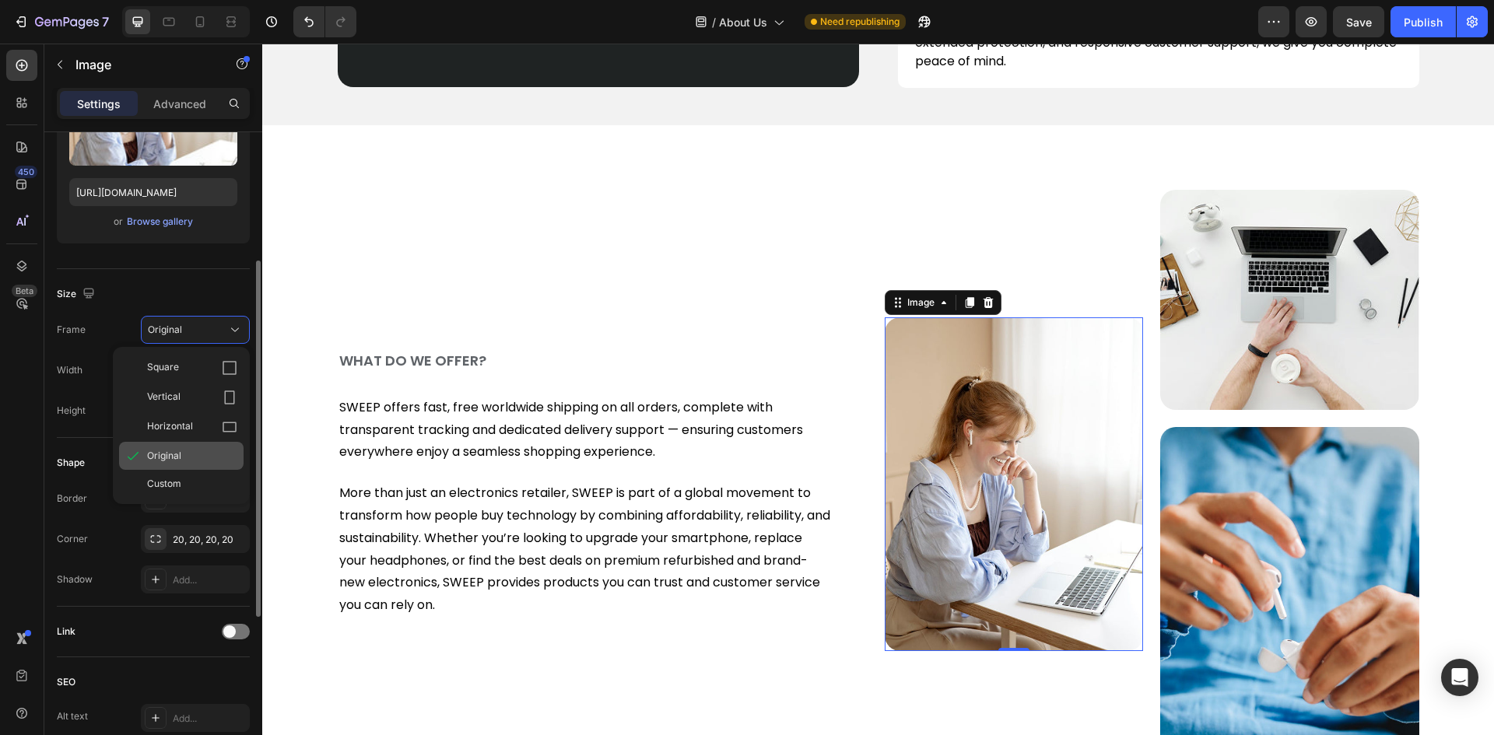
click at [161, 450] on span "Original" at bounding box center [164, 456] width 34 height 14
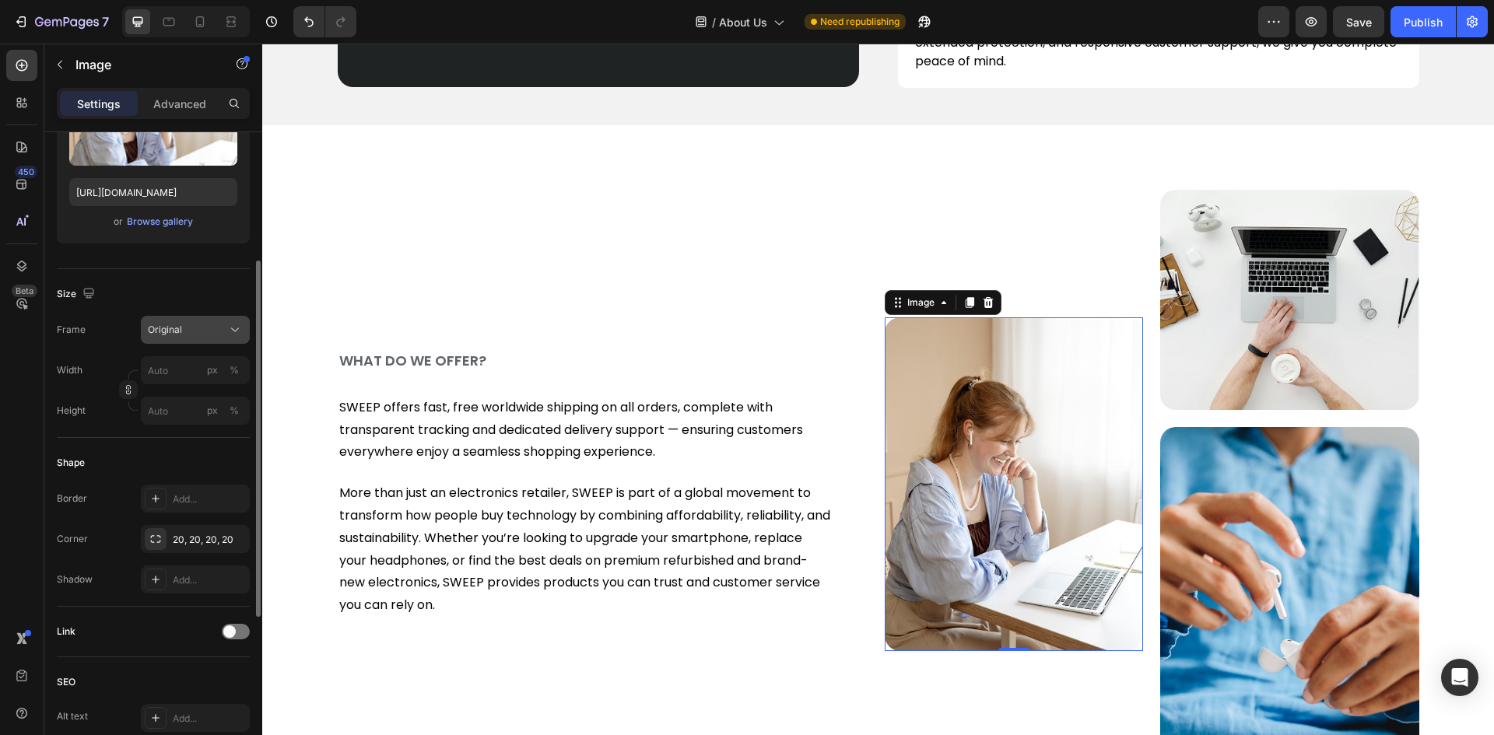
click at [168, 321] on button "Original" at bounding box center [195, 330] width 109 height 28
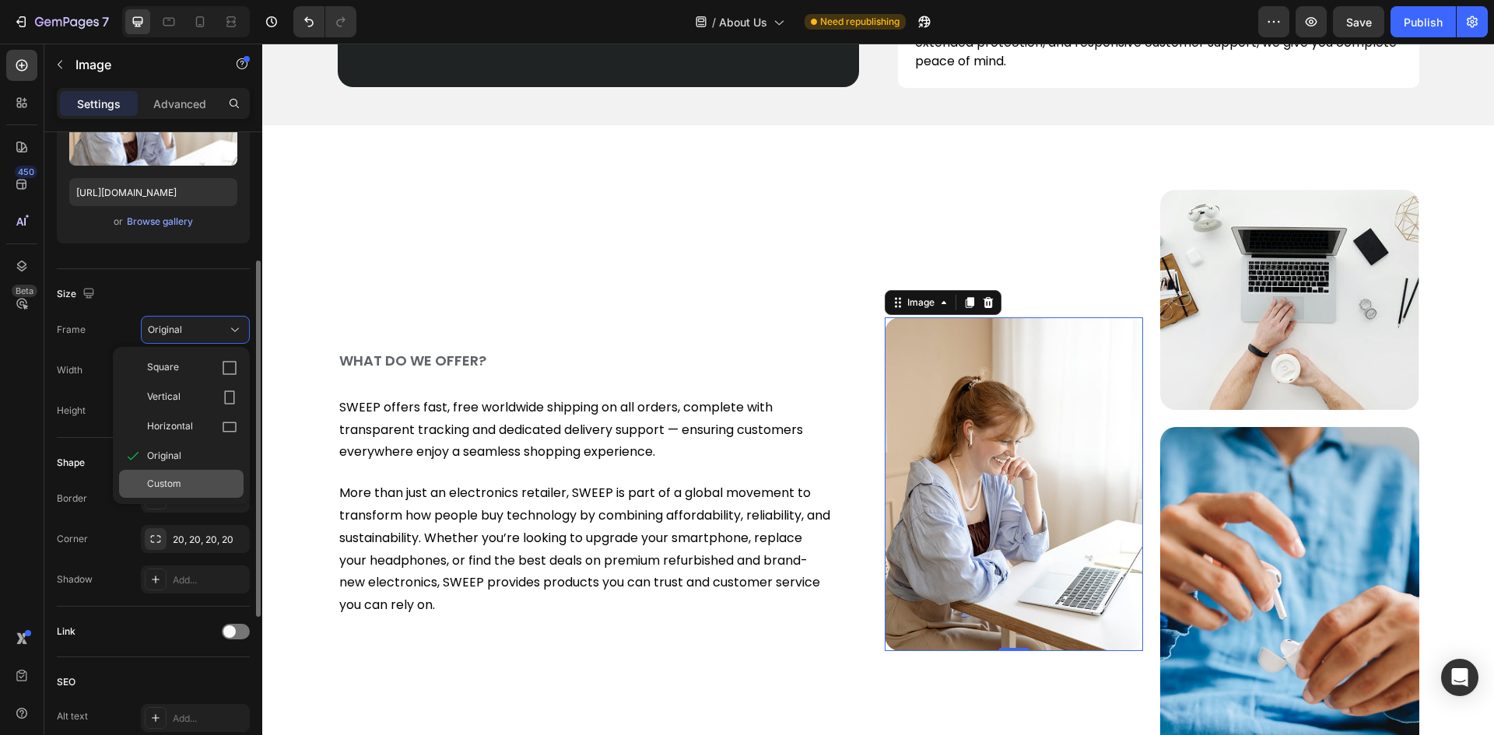
click at [164, 496] on div "Custom" at bounding box center [181, 484] width 124 height 28
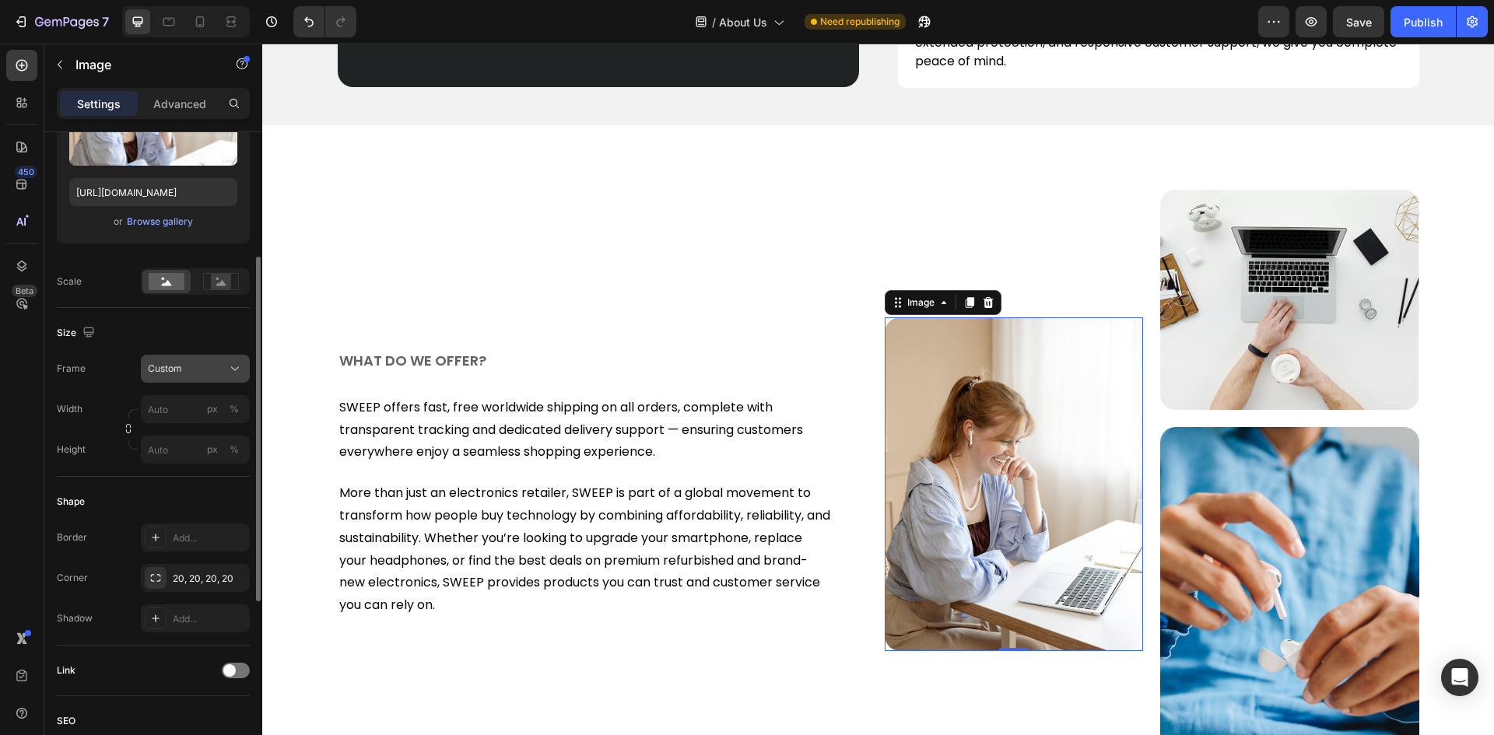
click at [177, 362] on span "Custom" at bounding box center [165, 369] width 34 height 14
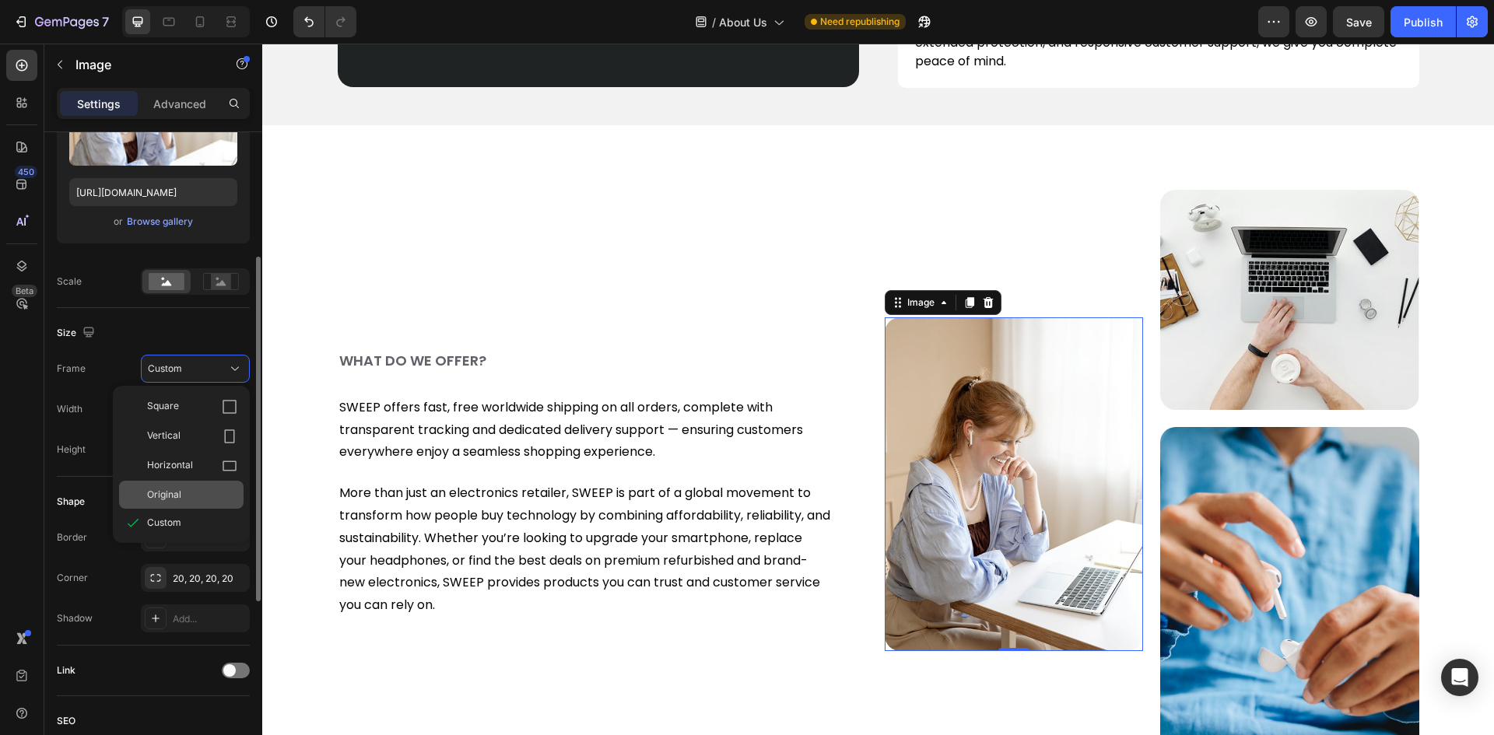
click at [166, 496] on span "Original" at bounding box center [164, 495] width 34 height 14
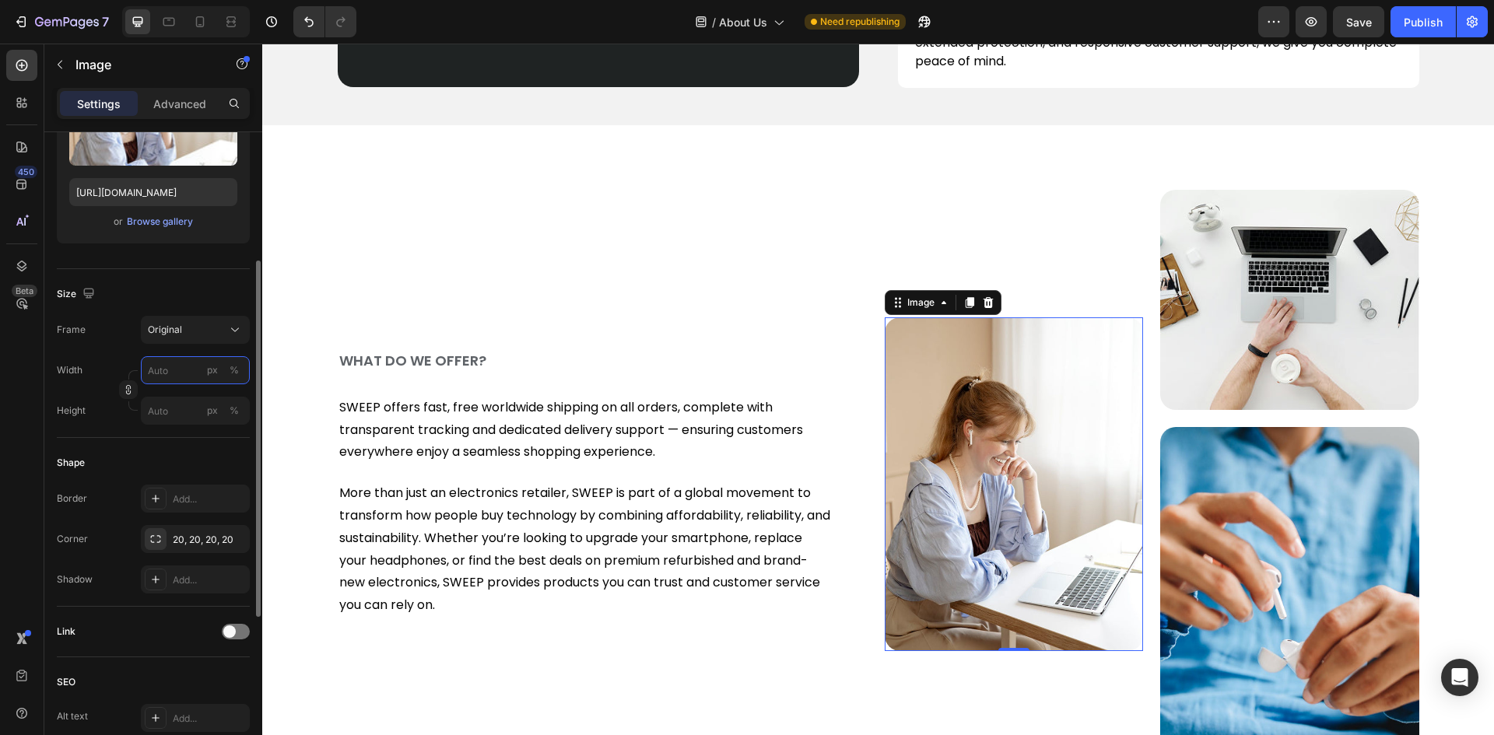
click at [160, 369] on input "px %" at bounding box center [195, 370] width 109 height 28
click at [233, 366] on div "%" at bounding box center [233, 370] width 9 height 14
type input "100"
click at [1013, 387] on img at bounding box center [1013, 484] width 259 height 334
click at [164, 332] on span "Original" at bounding box center [165, 330] width 34 height 14
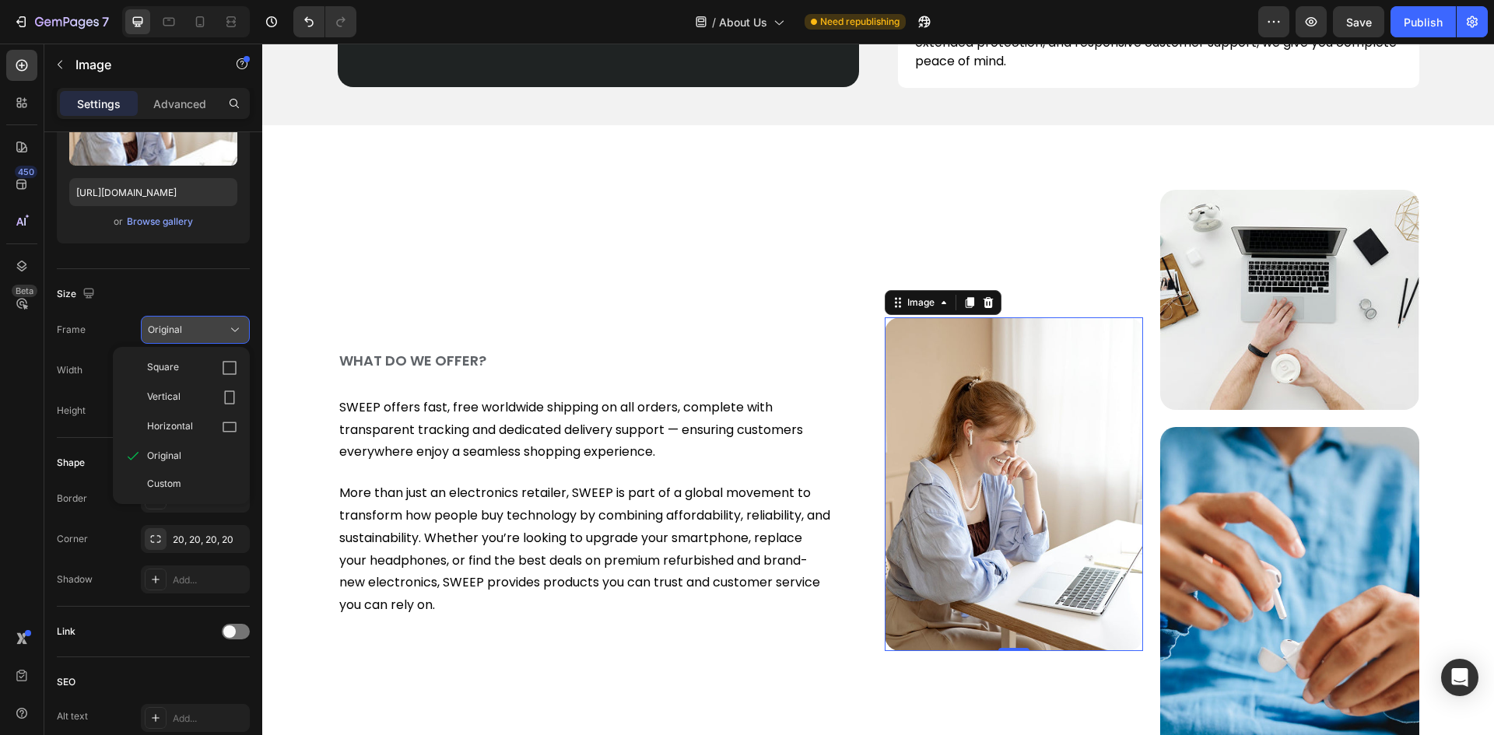
click at [165, 324] on span "Original" at bounding box center [165, 330] width 34 height 14
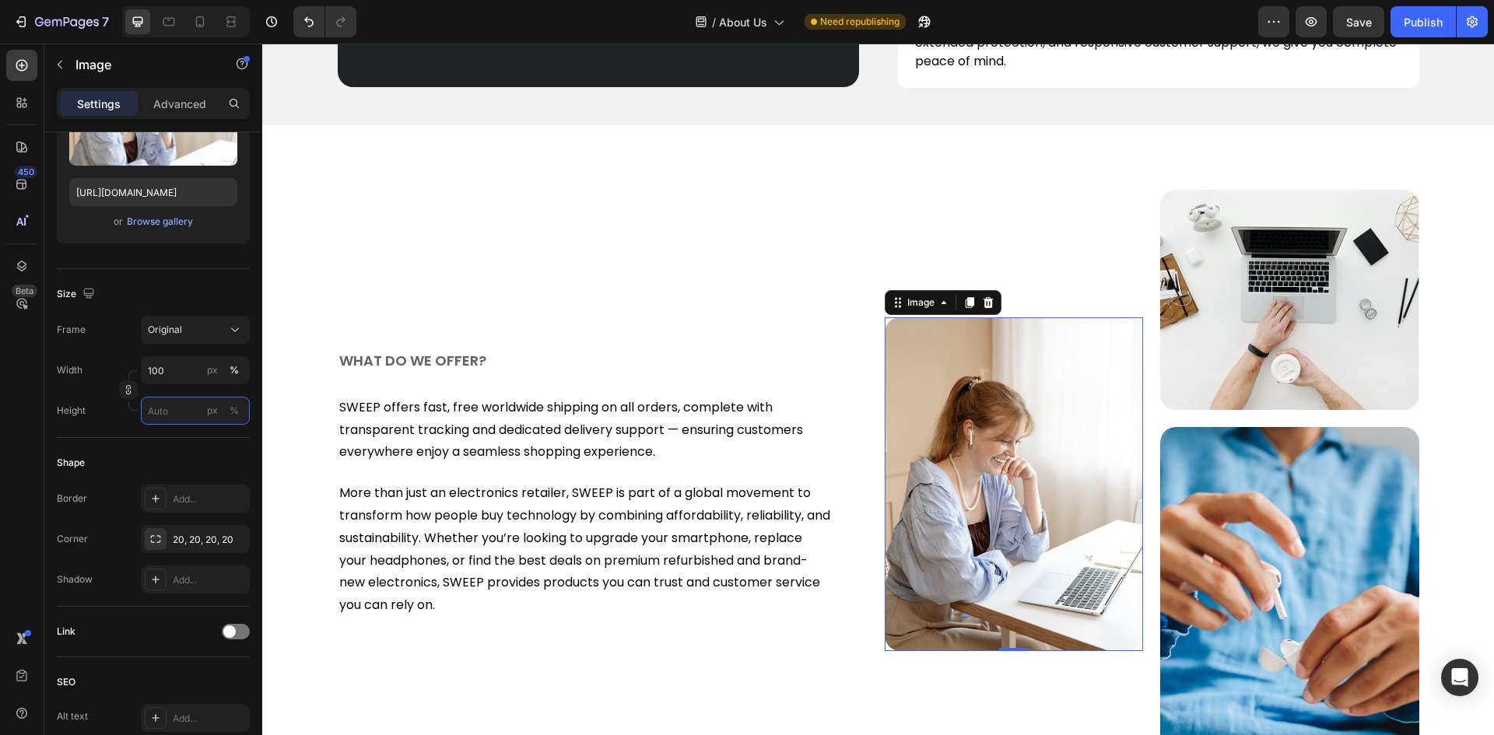
click at [178, 411] on input "px %" at bounding box center [195, 411] width 109 height 28
click at [130, 390] on icon "button" at bounding box center [128, 392] width 5 height 4
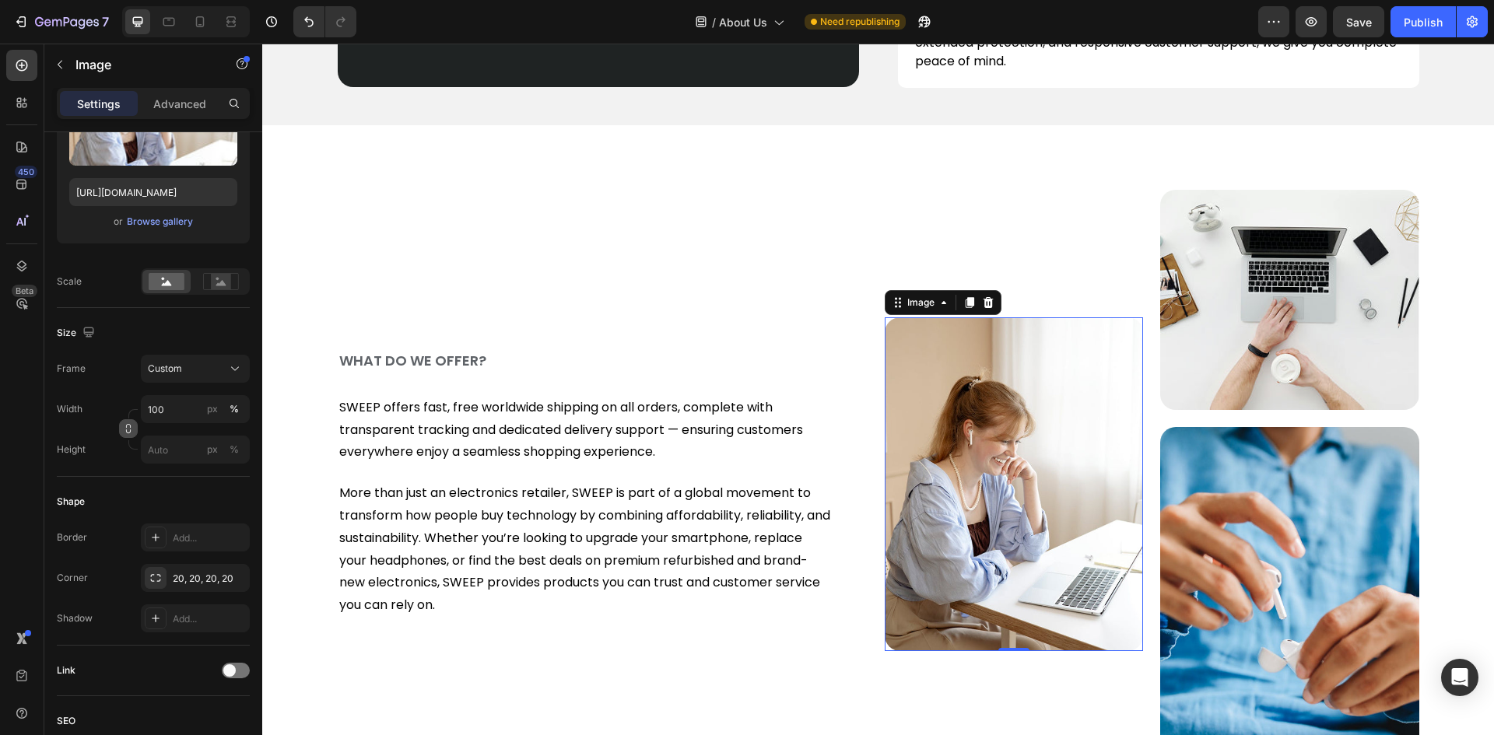
click at [128, 429] on icon "button" at bounding box center [128, 428] width 11 height 11
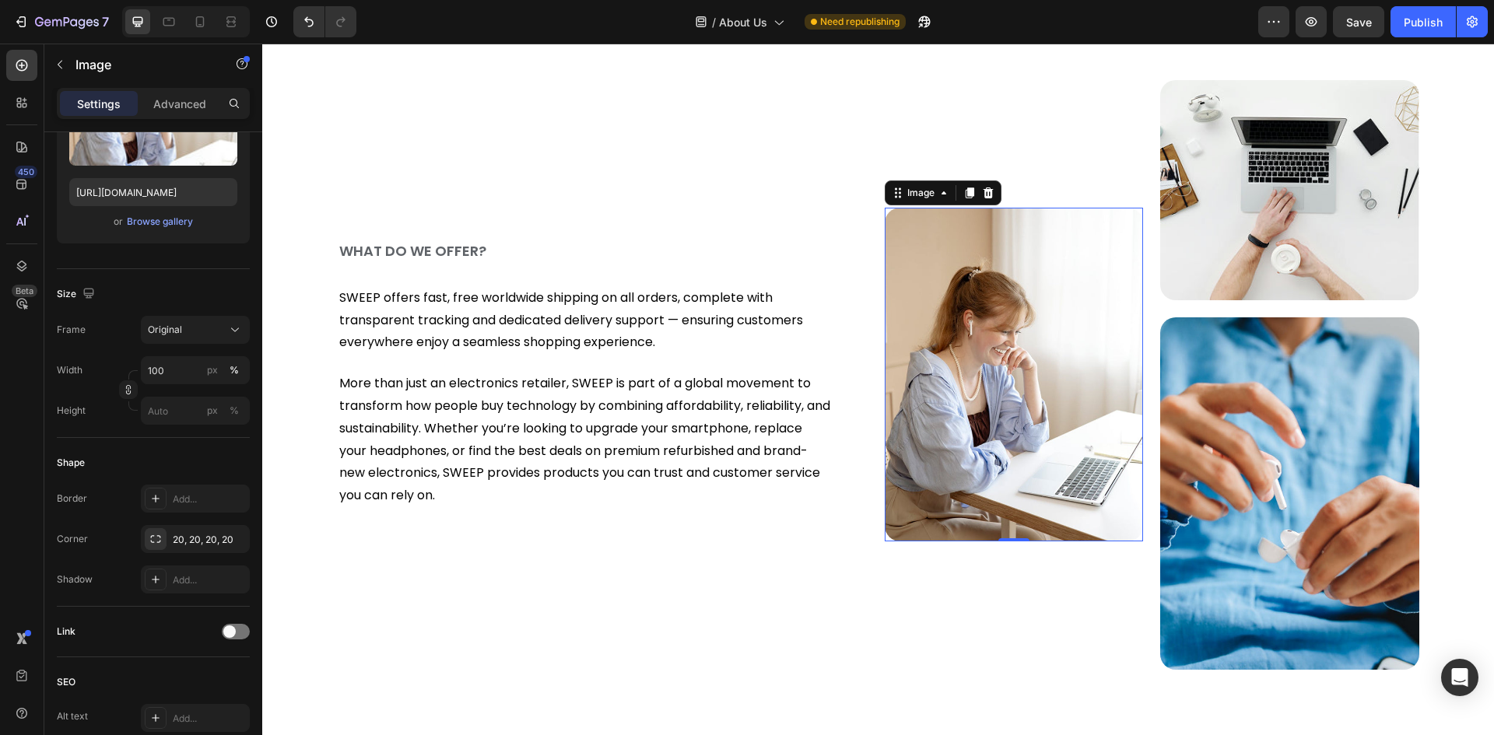
scroll to position [1011, 0]
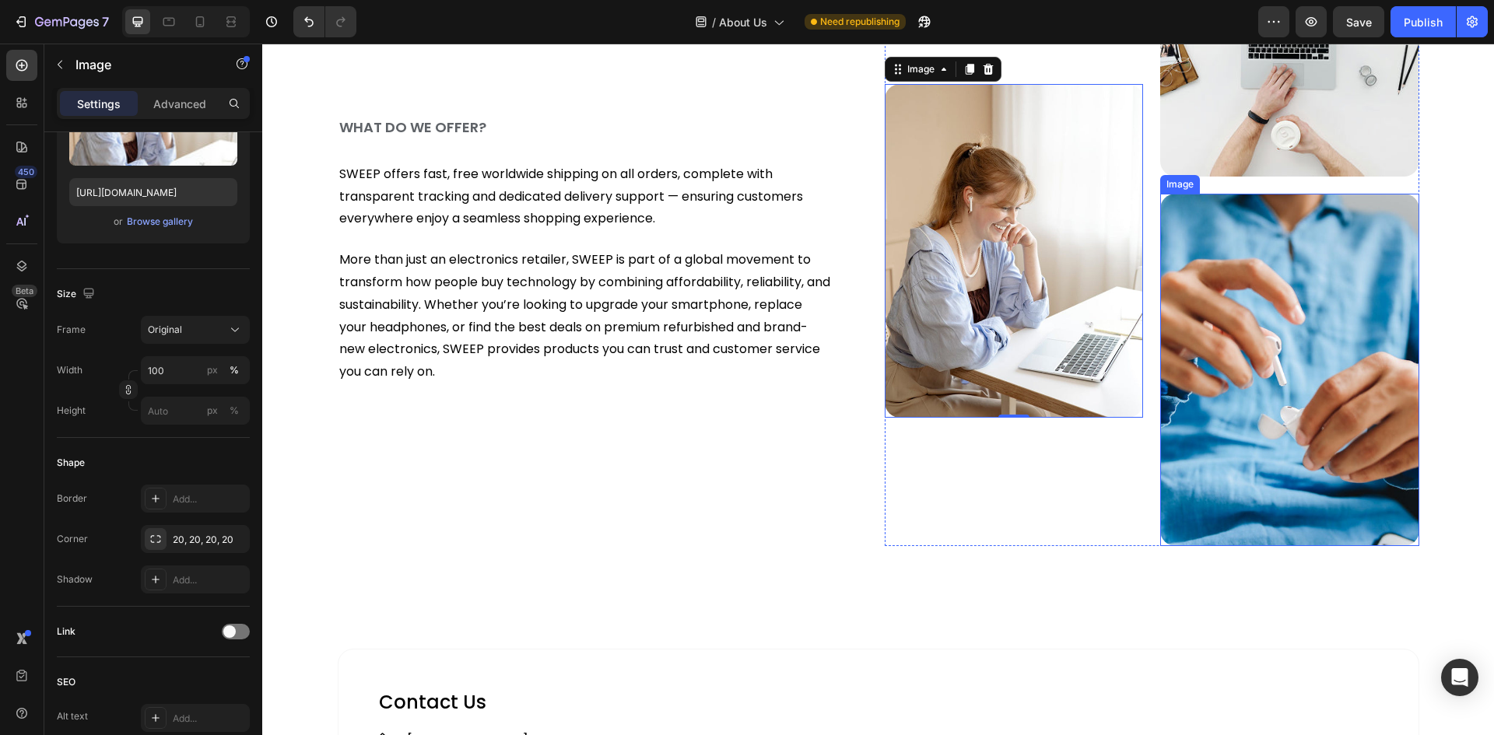
click at [1176, 376] on img at bounding box center [1289, 370] width 259 height 352
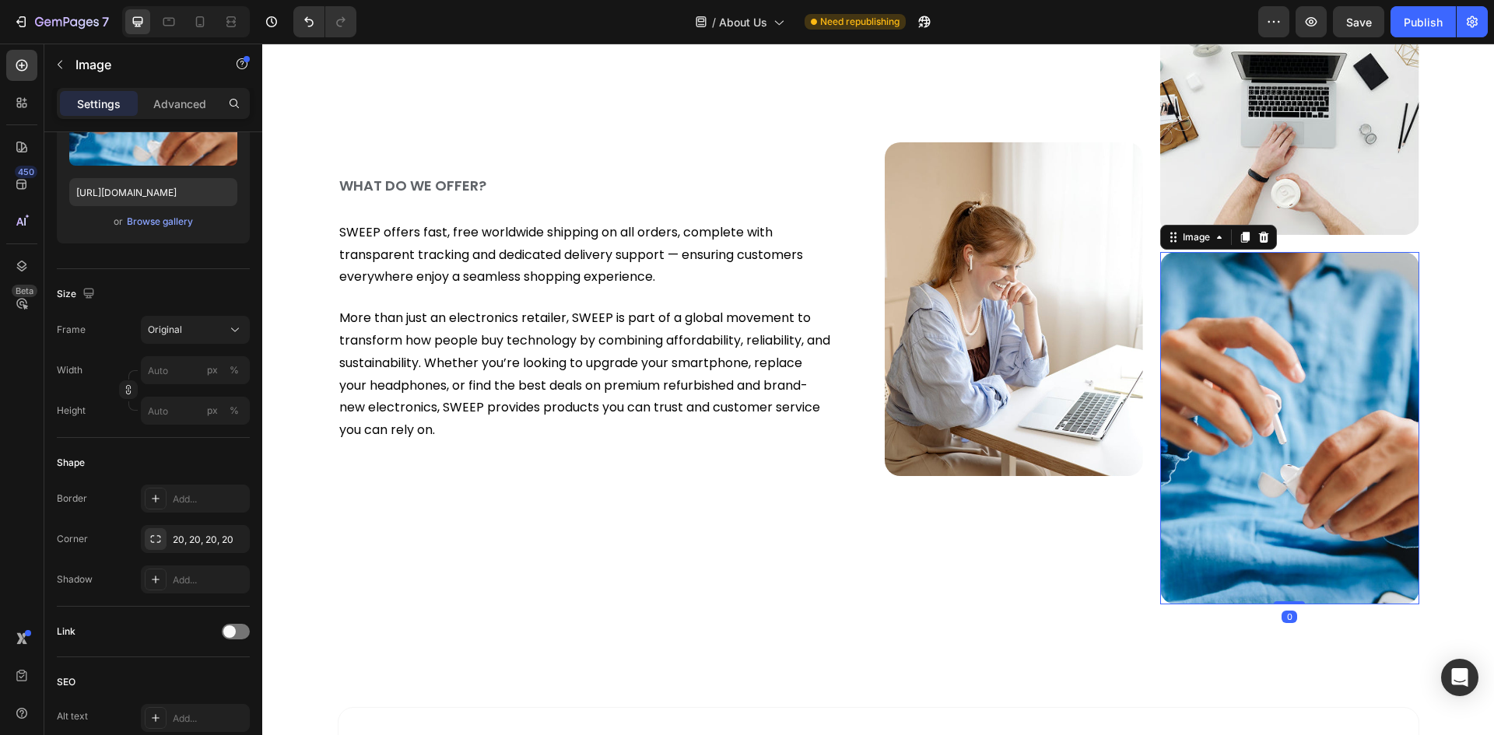
scroll to position [856, 0]
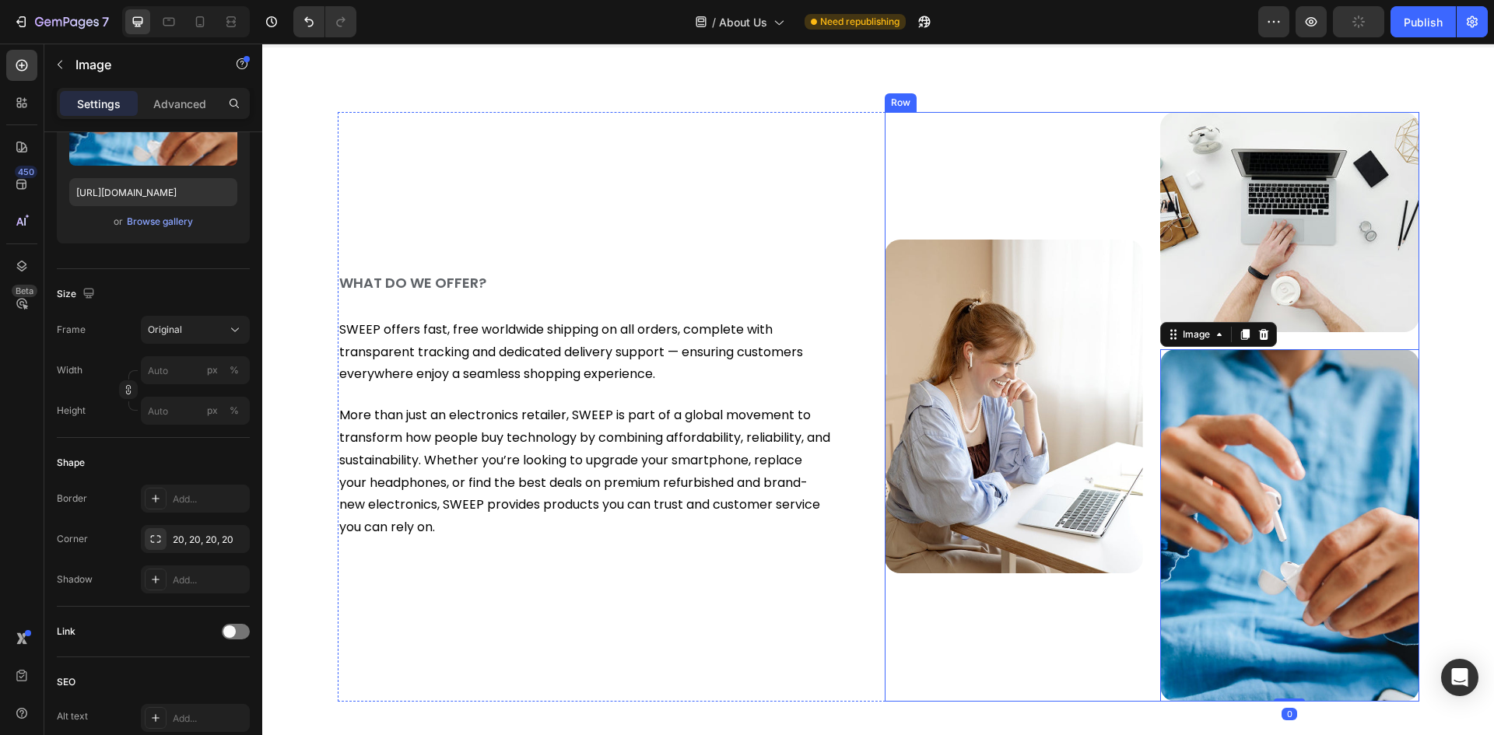
click at [1111, 142] on div "Image" at bounding box center [1013, 407] width 259 height 590
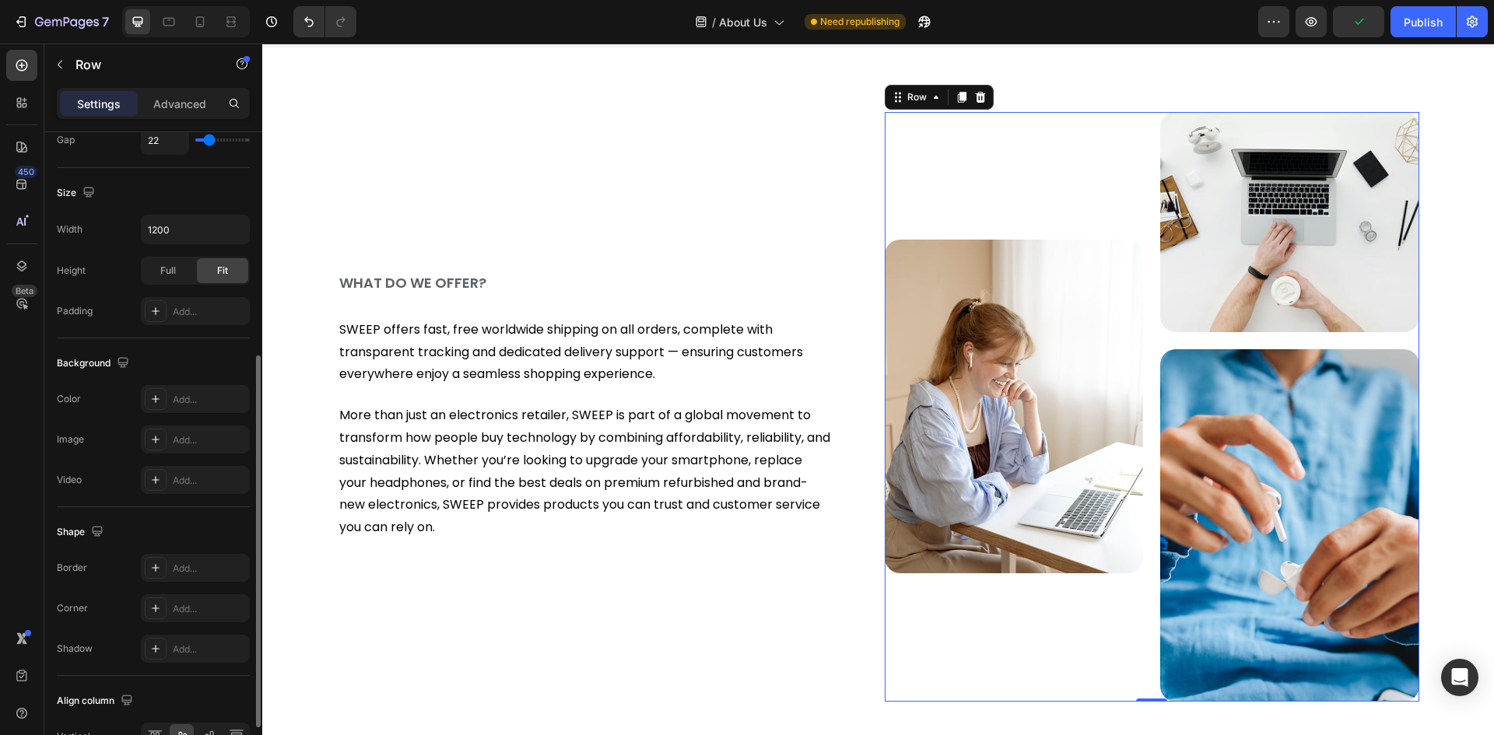
scroll to position [479, 0]
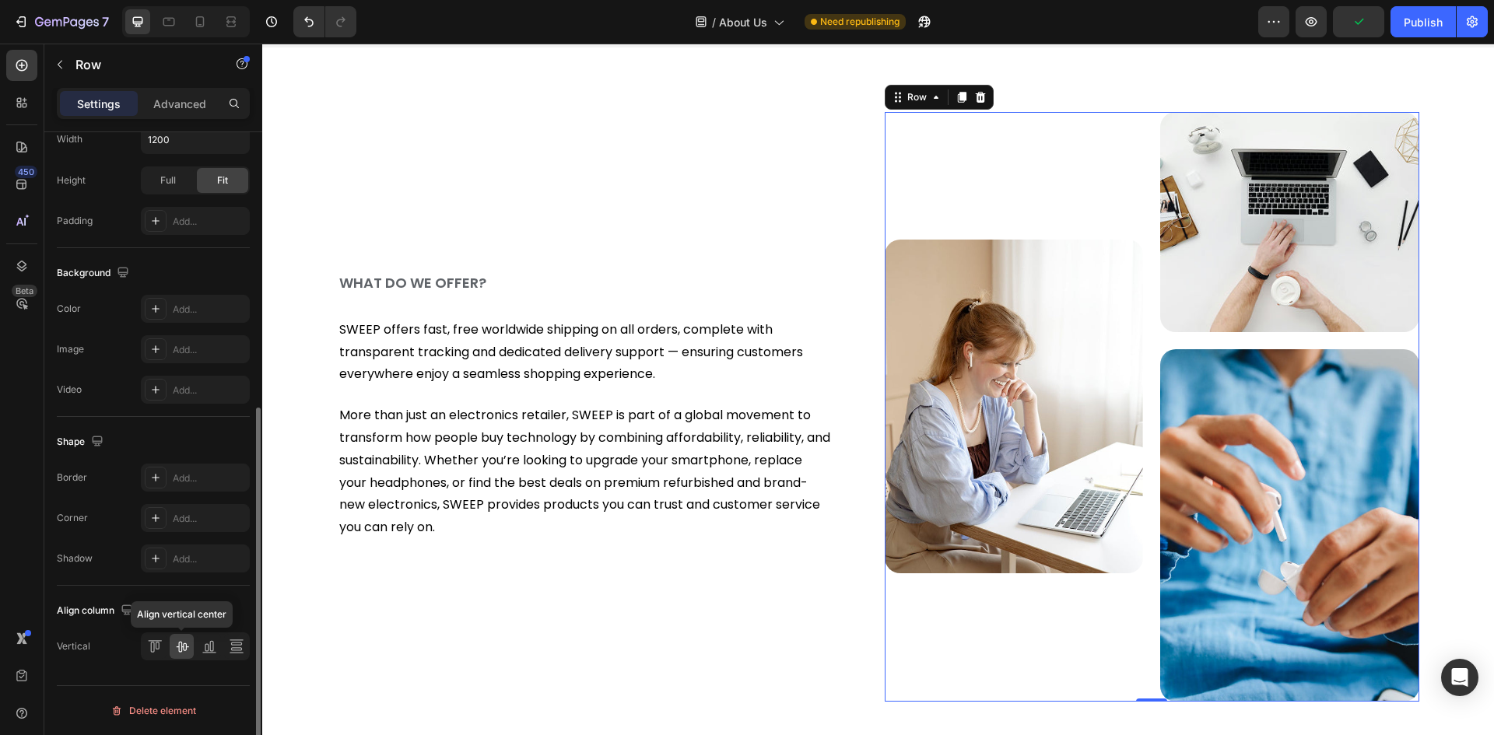
click at [180, 638] on div at bounding box center [182, 646] width 24 height 25
click at [177, 645] on icon at bounding box center [182, 647] width 16 height 16
click at [151, 652] on icon at bounding box center [152, 647] width 4 height 11
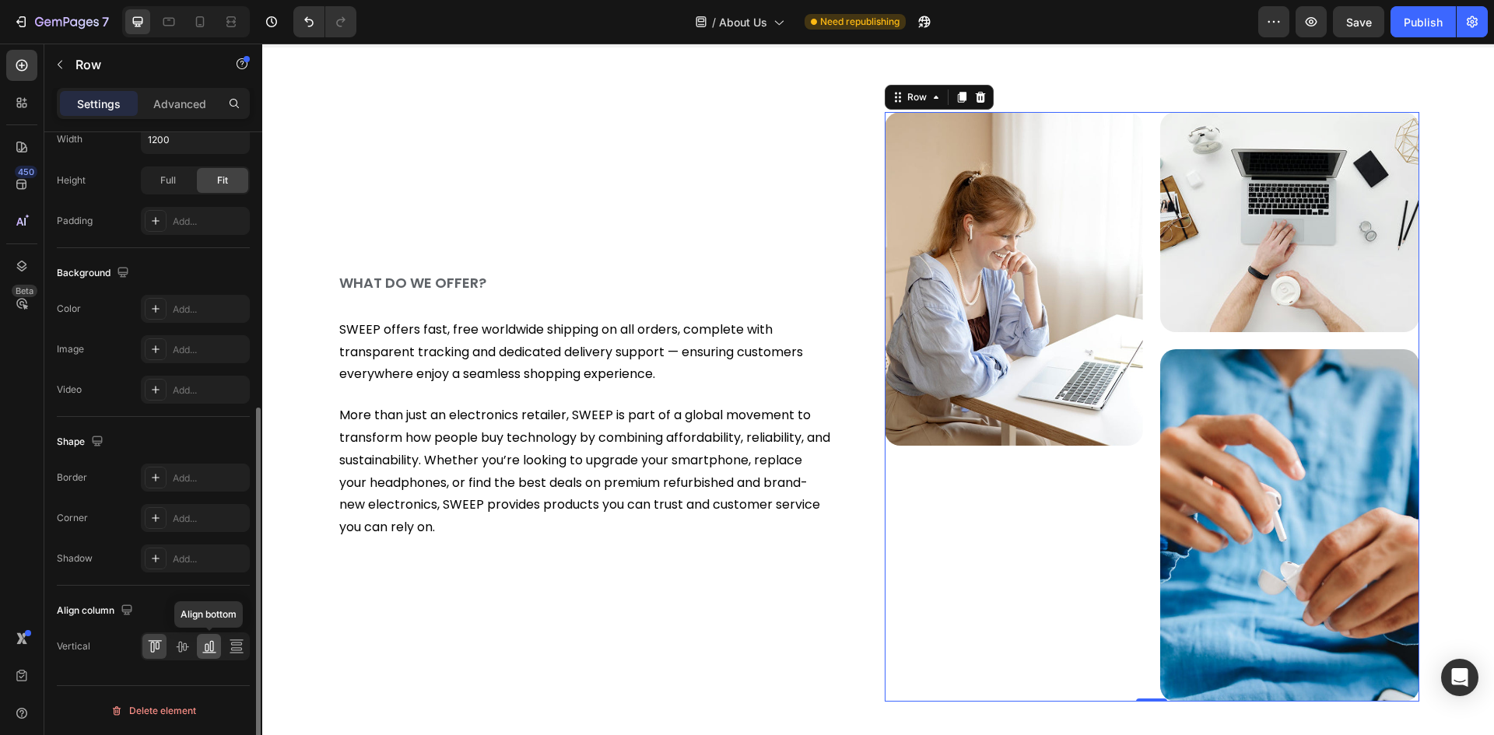
click at [197, 646] on div at bounding box center [209, 646] width 24 height 25
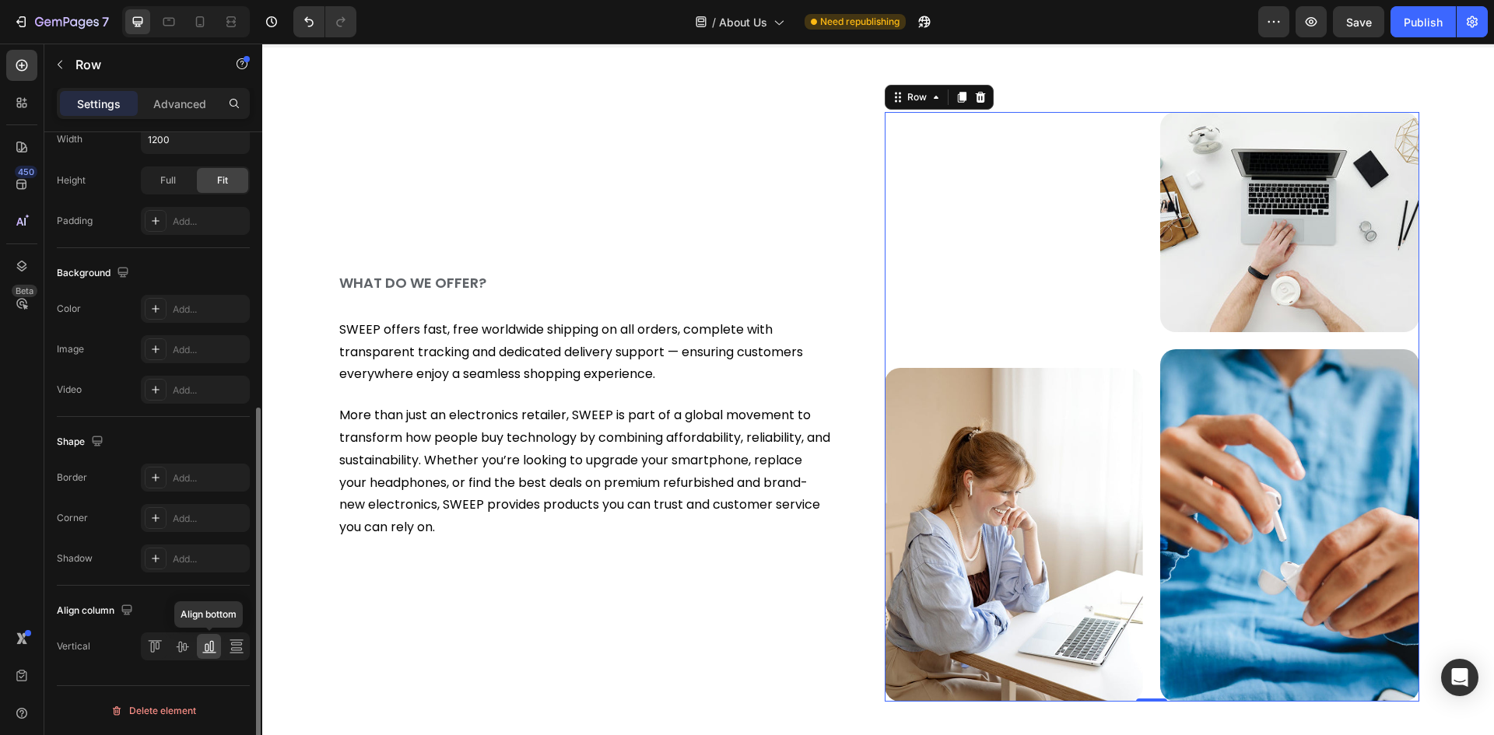
click at [201, 649] on icon at bounding box center [209, 647] width 16 height 16
click at [224, 647] on div at bounding box center [236, 646] width 24 height 25
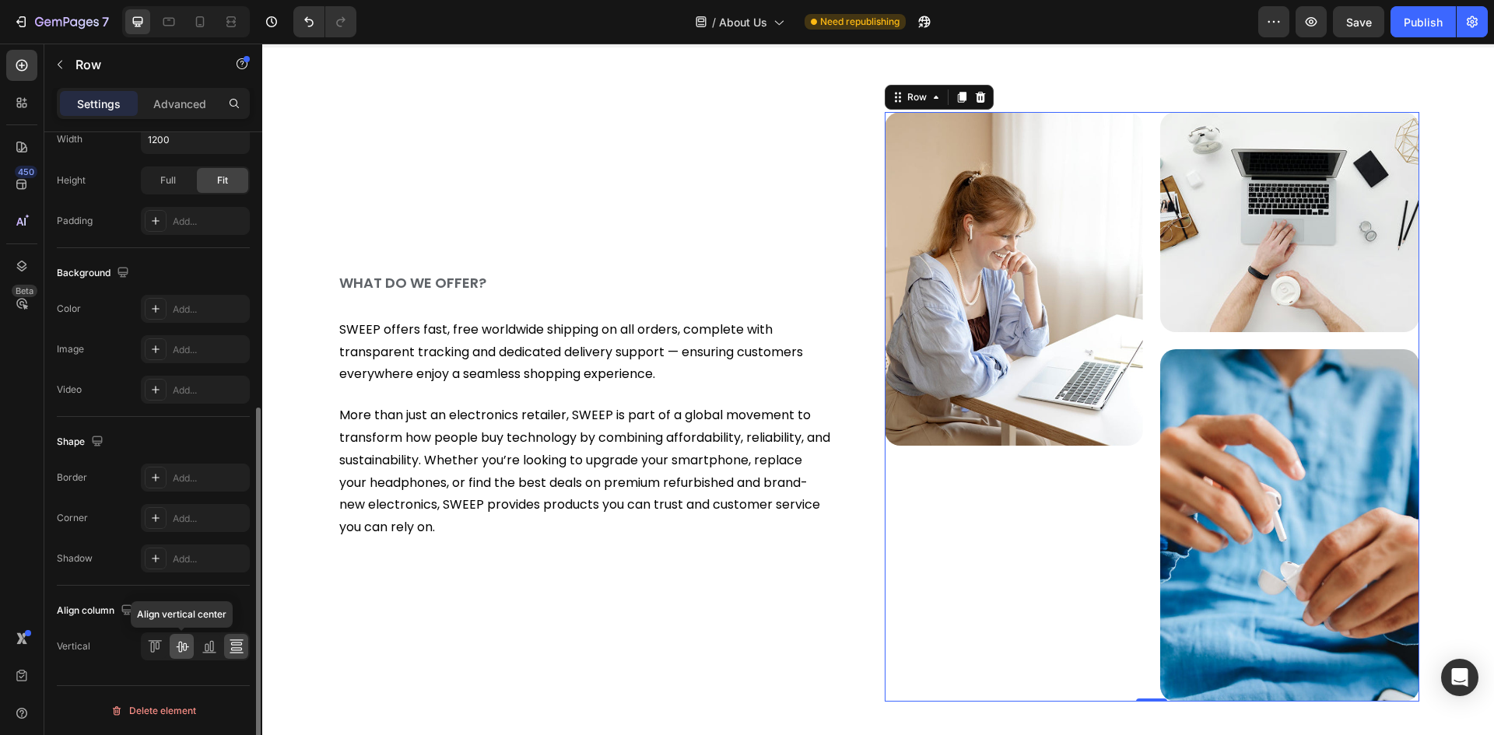
click at [176, 649] on icon at bounding box center [182, 647] width 16 height 16
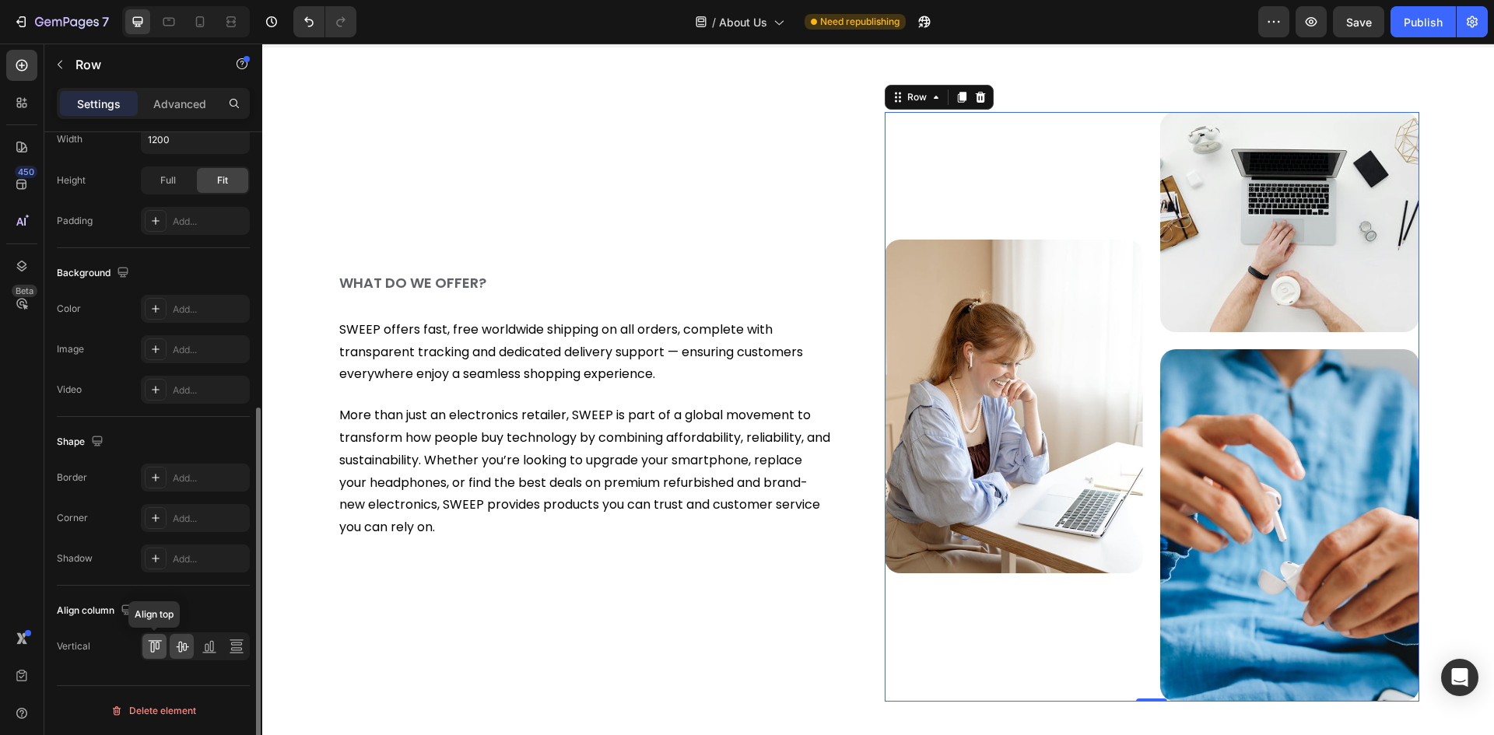
click at [147, 648] on icon at bounding box center [155, 647] width 16 height 16
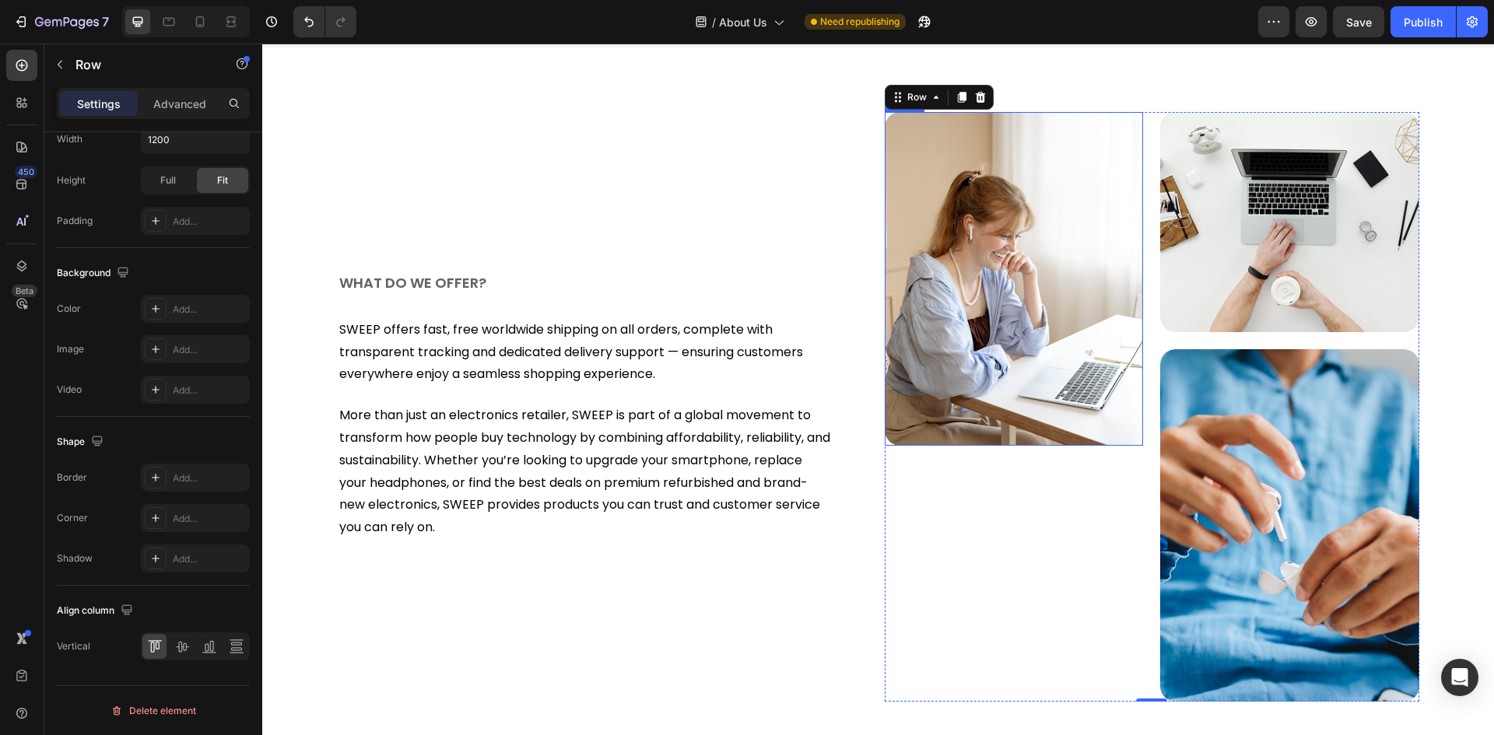
click at [947, 261] on img at bounding box center [1013, 279] width 259 height 334
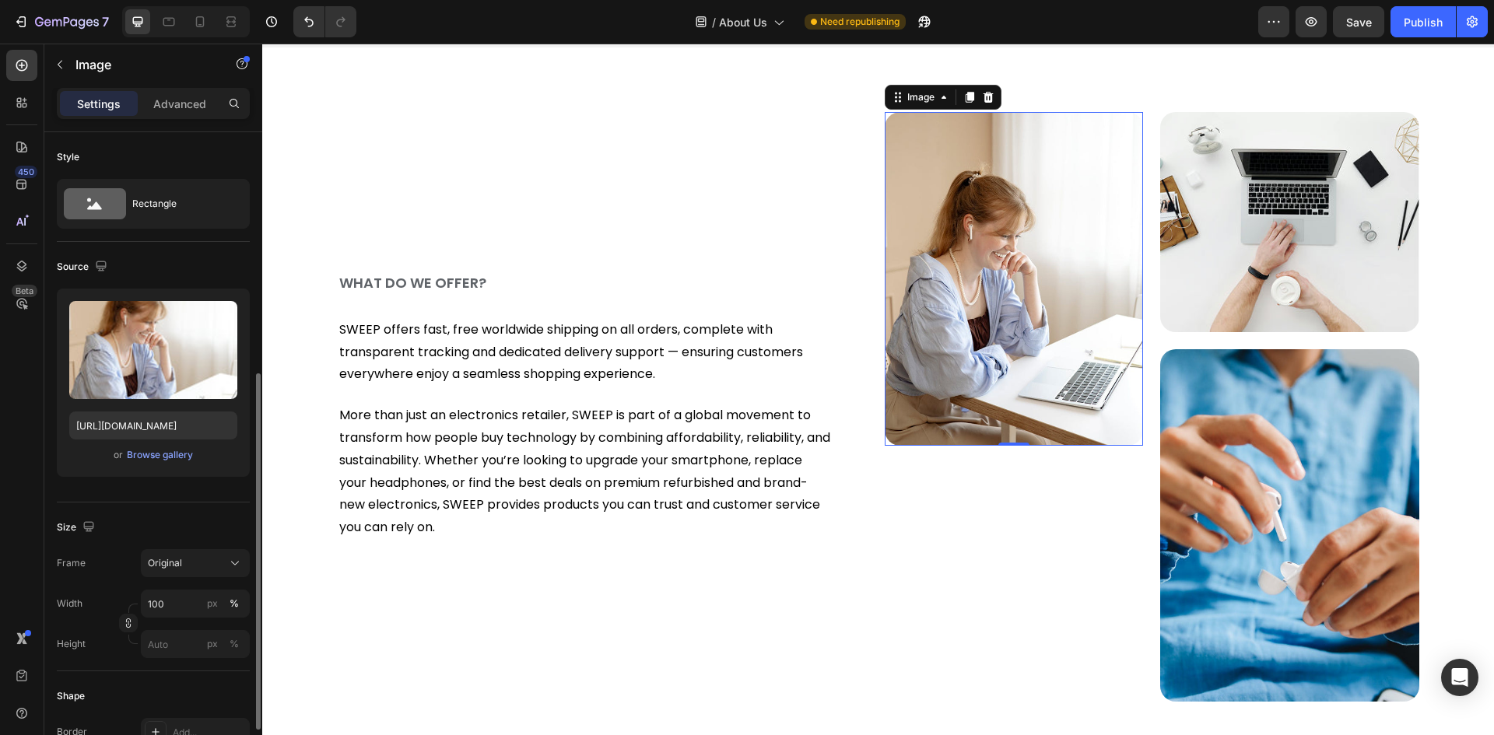
scroll to position [156, 0]
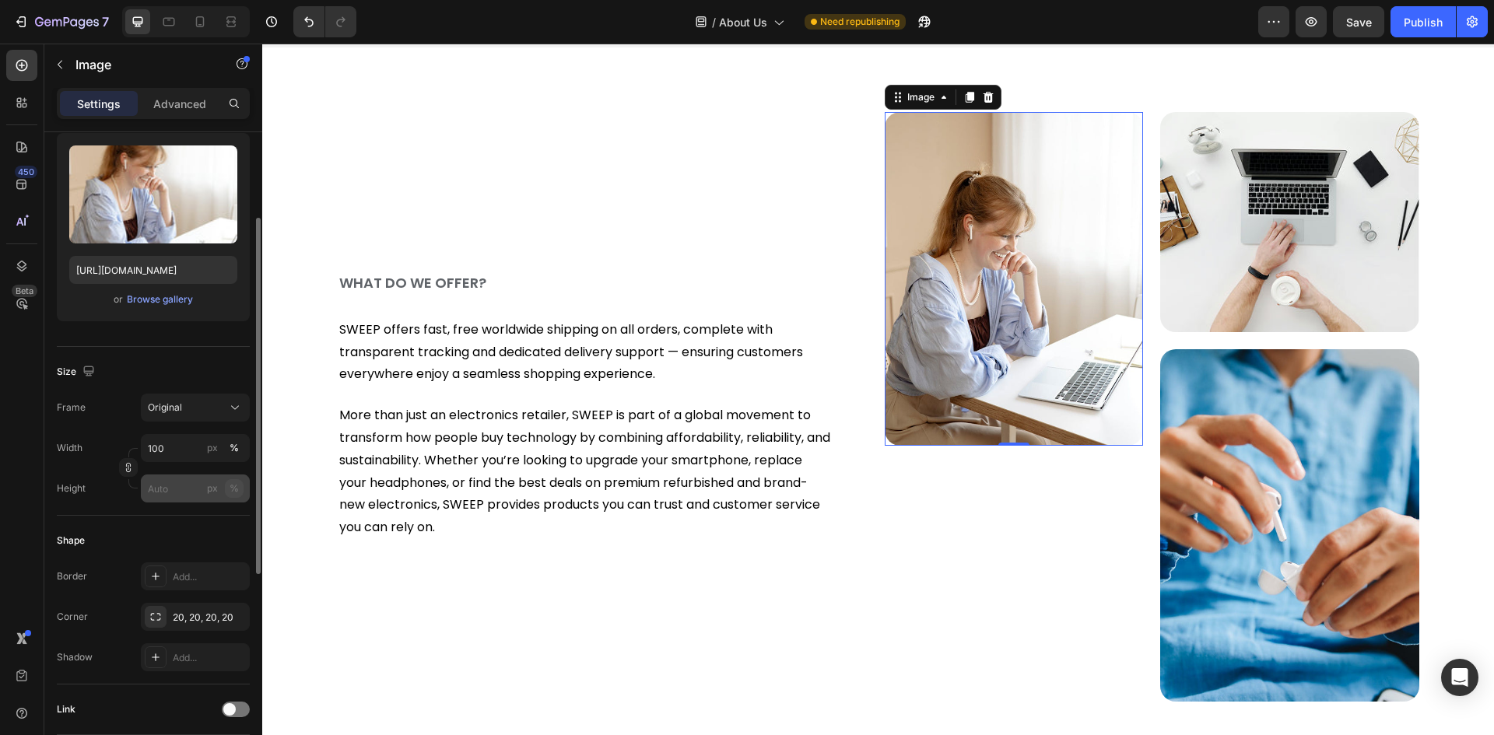
click at [231, 485] on div "%" at bounding box center [233, 489] width 9 height 14
click at [170, 492] on input "px %" at bounding box center [195, 489] width 109 height 28
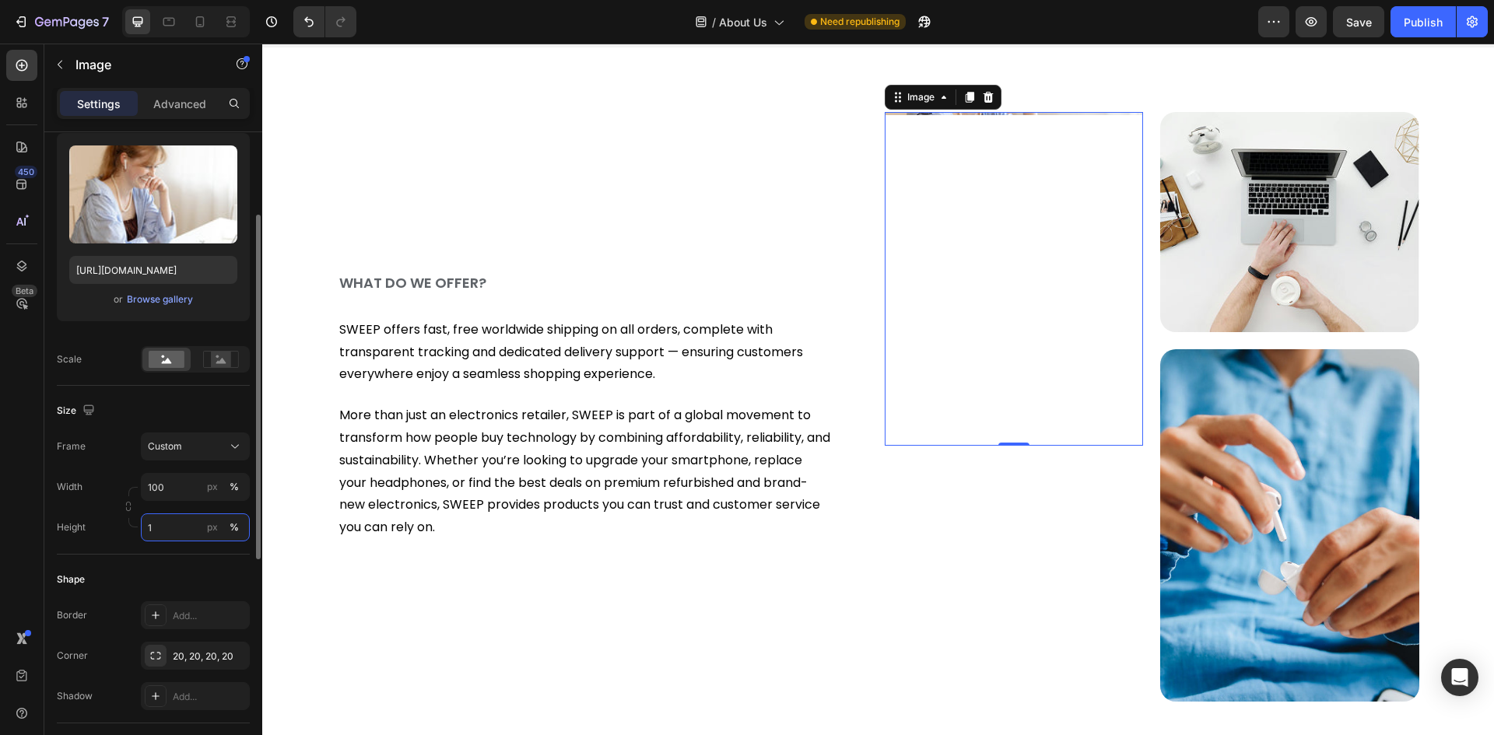
click at [163, 532] on input "1" at bounding box center [195, 527] width 109 height 28
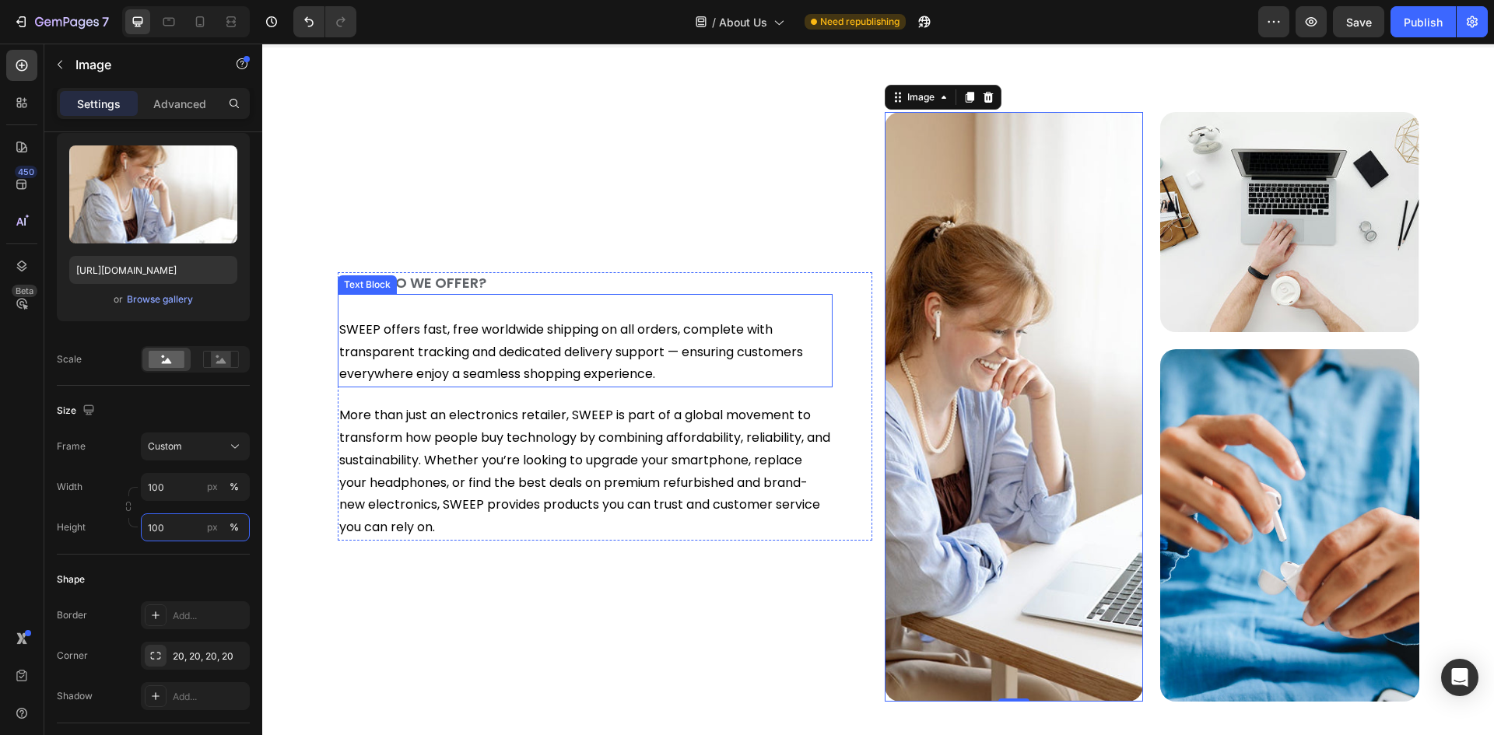
type input "100"
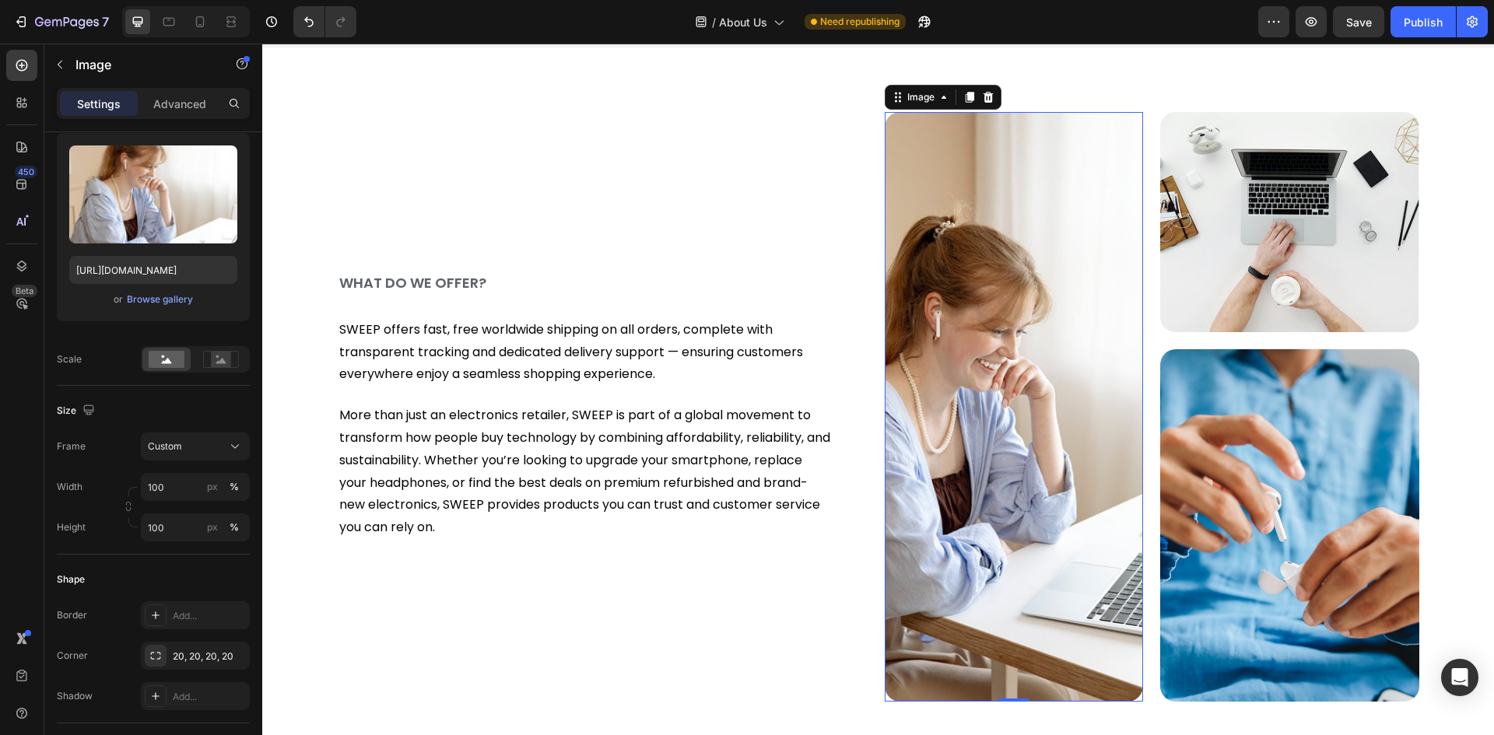
click at [1045, 232] on img at bounding box center [1013, 407] width 259 height 590
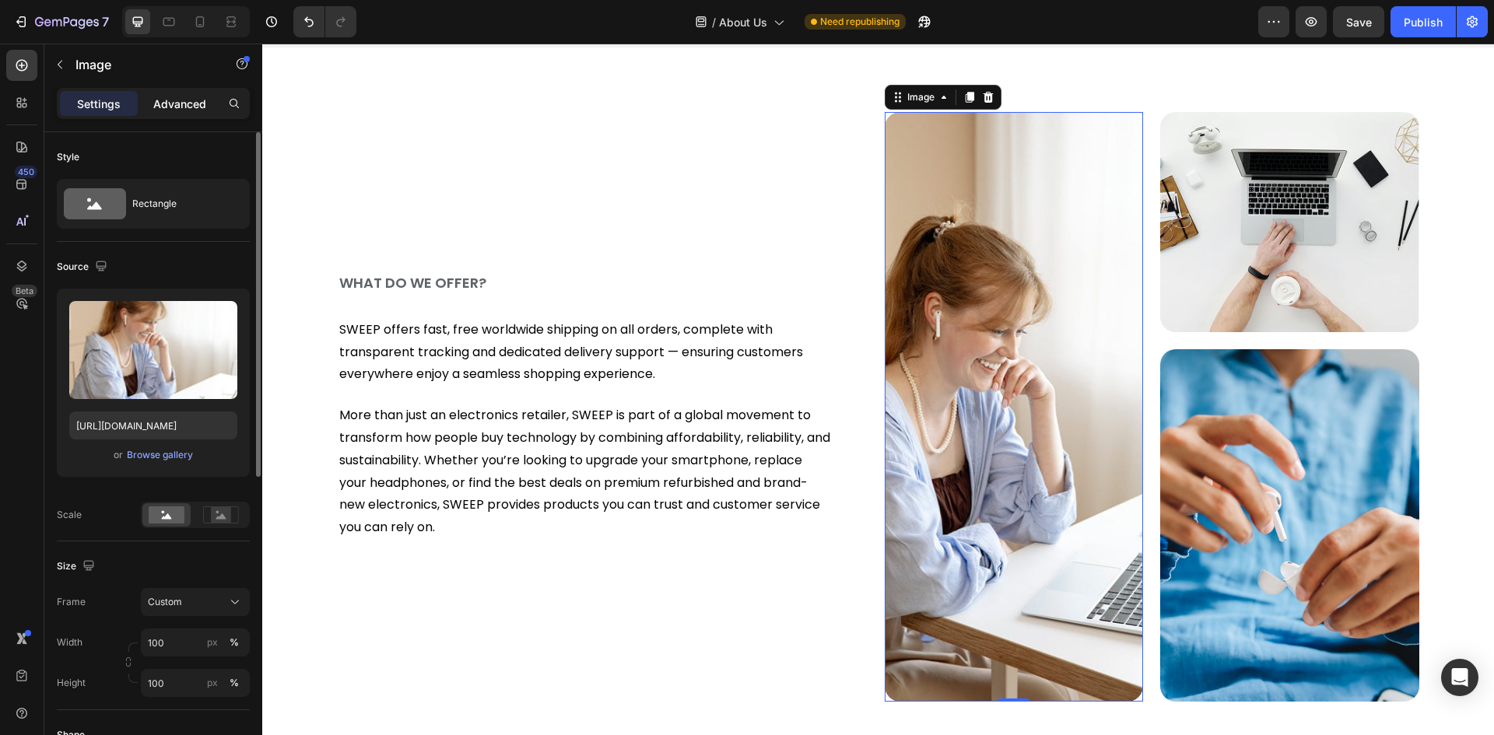
click at [186, 93] on div "Advanced" at bounding box center [180, 103] width 78 height 25
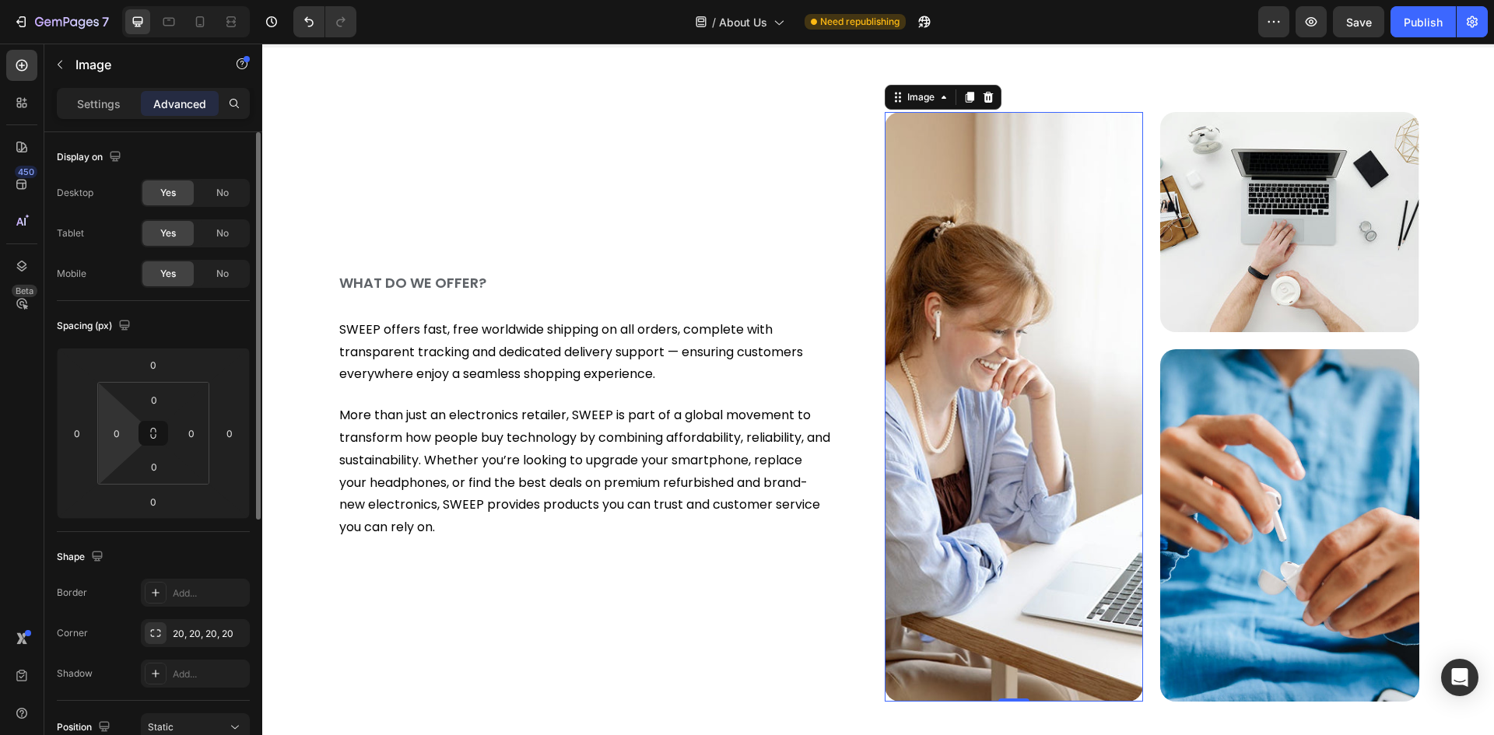
scroll to position [311, 0]
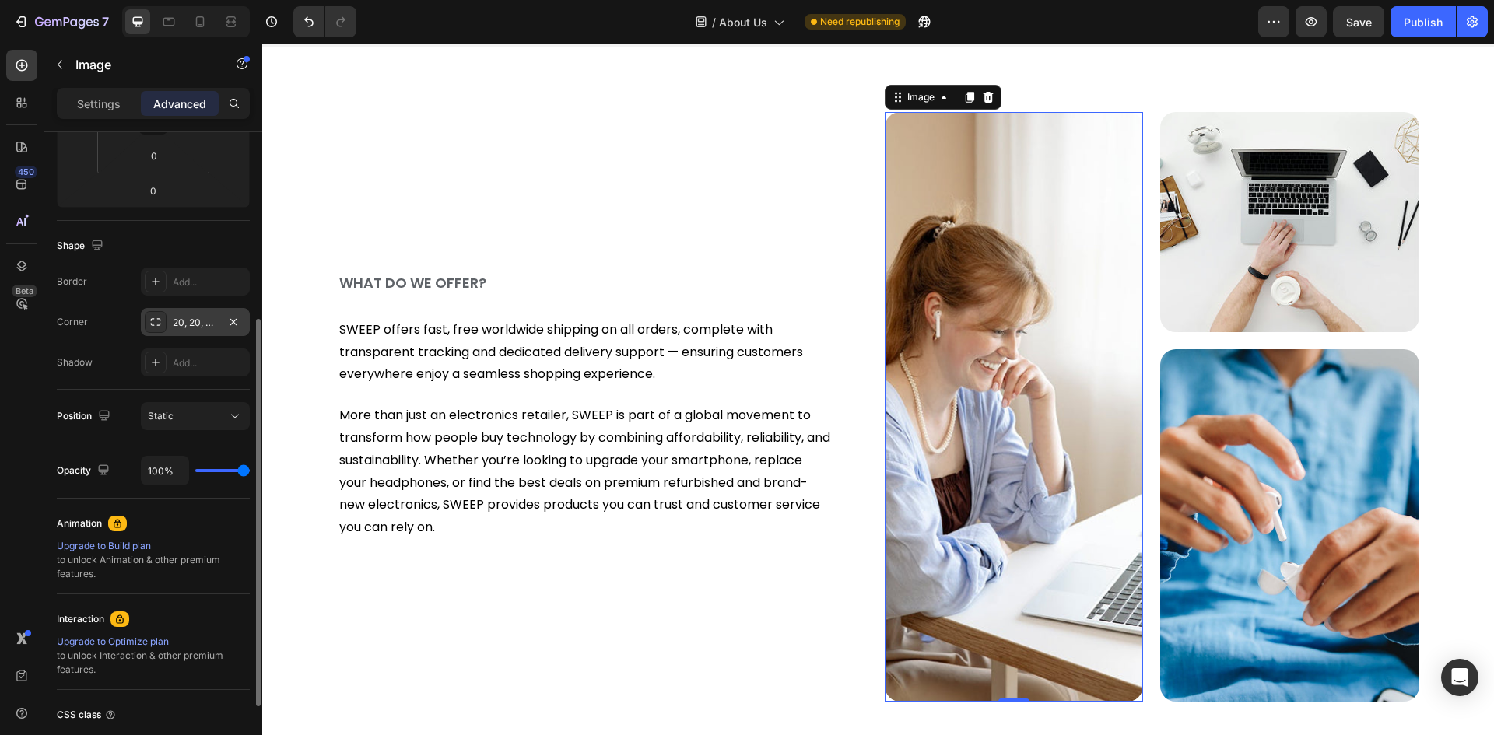
click at [188, 317] on div "20, 20, 20, 20" at bounding box center [195, 323] width 45 height 14
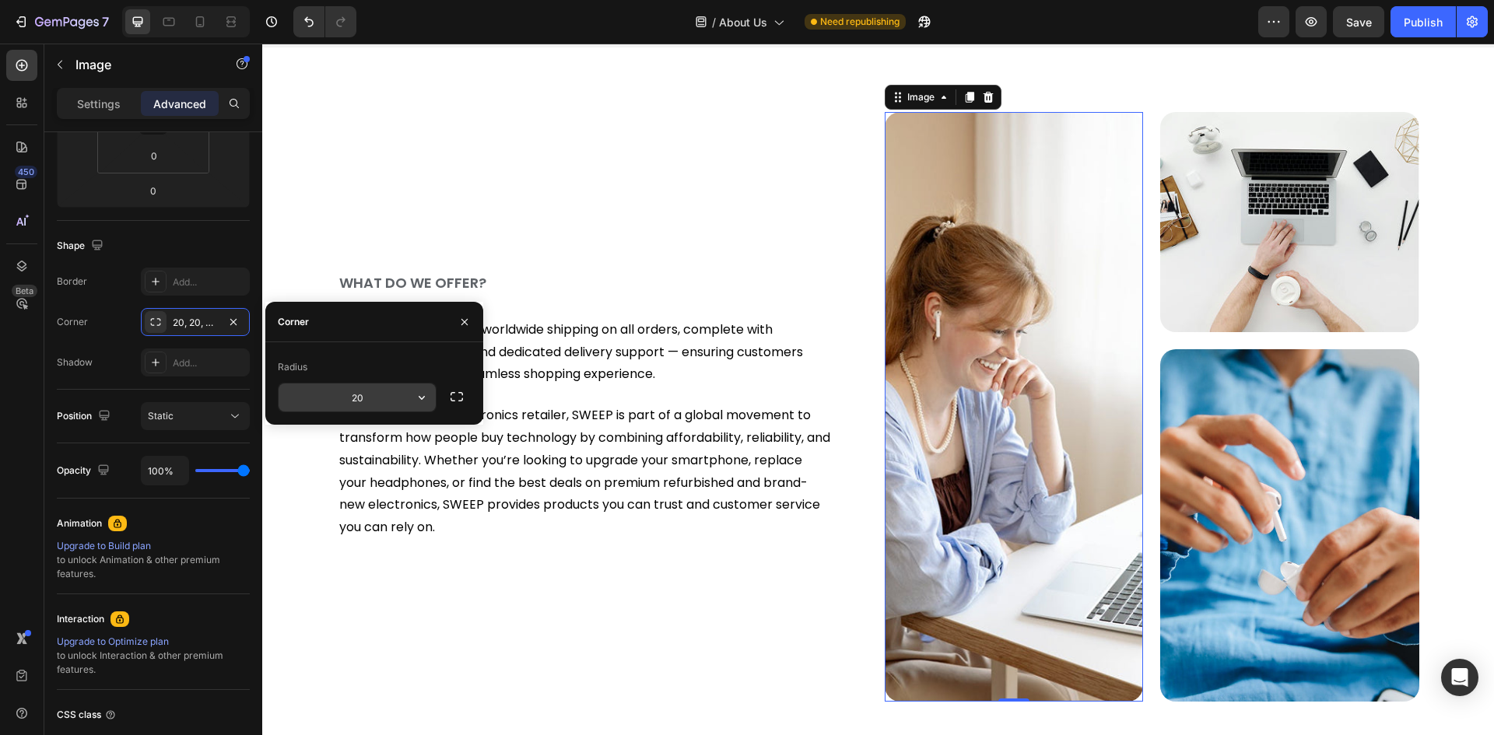
click at [352, 399] on input "20" at bounding box center [356, 397] width 157 height 28
click at [366, 397] on input "20" at bounding box center [356, 397] width 157 height 28
click at [359, 397] on input "20" at bounding box center [356, 397] width 157 height 28
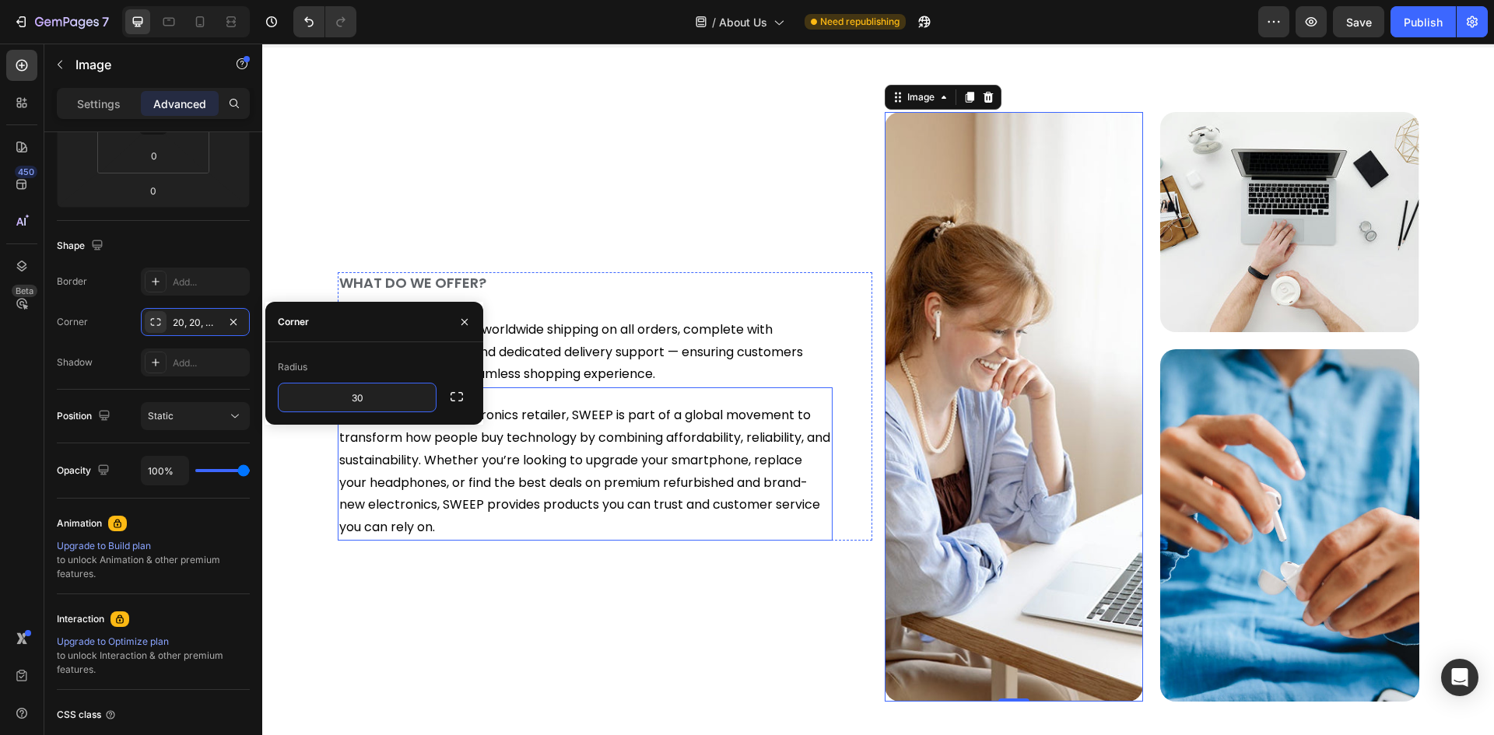
type input "30"
click at [97, 114] on div "Settings Advanced" at bounding box center [153, 103] width 193 height 31
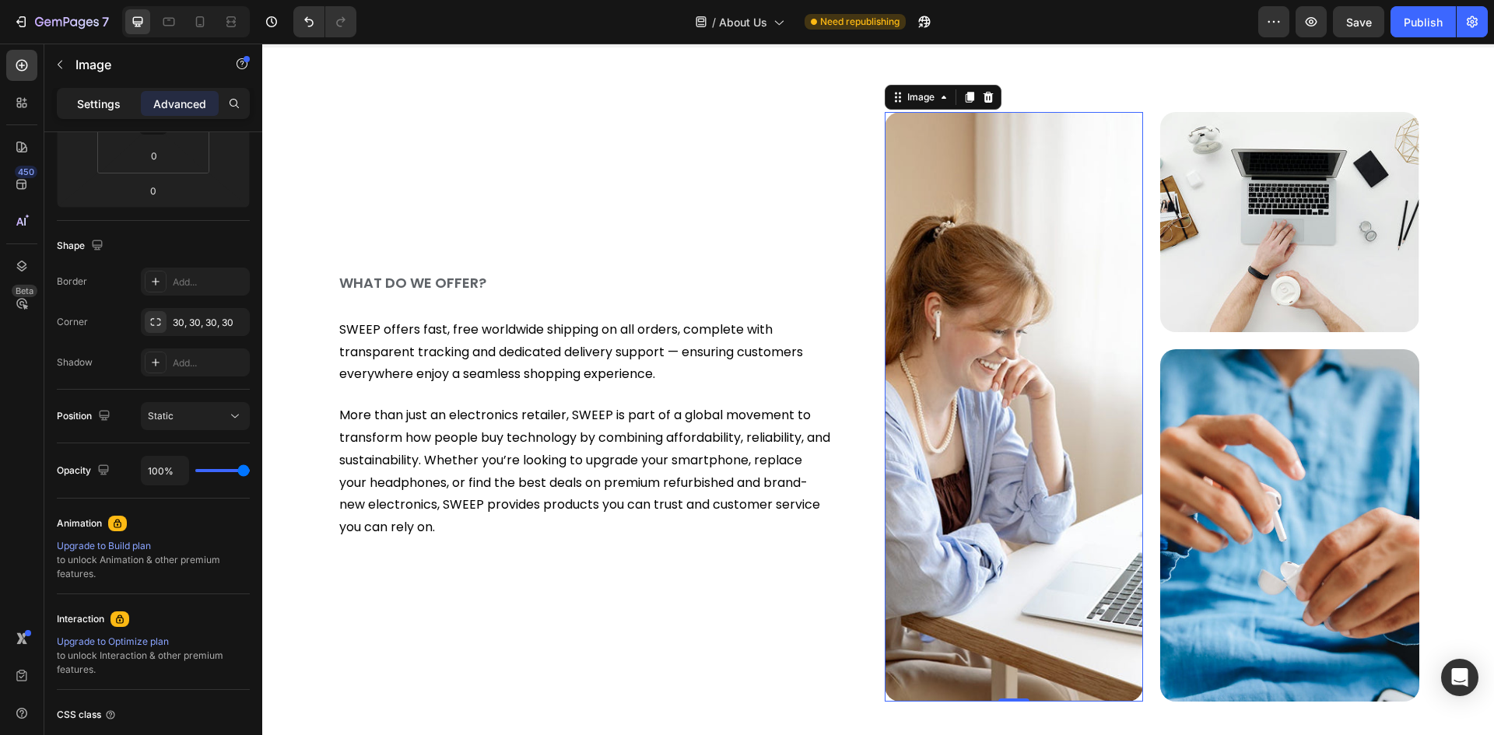
click at [97, 109] on p "Settings" at bounding box center [99, 104] width 44 height 16
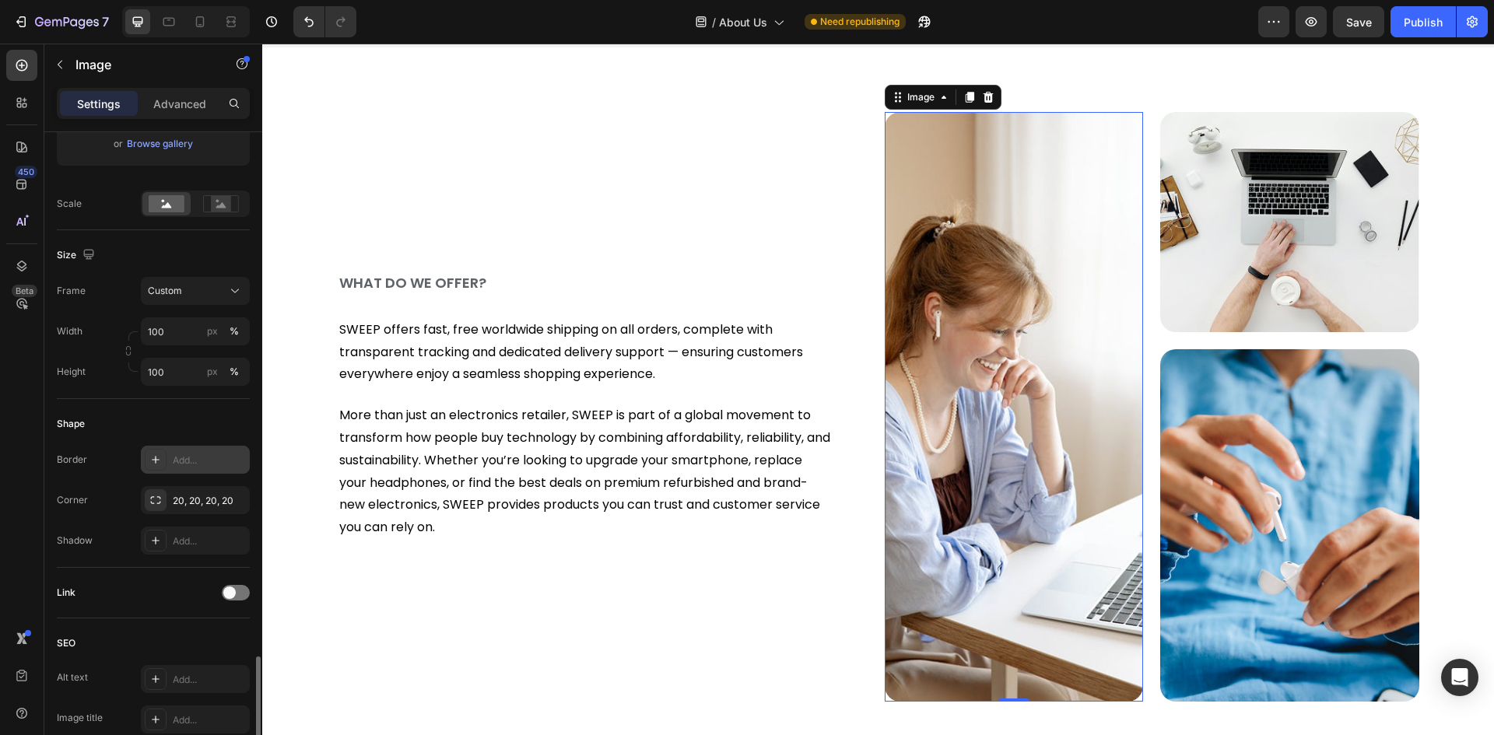
scroll to position [566, 0]
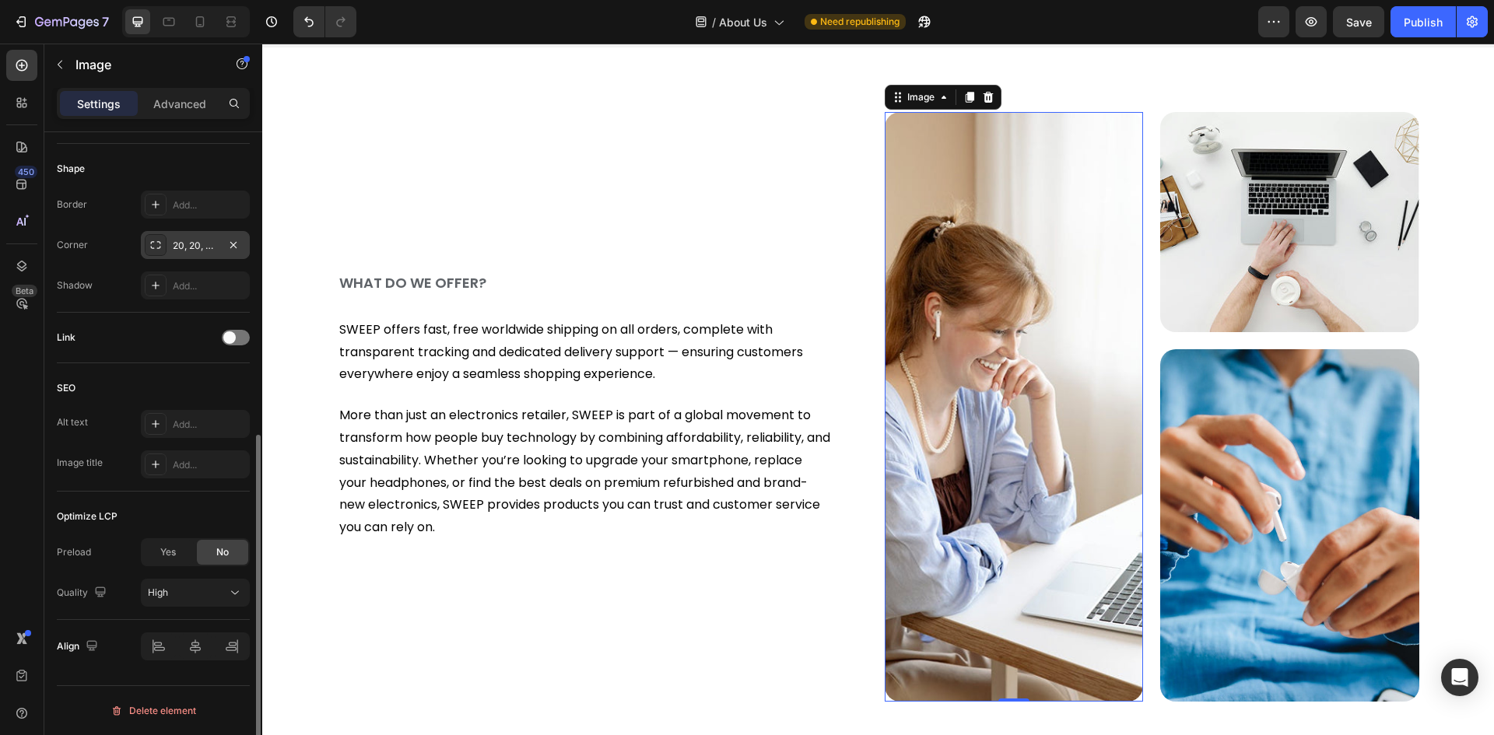
click at [185, 243] on div "20, 20, 20, 20" at bounding box center [195, 246] width 45 height 14
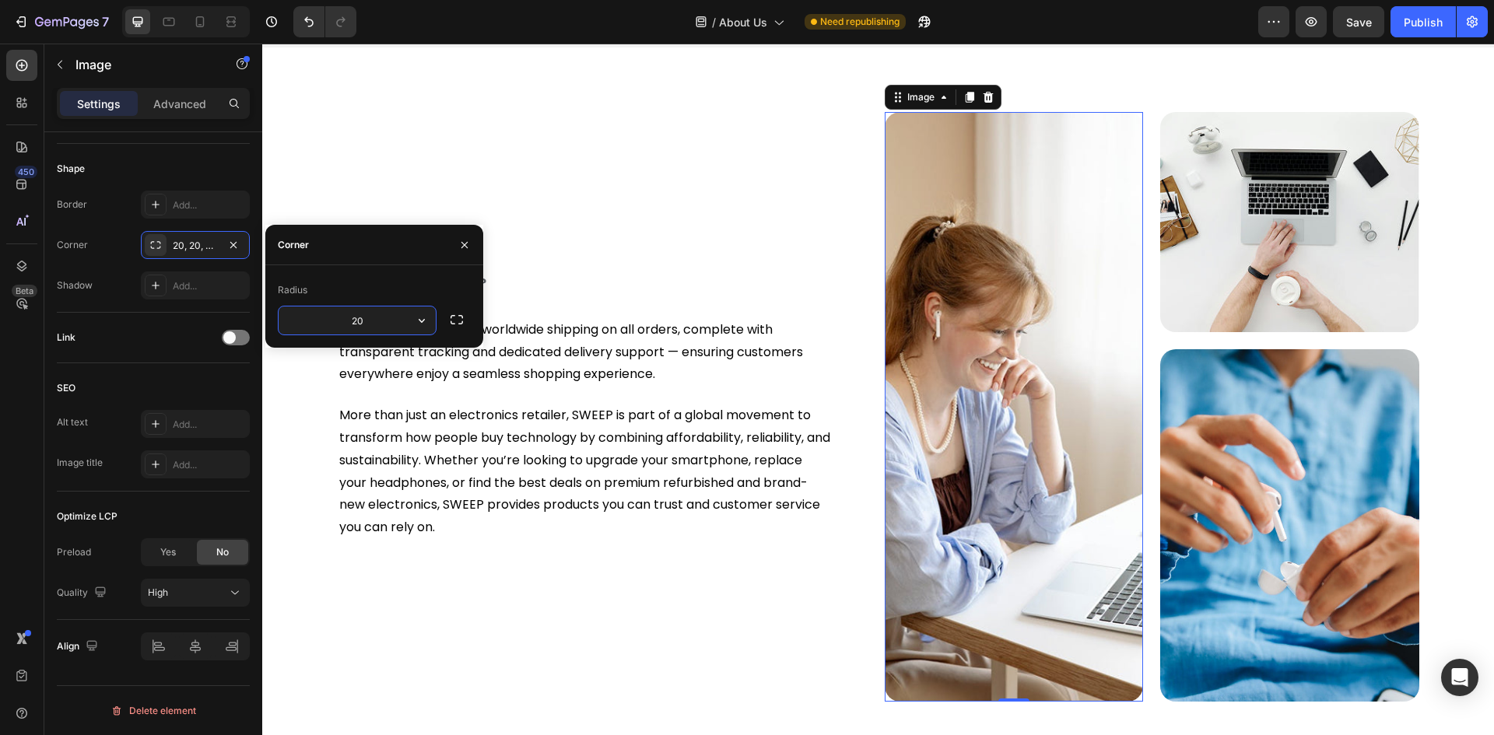
click at [355, 318] on input "20" at bounding box center [356, 320] width 157 height 28
type input "30"
click at [1196, 405] on img at bounding box center [1289, 525] width 259 height 352
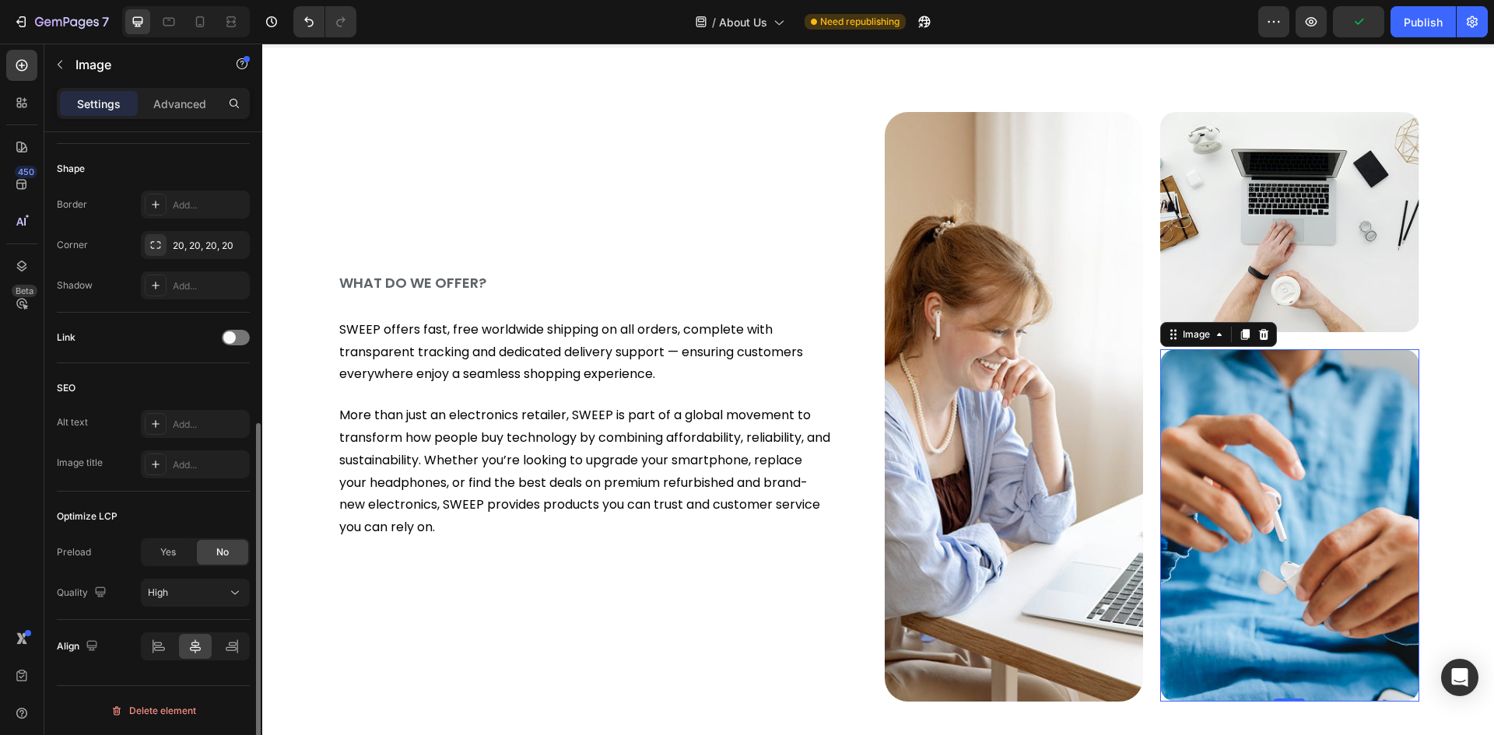
scroll to position [527, 0]
click at [1202, 182] on img at bounding box center [1289, 222] width 259 height 220
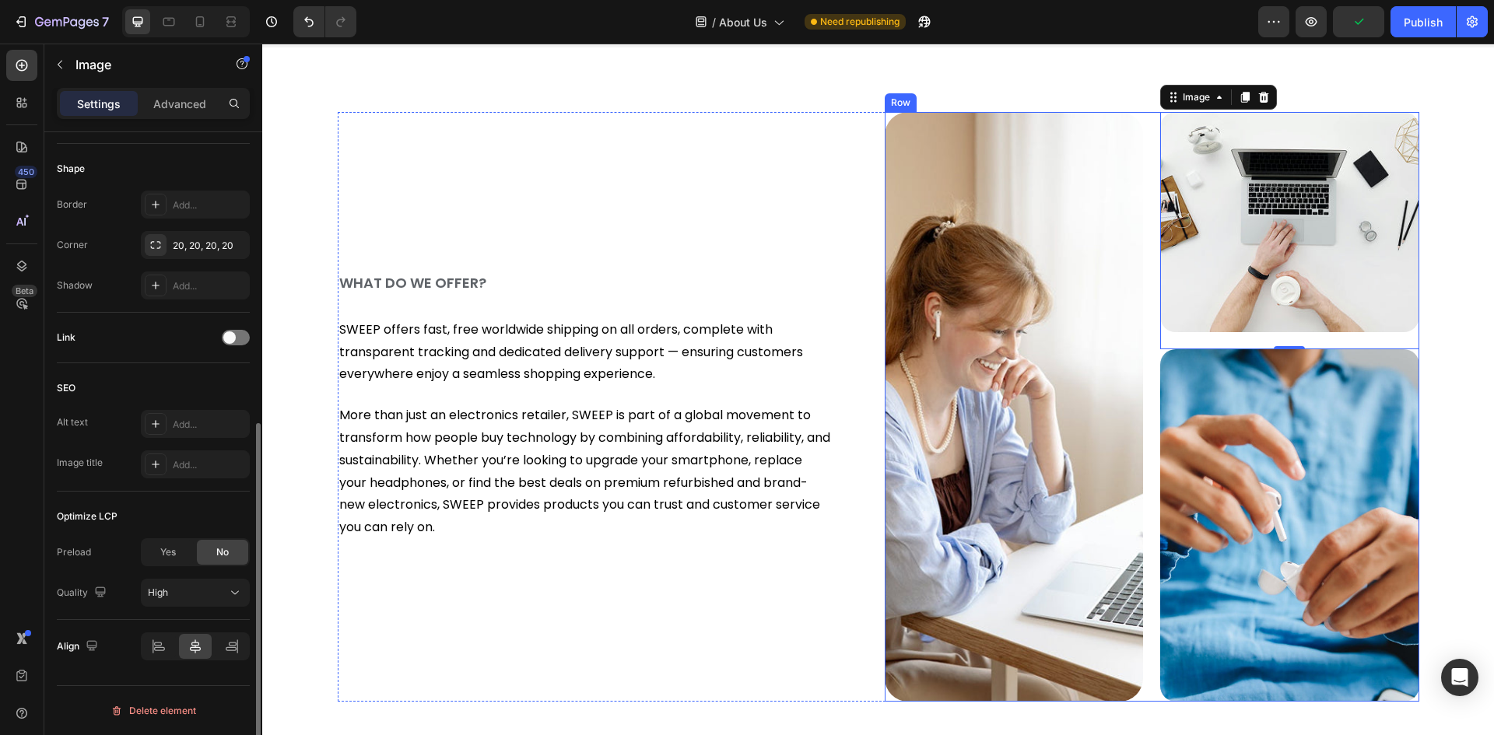
click at [1021, 219] on img at bounding box center [1013, 407] width 259 height 590
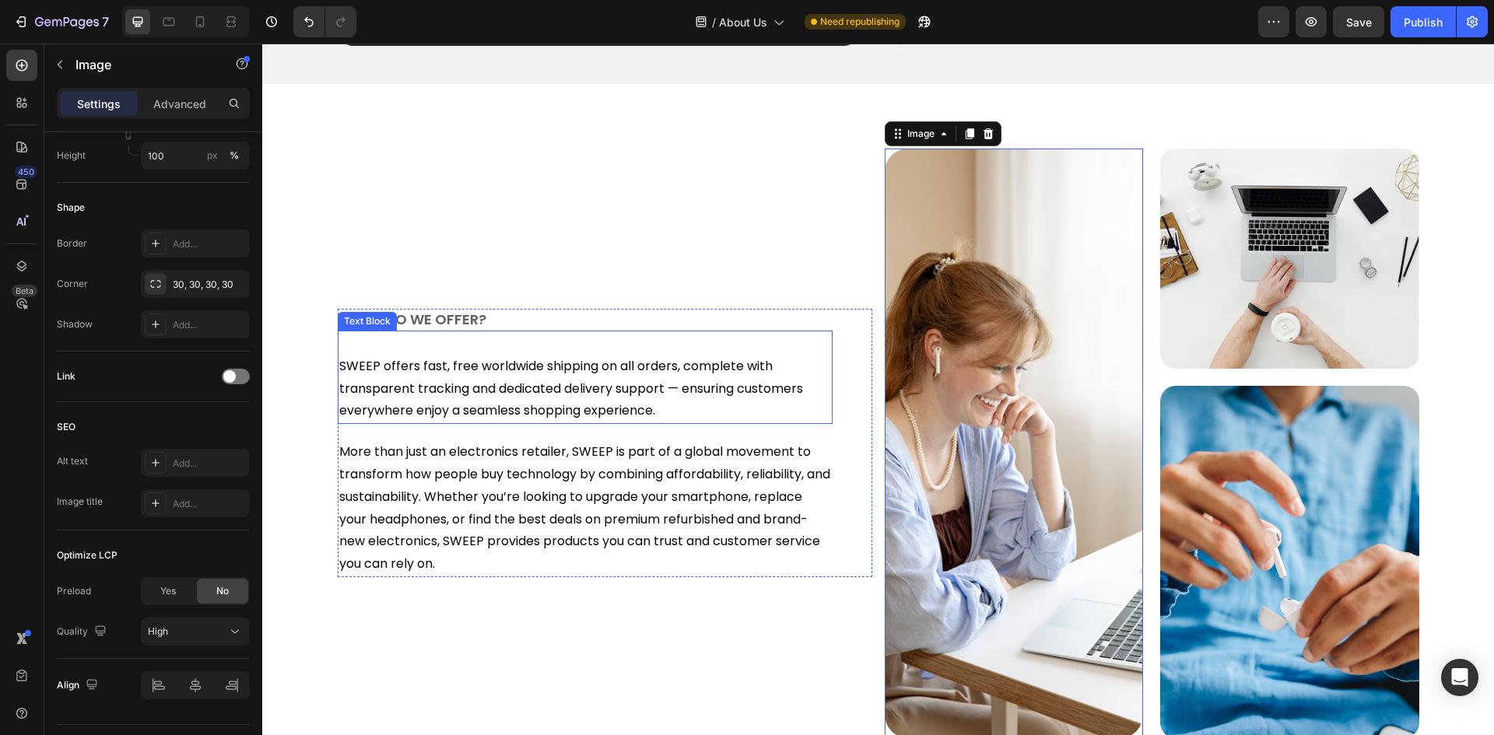
scroll to position [856, 0]
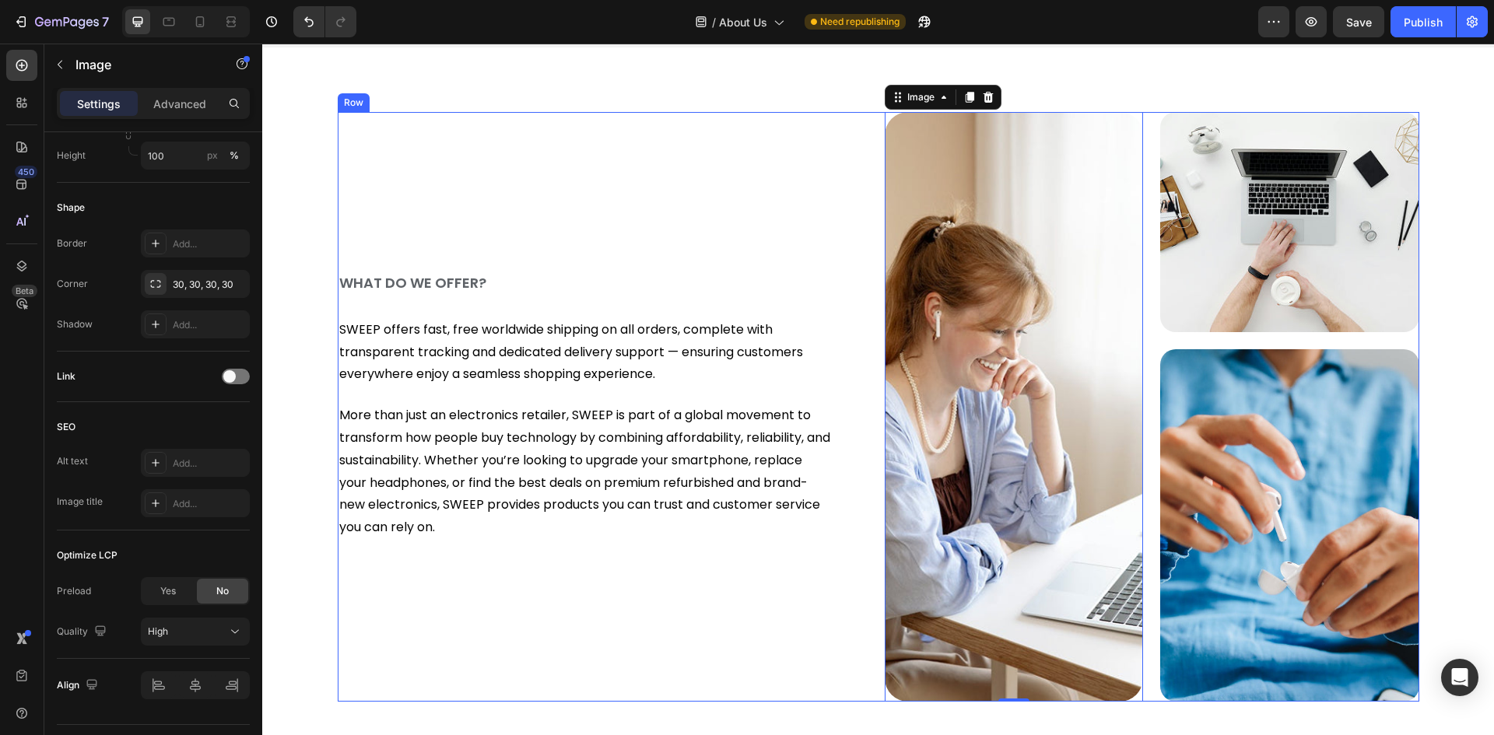
click at [427, 188] on div "WHAT DO WE OFFER? Heading SWEEP offers fast, free worldwide shipping on all ord…" at bounding box center [605, 407] width 534 height 590
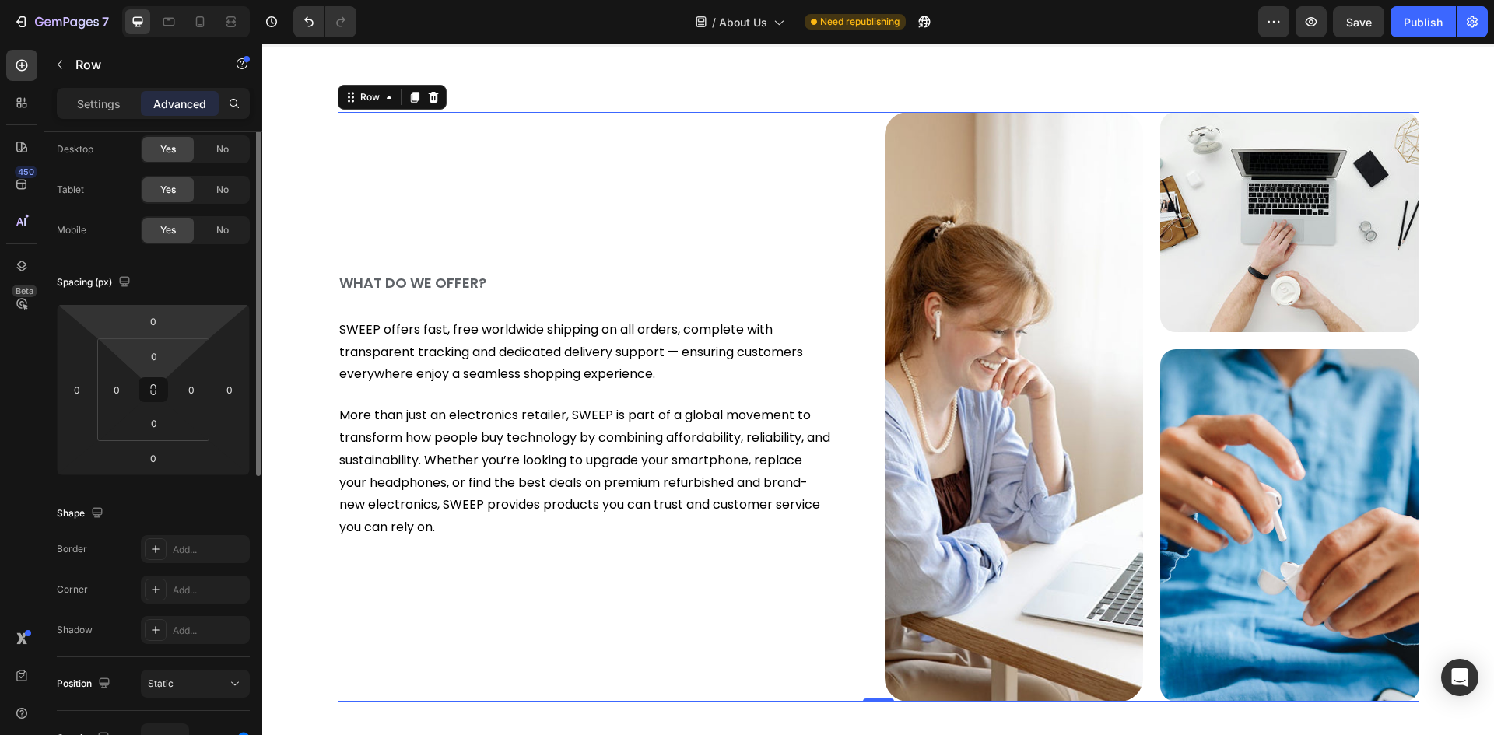
scroll to position [0, 0]
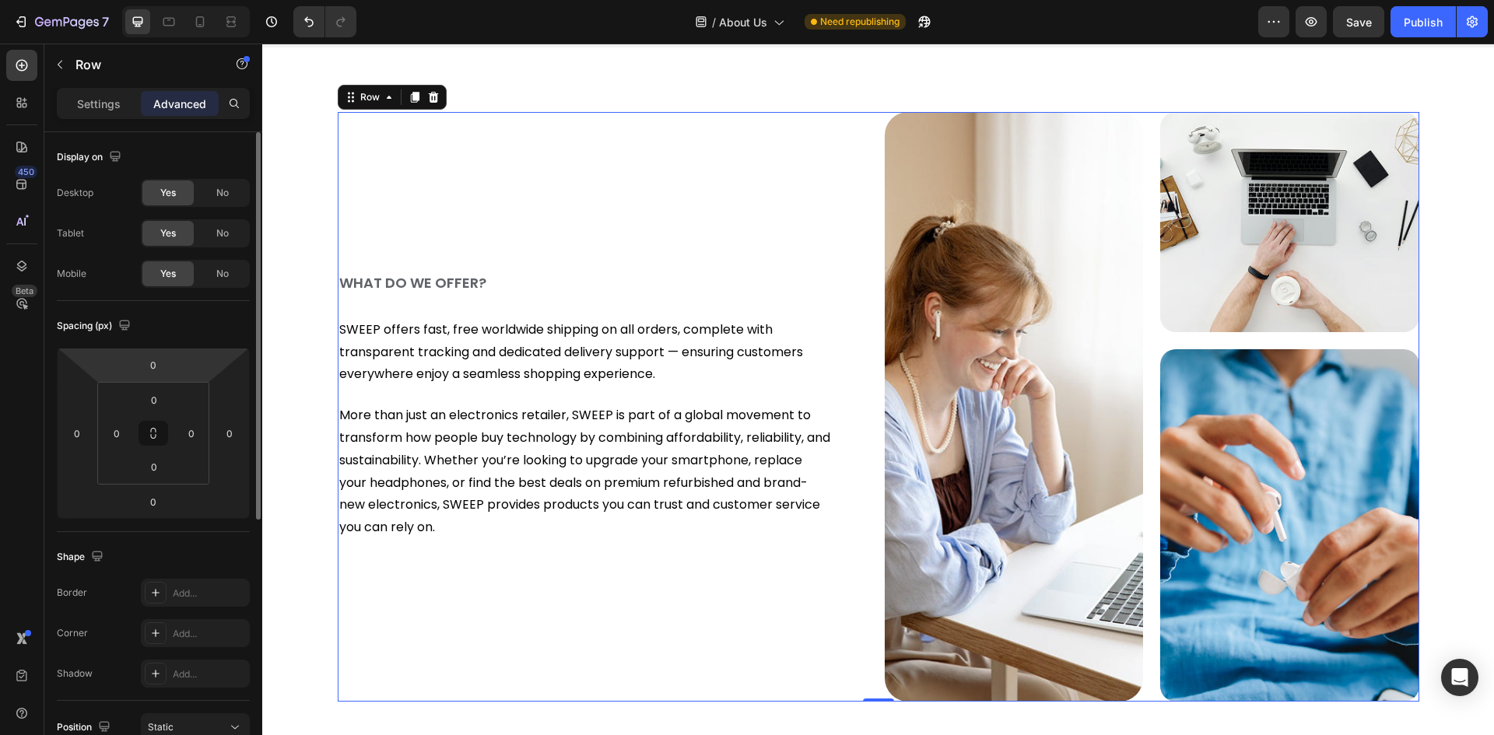
click at [102, 119] on div "Settings Advanced" at bounding box center [153, 110] width 218 height 44
click at [102, 92] on div "Settings" at bounding box center [99, 103] width 78 height 25
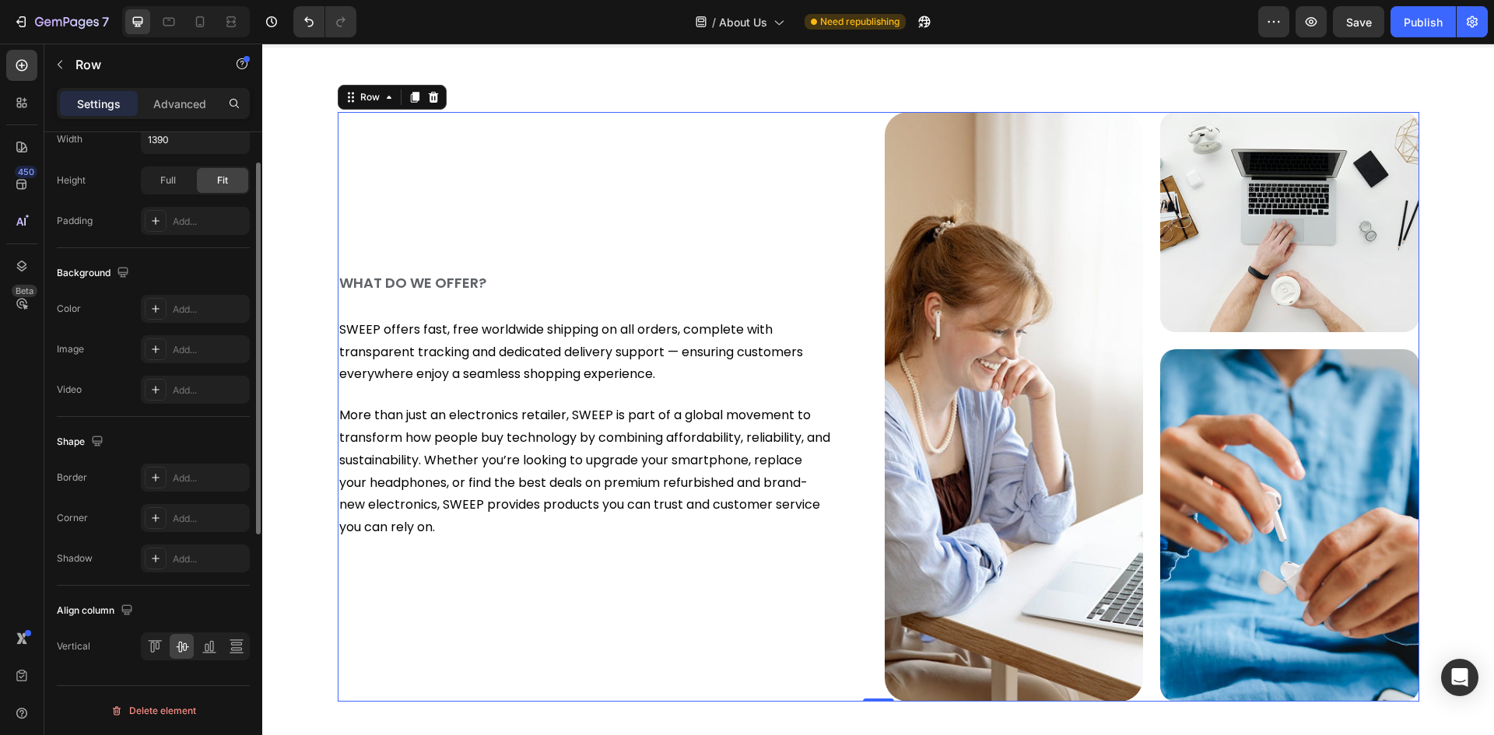
scroll to position [90, 0]
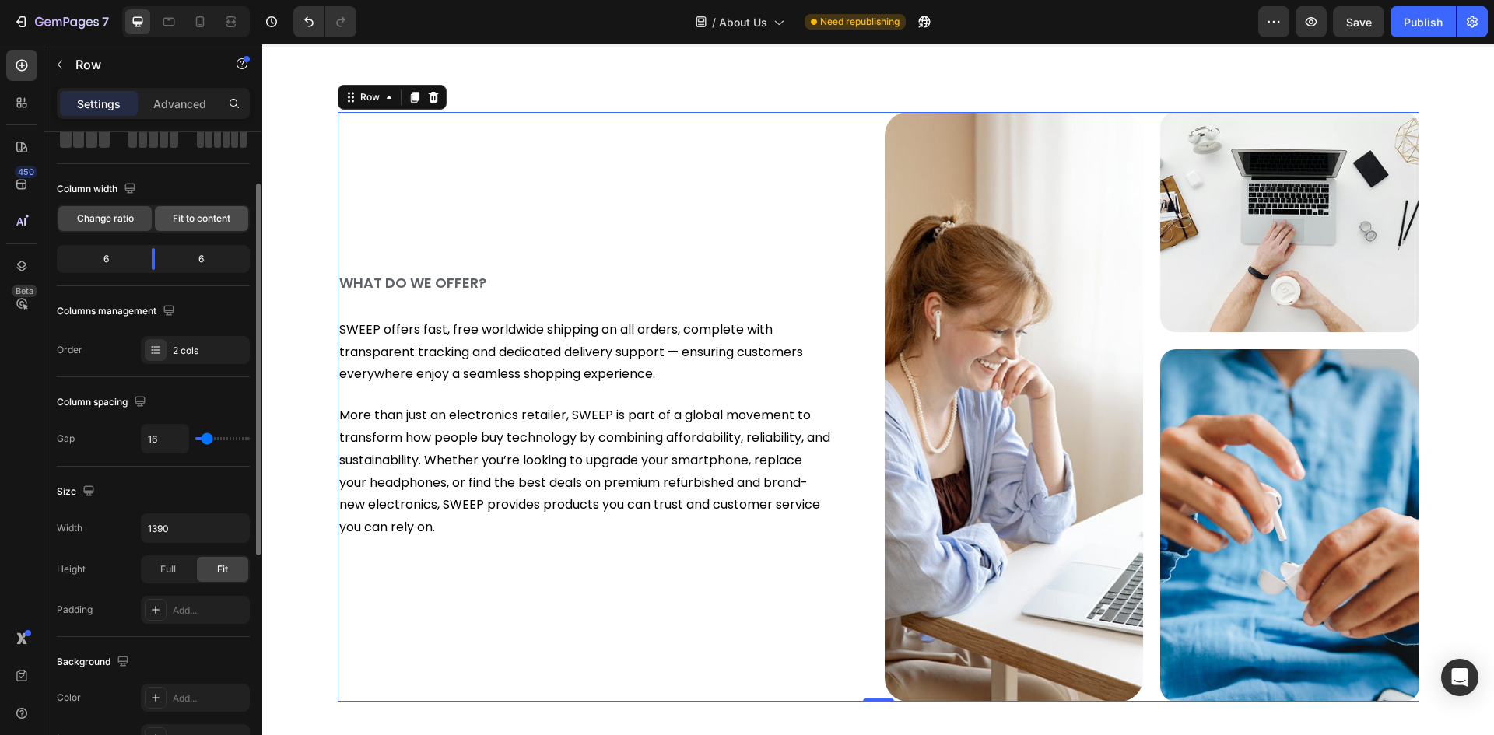
click at [195, 220] on span "Fit to content" at bounding box center [202, 219] width 58 height 14
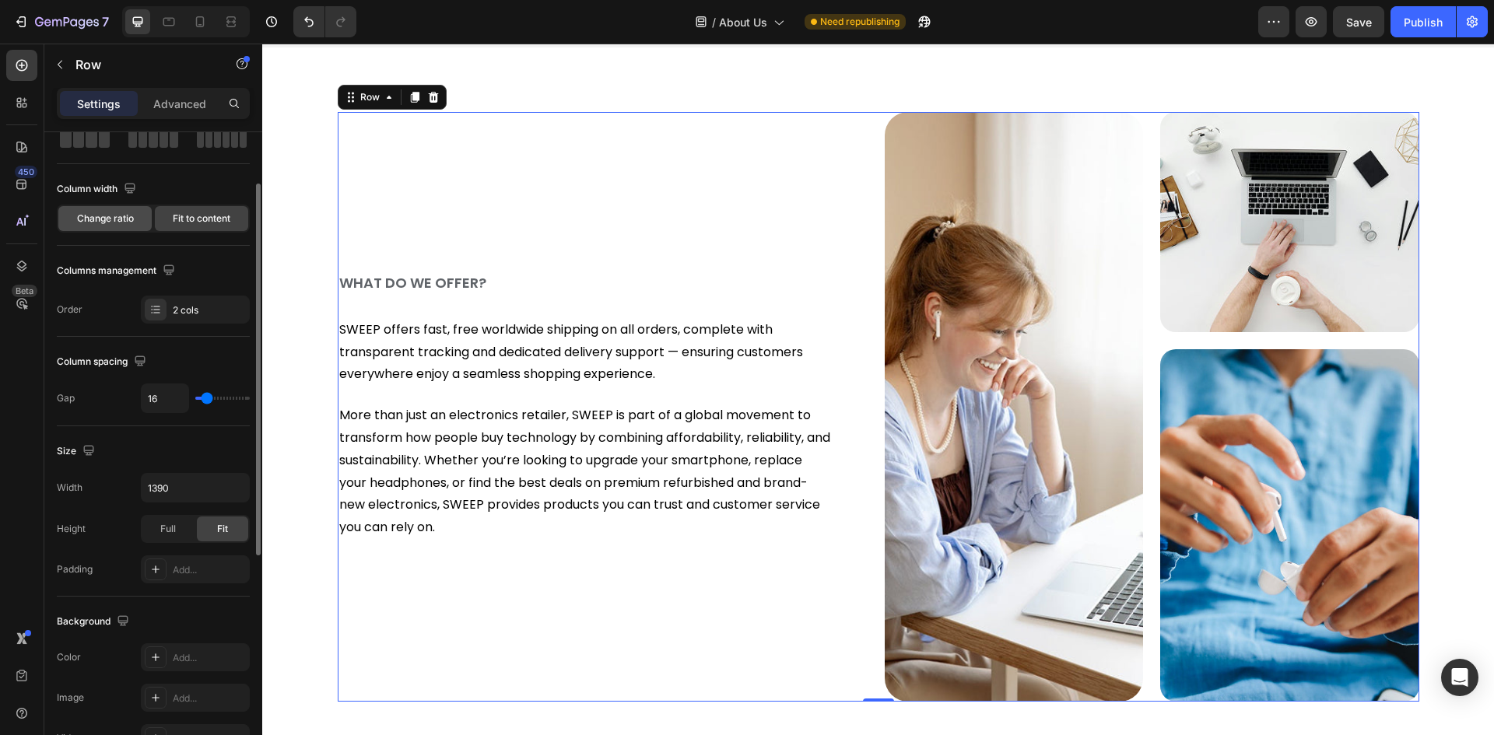
click at [123, 215] on span "Change ratio" at bounding box center [105, 219] width 57 height 14
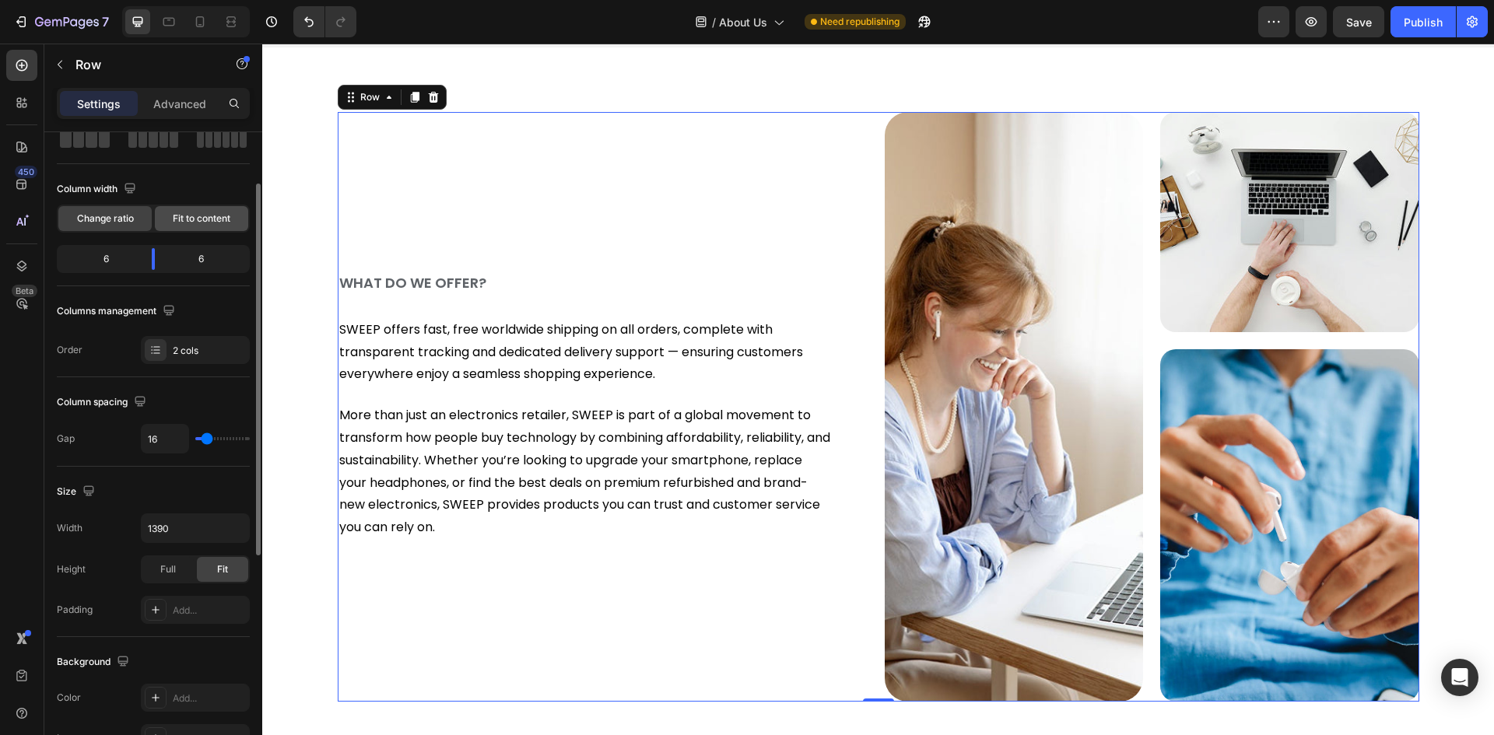
click at [198, 217] on span "Fit to content" at bounding box center [202, 219] width 58 height 14
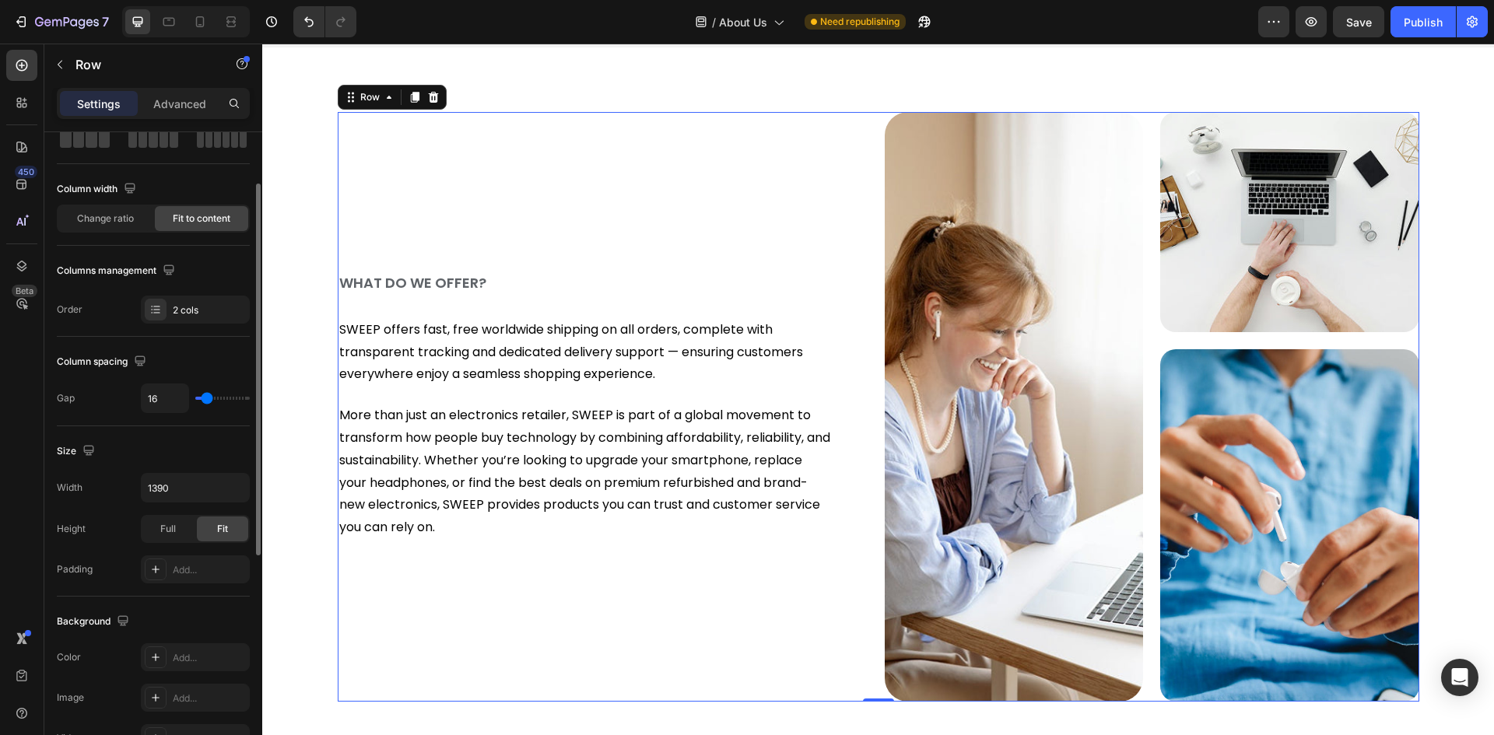
click at [182, 224] on span "Fit to content" at bounding box center [202, 219] width 58 height 14
click at [77, 224] on span "Change ratio" at bounding box center [105, 219] width 57 height 14
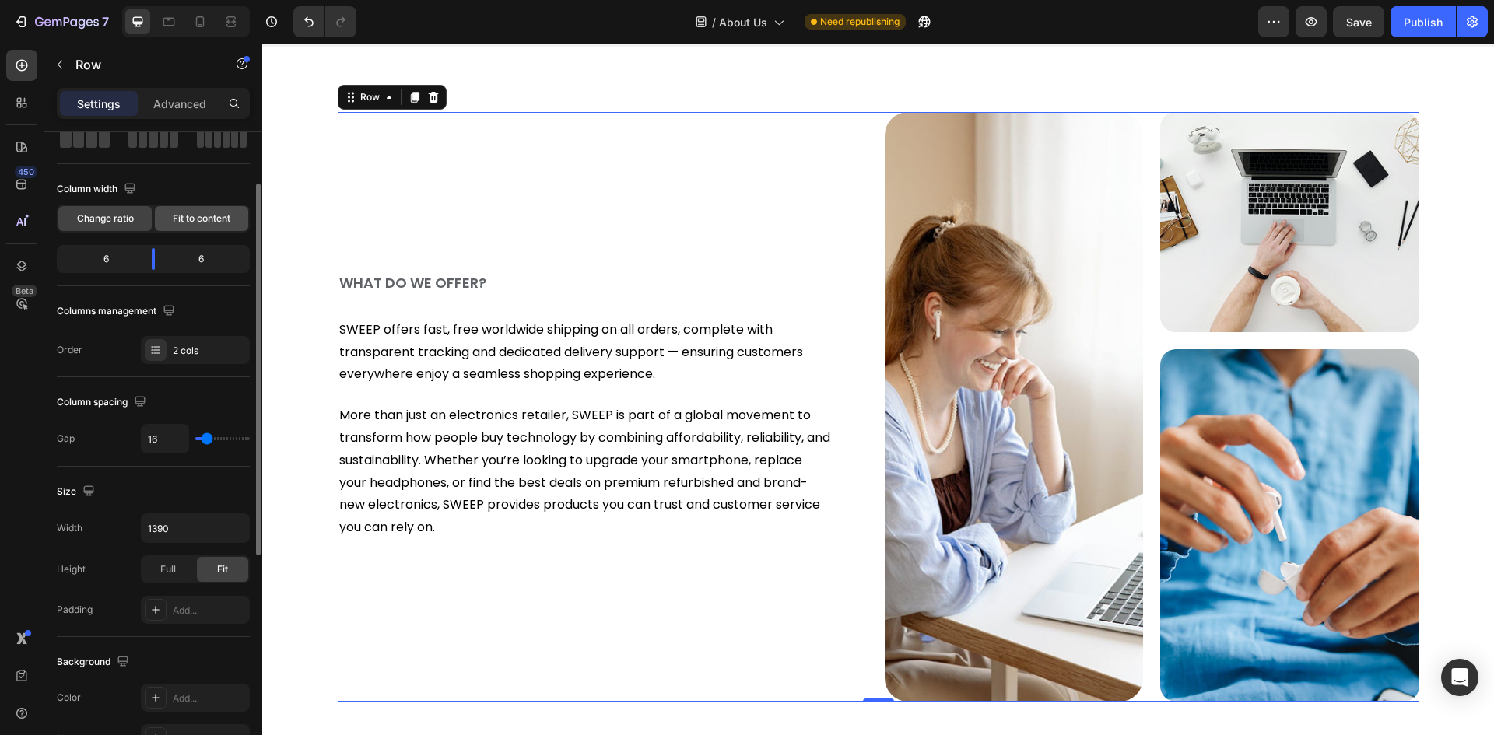
click at [198, 219] on span "Fit to content" at bounding box center [202, 219] width 58 height 14
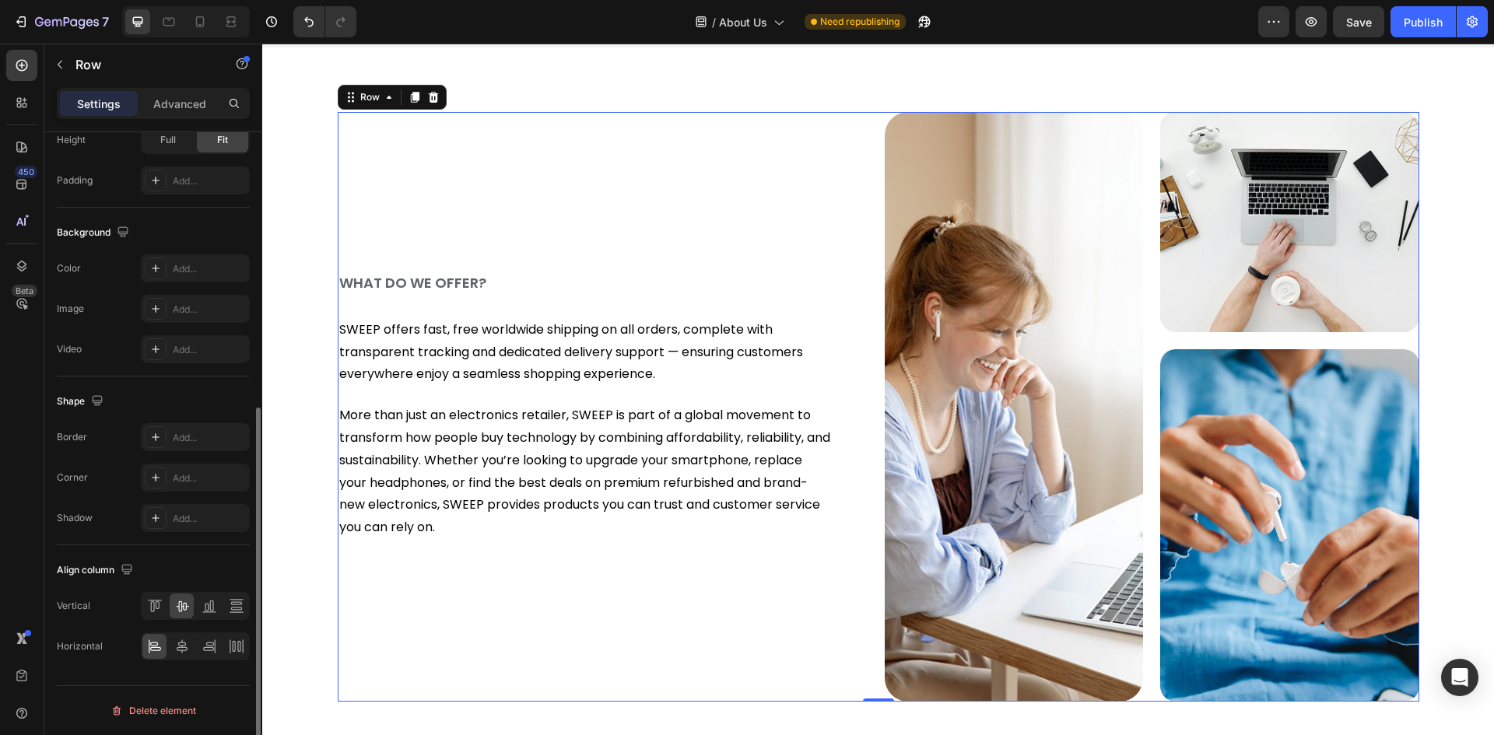
scroll to position [0, 0]
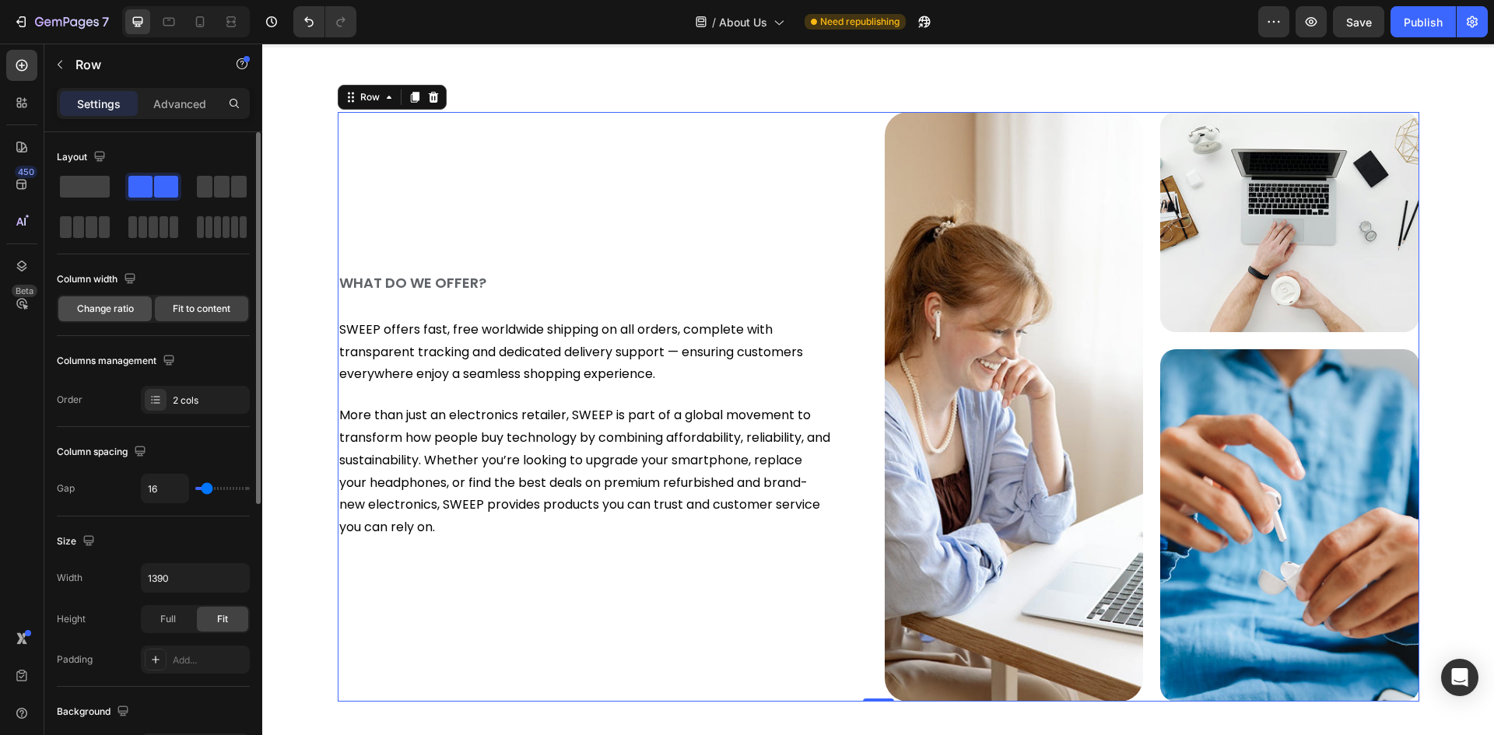
click at [91, 314] on span "Change ratio" at bounding box center [105, 309] width 57 height 14
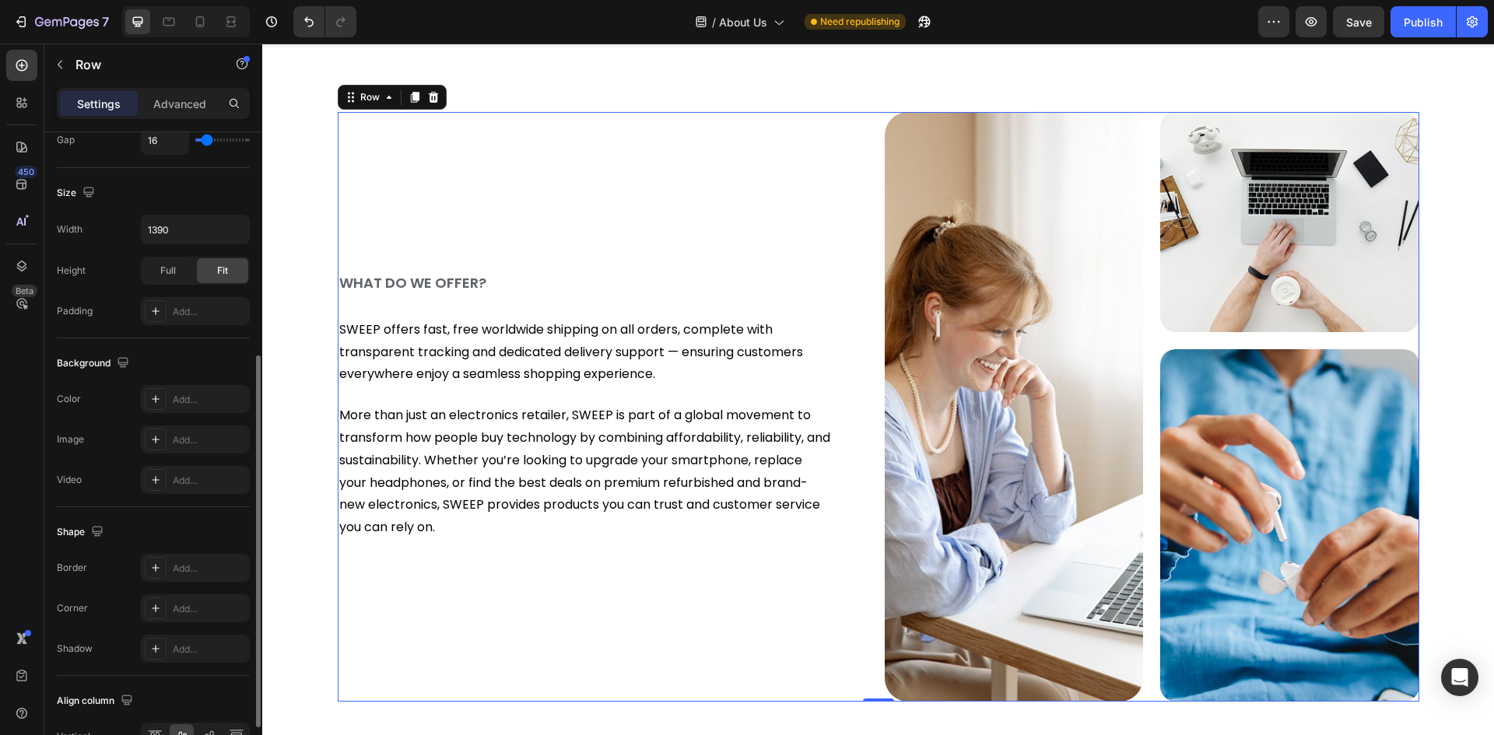
scroll to position [479, 0]
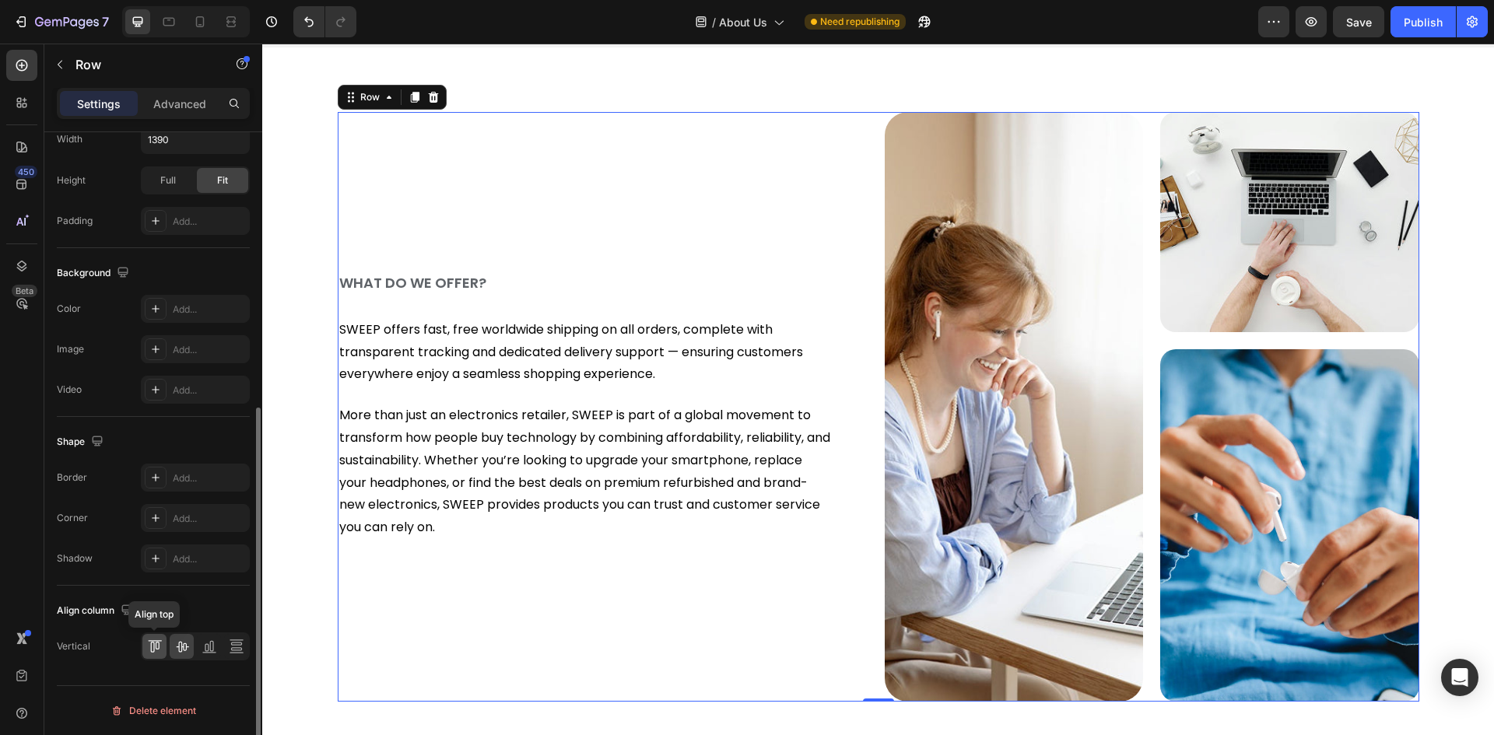
click at [145, 653] on div at bounding box center [154, 646] width 24 height 25
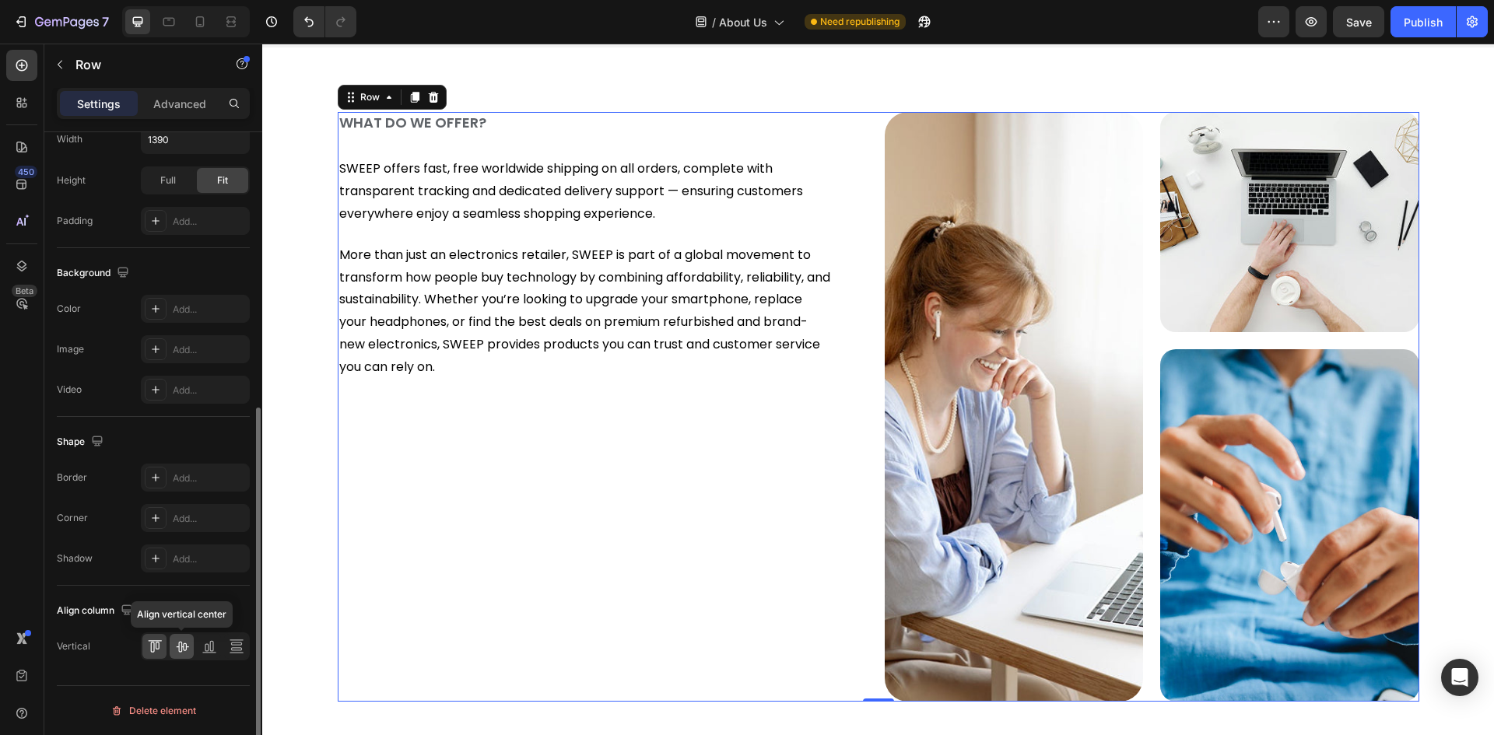
click at [183, 650] on icon at bounding box center [182, 647] width 16 height 16
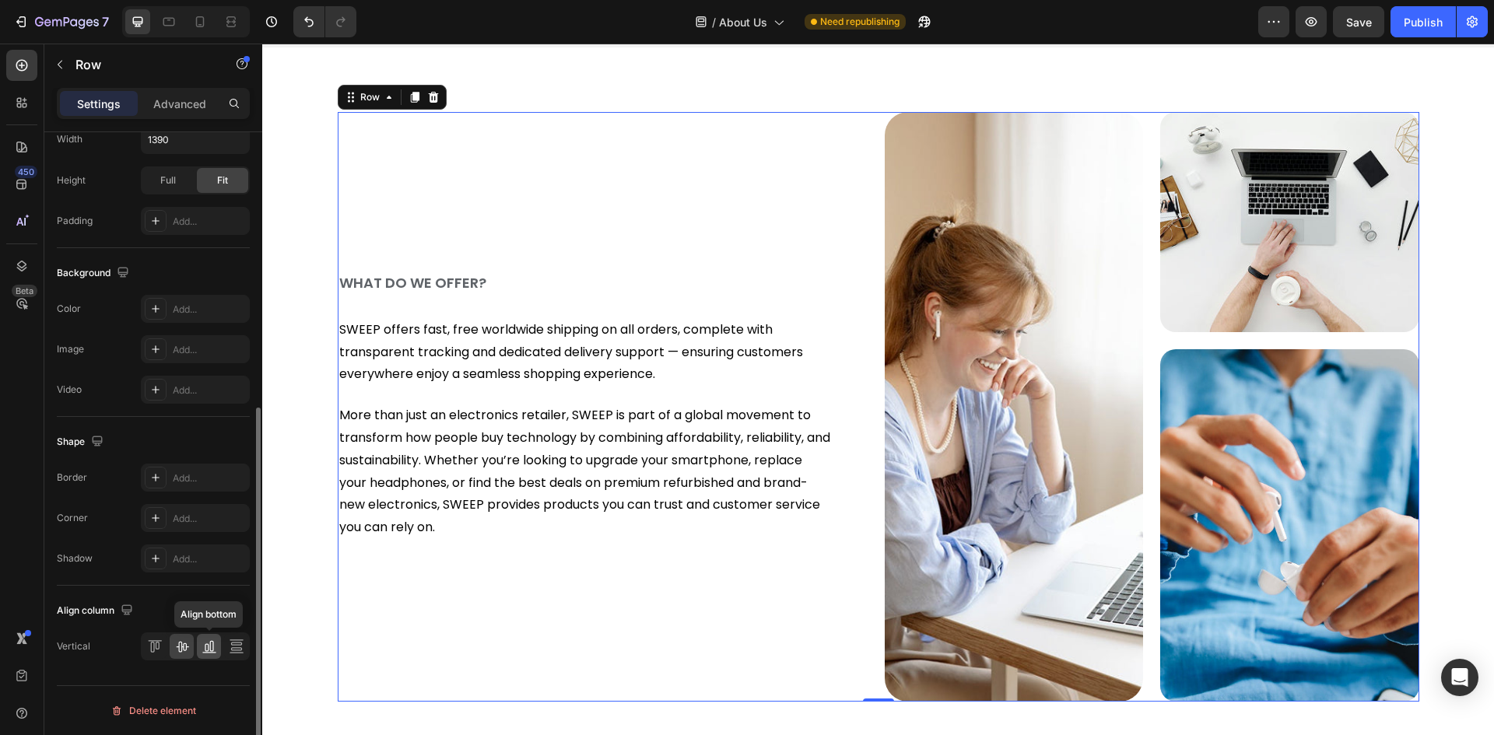
click at [201, 649] on icon at bounding box center [209, 647] width 16 height 16
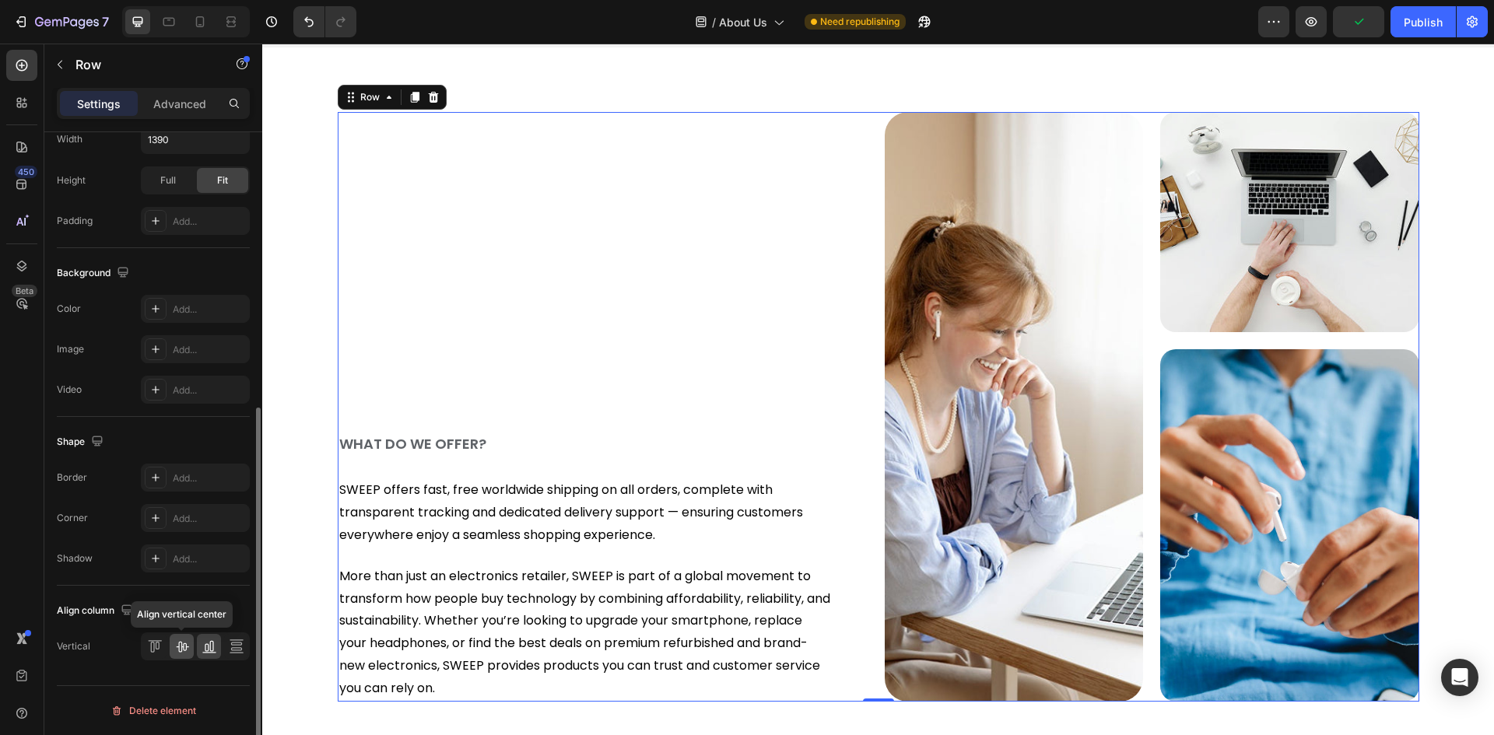
click at [186, 650] on icon at bounding box center [182, 647] width 12 height 11
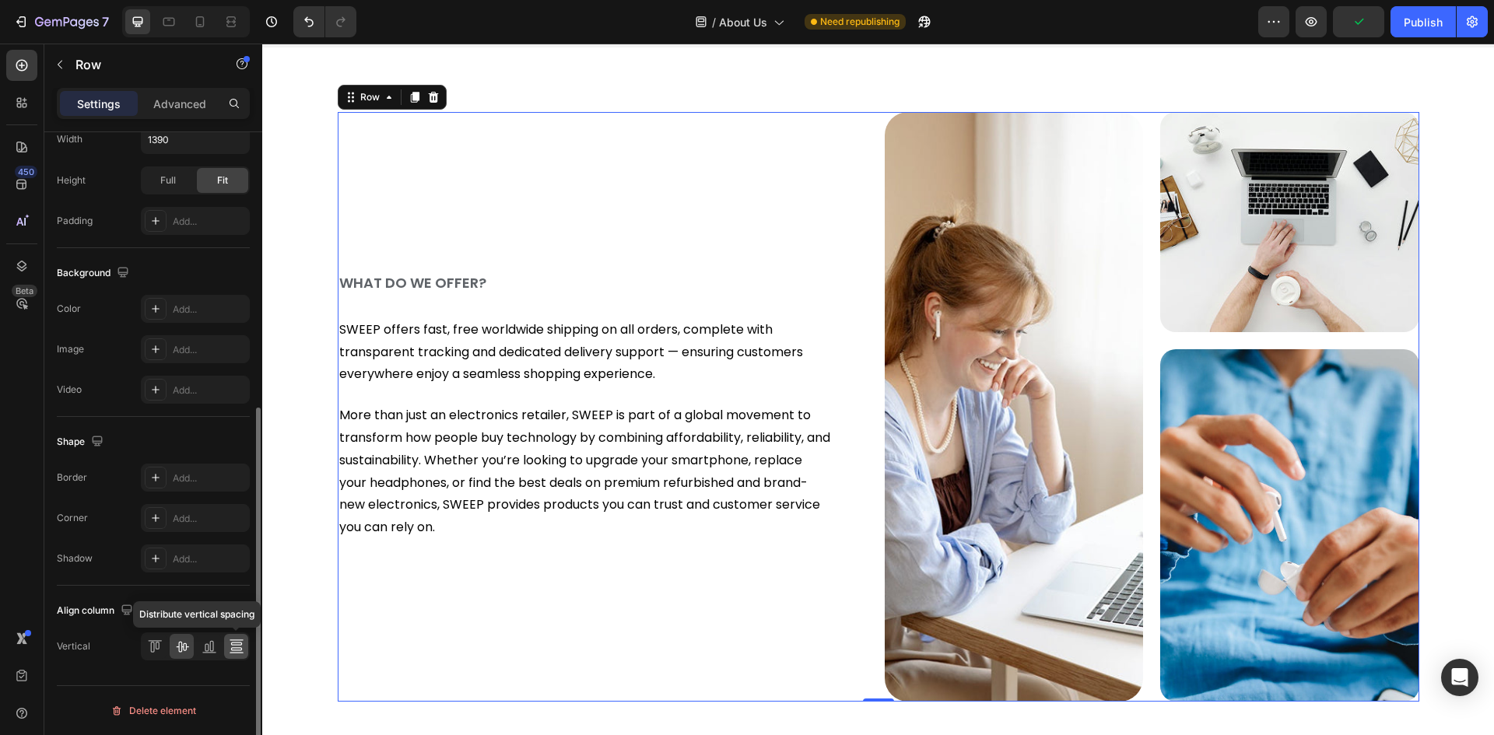
click at [231, 649] on icon at bounding box center [235, 648] width 11 height 3
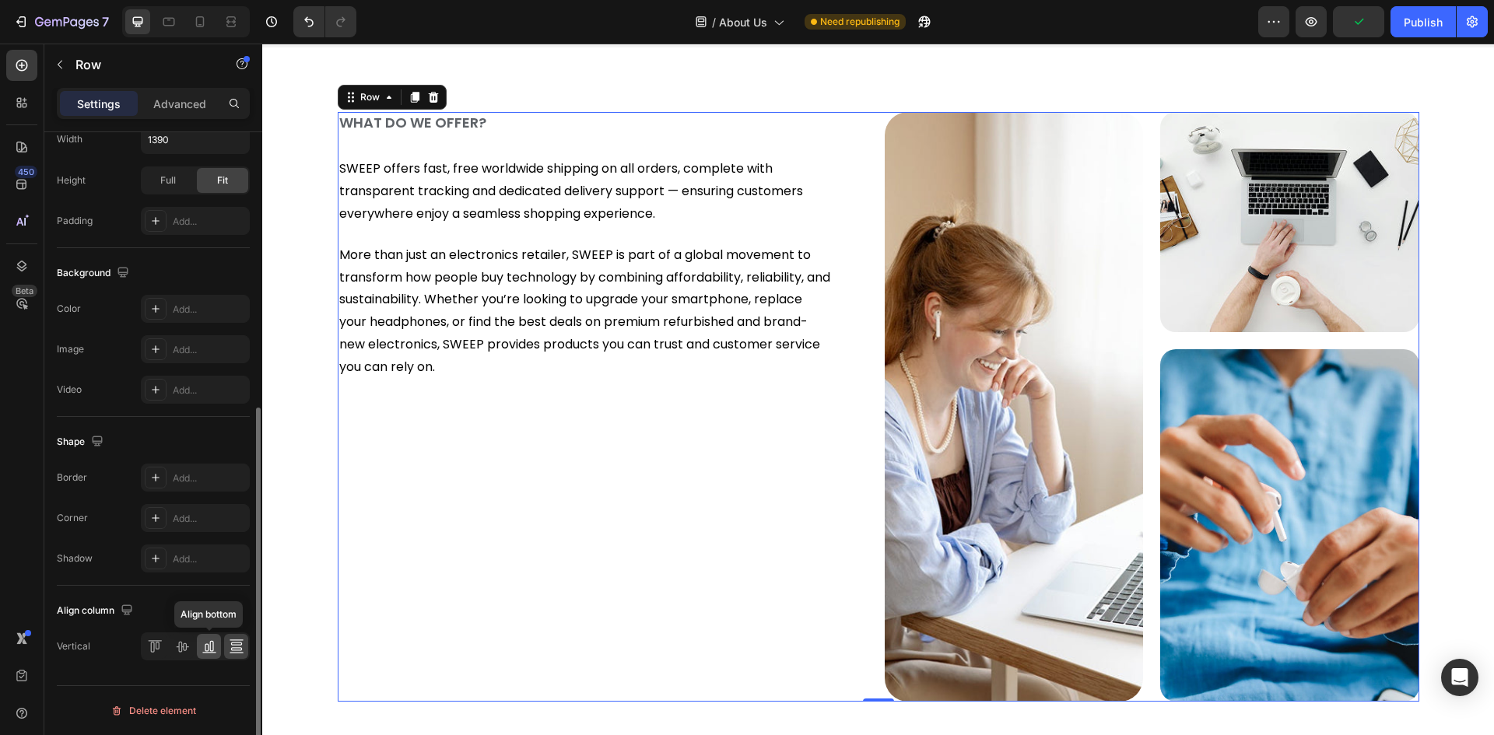
click at [198, 649] on div at bounding box center [209, 646] width 24 height 25
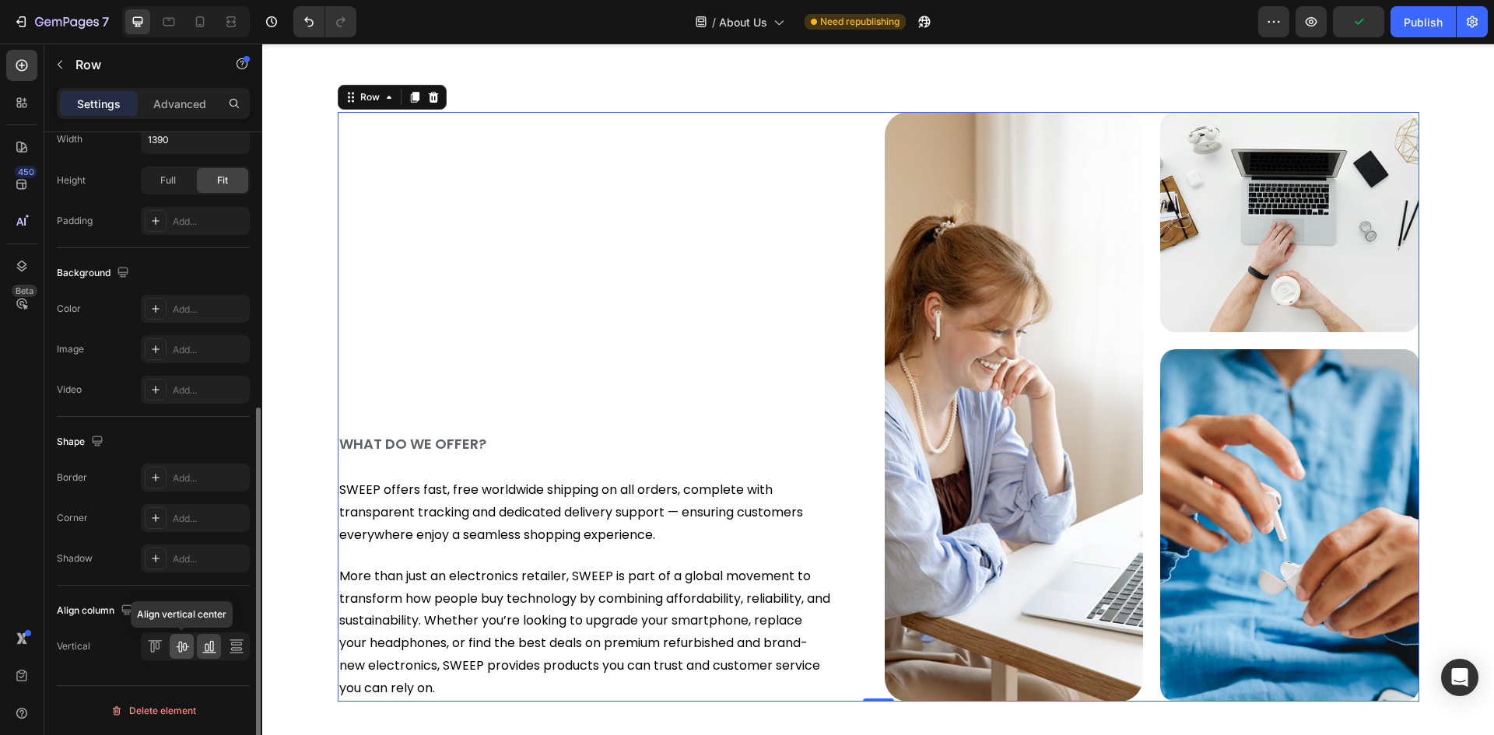
click at [177, 650] on icon at bounding box center [182, 647] width 16 height 16
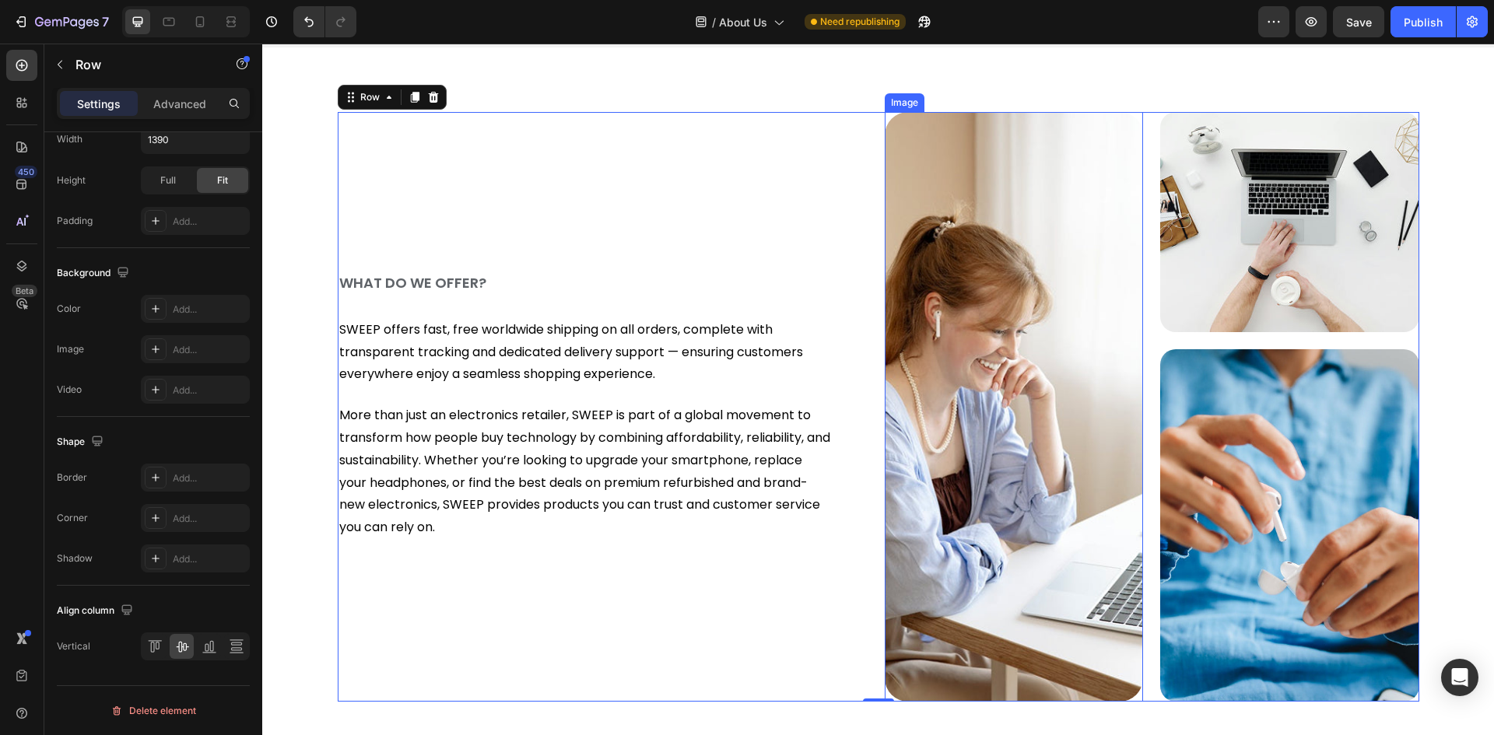
click at [941, 284] on img at bounding box center [1013, 407] width 259 height 590
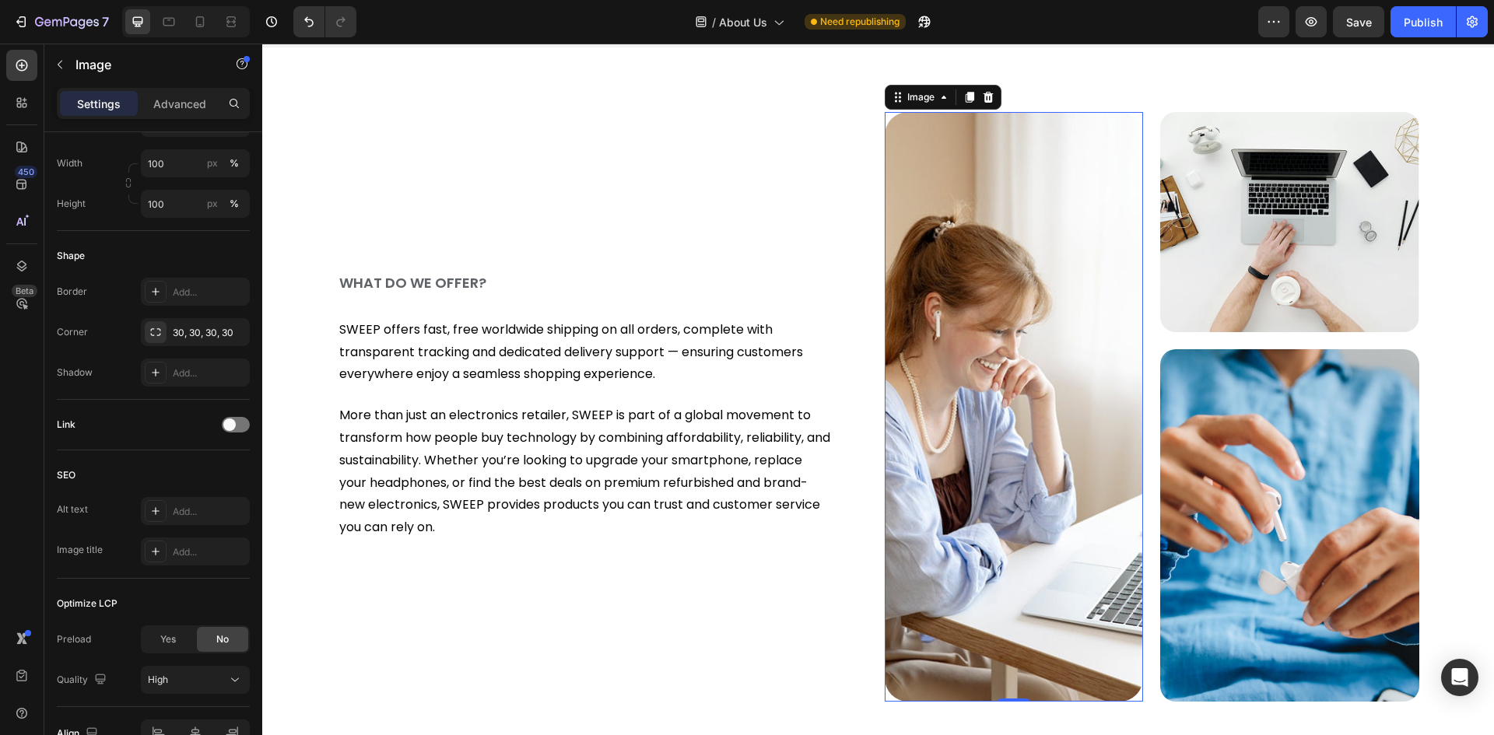
scroll to position [0, 0]
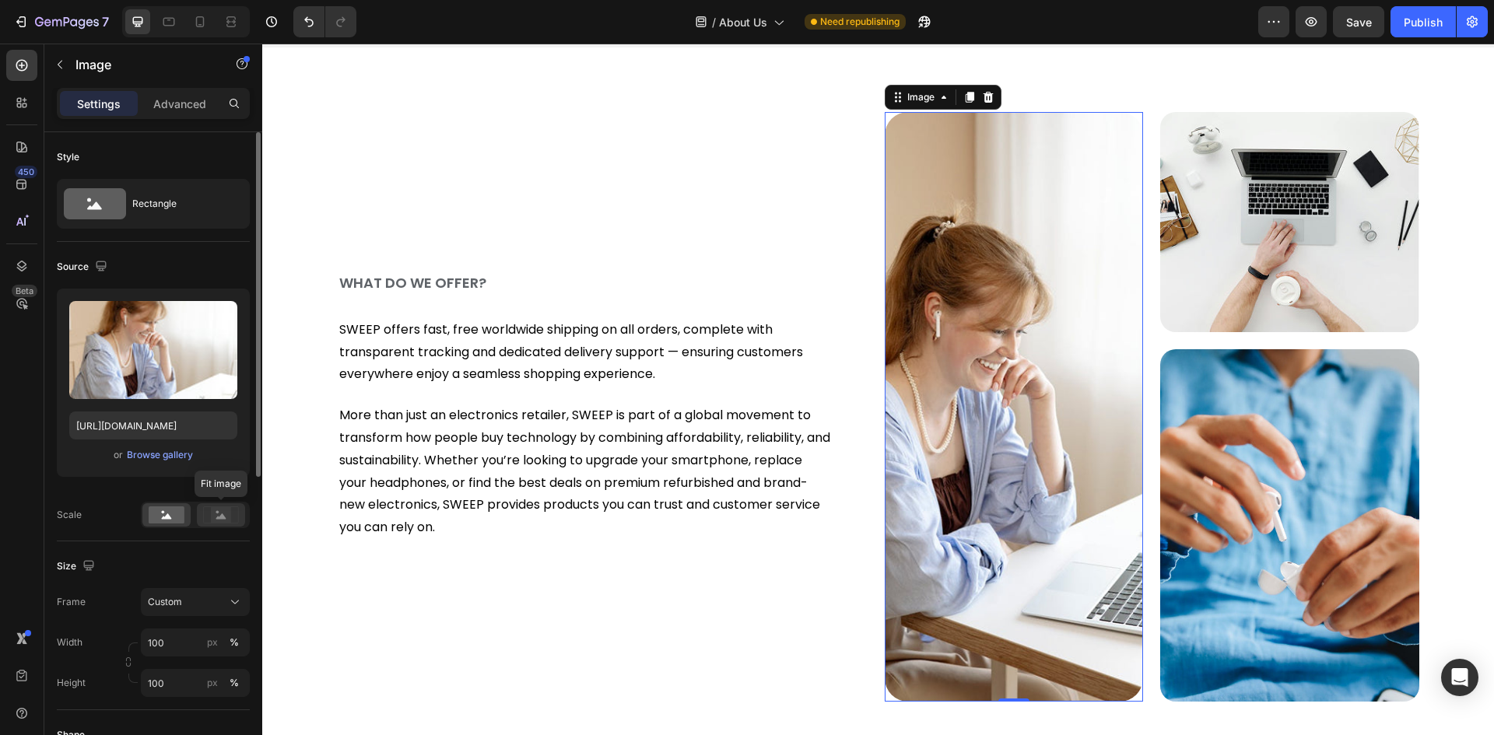
click at [227, 518] on rect at bounding box center [221, 515] width 20 height 16
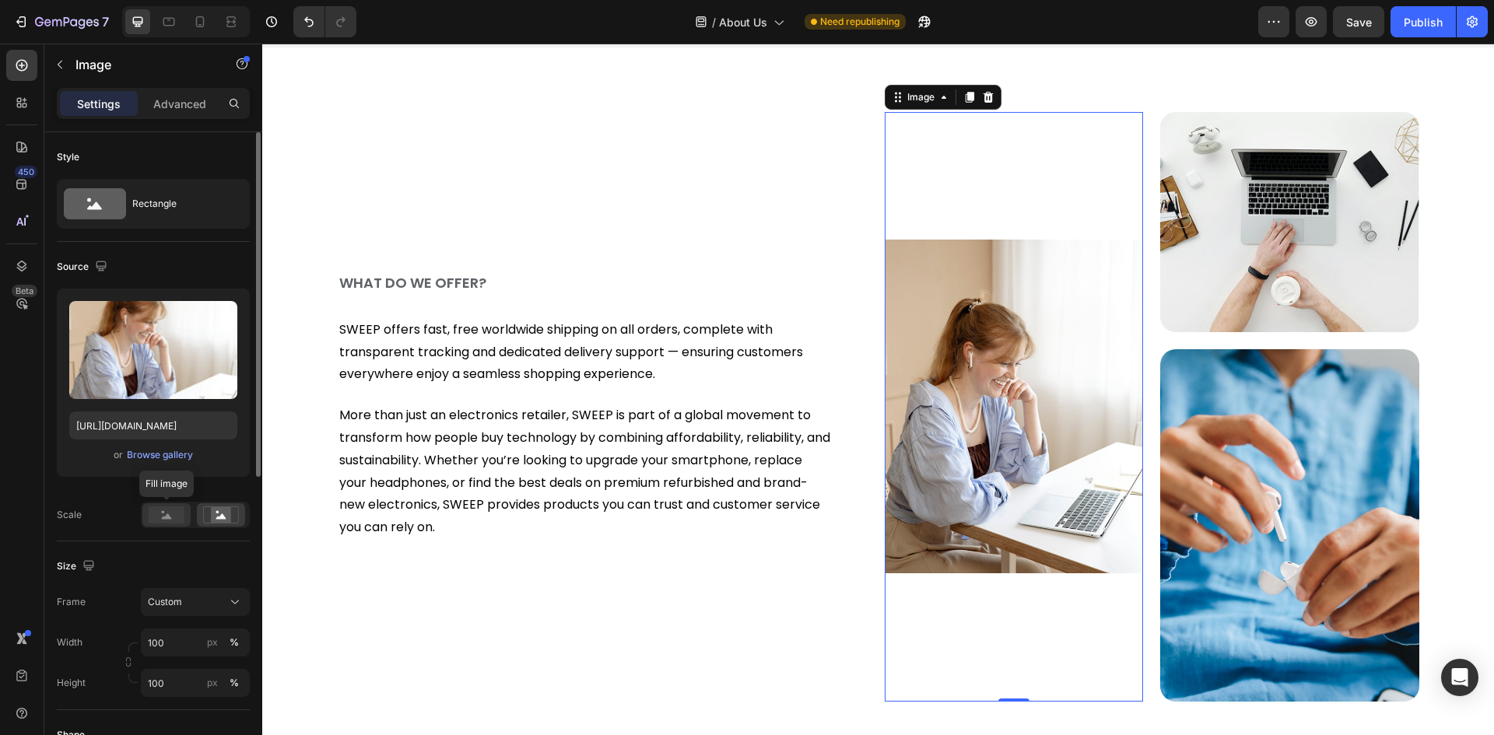
click at [164, 518] on icon at bounding box center [167, 515] width 10 height 5
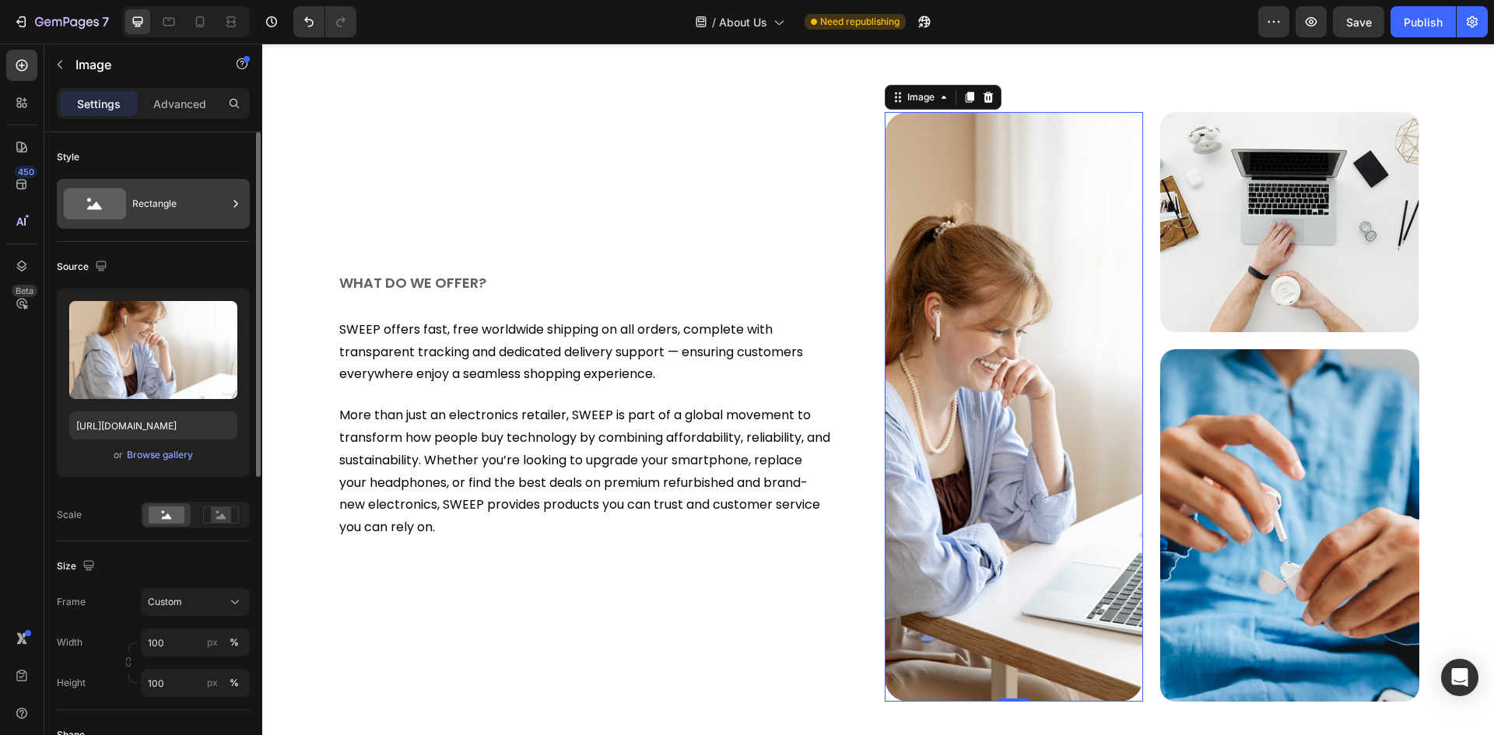
click at [156, 207] on div "Rectangle" at bounding box center [179, 204] width 95 height 36
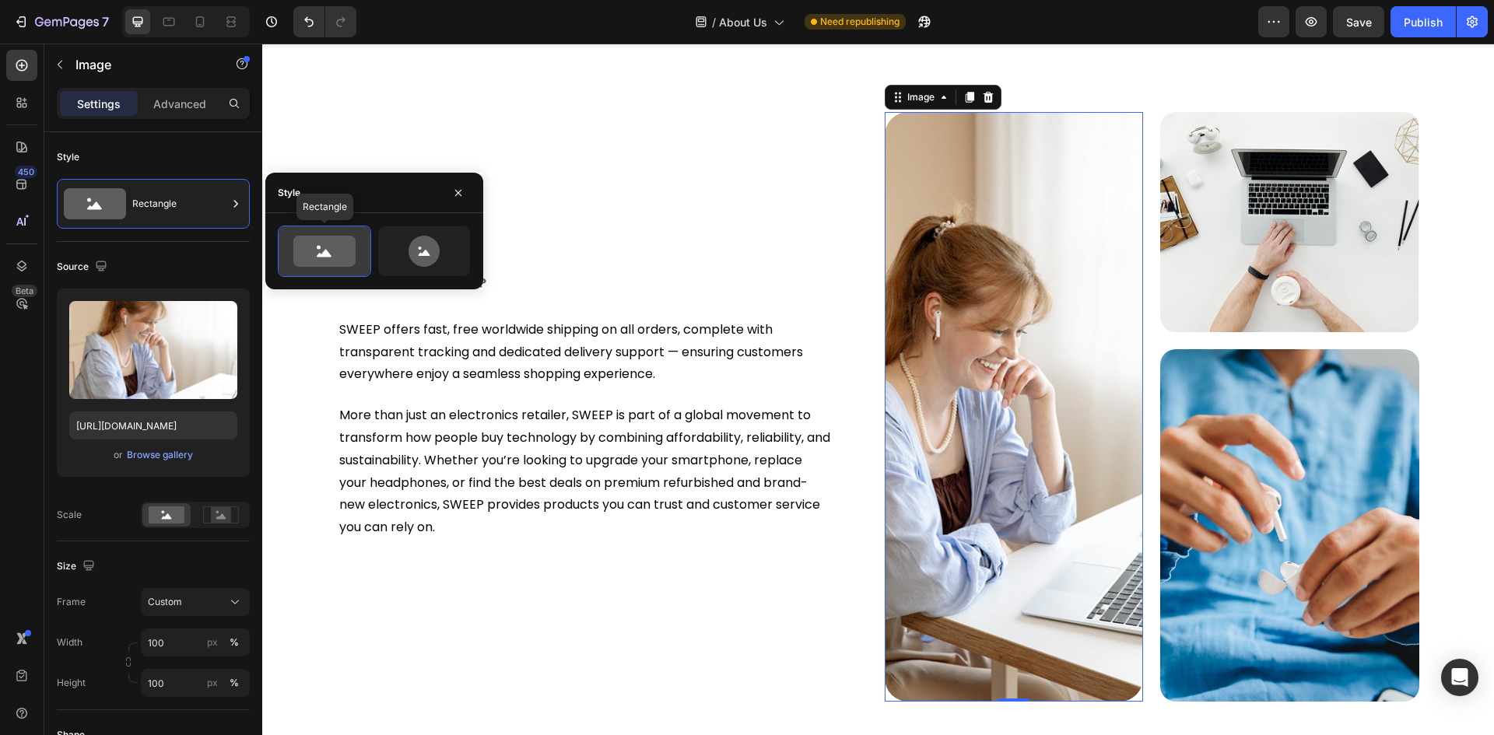
click at [318, 247] on circle at bounding box center [319, 248] width 4 height 4
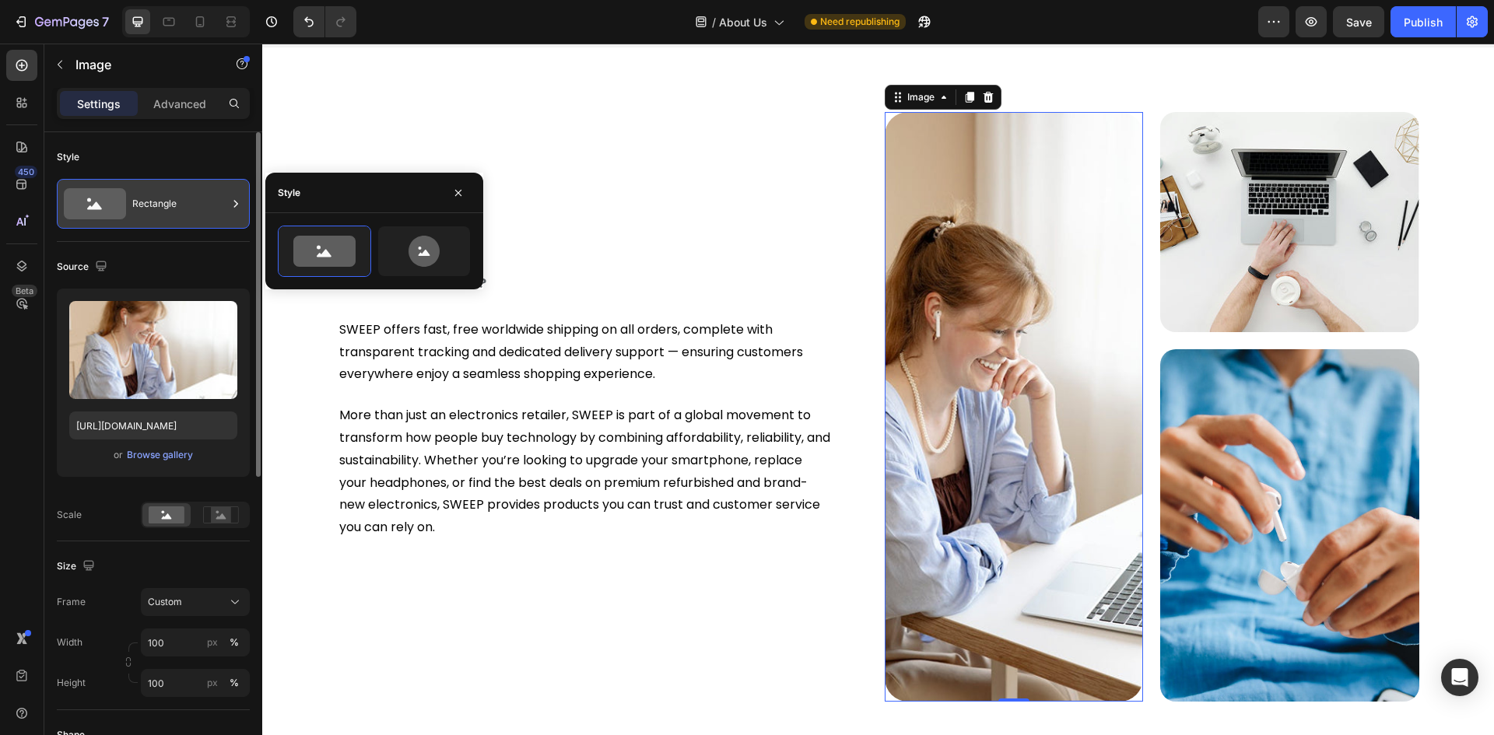
click at [125, 226] on div "Rectangle" at bounding box center [153, 204] width 193 height 50
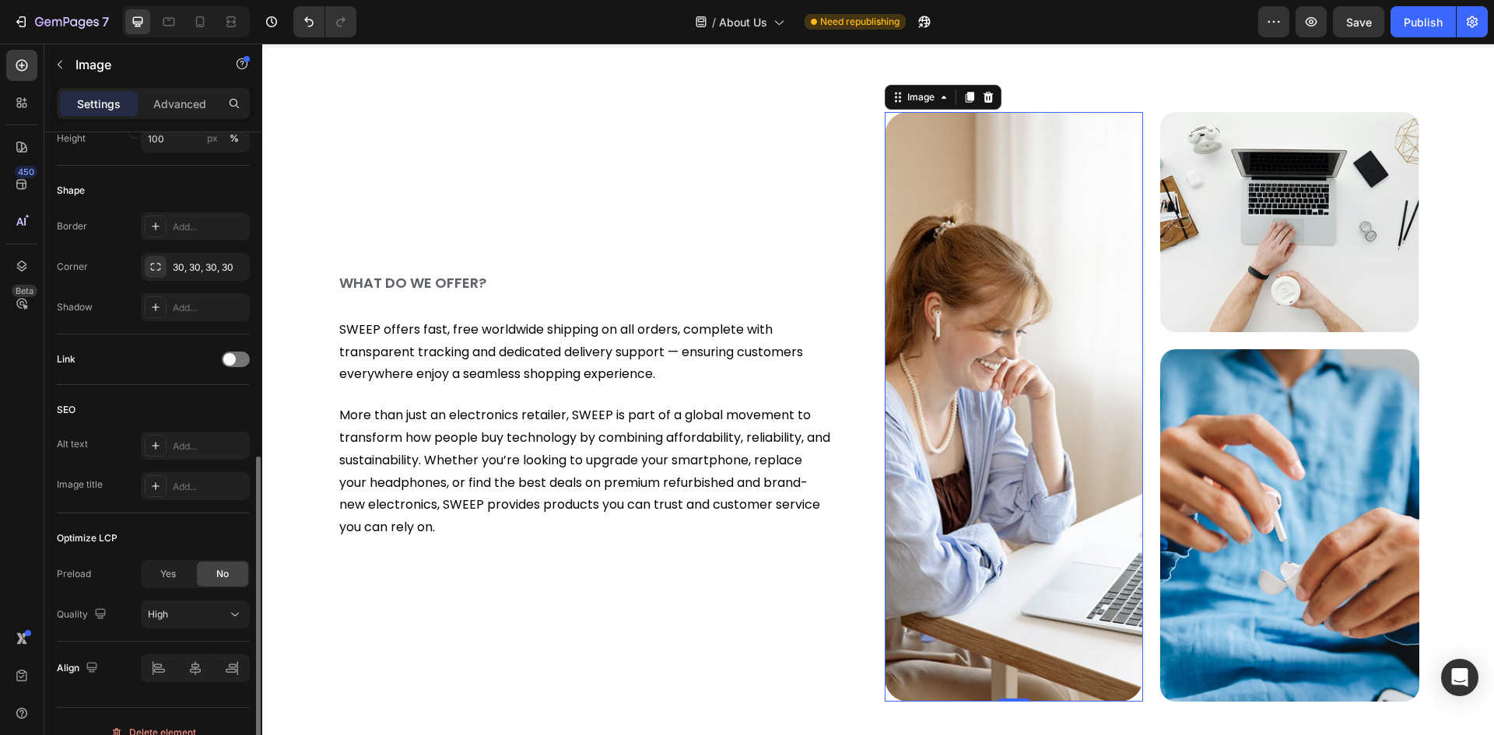
scroll to position [566, 0]
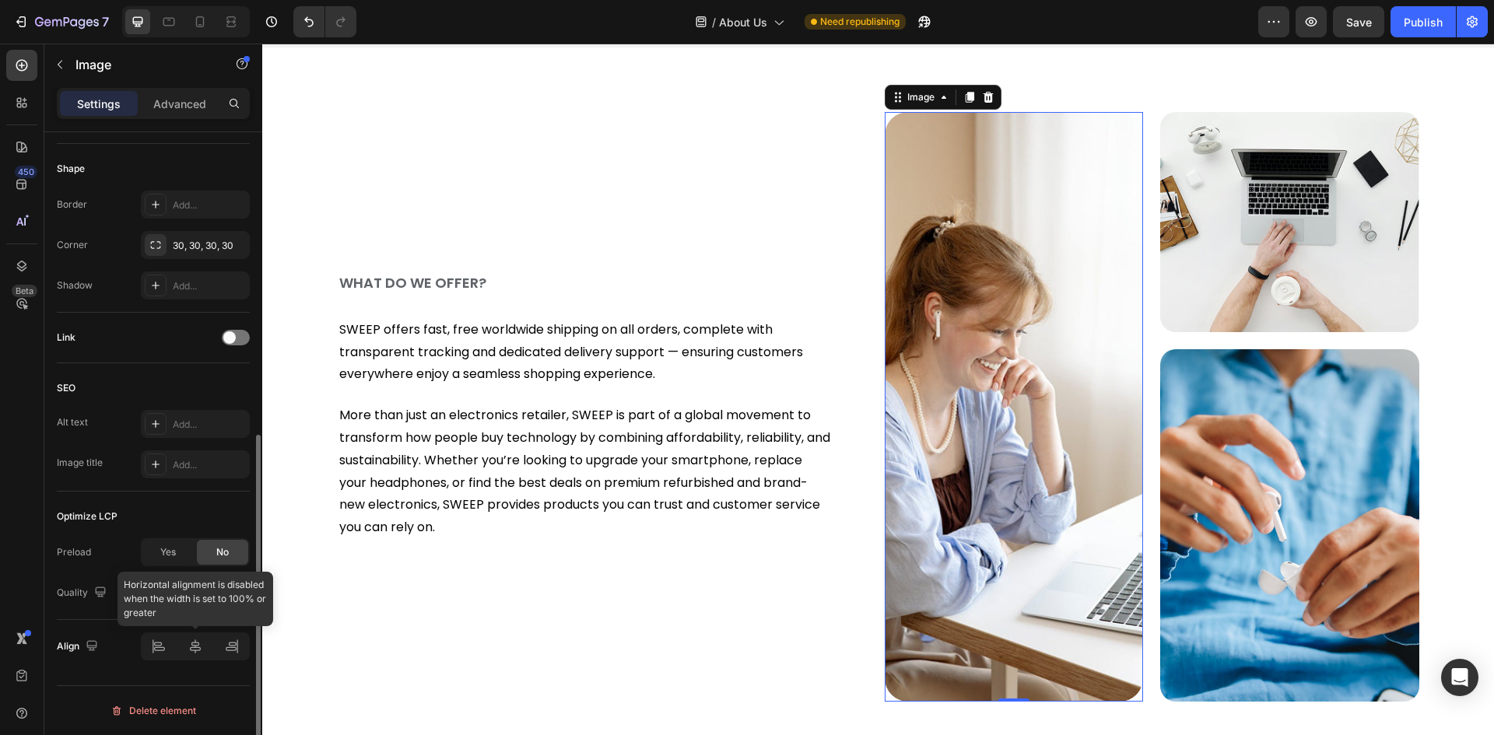
click at [195, 658] on div at bounding box center [195, 646] width 109 height 28
click at [233, 653] on div at bounding box center [195, 646] width 109 height 28
click at [154, 652] on div at bounding box center [195, 646] width 109 height 28
click at [1009, 376] on img at bounding box center [1013, 407] width 259 height 590
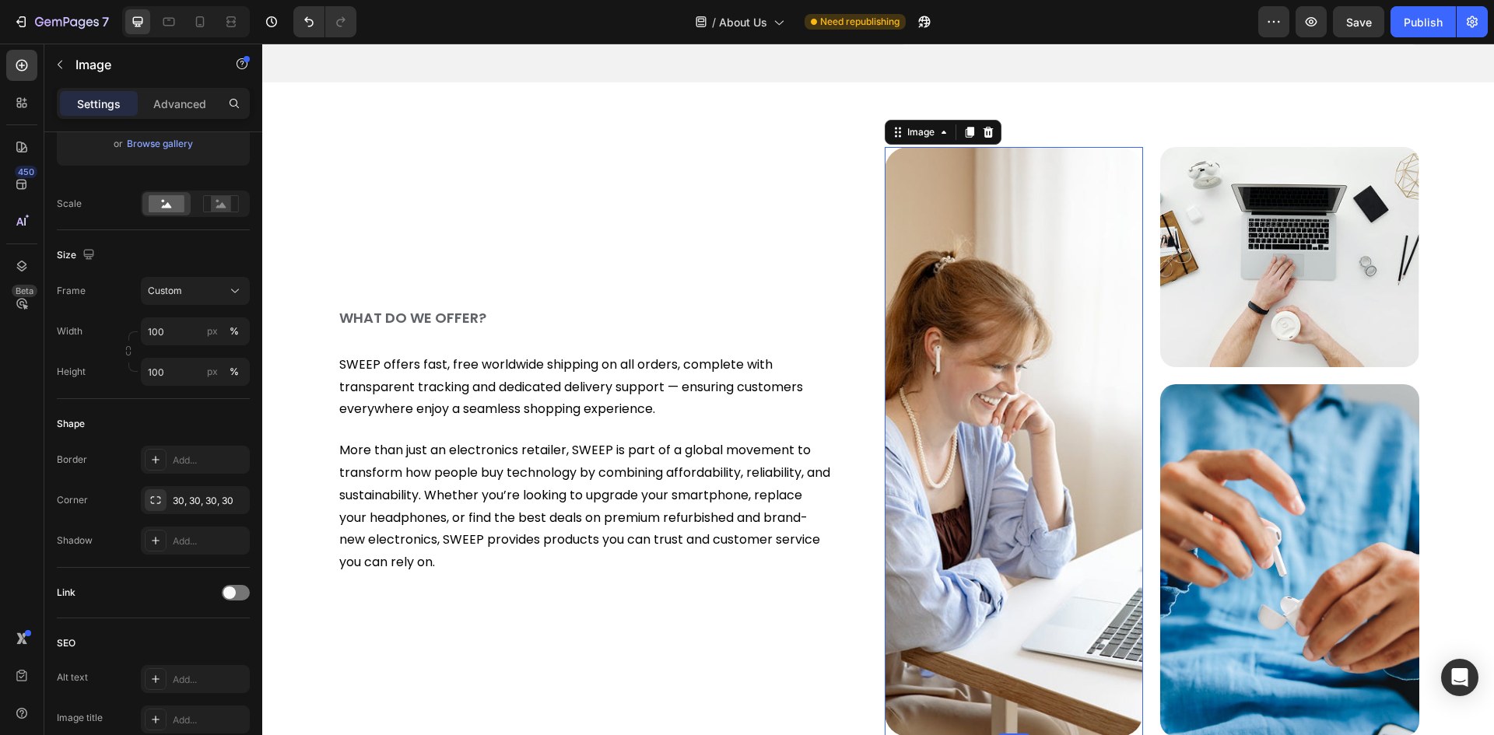
scroll to position [789, 0]
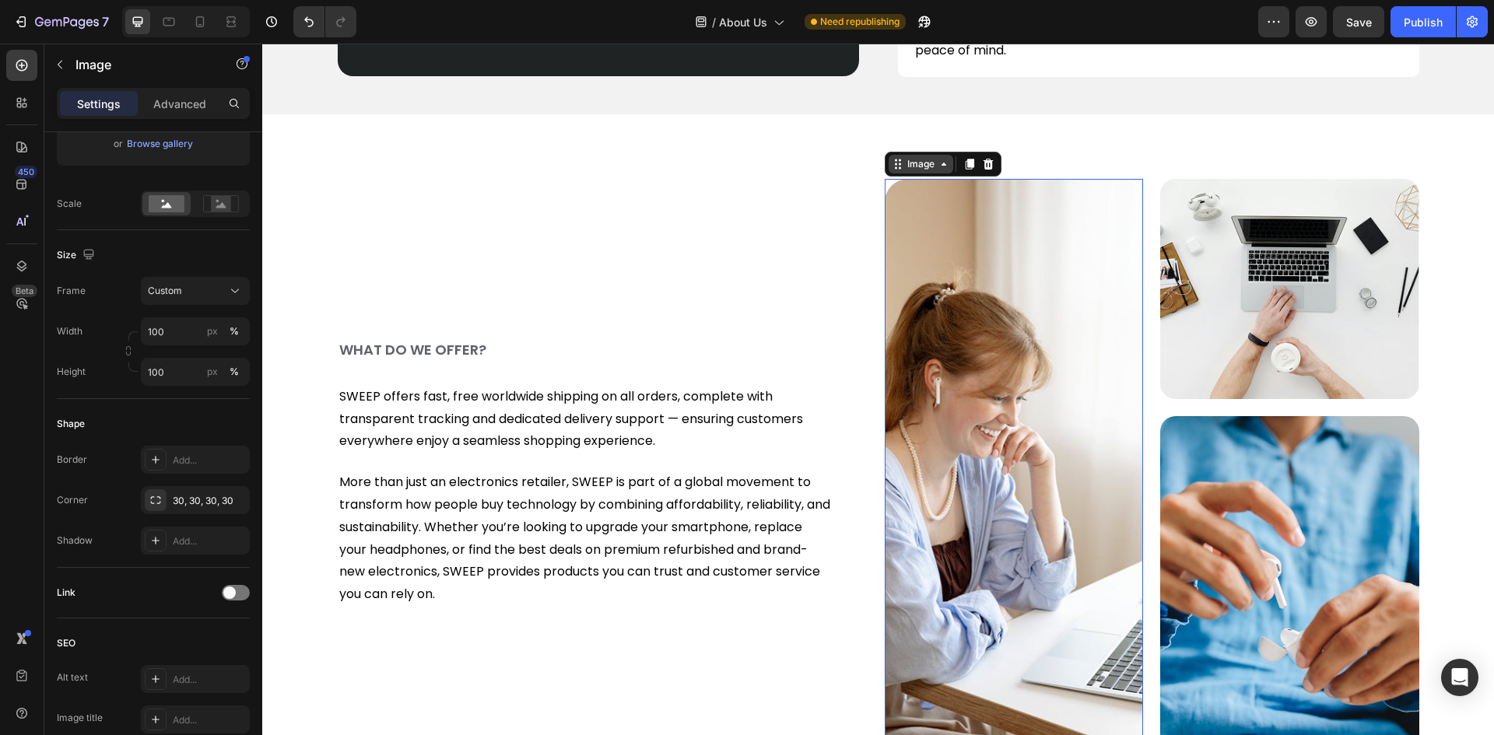
click at [923, 163] on div "Image" at bounding box center [920, 164] width 33 height 14
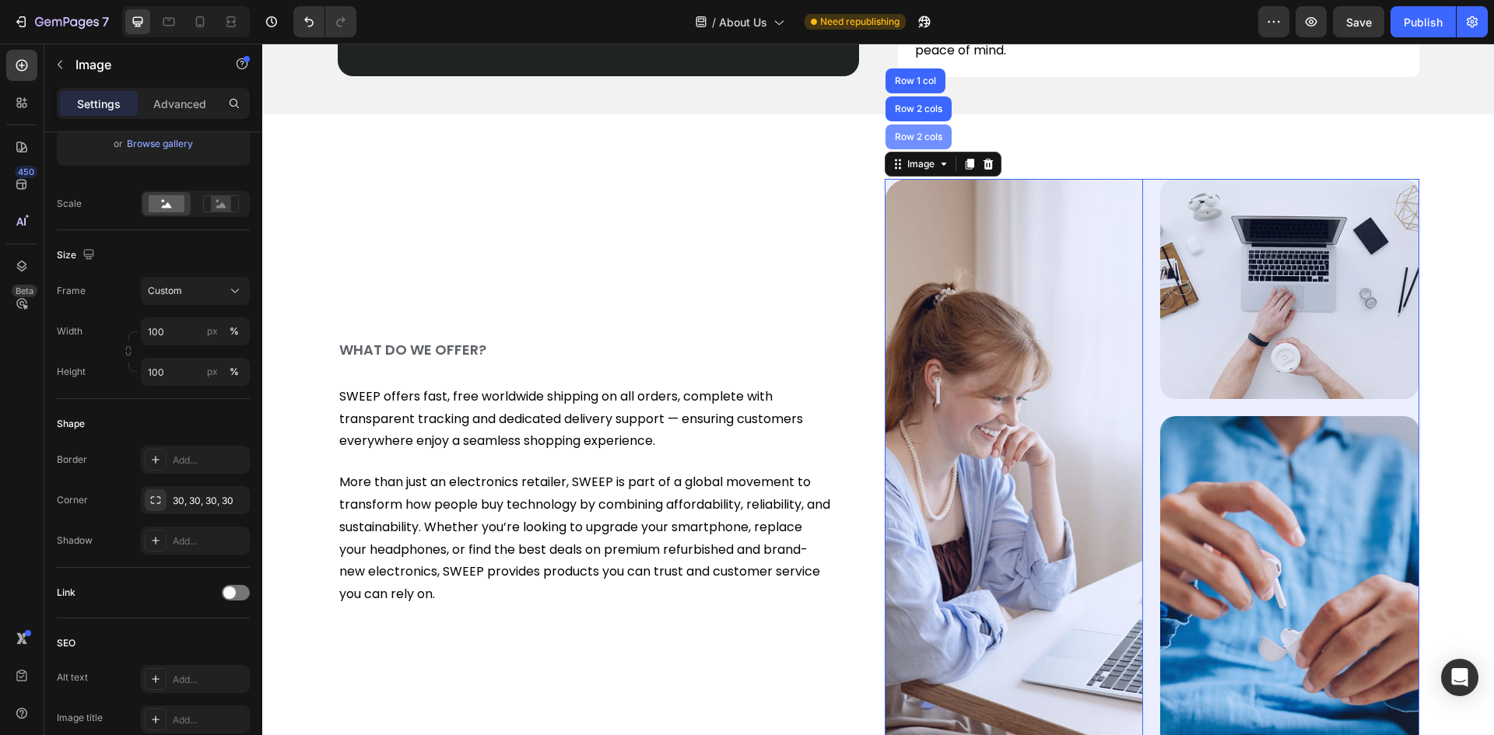
click at [912, 135] on div "Row 2 cols" at bounding box center [918, 136] width 54 height 9
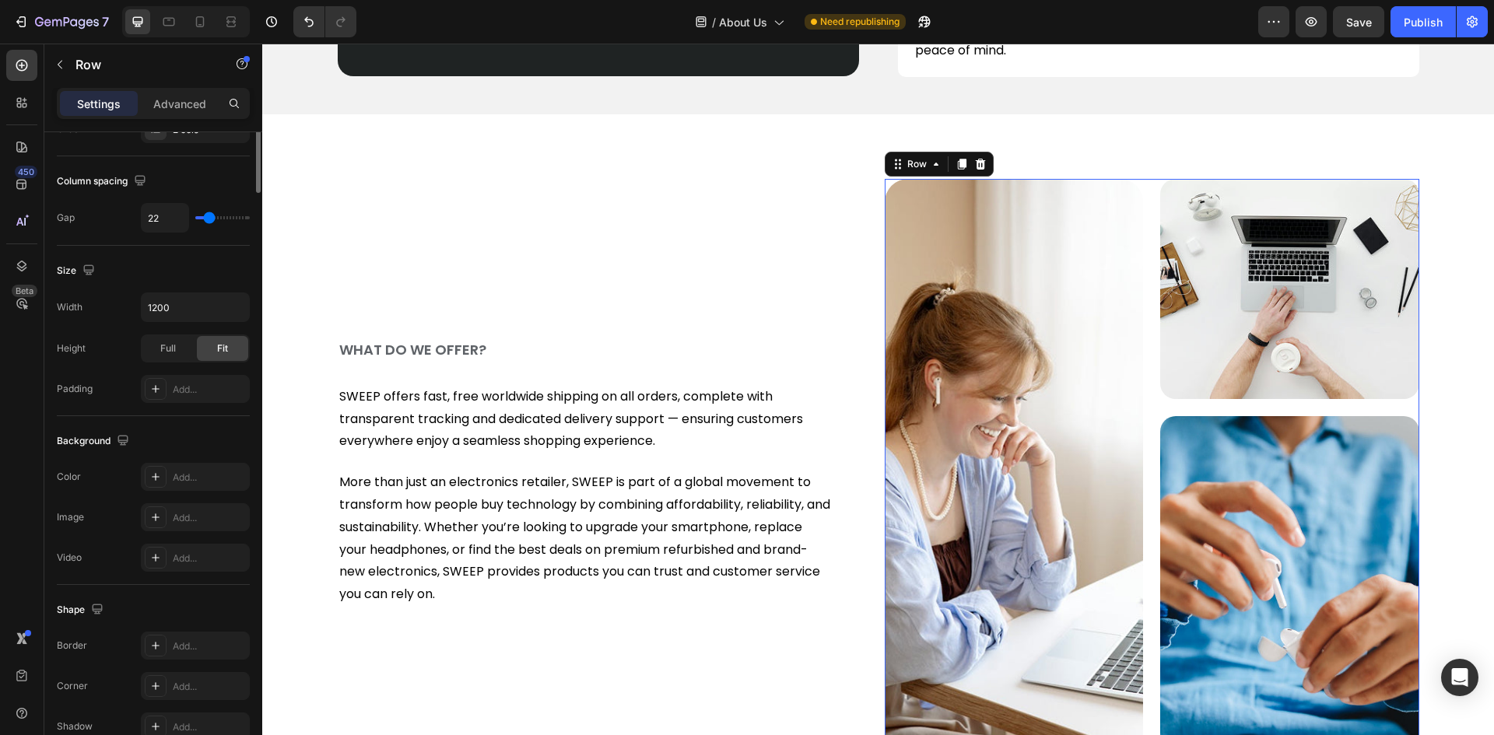
scroll to position [0, 0]
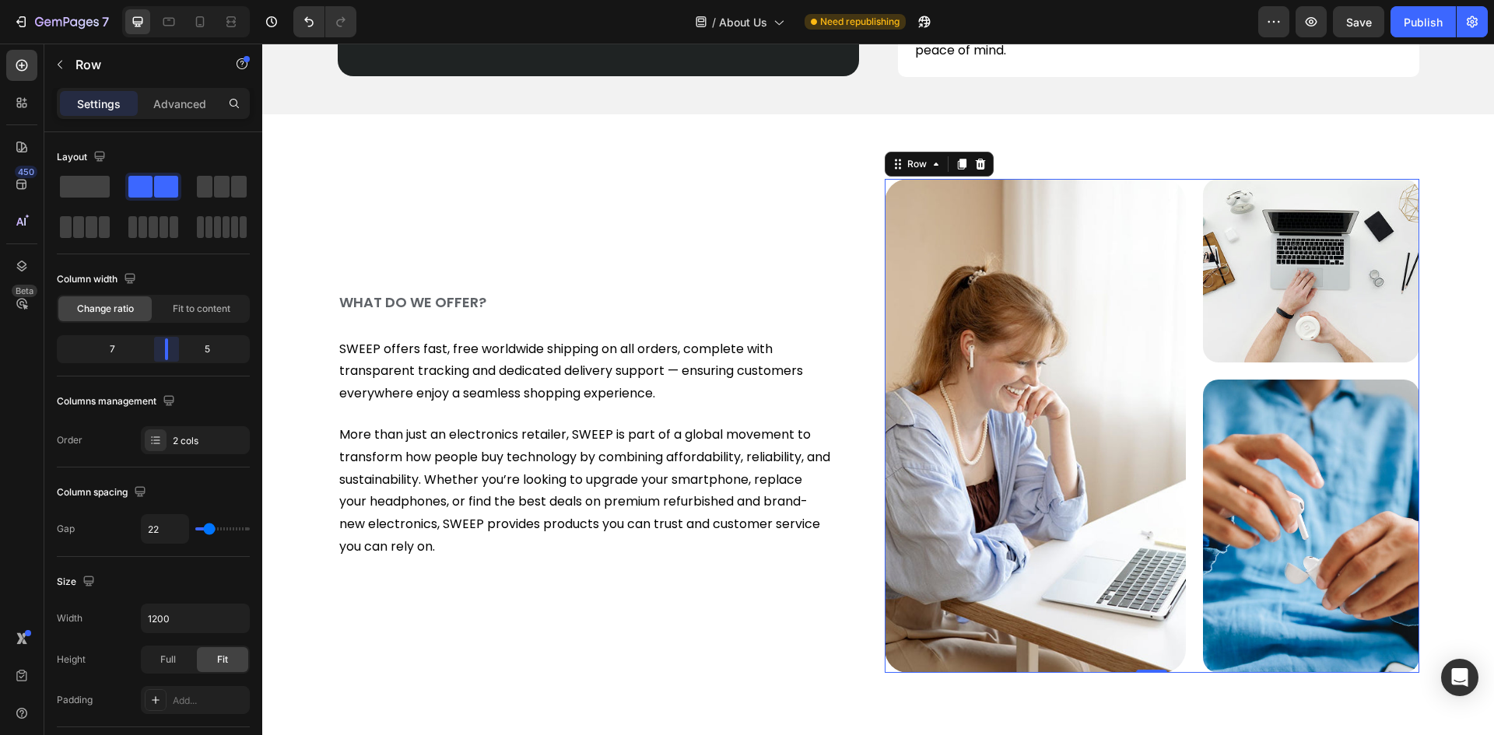
drag, startPoint x: 156, startPoint y: 350, endPoint x: 170, endPoint y: 353, distance: 14.3
click at [170, 0] on body "7 / About Us Need republishing Preview Save Publish 450 Beta Sections(18) Eleme…" at bounding box center [747, 0] width 1494 height 0
click at [1412, 26] on div "Publish" at bounding box center [1422, 22] width 39 height 16
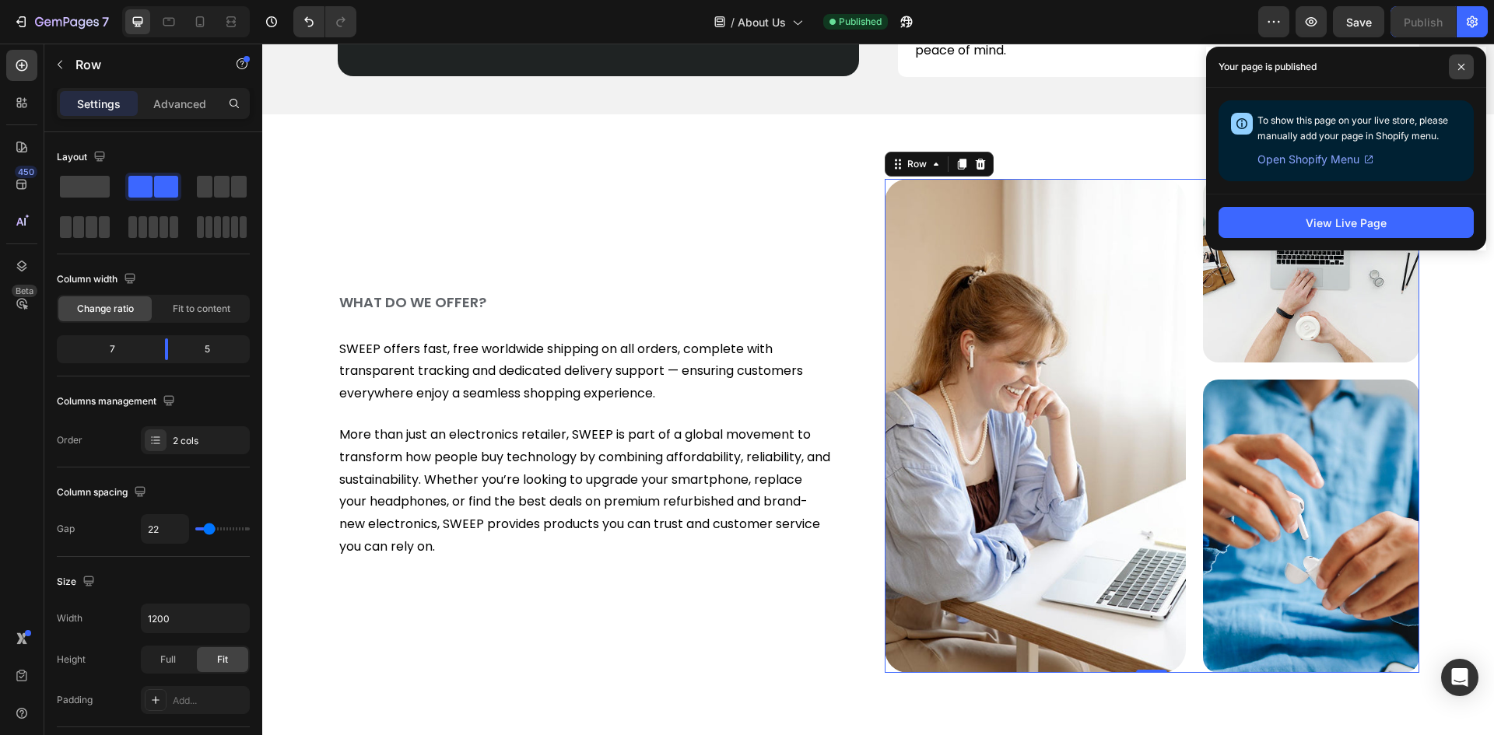
click at [1460, 61] on span at bounding box center [1460, 66] width 25 height 25
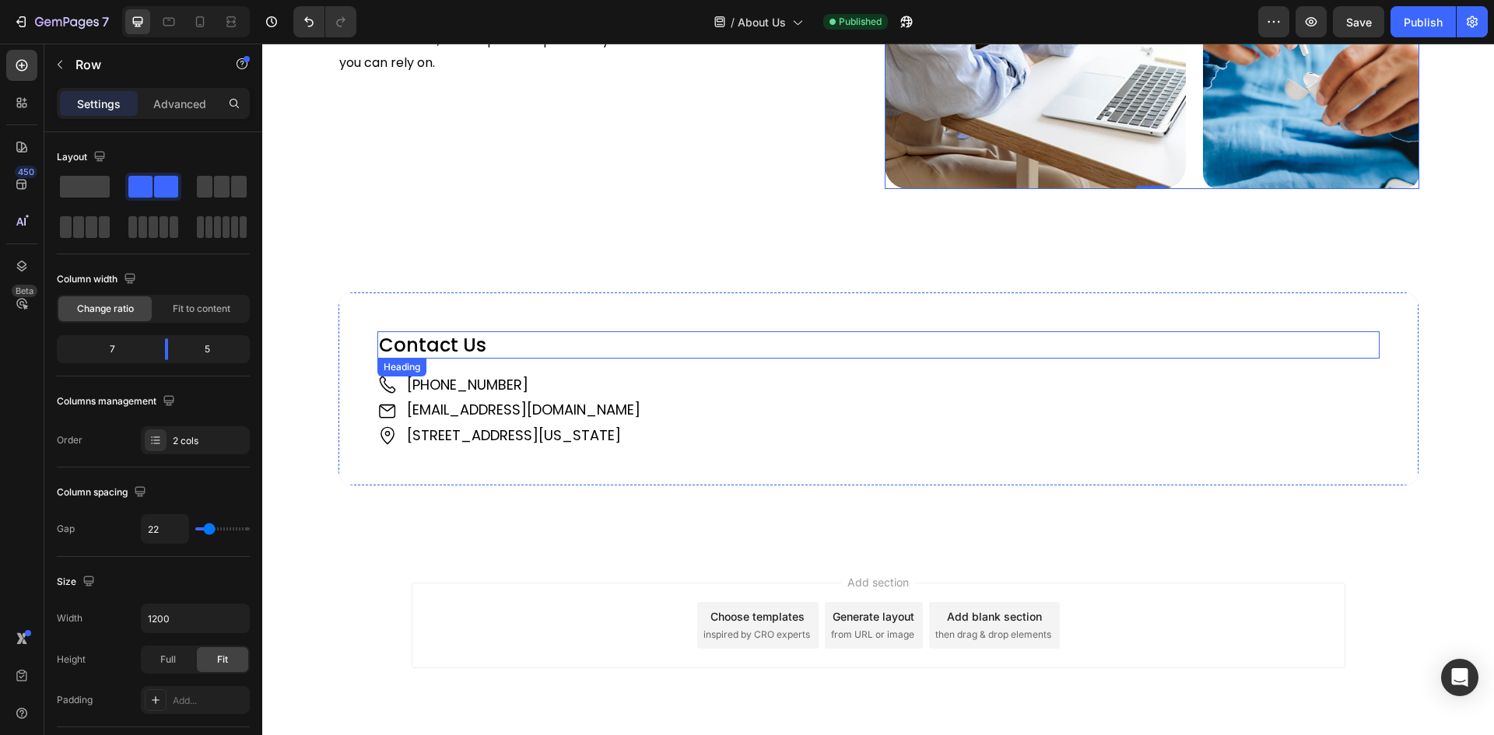
scroll to position [1238, 0]
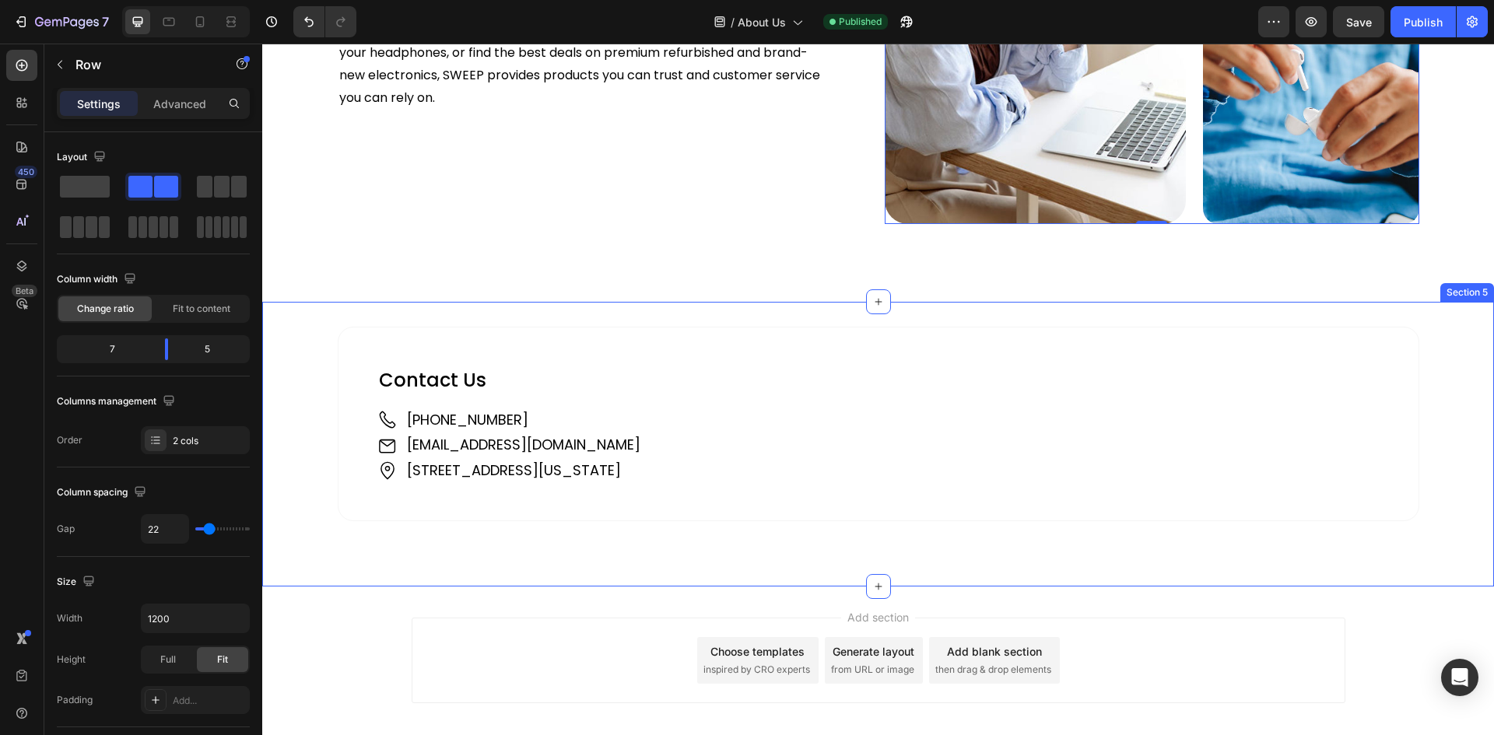
click at [419, 313] on div "Contact Us Heading Image +61 421 489 289 Text Block Image support@sweepedge.com…" at bounding box center [877, 444] width 1231 height 285
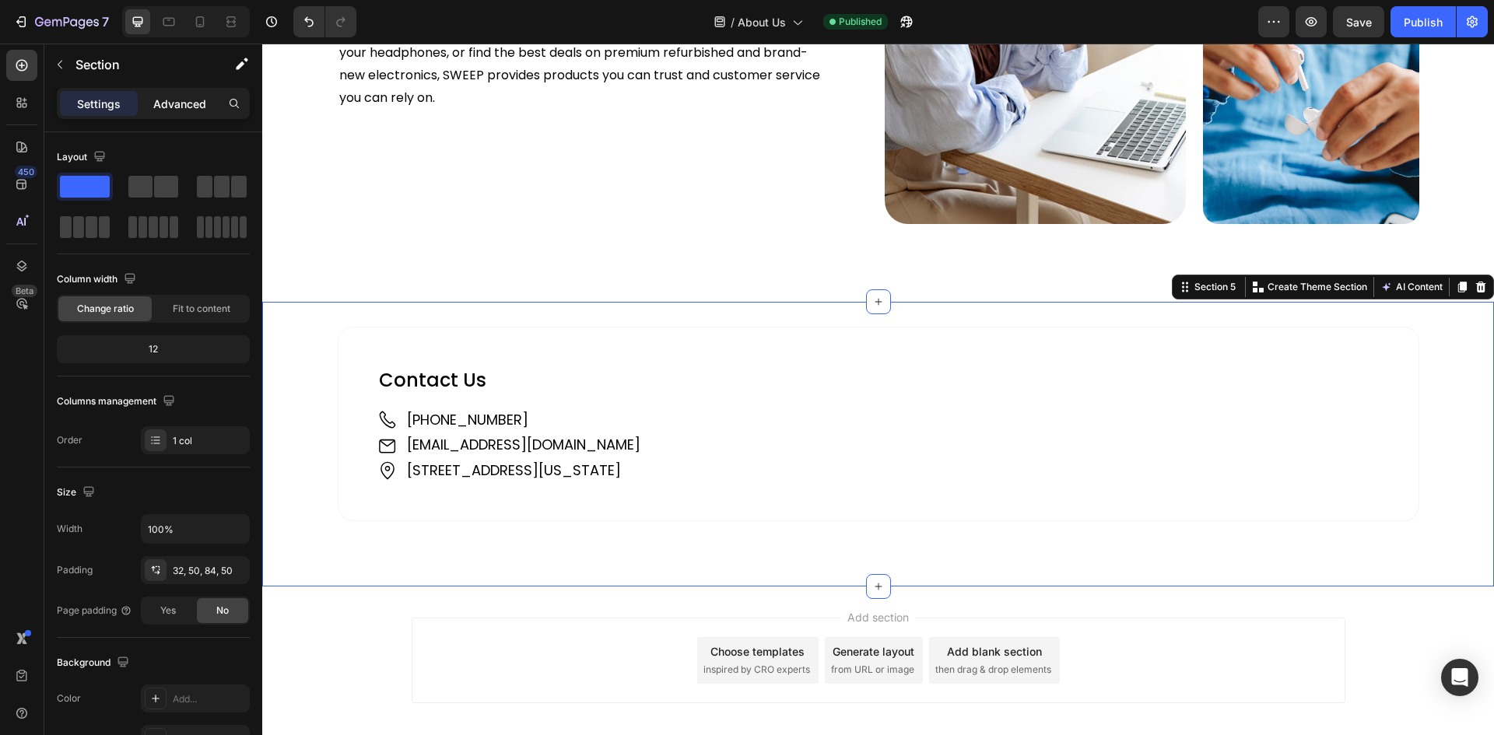
click at [173, 103] on p "Advanced" at bounding box center [179, 104] width 53 height 16
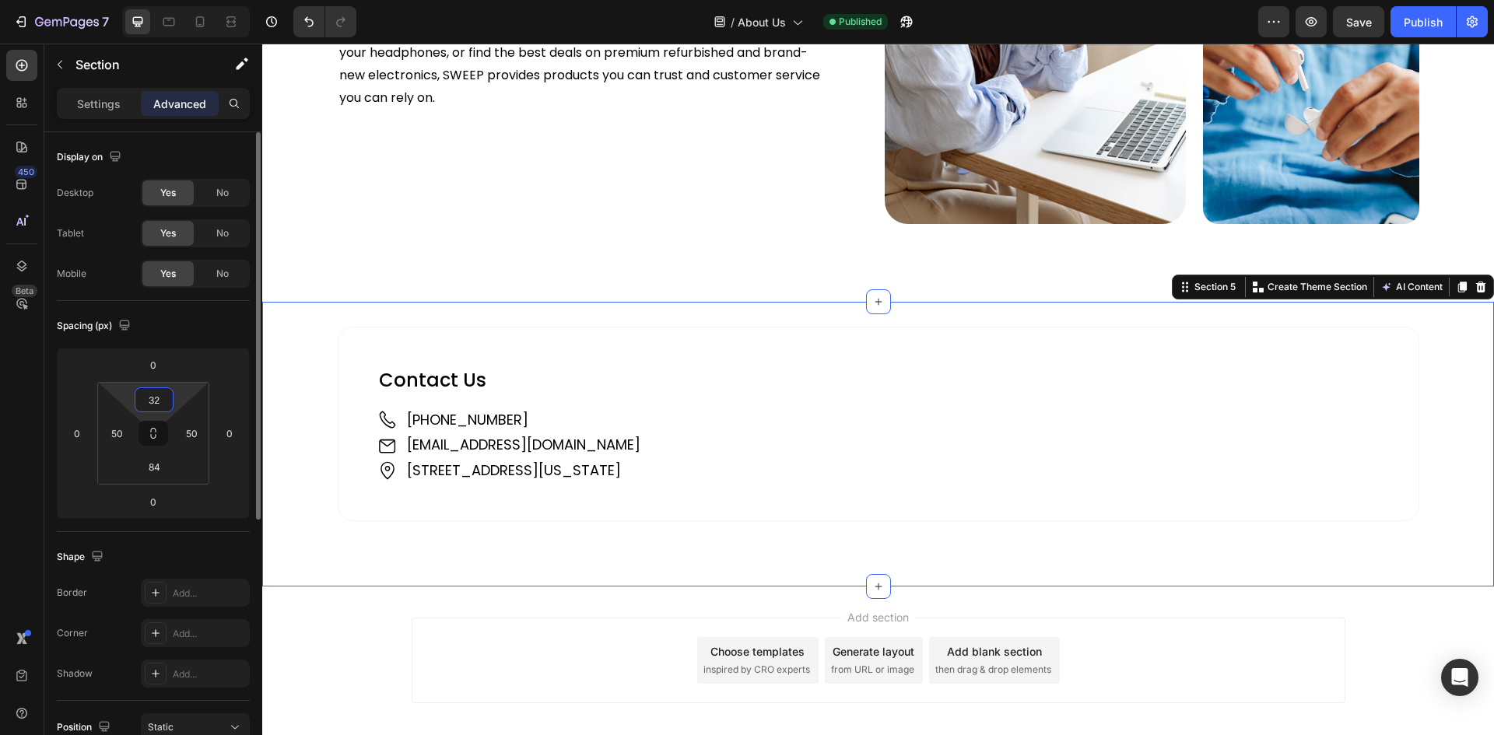
click at [160, 399] on input "32" at bounding box center [153, 399] width 31 height 23
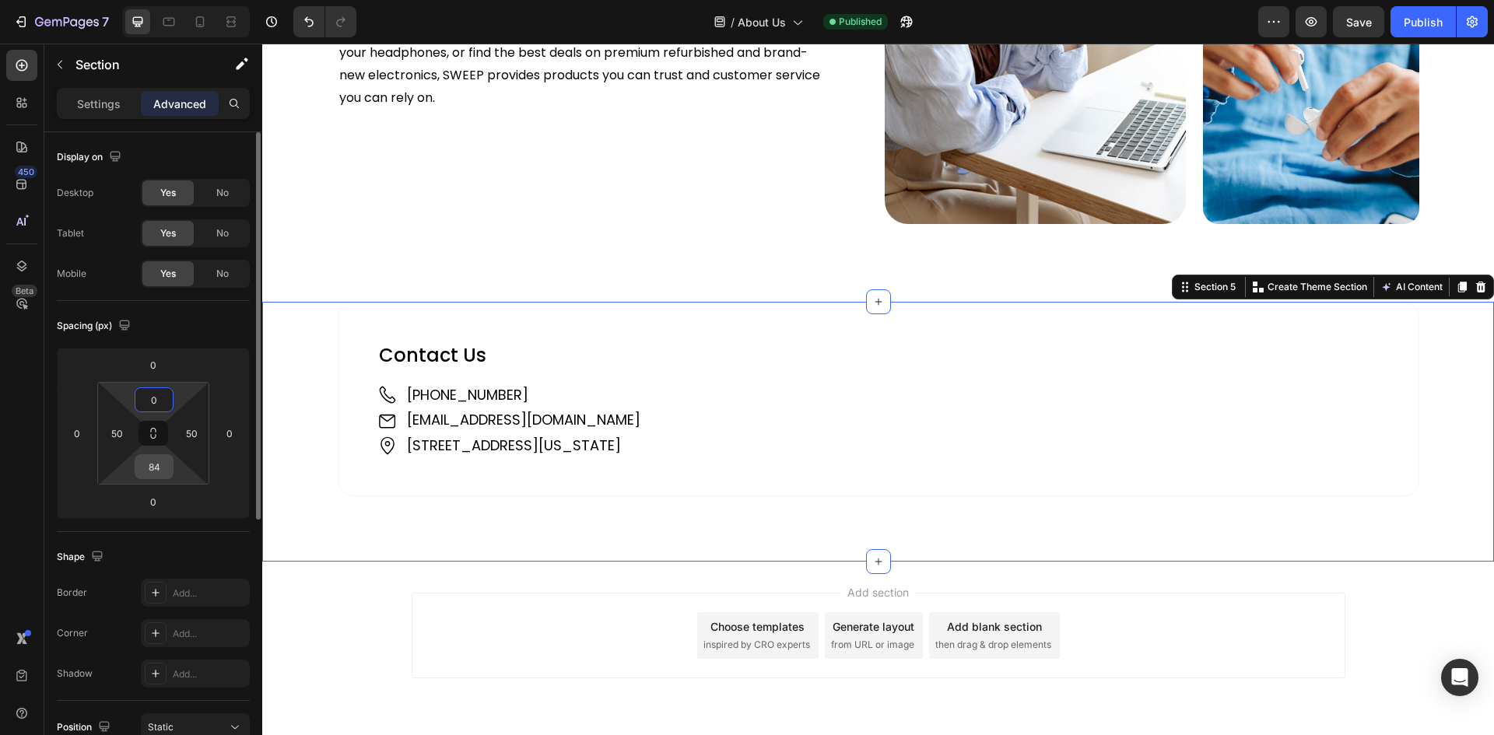
type input "0"
click at [154, 471] on input "84" at bounding box center [153, 466] width 31 height 23
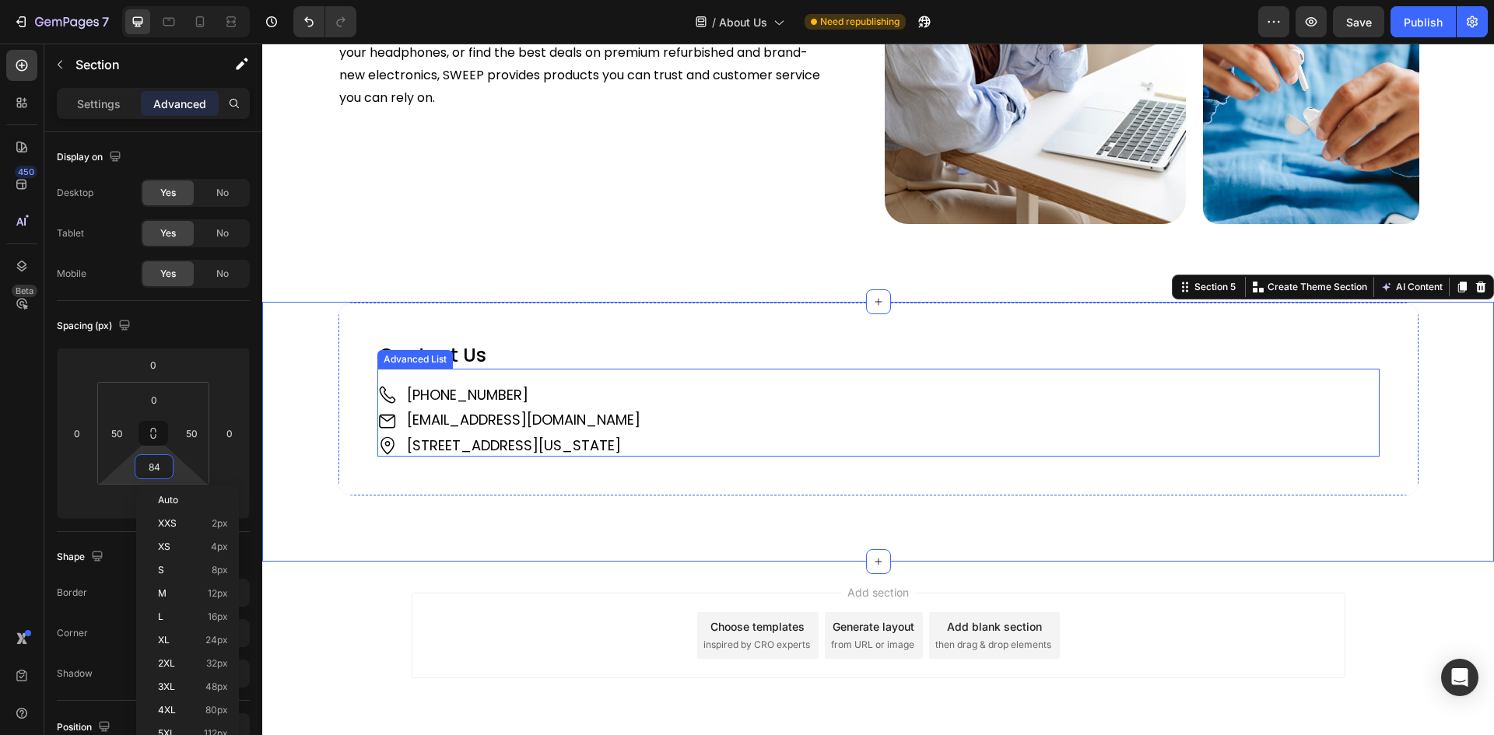
click at [521, 374] on div "Image +61 421 489 289 Text Block Image support@sweepedge.com Text Block Image 1…" at bounding box center [878, 412] width 1002 height 87
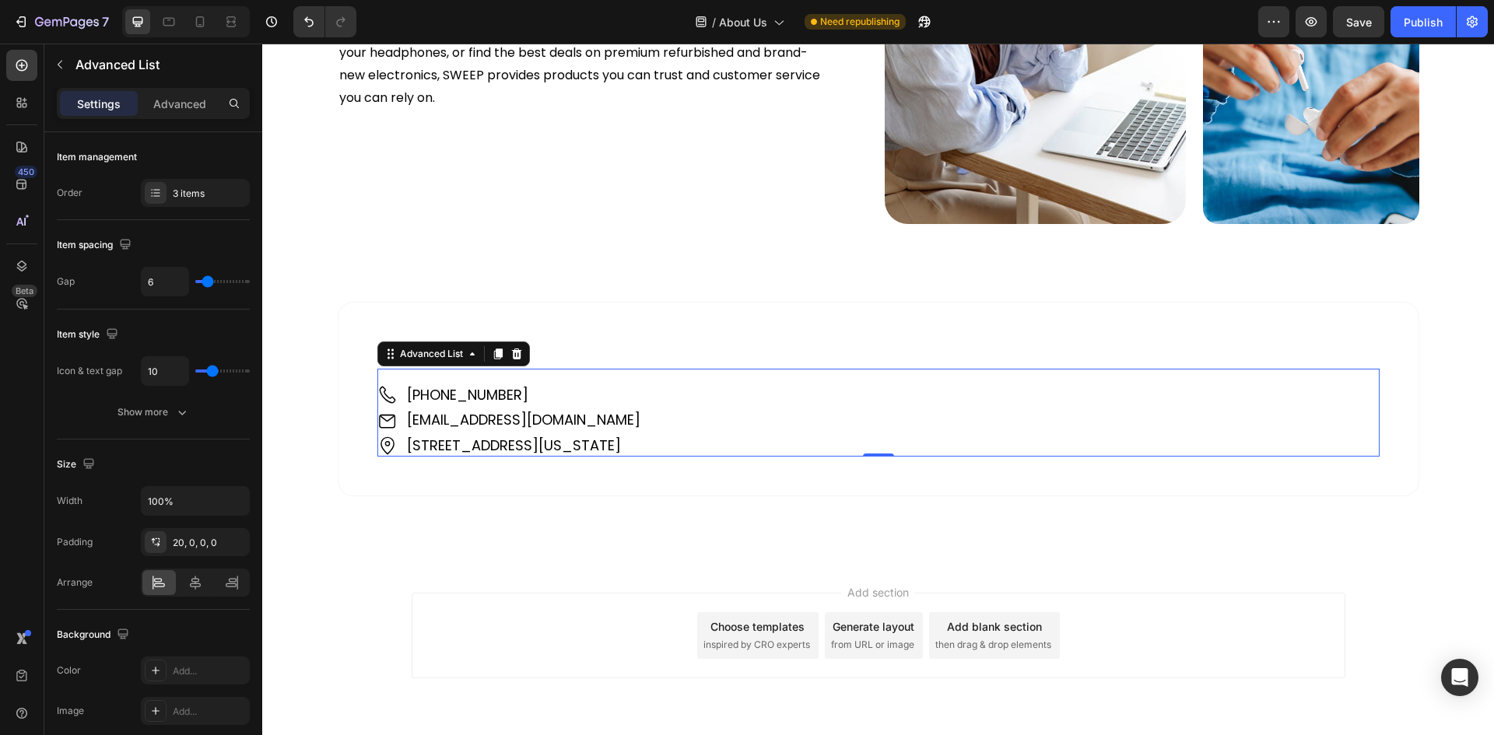
click at [492, 379] on div "Image +61 421 489 289 Text Block Image support@sweepedge.com Text Block Image 1…" at bounding box center [878, 412] width 1002 height 87
click at [152, 372] on input "10" at bounding box center [165, 371] width 47 height 28
type input "5"
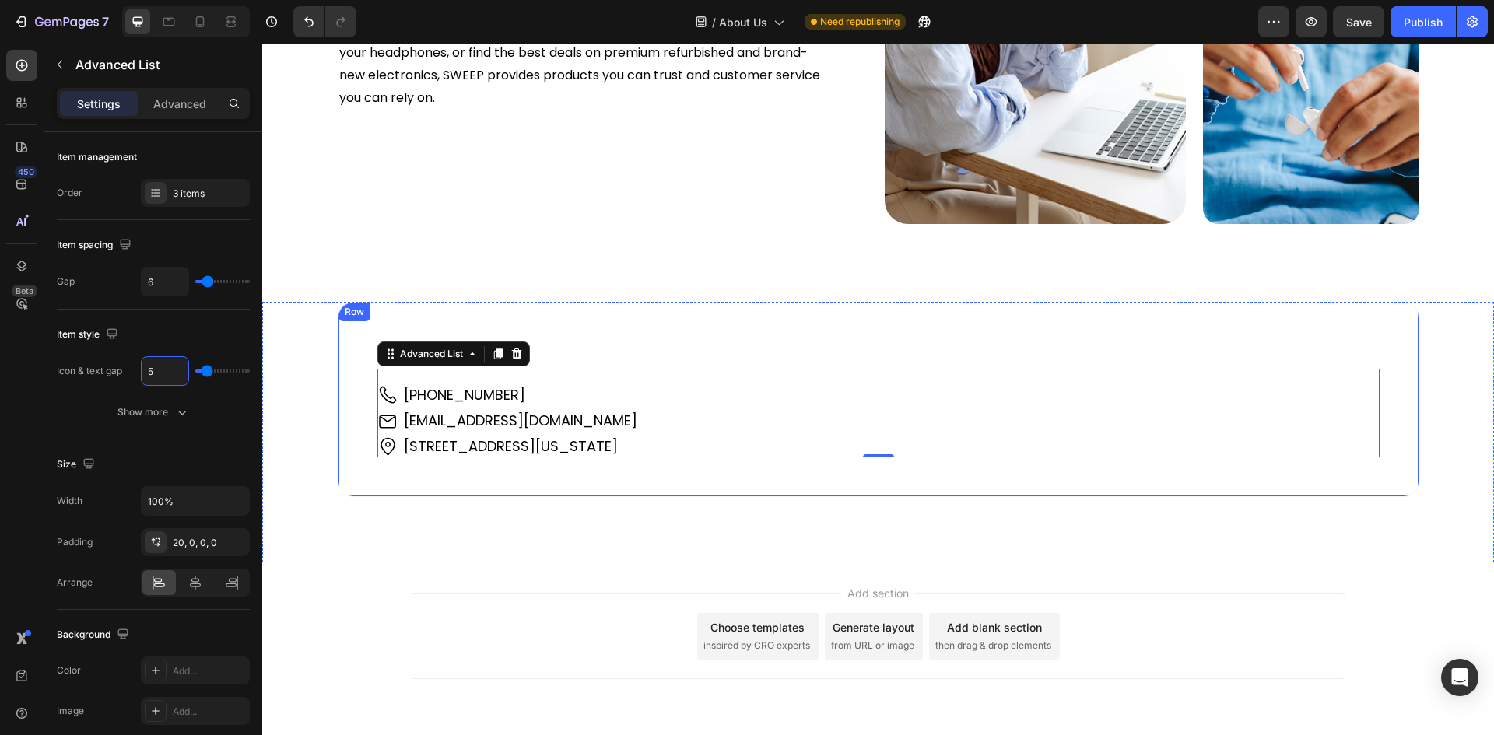
type input "5"
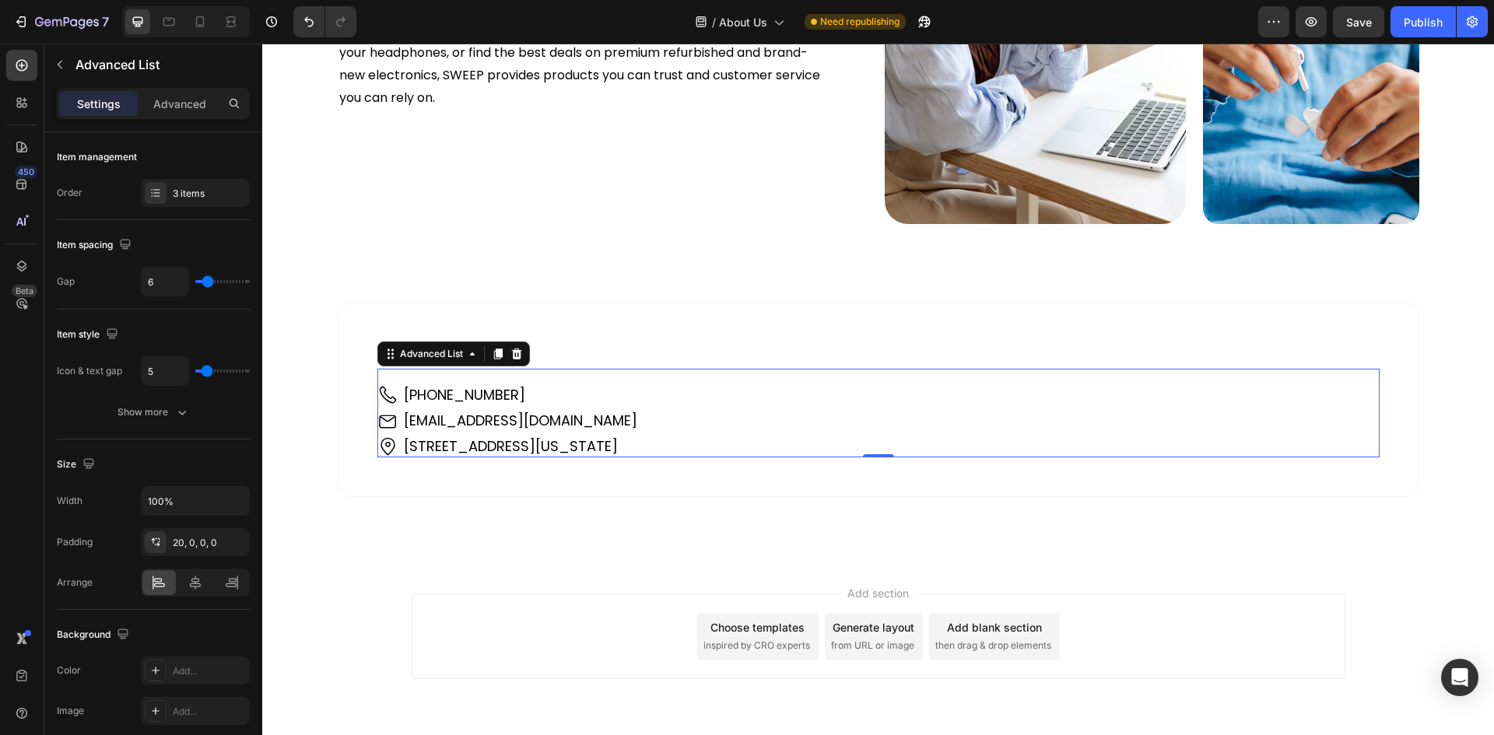
click at [404, 378] on div "Image [PHONE_NUMBER] Text Block Image [EMAIL_ADDRESS][DOMAIN_NAME] Text Block I…" at bounding box center [878, 413] width 1002 height 88
click at [153, 280] on input "6" at bounding box center [165, 282] width 47 height 28
type input "0"
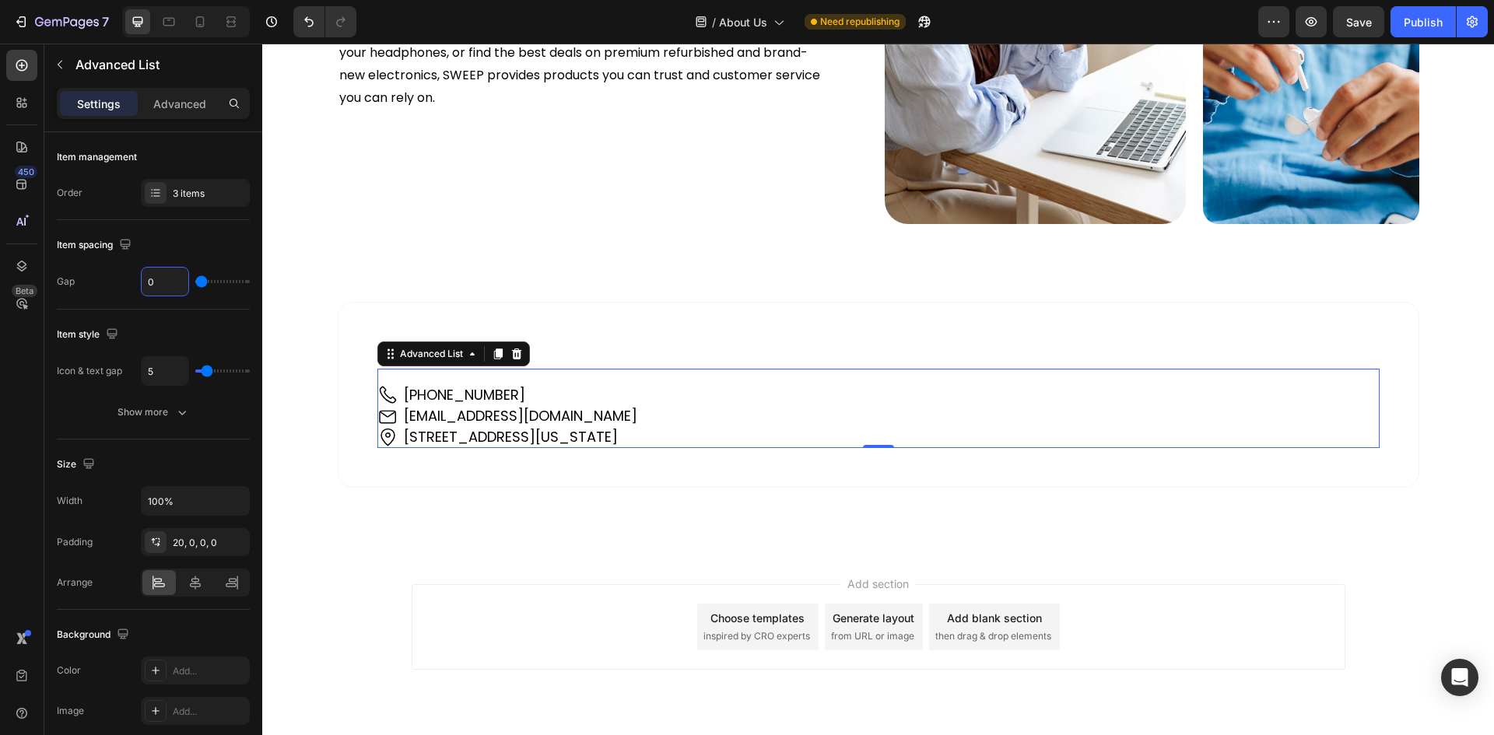
type input "0"
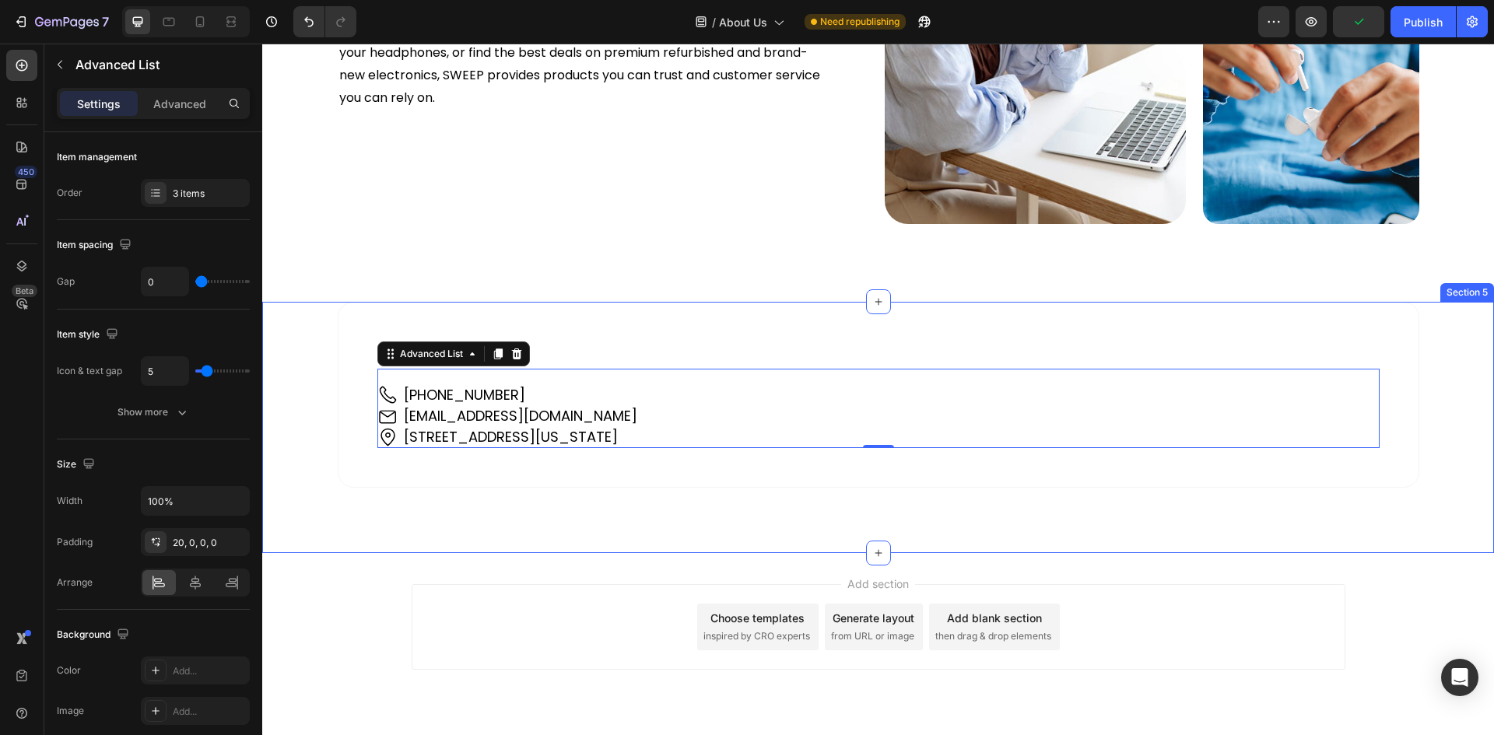
click at [330, 397] on div "Contact Us Heading Image [PHONE_NUMBER] Text Block Image [EMAIL_ADDRESS][DOMAIN…" at bounding box center [878, 395] width 1154 height 186
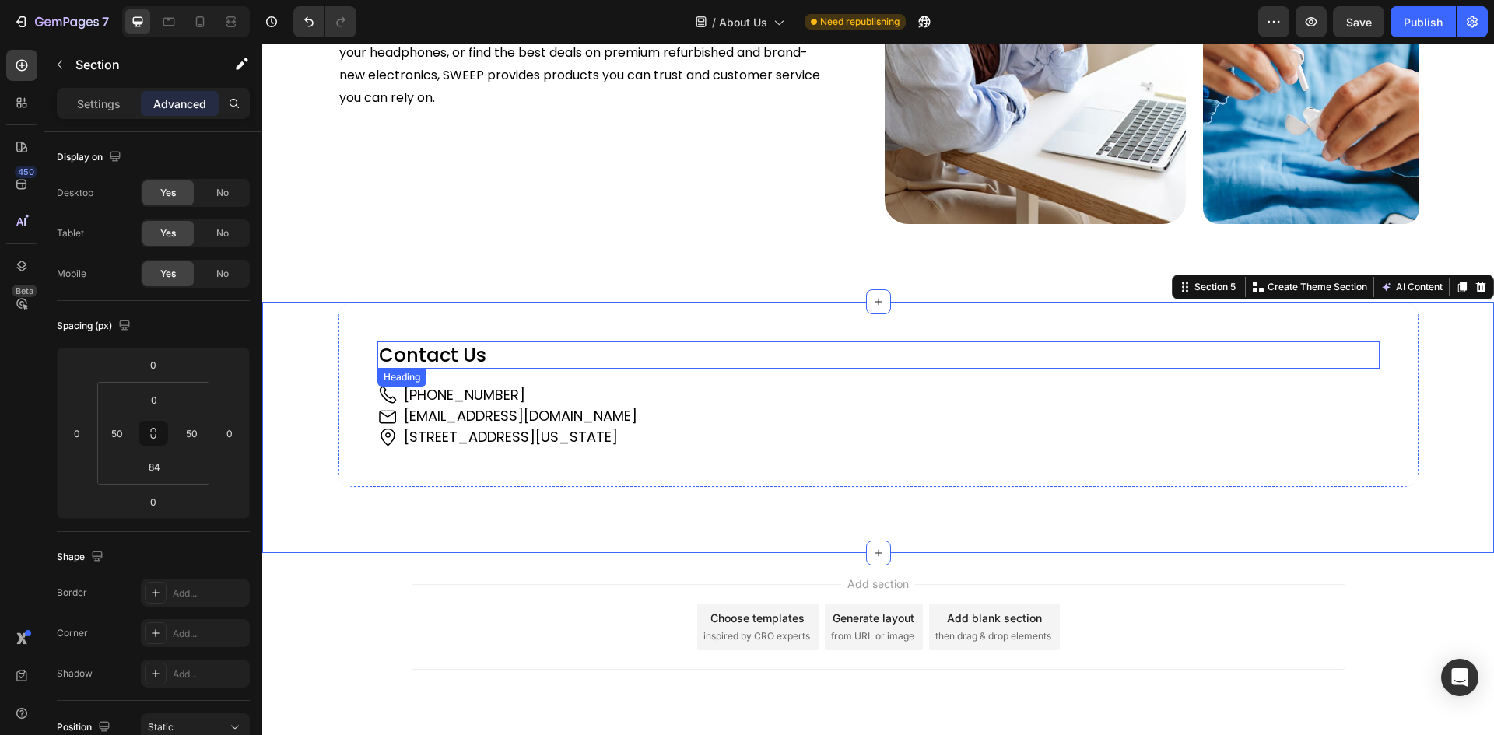
click at [425, 349] on h2 "Contact Us" at bounding box center [878, 354] width 1002 height 27
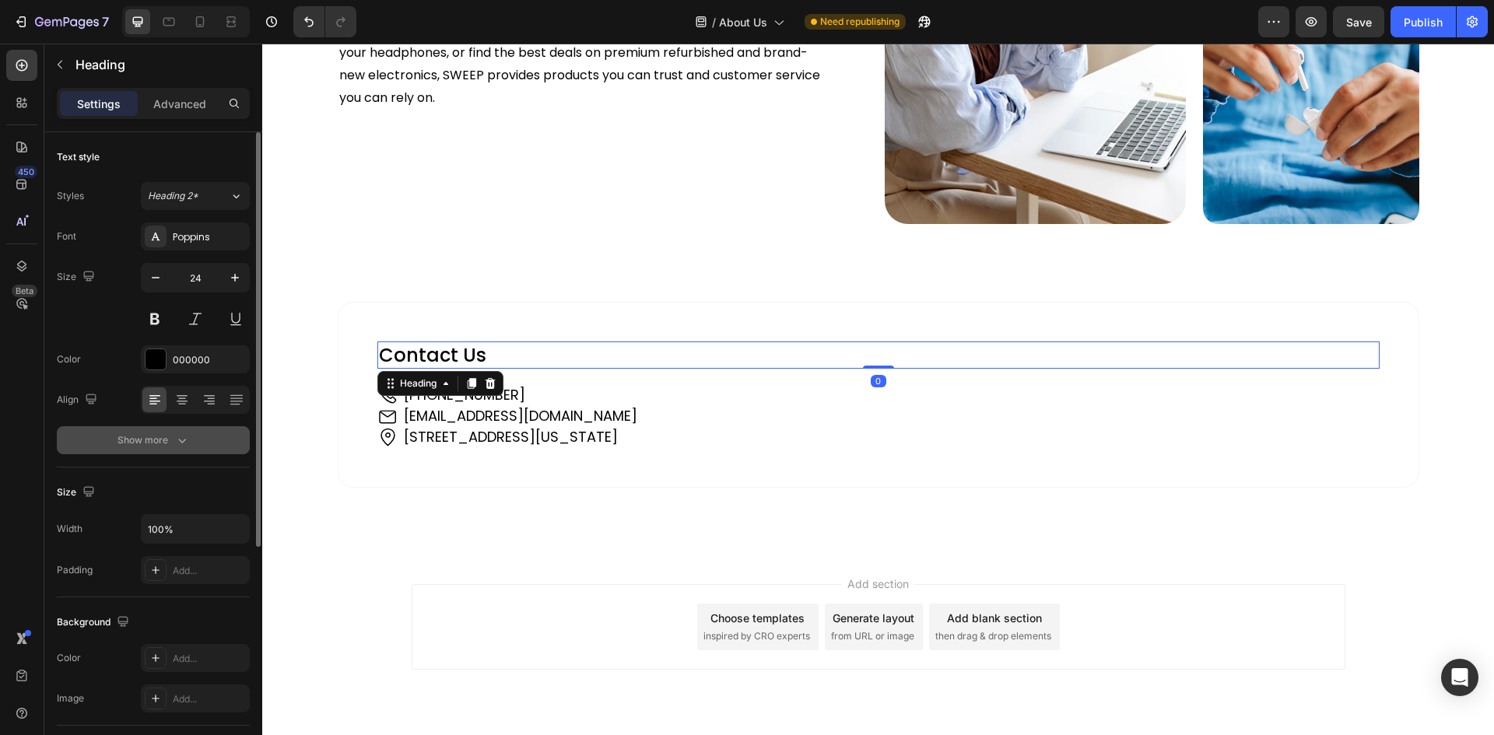
click at [164, 442] on div "Show more" at bounding box center [153, 440] width 72 height 16
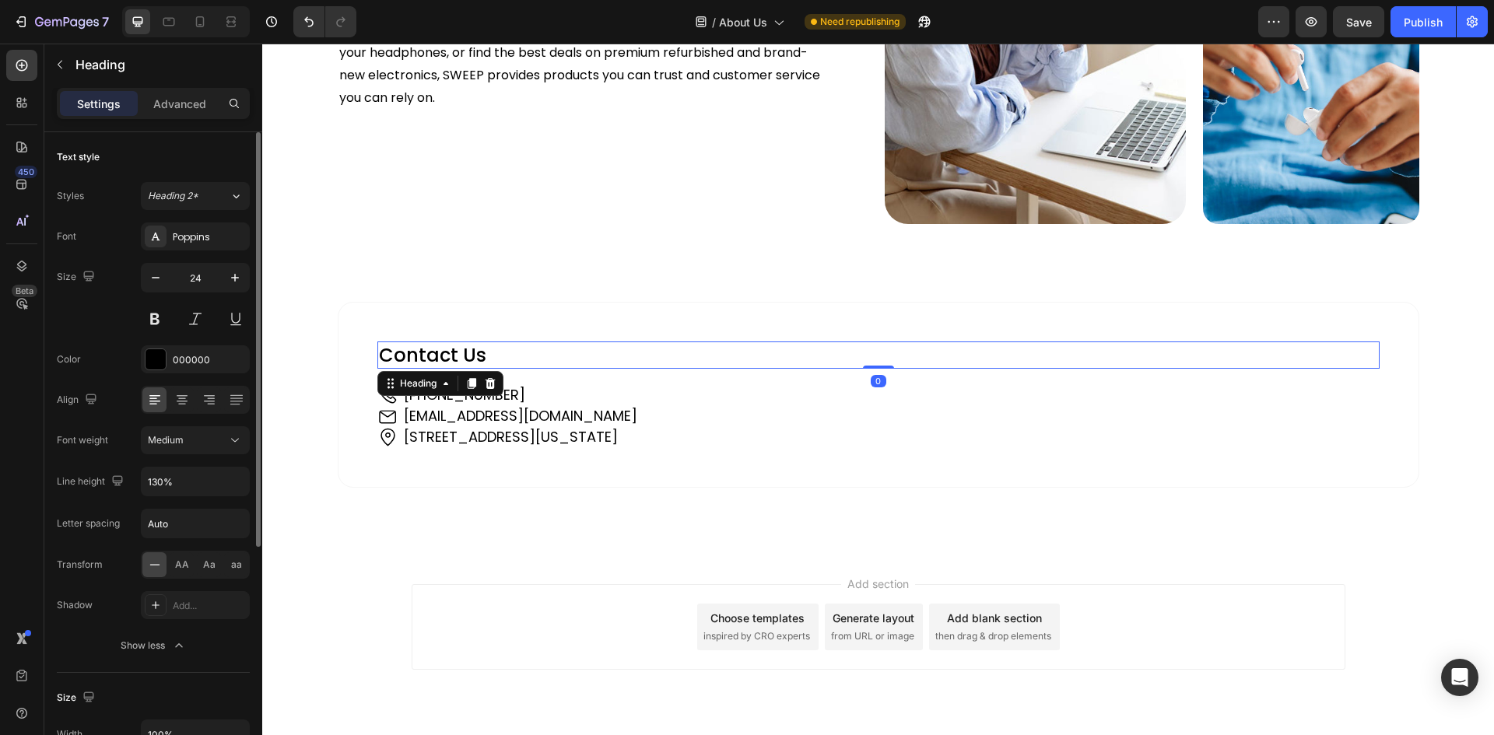
scroll to position [156, 0]
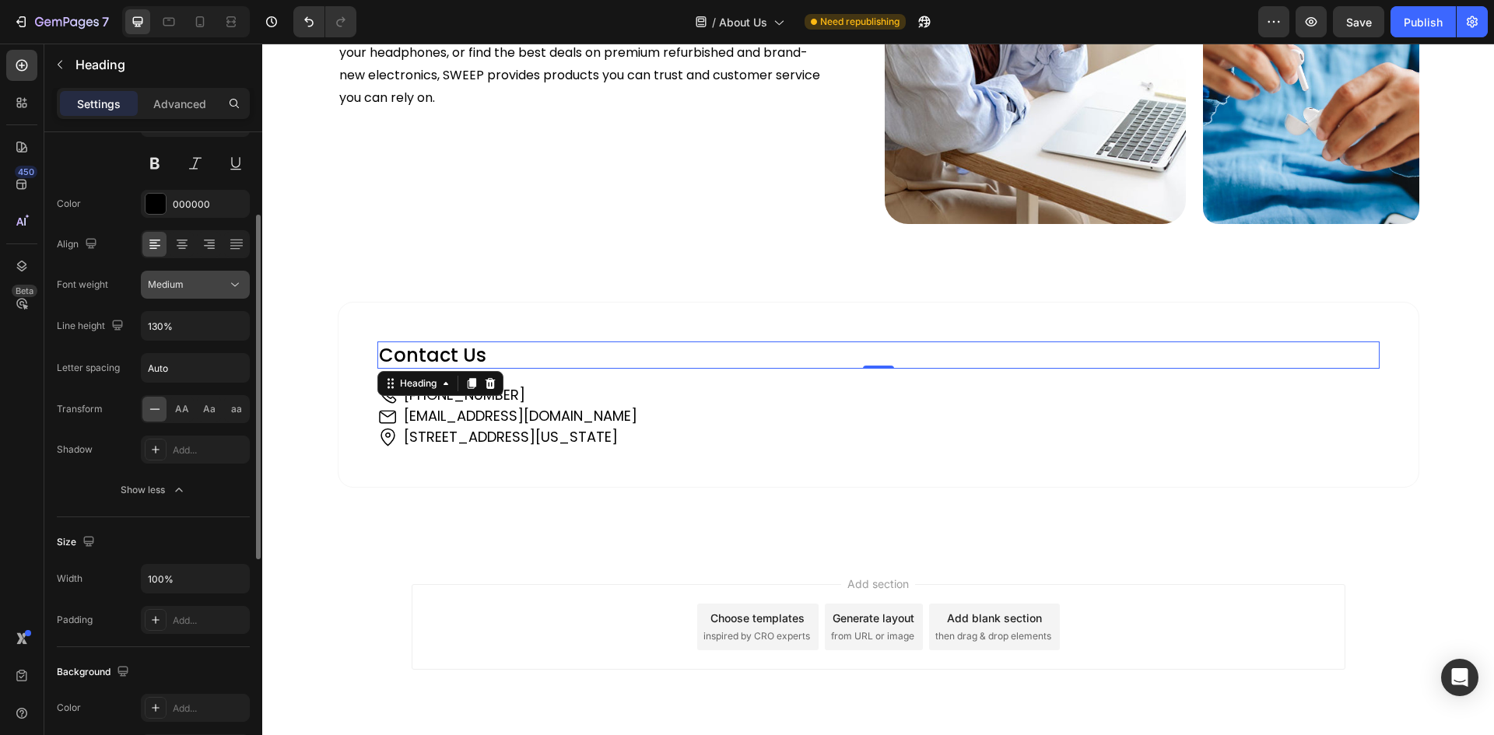
click at [201, 283] on div "Medium" at bounding box center [187, 285] width 79 height 14
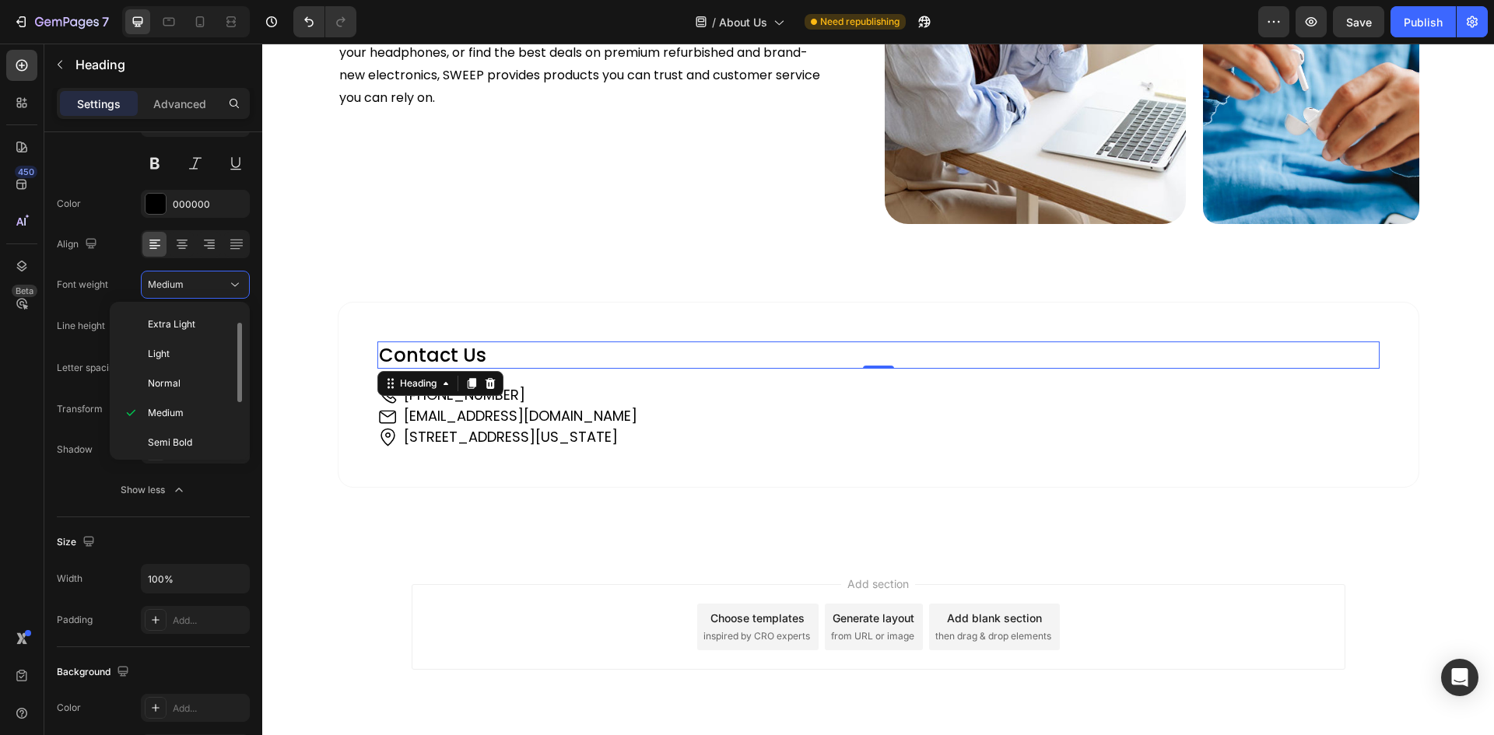
scroll to position [121, 0]
click at [152, 394] on div "Bold" at bounding box center [176, 409] width 121 height 30
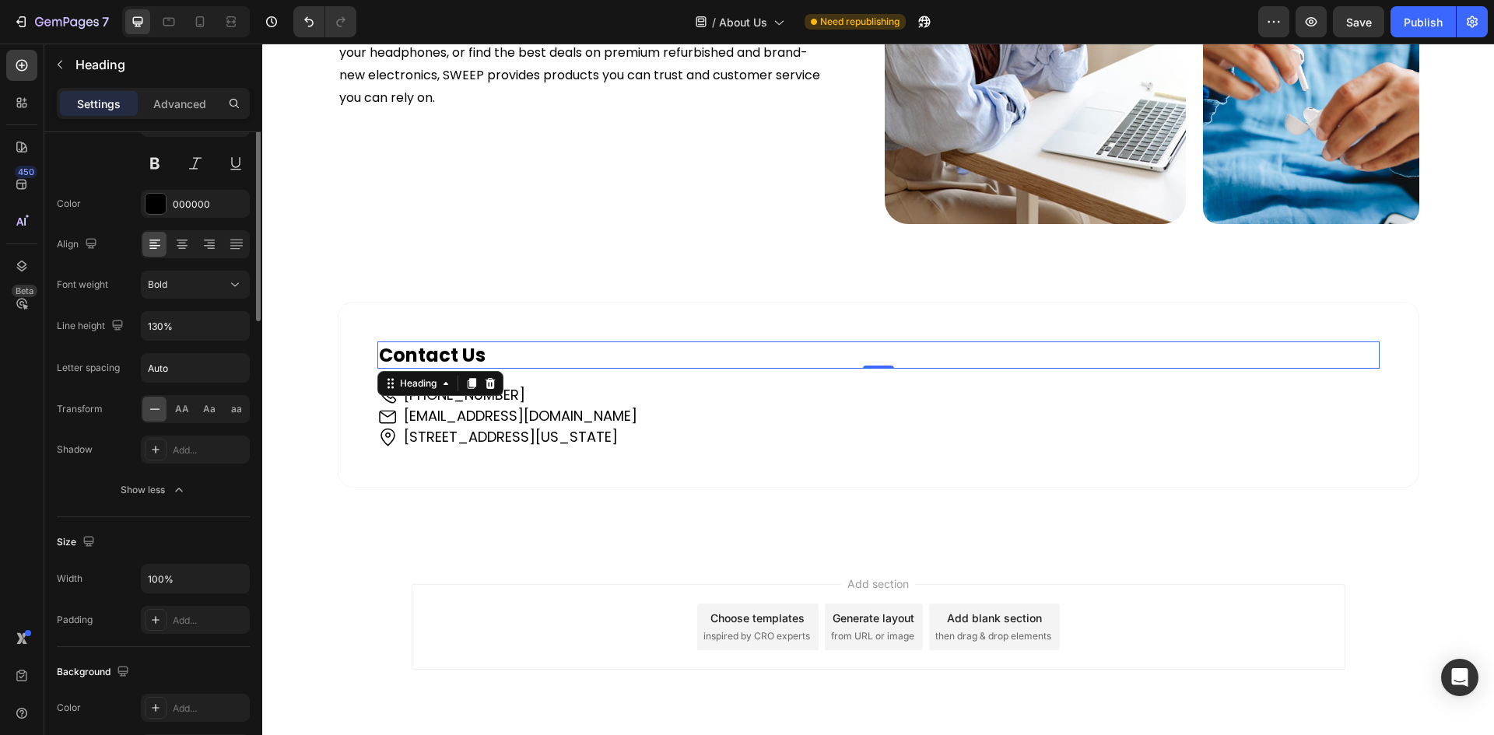
scroll to position [0, 0]
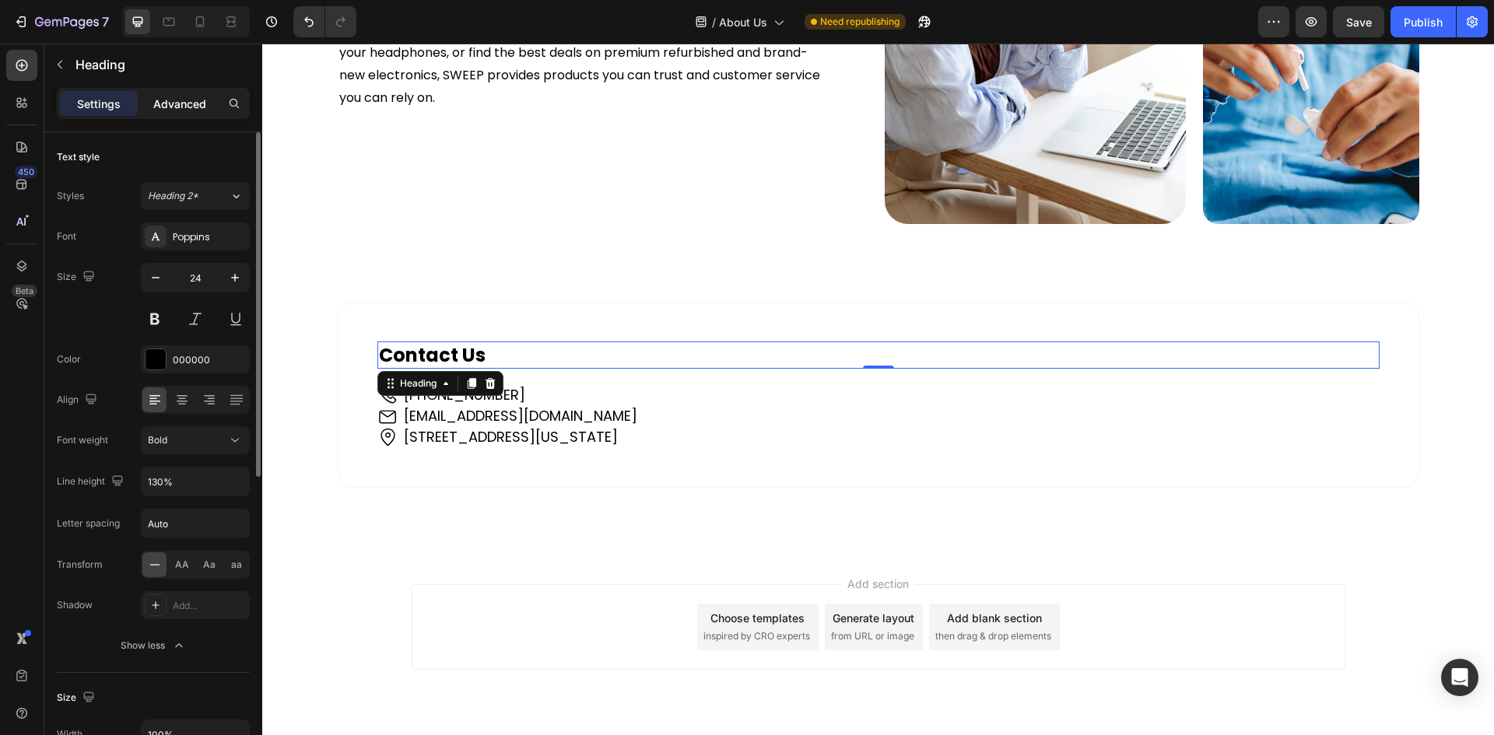
click at [183, 109] on p "Advanced" at bounding box center [179, 104] width 53 height 16
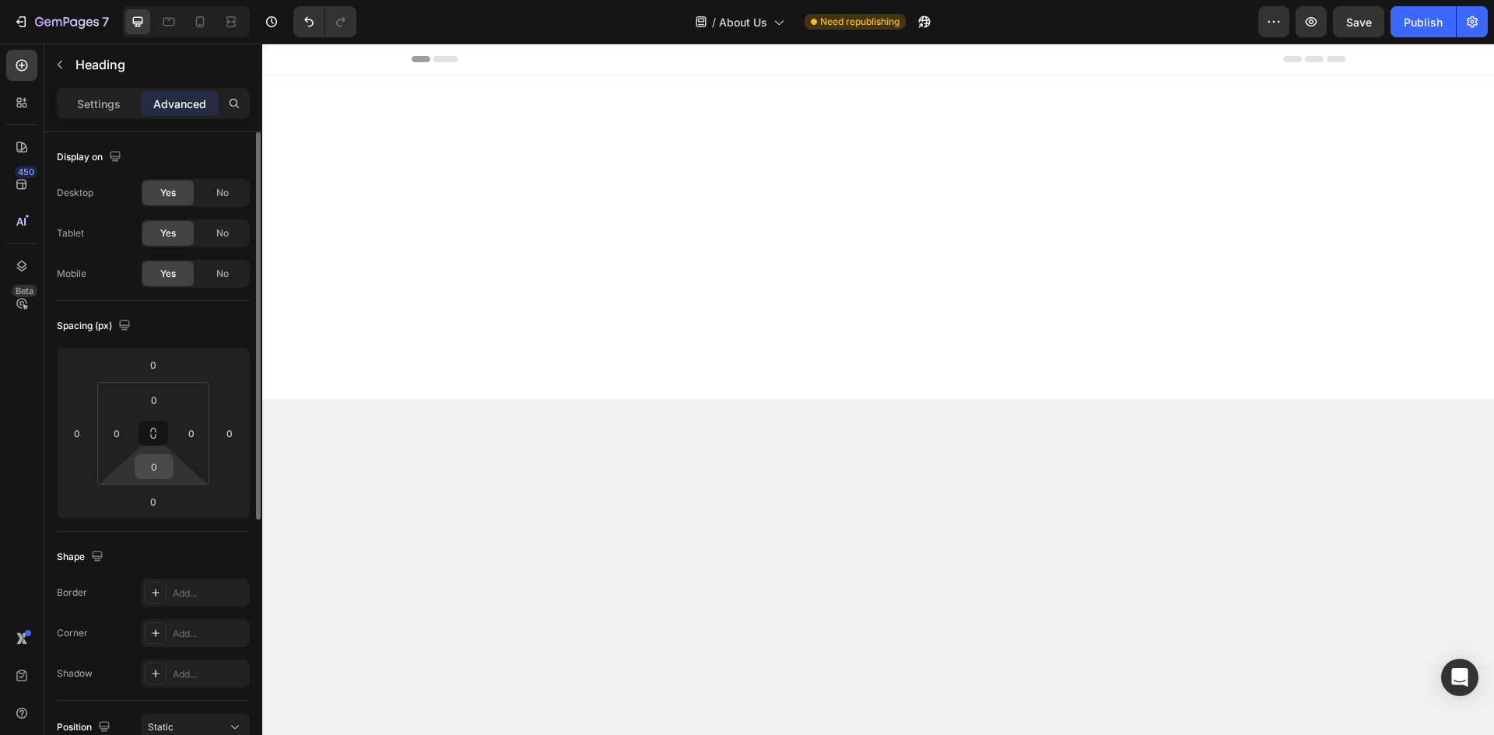
scroll to position [1238, 0]
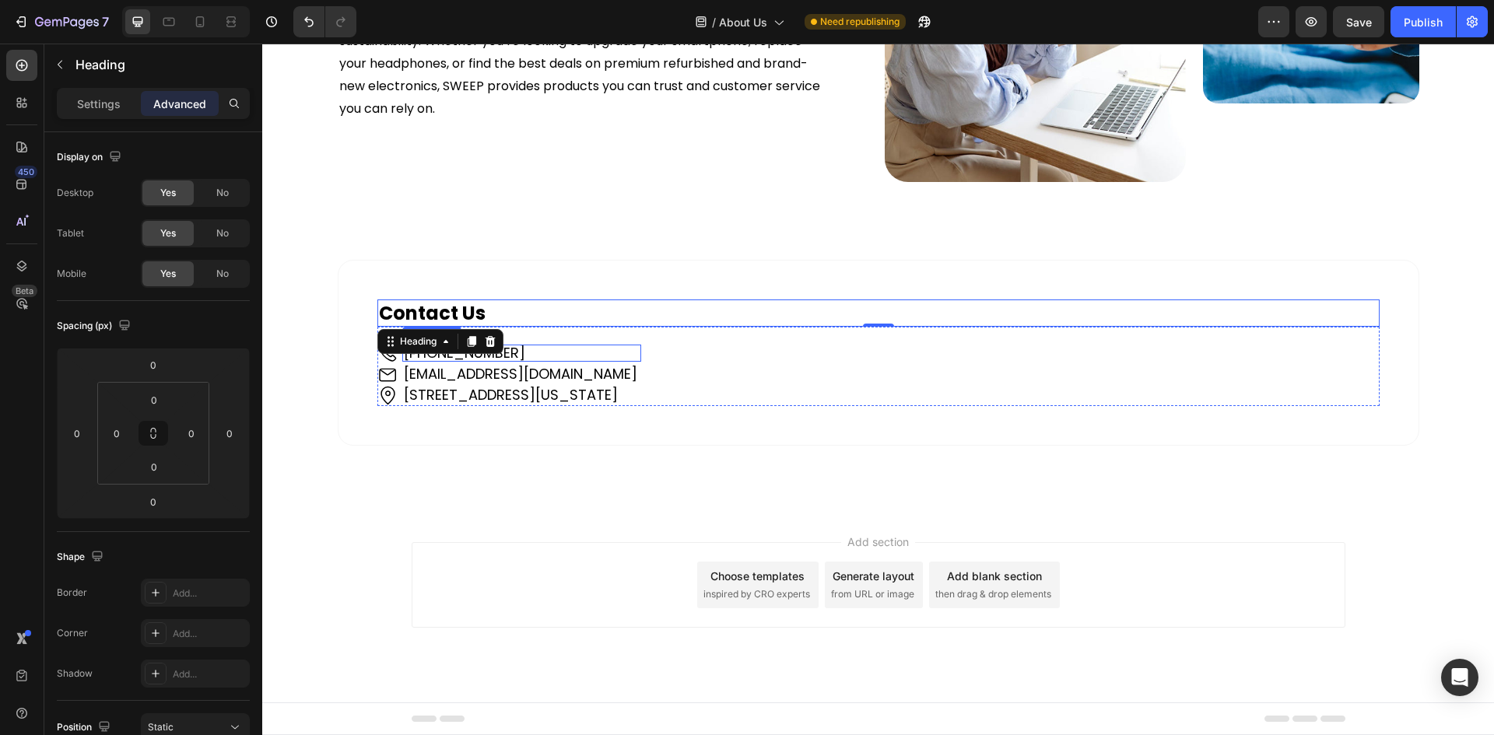
click at [639, 360] on p "[PHONE_NUMBER]" at bounding box center [522, 353] width 236 height 14
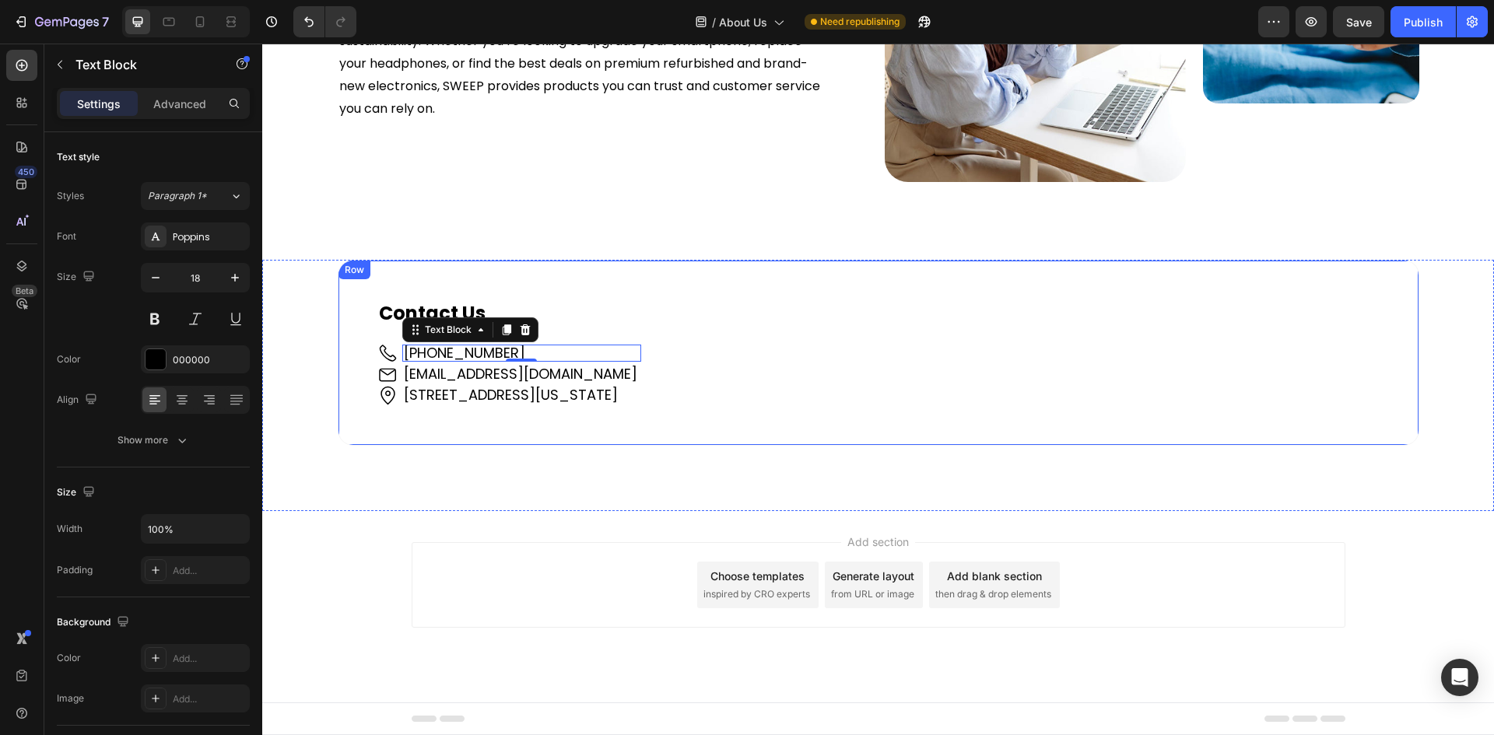
click at [436, 404] on span "[STREET_ADDRESS][US_STATE]" at bounding box center [511, 394] width 214 height 19
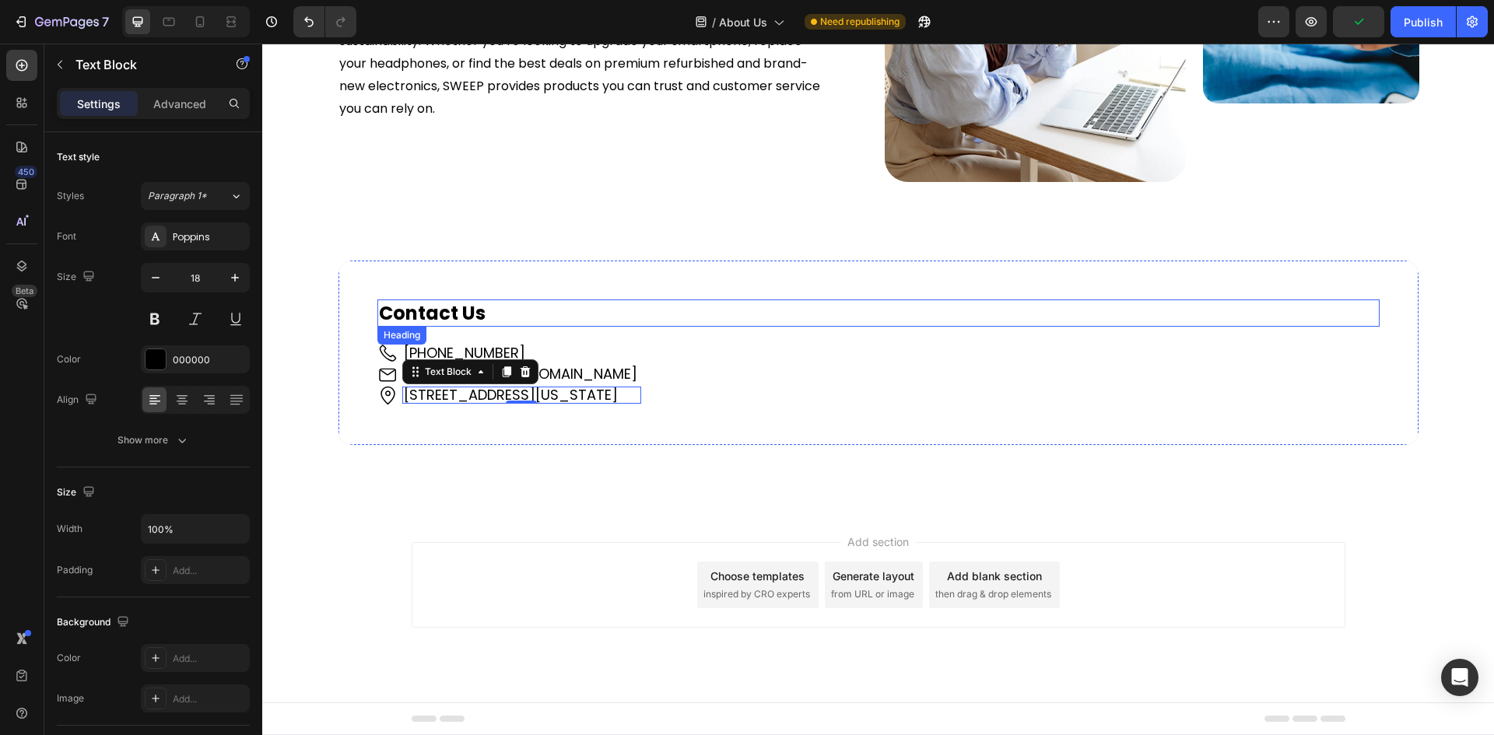
click at [390, 327] on h2 "Contact Us" at bounding box center [878, 312] width 1002 height 27
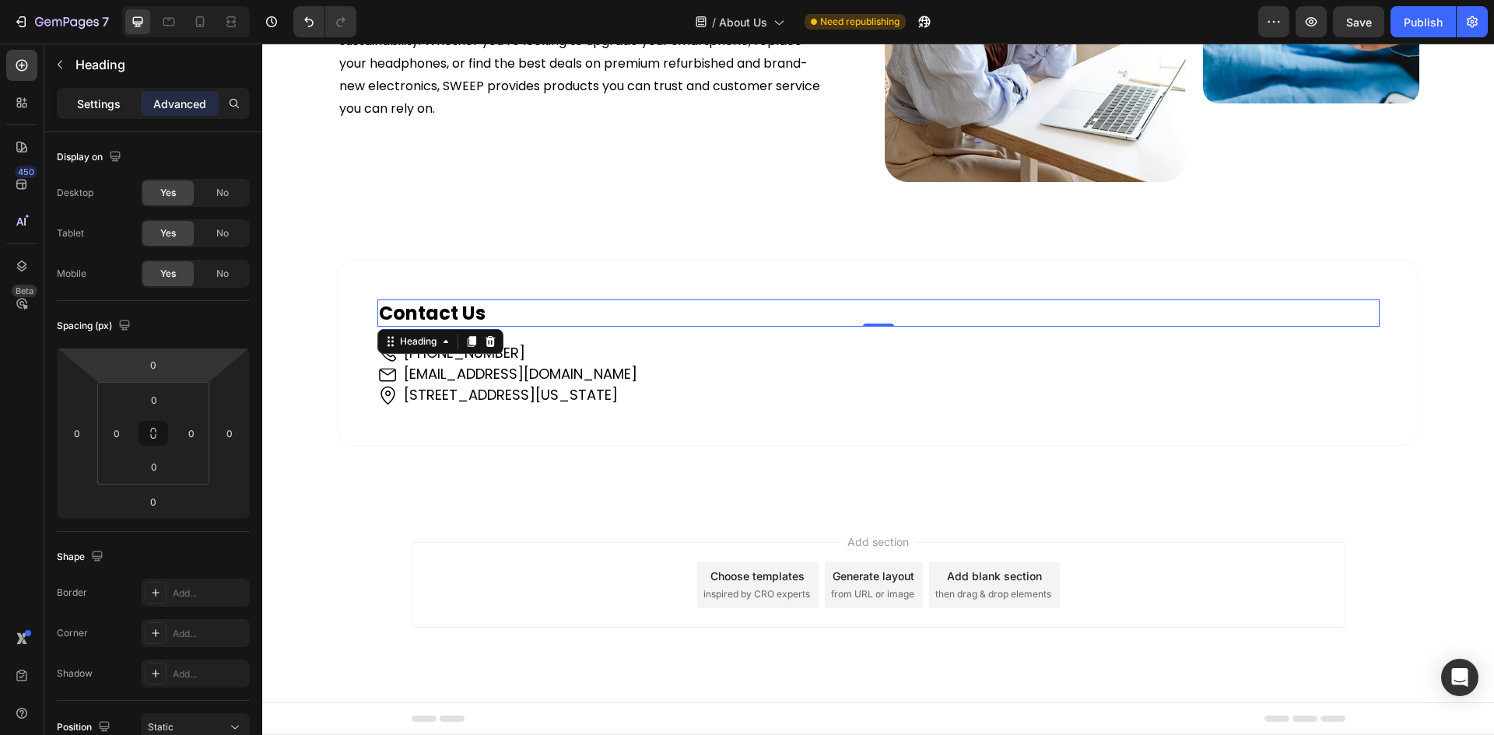
click at [91, 98] on p "Settings" at bounding box center [99, 104] width 44 height 16
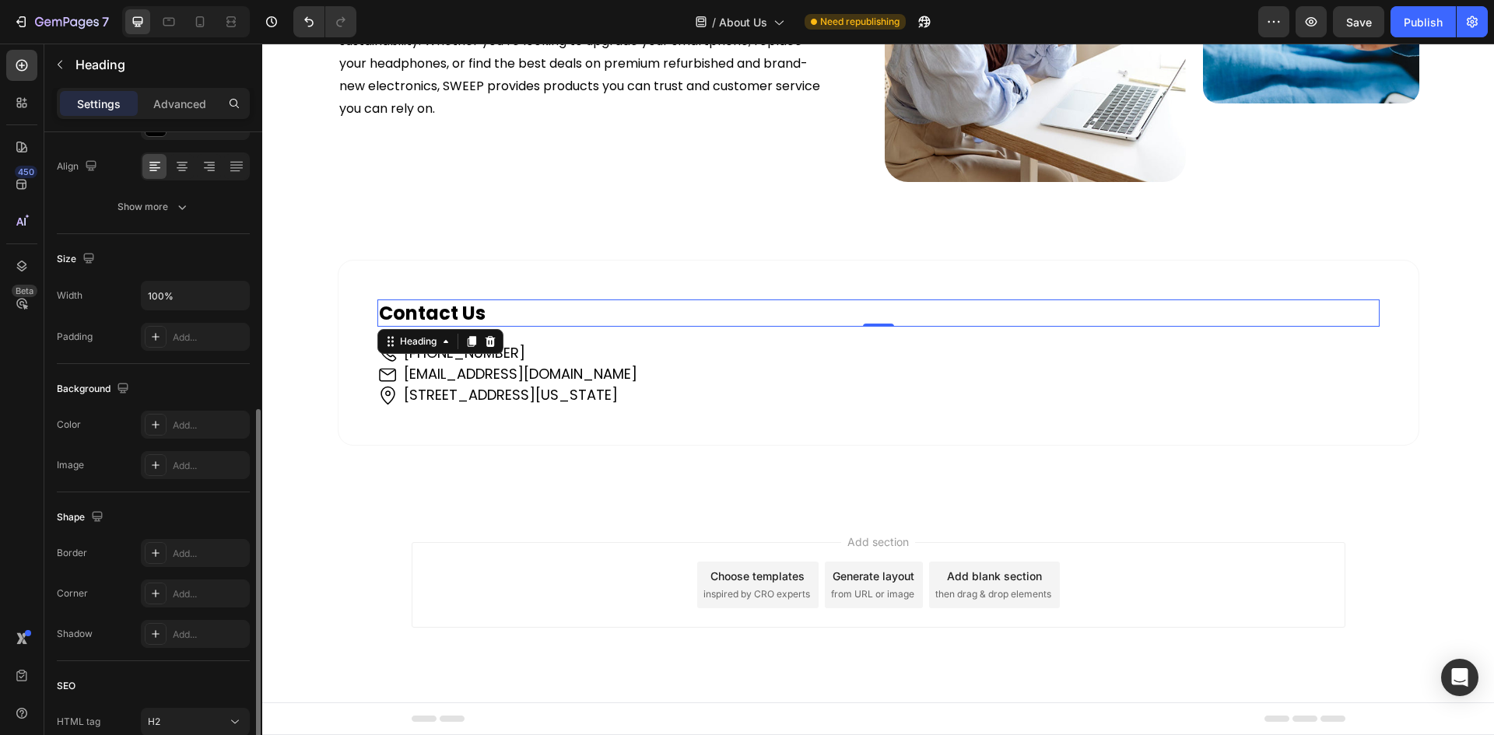
scroll to position [311, 0]
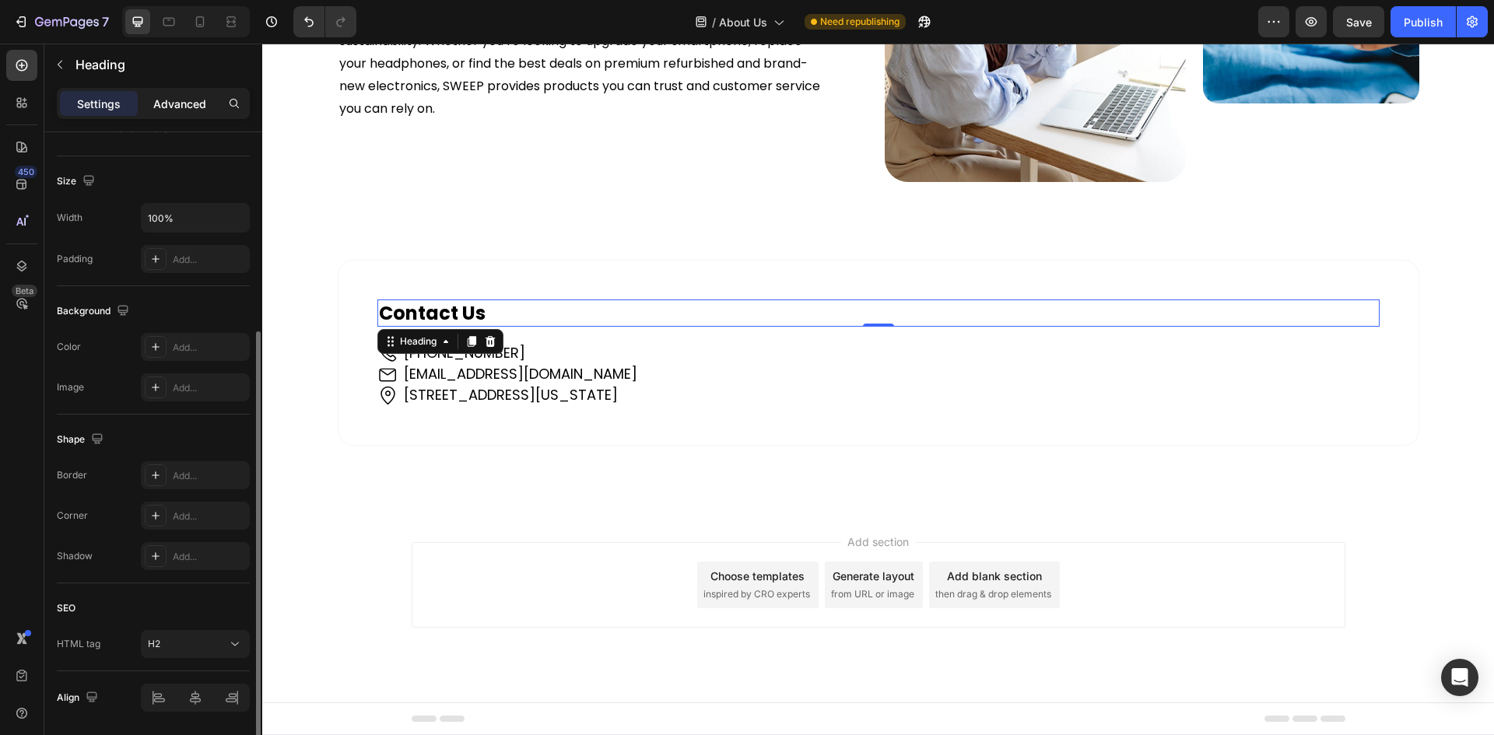
click at [186, 110] on p "Advanced" at bounding box center [179, 104] width 53 height 16
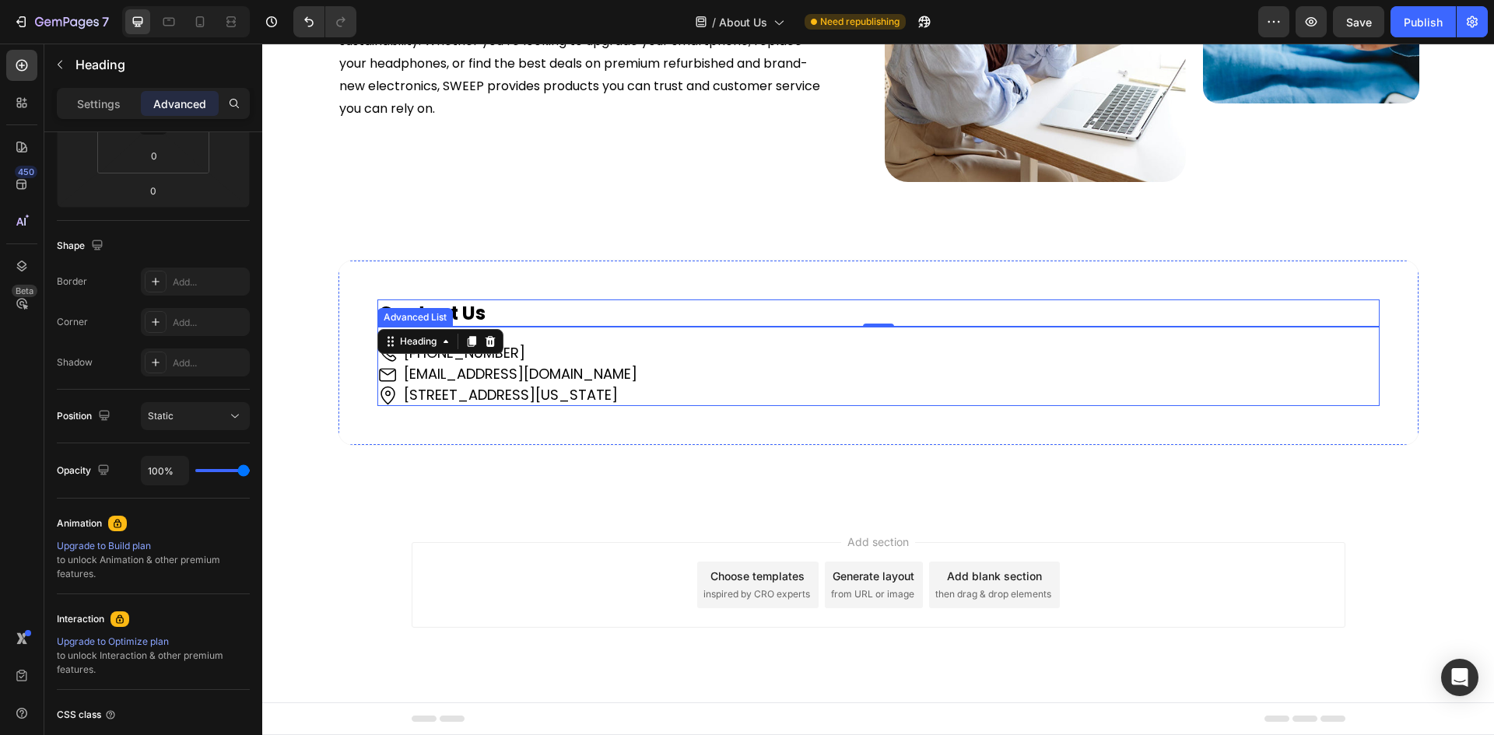
click at [641, 363] on li "Image [PHONE_NUMBER] Text Block" at bounding box center [509, 352] width 264 height 21
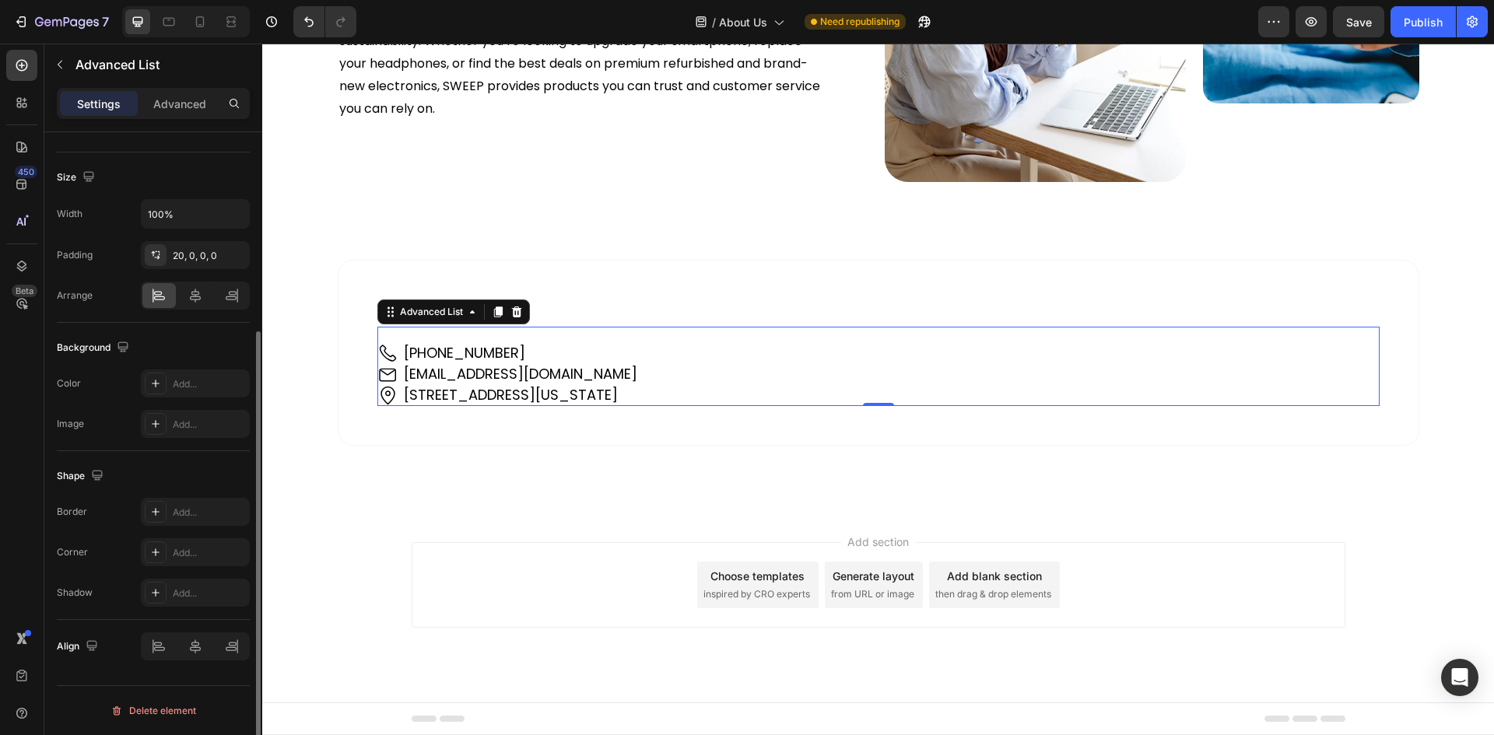
scroll to position [0, 0]
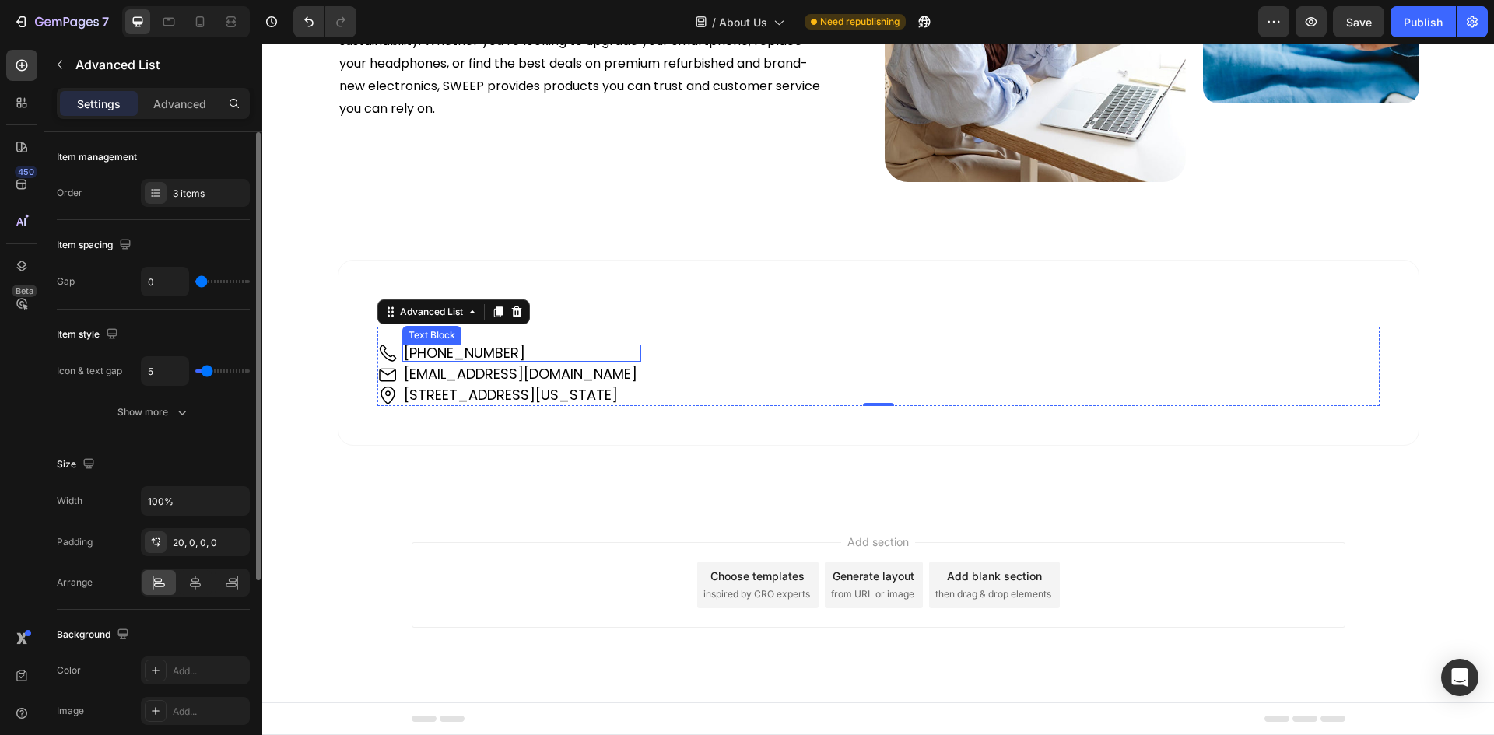
click at [566, 360] on p "[PHONE_NUMBER]" at bounding box center [522, 353] width 236 height 14
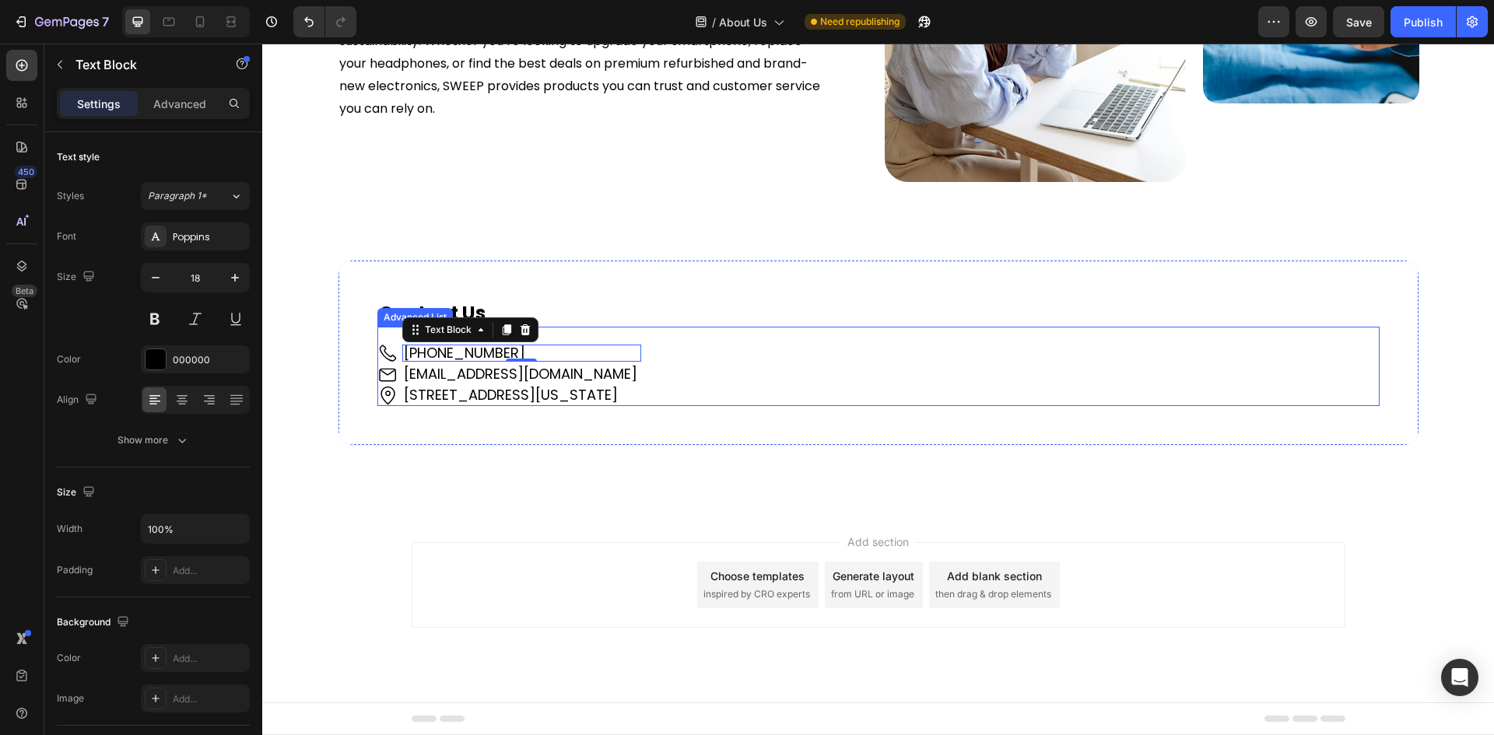
click at [839, 397] on div "Image [PHONE_NUMBER] Text Block 0 Image [EMAIL_ADDRESS][DOMAIN_NAME] Text Block…" at bounding box center [878, 366] width 1002 height 79
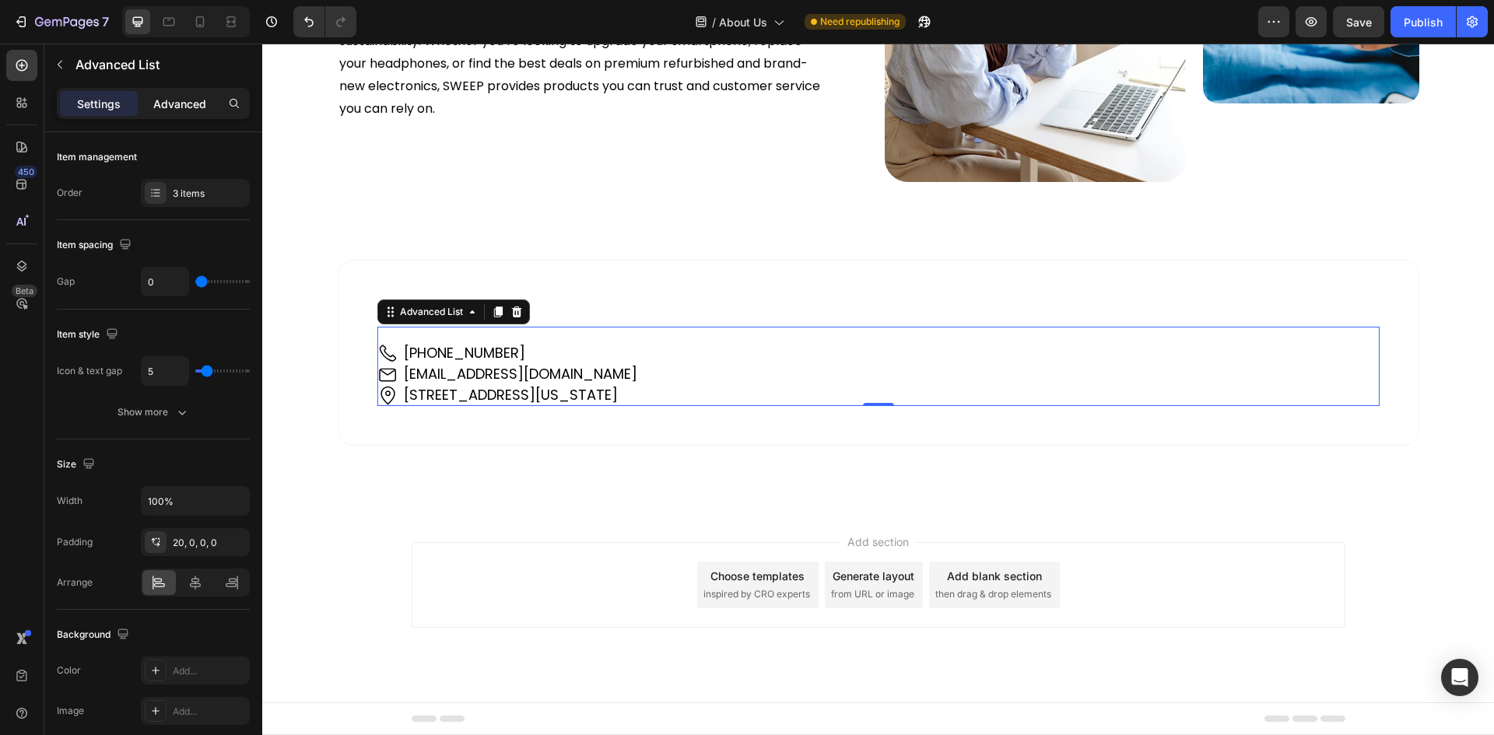
click at [178, 99] on p "Advanced" at bounding box center [179, 104] width 53 height 16
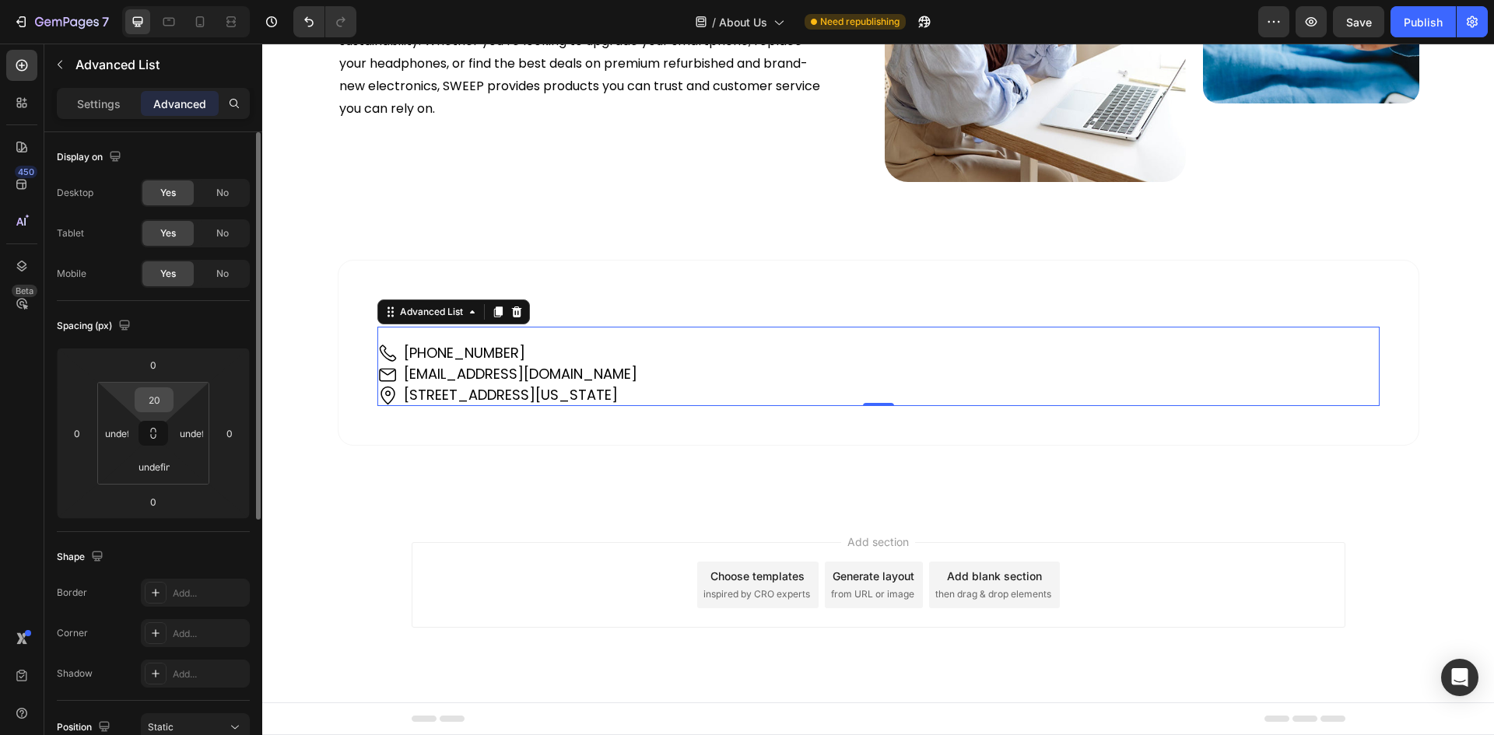
click at [156, 392] on input "20" at bounding box center [153, 399] width 31 height 23
type input "22"
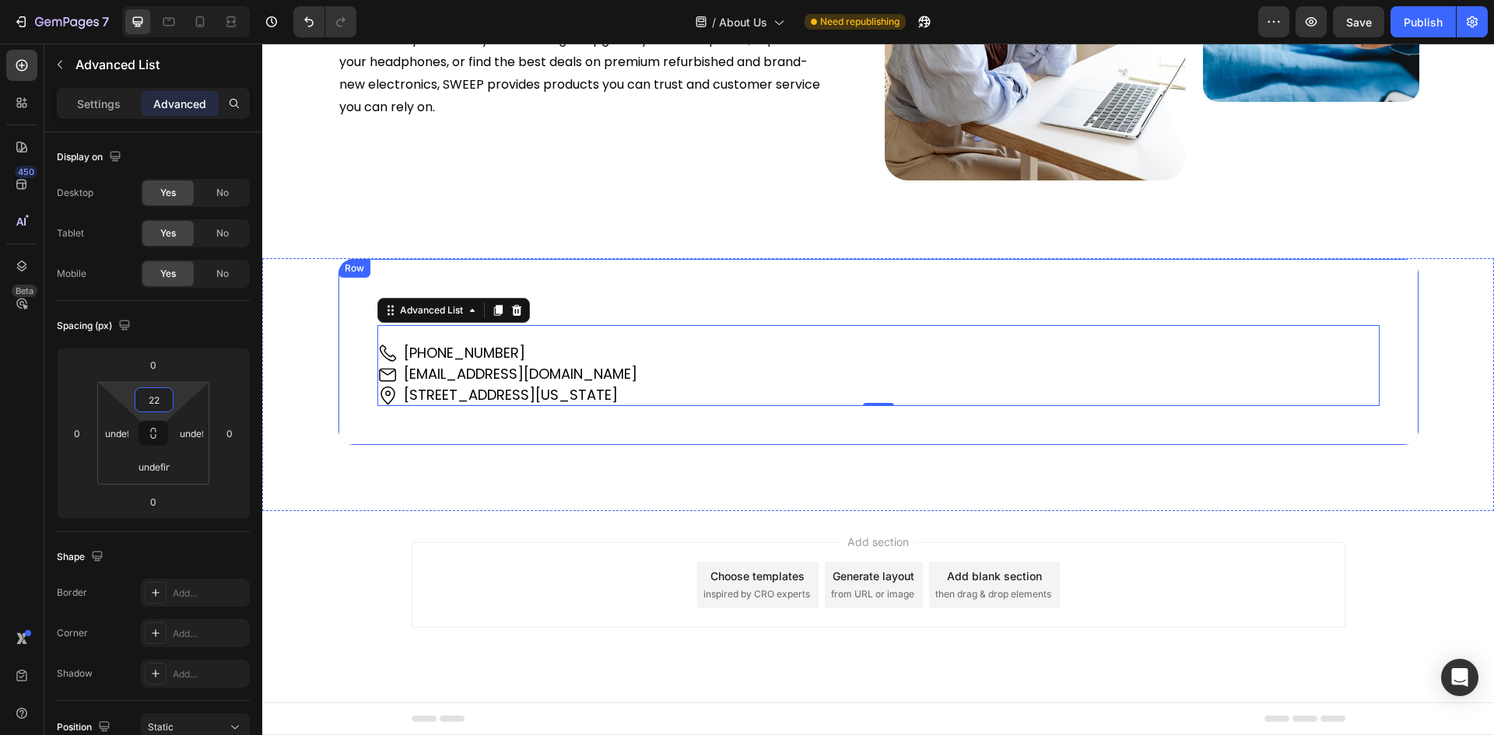
click at [346, 369] on div "Contact Us Heading Image [PHONE_NUMBER] Text Block Image [EMAIL_ADDRESS][DOMAIN…" at bounding box center [878, 351] width 1081 height 187
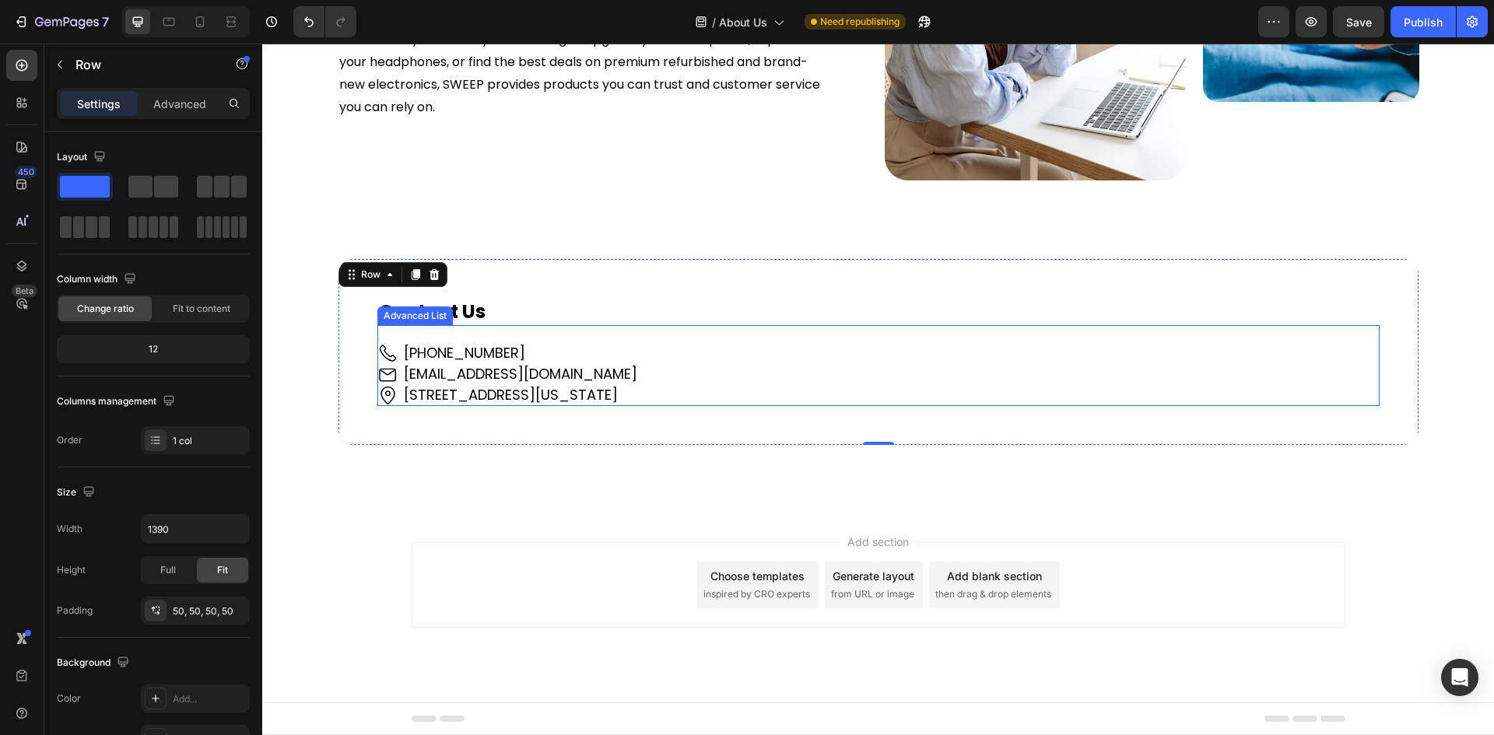
click at [856, 387] on div "Image [PHONE_NUMBER] Text Block Image [EMAIL_ADDRESS][DOMAIN_NAME] Text Block I…" at bounding box center [878, 365] width 1002 height 80
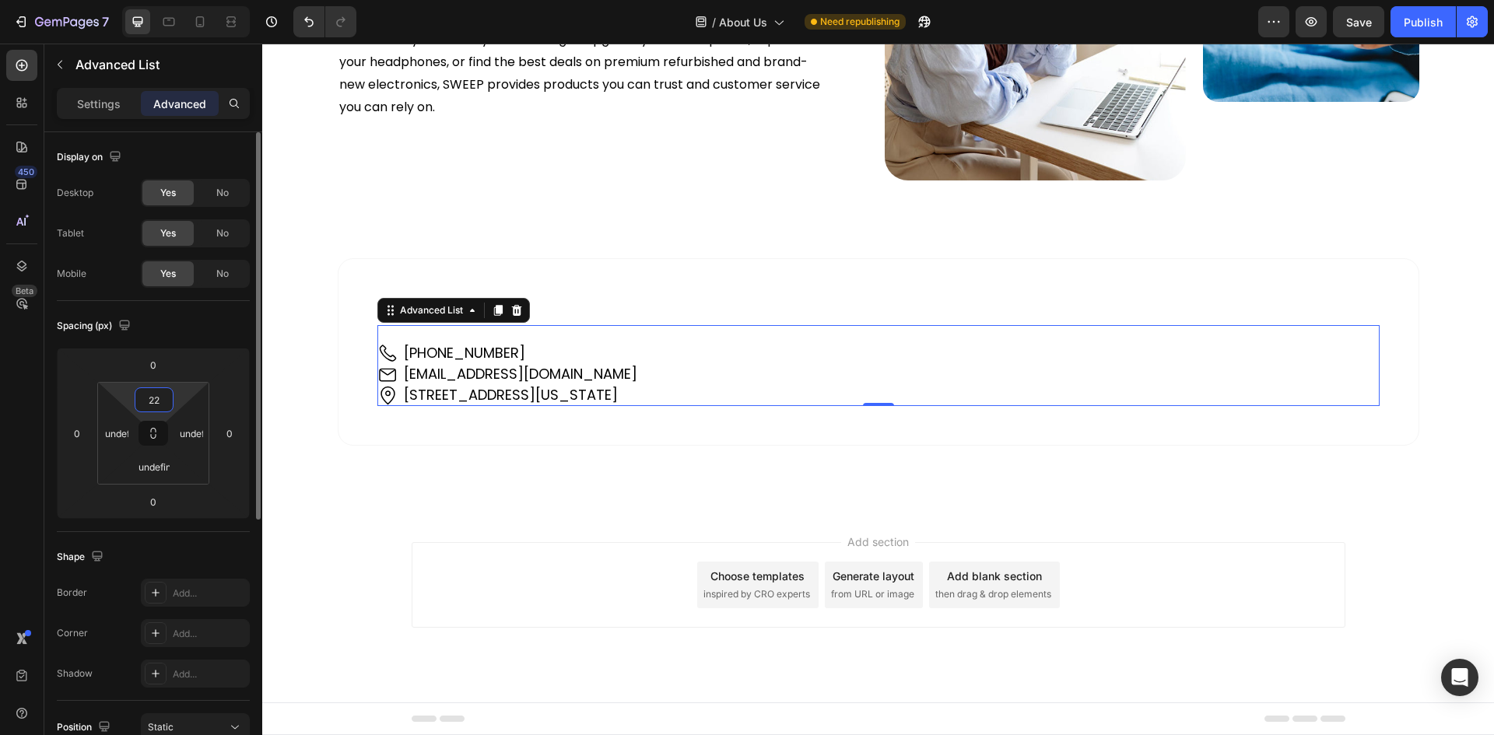
click at [152, 404] on input "22" at bounding box center [153, 399] width 31 height 23
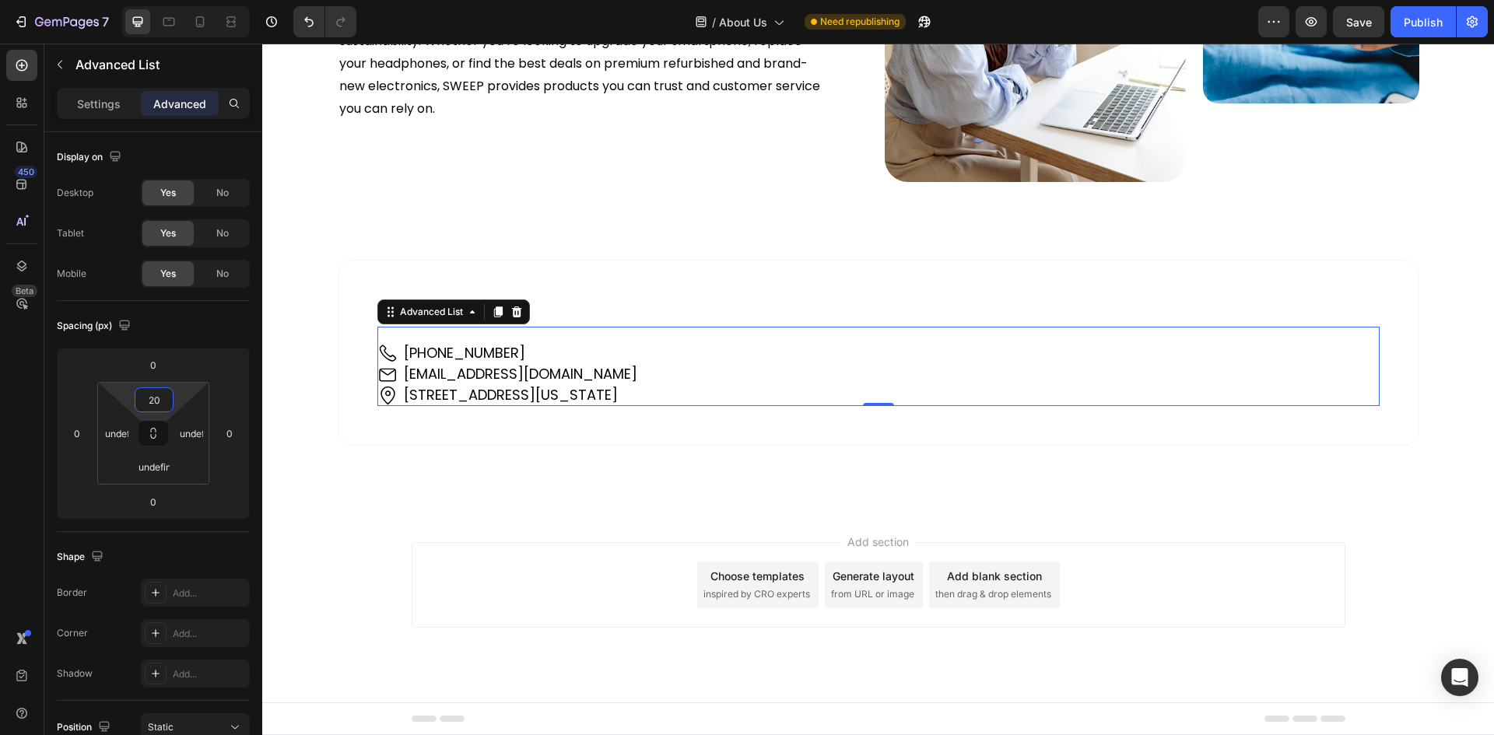
type input "20"
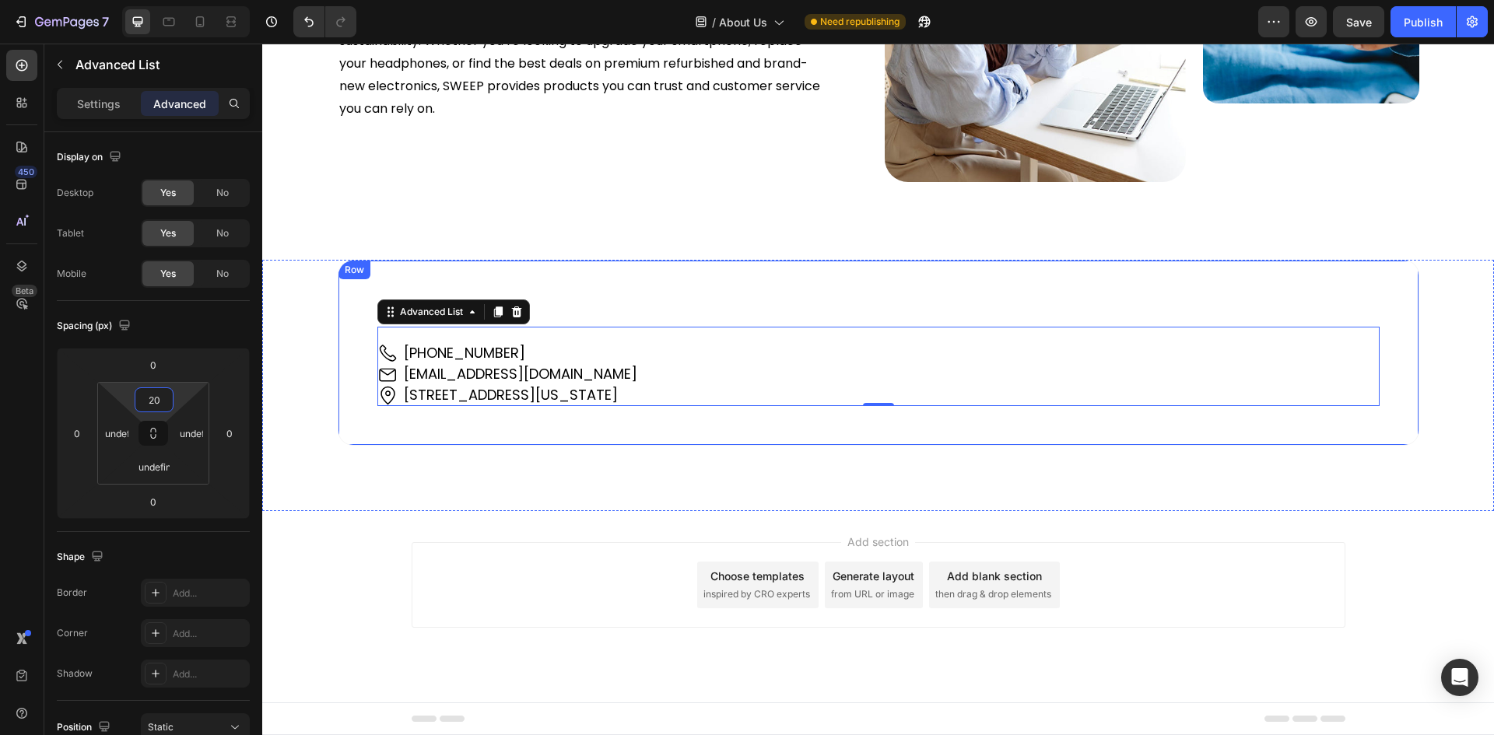
click at [632, 446] on div "Contact Us Heading Image [PHONE_NUMBER] Text Block Image [EMAIL_ADDRESS][DOMAIN…" at bounding box center [878, 353] width 1081 height 186
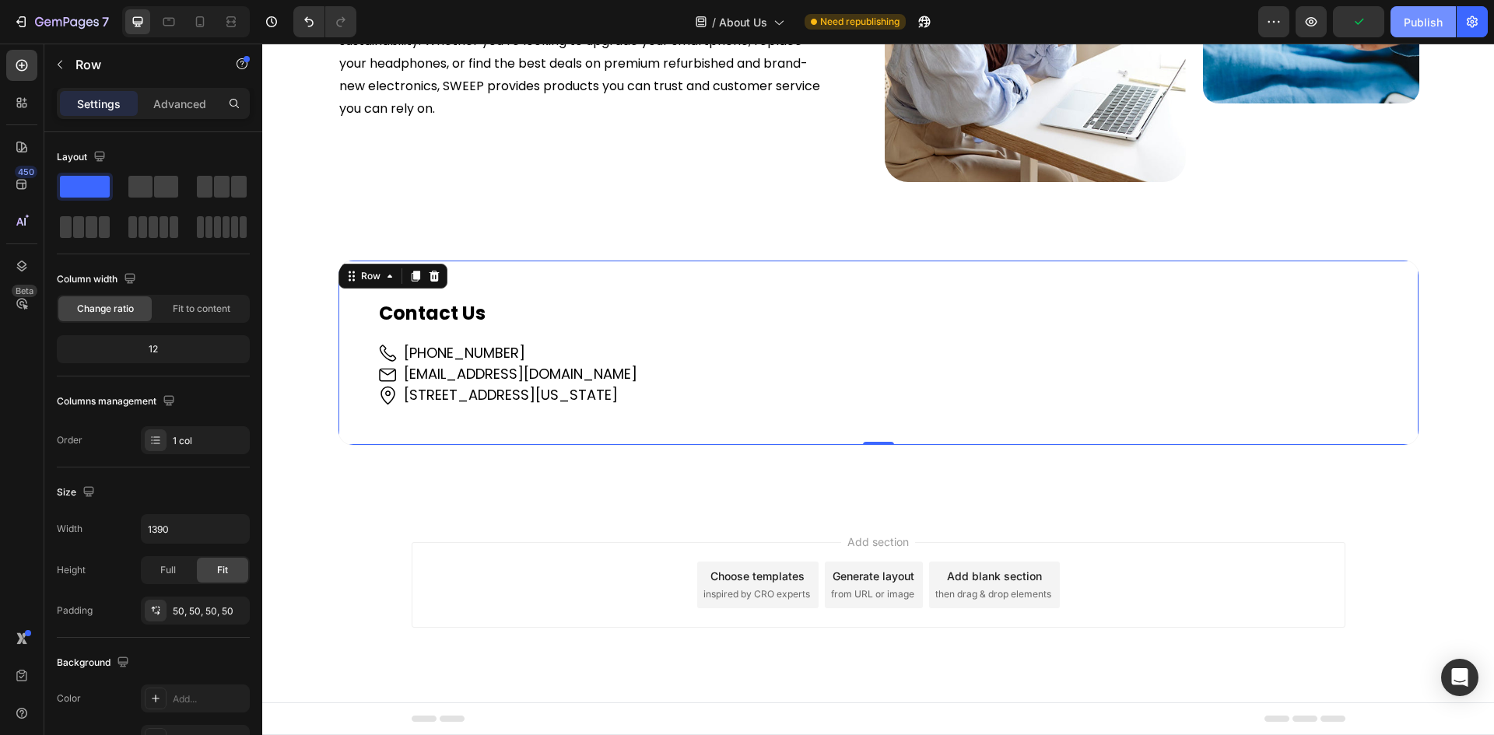
click at [1428, 23] on div "Publish" at bounding box center [1422, 22] width 39 height 16
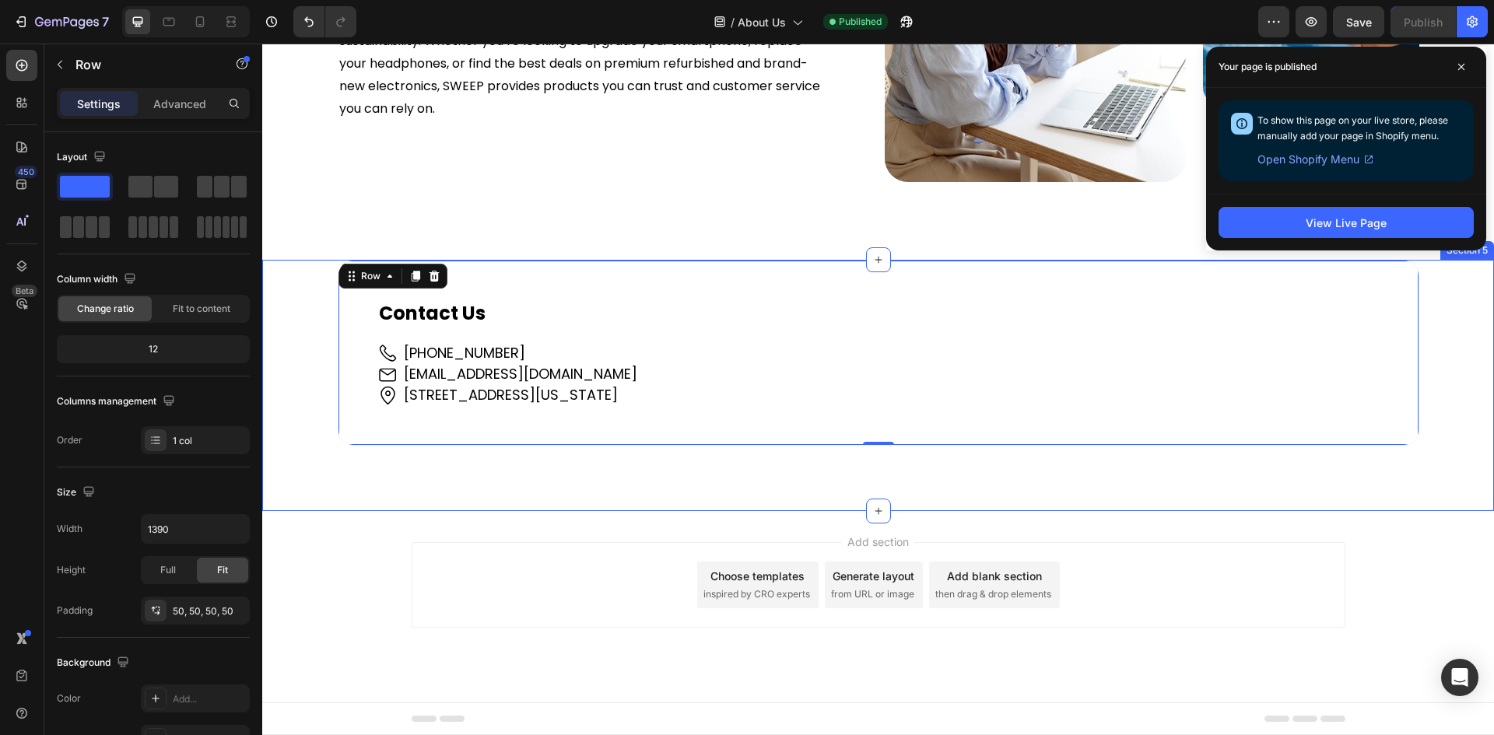
click at [309, 348] on div "Contact Us Heading Image [PHONE_NUMBER] Text Block Image [EMAIL_ADDRESS][DOMAIN…" at bounding box center [878, 353] width 1154 height 186
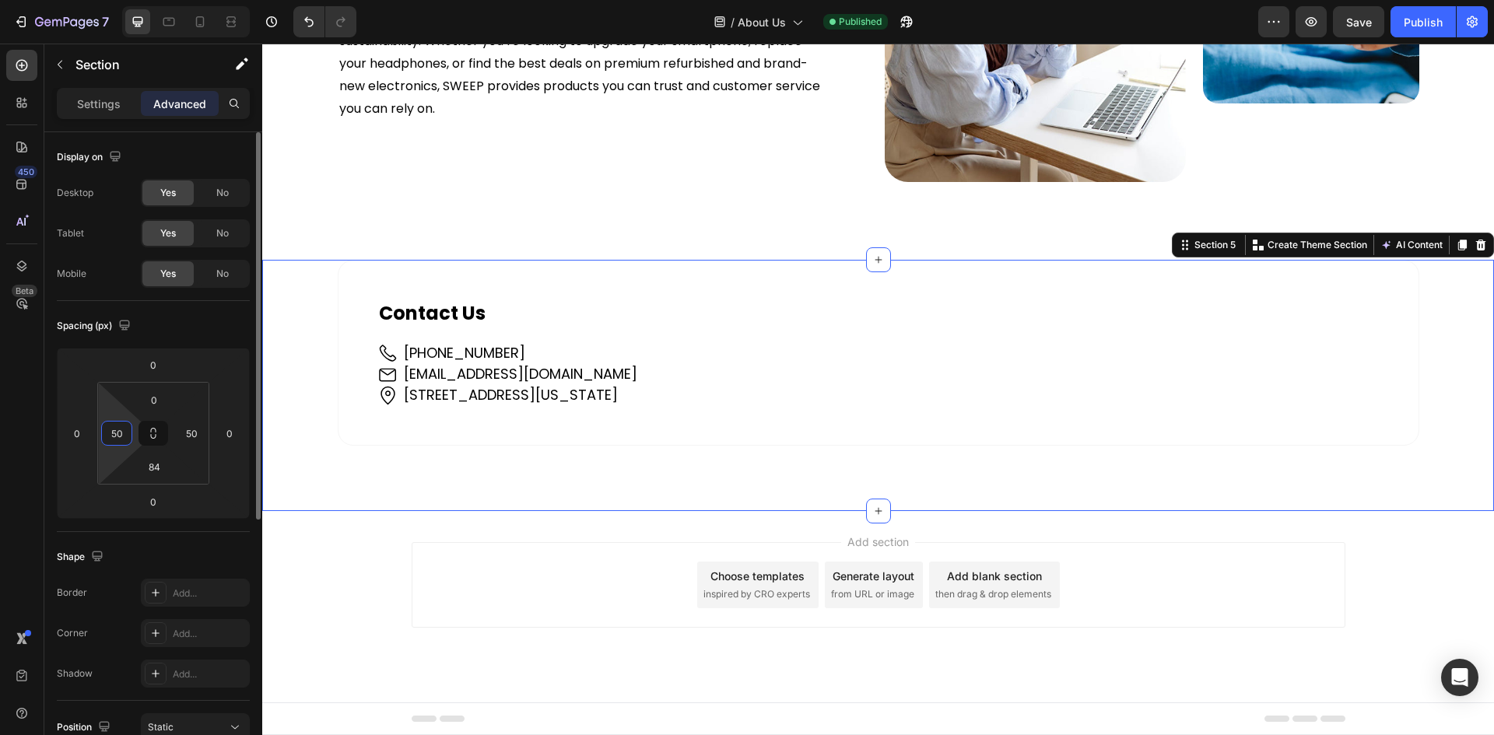
click at [120, 434] on input "50" at bounding box center [116, 433] width 23 height 23
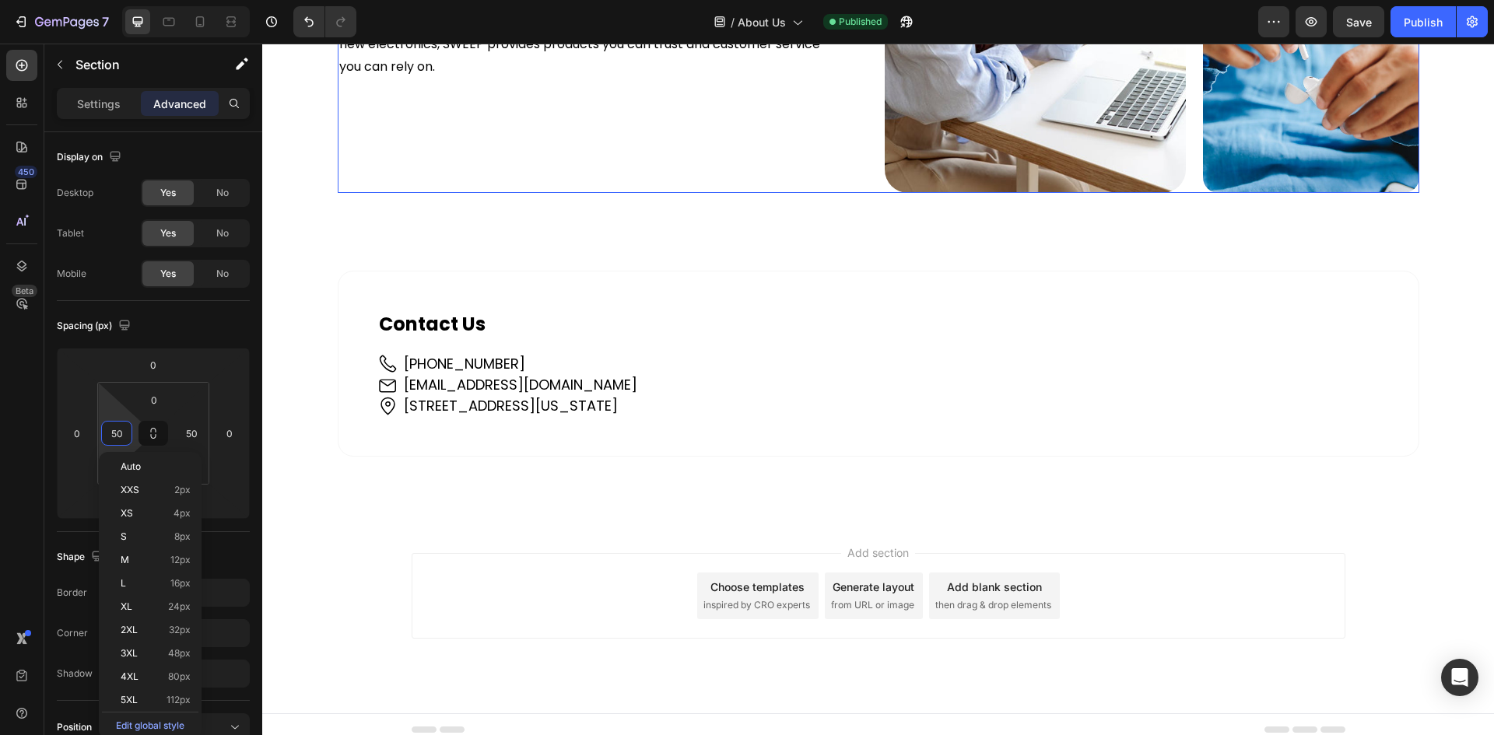
scroll to position [1282, 0]
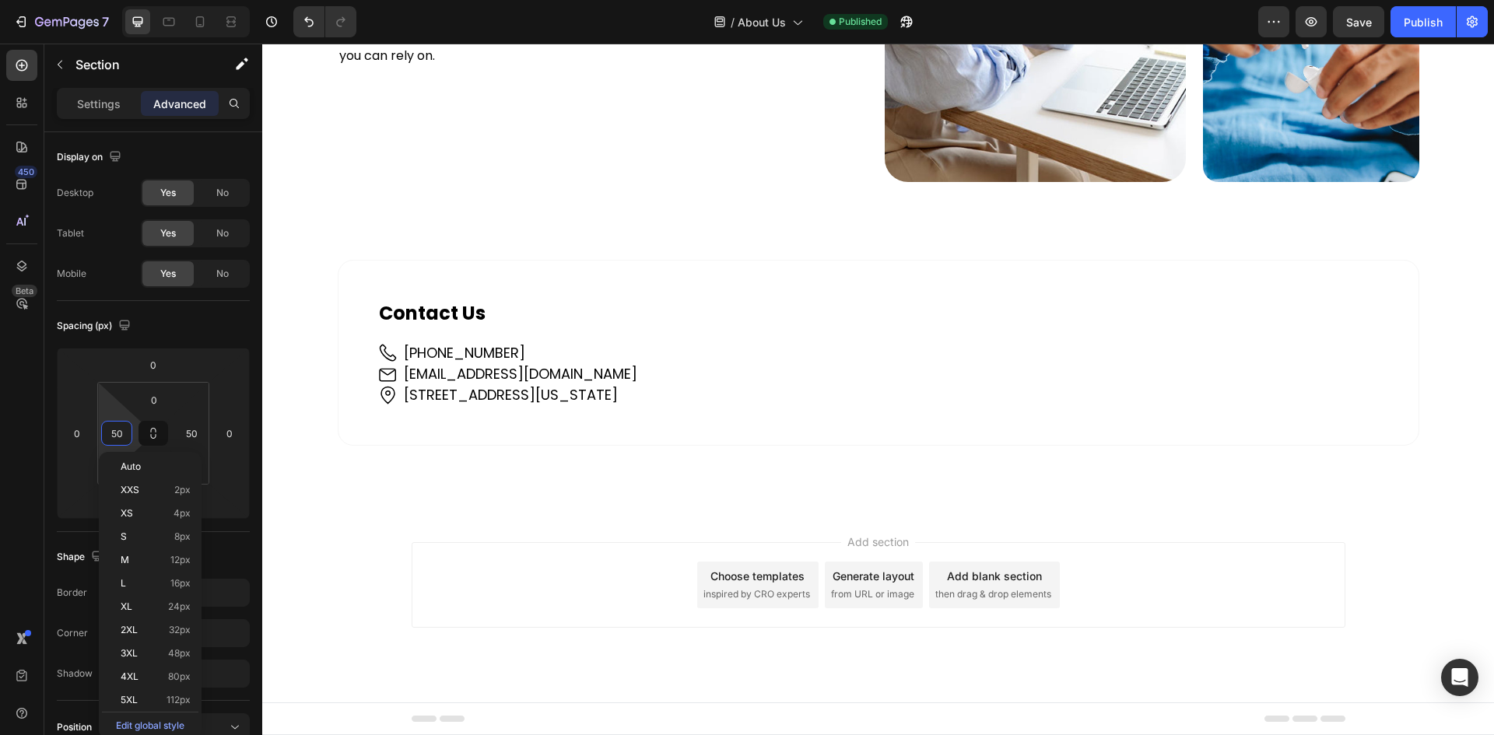
click at [316, 291] on div "Contact Us Heading Image [PHONE_NUMBER] Text Block Image [EMAIL_ADDRESS][DOMAIN…" at bounding box center [878, 353] width 1154 height 186
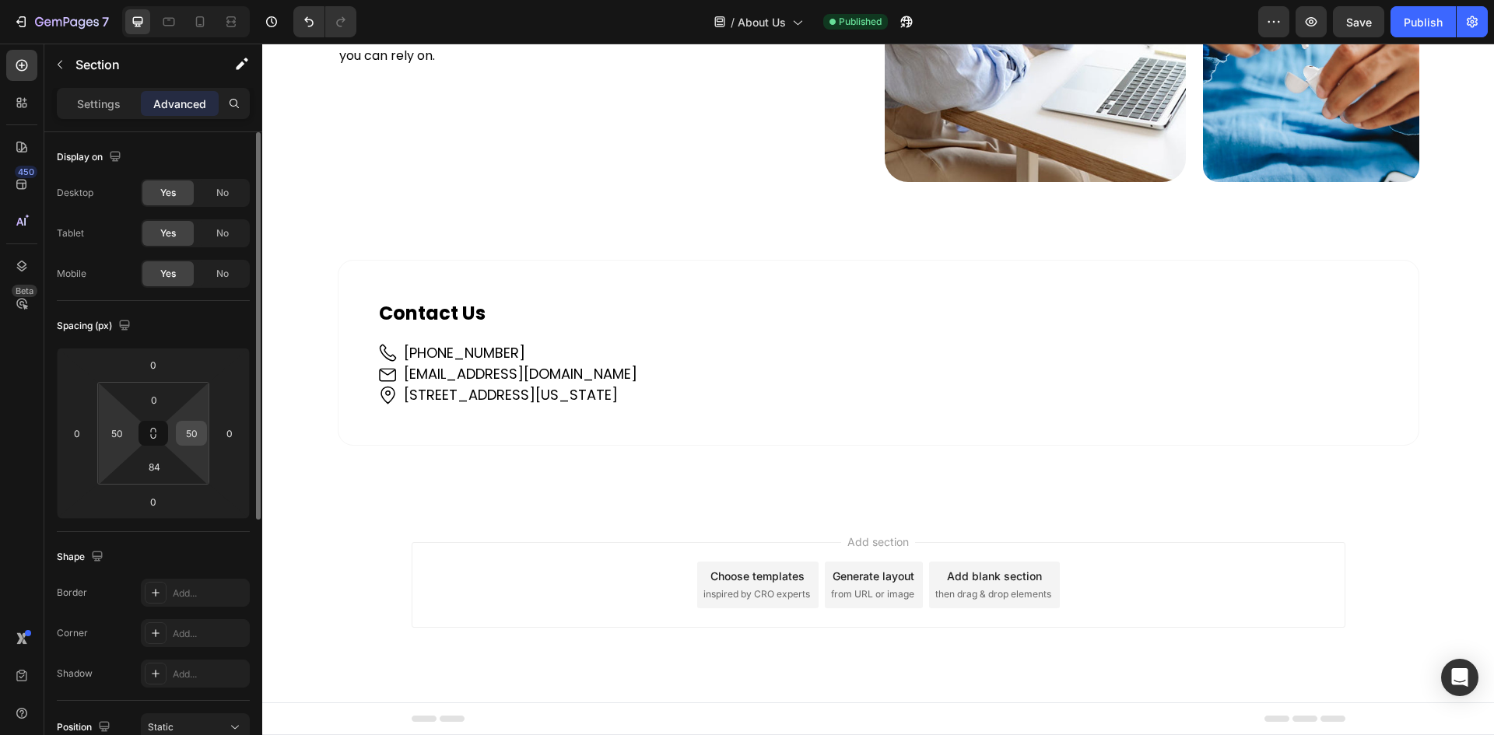
click at [194, 439] on input "50" at bounding box center [191, 433] width 23 height 23
type input "30"
click at [117, 435] on input "50" at bounding box center [116, 433] width 23 height 23
type input "30"
click at [1417, 27] on div "Publish" at bounding box center [1422, 22] width 39 height 16
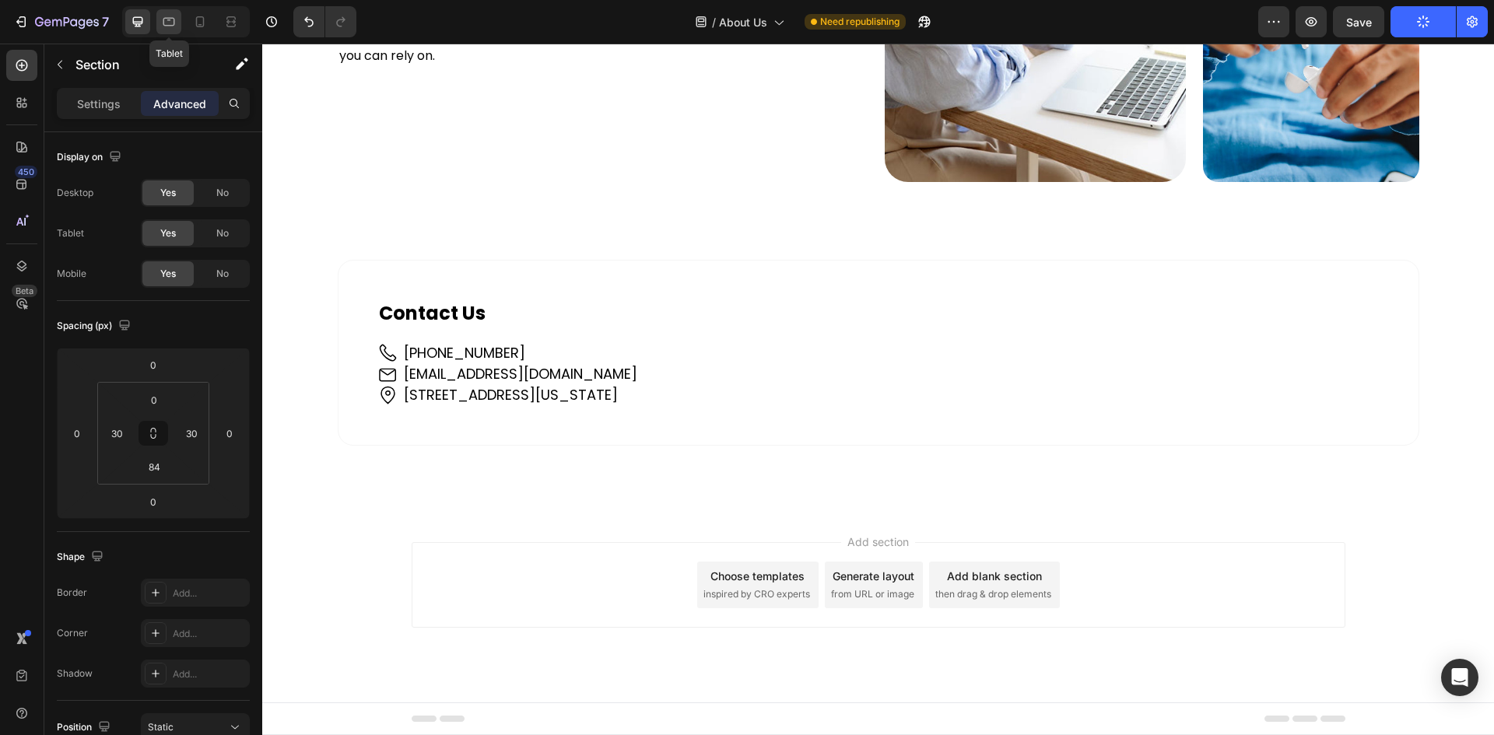
click at [173, 24] on icon at bounding box center [169, 22] width 16 height 16
type input "32"
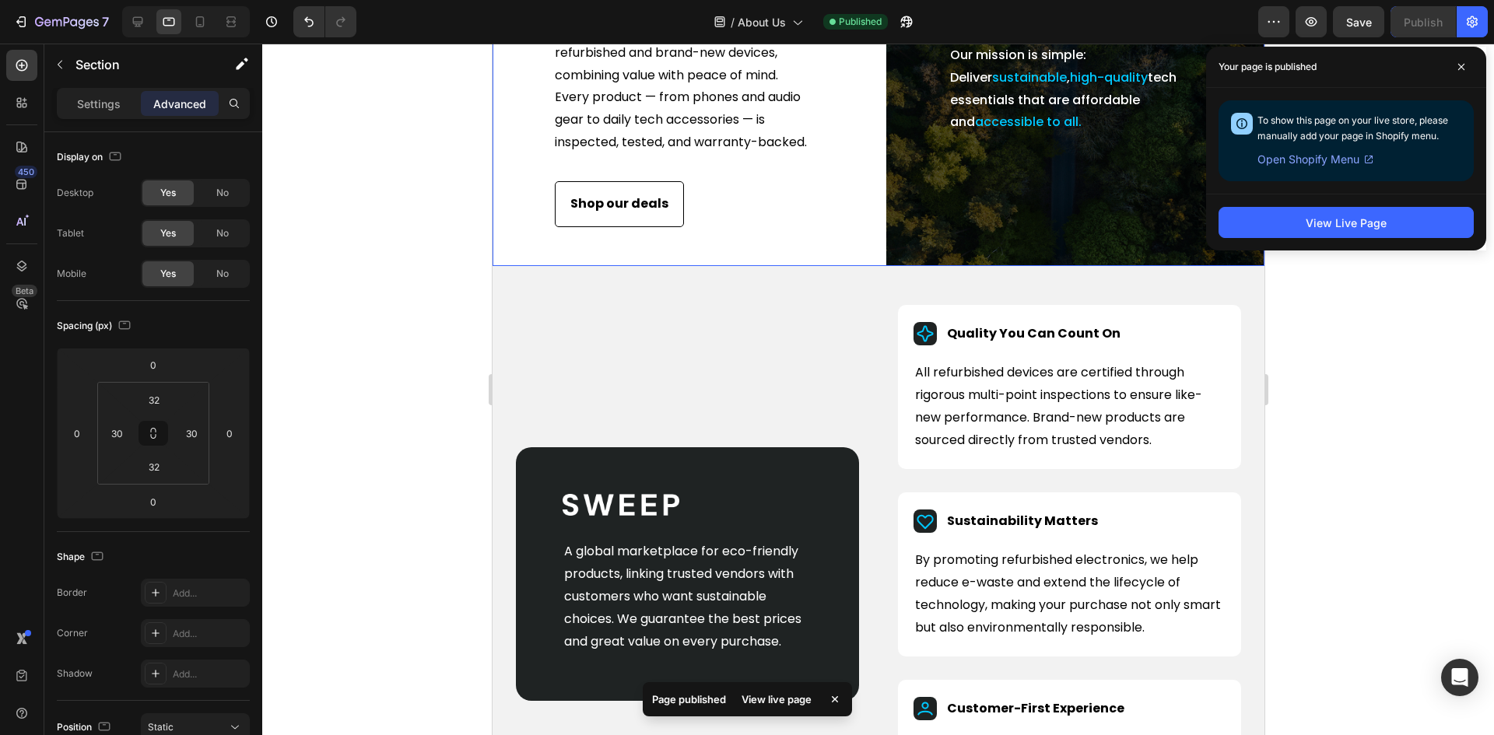
scroll to position [78, 0]
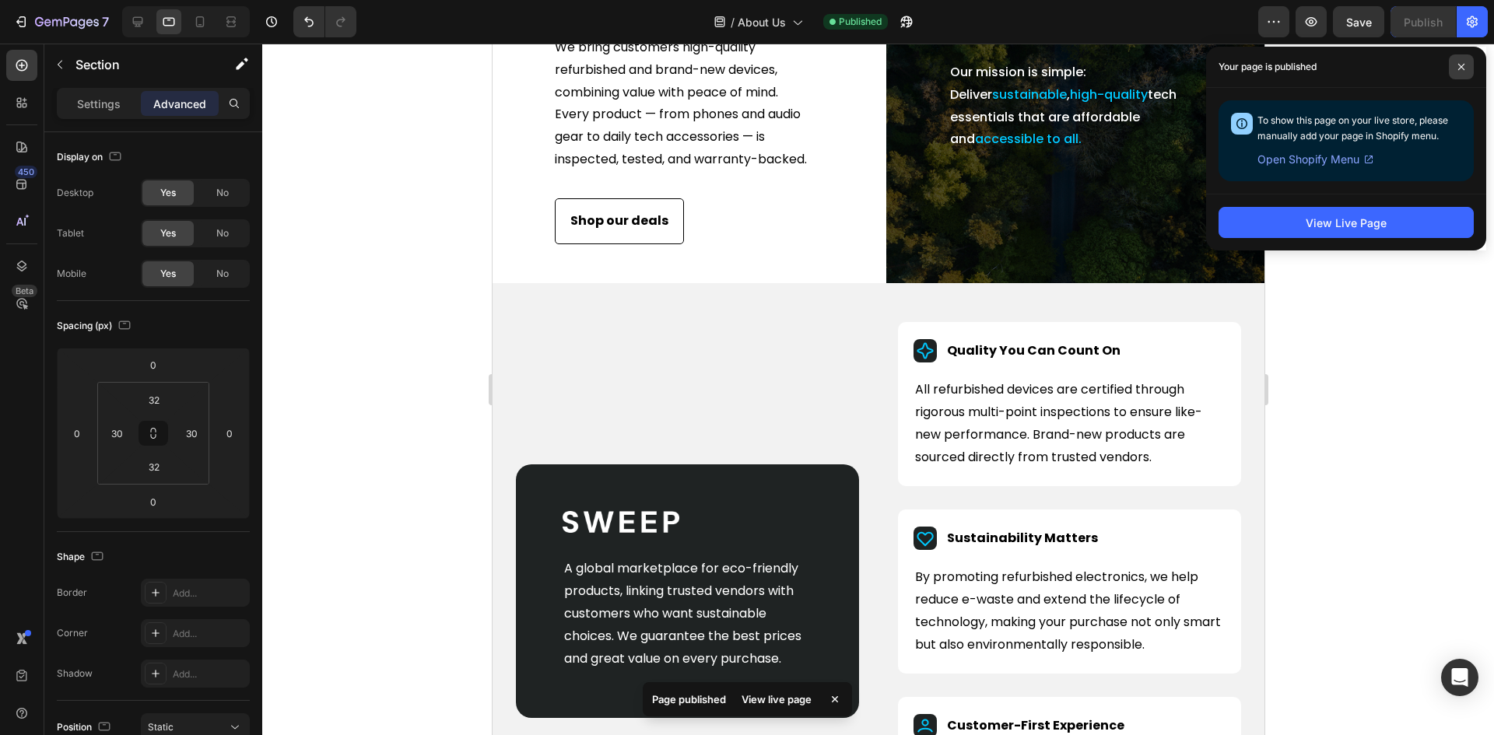
click at [1460, 60] on span at bounding box center [1460, 66] width 25 height 25
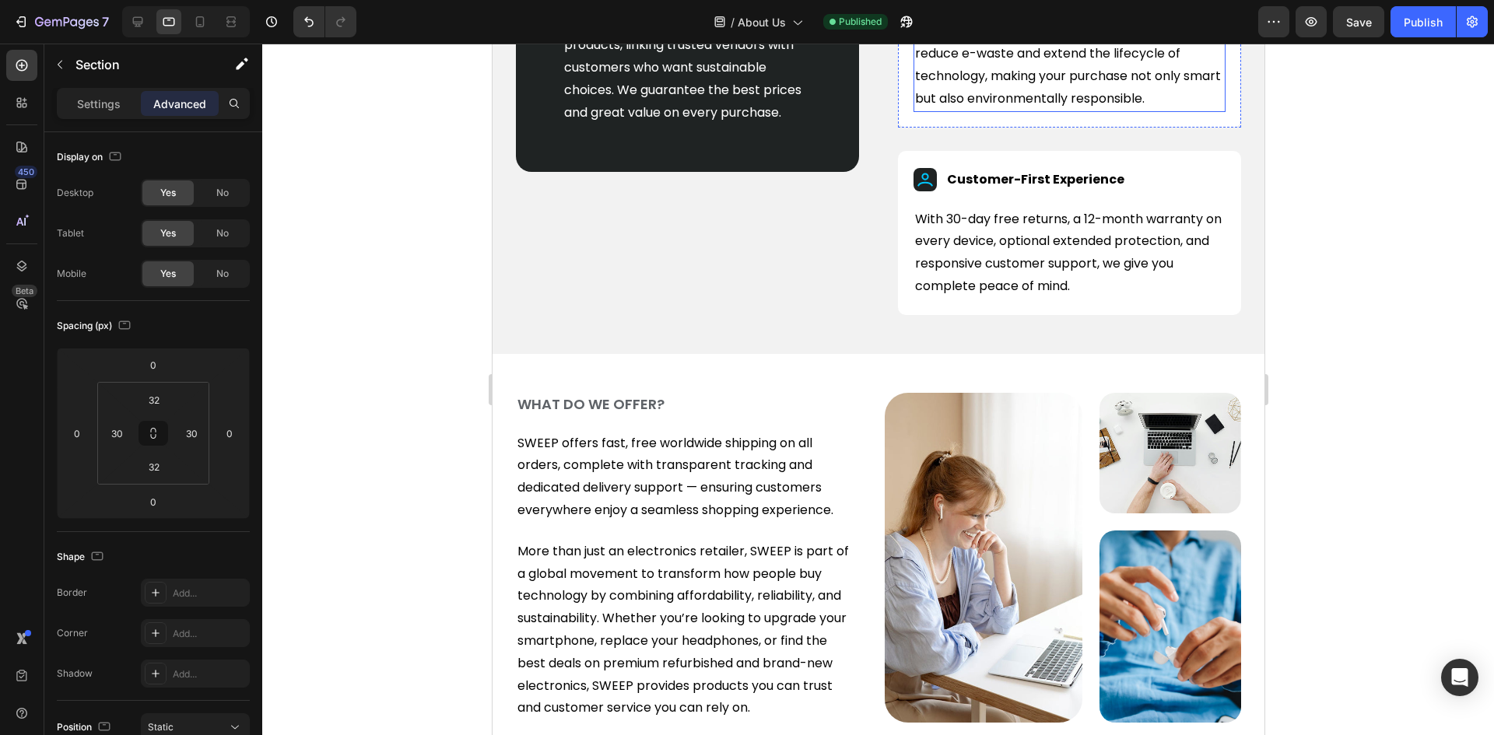
scroll to position [933, 0]
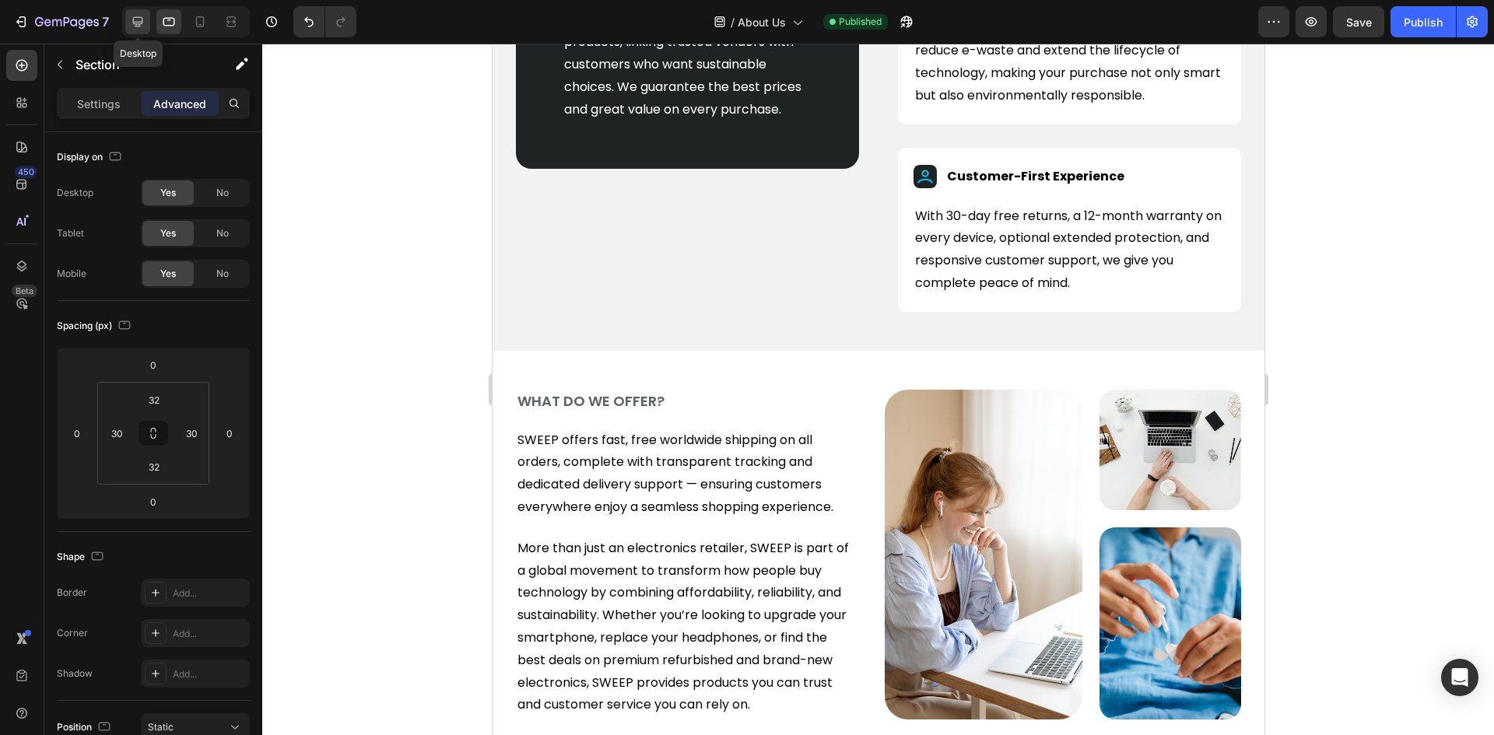
click at [133, 22] on icon at bounding box center [138, 22] width 10 height 10
type input "0"
type input "84"
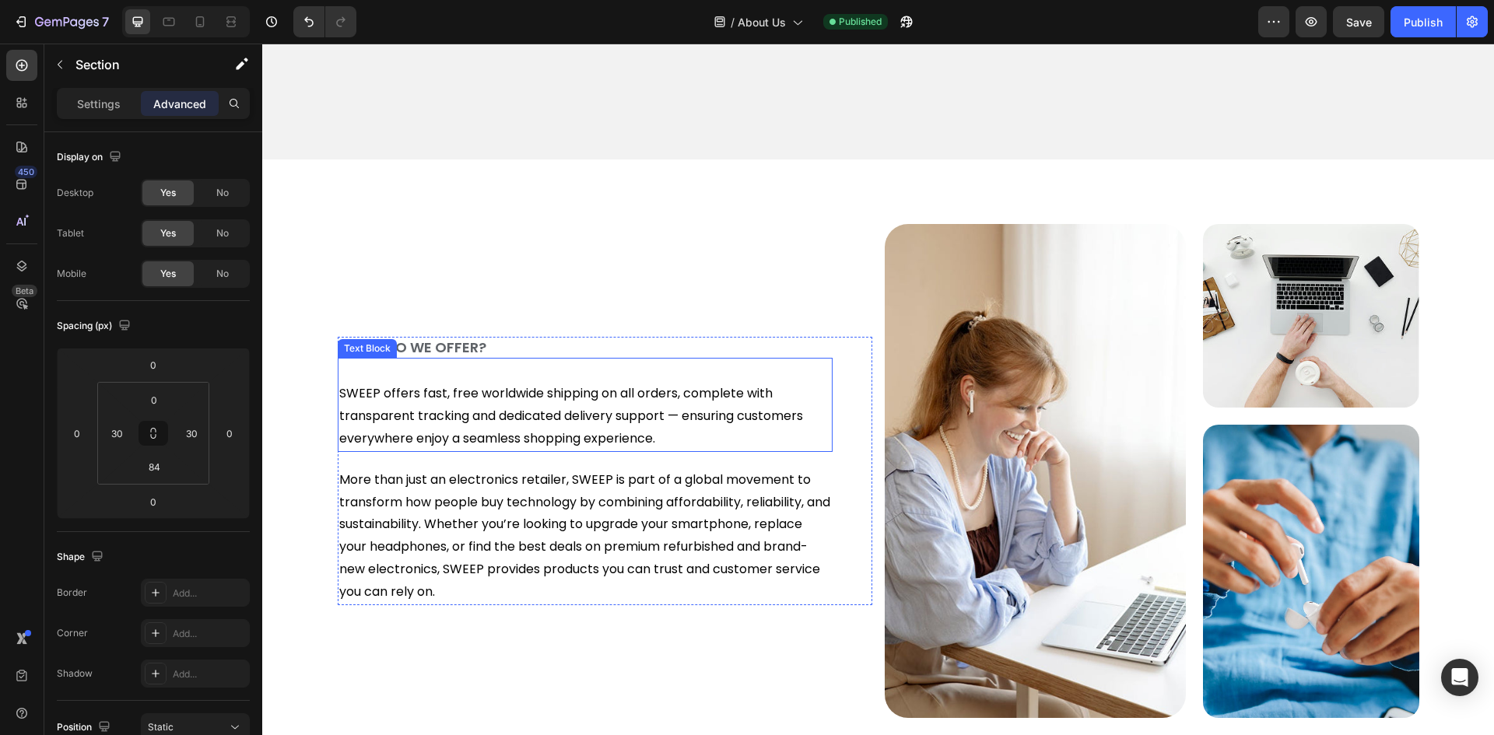
scroll to position [1550, 0]
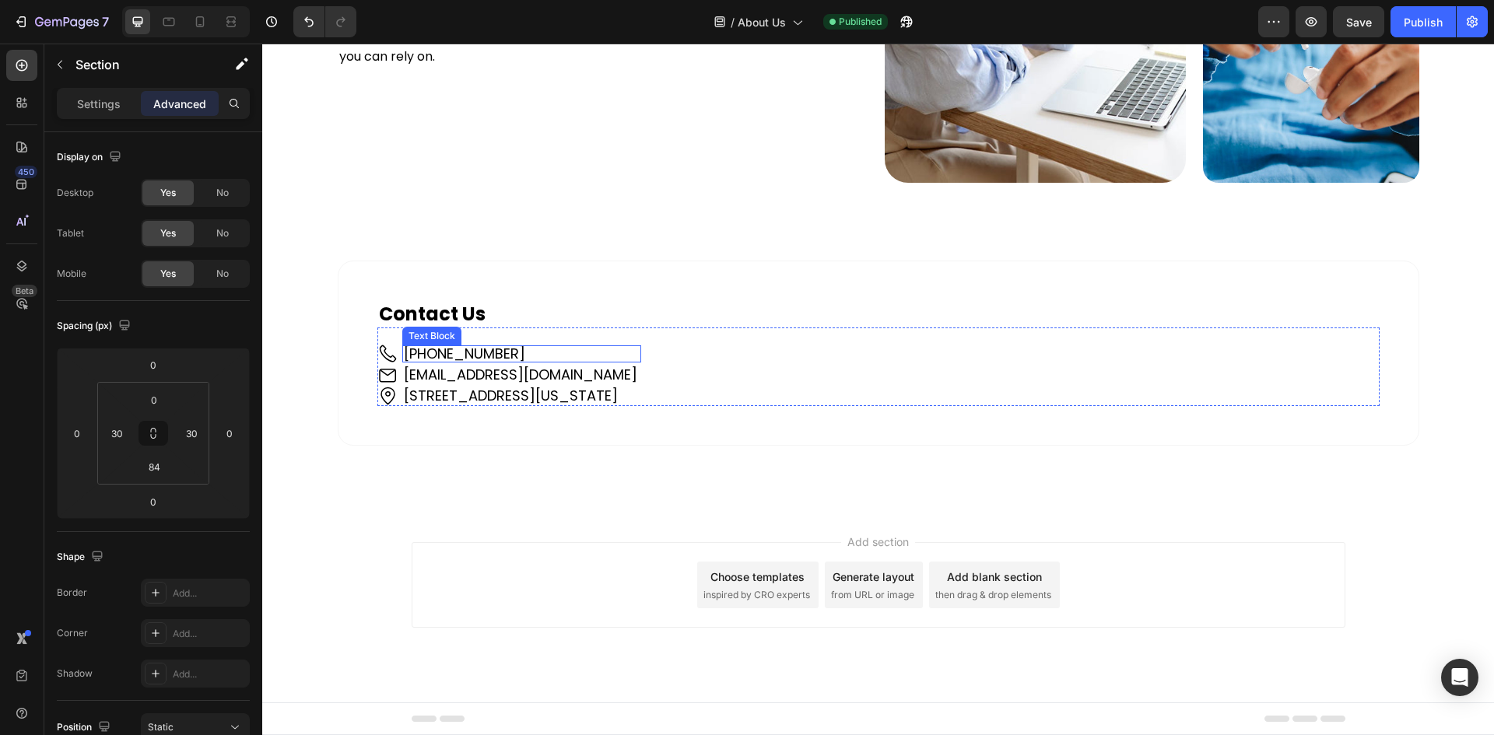
click at [514, 352] on p "[PHONE_NUMBER]" at bounding box center [522, 354] width 236 height 14
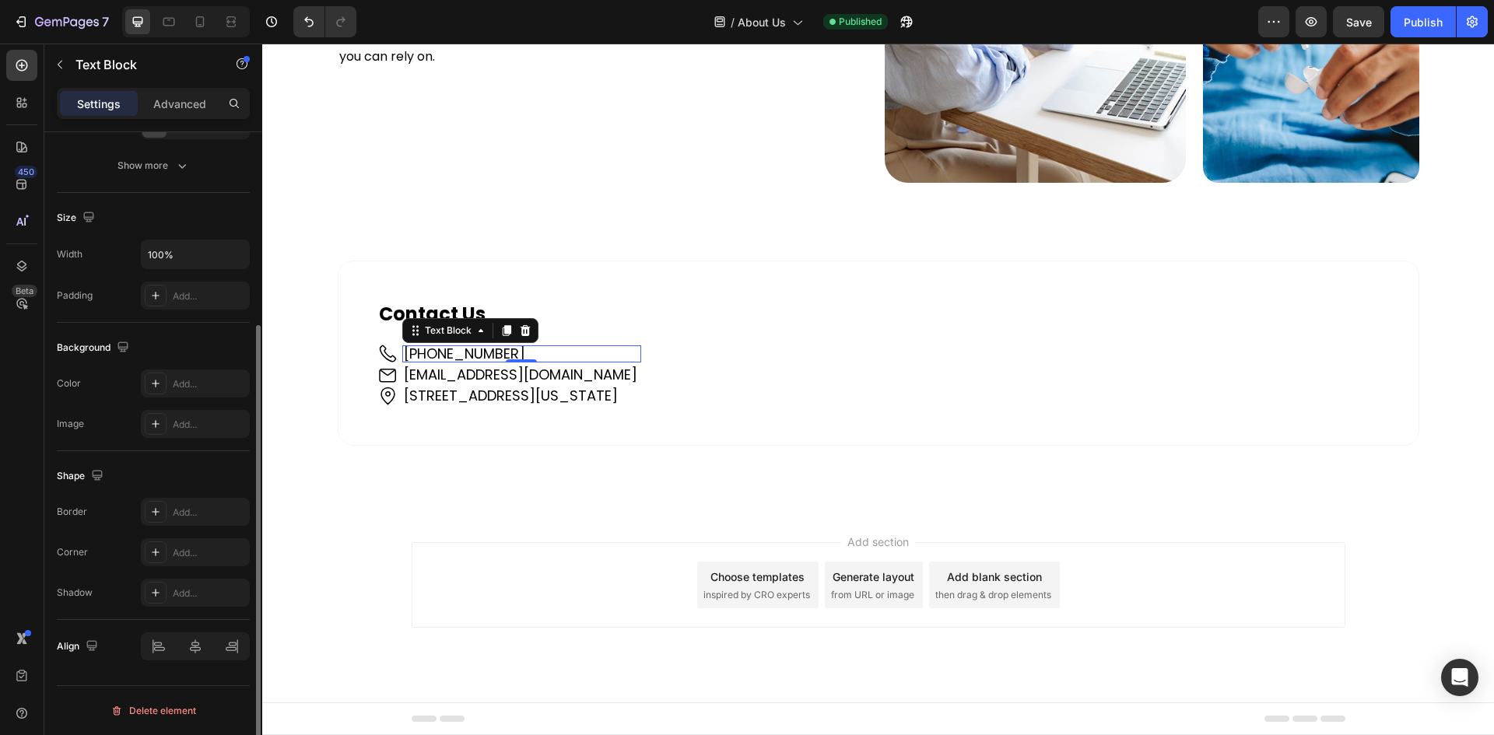
scroll to position [0, 0]
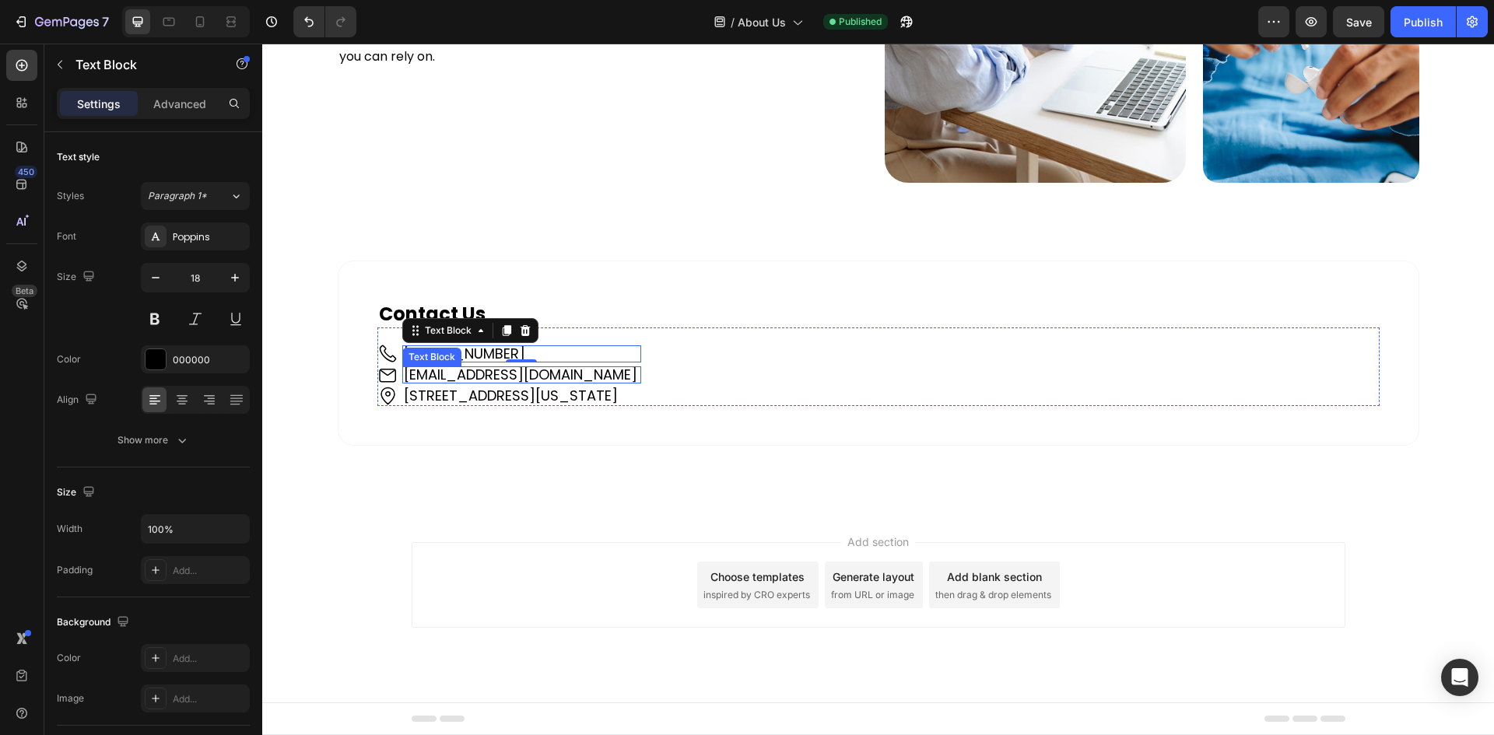
click at [825, 377] on div "Image [PHONE_NUMBER] Text Block 0 Image [EMAIL_ADDRESS][DOMAIN_NAME] Text Block…" at bounding box center [878, 366] width 1002 height 79
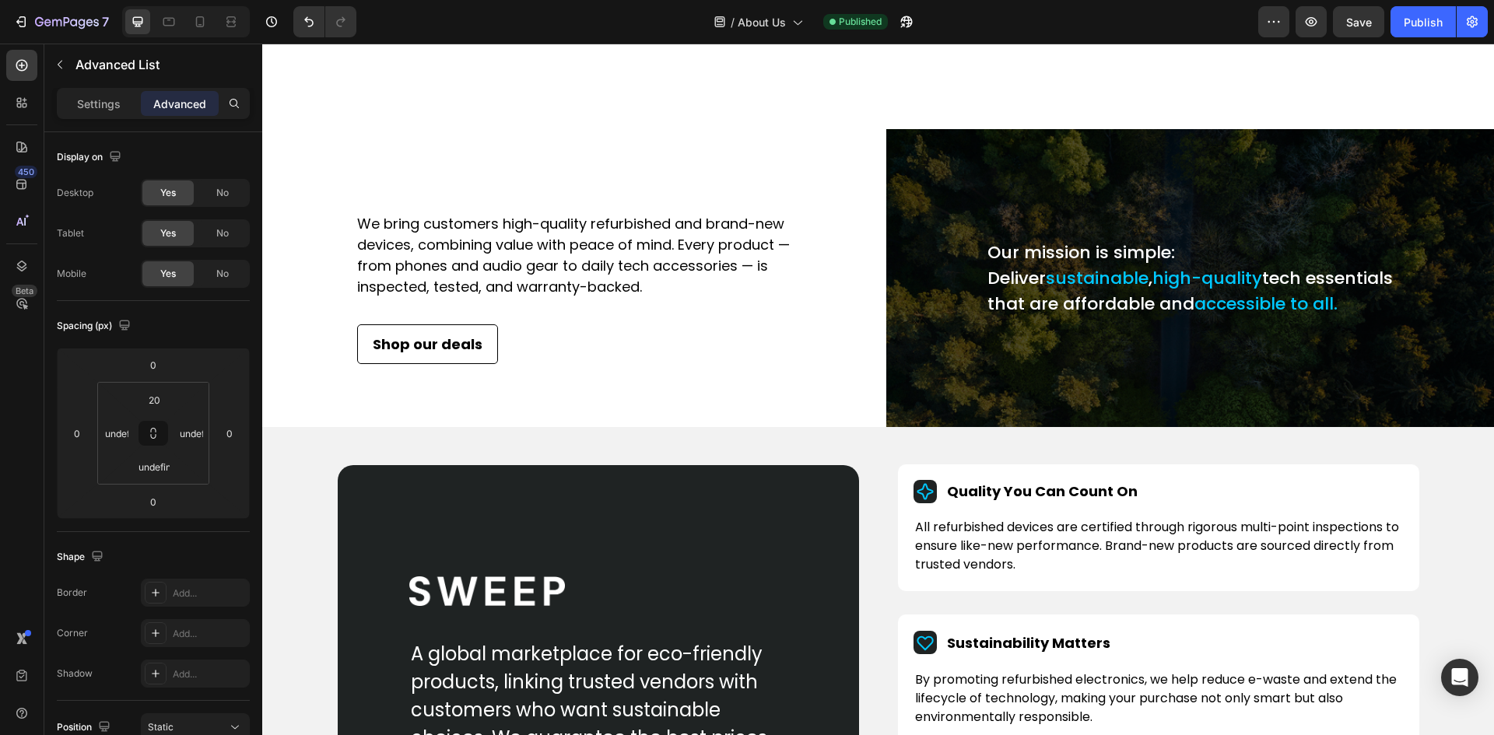
scroll to position [778, 0]
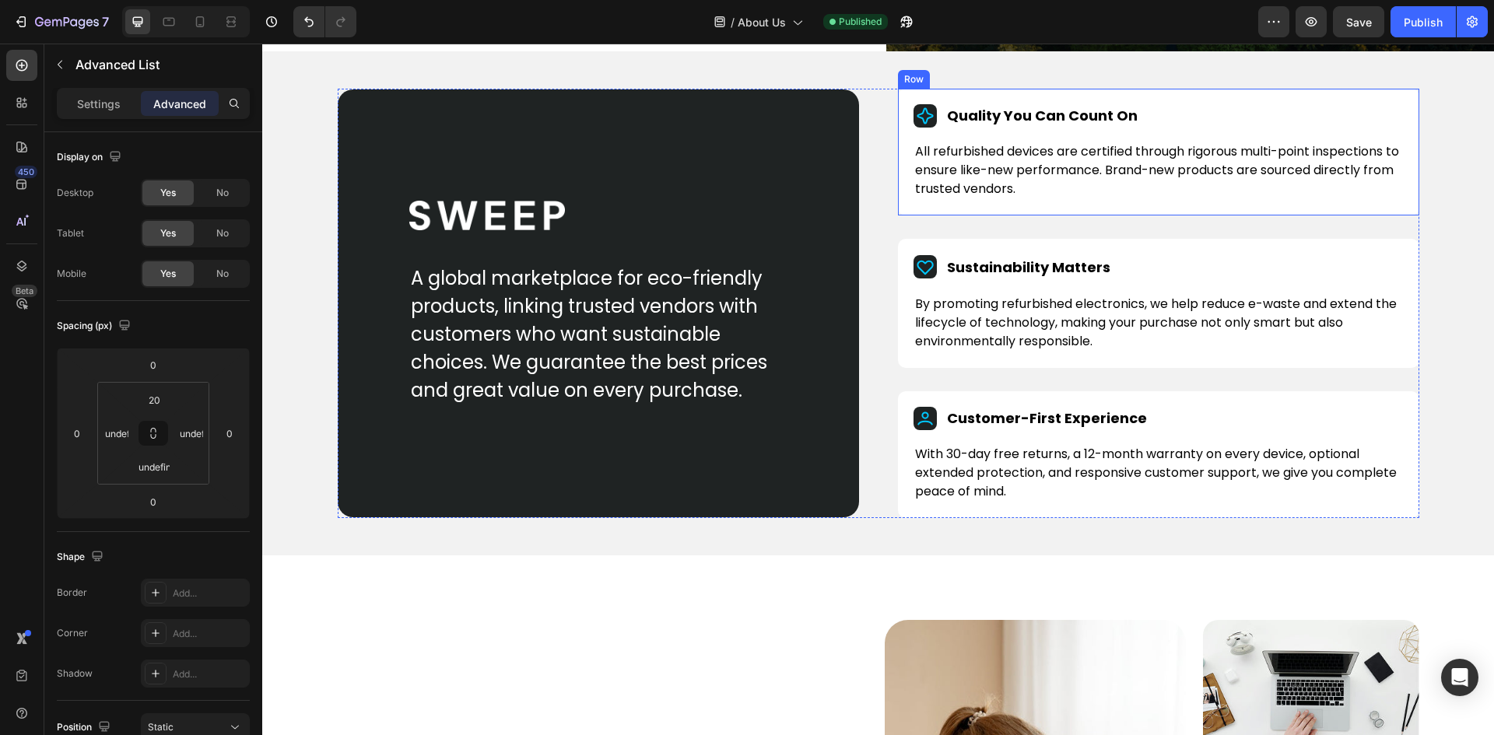
click at [904, 130] on div "Quality You Can Count On Item List All refurbished devices are certified throug…" at bounding box center [1158, 152] width 521 height 127
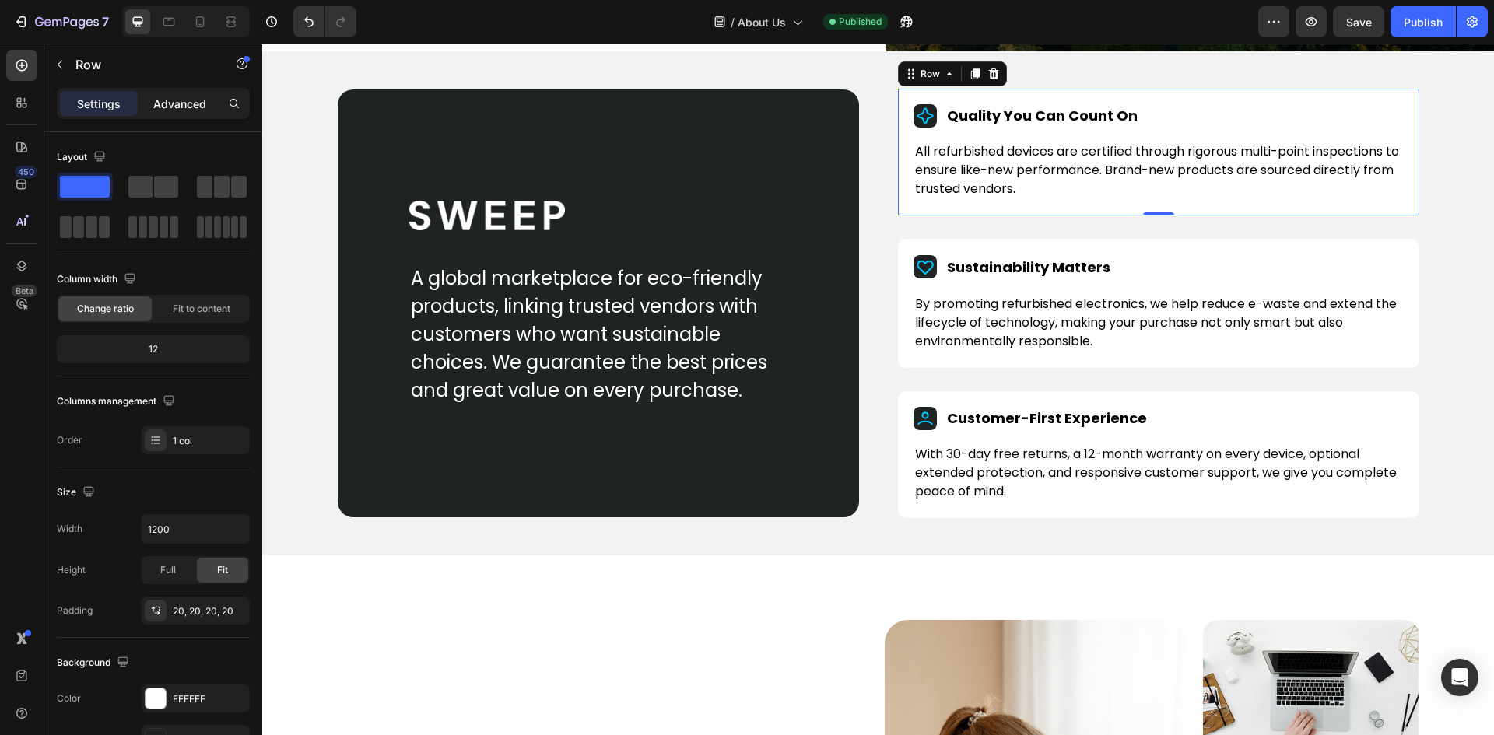
click at [173, 108] on p "Advanced" at bounding box center [179, 104] width 53 height 16
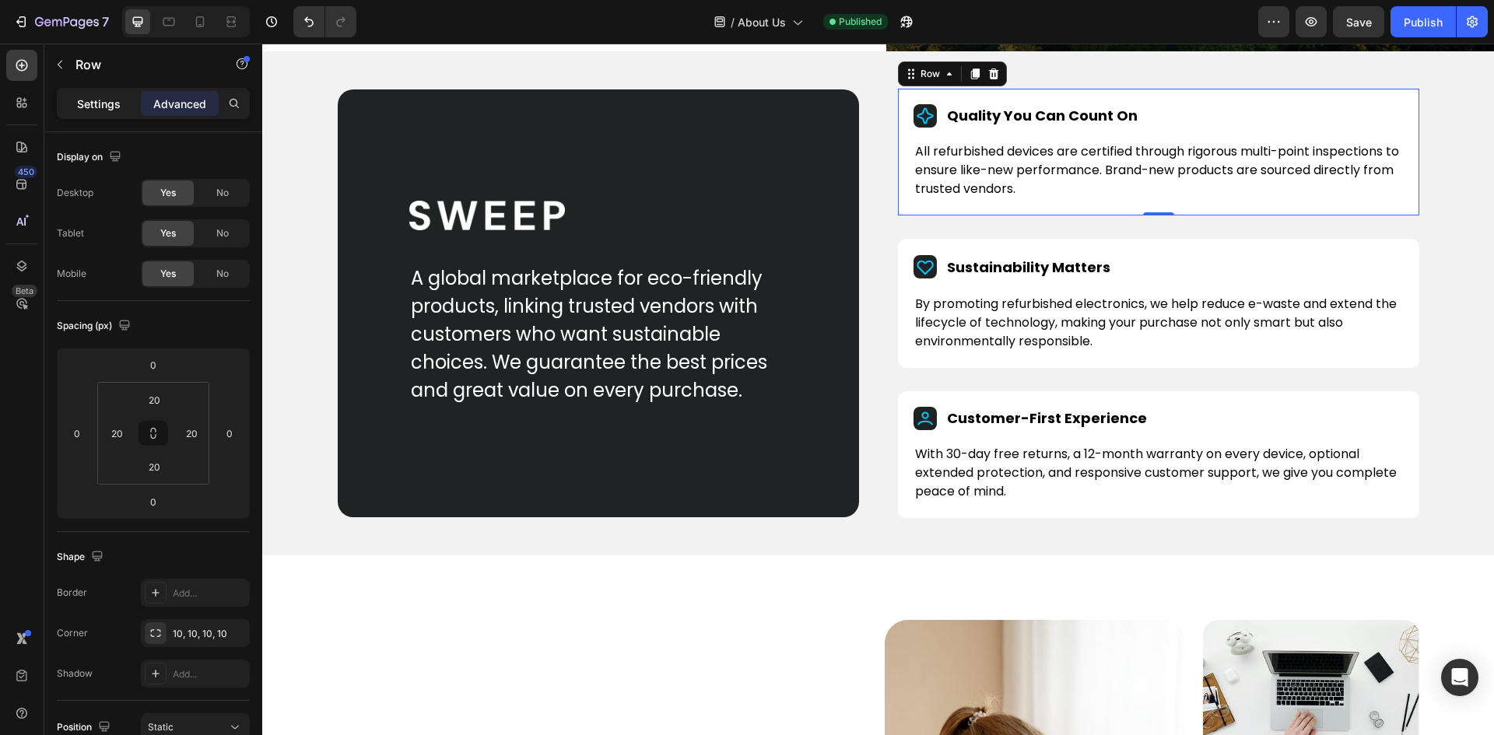
click at [101, 108] on p "Settings" at bounding box center [99, 104] width 44 height 16
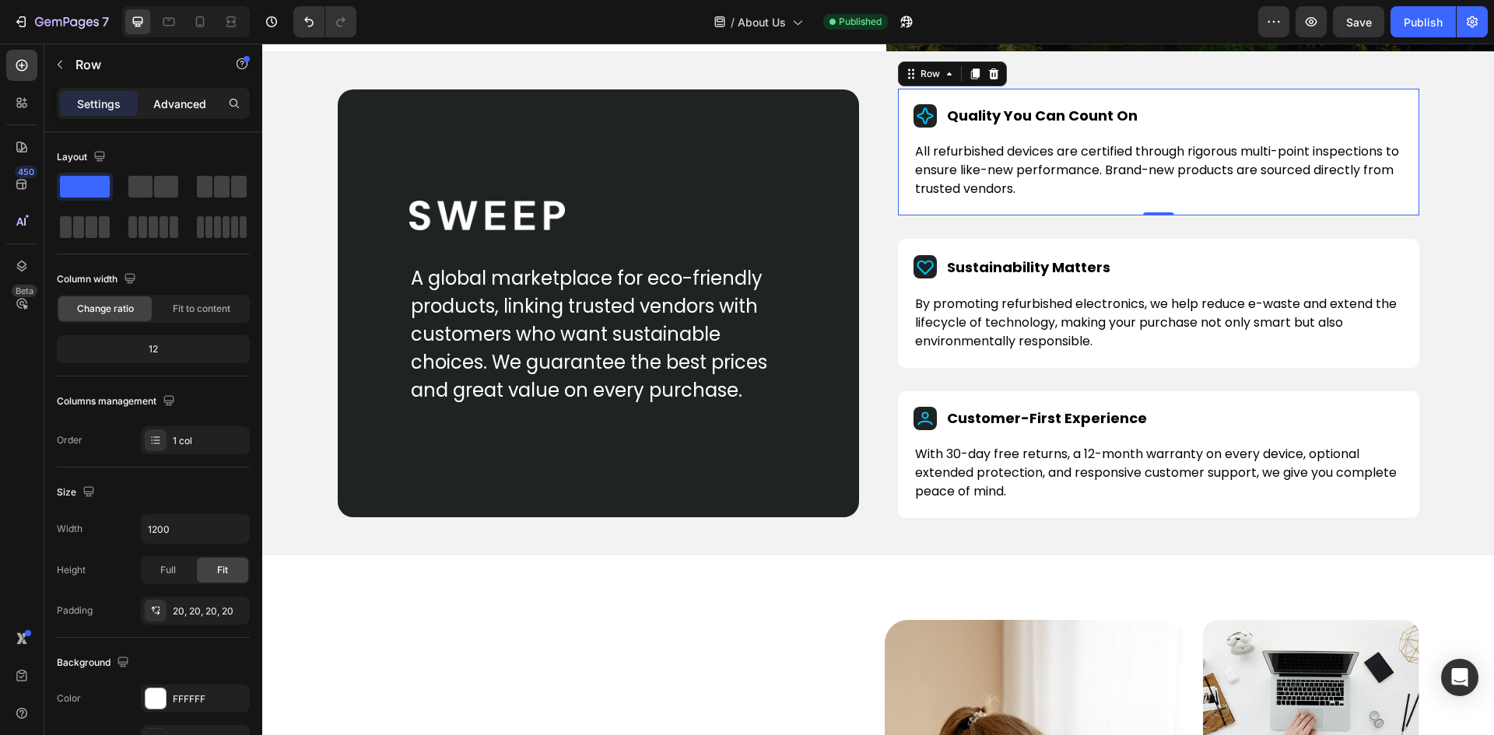
click at [187, 100] on p "Advanced" at bounding box center [179, 104] width 53 height 16
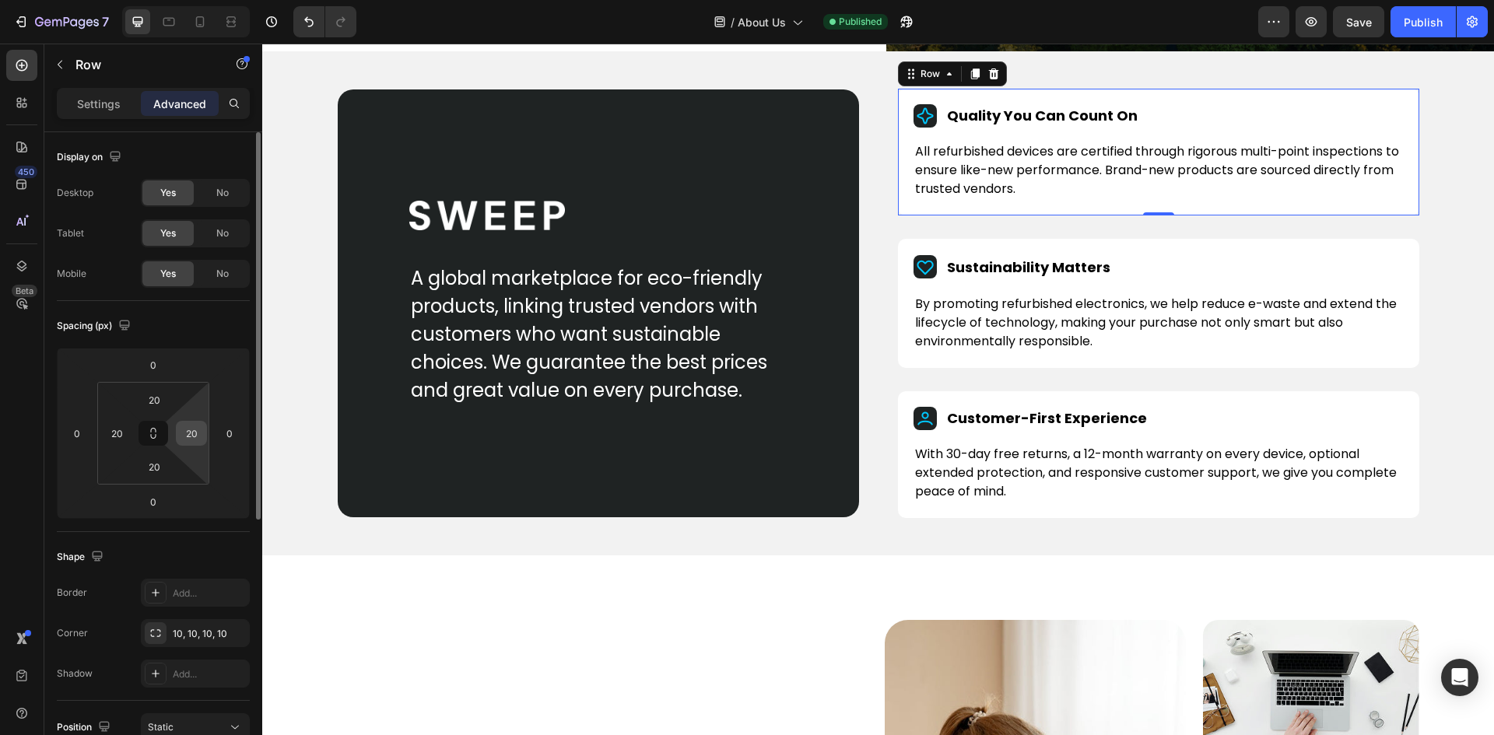
click at [191, 436] on input "20" at bounding box center [191, 433] width 23 height 23
click at [191, 431] on input "30" at bounding box center [191, 433] width 23 height 23
click at [190, 431] on input "30" at bounding box center [191, 433] width 23 height 23
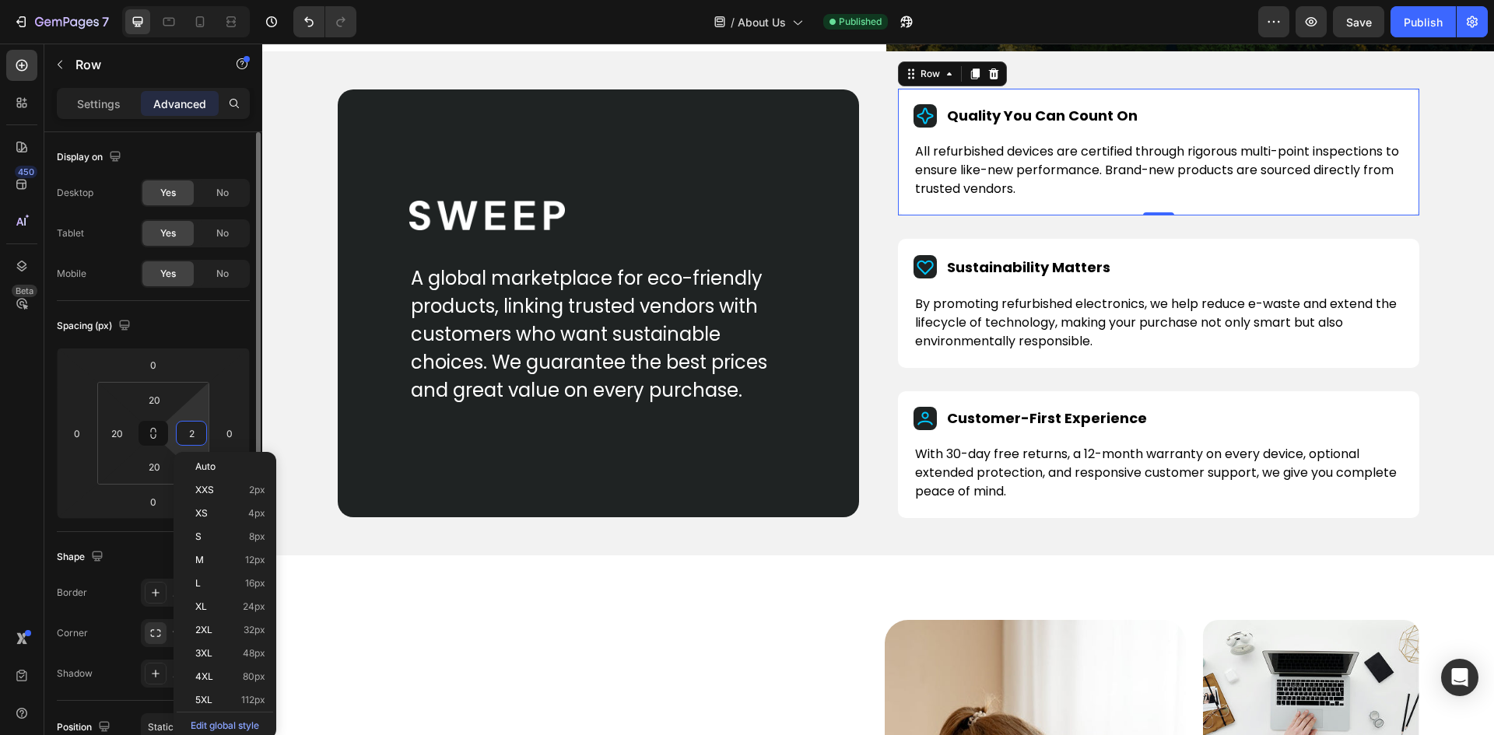
type input "20"
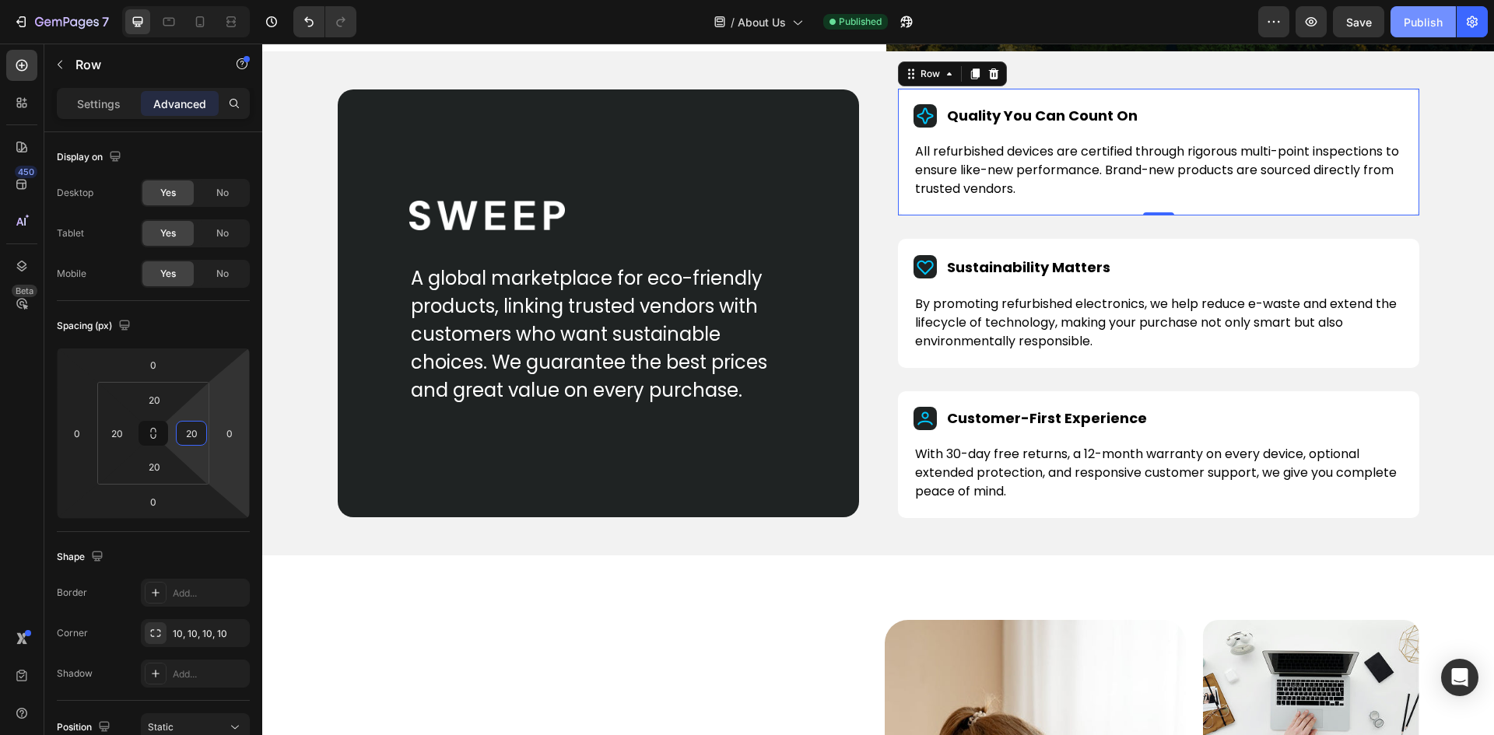
click at [1413, 24] on div "Publish" at bounding box center [1422, 22] width 39 height 16
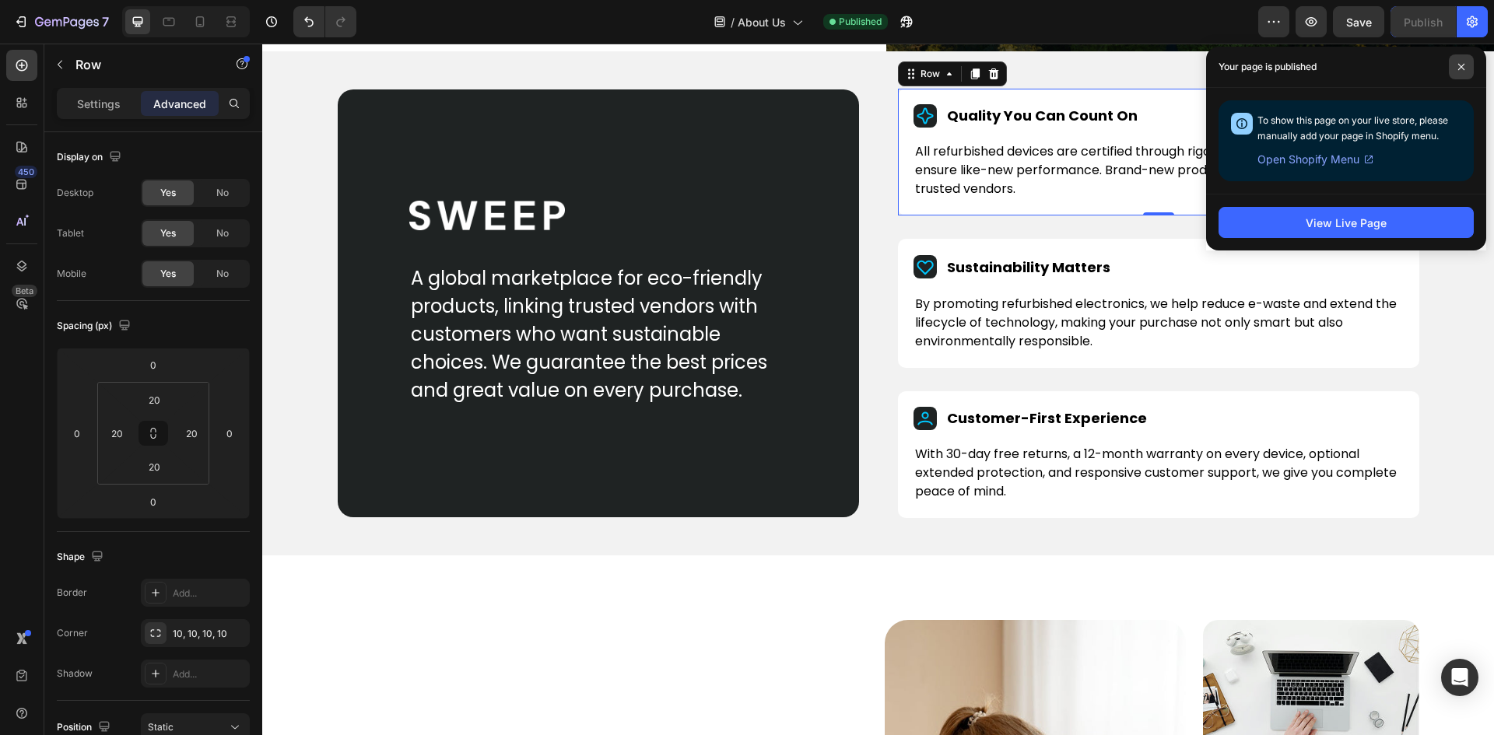
click at [1460, 64] on icon at bounding box center [1461, 67] width 8 height 8
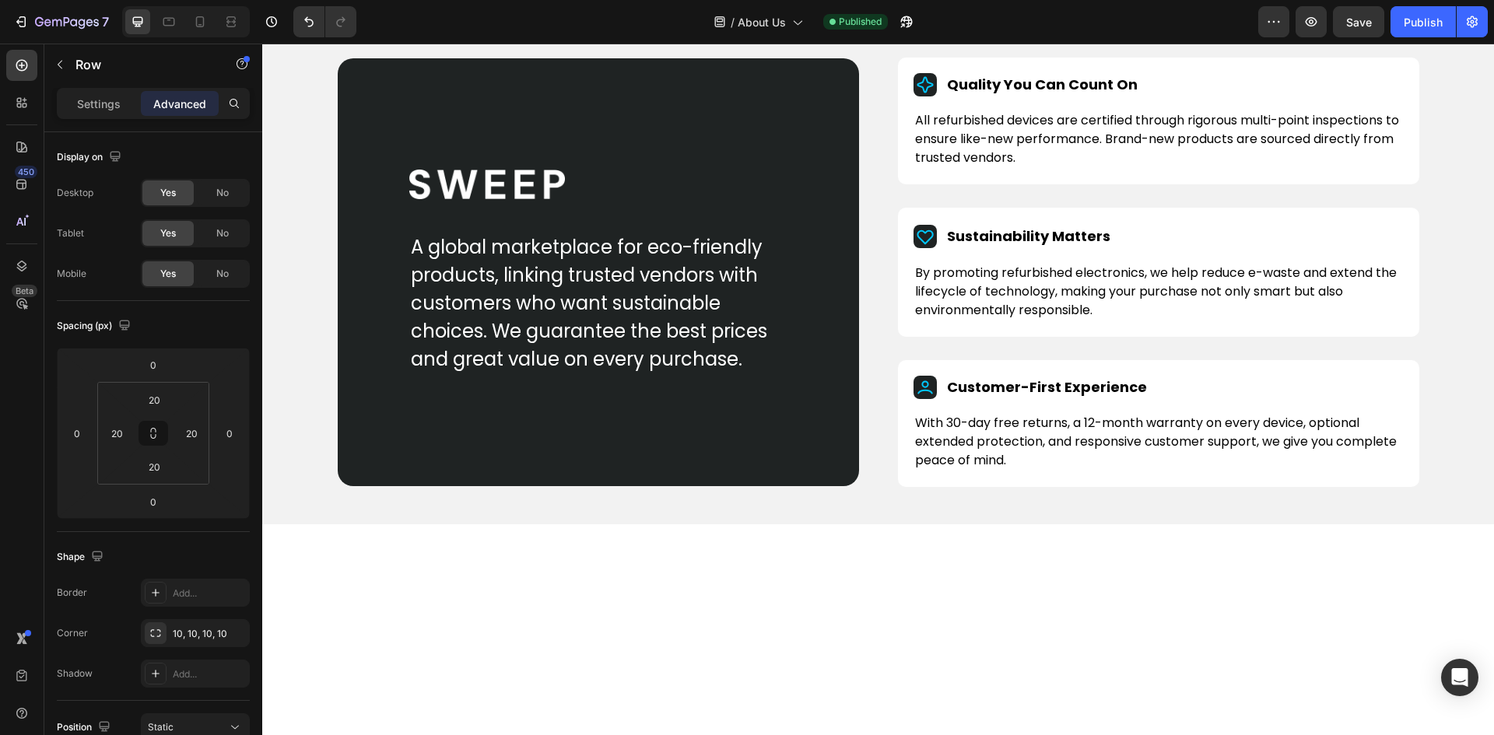
scroll to position [389, 0]
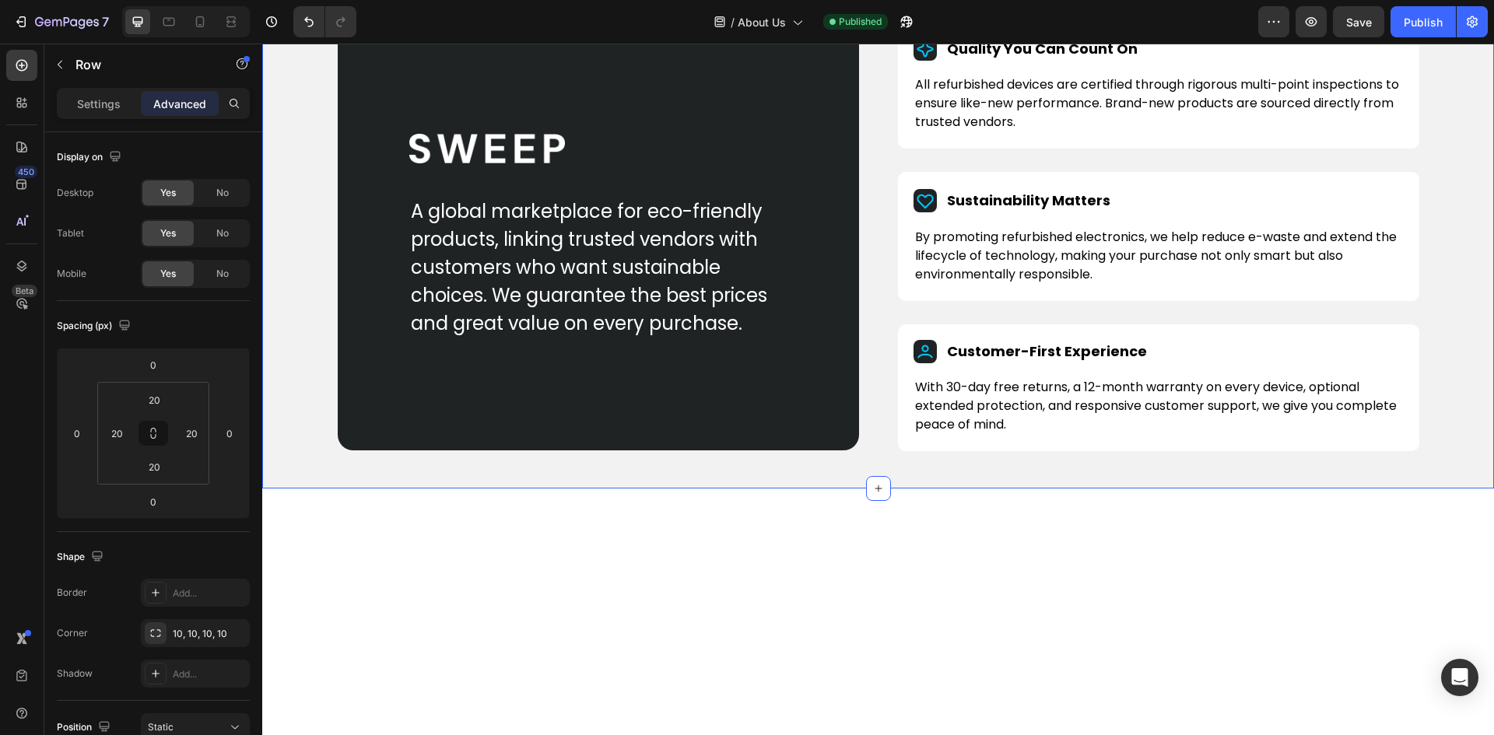
click at [297, 489] on div "Image A global marketplace for eco-friendly products, linking trusted vendors w…" at bounding box center [877, 236] width 1231 height 504
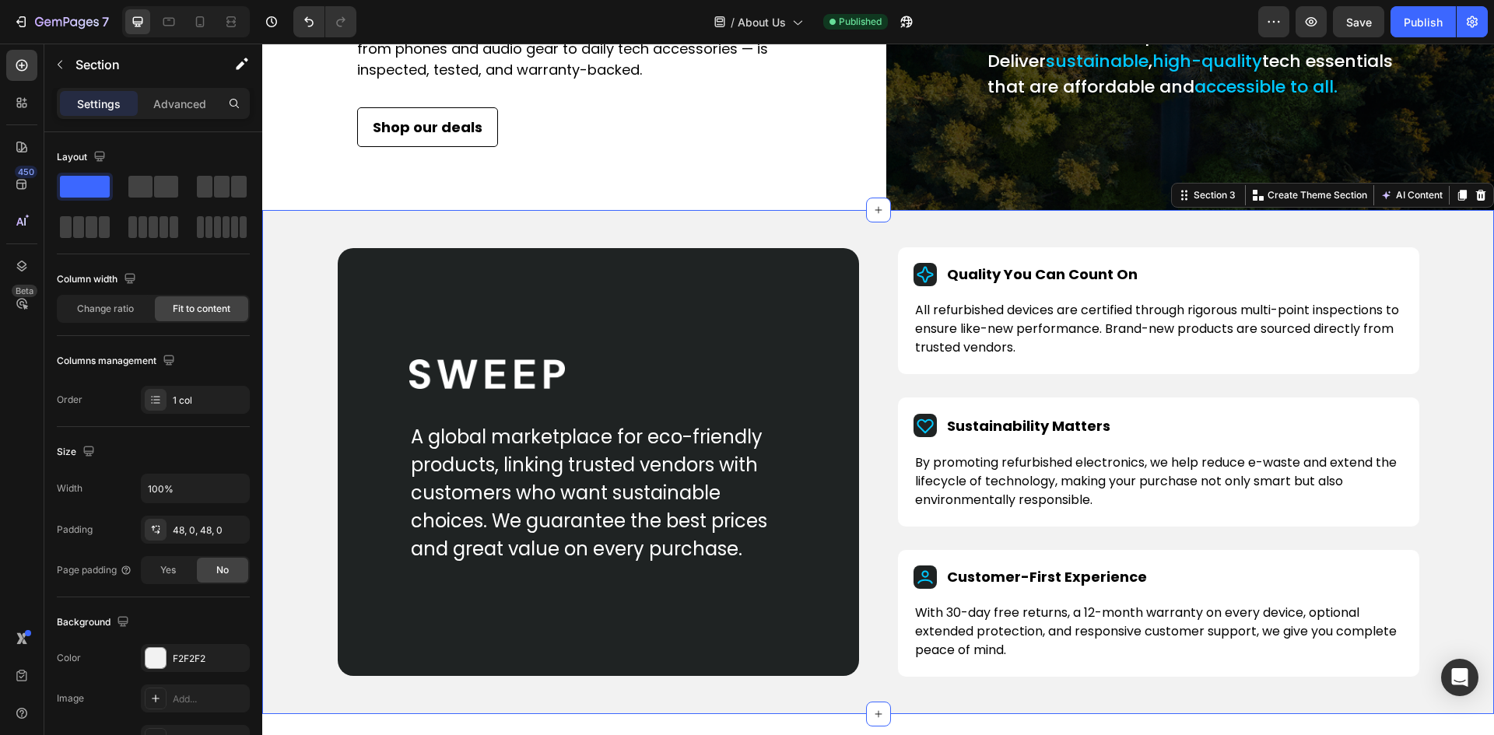
scroll to position [622, 0]
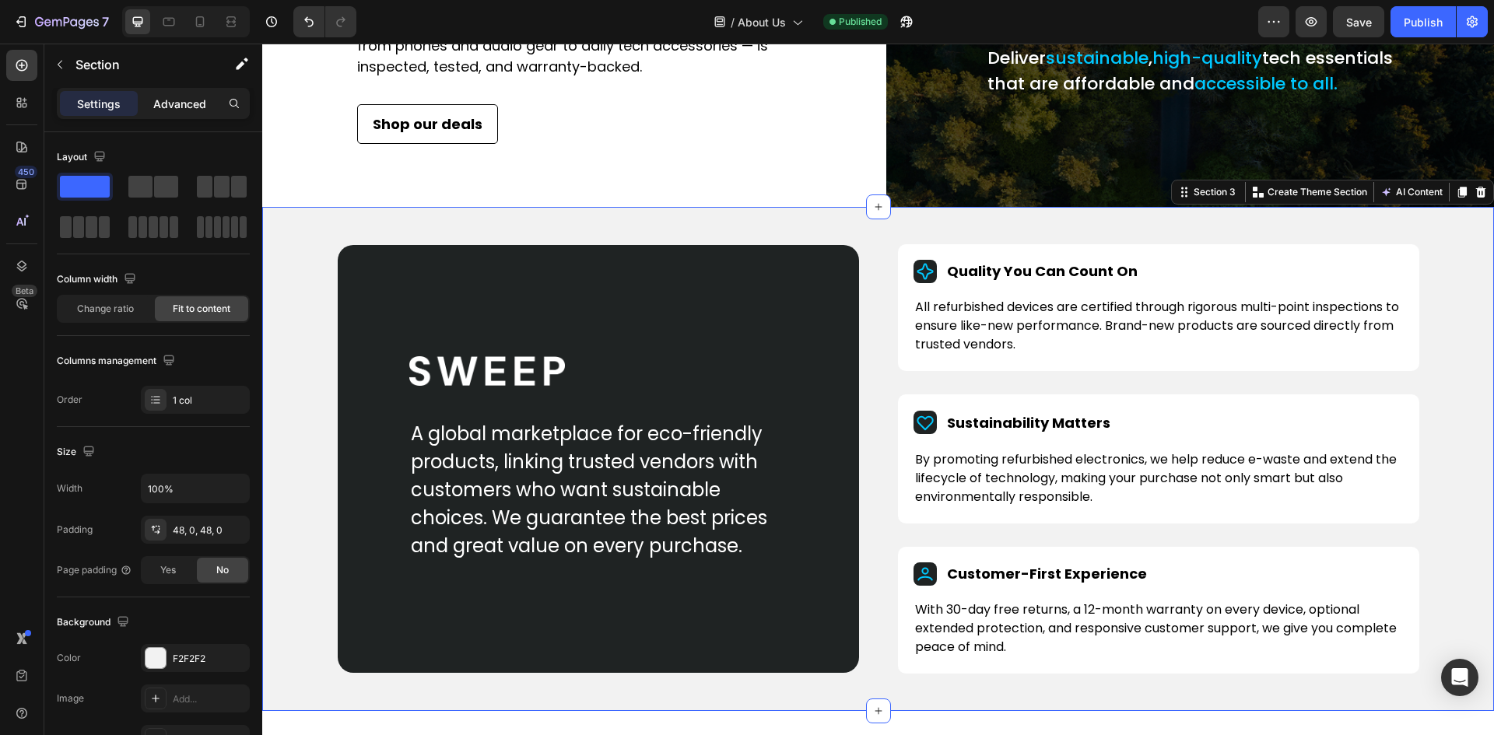
click at [180, 103] on p "Advanced" at bounding box center [179, 104] width 53 height 16
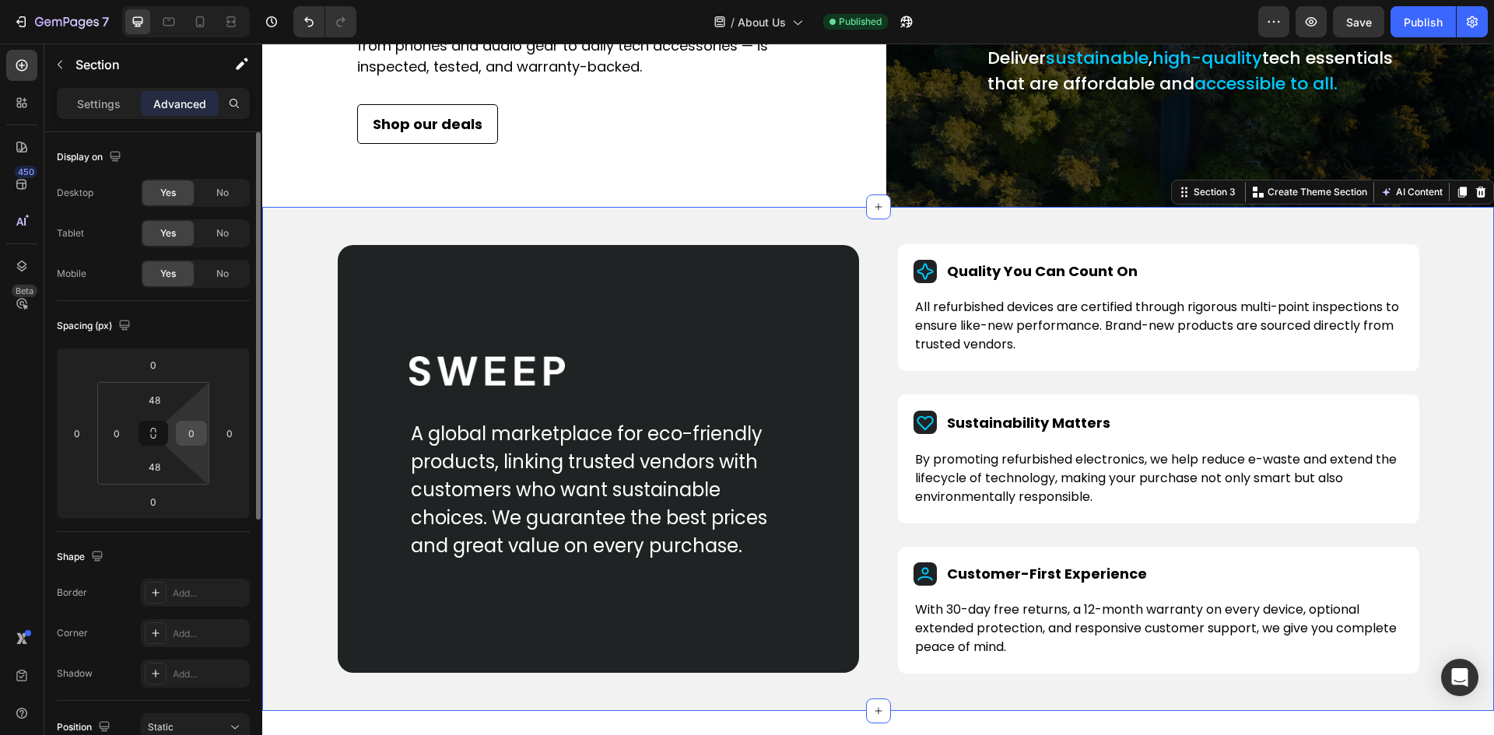
click at [191, 442] on input "0" at bounding box center [191, 433] width 23 height 23
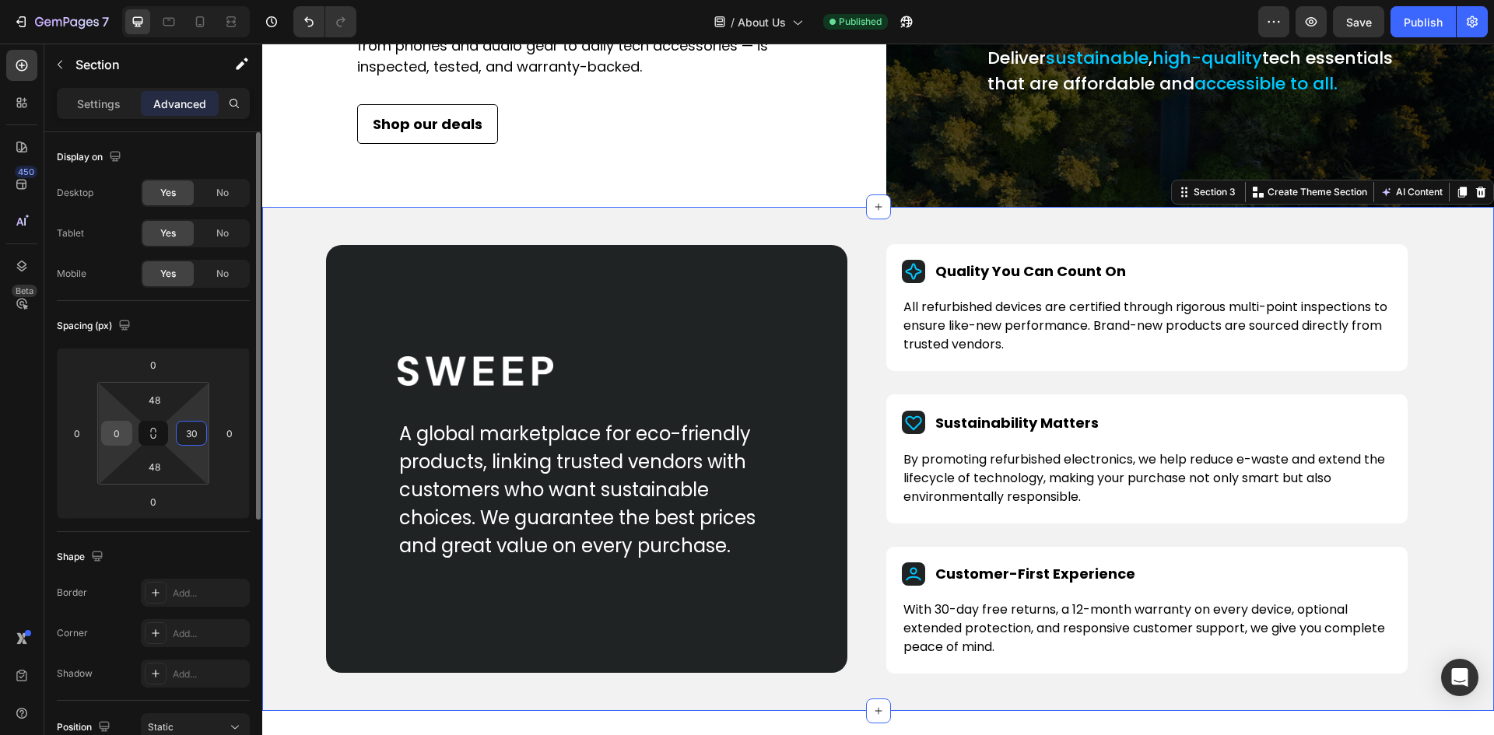
type input "30"
click at [118, 430] on input "0" at bounding box center [116, 433] width 23 height 23
type input "30"
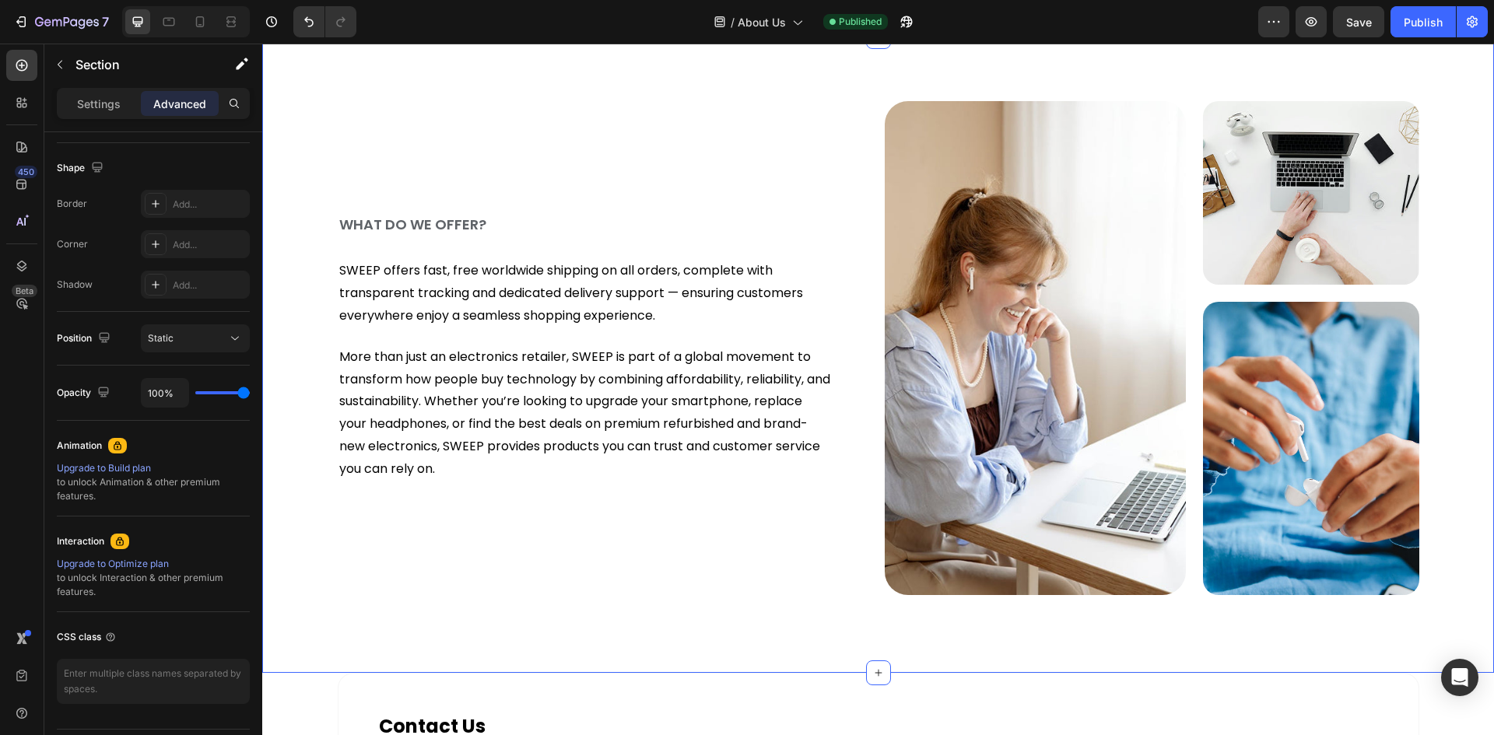
scroll to position [1167, 0]
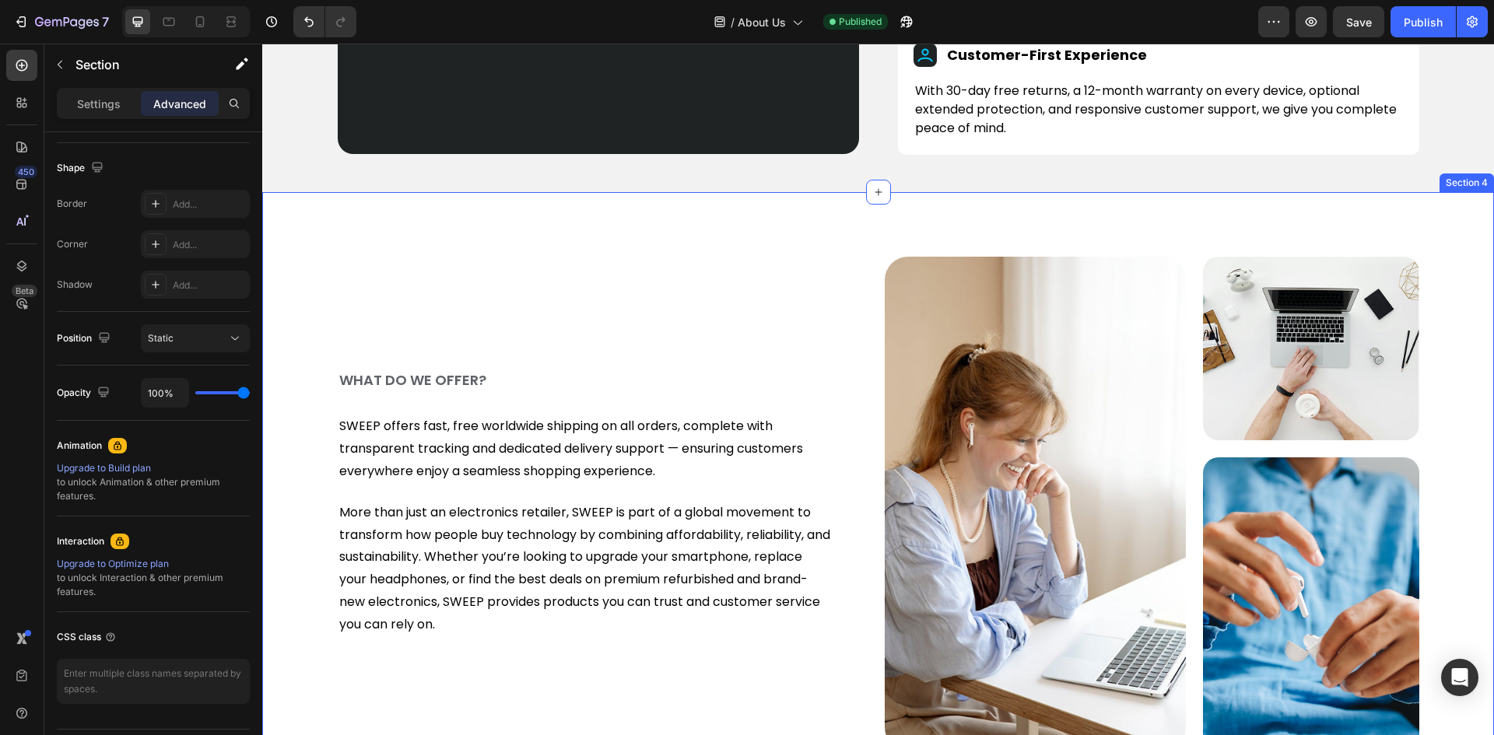
click at [300, 289] on div "WHAT DO WE OFFER? Heading SWEEP offers fast, free worldwide shipping on all ord…" at bounding box center [877, 504] width 1231 height 494
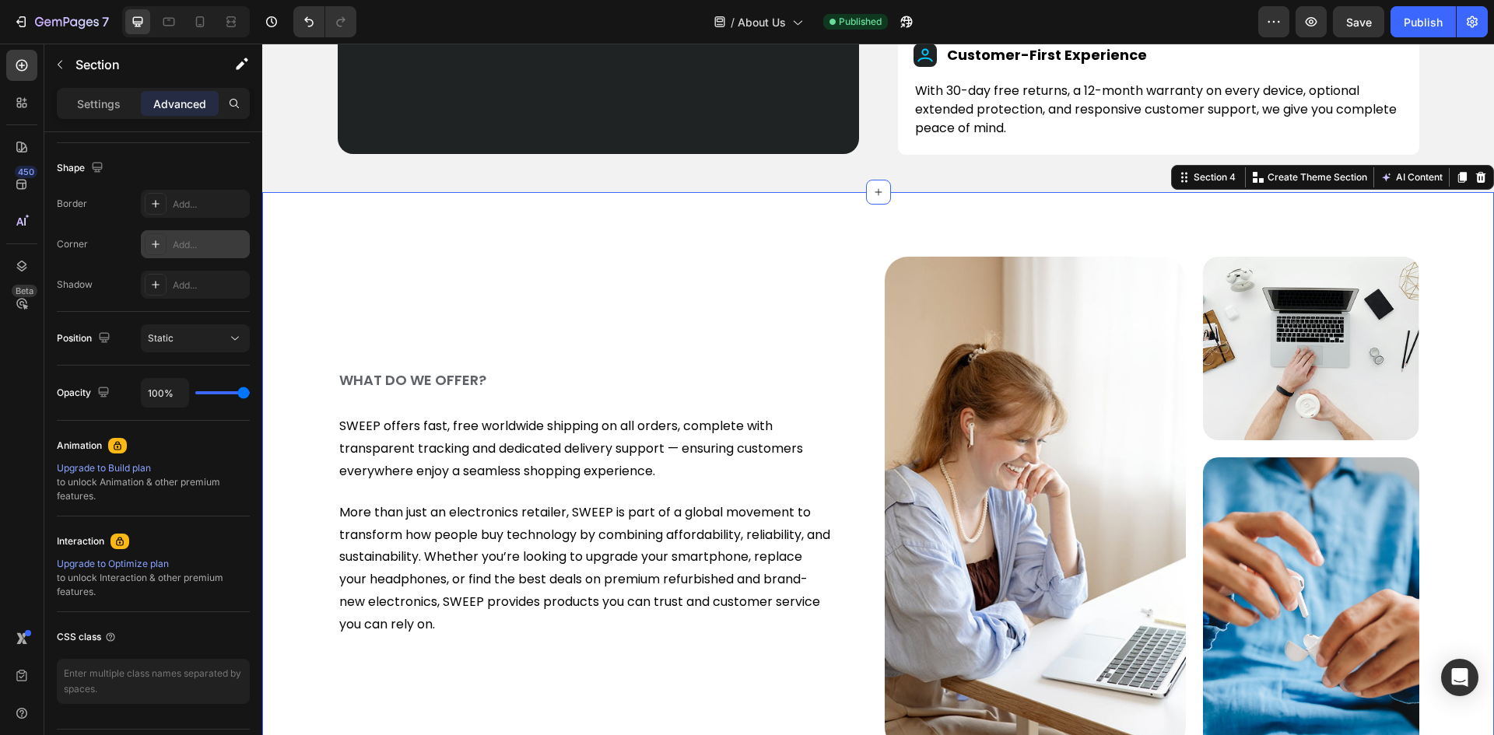
scroll to position [0, 0]
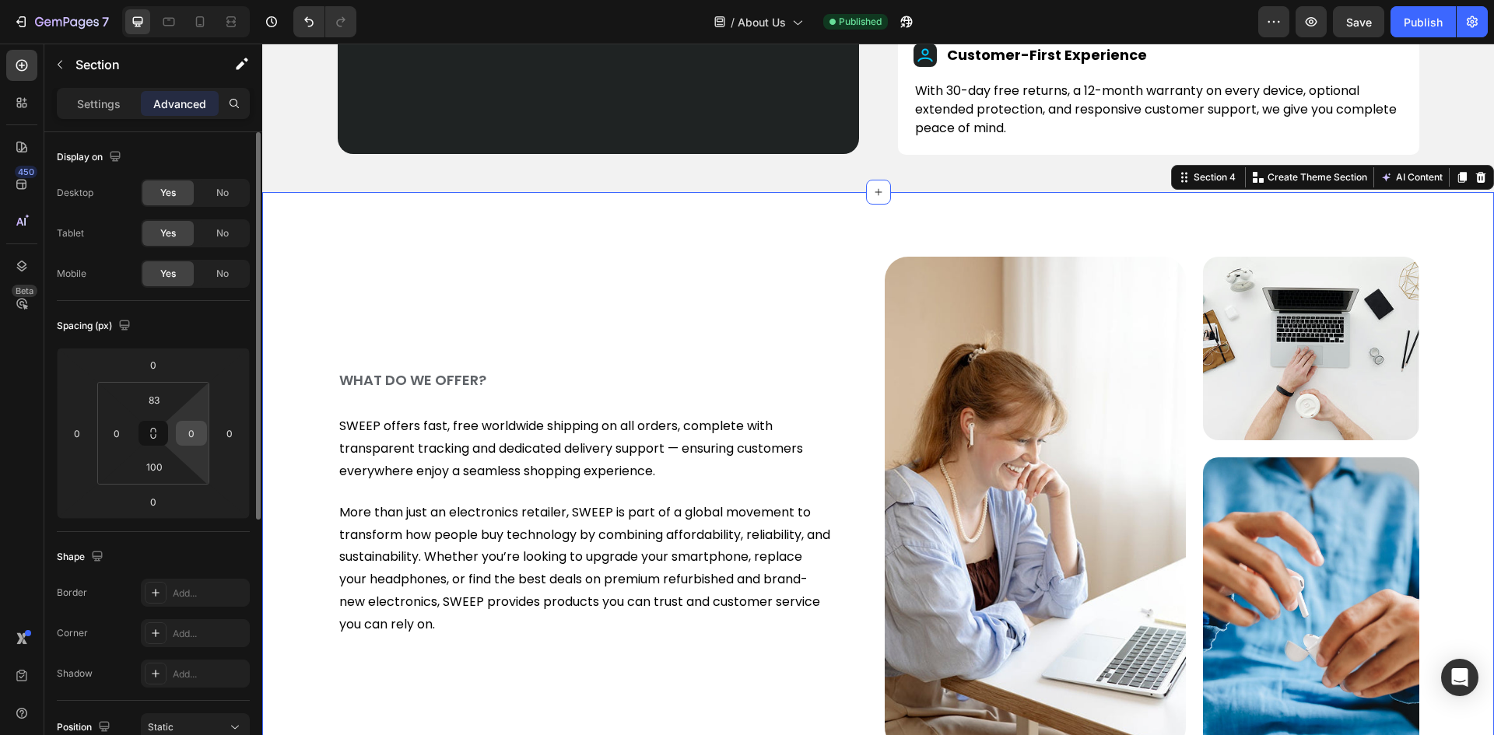
click at [194, 444] on input "0" at bounding box center [191, 433] width 23 height 23
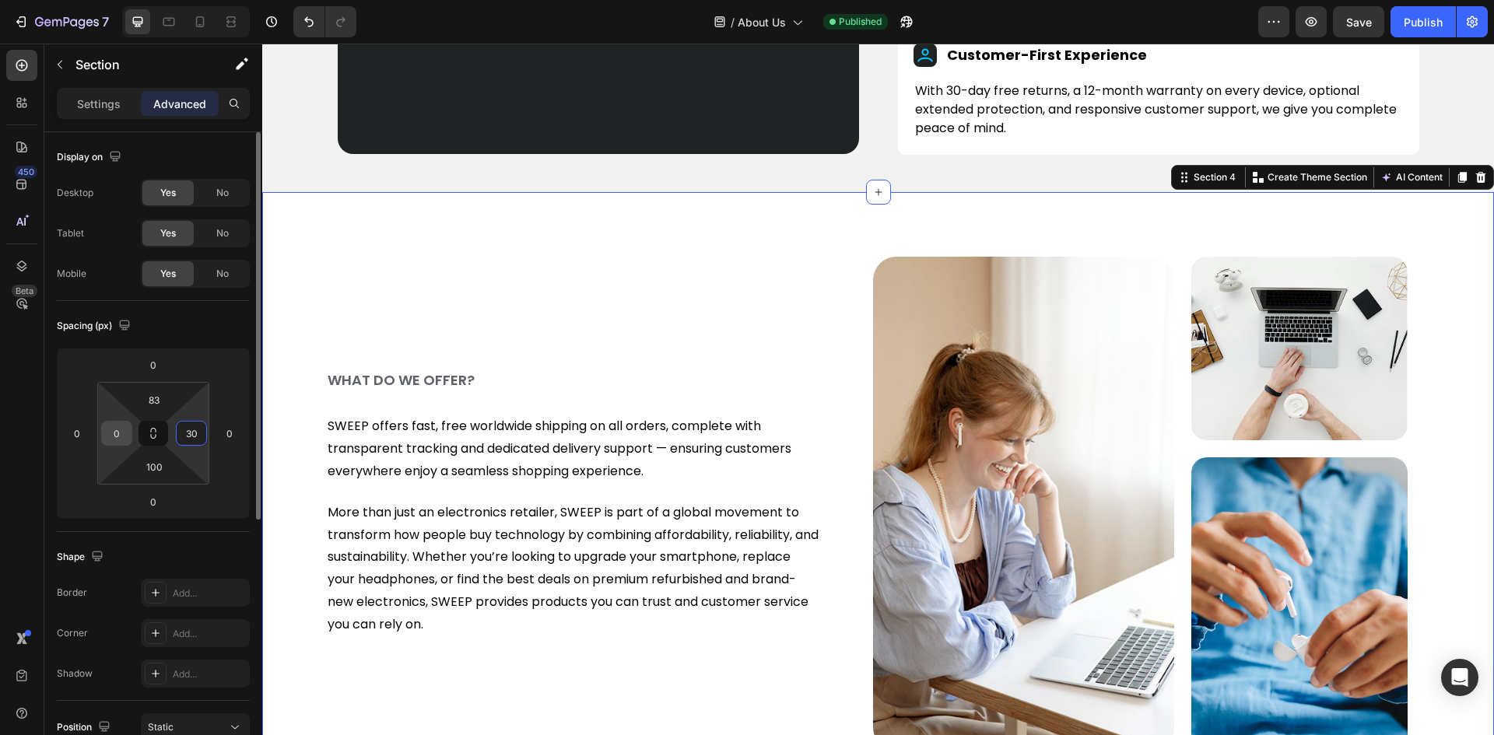
type input "30"
click at [117, 438] on input "0" at bounding box center [116, 433] width 23 height 23
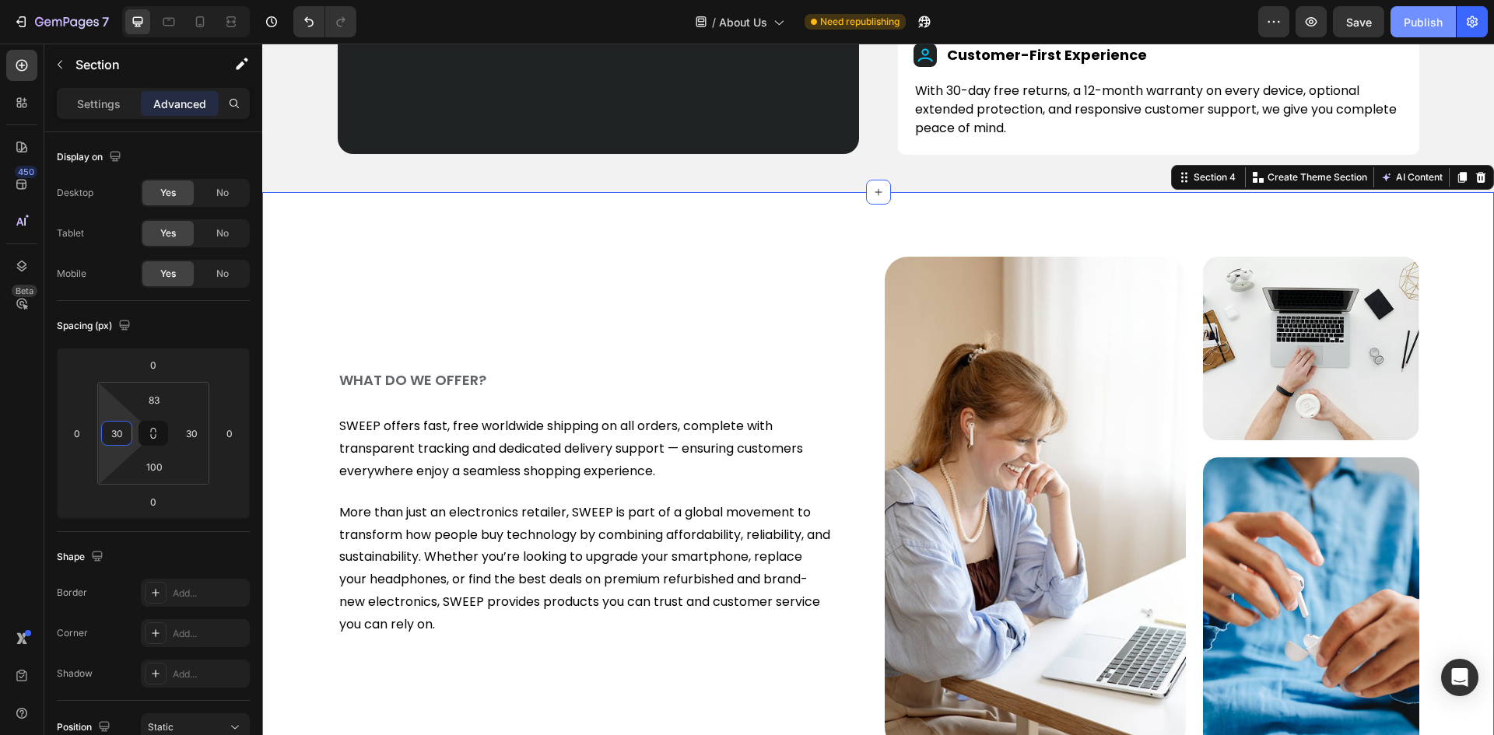
type input "30"
click at [1420, 26] on div "Publish" at bounding box center [1422, 22] width 39 height 16
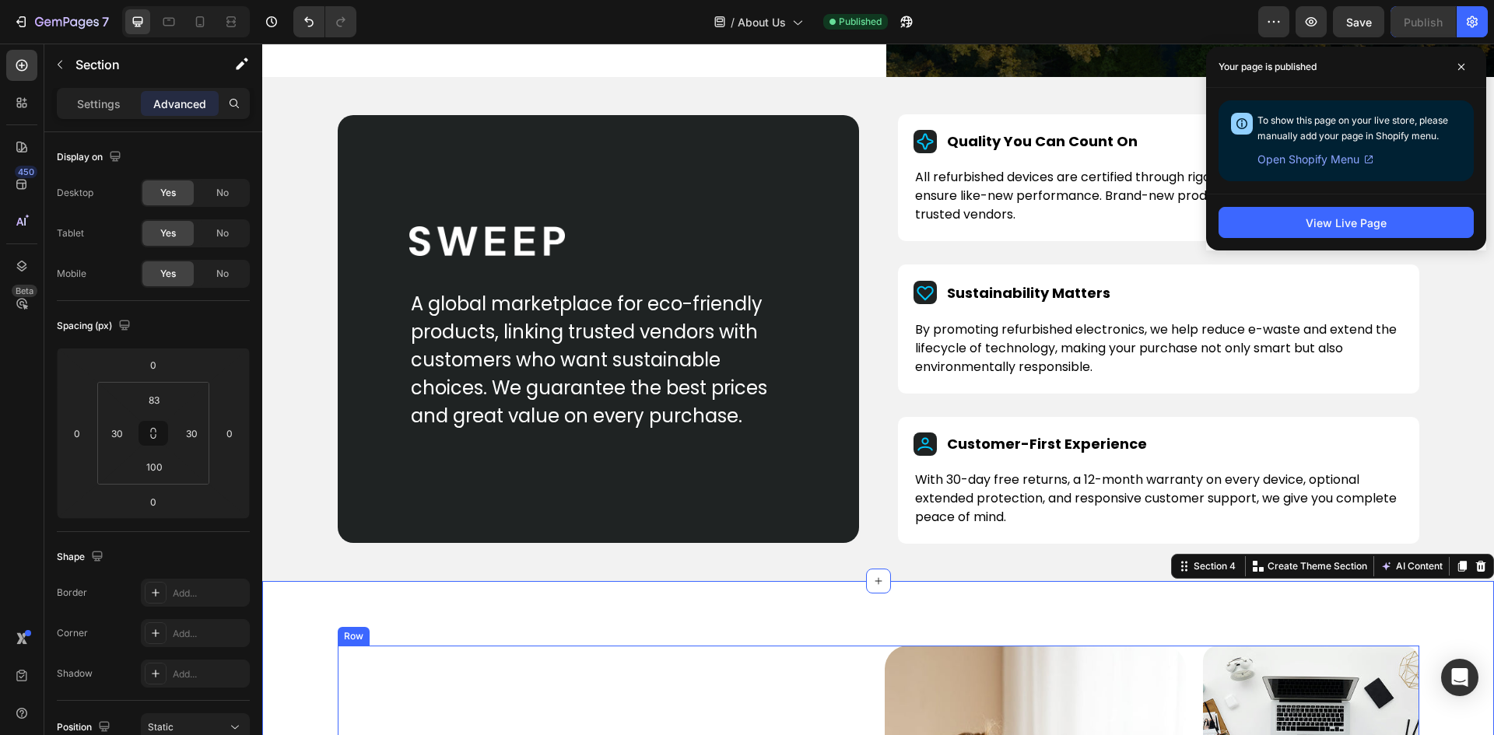
scroll to position [700, 0]
